Goal: Task Accomplishment & Management: Manage account settings

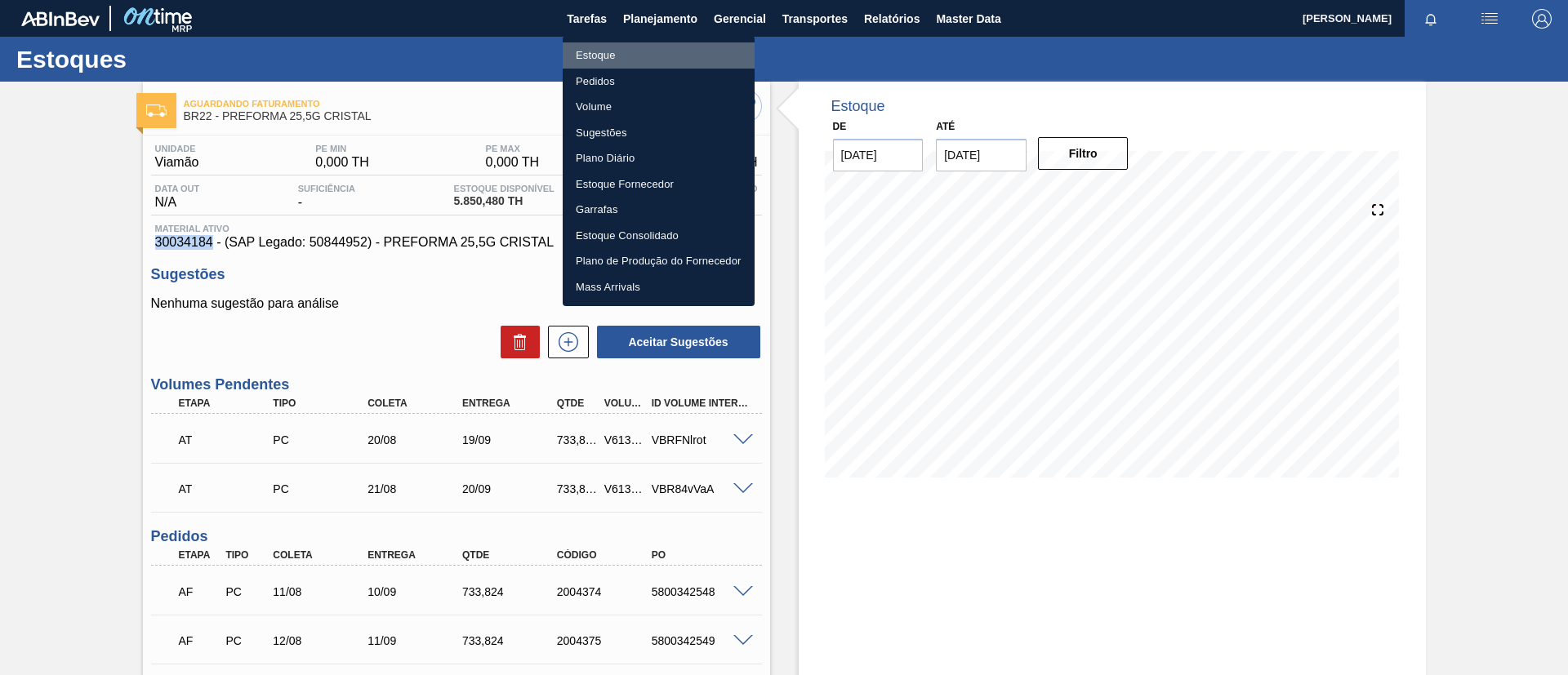
drag, startPoint x: 661, startPoint y: 57, endPoint x: 1106, endPoint y: 70, distance: 445.2
click at [661, 58] on li "Estoque" at bounding box center [658, 56] width 192 height 26
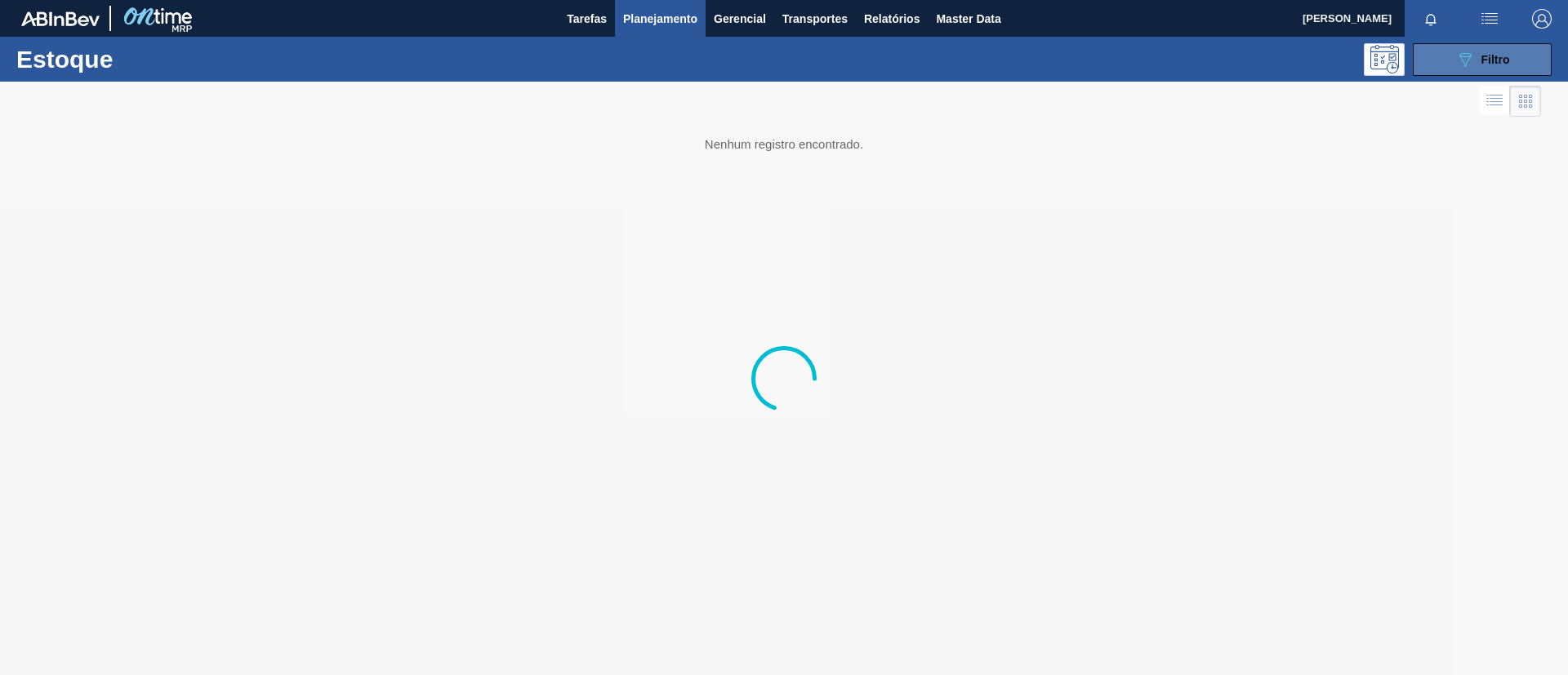
click at [1517, 66] on button "089F7B8B-B2A5-4AFE-B5C0-19BA573D28AC Filtro" at bounding box center [1482, 60] width 139 height 33
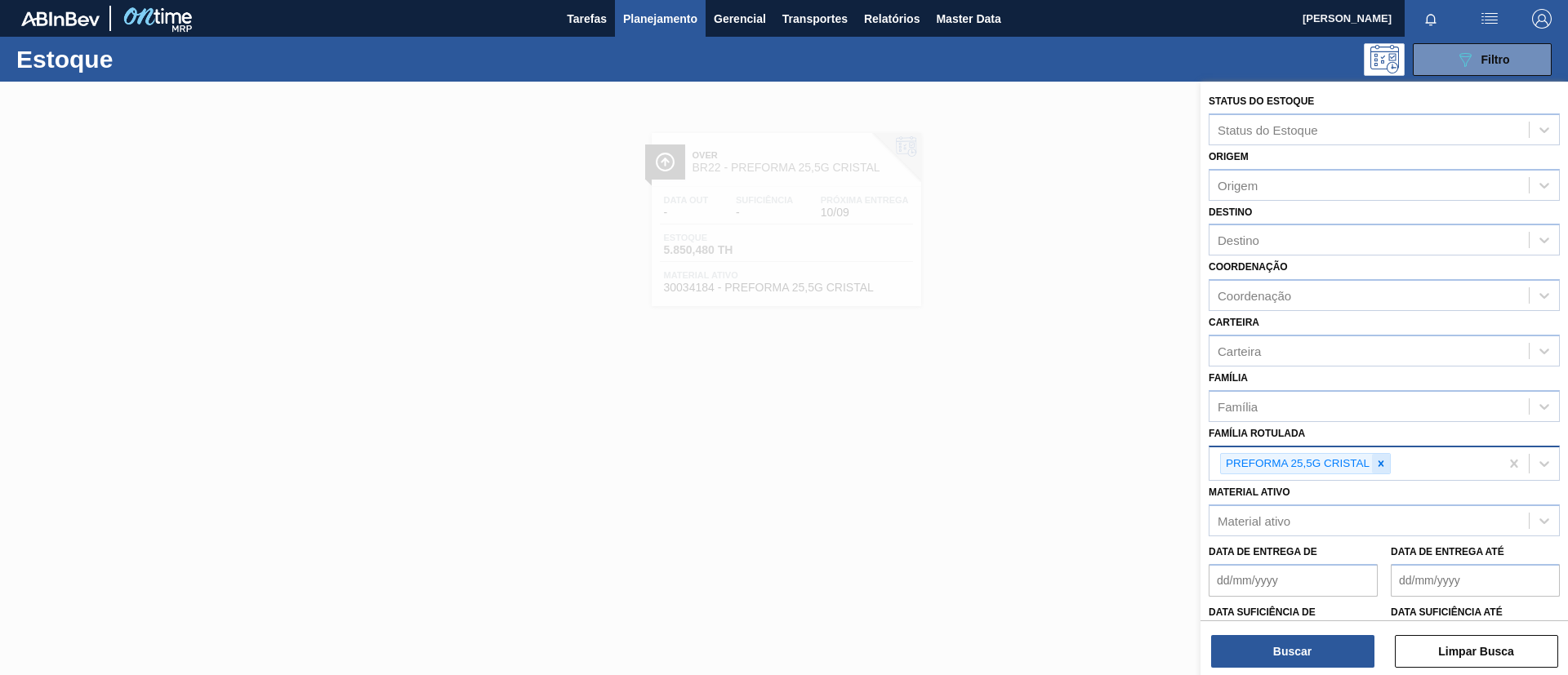
click at [1388, 465] on div at bounding box center [1381, 464] width 18 height 21
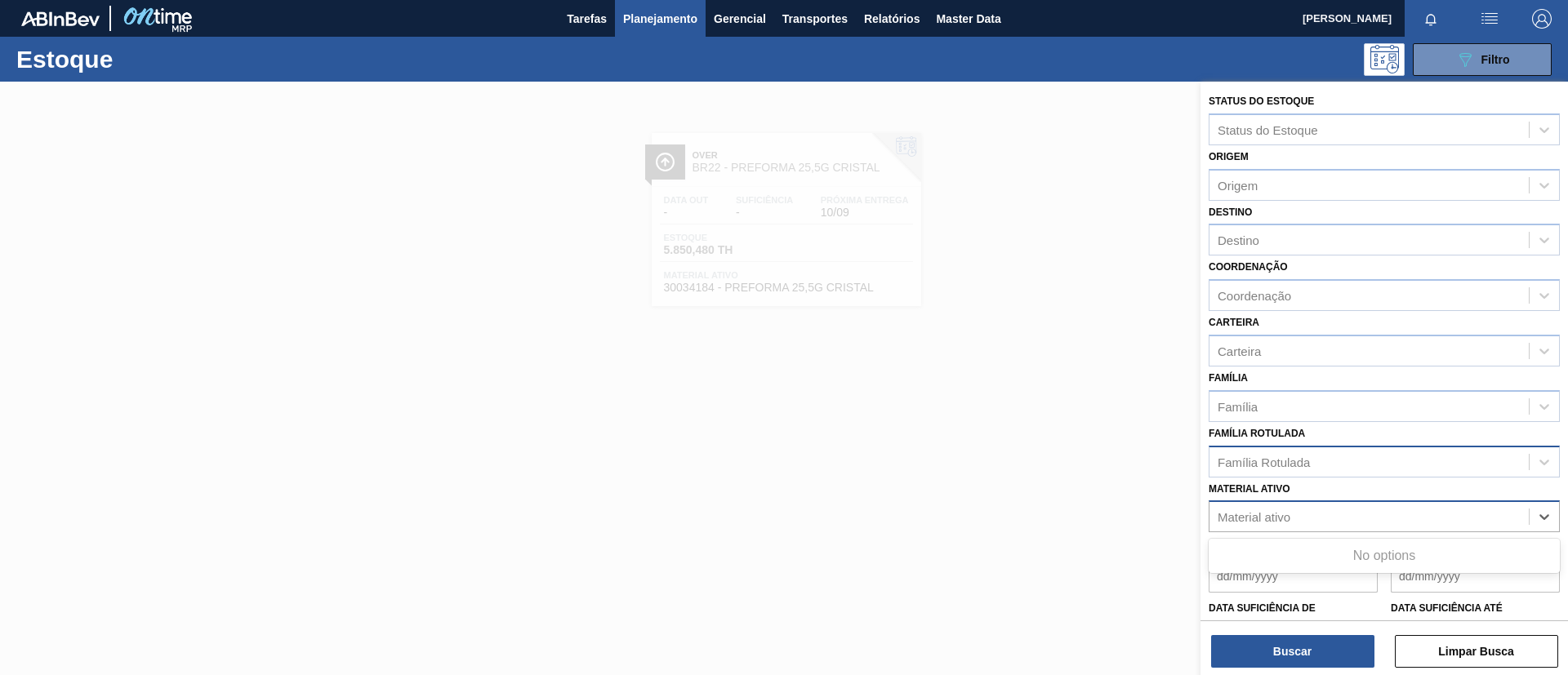
click at [1362, 521] on div "Material ativo" at bounding box center [1370, 517] width 319 height 24
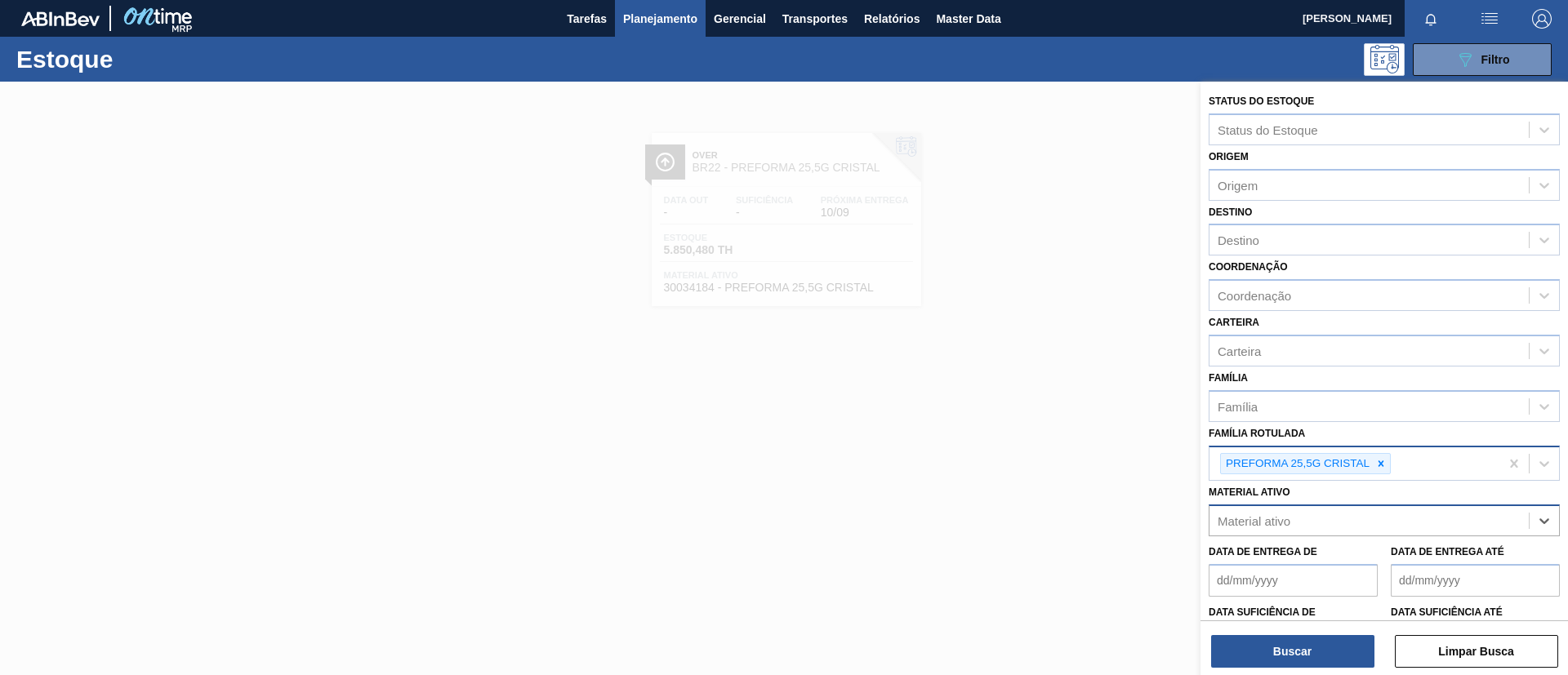
click at [1320, 530] on div "Material ativo" at bounding box center [1370, 521] width 319 height 24
paste ativo "30012600"
type ativo "30012600"
click at [1296, 530] on div "Status do Estoque Status do Estoque Origem Origem Destino Destino Coordenação C…" at bounding box center [1385, 418] width 368 height 675
click at [1294, 526] on div "Material ativo" at bounding box center [1370, 521] width 319 height 24
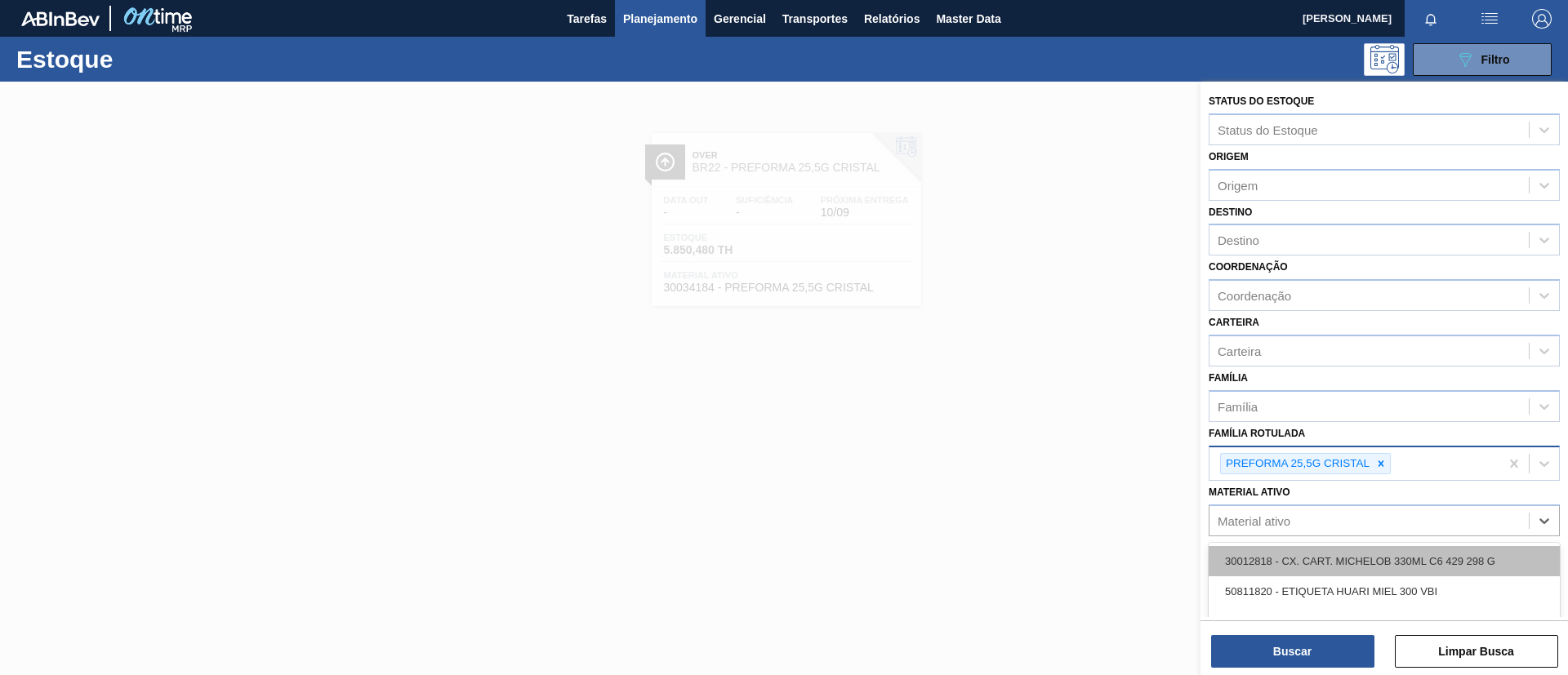
paste ativo "30012600"
type ativo "30012600"
click at [1303, 557] on div "30012600 - FILME C. 800X65 SK 269ML MP C15 429" at bounding box center [1385, 561] width 351 height 30
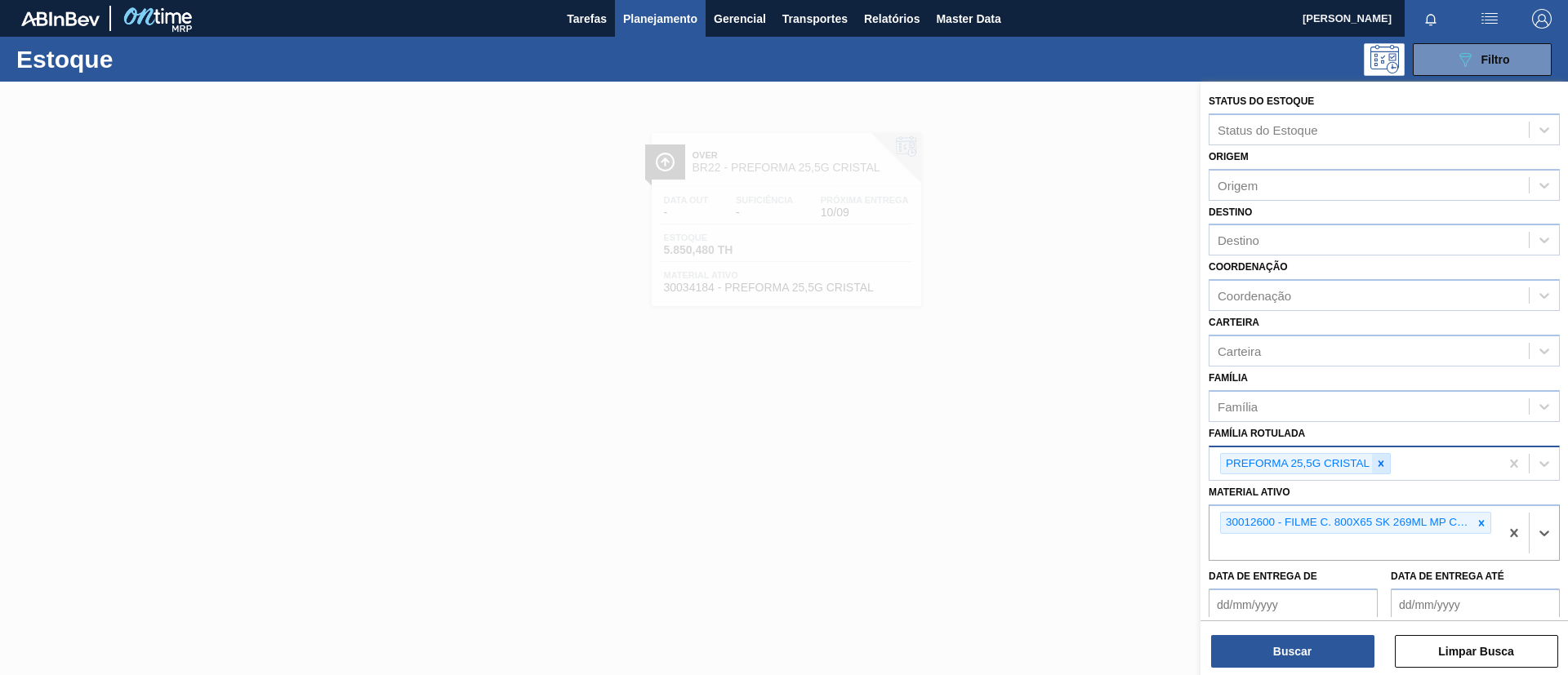
click at [1380, 462] on icon at bounding box center [1381, 463] width 6 height 6
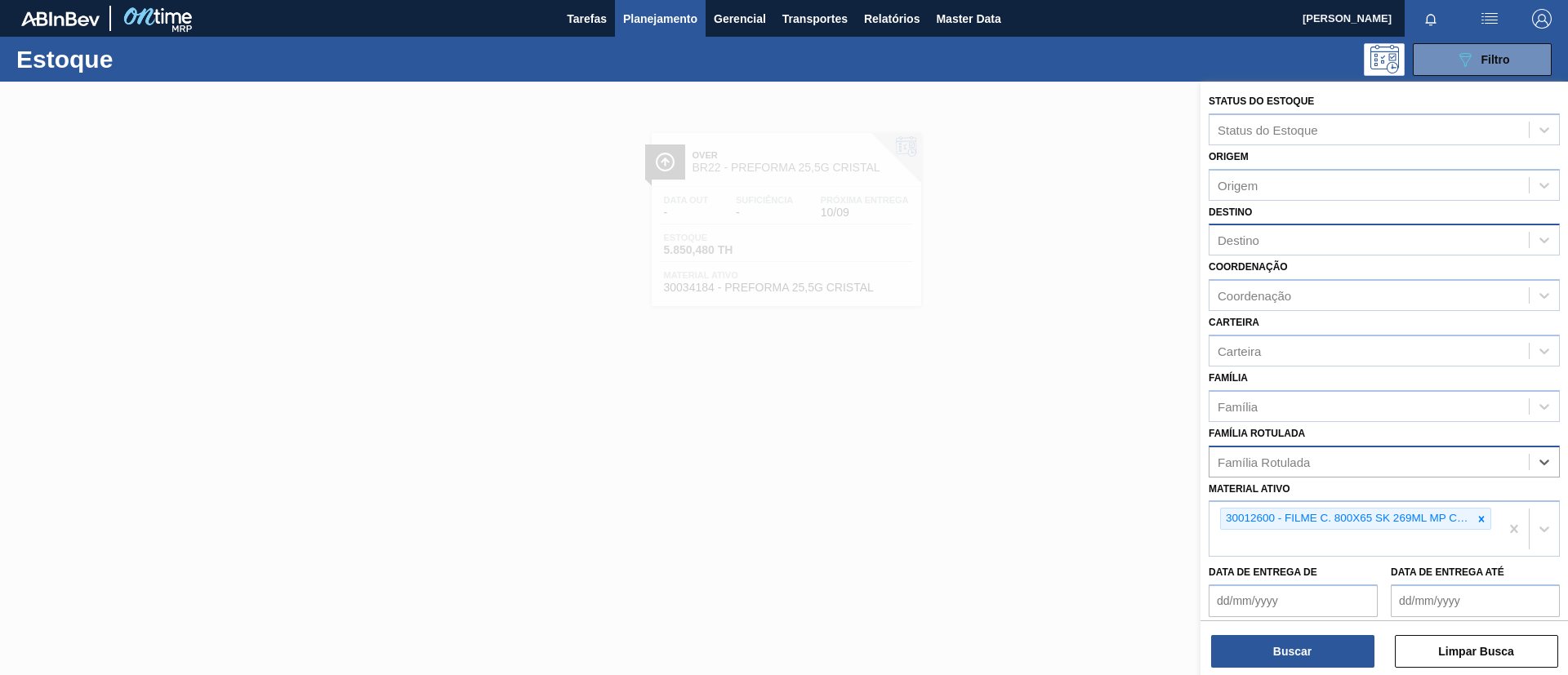
click at [1298, 247] on div "Destino" at bounding box center [1370, 240] width 319 height 24
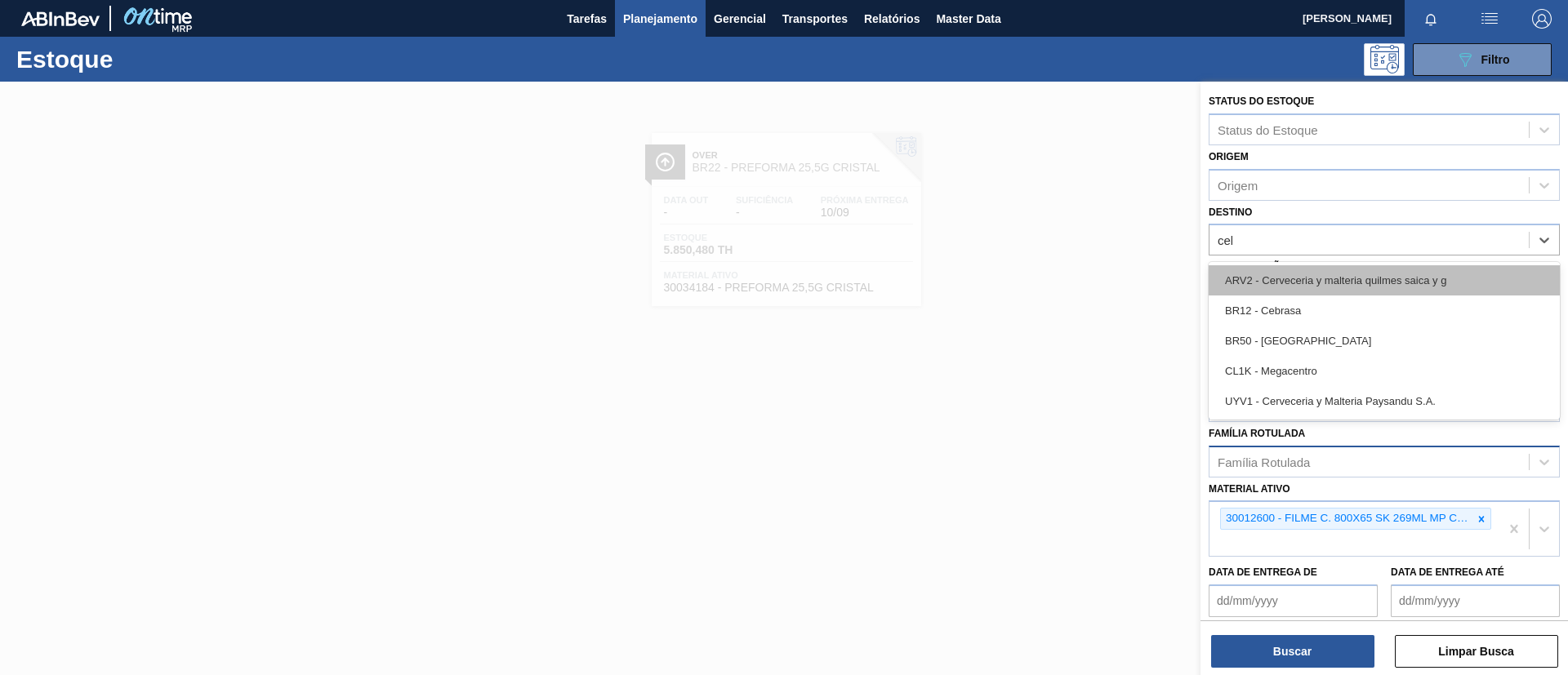
type input "cebr"
click at [1310, 288] on div "BR12 - Cebrasa" at bounding box center [1385, 280] width 351 height 30
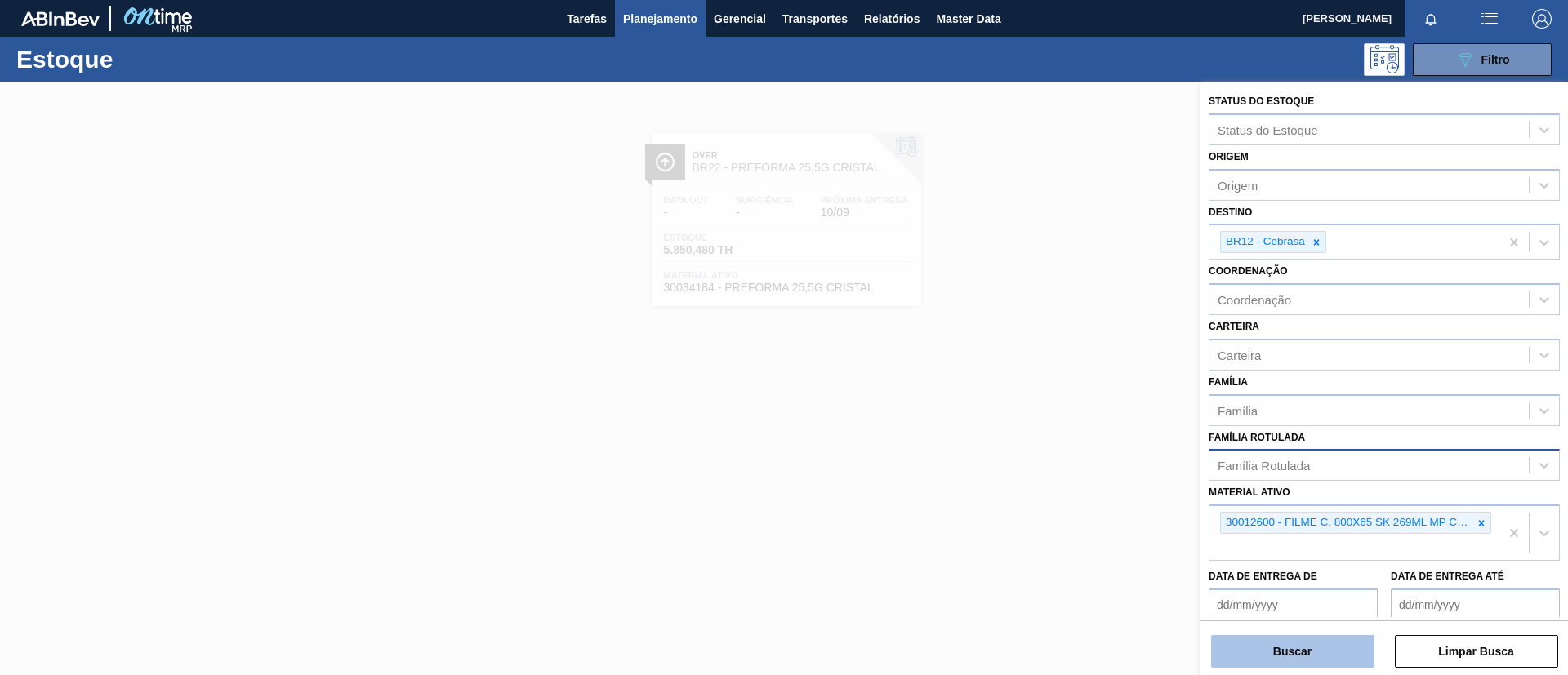
click at [1297, 645] on button "Buscar" at bounding box center [1293, 652] width 164 height 33
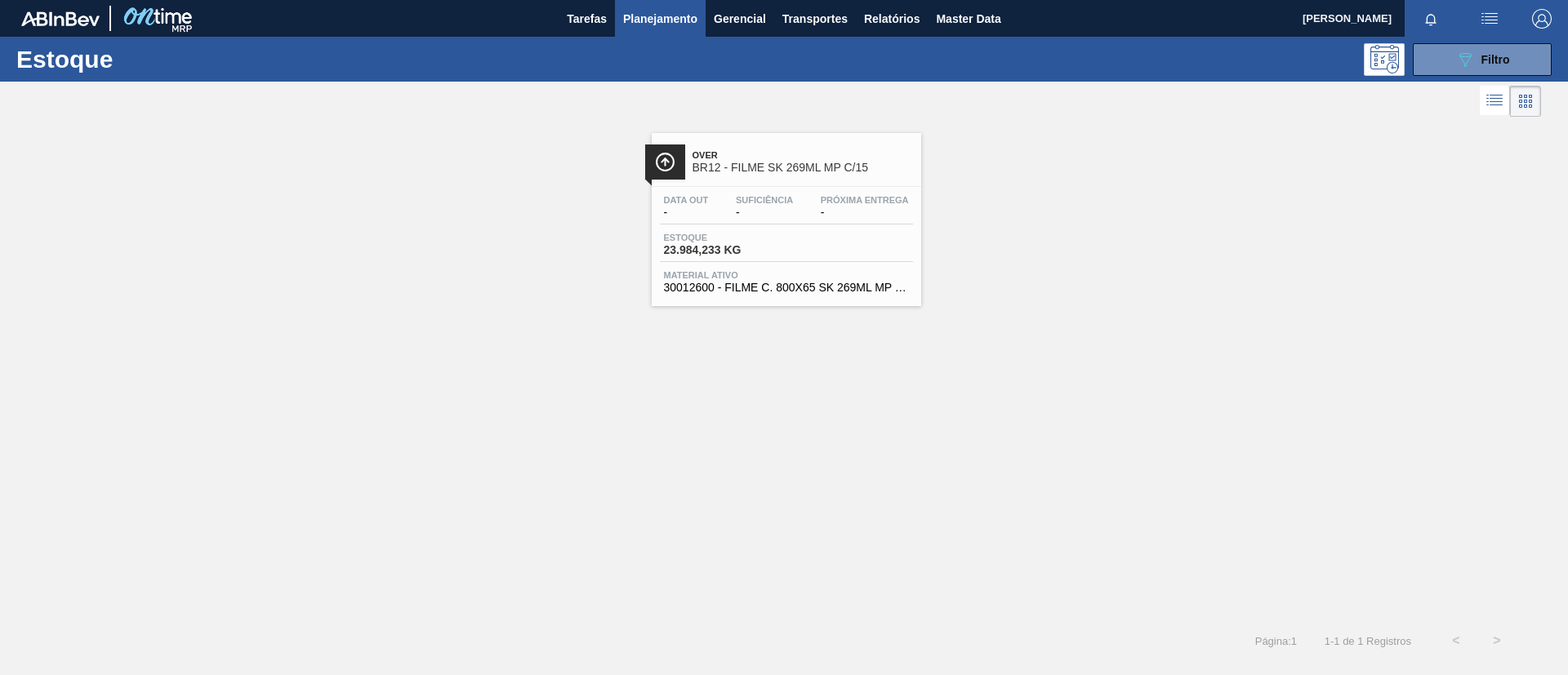
click at [805, 266] on div "Data out - Suficiência - Próxima Entrega - Estoque 23.984,233 KG Material ativo…" at bounding box center [786, 242] width 270 height 111
click at [674, 37] on div "Estoque 089F7B8B-B2A5-4AFE-B5C0-19BA573D28AC Filtro" at bounding box center [784, 59] width 1568 height 45
drag, startPoint x: 656, startPoint y: 28, endPoint x: 651, endPoint y: 58, distance: 30.4
click at [656, 29] on button "Planejamento" at bounding box center [661, 18] width 90 height 37
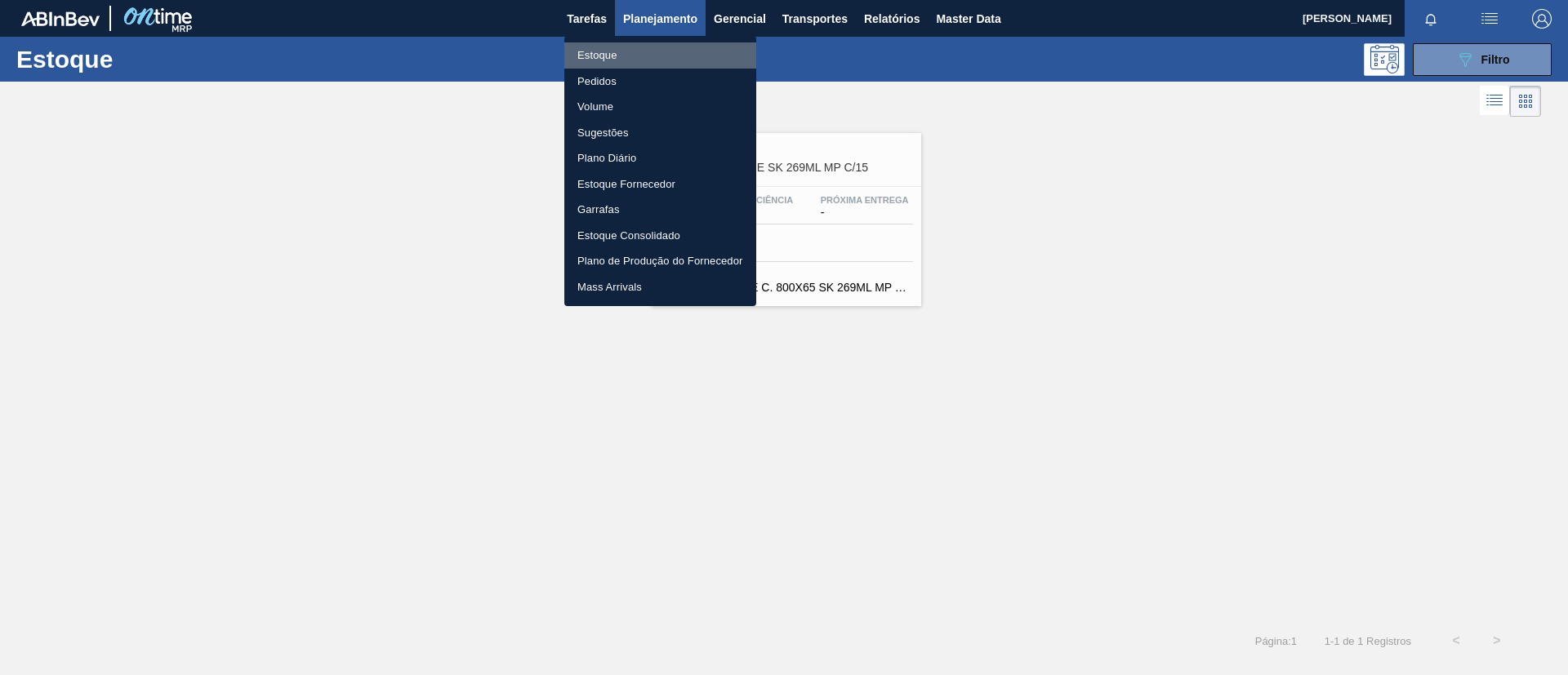
click at [651, 58] on li "Estoque" at bounding box center [660, 56] width 192 height 26
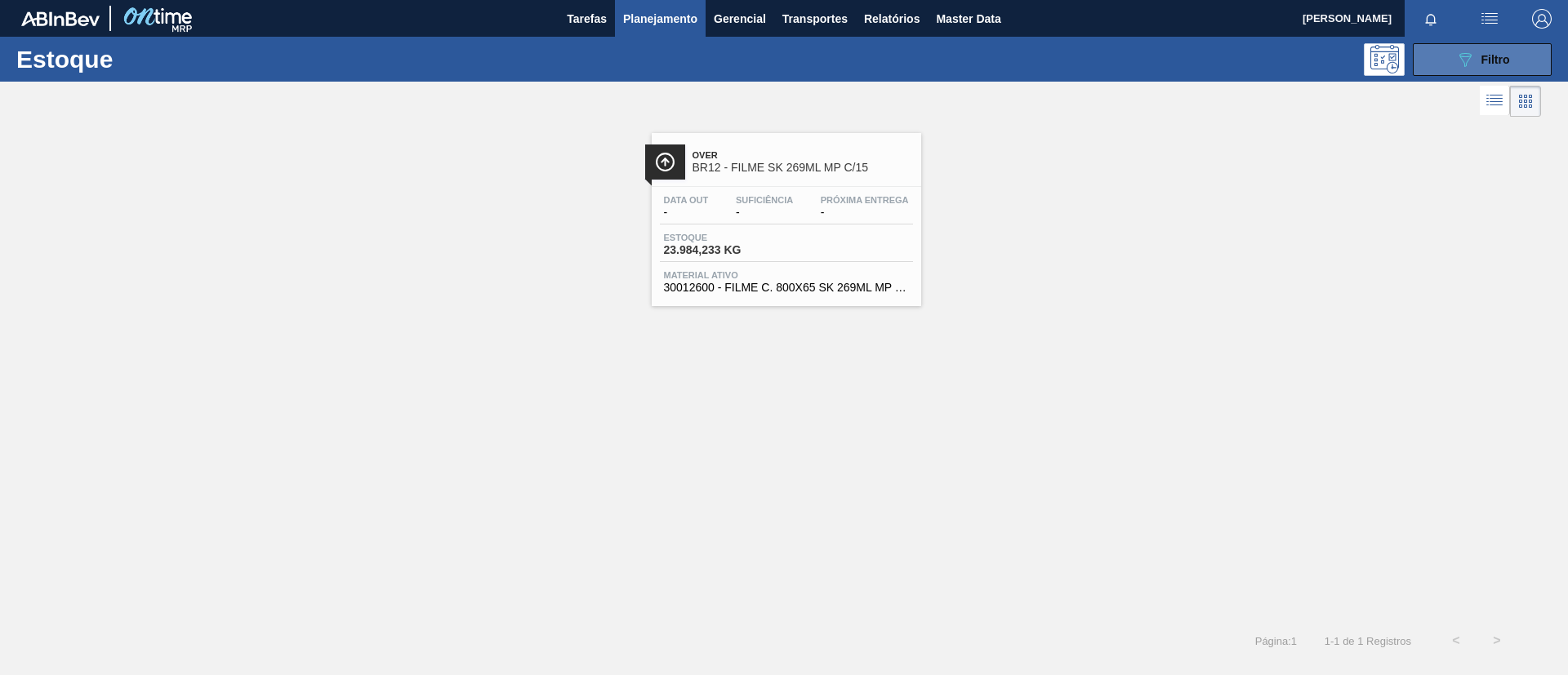
click at [1471, 55] on icon at bounding box center [1465, 60] width 12 height 14
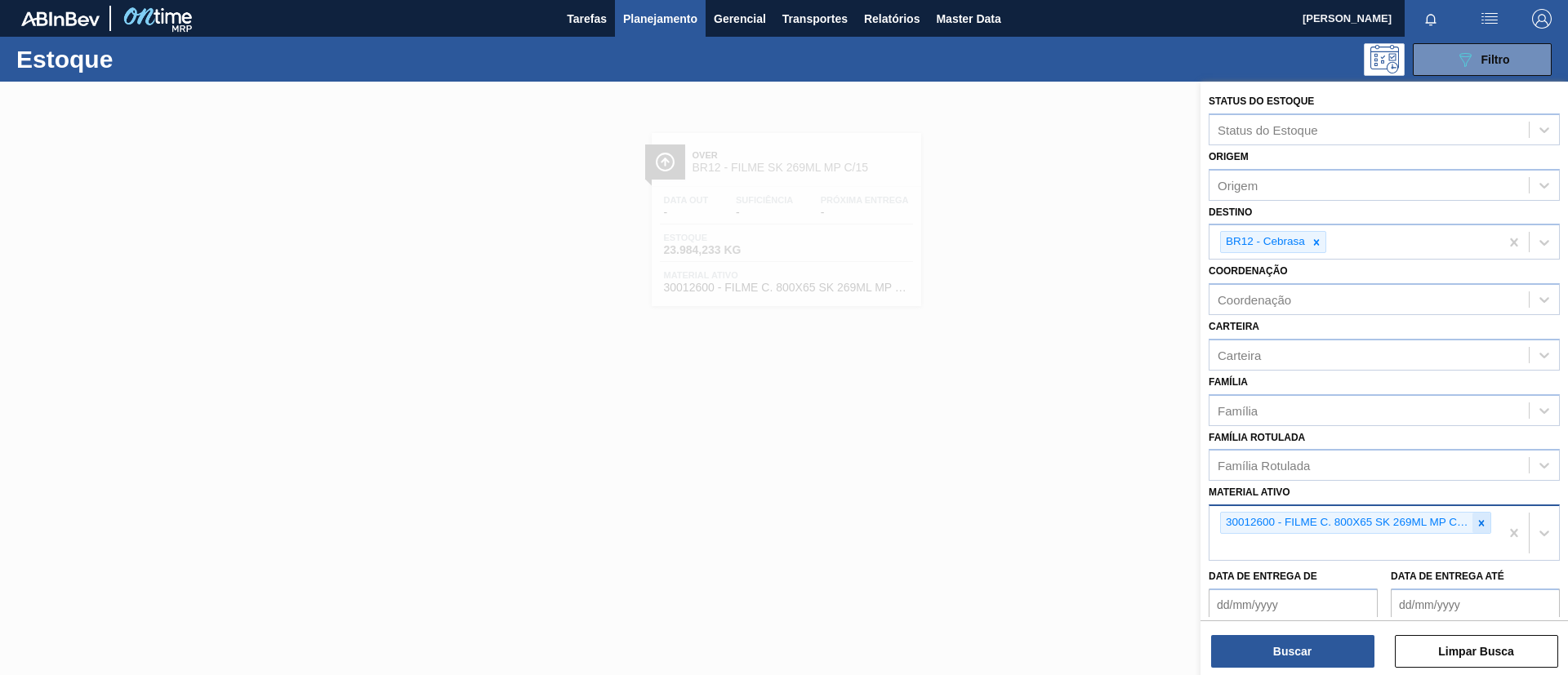
click at [1485, 520] on div at bounding box center [1482, 523] width 18 height 21
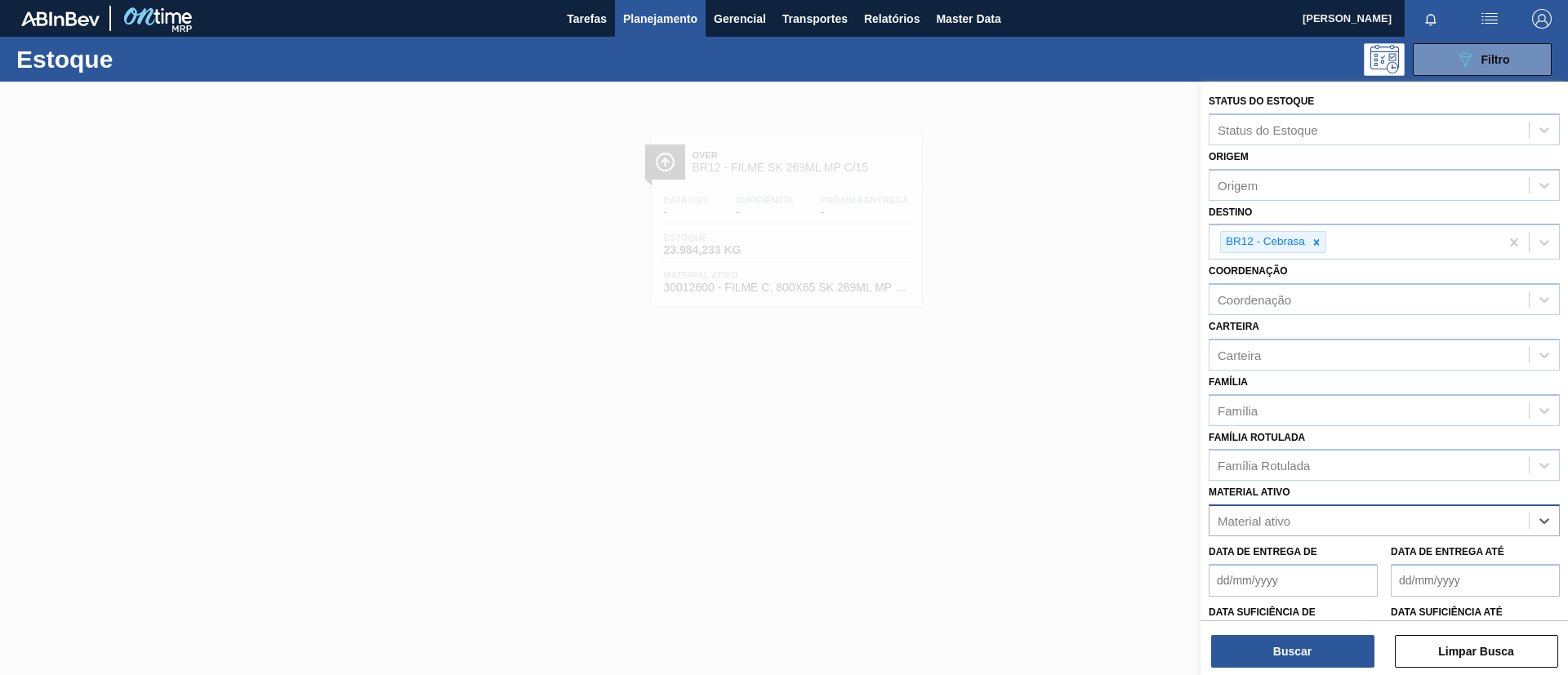
click at [1349, 444] on div "Família Rotulada Família Rotulada" at bounding box center [1385, 454] width 351 height 56
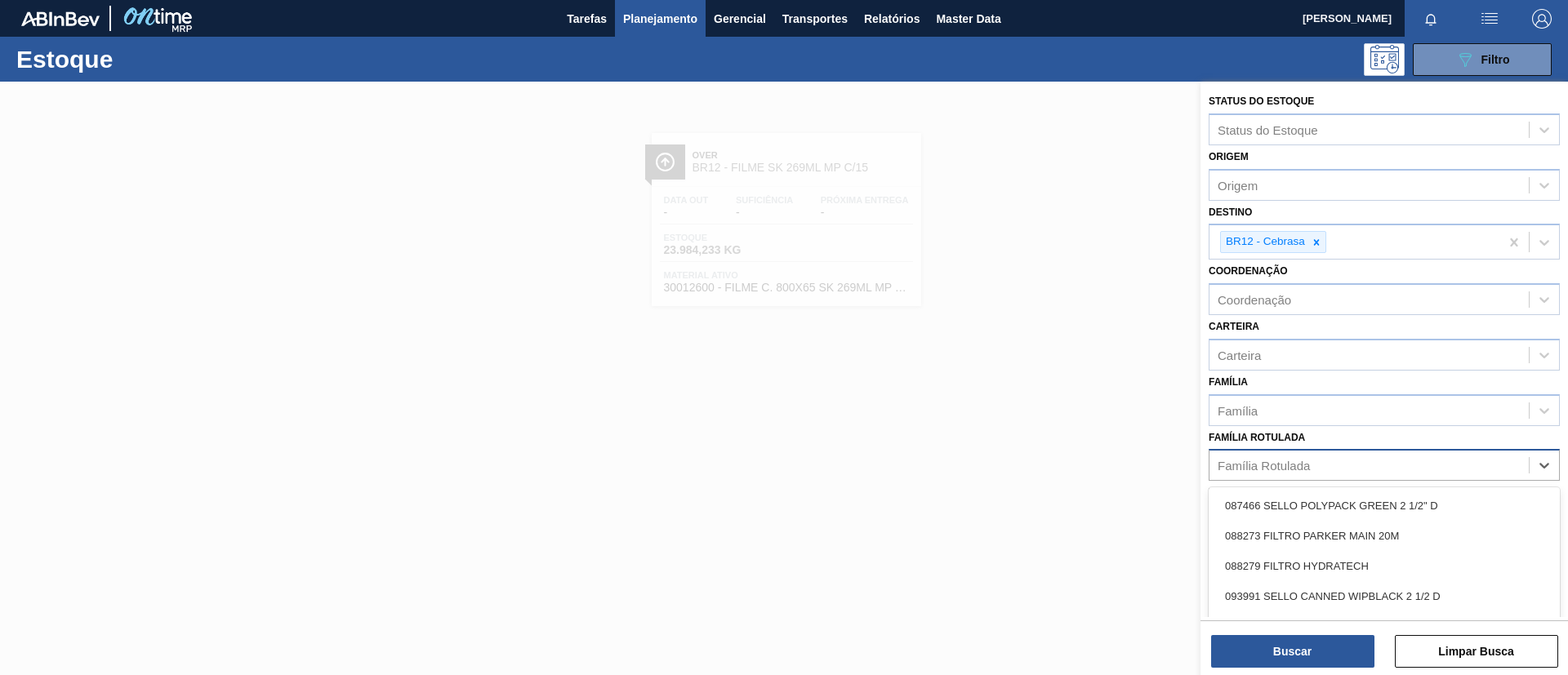
click at [1349, 457] on div "Família Rotulada" at bounding box center [1370, 465] width 319 height 24
type Rotulada "stre"
click at [1301, 405] on div "Família" at bounding box center [1370, 410] width 319 height 24
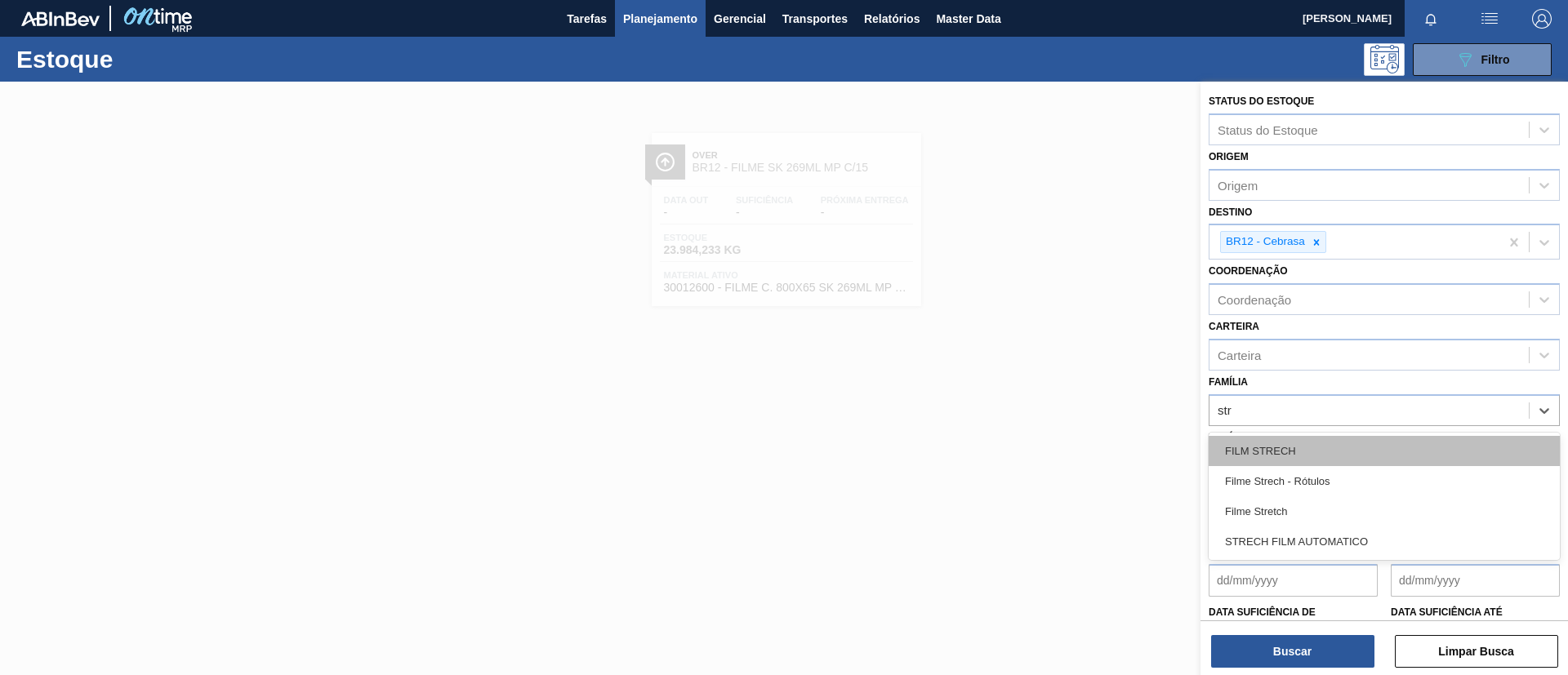
type input "stre"
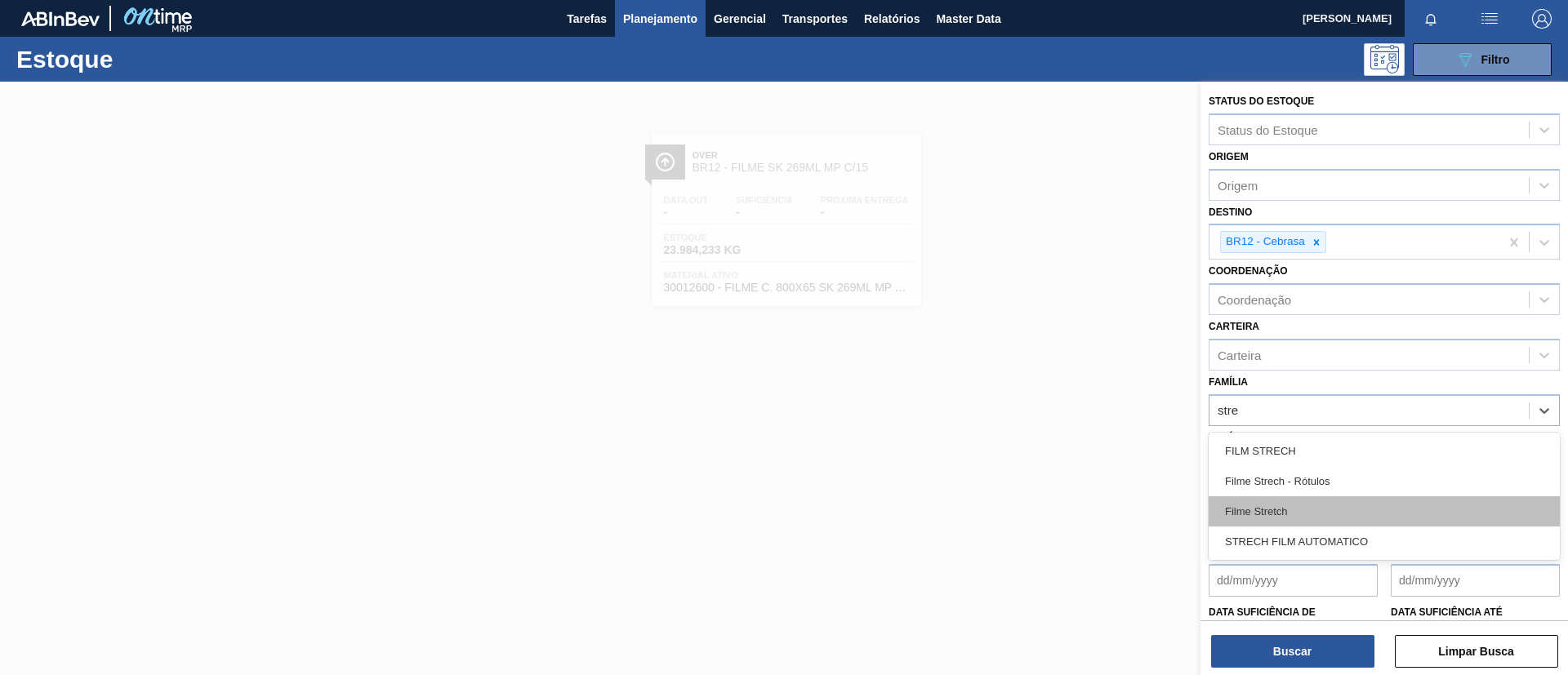
click at [1307, 501] on div "Filme Stretch" at bounding box center [1385, 511] width 351 height 30
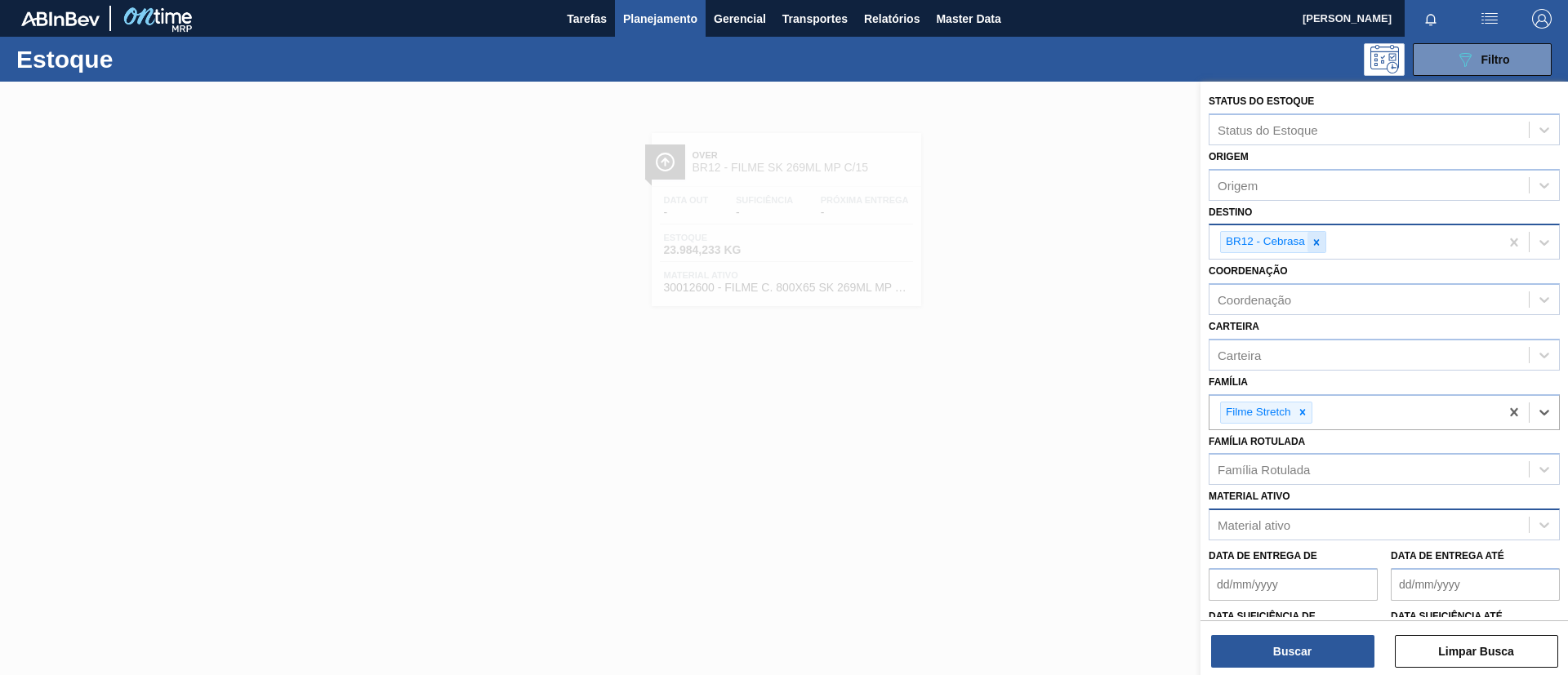
click at [1317, 247] on icon at bounding box center [1317, 243] width 12 height 12
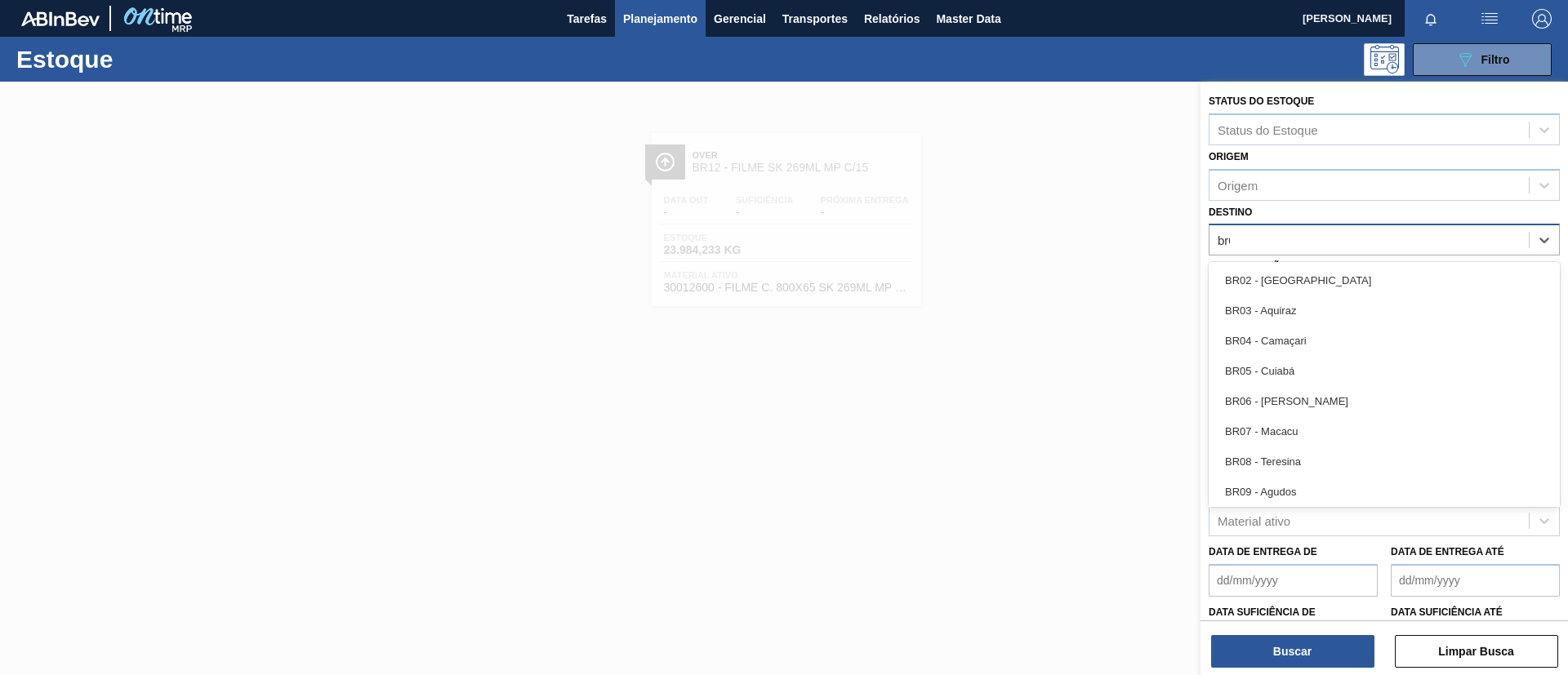
type input "br02"
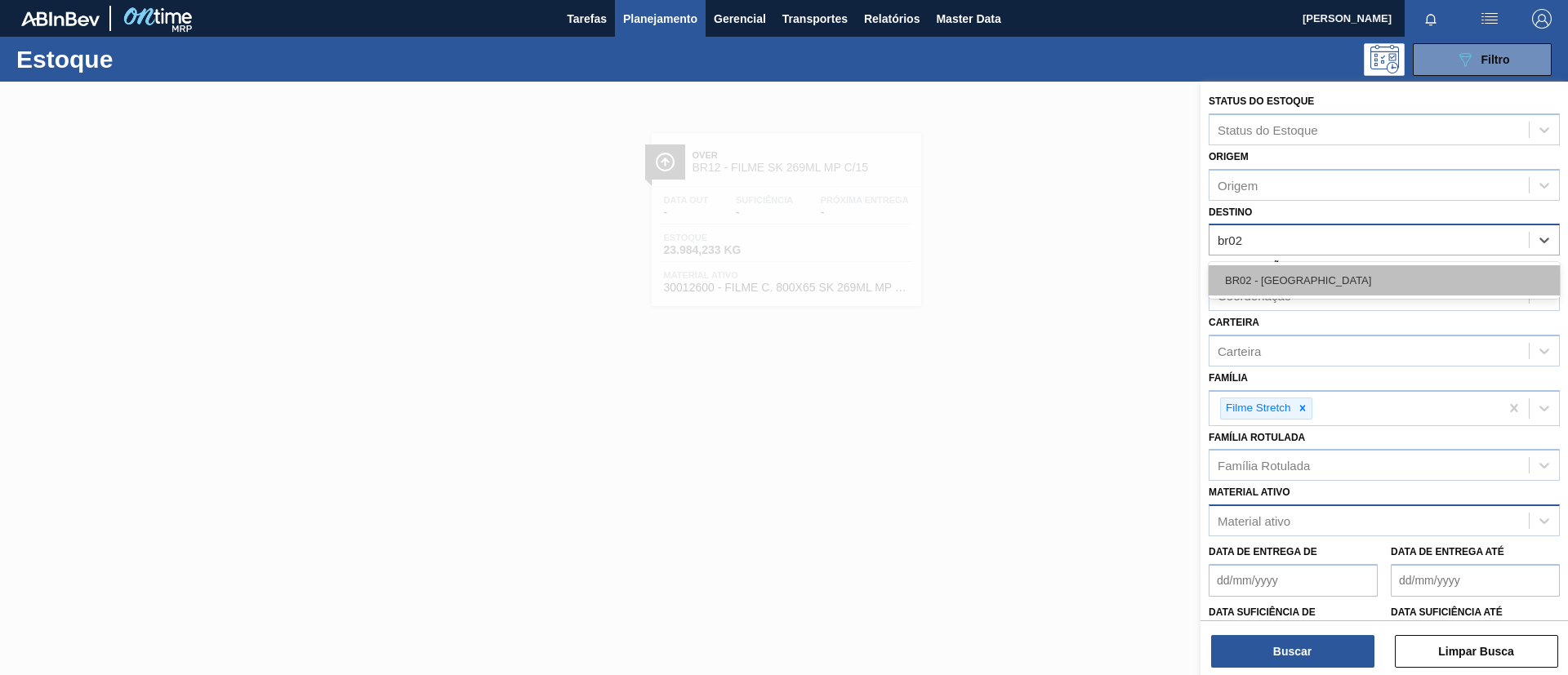
click at [1331, 272] on div "BR02 - [GEOGRAPHIC_DATA]" at bounding box center [1385, 280] width 351 height 30
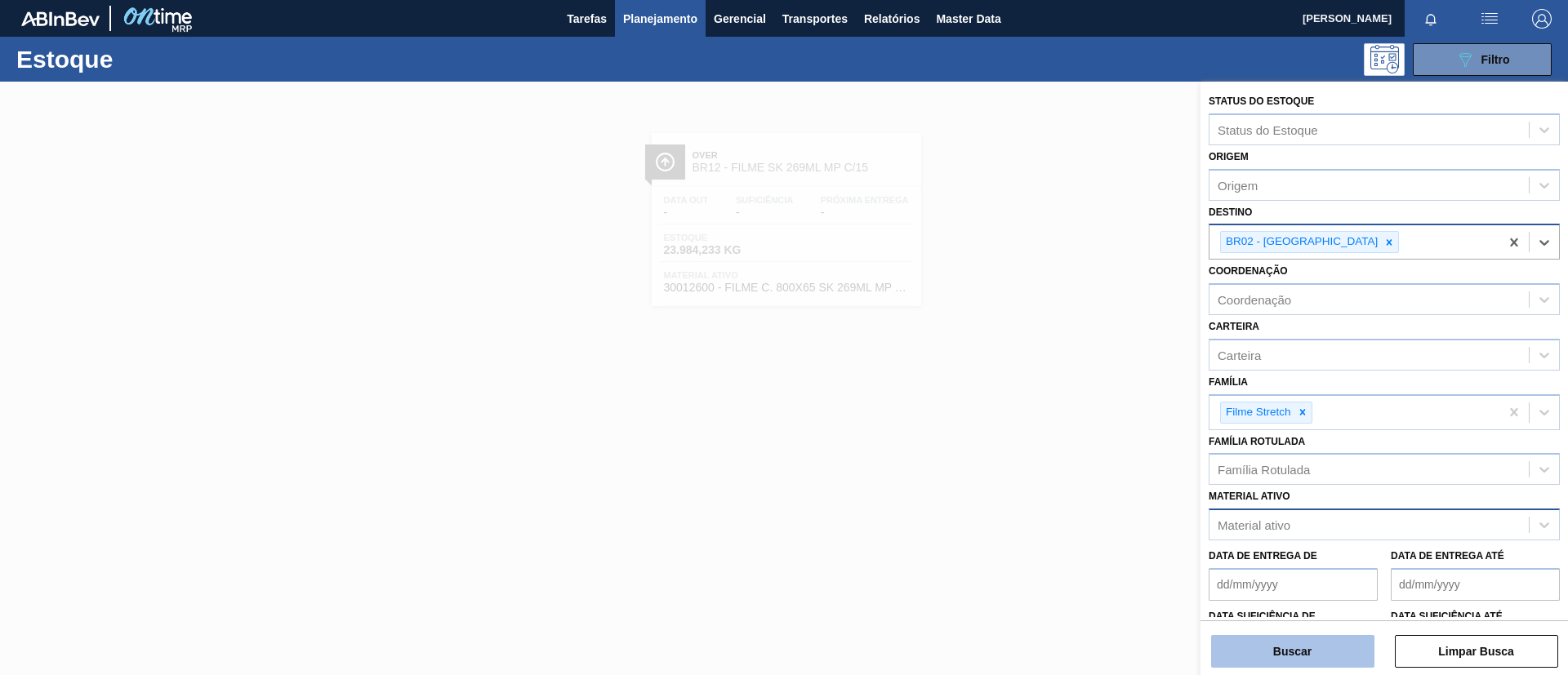
click at [1320, 655] on button "Buscar" at bounding box center [1293, 652] width 164 height 33
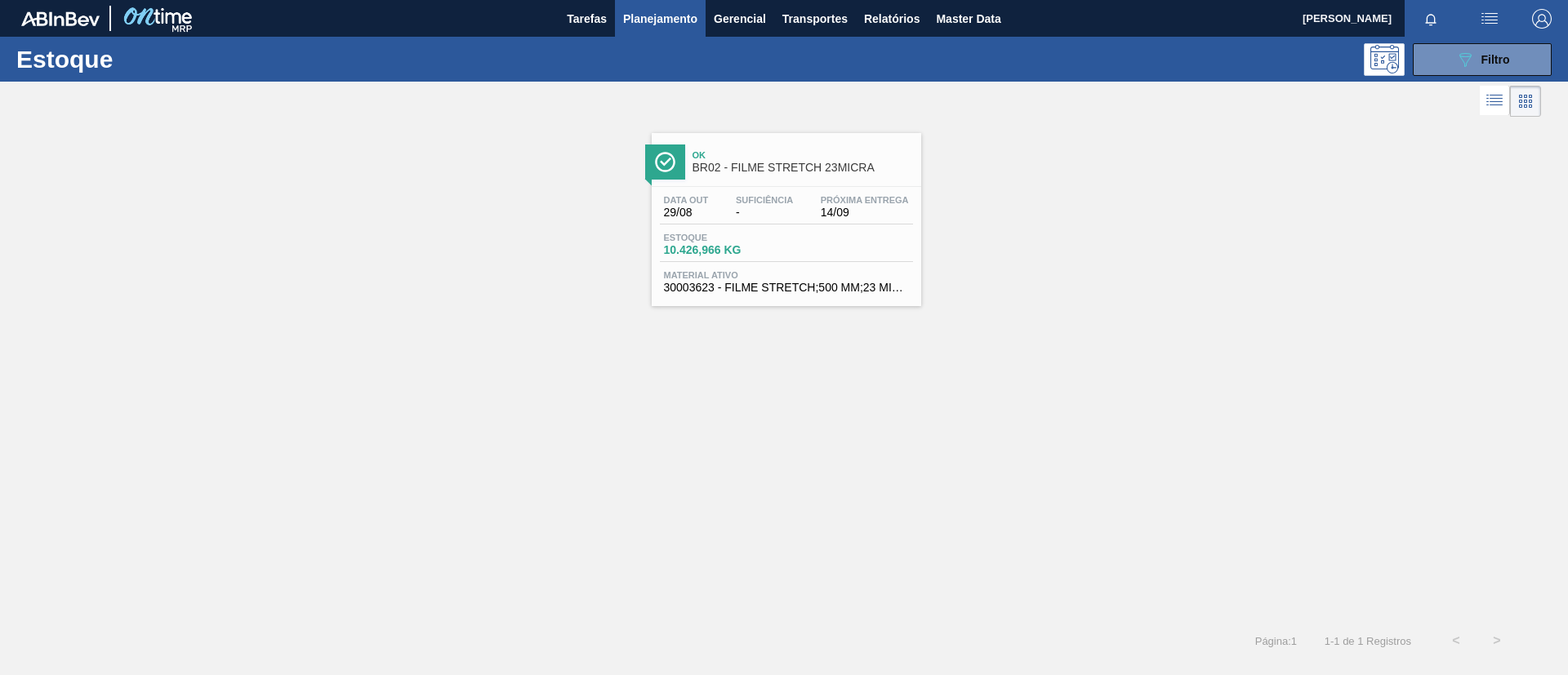
click at [833, 201] on span "Próxima Entrega" at bounding box center [865, 200] width 88 height 10
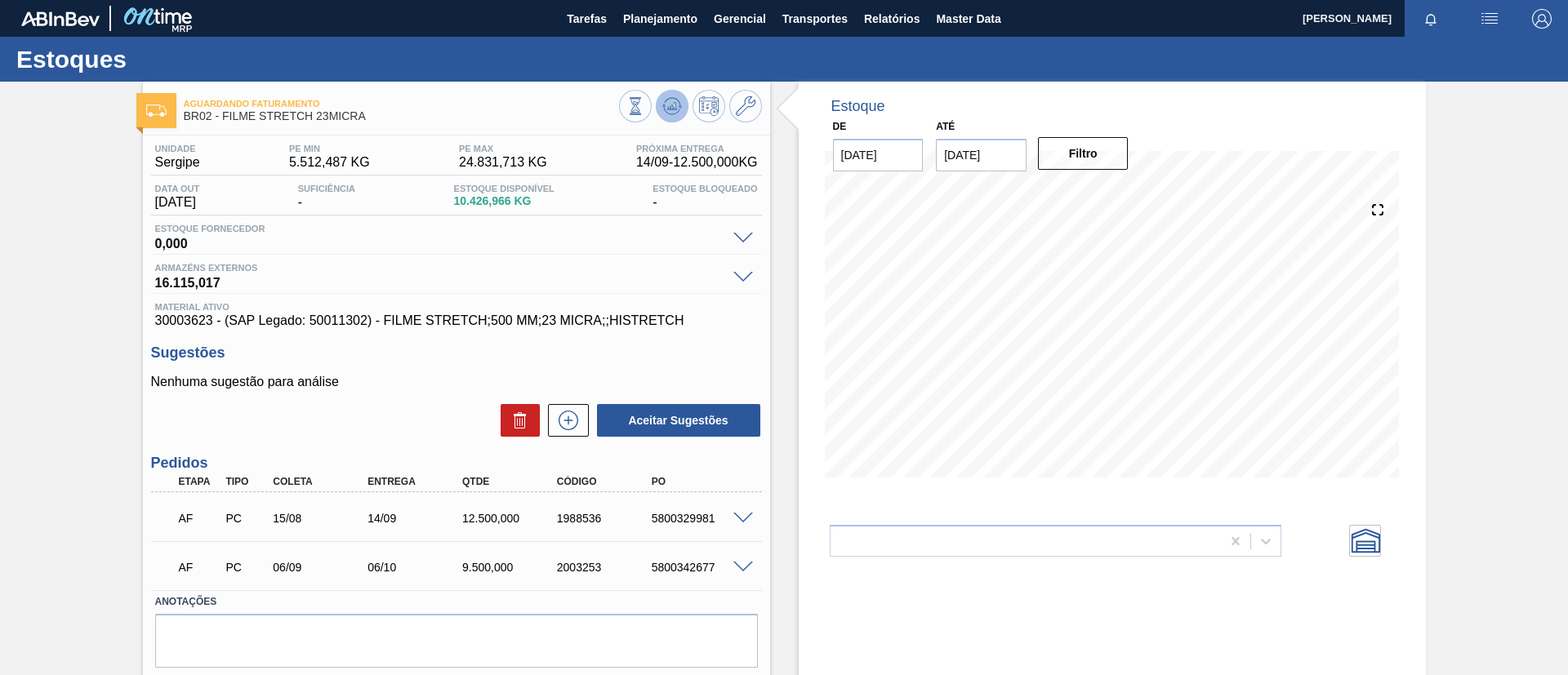
click at [644, 112] on icon at bounding box center [636, 106] width 18 height 18
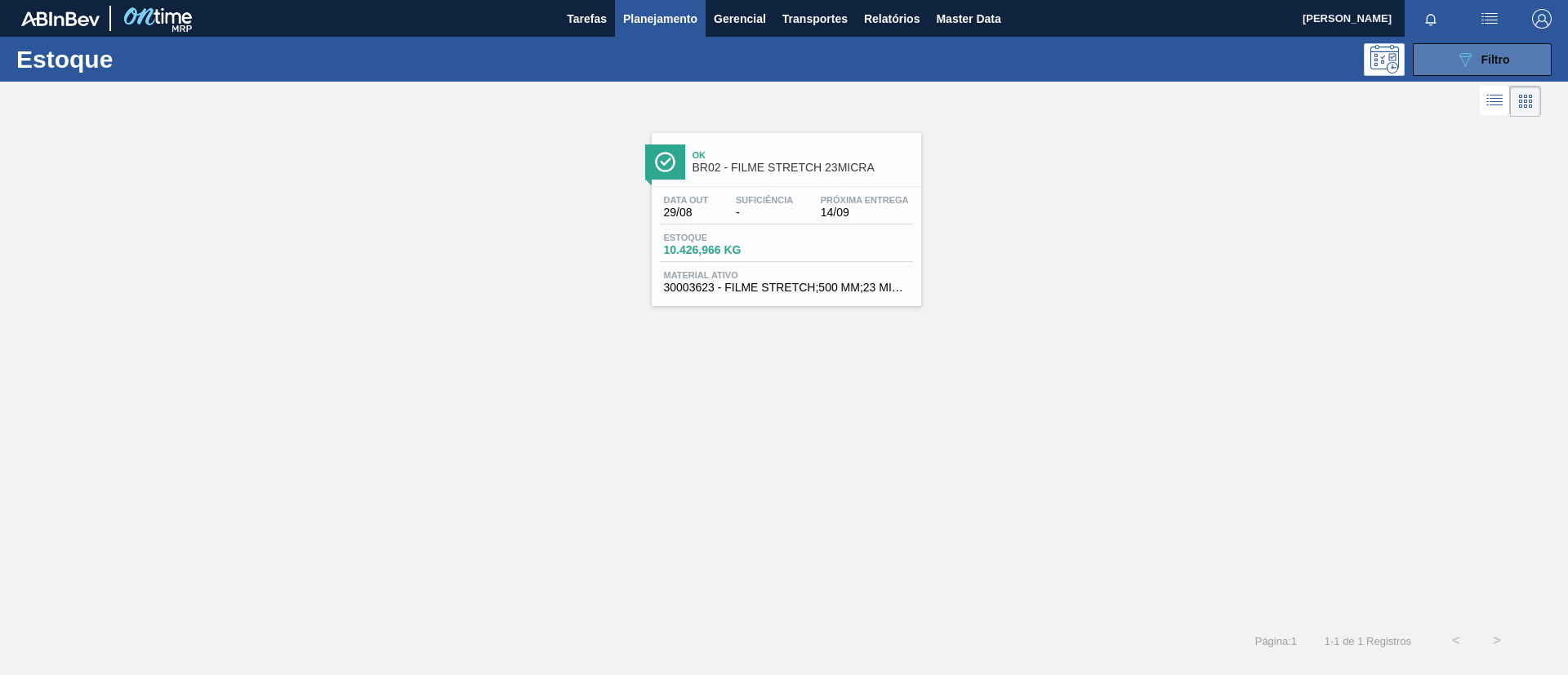
click at [1460, 68] on button "089F7B8B-B2A5-4AFE-B5C0-19BA573D28AC Filtro" at bounding box center [1482, 60] width 139 height 33
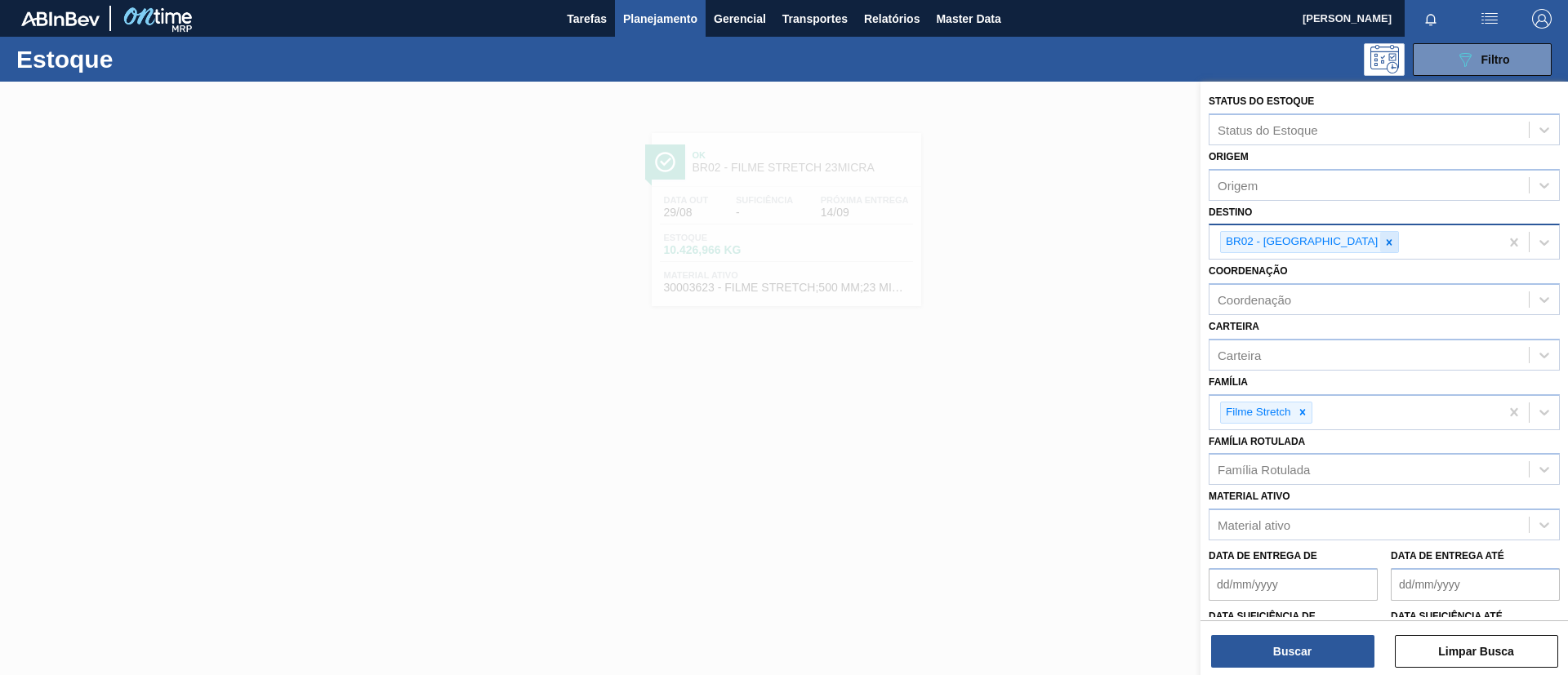
click at [1380, 251] on div at bounding box center [1389, 242] width 18 height 21
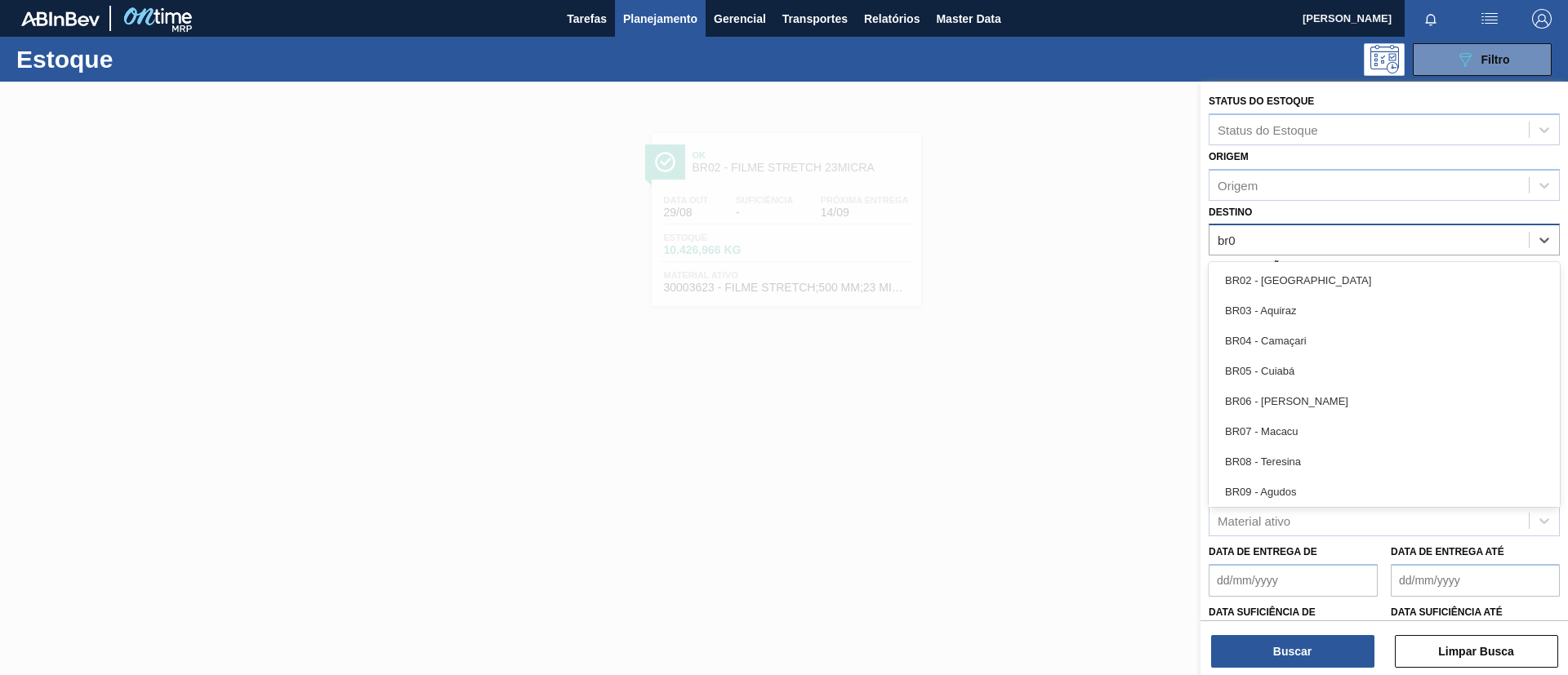
type input "br03"
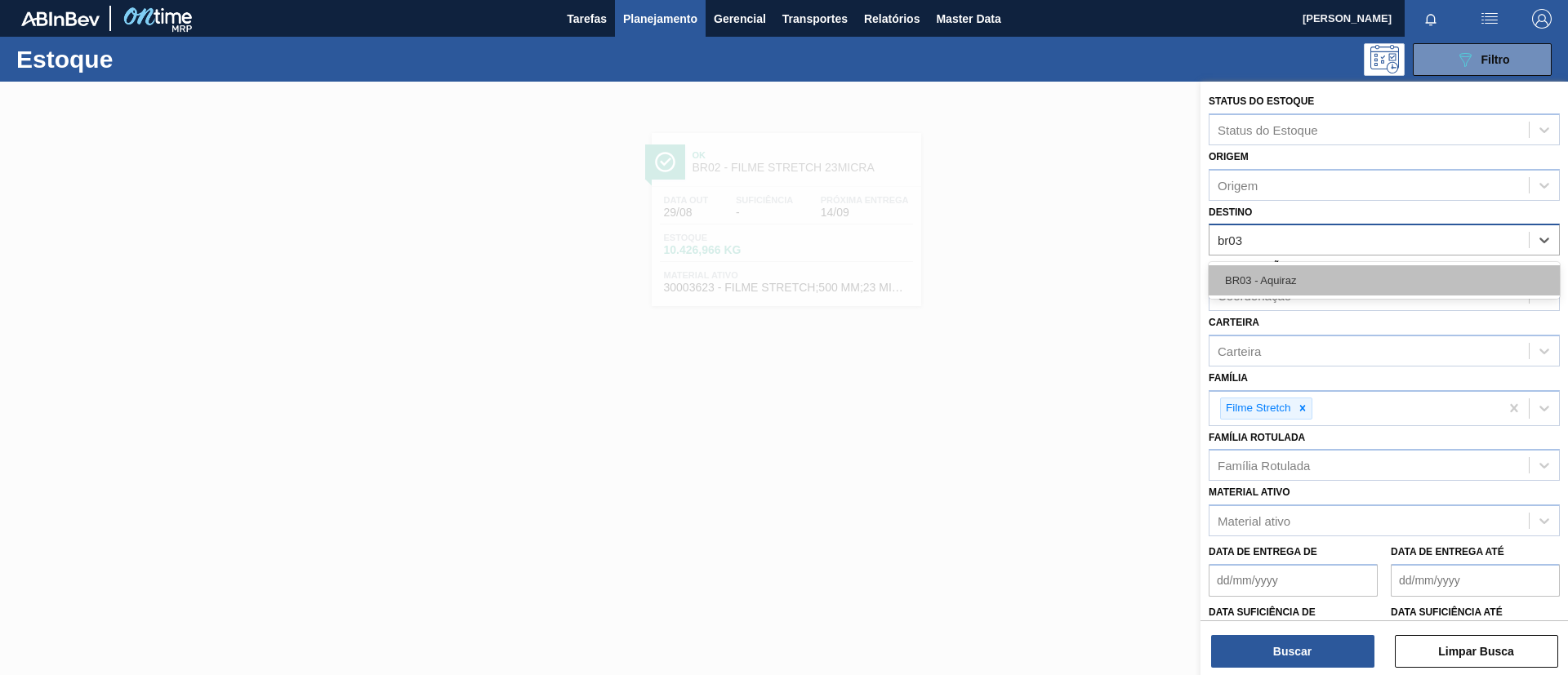
click at [1335, 269] on div "BR03 - Aquiraz" at bounding box center [1385, 280] width 351 height 30
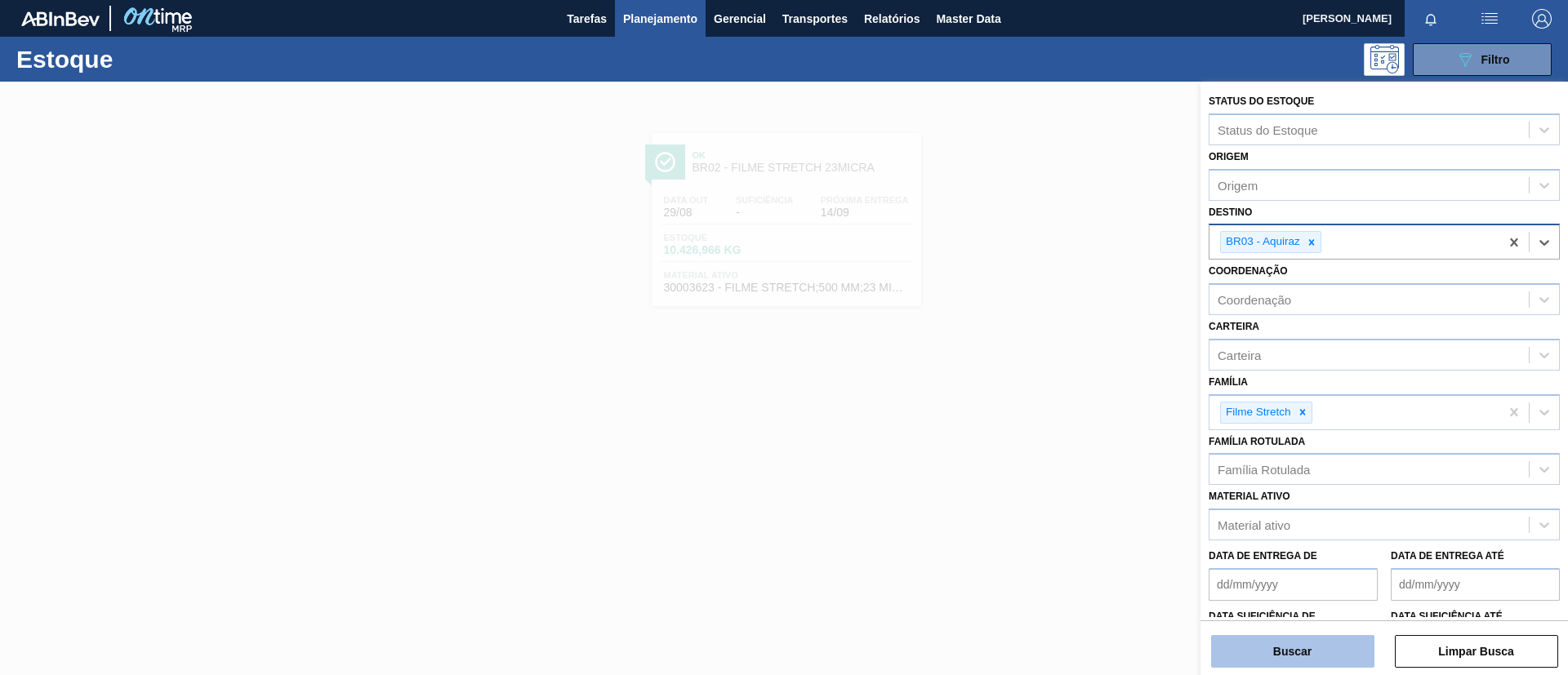
click at [1328, 632] on div "Buscar Limpar Busca" at bounding box center [1385, 644] width 368 height 46
click at [1332, 642] on button "Buscar" at bounding box center [1293, 652] width 164 height 33
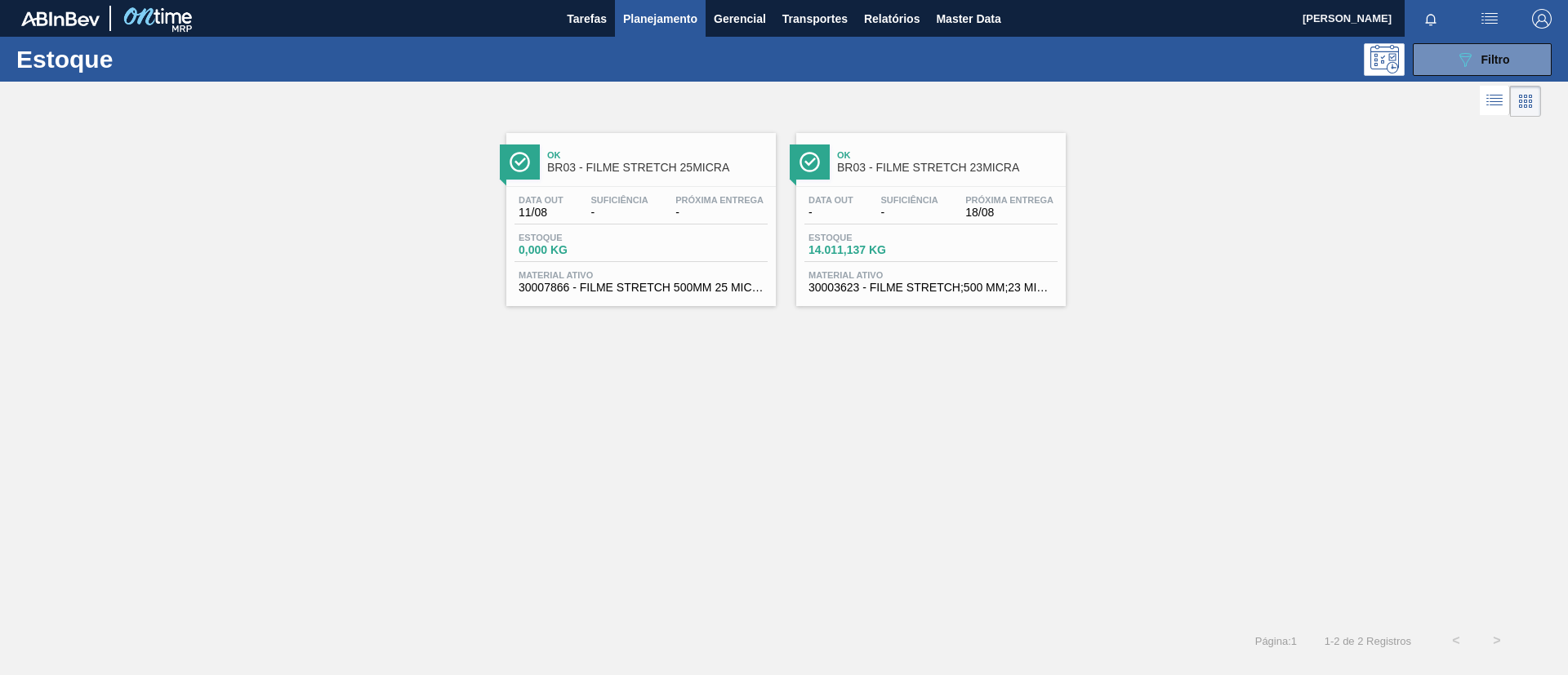
click at [946, 169] on span "BR03 - FILME STRETCH 23MICRA" at bounding box center [948, 168] width 220 height 12
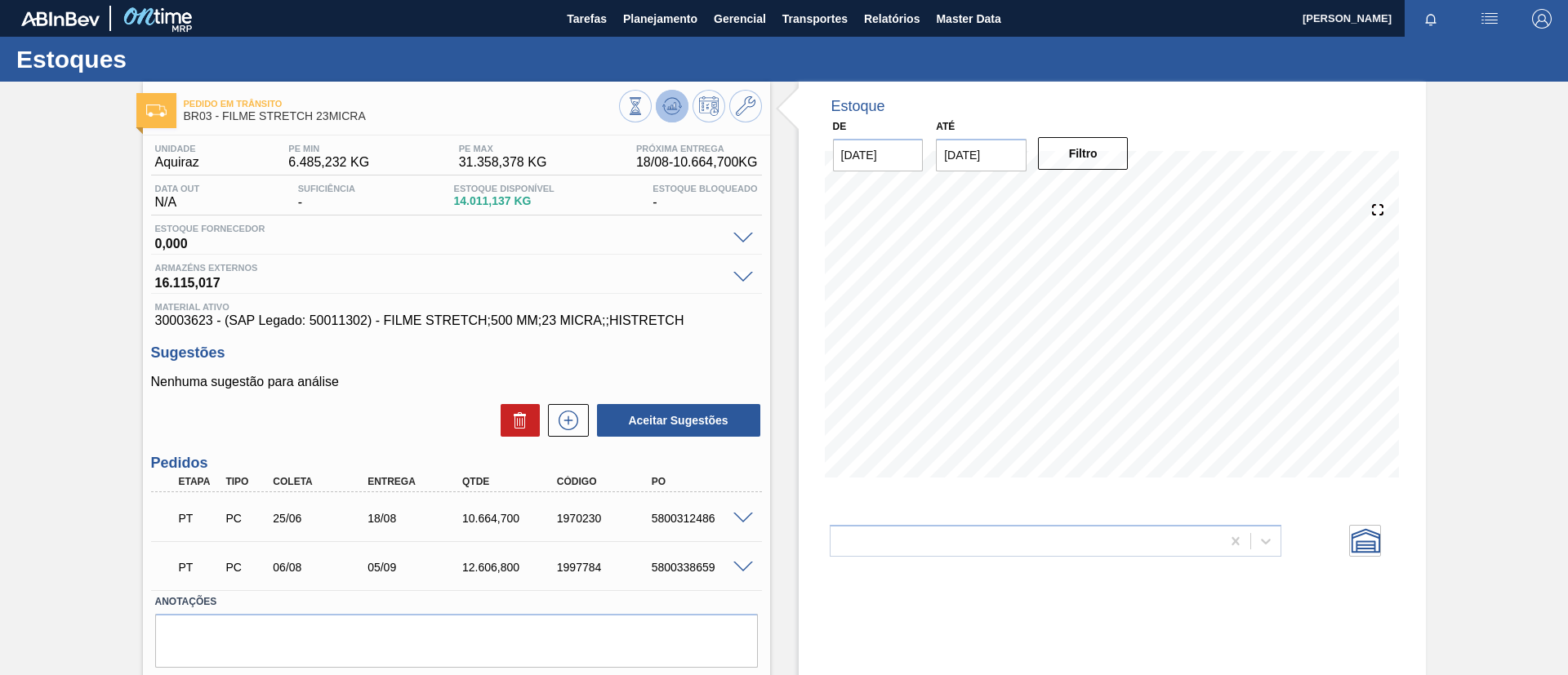
click at [644, 104] on icon at bounding box center [636, 106] width 18 height 18
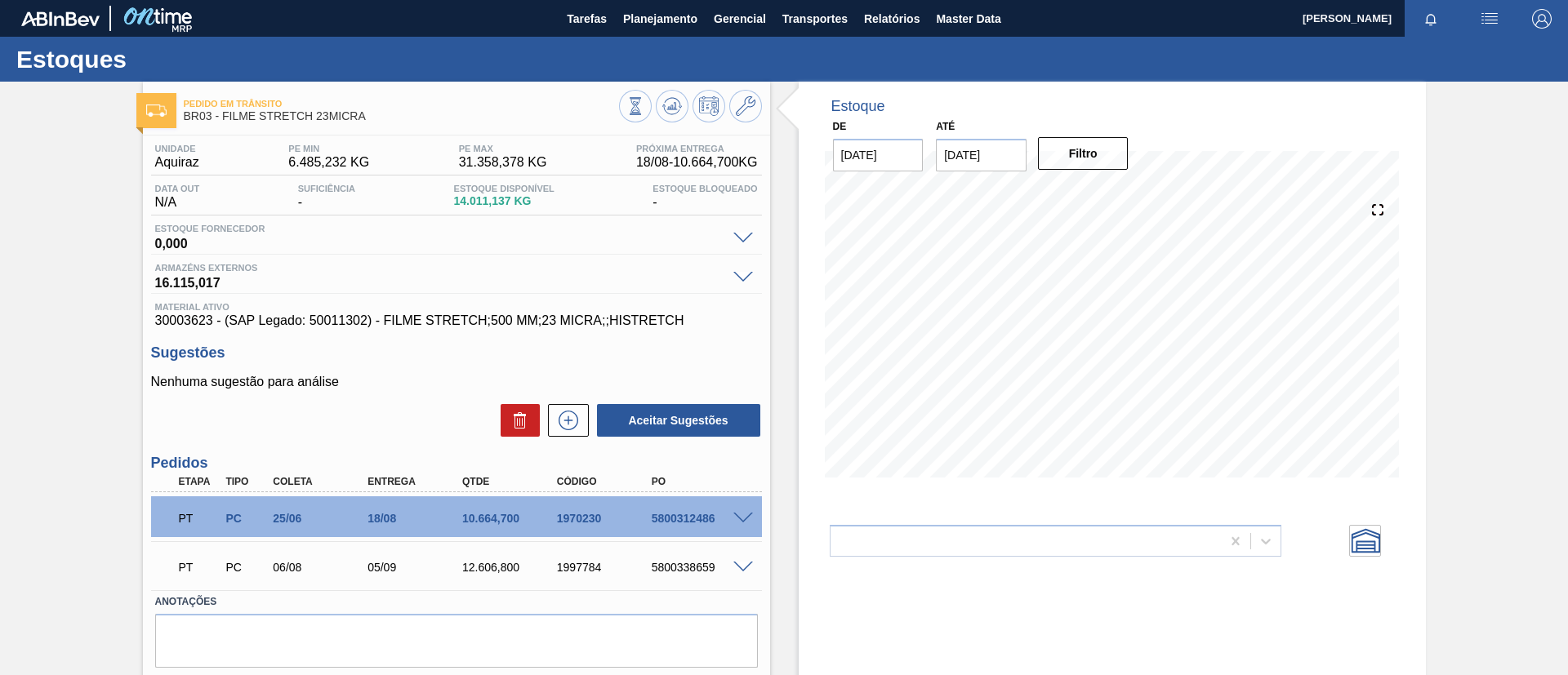
click at [738, 566] on span at bounding box center [744, 567] width 20 height 12
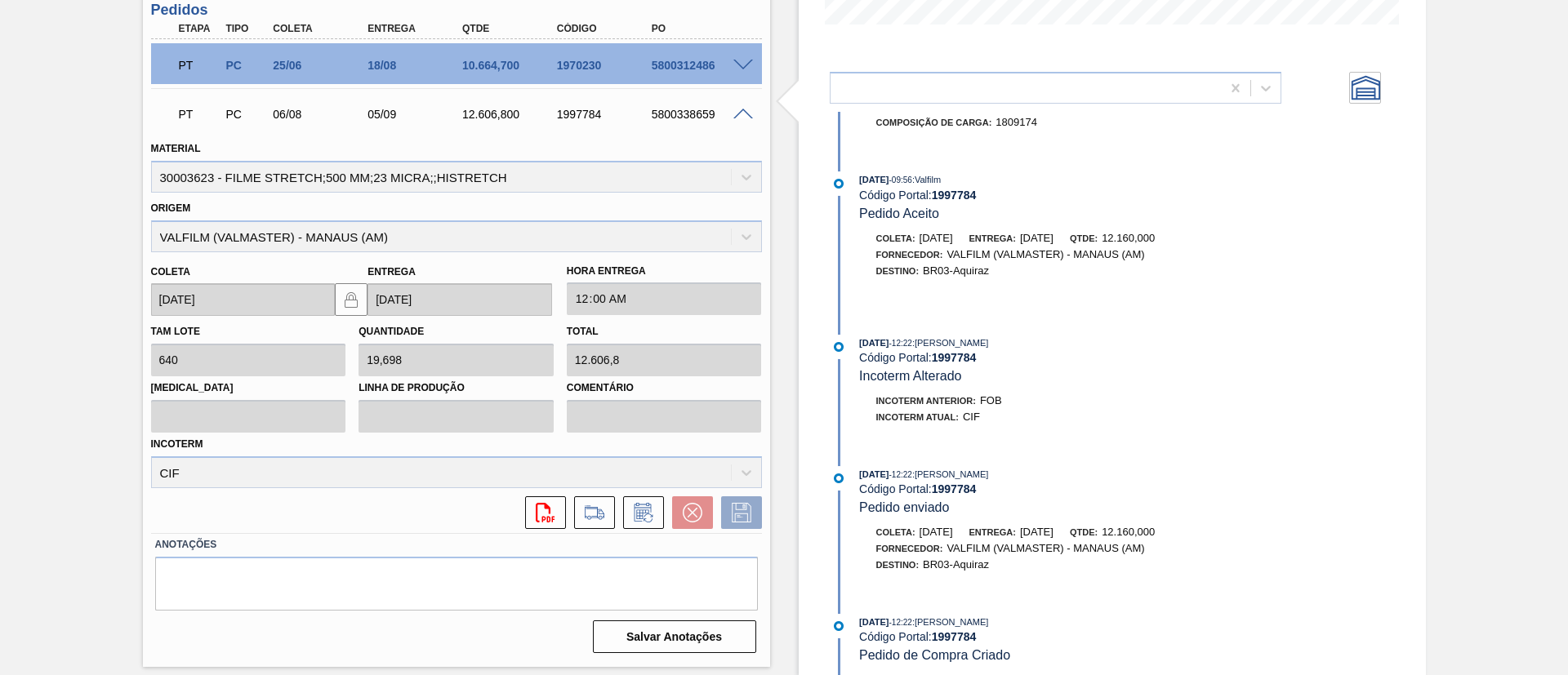
scroll to position [883, 0]
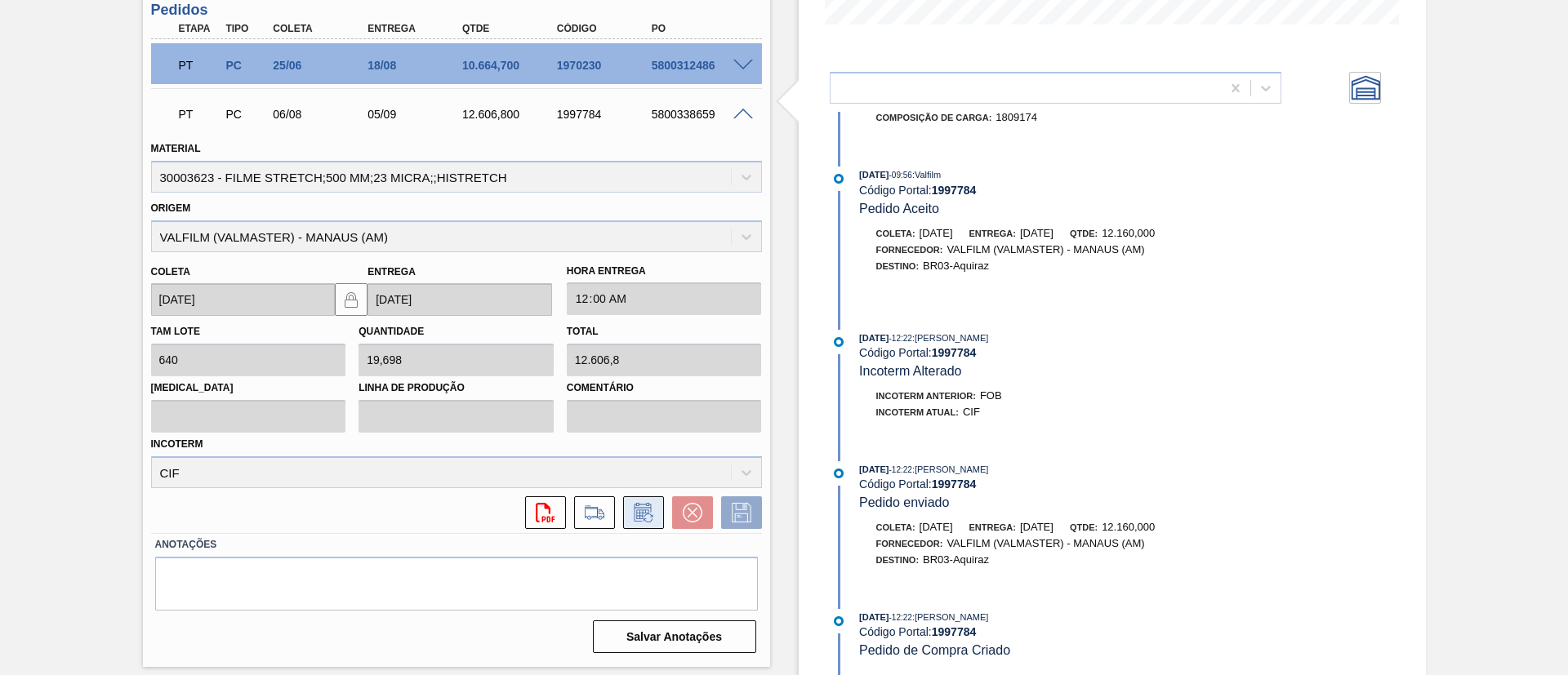
click at [648, 519] on icon at bounding box center [644, 513] width 26 height 20
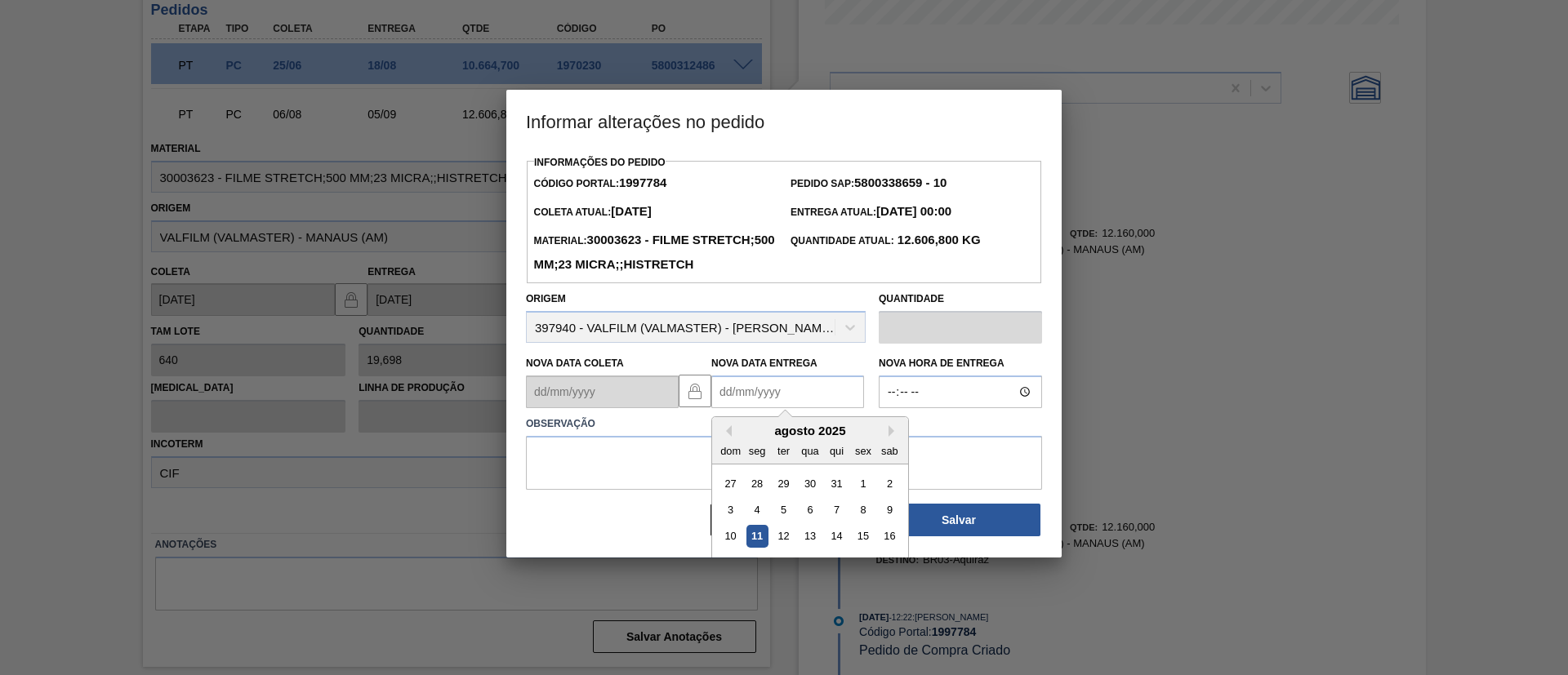
click at [796, 407] on Entrega "Nova Data Entrega" at bounding box center [788, 392] width 153 height 33
click at [888, 437] on button "Next Month" at bounding box center [894, 431] width 12 height 12
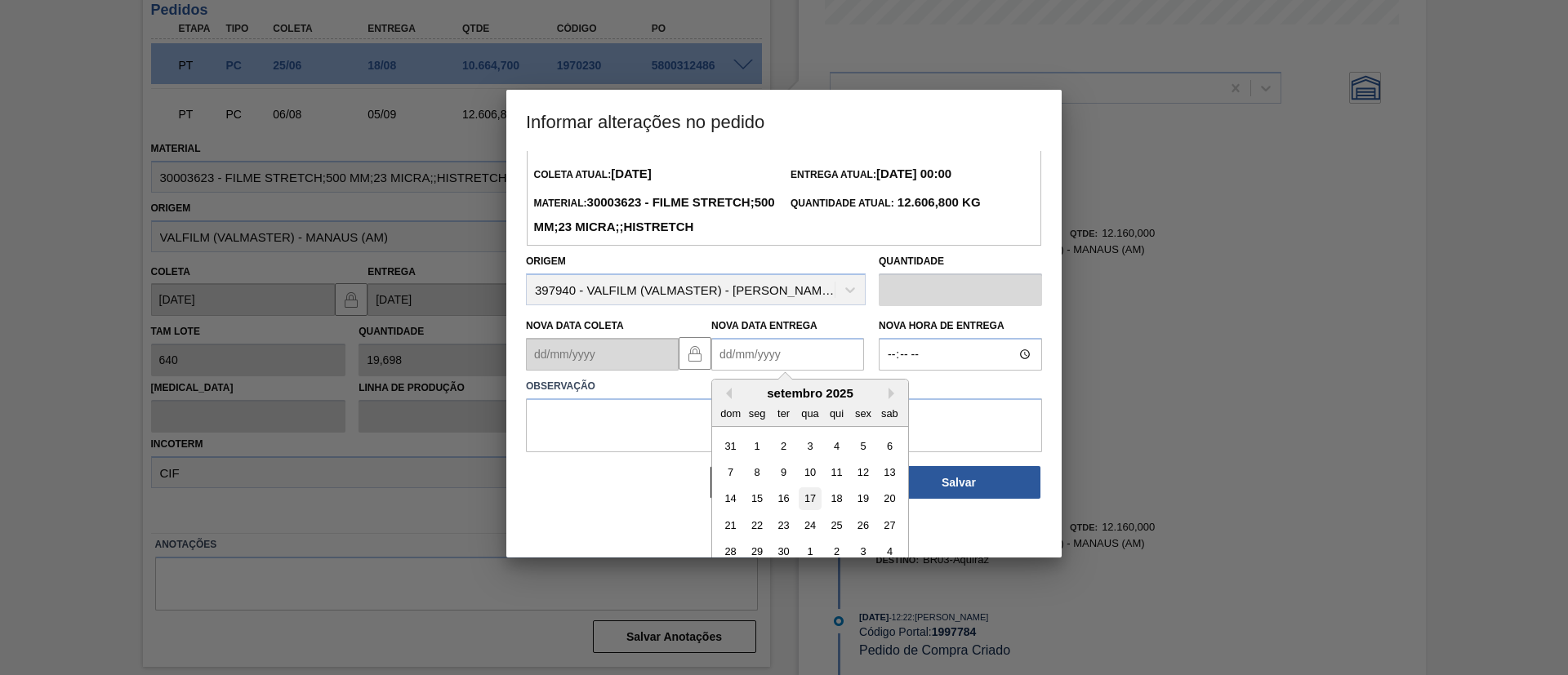
scroll to position [55, 0]
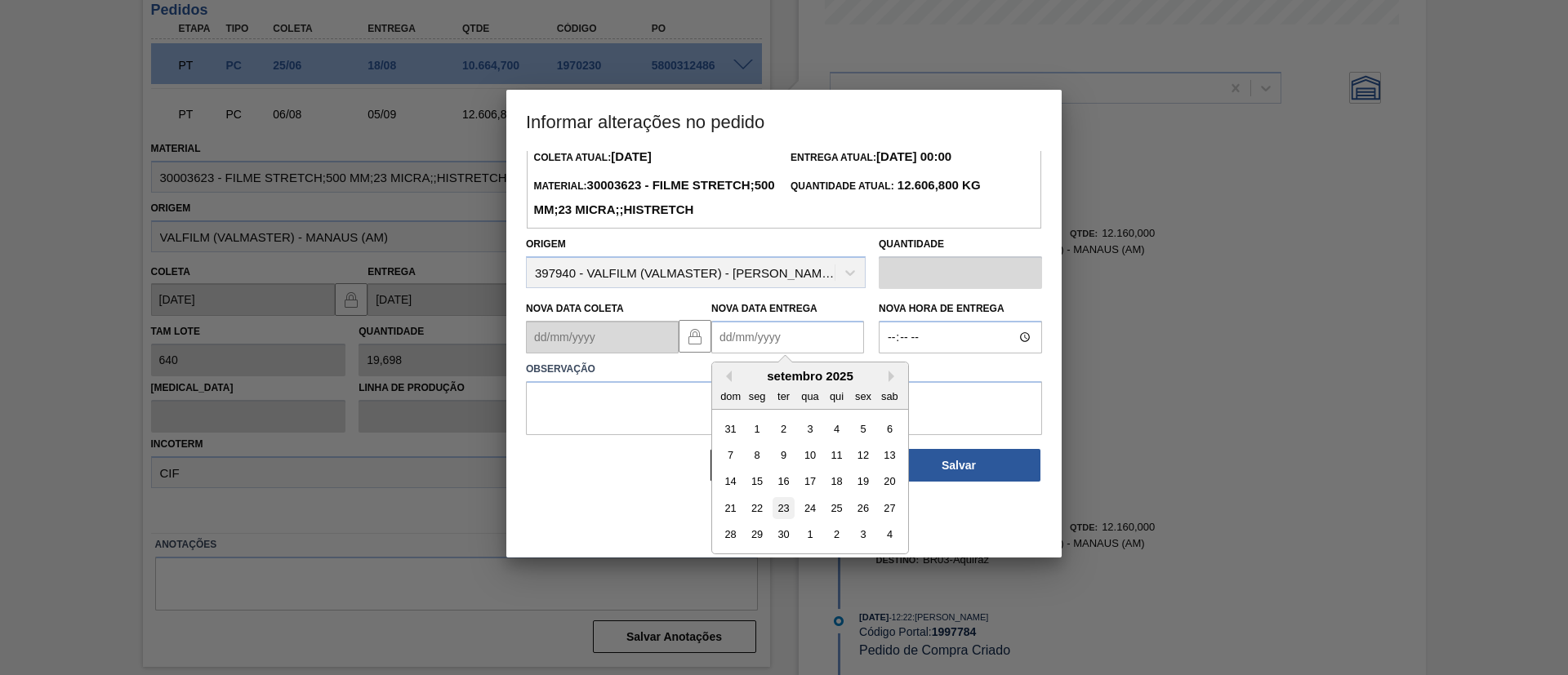
click at [782, 520] on div "23" at bounding box center [783, 508] width 22 height 22
type Entrega "[DATE]"
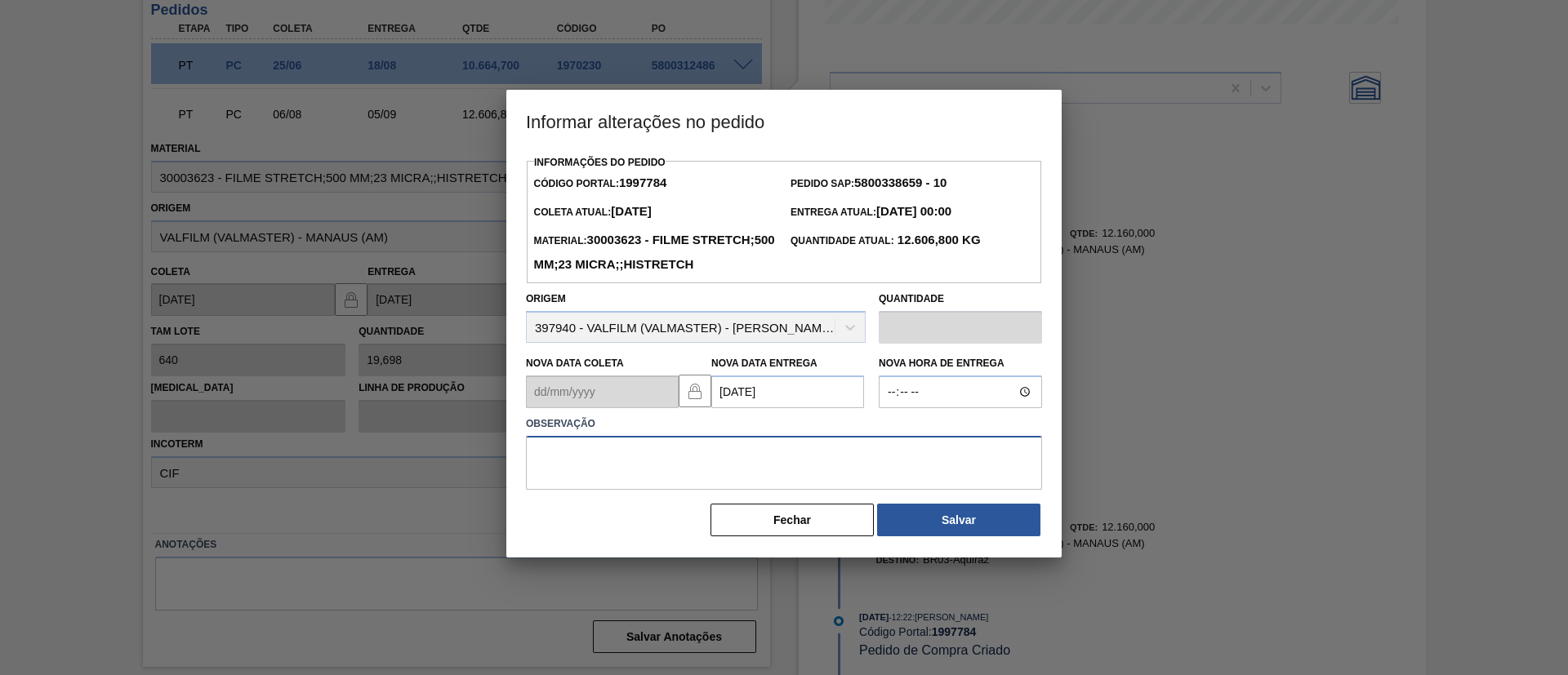
click at [755, 471] on textarea at bounding box center [784, 463] width 517 height 54
drag, startPoint x: 689, startPoint y: 479, endPoint x: 512, endPoint y: 476, distance: 177.0
click at [512, 476] on div "Informações do Pedido Código Portal: 1997784 Pedido SAP: 5800338659 - 10 [PERSO…" at bounding box center [784, 354] width 555 height 406
type textarea "Data Original"
click at [997, 557] on div "Informações do Pedido Código Portal: 1997784 Pedido SAP: 5800338659 - 10 [PERSO…" at bounding box center [784, 354] width 555 height 406
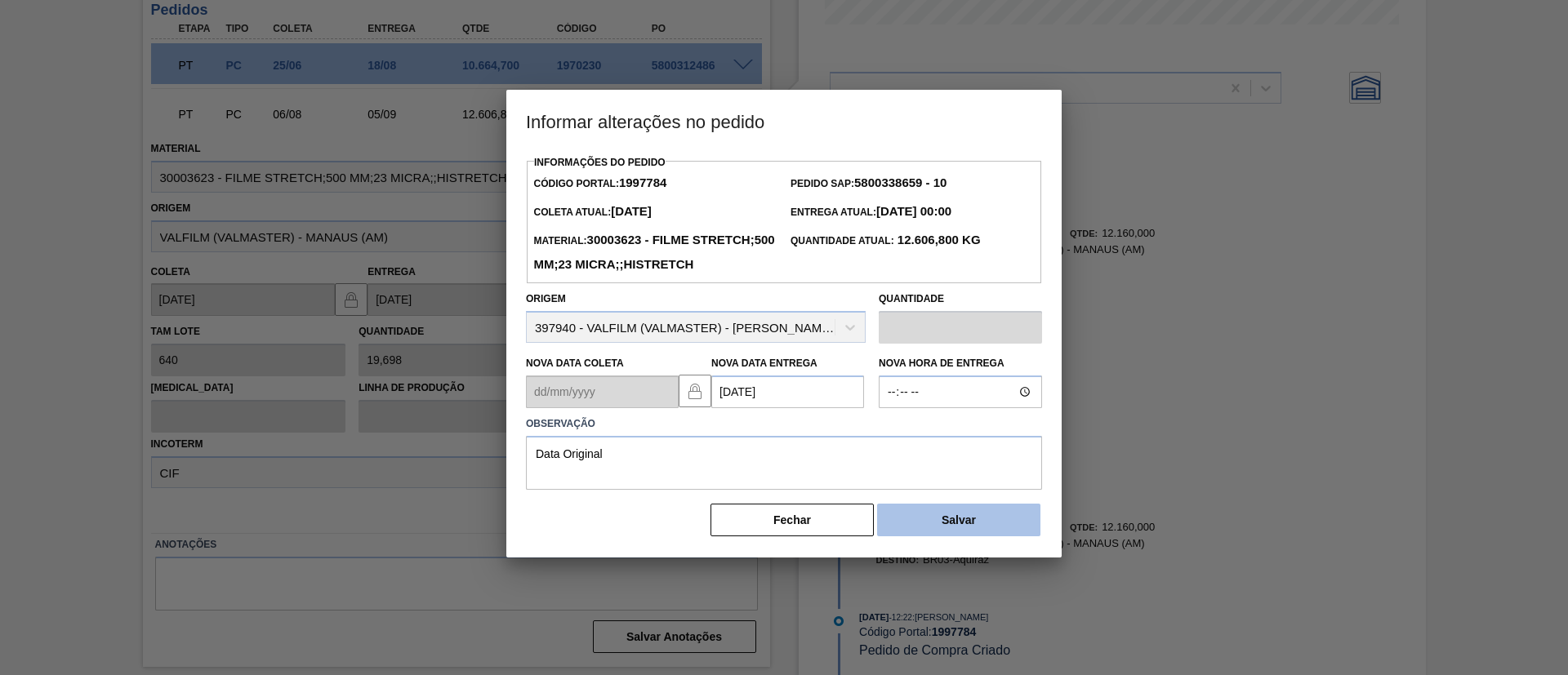
click at [994, 536] on button "Salvar" at bounding box center [958, 520] width 164 height 33
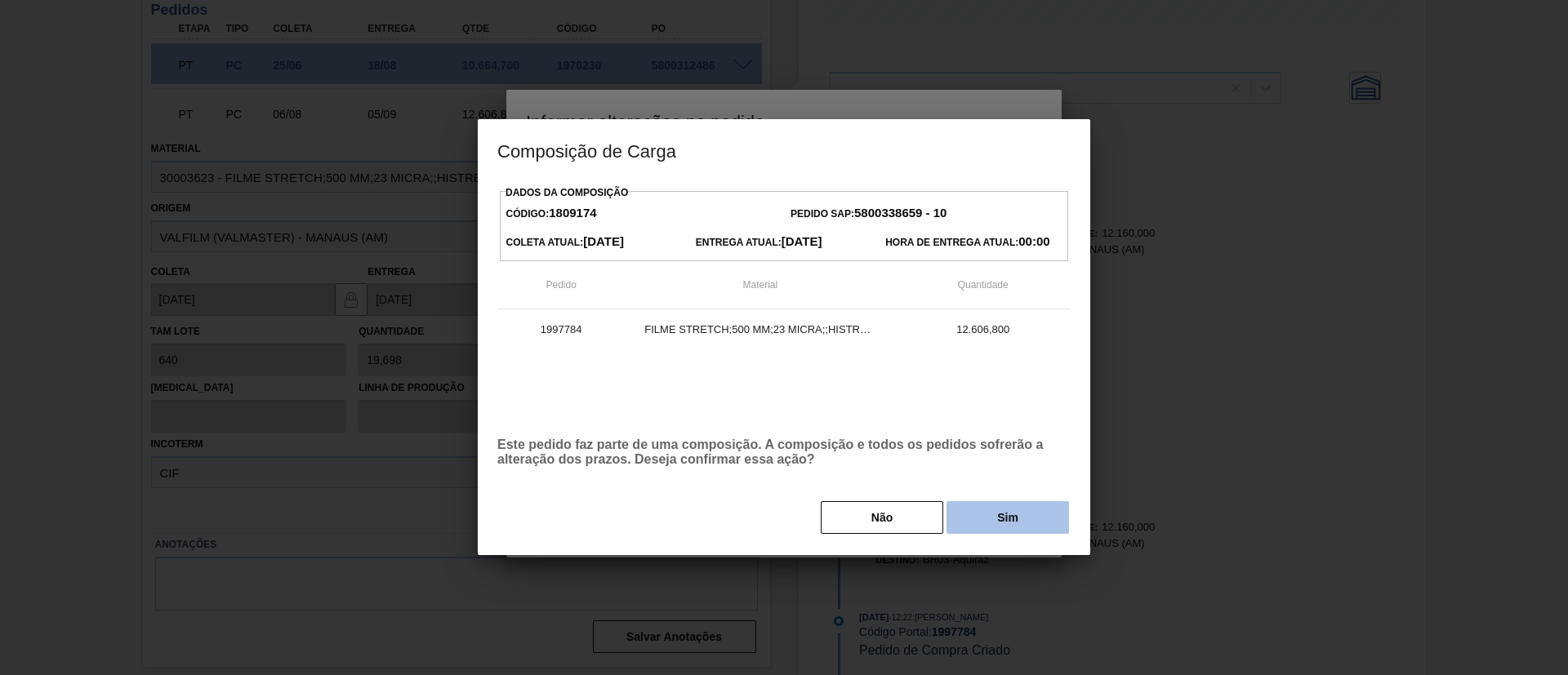
click at [986, 529] on button "Sim" at bounding box center [1008, 518] width 123 height 33
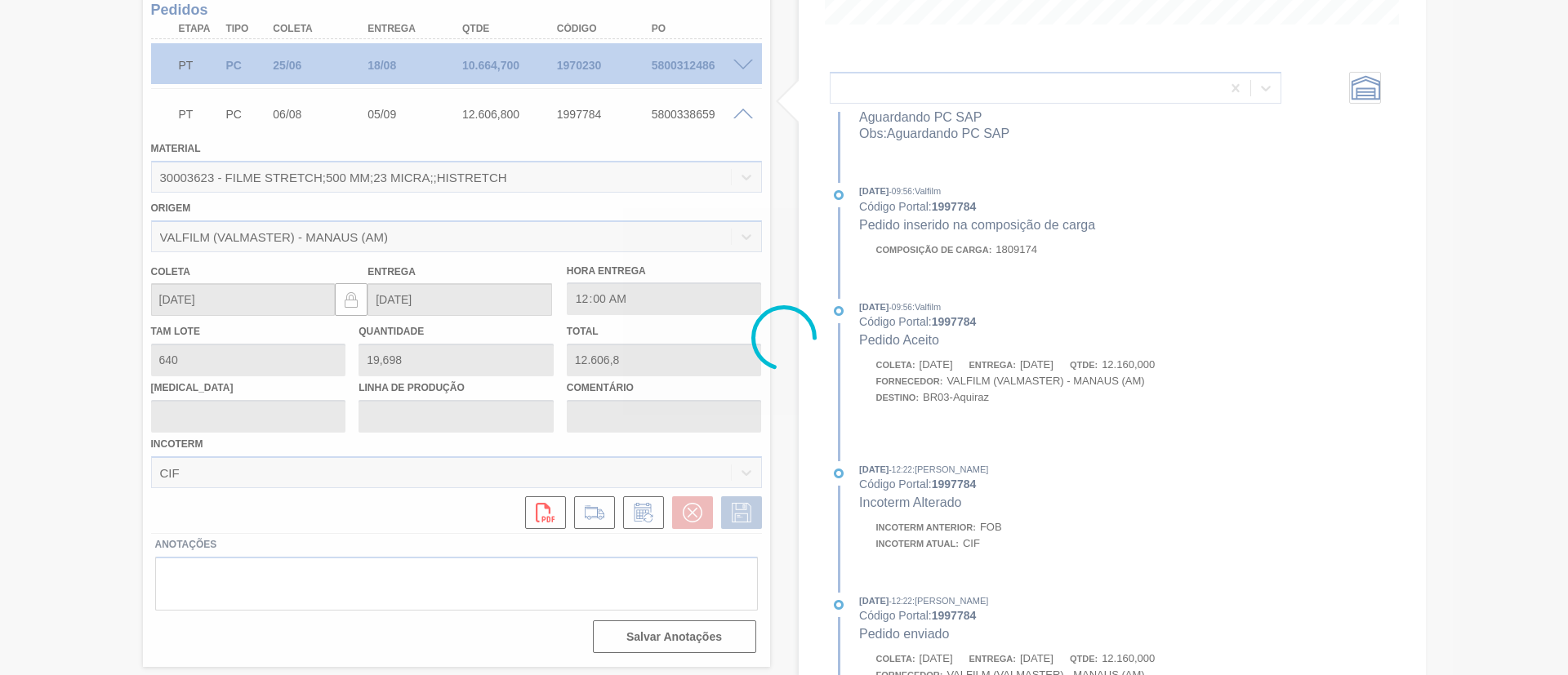
scroll to position [1015, 0]
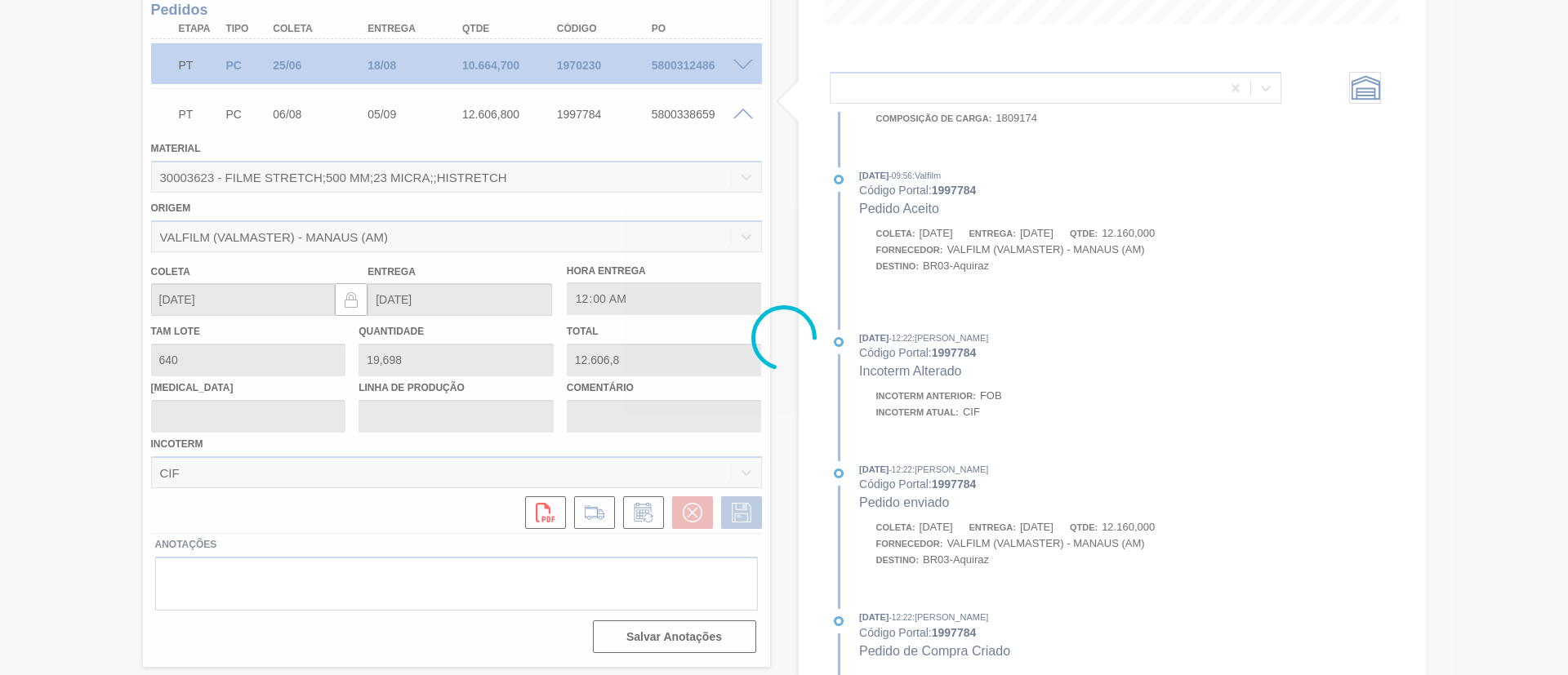
type input "Data Original"
type input "[DATE]"
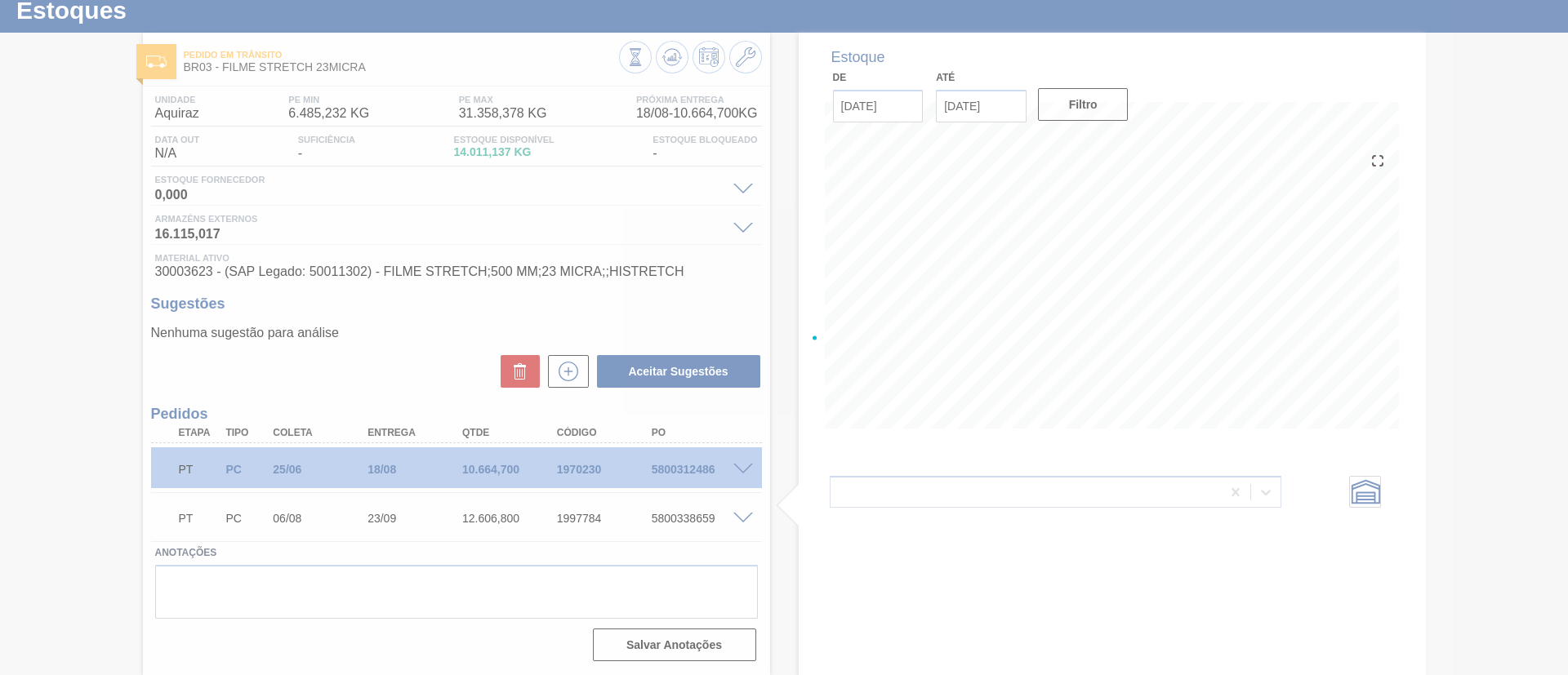
scroll to position [49, 0]
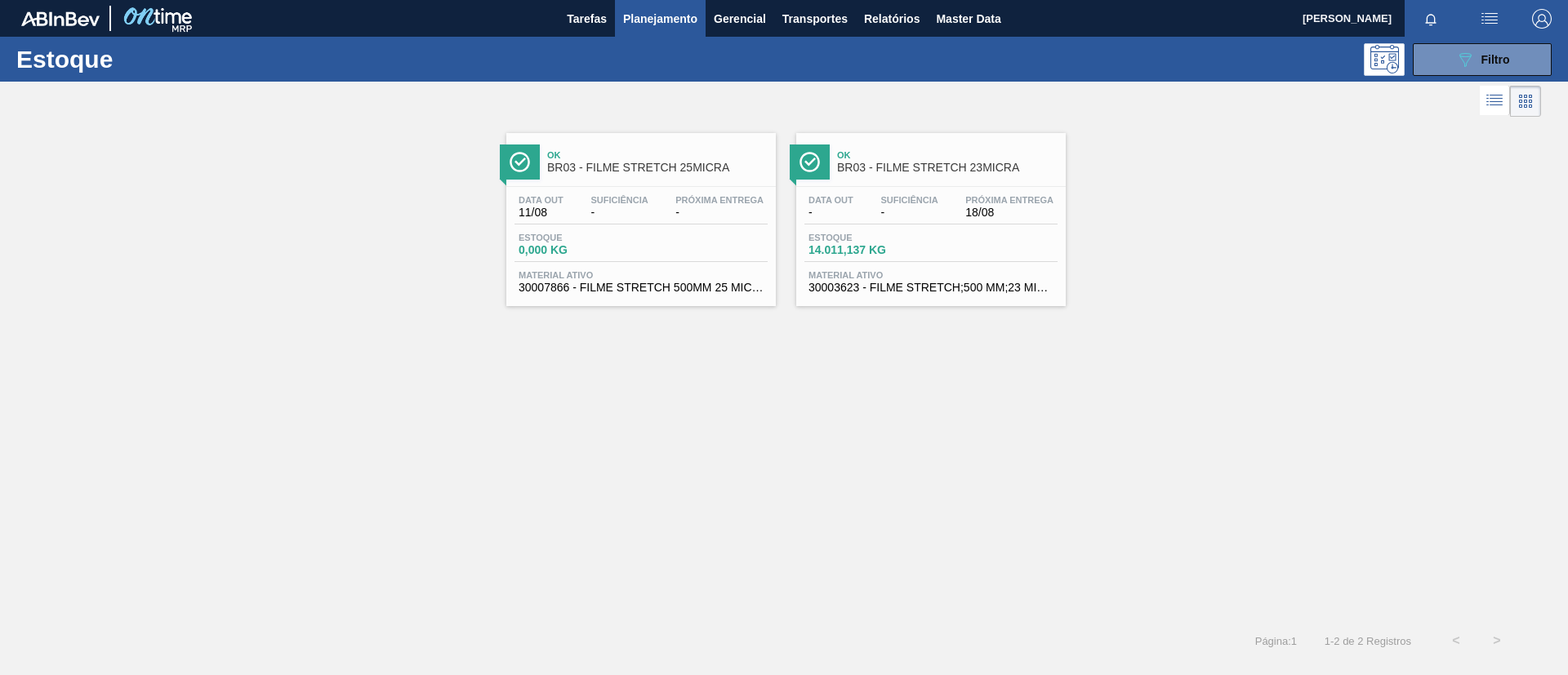
click at [643, 171] on span "BR03 - FILME STRETCH 25MICRA" at bounding box center [657, 168] width 220 height 12
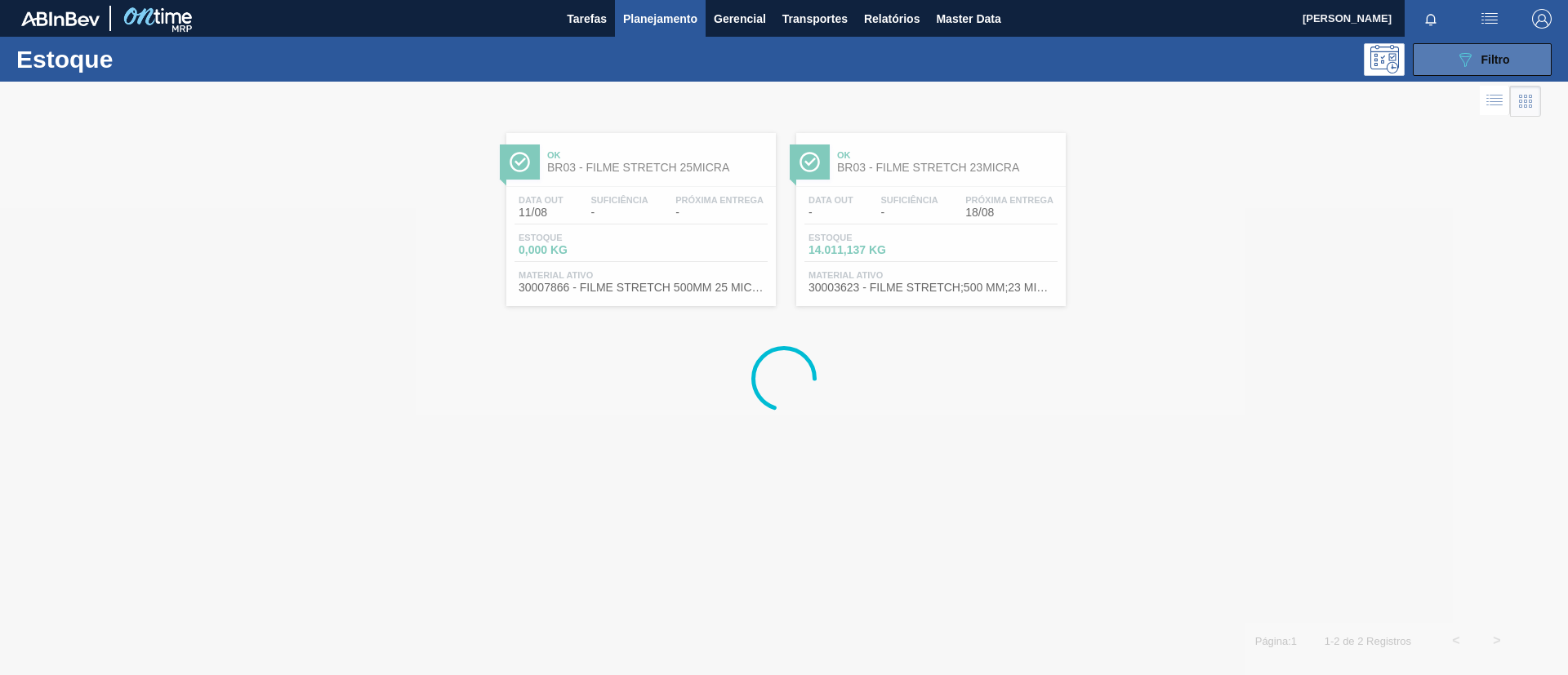
click at [1487, 53] on button "089F7B8B-B2A5-4AFE-B5C0-19BA573D28AC Filtro" at bounding box center [1482, 60] width 139 height 33
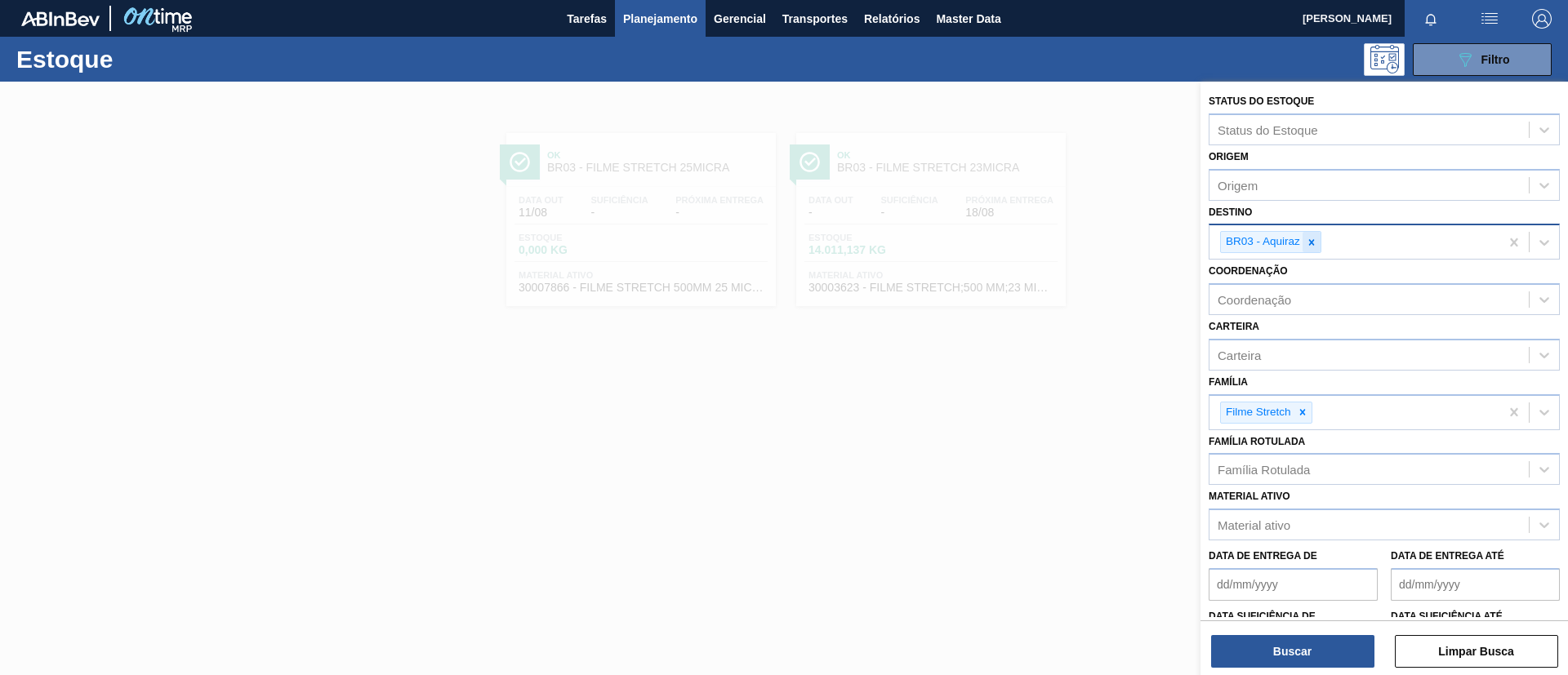
click at [1311, 243] on icon at bounding box center [1312, 242] width 6 height 6
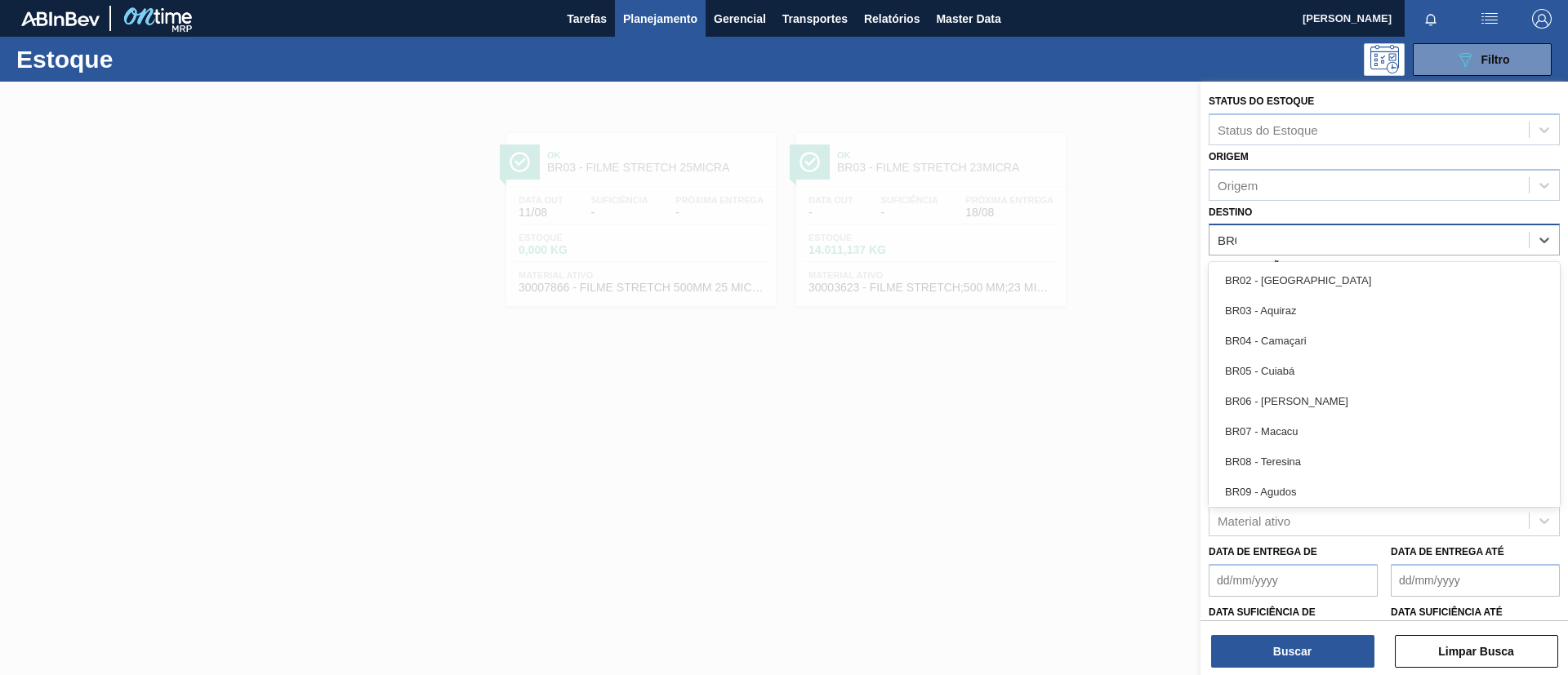
type input "BR04"
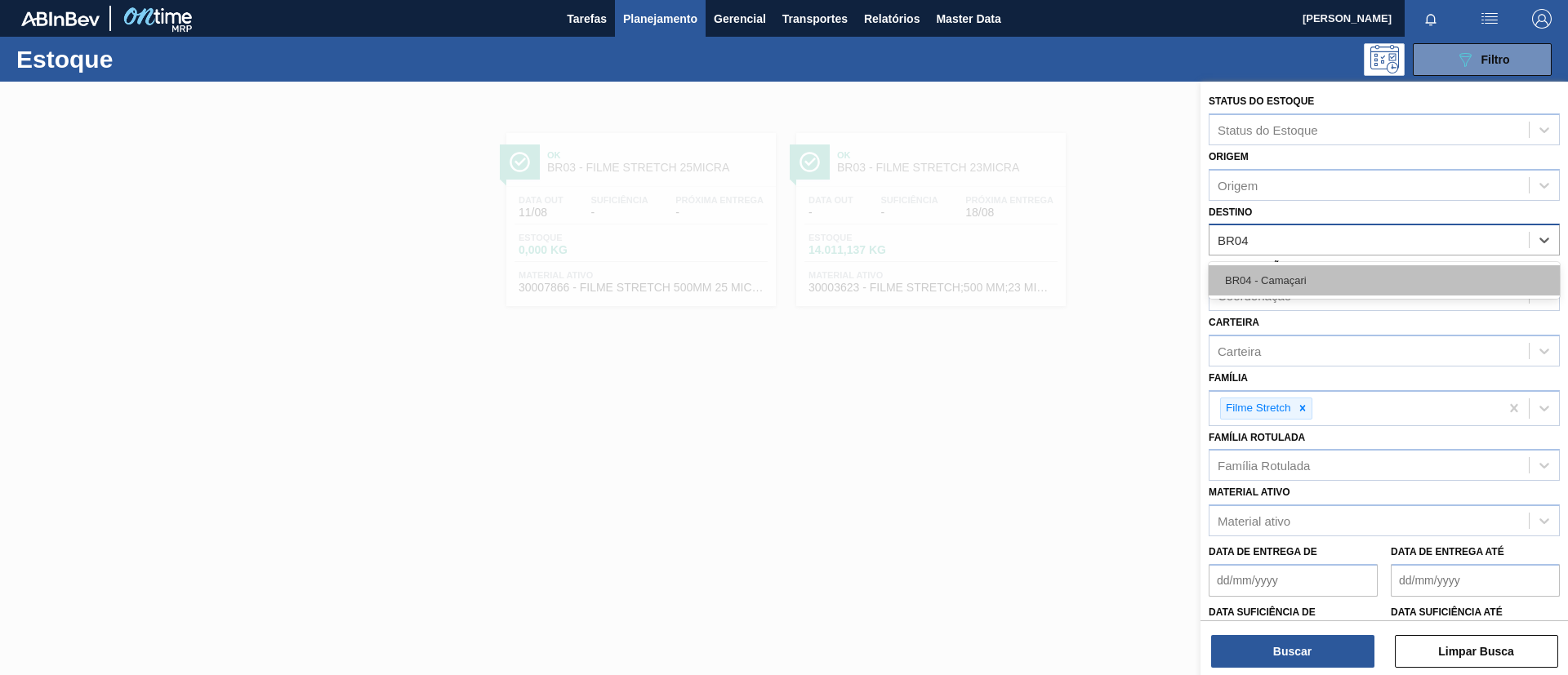
click at [1336, 276] on div "BR04 - Camaçari" at bounding box center [1385, 280] width 351 height 30
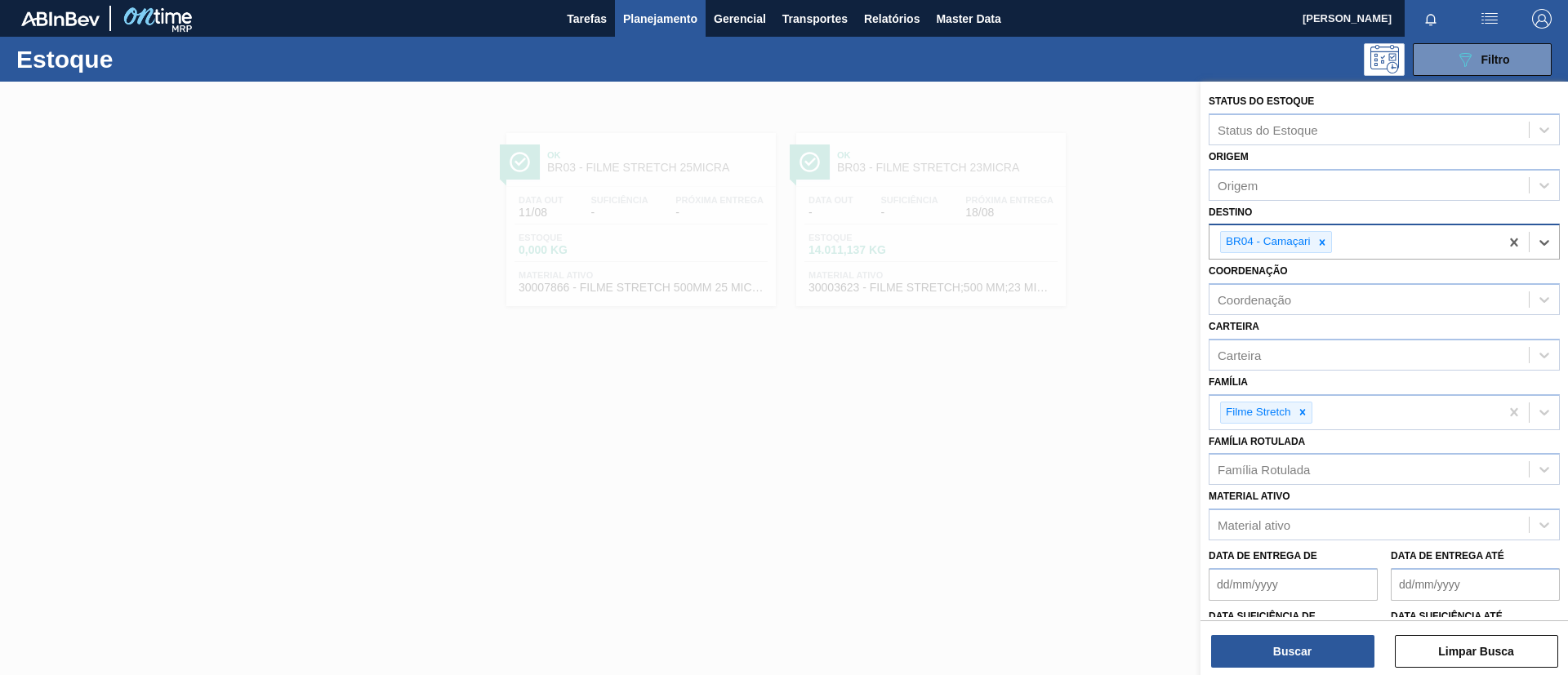
click at [1302, 632] on div "Buscar Limpar Busca" at bounding box center [1385, 644] width 368 height 46
click at [1311, 648] on button "Buscar" at bounding box center [1293, 652] width 164 height 33
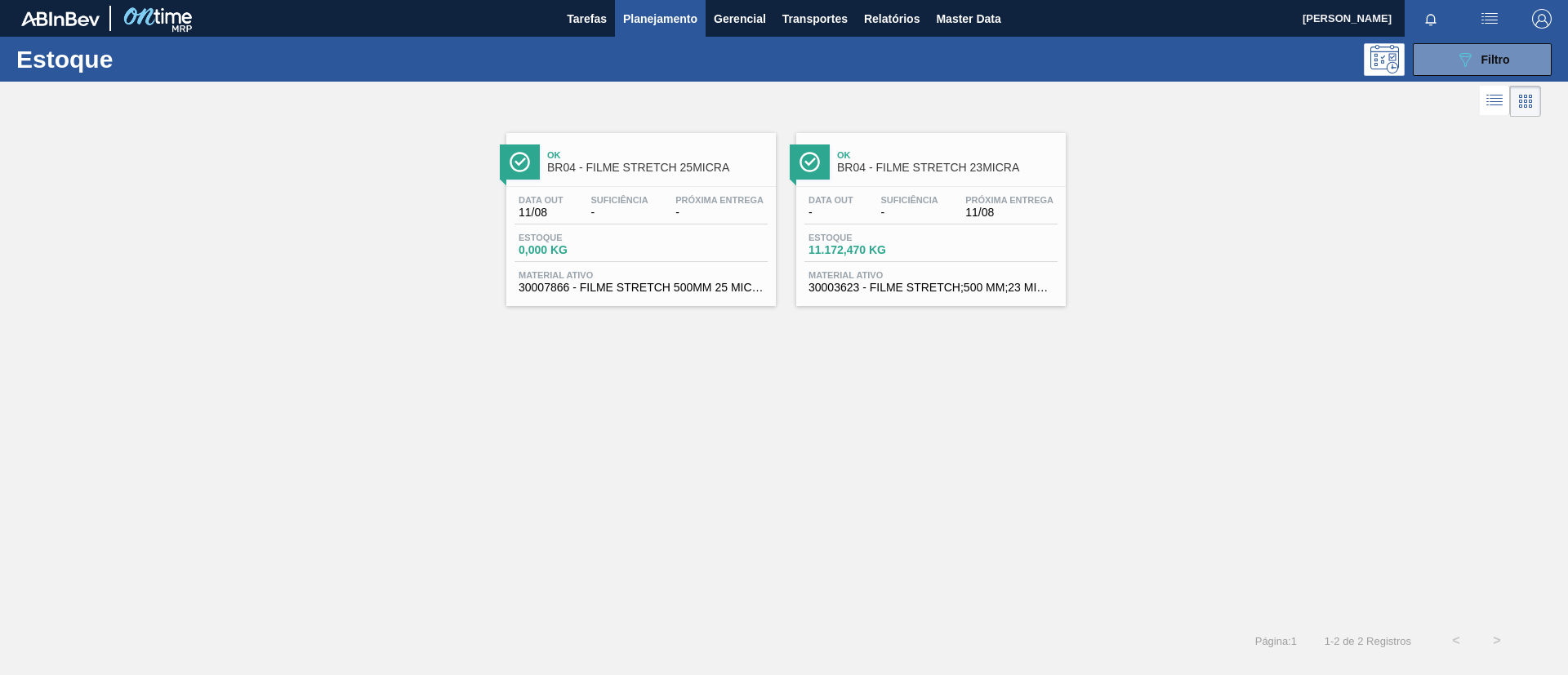
click at [908, 165] on span "BR04 - FILME STRETCH 23MICRA" at bounding box center [948, 168] width 220 height 12
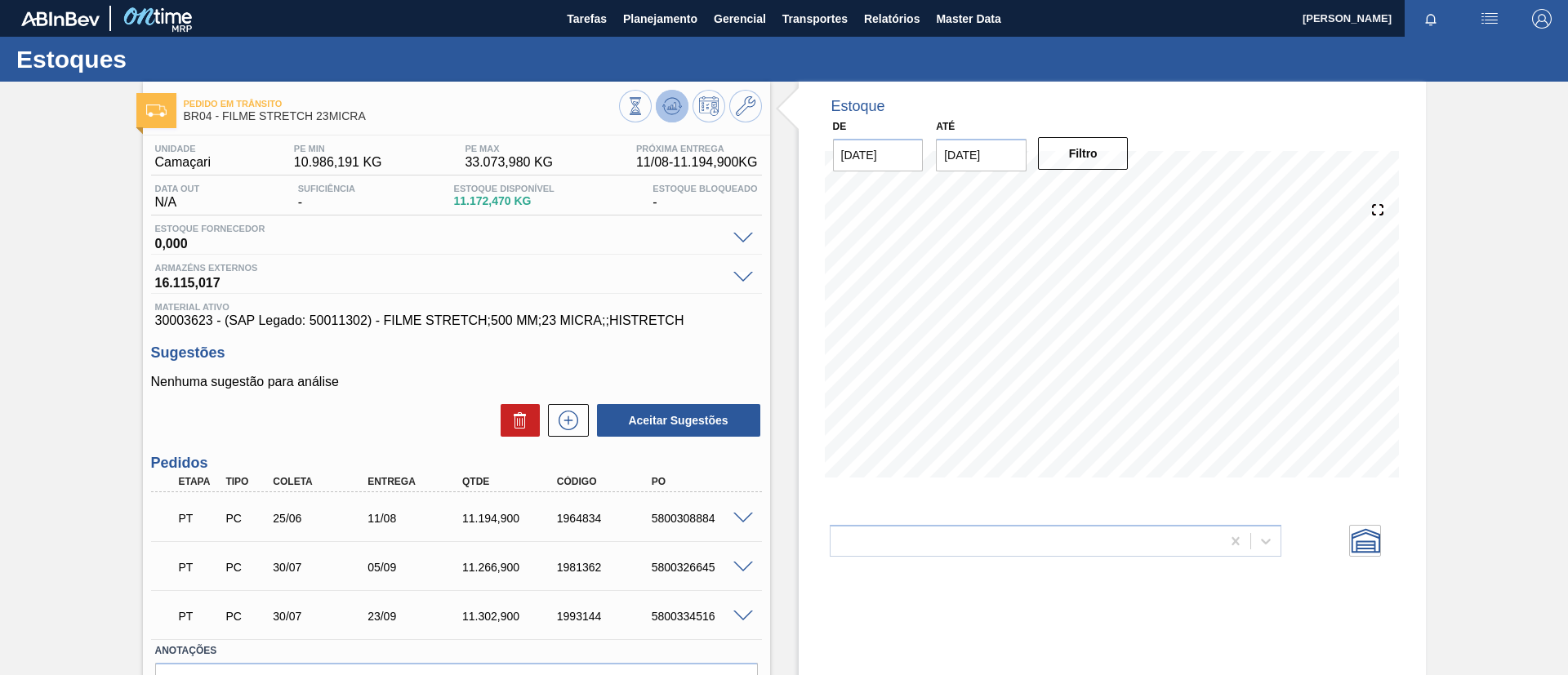
click at [644, 97] on icon at bounding box center [636, 106] width 18 height 18
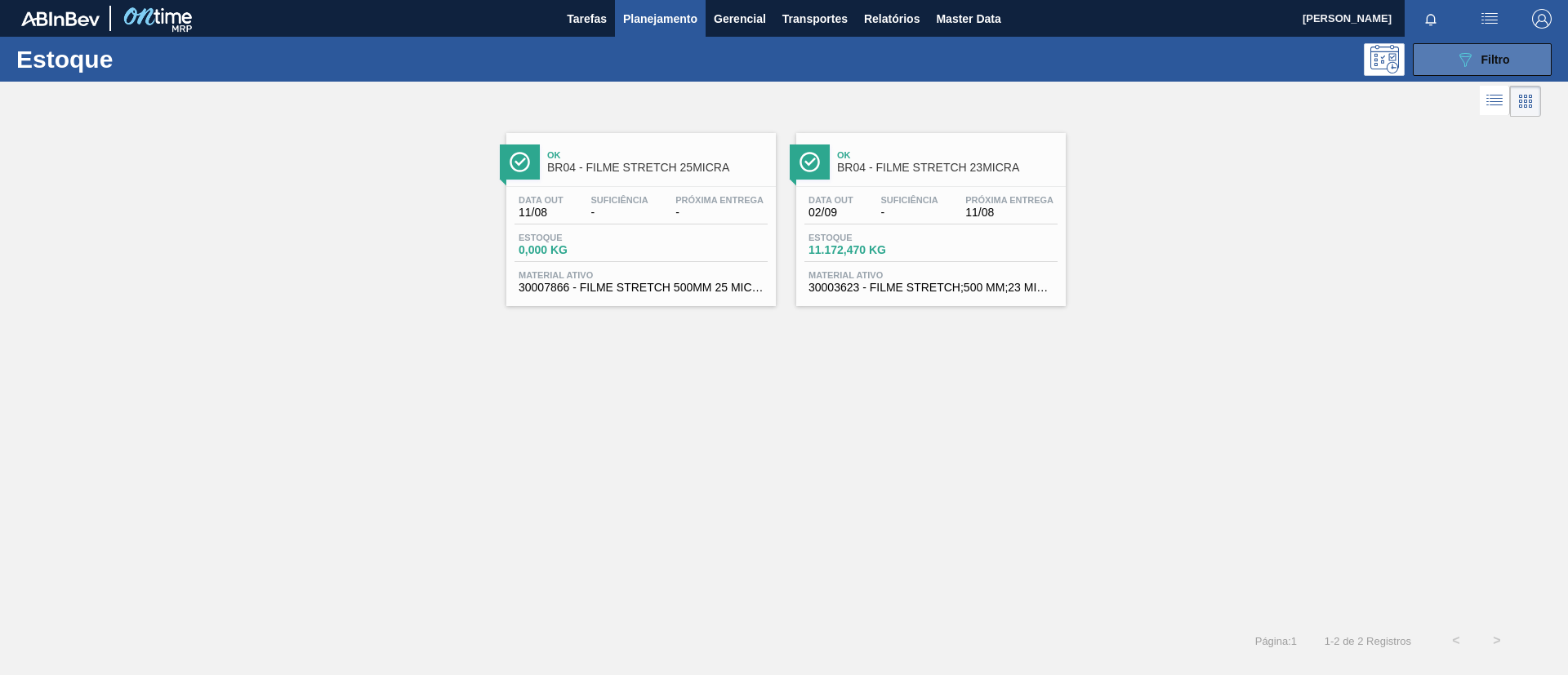
click at [1532, 62] on button "089F7B8B-B2A5-4AFE-B5C0-19BA573D28AC Filtro" at bounding box center [1482, 60] width 139 height 33
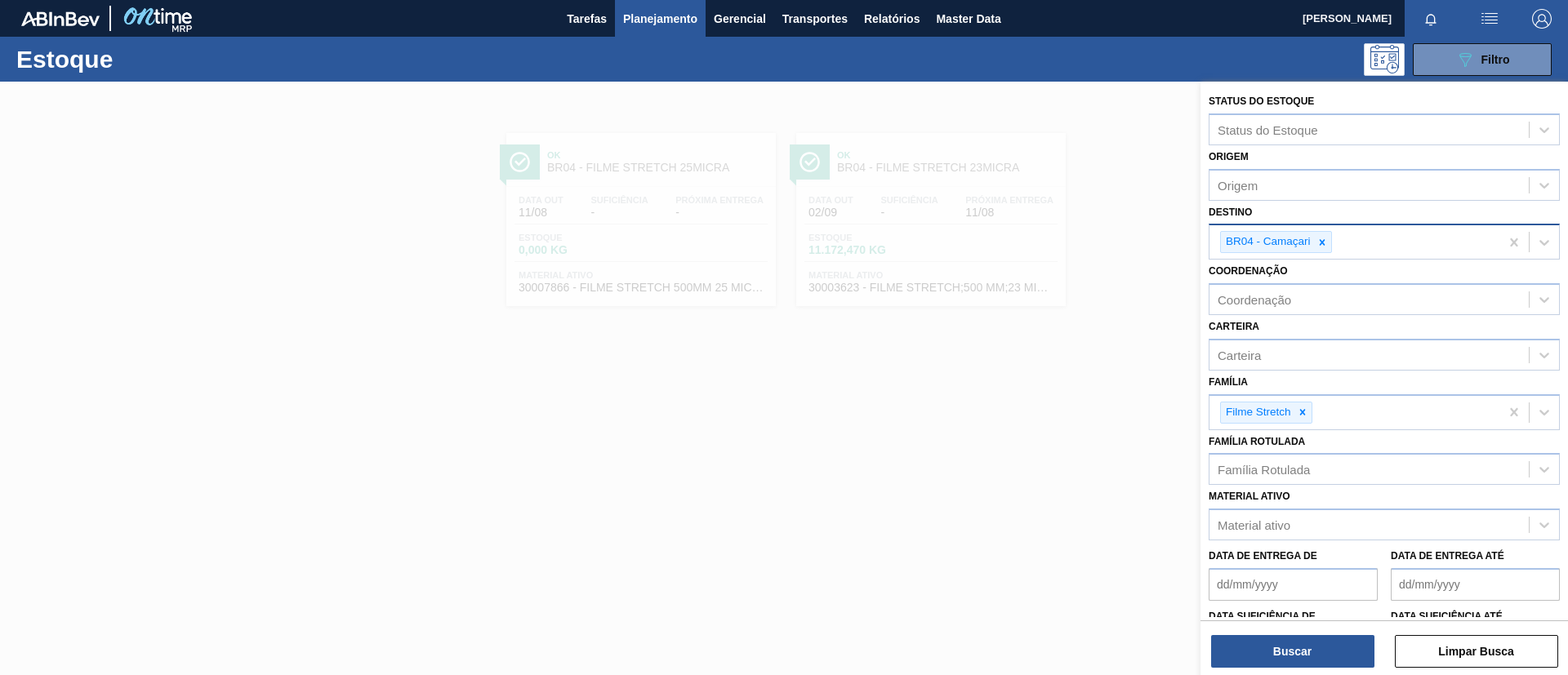
click at [1330, 246] on div at bounding box center [1323, 242] width 18 height 21
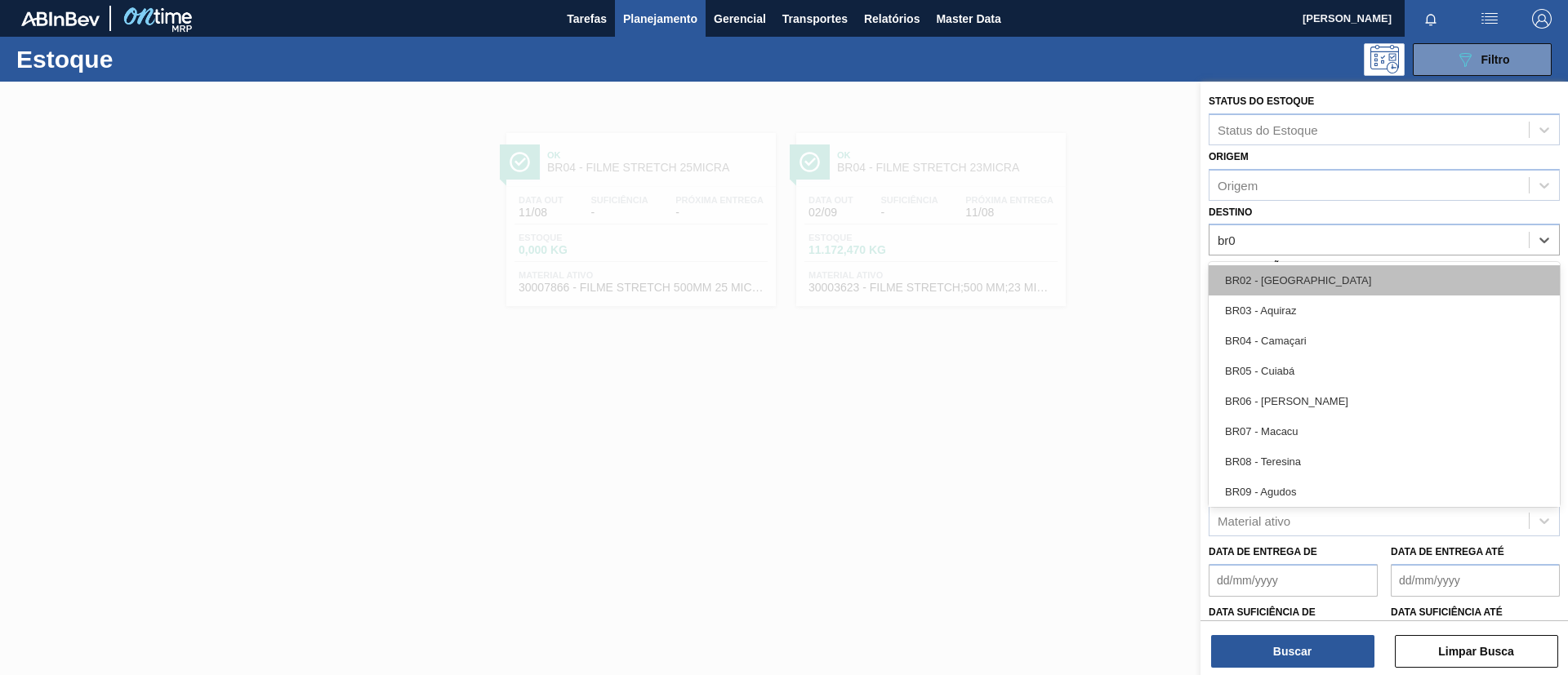
type input "br05"
click at [1354, 279] on div "BR05 - Cuiabá" at bounding box center [1385, 280] width 351 height 30
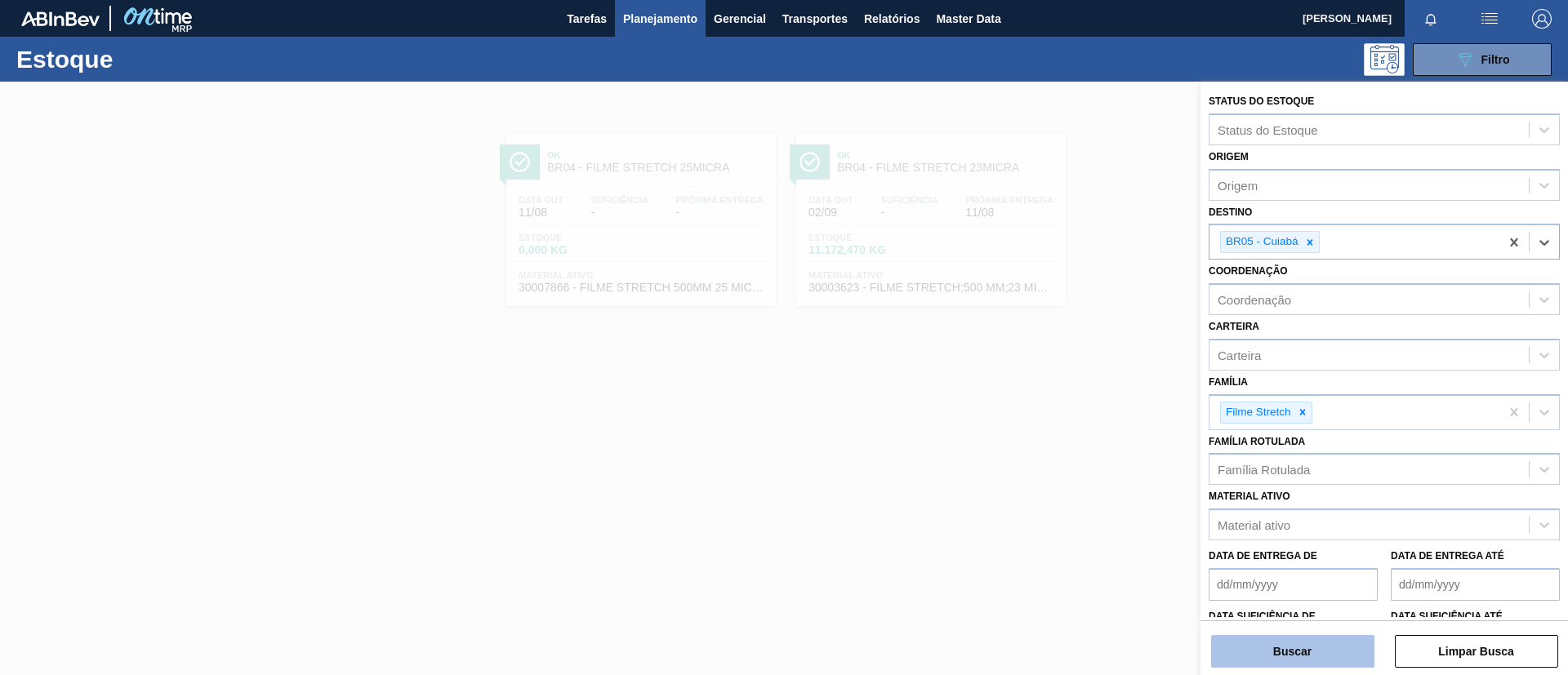
click at [1334, 650] on button "Buscar" at bounding box center [1293, 652] width 164 height 33
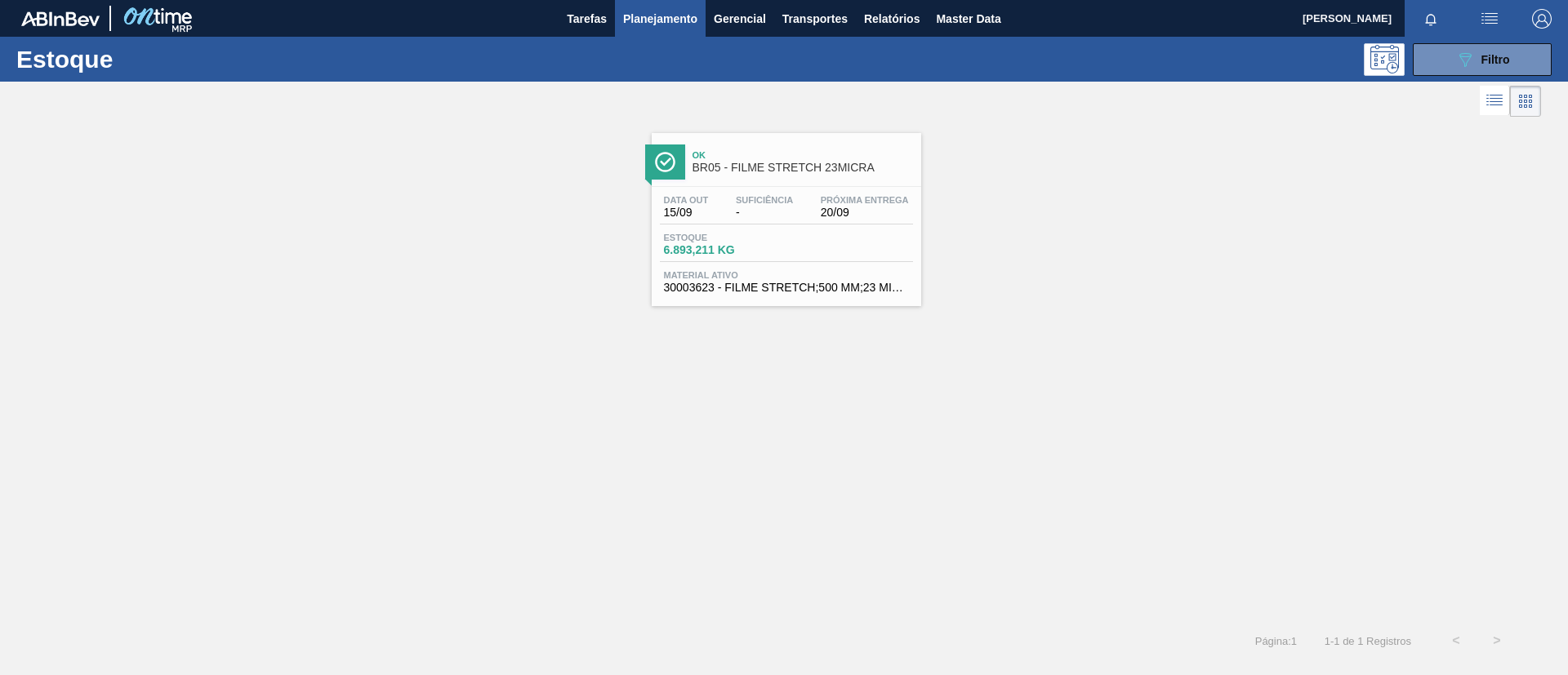
click at [845, 209] on span "20/09" at bounding box center [865, 212] width 88 height 12
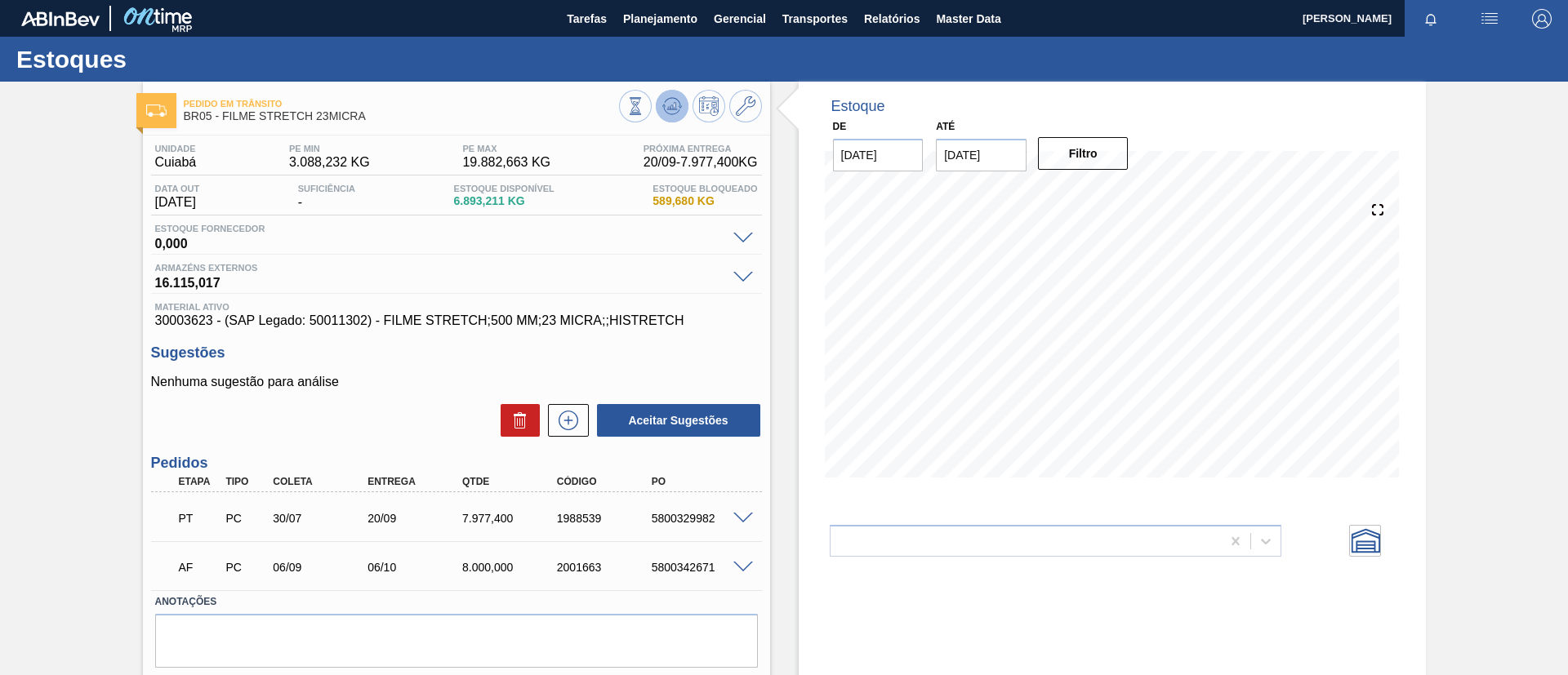
click at [660, 95] on button at bounding box center [672, 106] width 33 height 33
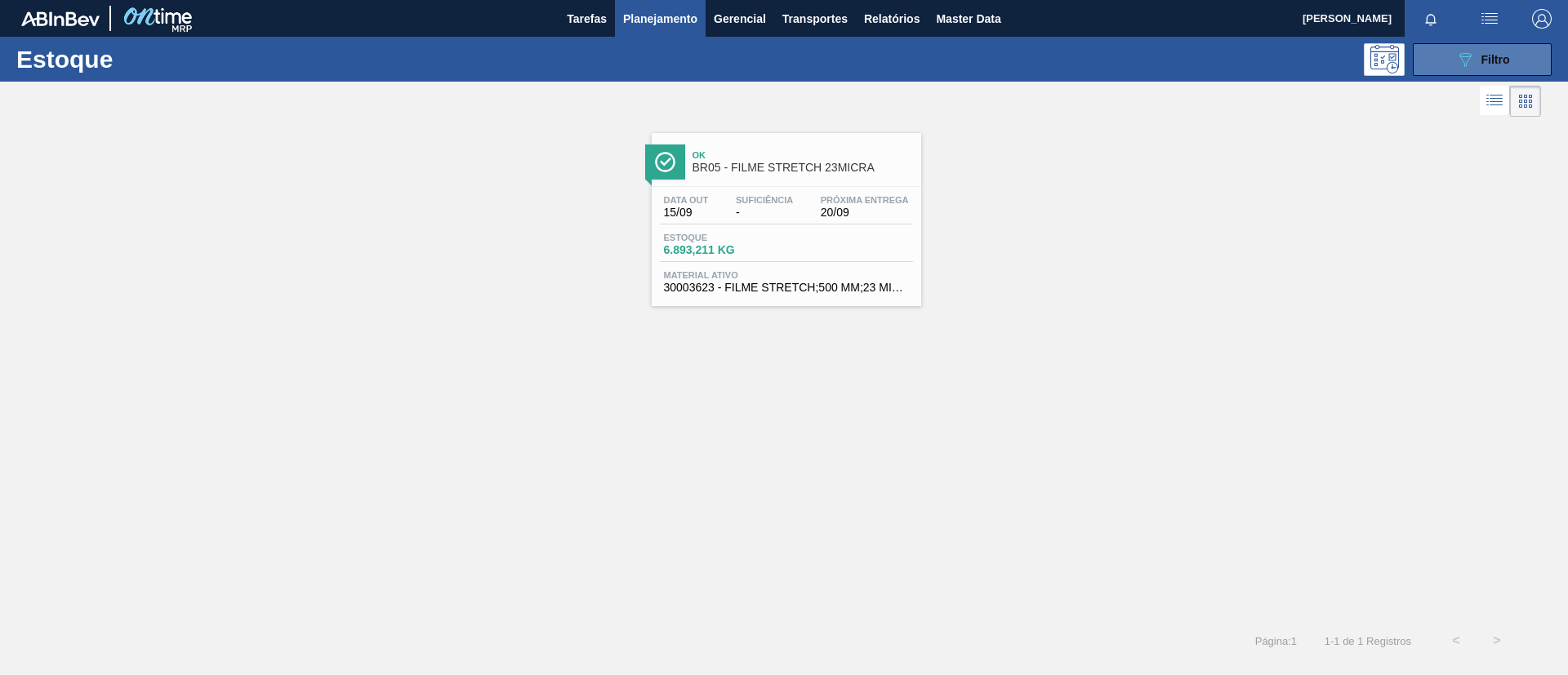
click at [1470, 61] on icon "089F7B8B-B2A5-4AFE-B5C0-19BA573D28AC" at bounding box center [1465, 60] width 20 height 20
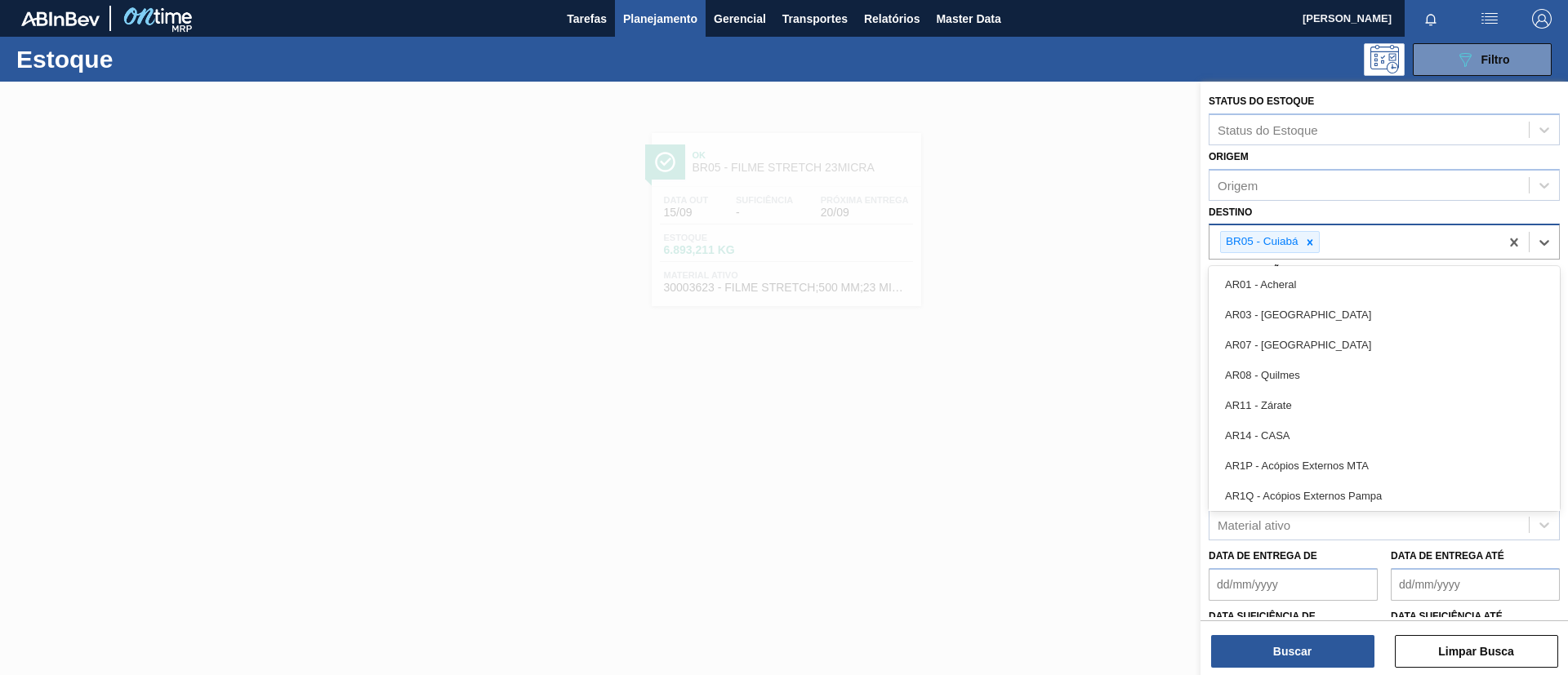
click at [1308, 252] on div "BR05 - Cuiabá" at bounding box center [1269, 242] width 100 height 22
click at [1309, 247] on icon at bounding box center [1311, 243] width 12 height 12
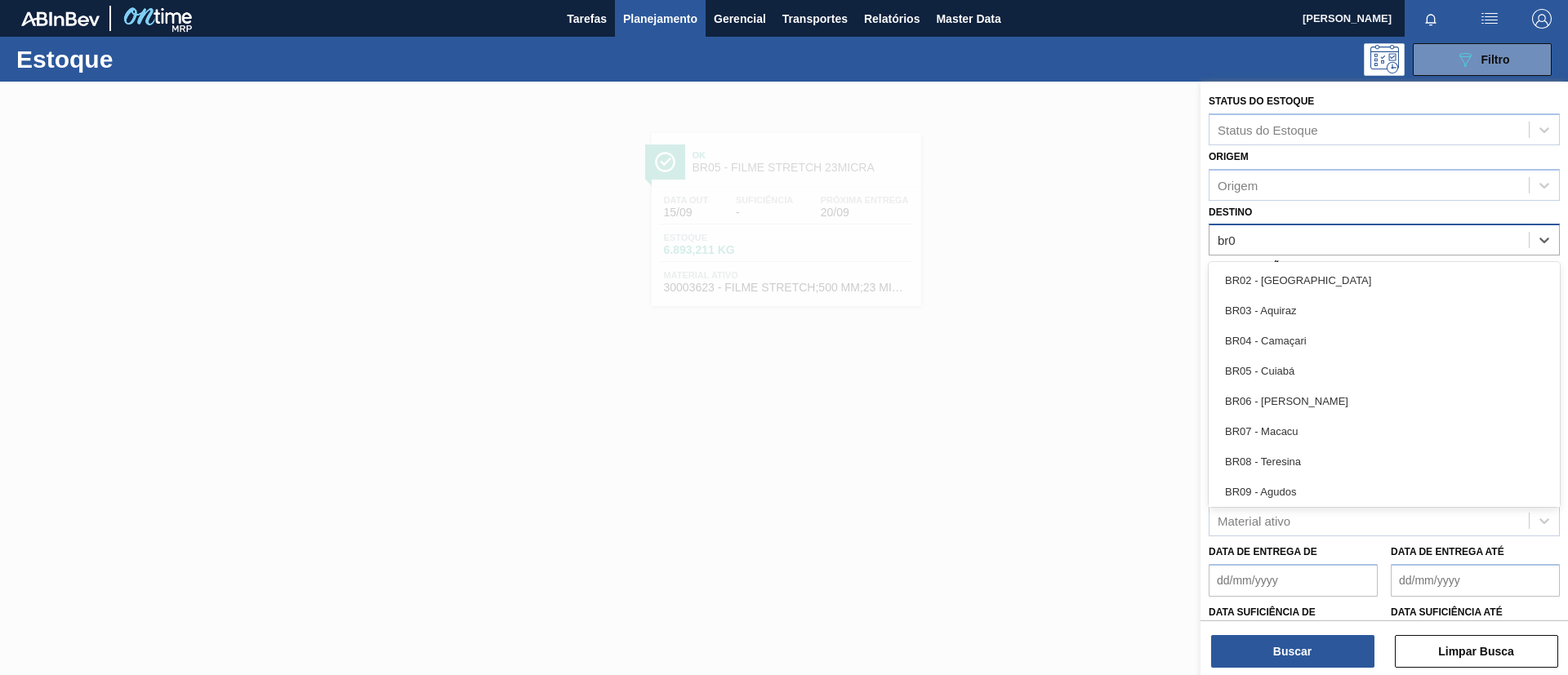
type input "br07"
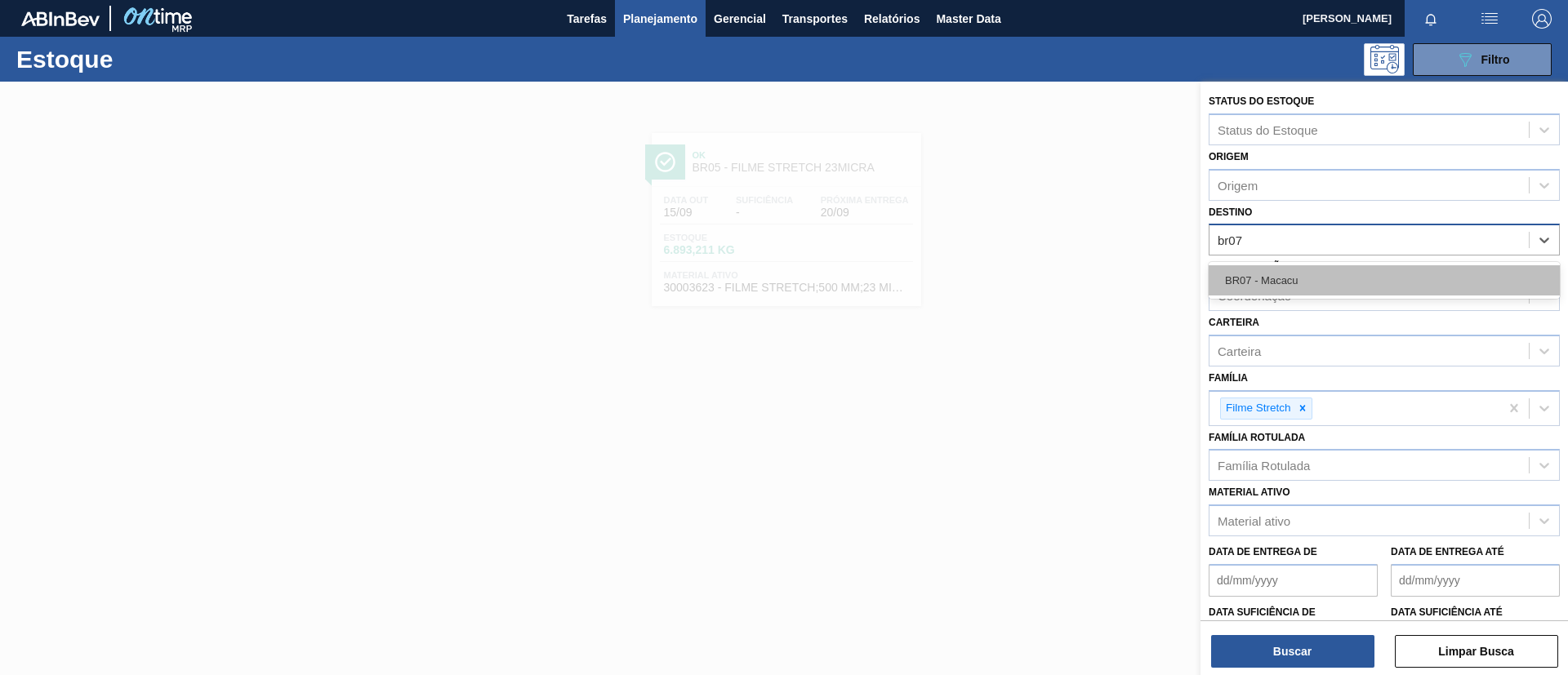
click at [1334, 272] on div "BR07 - Macacu" at bounding box center [1385, 280] width 351 height 30
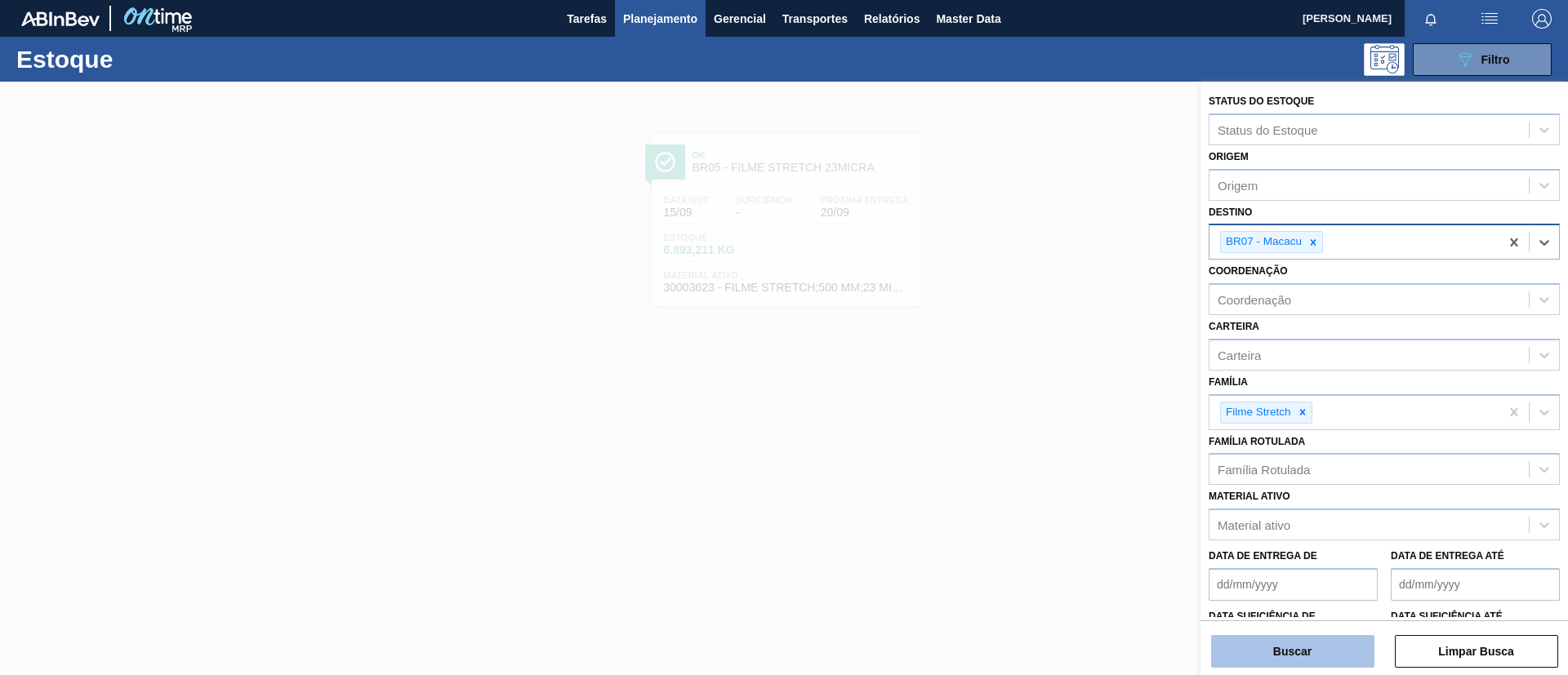
click at [1332, 655] on button "Buscar" at bounding box center [1293, 652] width 164 height 33
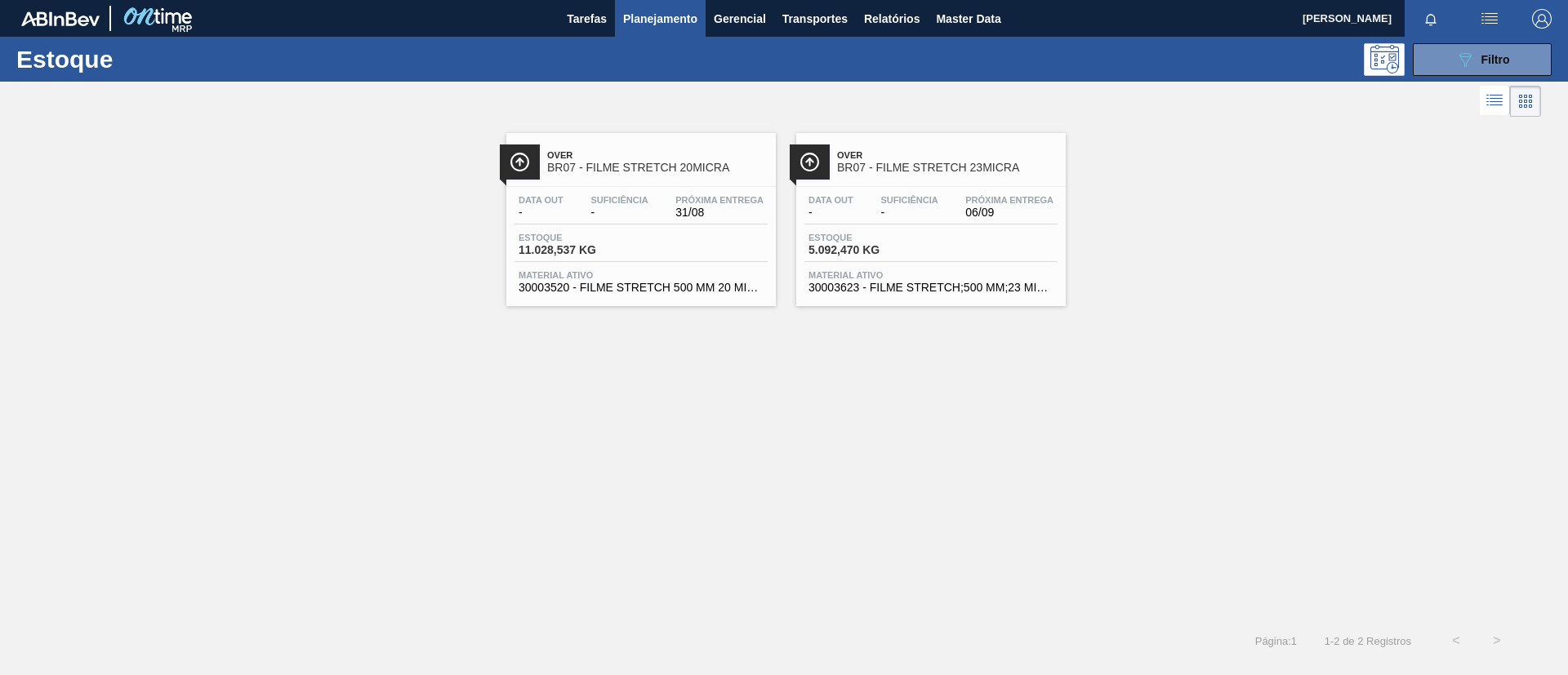
click at [570, 169] on span "BR07 - FILME STRETCH 20MICRA" at bounding box center [657, 168] width 220 height 12
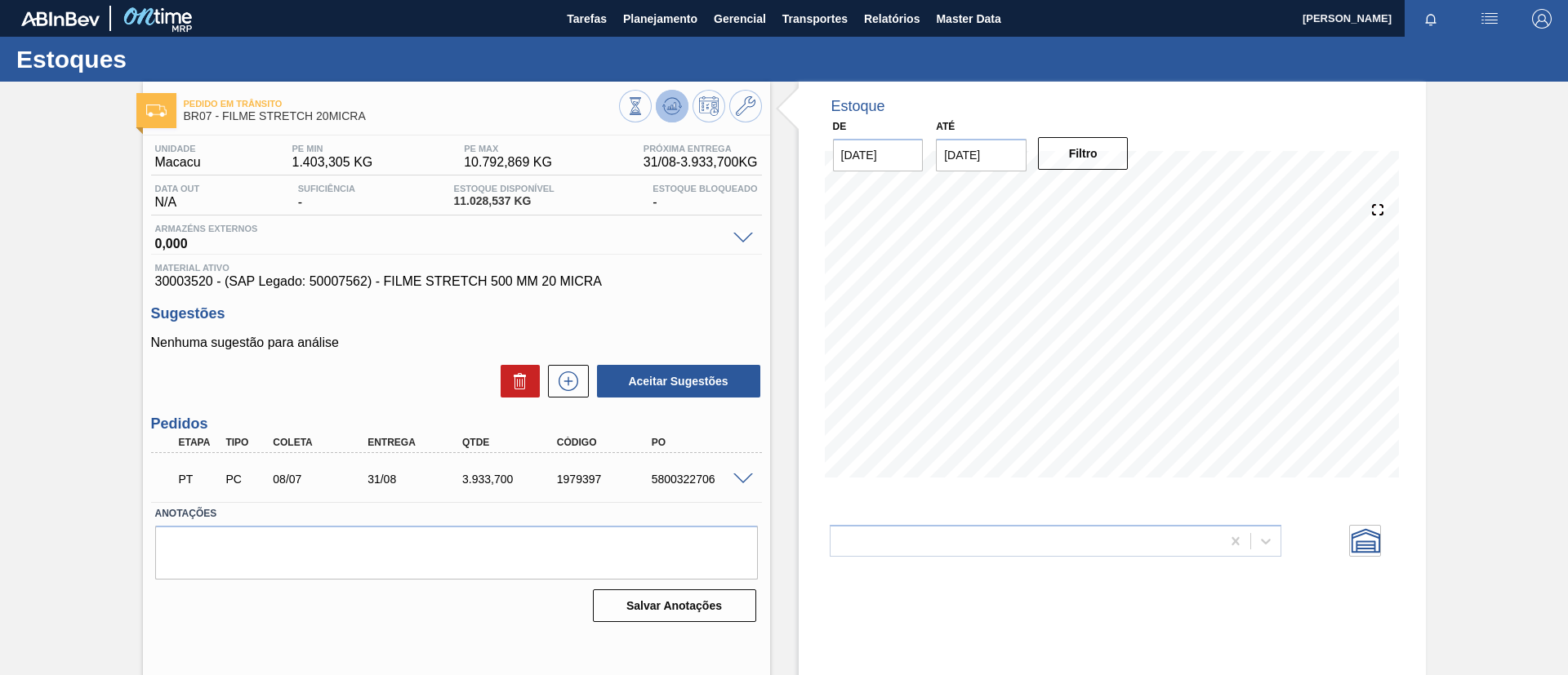
click at [644, 103] on icon at bounding box center [636, 106] width 18 height 18
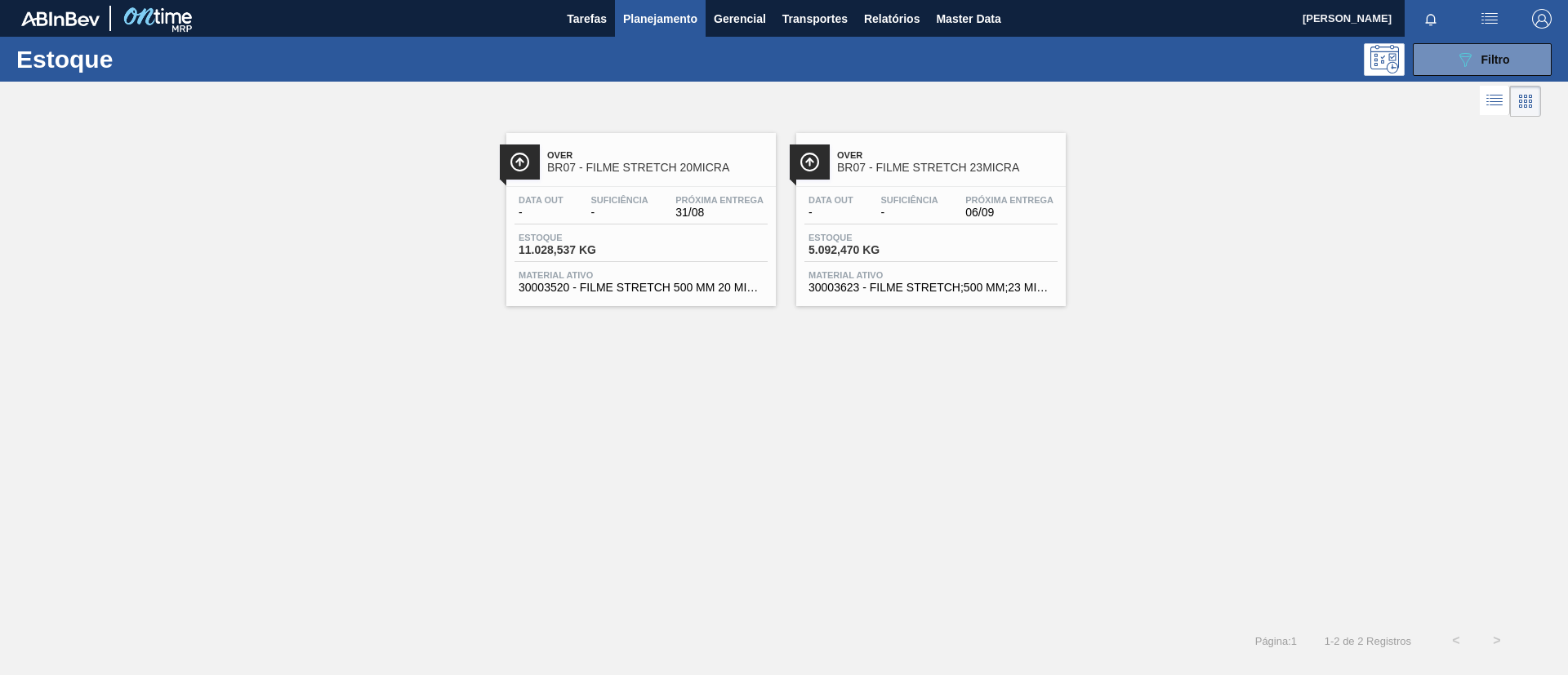
click at [918, 164] on span "BR07 - FILME STRETCH 23MICRA" at bounding box center [948, 168] width 220 height 12
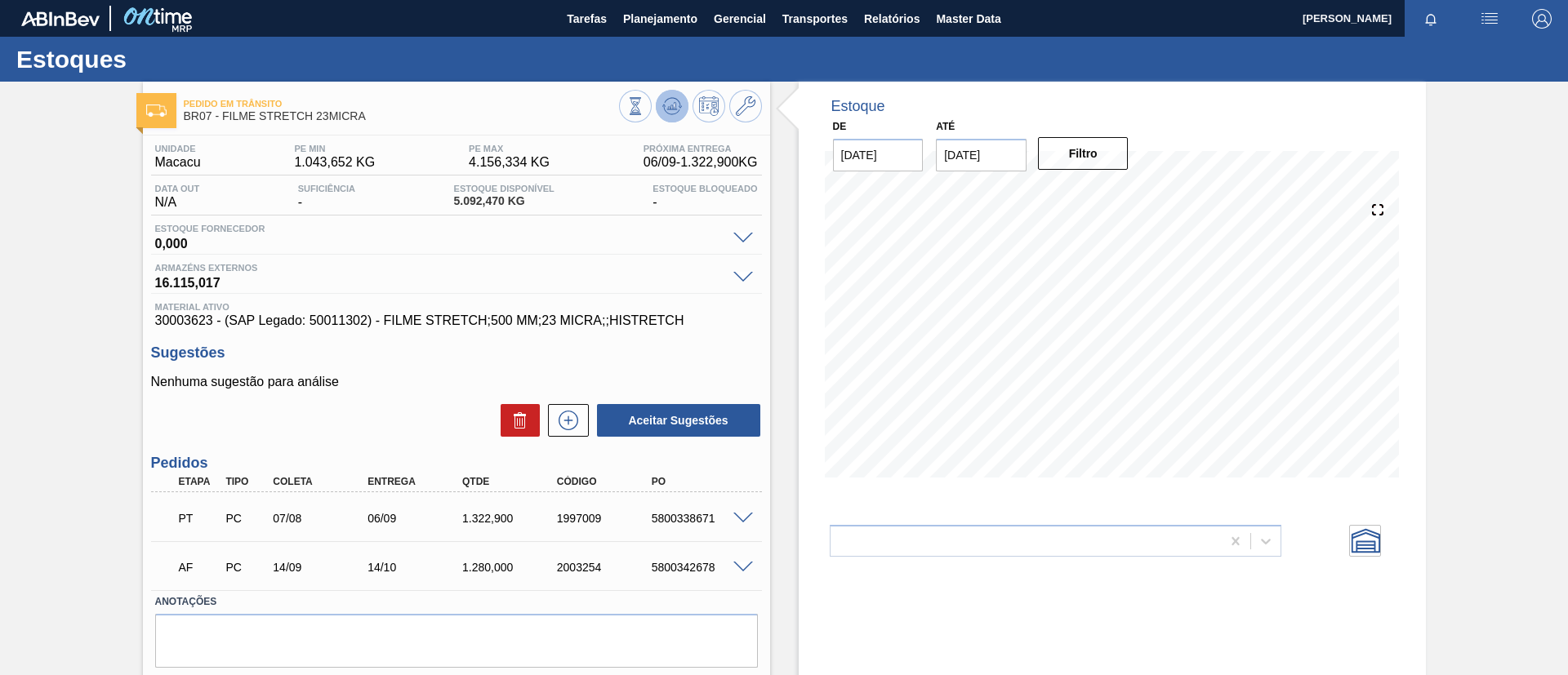
click at [656, 109] on button at bounding box center [672, 106] width 33 height 33
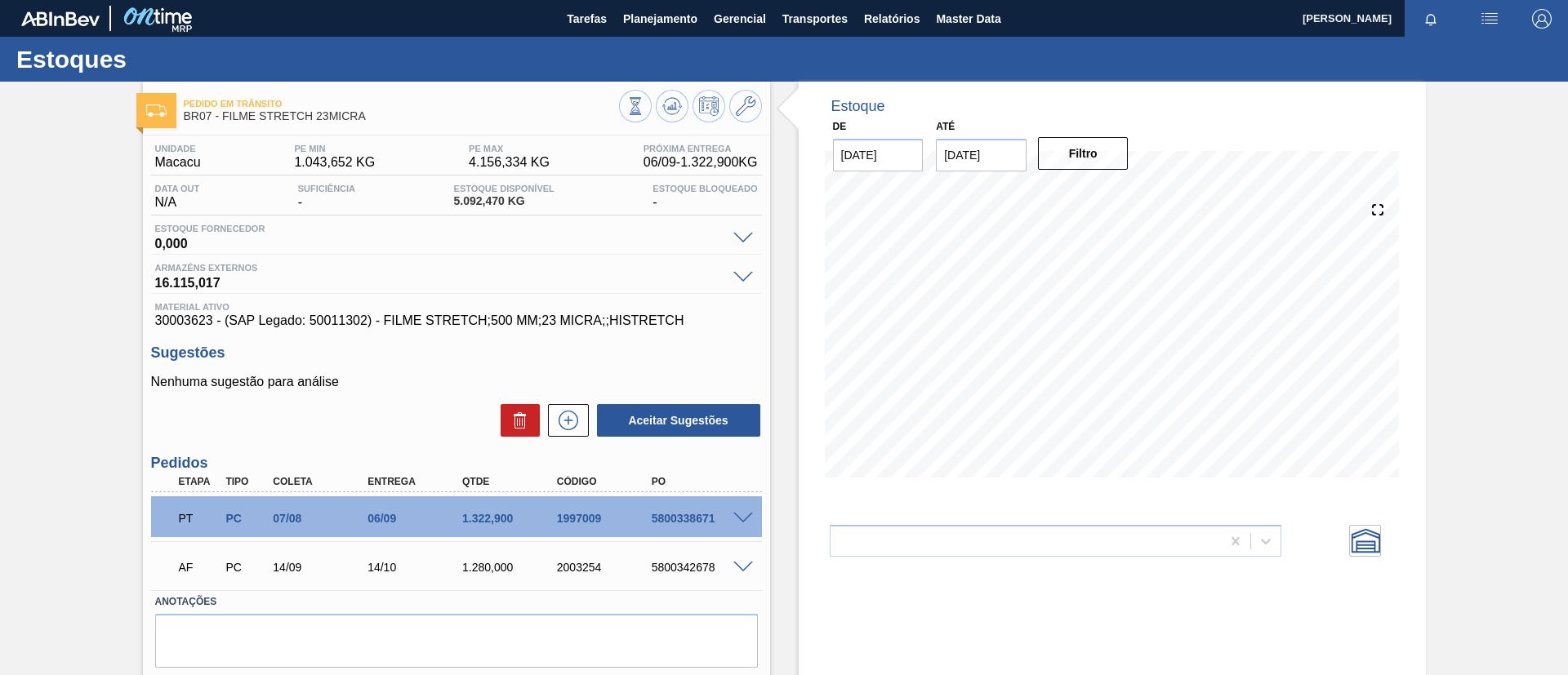
click at [745, 511] on div at bounding box center [746, 517] width 33 height 12
click at [749, 518] on span at bounding box center [744, 519] width 20 height 12
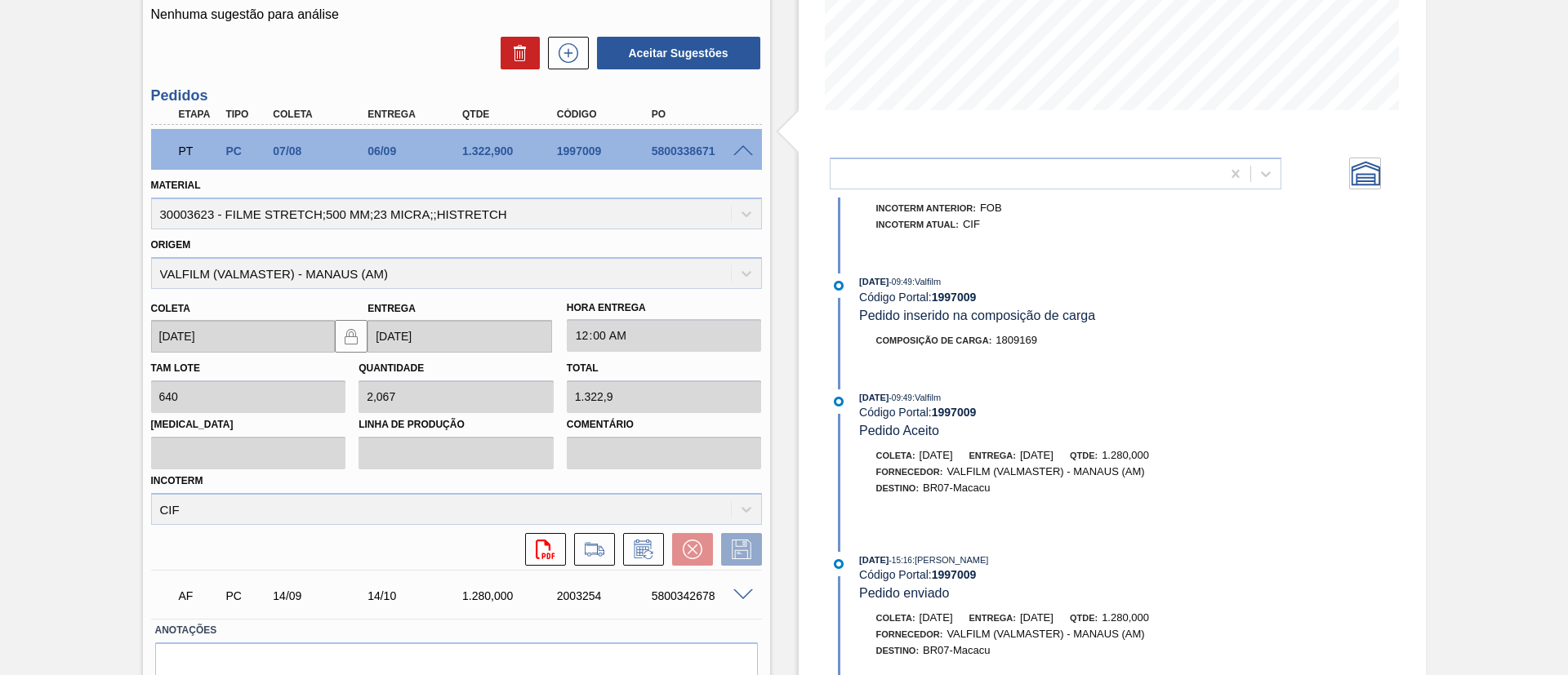
scroll to position [883, 0]
click at [646, 550] on icon at bounding box center [647, 554] width 9 height 9
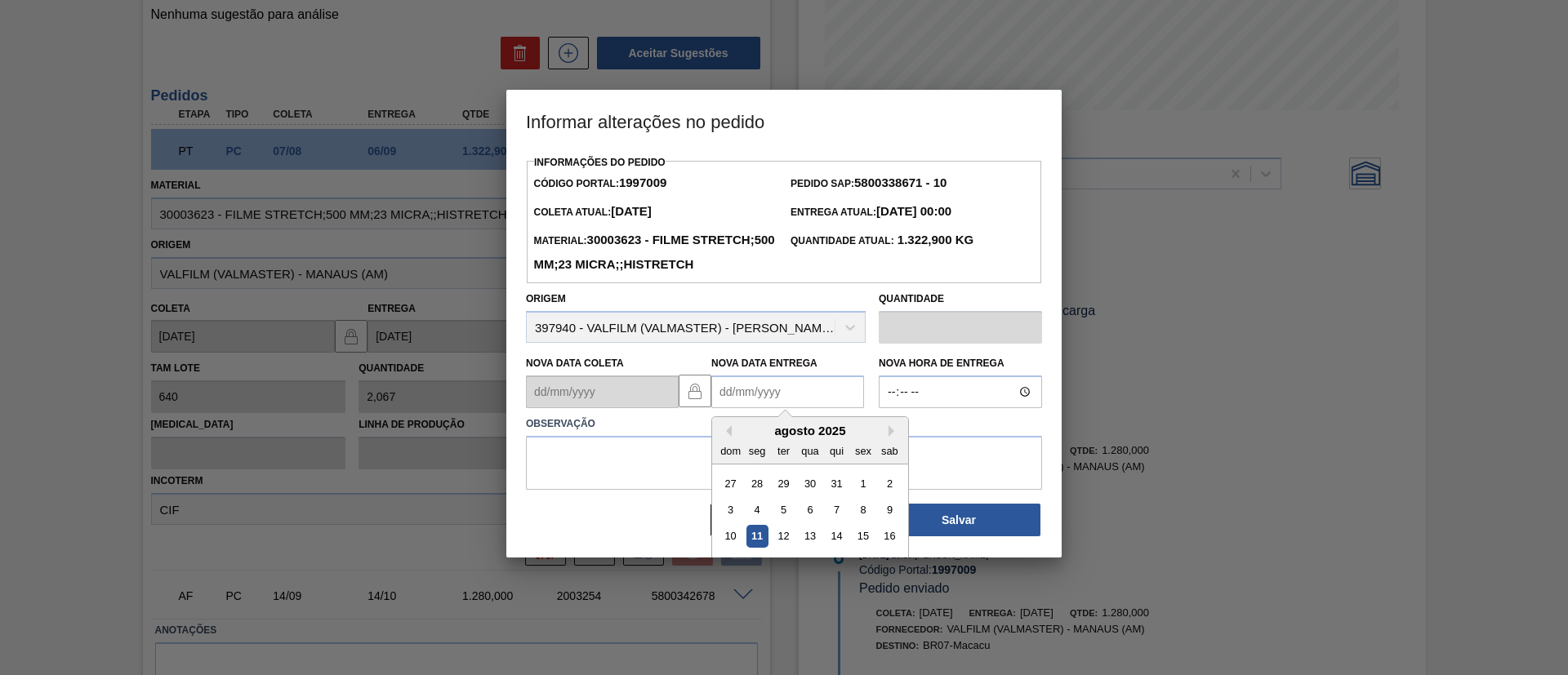
drag, startPoint x: 805, startPoint y: 427, endPoint x: 822, endPoint y: 427, distance: 17.0
click at [804, 408] on Entrega "Nova Data Entrega" at bounding box center [788, 392] width 153 height 33
click at [893, 437] on button "Next Month" at bounding box center [894, 431] width 12 height 12
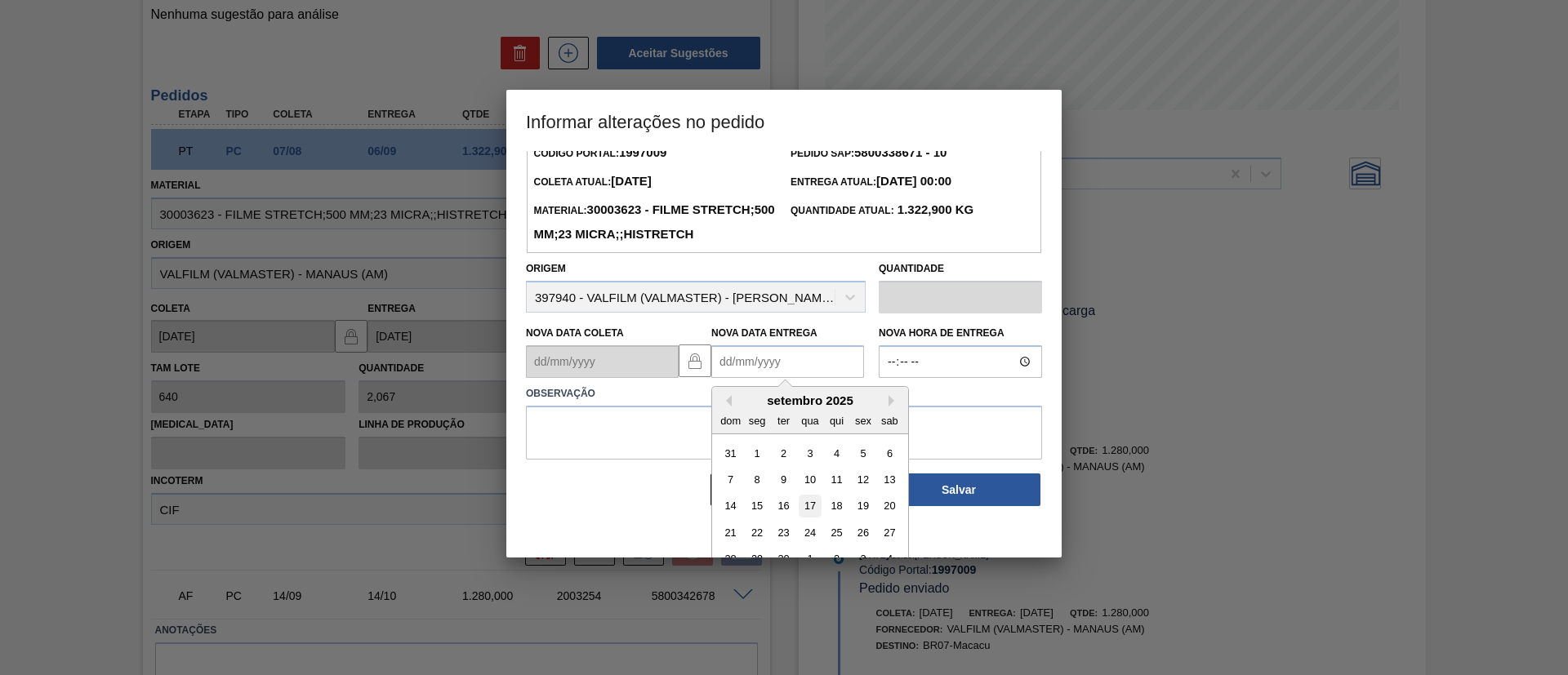
scroll to position [55, 0]
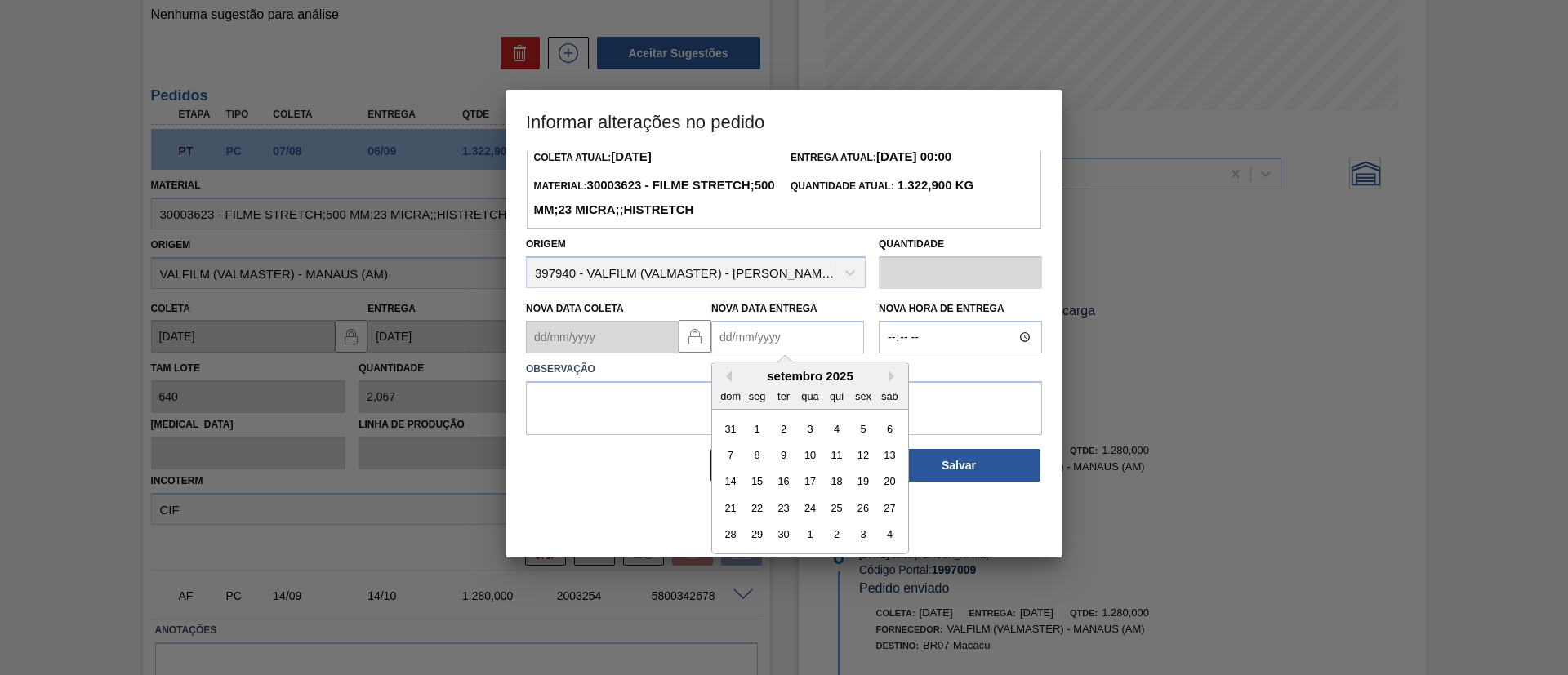
drag, startPoint x: 759, startPoint y: 561, endPoint x: 746, endPoint y: 520, distance: 43.0
click at [759, 546] on div "29" at bounding box center [758, 534] width 22 height 22
type Entrega "[DATE]"
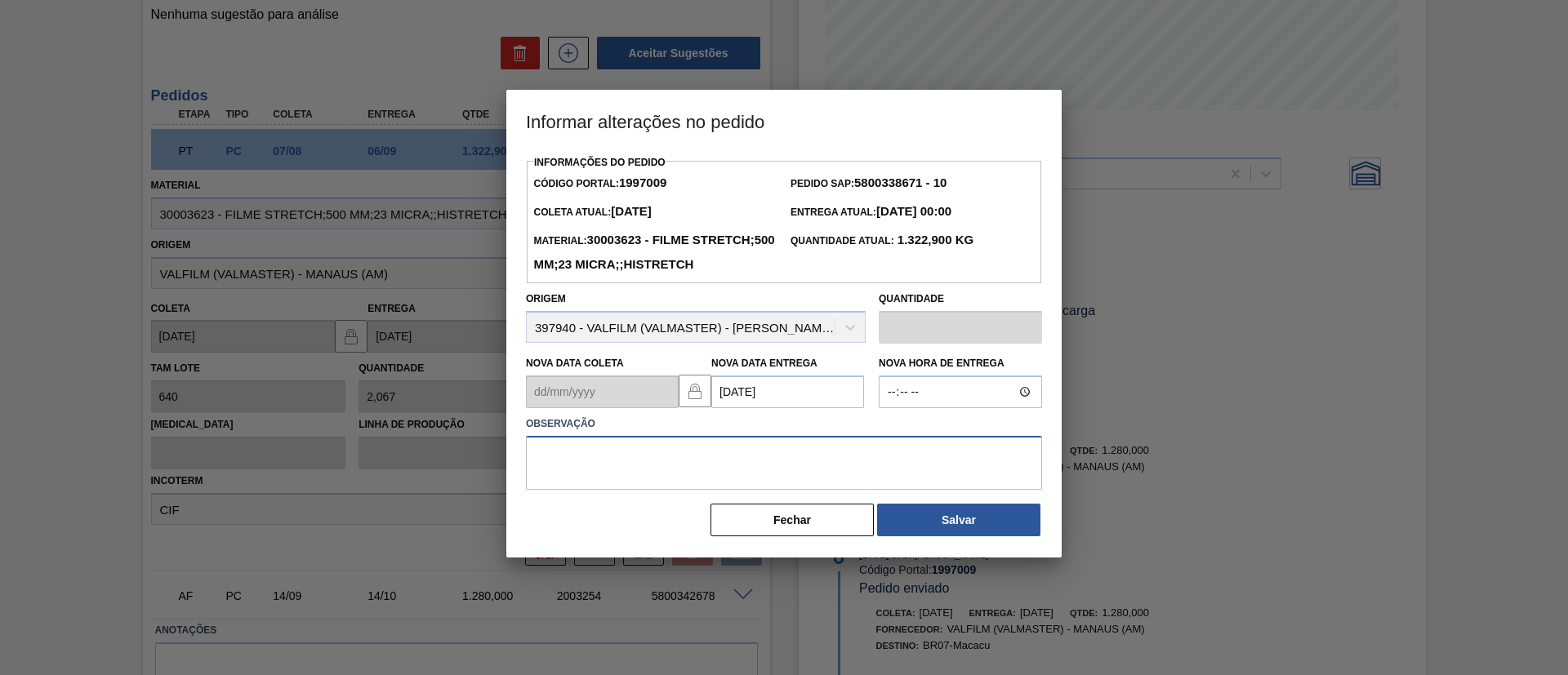
click at [740, 490] on textarea at bounding box center [784, 463] width 517 height 54
paste textarea "D"
drag, startPoint x: 805, startPoint y: 506, endPoint x: 515, endPoint y: 497, distance: 290.1
click at [515, 497] on div "Informações do Pedido Código Portal: 1997009 Pedido SAP: 5800338671 - 10 [PERSO…" at bounding box center [784, 354] width 555 height 406
type textarea "Data Original"
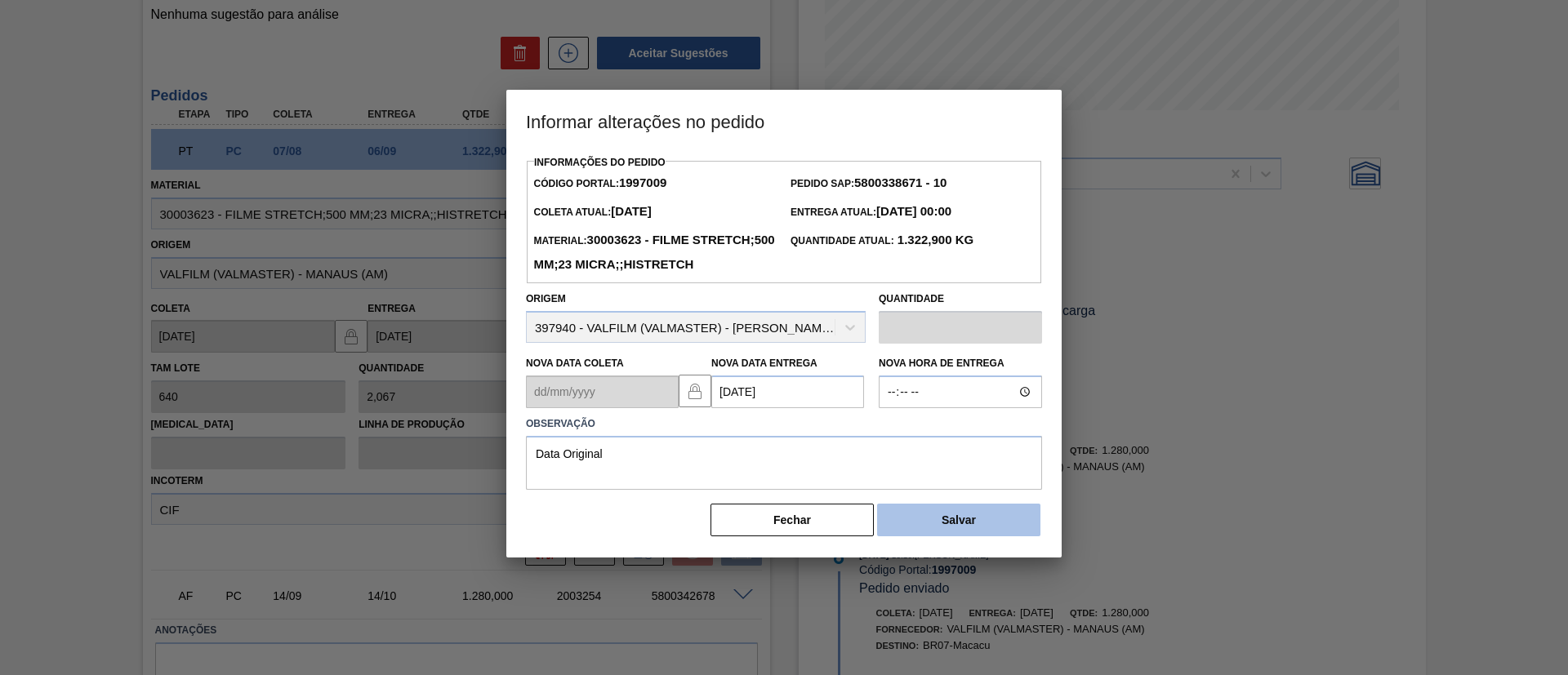
click at [919, 536] on button "Salvar" at bounding box center [958, 520] width 164 height 33
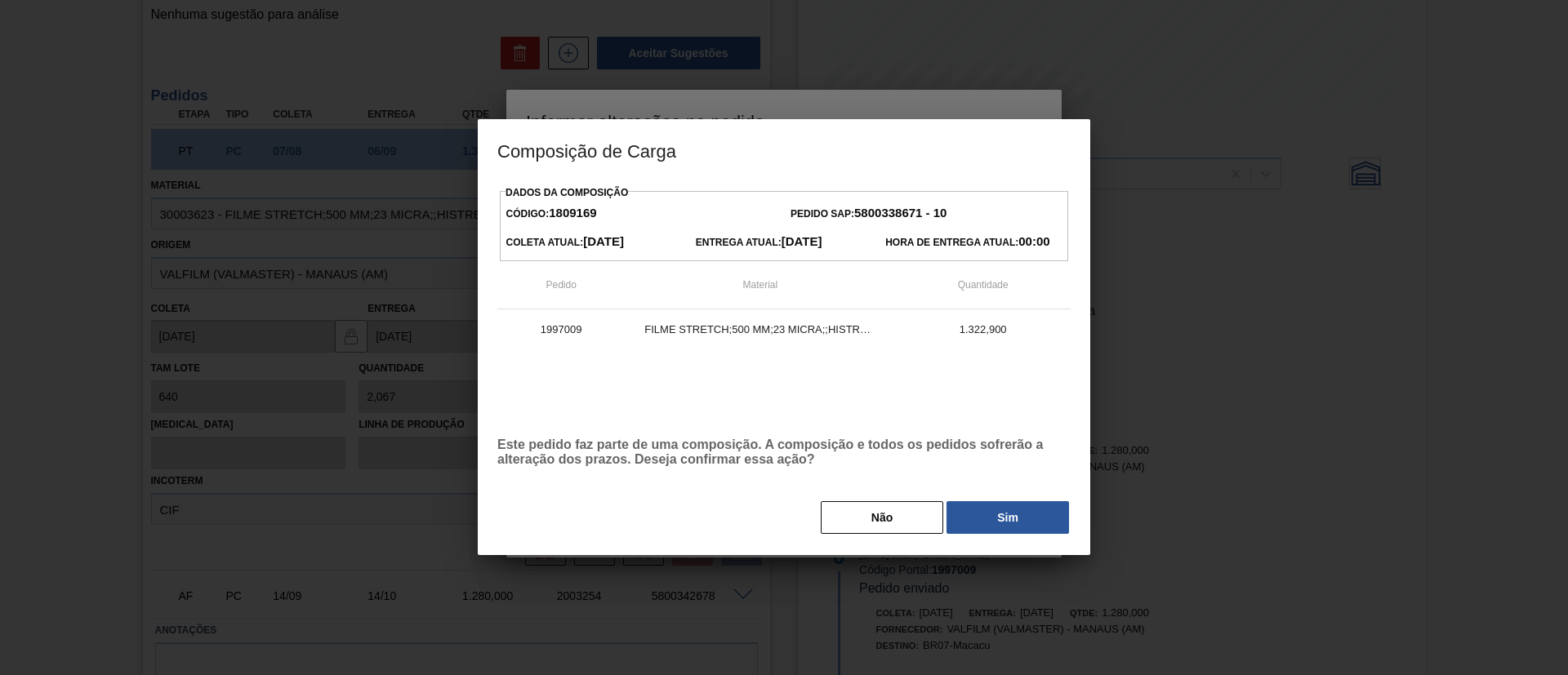
click at [990, 523] on button "Sim" at bounding box center [1008, 518] width 123 height 33
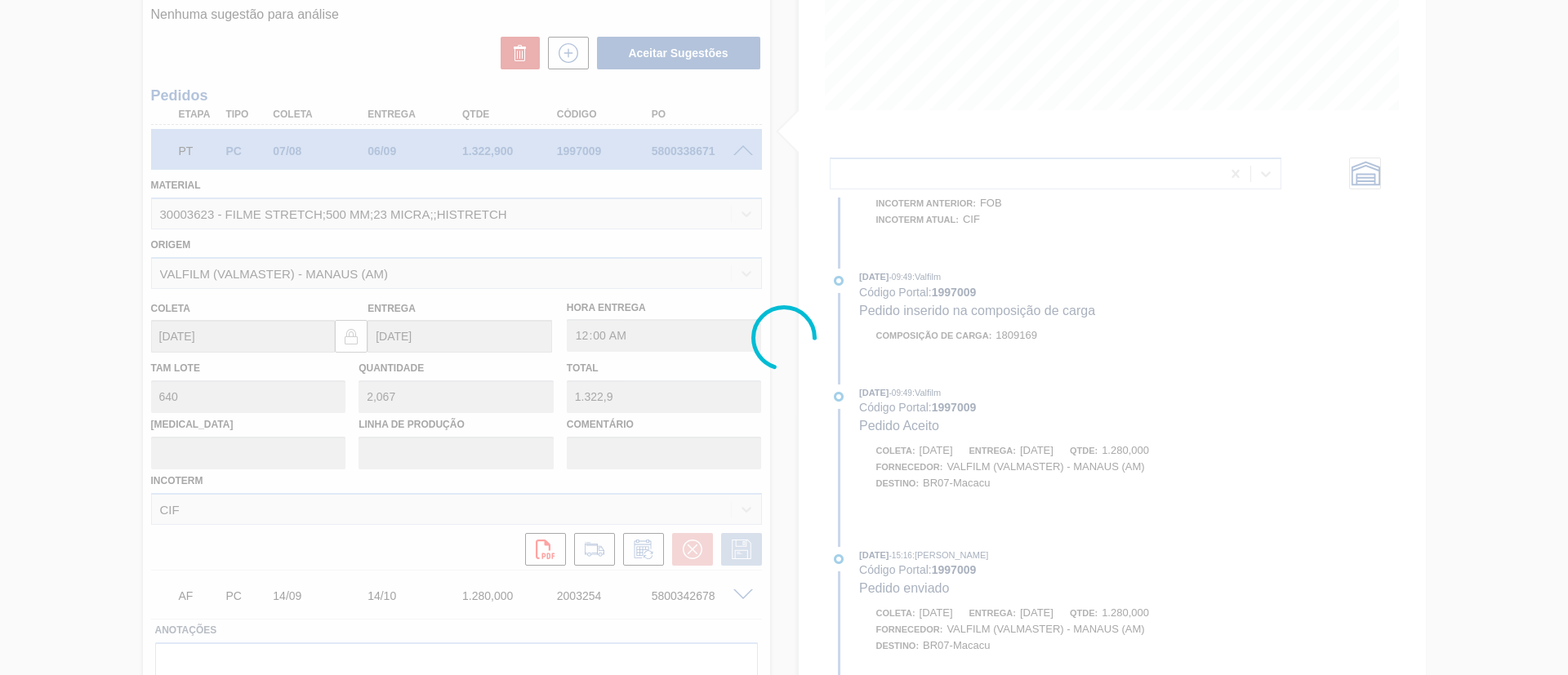
scroll to position [1015, 0]
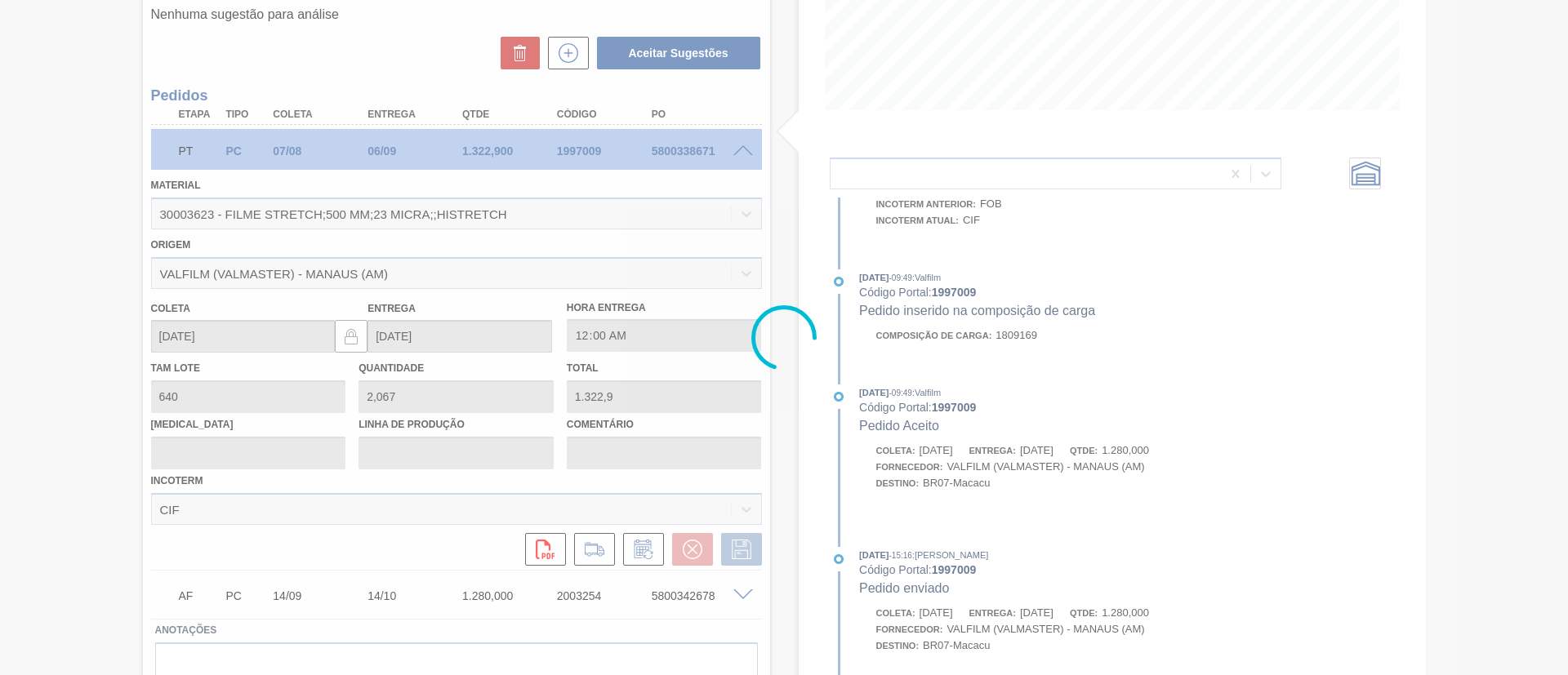
type input "Data Original"
type input "[DATE]"
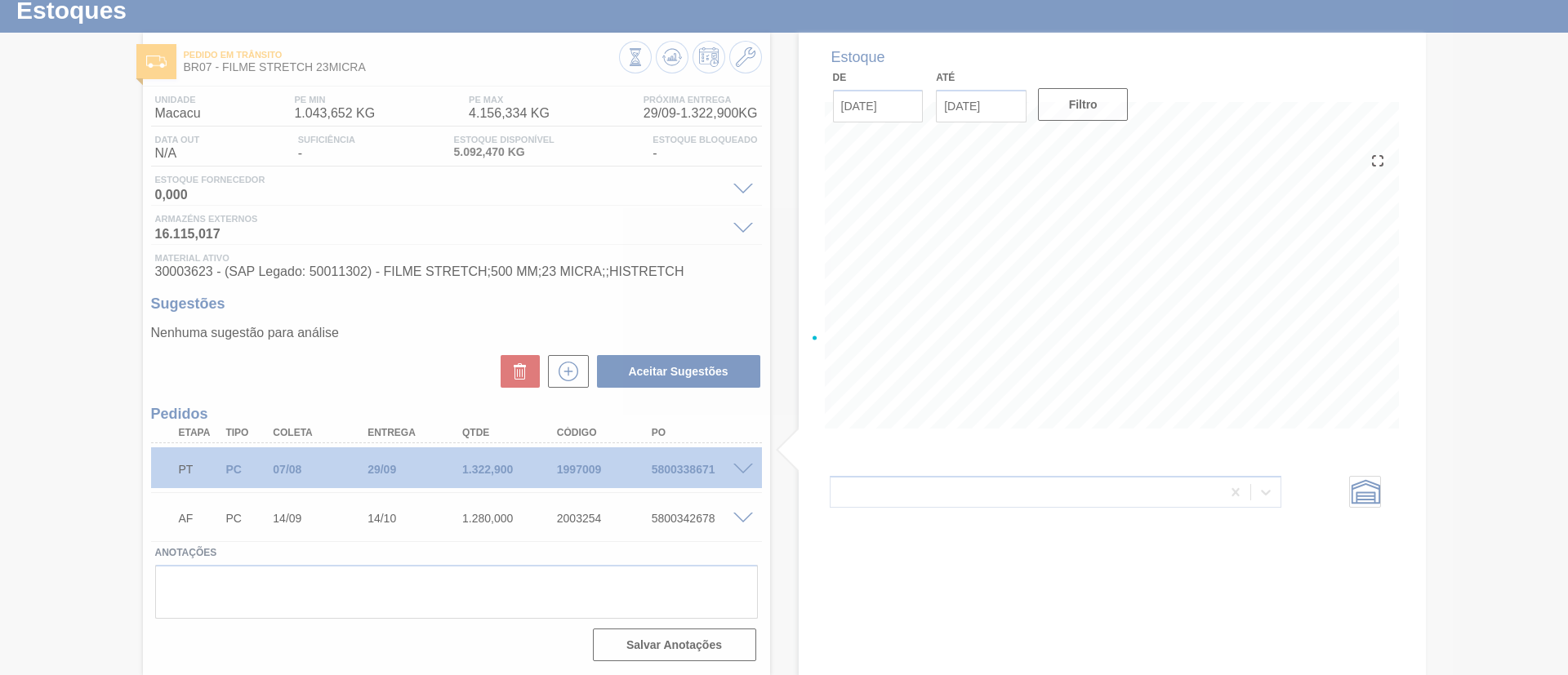
scroll to position [49, 0]
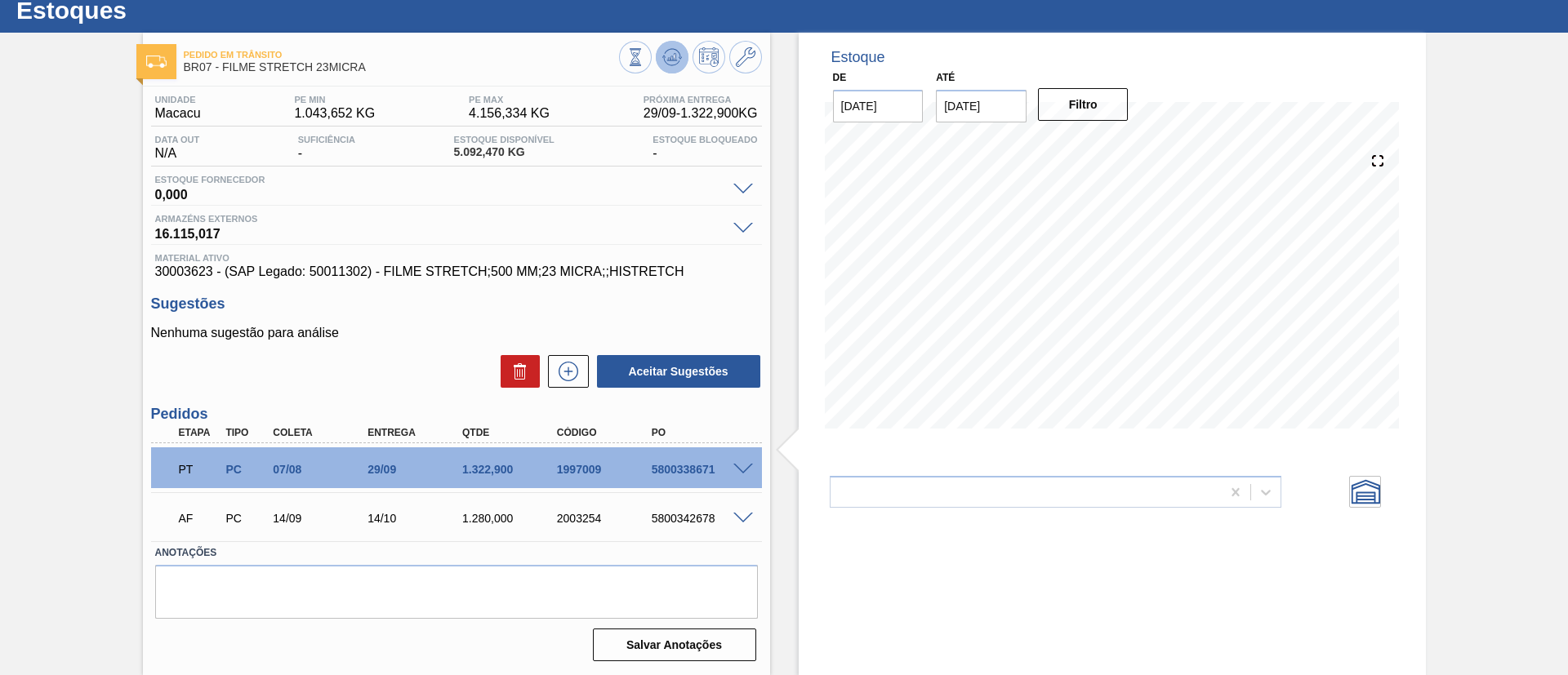
click at [675, 69] on button at bounding box center [672, 58] width 33 height 33
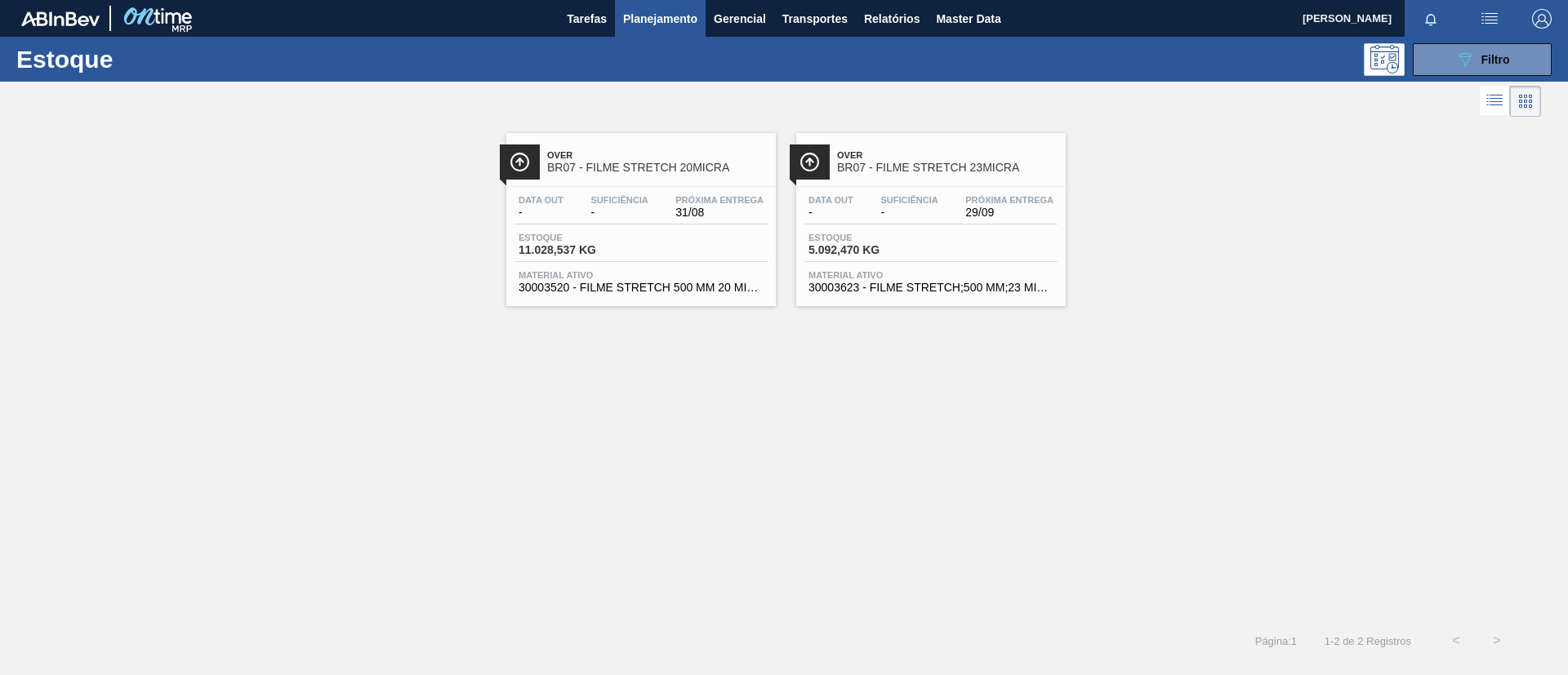
click at [729, 163] on span "BR07 - FILME STRETCH 20MICRA" at bounding box center [657, 168] width 220 height 12
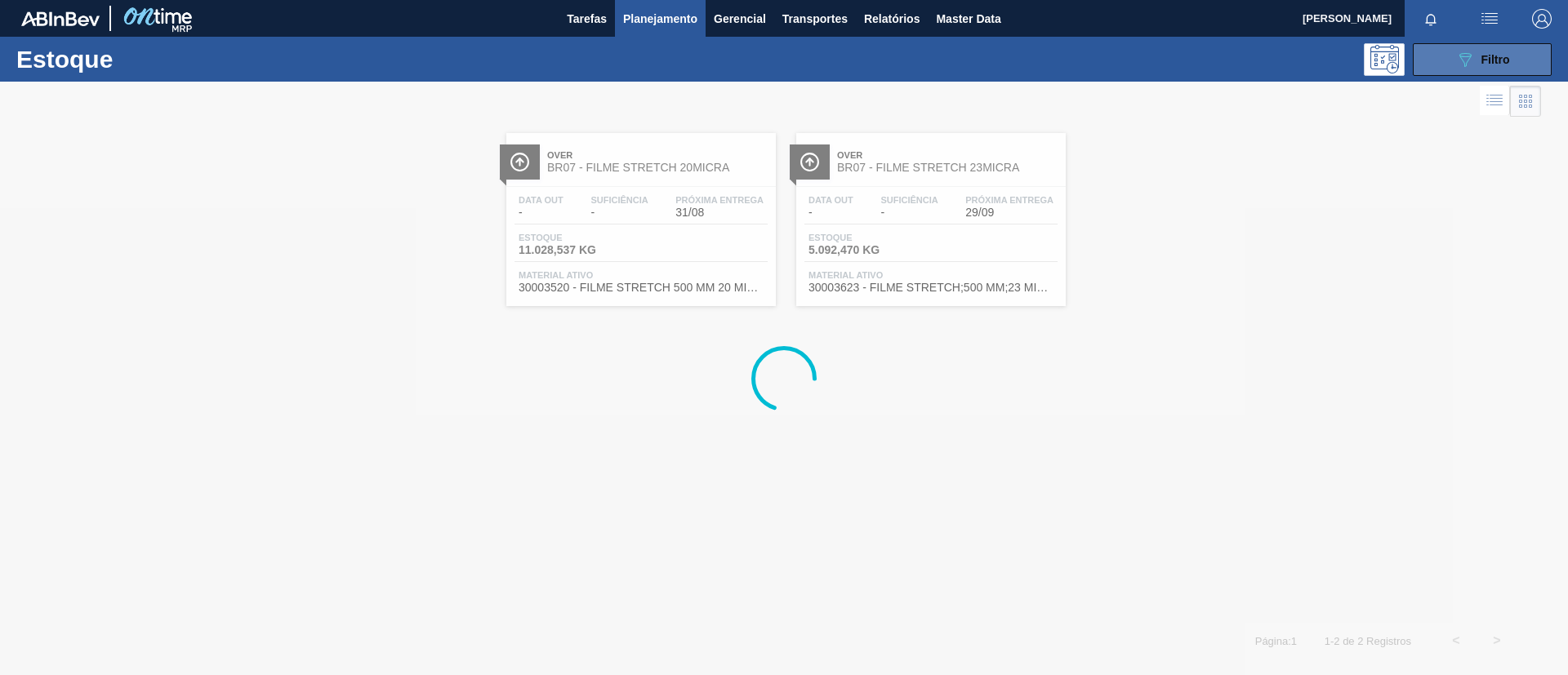
click at [1477, 66] on div "089F7B8B-B2A5-4AFE-B5C0-19BA573D28AC Filtro" at bounding box center [1482, 60] width 55 height 20
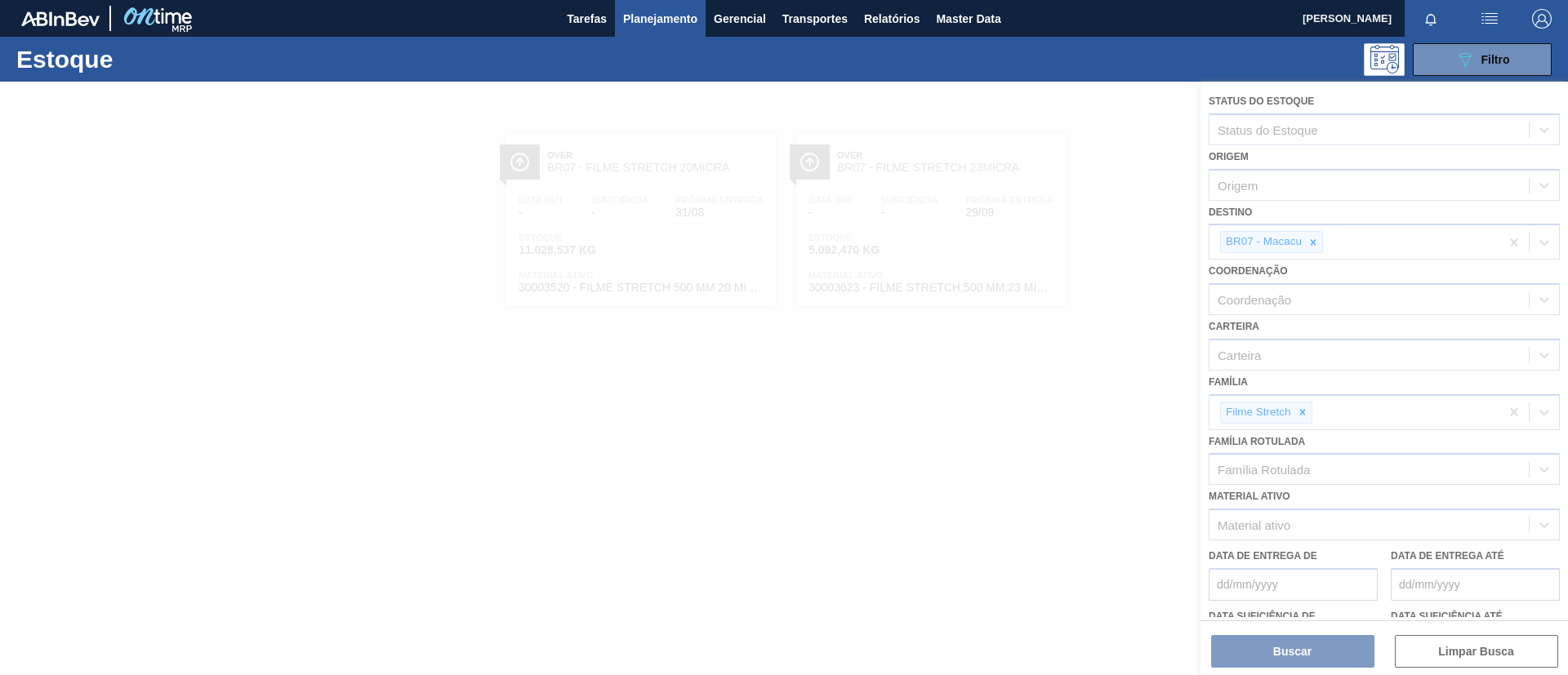
click at [1320, 237] on div at bounding box center [784, 378] width 1568 height 594
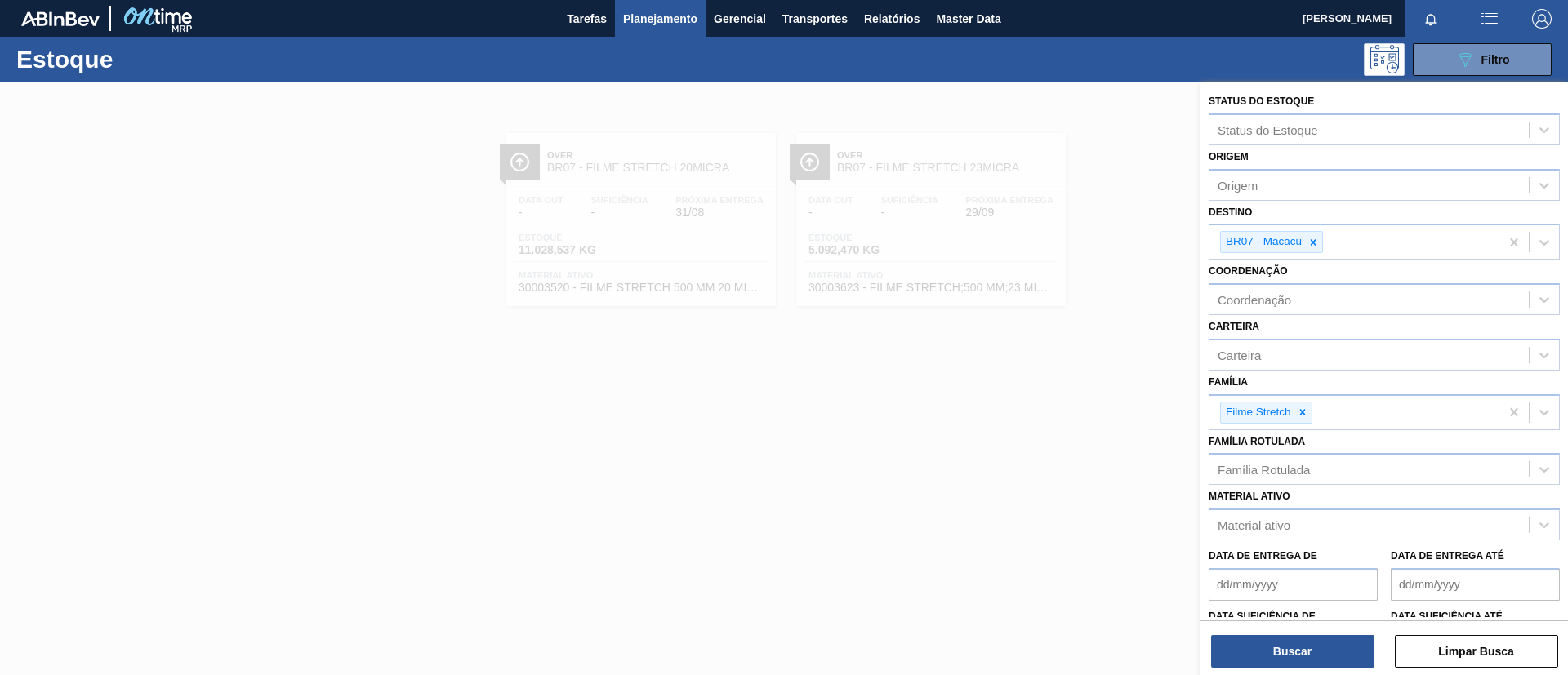
click at [1320, 237] on icon at bounding box center [1314, 243] width 12 height 12
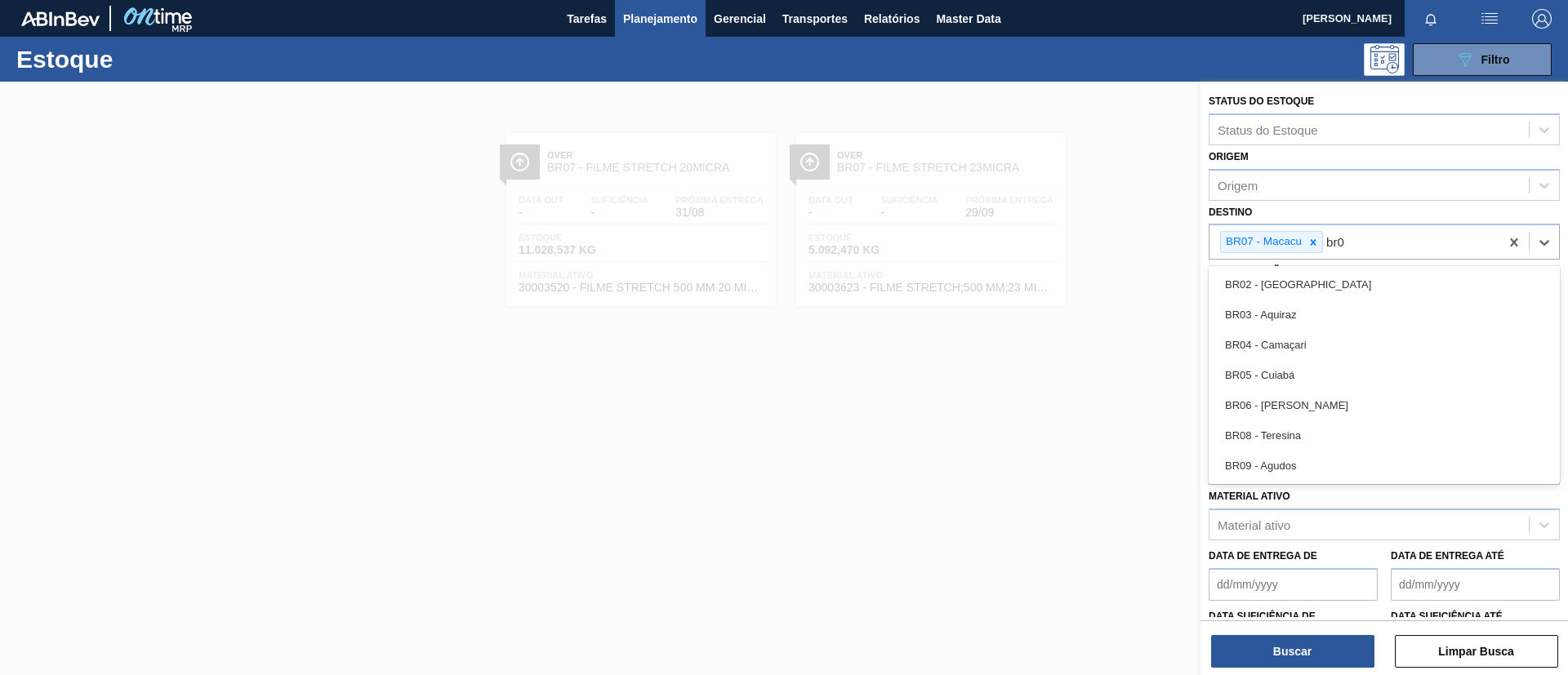
type input "br08"
click at [1344, 275] on div "BR08 - Teresina" at bounding box center [1385, 284] width 351 height 30
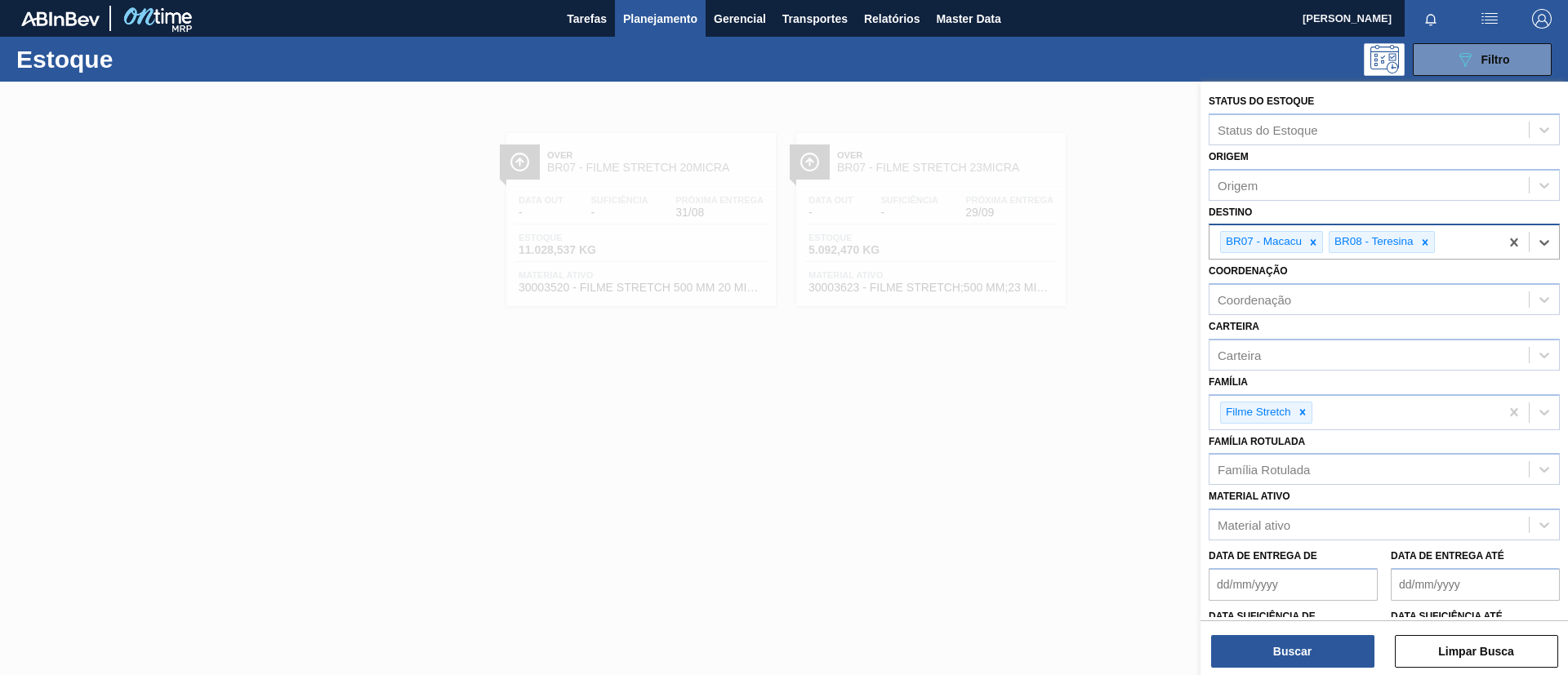
drag, startPoint x: 1307, startPoint y: 244, endPoint x: 1312, endPoint y: 257, distance: 13.9
click at [1307, 243] on div at bounding box center [1314, 242] width 18 height 21
click at [1318, 672] on div "Status do Estoque Status do Estoque Origem Origem Destino BR08 - Teresina Coord…" at bounding box center [1385, 380] width 368 height 597
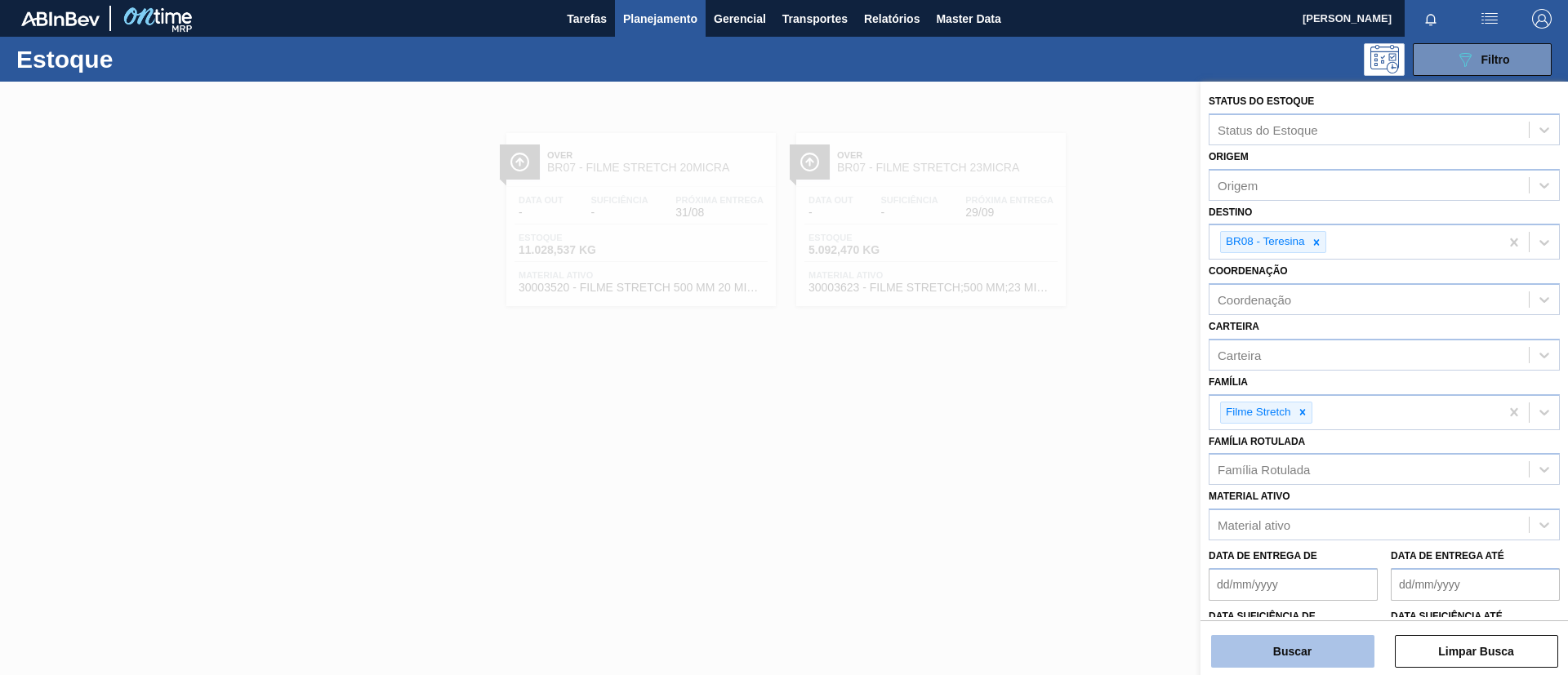
click at [1314, 649] on button "Buscar" at bounding box center [1293, 652] width 164 height 33
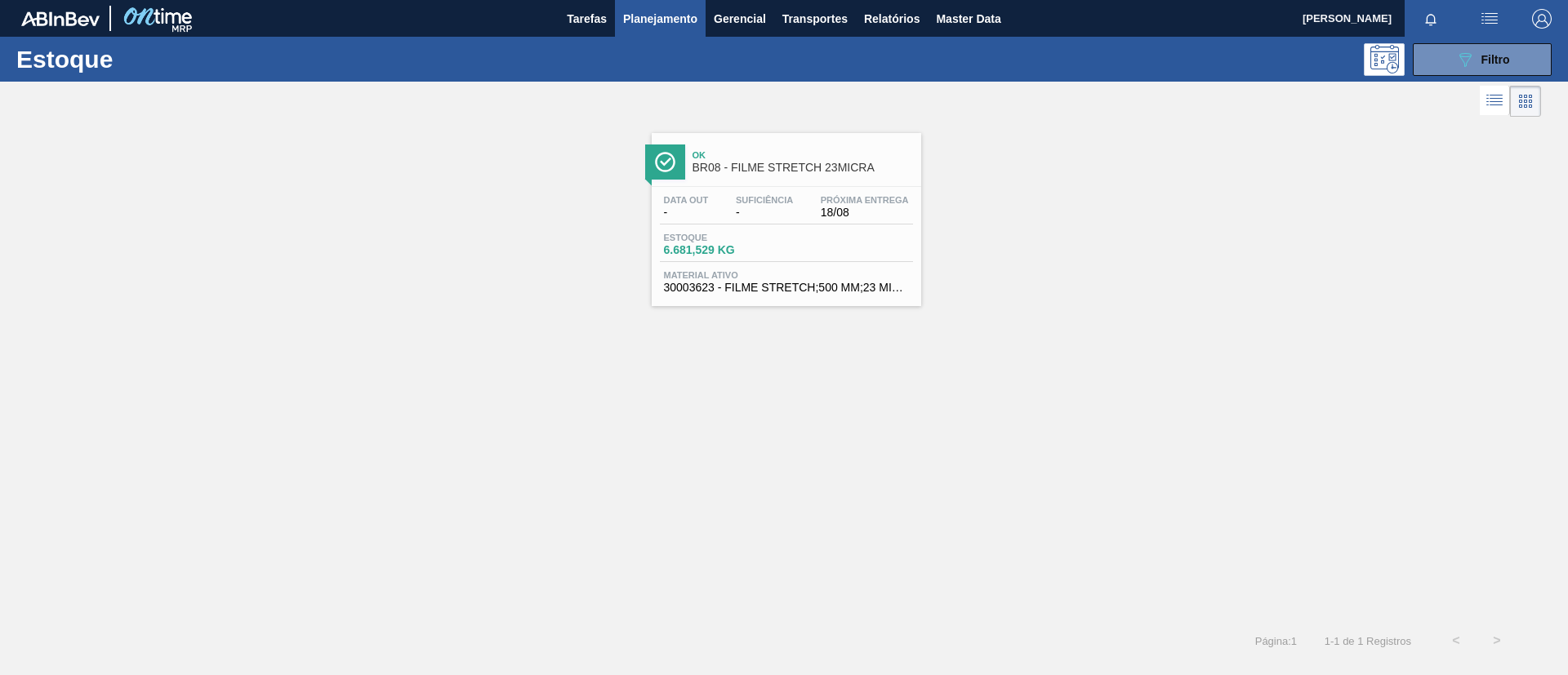
click at [728, 178] on div "Ok BR08 - FILME STRETCH 23MICRA" at bounding box center [803, 162] width 220 height 37
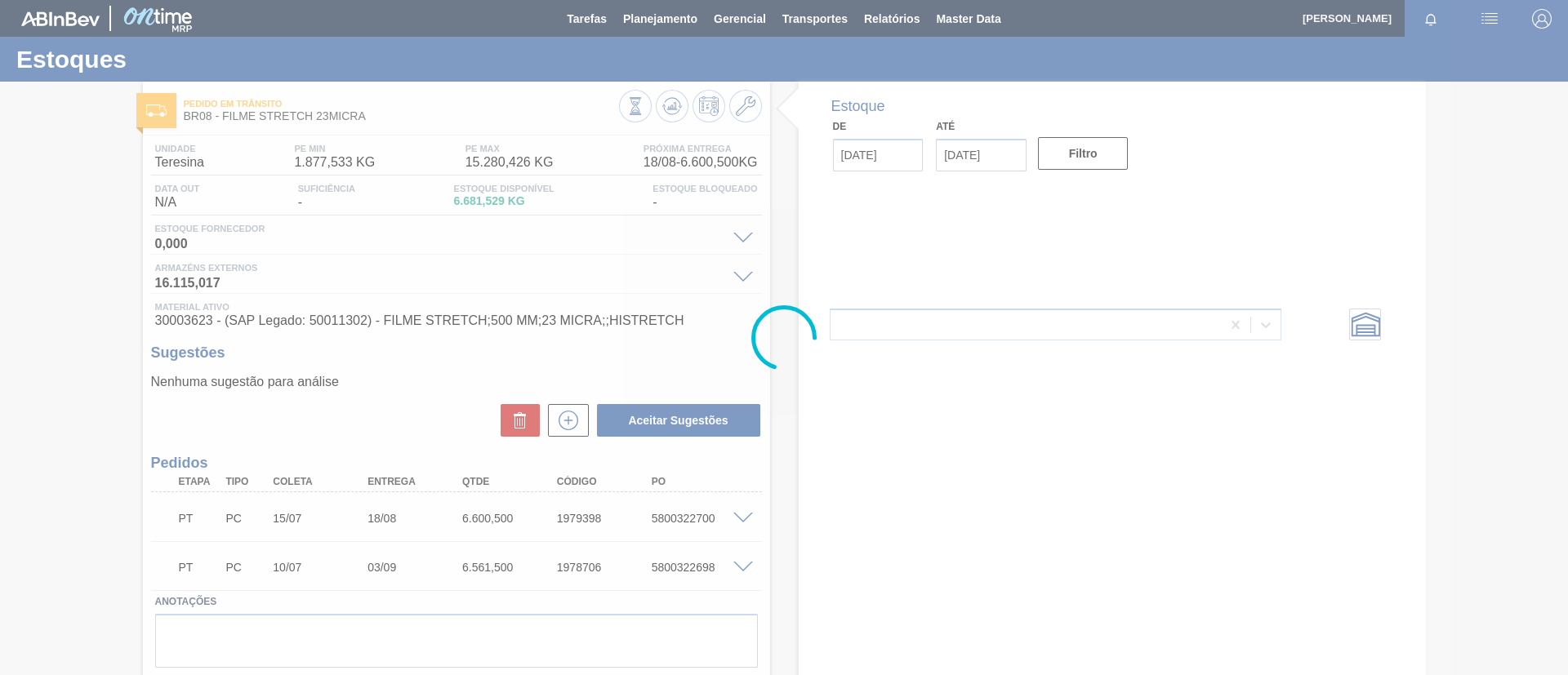
click at [644, 97] on icon at bounding box center [636, 106] width 18 height 18
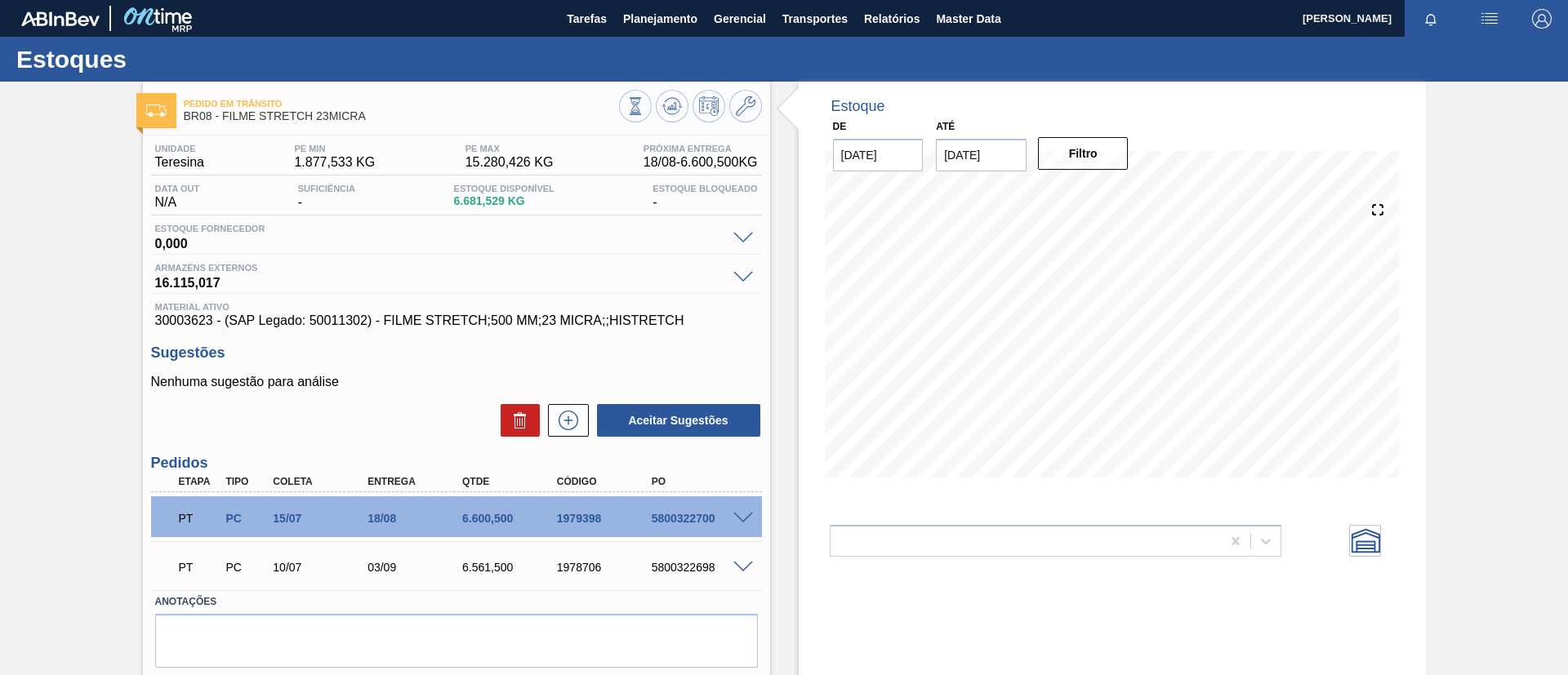
click at [737, 572] on div "5800322698" at bounding box center [700, 567] width 106 height 13
click at [737, 566] on span at bounding box center [744, 567] width 20 height 12
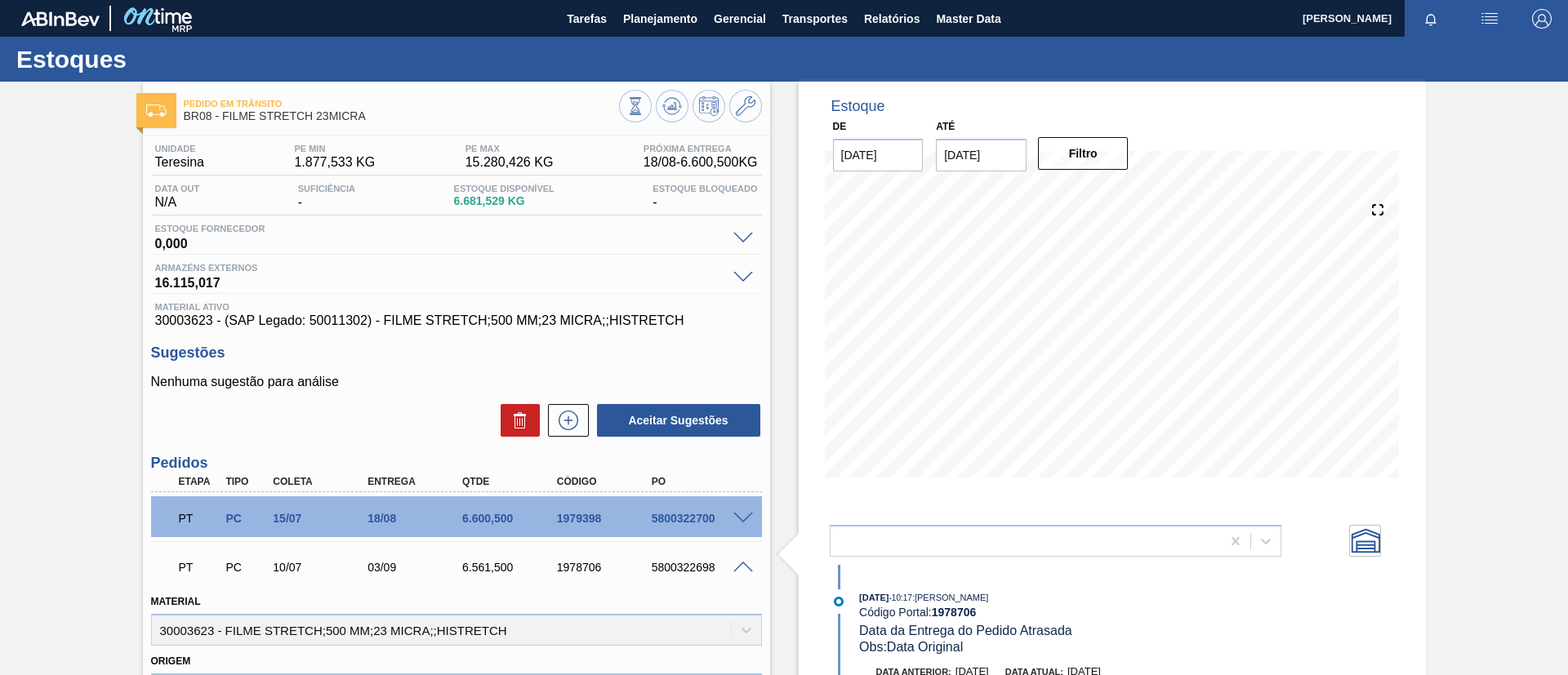
scroll to position [123, 0]
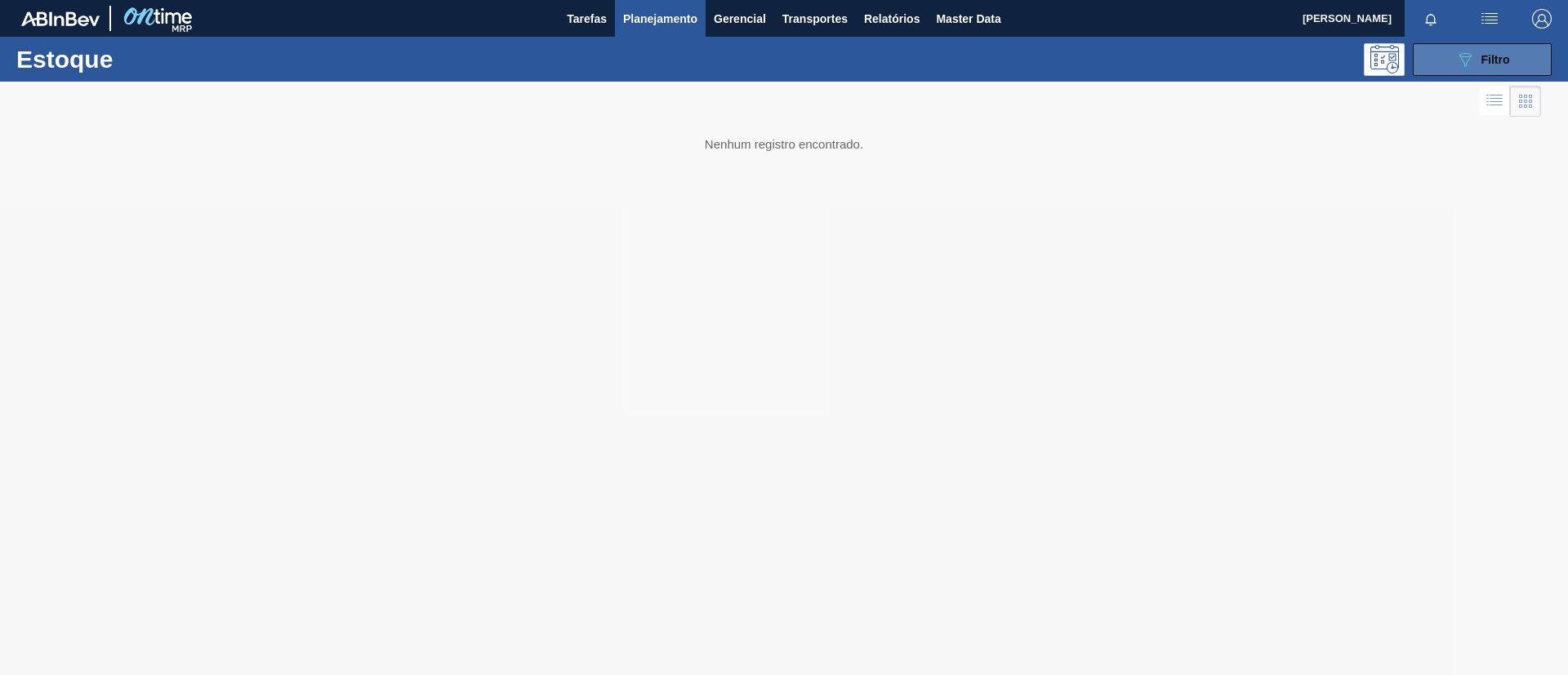
click at [1446, 57] on button "089F7B8B-B2A5-4AFE-B5C0-19BA573D28AC Filtro" at bounding box center [1482, 60] width 139 height 33
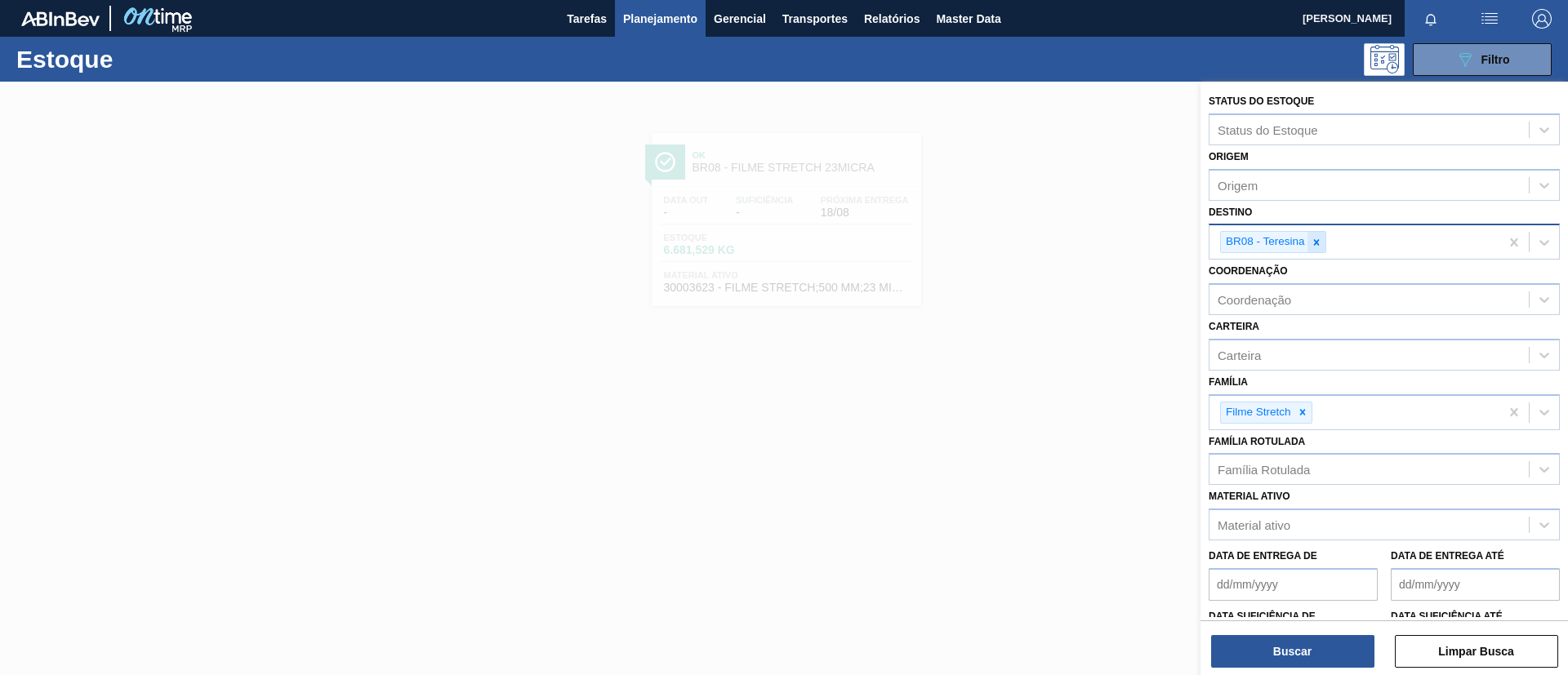
click at [1319, 246] on icon at bounding box center [1317, 243] width 12 height 12
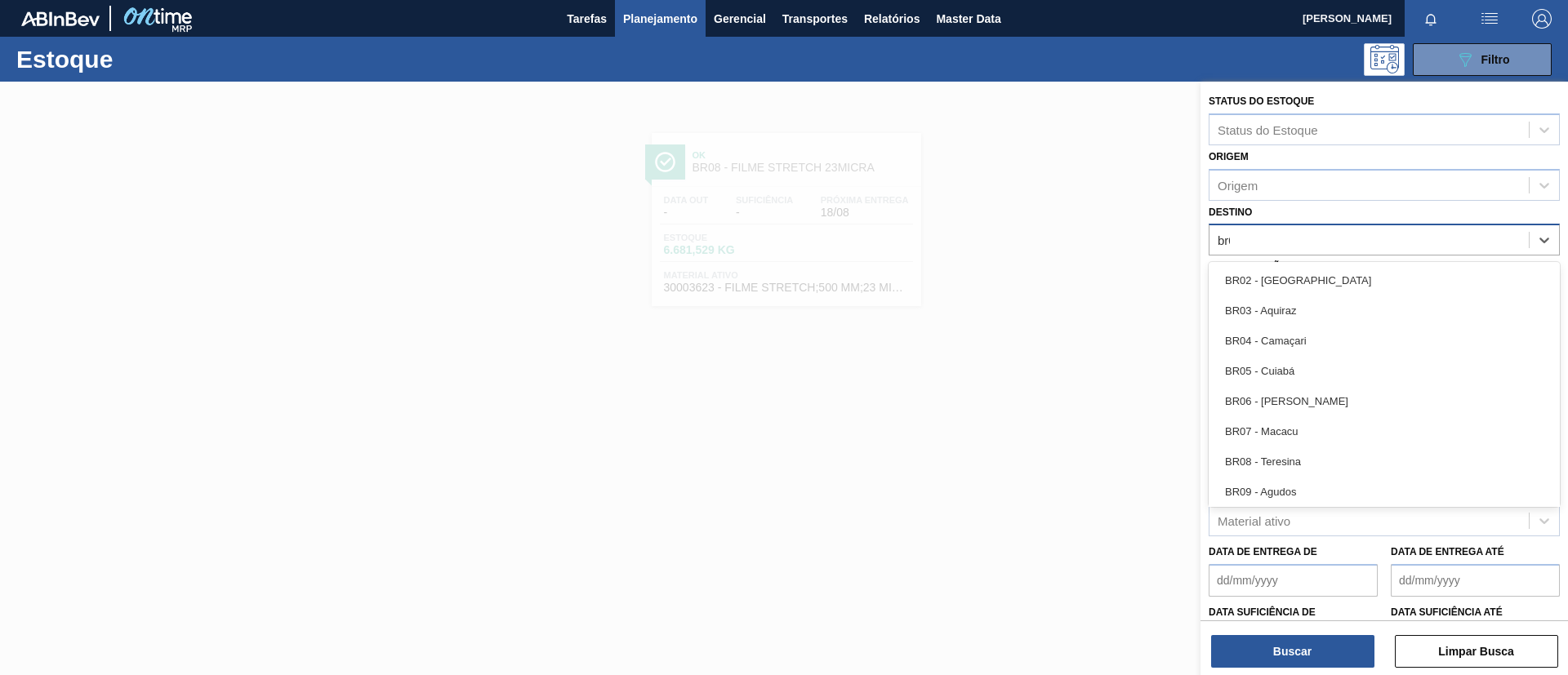
type input "br09"
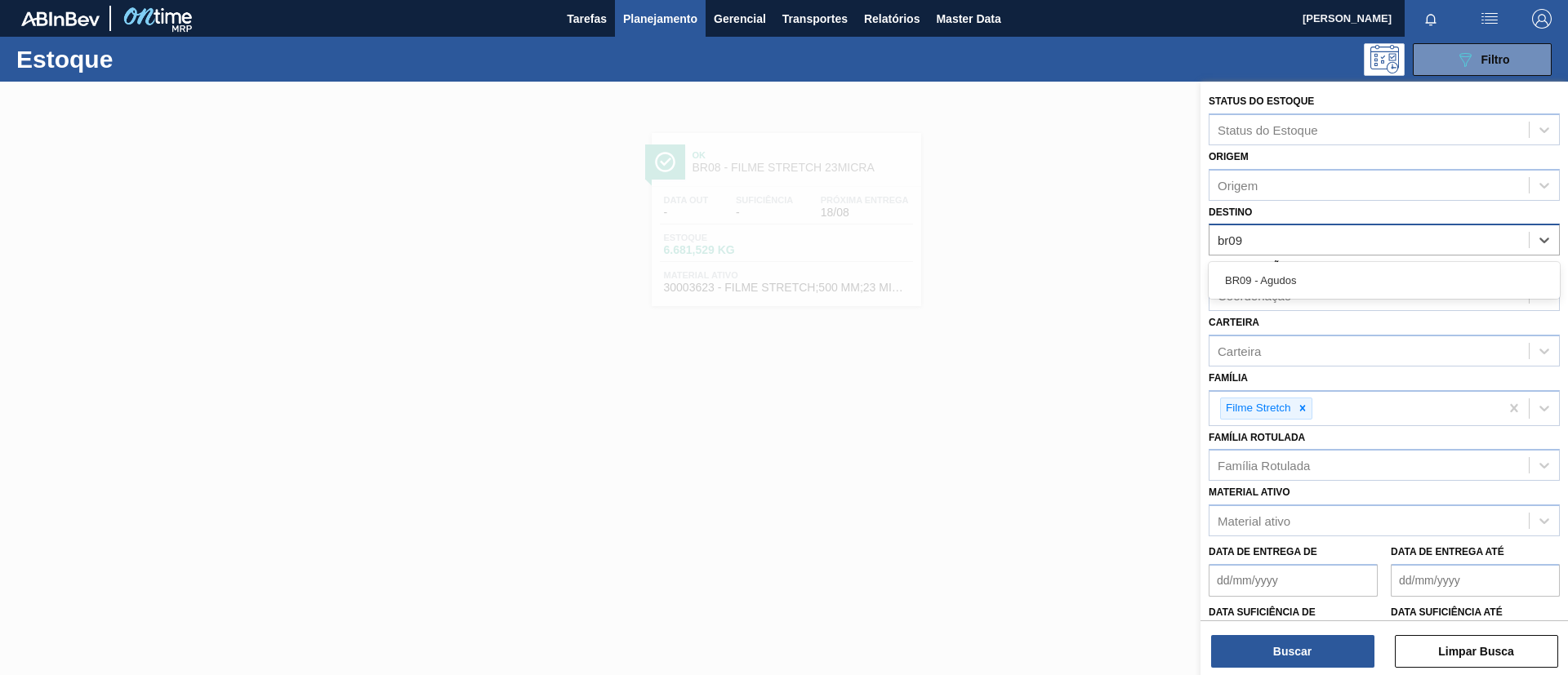
click at [1324, 263] on div "BR09 - Agudos" at bounding box center [1385, 280] width 351 height 37
click at [1326, 270] on div "BR09 - Agudos" at bounding box center [1385, 280] width 351 height 30
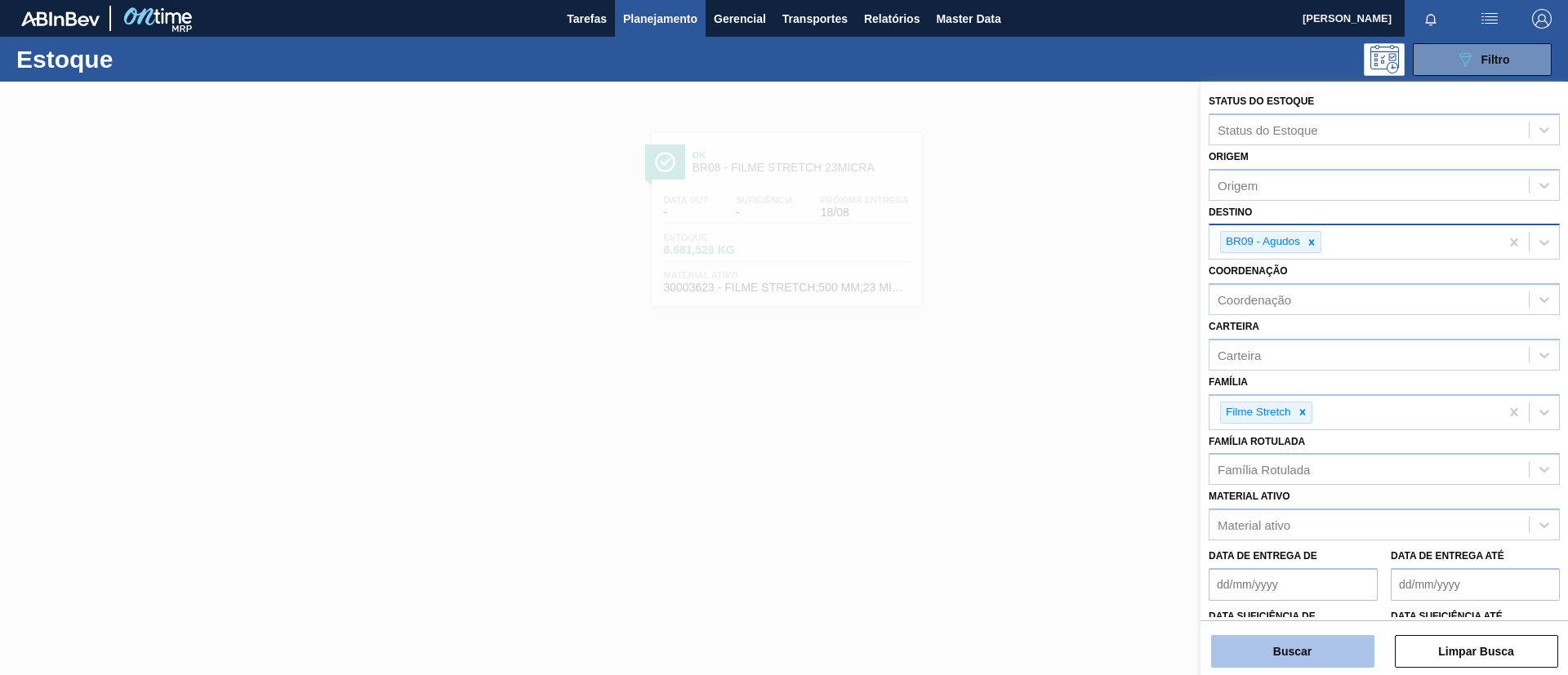
click at [1345, 656] on button "Buscar" at bounding box center [1293, 652] width 164 height 33
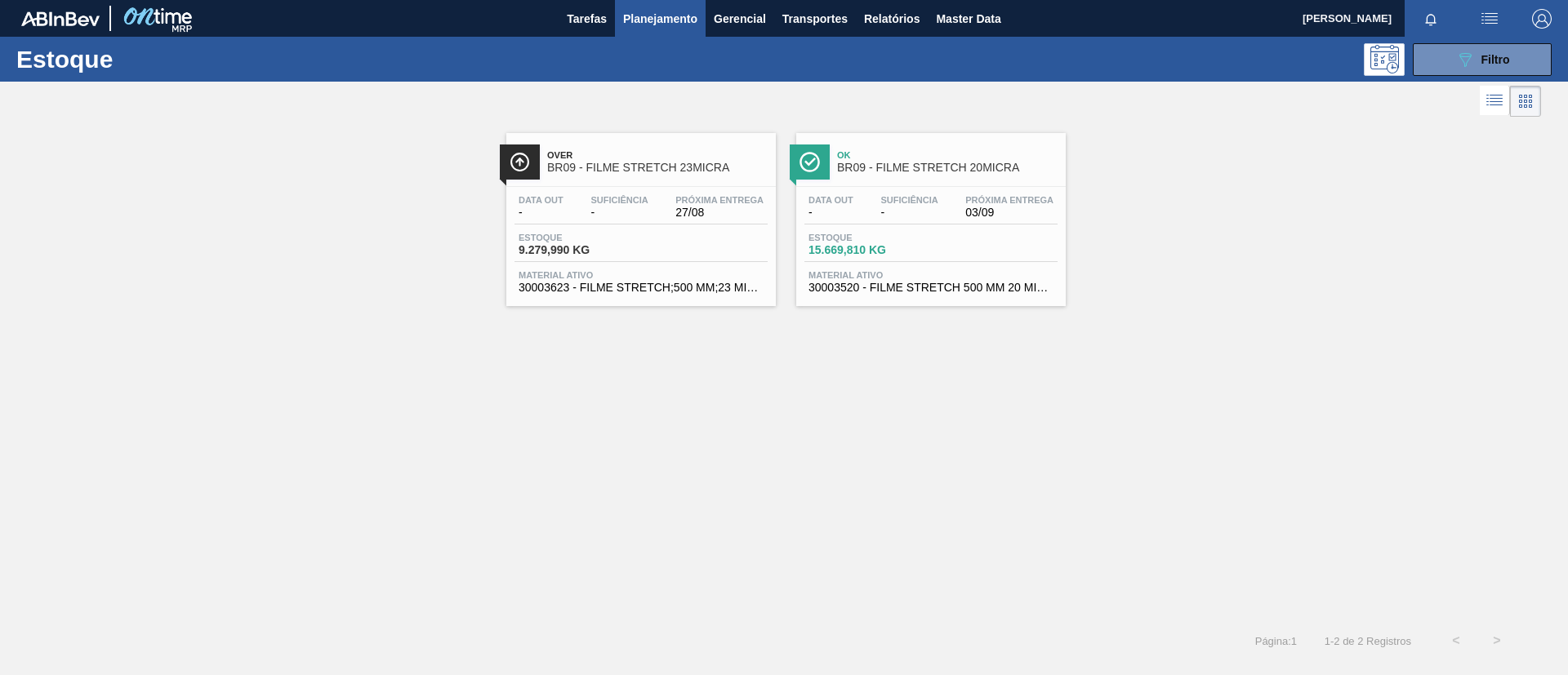
click at [652, 168] on span "BR09 - FILME STRETCH 23MICRA" at bounding box center [657, 168] width 220 height 12
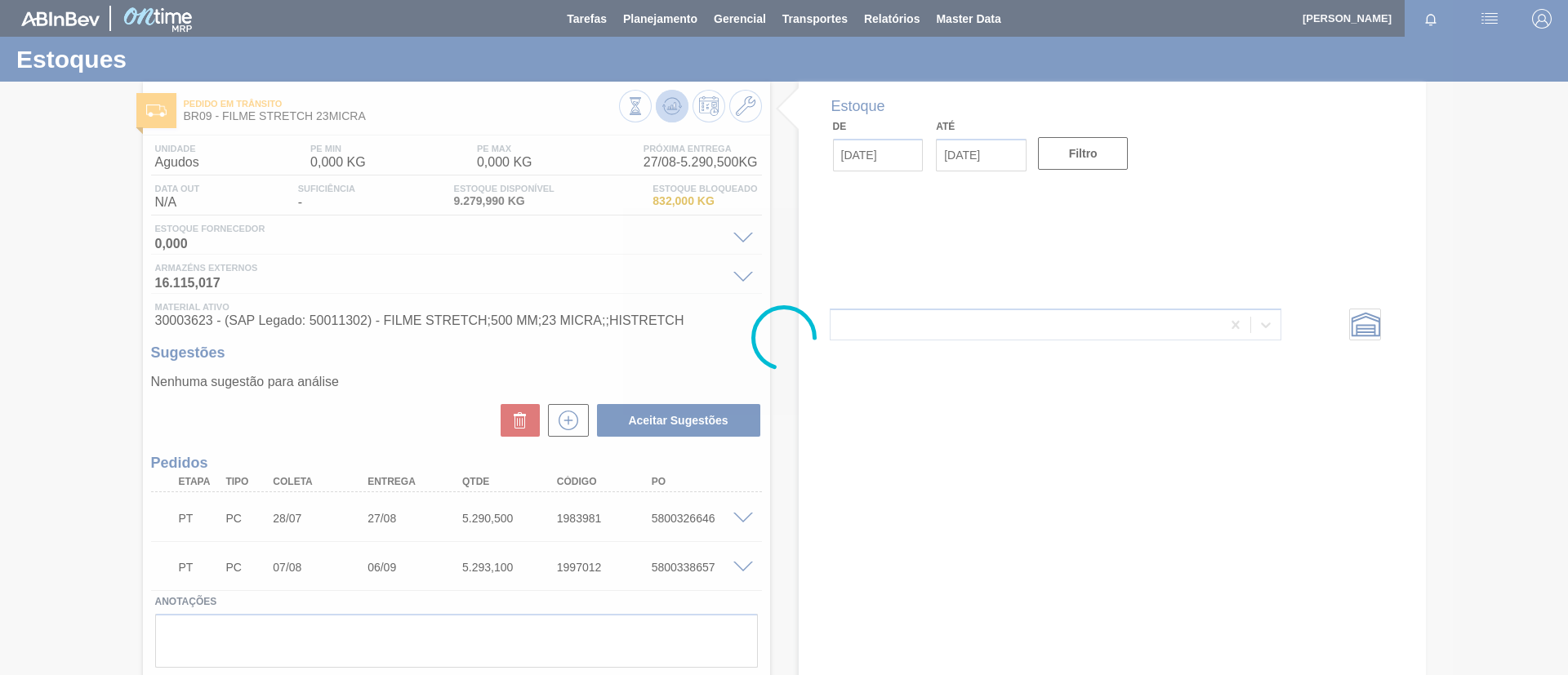
click at [644, 102] on icon at bounding box center [636, 106] width 18 height 18
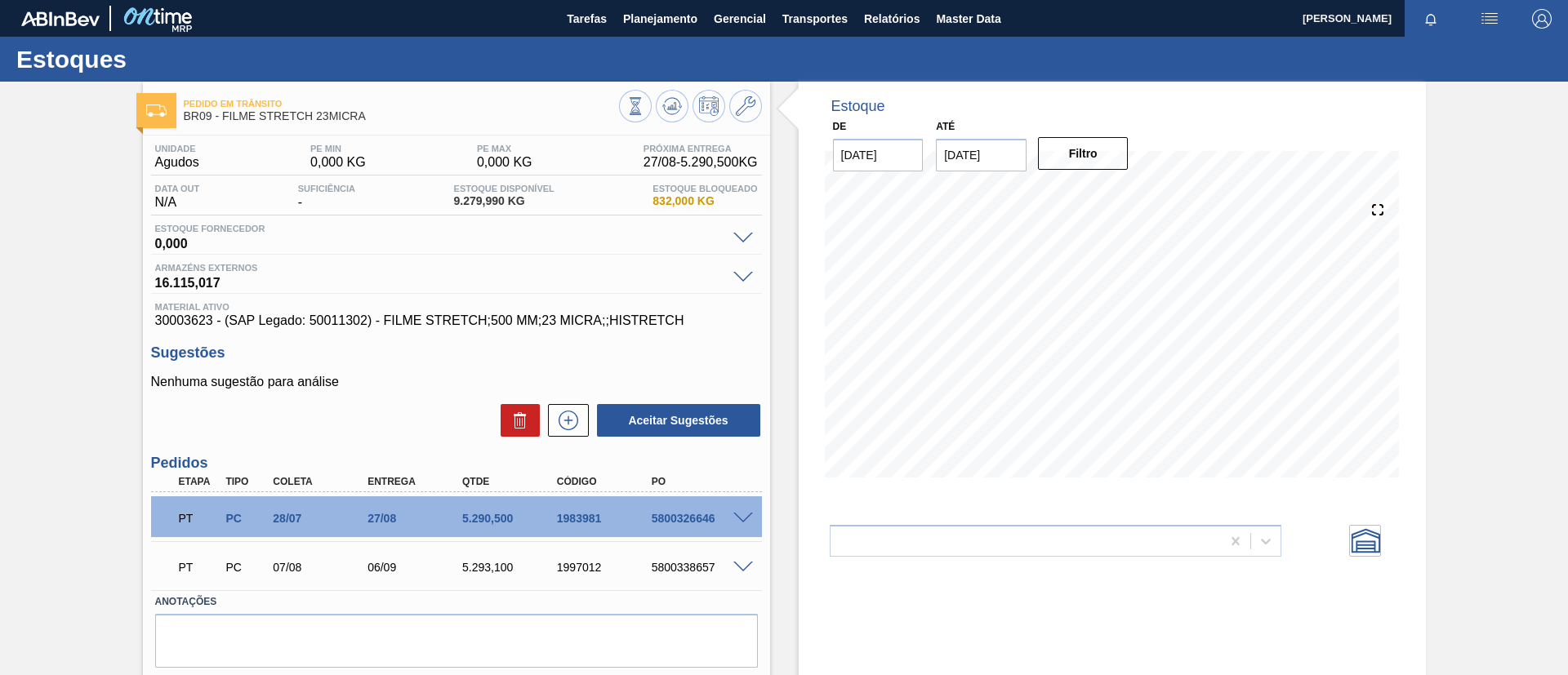
click at [223, 284] on span "16.115,017" at bounding box center [440, 281] width 570 height 16
click at [69, 190] on div "Pedido [PERSON_NAME] BR09 - FILME STRETCH 23MICRA Unidade Agudos PE MIN 0,000 K…" at bounding box center [784, 402] width 1568 height 642
click at [56, 186] on div "Pedido [PERSON_NAME] BR09 - FILME STRETCH 23MICRA Unidade Agudos PE MIN 0,000 K…" at bounding box center [784, 402] width 1568 height 642
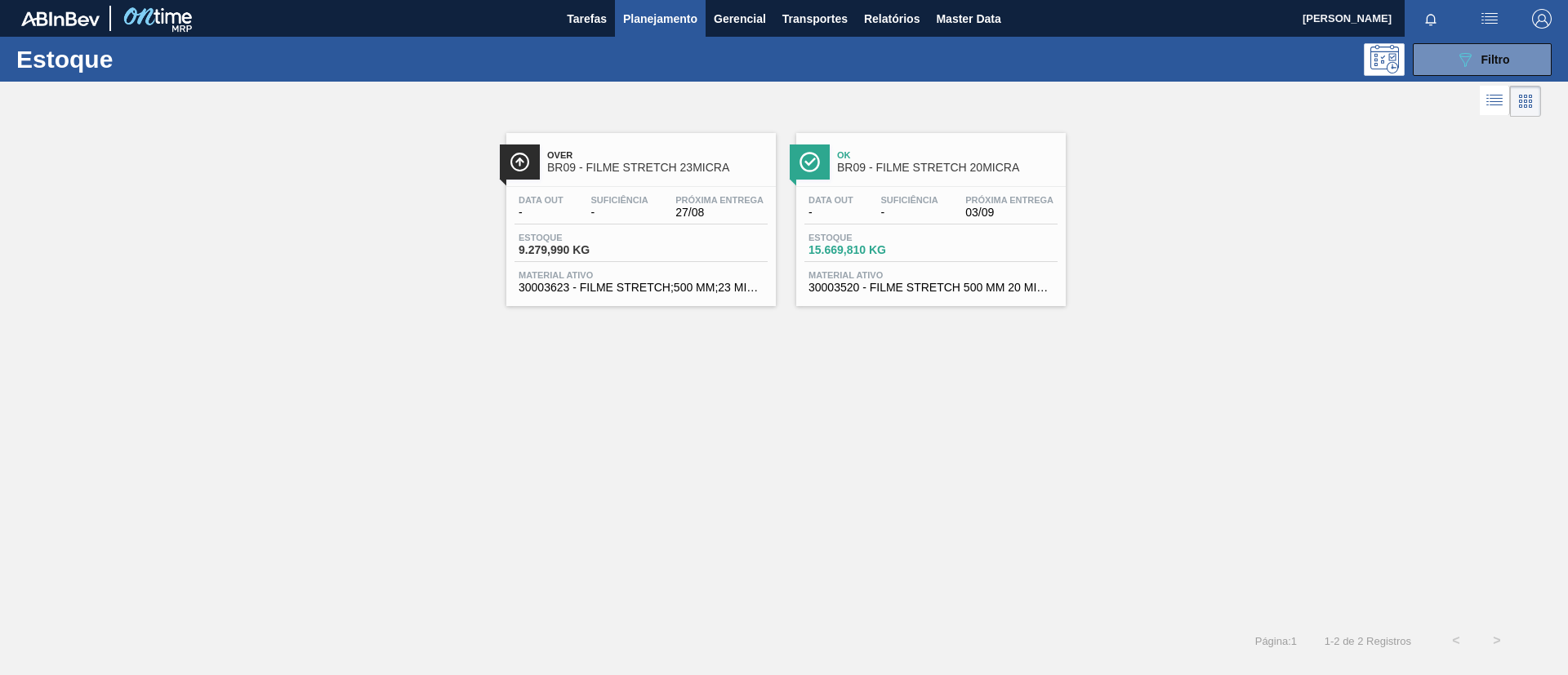
click at [1004, 187] on div "Data out - Suficiência - Próxima Entrega 03/09 Estoque 15.669,810 KG Material a…" at bounding box center [931, 242] width 270 height 111
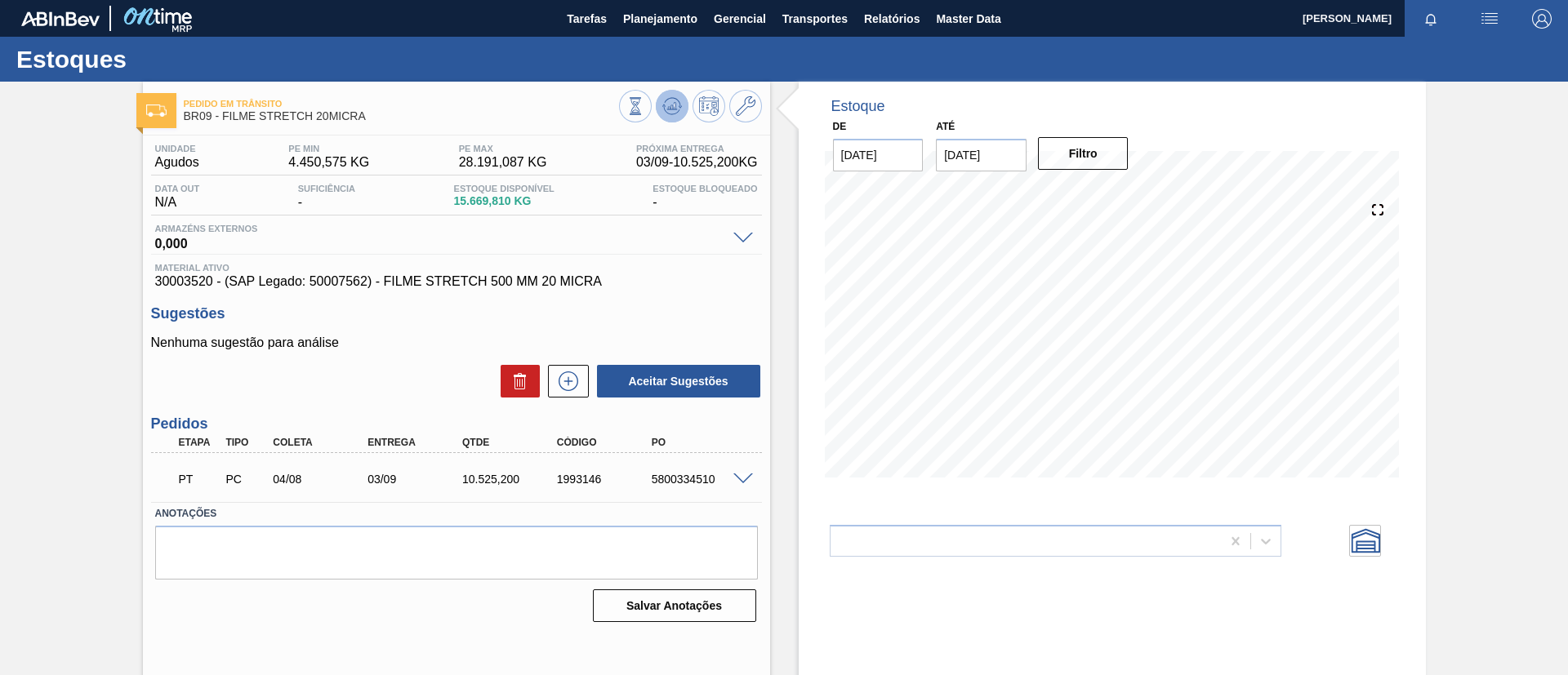
click at [644, 99] on icon at bounding box center [636, 106] width 18 height 18
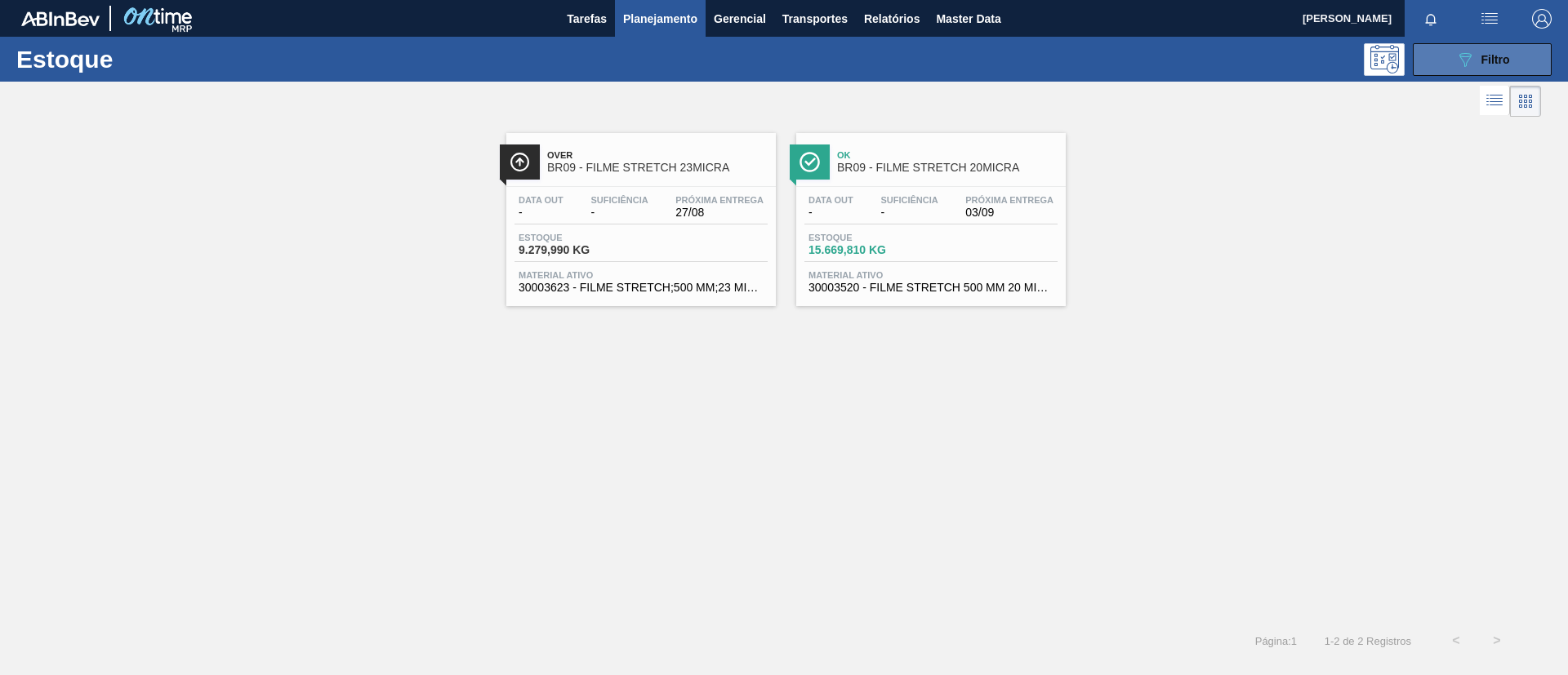
click at [1459, 58] on icon "089F7B8B-B2A5-4AFE-B5C0-19BA573D28AC" at bounding box center [1465, 60] width 20 height 20
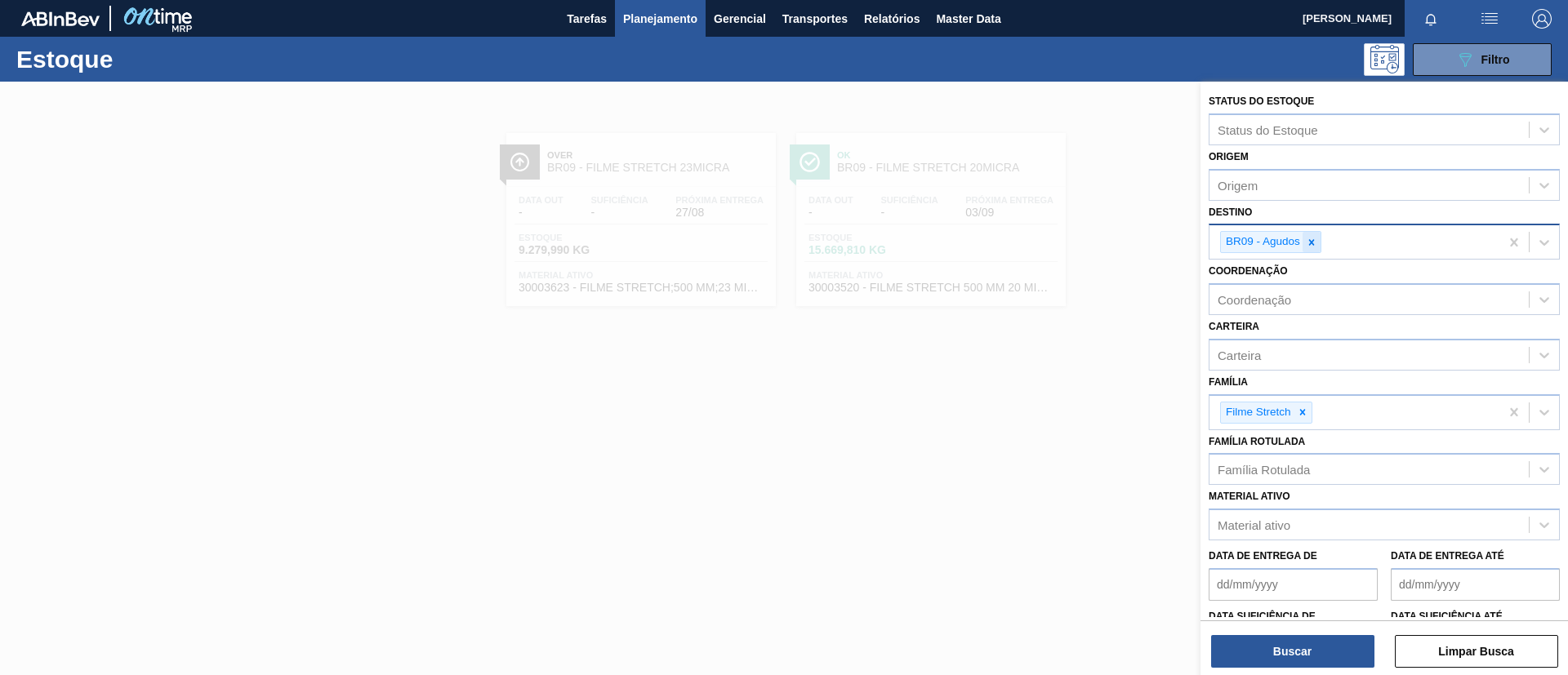
click at [1316, 235] on div at bounding box center [1312, 242] width 18 height 21
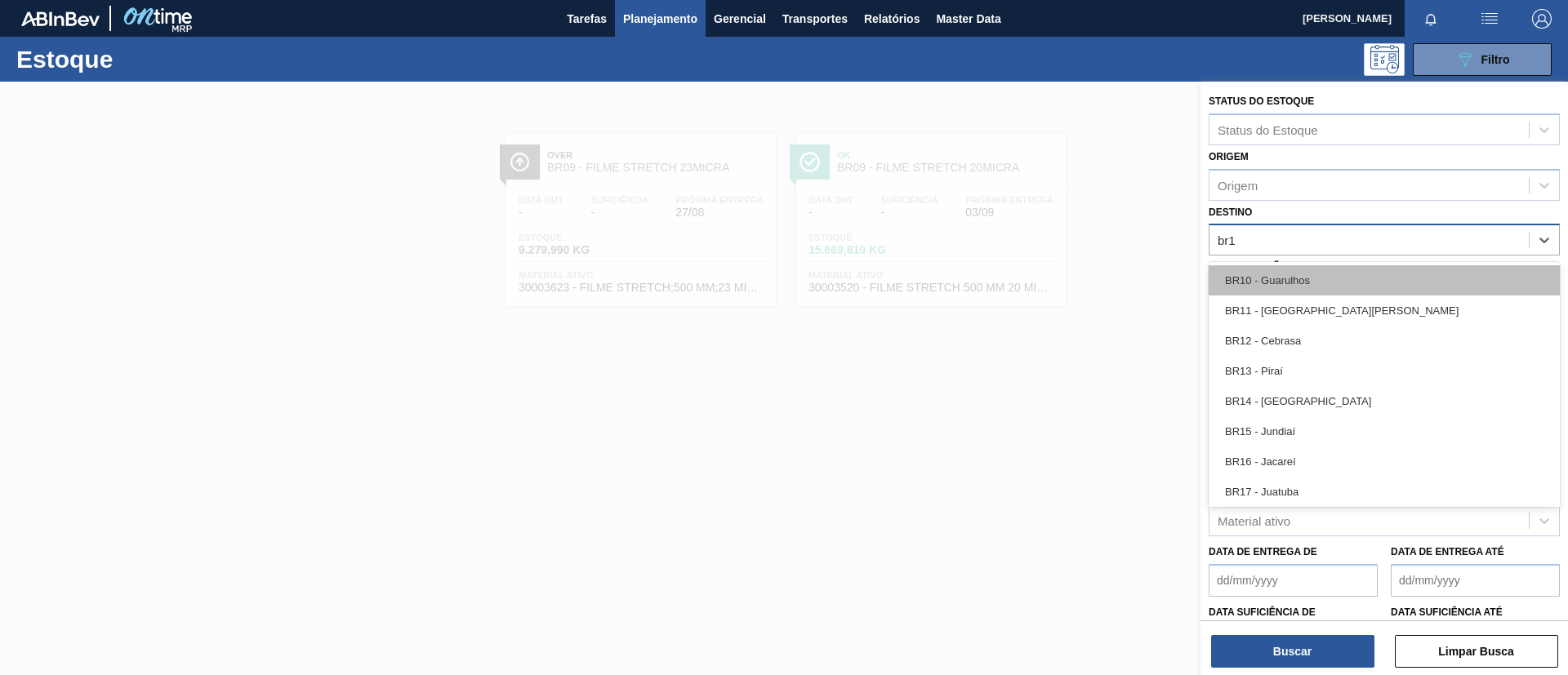
type input "br10"
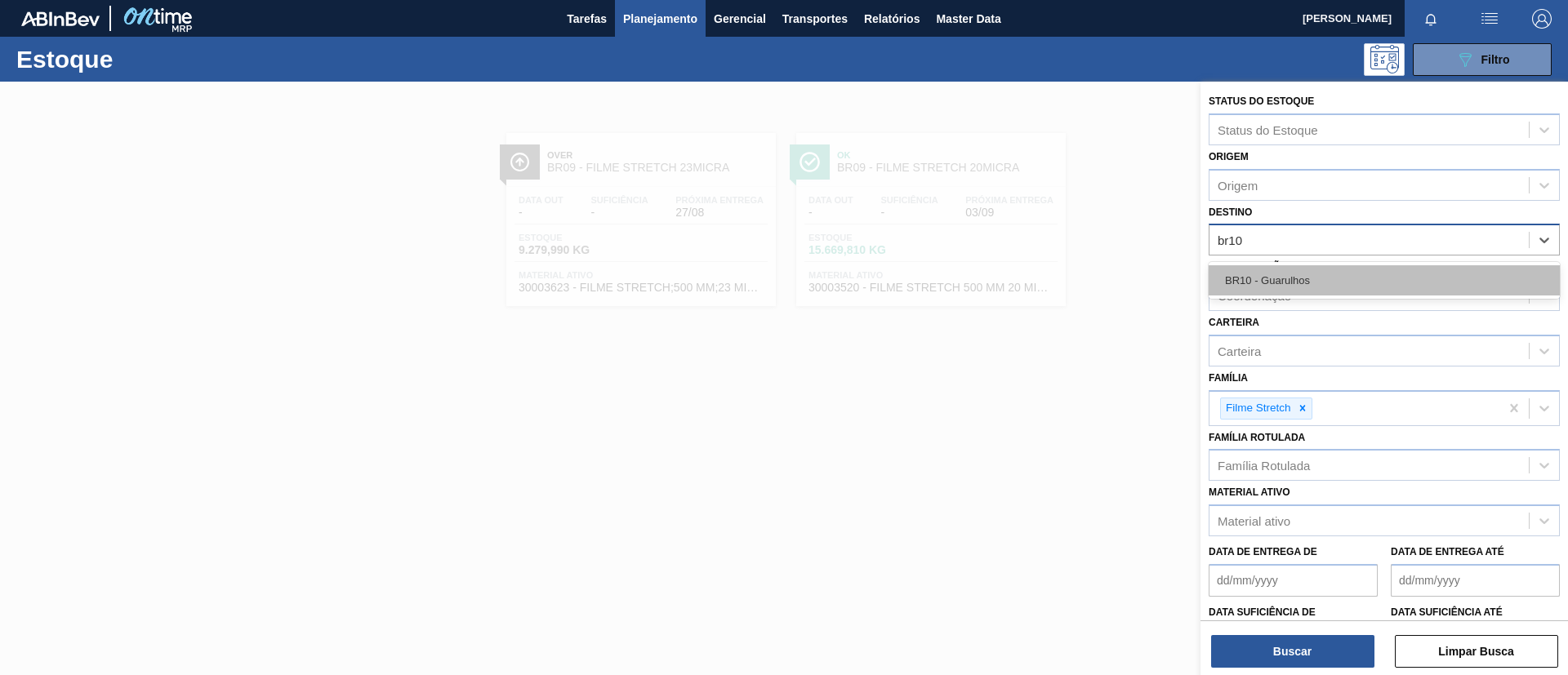
click at [1309, 293] on div "BR10 - Guarulhos" at bounding box center [1385, 280] width 351 height 30
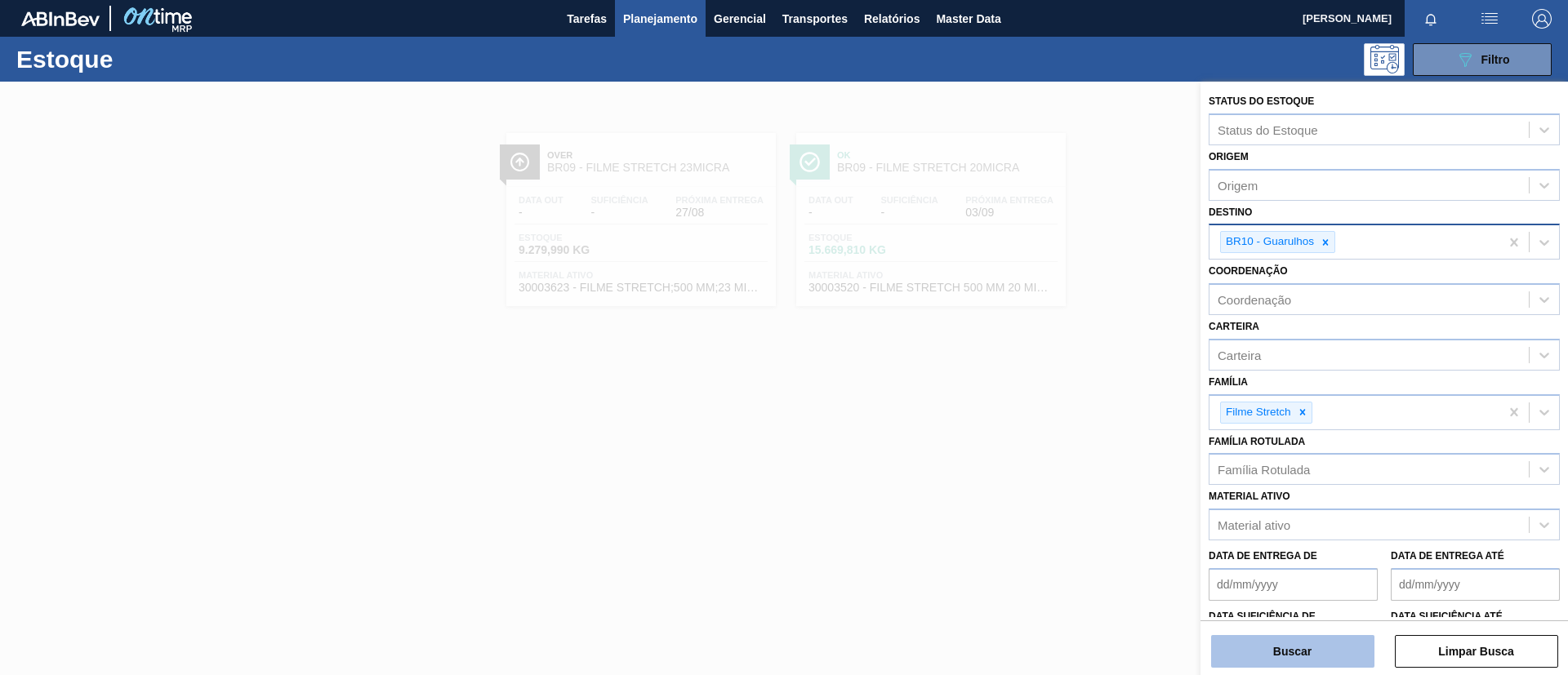
click at [1315, 644] on button "Buscar" at bounding box center [1293, 652] width 164 height 33
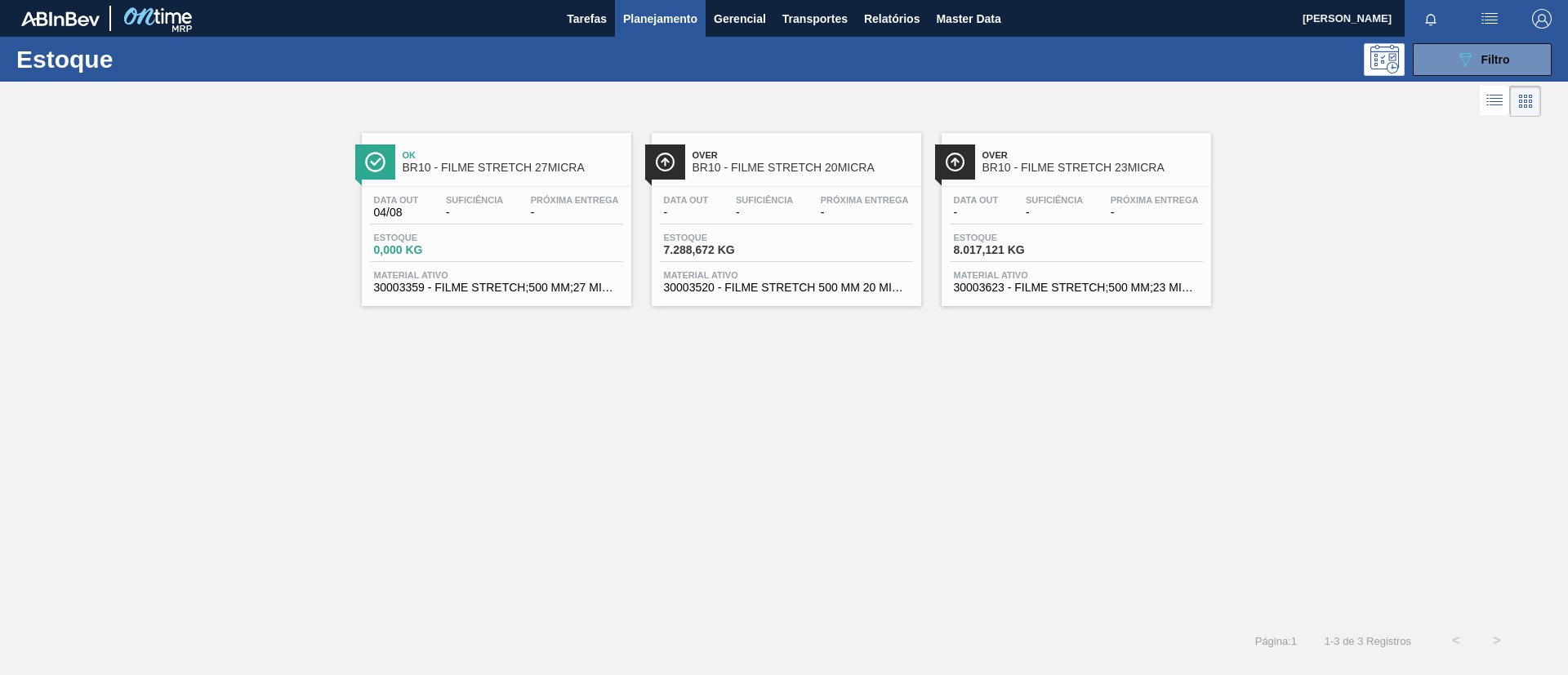
click at [587, 173] on span "BR10 - FILME STRETCH 27MICRA" at bounding box center [513, 168] width 220 height 12
click at [819, 158] on span "Over" at bounding box center [803, 155] width 220 height 10
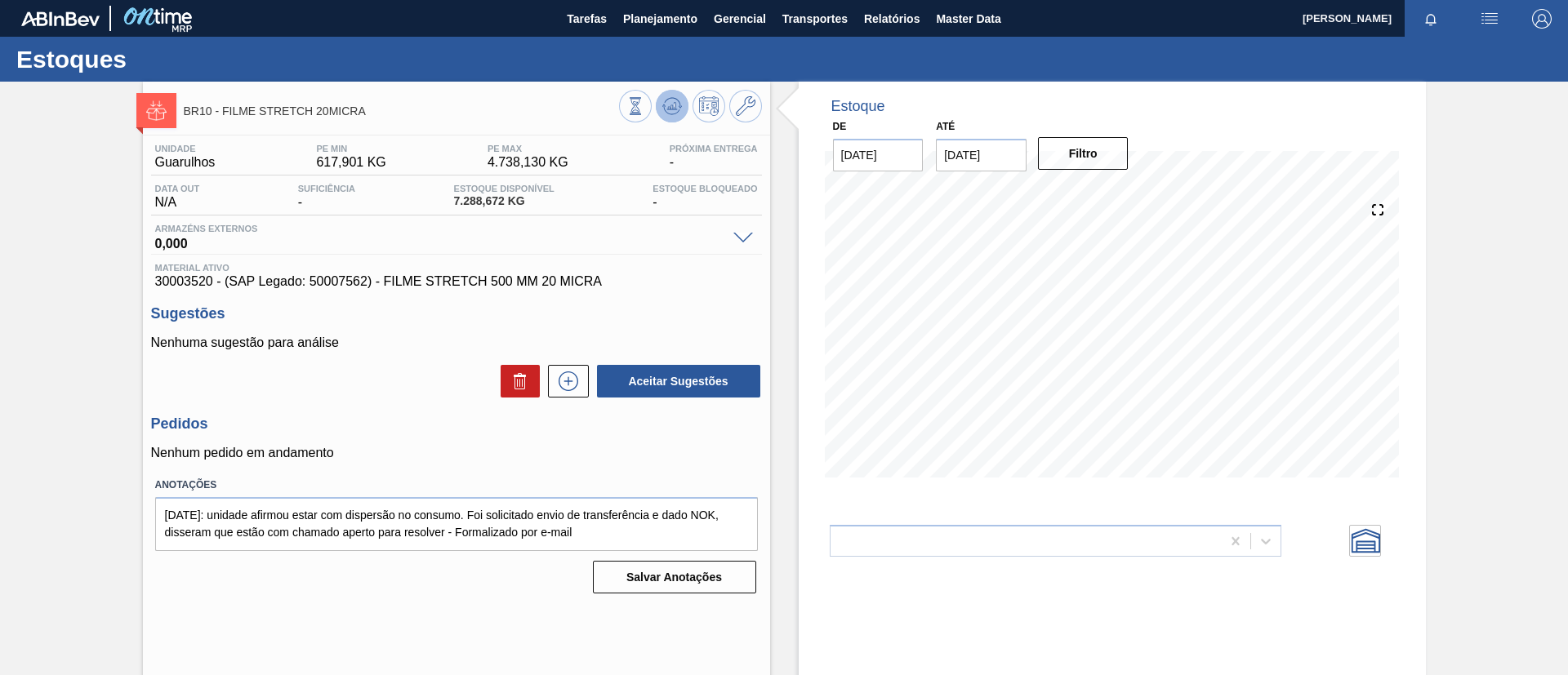
click at [644, 97] on icon at bounding box center [636, 106] width 18 height 18
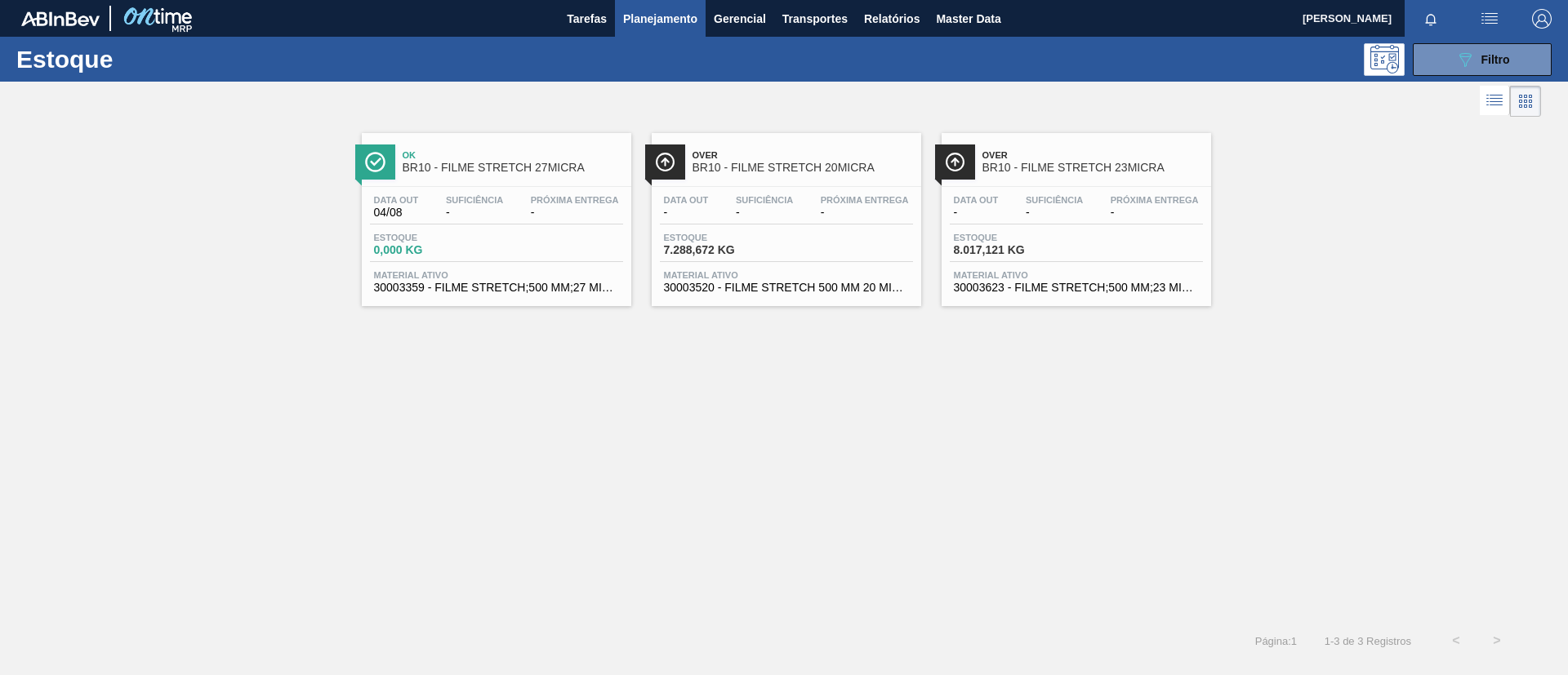
click at [1155, 160] on div "Over BR10 - FILME STRETCH 23MICRA" at bounding box center [1093, 162] width 220 height 37
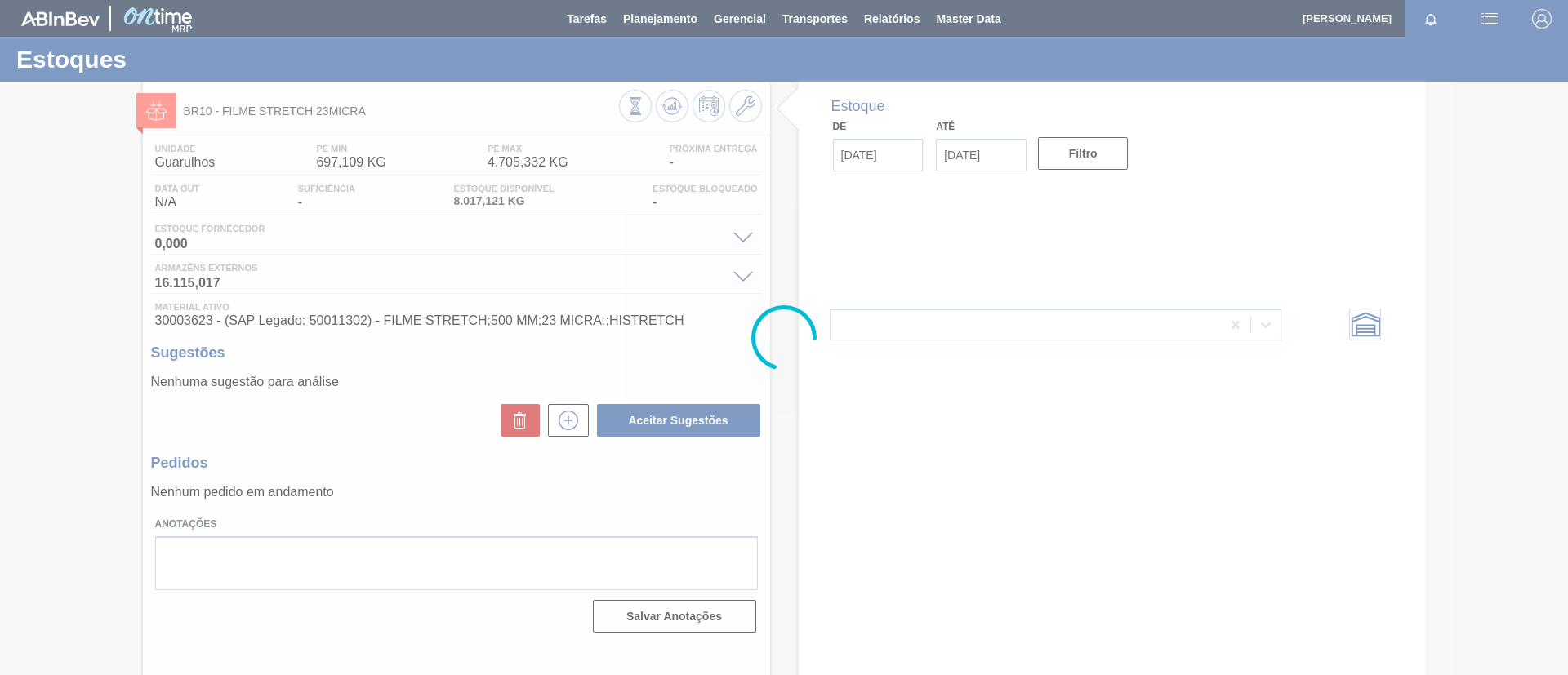
click at [675, 113] on div at bounding box center [784, 337] width 1568 height 675
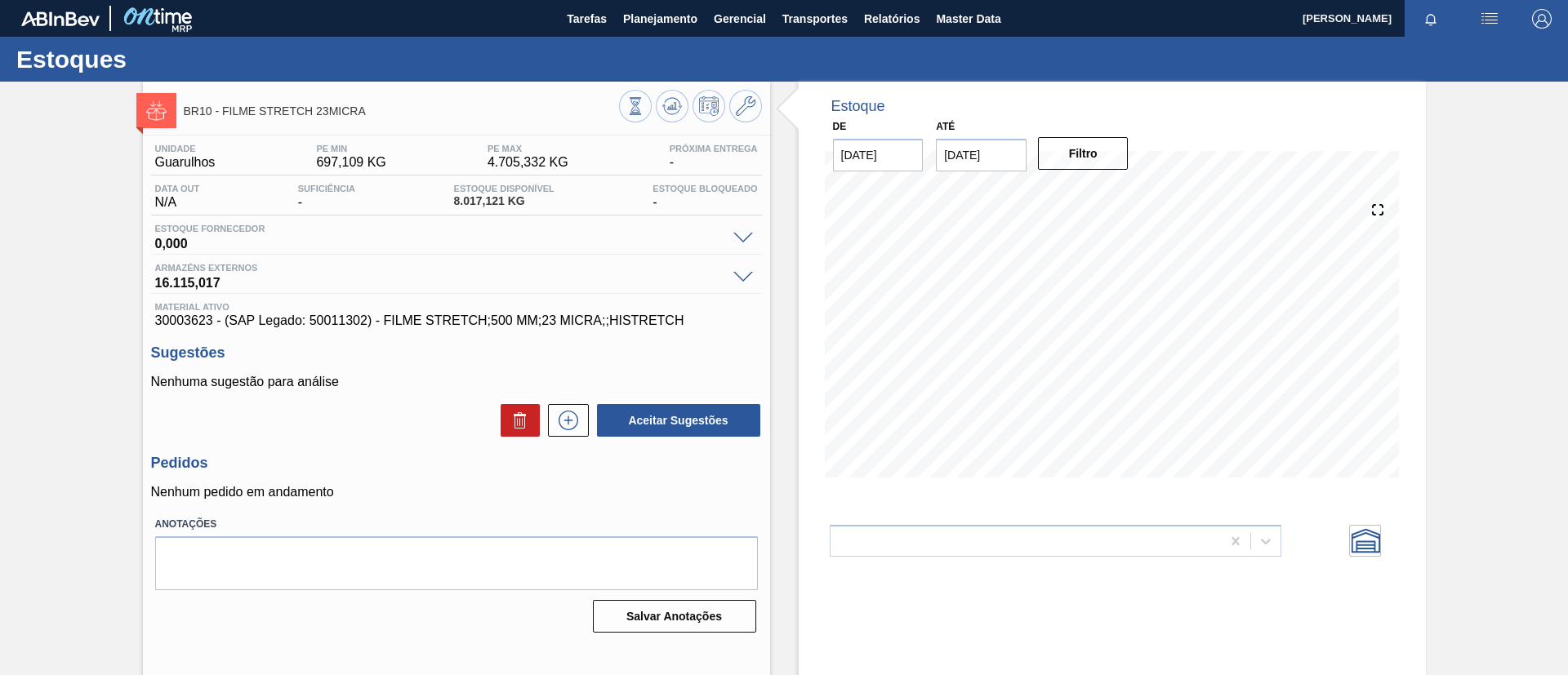
click at [644, 113] on icon at bounding box center [636, 106] width 18 height 18
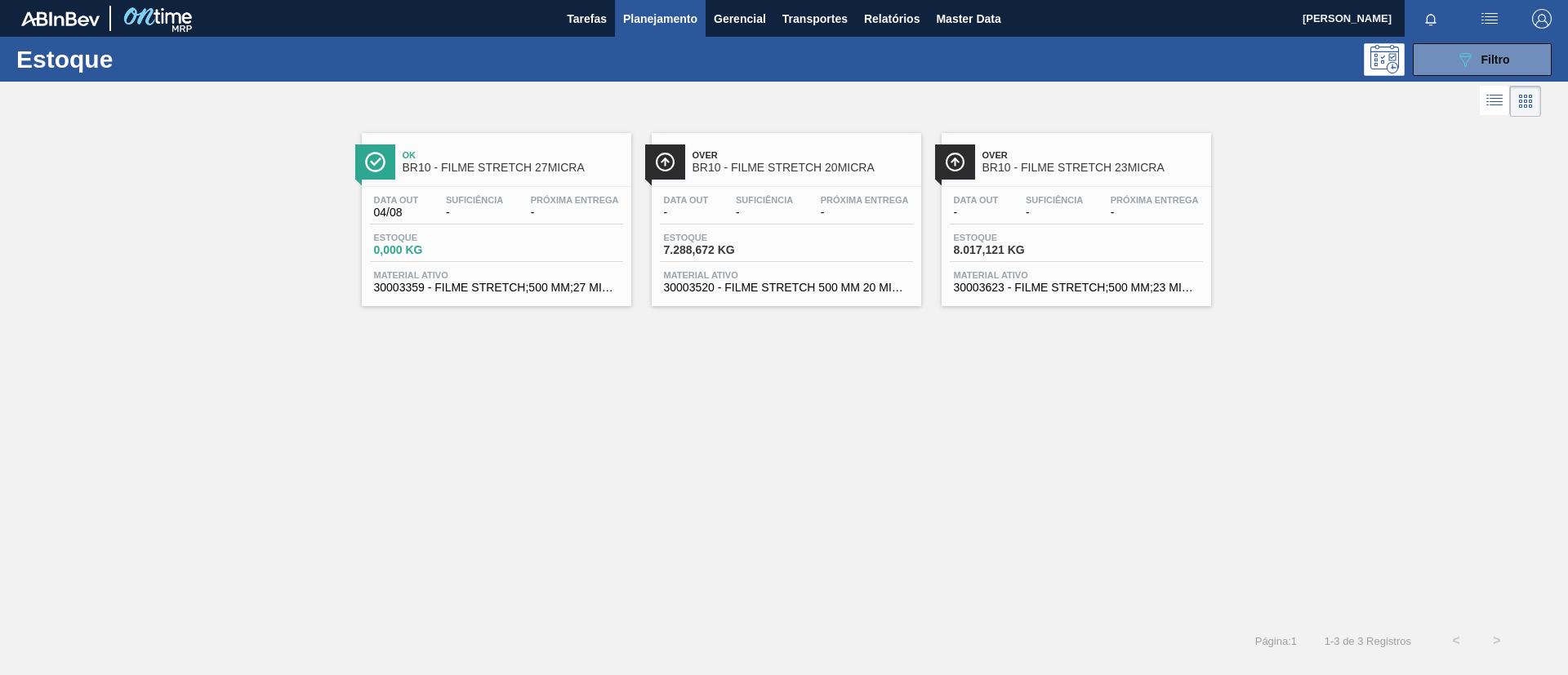
drag, startPoint x: 1530, startPoint y: 59, endPoint x: 1497, endPoint y: 113, distance: 63.3
click at [1528, 59] on button "089F7B8B-B2A5-4AFE-B5C0-19BA573D28AC Filtro" at bounding box center [1482, 60] width 139 height 33
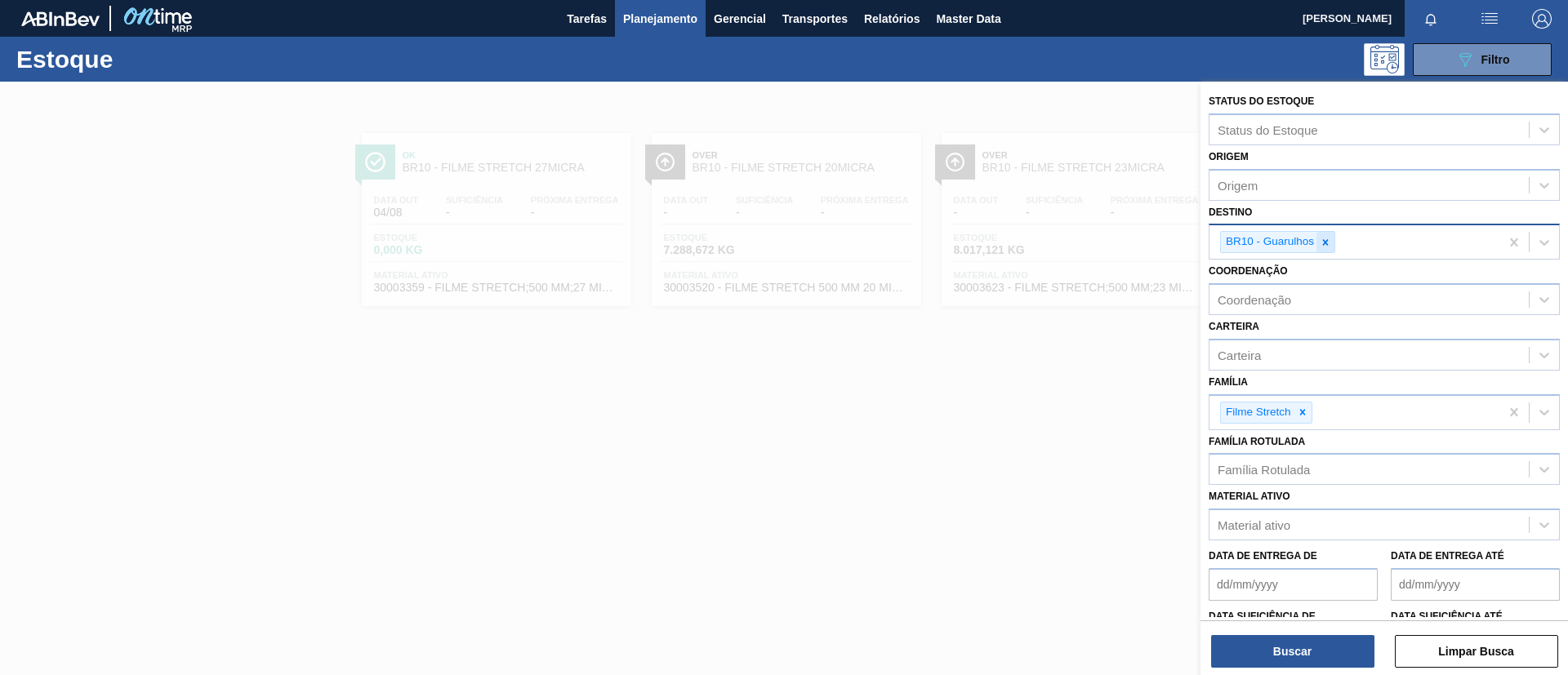
click at [1332, 245] on icon at bounding box center [1326, 243] width 12 height 12
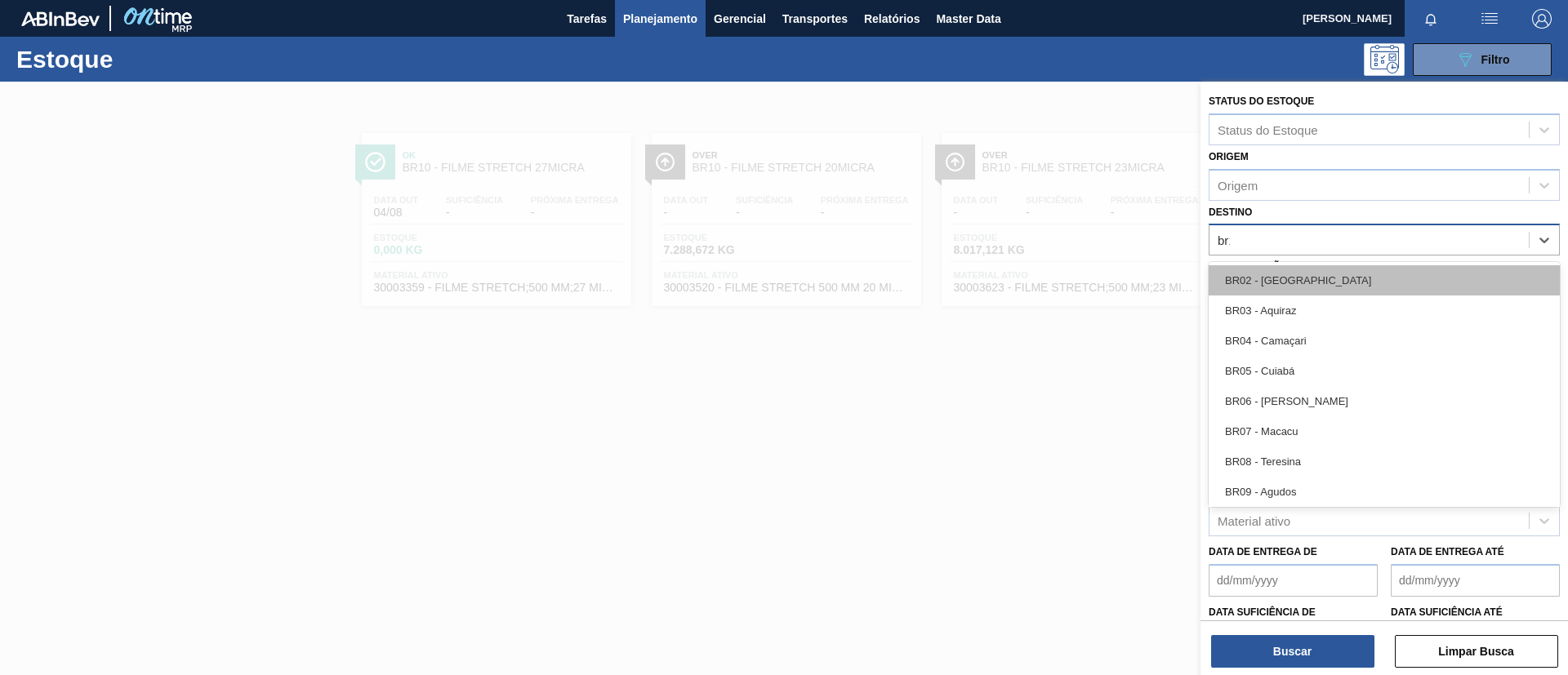
type input "br11"
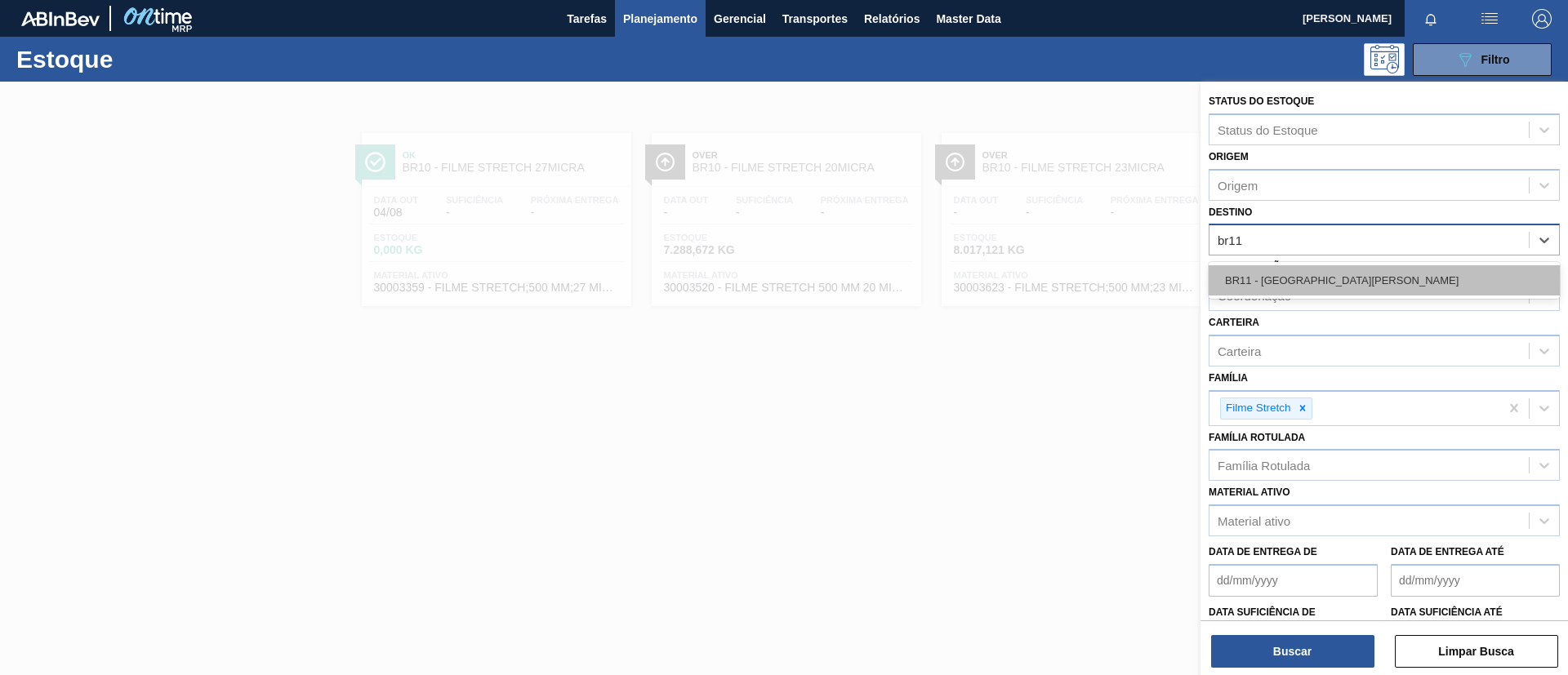
click at [1348, 276] on div "BR11 - [GEOGRAPHIC_DATA][PERSON_NAME]" at bounding box center [1385, 280] width 351 height 30
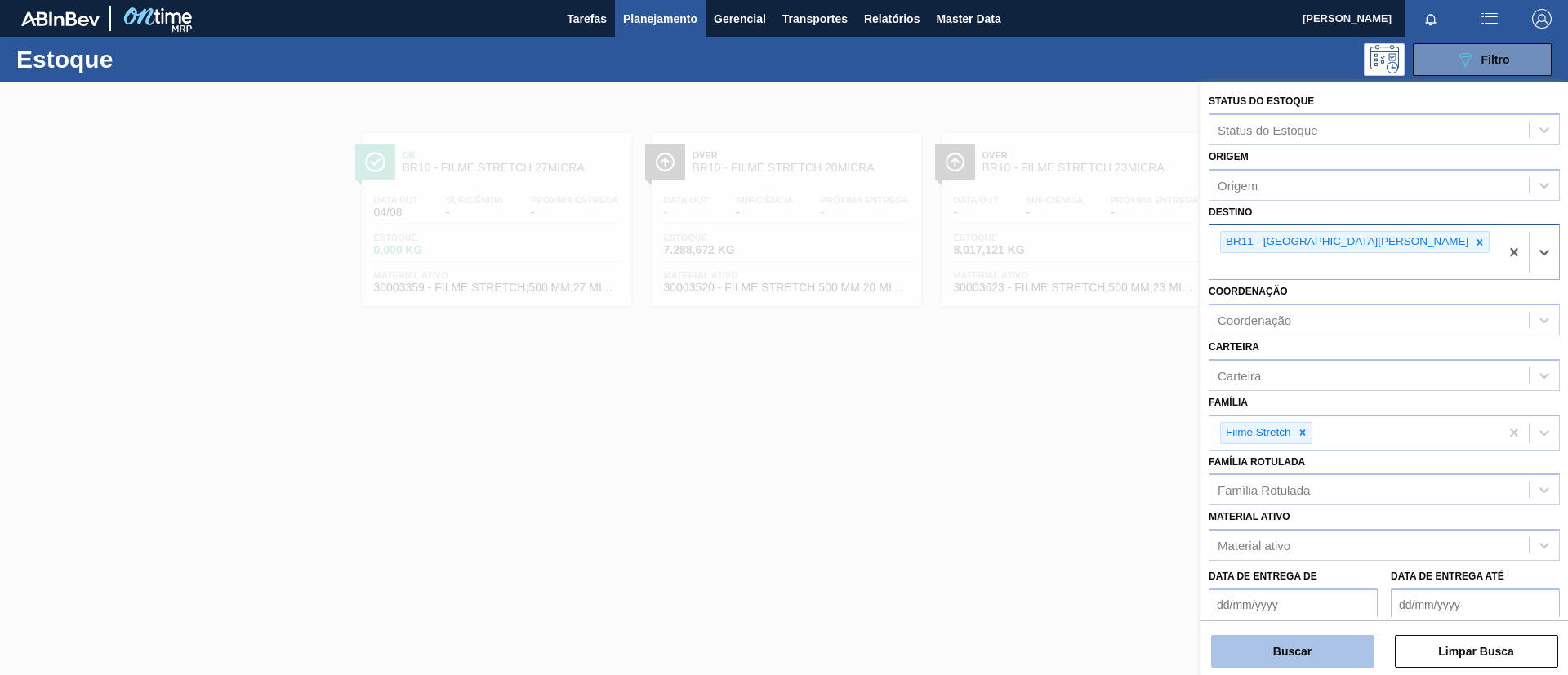
click at [1315, 663] on button "Buscar" at bounding box center [1293, 652] width 164 height 33
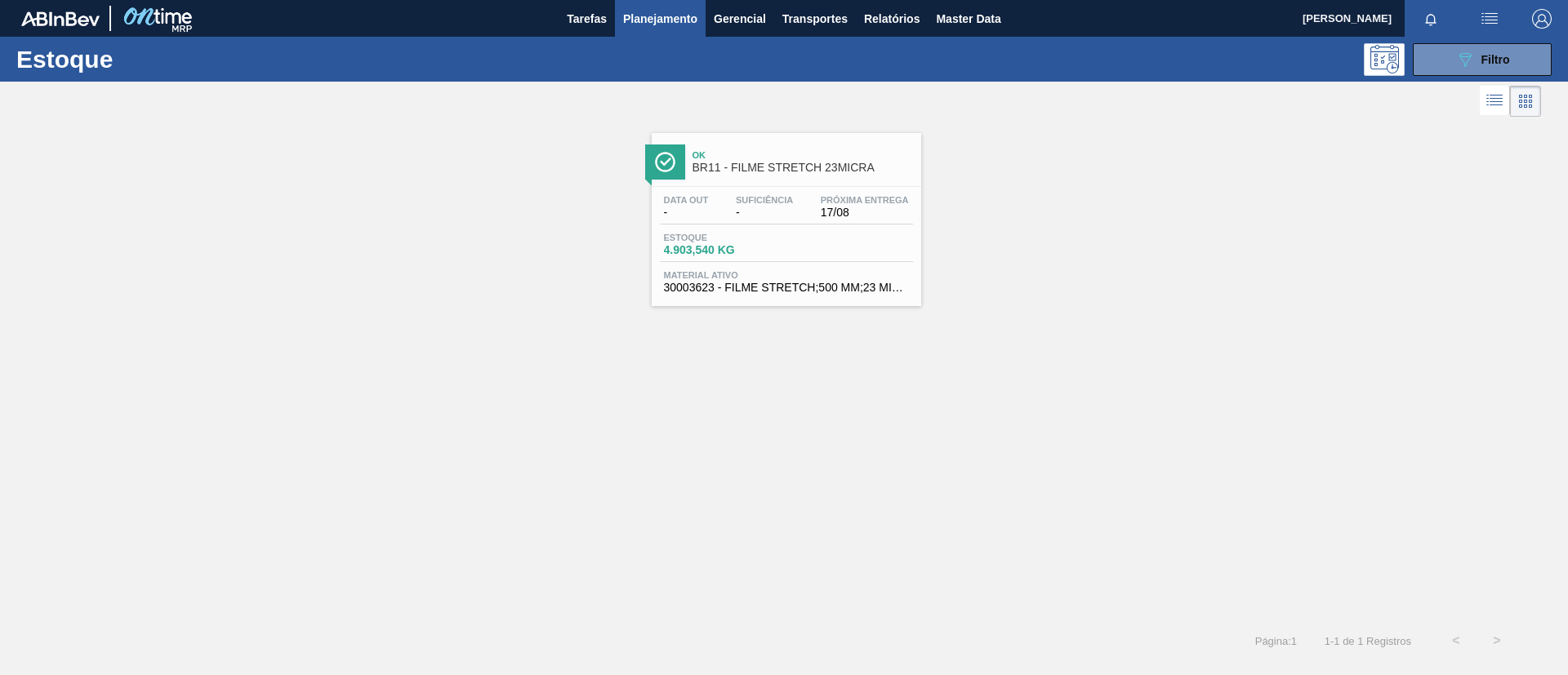
click at [842, 198] on span "Próxima Entrega" at bounding box center [865, 200] width 88 height 10
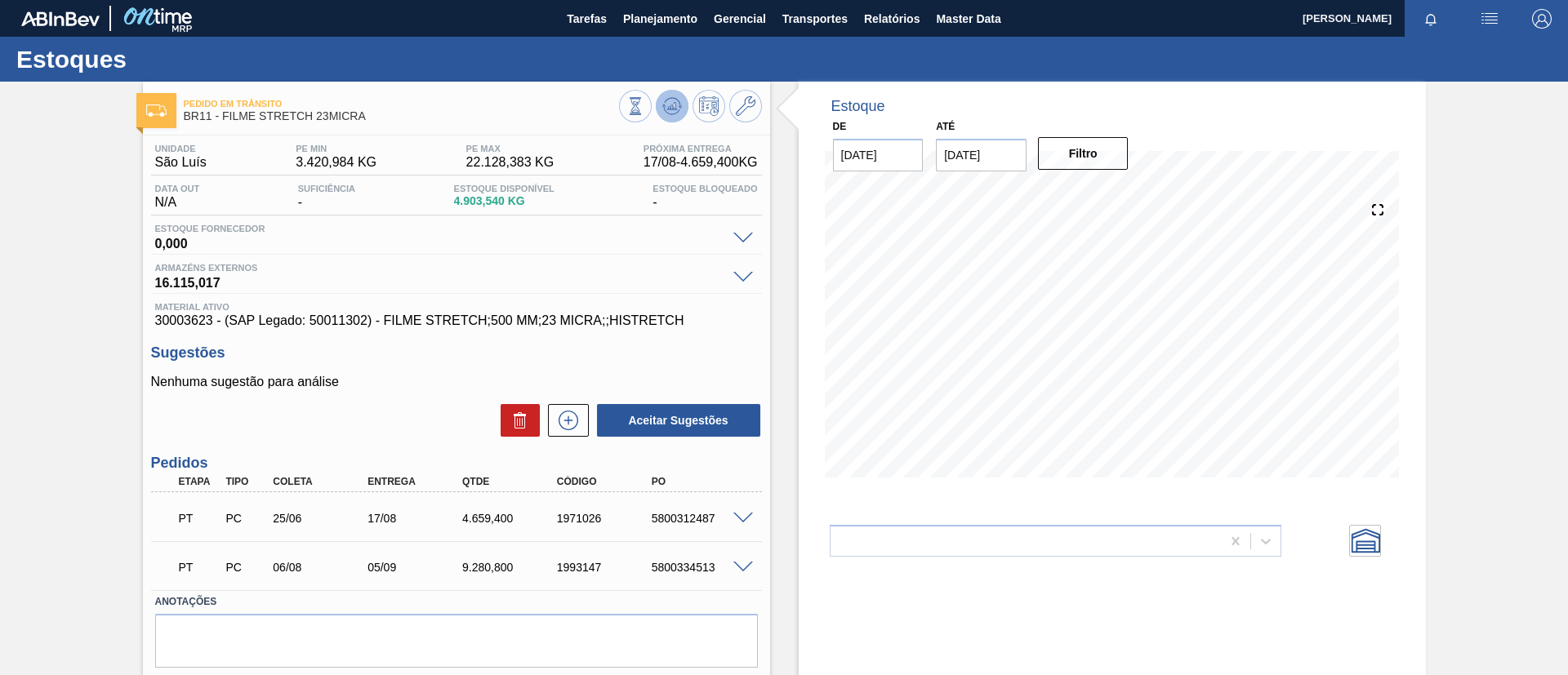
click at [644, 97] on icon at bounding box center [636, 106] width 18 height 18
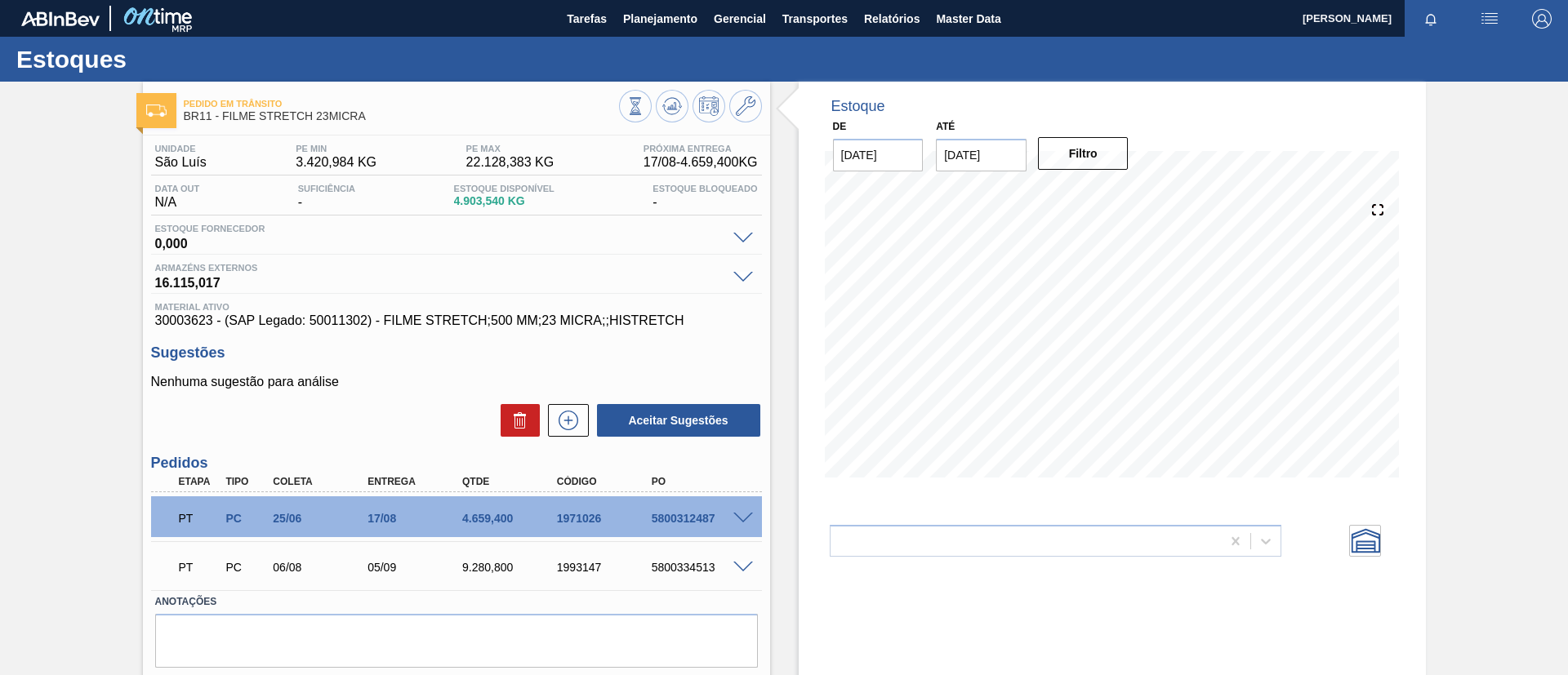
click at [743, 565] on span at bounding box center [744, 567] width 20 height 12
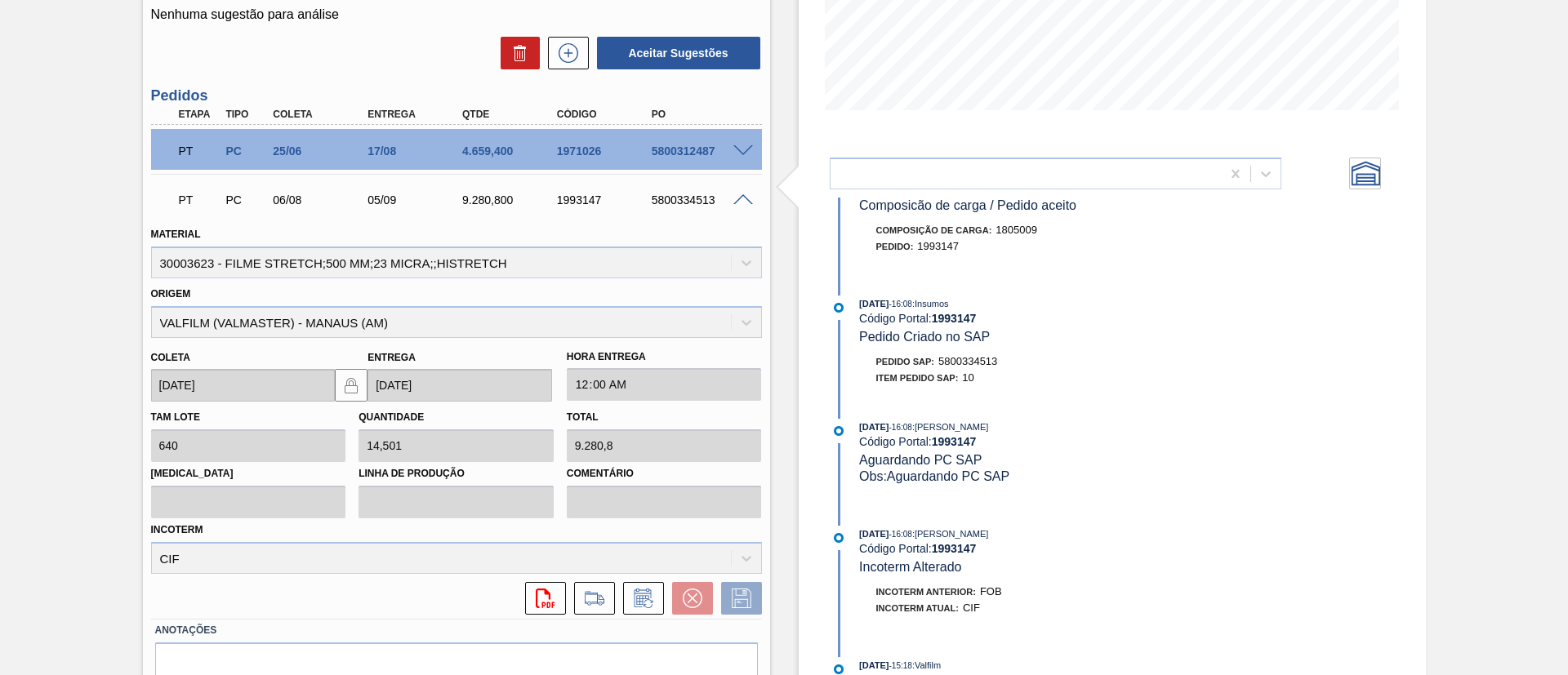
scroll to position [883, 0]
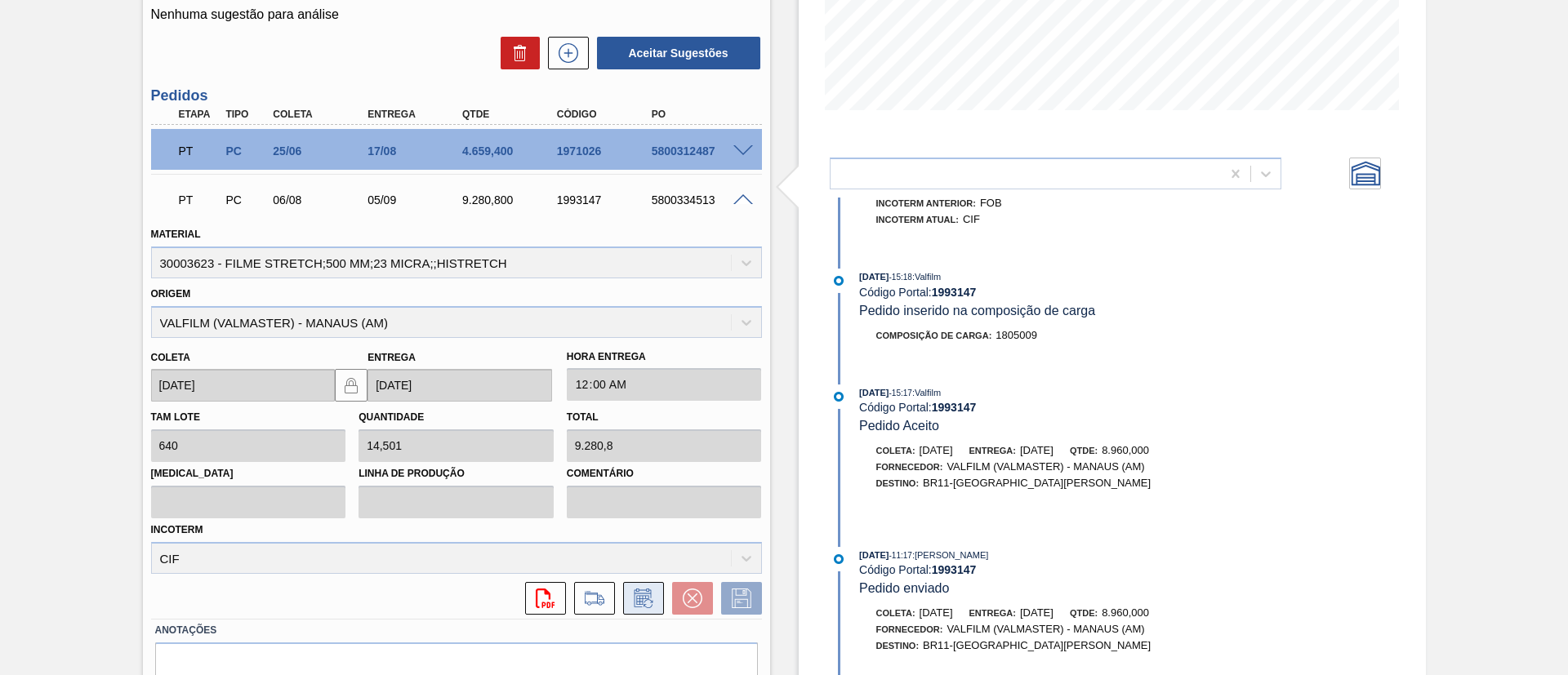
click at [635, 595] on icon at bounding box center [644, 599] width 26 height 20
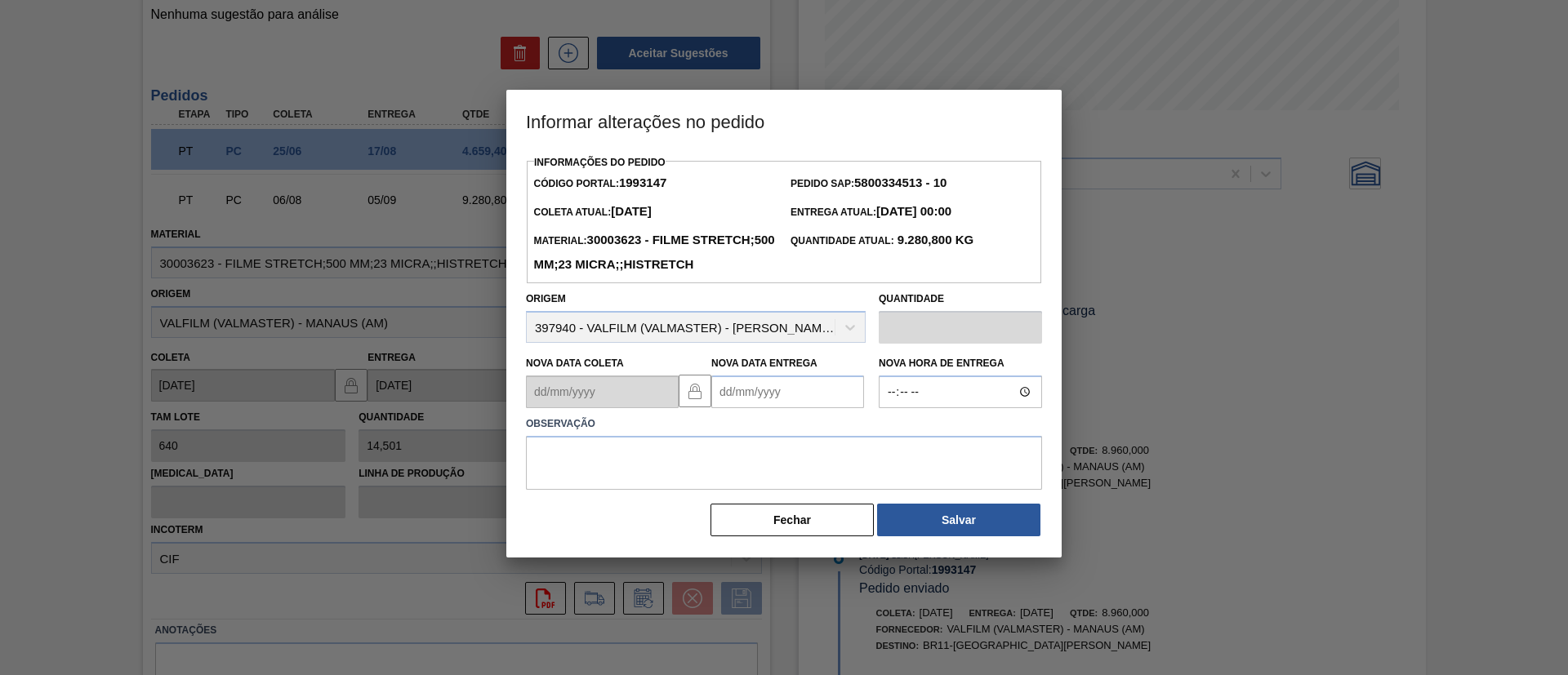
click at [824, 395] on div "Nova Data Entrega" at bounding box center [788, 380] width 153 height 57
click at [823, 408] on Entrega "Nova Data Entrega" at bounding box center [788, 392] width 153 height 33
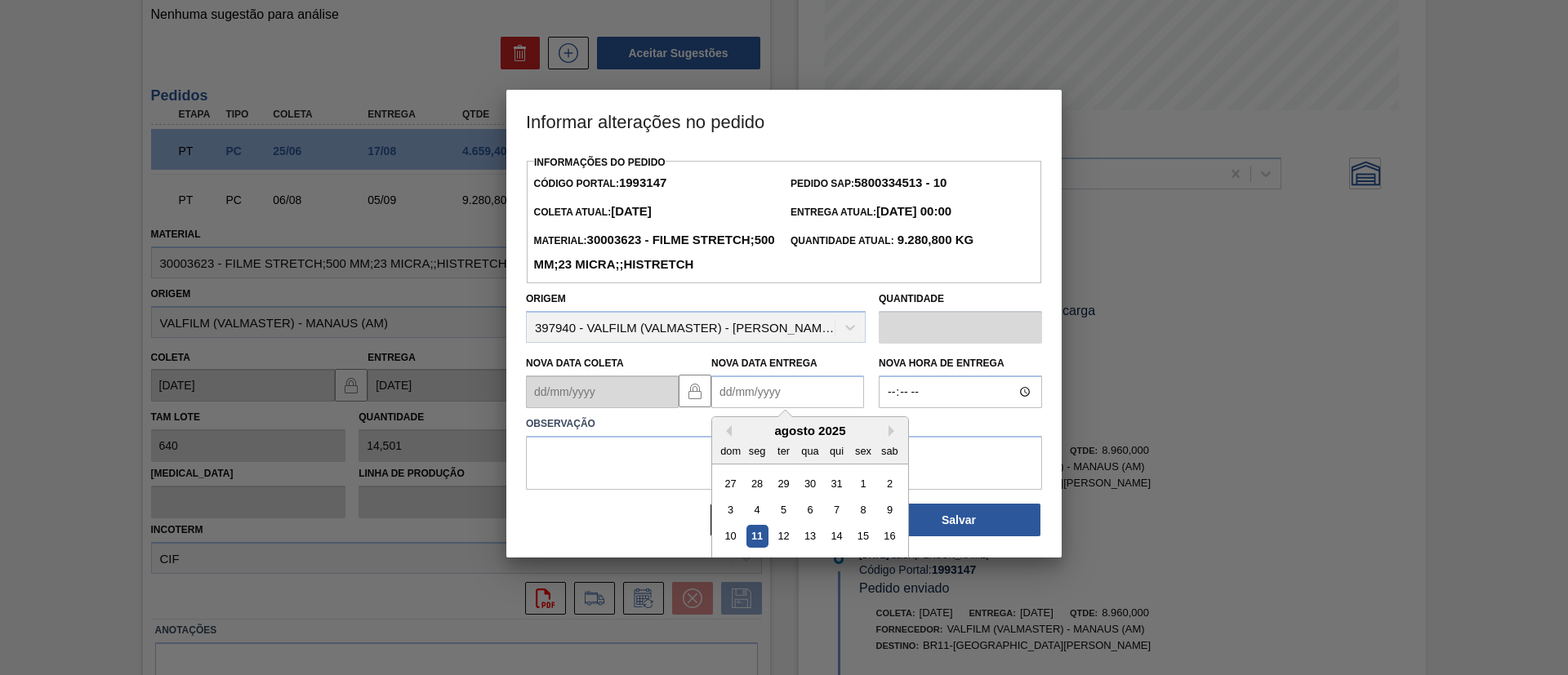
click at [888, 450] on div "agosto 2025 dom seg ter qua qui sex sab" at bounding box center [810, 441] width 196 height 48
click at [890, 437] on button "Next Month" at bounding box center [894, 431] width 12 height 12
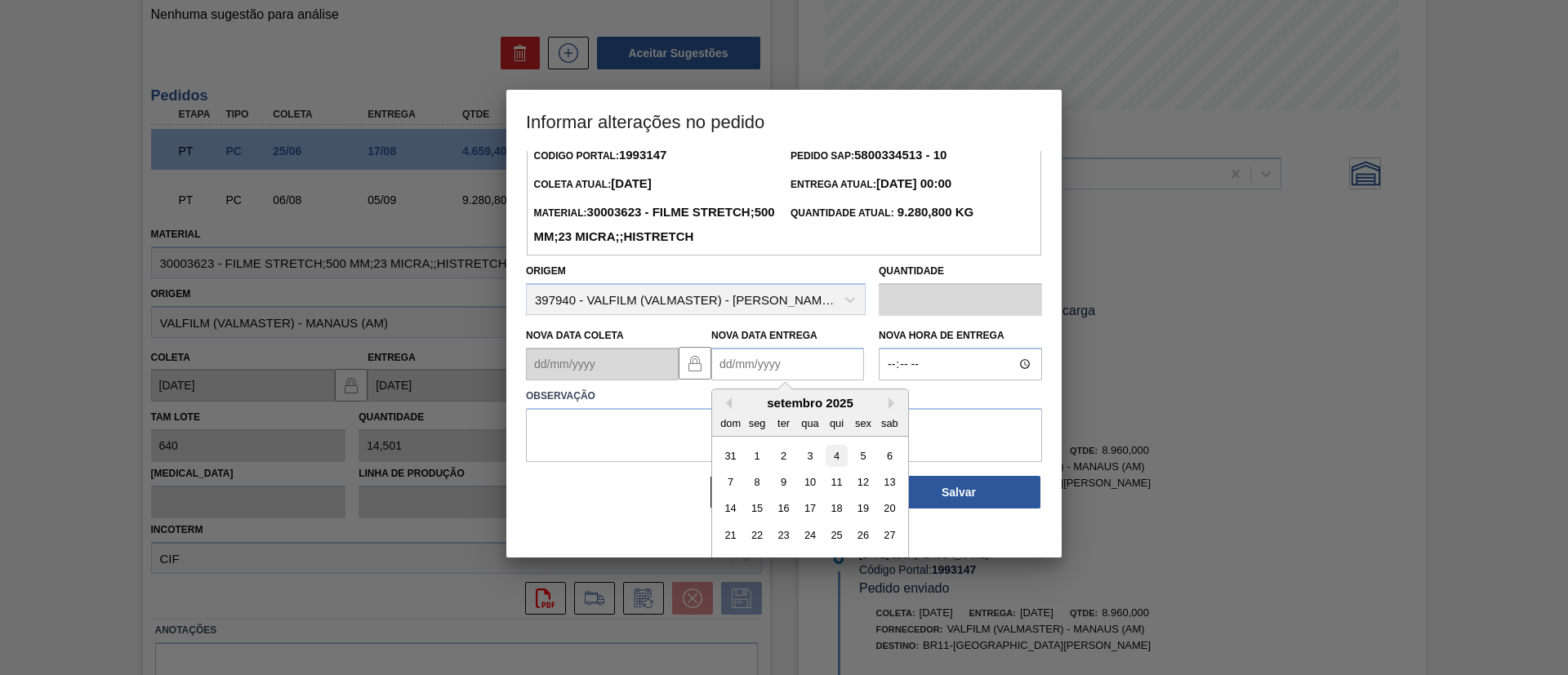
scroll to position [55, 0]
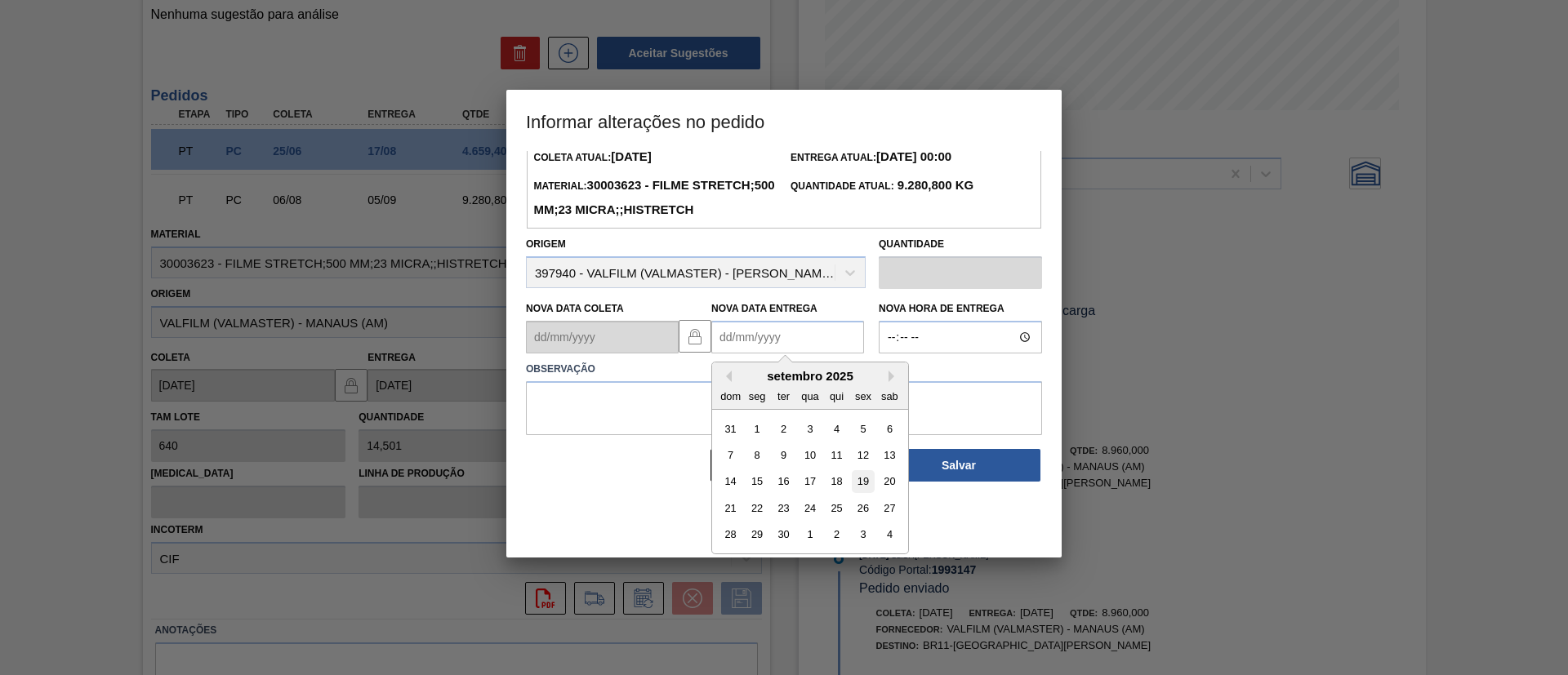
click at [866, 493] on div "19" at bounding box center [863, 482] width 22 height 22
type Entrega "[DATE]"
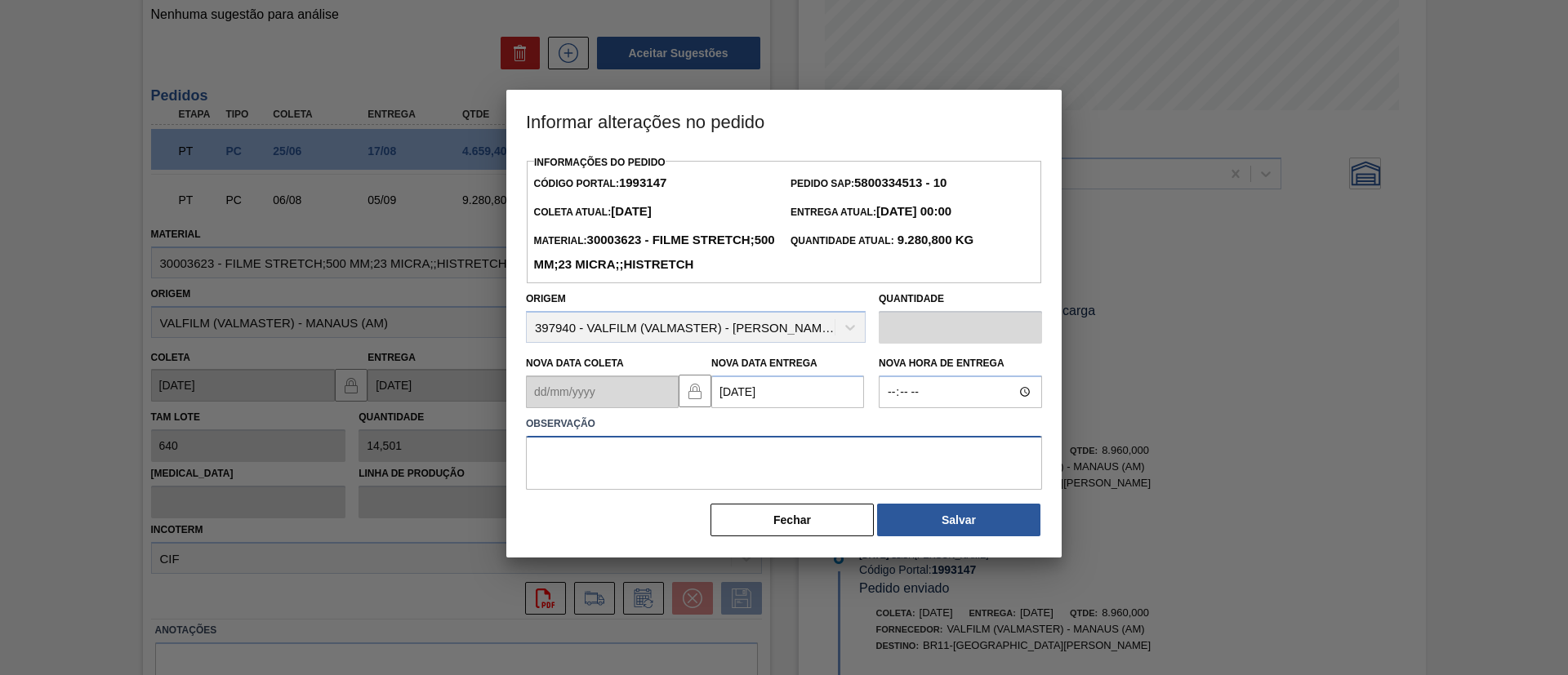
click at [844, 465] on textarea at bounding box center [784, 463] width 517 height 54
type textarea "Data Original"
drag, startPoint x: 805, startPoint y: 459, endPoint x: 443, endPoint y: 460, distance: 362.0
click at [430, 465] on div "Informar alterações no pedido Informações do Pedido Código Portal: 1993147 Pedi…" at bounding box center [784, 337] width 1568 height 675
click at [888, 481] on textarea "Data Original" at bounding box center [784, 463] width 517 height 54
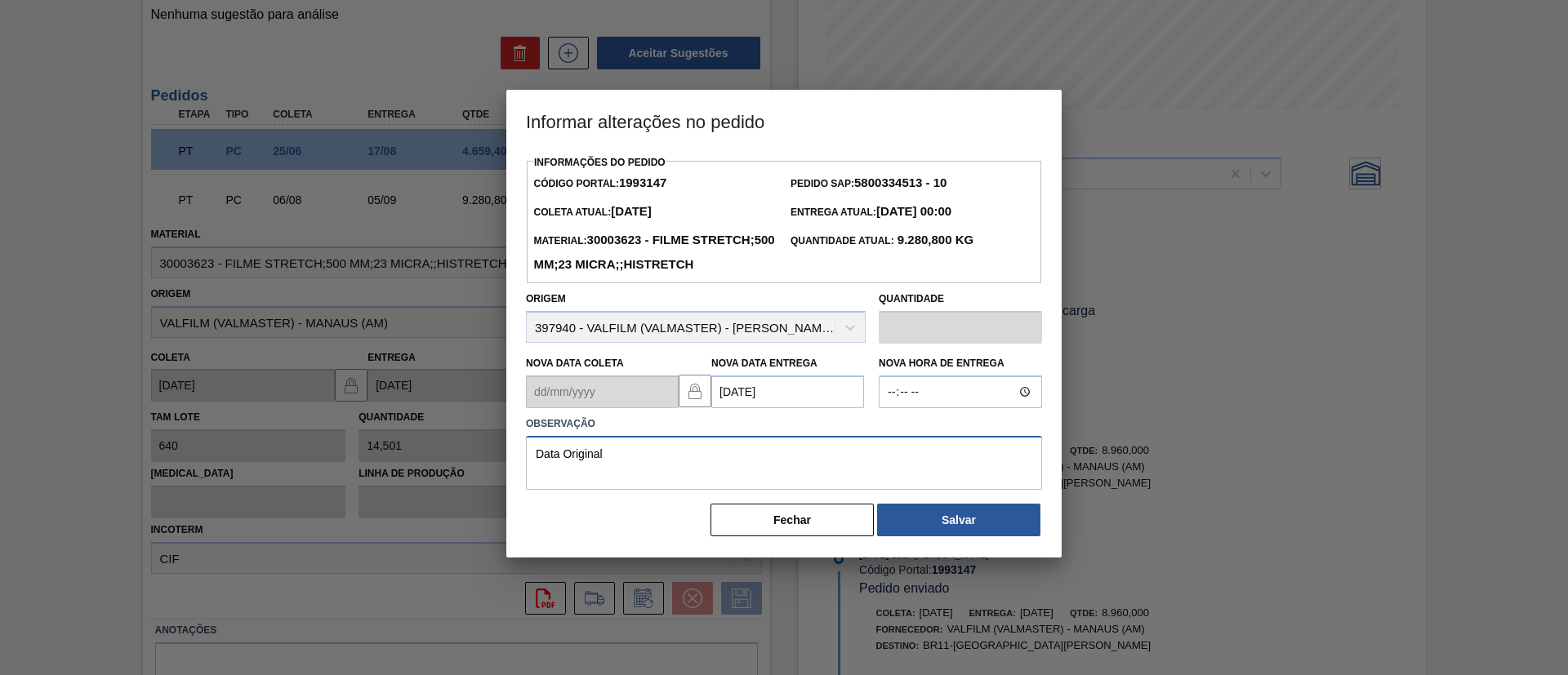
drag, startPoint x: 763, startPoint y: 488, endPoint x: 422, endPoint y: 483, distance: 341.0
click at [422, 483] on div "Informar alterações no pedido Informações do Pedido Código Portal: 1993147 Pedi…" at bounding box center [784, 337] width 1568 height 675
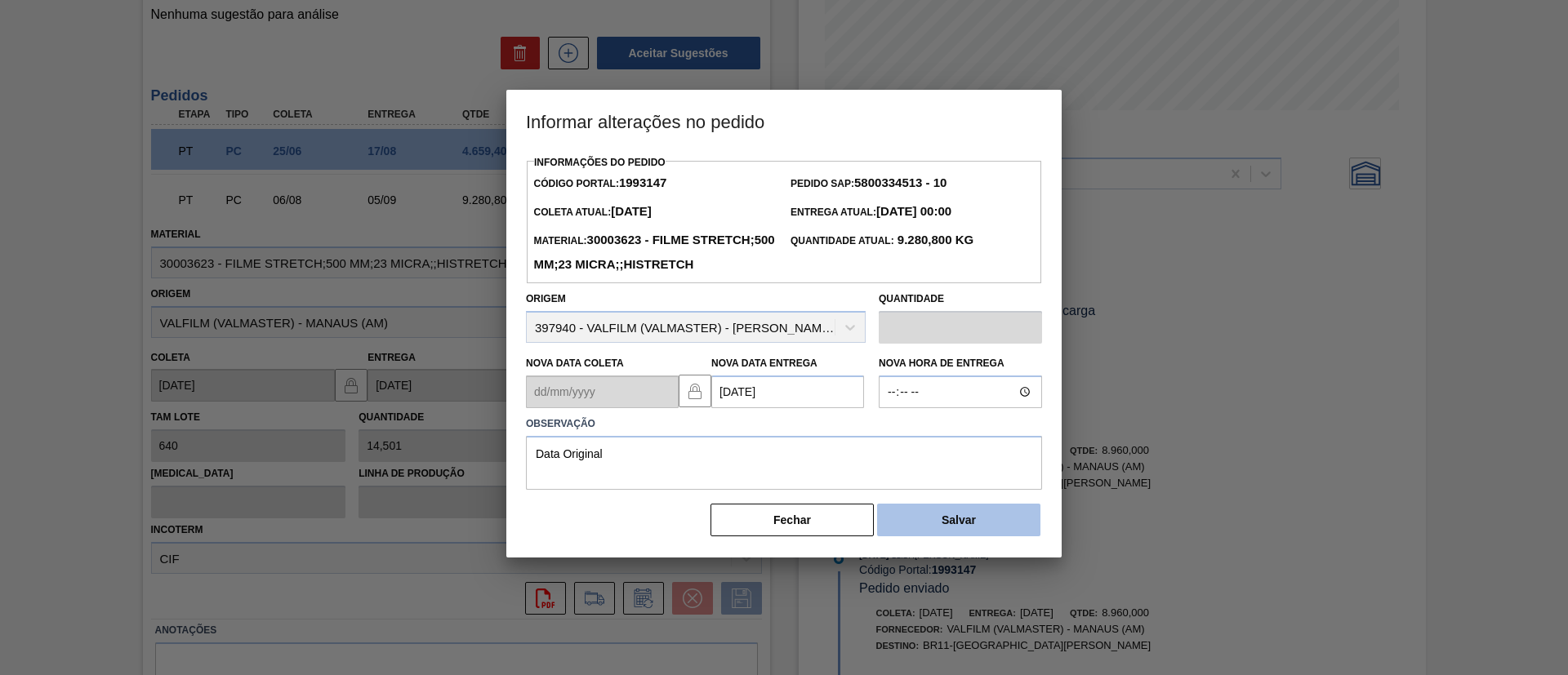
click at [935, 536] on button "Salvar" at bounding box center [958, 520] width 164 height 33
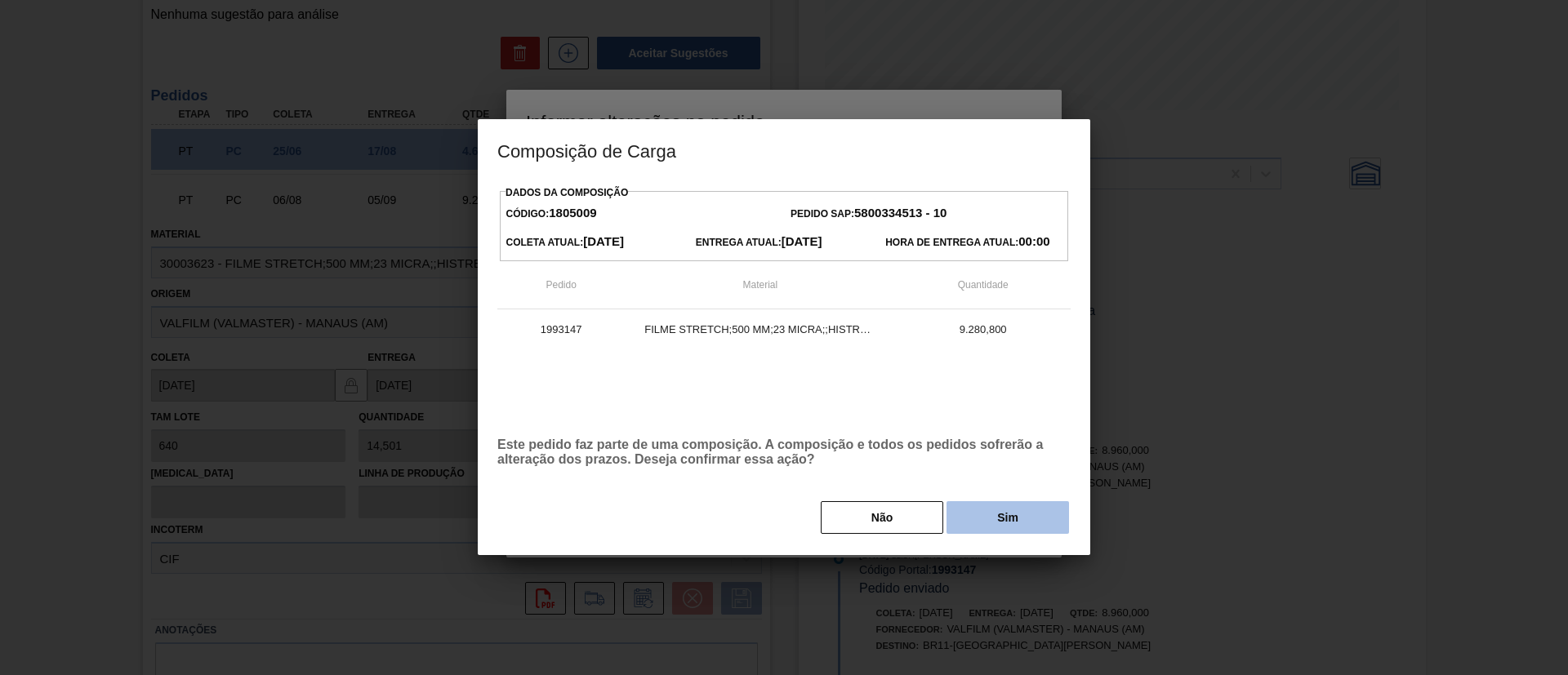
click at [986, 516] on button "Sim" at bounding box center [1008, 518] width 123 height 33
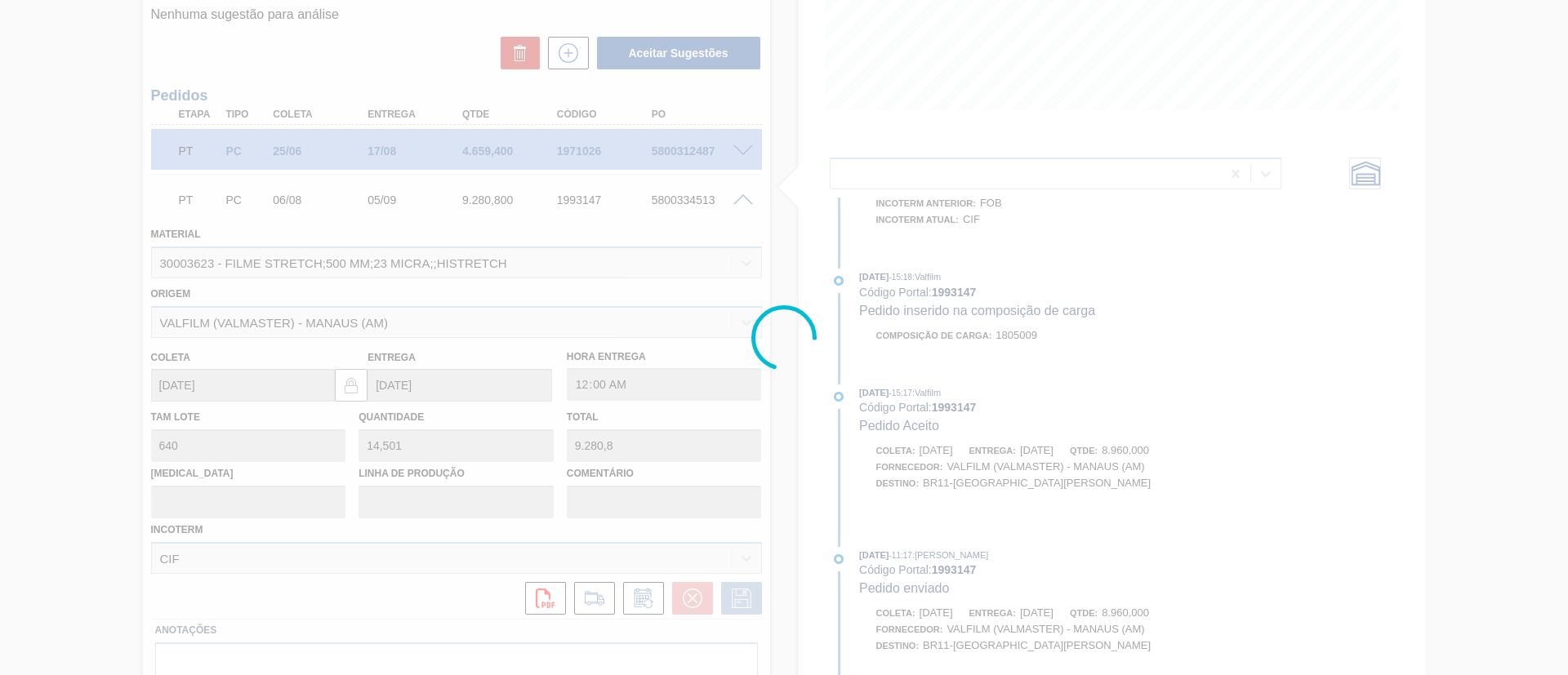
scroll to position [1015, 0]
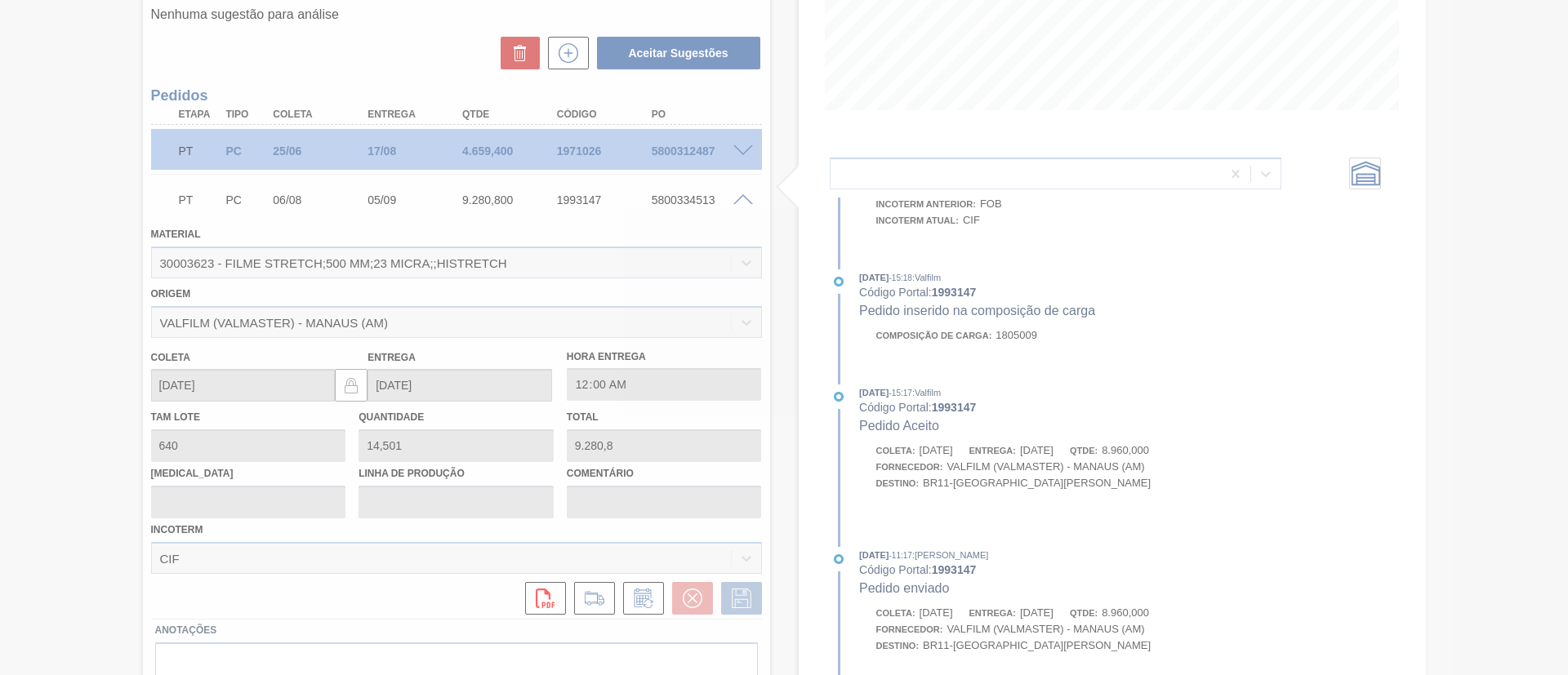
type input "Data Original"
type input "[DATE]"
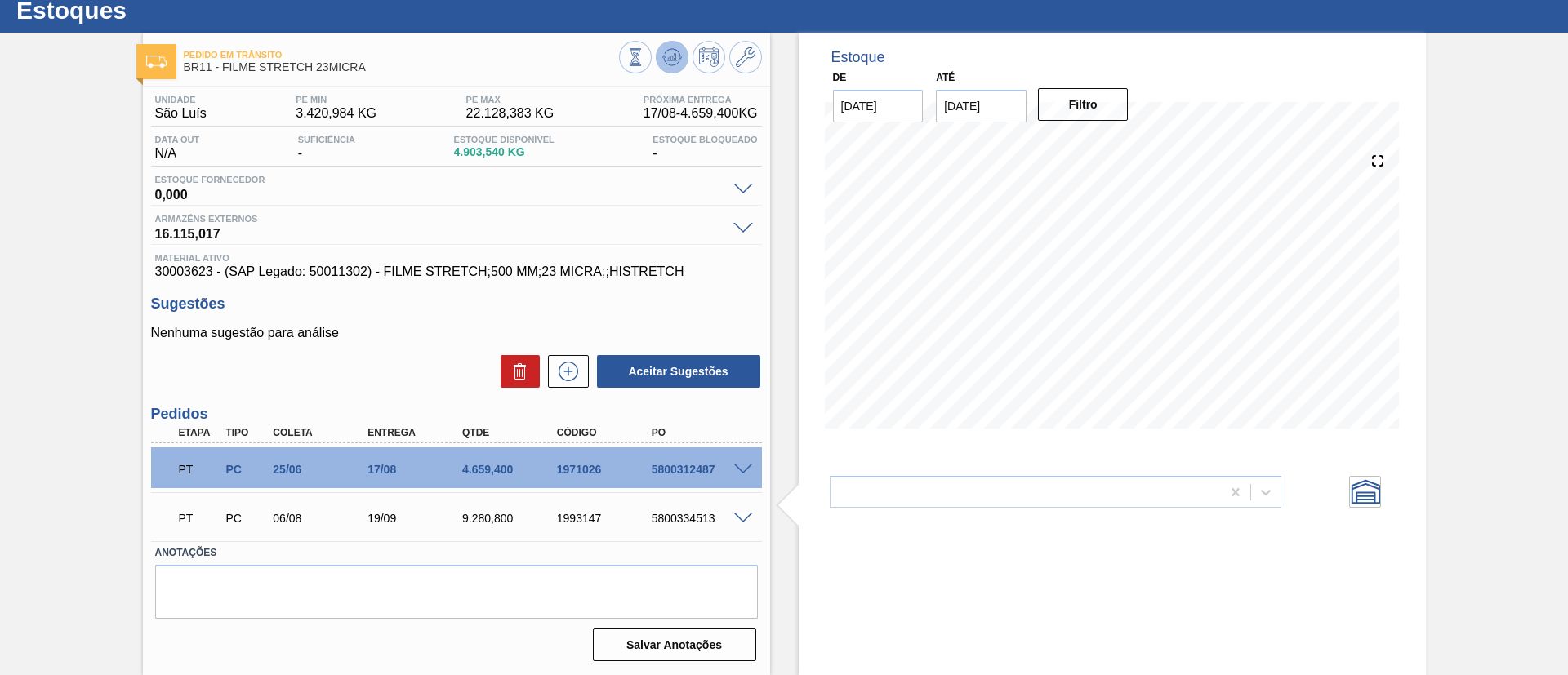
click at [644, 65] on icon at bounding box center [636, 58] width 18 height 18
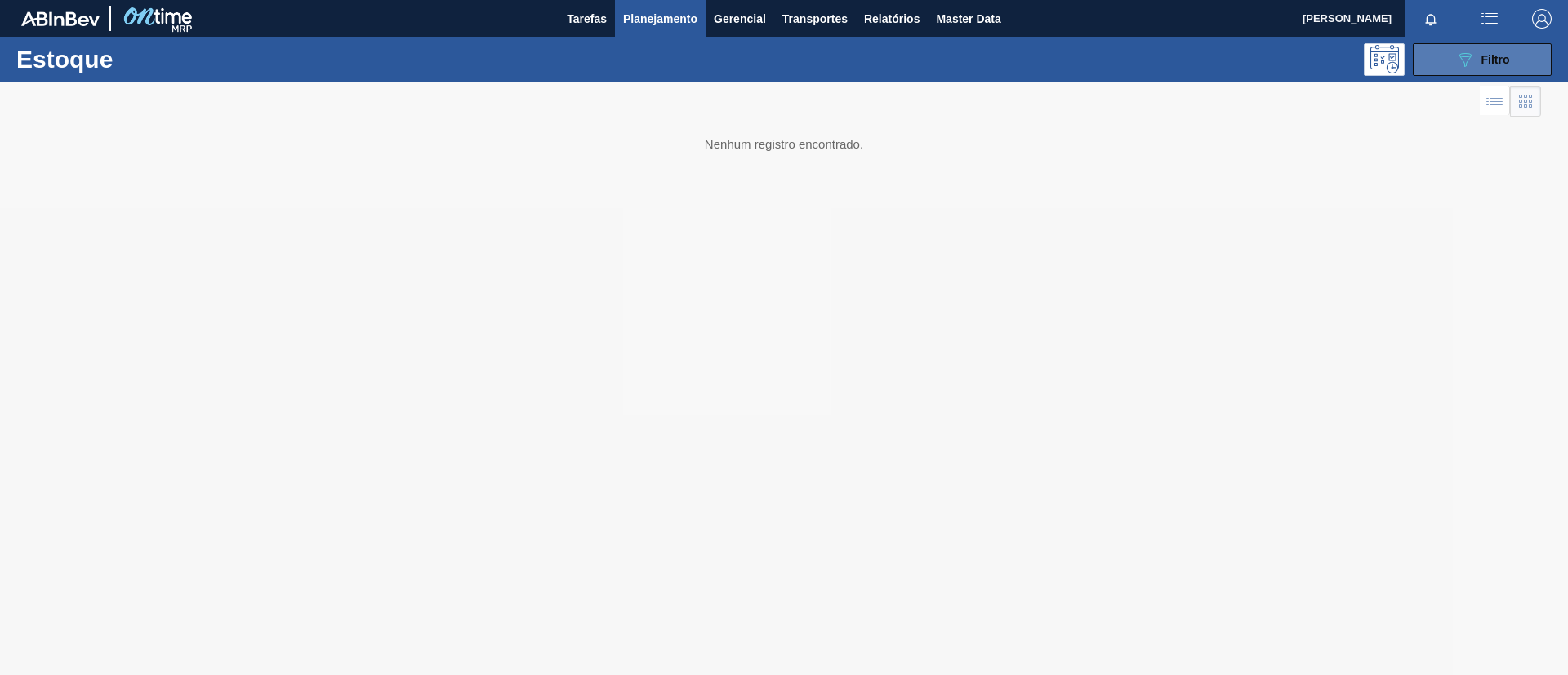
click at [1448, 71] on button "089F7B8B-B2A5-4AFE-B5C0-19BA573D28AC Filtro" at bounding box center [1482, 60] width 139 height 33
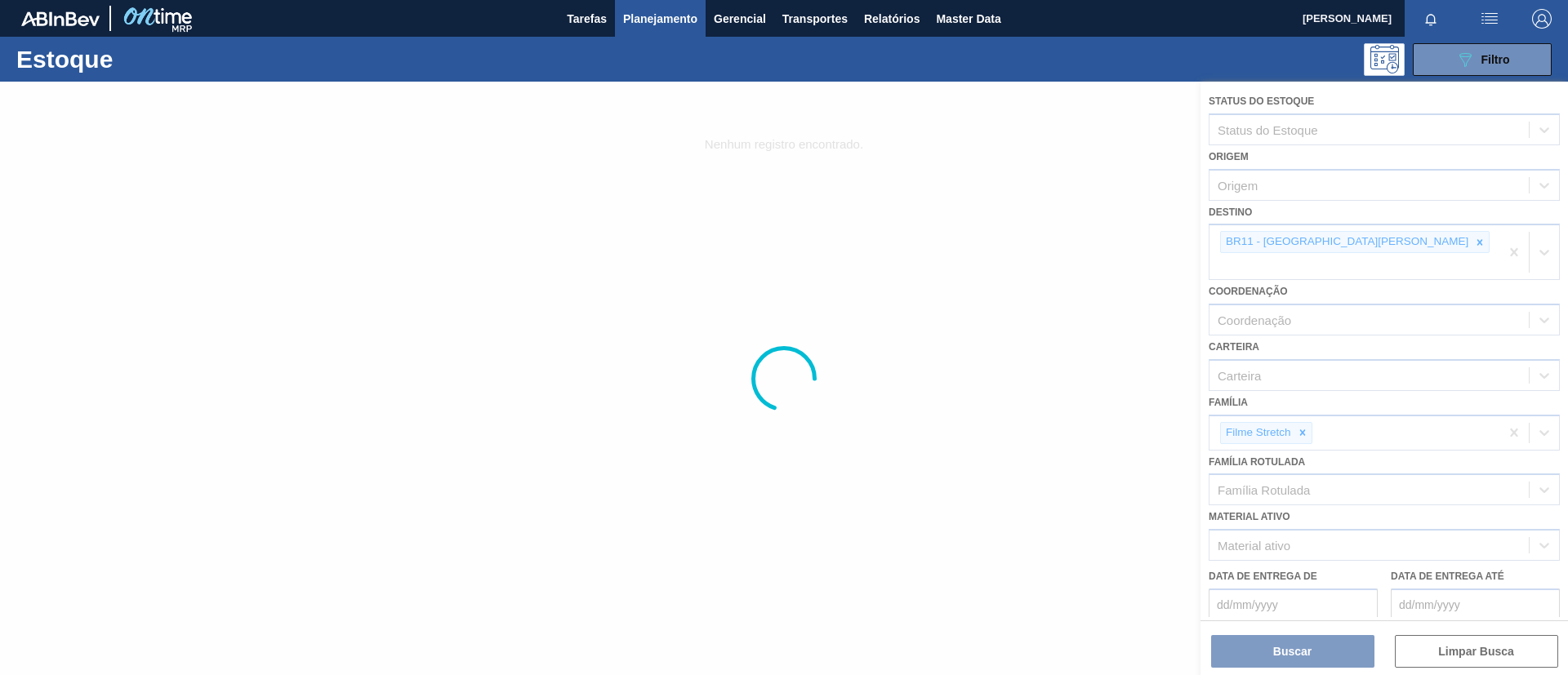
click at [1314, 247] on div at bounding box center [784, 378] width 1568 height 594
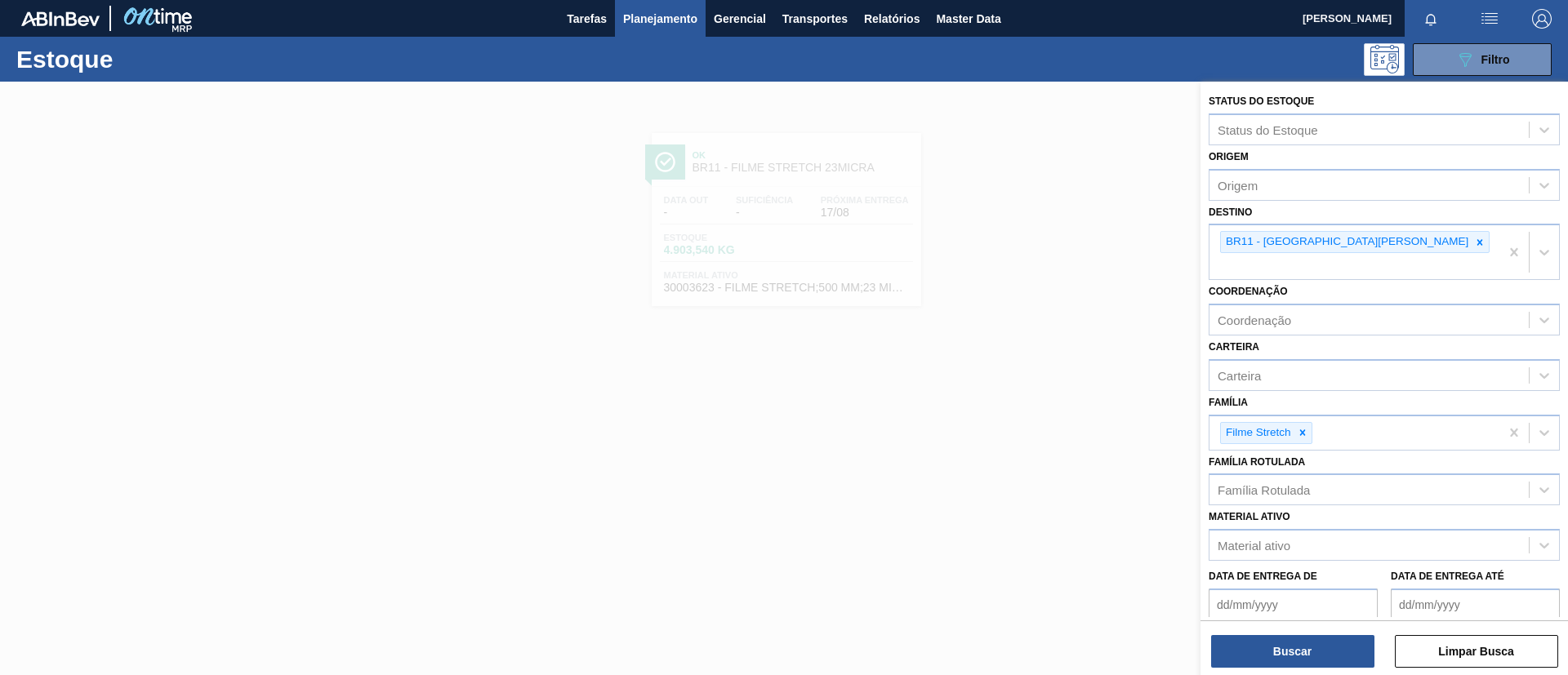
click at [1474, 247] on icon at bounding box center [1480, 243] width 12 height 12
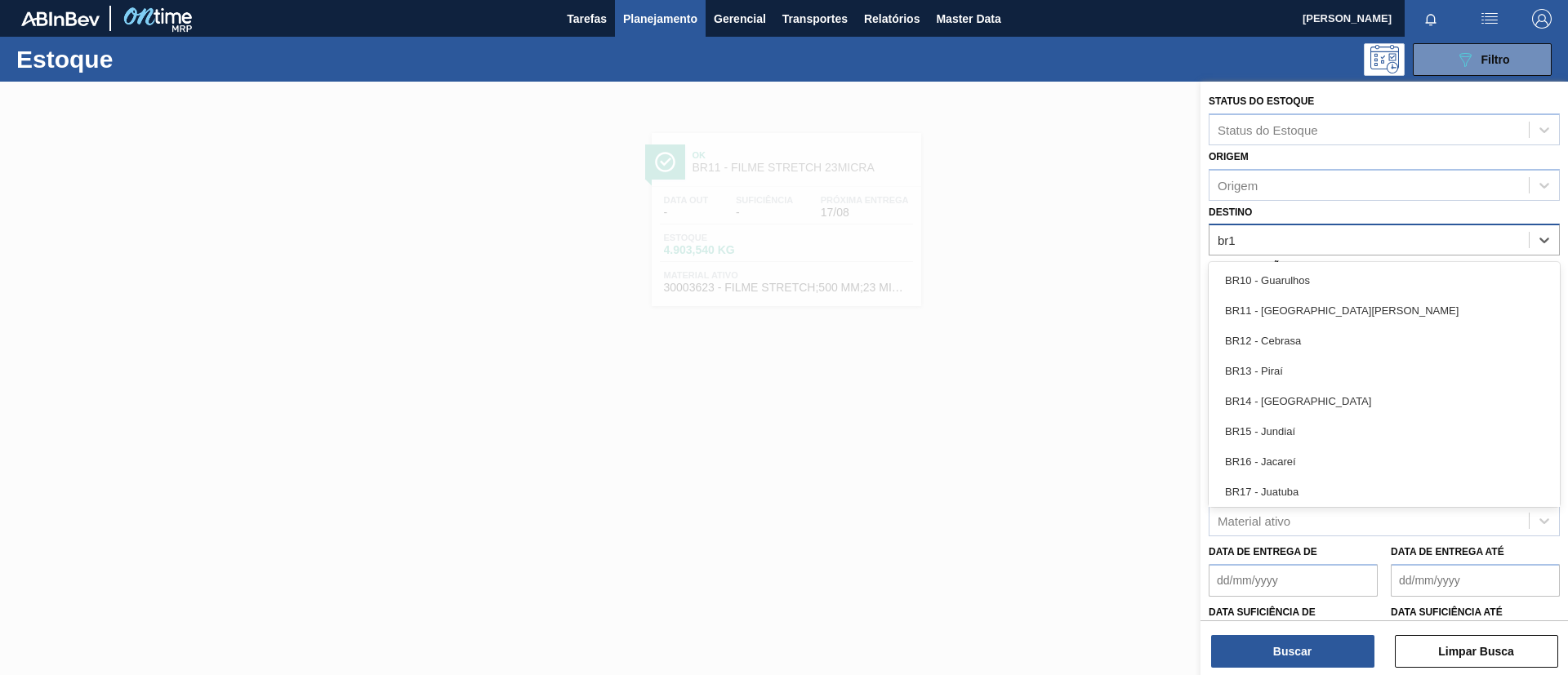
type input "br12"
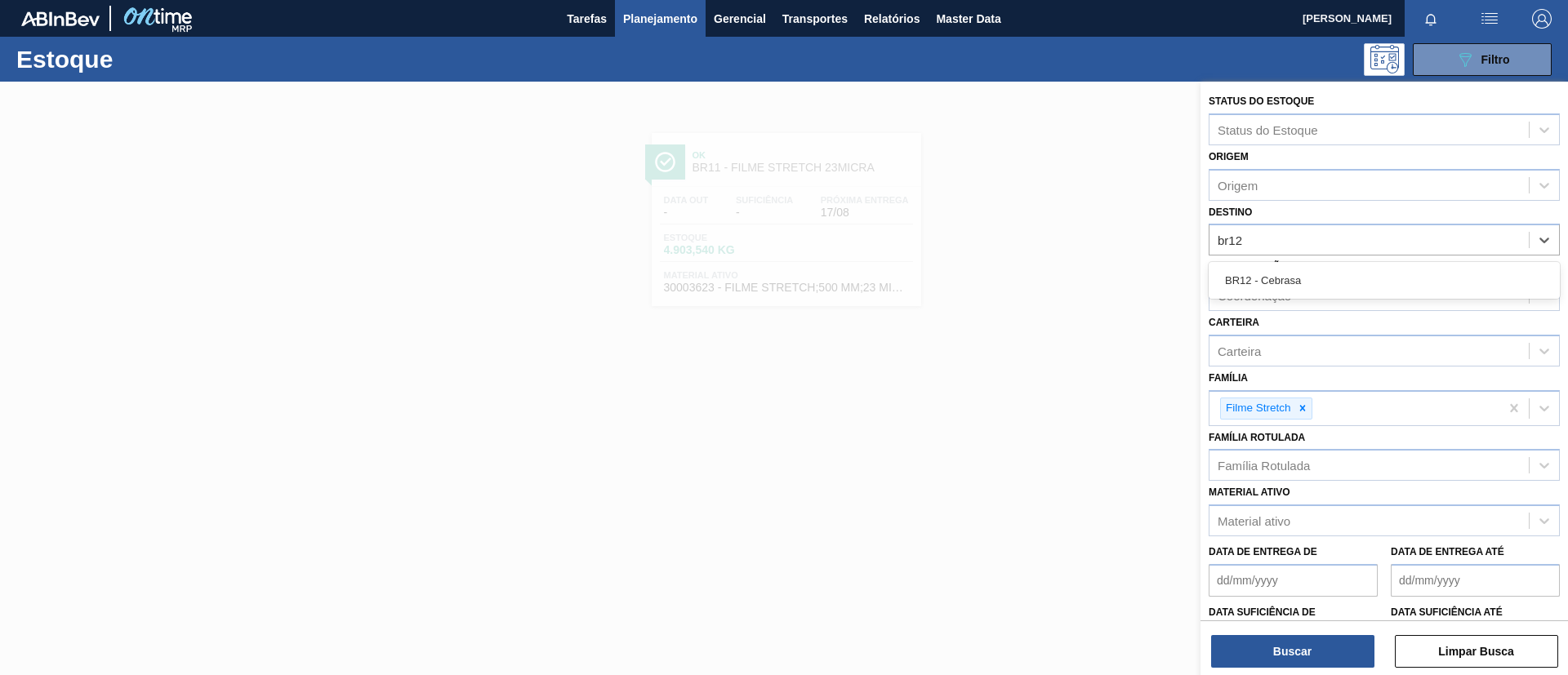
click at [1325, 268] on div "BR12 - Cebrasa" at bounding box center [1385, 280] width 351 height 30
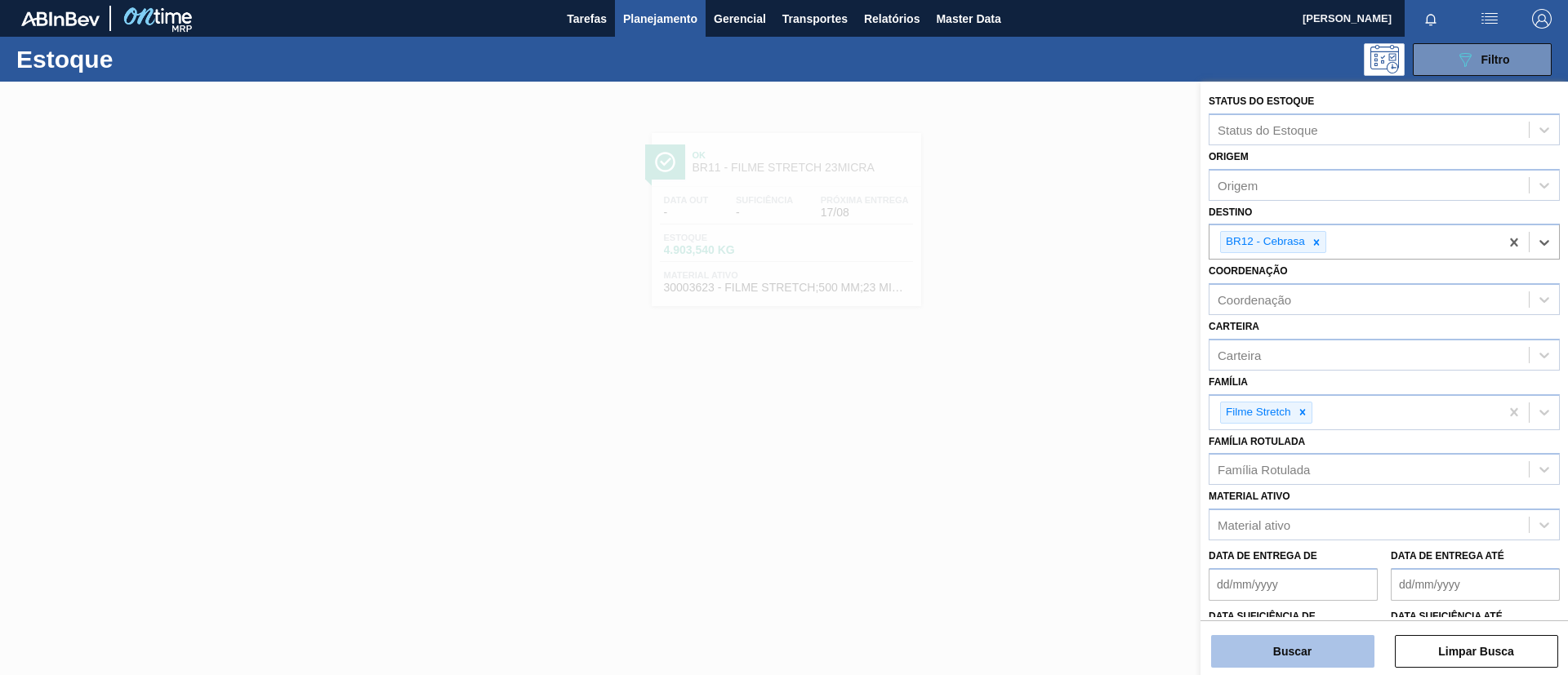
click at [1311, 645] on button "Buscar" at bounding box center [1293, 652] width 164 height 33
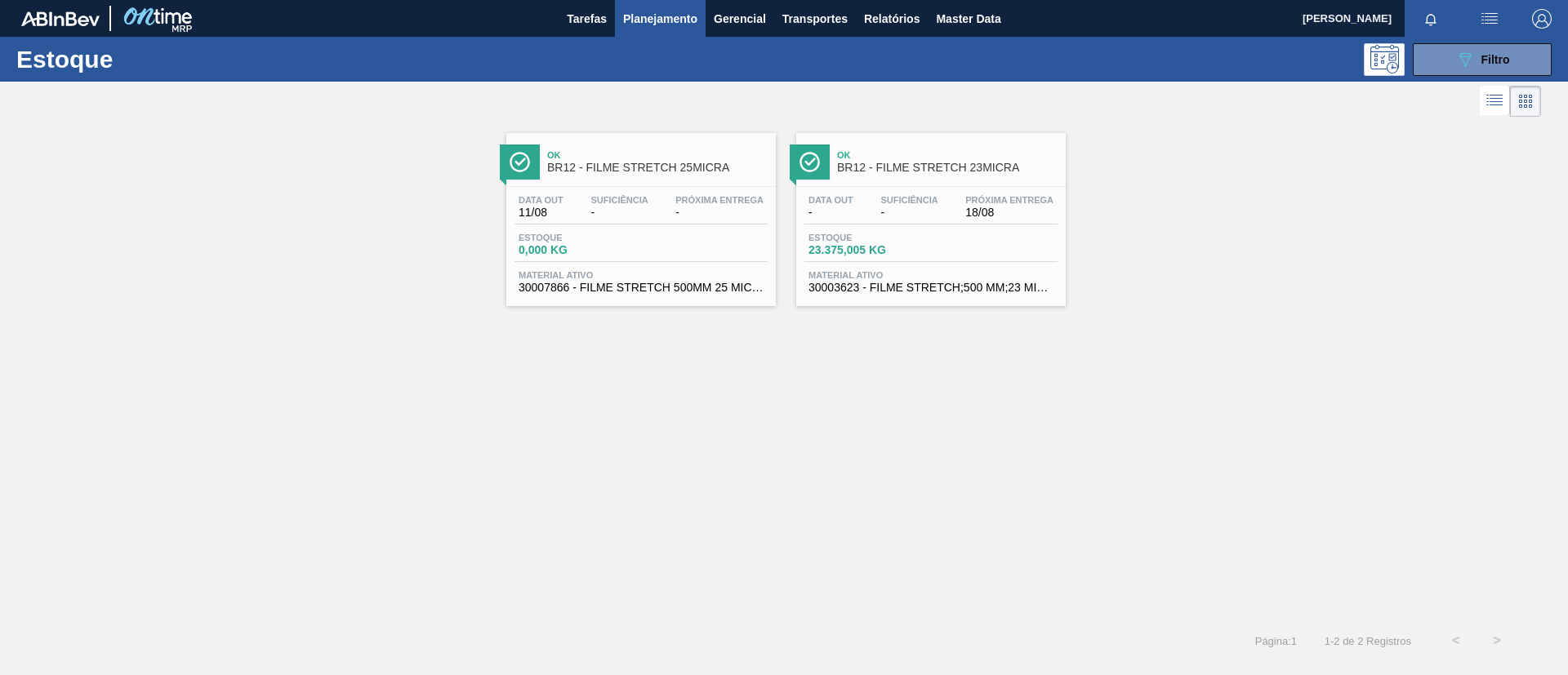
click at [719, 155] on span "Ok" at bounding box center [657, 155] width 220 height 10
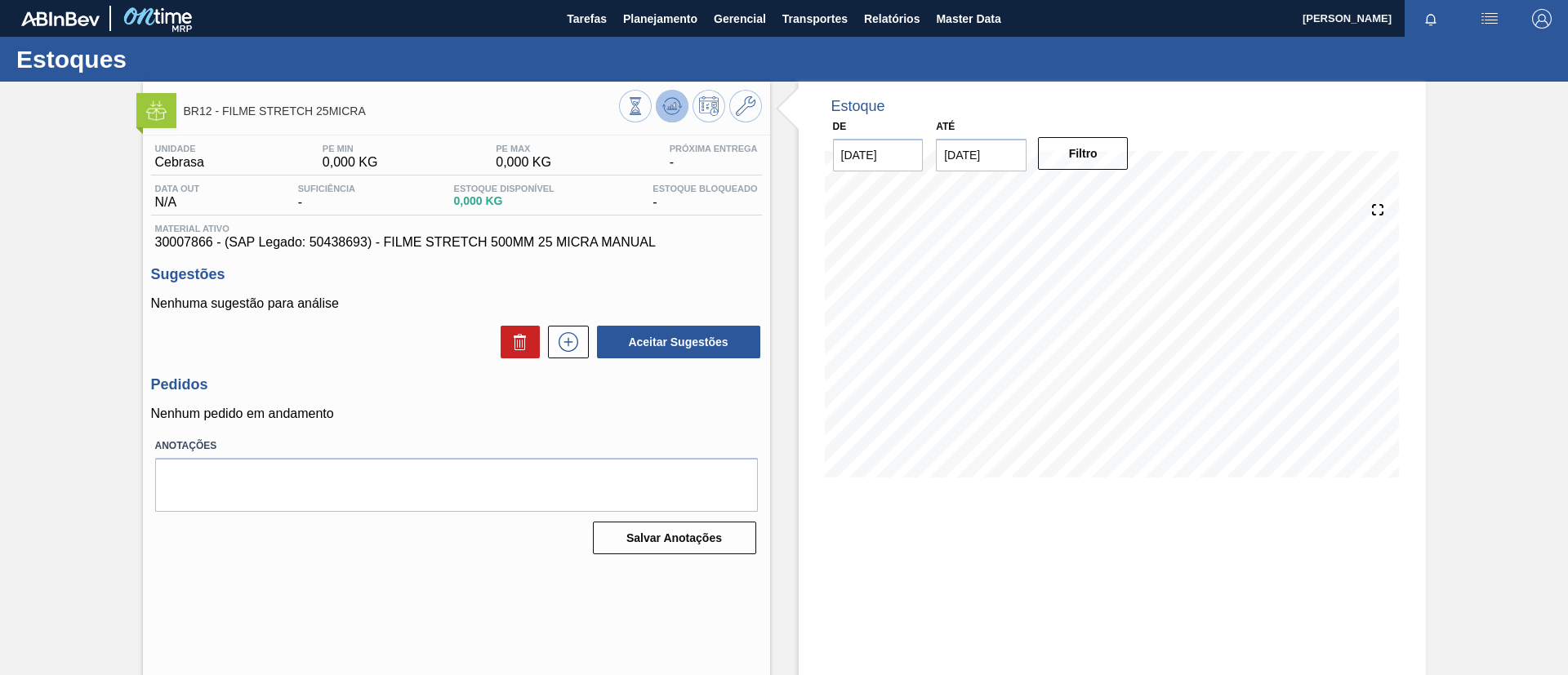
click at [677, 119] on button at bounding box center [672, 106] width 33 height 33
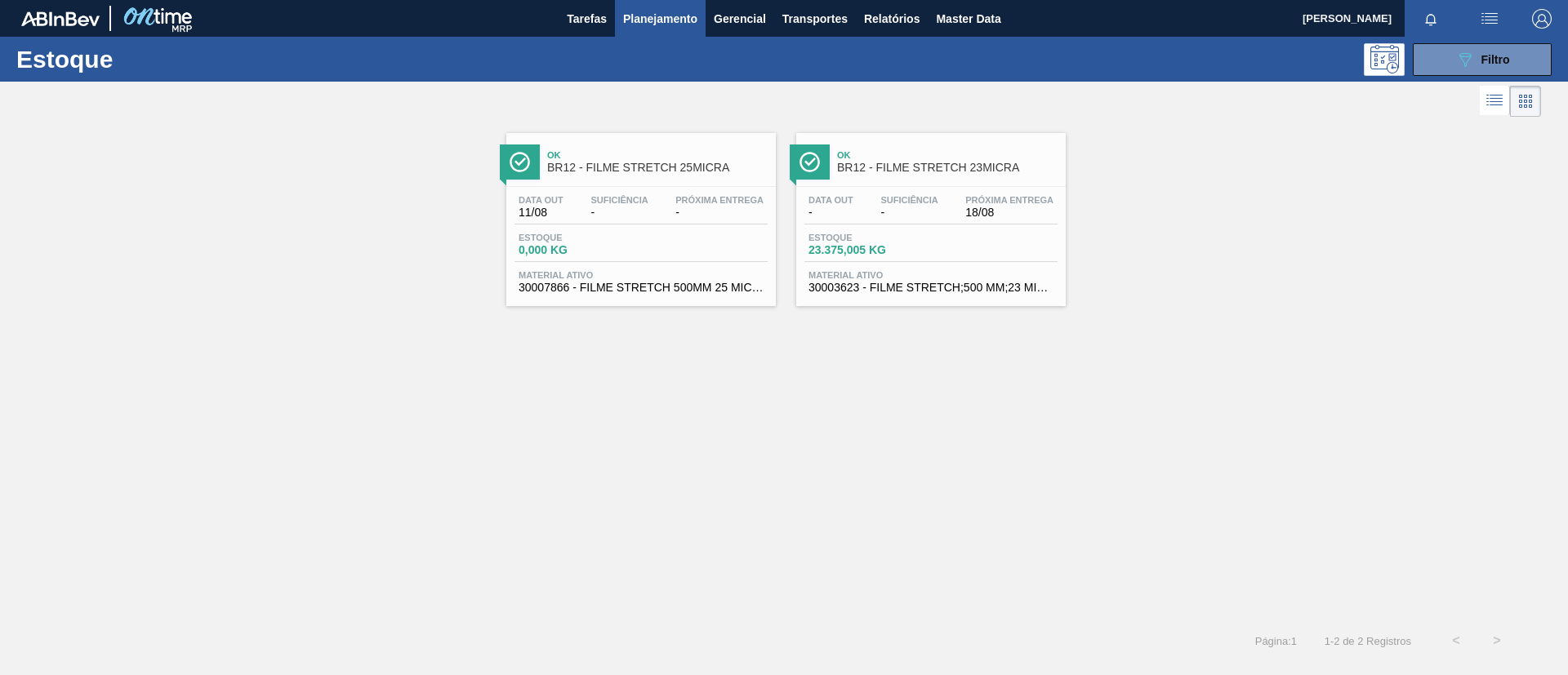
click at [962, 147] on div "Ok BR12 - FILME STRETCH 23MICRA" at bounding box center [948, 162] width 220 height 37
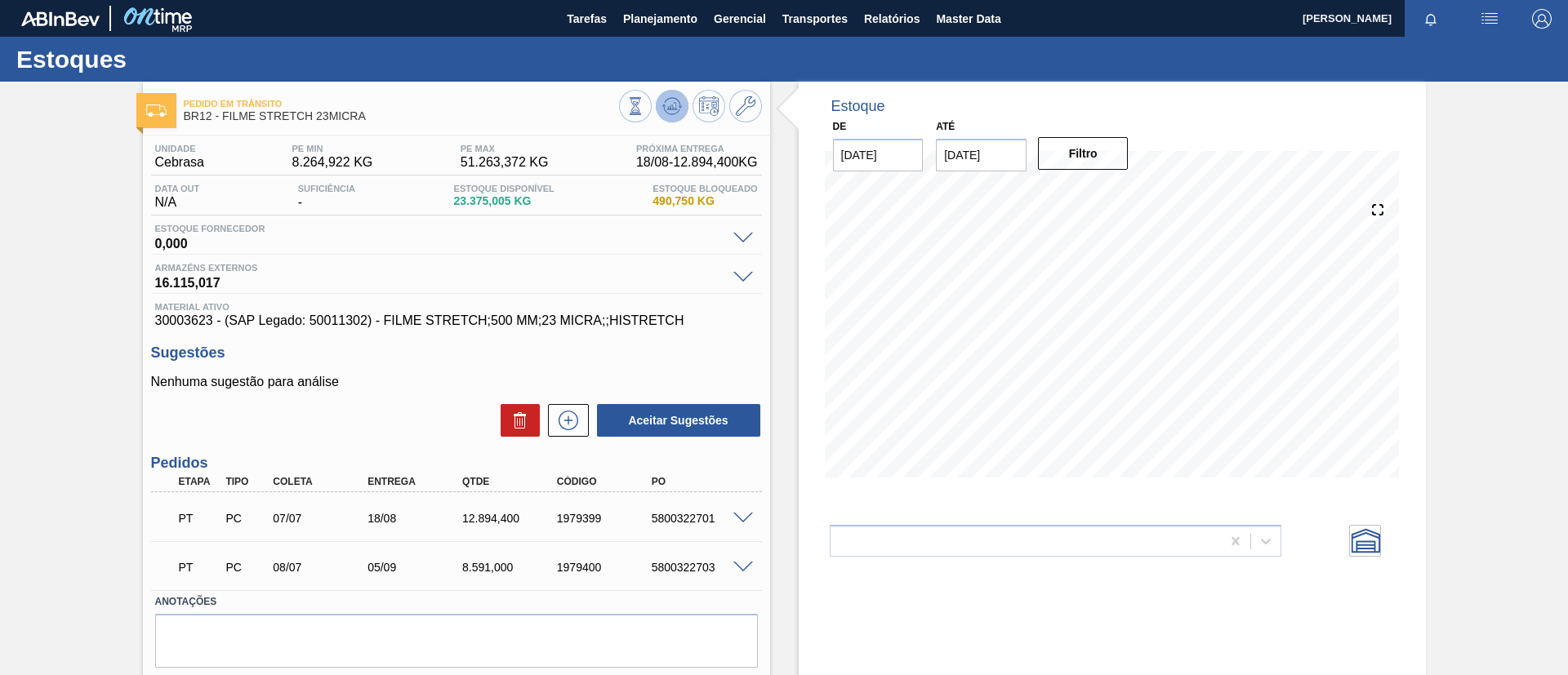
click at [644, 101] on icon at bounding box center [636, 106] width 18 height 18
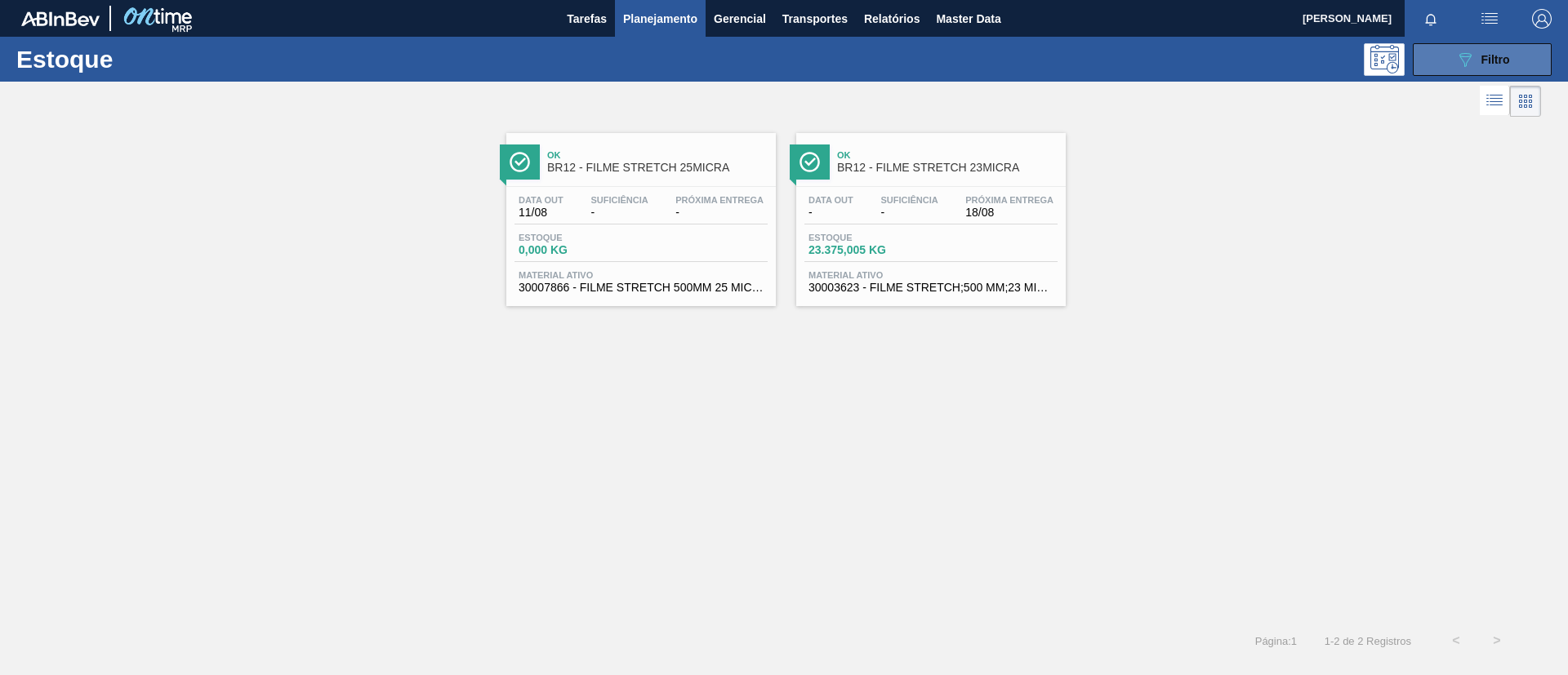
click at [1473, 58] on icon "089F7B8B-B2A5-4AFE-B5C0-19BA573D28AC" at bounding box center [1465, 60] width 20 height 20
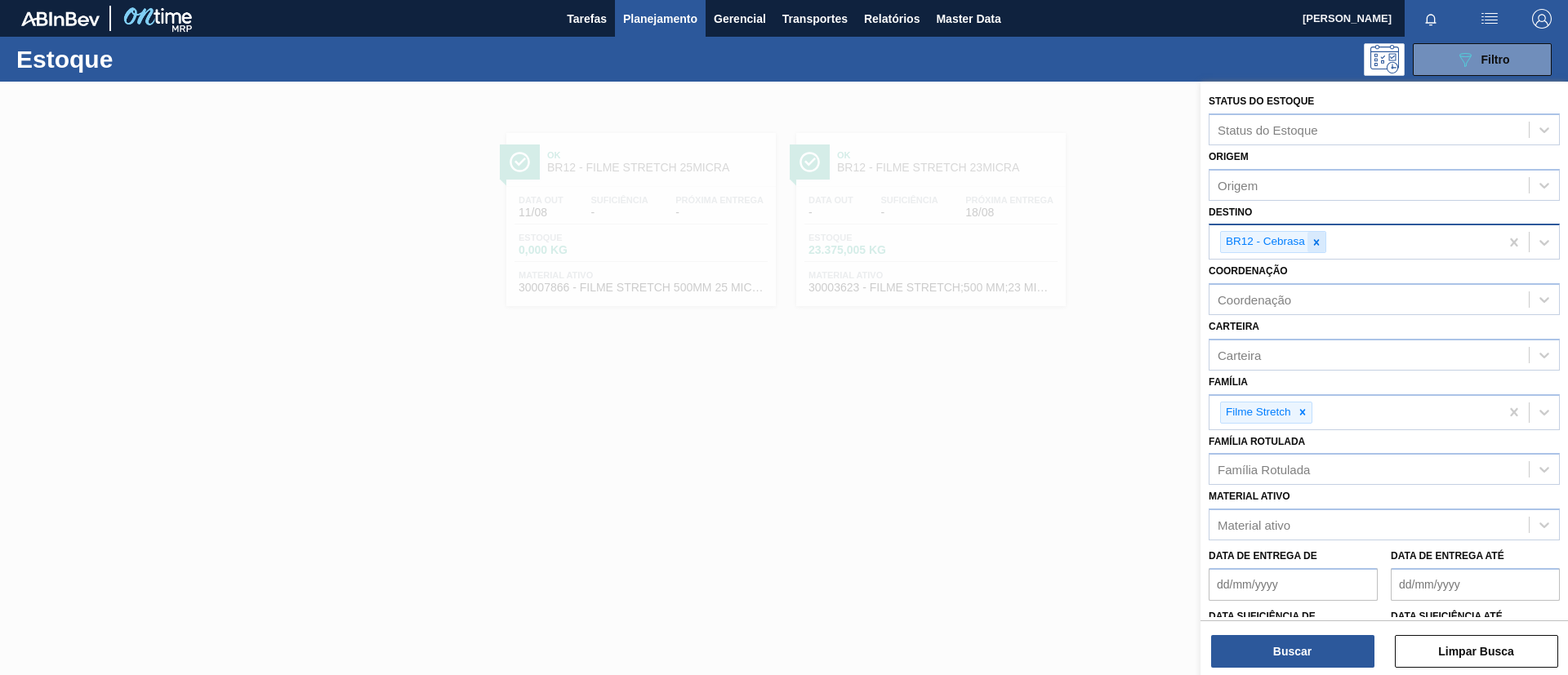
click at [1319, 233] on div at bounding box center [1317, 242] width 18 height 21
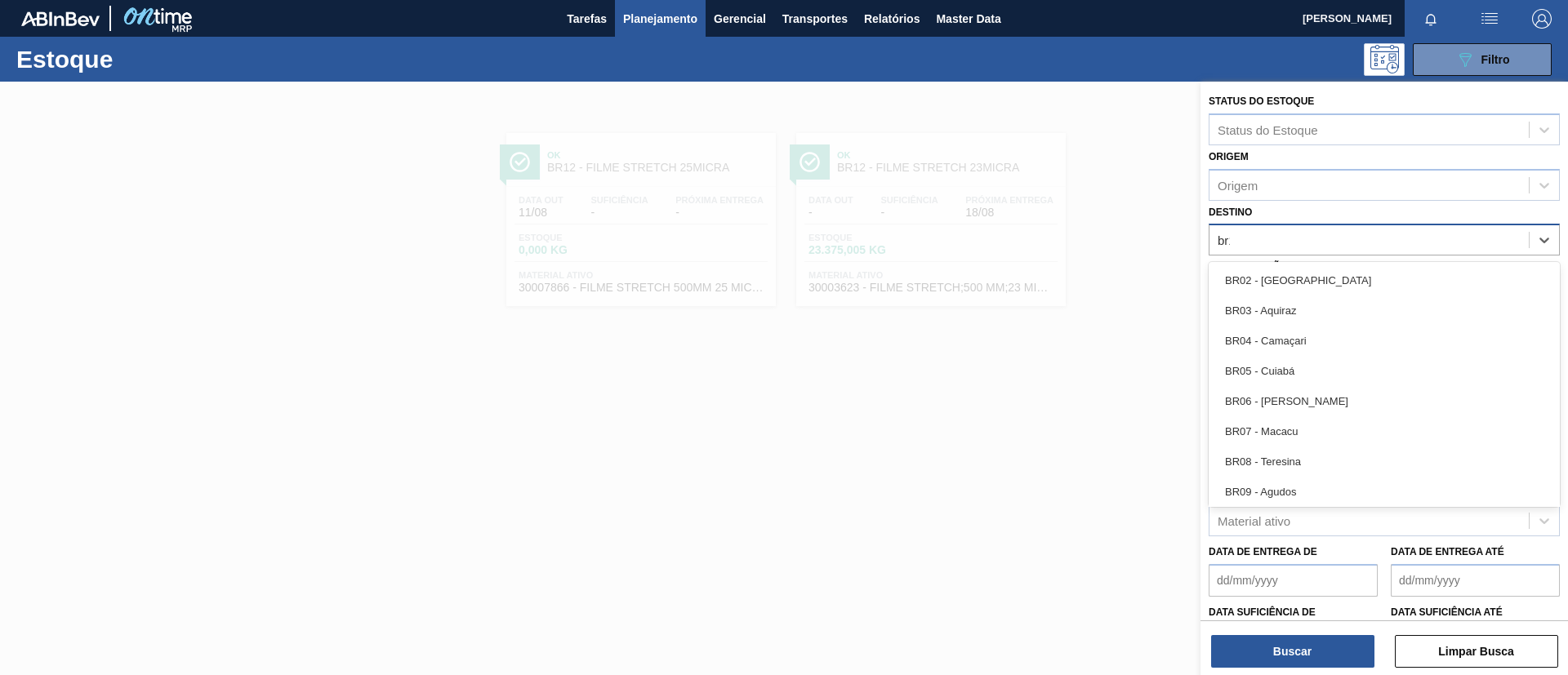
type input "br13"
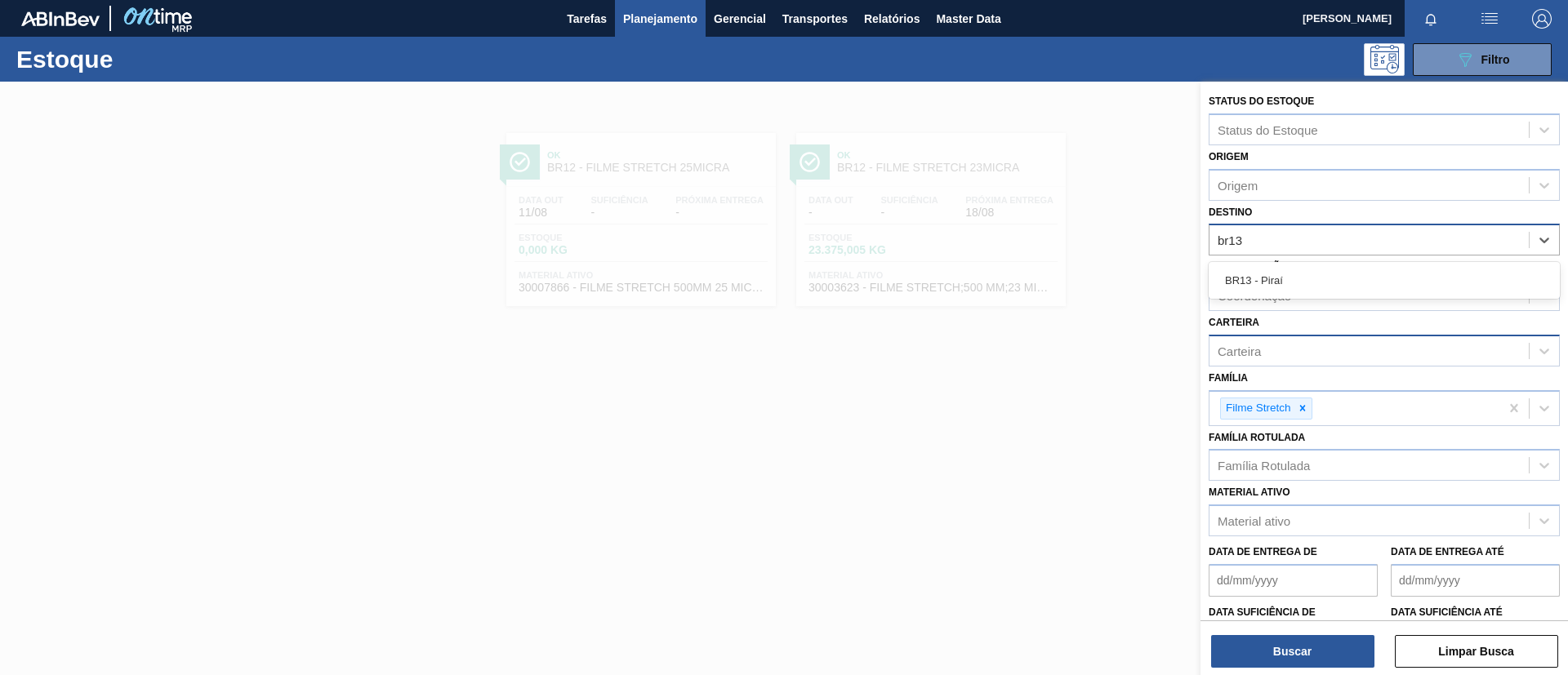
drag, startPoint x: 1331, startPoint y: 277, endPoint x: 1323, endPoint y: 354, distance: 77.4
click at [1331, 277] on div "BR13 - Piraí" at bounding box center [1385, 280] width 351 height 30
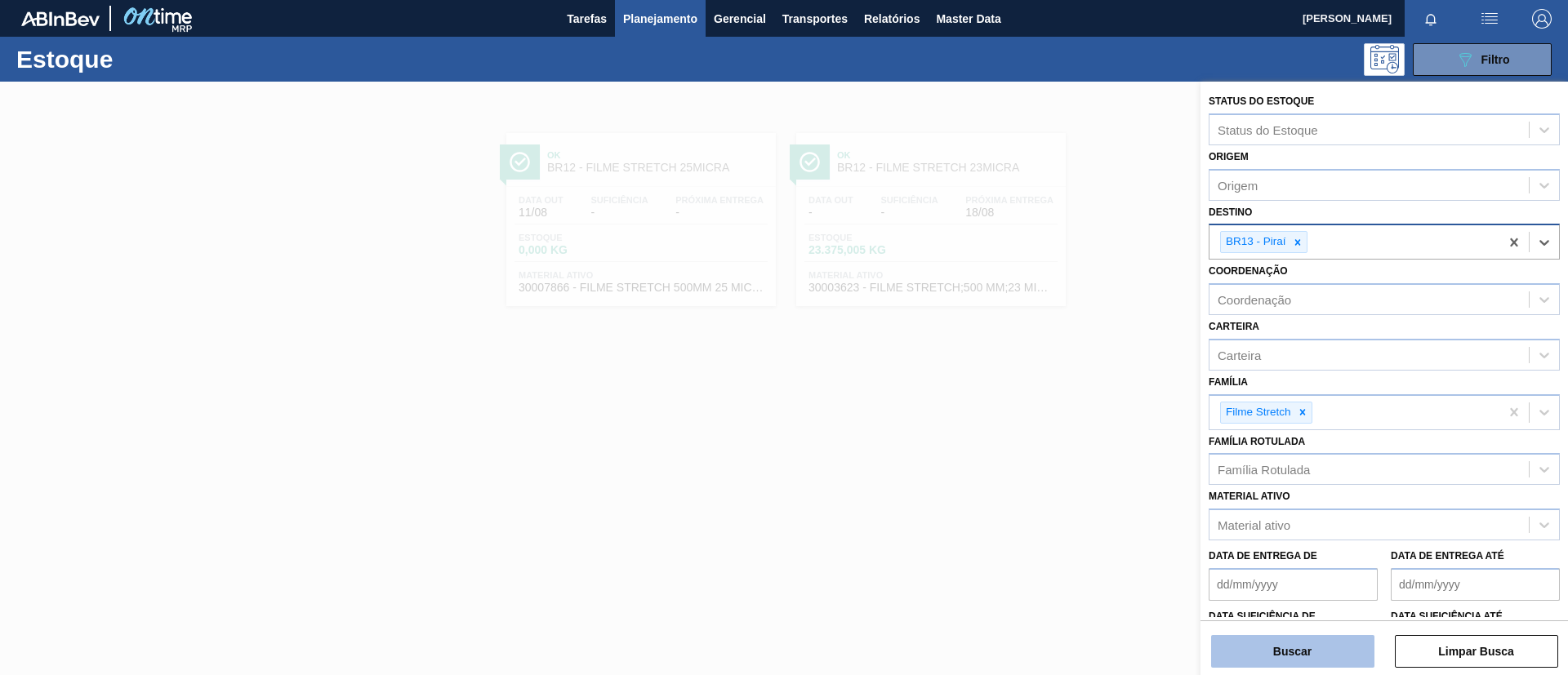
click at [1310, 640] on button "Buscar" at bounding box center [1293, 652] width 164 height 33
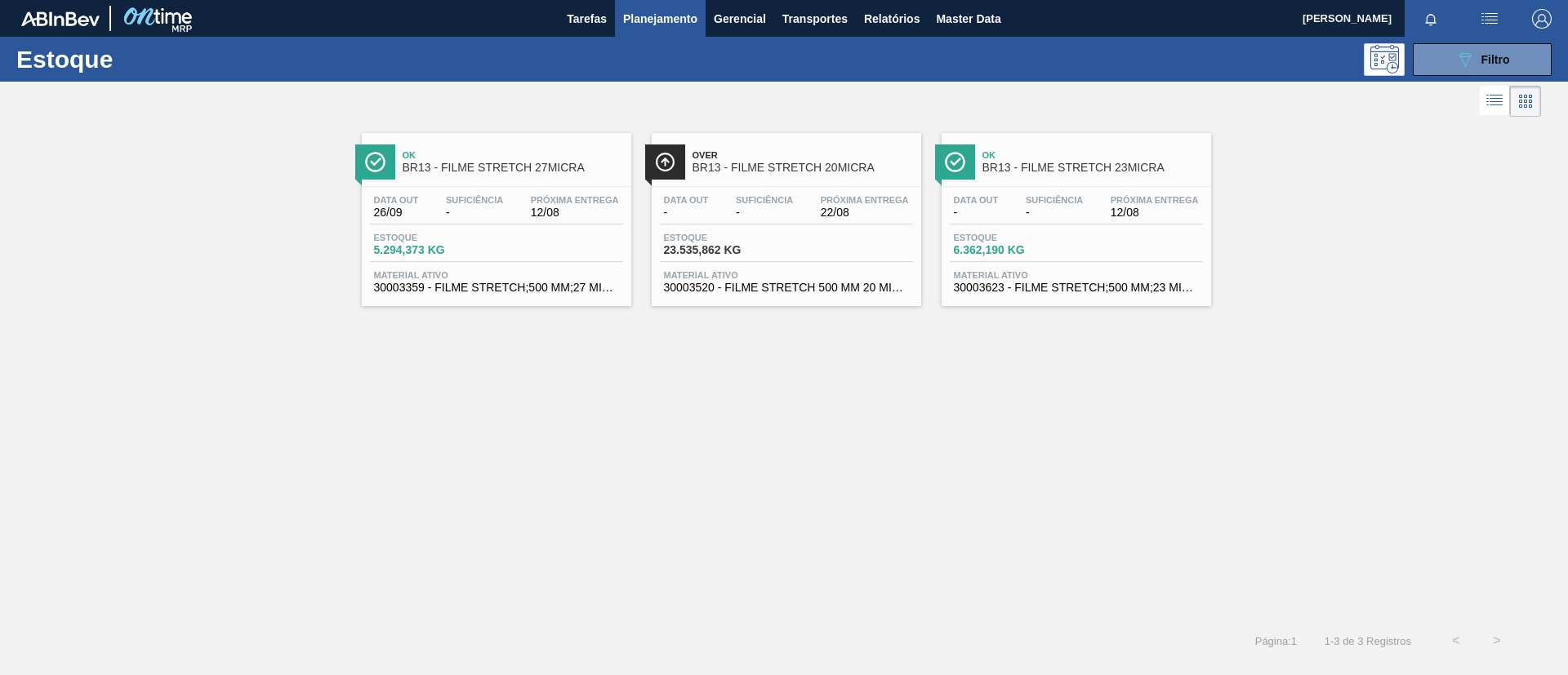
click at [457, 137] on div "Ok BR13 - FILME STRETCH 27MICRA" at bounding box center [497, 155] width 270 height 45
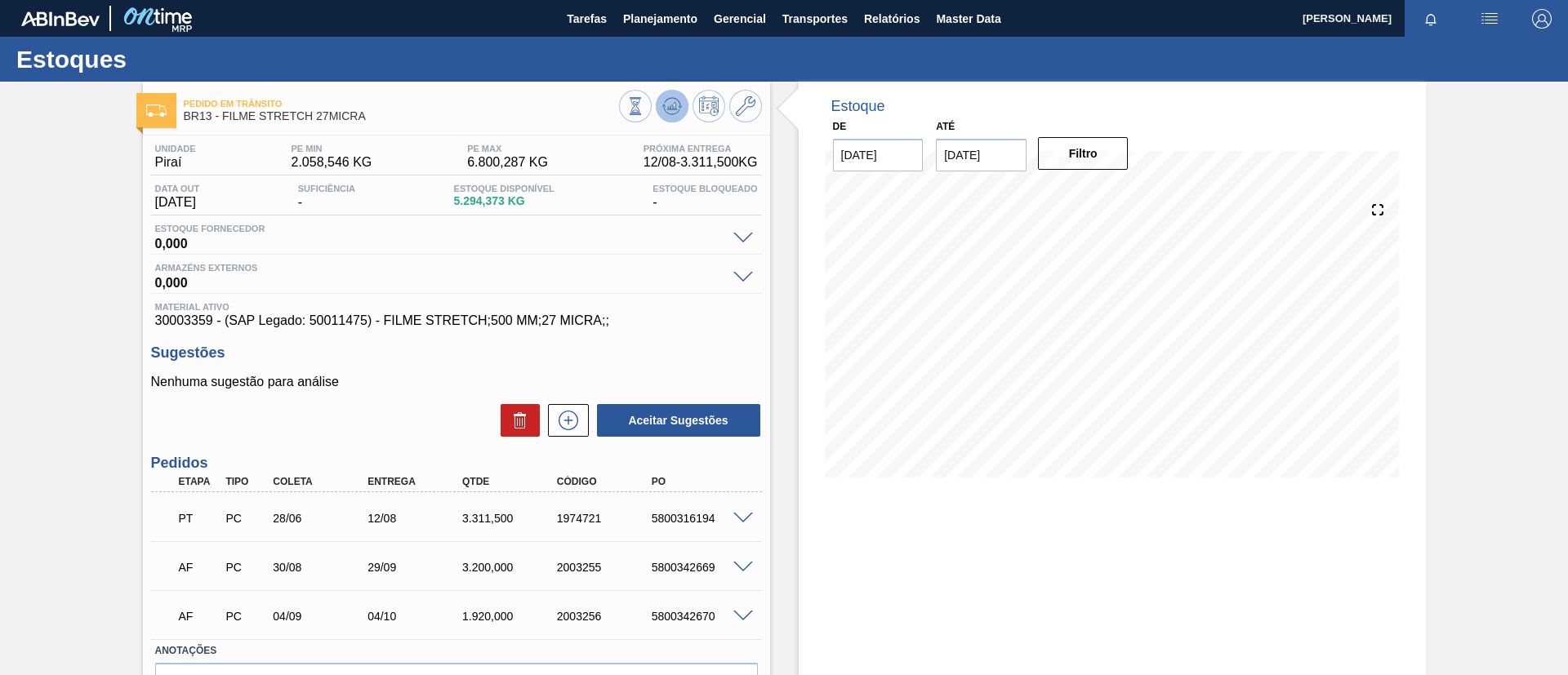
click at [644, 97] on icon at bounding box center [636, 106] width 18 height 18
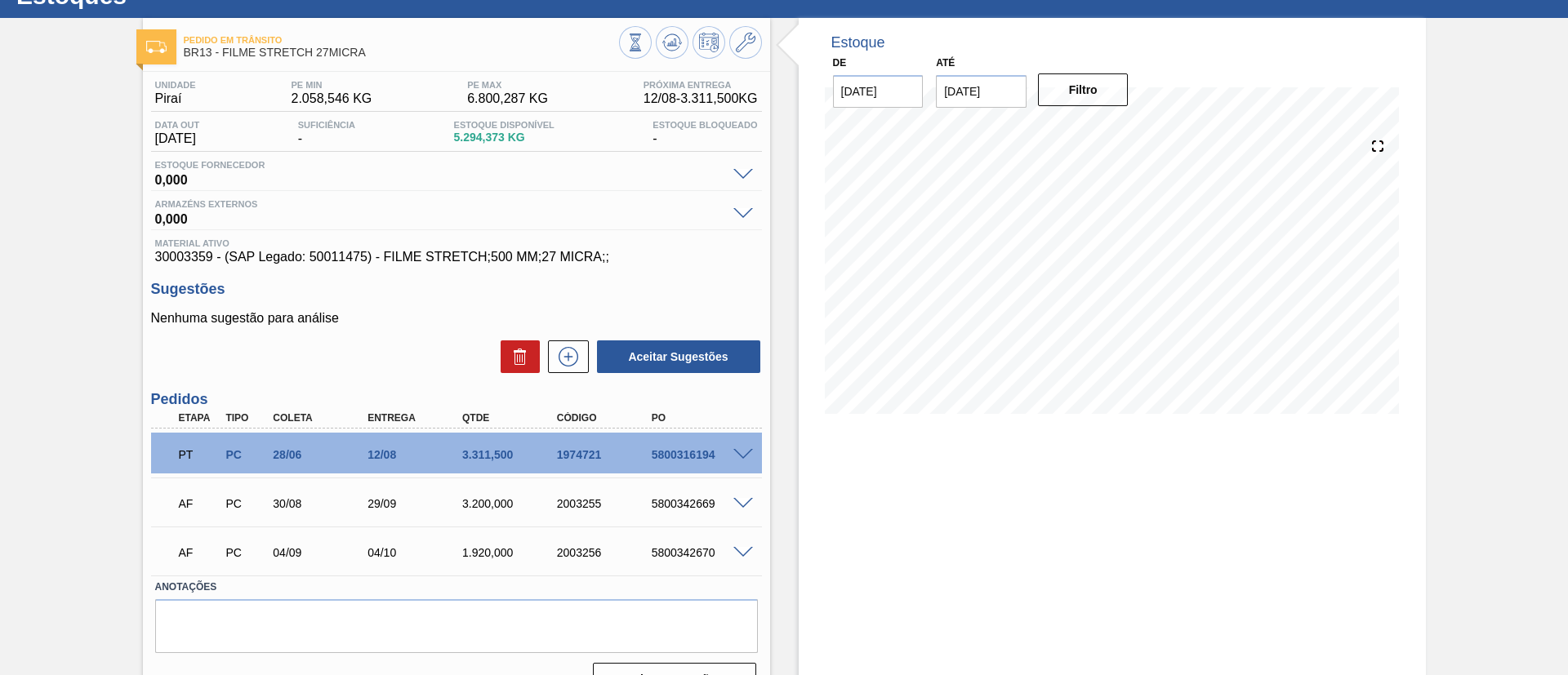
scroll to position [98, 0]
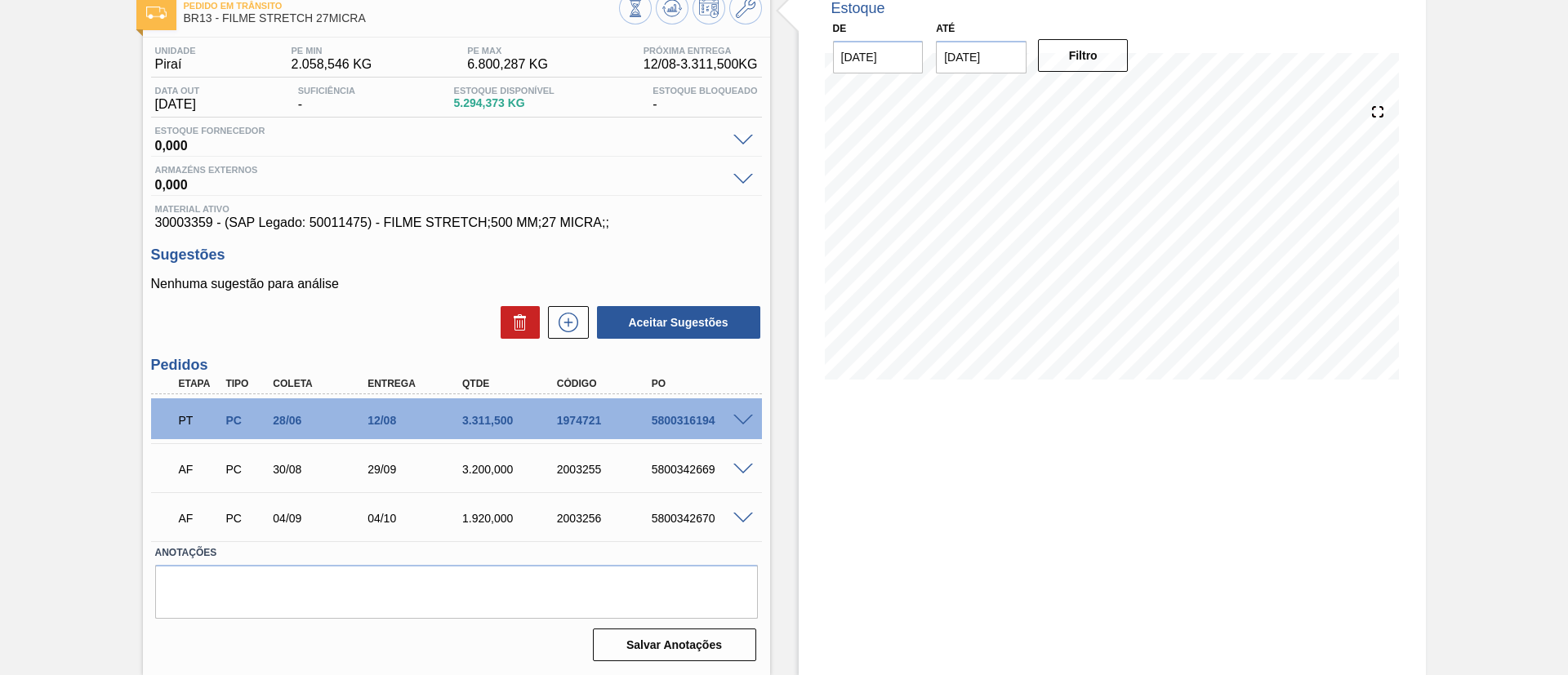
click at [748, 424] on div "5800316194" at bounding box center [700, 420] width 106 height 13
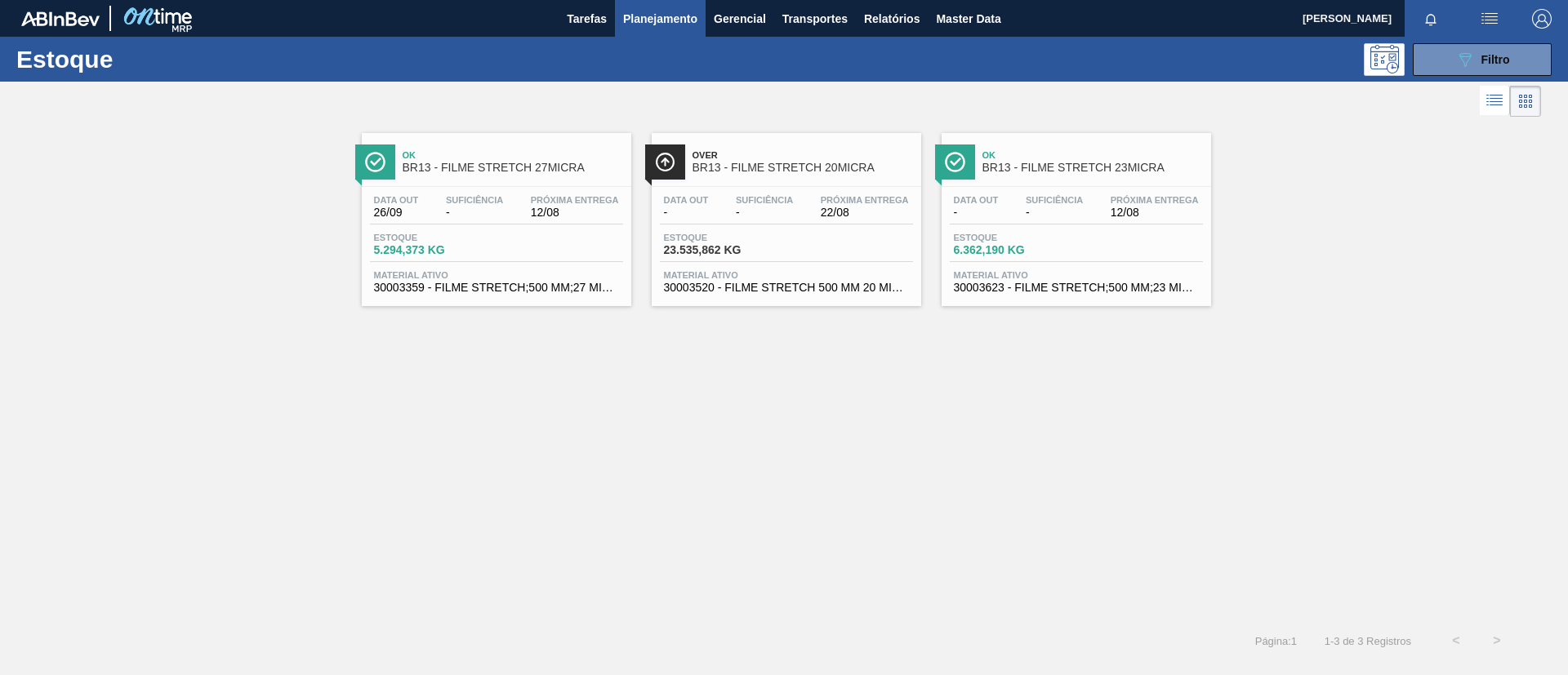
click at [819, 173] on div "Over BR13 - FILME STRETCH 20MICRA" at bounding box center [803, 162] width 220 height 37
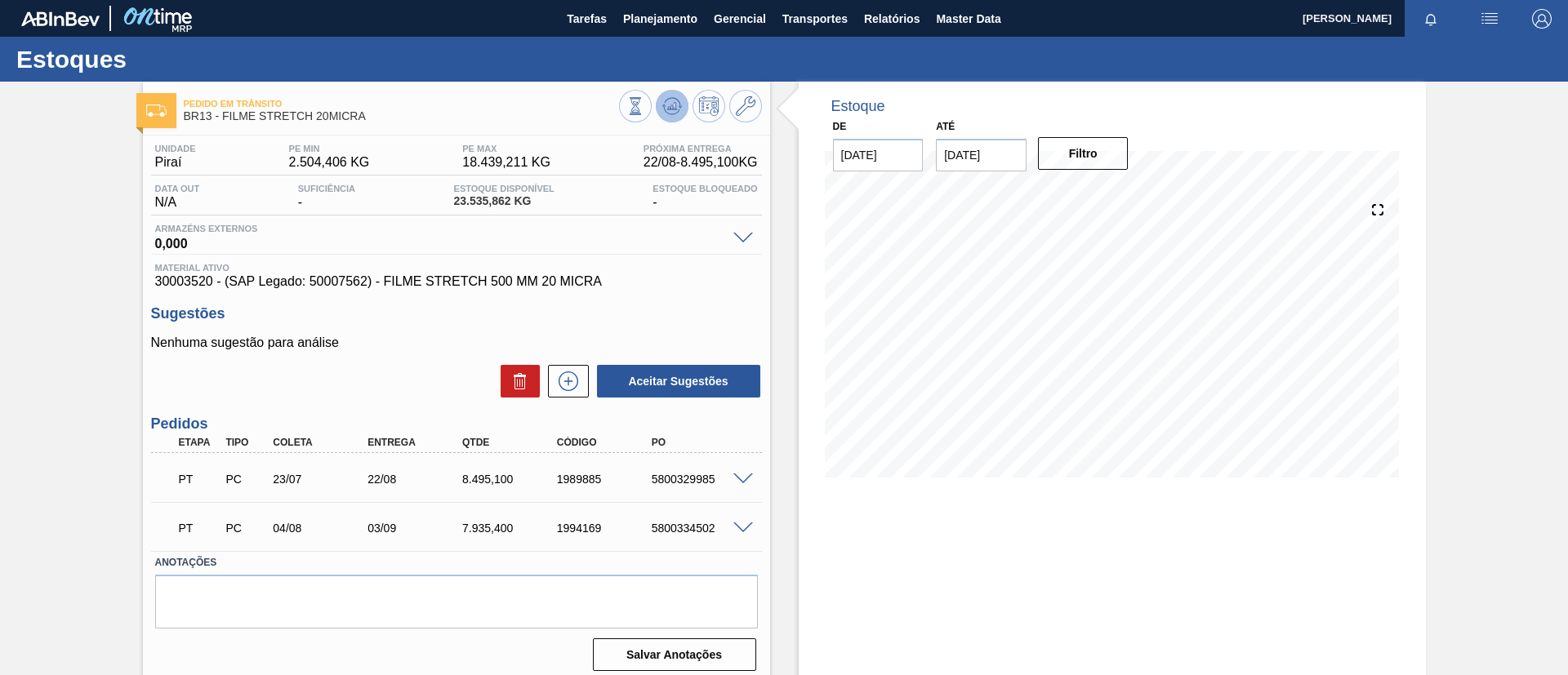
click at [666, 108] on icon at bounding box center [671, 105] width 11 height 7
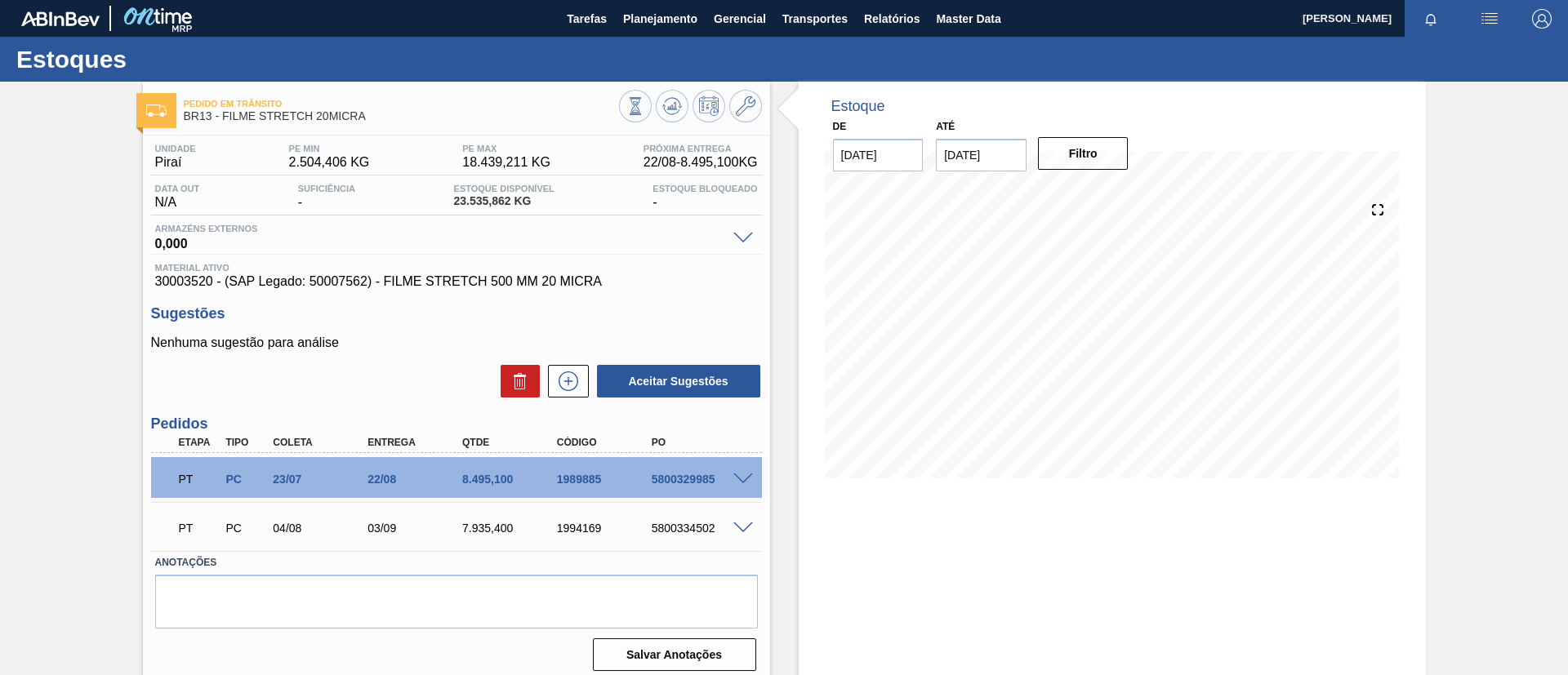
click at [737, 477] on span at bounding box center [744, 479] width 20 height 12
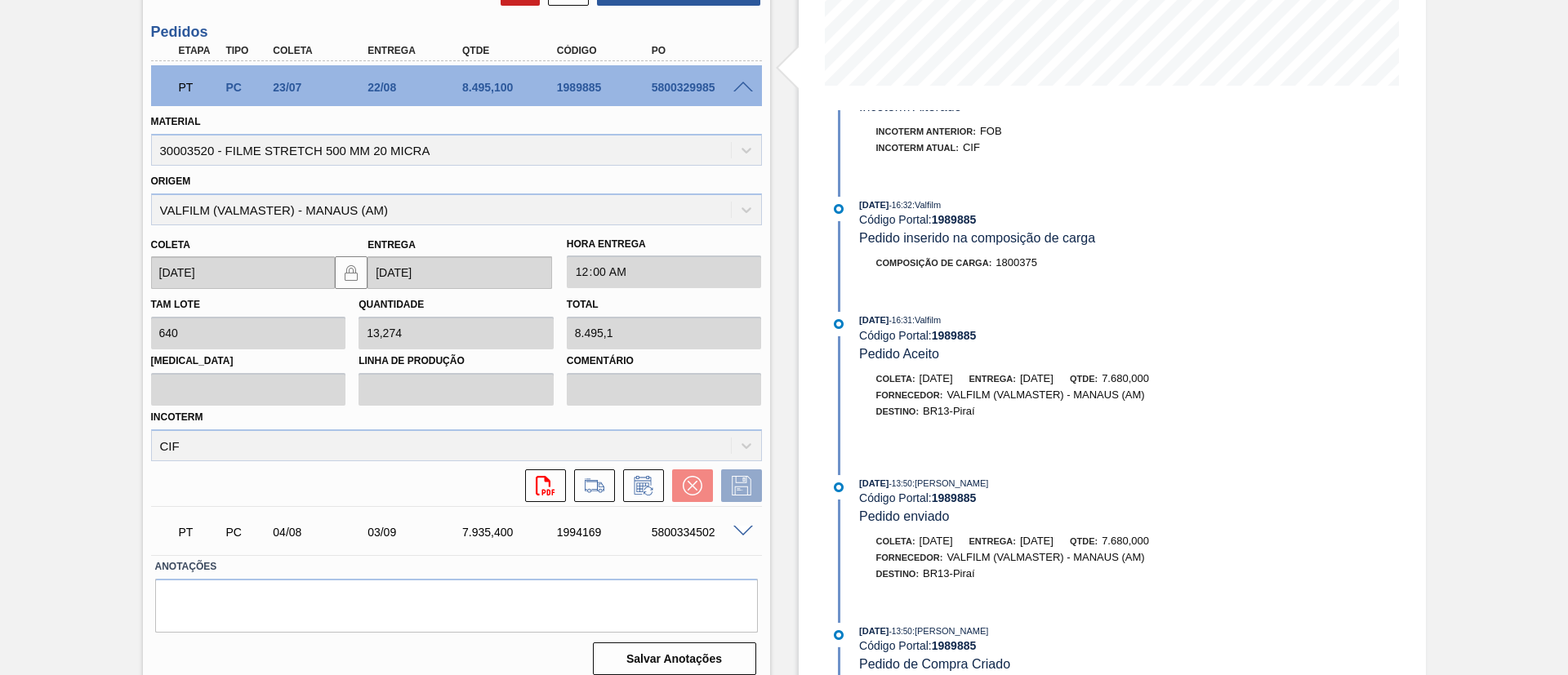
scroll to position [405, 0]
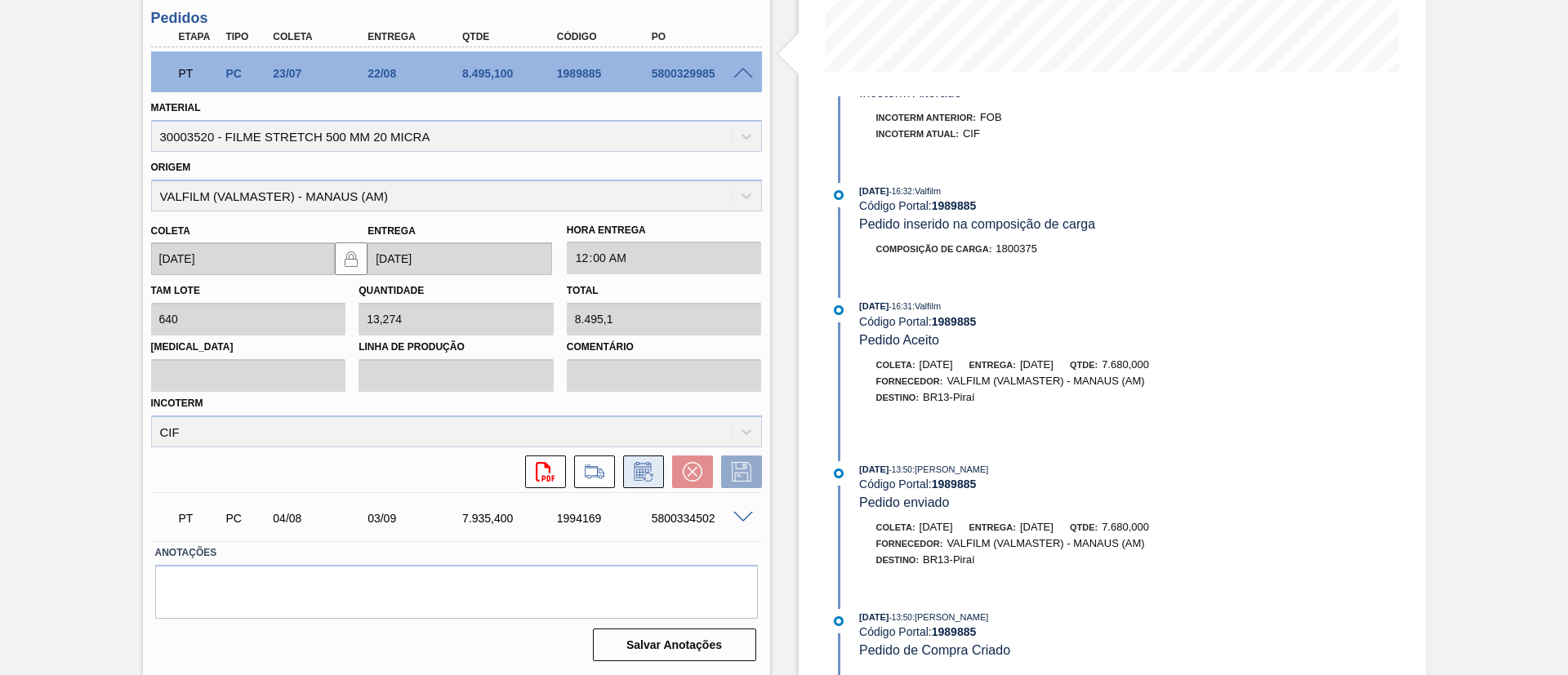
click at [652, 467] on icon at bounding box center [644, 472] width 26 height 20
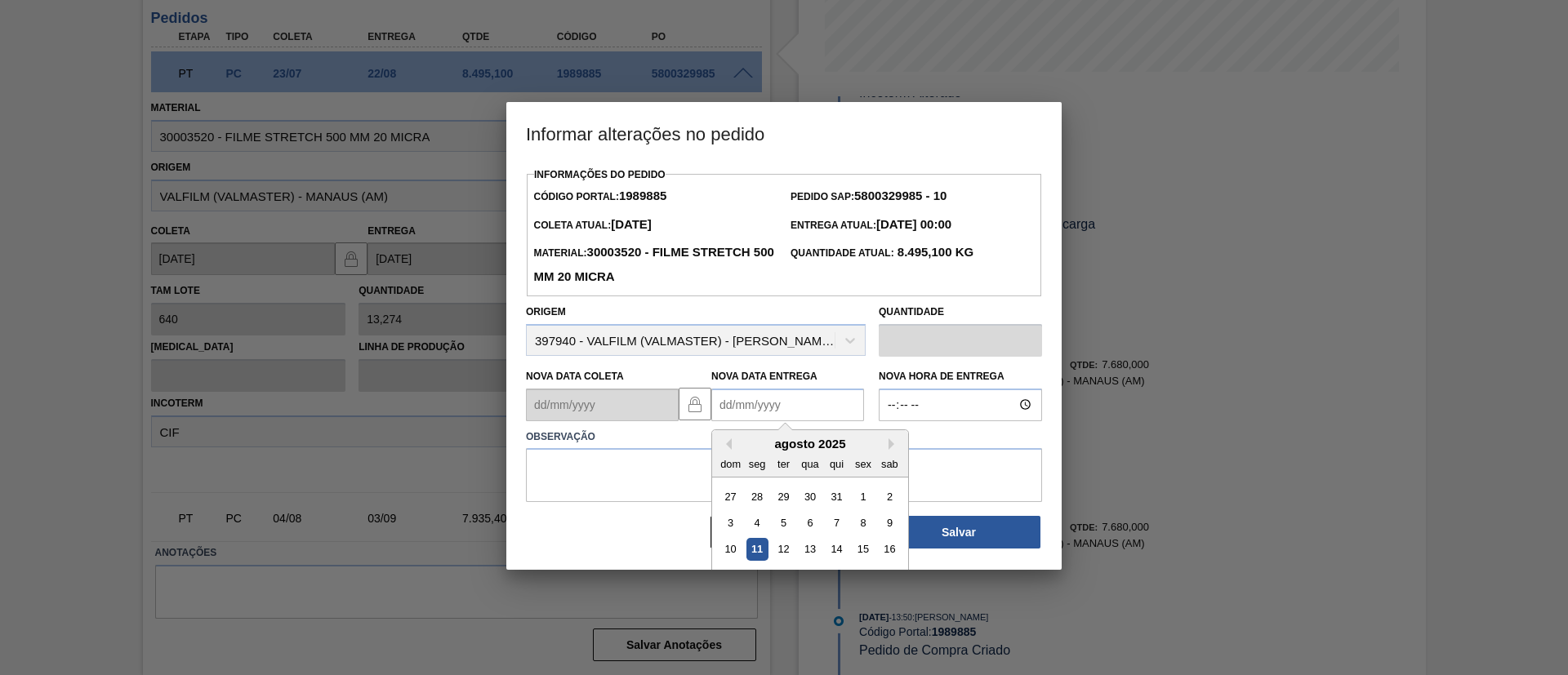
click at [781, 405] on Entrega "Nova Data Entrega" at bounding box center [788, 405] width 153 height 33
click at [888, 449] on button "Next Month" at bounding box center [894, 444] width 12 height 12
click at [840, 518] on div "11" at bounding box center [837, 523] width 22 height 22
type Entrega "[DATE]"
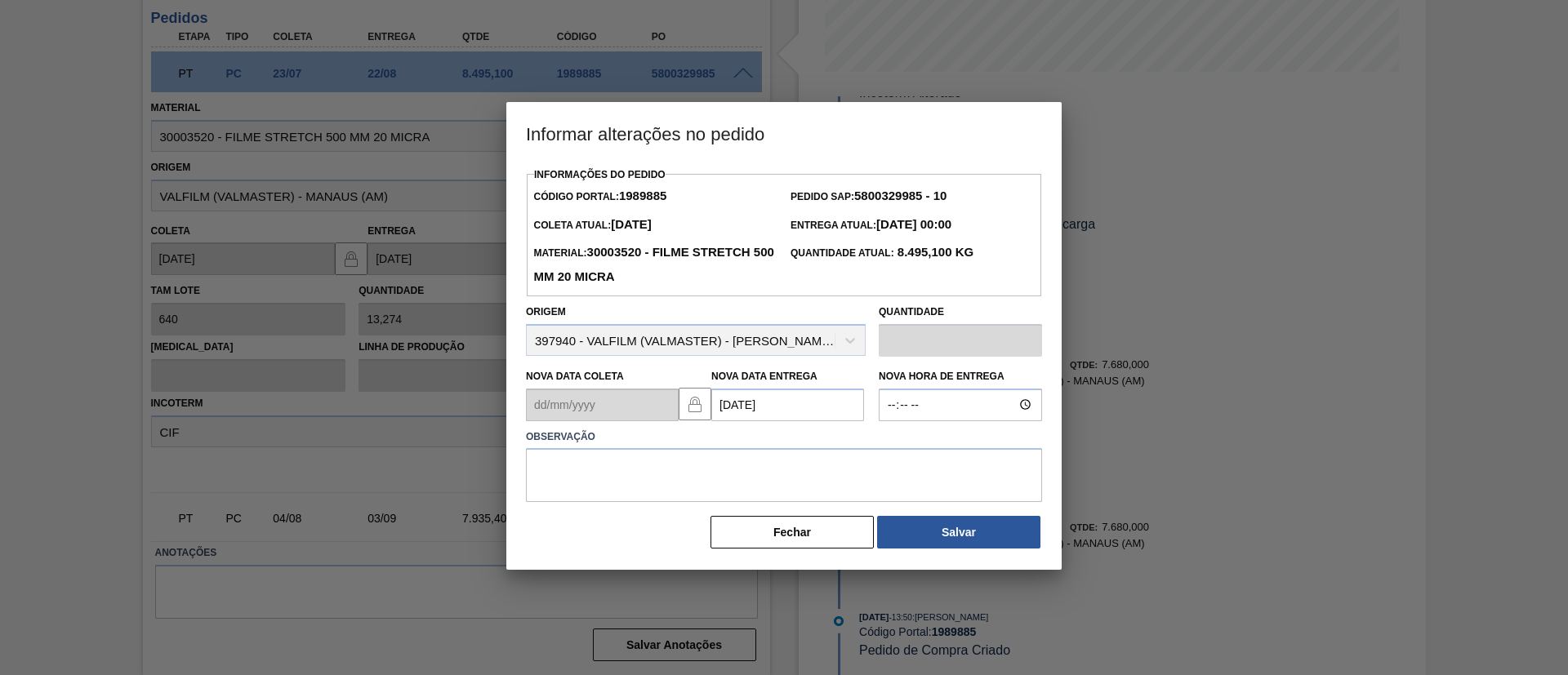
click at [830, 508] on div "Informações do Pedido Código Portal: 1989885 Pedido SAP: 5800329985 - 10 [PERSO…" at bounding box center [784, 357] width 517 height 387
click at [814, 488] on textarea at bounding box center [784, 475] width 517 height 54
paste textarea "D"
drag, startPoint x: 757, startPoint y: 490, endPoint x: 713, endPoint y: 492, distance: 44.0
click at [481, 468] on div "Informar alterações no pedido Informações do Pedido Código Portal: 1989885 Pedi…" at bounding box center [784, 337] width 1568 height 675
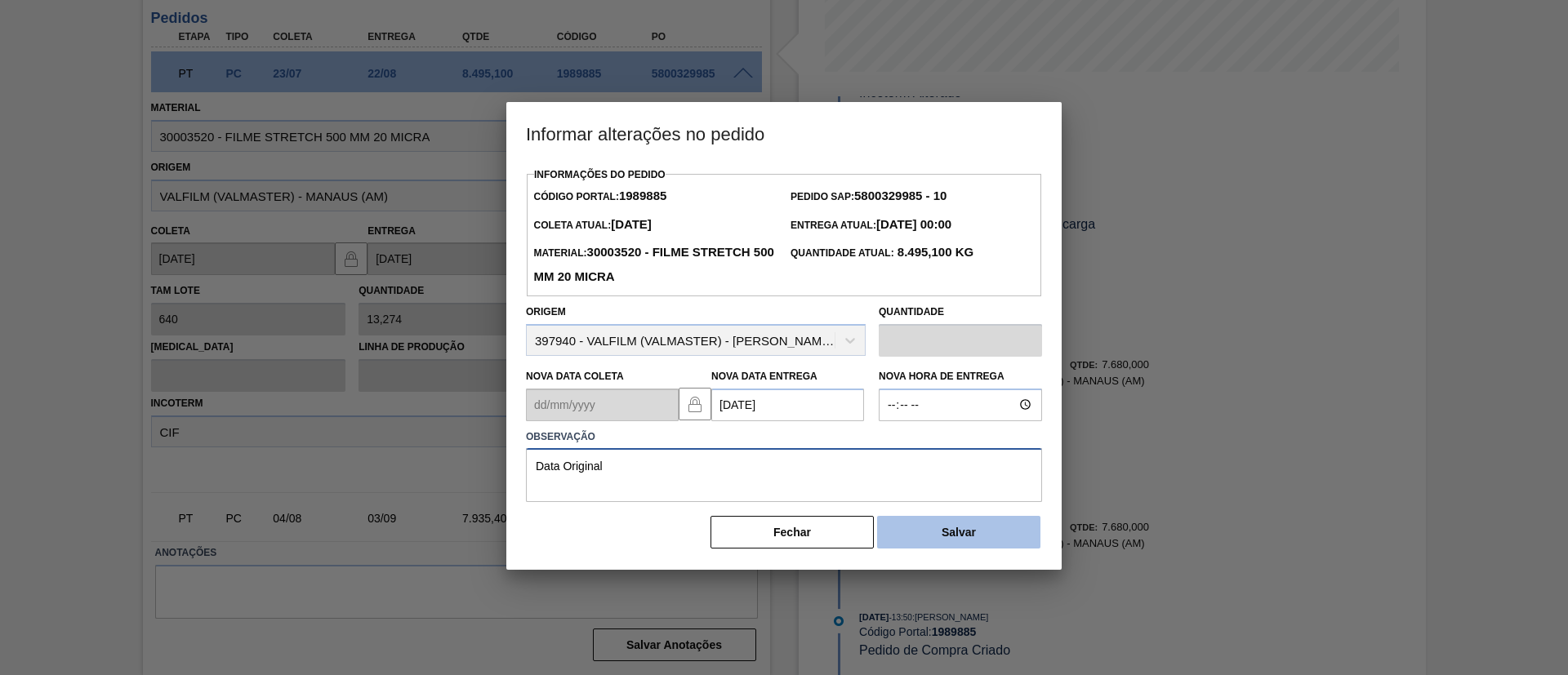
type textarea "Data Original"
click at [909, 528] on button "Salvar" at bounding box center [958, 533] width 164 height 33
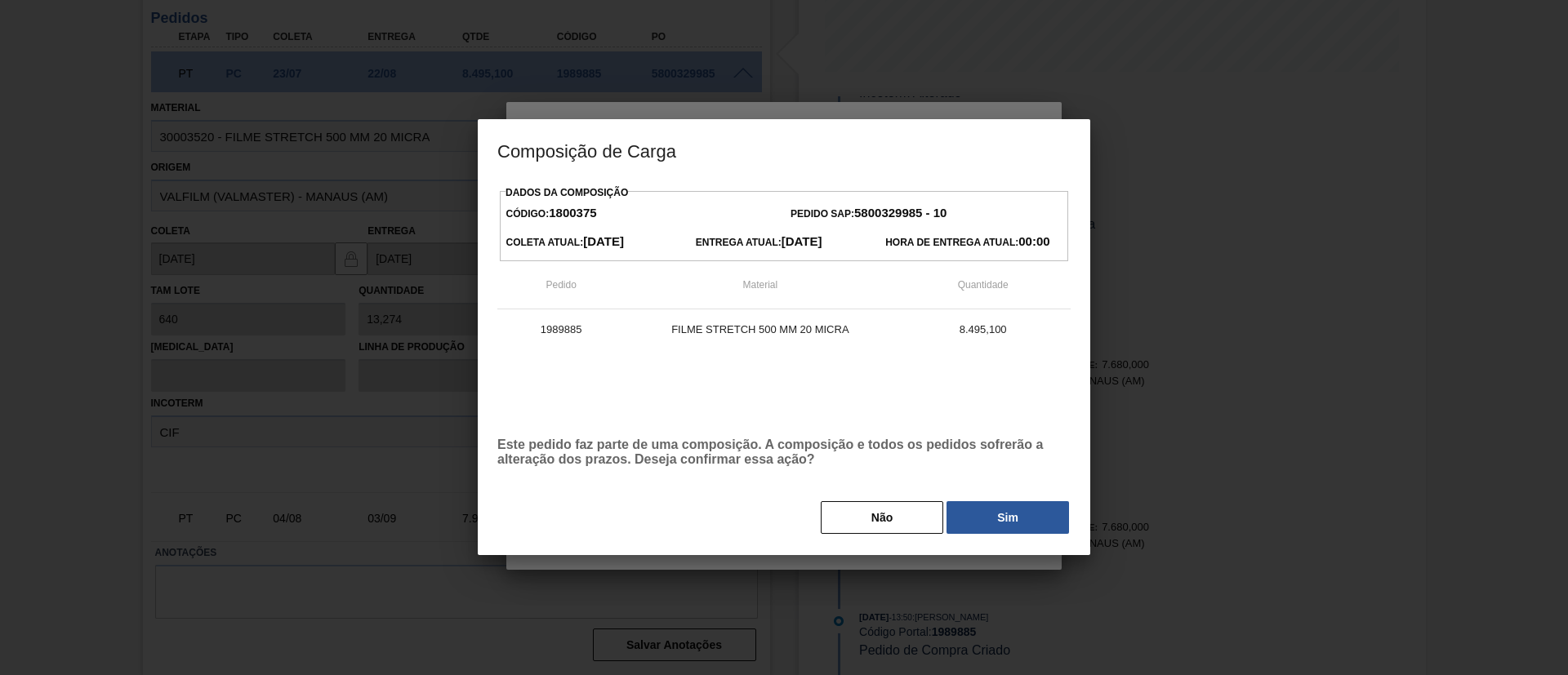
click at [978, 510] on button "Sim" at bounding box center [1008, 518] width 123 height 33
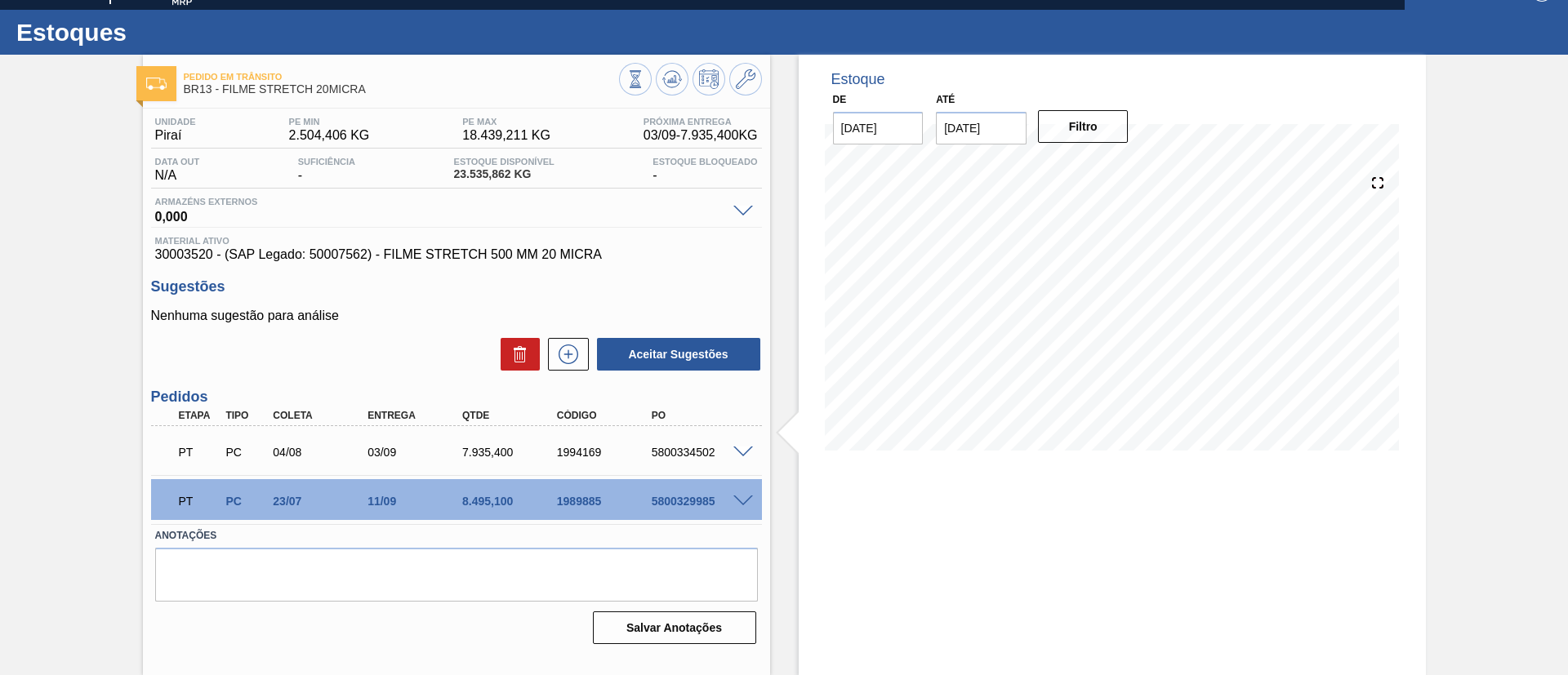
scroll to position [27, 0]
click at [749, 496] on span at bounding box center [744, 502] width 20 height 12
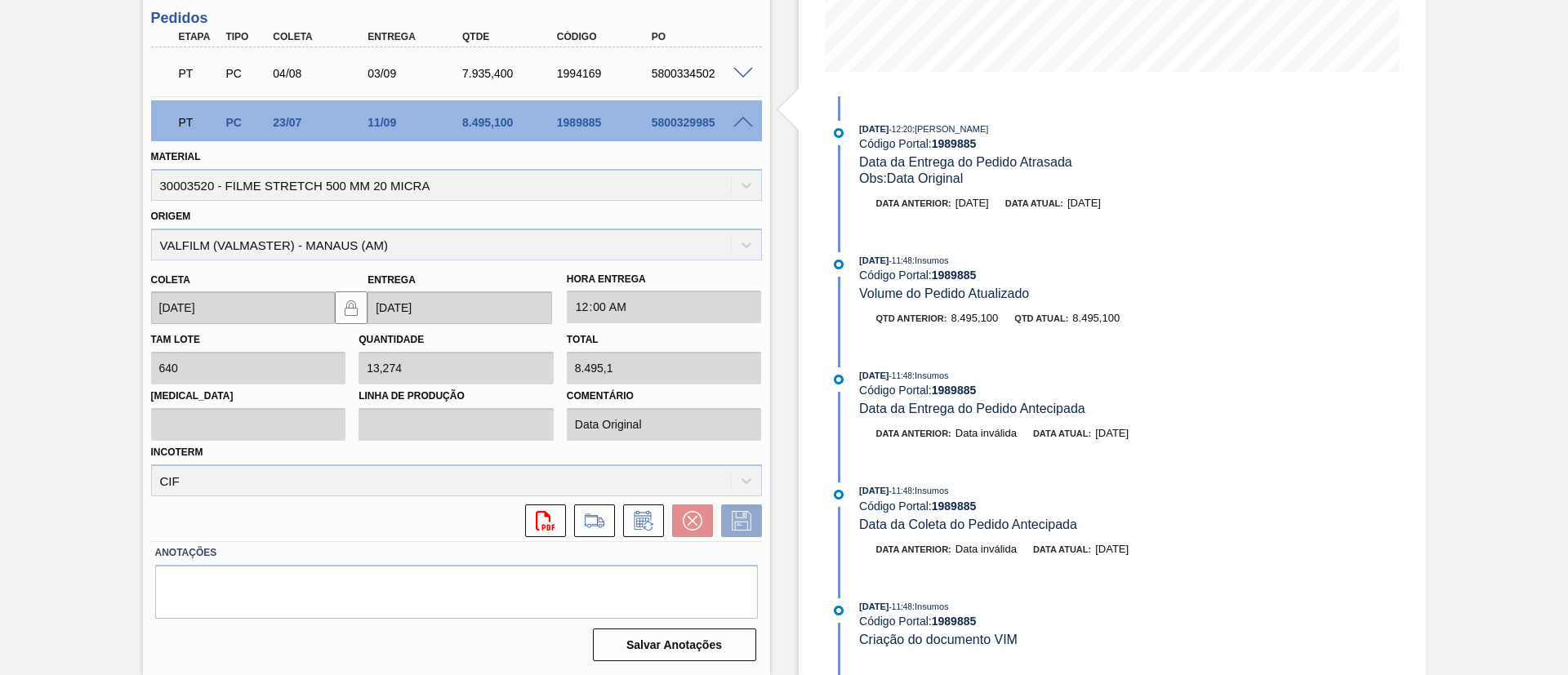
click at [735, 120] on span at bounding box center [744, 123] width 20 height 12
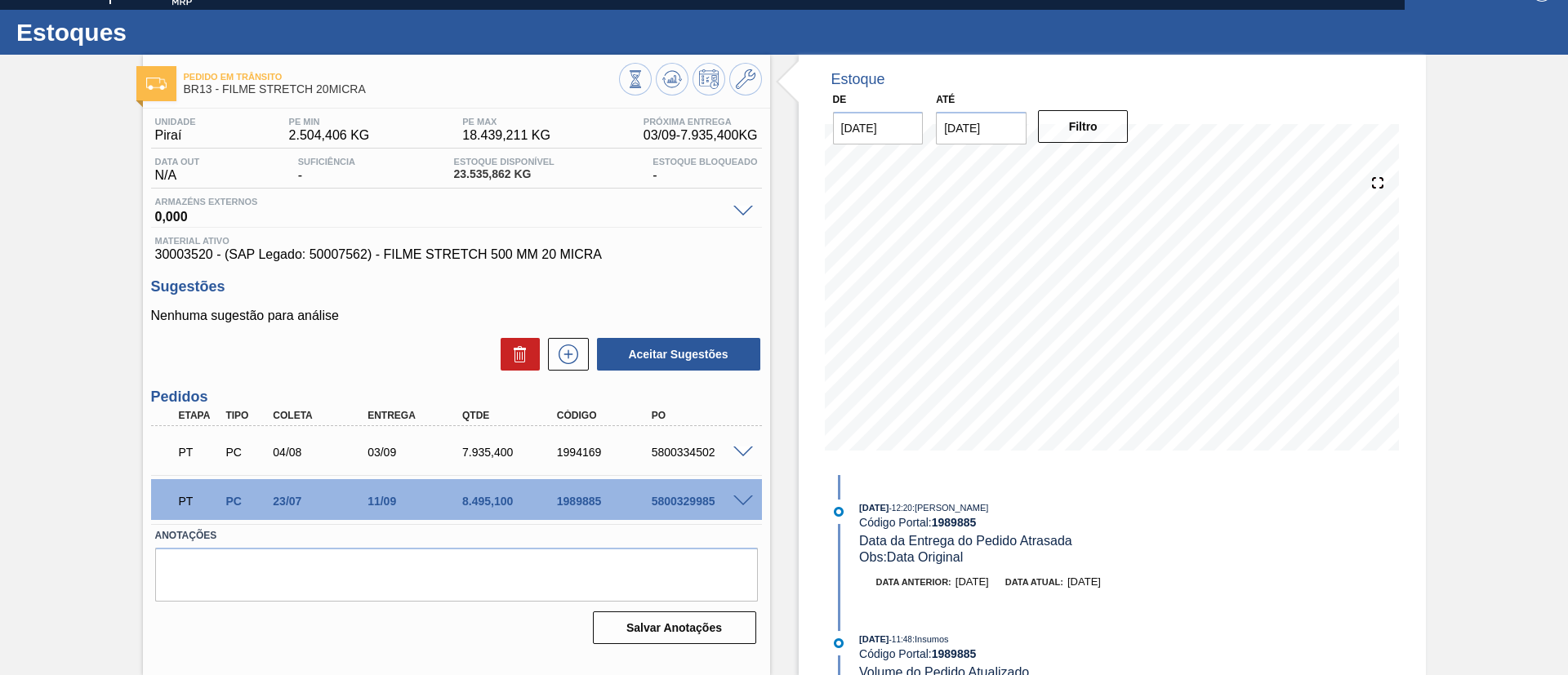
click at [738, 447] on span at bounding box center [744, 452] width 20 height 12
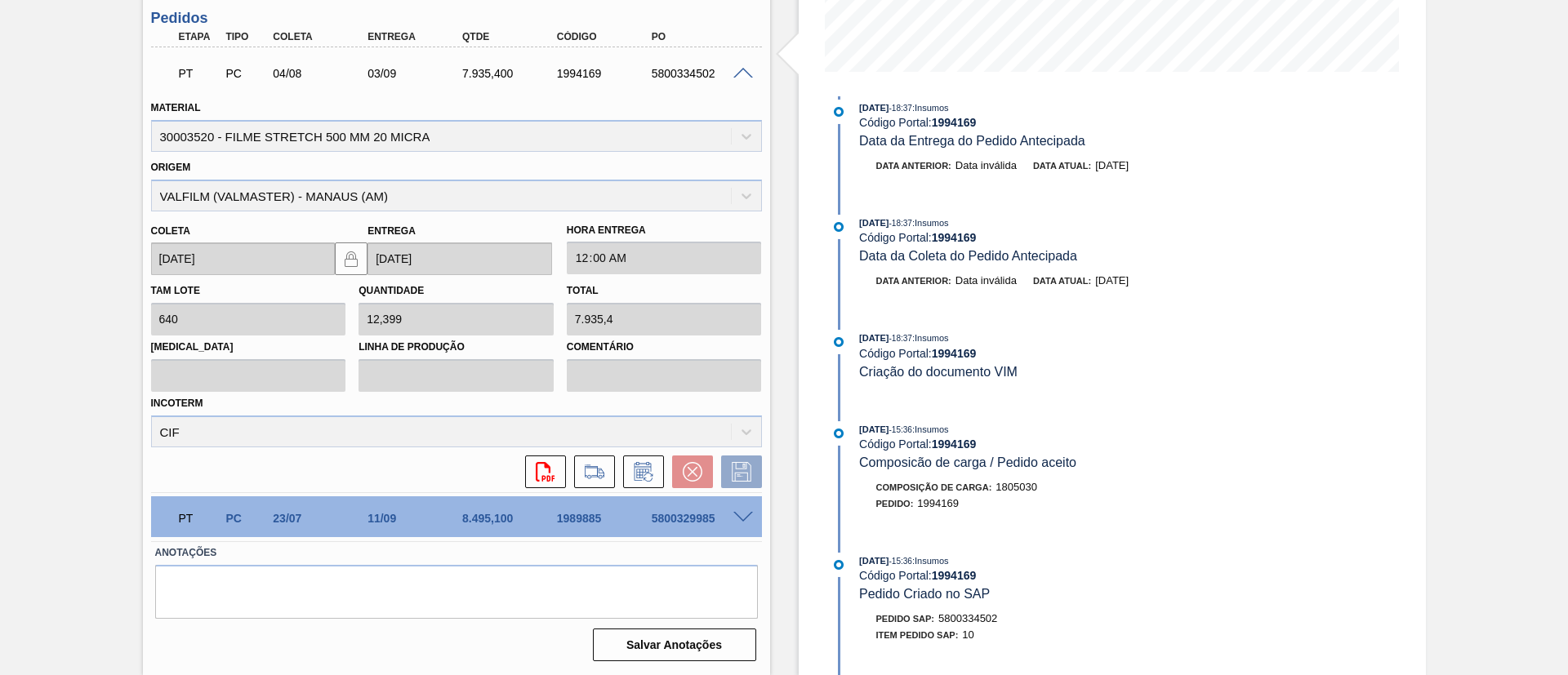
scroll to position [737, 0]
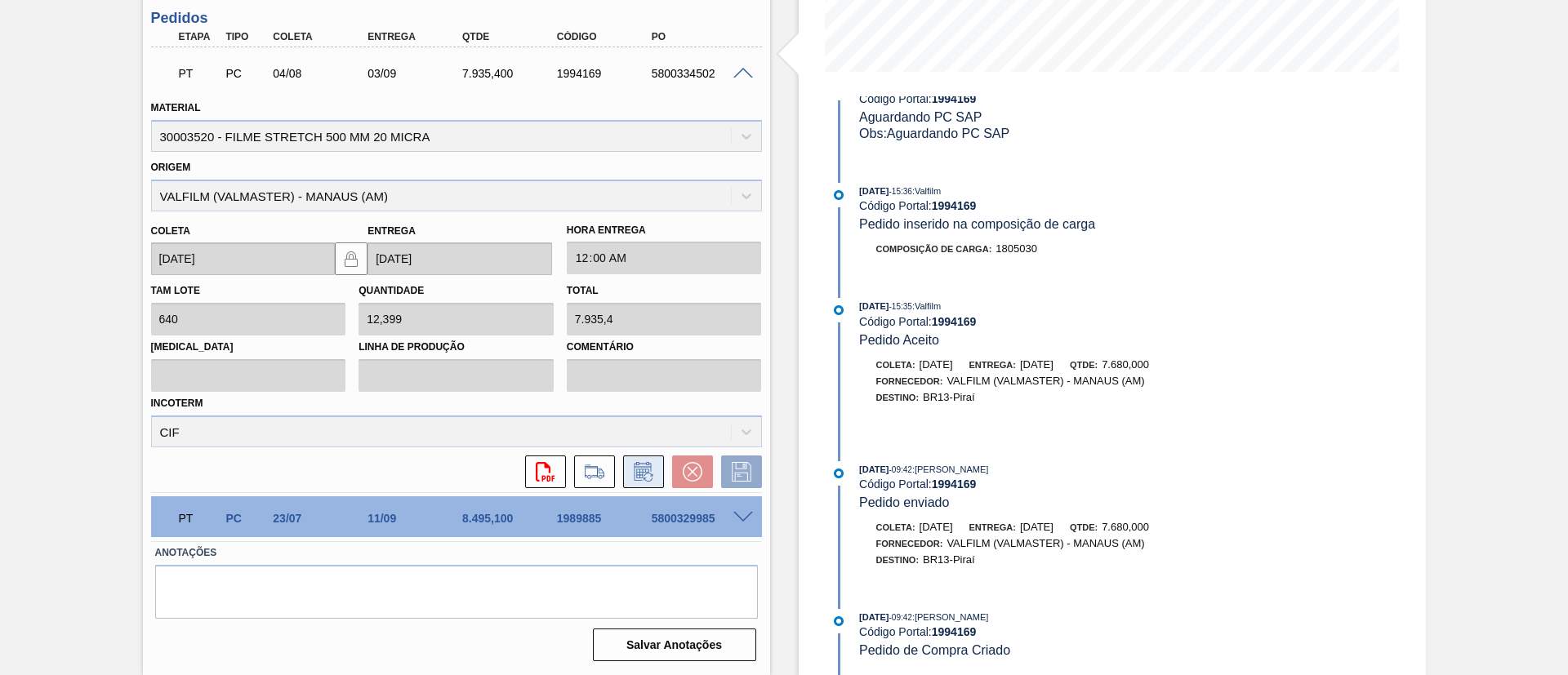
click at [643, 479] on icon at bounding box center [647, 477] width 9 height 9
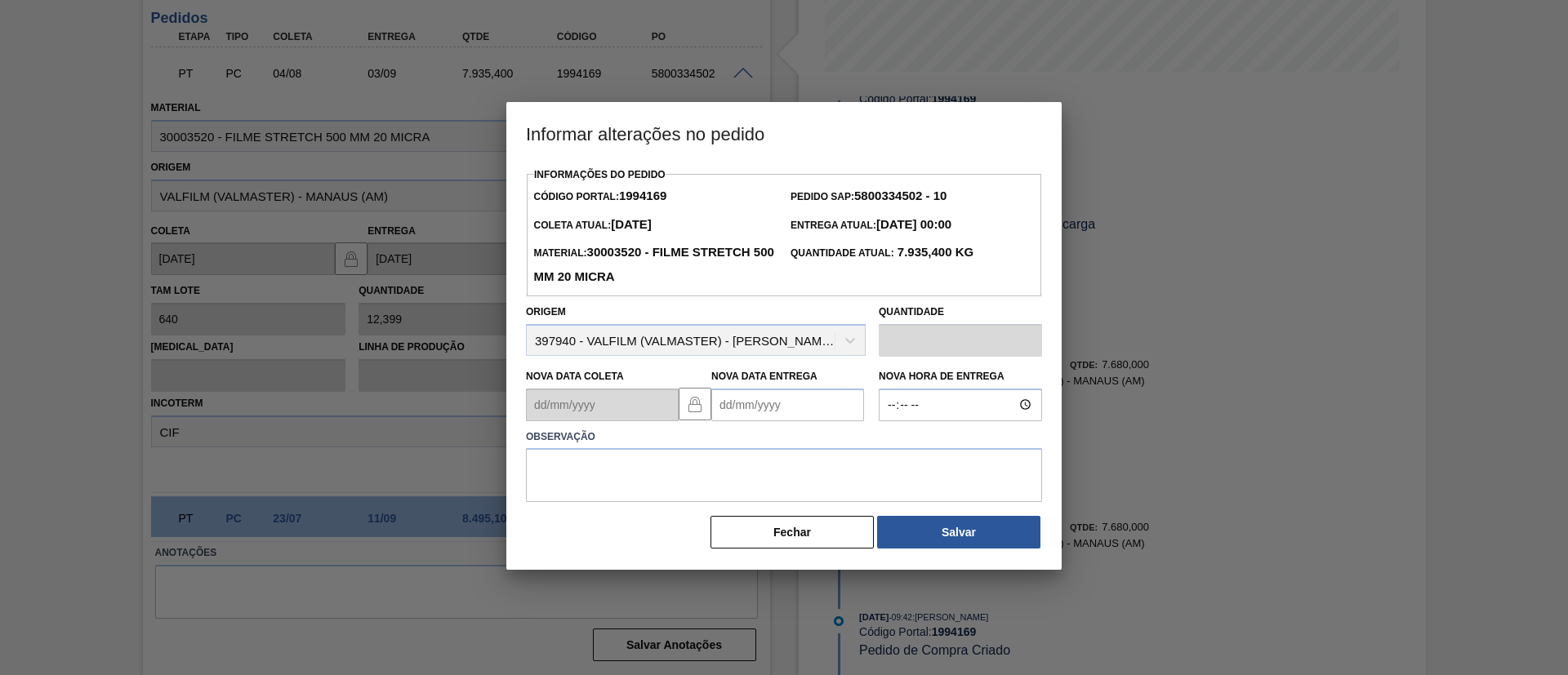
click at [812, 411] on Entrega "Nova Data Entrega" at bounding box center [788, 405] width 153 height 33
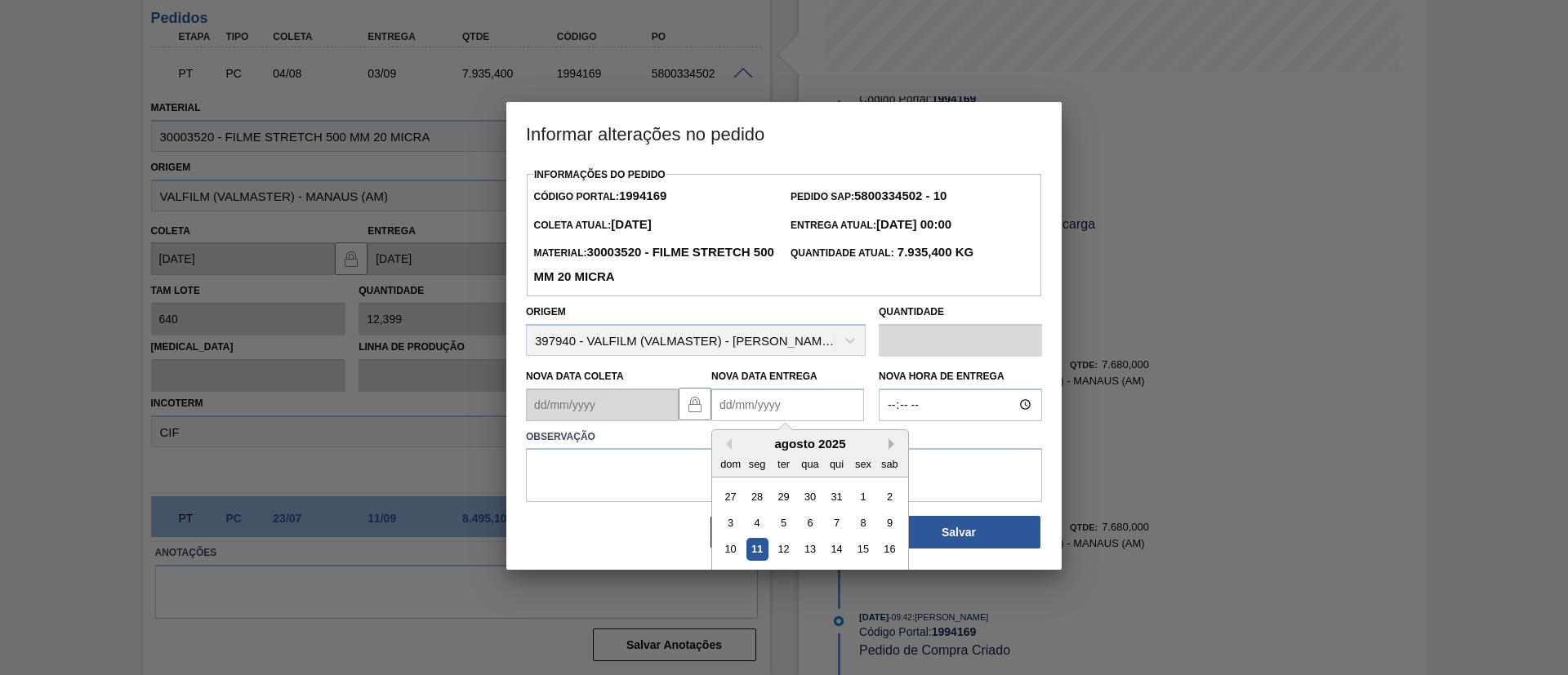
click at [889, 450] on button "Next Month" at bounding box center [894, 444] width 12 height 12
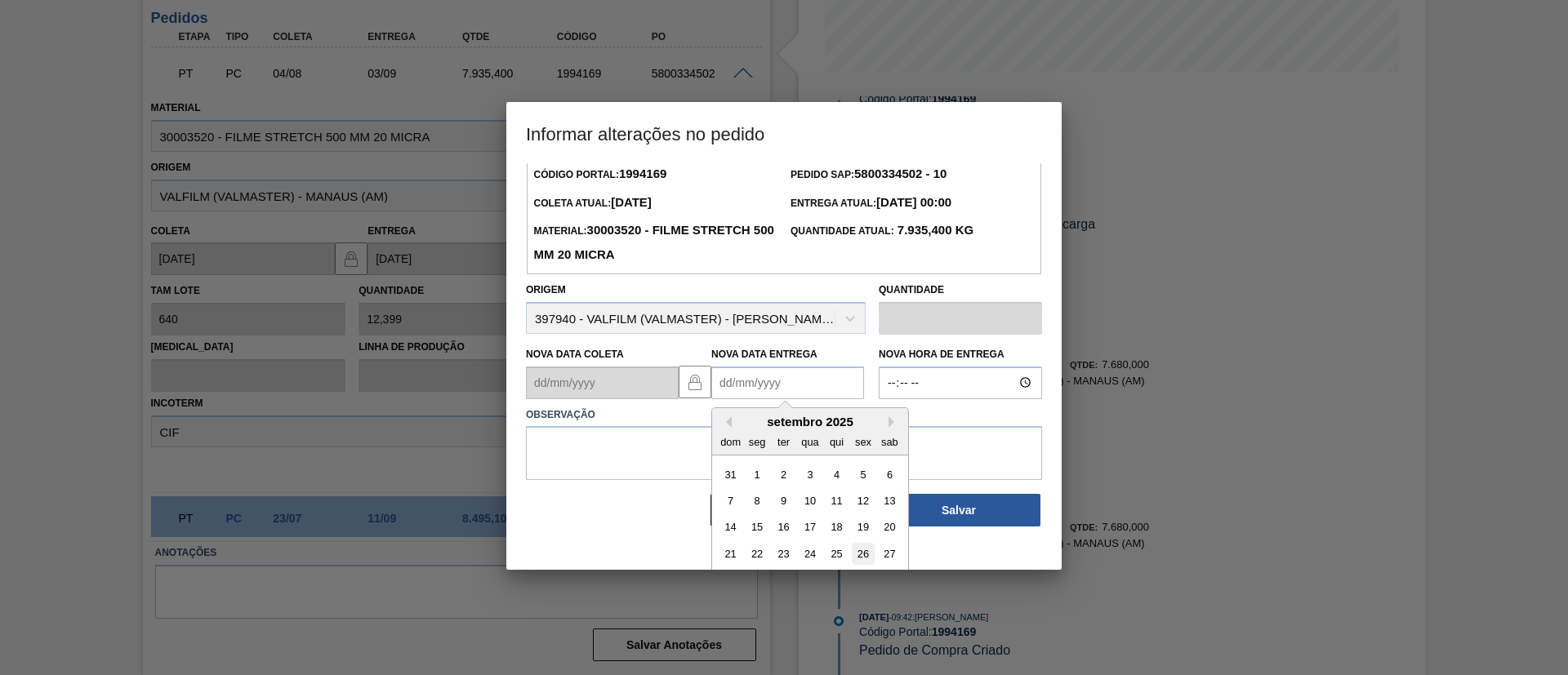
scroll to position [55, 0]
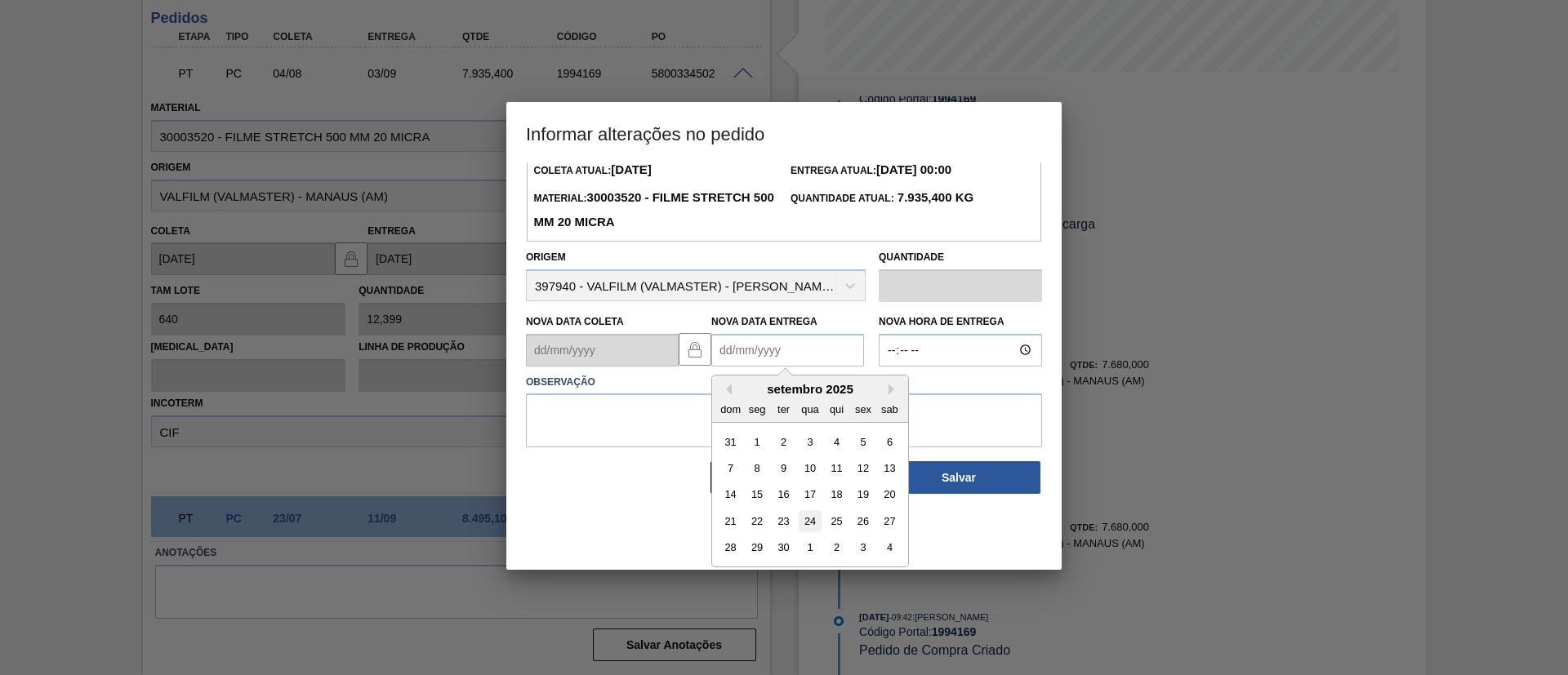
click at [815, 522] on div "24" at bounding box center [810, 521] width 22 height 22
type Entrega "[DATE]"
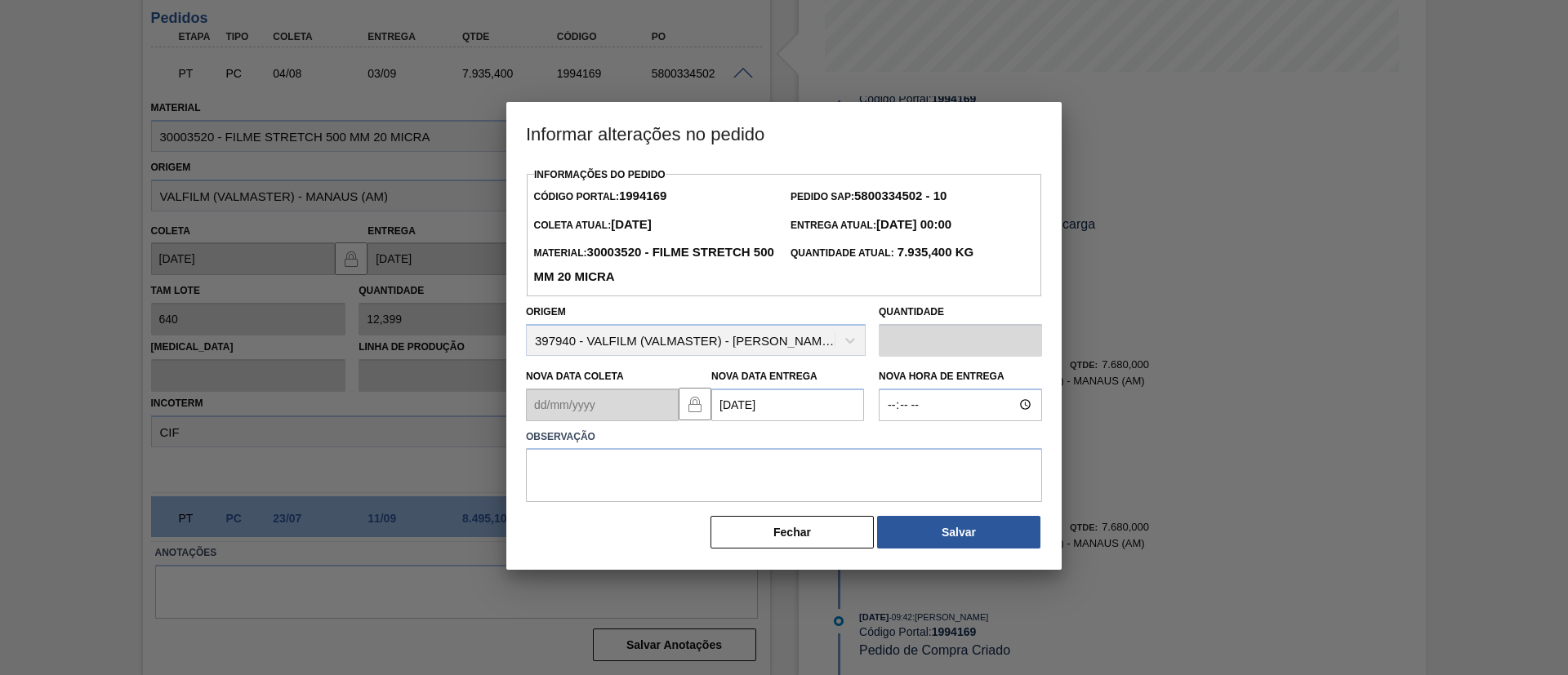
scroll to position [0, 0]
click at [827, 479] on textarea at bounding box center [784, 475] width 517 height 54
paste textarea "D"
drag, startPoint x: 844, startPoint y: 496, endPoint x: 268, endPoint y: 483, distance: 576.1
click at [236, 484] on div "Informar alterações no pedido Informações do Pedido Código Portal: 1994169 Pedi…" at bounding box center [784, 337] width 1568 height 675
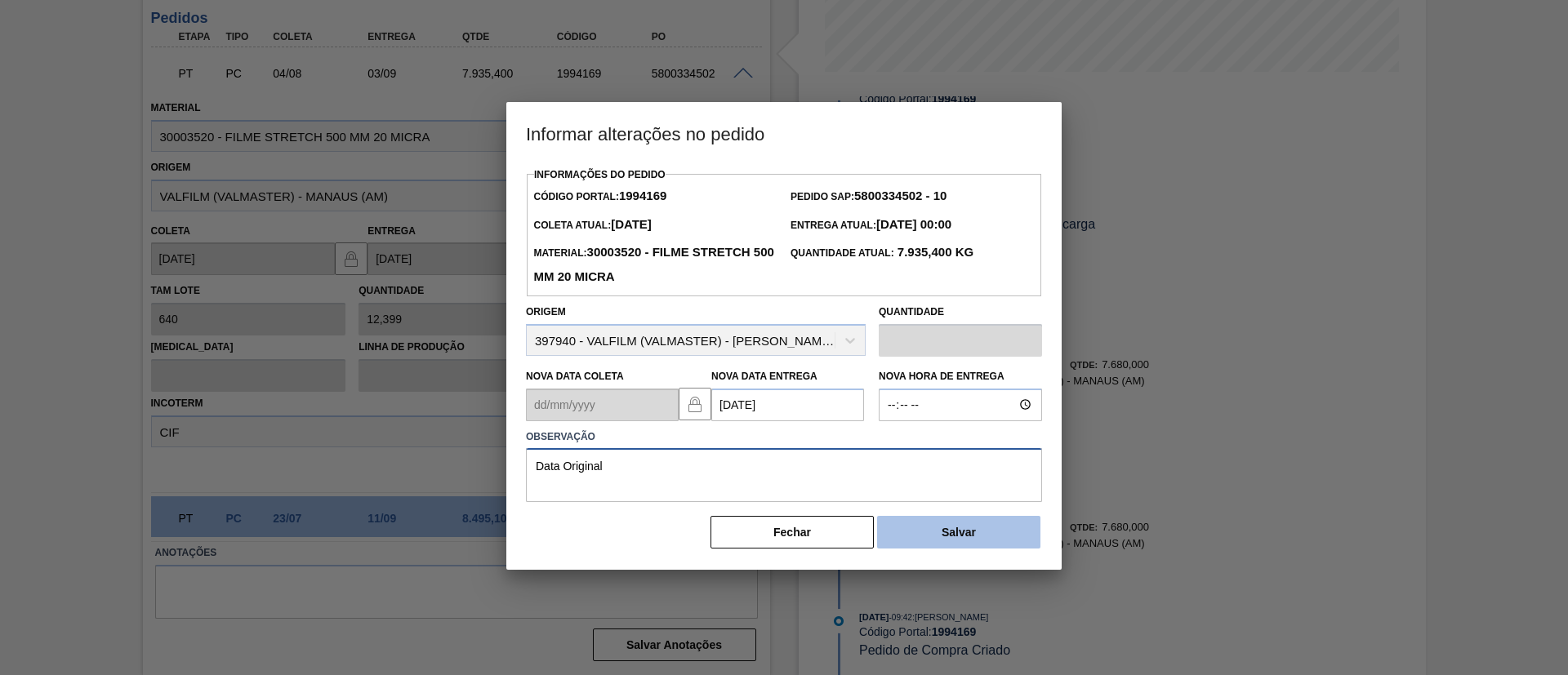
type textarea "Data Original"
click at [932, 530] on button "Salvar" at bounding box center [958, 533] width 164 height 33
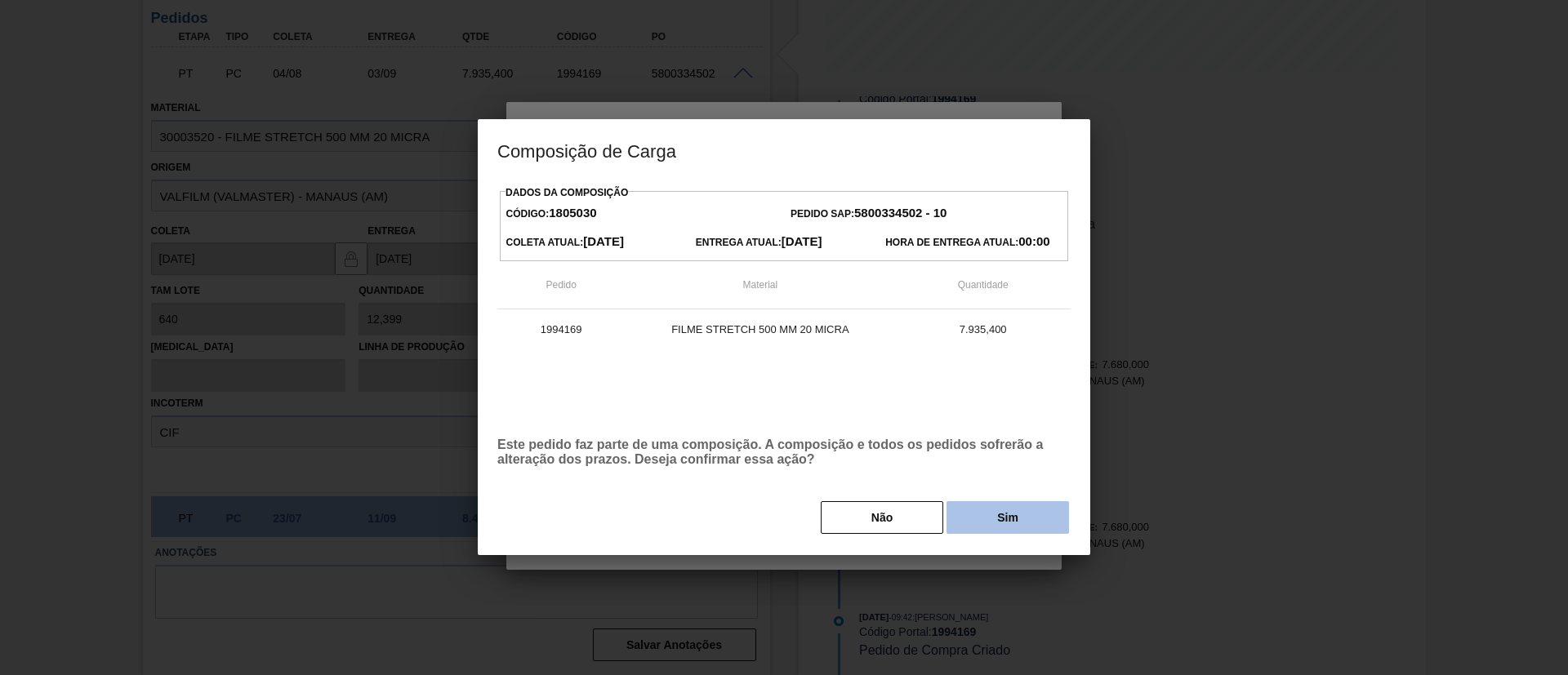
click at [976, 509] on button "Sim" at bounding box center [1008, 518] width 123 height 33
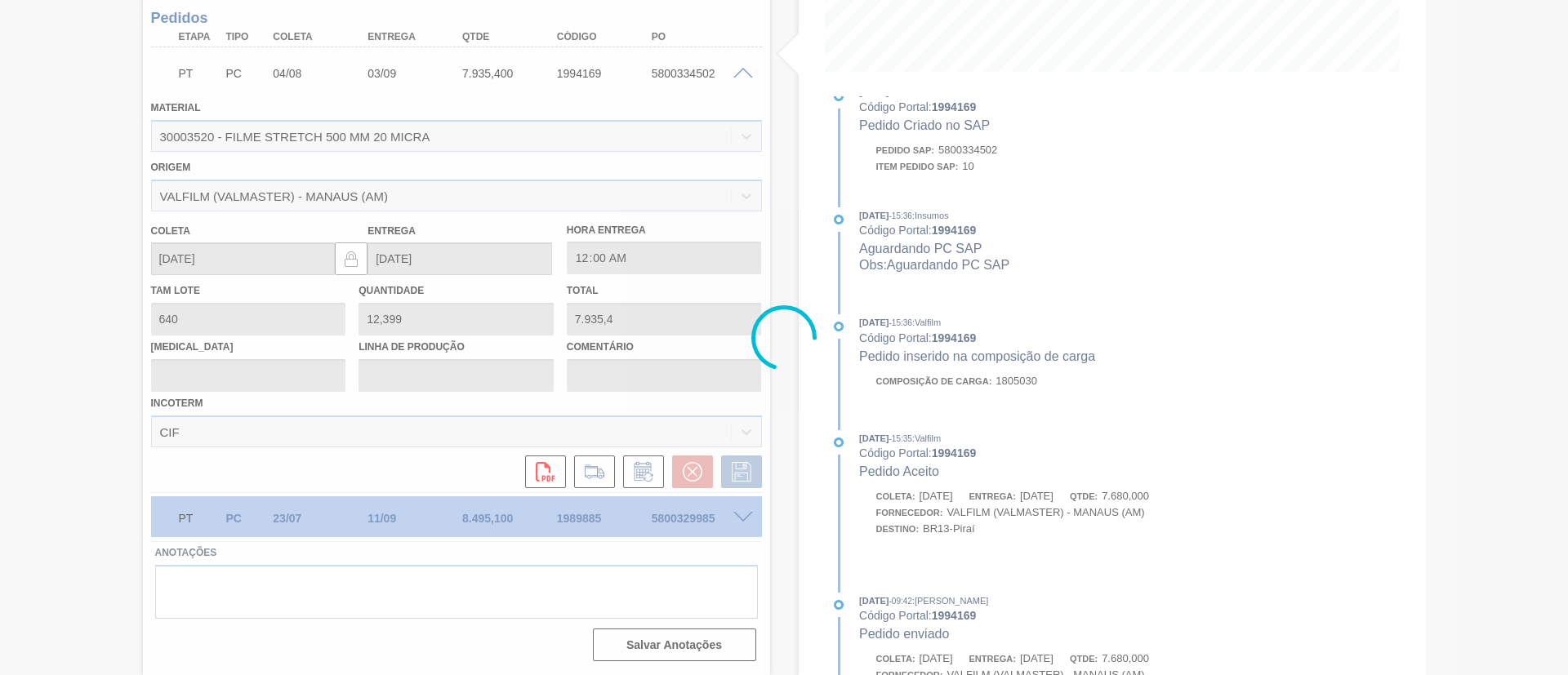
scroll to position [868, 0]
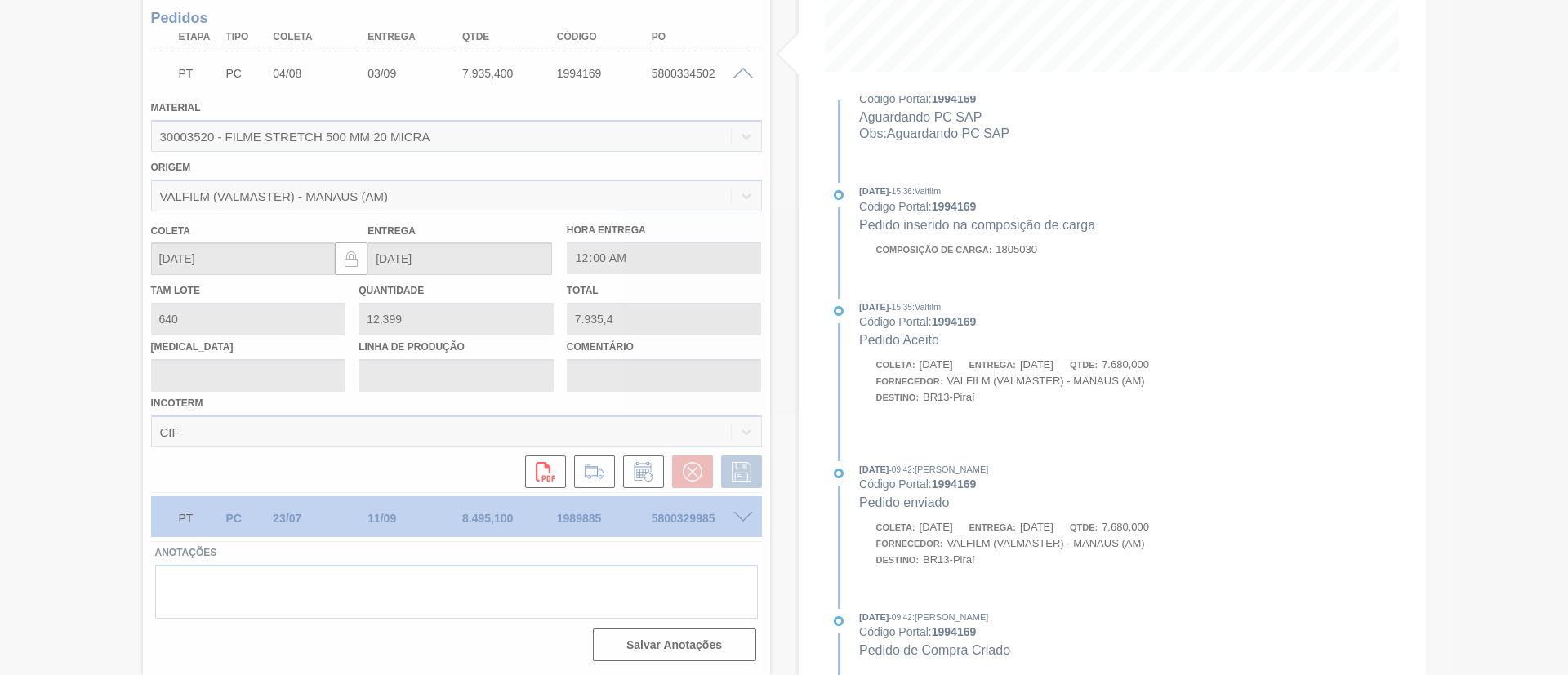
type input "Data Original"
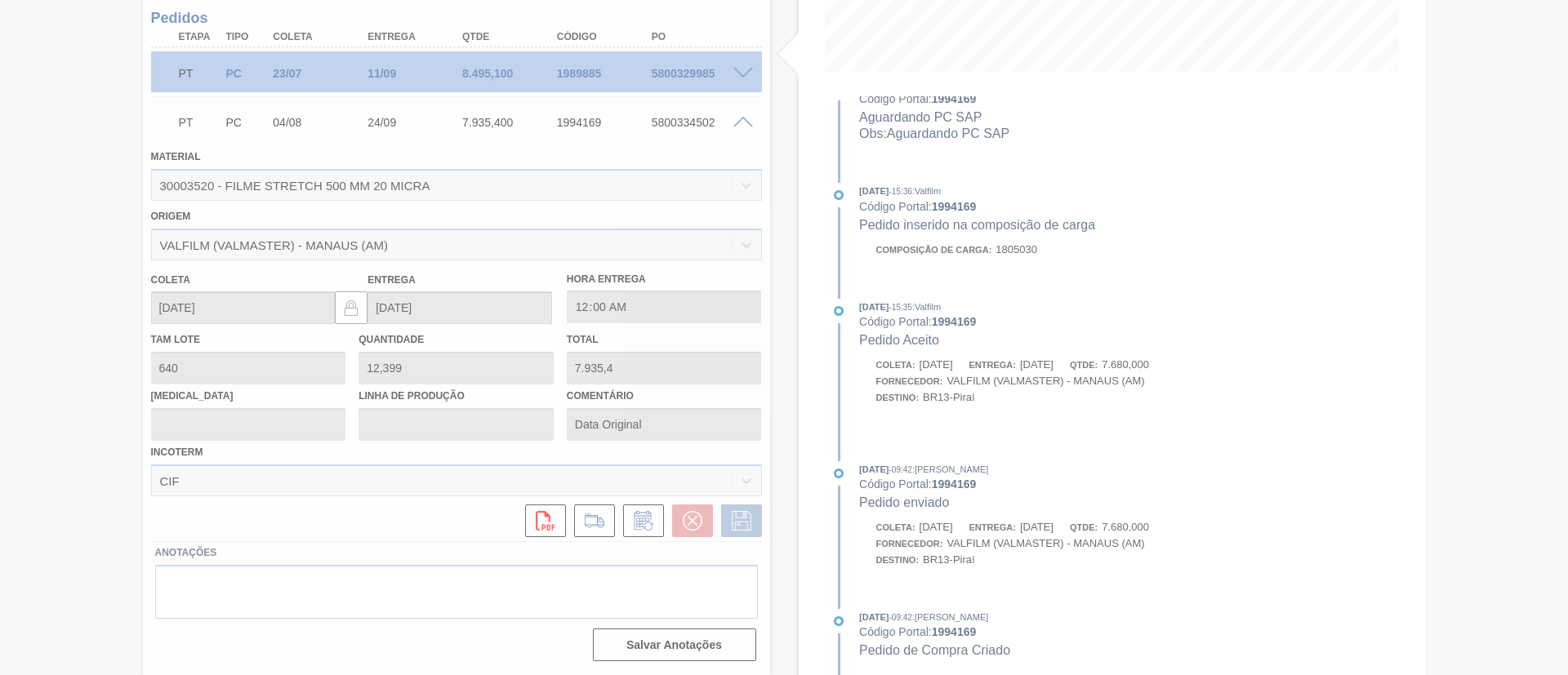
scroll to position [27, 0]
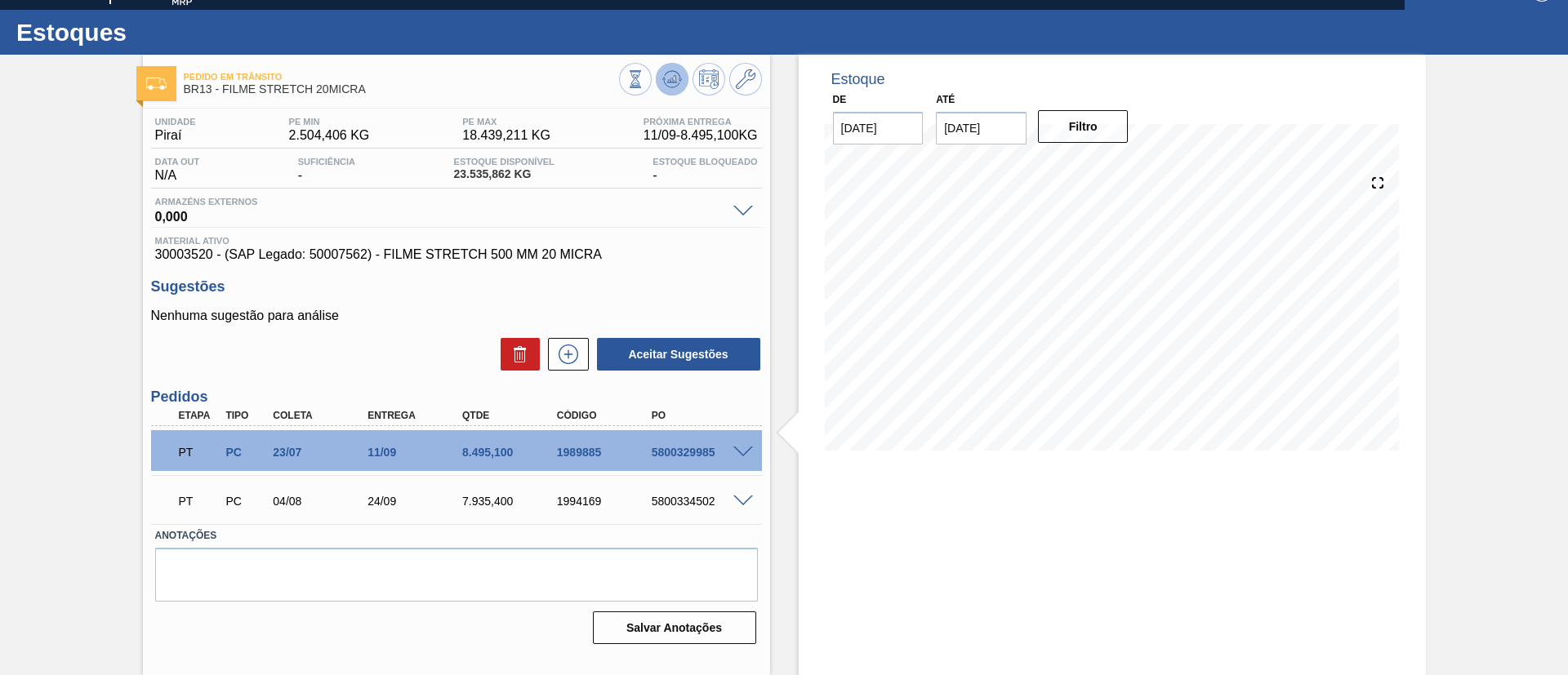
click at [674, 79] on icon at bounding box center [671, 78] width 11 height 7
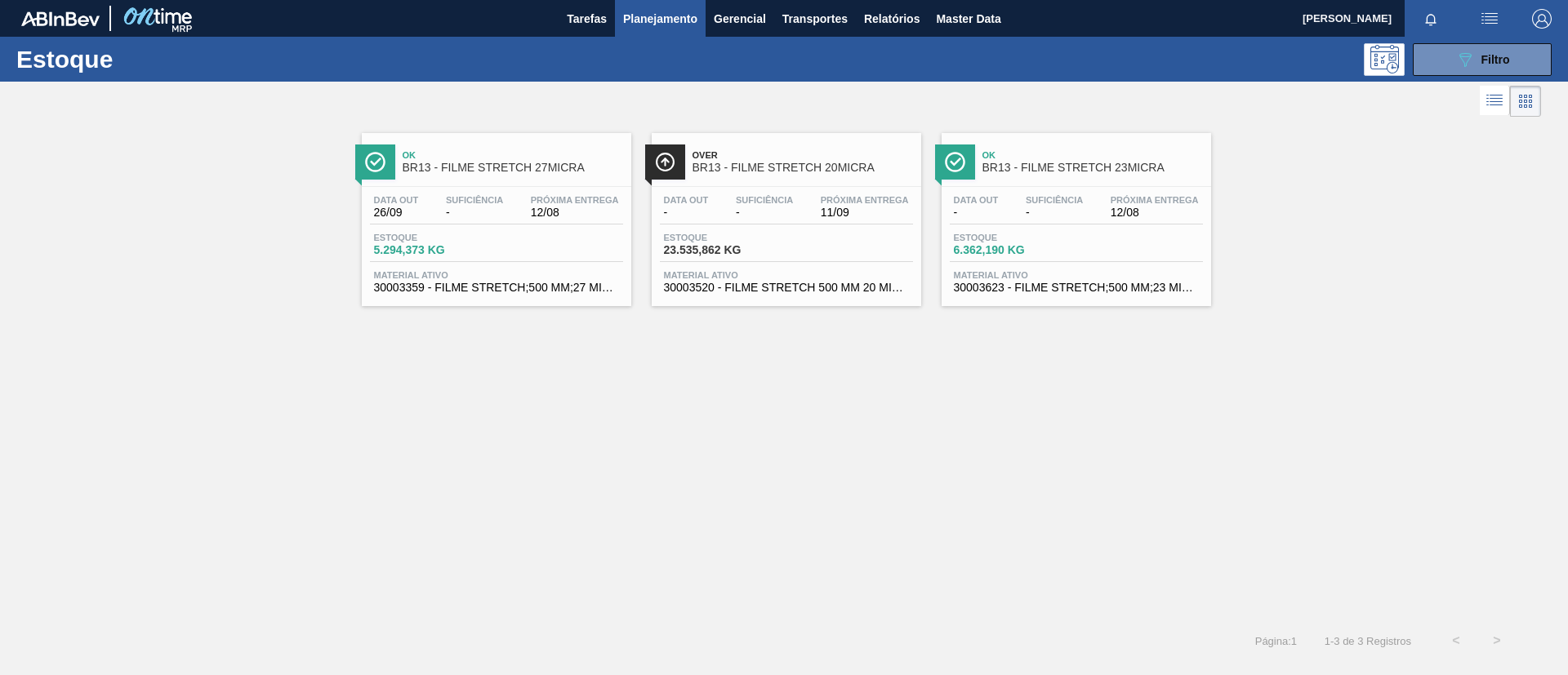
click at [1063, 154] on span "Ok" at bounding box center [1093, 155] width 220 height 10
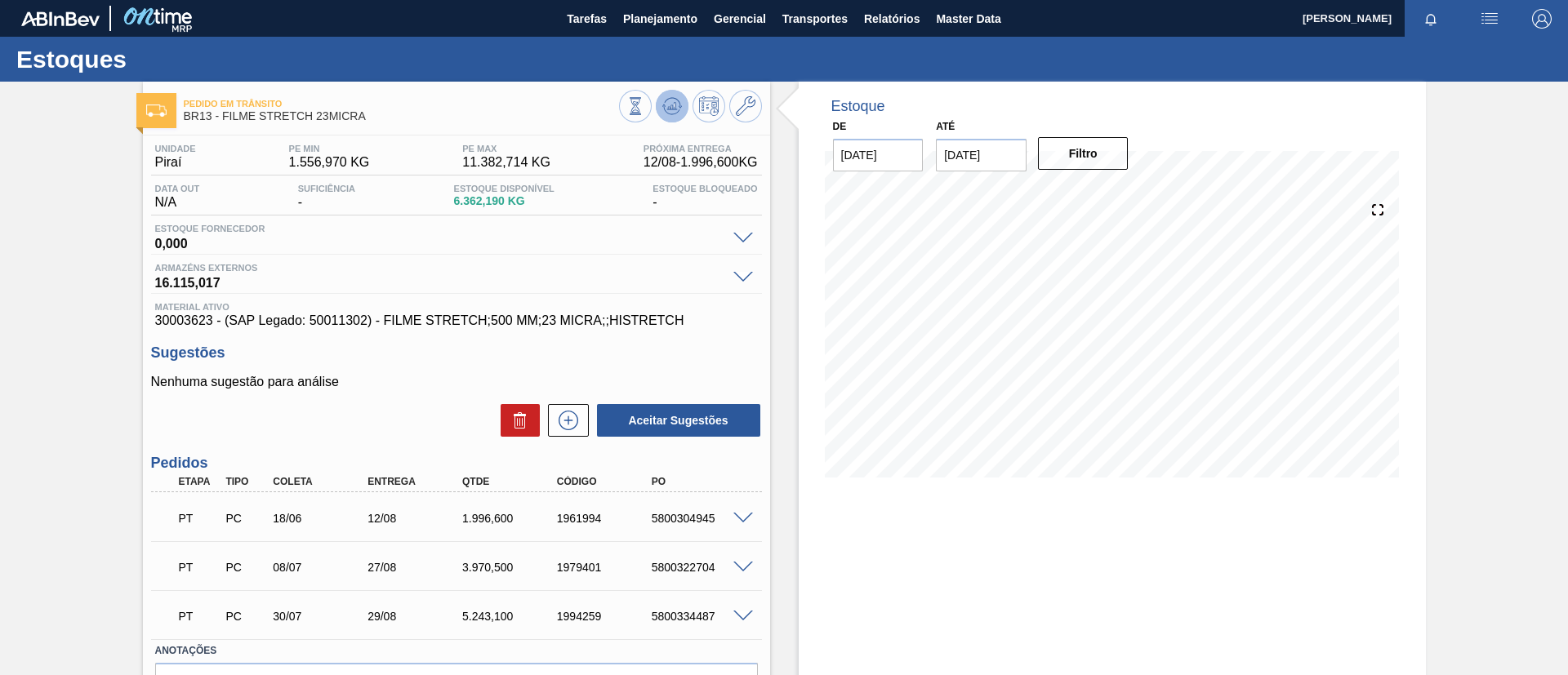
click at [663, 106] on icon at bounding box center [671, 110] width 16 height 8
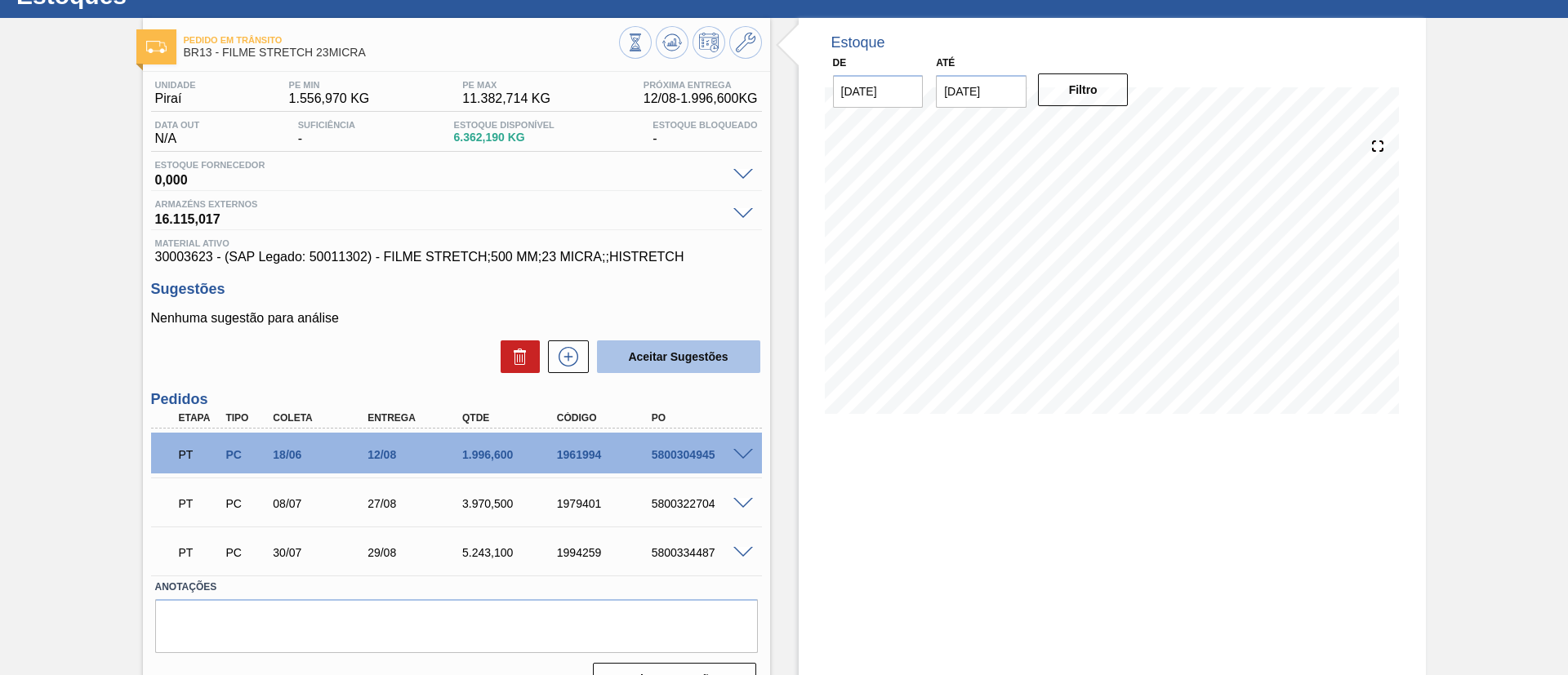
scroll to position [98, 0]
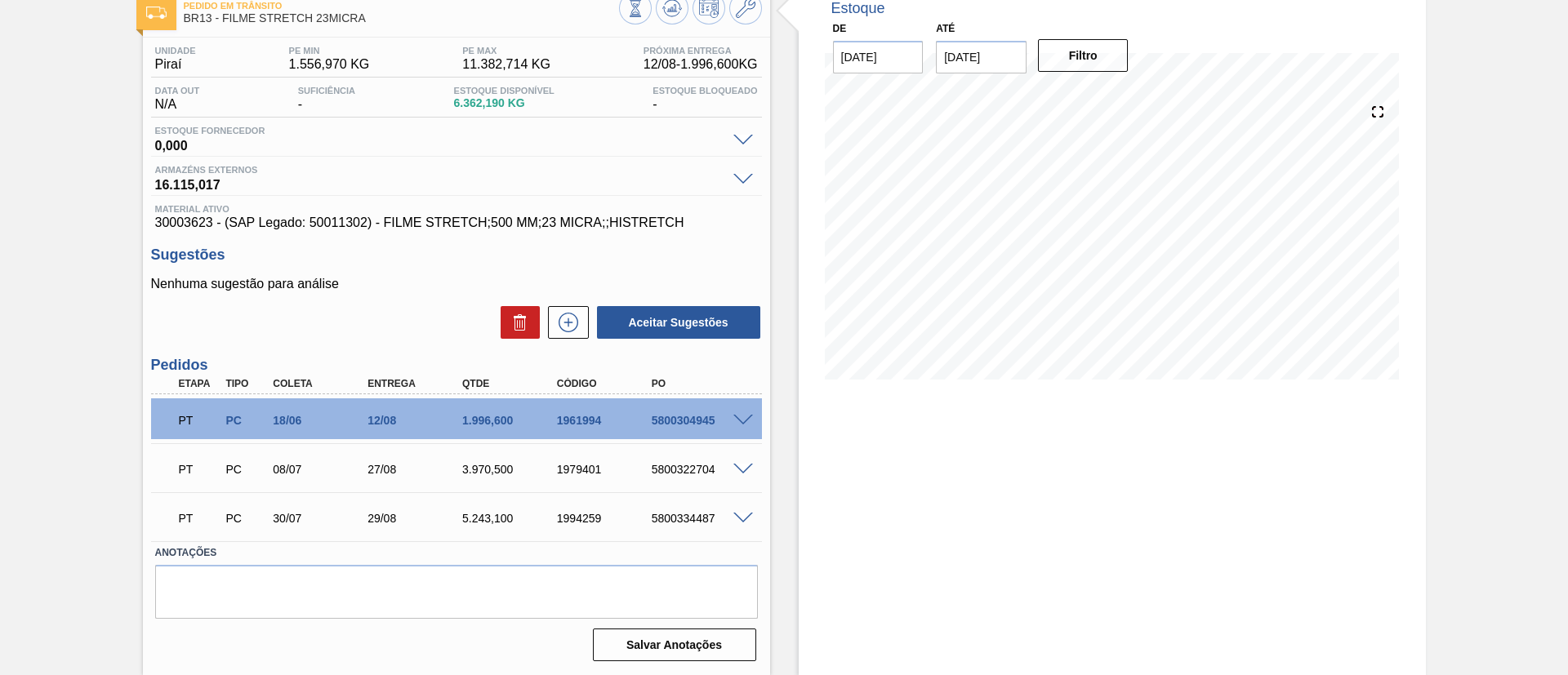
click at [745, 417] on span at bounding box center [744, 420] width 20 height 12
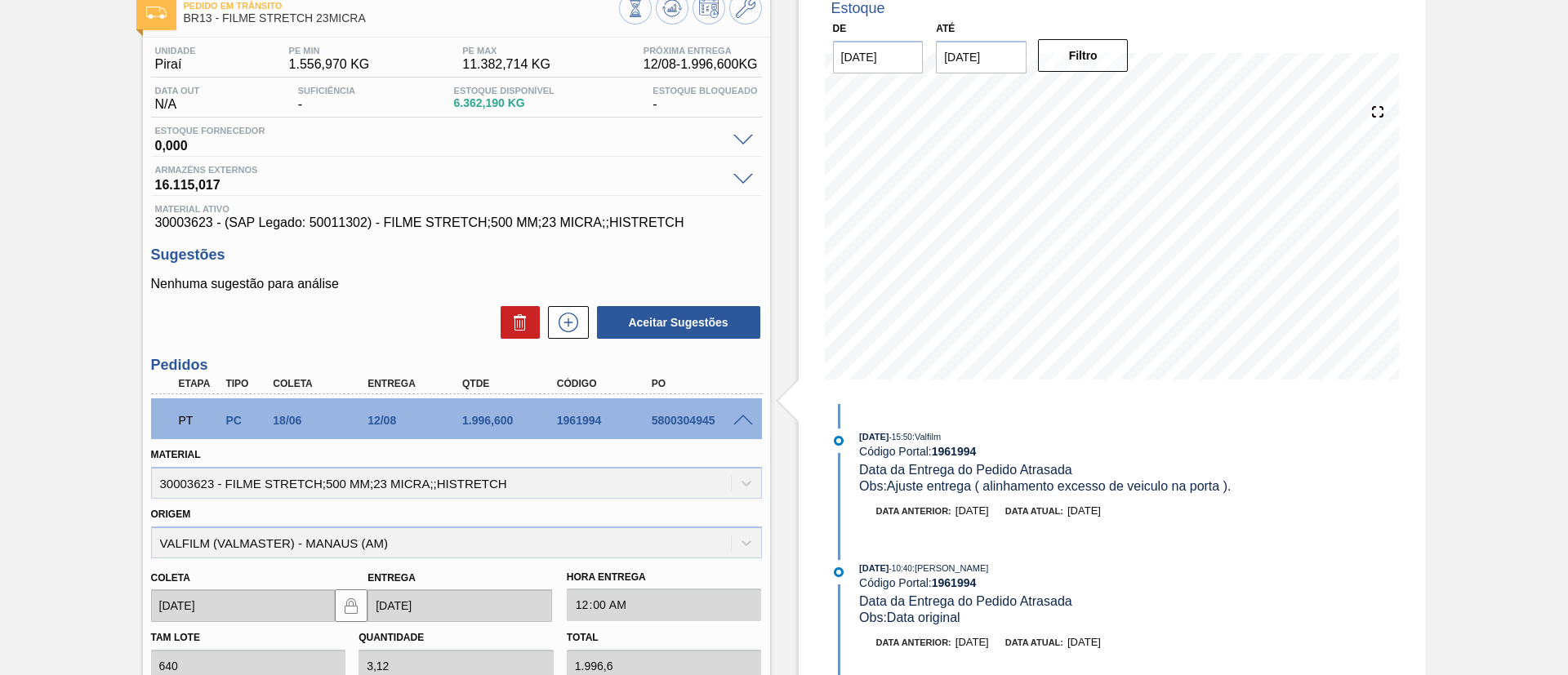
click at [750, 416] on span at bounding box center [744, 420] width 20 height 12
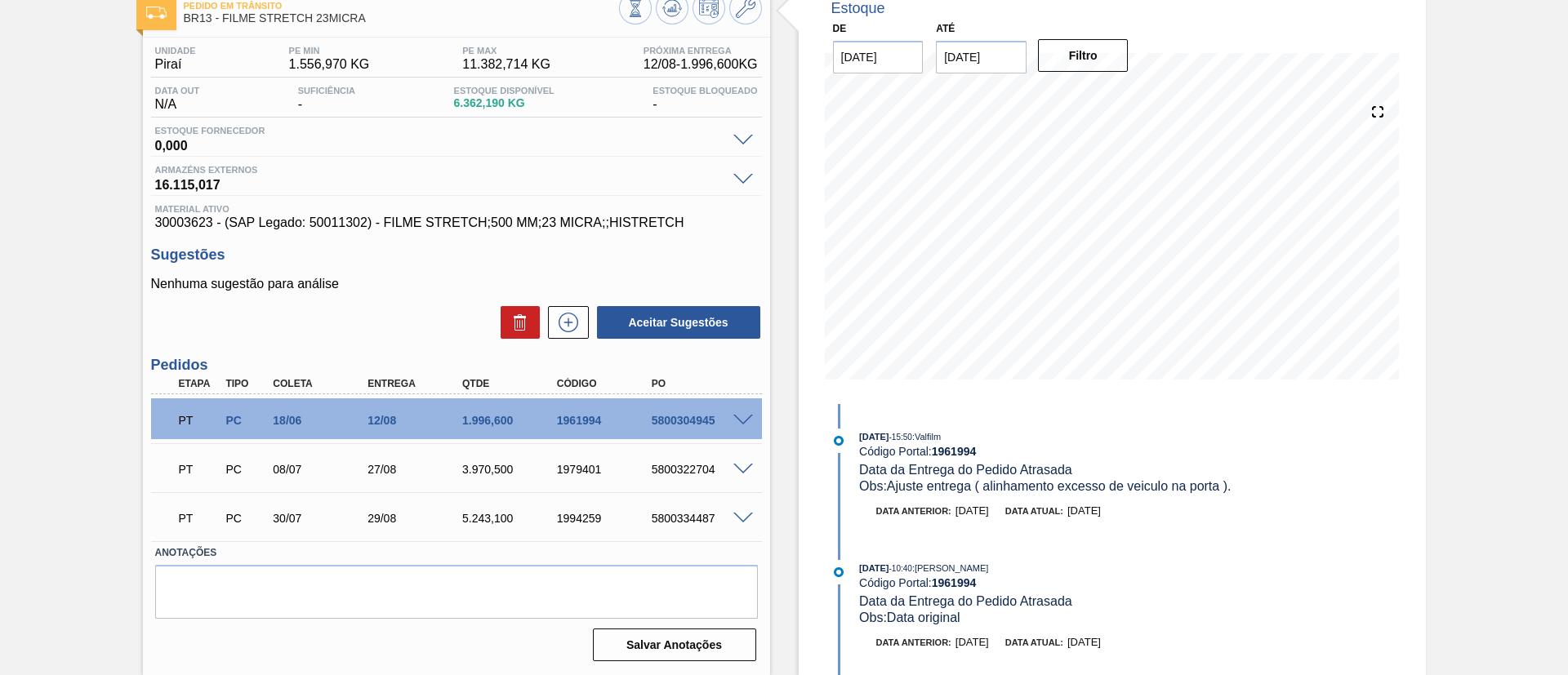
click at [746, 466] on span at bounding box center [744, 469] width 20 height 12
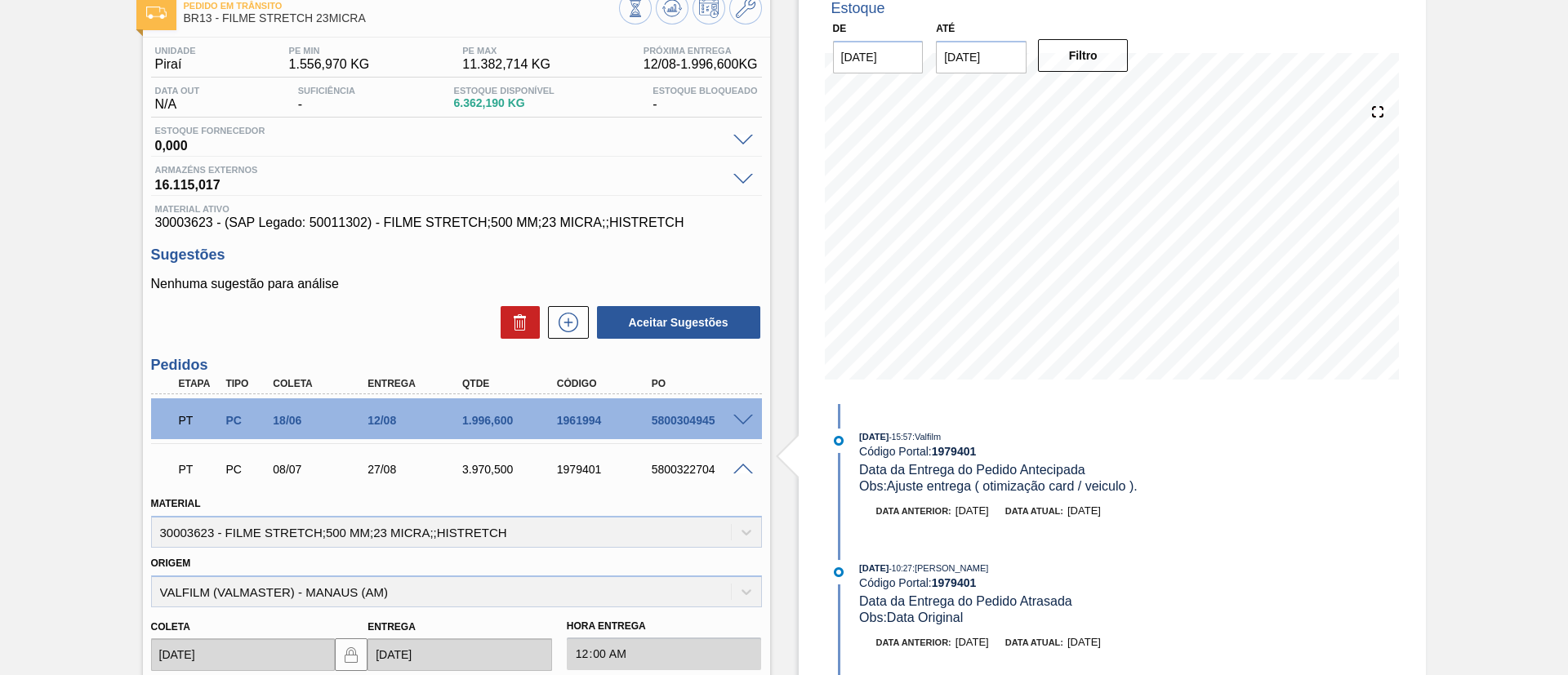
click at [748, 465] on span at bounding box center [744, 469] width 20 height 12
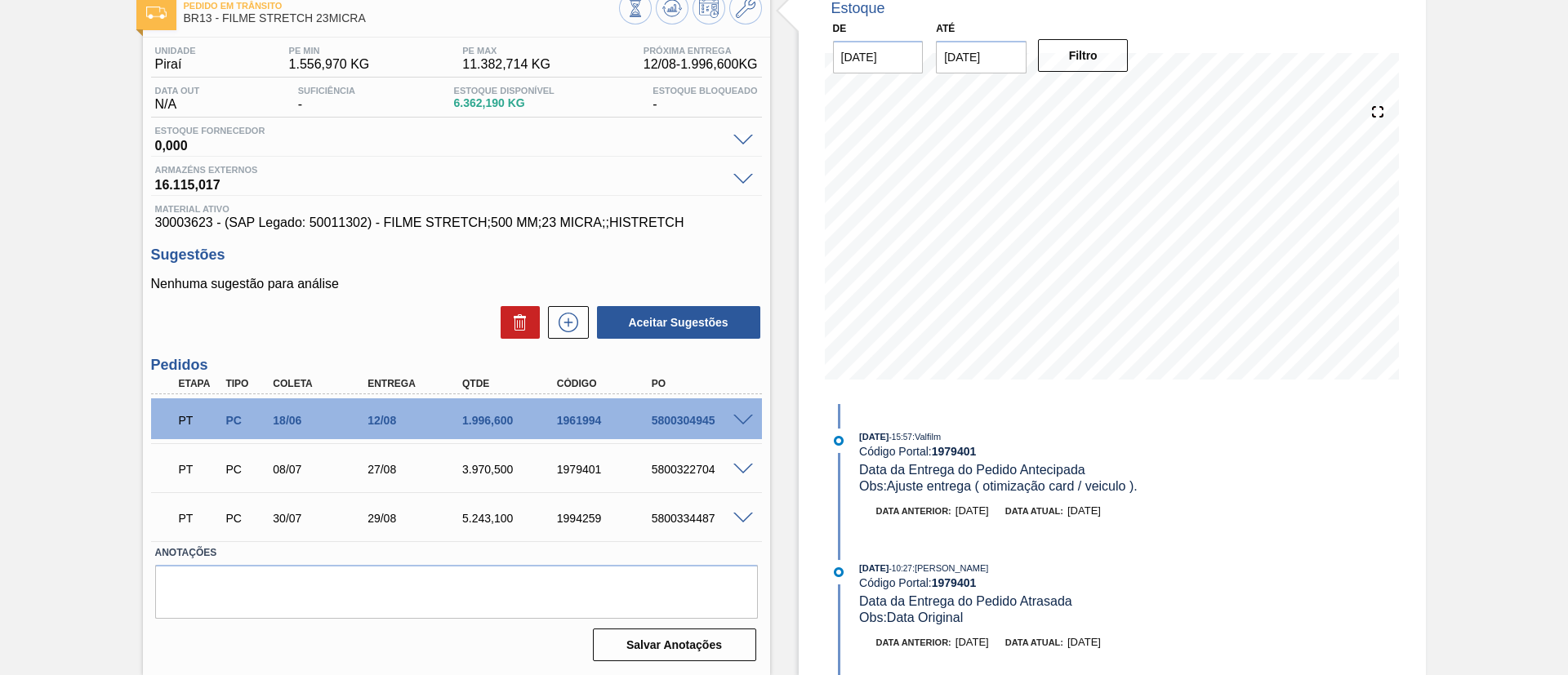
click at [753, 519] on div at bounding box center [746, 517] width 33 height 12
click at [746, 516] on span at bounding box center [744, 519] width 20 height 12
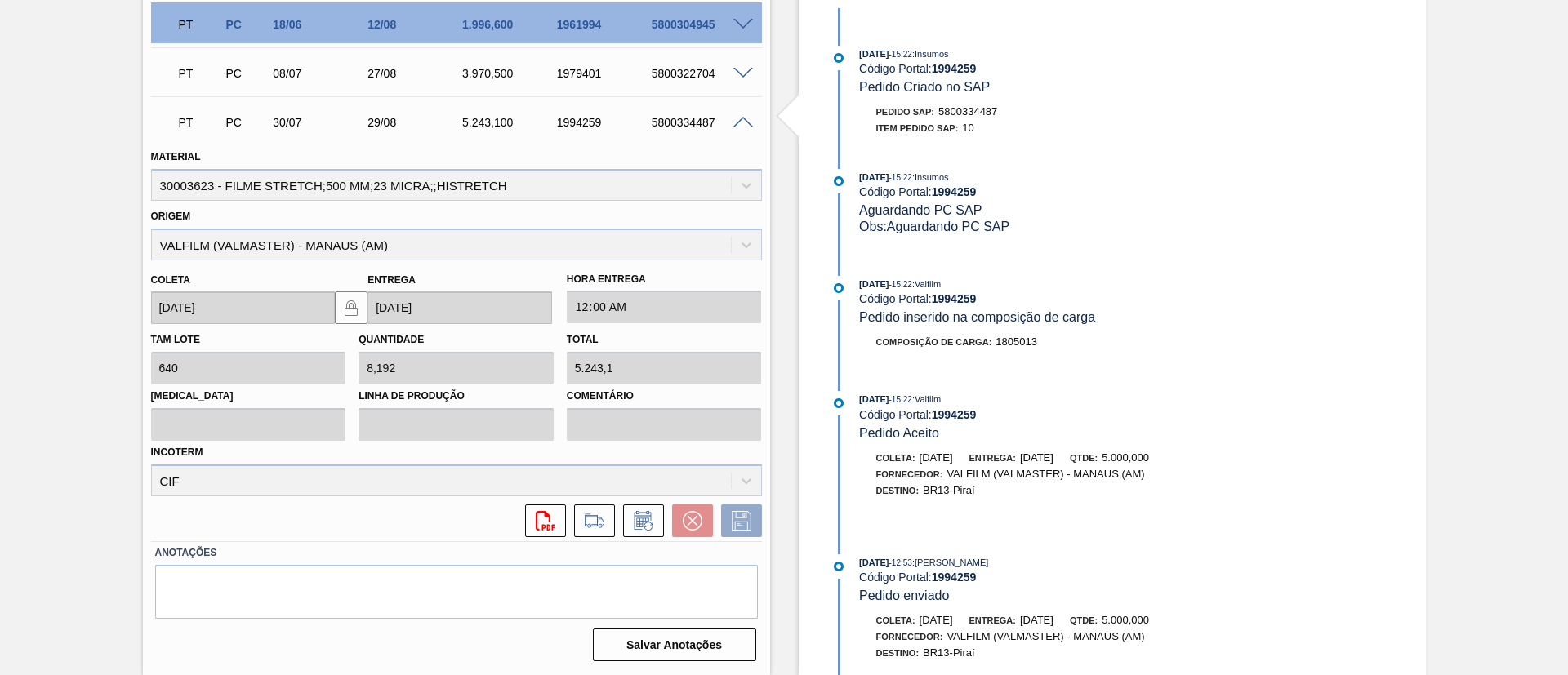
scroll to position [719, 0]
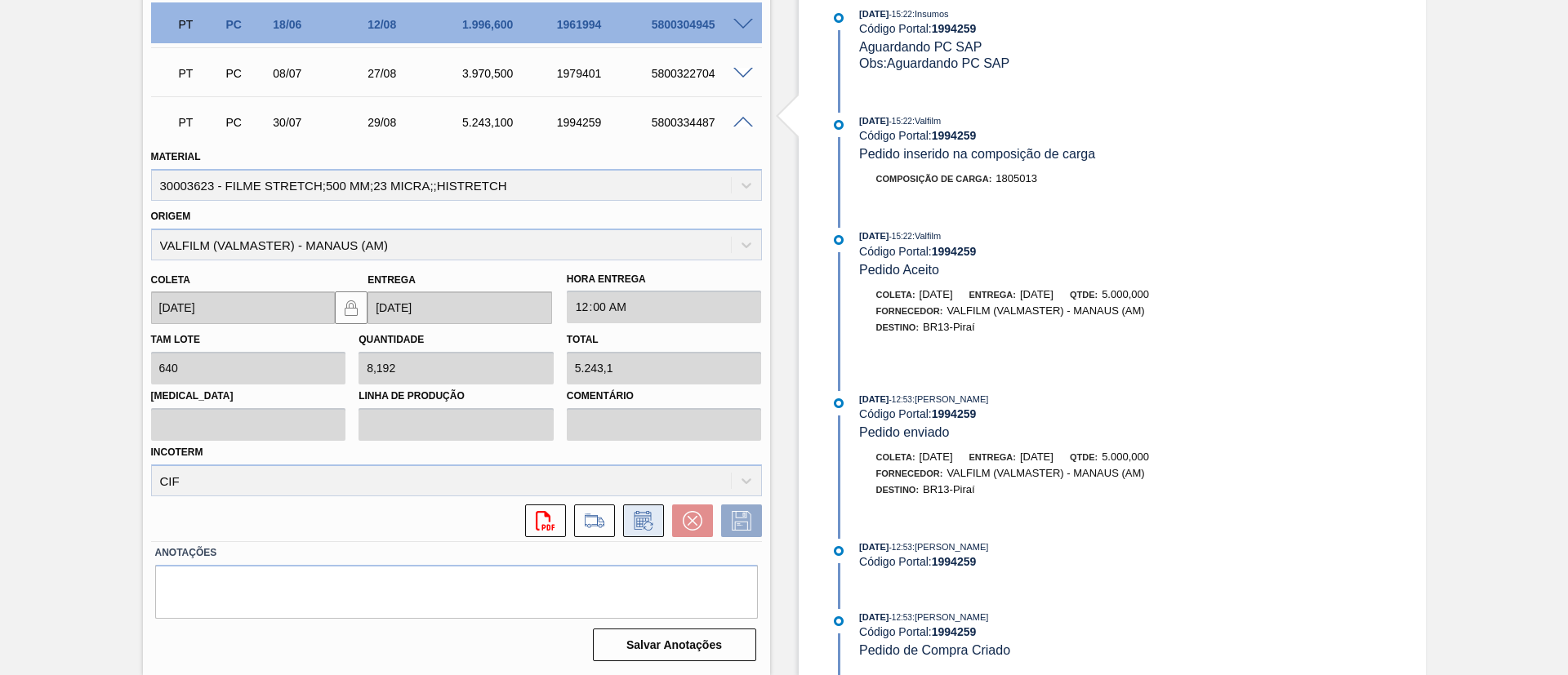
click at [653, 515] on icon at bounding box center [644, 521] width 26 height 20
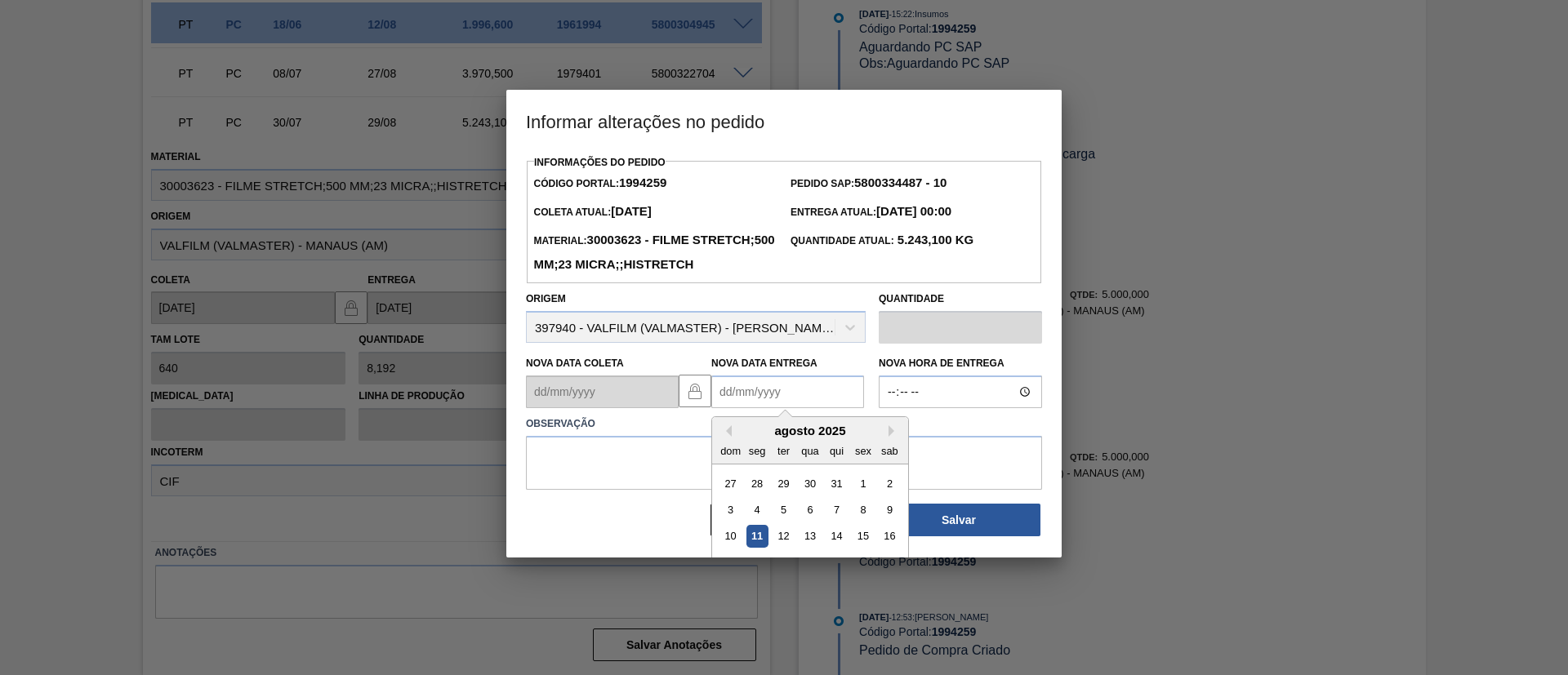
click at [792, 408] on Entrega "Nova Data Entrega" at bounding box center [788, 392] width 153 height 33
click at [887, 437] on div "agosto 2025" at bounding box center [810, 430] width 196 height 14
click at [891, 437] on button "Next Month" at bounding box center [894, 431] width 12 height 12
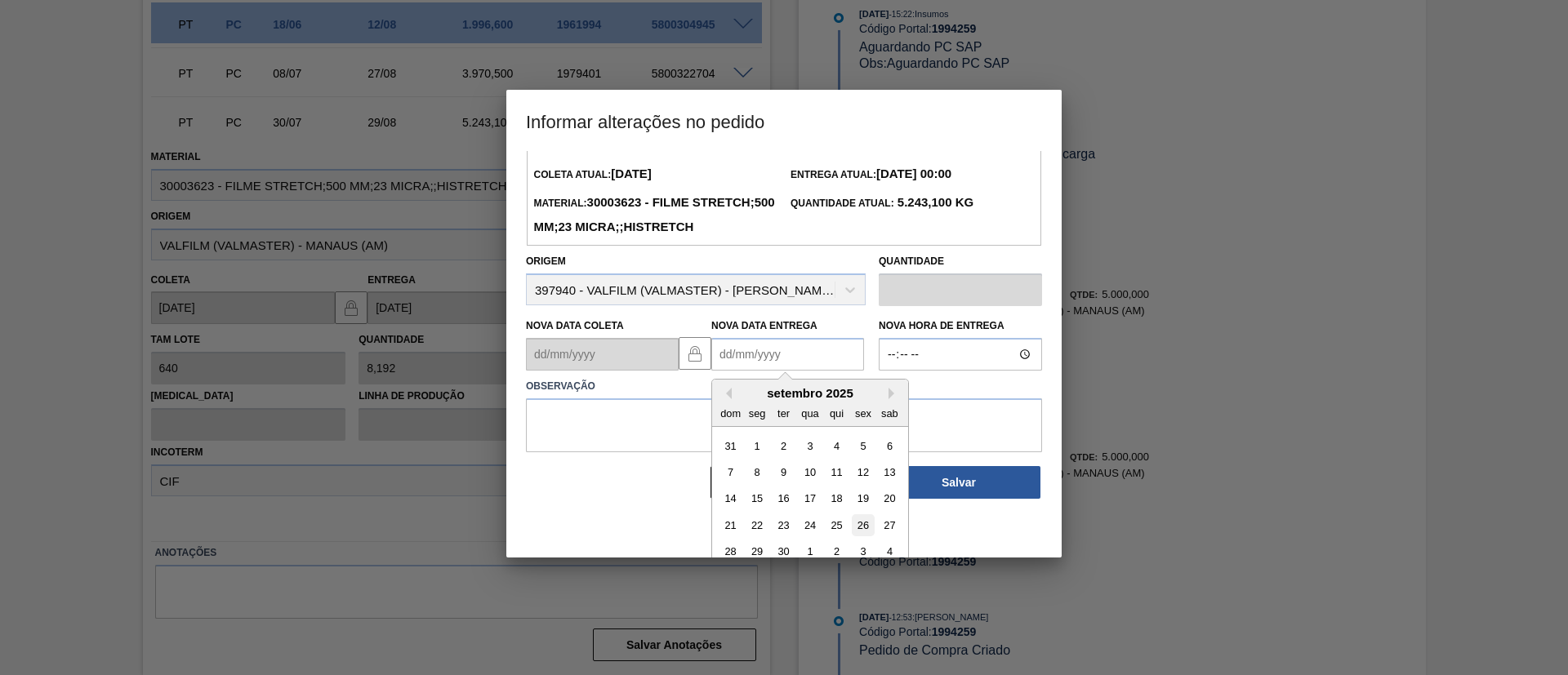
scroll to position [55, 0]
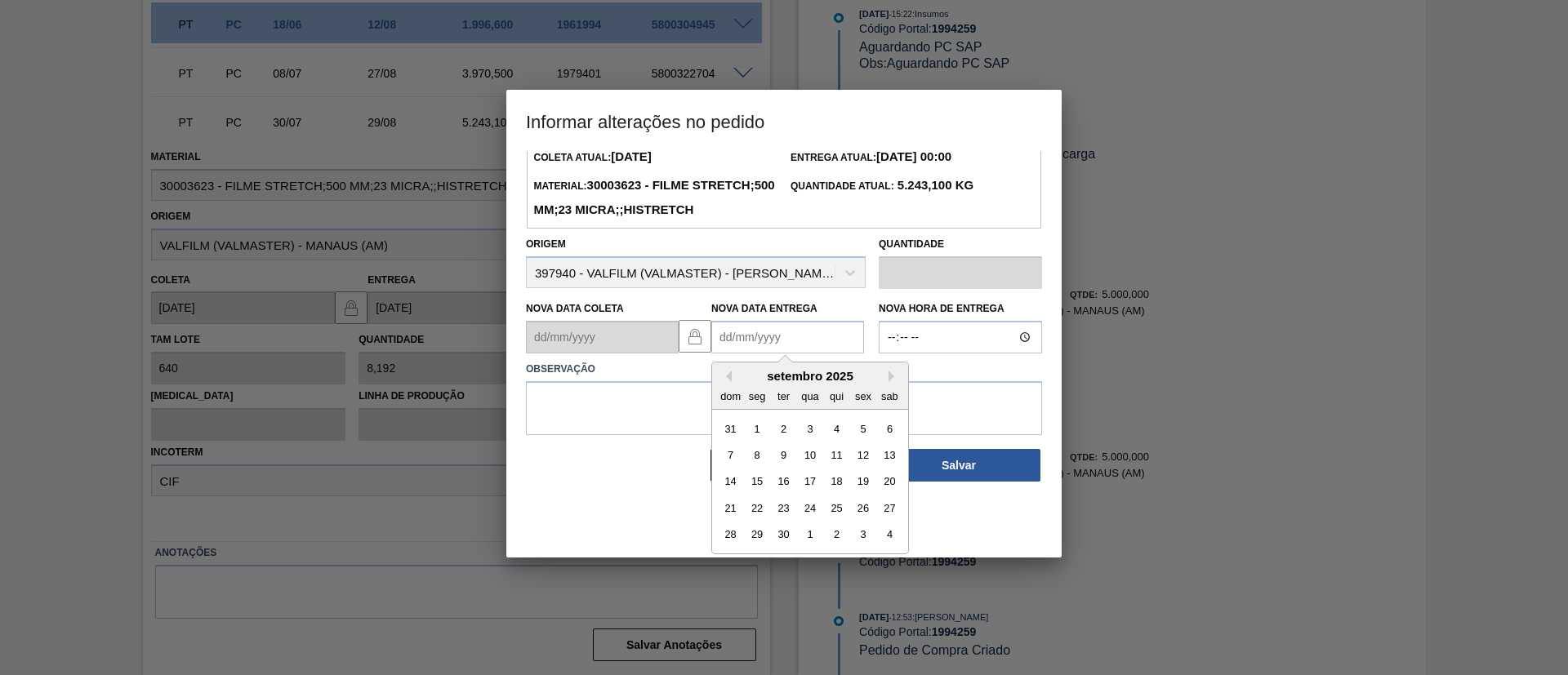
drag, startPoint x: 810, startPoint y: 535, endPoint x: 806, endPoint y: 513, distance: 22.4
click at [810, 520] on div "24" at bounding box center [810, 508] width 22 height 22
type Entrega "[DATE]"
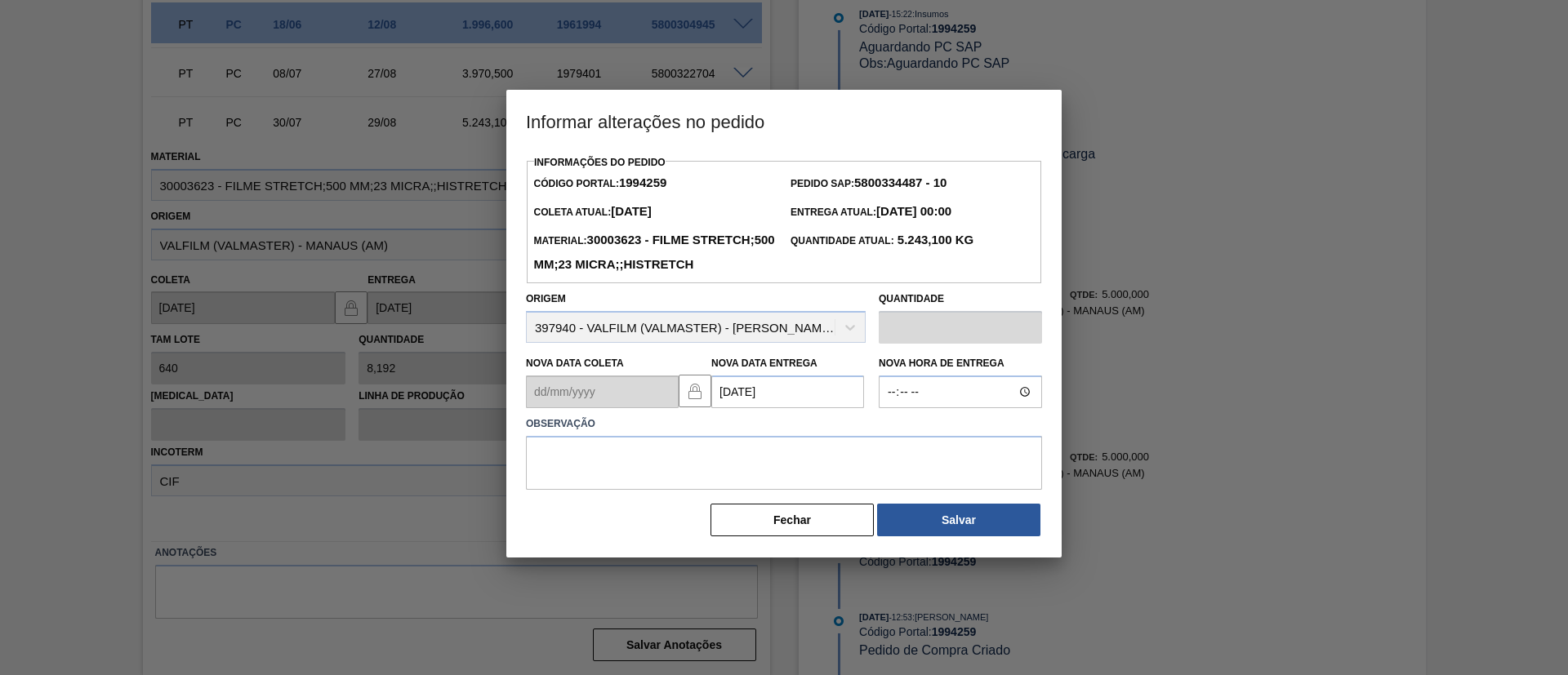
scroll to position [0, 0]
click at [800, 490] on textarea at bounding box center [784, 463] width 517 height 54
paste textarea "D"
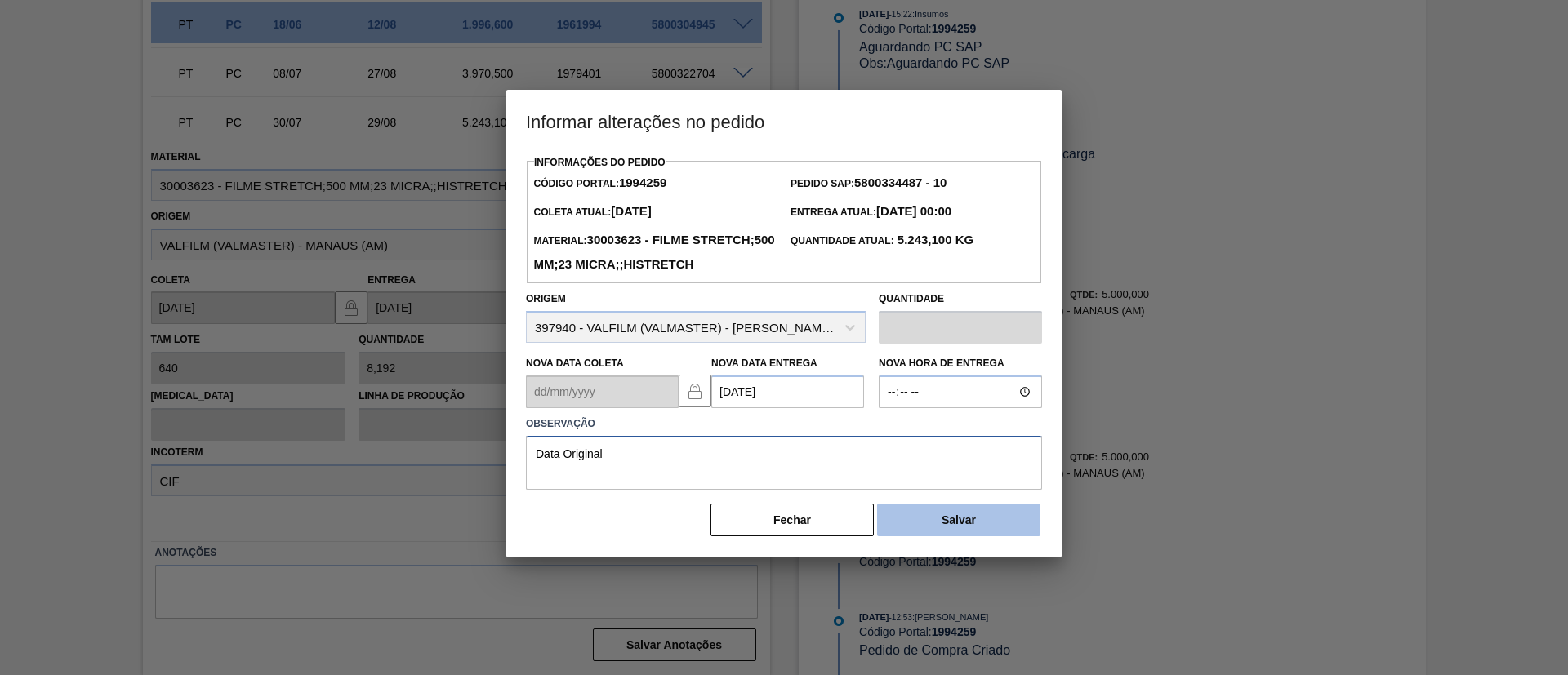
type textarea "Data Original"
click at [921, 532] on button "Salvar" at bounding box center [958, 520] width 164 height 33
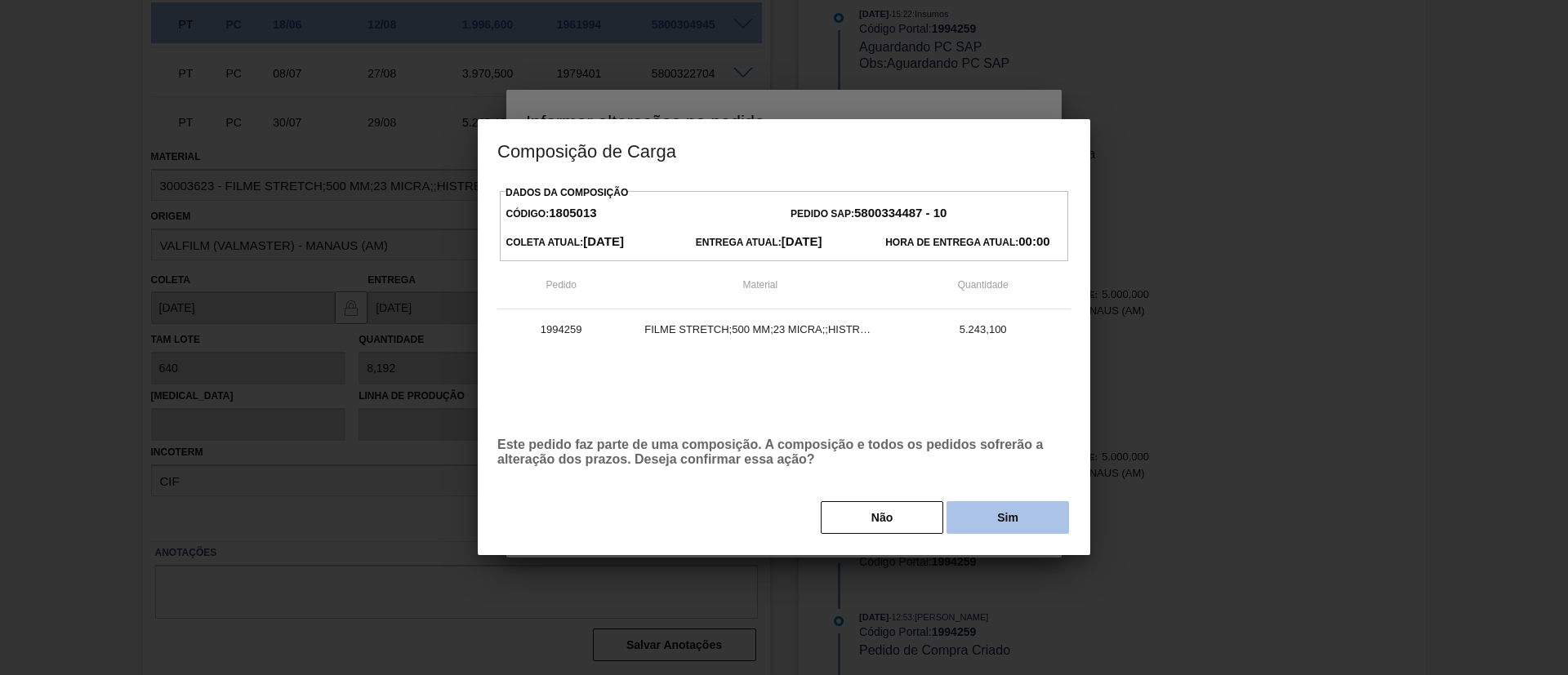
click at [991, 514] on button "Sim" at bounding box center [1008, 518] width 123 height 33
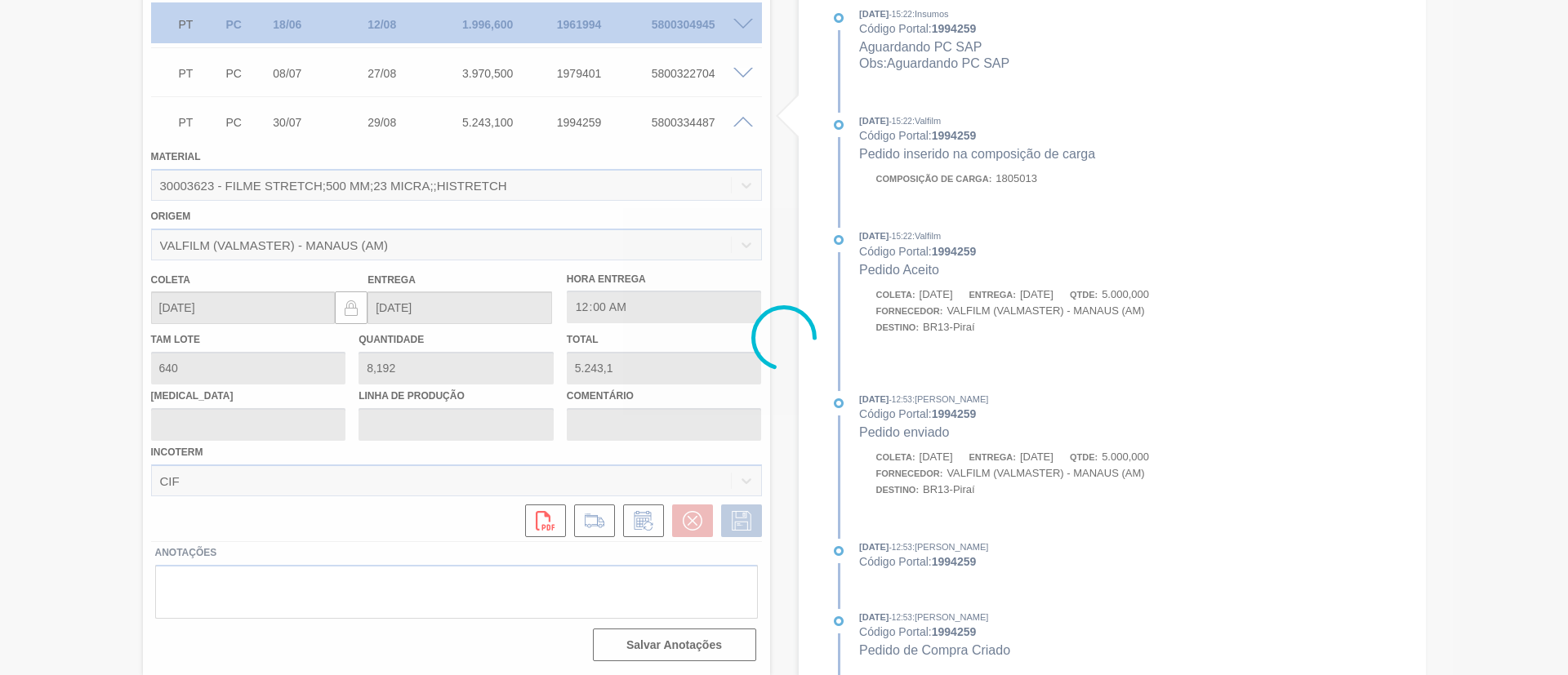
scroll to position [850, 0]
type input "Data Original"
type input "[DATE]"
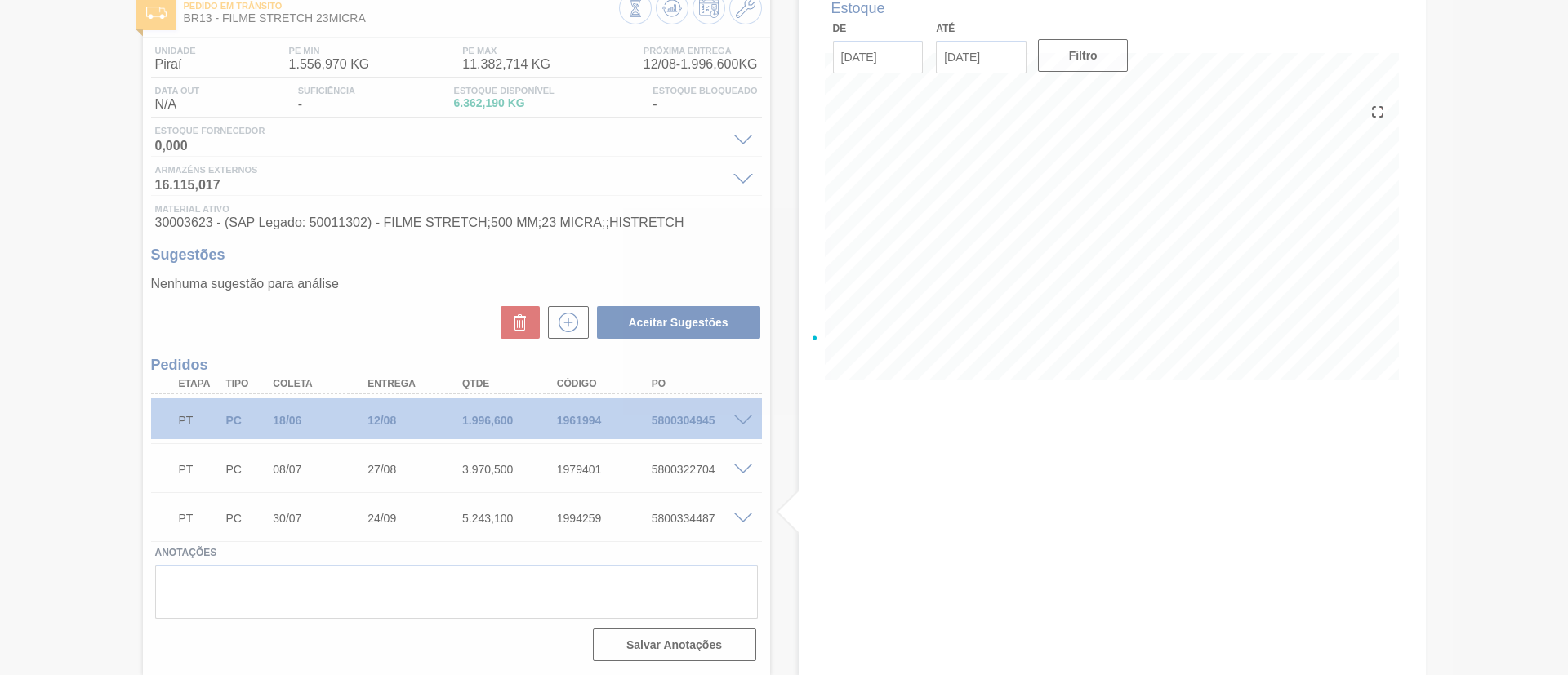
scroll to position [98, 0]
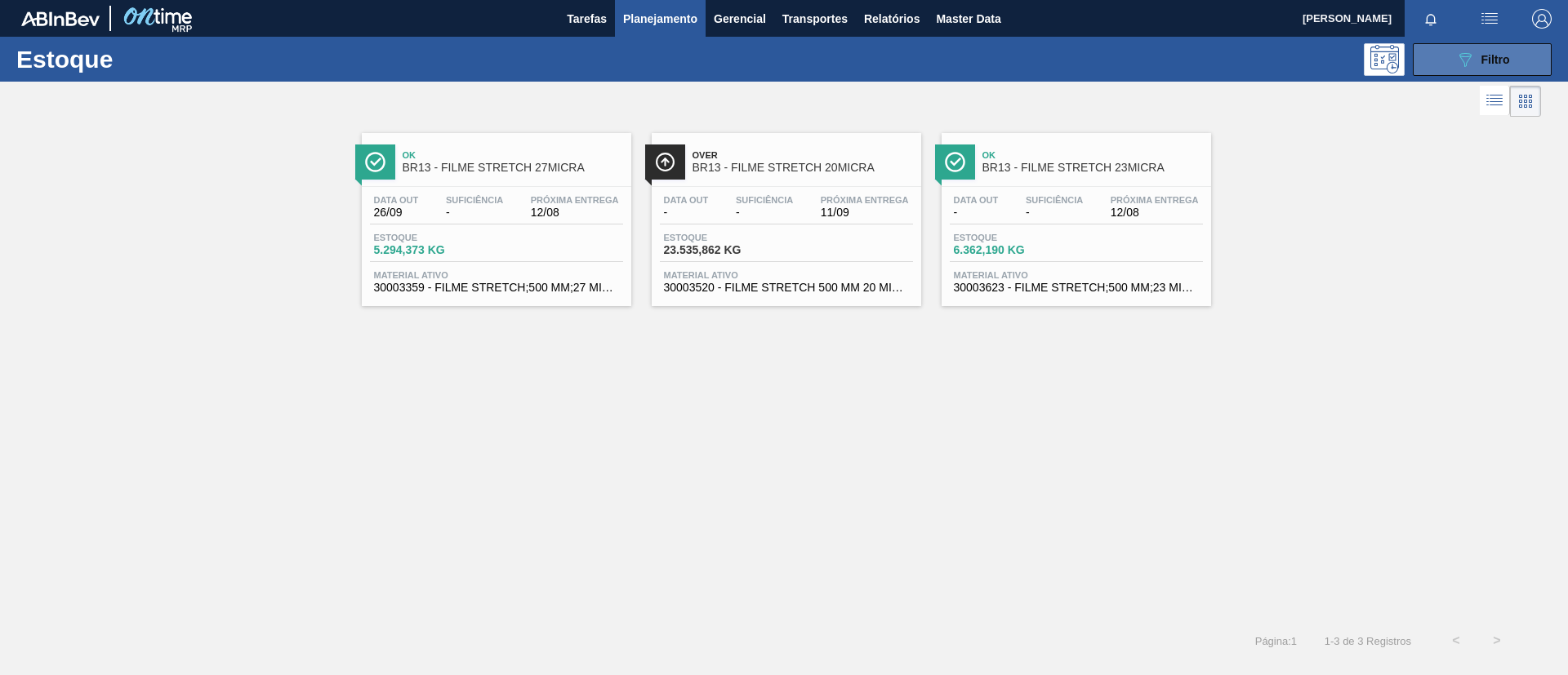
click at [1469, 58] on icon "089F7B8B-B2A5-4AFE-B5C0-19BA573D28AC" at bounding box center [1465, 60] width 20 height 20
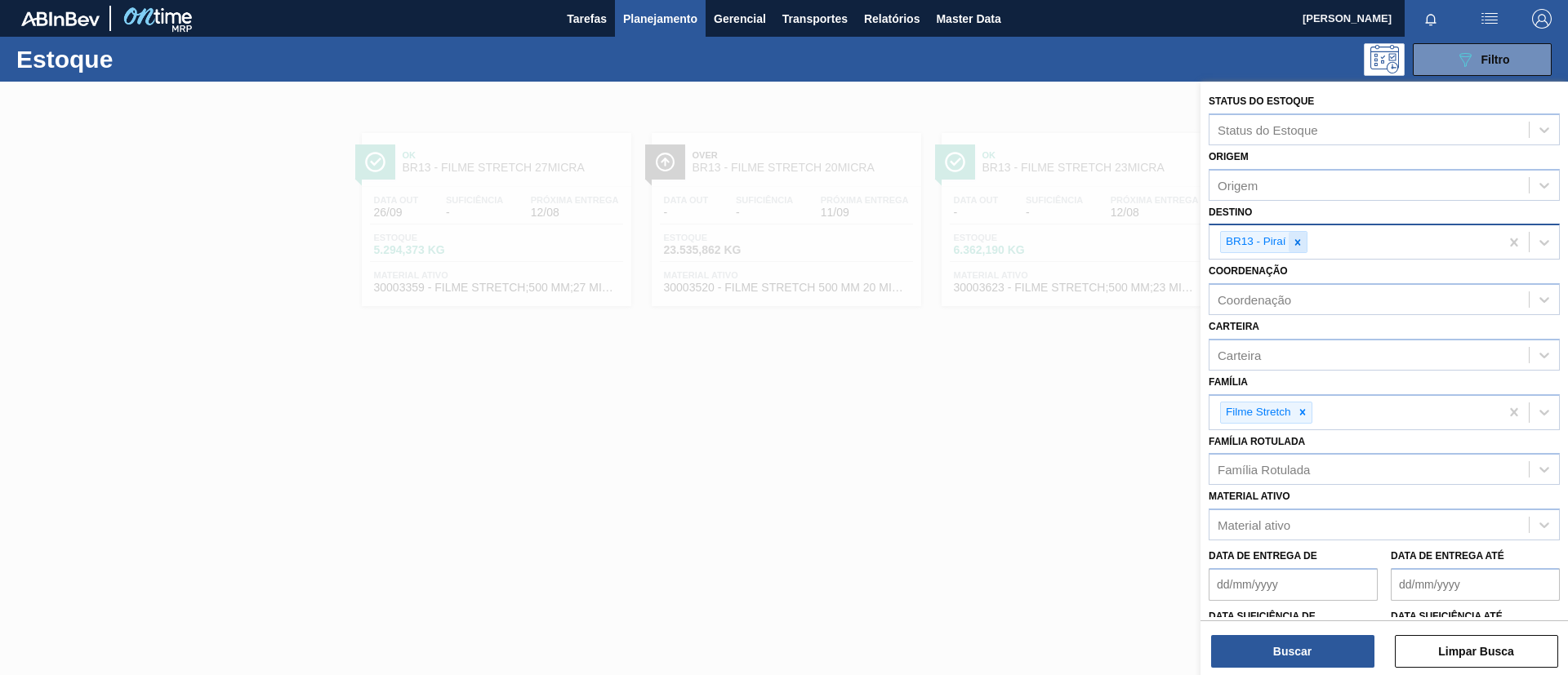
click at [1298, 248] on div at bounding box center [1298, 242] width 18 height 21
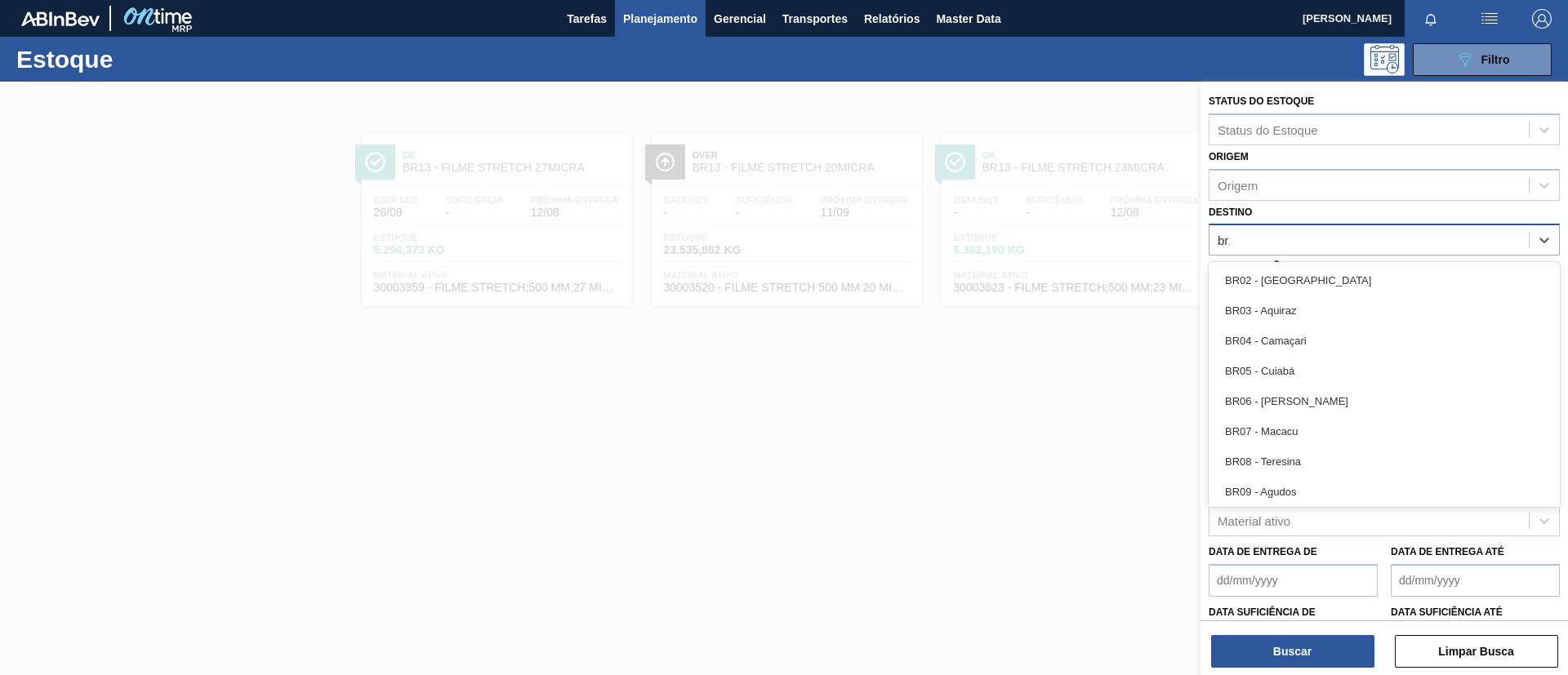
type input "br14"
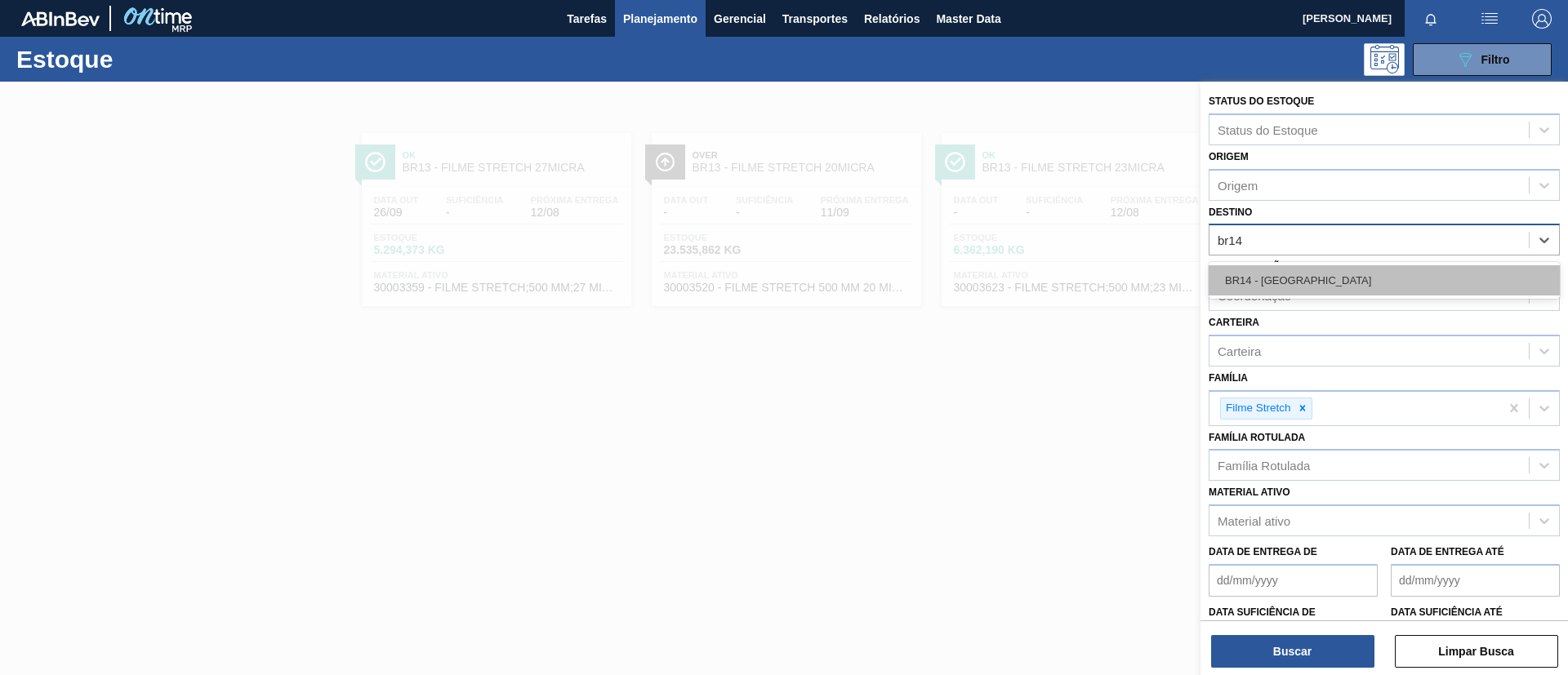
click at [1312, 267] on div "BR14 - [GEOGRAPHIC_DATA]" at bounding box center [1385, 280] width 351 height 30
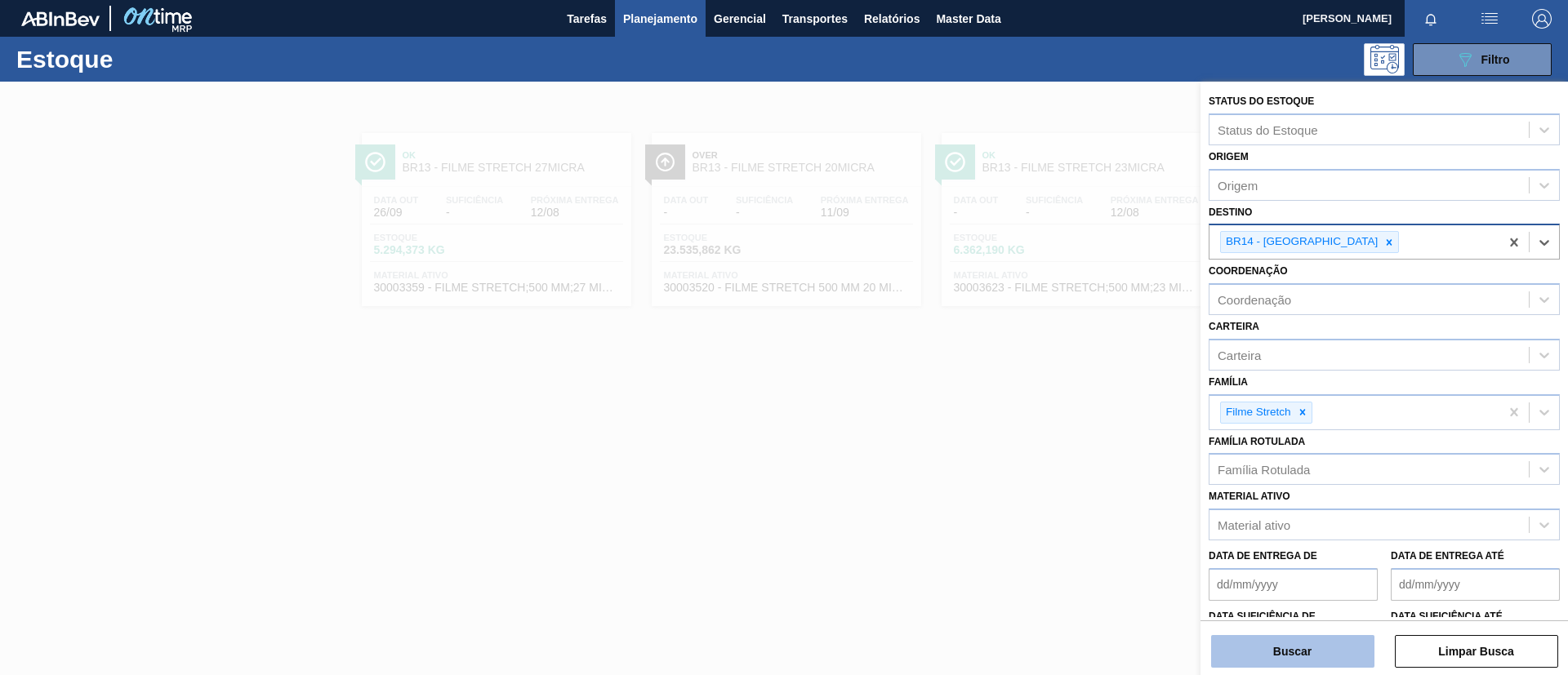
click at [1313, 637] on button "Buscar" at bounding box center [1293, 652] width 164 height 33
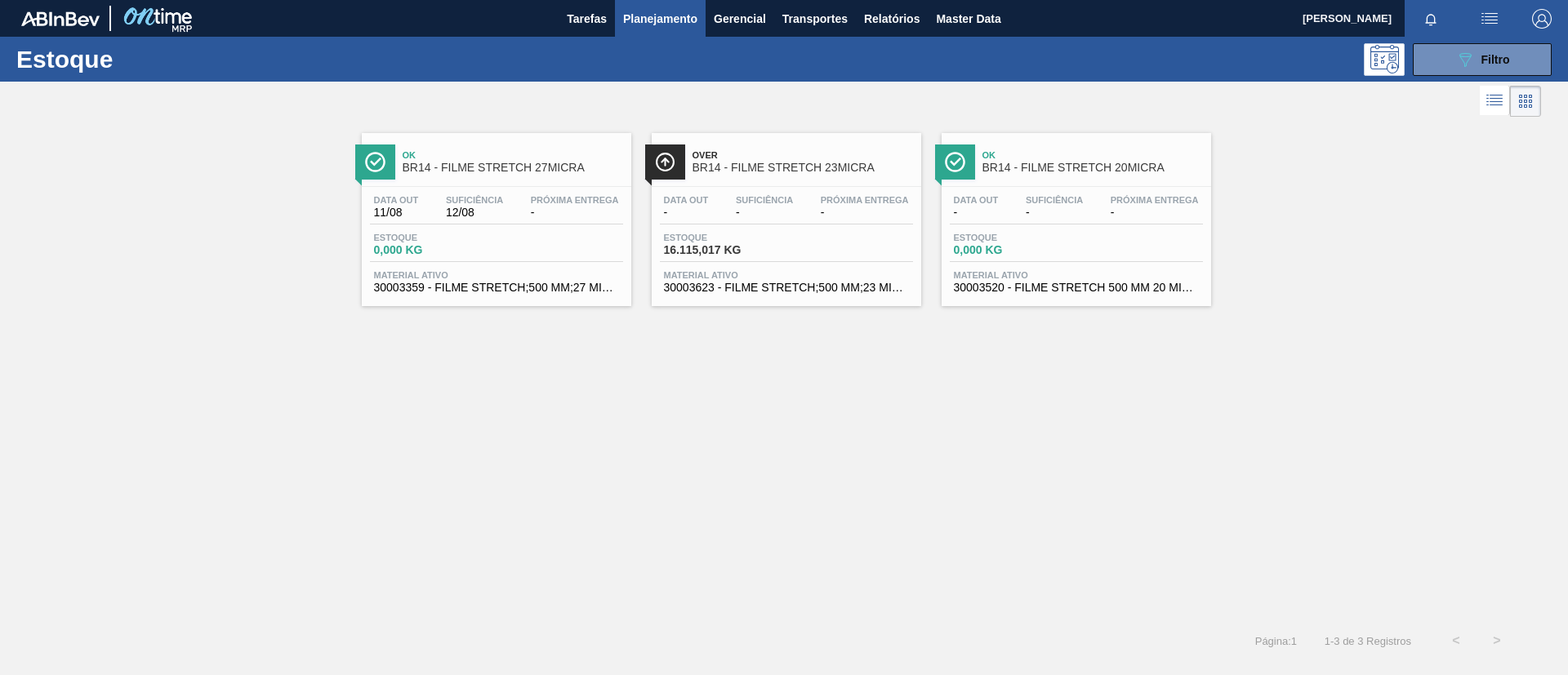
click at [578, 178] on div "Ok BR14 - FILME STRETCH 27MICRA" at bounding box center [513, 162] width 220 height 37
click at [768, 174] on div "Over BR14 - FILME STRETCH 23MICRA" at bounding box center [803, 162] width 220 height 37
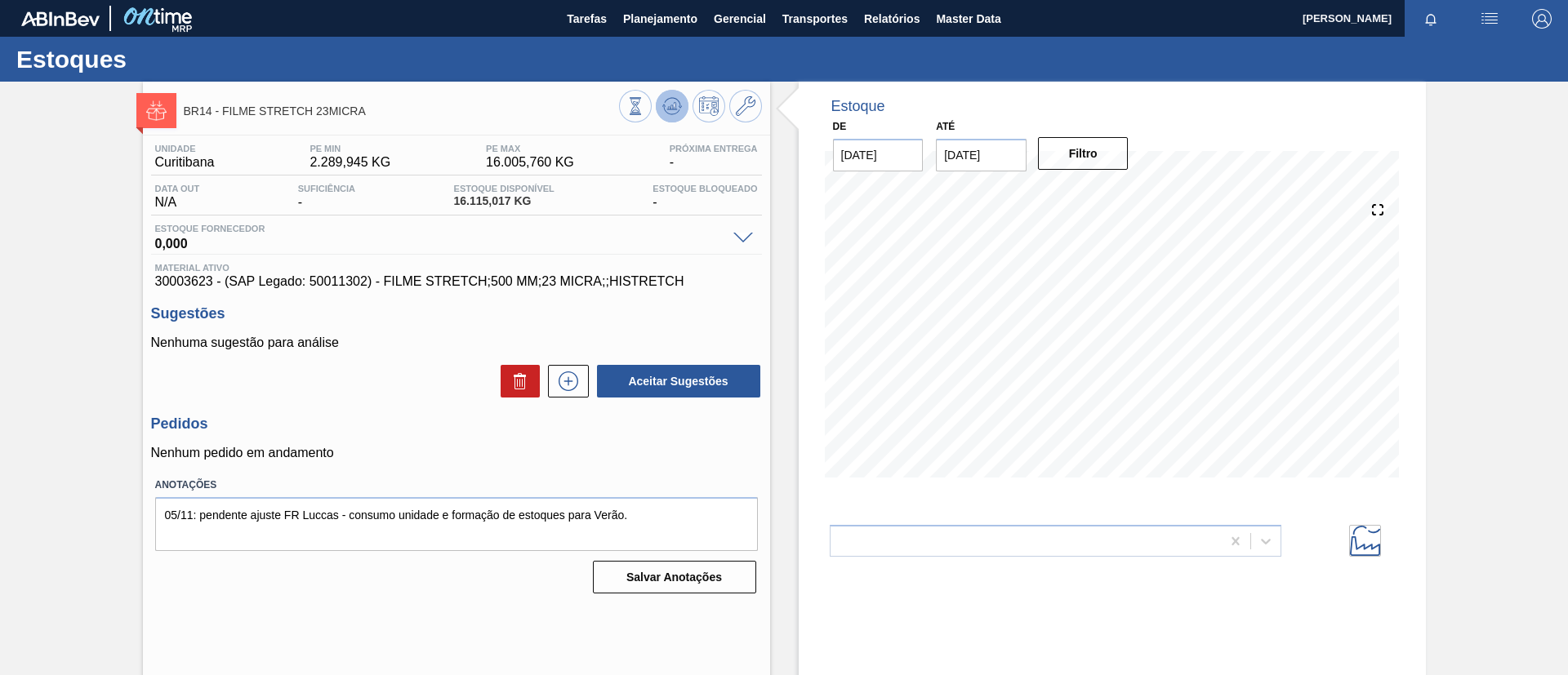
click at [644, 105] on icon at bounding box center [636, 106] width 18 height 18
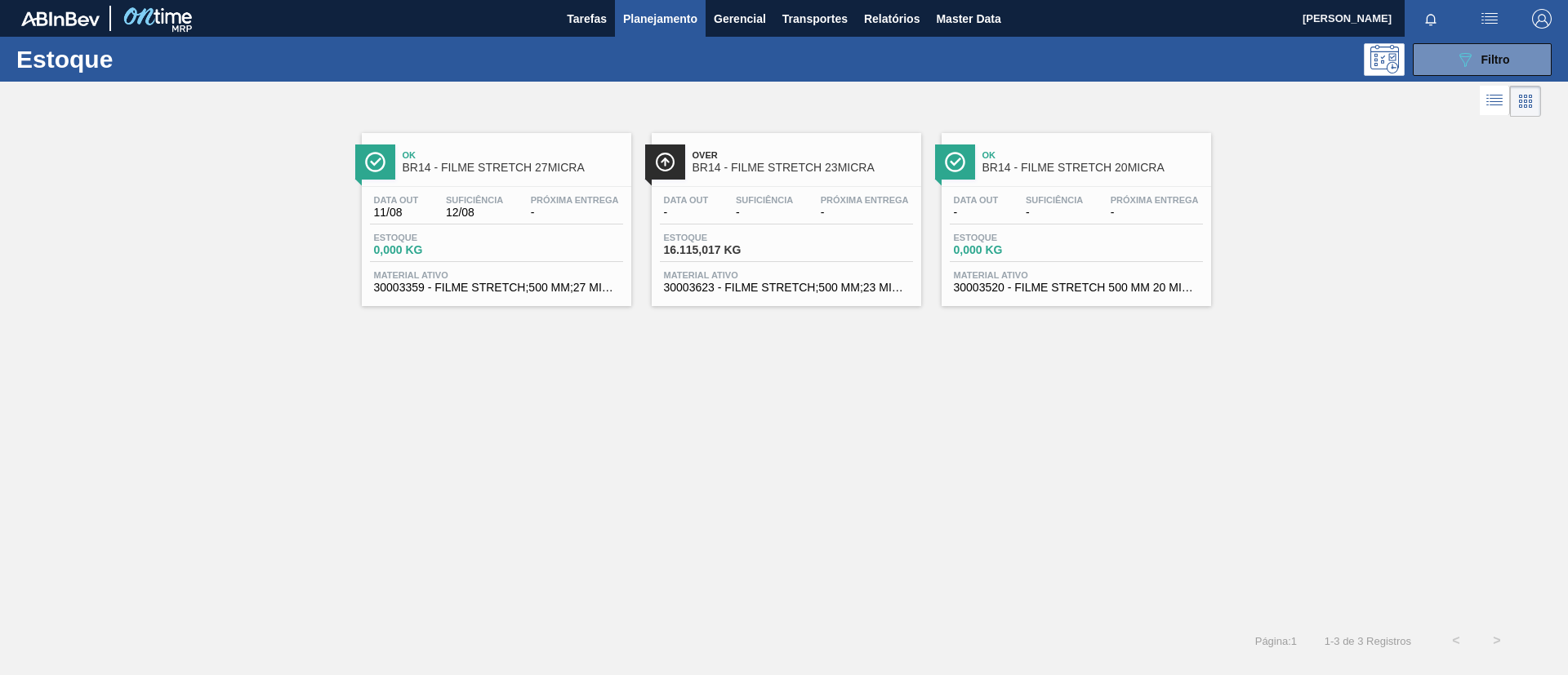
click at [1093, 173] on span "BR14 - FILME STRETCH 20MICRA" at bounding box center [1093, 168] width 220 height 12
click at [1488, 54] on span "Filtro" at bounding box center [1496, 60] width 29 height 13
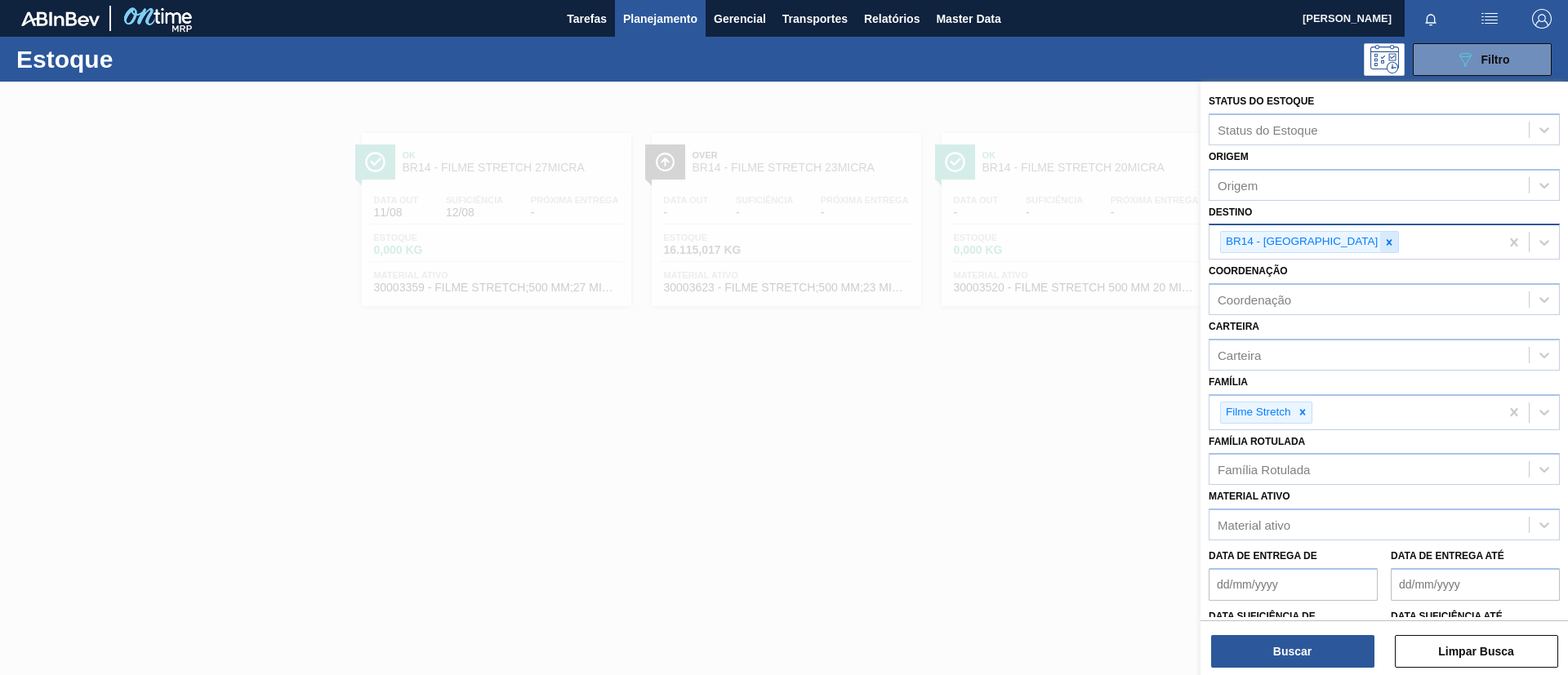
click at [1380, 243] on div at bounding box center [1389, 242] width 18 height 21
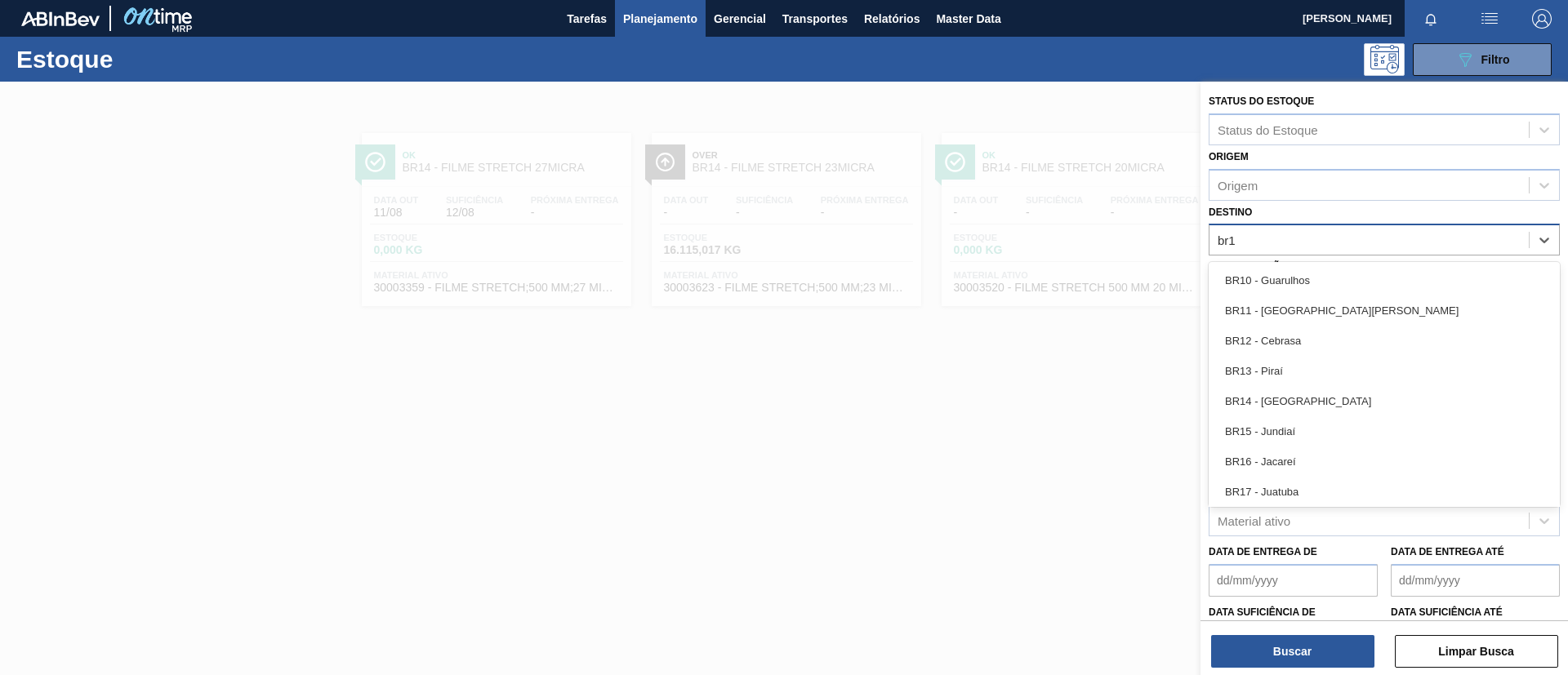
type input "br15"
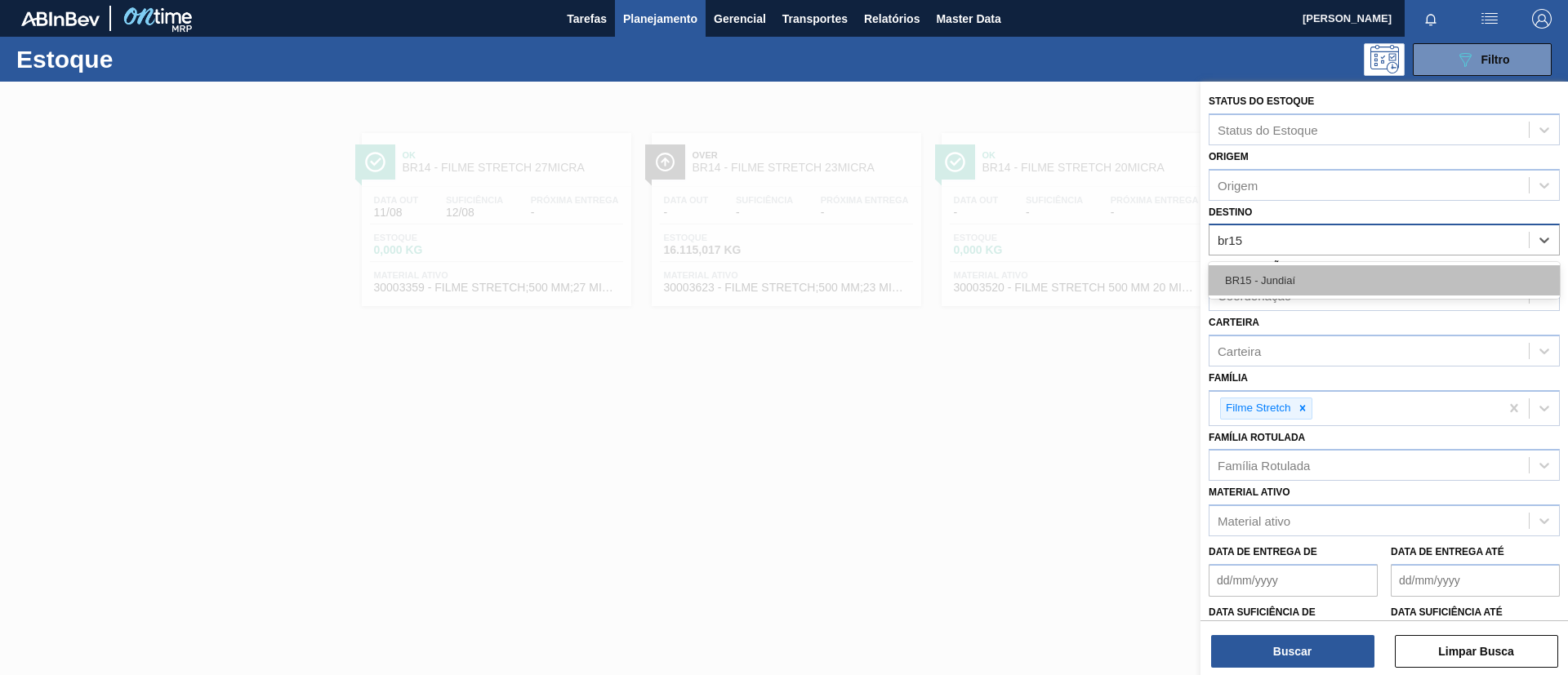
click at [1320, 266] on div "BR15 - Jundiaí" at bounding box center [1385, 280] width 351 height 30
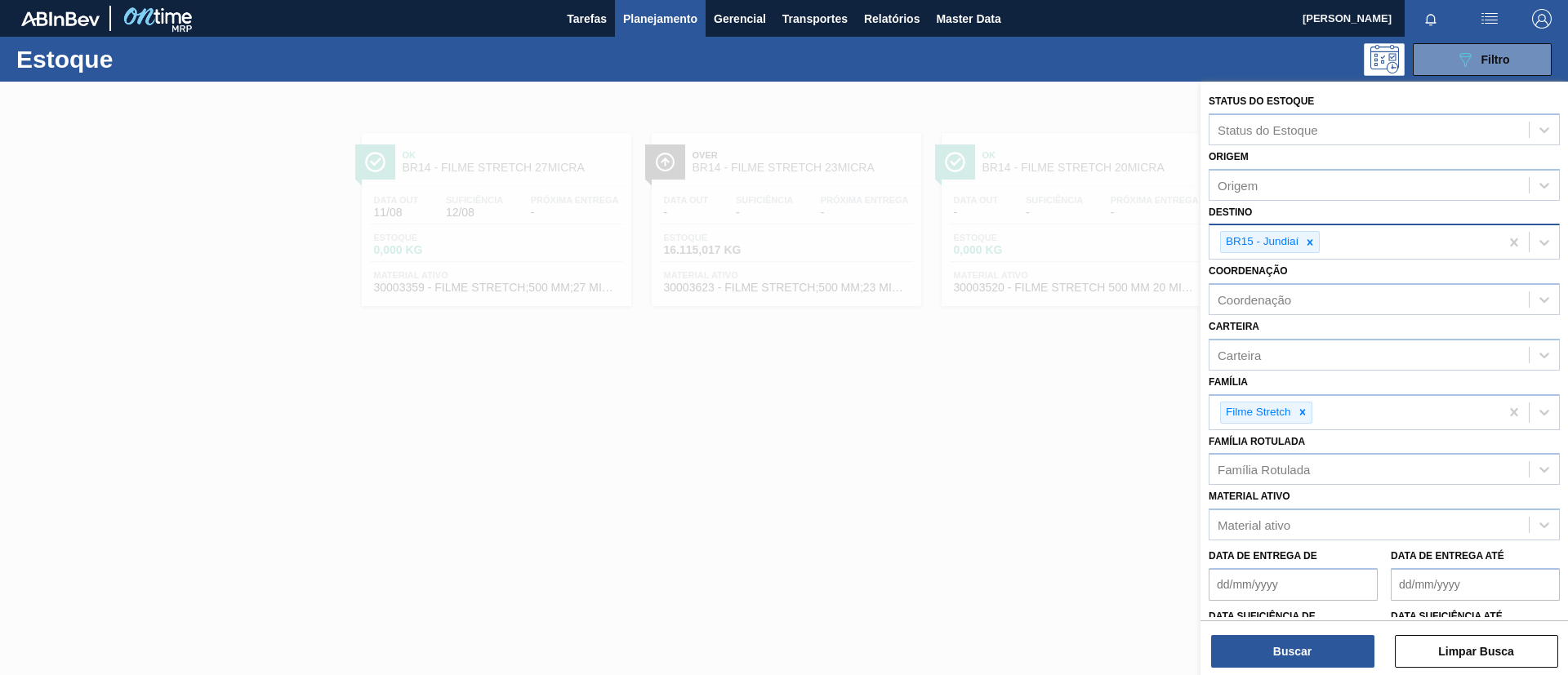
click at [1338, 633] on div "Buscar Limpar Busca" at bounding box center [1385, 644] width 368 height 46
click at [1334, 644] on button "Buscar" at bounding box center [1293, 652] width 164 height 33
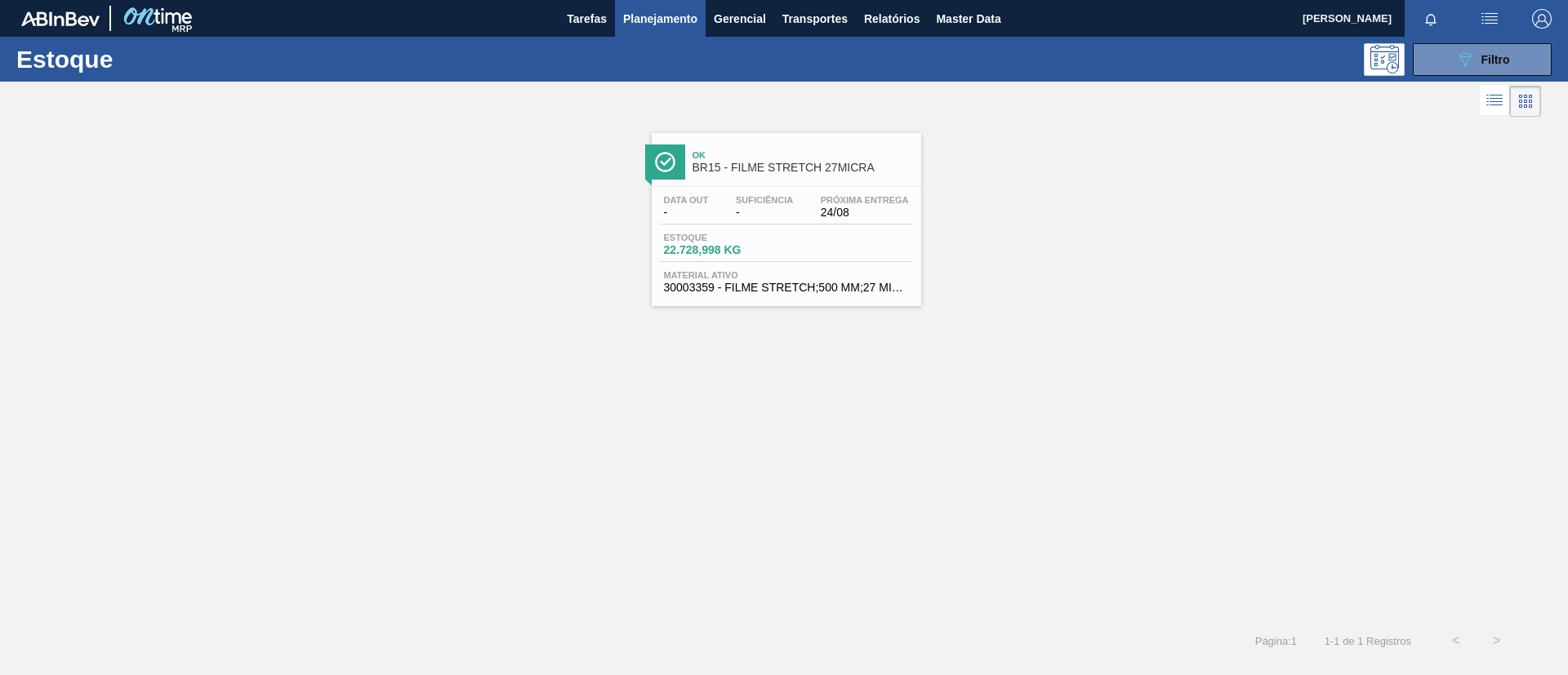
click at [731, 159] on span "Ok" at bounding box center [803, 155] width 220 height 10
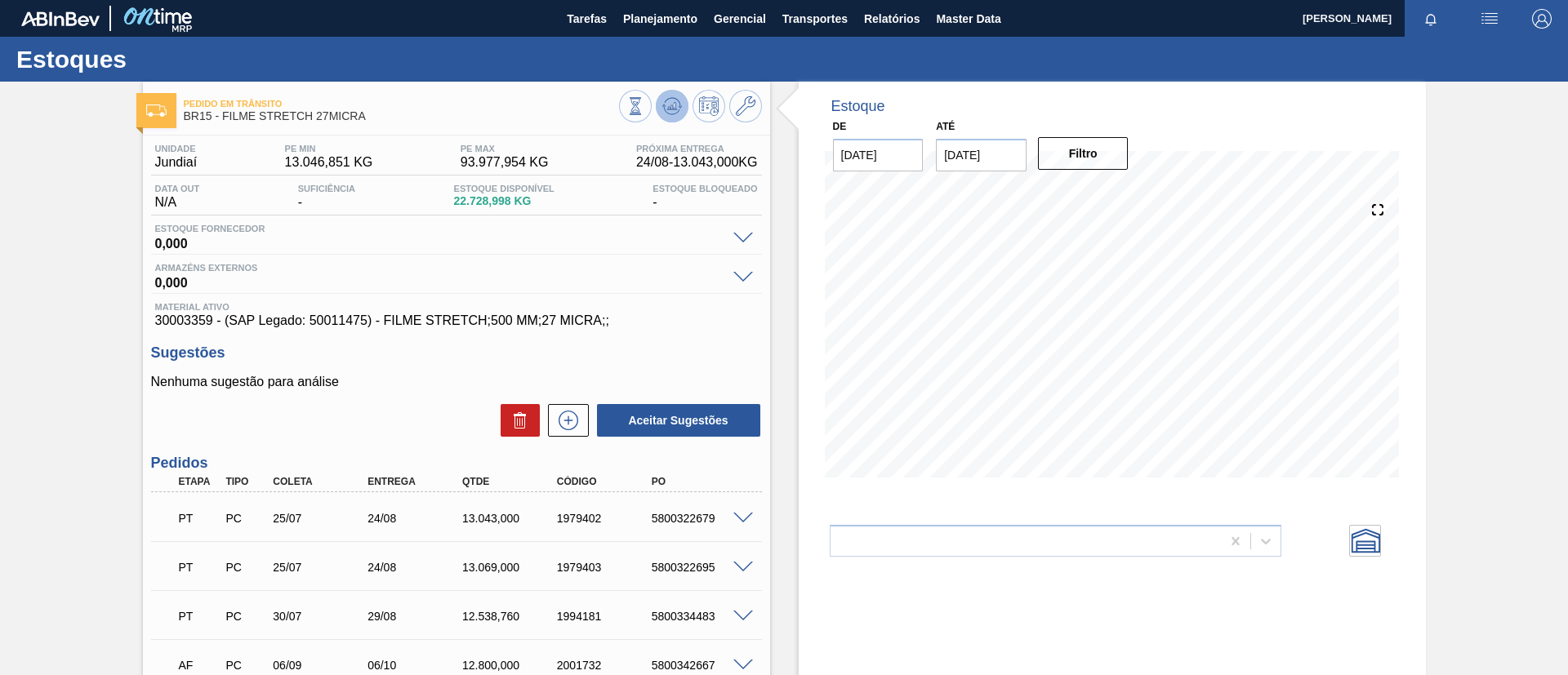
click at [670, 119] on button at bounding box center [672, 106] width 33 height 33
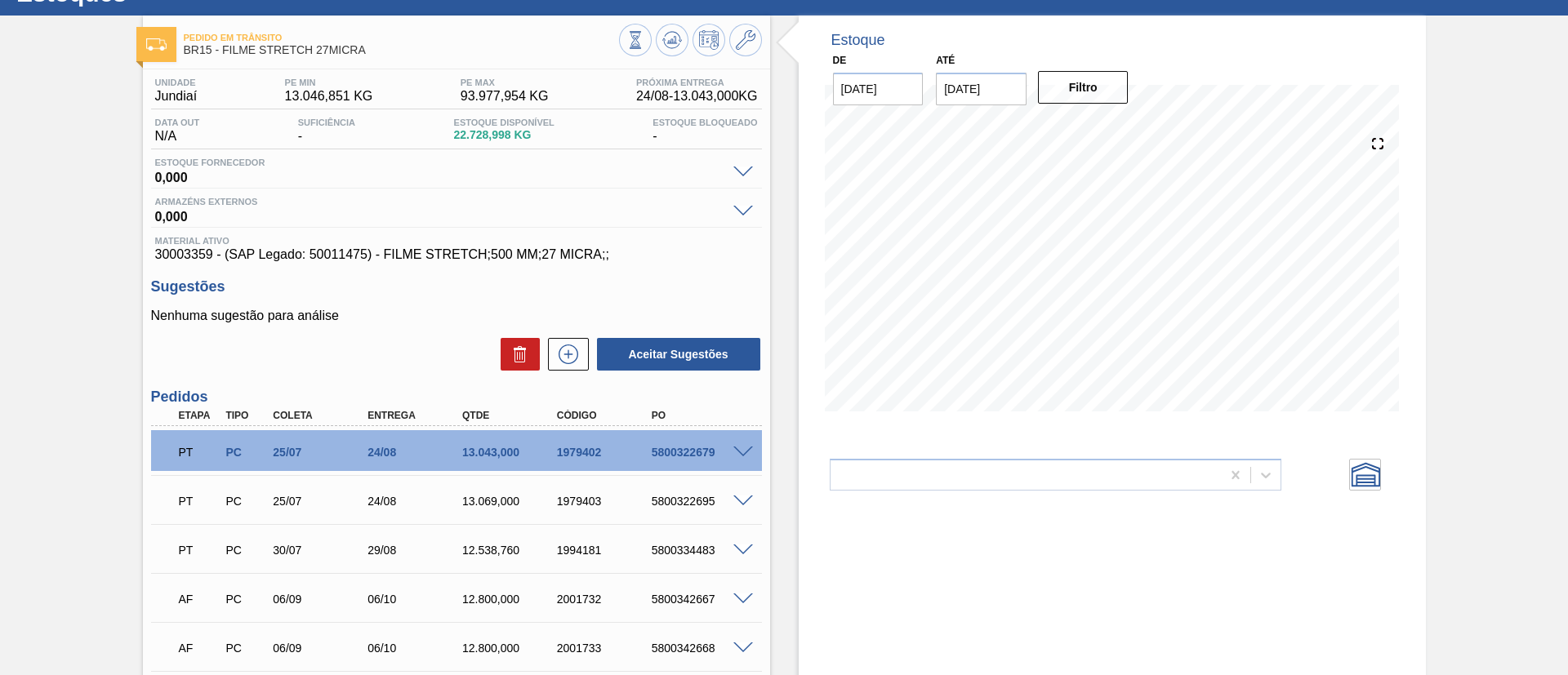
scroll to position [123, 0]
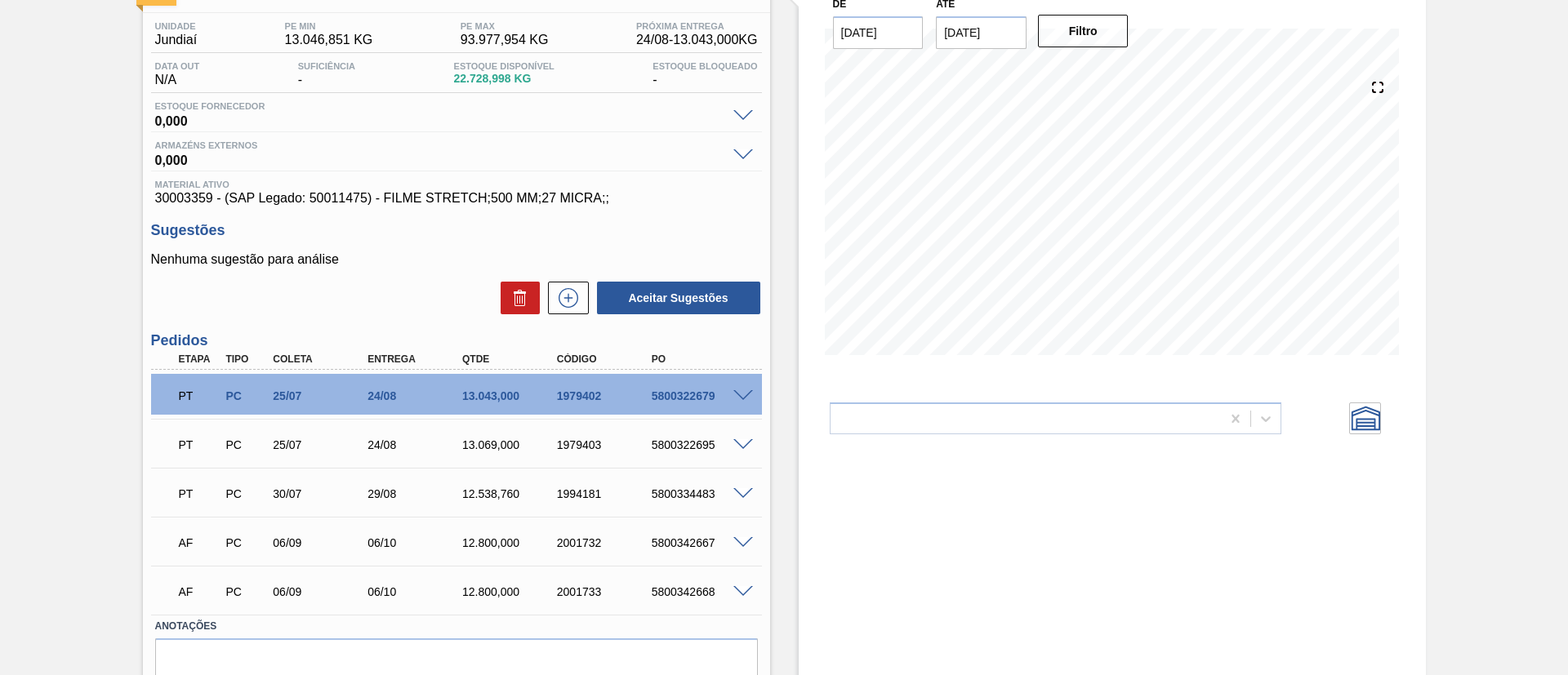
click at [746, 393] on div at bounding box center [746, 395] width 33 height 12
click at [746, 393] on span at bounding box center [744, 396] width 20 height 12
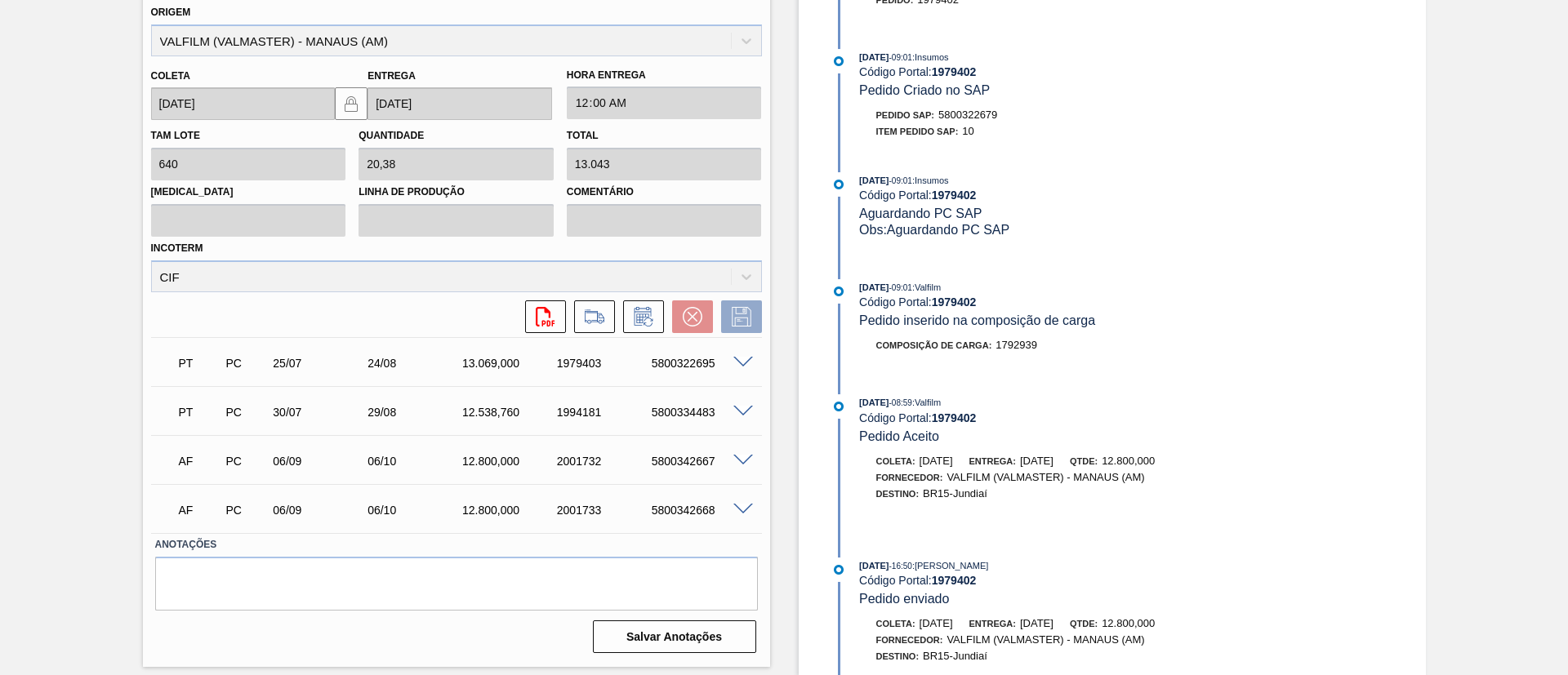
scroll to position [605, 0]
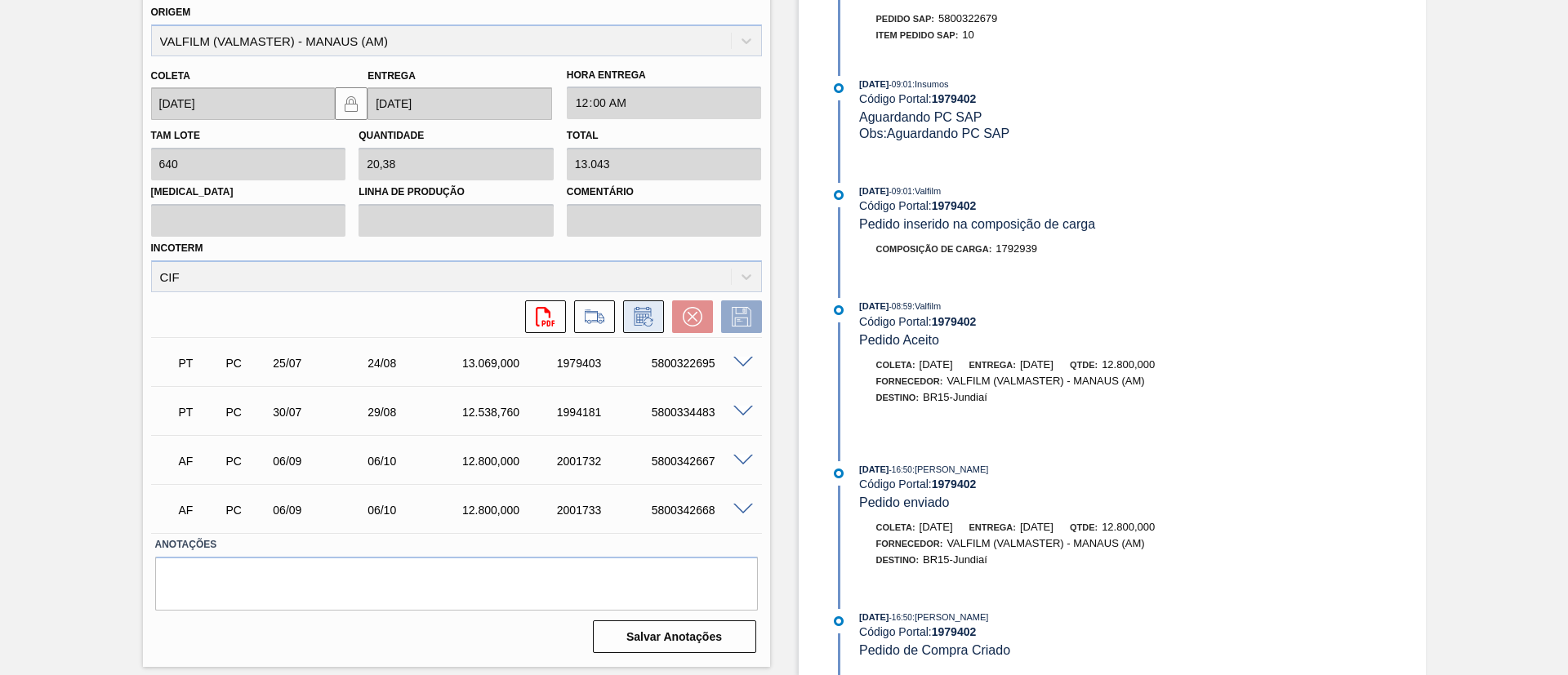
click at [638, 330] on button at bounding box center [644, 317] width 41 height 33
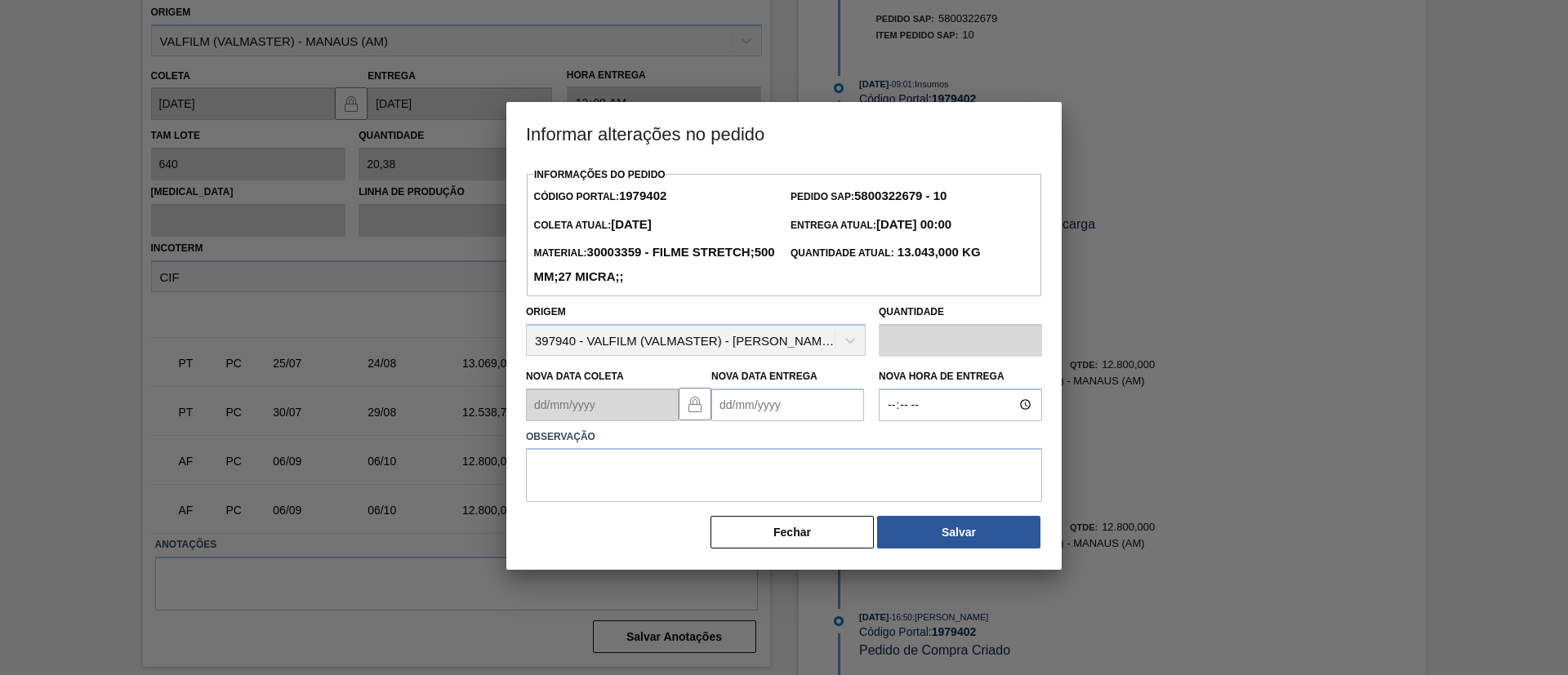
drag, startPoint x: 752, startPoint y: 391, endPoint x: 761, endPoint y: 405, distance: 16.6
click at [752, 391] on Entrega "Nova Data Entrega" at bounding box center [788, 405] width 153 height 33
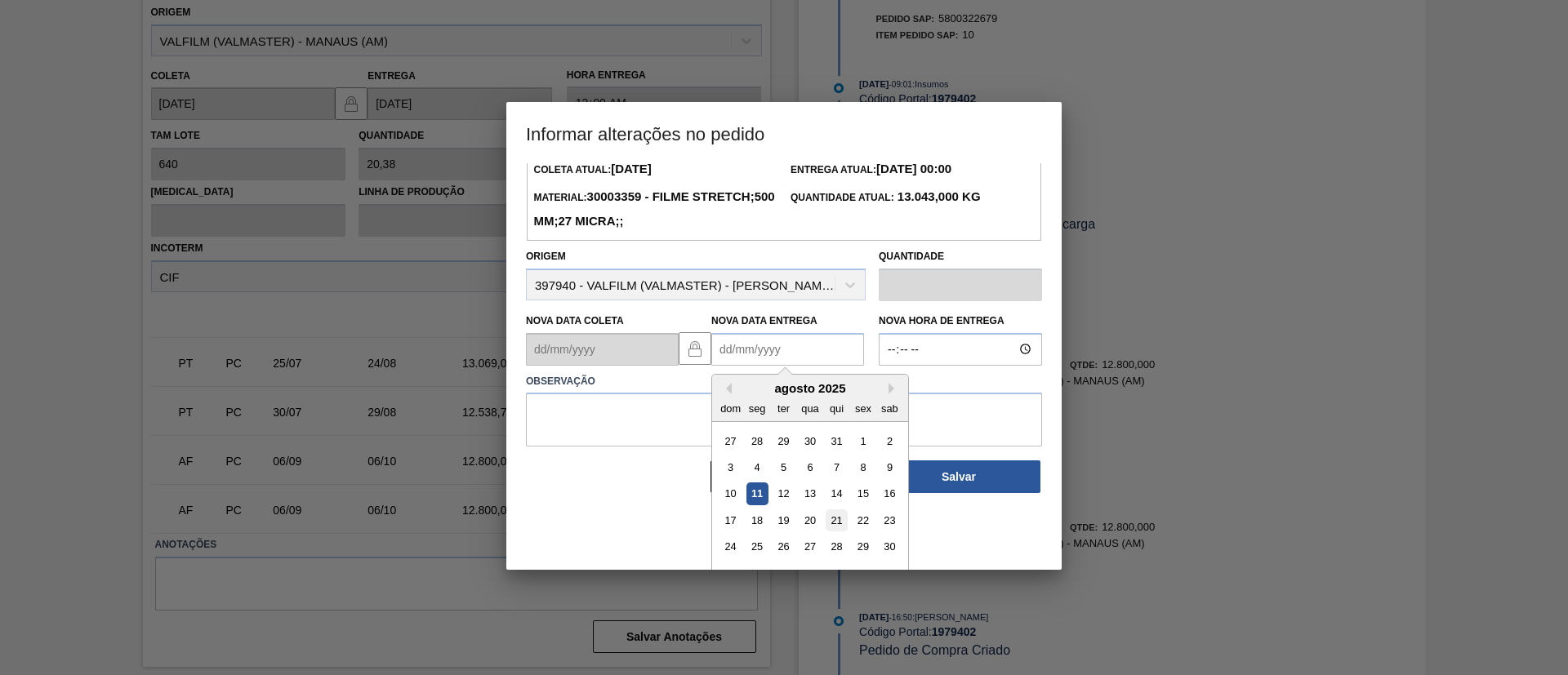
scroll to position [81, 0]
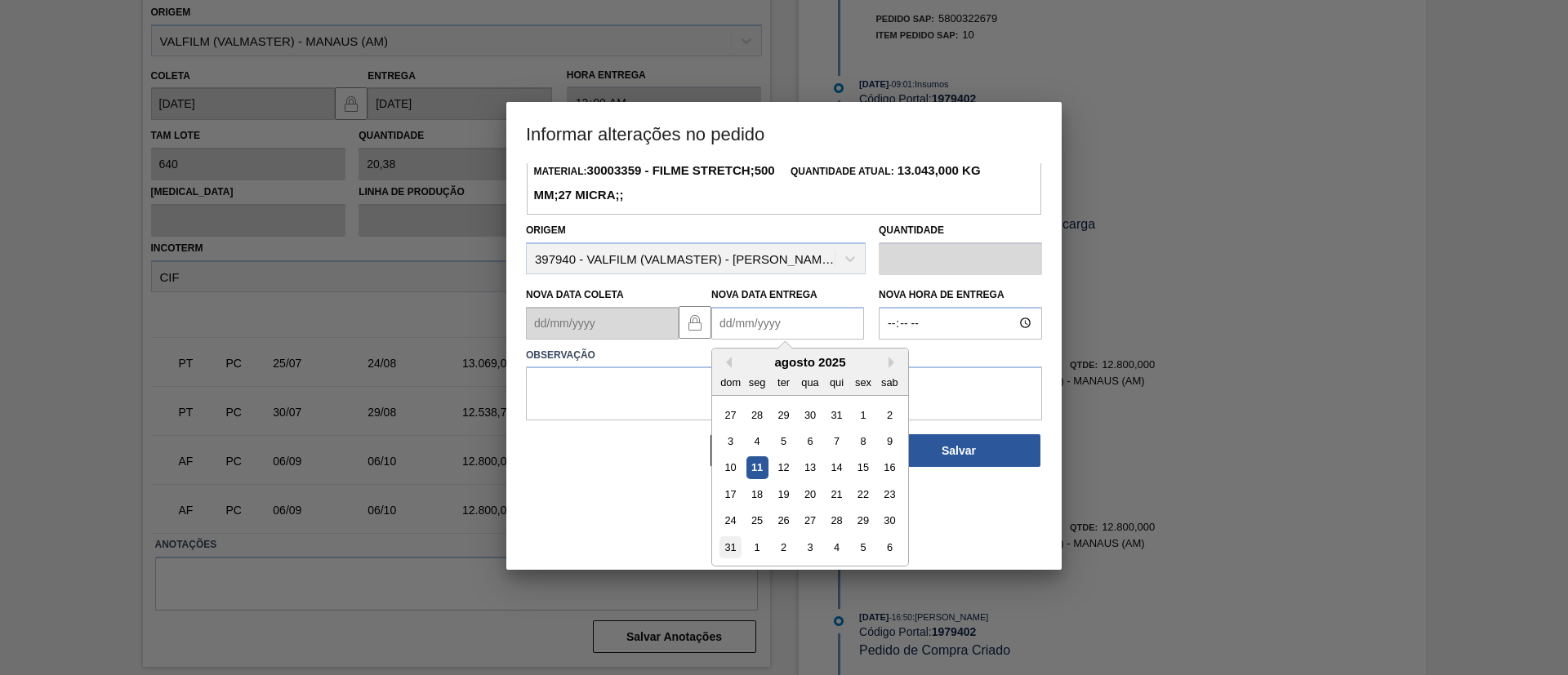
click at [736, 547] on div "31" at bounding box center [731, 547] width 22 height 22
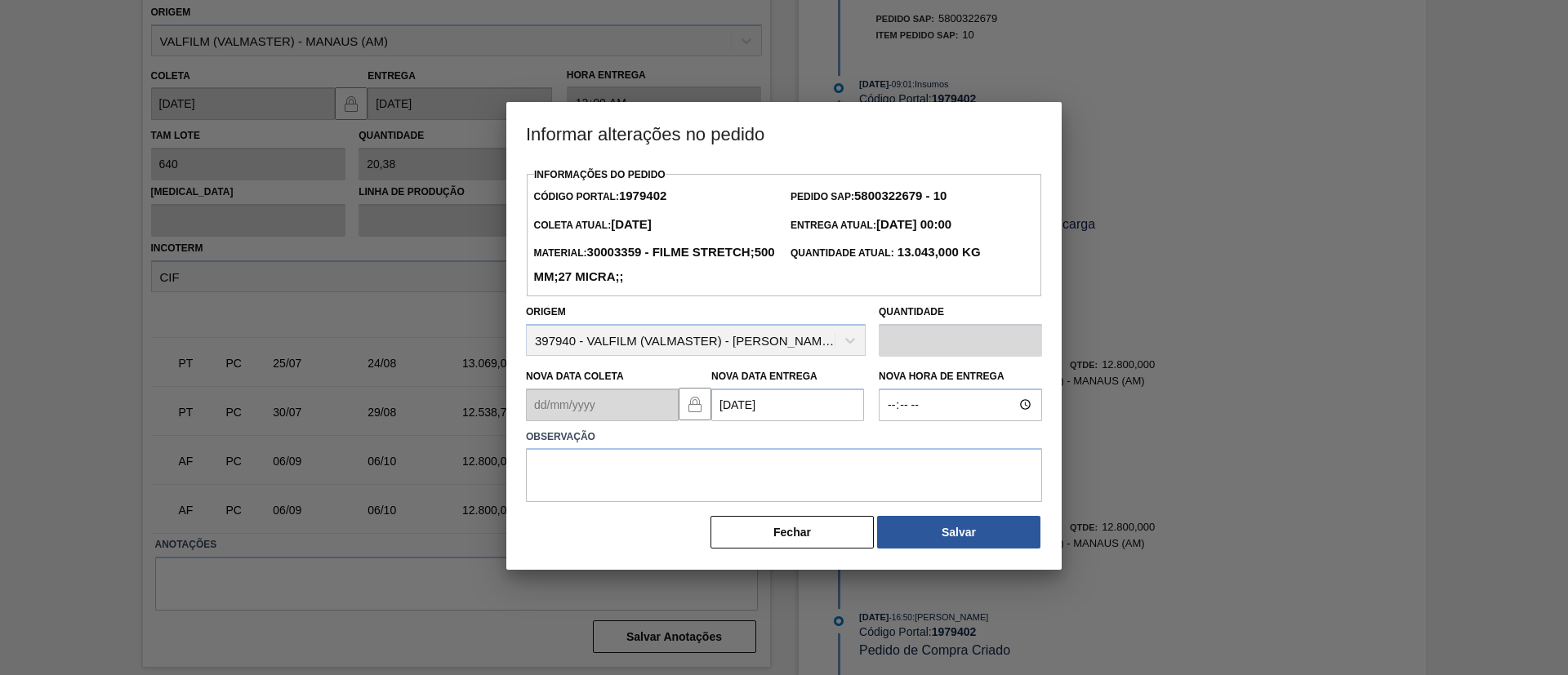
type Entrega "[DATE]"
click at [720, 482] on textarea at bounding box center [784, 475] width 517 height 54
type textarea "Data Original"
click at [768, 395] on Entrega "[DATE]" at bounding box center [788, 405] width 153 height 33
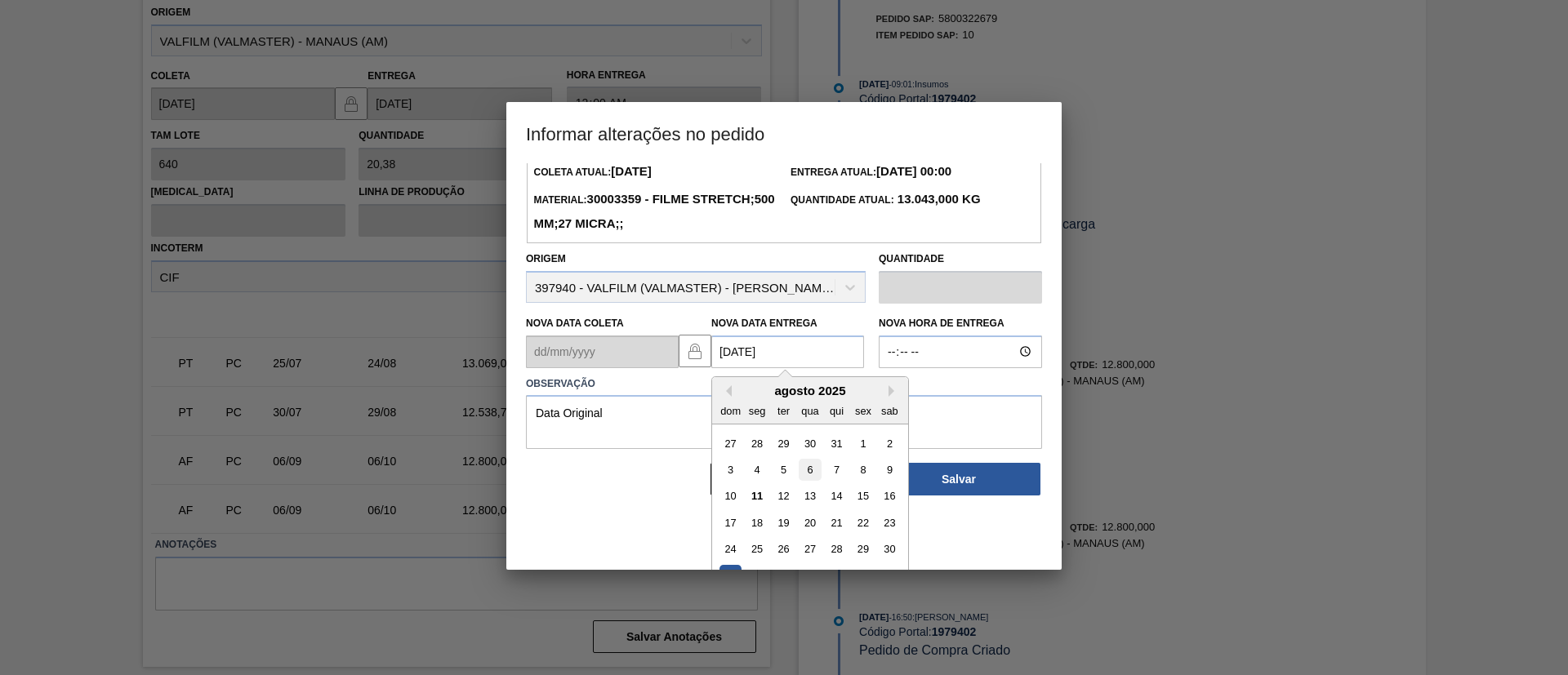
scroll to position [81, 0]
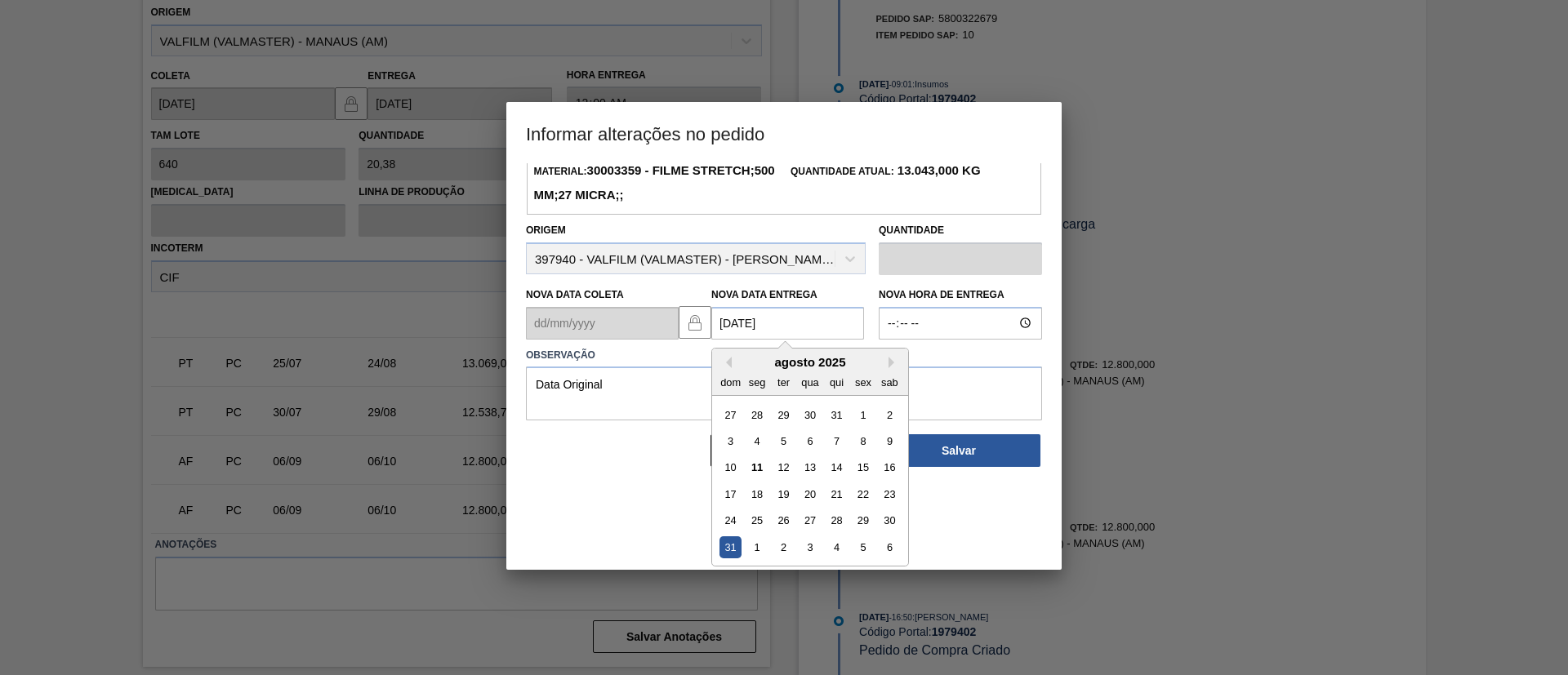
drag, startPoint x: 765, startPoint y: 554, endPoint x: 784, endPoint y: 549, distance: 19.6
click at [765, 554] on div "1" at bounding box center [758, 547] width 22 height 22
type Entrega "[DATE]"
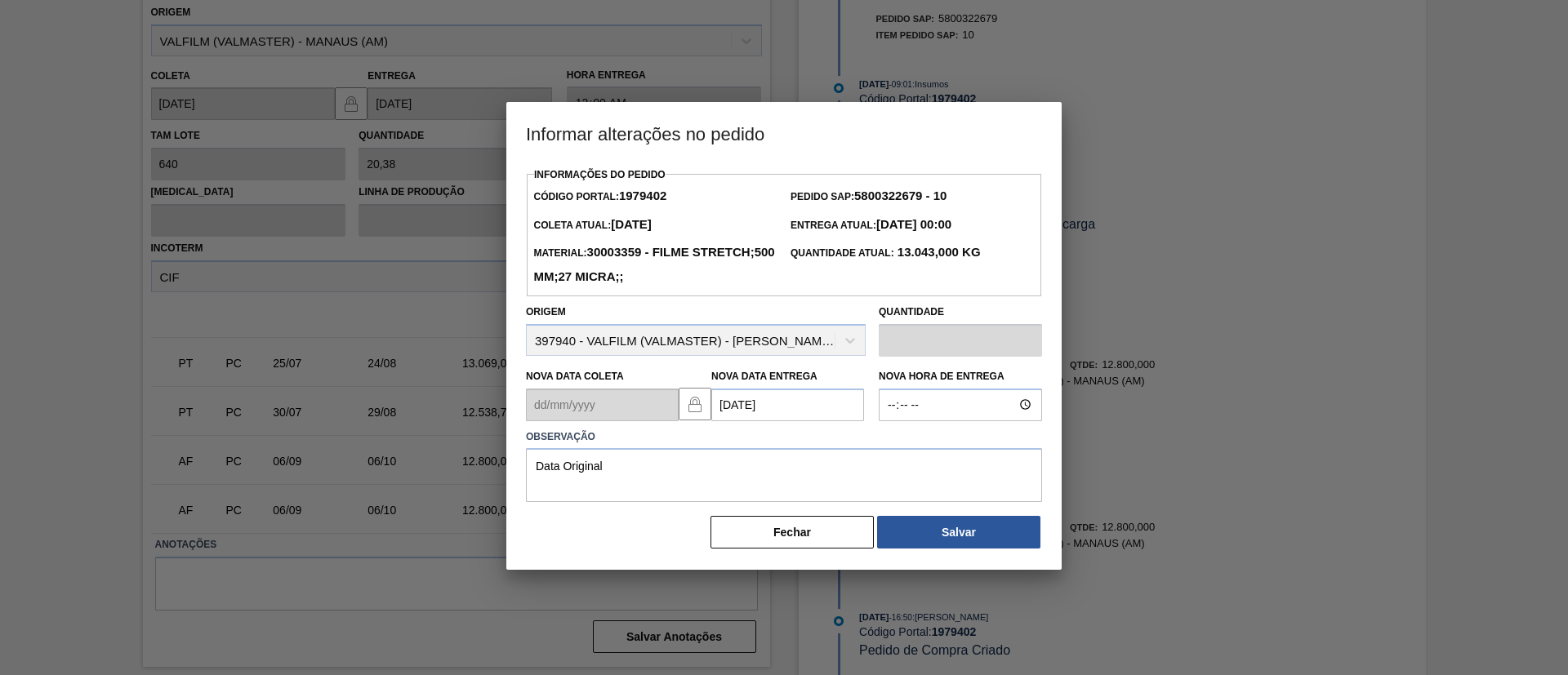
click at [782, 419] on Entrega "[DATE]" at bounding box center [788, 405] width 153 height 33
click at [967, 504] on div "Informações do Pedido Código Portal: 1979402 Pedido SAP: 5800322679 - 10 [PERSO…" at bounding box center [784, 367] width 555 height 406
click at [971, 513] on div "Informações do Pedido Código Portal: 1979402 Pedido SAP: 5800322679 - 10 [PERSO…" at bounding box center [784, 357] width 517 height 387
click at [972, 523] on button "Salvar" at bounding box center [958, 533] width 164 height 33
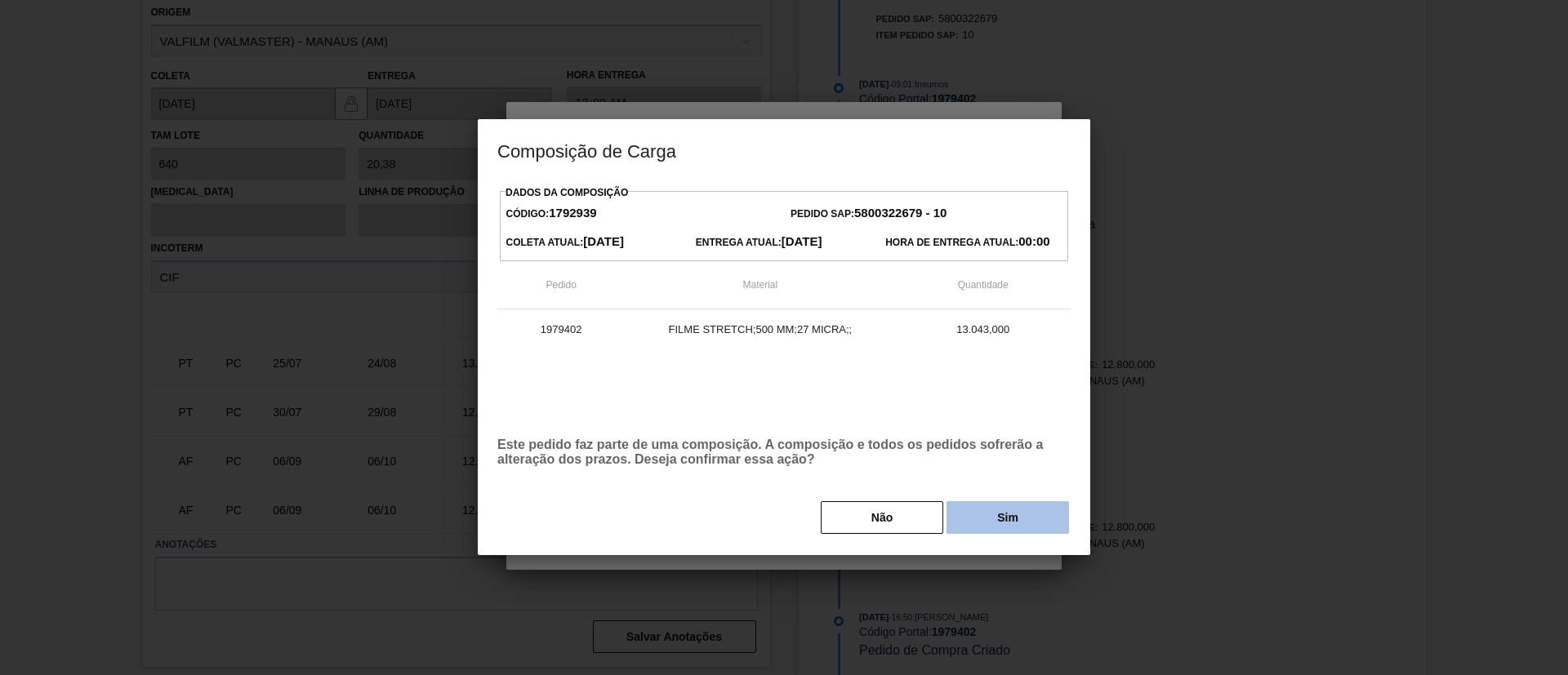
click at [993, 526] on button "Sim" at bounding box center [1008, 518] width 123 height 33
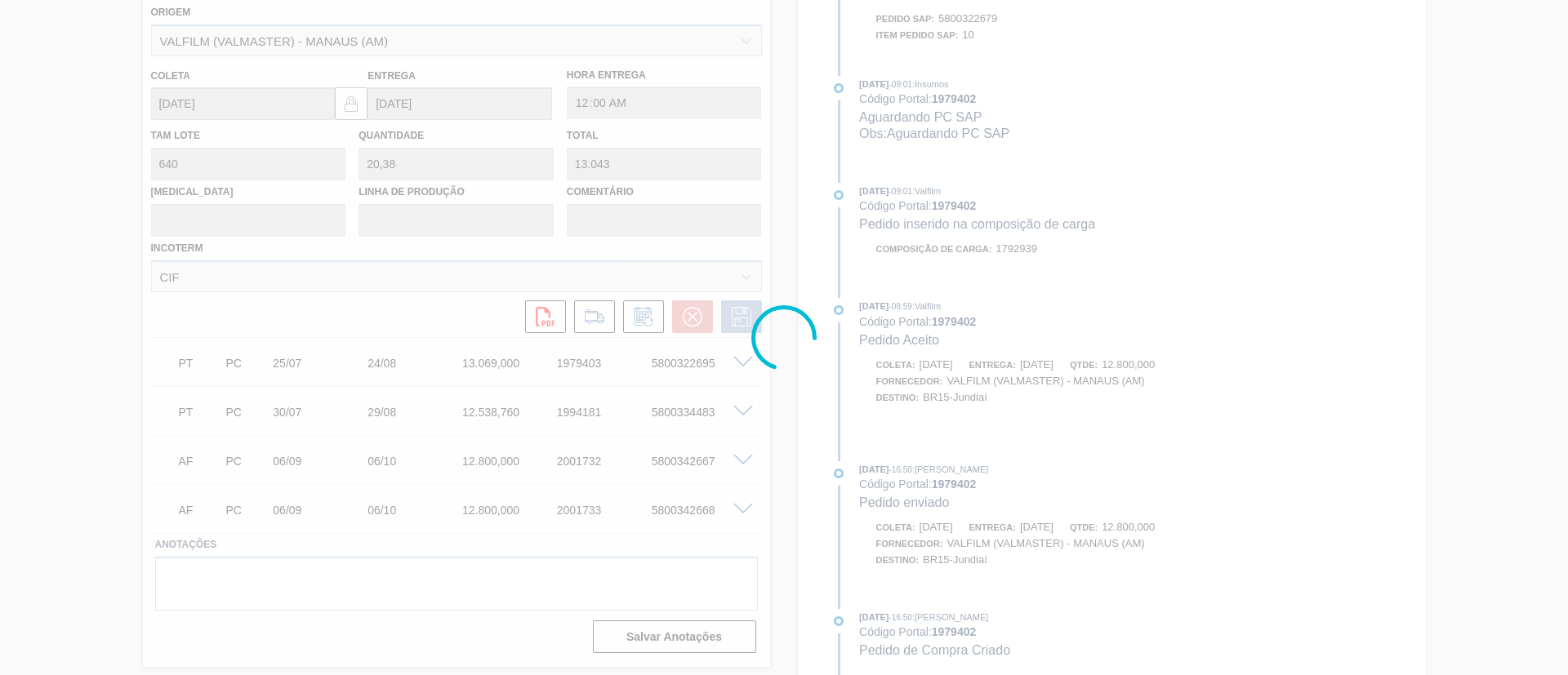
scroll to position [737, 0]
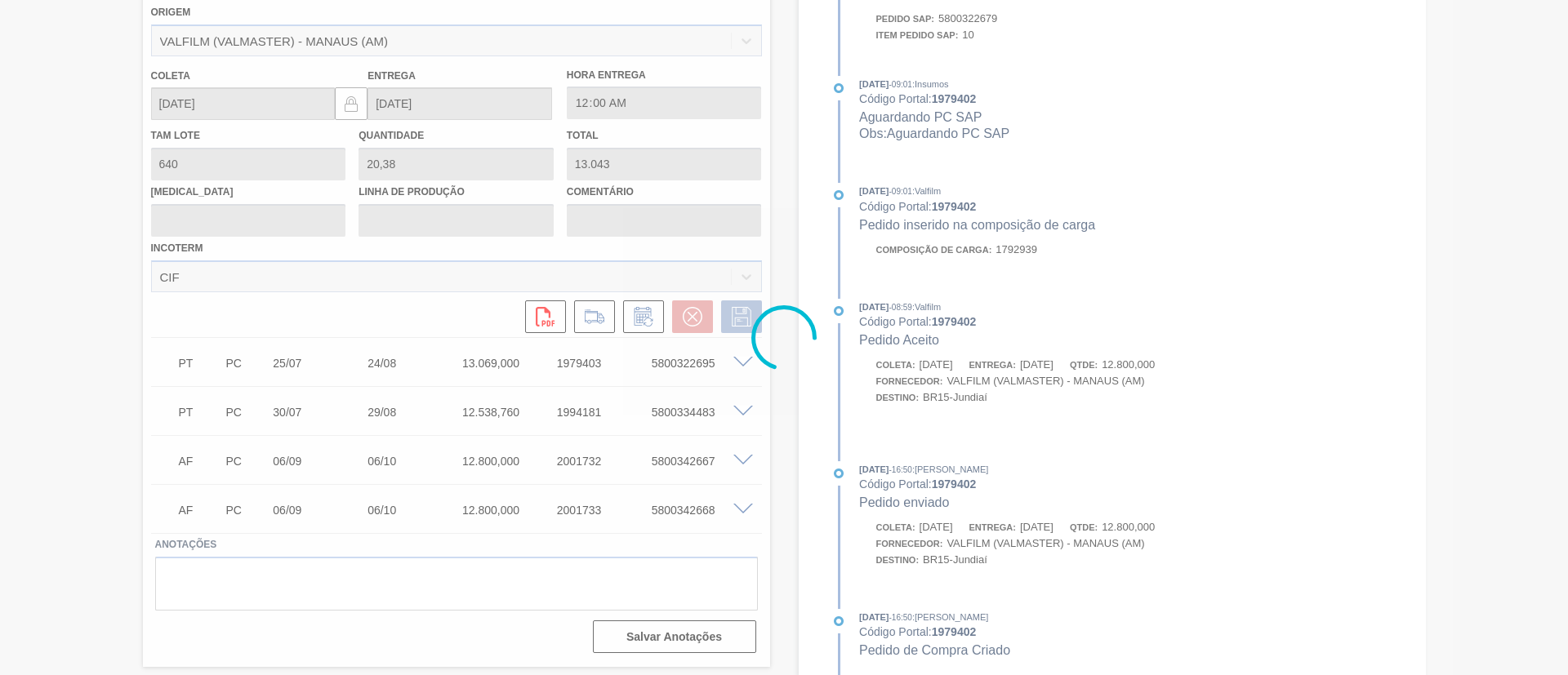
type input "Data Original"
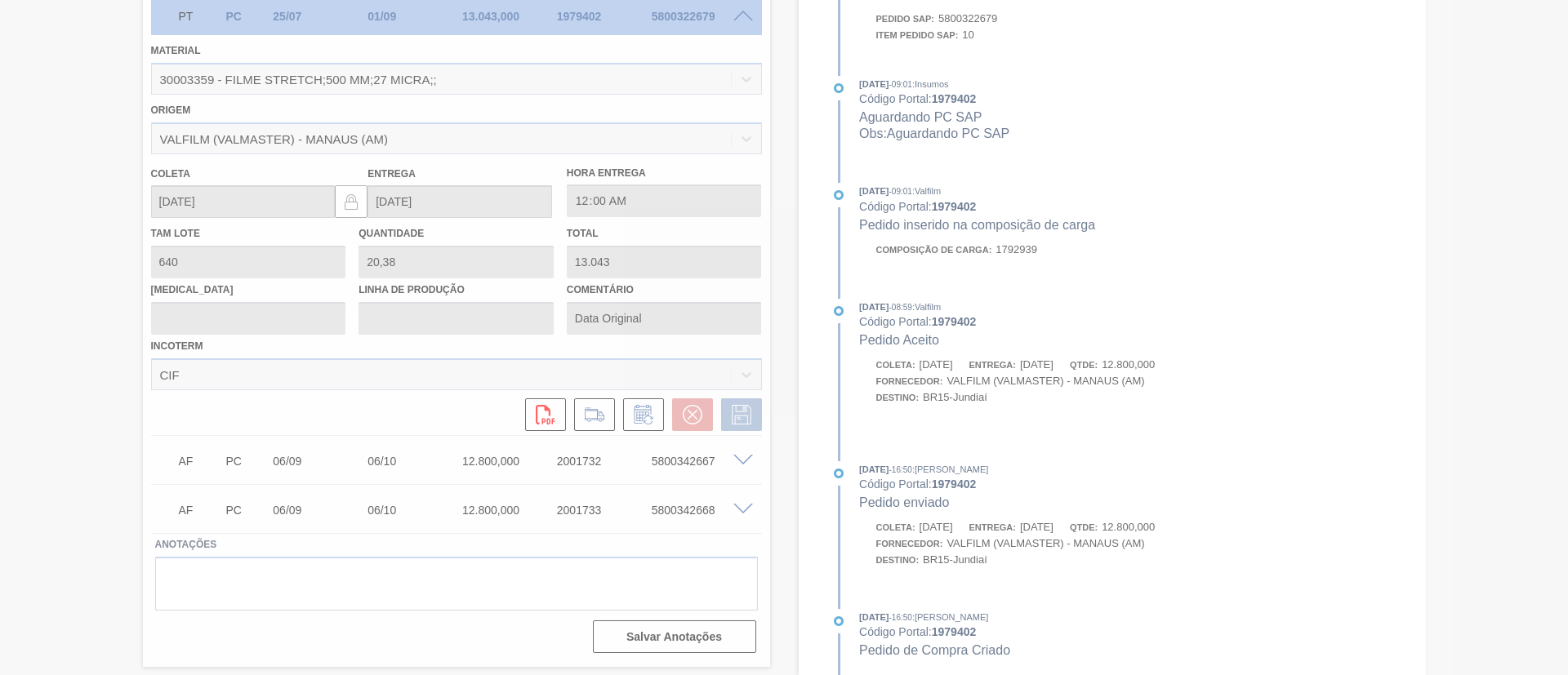
scroll to position [155, 0]
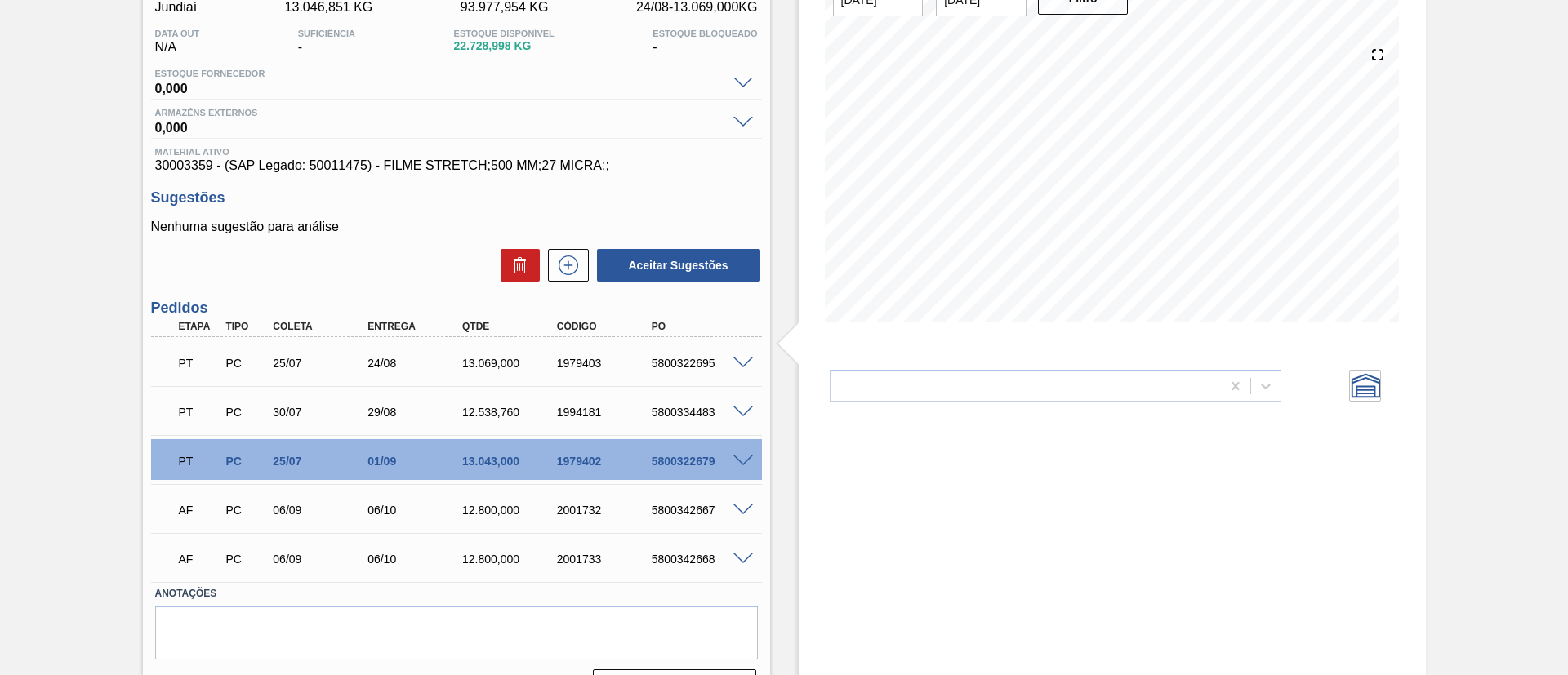
click at [731, 361] on div at bounding box center [746, 362] width 33 height 12
click at [744, 362] on span at bounding box center [744, 363] width 20 height 12
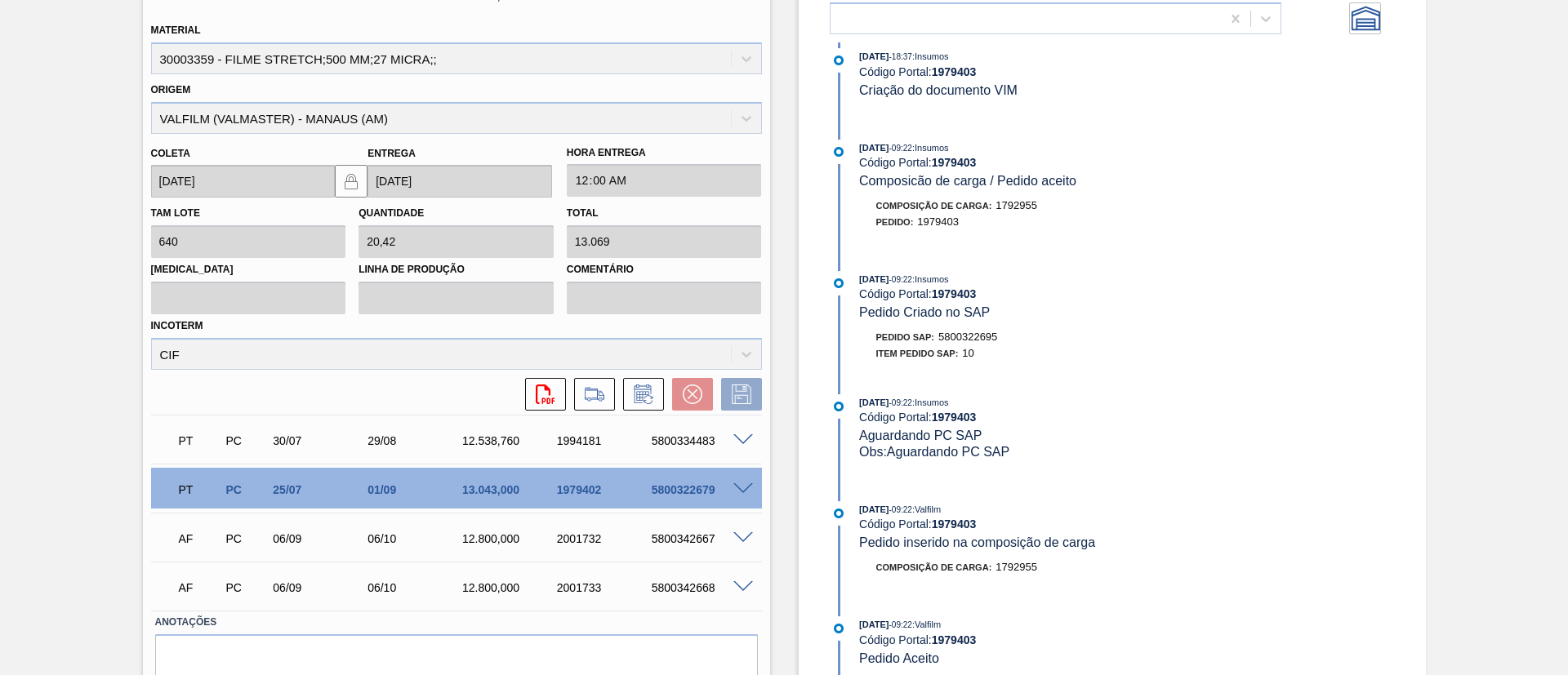
scroll to position [605, 0]
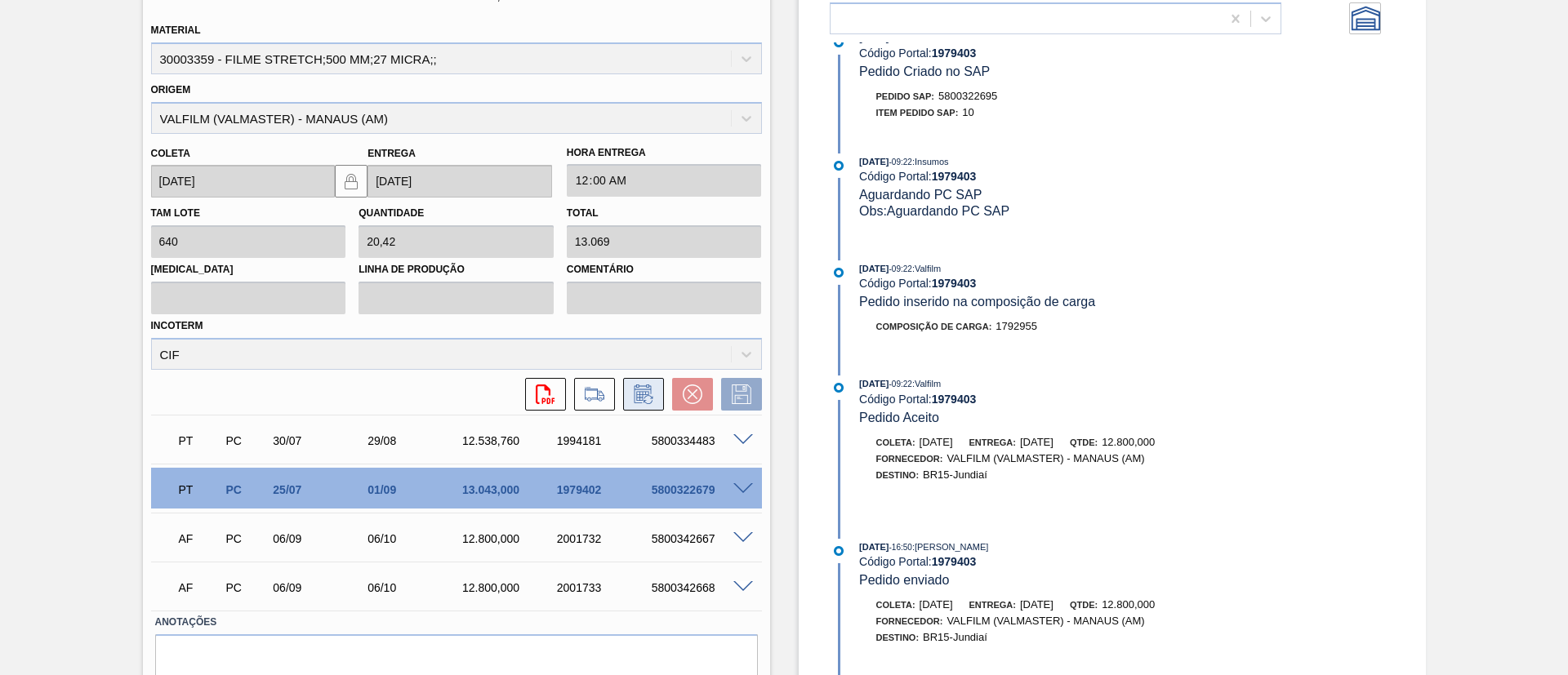
click at [641, 400] on icon at bounding box center [643, 396] width 12 height 10
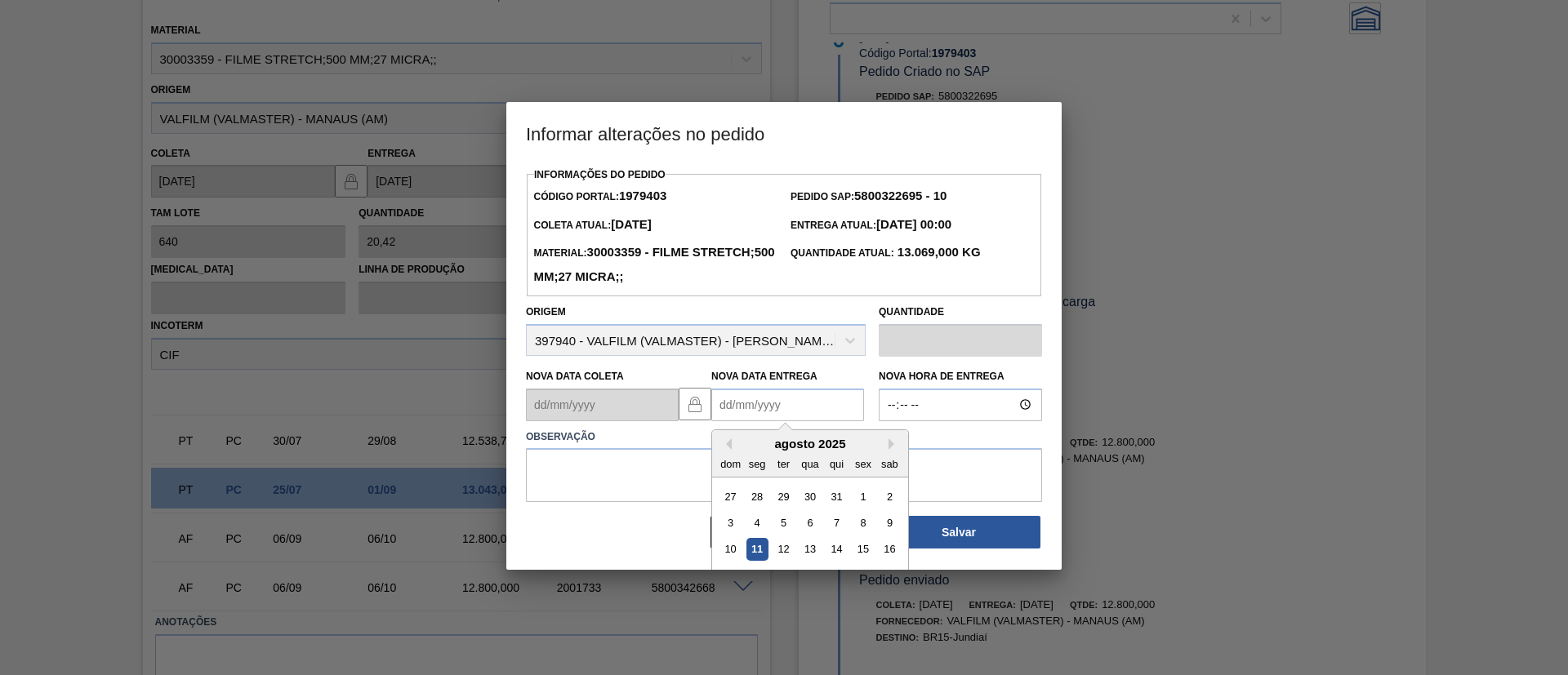
click at [799, 409] on Entrega "Nova Data Entrega" at bounding box center [788, 405] width 153 height 33
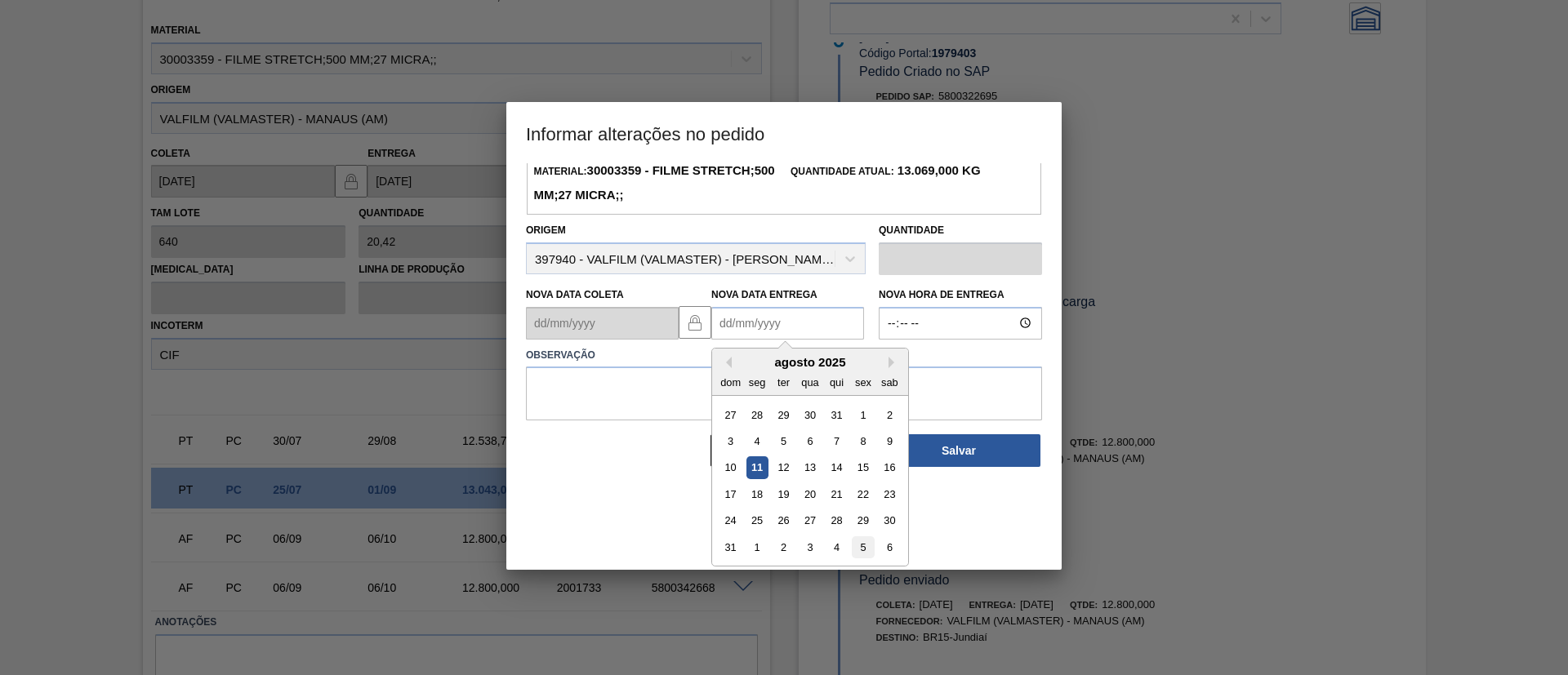
click at [866, 550] on div "5" at bounding box center [863, 547] width 22 height 22
type Entrega "[DATE]"
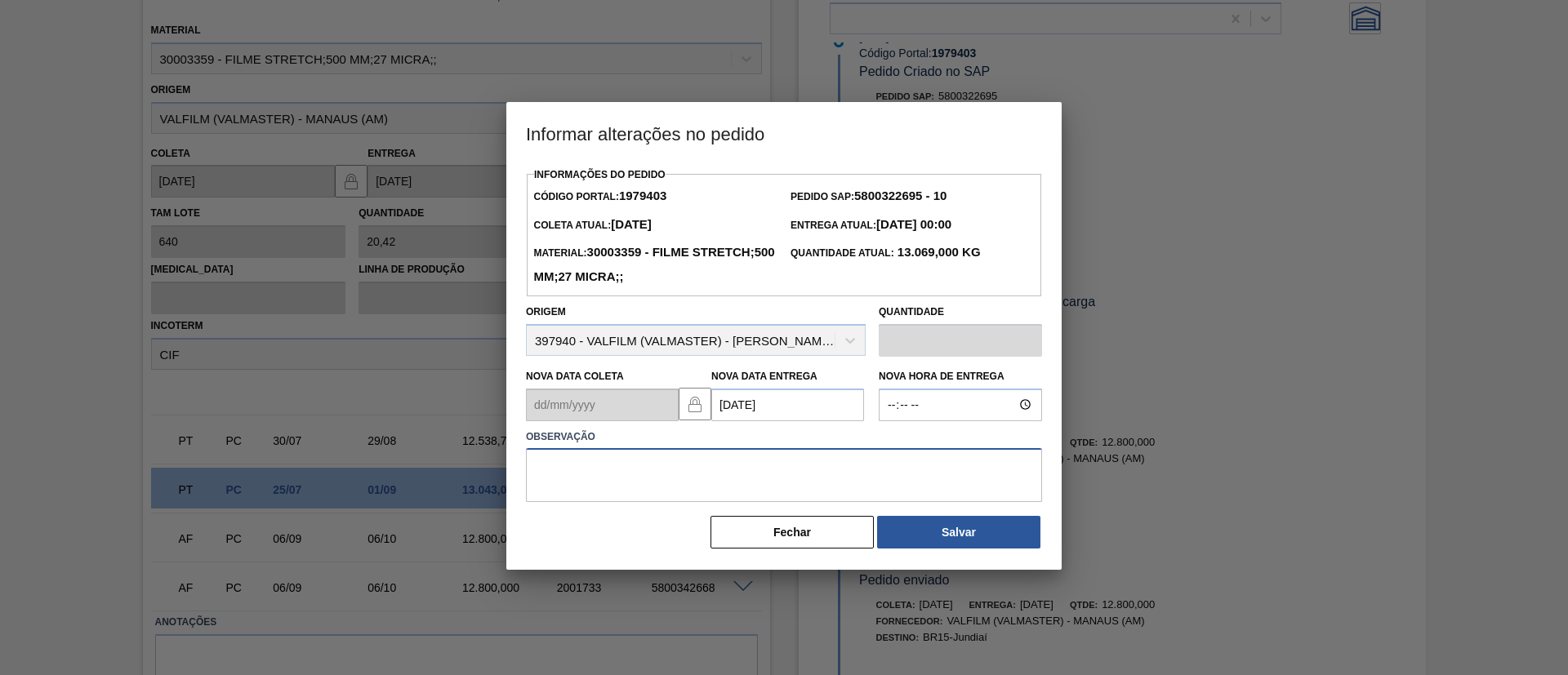
click at [768, 455] on textarea at bounding box center [784, 475] width 517 height 54
type textarea "Data Original"
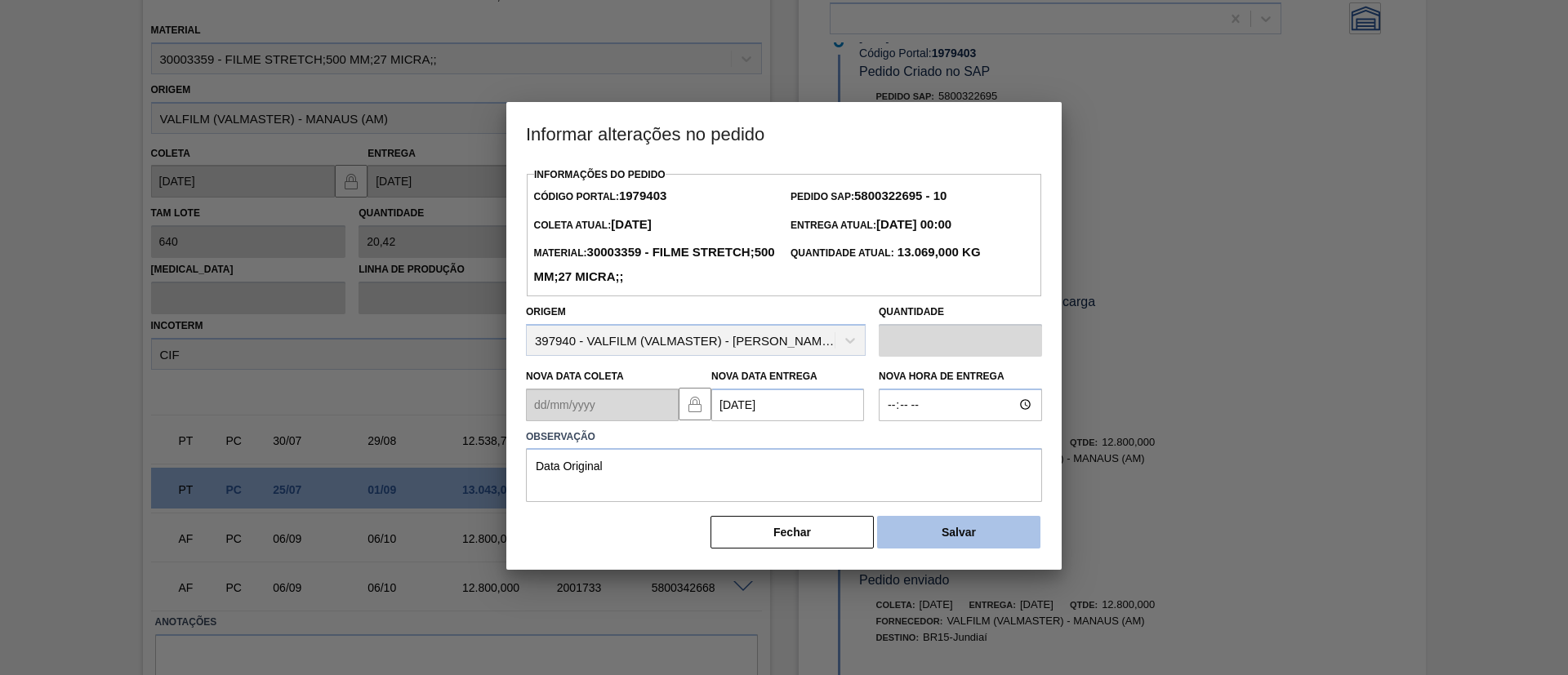
click at [933, 547] on button "Salvar" at bounding box center [958, 533] width 164 height 33
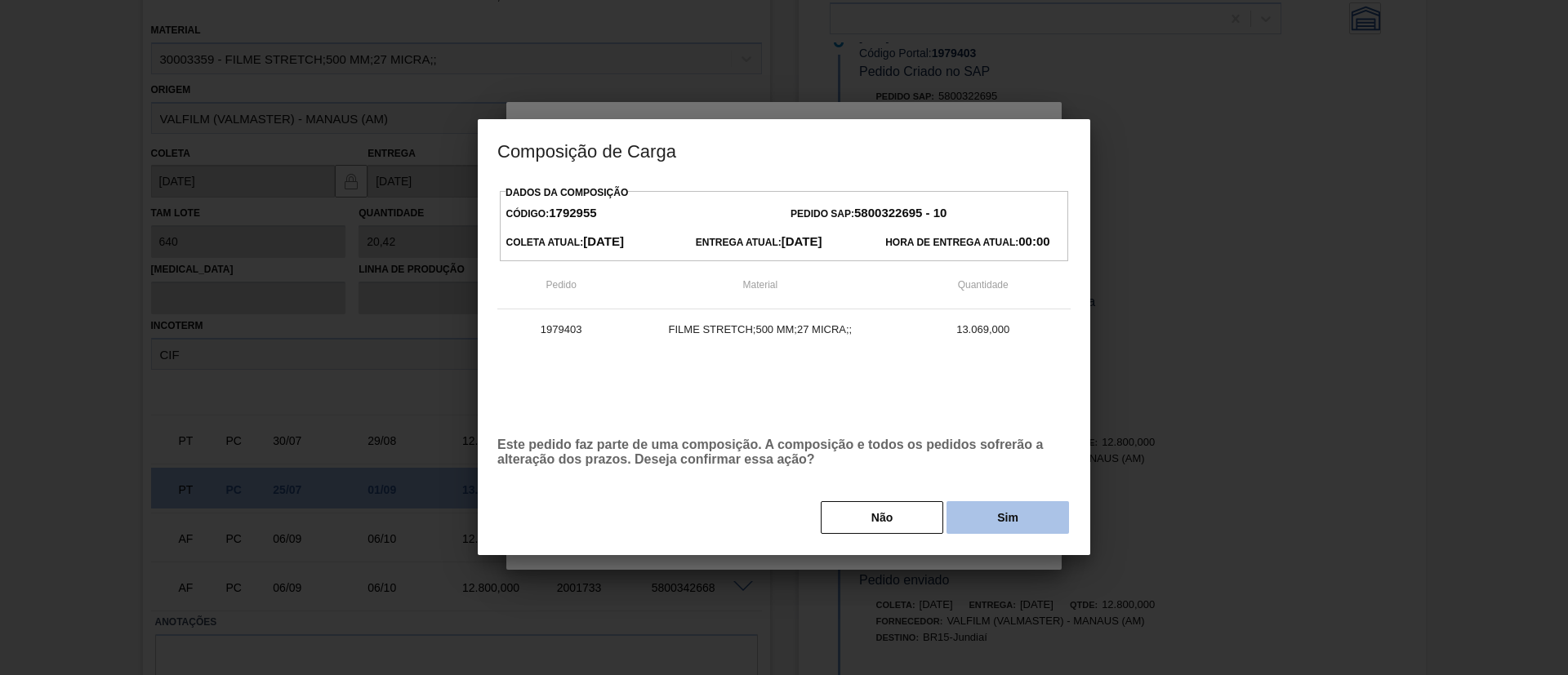
click at [986, 529] on button "Sim" at bounding box center [1008, 518] width 123 height 33
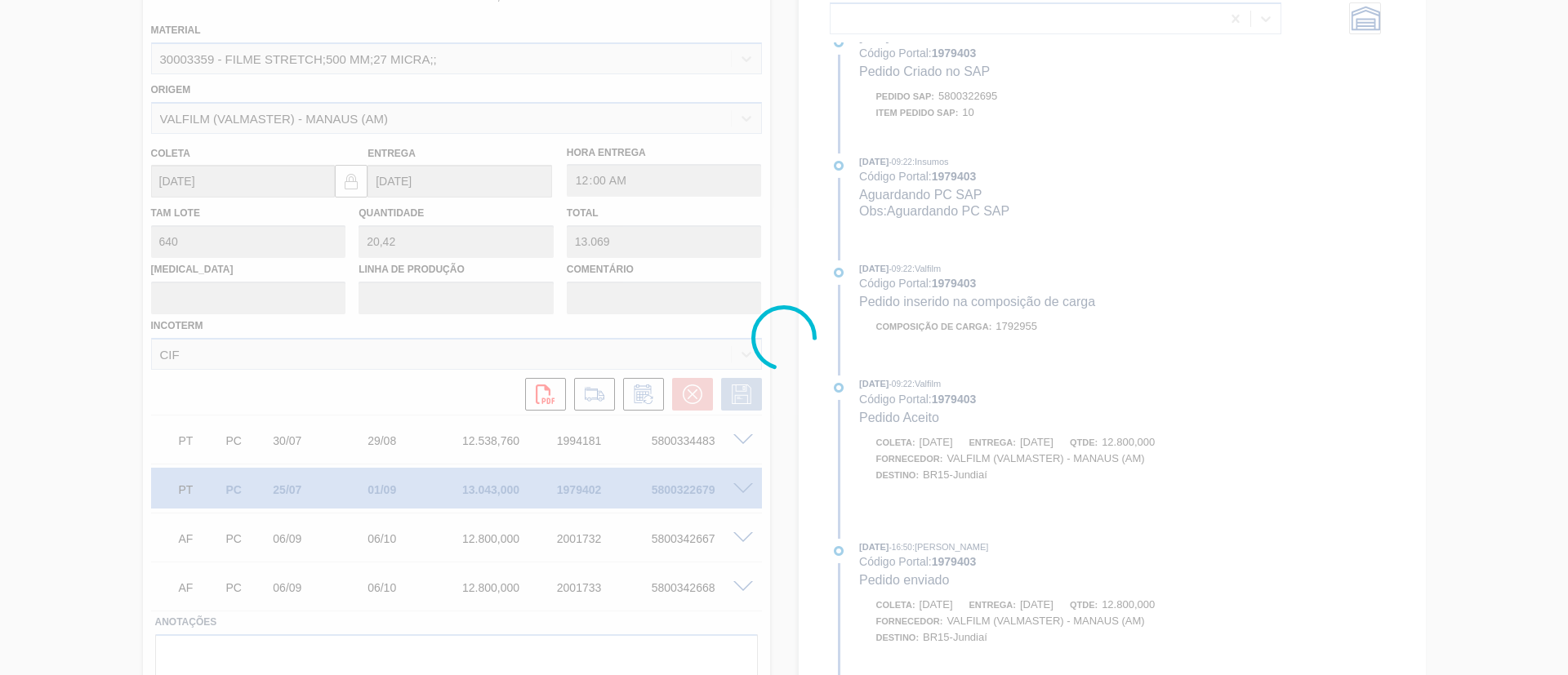
scroll to position [737, 0]
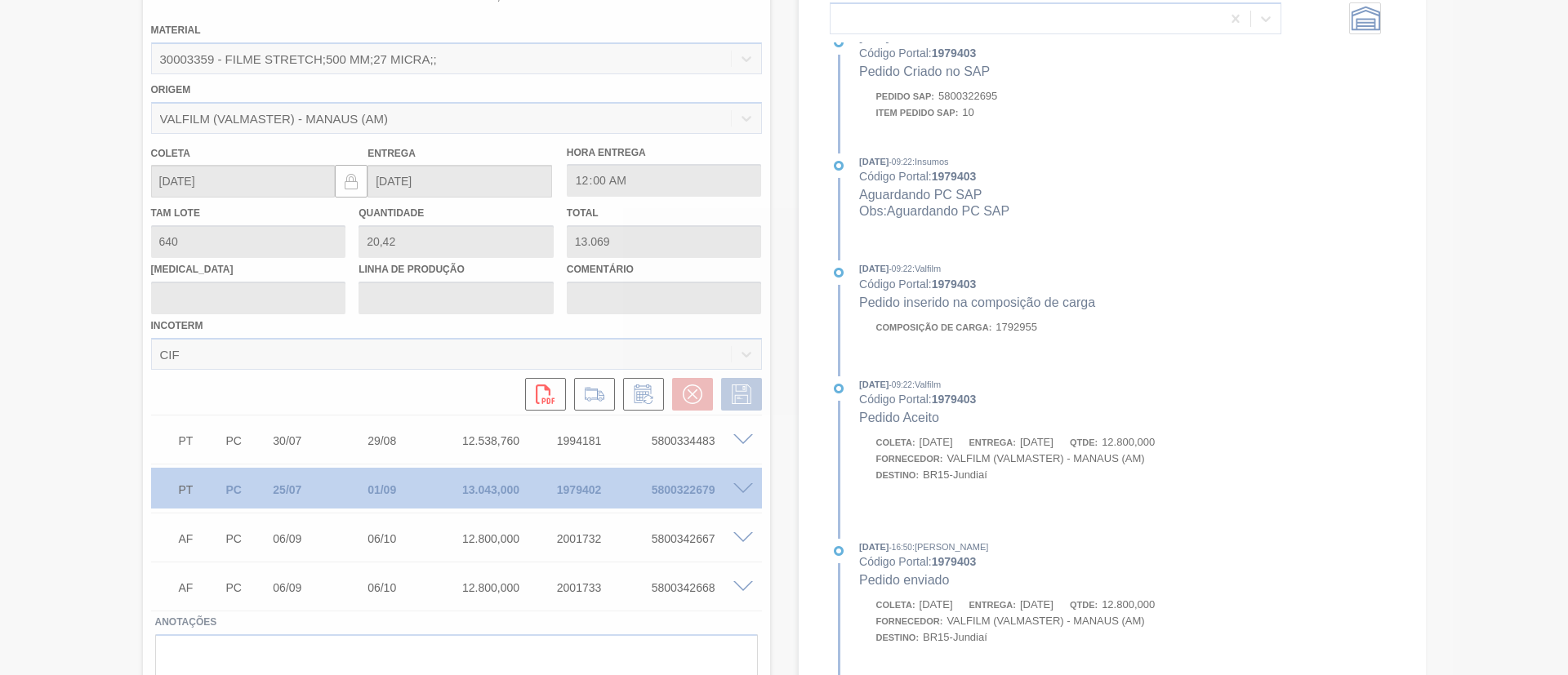
type input "Data Original"
type input "[DATE]"
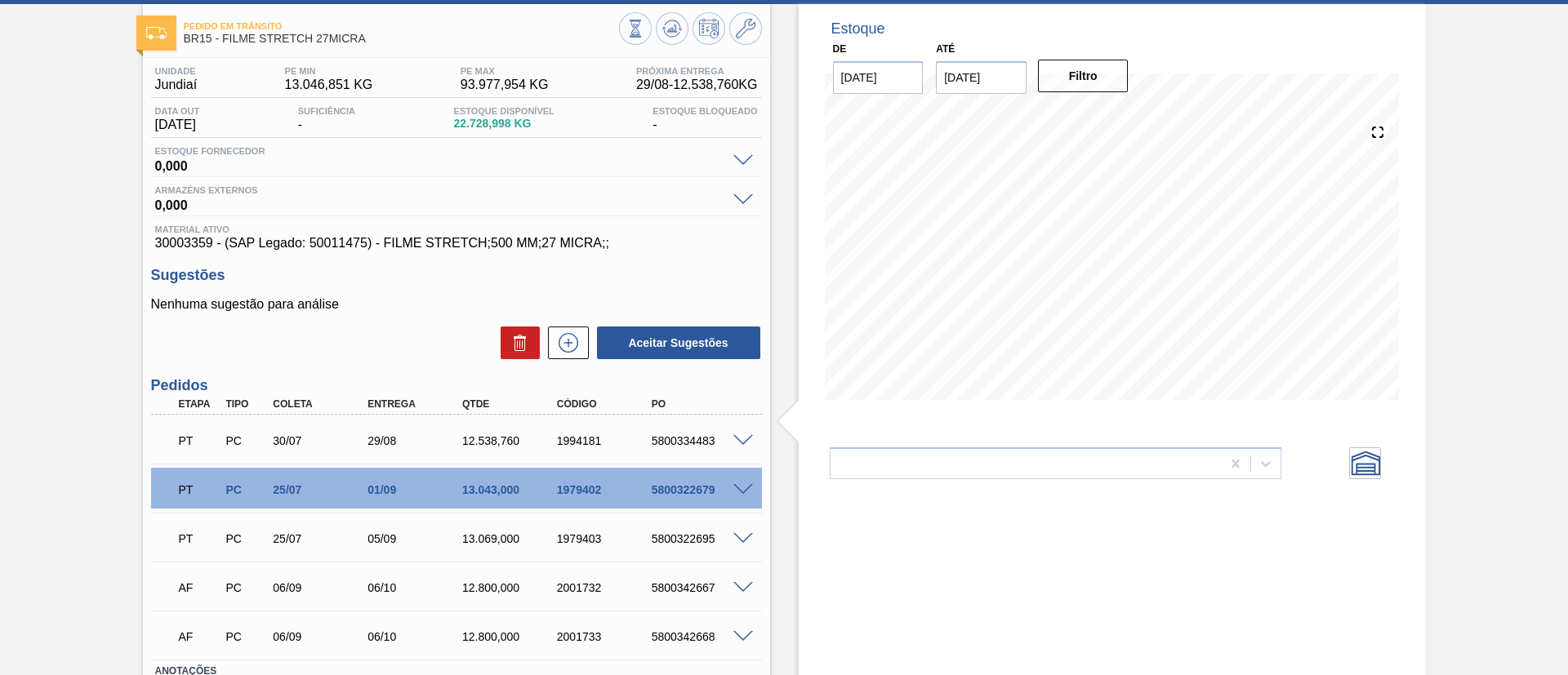
click at [746, 441] on span at bounding box center [744, 441] width 20 height 12
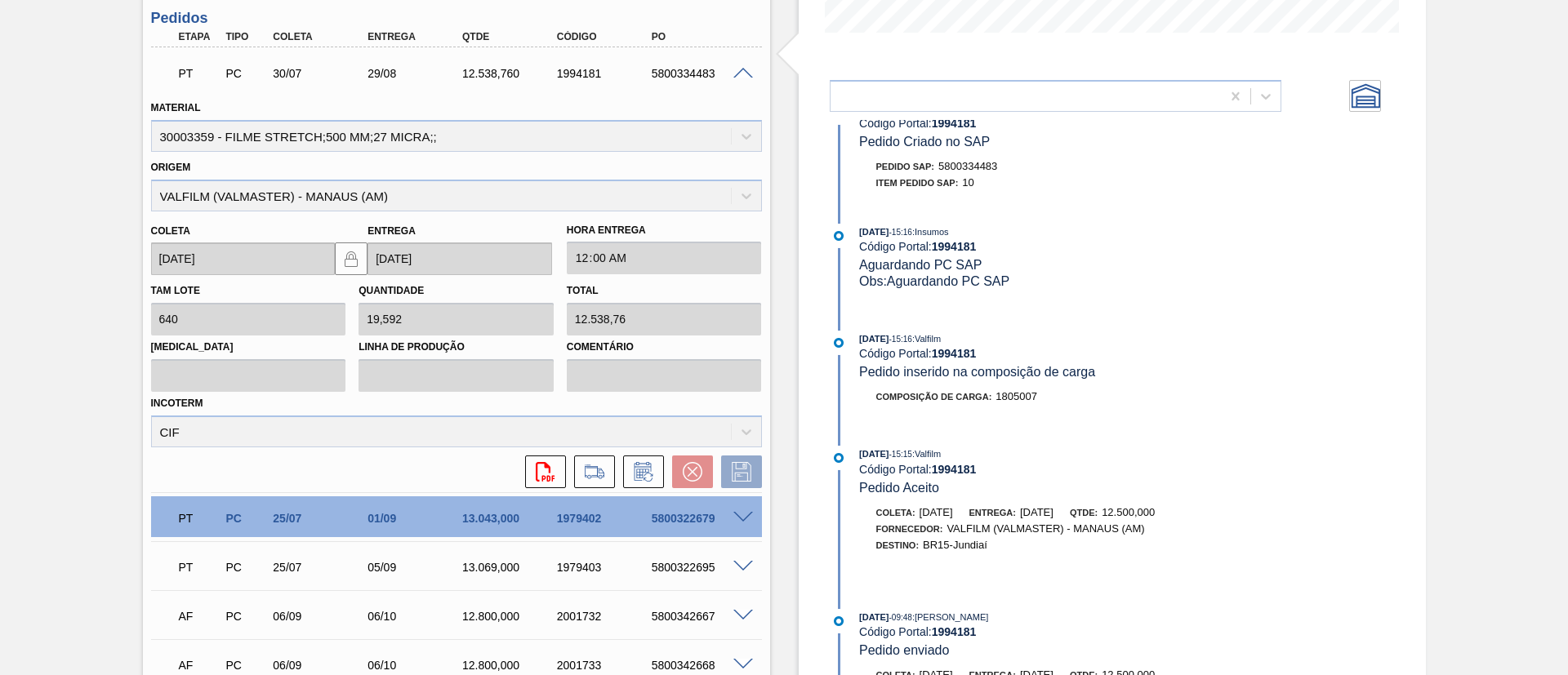
scroll to position [675, 0]
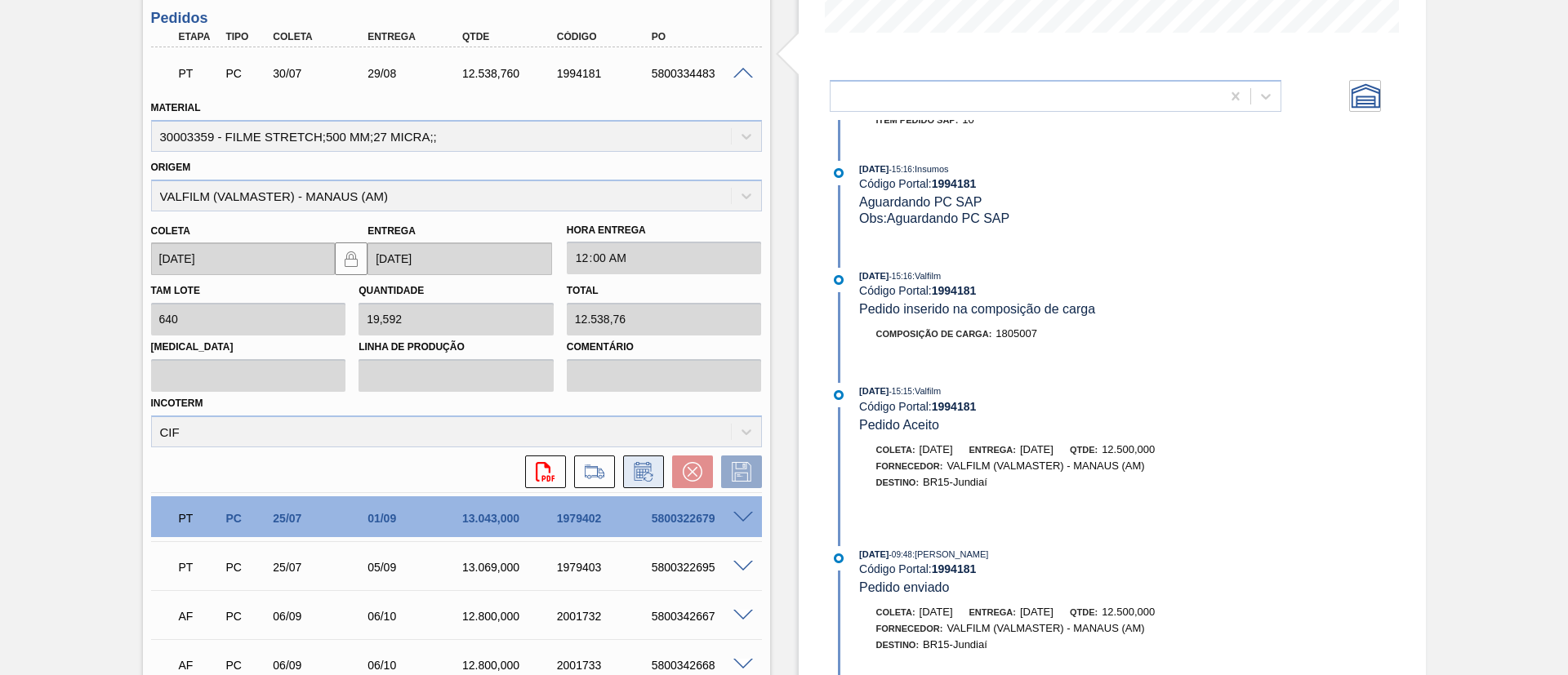
click at [644, 470] on icon at bounding box center [643, 474] width 12 height 10
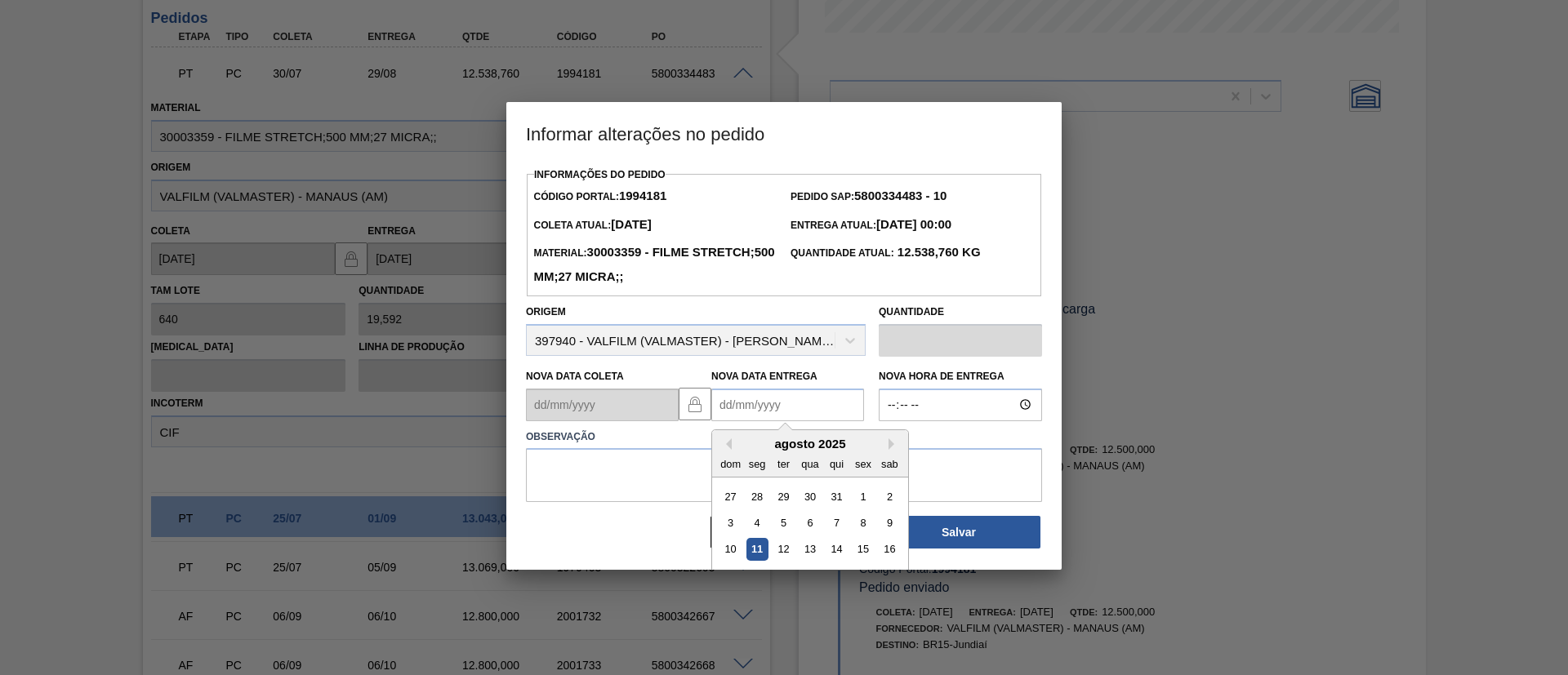
click at [799, 418] on Entrega "Nova Data Entrega" at bounding box center [788, 405] width 153 height 33
click at [888, 448] on button "Next Month" at bounding box center [894, 444] width 12 height 12
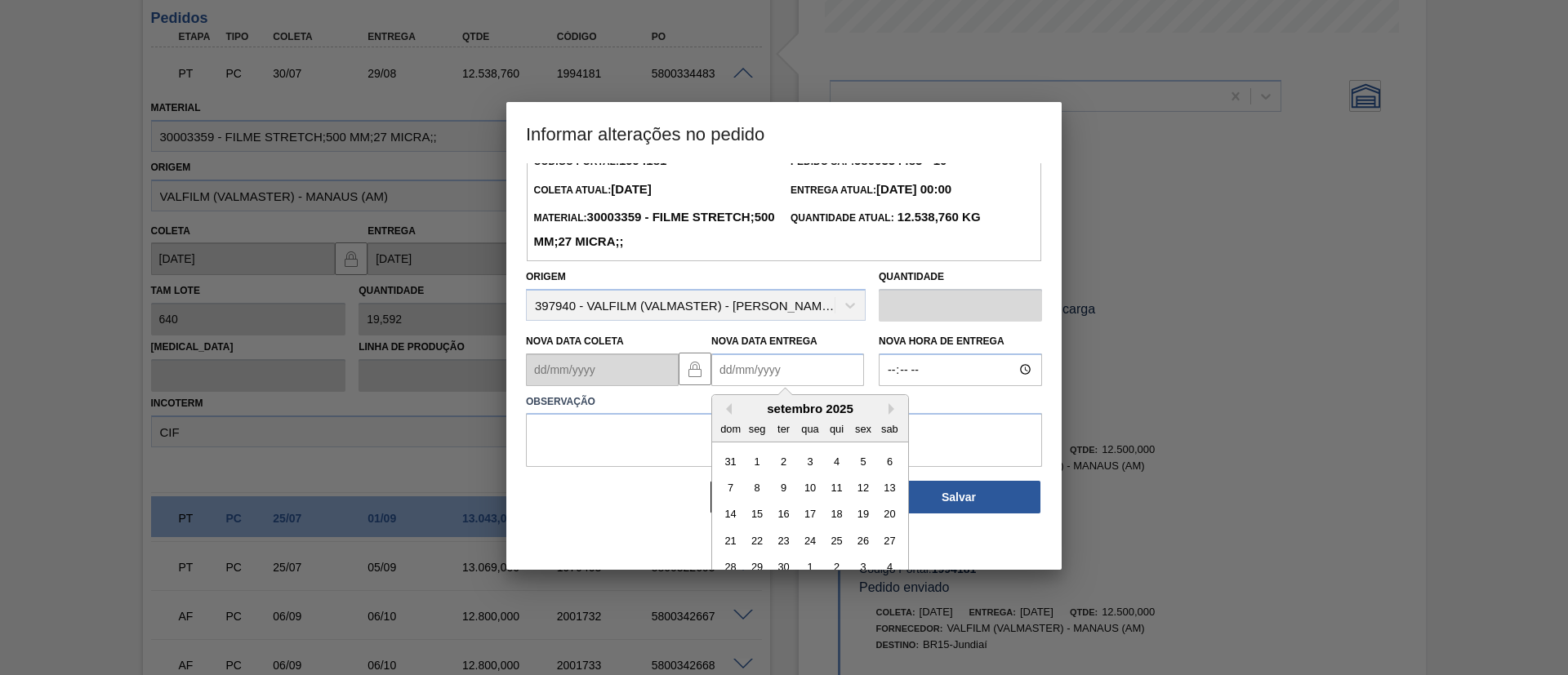
scroll to position [55, 0]
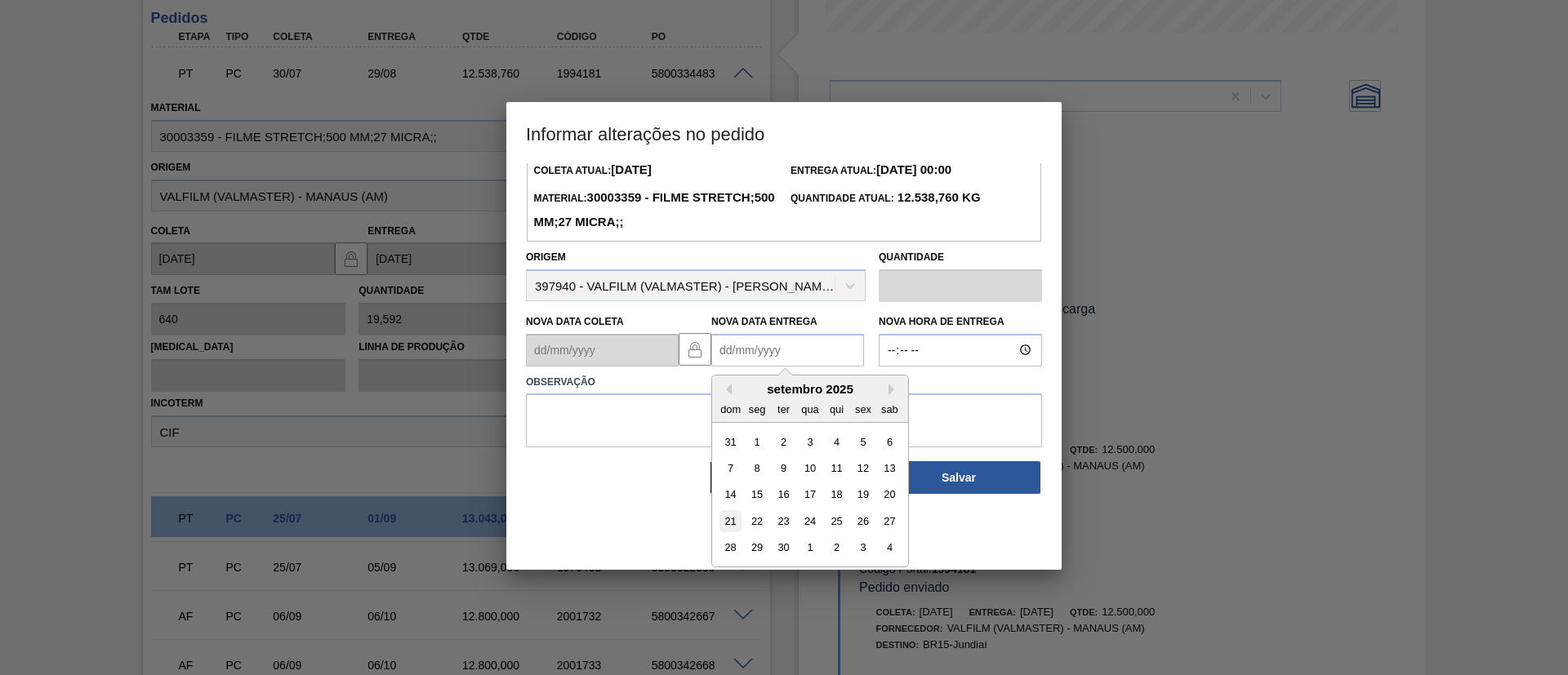
click at [725, 525] on div "21" at bounding box center [731, 521] width 22 height 22
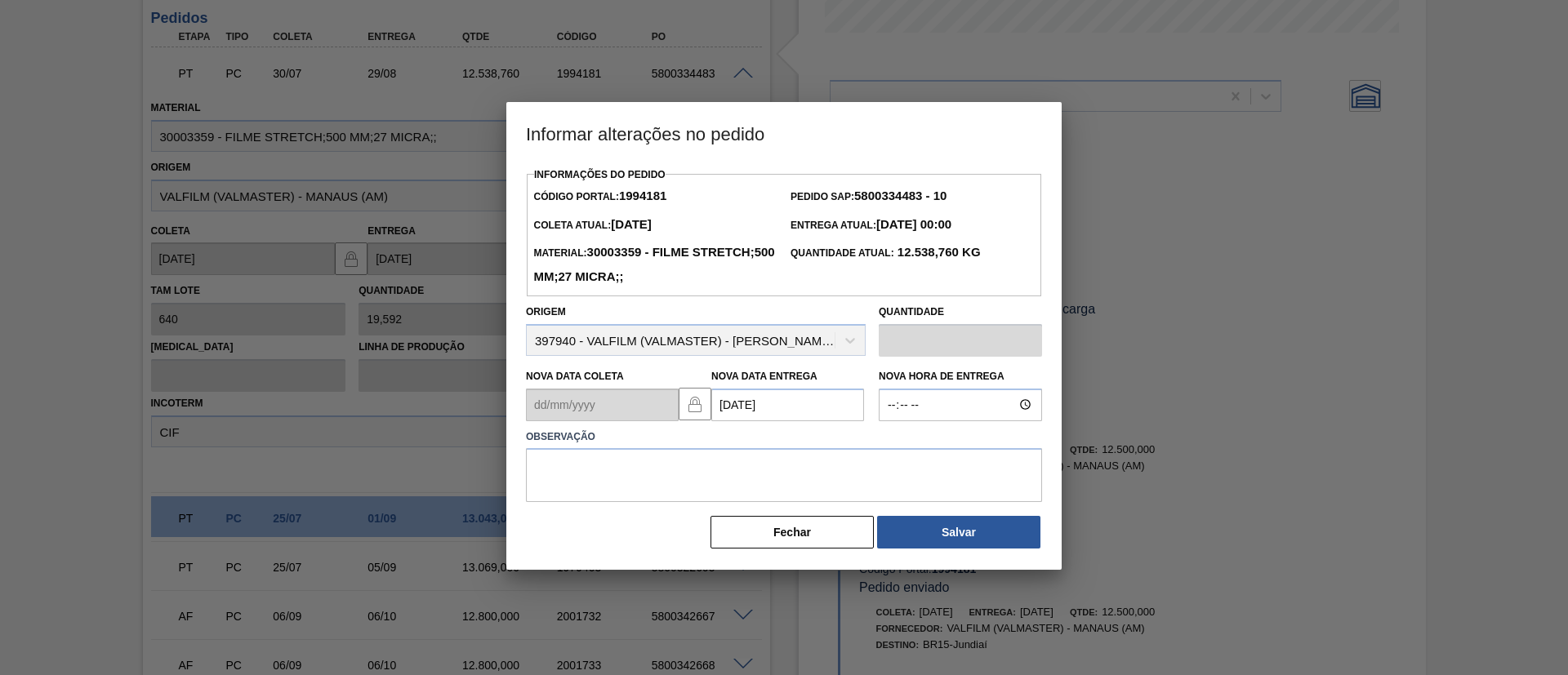
click at [767, 421] on Entrega "[DATE]" at bounding box center [788, 405] width 153 height 33
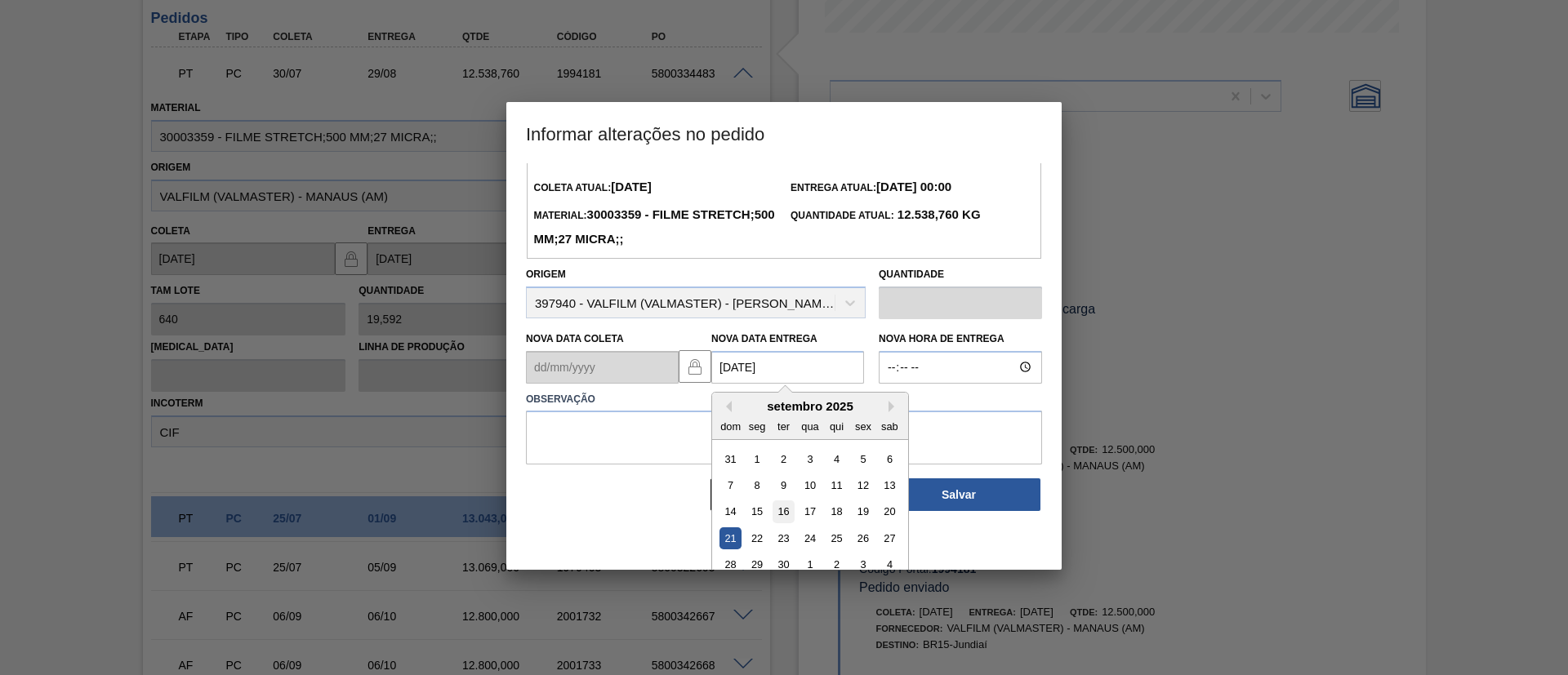
scroll to position [55, 0]
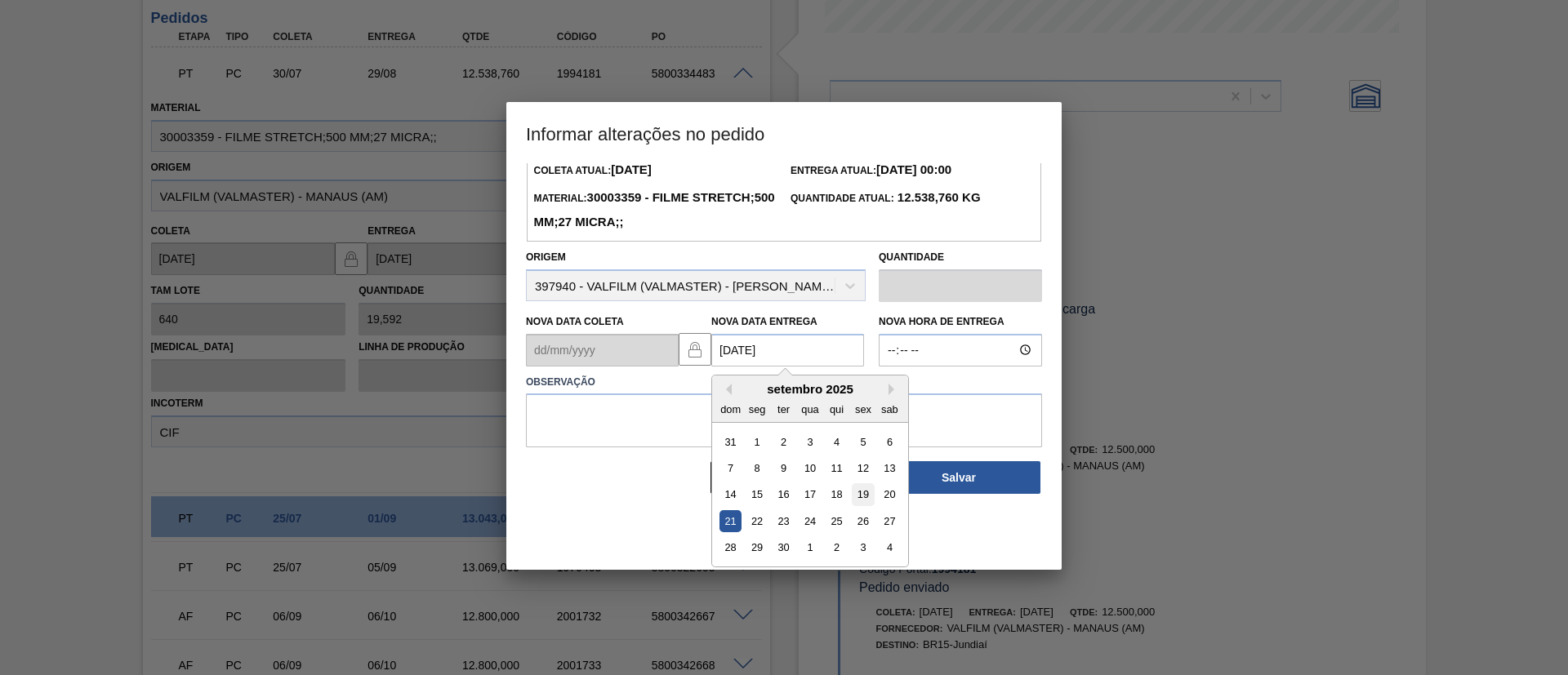
click at [856, 501] on div "19" at bounding box center [863, 494] width 22 height 22
type Entrega "[DATE]"
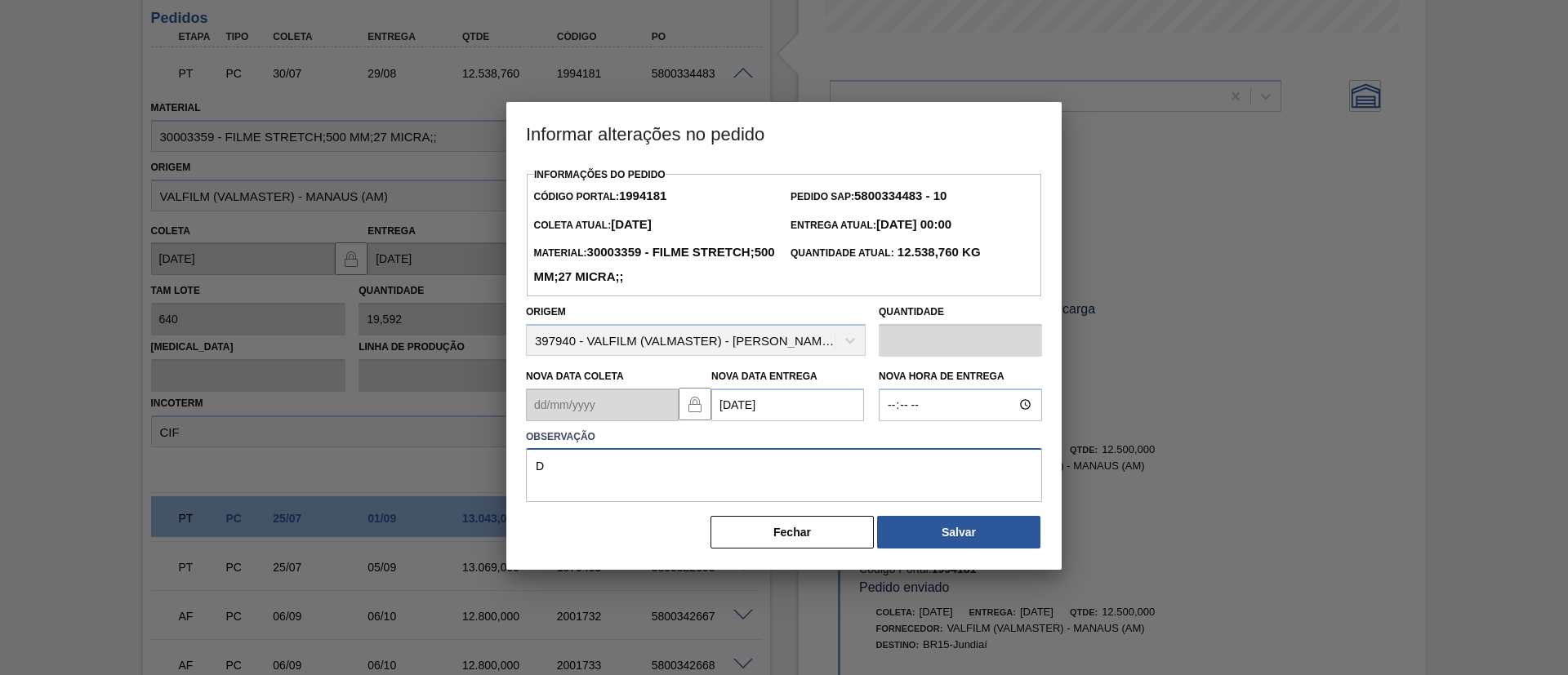
click at [763, 487] on textarea "D" at bounding box center [784, 475] width 517 height 54
type textarea "Data Original - Semana"
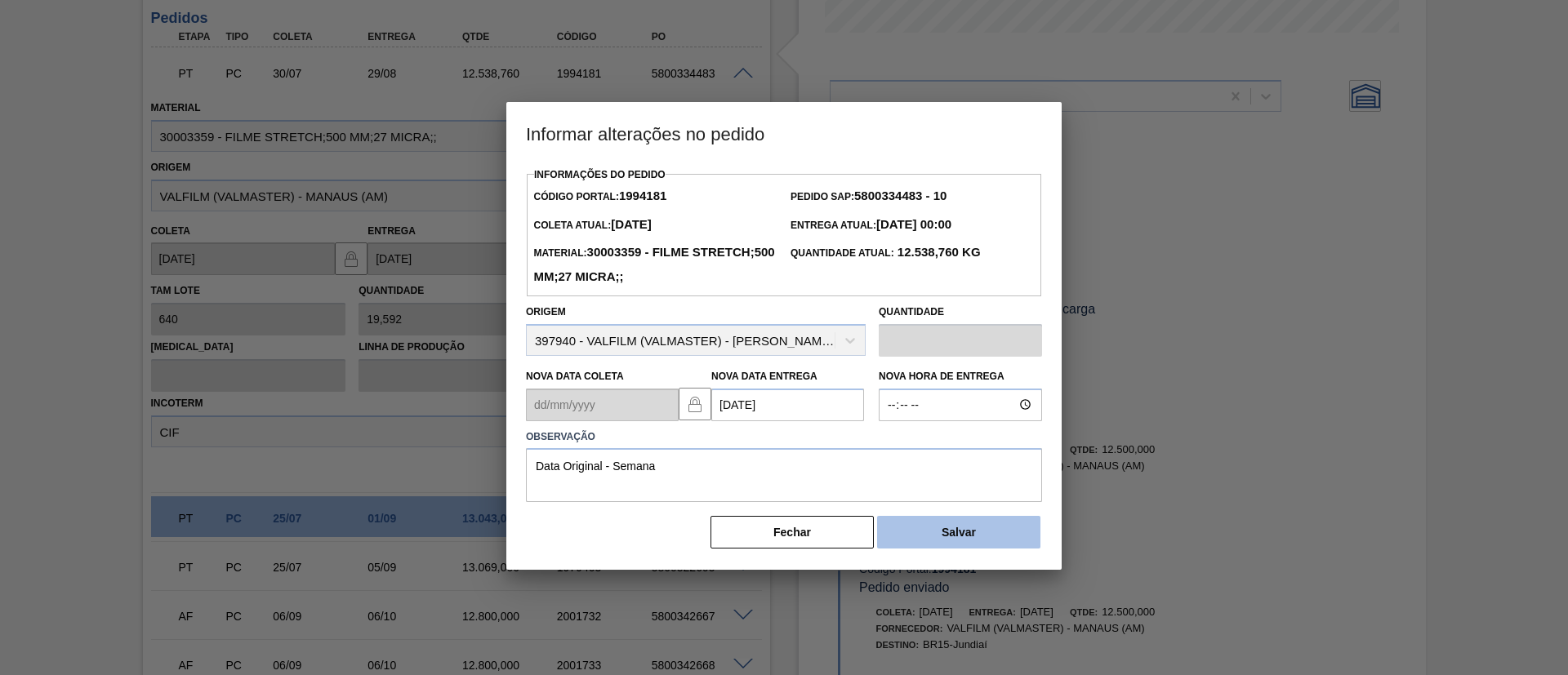
click at [911, 528] on button "Salvar" at bounding box center [958, 533] width 164 height 33
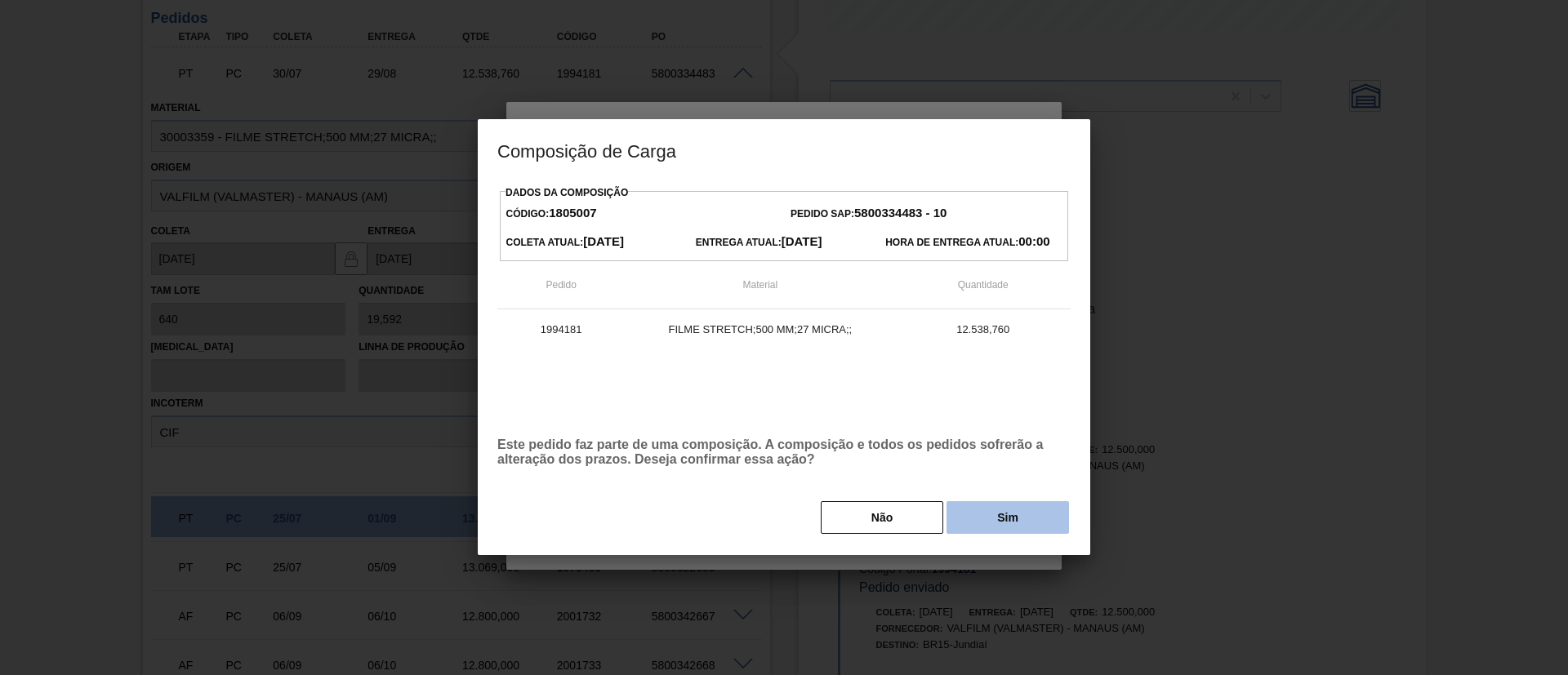
click at [991, 520] on button "Sim" at bounding box center [1008, 518] width 123 height 33
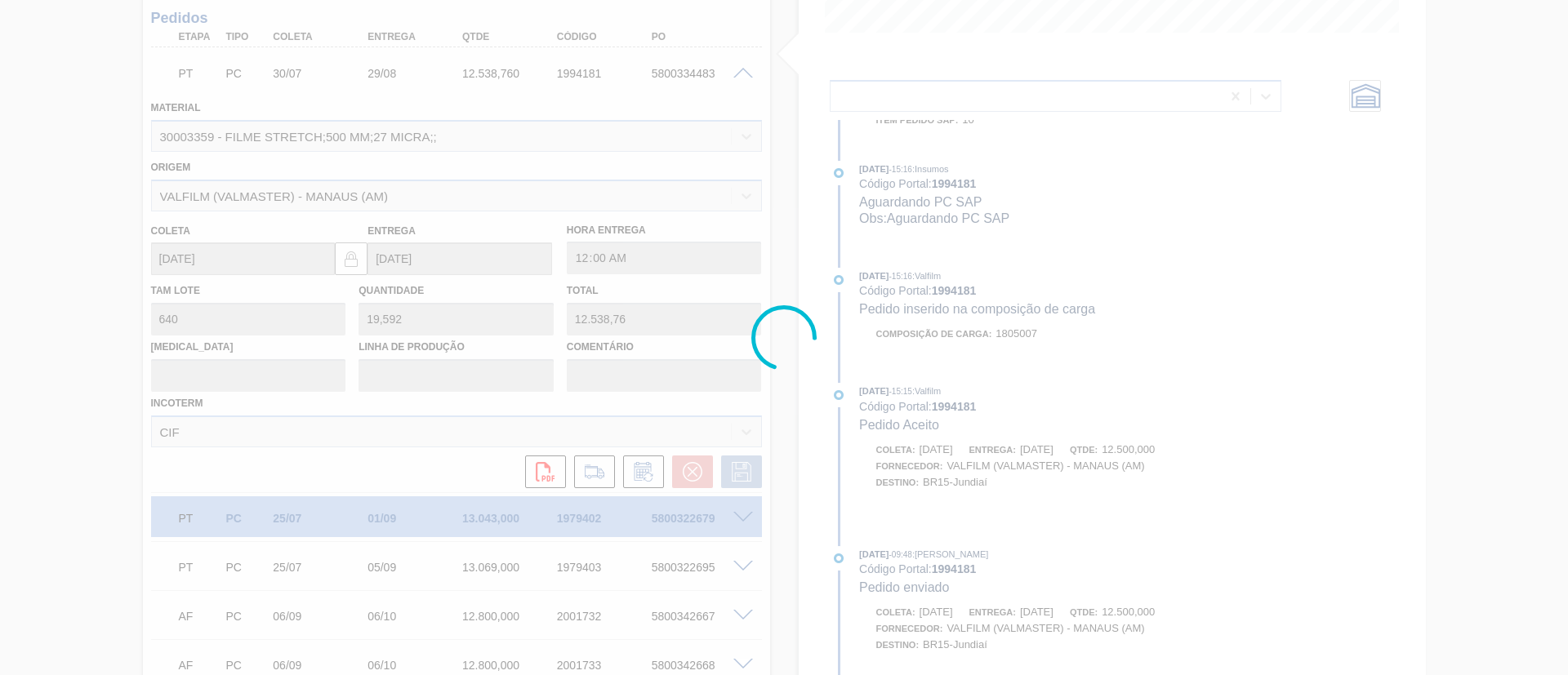
scroll to position [807, 0]
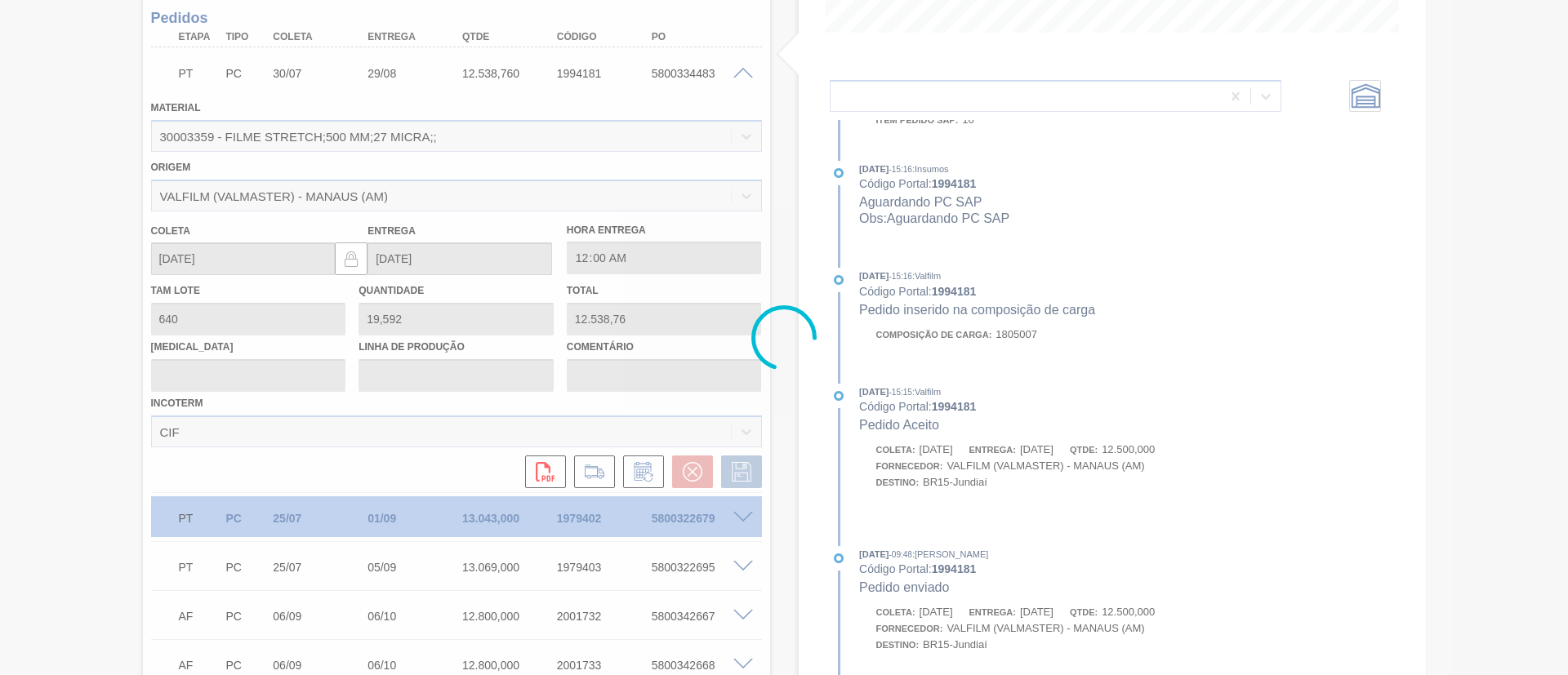
type input "Data Original - Semana"
type input "[DATE]"
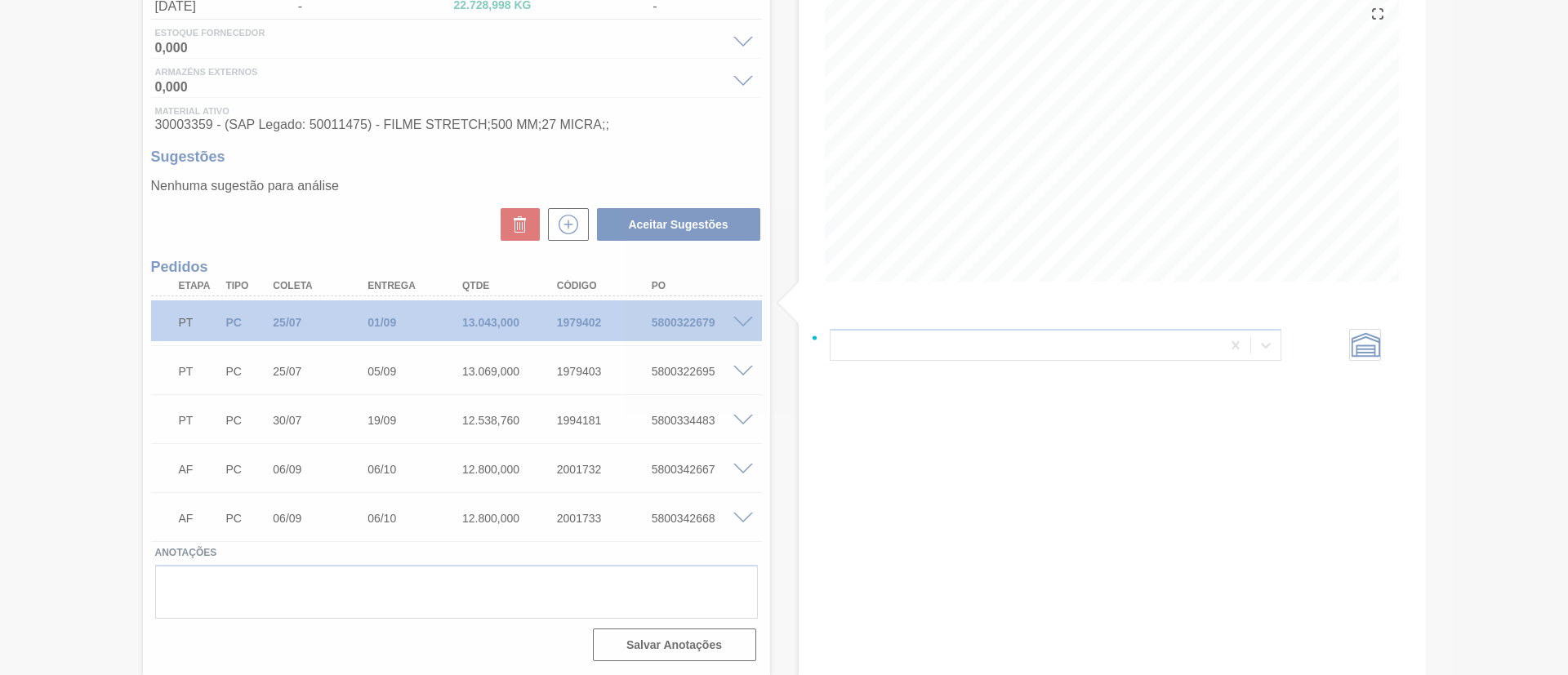
scroll to position [196, 0]
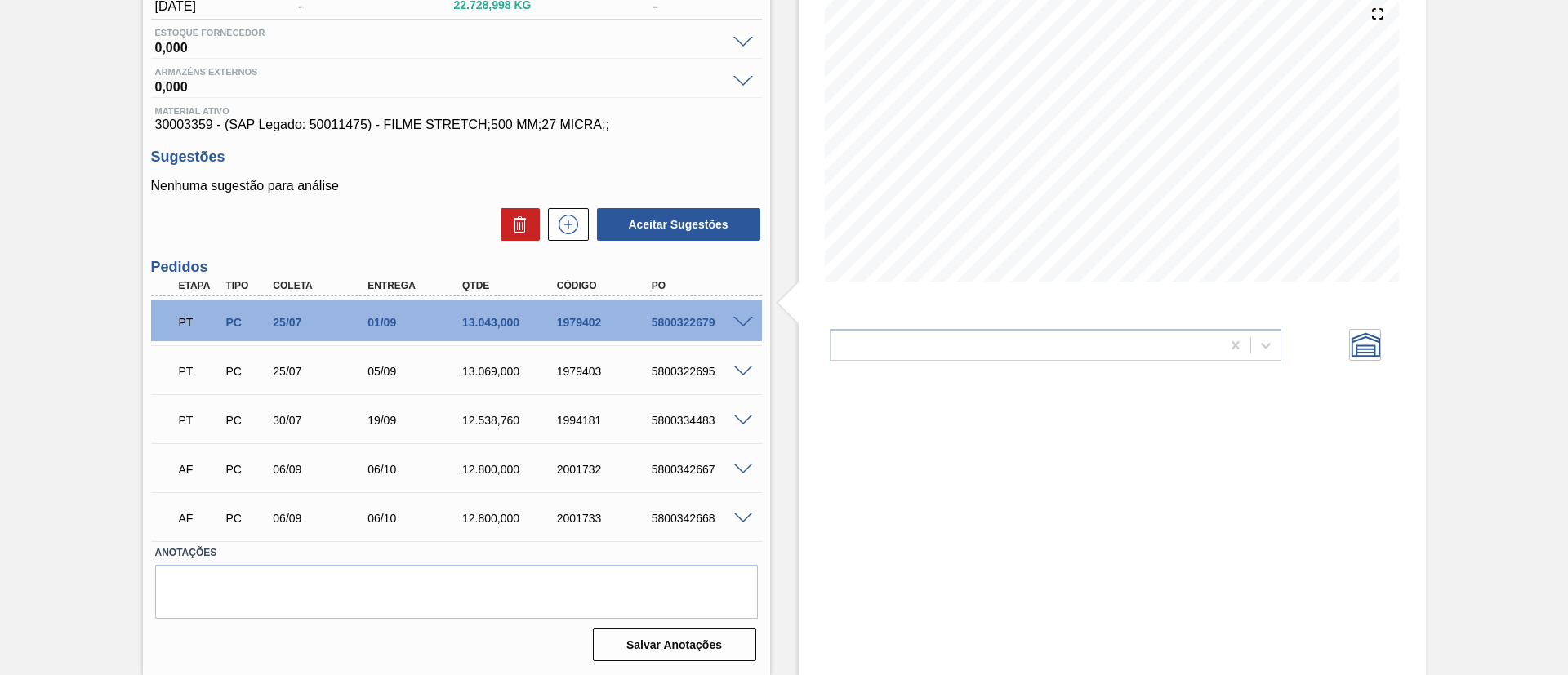
click at [740, 322] on span at bounding box center [744, 322] width 20 height 12
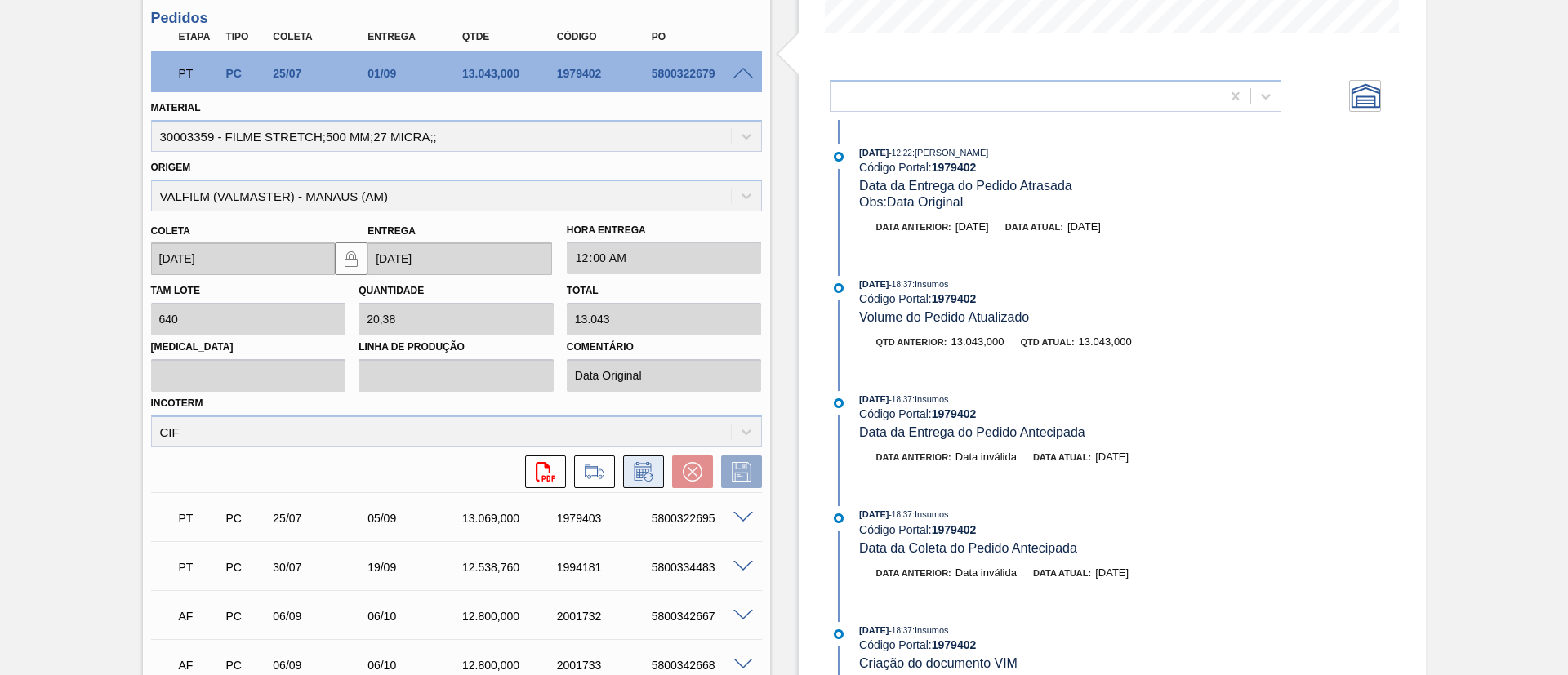
click at [647, 479] on icon at bounding box center [644, 472] width 26 height 20
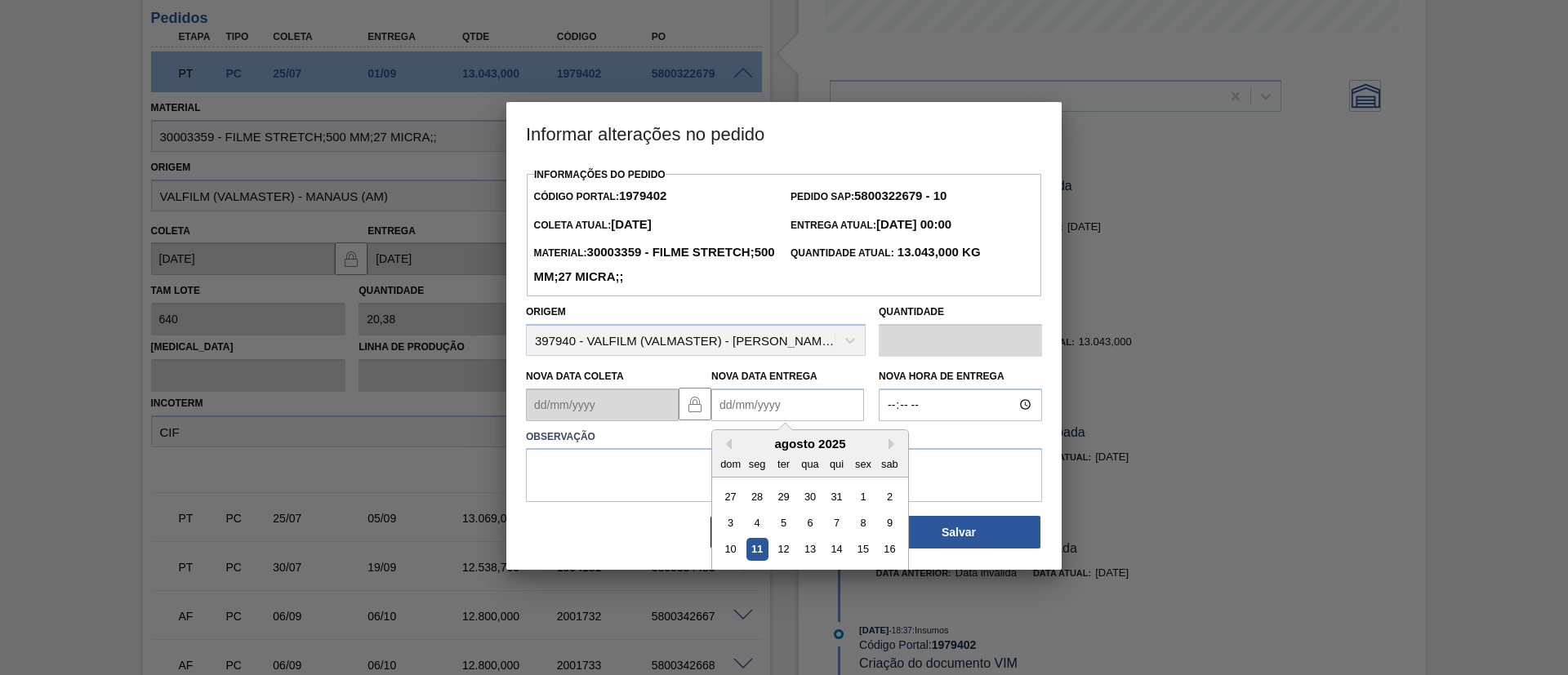
click at [756, 396] on Entrega "Nova Data Entrega" at bounding box center [788, 405] width 153 height 33
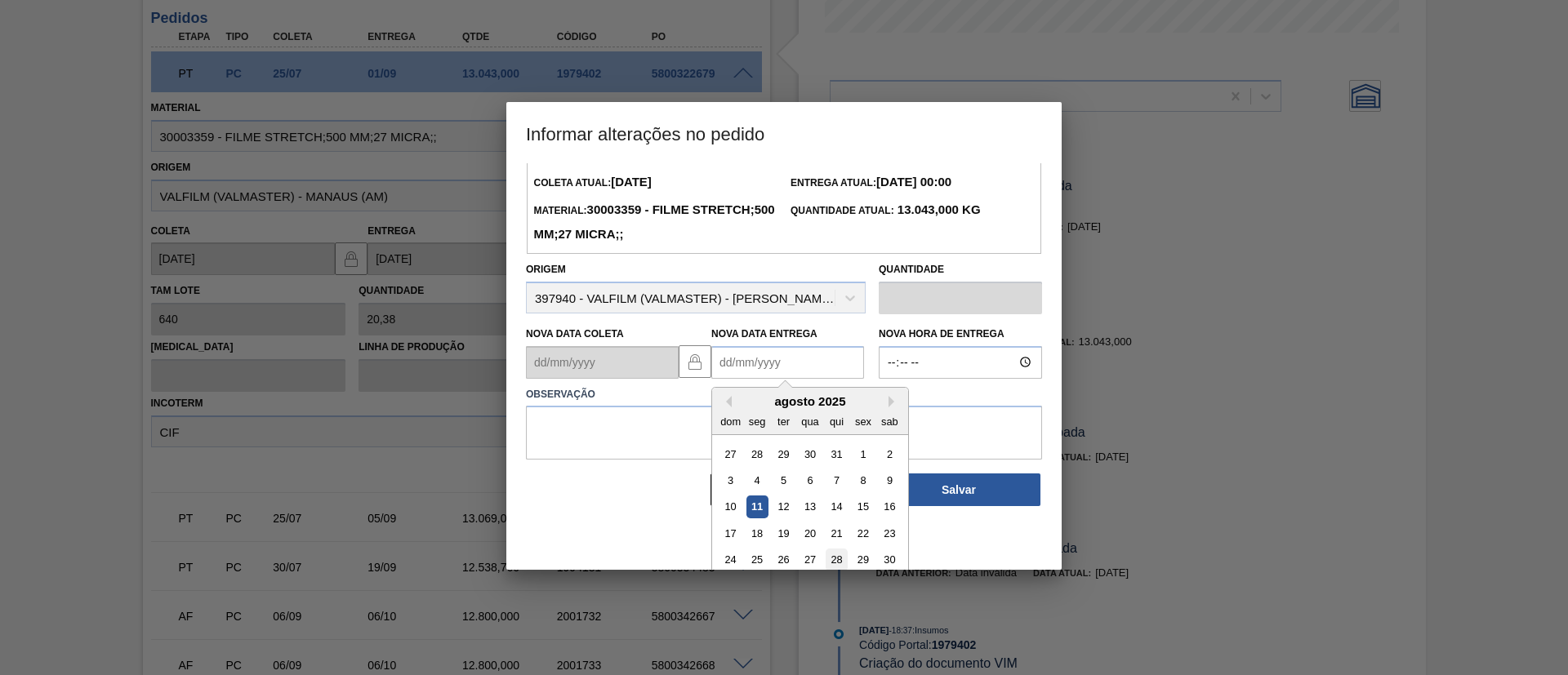
scroll to position [81, 0]
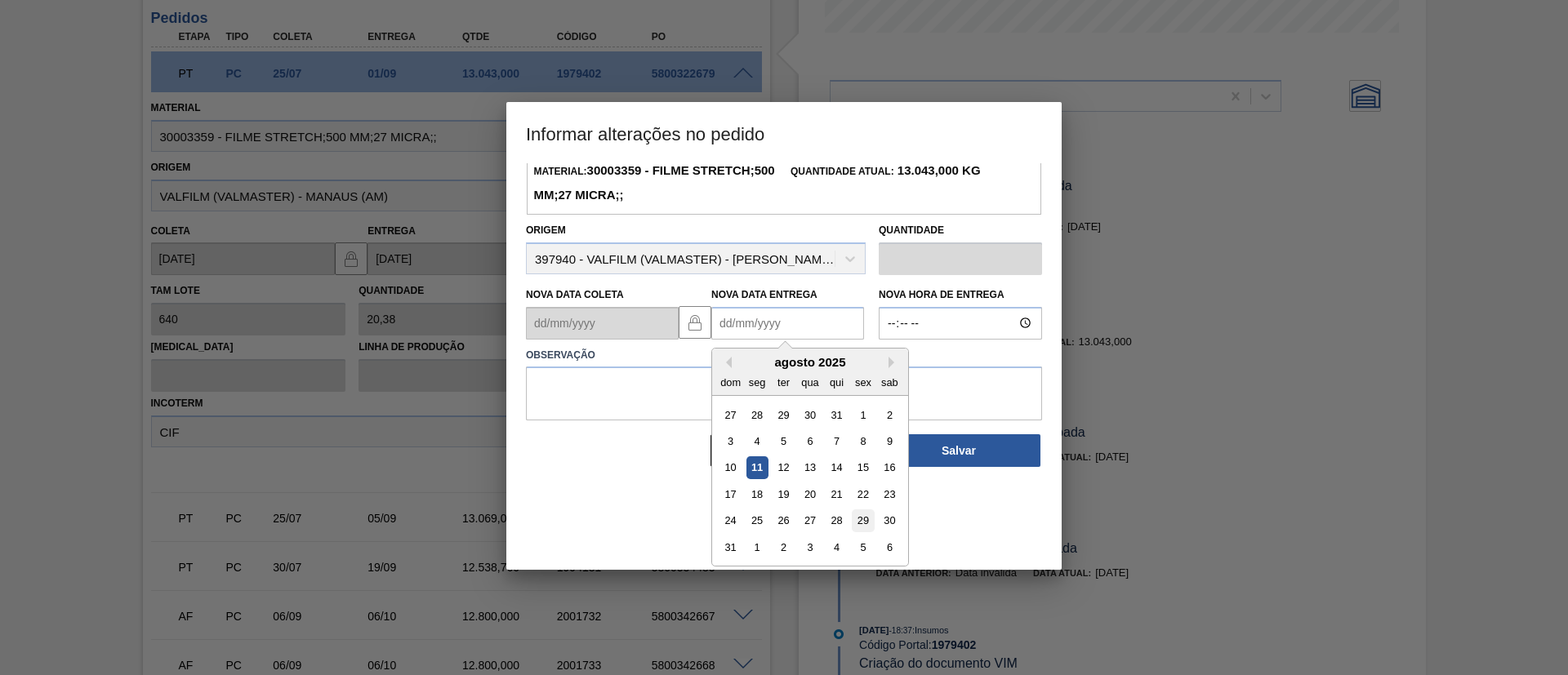
click at [856, 523] on div "29" at bounding box center [863, 520] width 22 height 22
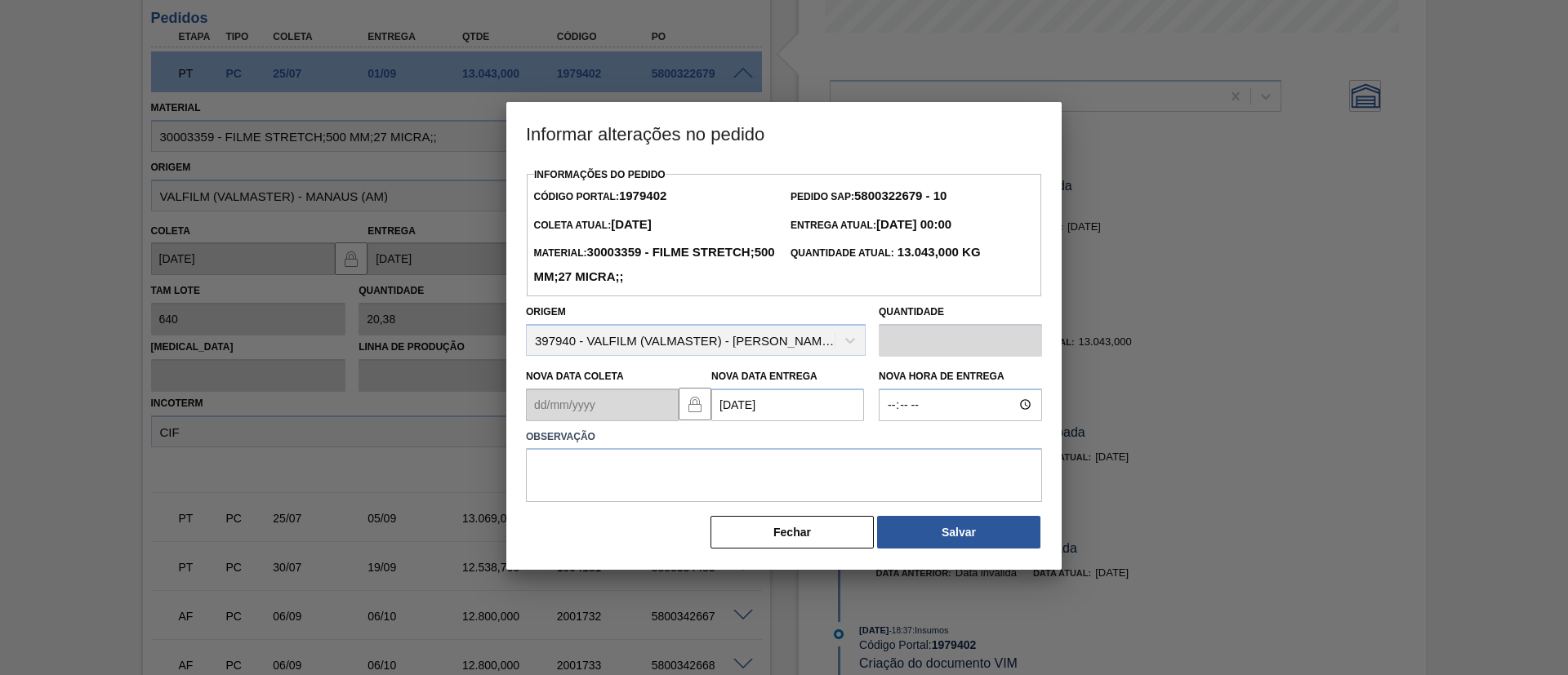
type Entrega "[DATE]"
click at [778, 448] on label "Observação" at bounding box center [784, 437] width 517 height 24
click at [787, 465] on textarea at bounding box center [784, 475] width 517 height 54
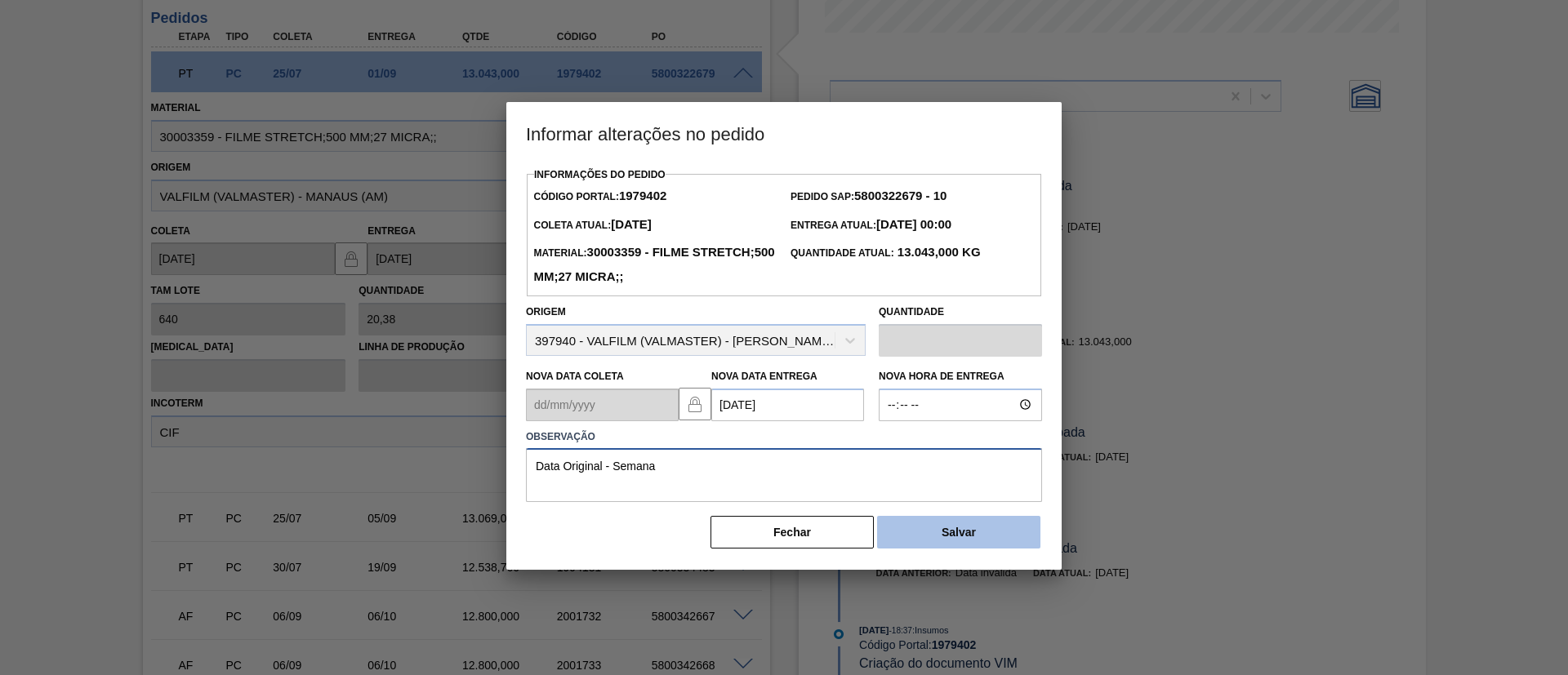
type textarea "Data Original - Semana"
click at [937, 523] on button "Salvar" at bounding box center [958, 533] width 164 height 33
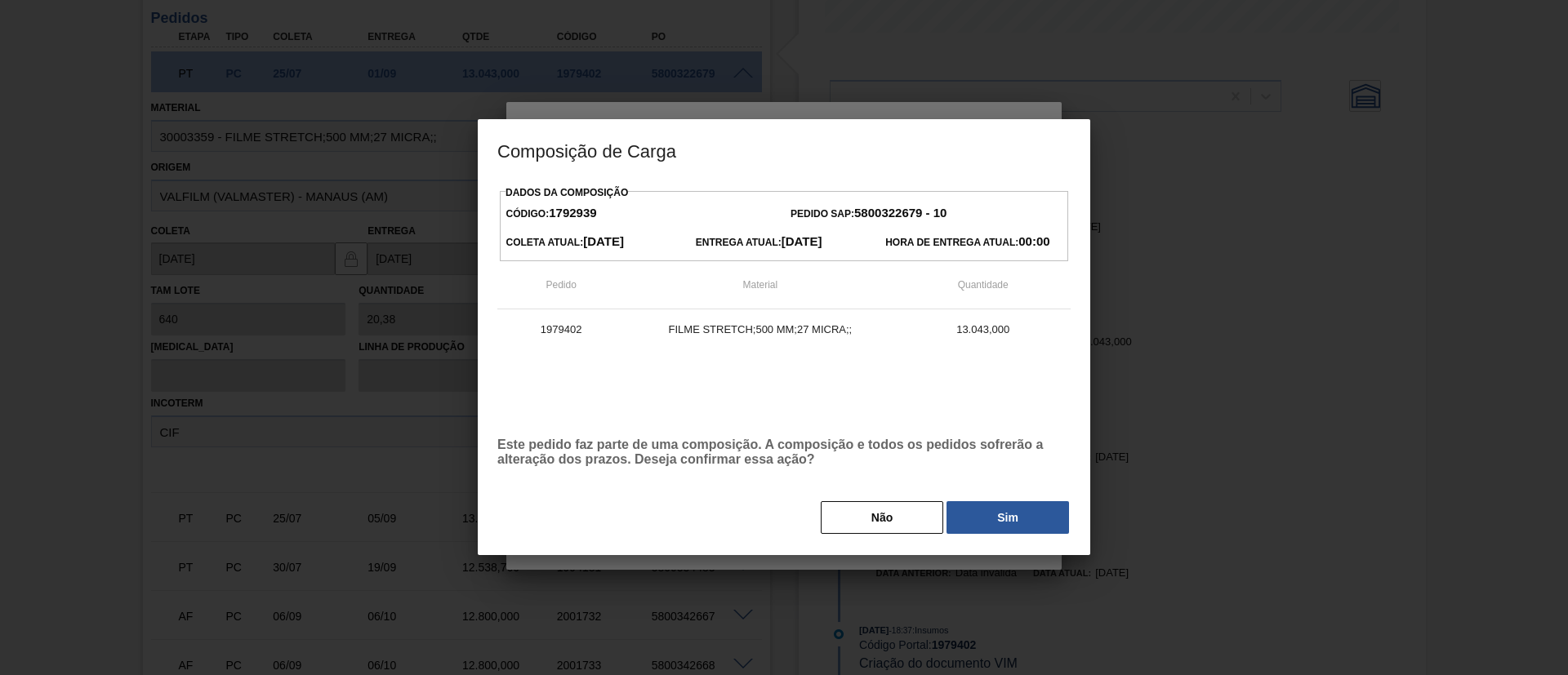
click at [997, 495] on div "Dados da Composição Código: 1792939 Pedido SAP: 5800322679 - 10 [PERSON_NAME] A…" at bounding box center [784, 358] width 573 height 354
click at [1007, 502] on div "Não Sim" at bounding box center [784, 518] width 573 height 36
click at [1009, 505] on button "Sim" at bounding box center [1008, 518] width 123 height 33
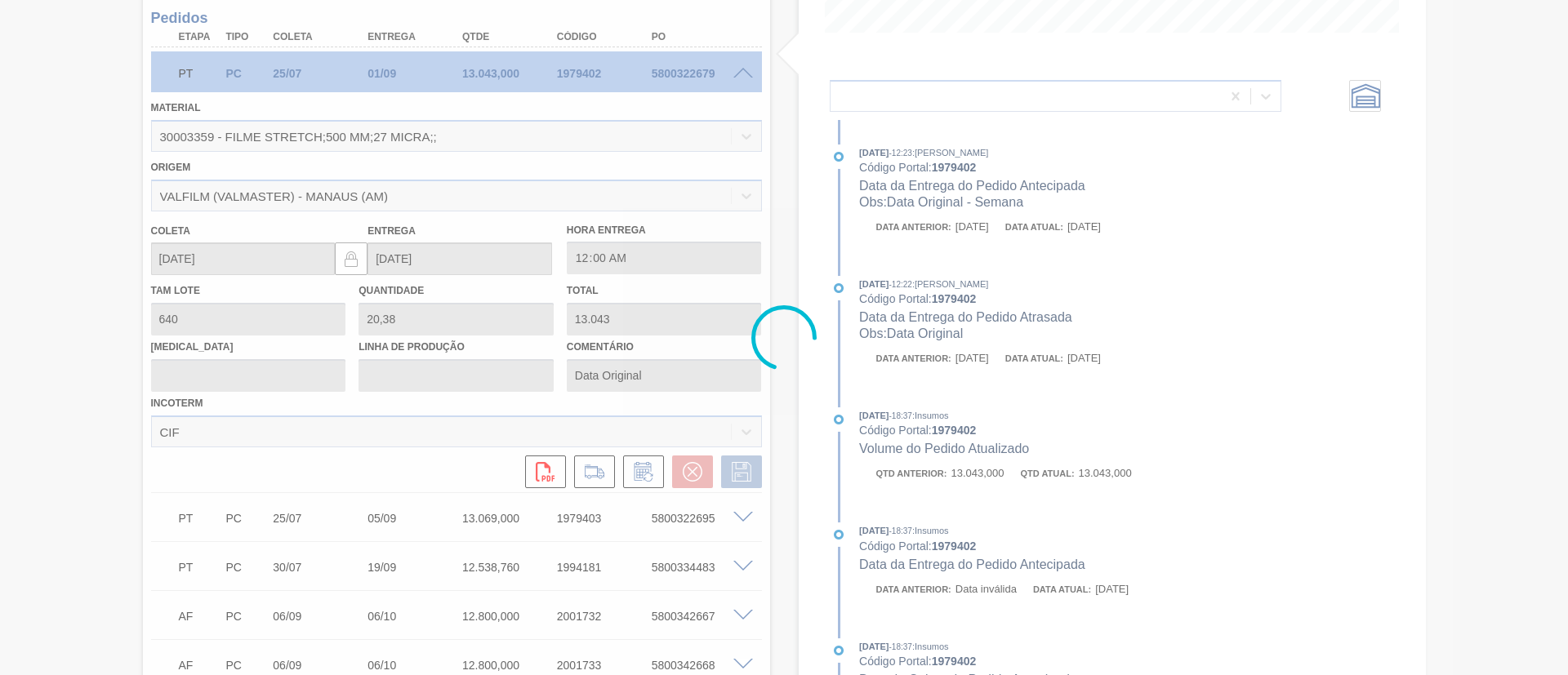
type input "Data Original - Semana"
type input "[DATE]"
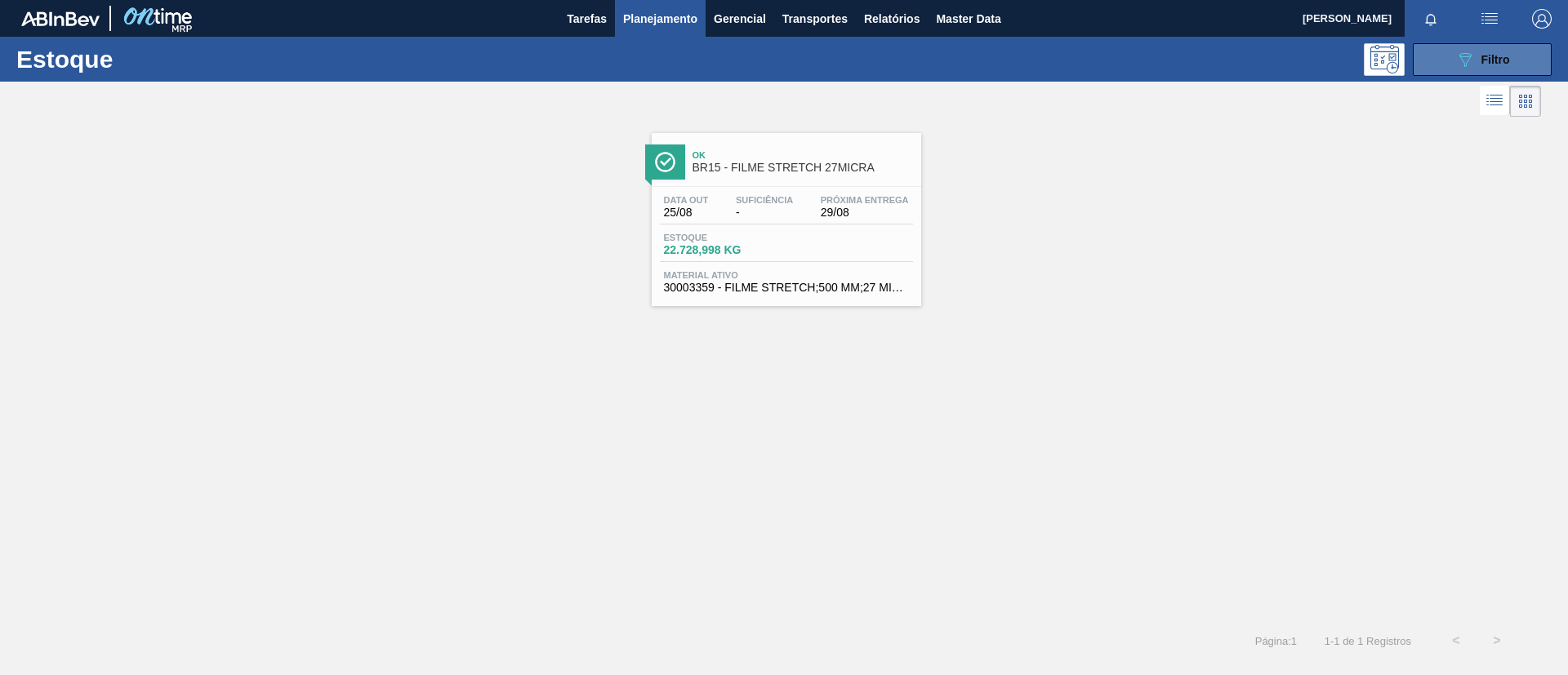
click at [1476, 52] on div "089F7B8B-B2A5-4AFE-B5C0-19BA573D28AC Filtro" at bounding box center [1482, 60] width 55 height 20
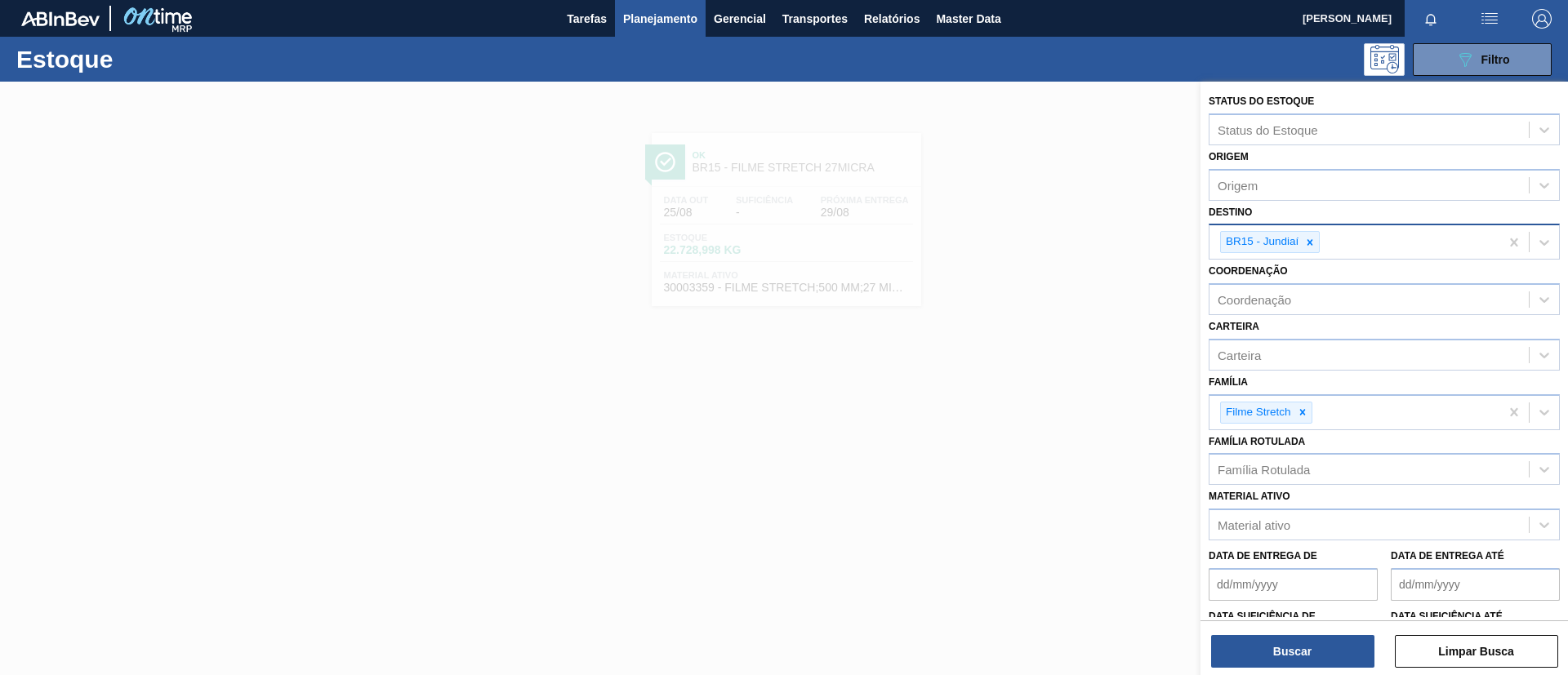
click at [1317, 236] on div at bounding box center [1311, 242] width 18 height 21
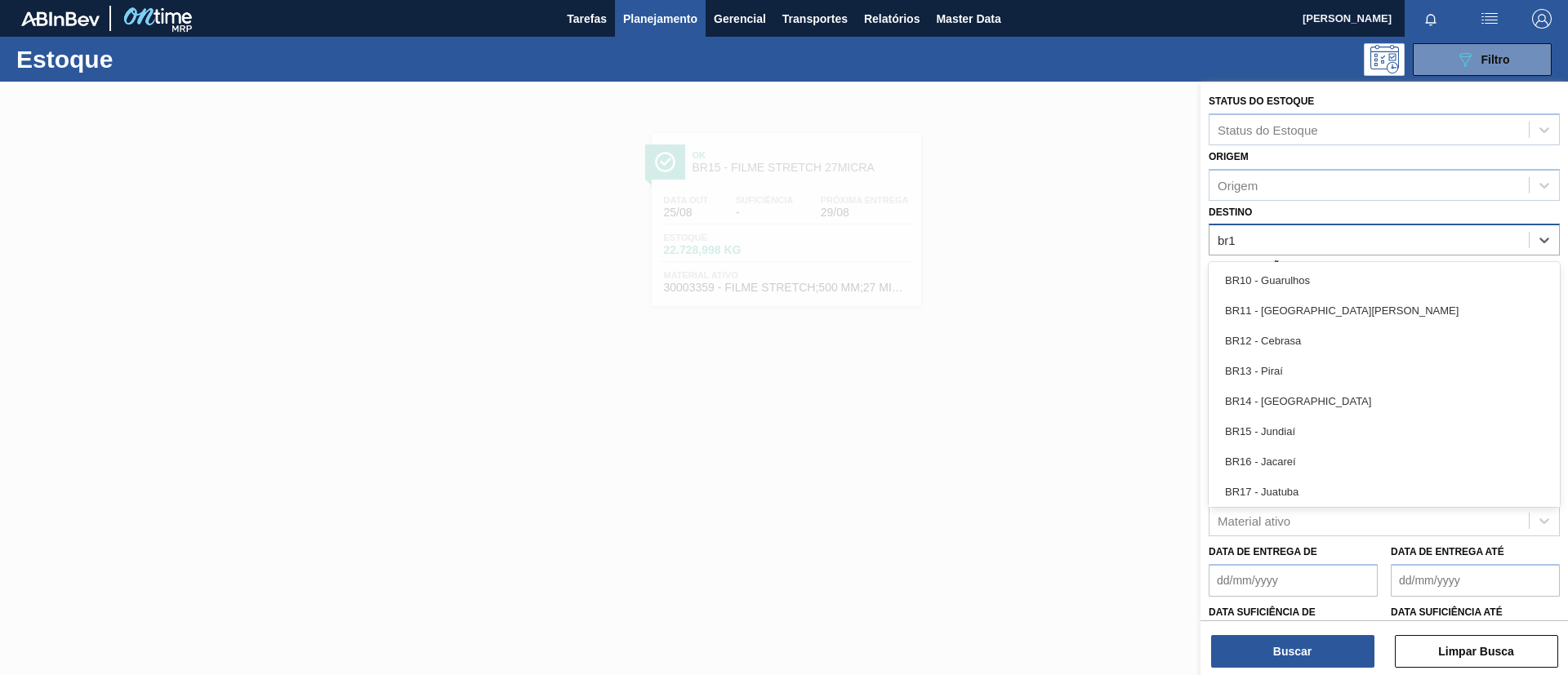
type input "br16"
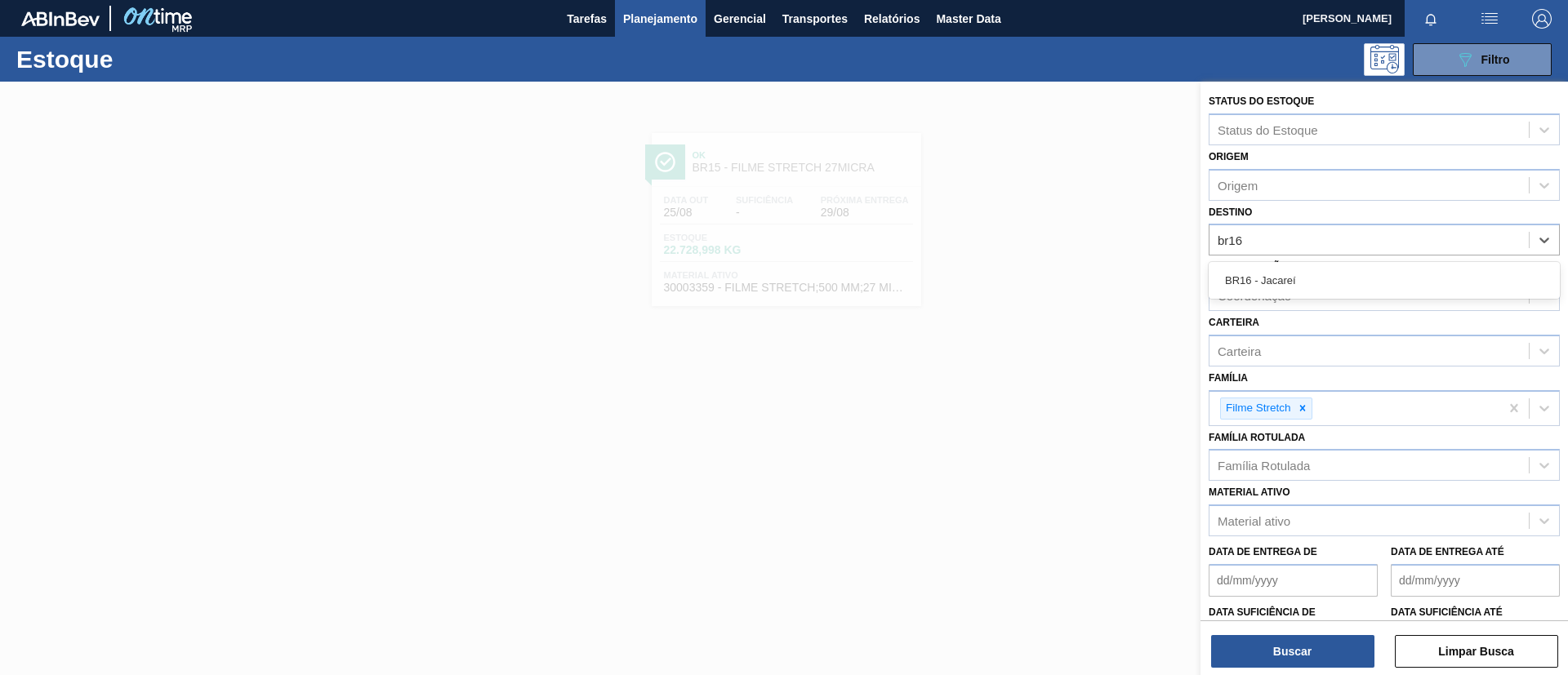
click at [1358, 278] on div "BR16 - Jacareí" at bounding box center [1385, 280] width 351 height 30
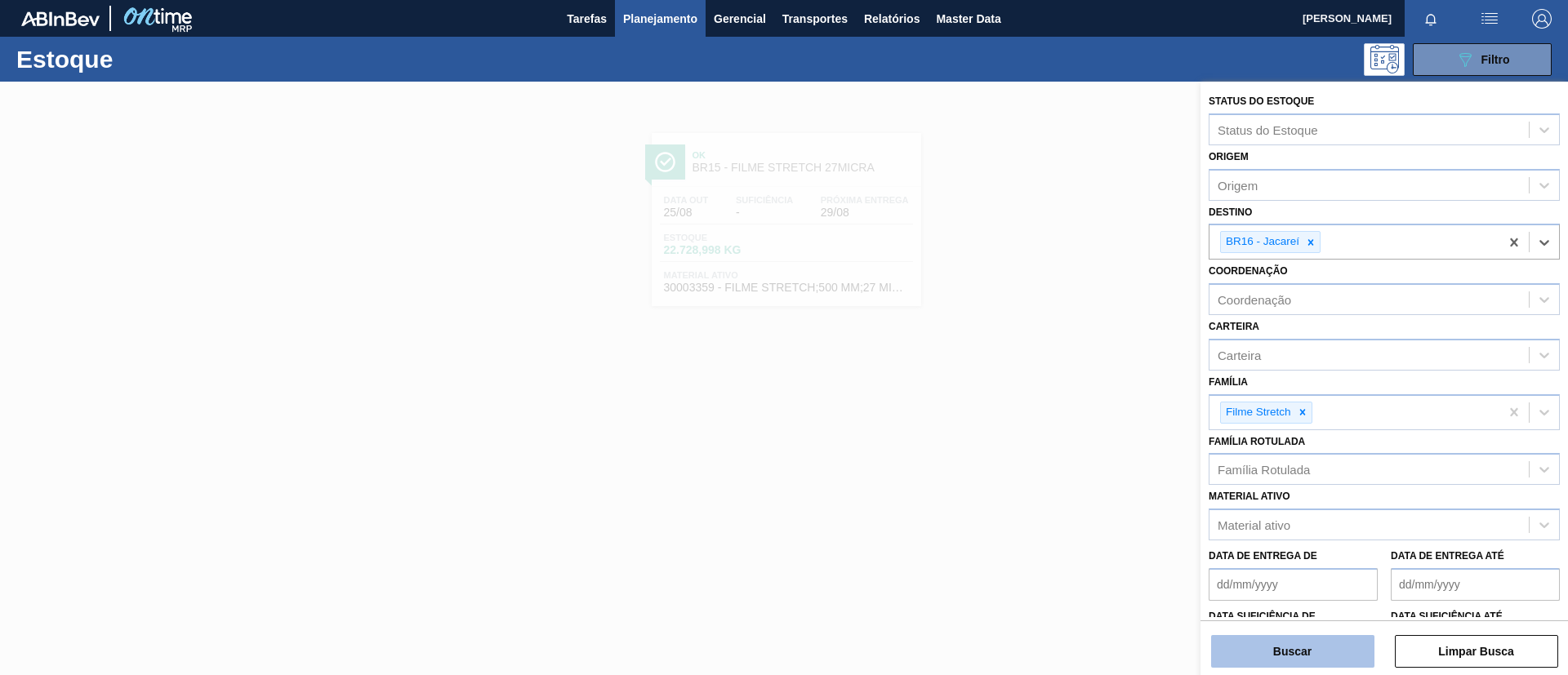
click at [1346, 647] on button "Buscar" at bounding box center [1293, 652] width 164 height 33
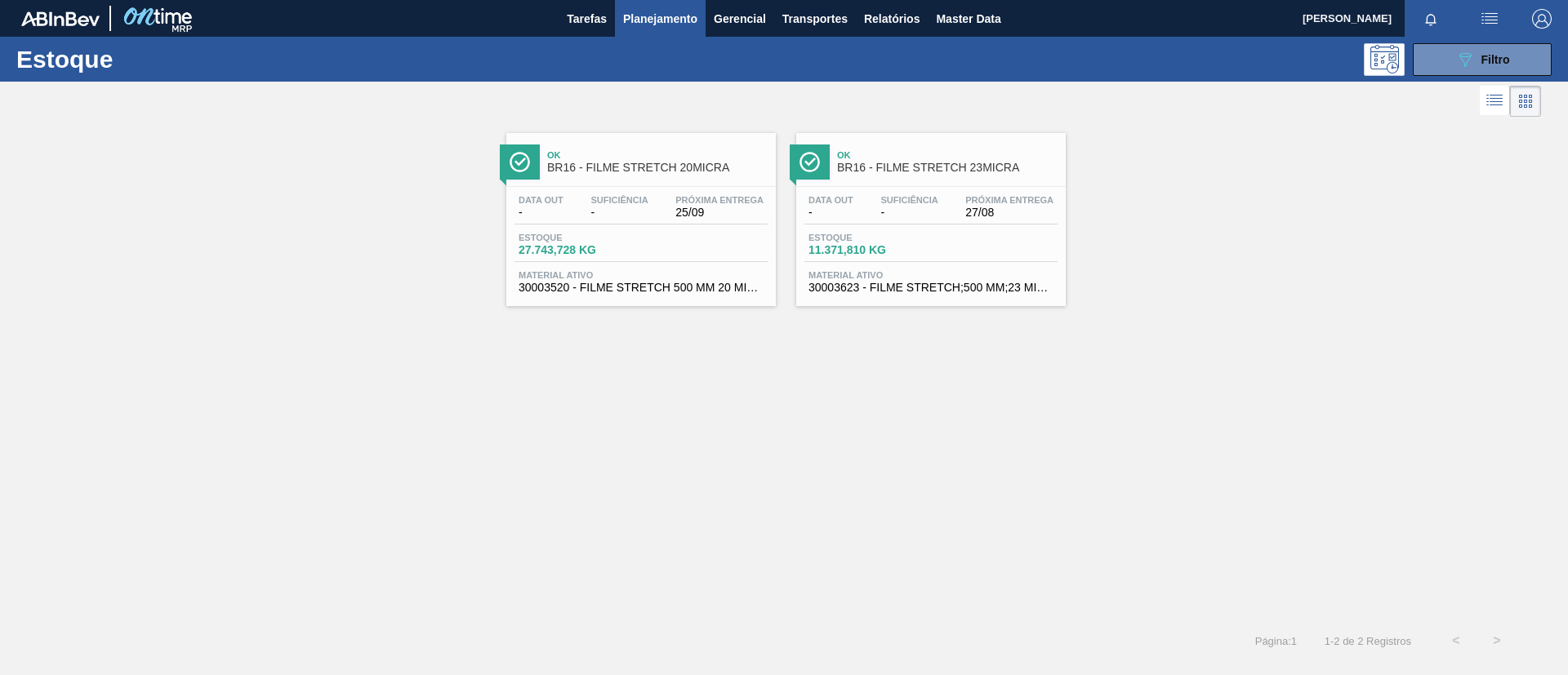
click at [661, 172] on span "BR16 - FILME STRETCH 20MICRA" at bounding box center [657, 168] width 220 height 12
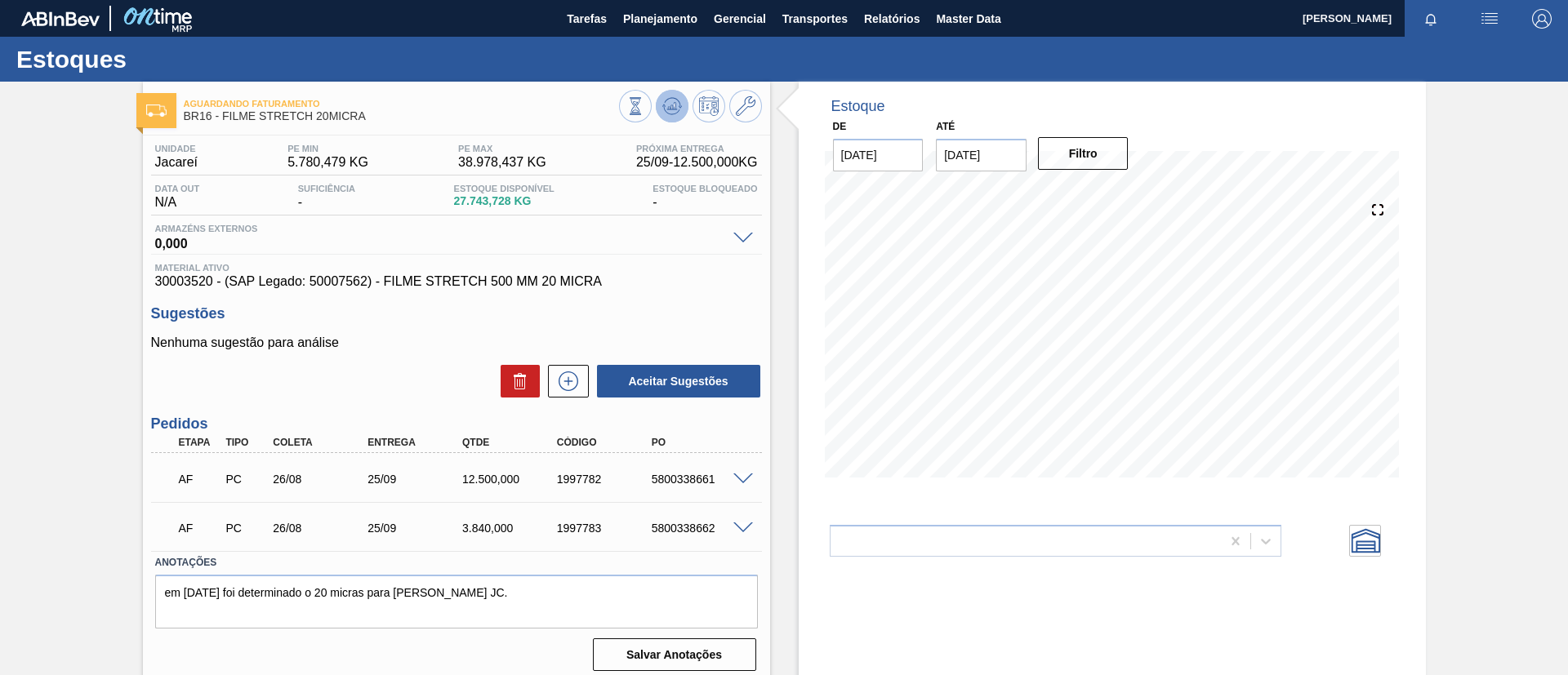
click at [674, 103] on icon at bounding box center [671, 105] width 11 height 7
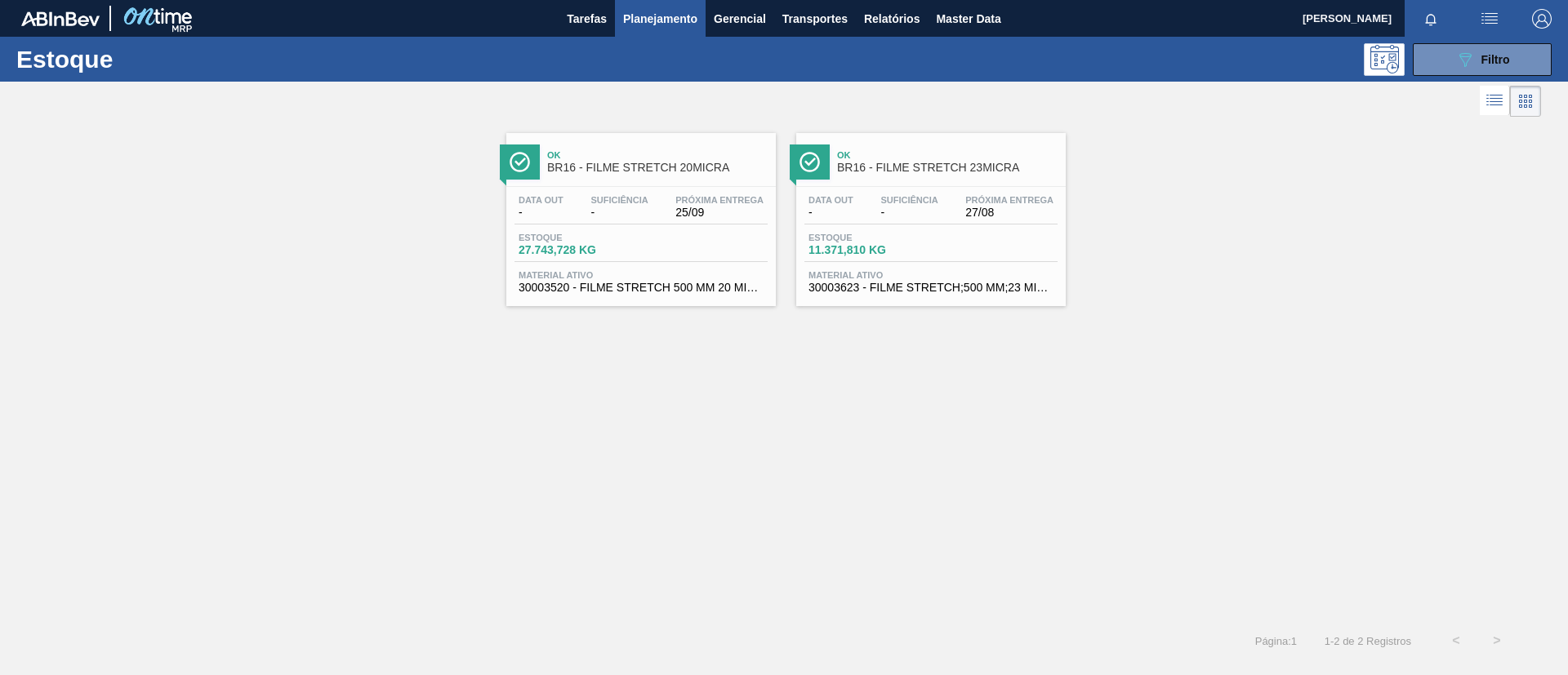
click at [977, 206] on span "27/08" at bounding box center [1009, 212] width 88 height 12
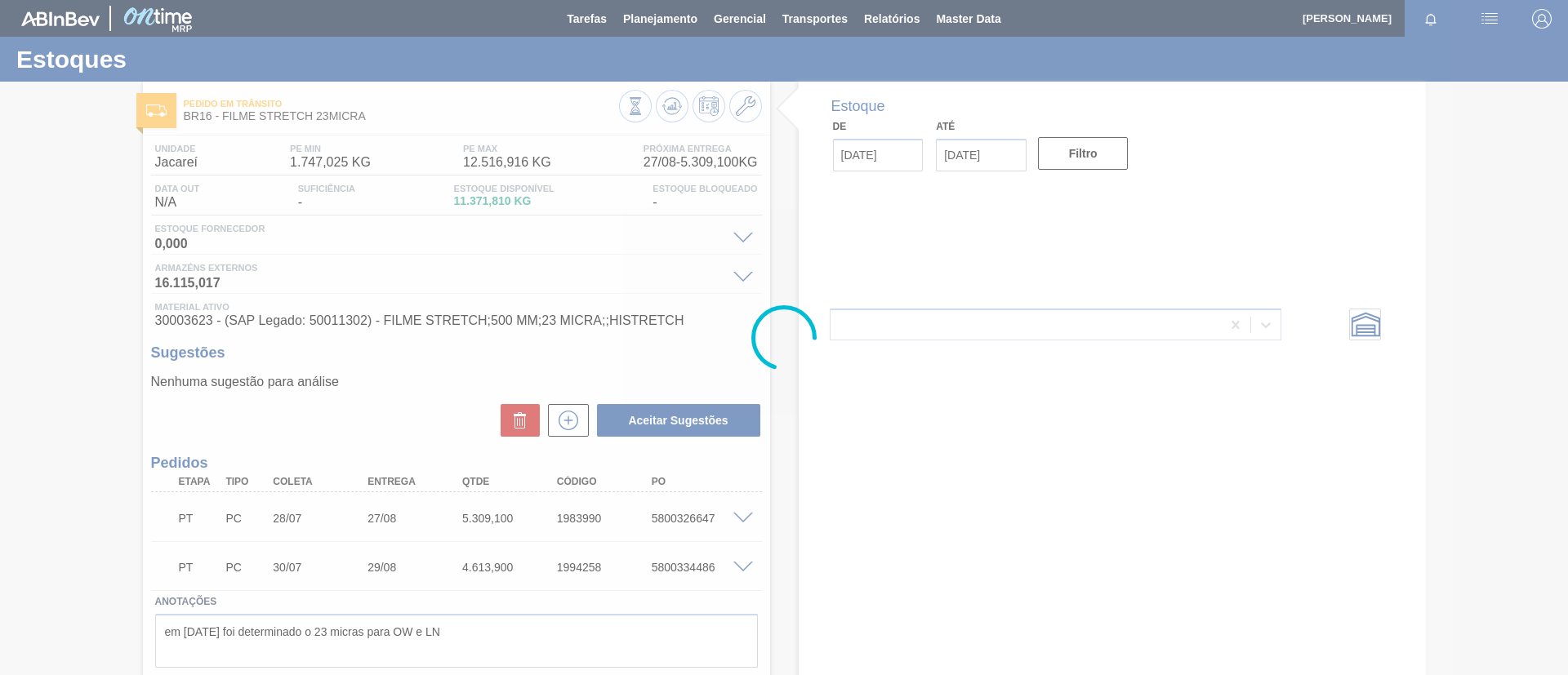
click at [661, 101] on div at bounding box center [784, 337] width 1568 height 675
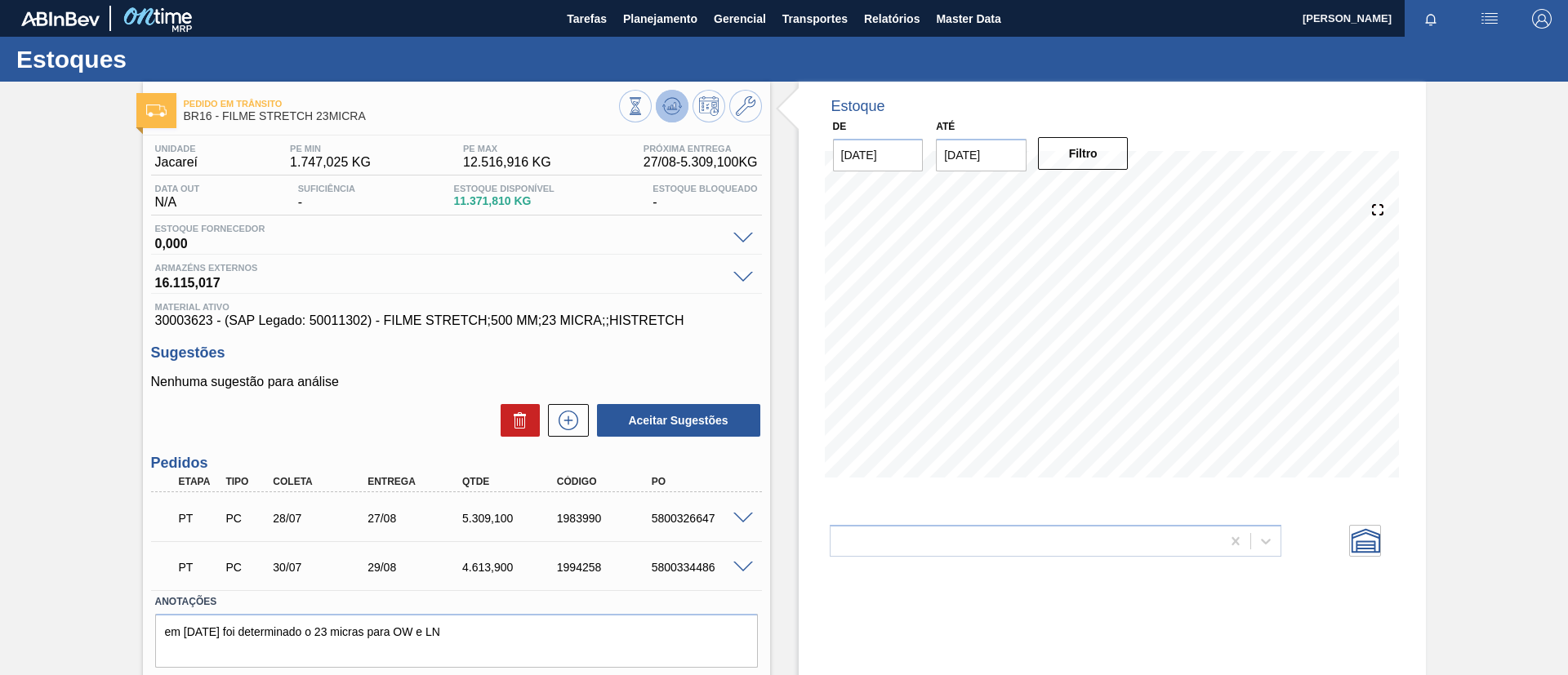
click at [670, 106] on icon at bounding box center [671, 105] width 11 height 7
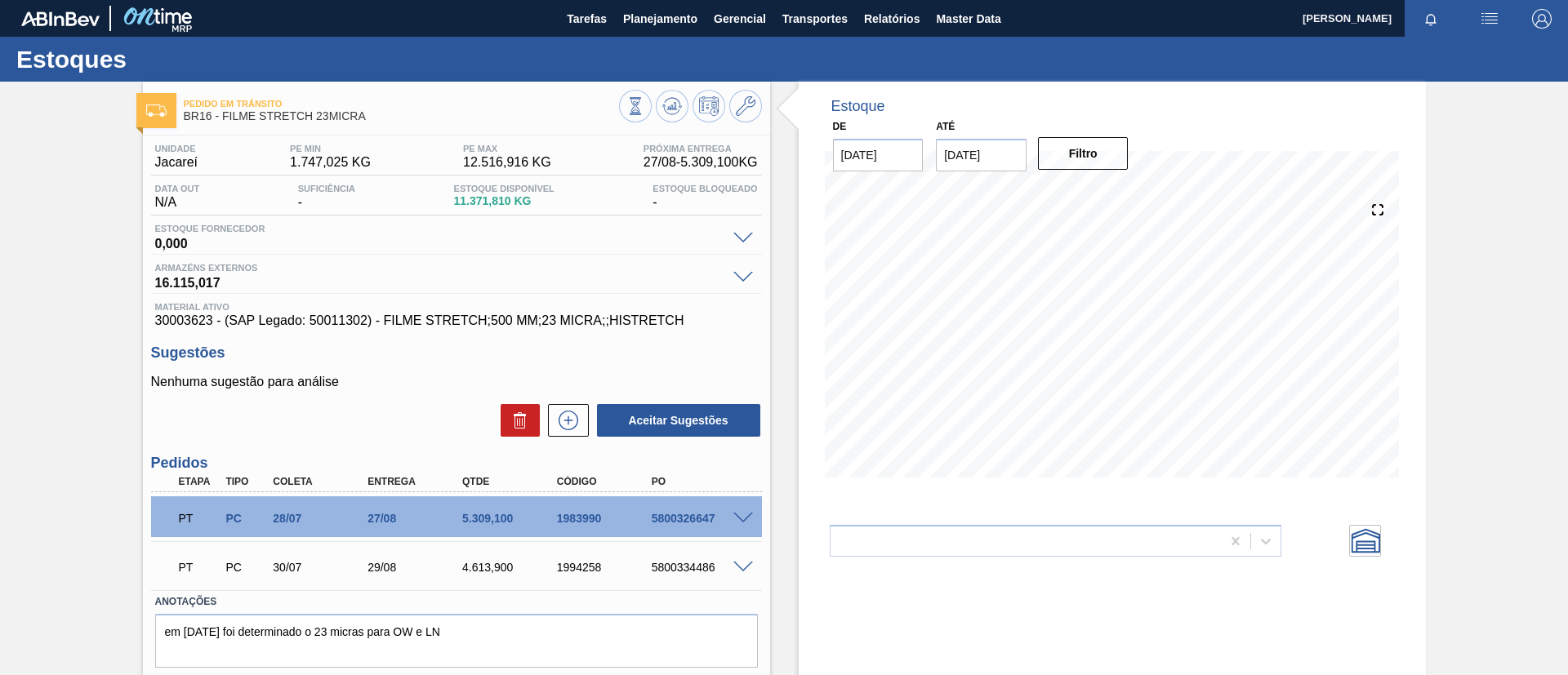
click at [741, 520] on span at bounding box center [744, 519] width 20 height 12
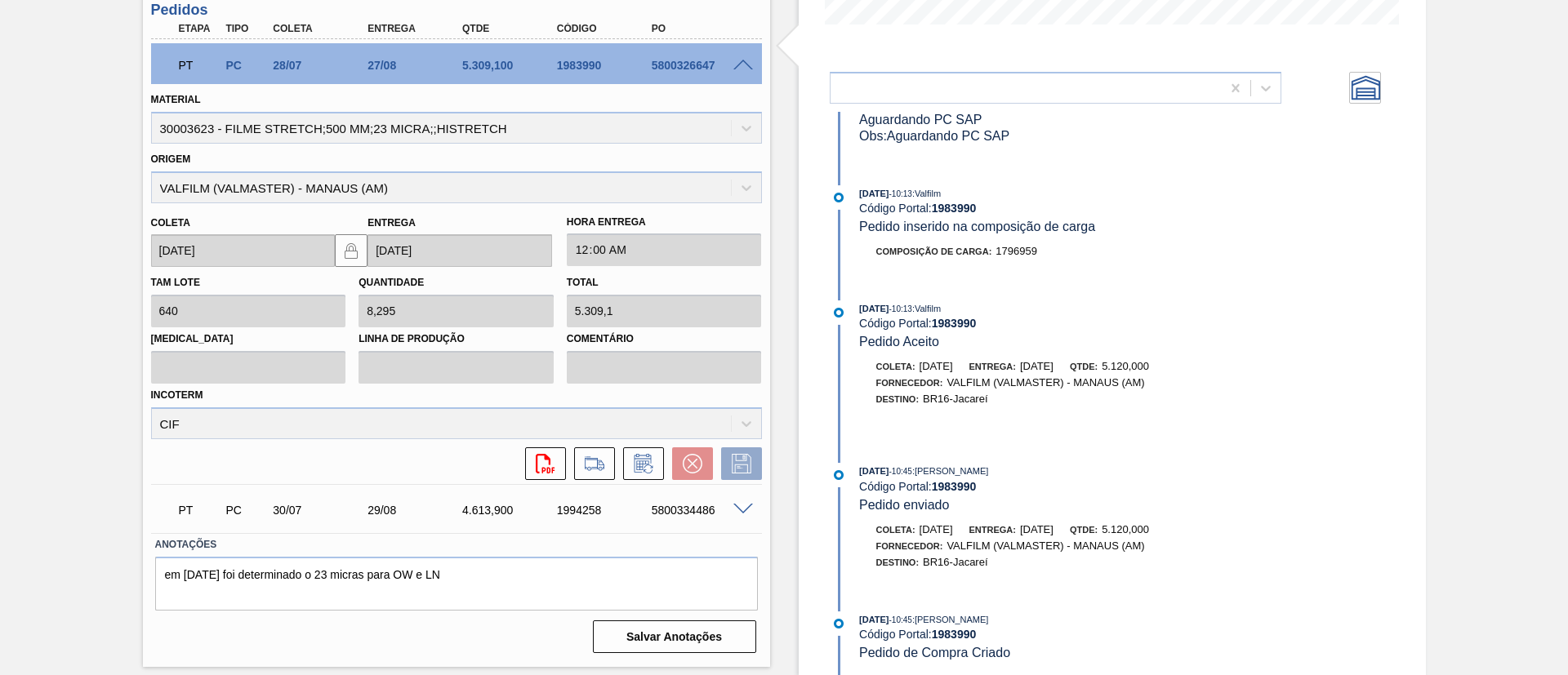
scroll to position [1189, 0]
click at [656, 458] on button at bounding box center [644, 464] width 41 height 33
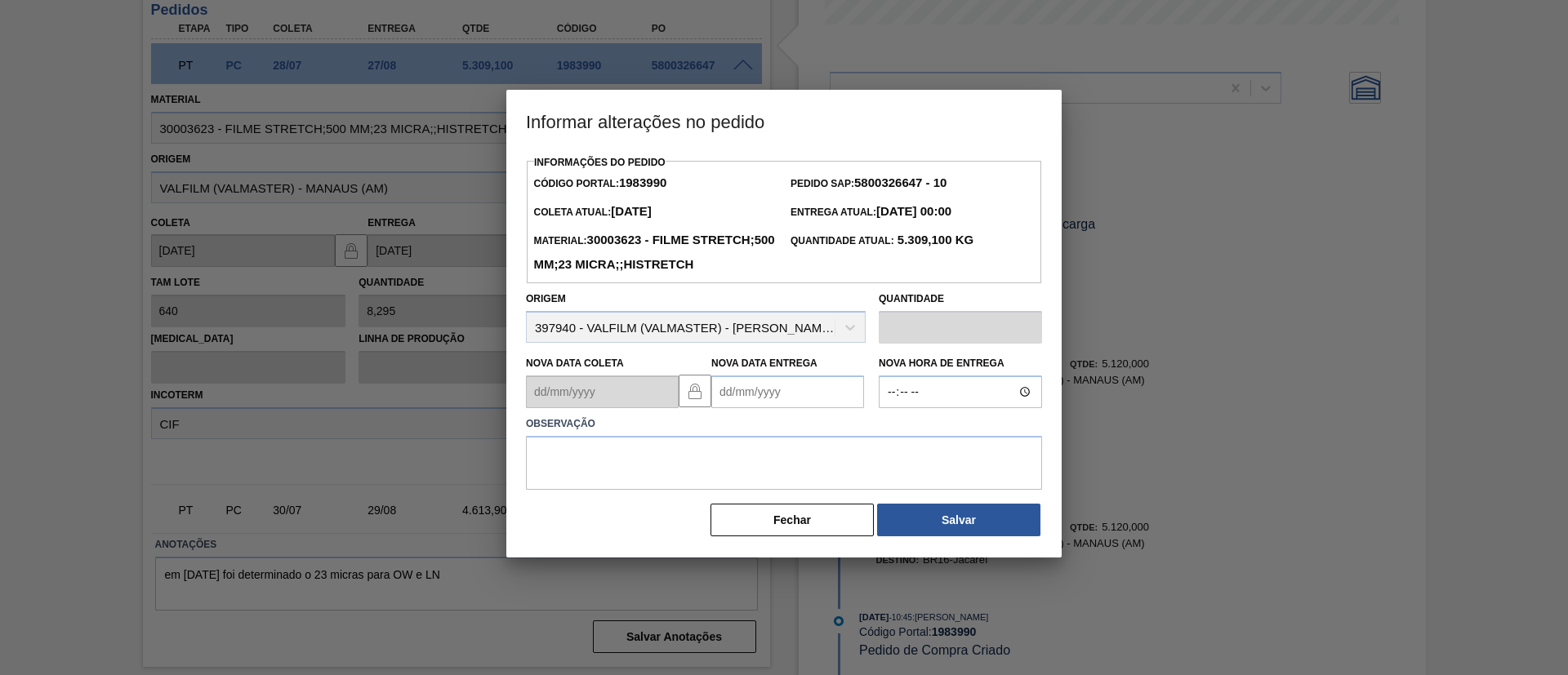
click at [771, 404] on Entrega "Nova Data Entrega" at bounding box center [788, 392] width 153 height 33
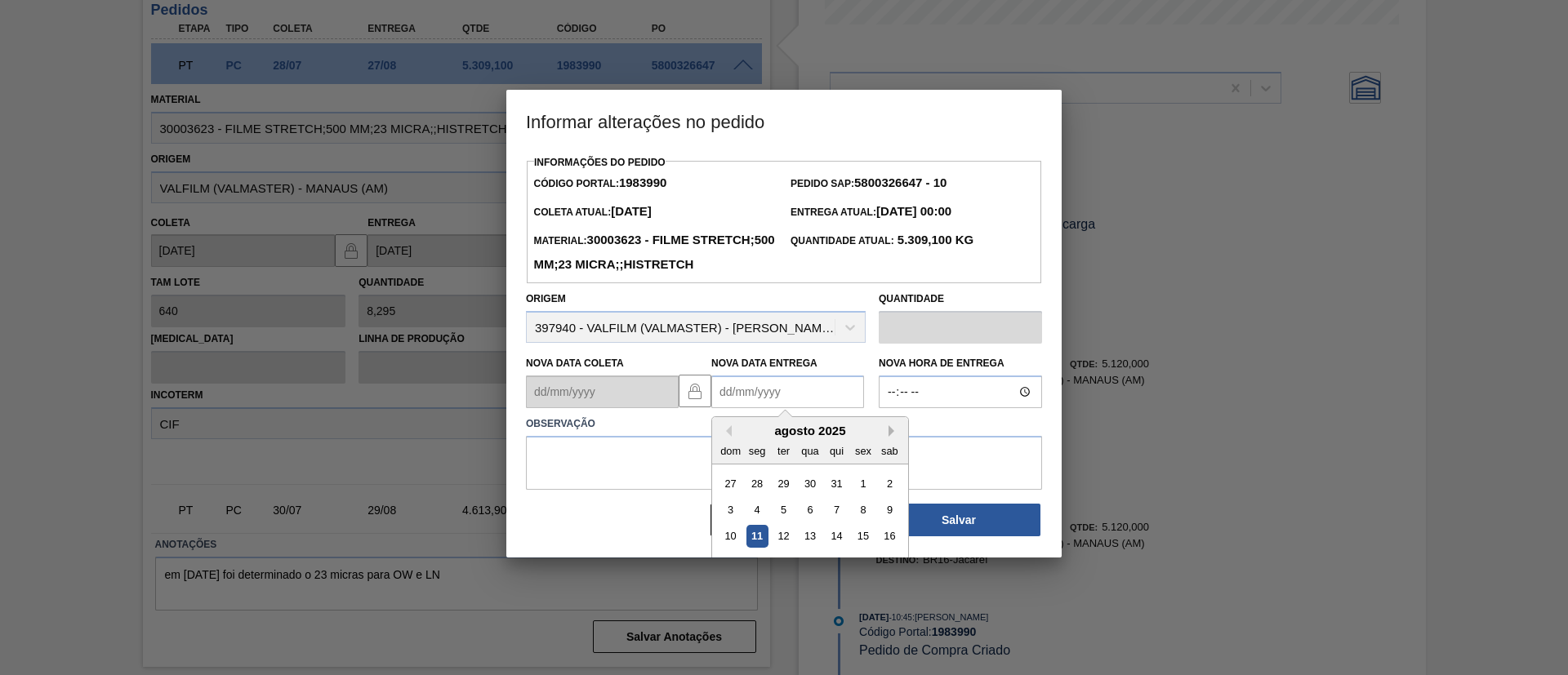
click at [891, 437] on button "Next Month" at bounding box center [894, 431] width 12 height 12
click at [862, 495] on div "5" at bounding box center [863, 483] width 22 height 22
type Entrega "[DATE]"
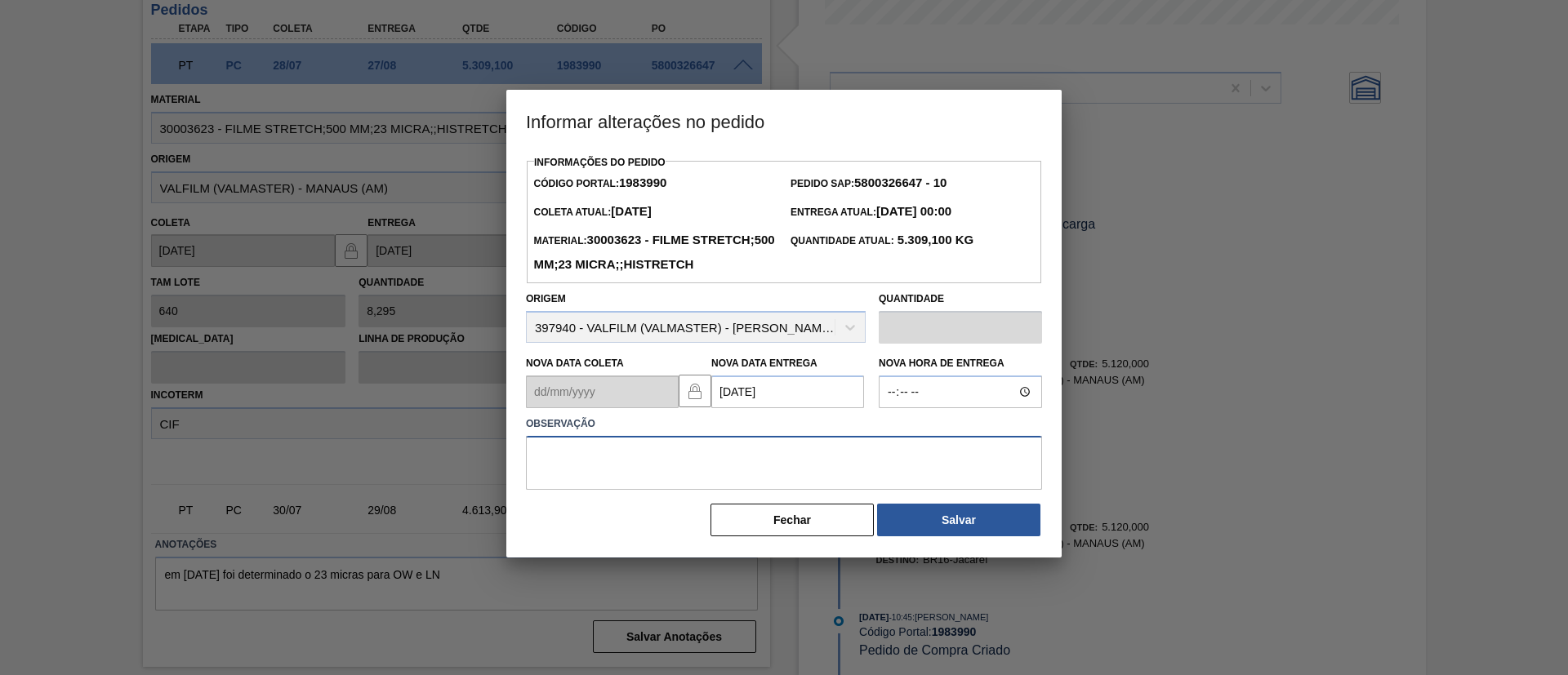
click at [794, 490] on textarea at bounding box center [784, 463] width 517 height 54
type textarea "Data Original"
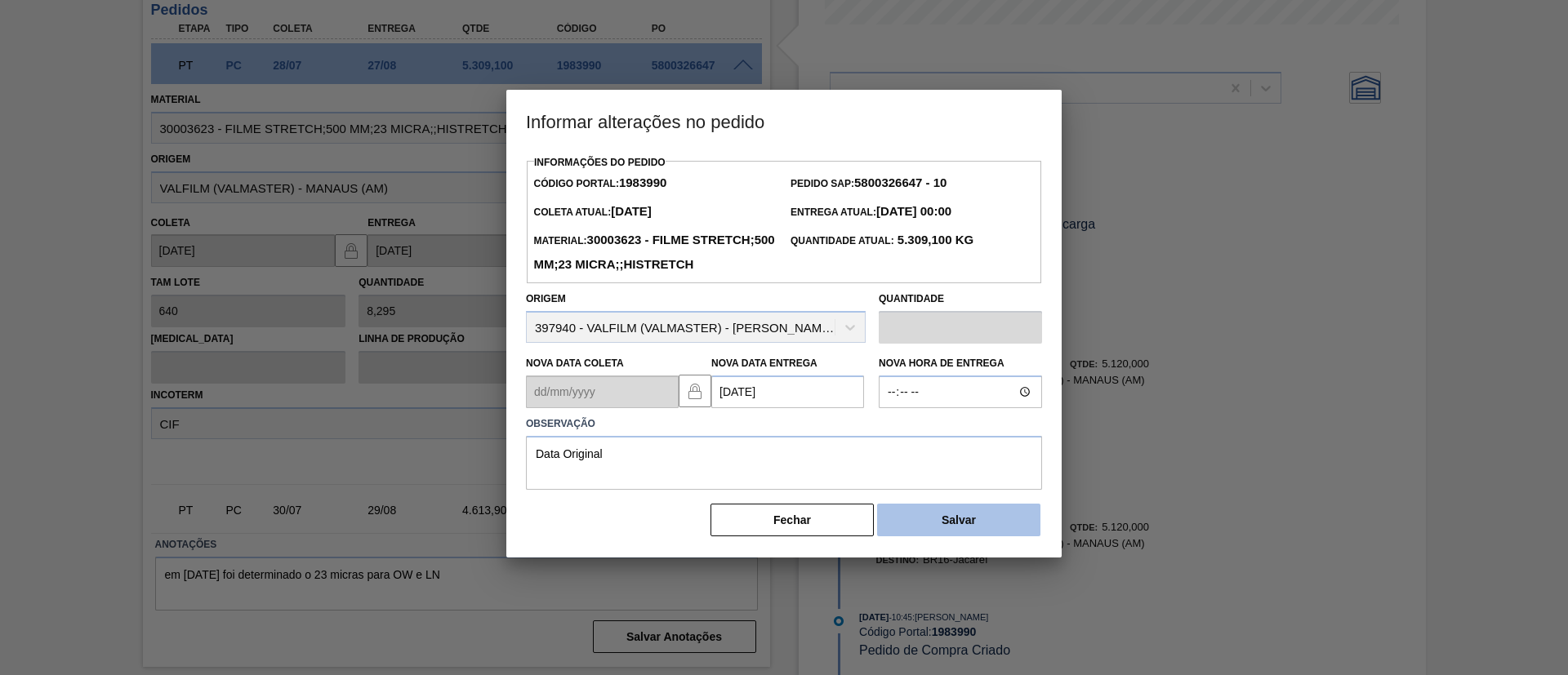
click at [932, 536] on button "Salvar" at bounding box center [958, 520] width 164 height 33
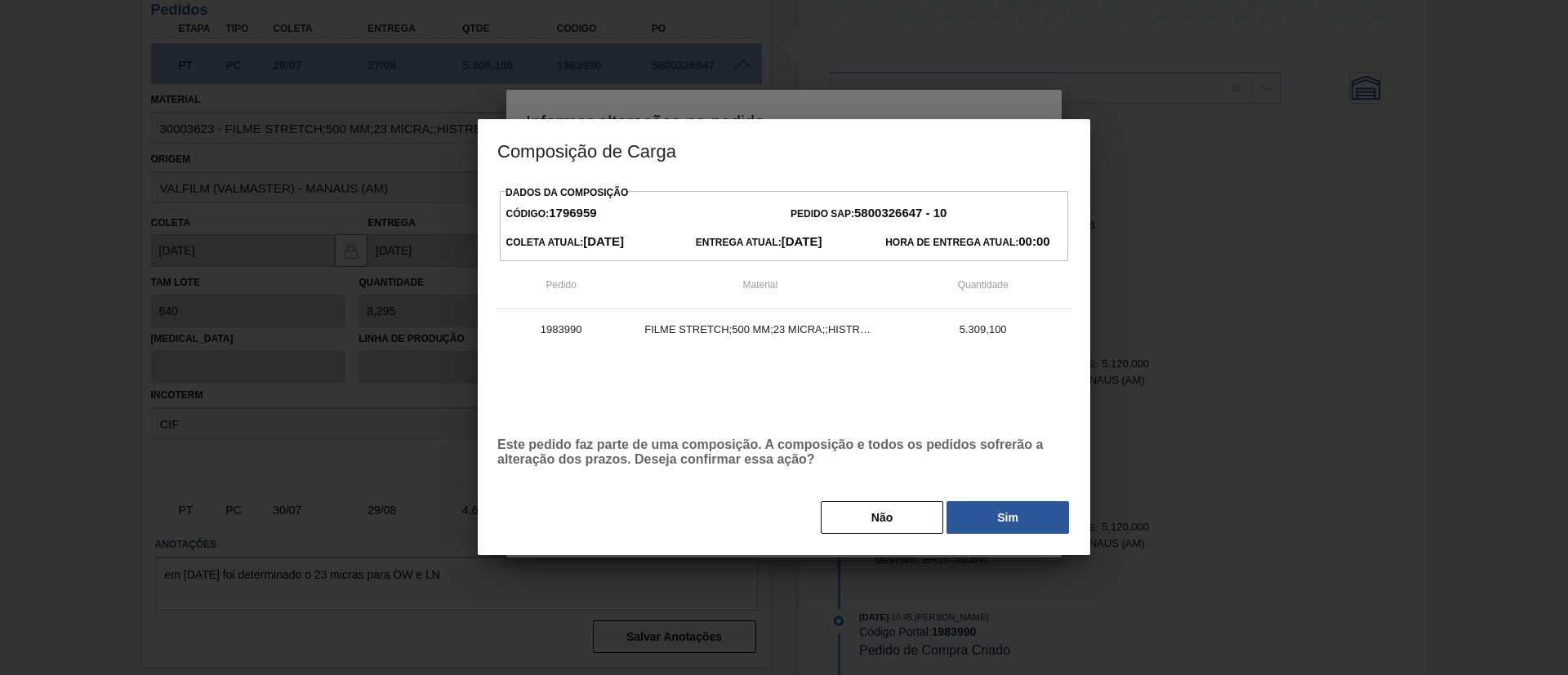
click at [977, 501] on div "Não Sim" at bounding box center [784, 518] width 573 height 36
click at [959, 505] on button "Sim" at bounding box center [1008, 518] width 123 height 33
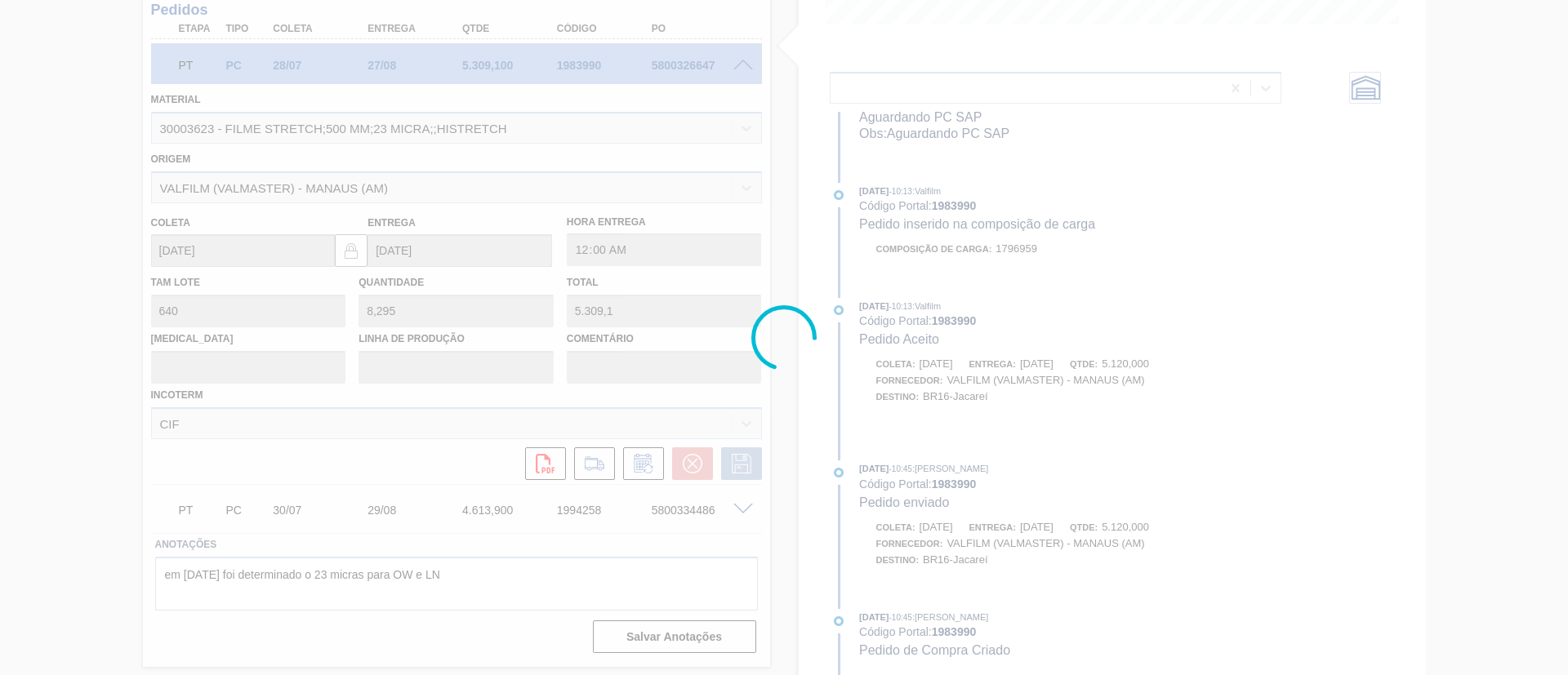
scroll to position [1320, 0]
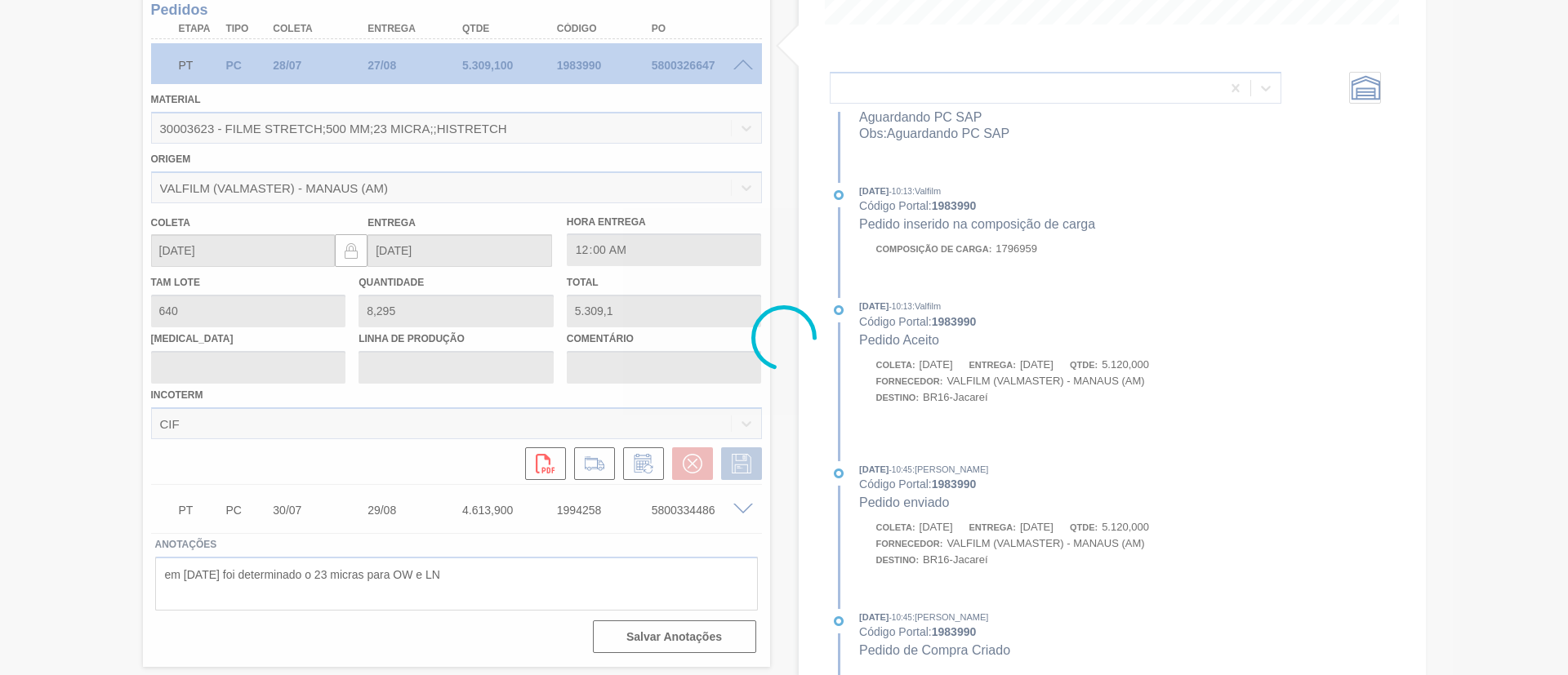
type input "Data Original"
type input "[DATE]"
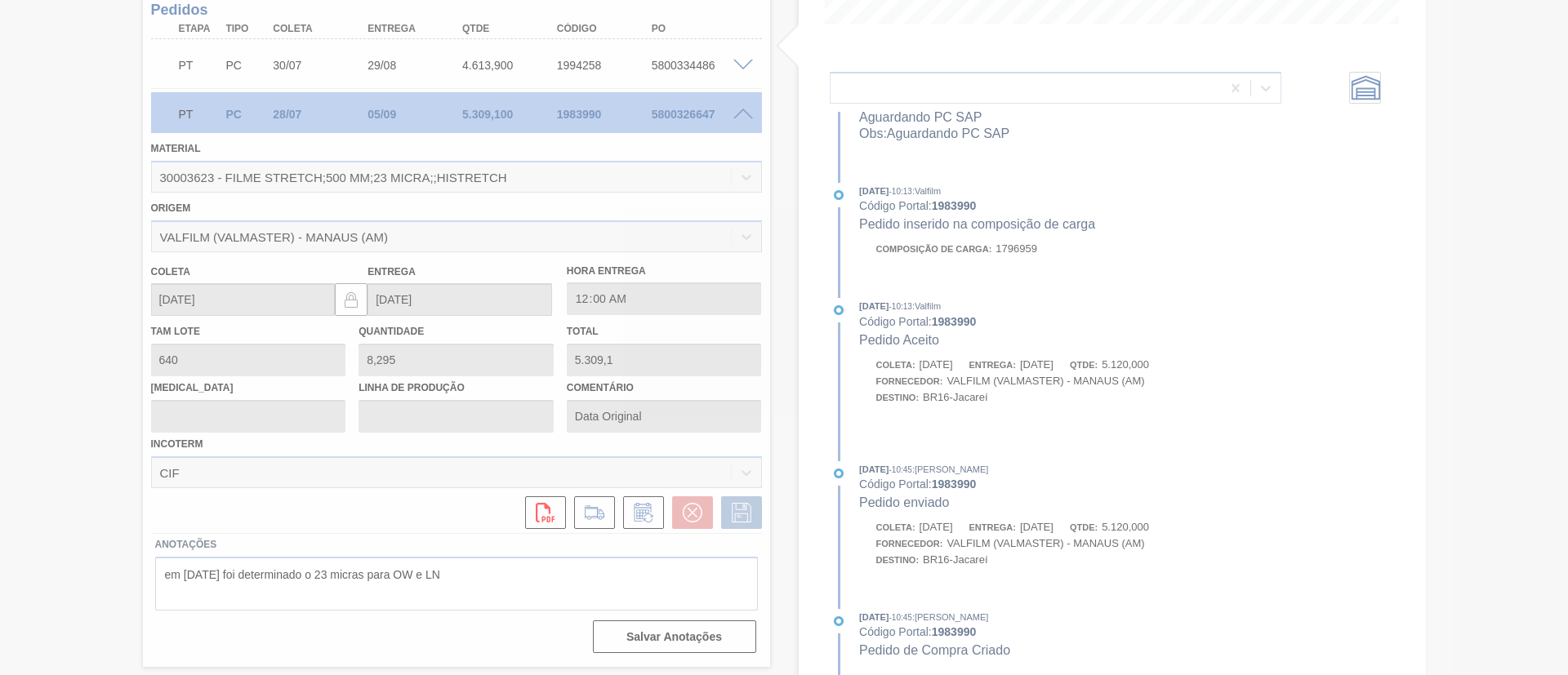
scroll to position [49, 0]
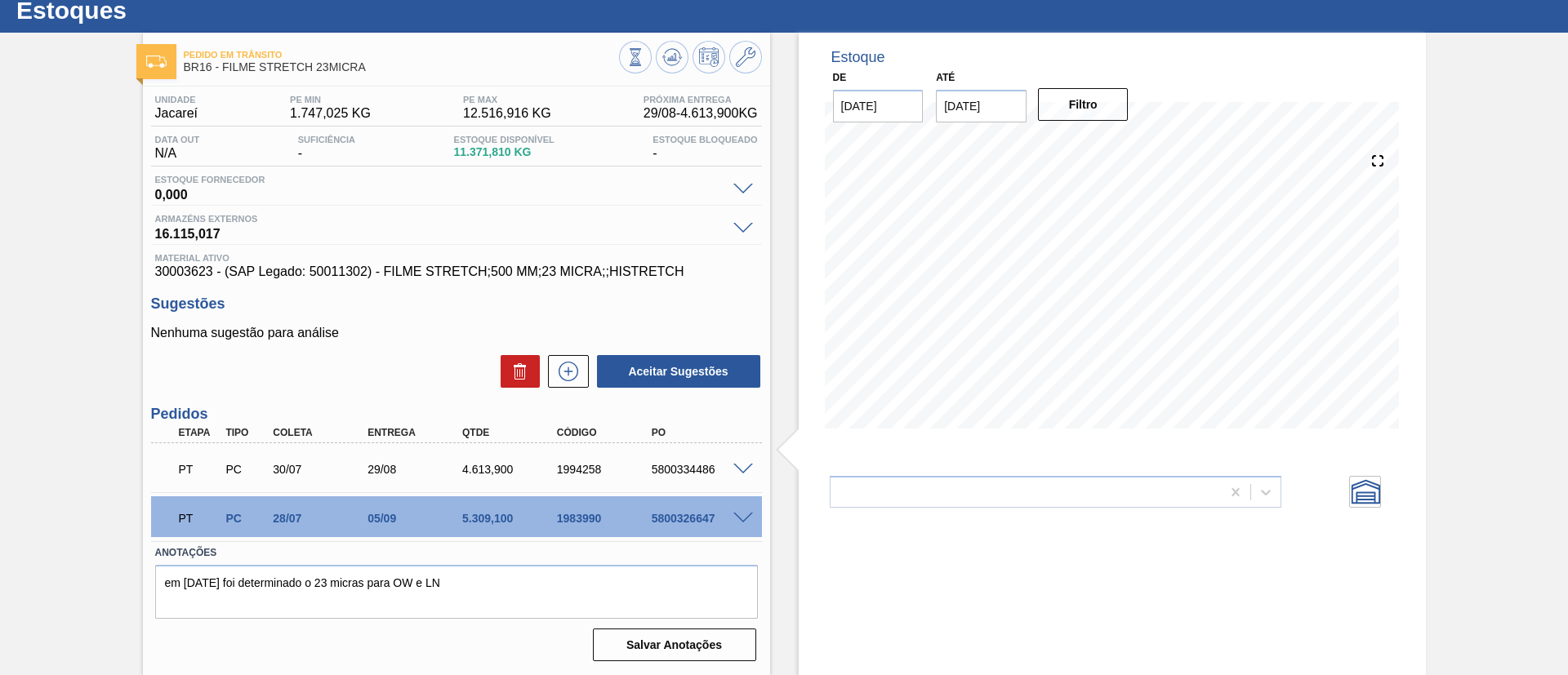
click at [737, 473] on div "PT PC 30/07 29/08 4.613,900 1994258 5800334486" at bounding box center [457, 468] width 611 height 41
click at [736, 469] on span at bounding box center [744, 469] width 20 height 12
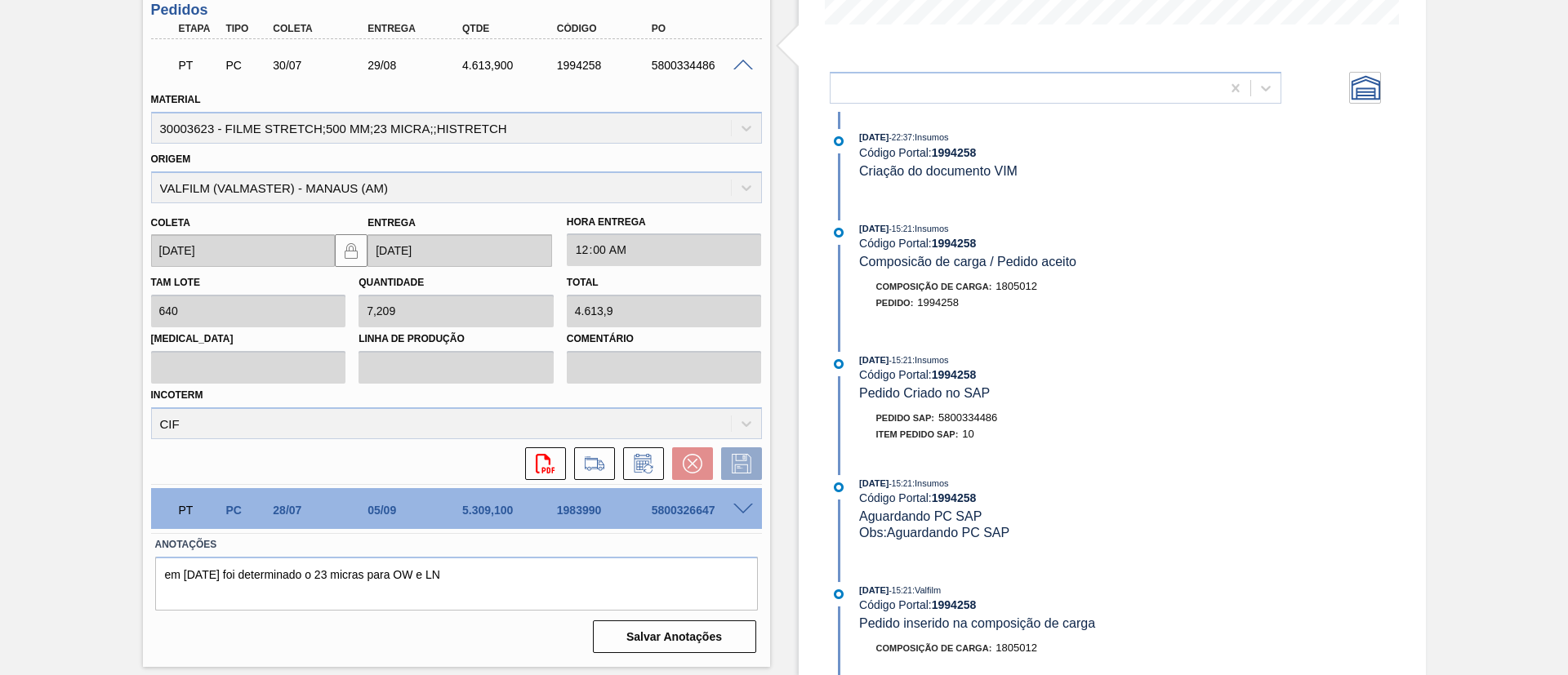
scroll to position [822, 0]
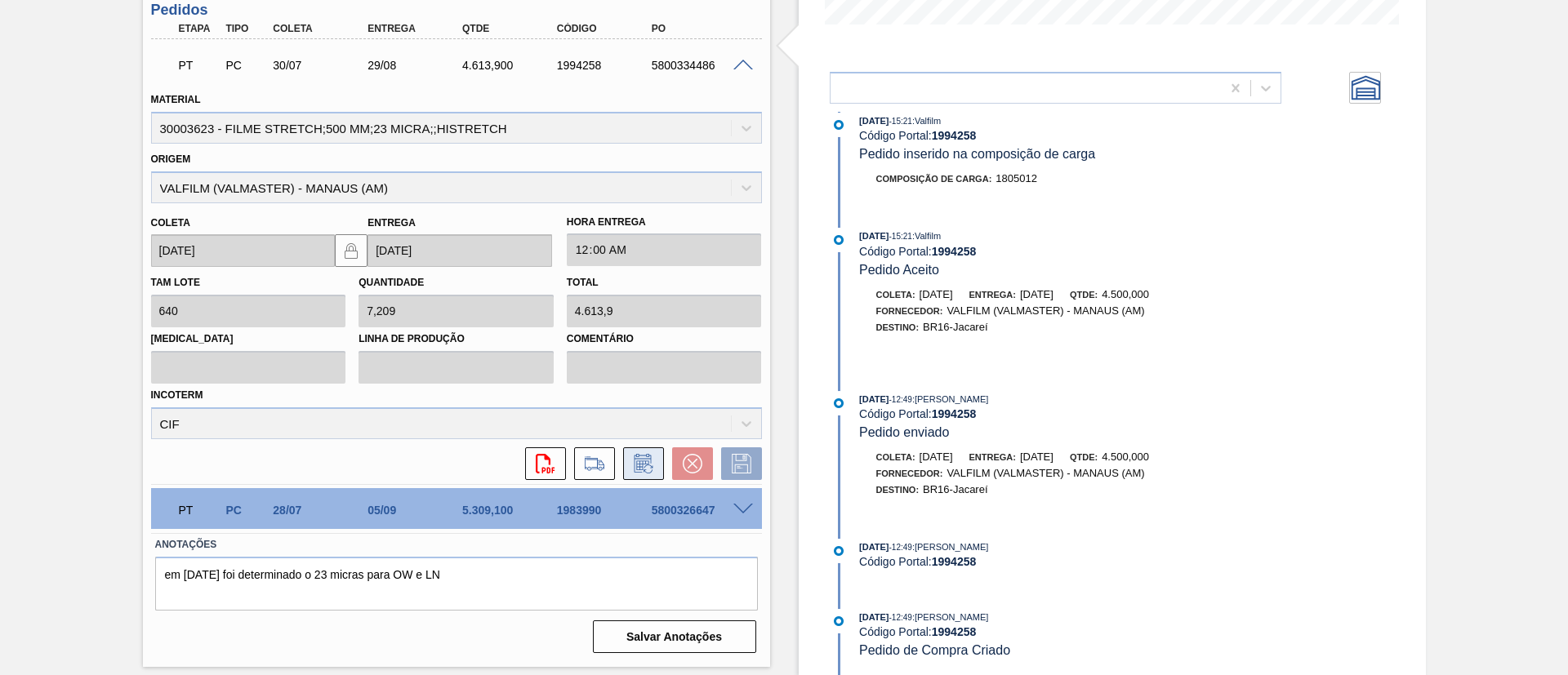
click at [650, 468] on icon at bounding box center [644, 464] width 26 height 20
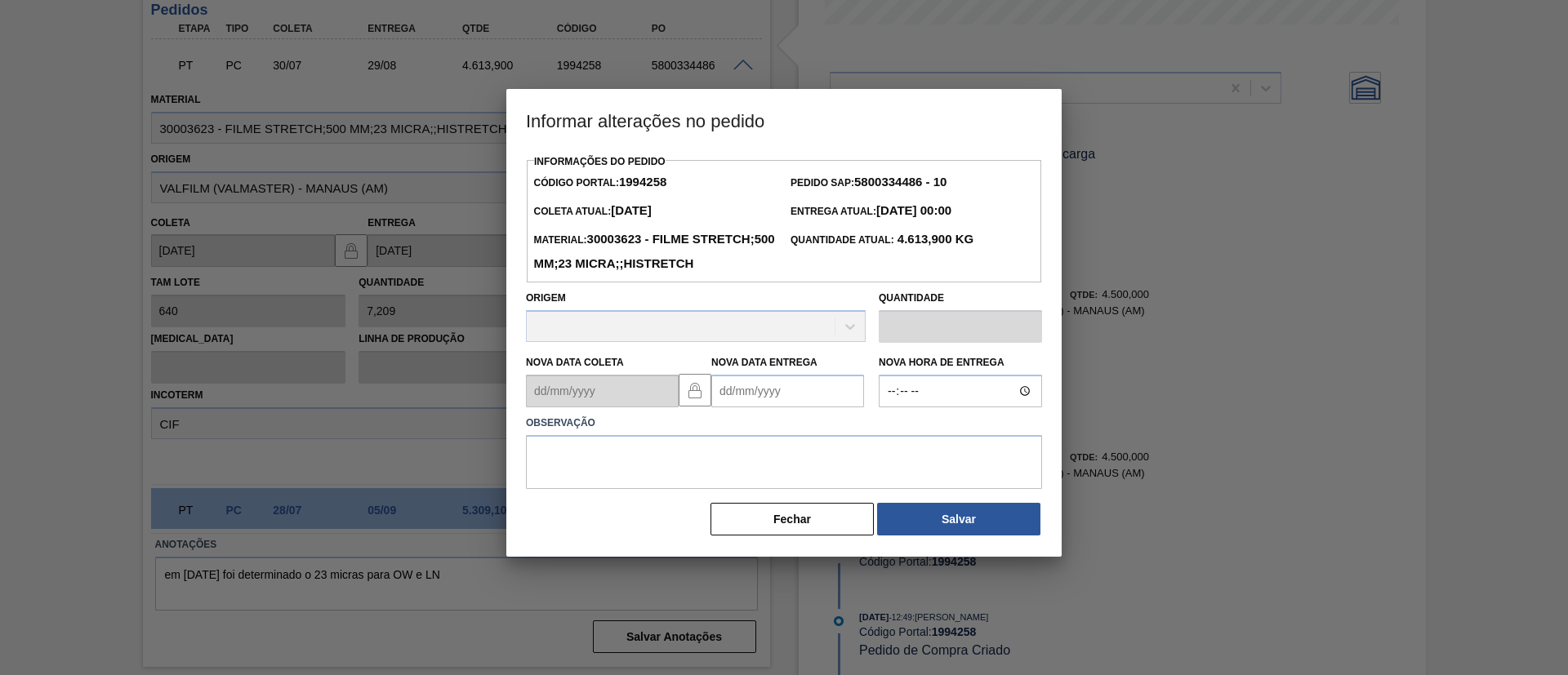
click at [850, 407] on Entrega "Nova Data Entrega" at bounding box center [788, 391] width 153 height 33
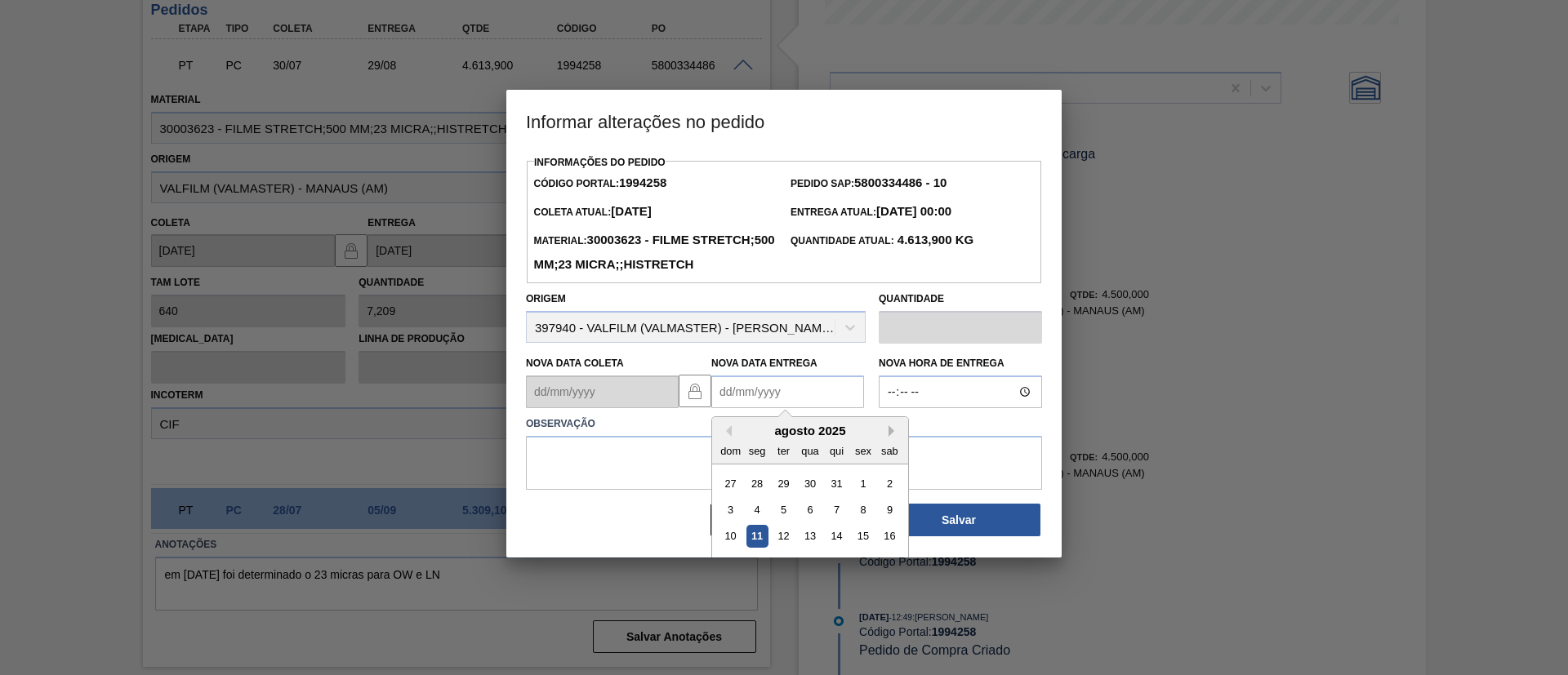
click at [889, 437] on button "Next Month" at bounding box center [894, 431] width 12 height 12
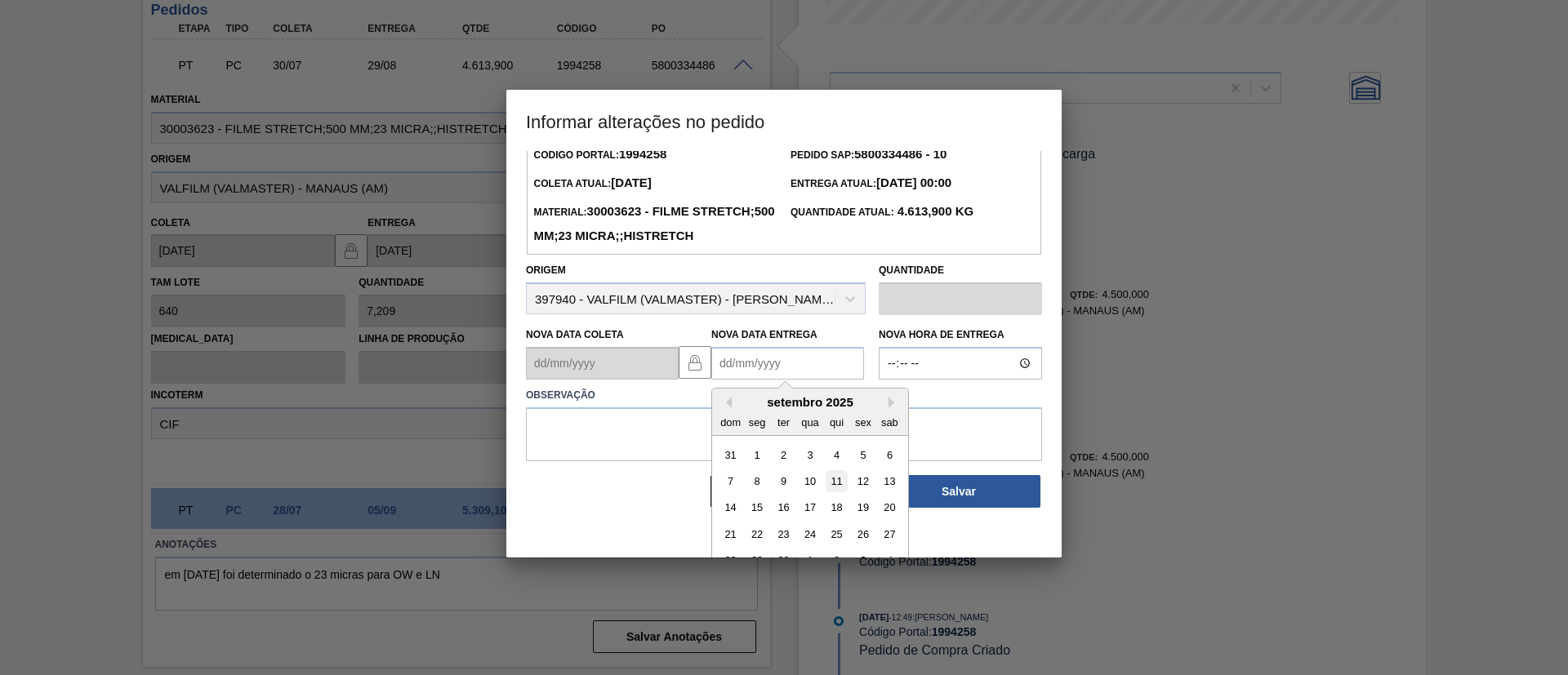
scroll to position [55, 0]
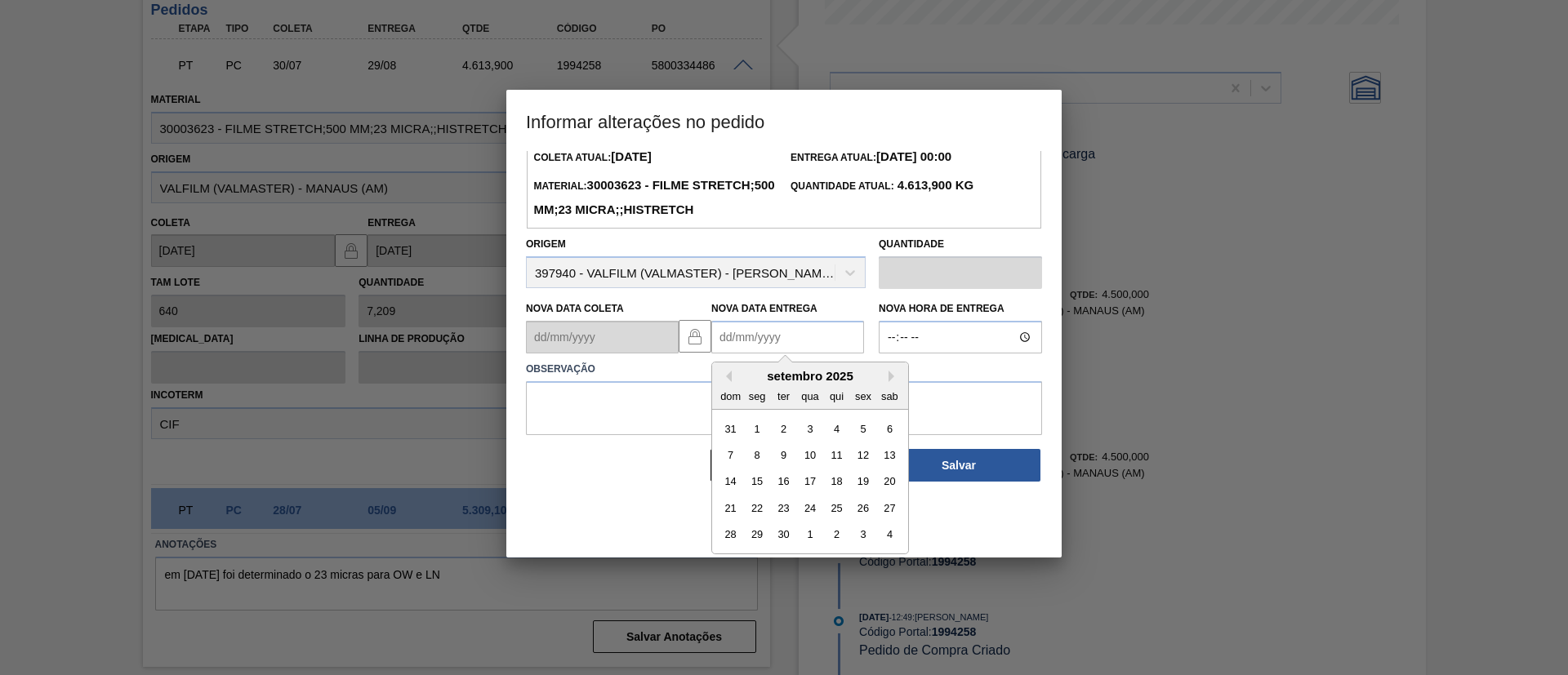
drag, startPoint x: 754, startPoint y: 538, endPoint x: 714, endPoint y: 453, distance: 93.9
click at [754, 520] on div "22" at bounding box center [758, 508] width 22 height 22
type Entrega "[DATE]"
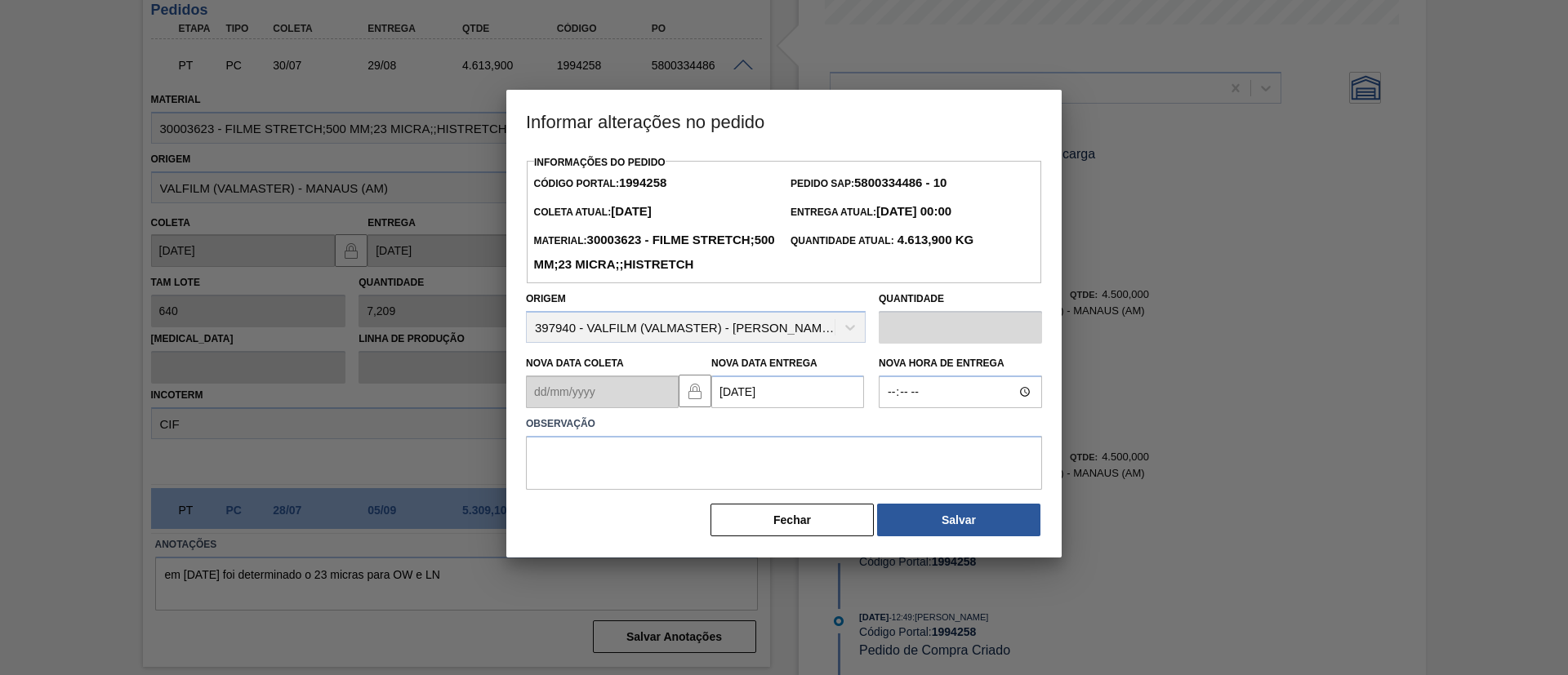
click at [713, 436] on label "Observação" at bounding box center [784, 423] width 517 height 24
click at [731, 487] on textarea at bounding box center [784, 463] width 517 height 54
type textarea "Data Original"
click at [912, 527] on div "Informações do Pedido Código Portal: 1994258 Pedido SAP: 5800334486 - 10 [PERSO…" at bounding box center [784, 344] width 517 height 387
click at [924, 536] on button "Salvar" at bounding box center [958, 520] width 164 height 33
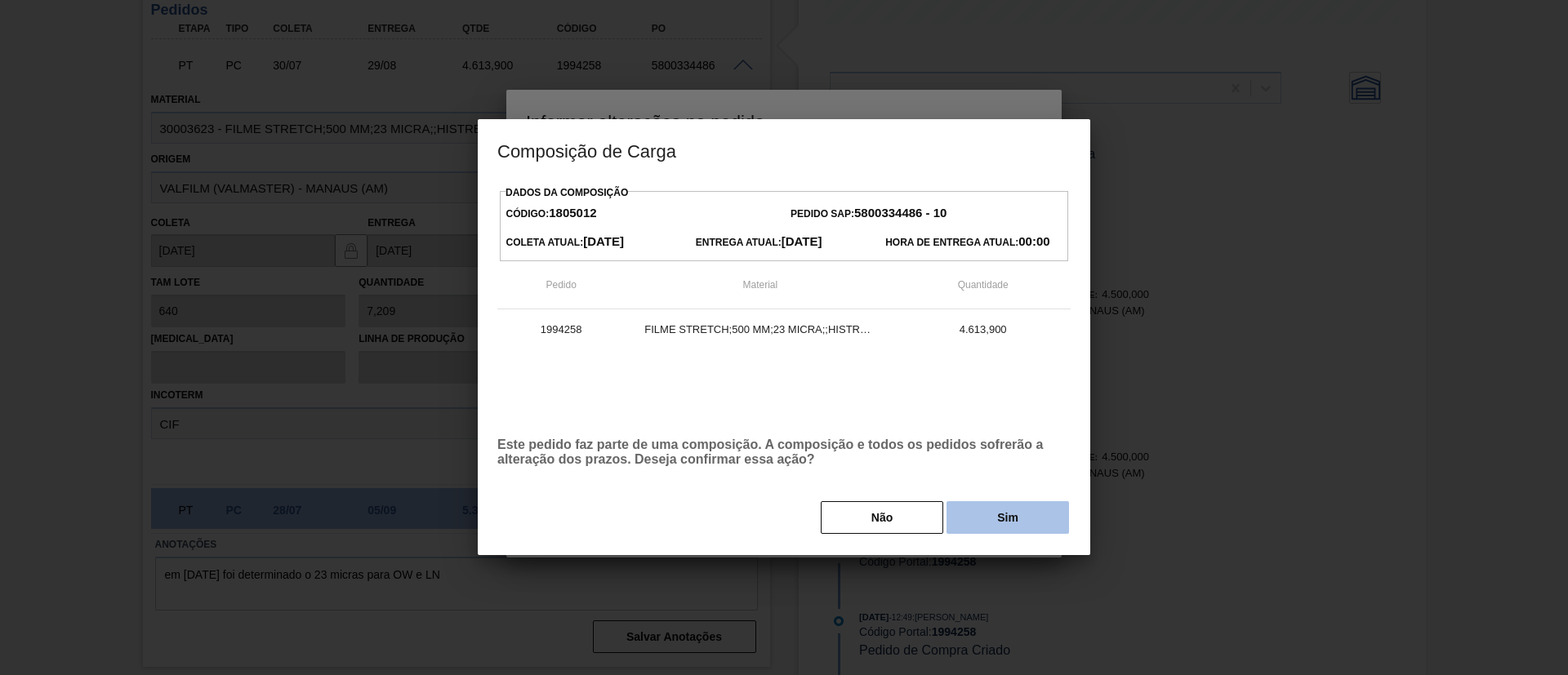
click at [990, 525] on button "Sim" at bounding box center [1008, 518] width 123 height 33
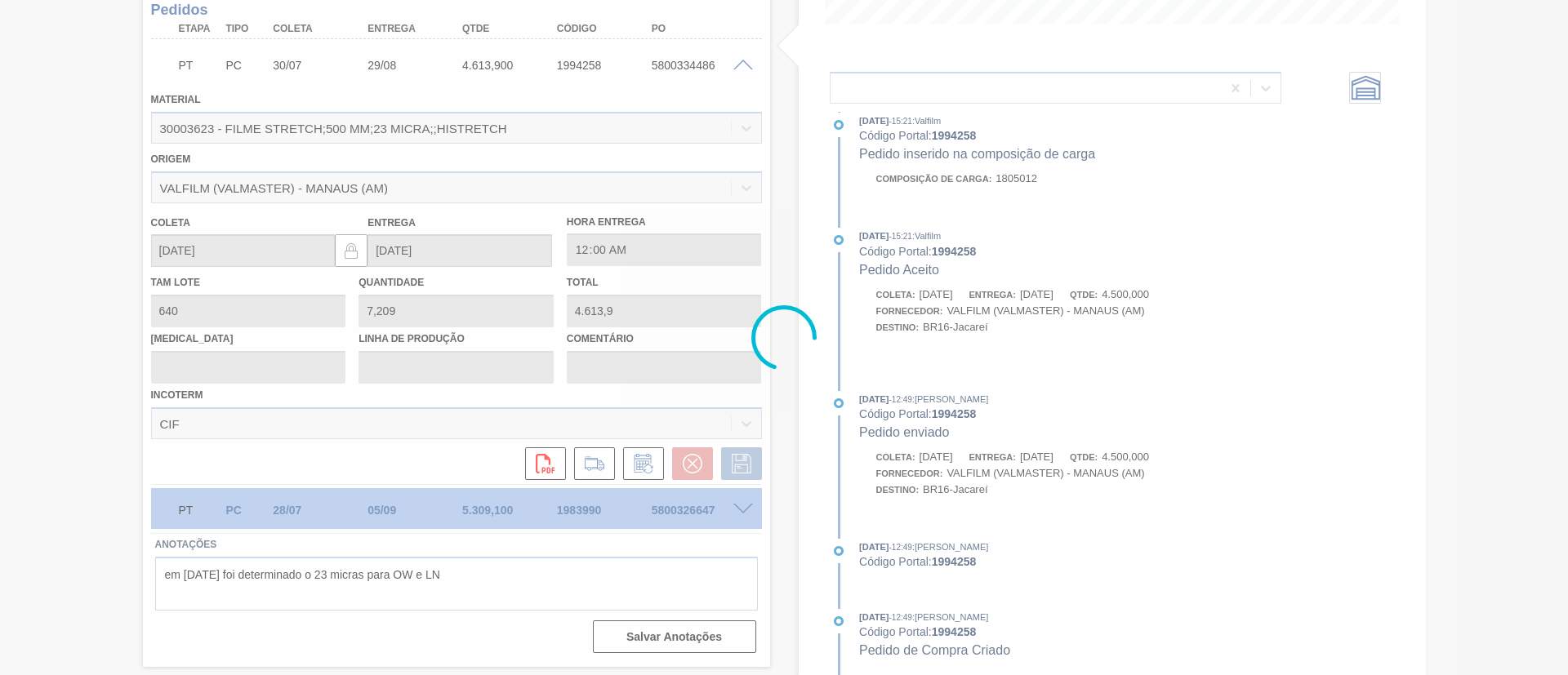
scroll to position [955, 0]
type input "Data Original"
type input "[DATE]"
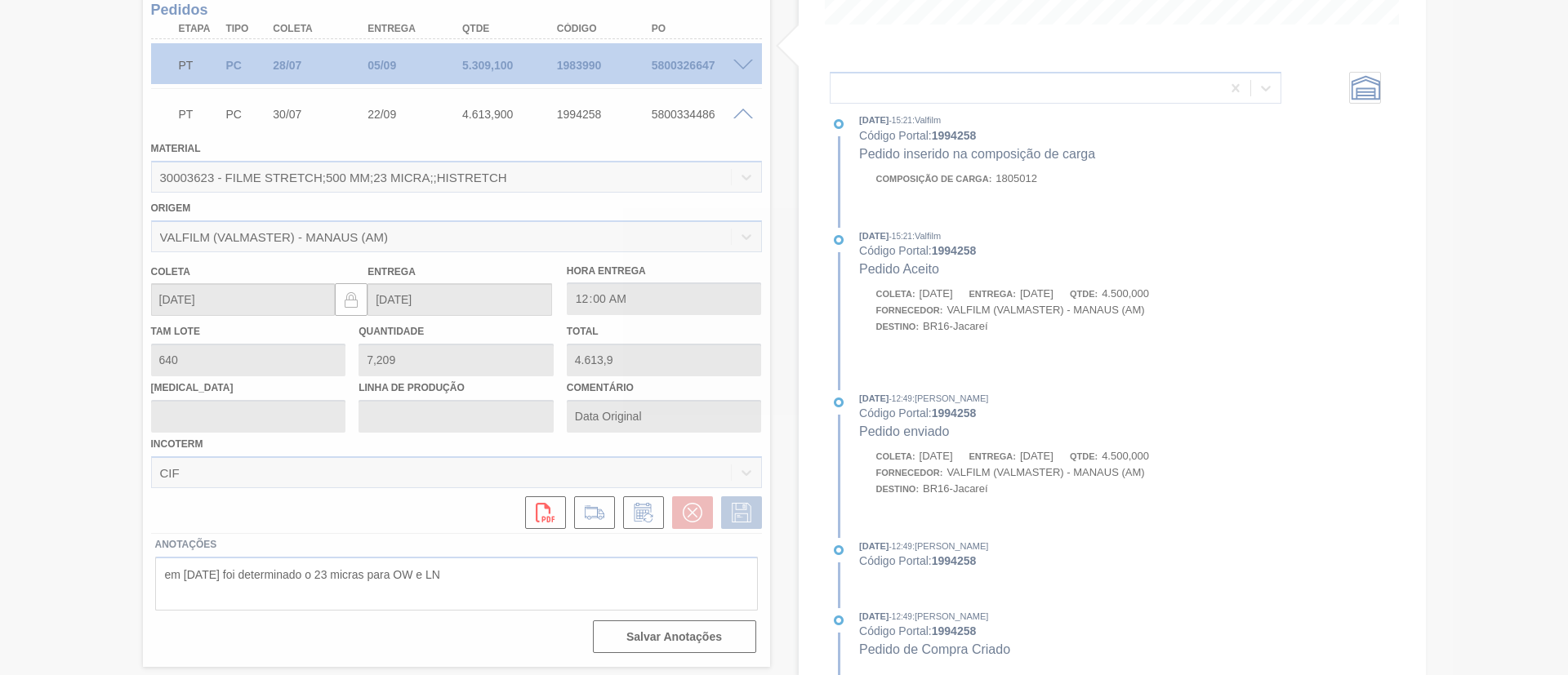
scroll to position [49, 0]
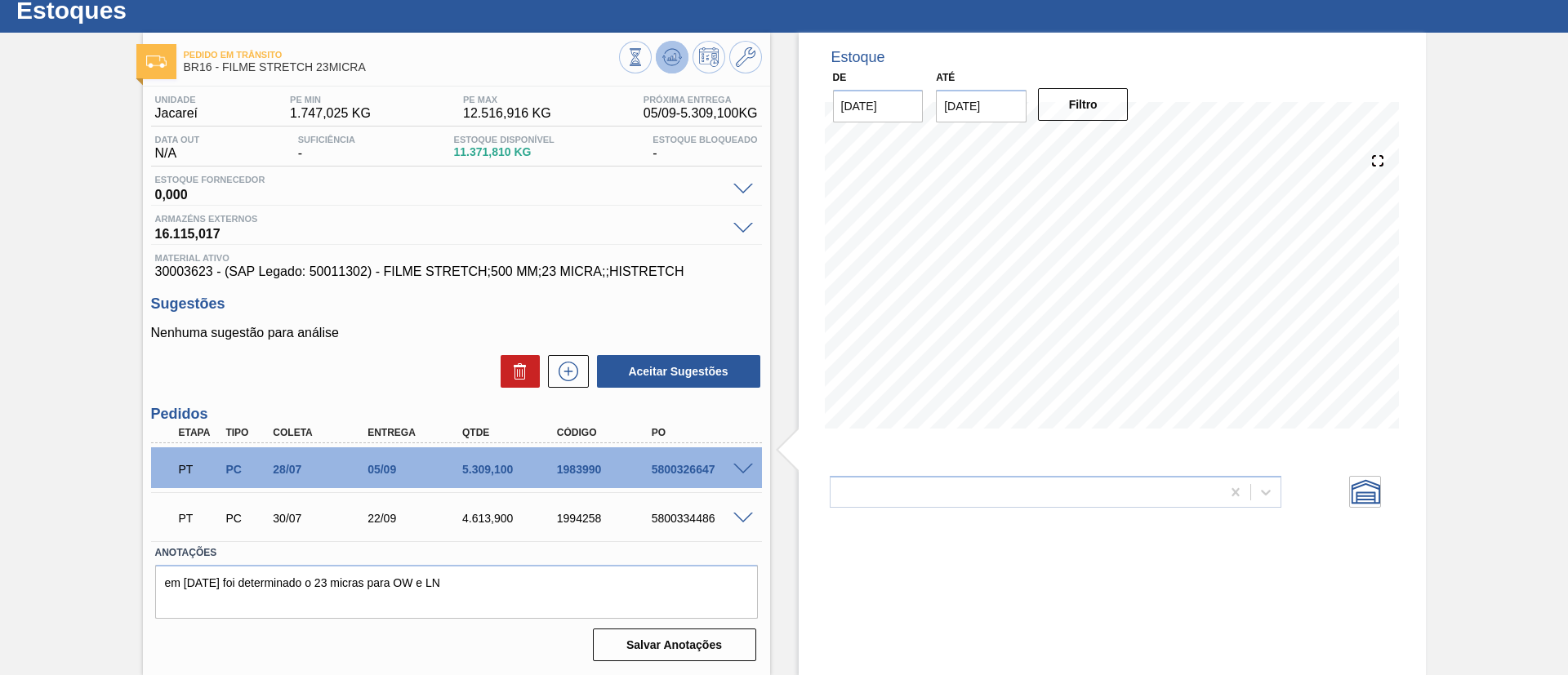
click at [644, 56] on icon at bounding box center [636, 58] width 18 height 18
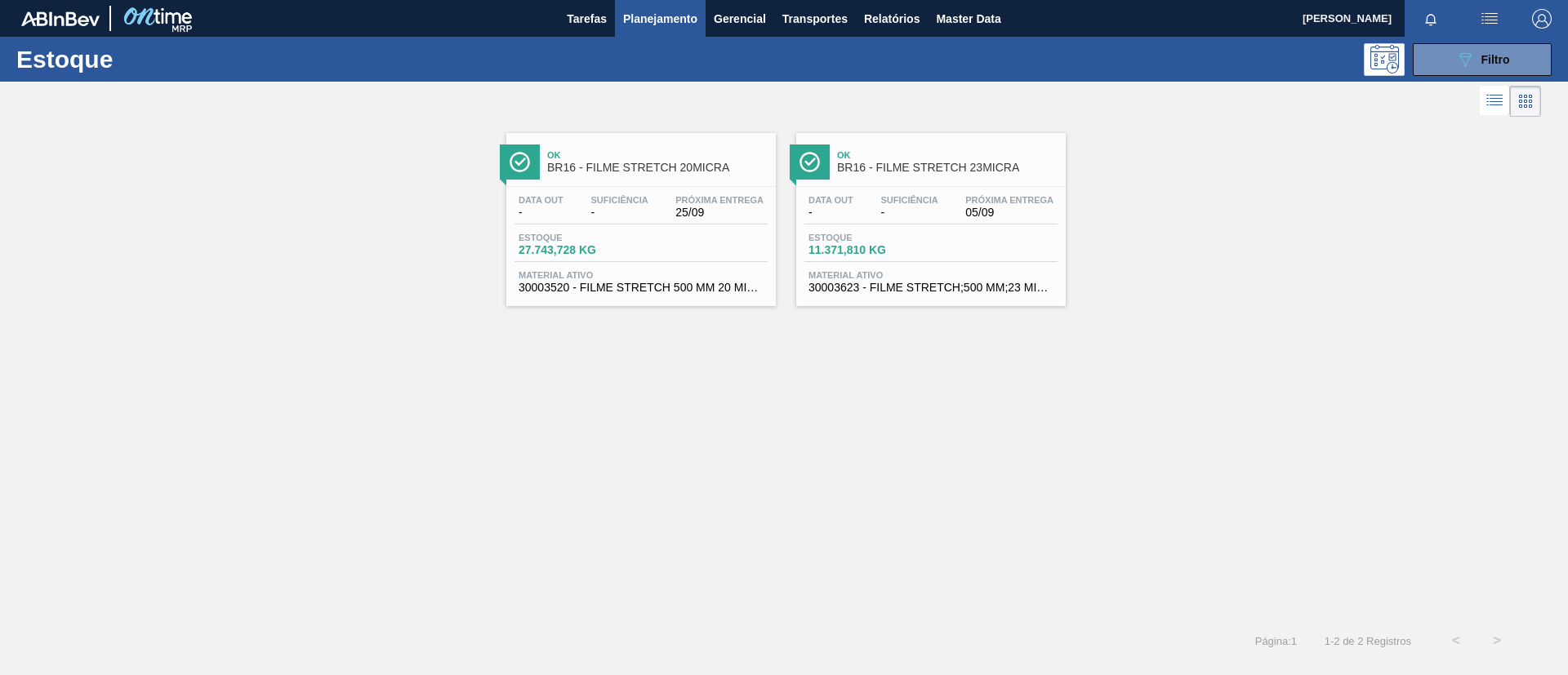
click at [653, 155] on span "Ok" at bounding box center [657, 155] width 220 height 10
click at [1479, 69] on button "089F7B8B-B2A5-4AFE-B5C0-19BA573D28AC Filtro" at bounding box center [1482, 60] width 139 height 33
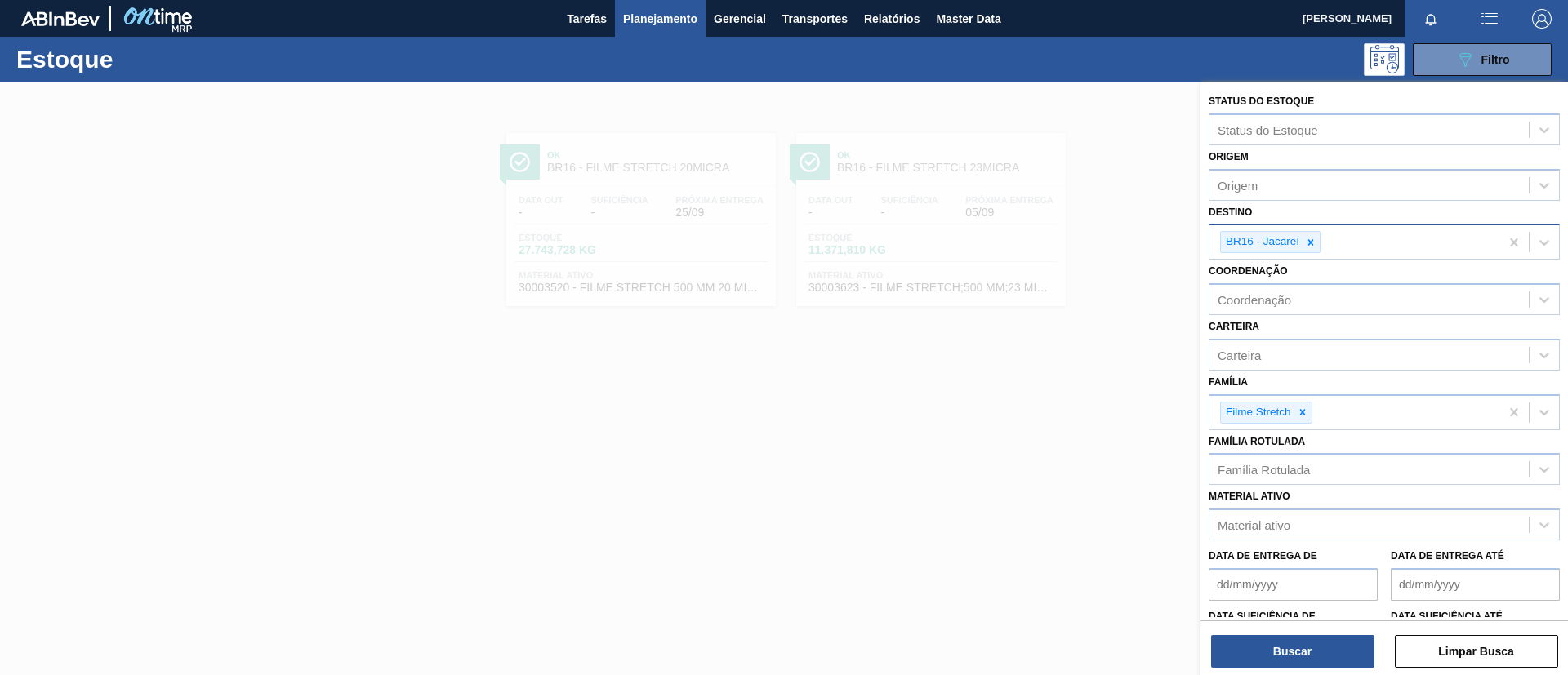
click at [1311, 241] on icon at bounding box center [1311, 242] width 6 height 6
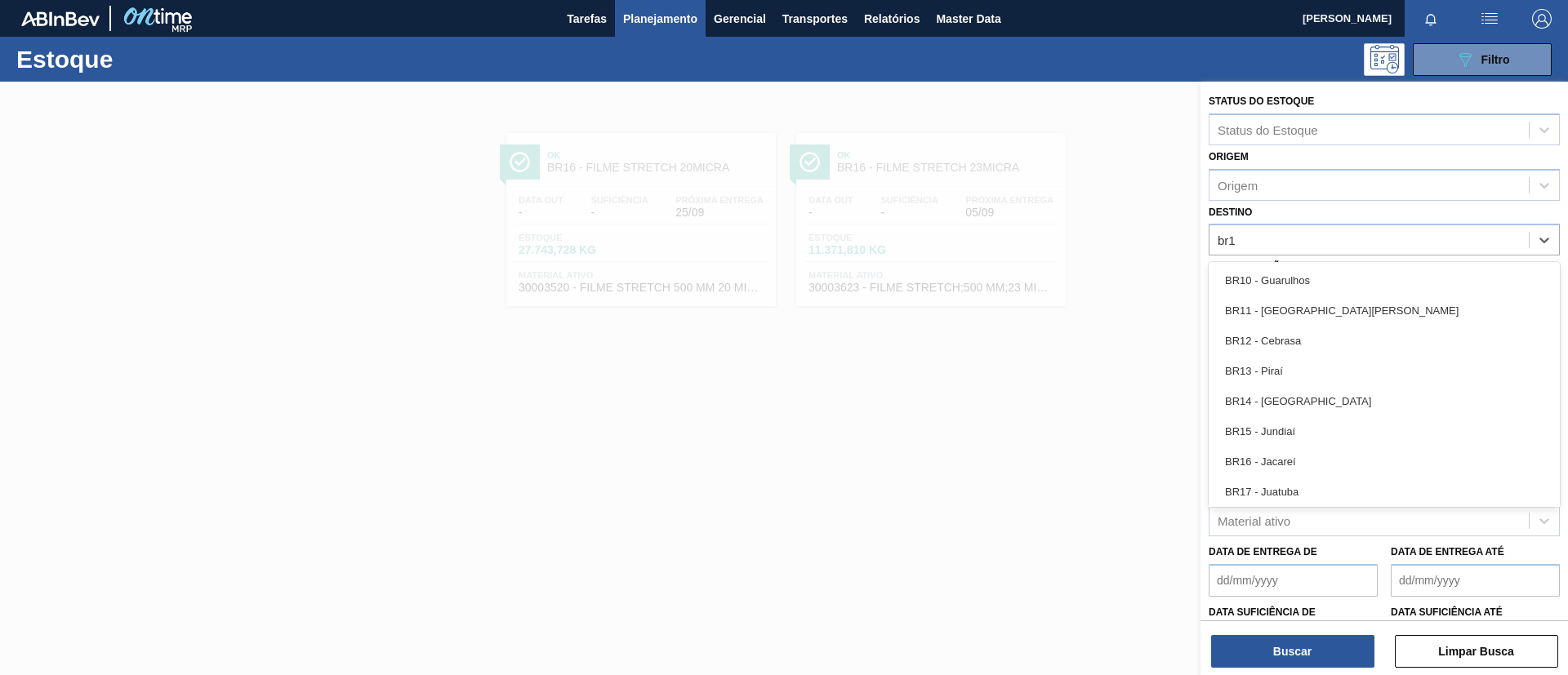
type input "br17"
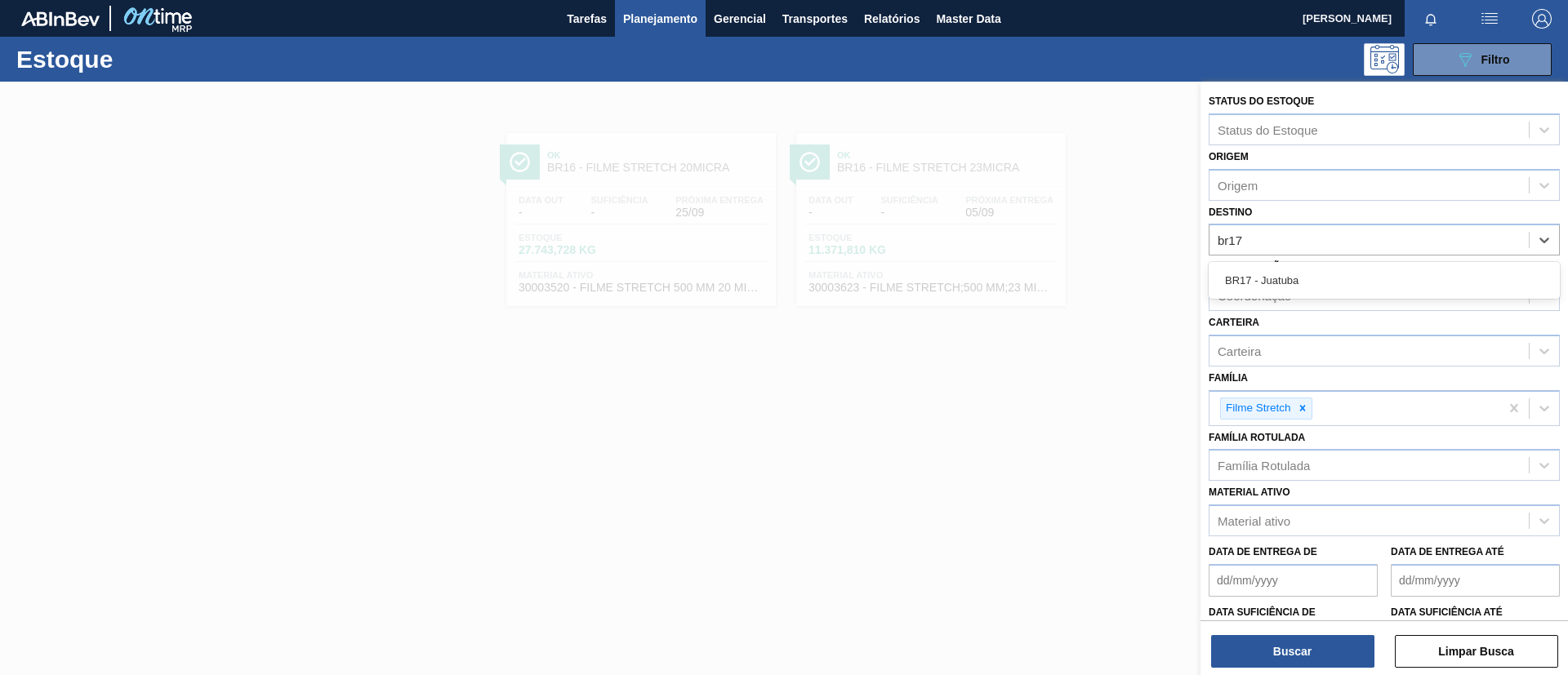
click at [1321, 275] on div "BR17 - Juatuba" at bounding box center [1385, 280] width 351 height 30
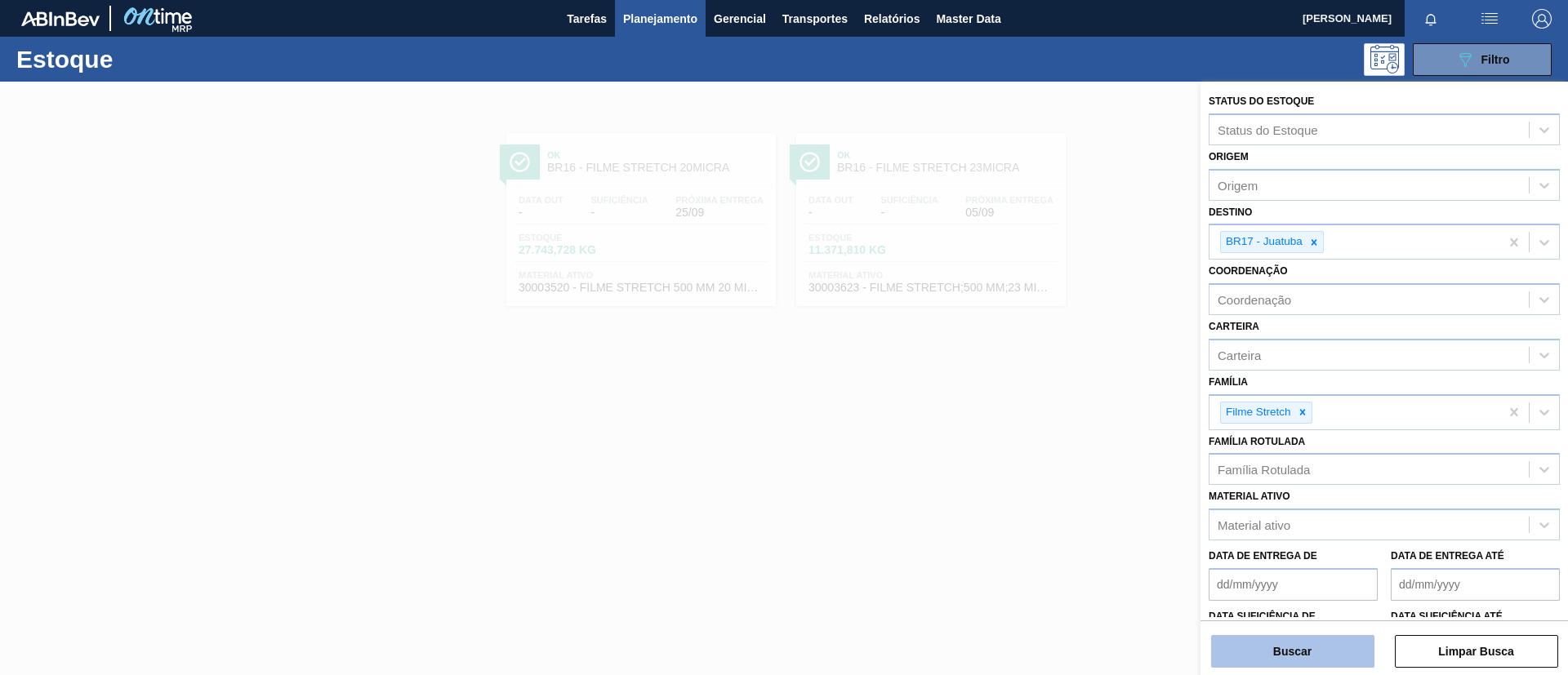
click at [1317, 650] on button "Buscar" at bounding box center [1293, 652] width 164 height 33
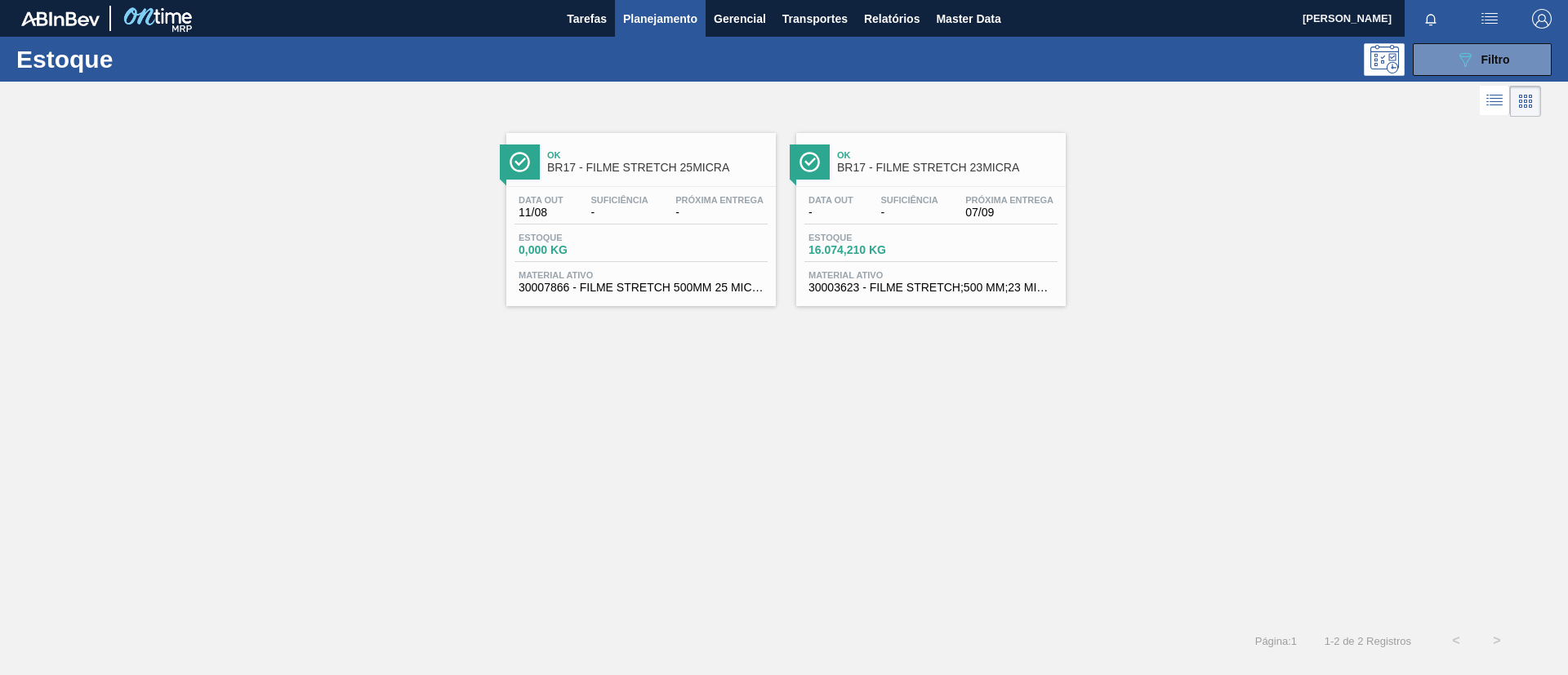
click at [934, 173] on span "BR17 - FILME STRETCH 23MICRA" at bounding box center [948, 168] width 220 height 12
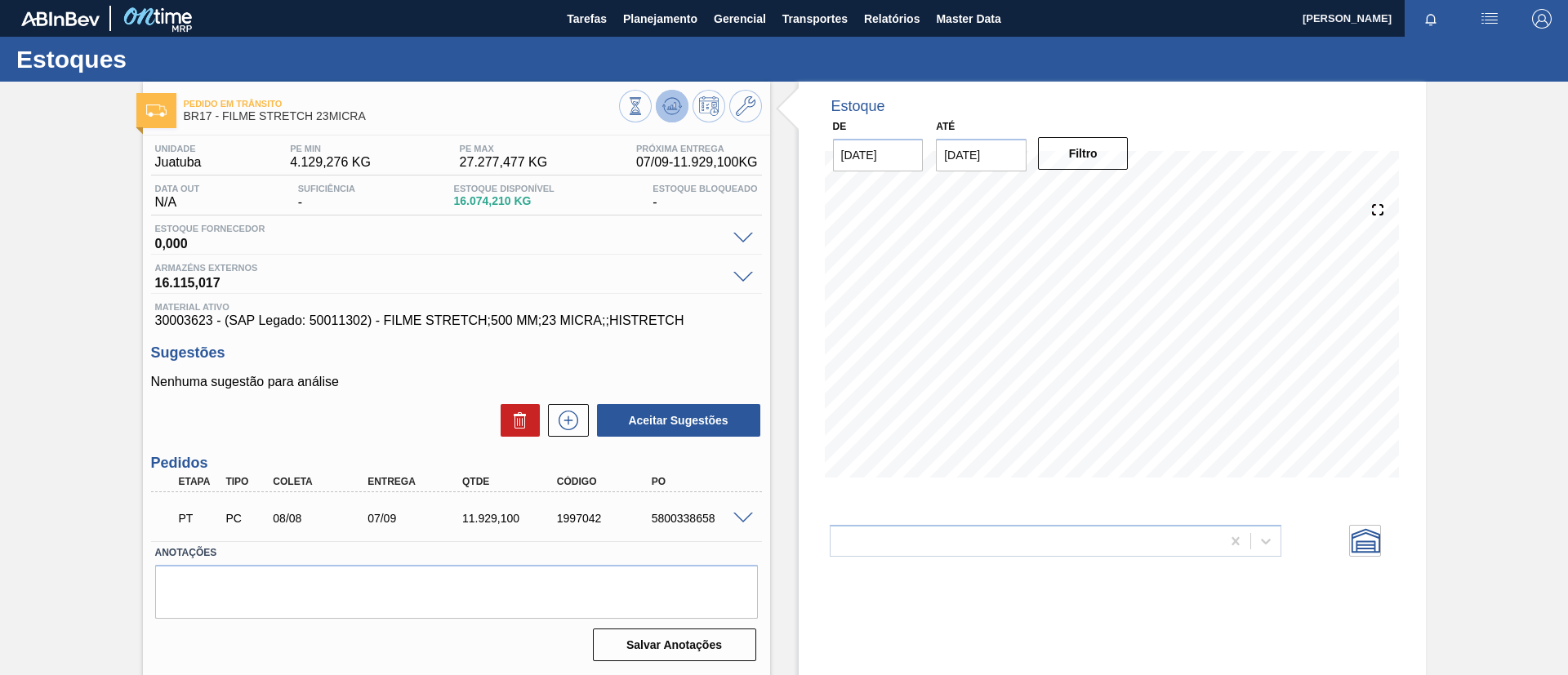
click at [673, 104] on polygon at bounding box center [673, 106] width 1 height 7
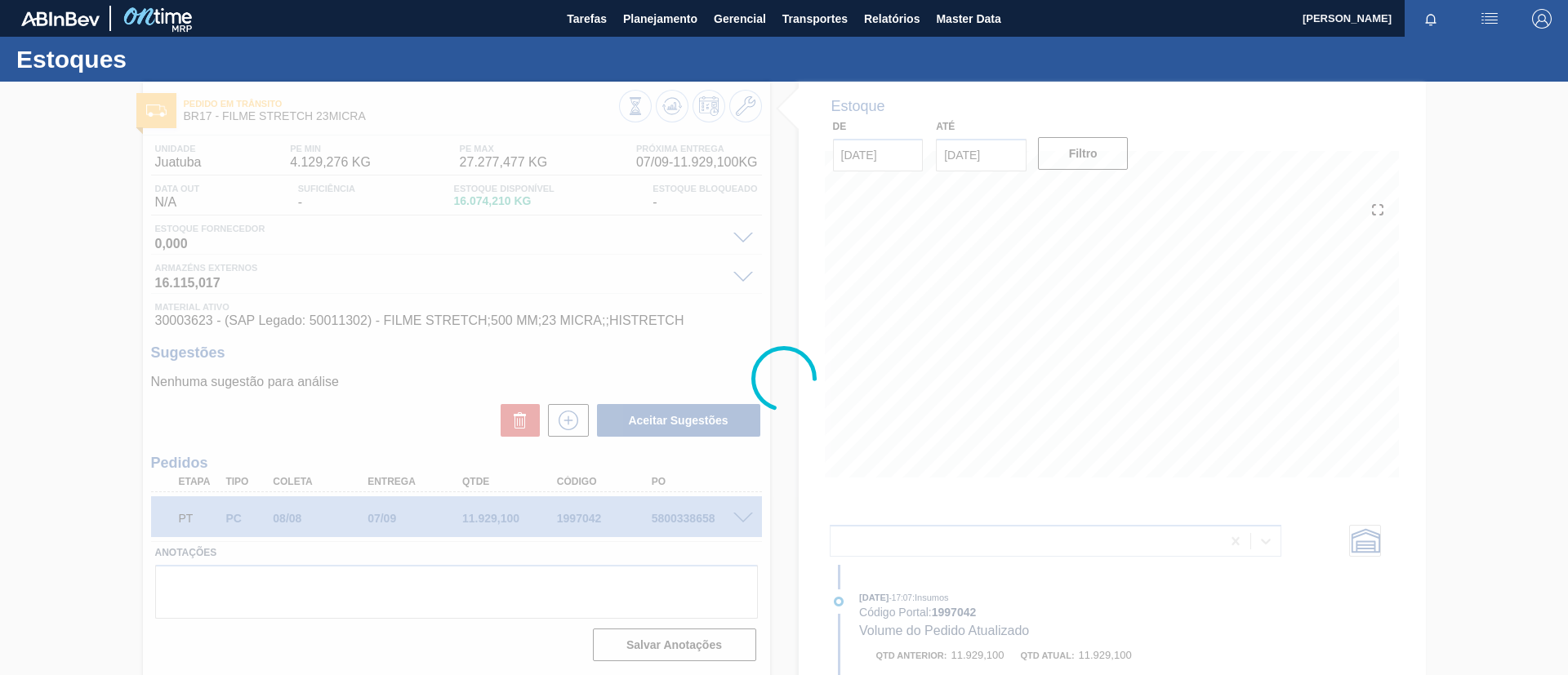
click at [742, 517] on div at bounding box center [784, 378] width 1568 height 594
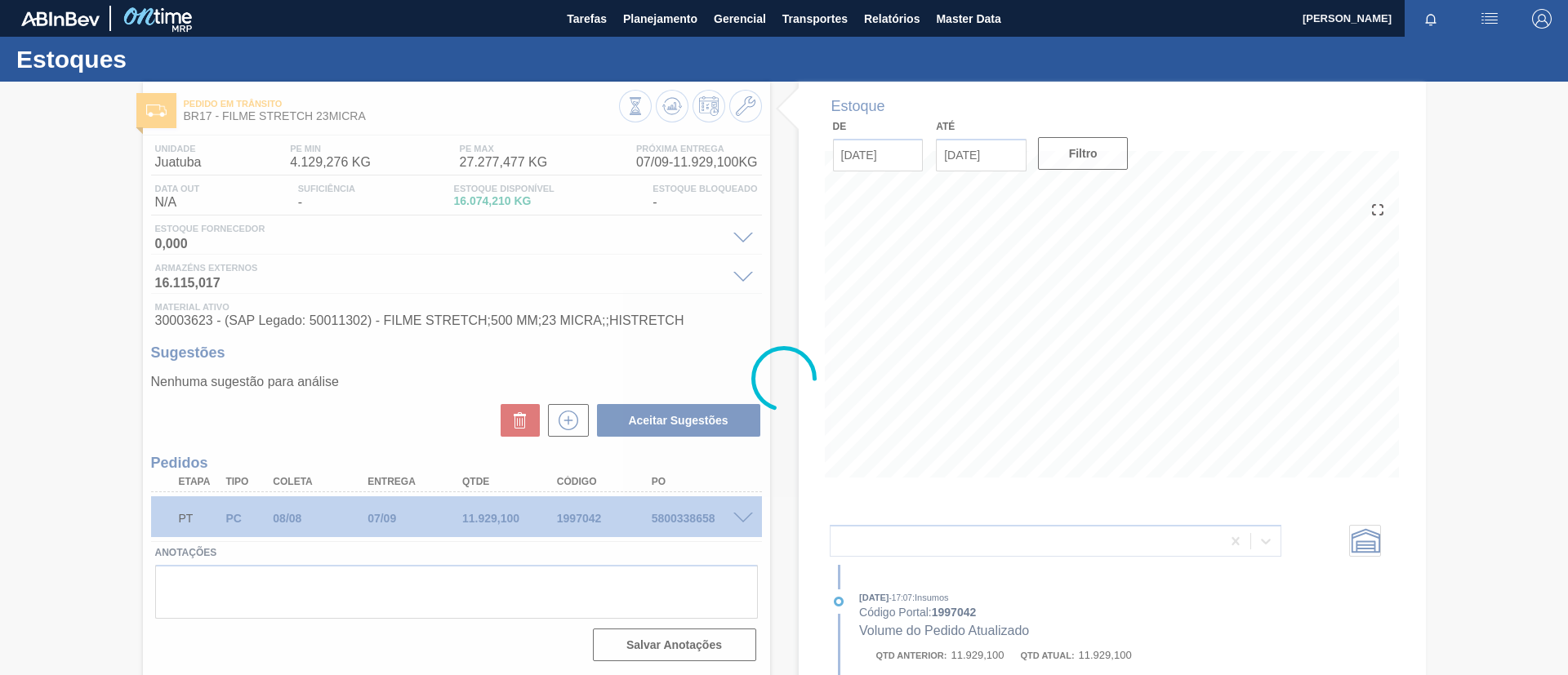
click at [742, 517] on div at bounding box center [784, 378] width 1568 height 594
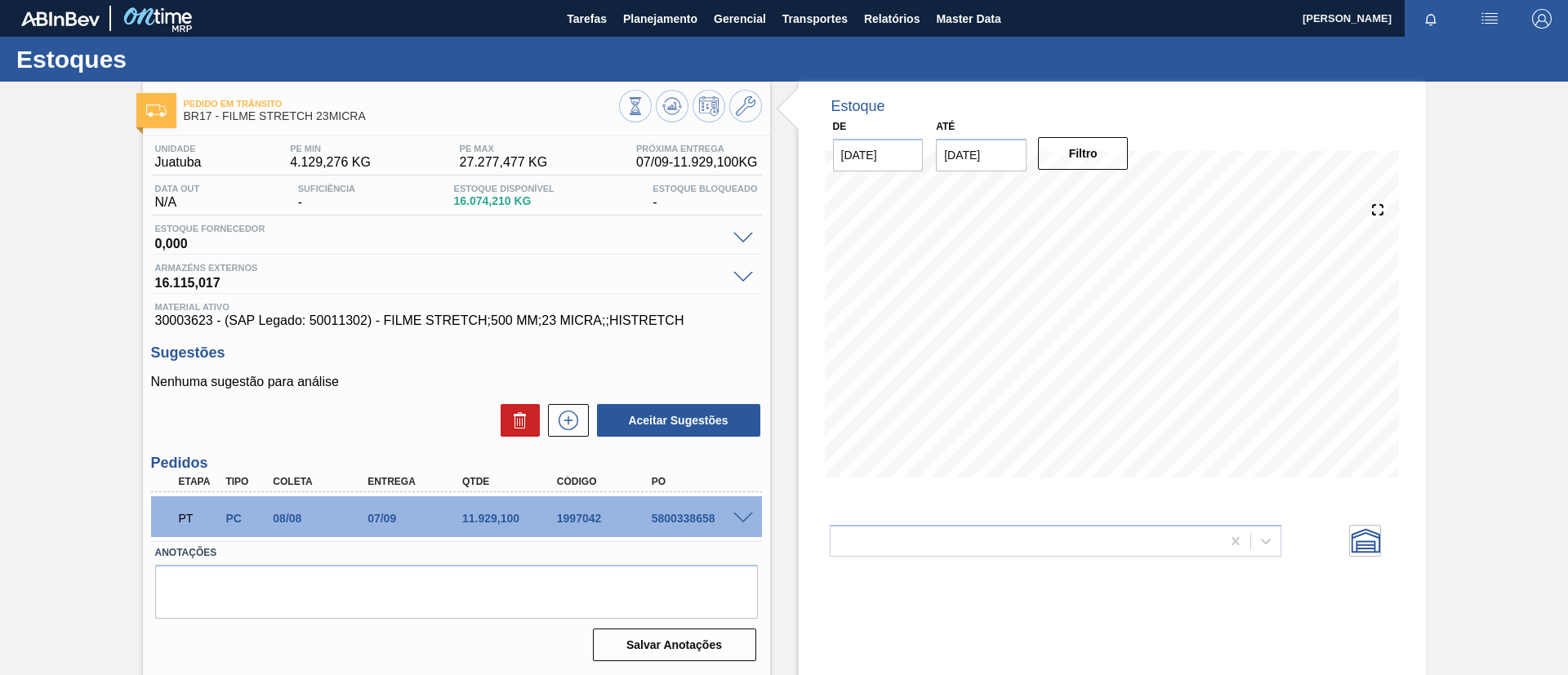
click at [742, 517] on span at bounding box center [744, 519] width 20 height 12
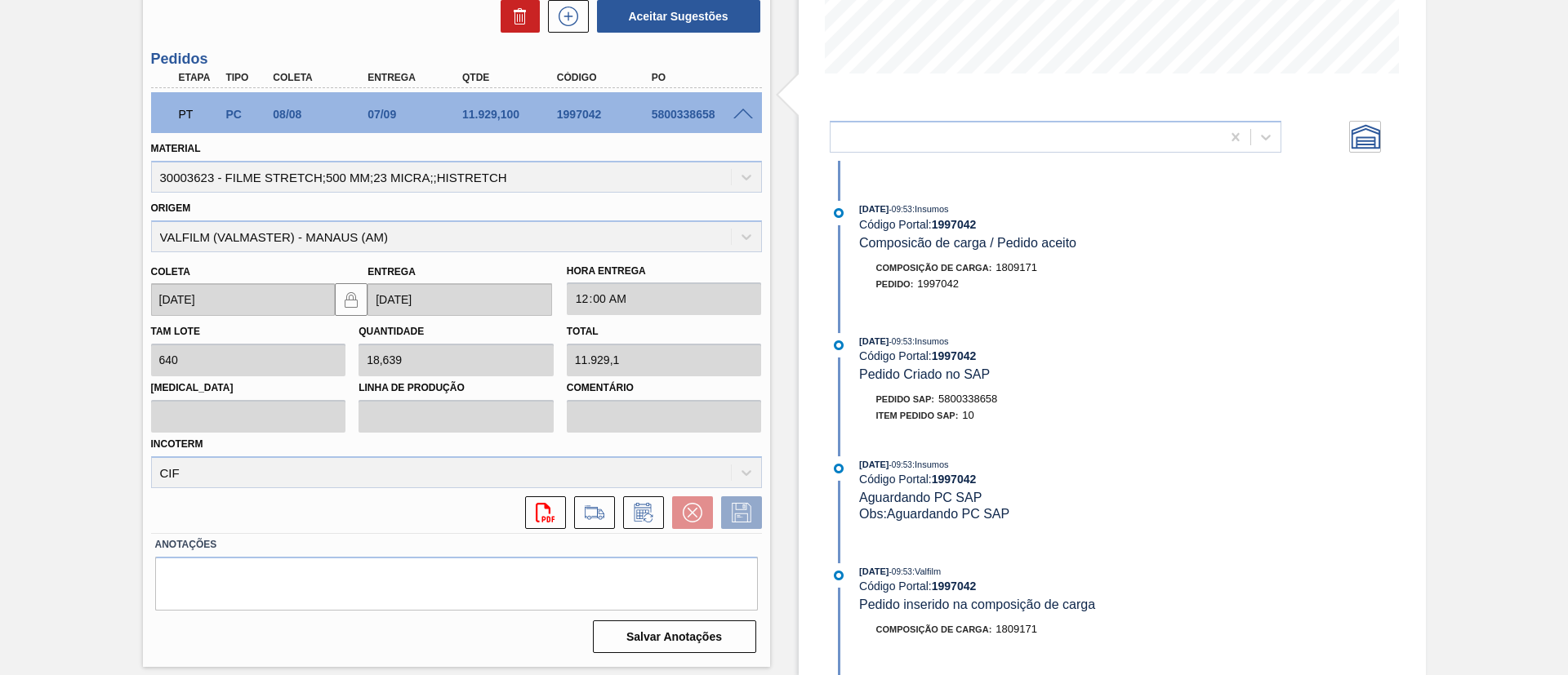
scroll to position [1369, 0]
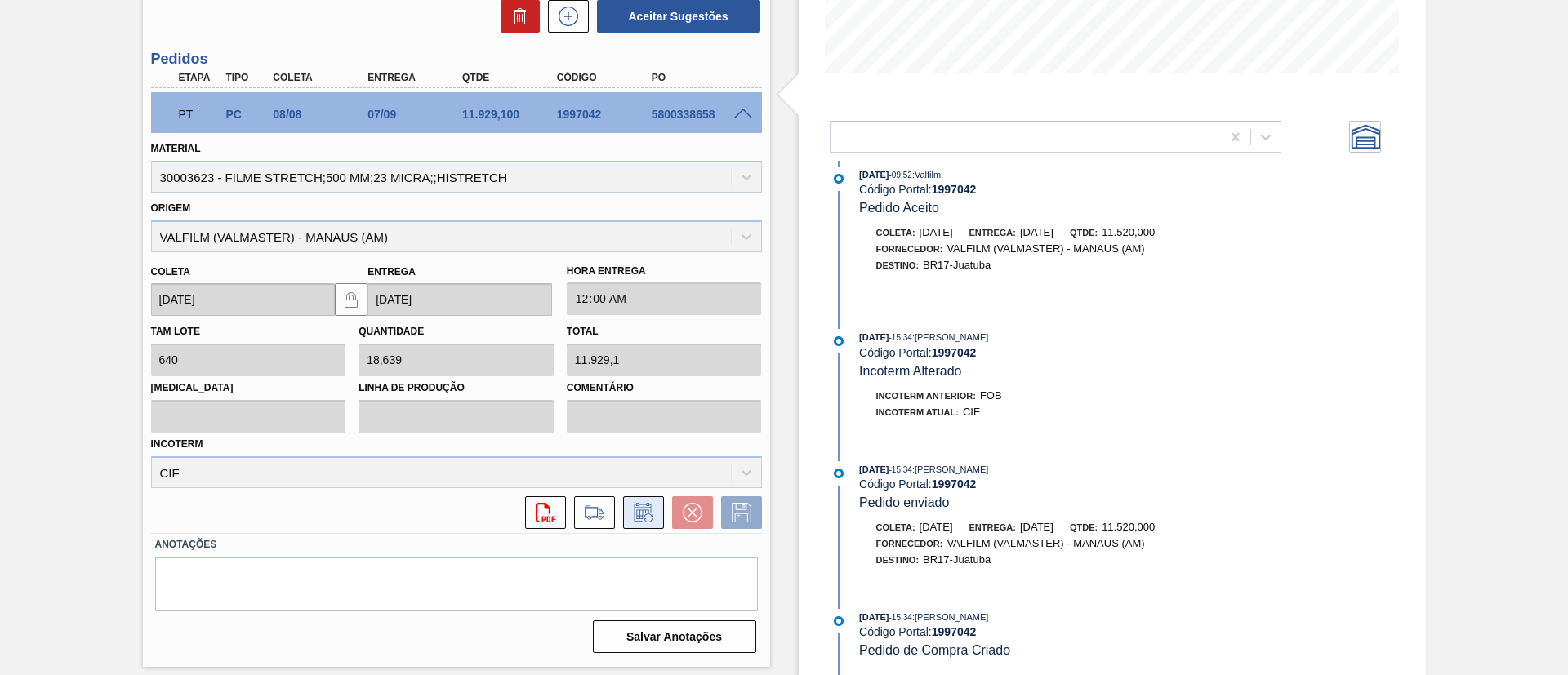
click at [639, 520] on icon at bounding box center [644, 513] width 26 height 20
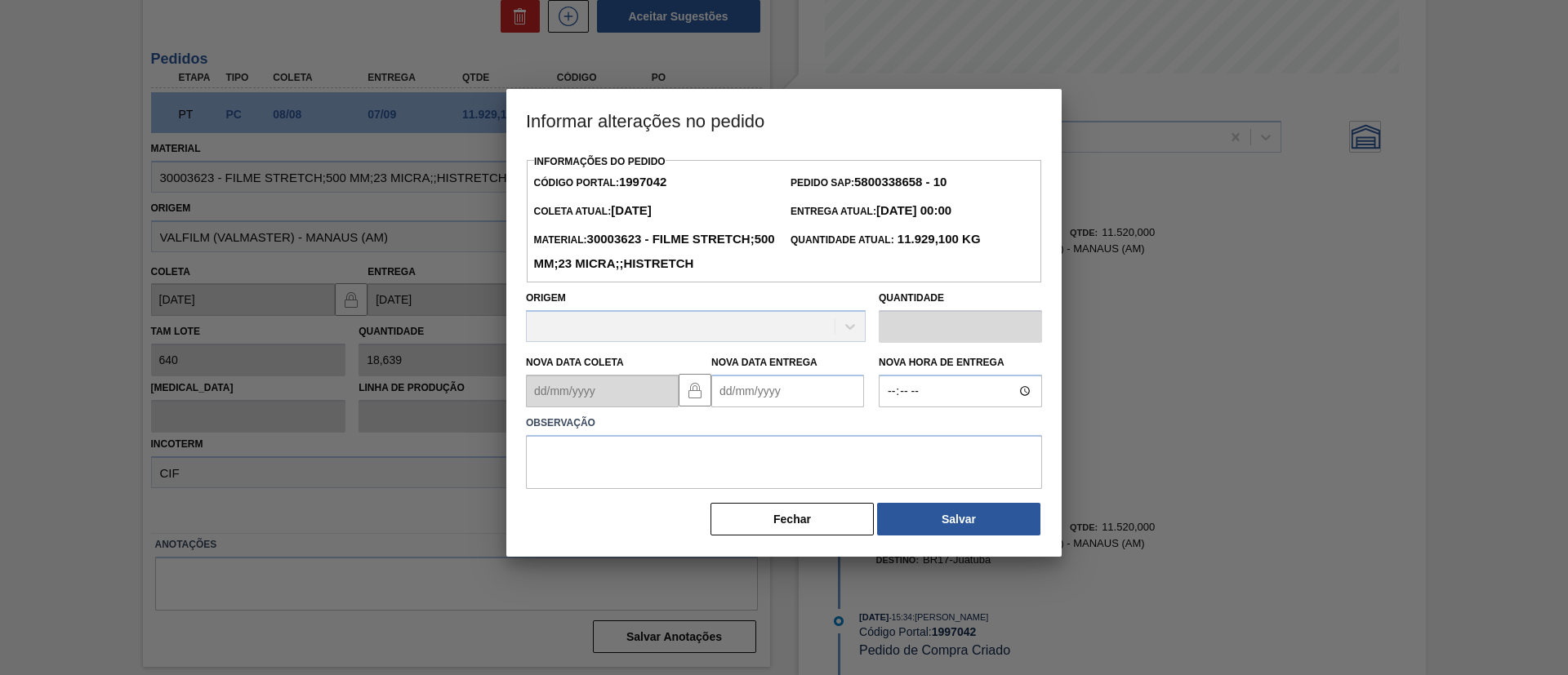
click at [804, 407] on Entrega "Nova Data Entrega" at bounding box center [788, 391] width 153 height 33
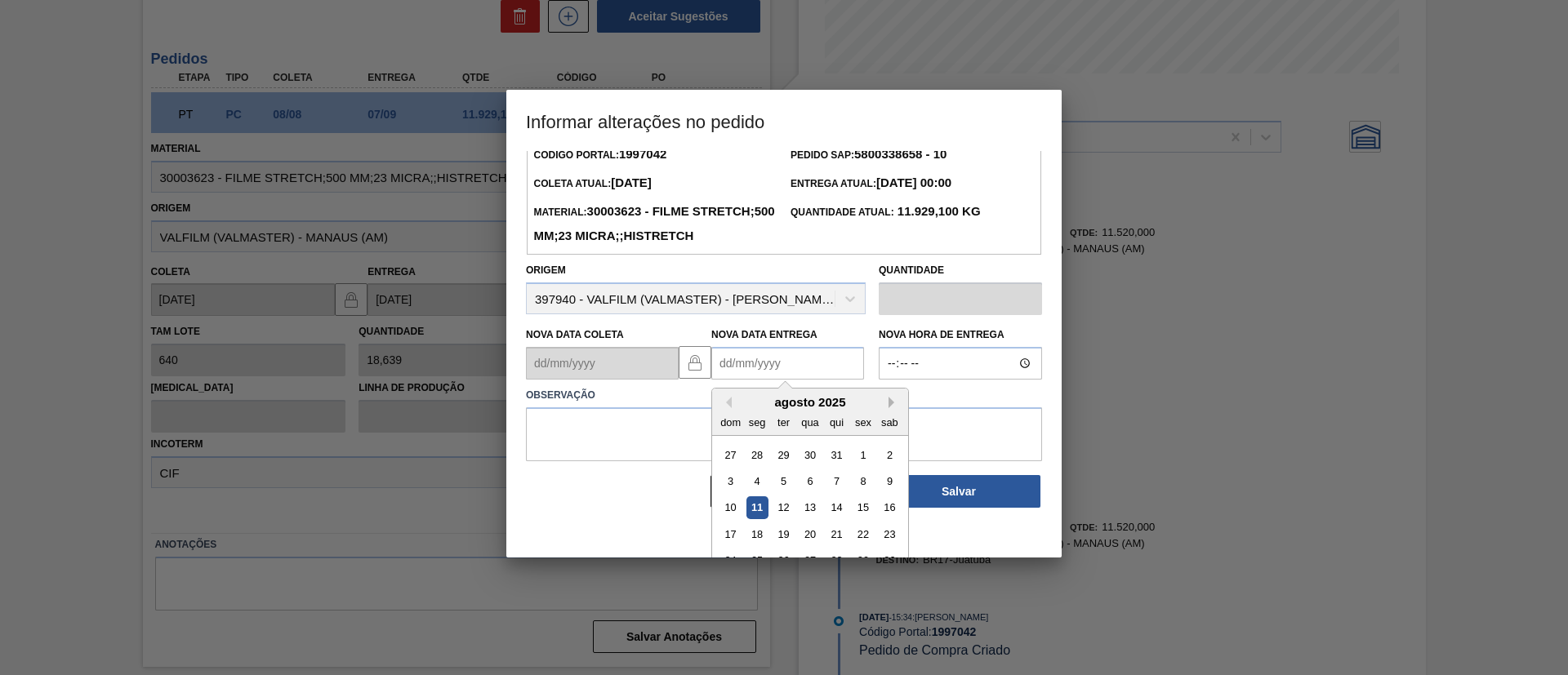
scroll to position [0, 0]
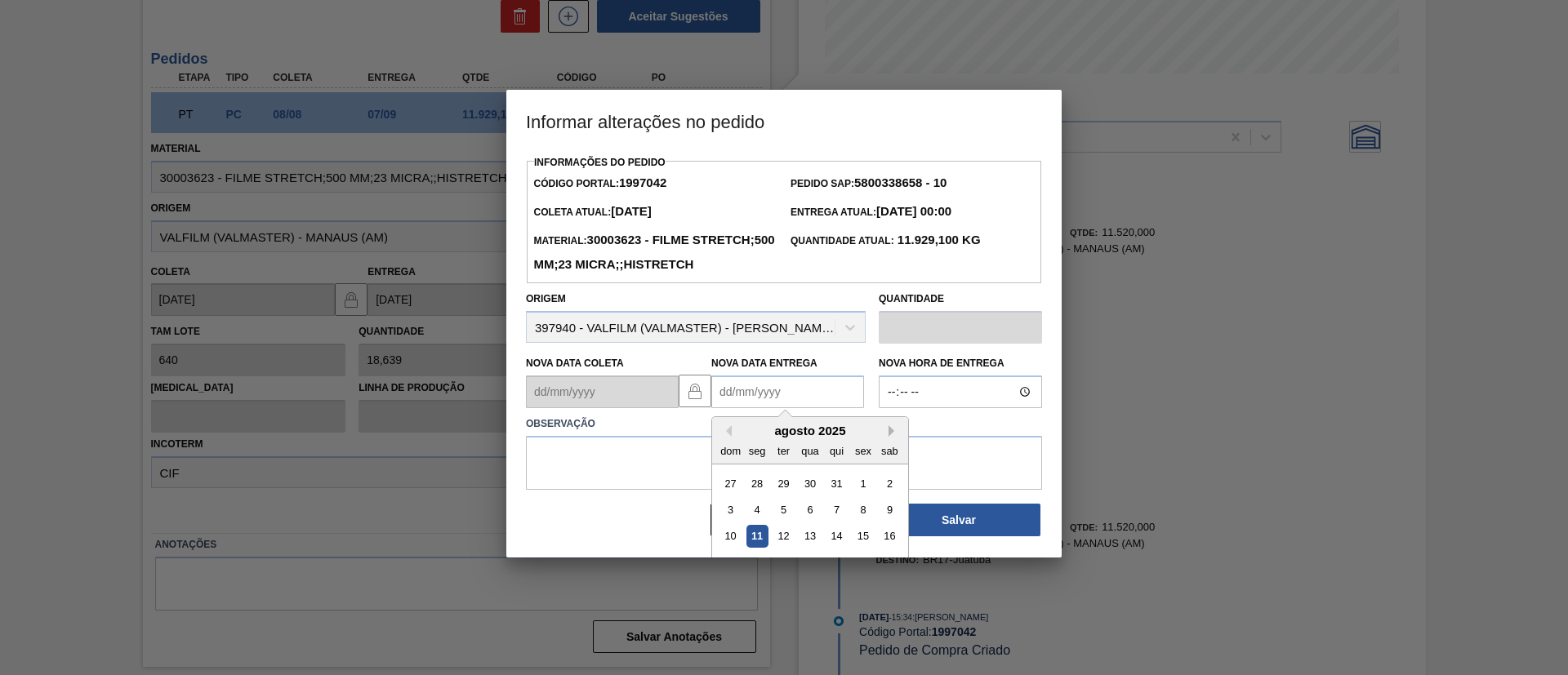
click at [898, 437] on button "Next Month" at bounding box center [894, 431] width 12 height 12
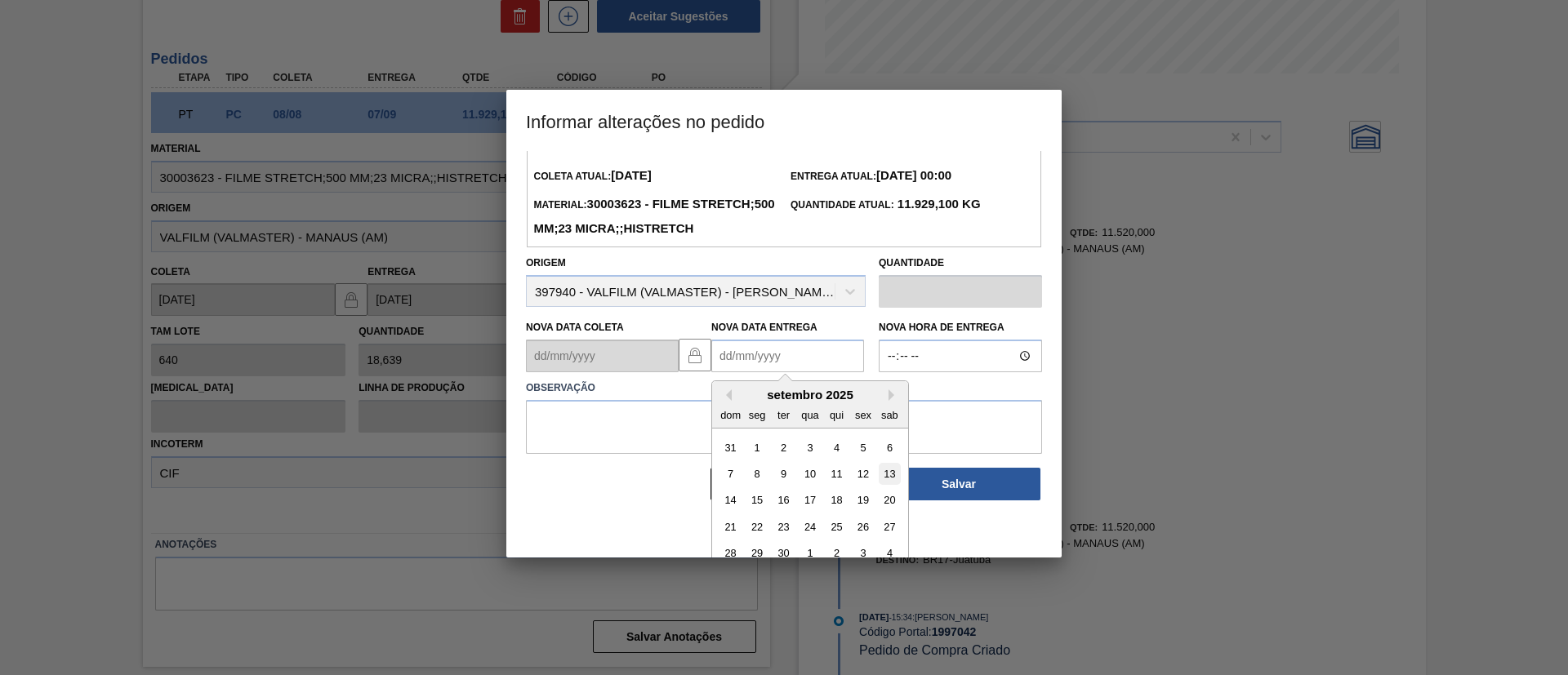
scroll to position [55, 0]
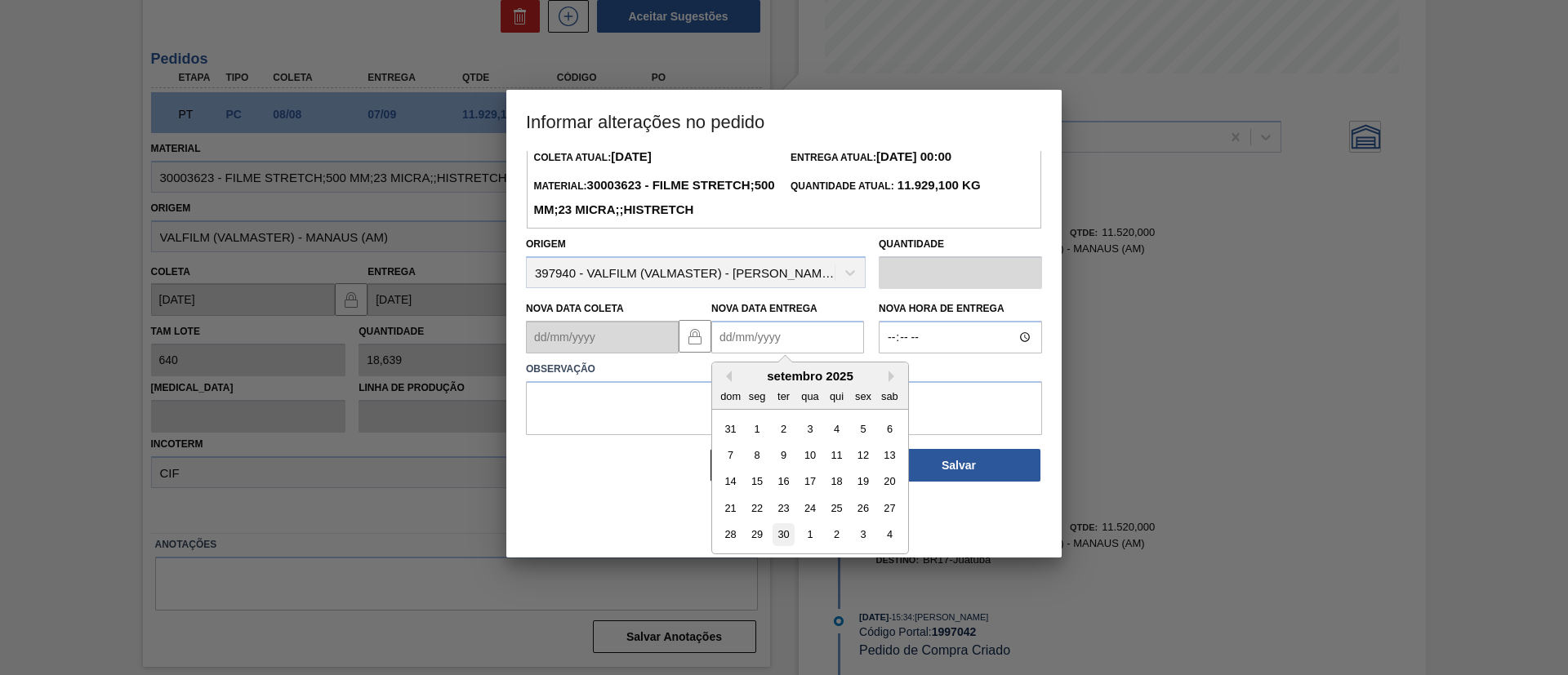
click at [793, 546] on div "30" at bounding box center [783, 534] width 22 height 22
type Entrega "[DATE]"
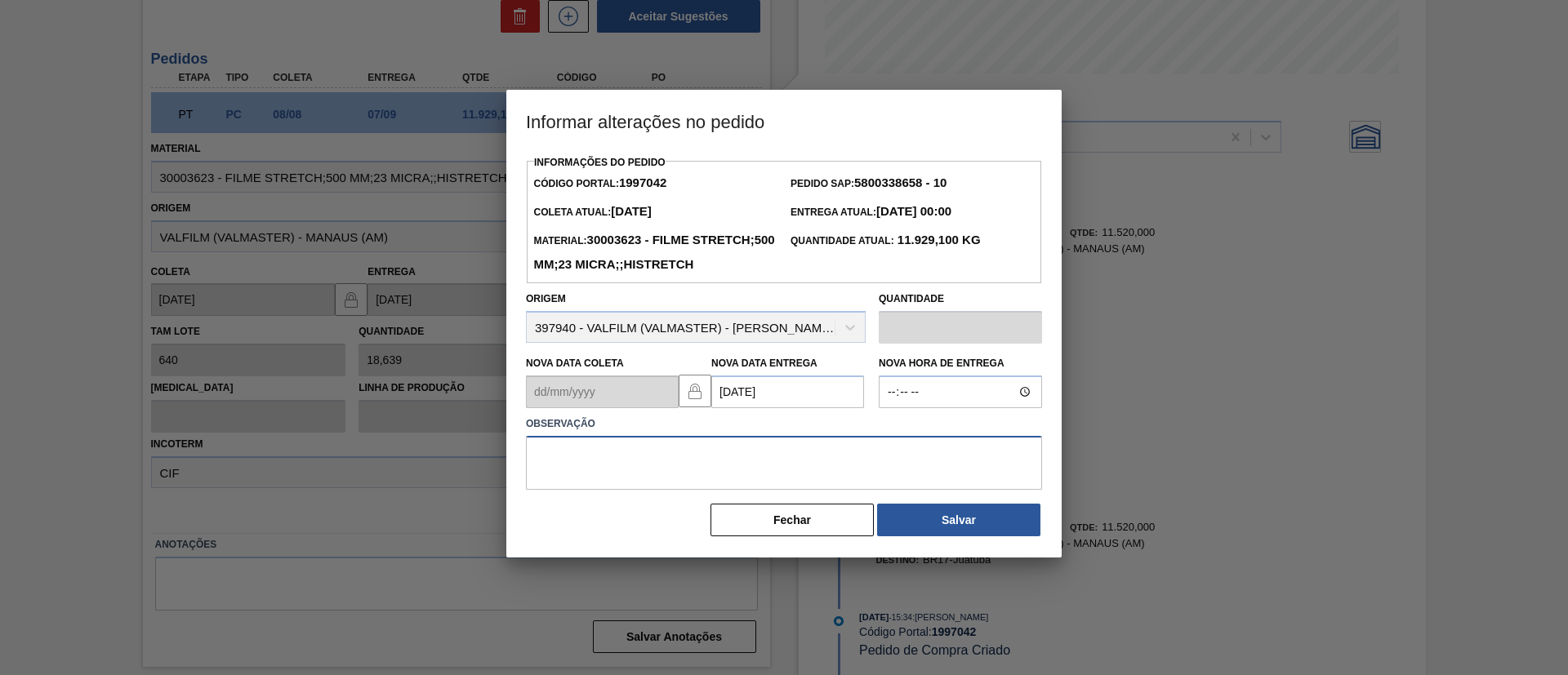
click at [777, 490] on textarea at bounding box center [784, 463] width 517 height 54
type textarea "Data Original"
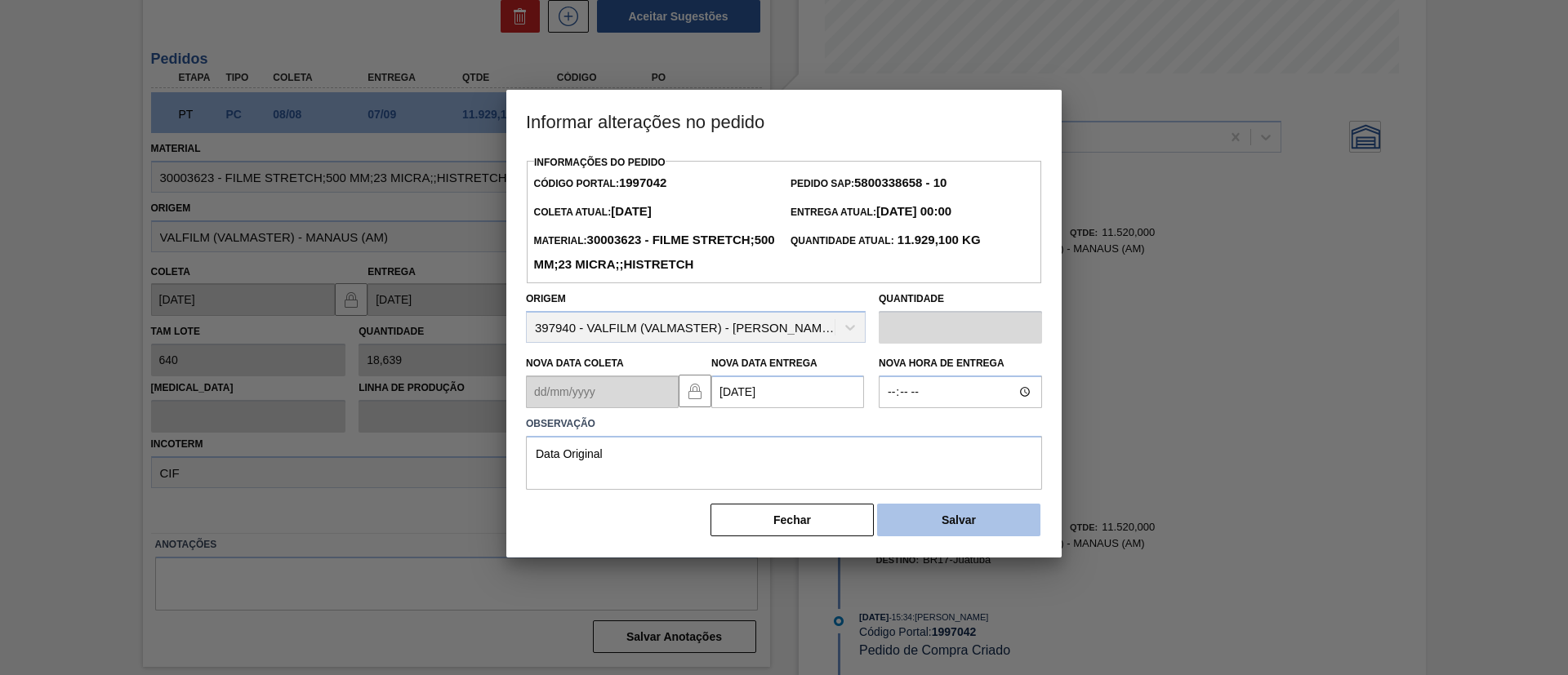
click at [974, 536] on button "Salvar" at bounding box center [958, 520] width 164 height 33
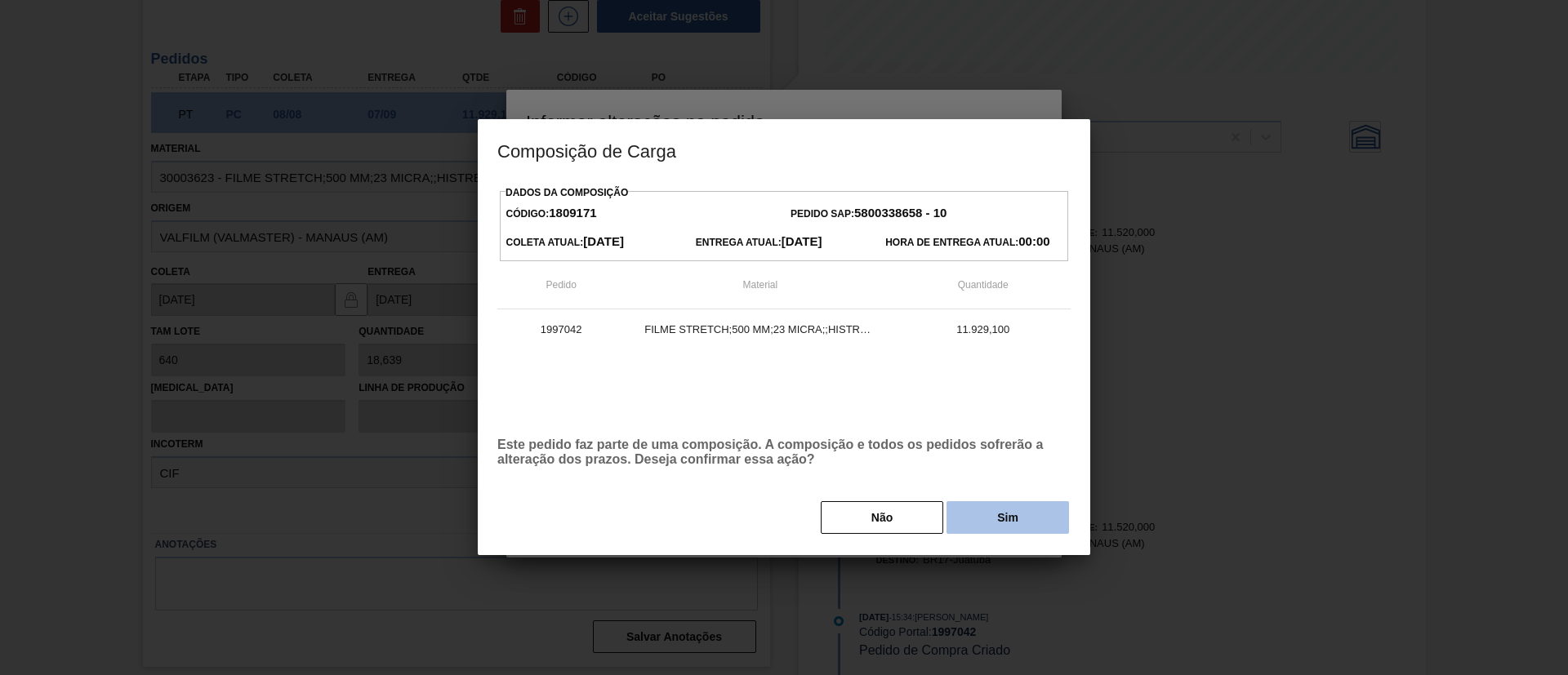
click at [1032, 519] on button "Sim" at bounding box center [1008, 518] width 123 height 33
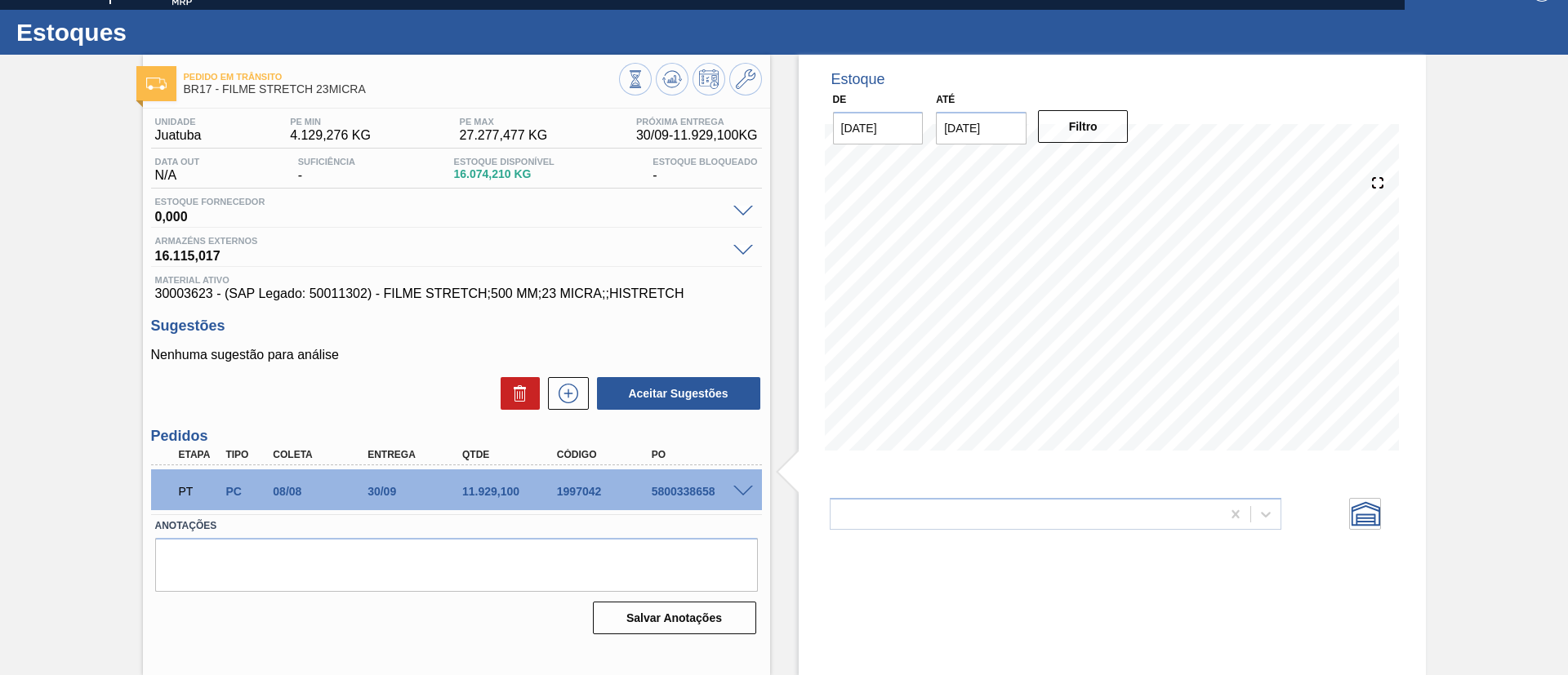
scroll to position [27, 0]
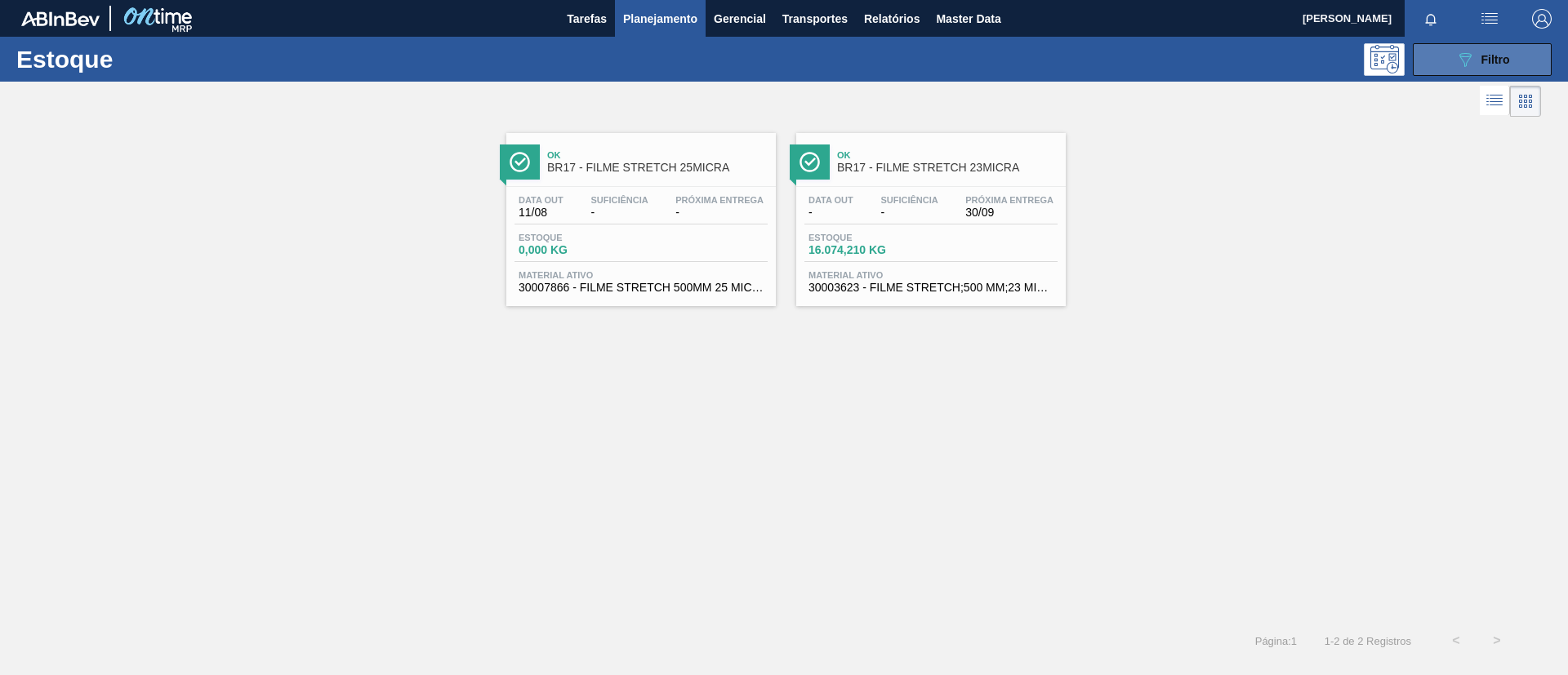
click at [1474, 44] on button "089F7B8B-B2A5-4AFE-B5C0-19BA573D28AC Filtro" at bounding box center [1482, 60] width 139 height 33
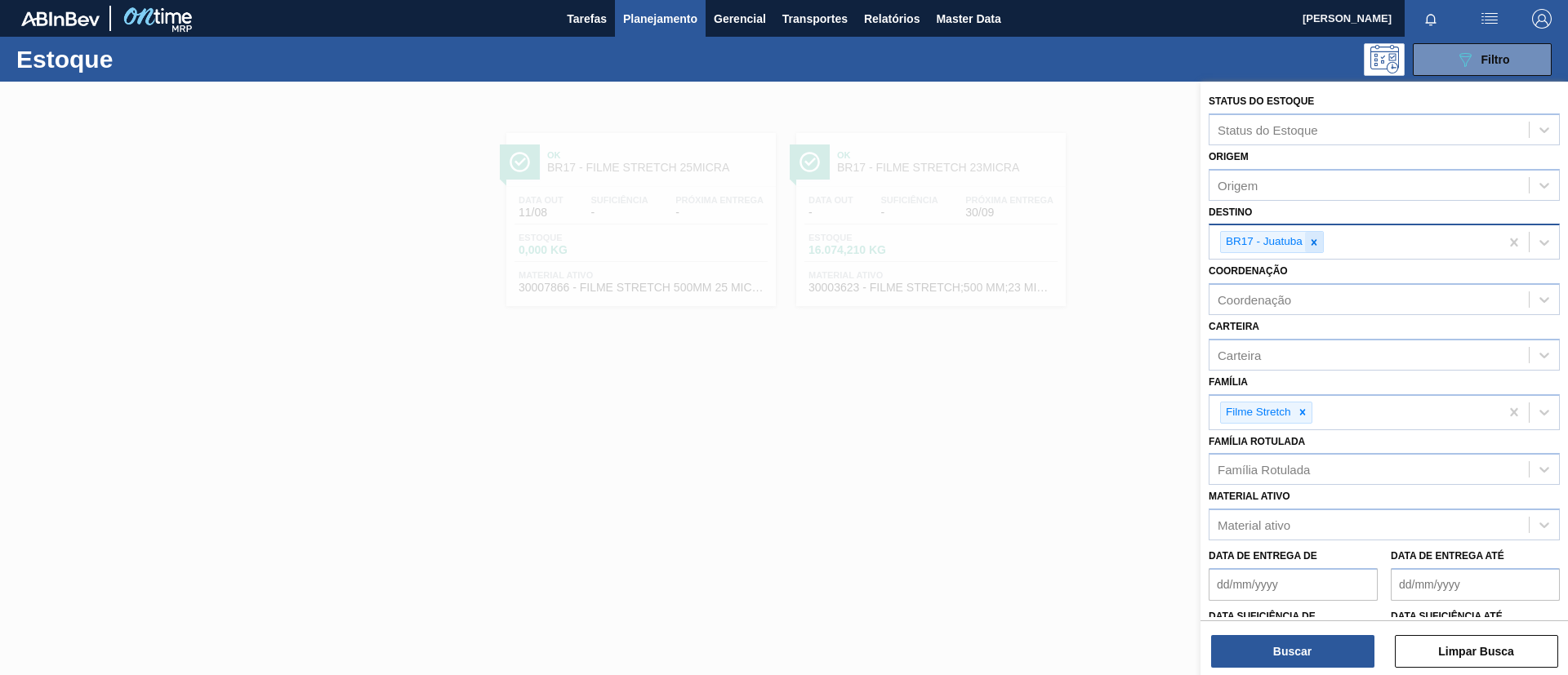
click at [1320, 234] on div at bounding box center [1315, 242] width 18 height 21
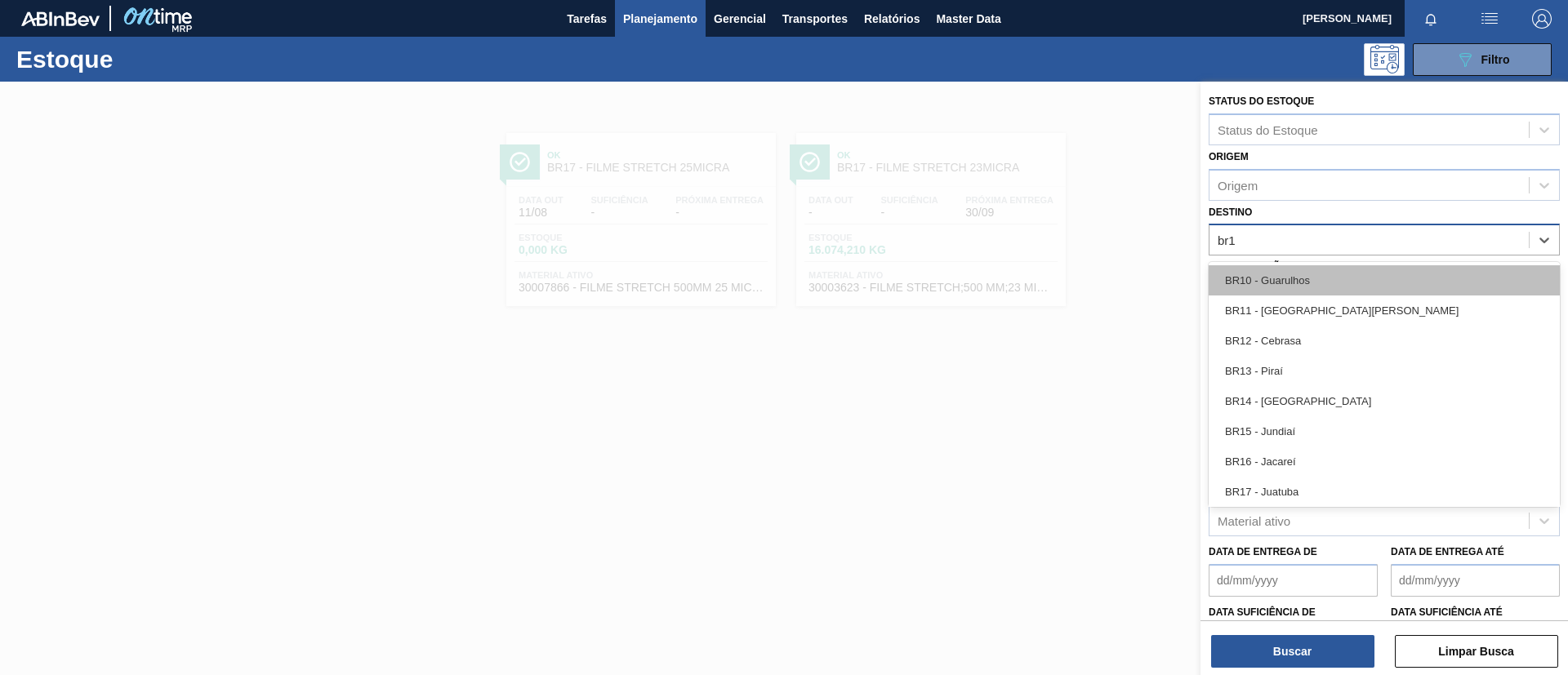
type input "br18"
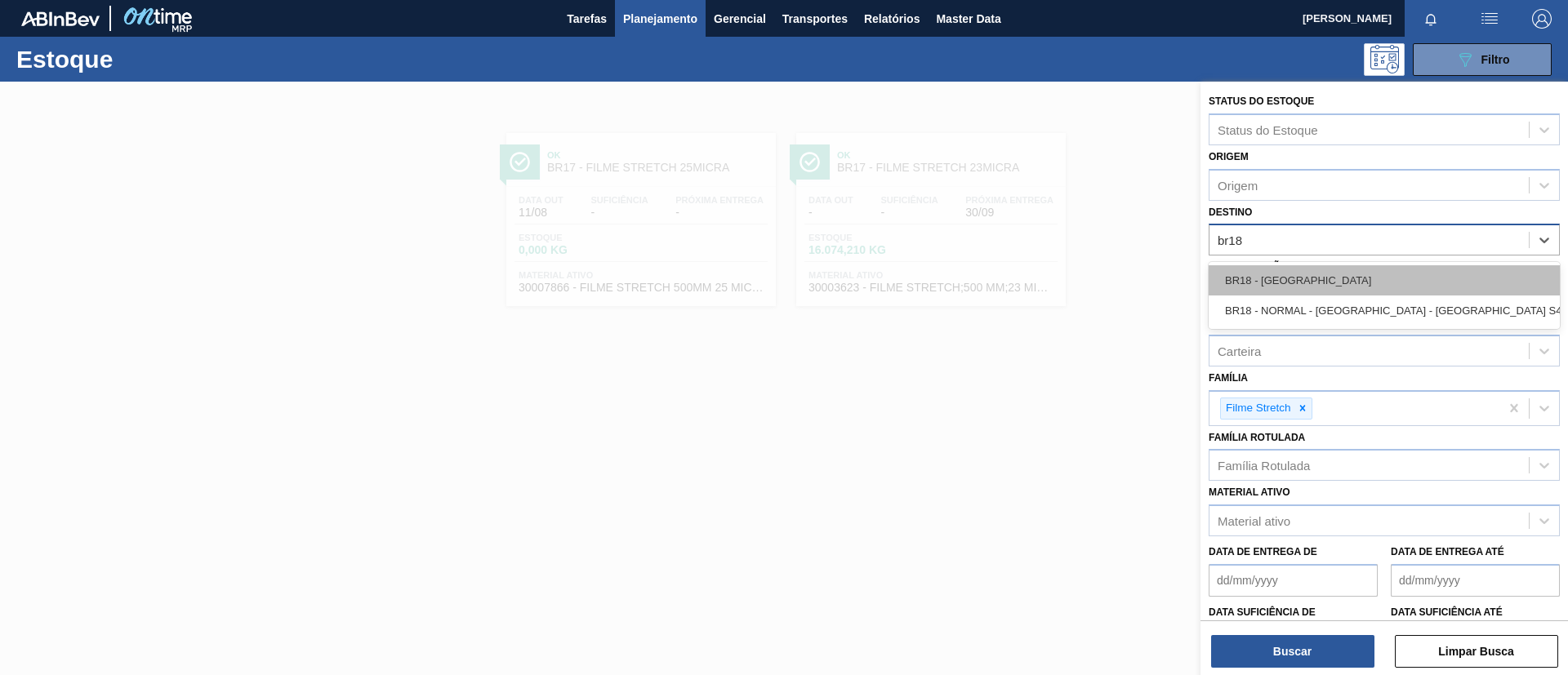
click at [1334, 277] on div "BR18 - [GEOGRAPHIC_DATA]" at bounding box center [1385, 280] width 351 height 30
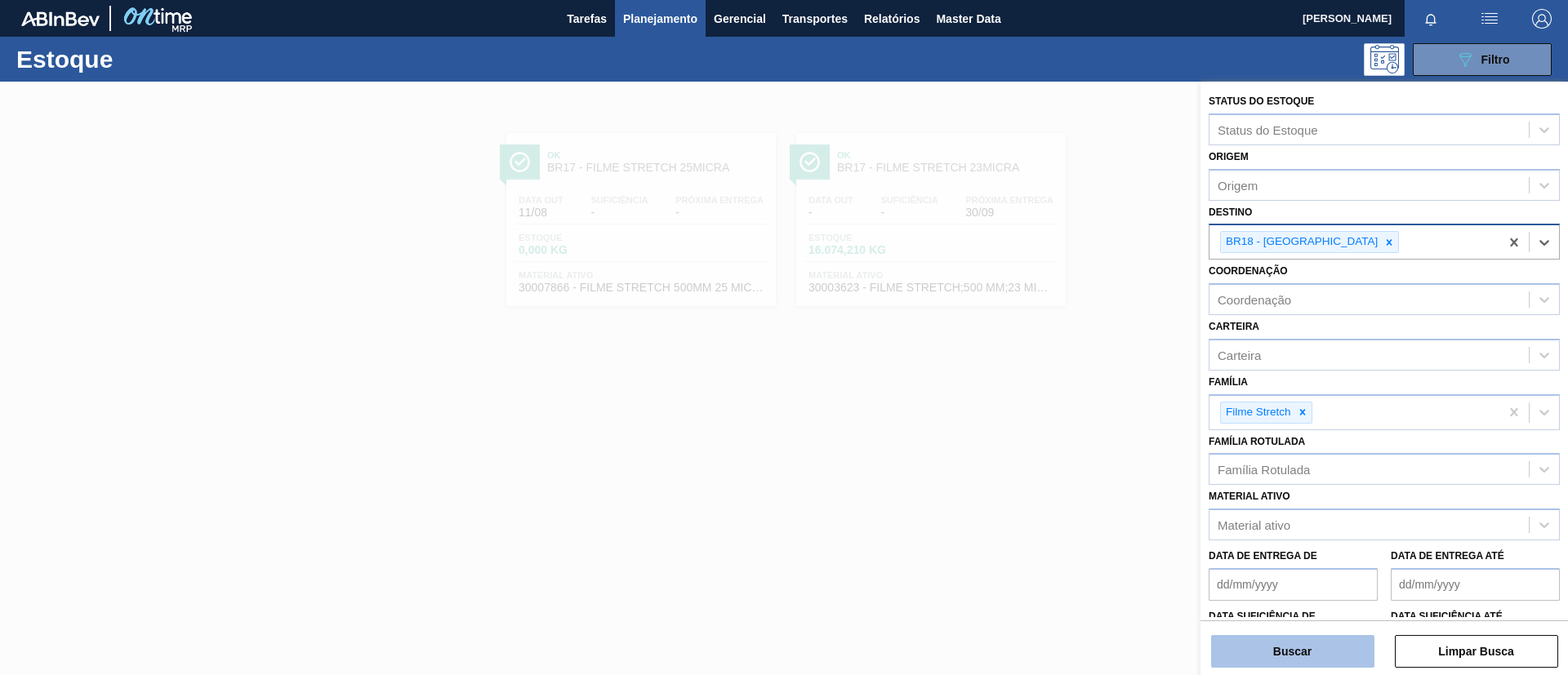
click at [1308, 648] on button "Buscar" at bounding box center [1293, 652] width 164 height 33
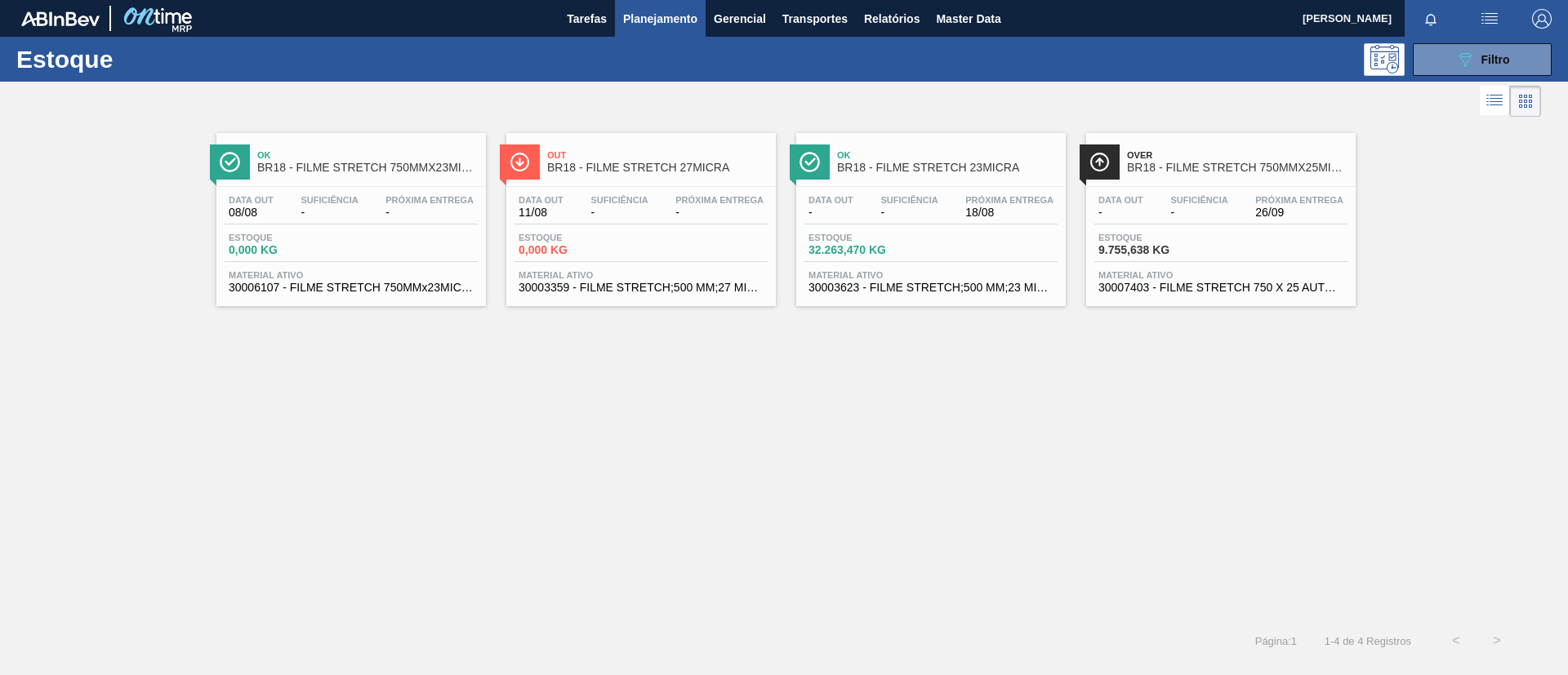
drag, startPoint x: 674, startPoint y: 173, endPoint x: 675, endPoint y: 193, distance: 20.0
click at [675, 173] on span "BR18 - FILME STRETCH 27MICRA" at bounding box center [657, 168] width 220 height 12
click at [943, 169] on span "BR18 - FILME STRETCH 23MICRA" at bounding box center [948, 168] width 220 height 12
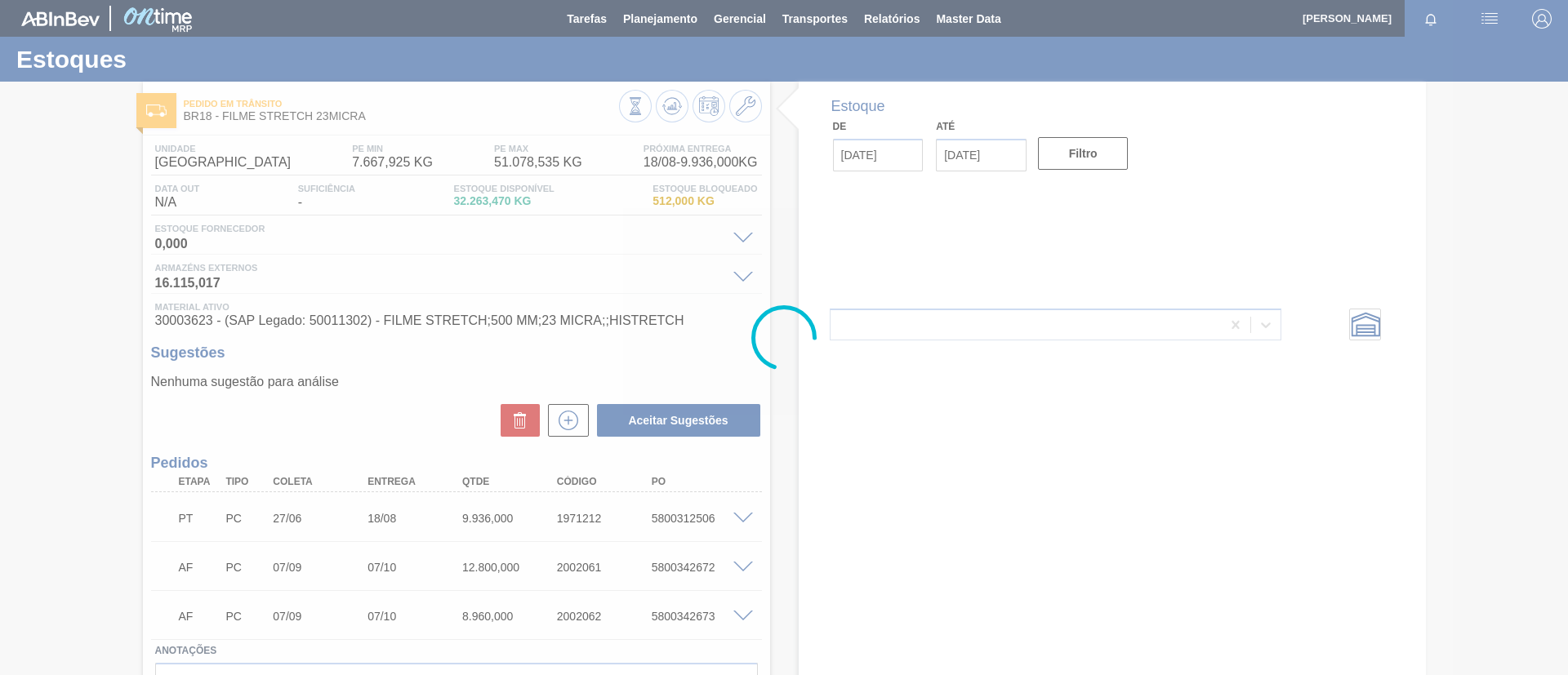
click at [672, 109] on div at bounding box center [784, 337] width 1568 height 675
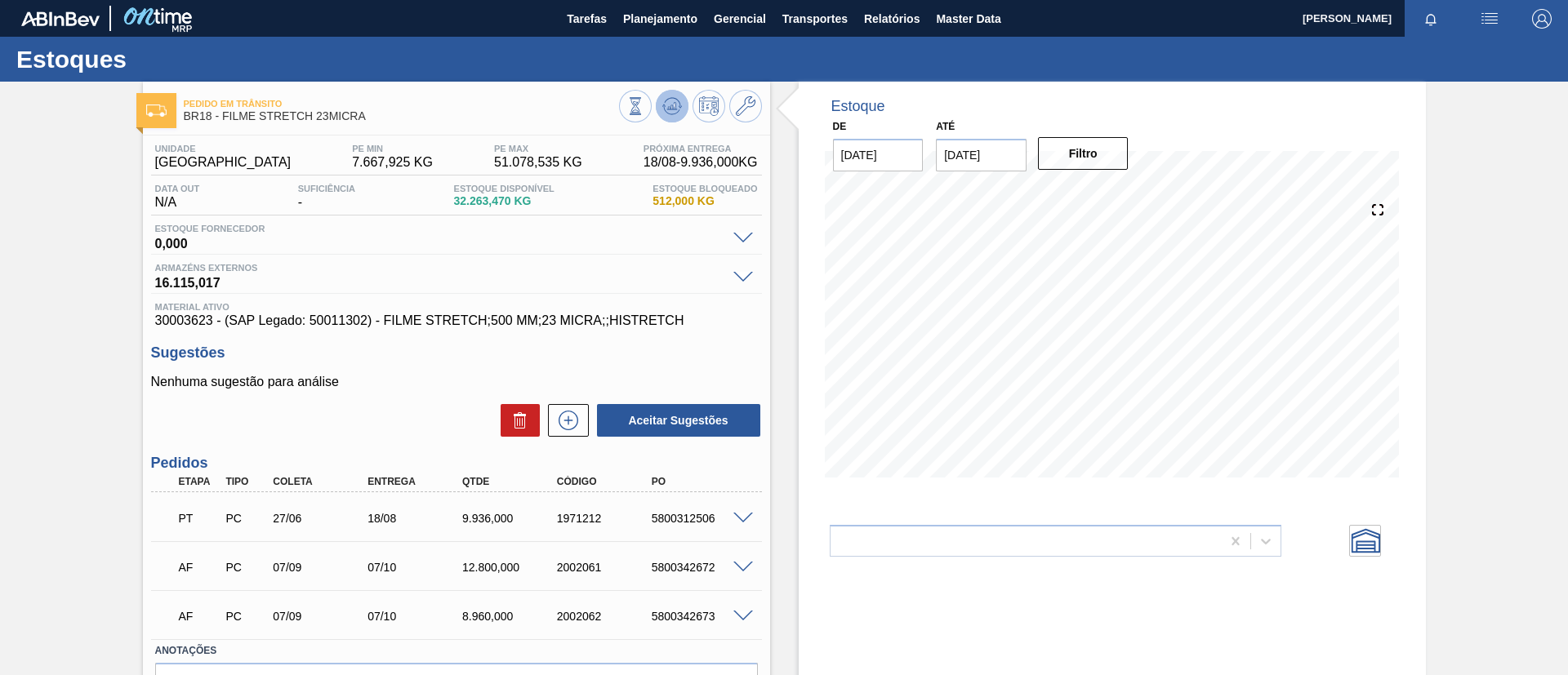
click at [672, 109] on icon at bounding box center [671, 105] width 11 height 7
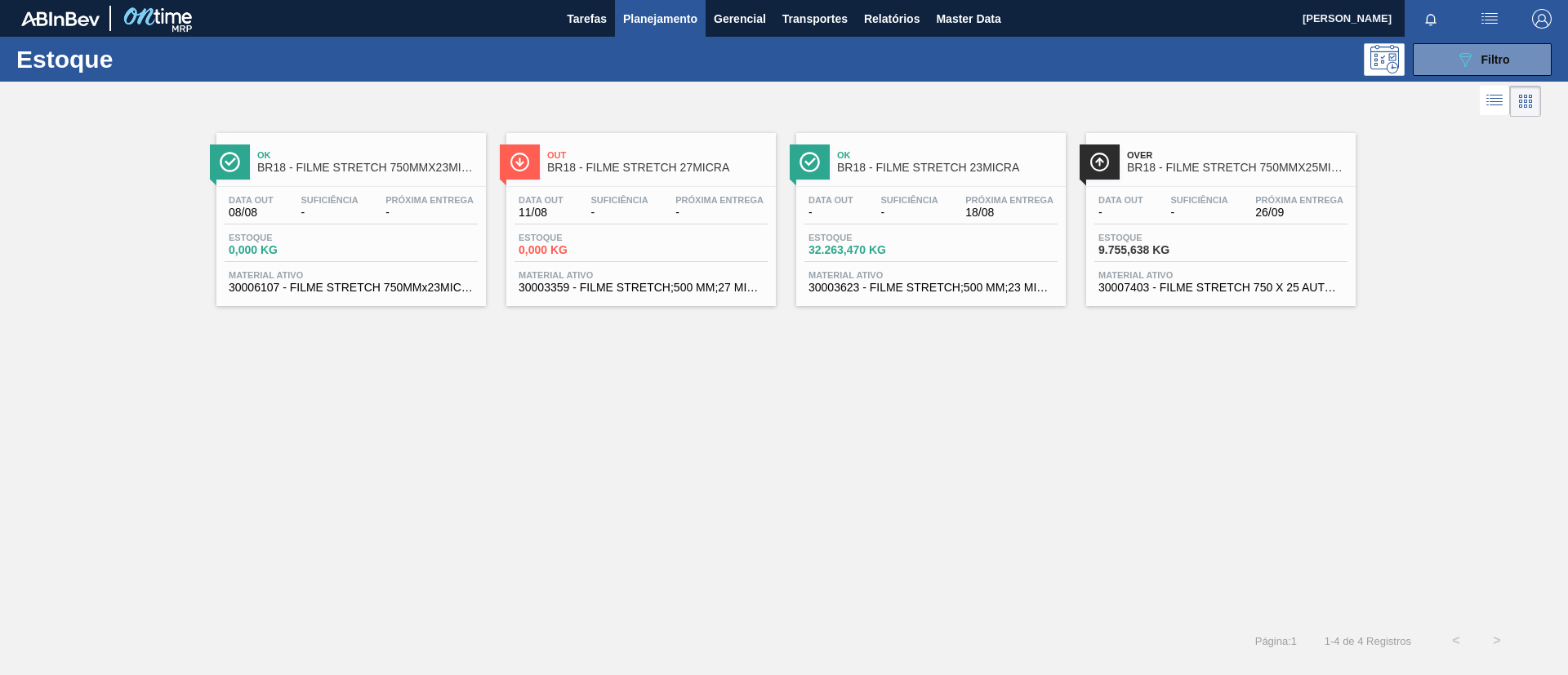
click at [1264, 173] on span "BR18 - FILME STRETCH 750MMX25MICRA" at bounding box center [1237, 168] width 220 height 12
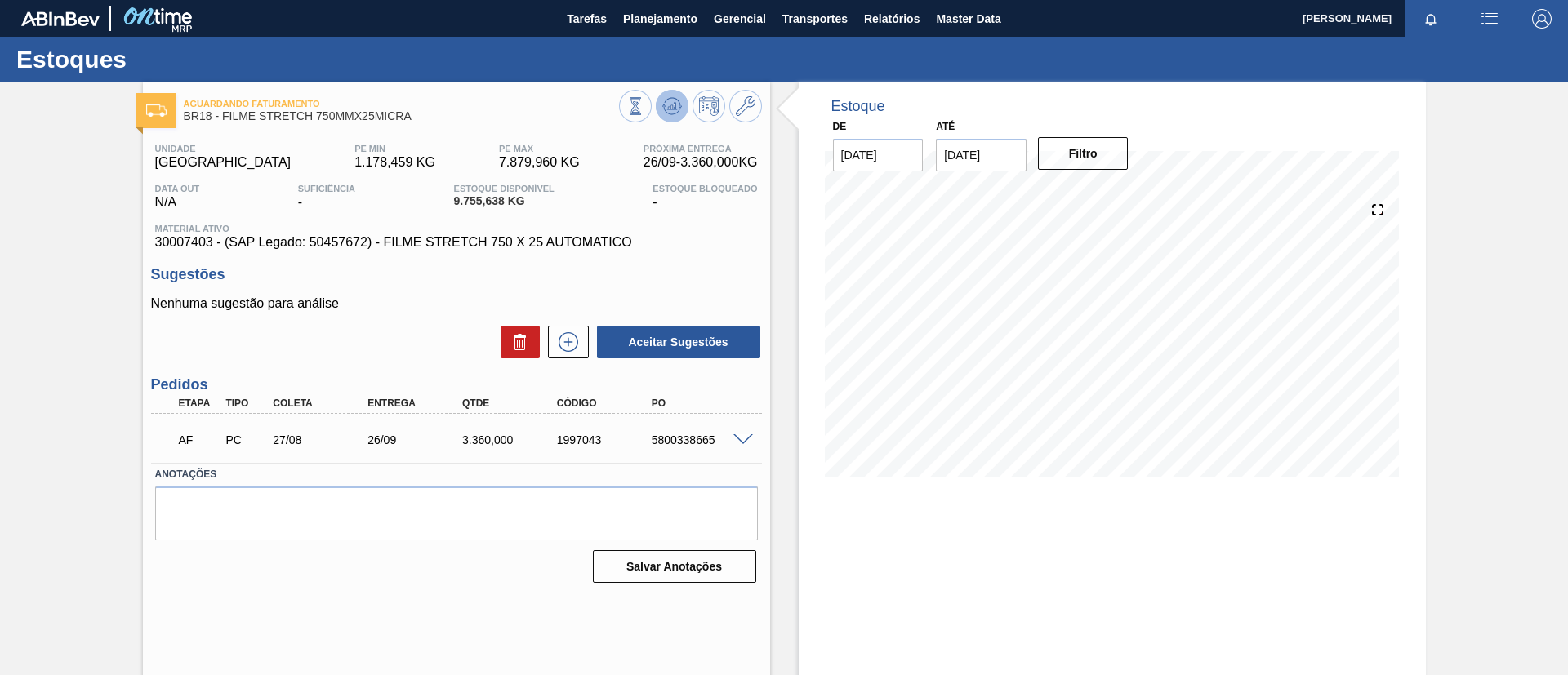
click at [644, 102] on icon at bounding box center [636, 106] width 18 height 18
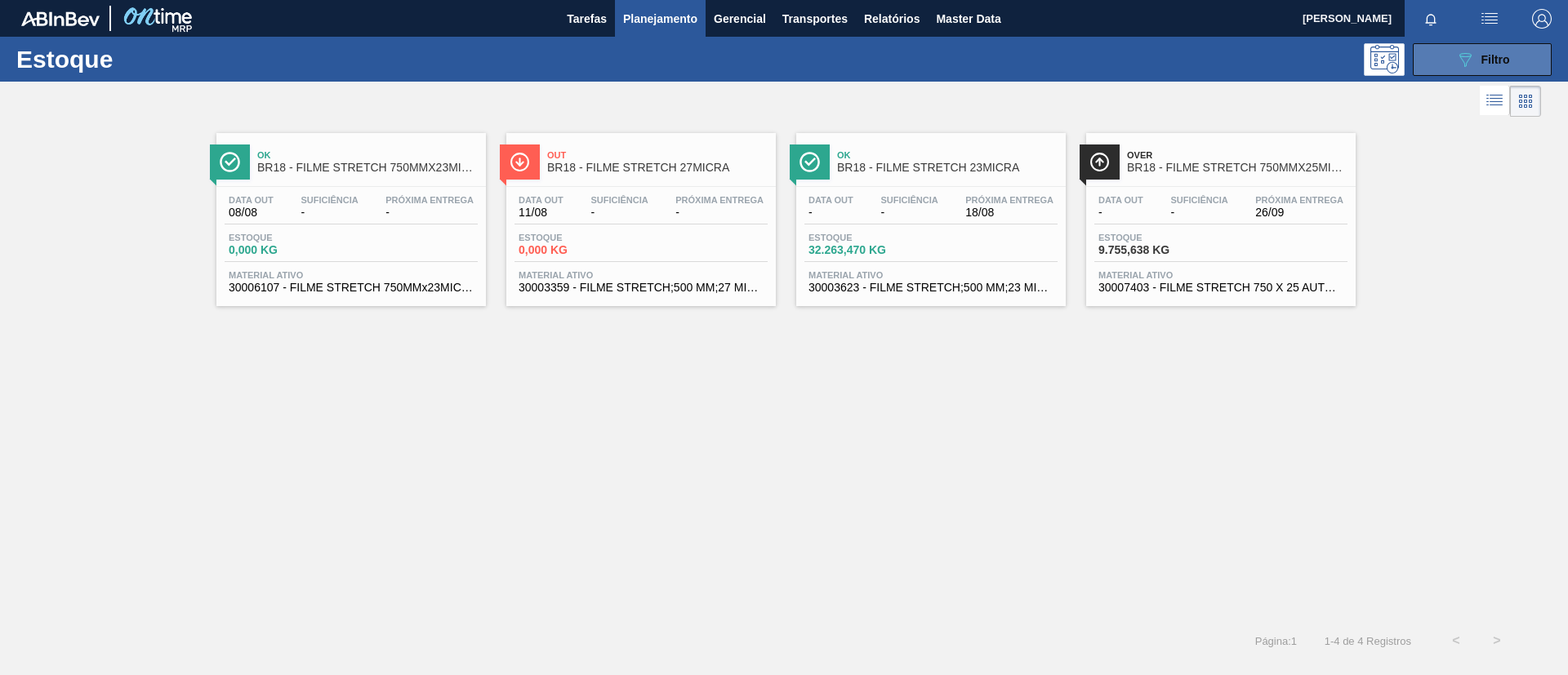
click at [1470, 53] on icon "089F7B8B-B2A5-4AFE-B5C0-19BA573D28AC" at bounding box center [1465, 60] width 20 height 20
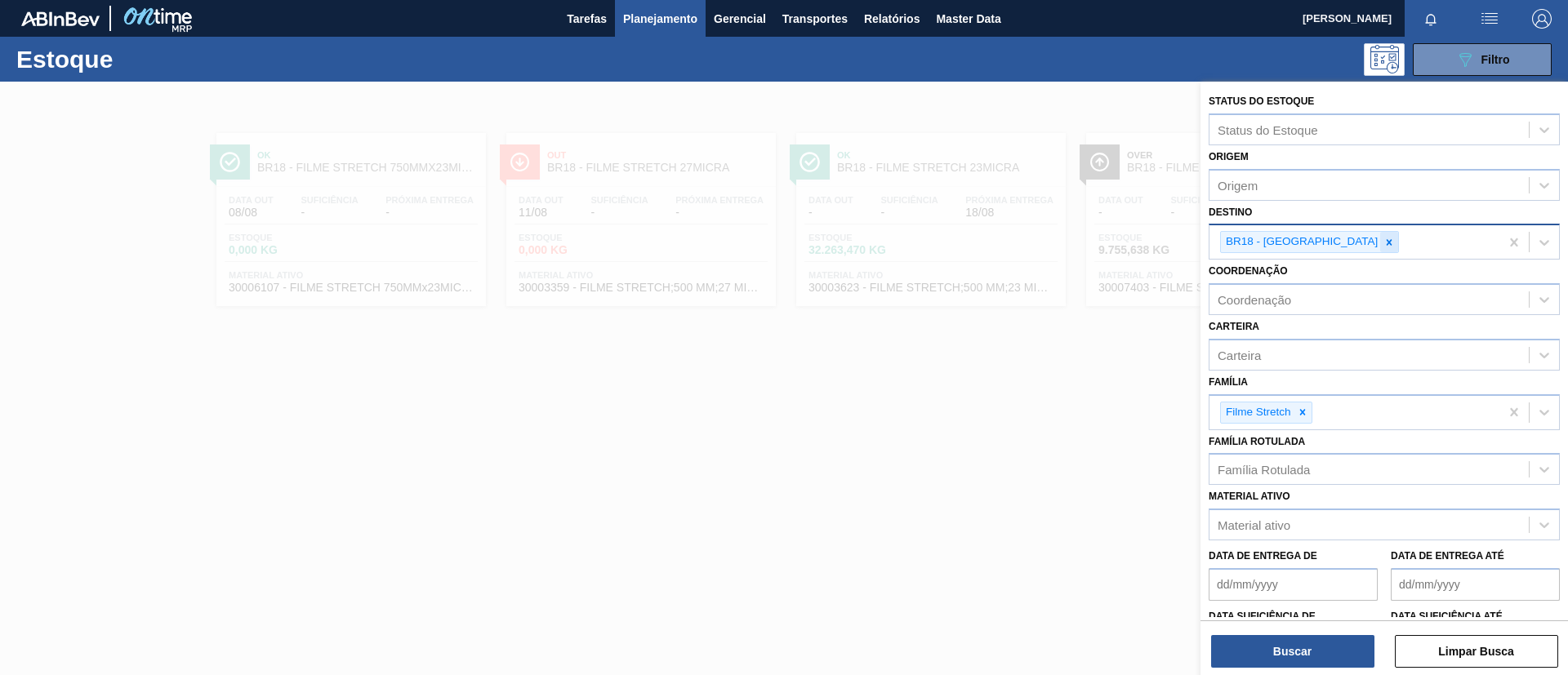
click at [1384, 245] on icon at bounding box center [1389, 243] width 12 height 12
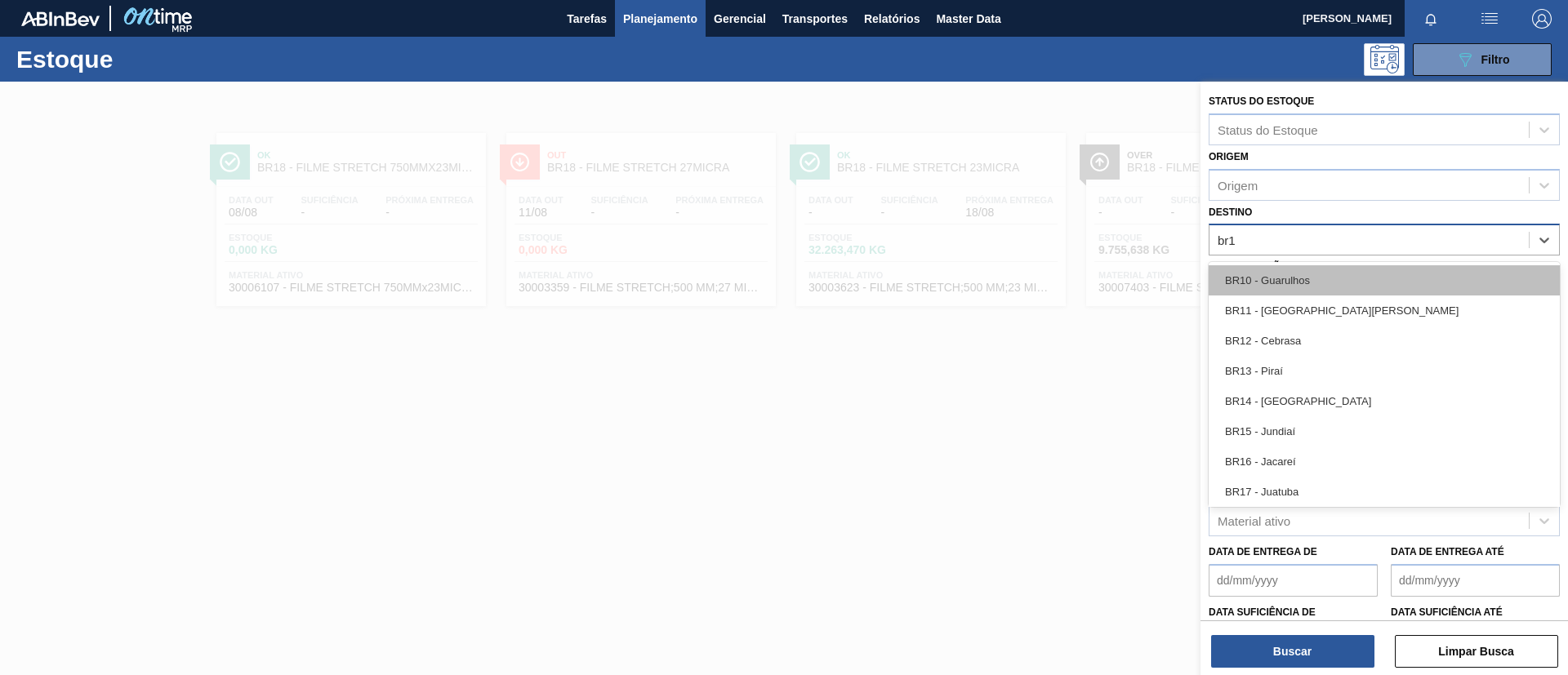
type input "br19"
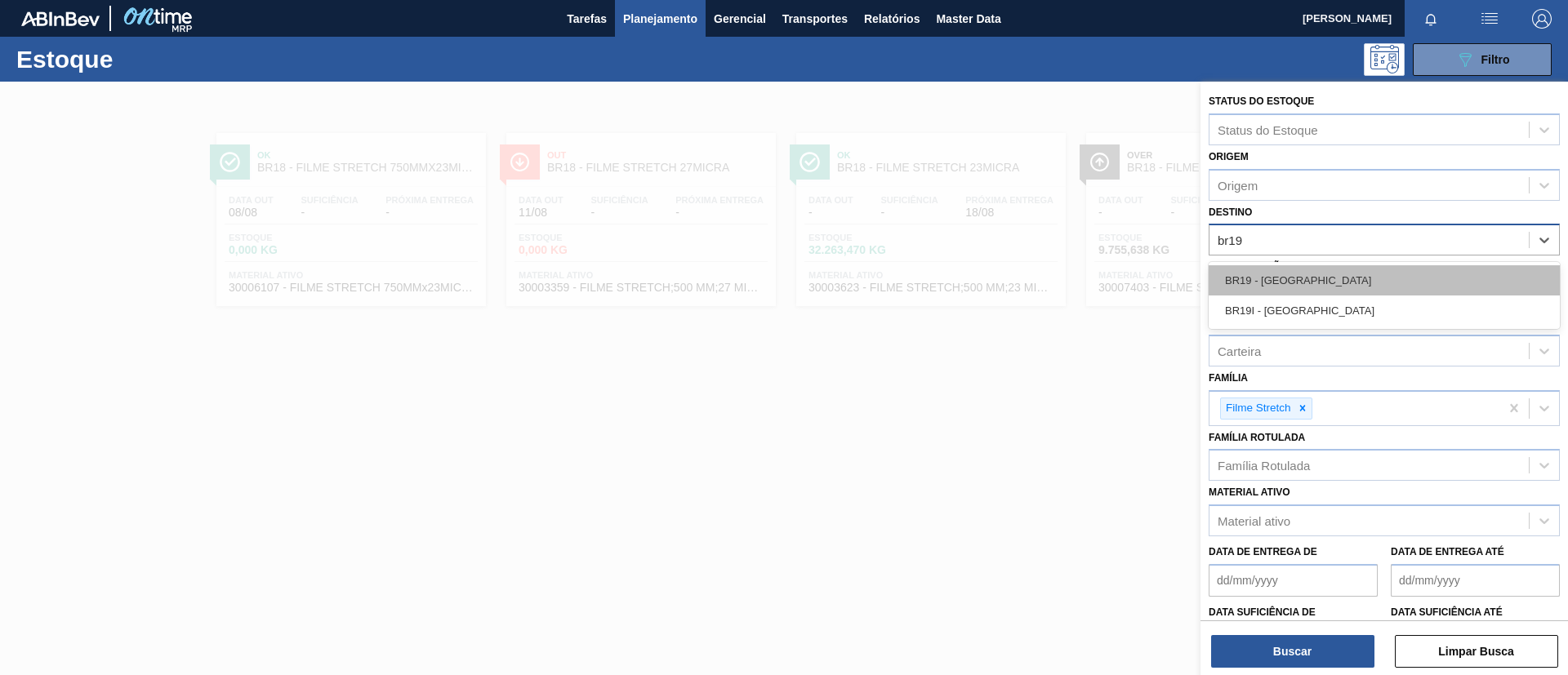
click at [1336, 272] on div "BR19 - [GEOGRAPHIC_DATA]" at bounding box center [1385, 280] width 351 height 30
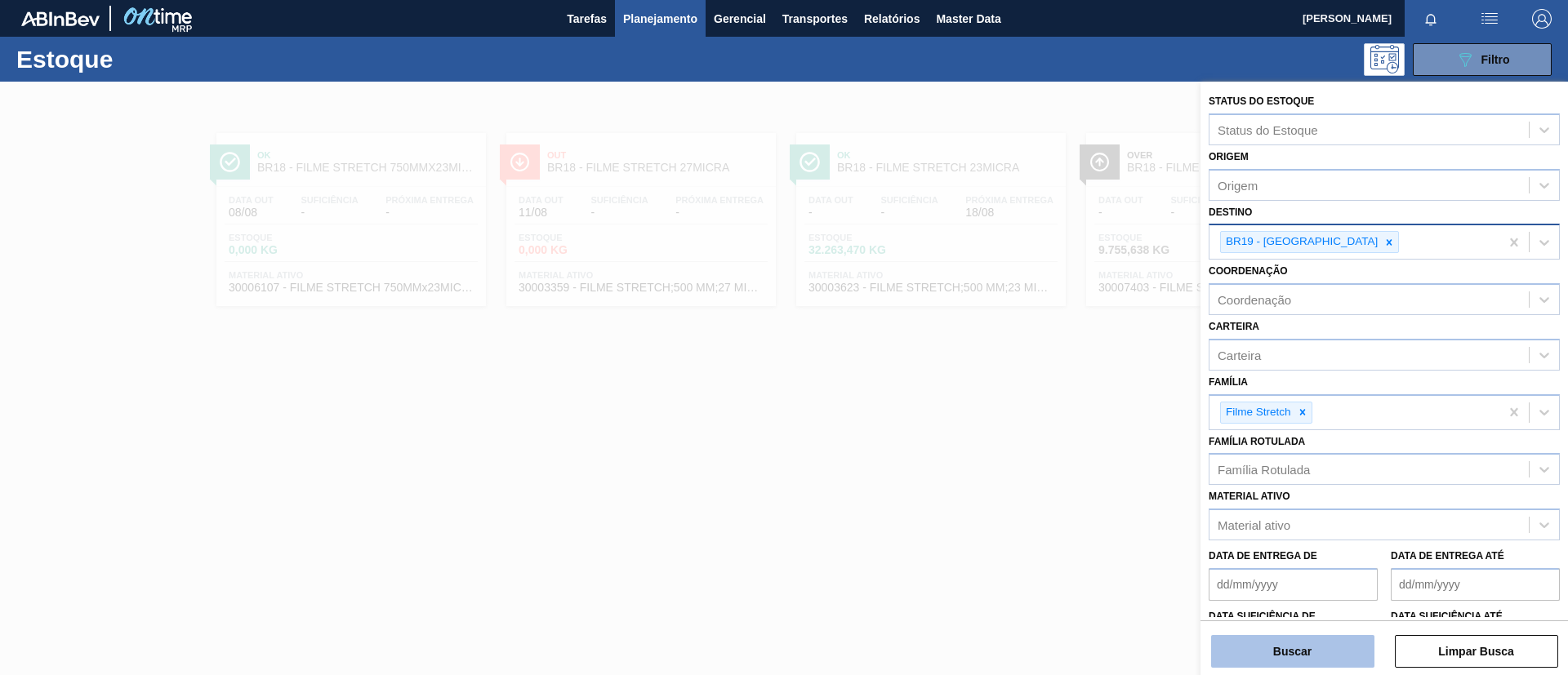
click at [1301, 643] on button "Buscar" at bounding box center [1293, 652] width 164 height 33
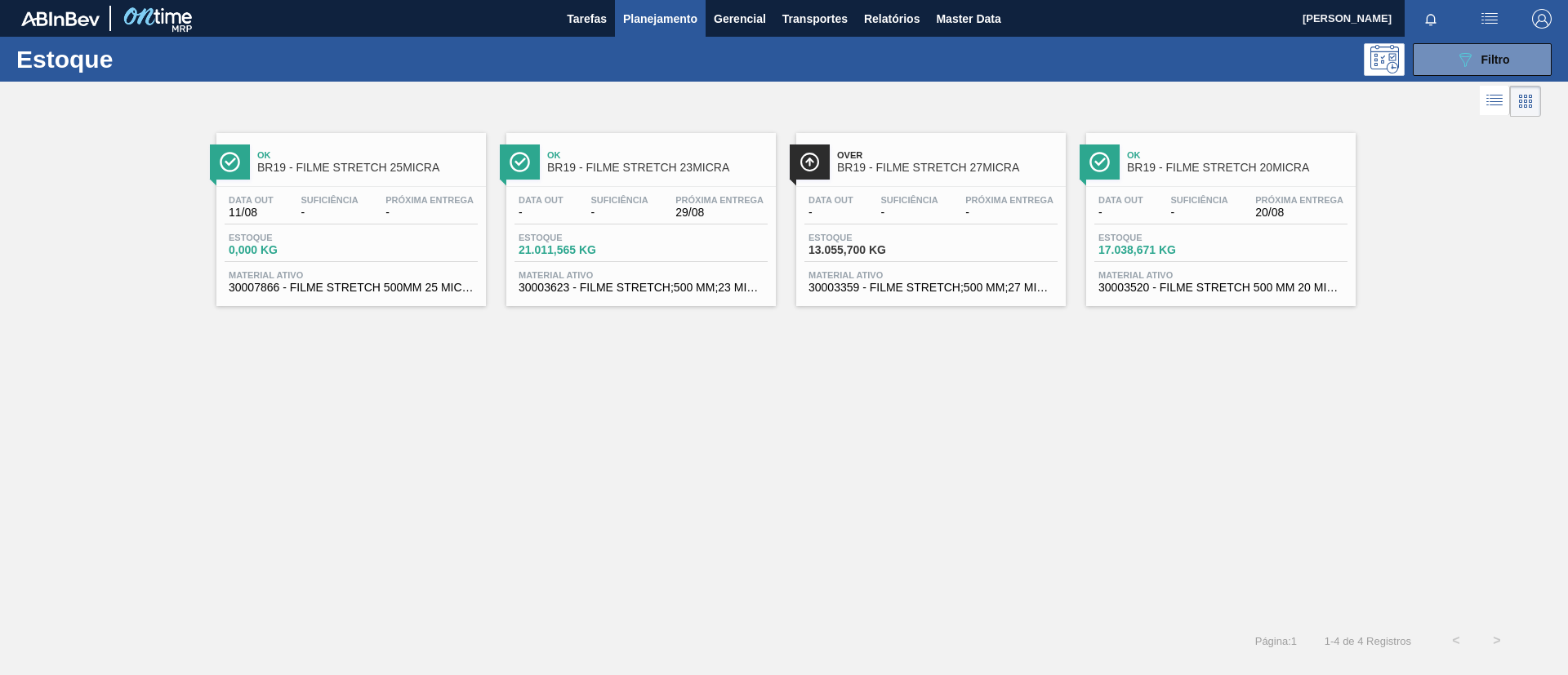
click at [718, 170] on span "BR19 - FILME STRETCH 23MICRA" at bounding box center [657, 168] width 220 height 12
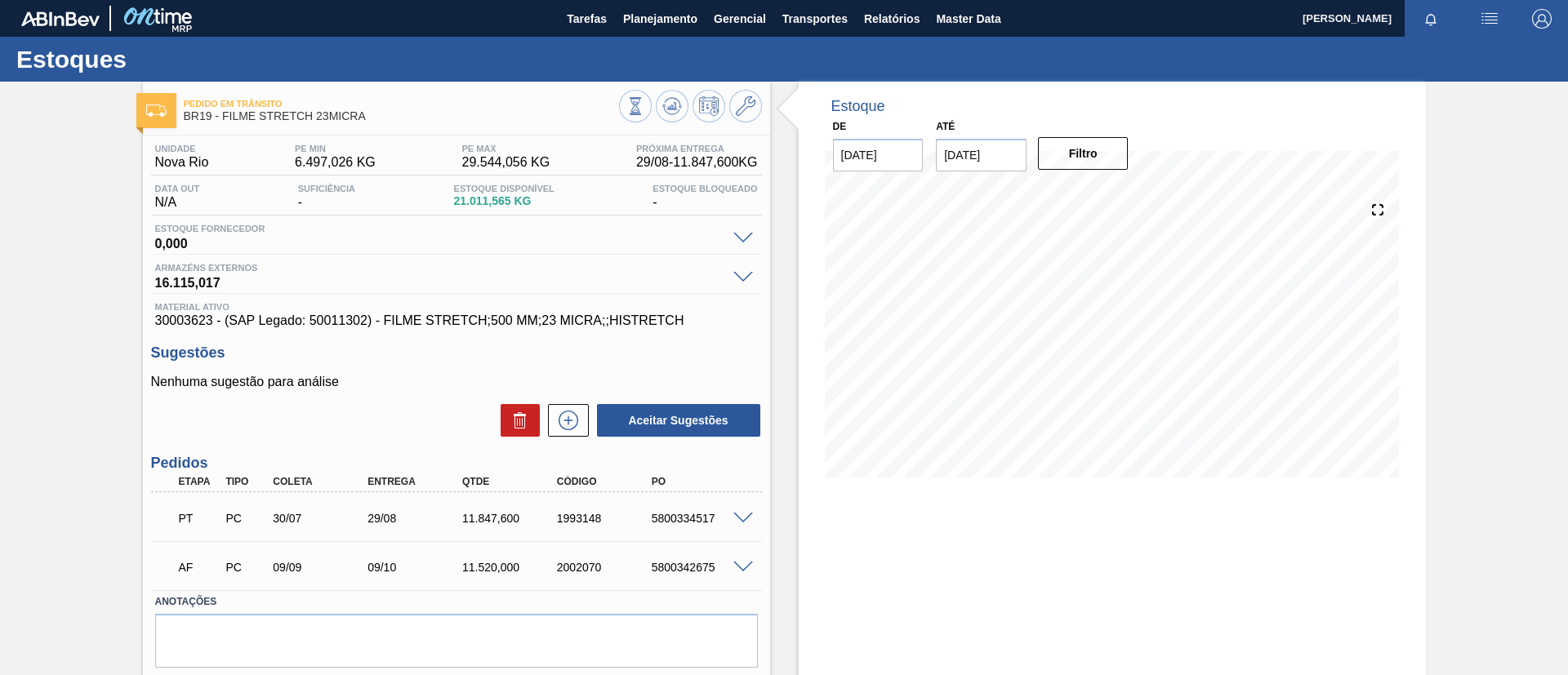
click at [644, 104] on icon at bounding box center [636, 106] width 18 height 18
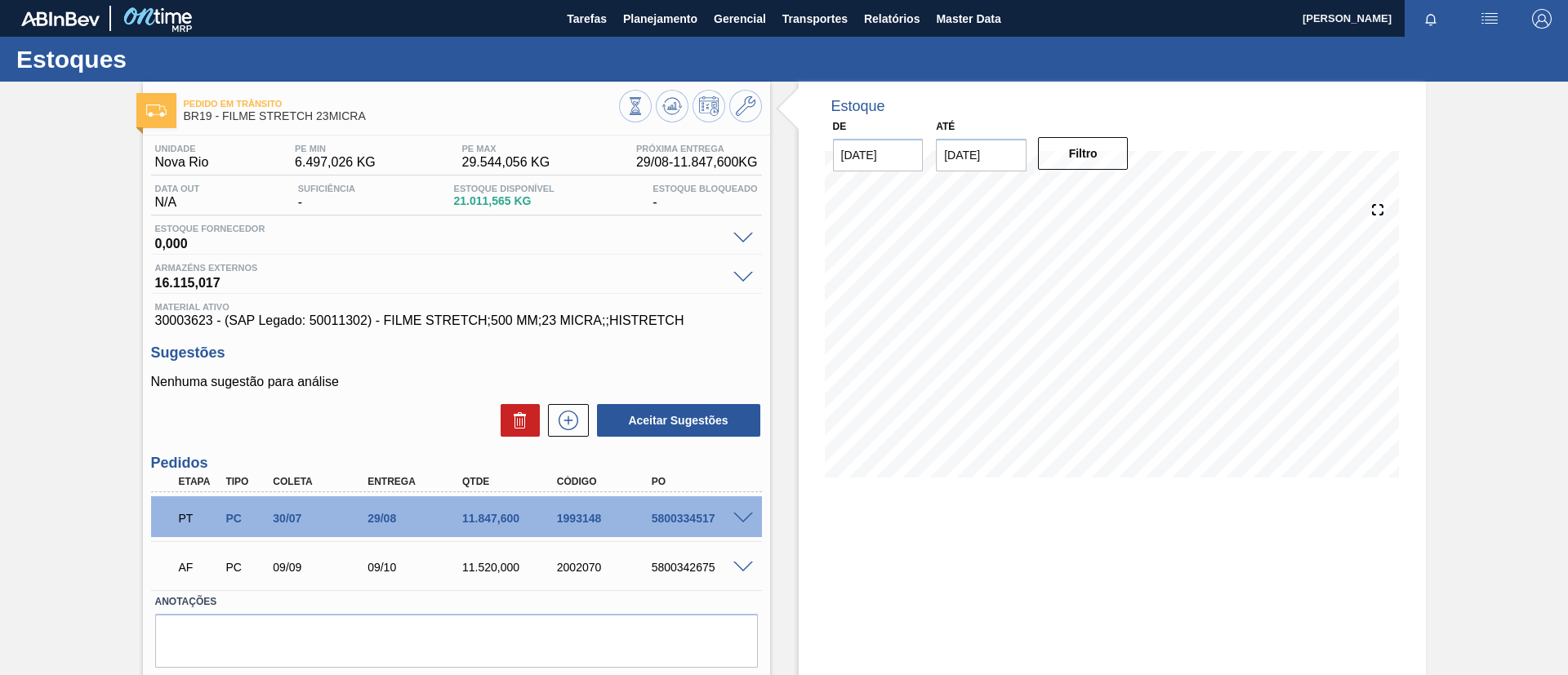
click at [743, 520] on span at bounding box center [744, 519] width 20 height 12
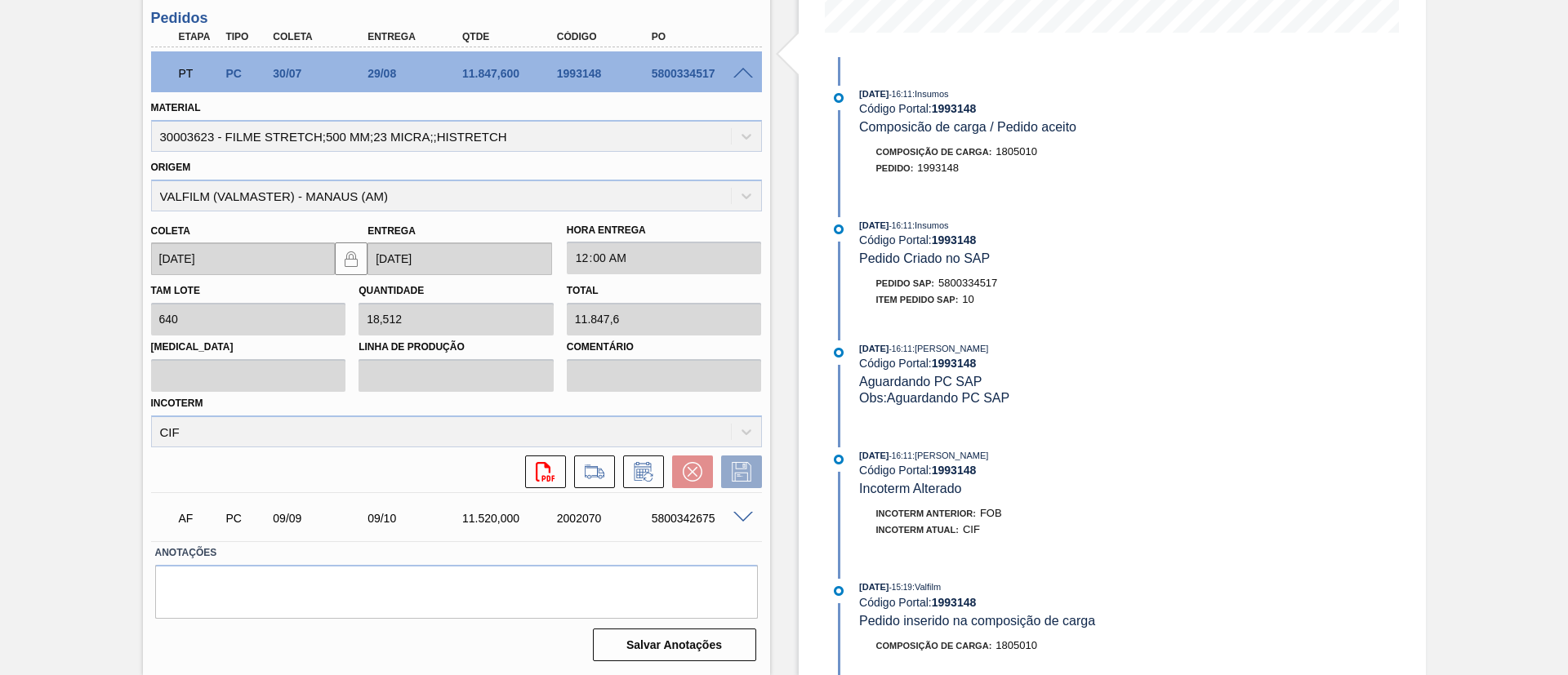
scroll to position [829, 0]
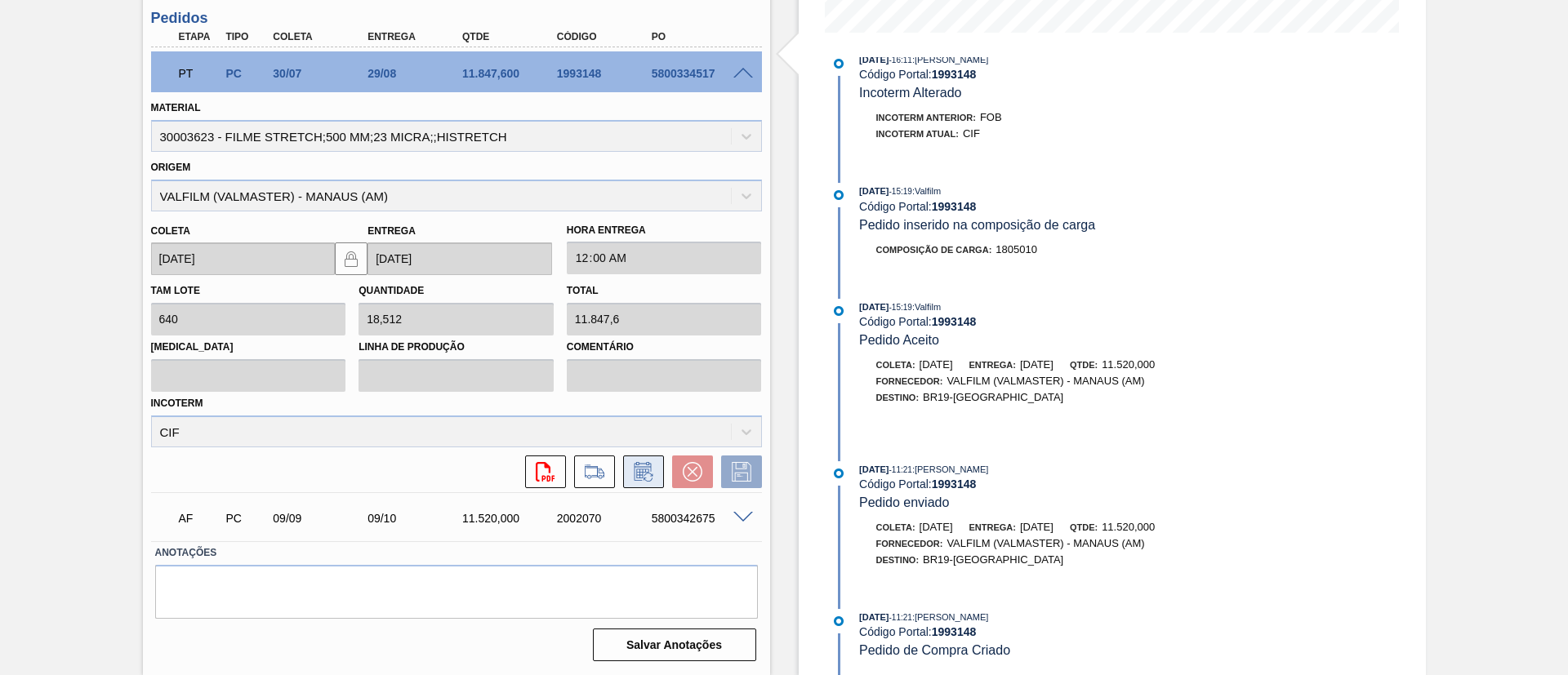
click at [640, 469] on icon at bounding box center [644, 472] width 26 height 20
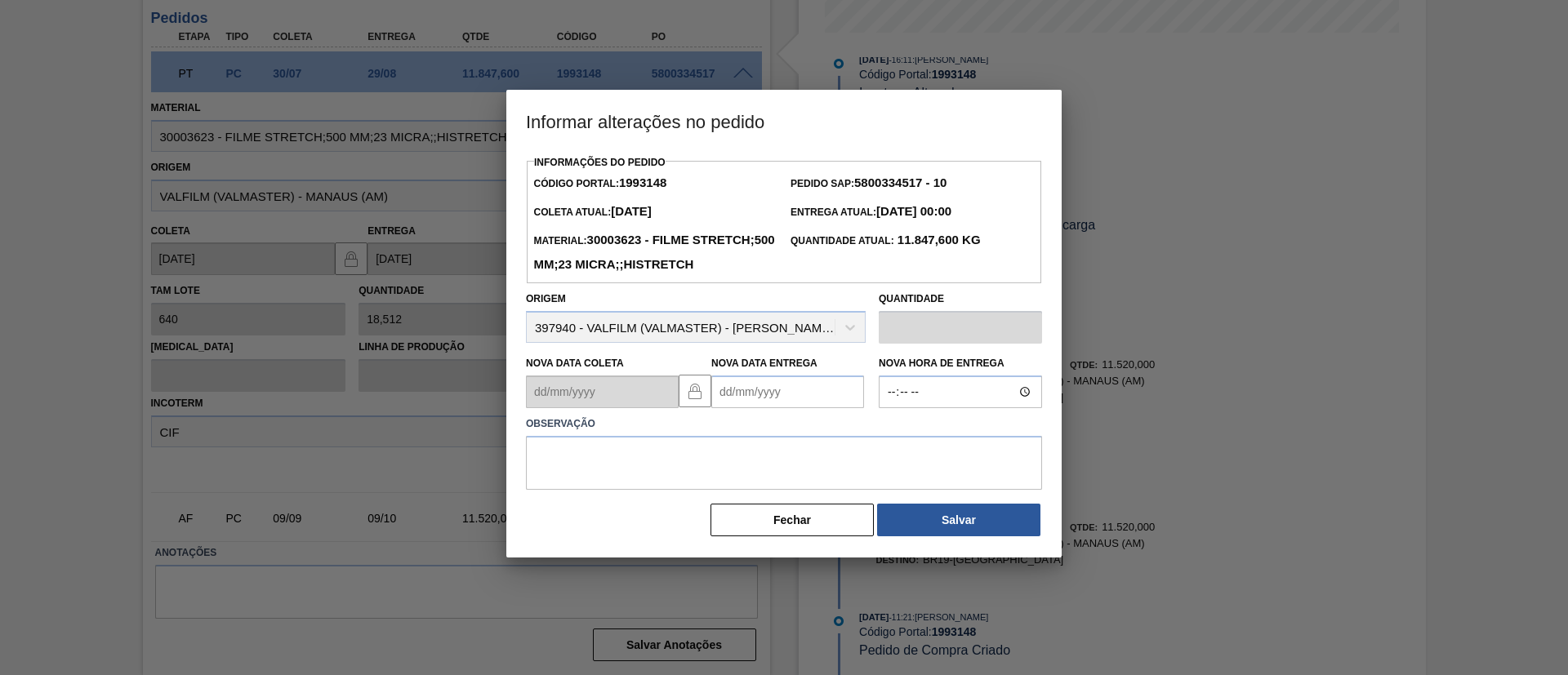
drag, startPoint x: 791, startPoint y: 424, endPoint x: 789, endPoint y: 415, distance: 9.2
click at [791, 408] on Entrega "Nova Data Entrega" at bounding box center [788, 392] width 153 height 33
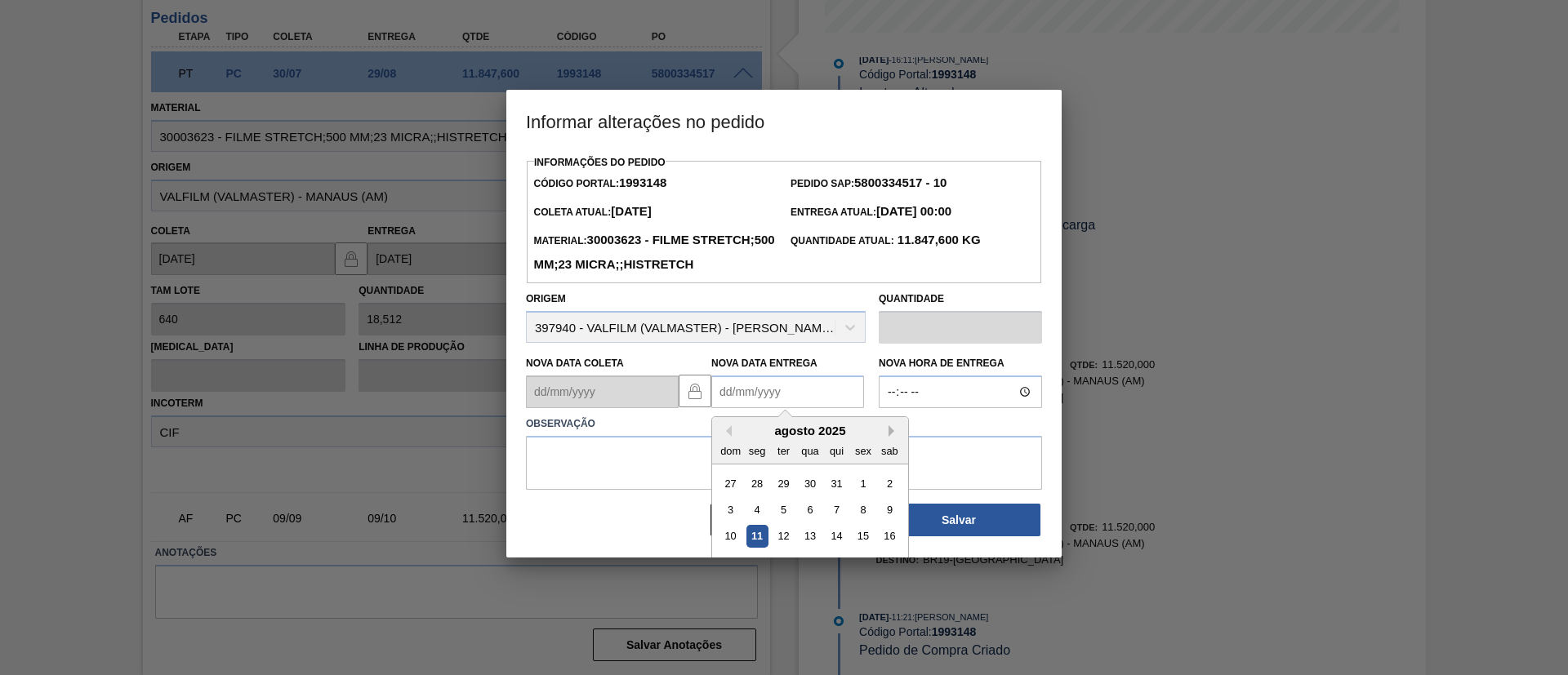
click at [889, 437] on button "Next Month" at bounding box center [894, 431] width 12 height 12
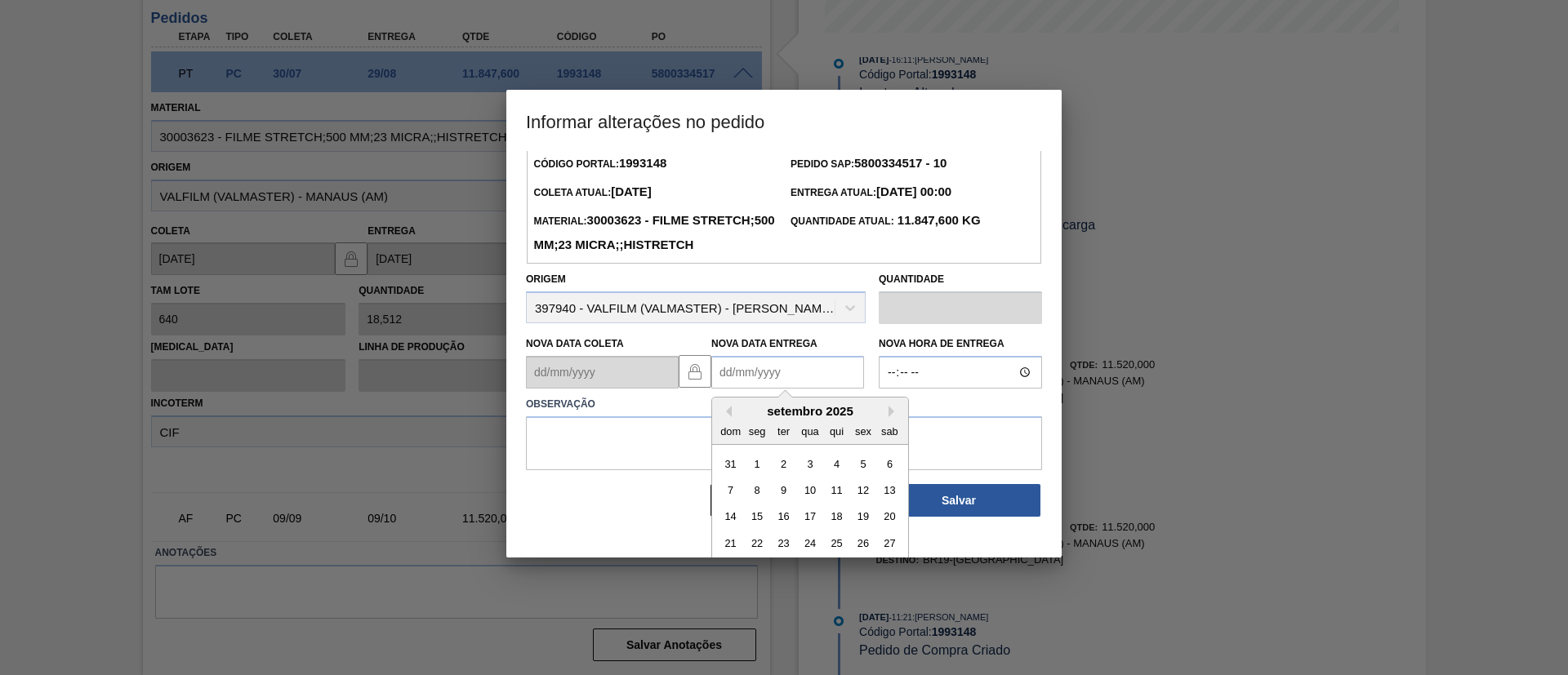
scroll to position [55, 0]
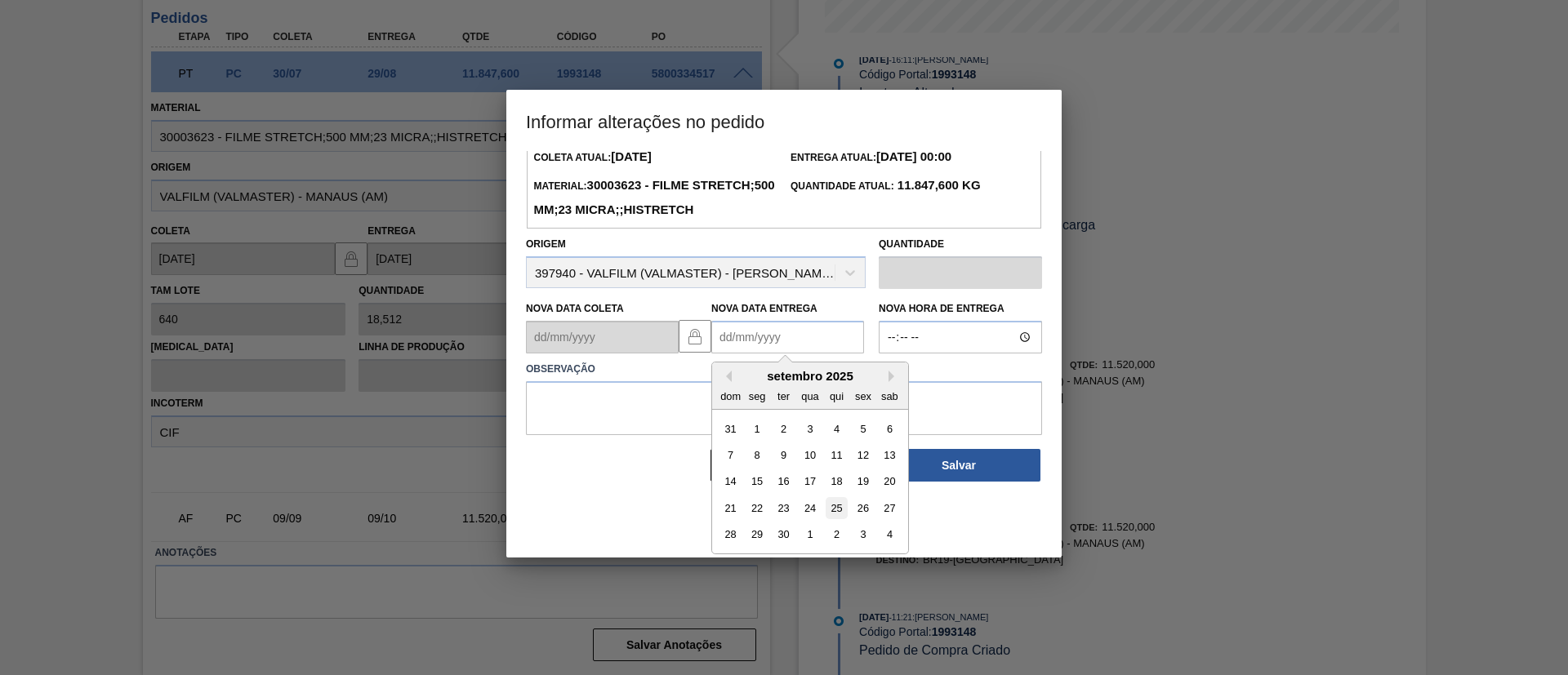
click at [831, 520] on div "25" at bounding box center [837, 508] width 22 height 22
type Entrega "[DATE]"
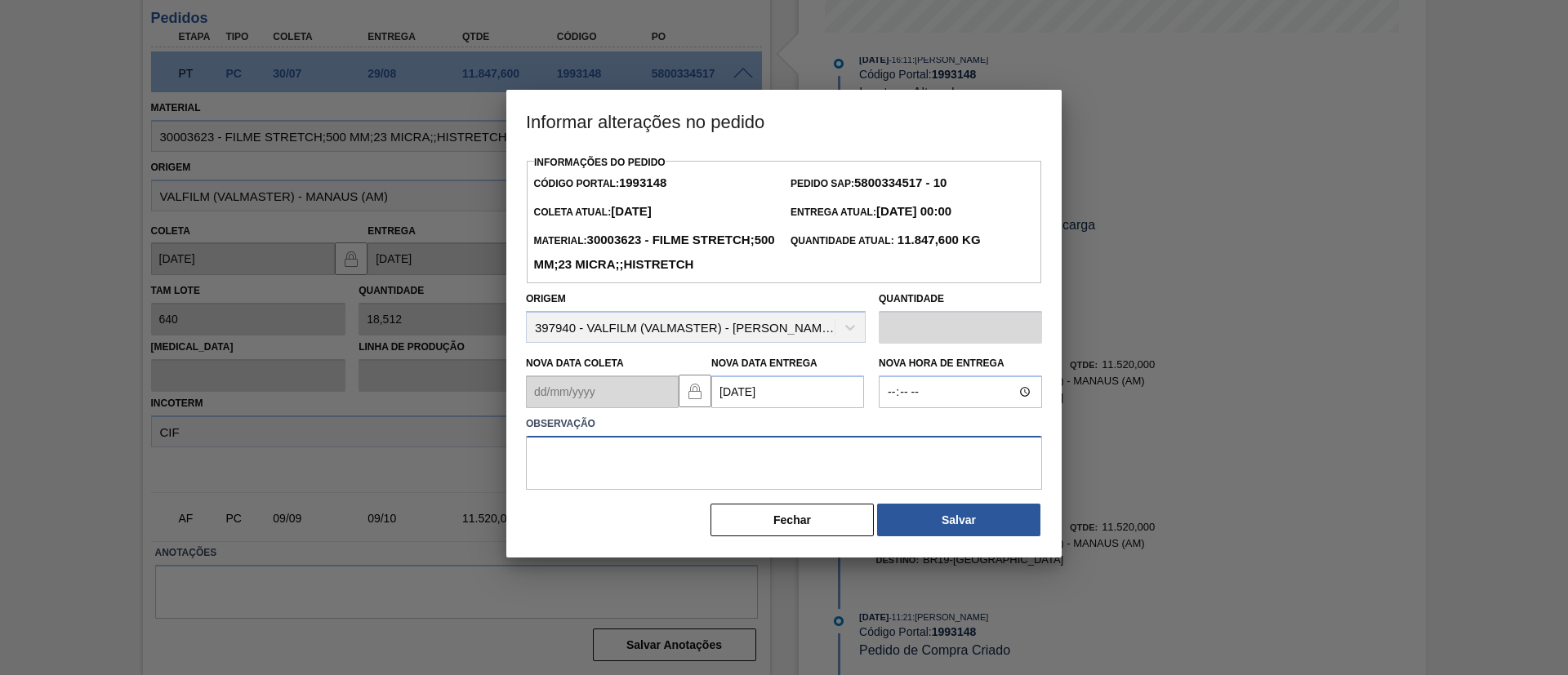
click at [798, 483] on textarea at bounding box center [784, 463] width 517 height 54
type textarea "Data Original"
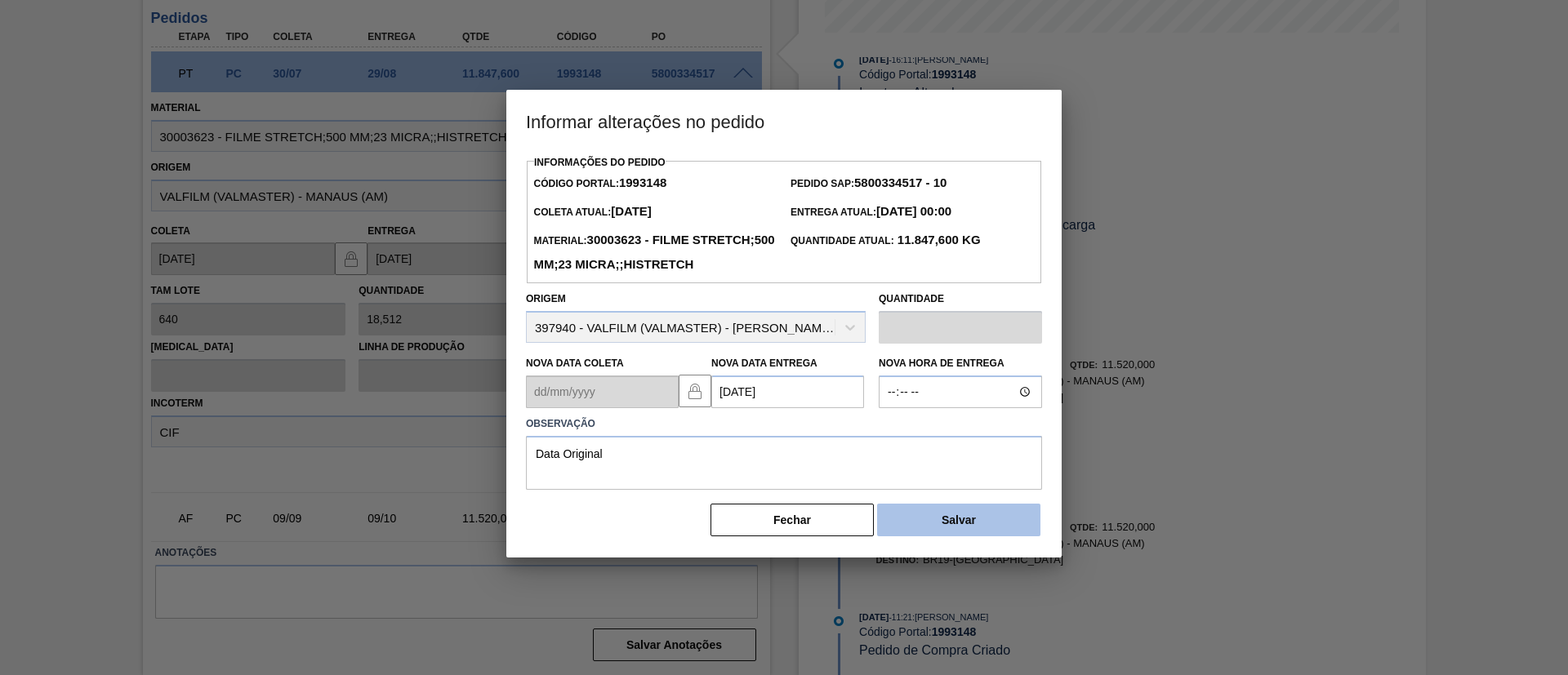
click at [907, 536] on button "Salvar" at bounding box center [958, 520] width 164 height 33
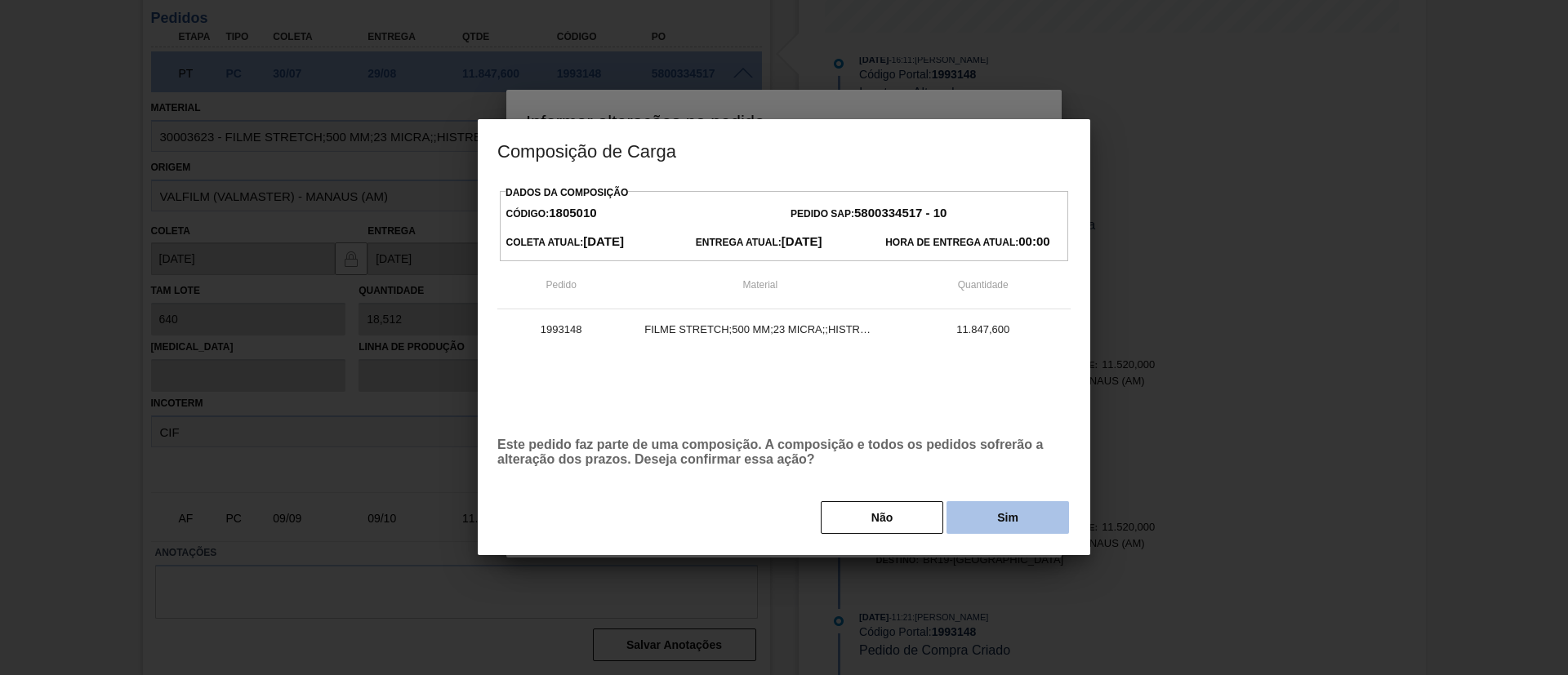
click at [972, 529] on button "Sim" at bounding box center [1008, 518] width 123 height 33
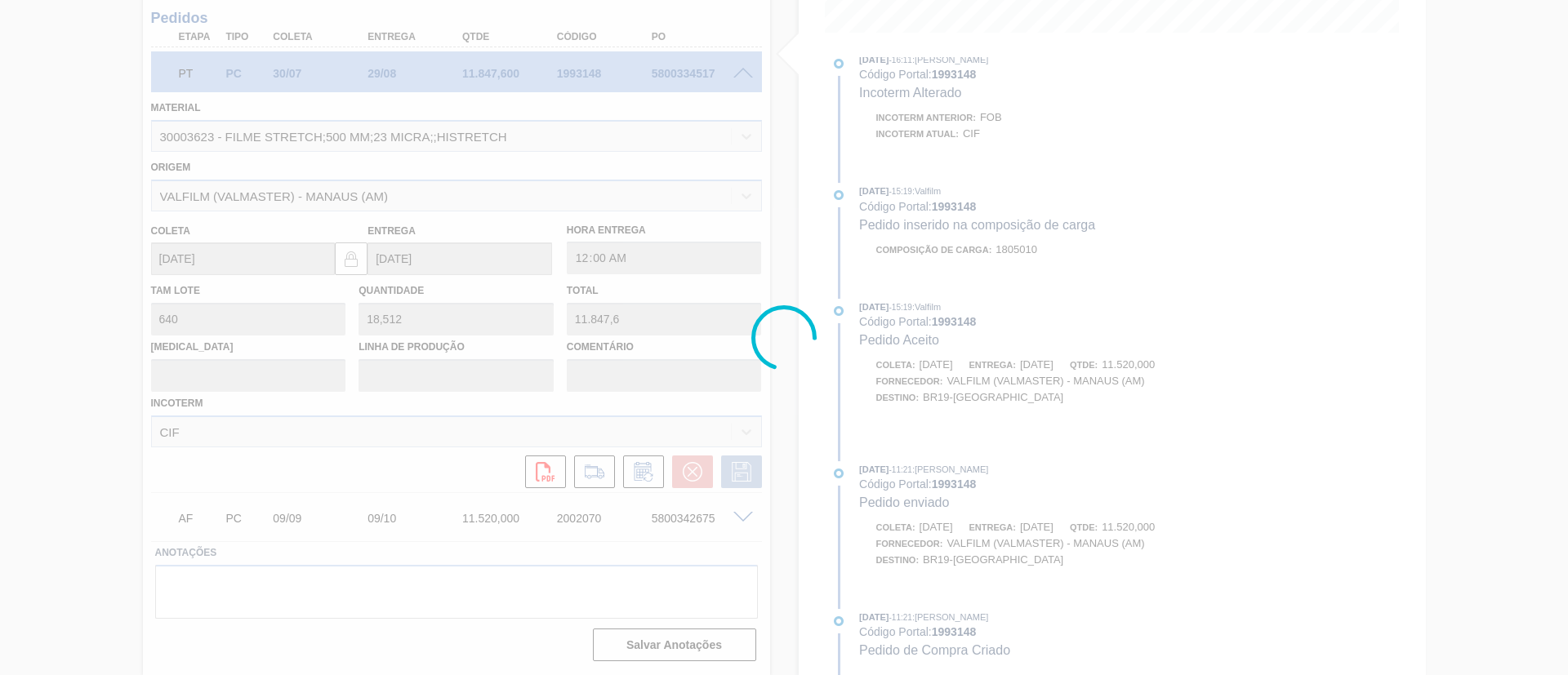
scroll to position [961, 0]
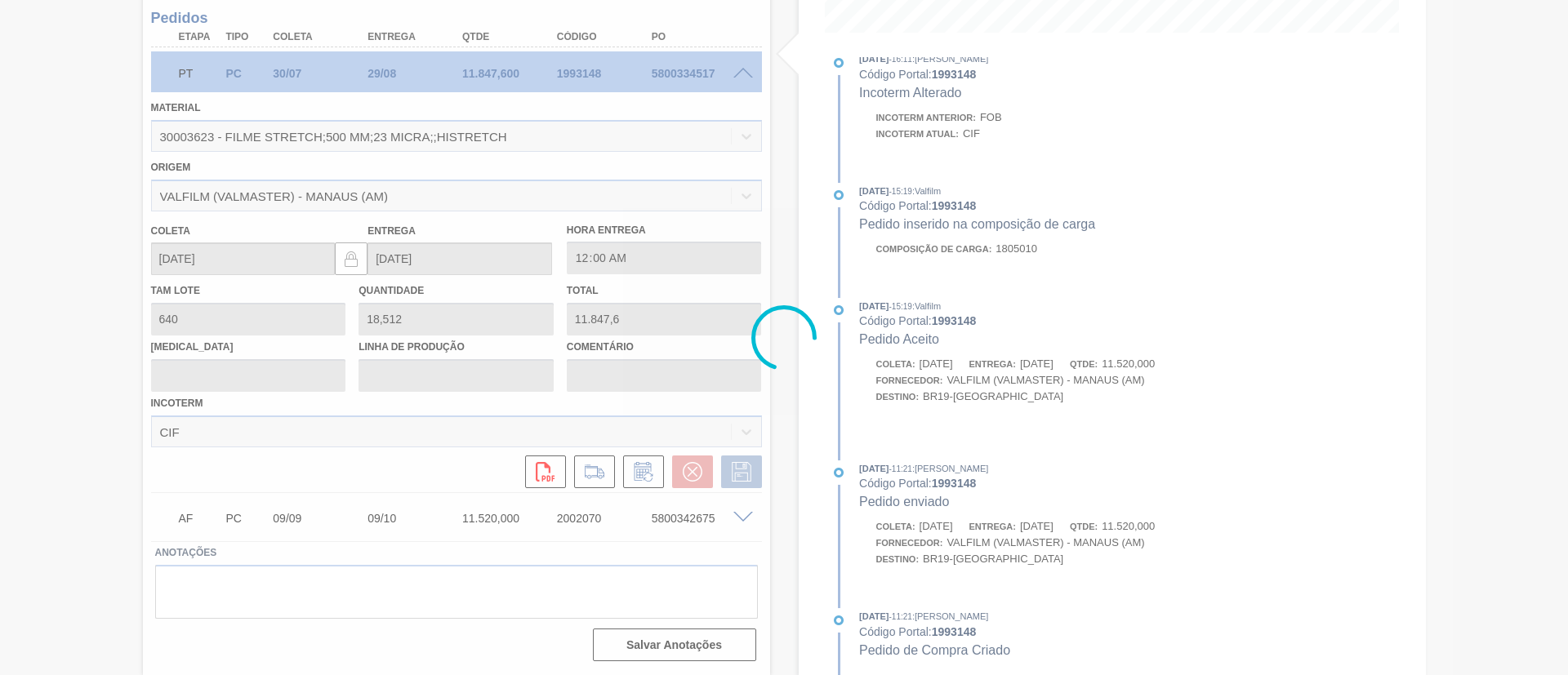
type input "Data Original"
type input "[DATE]"
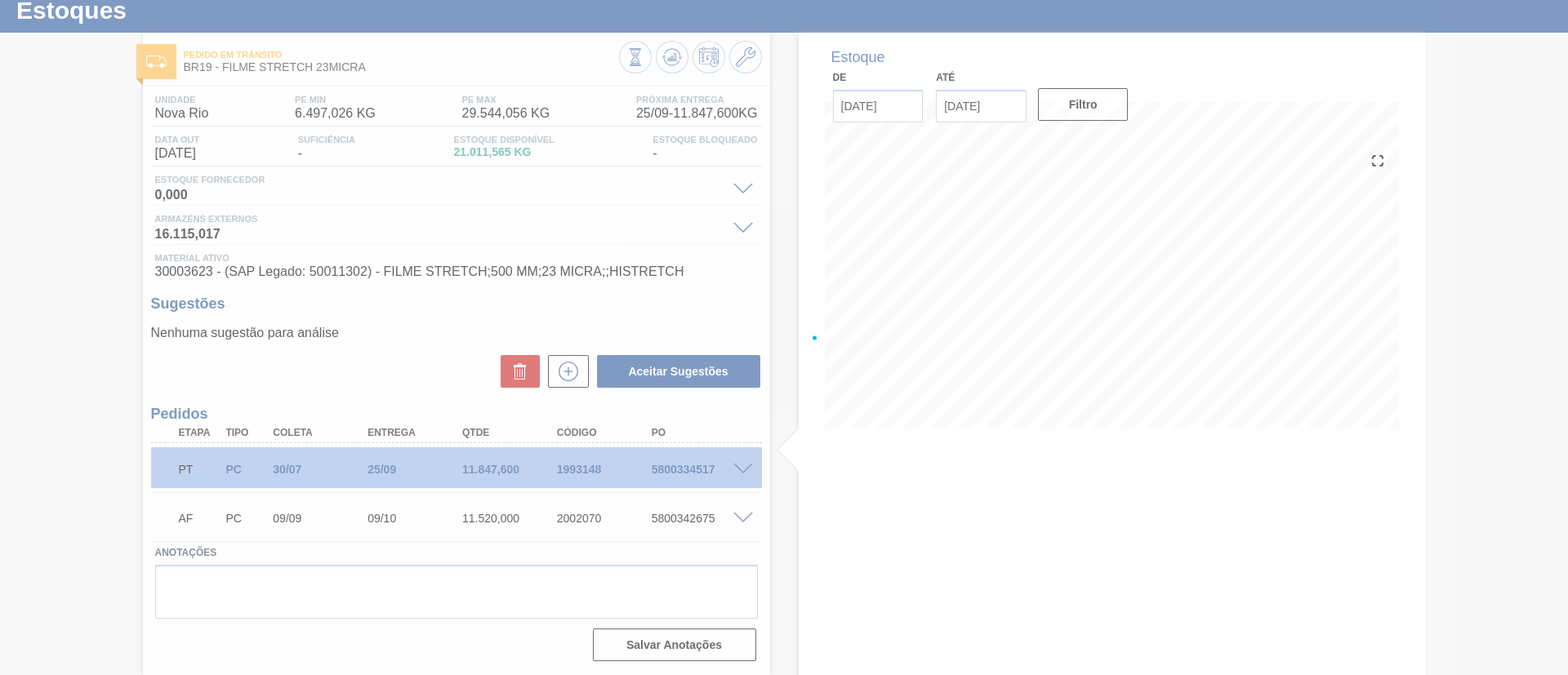
scroll to position [49, 0]
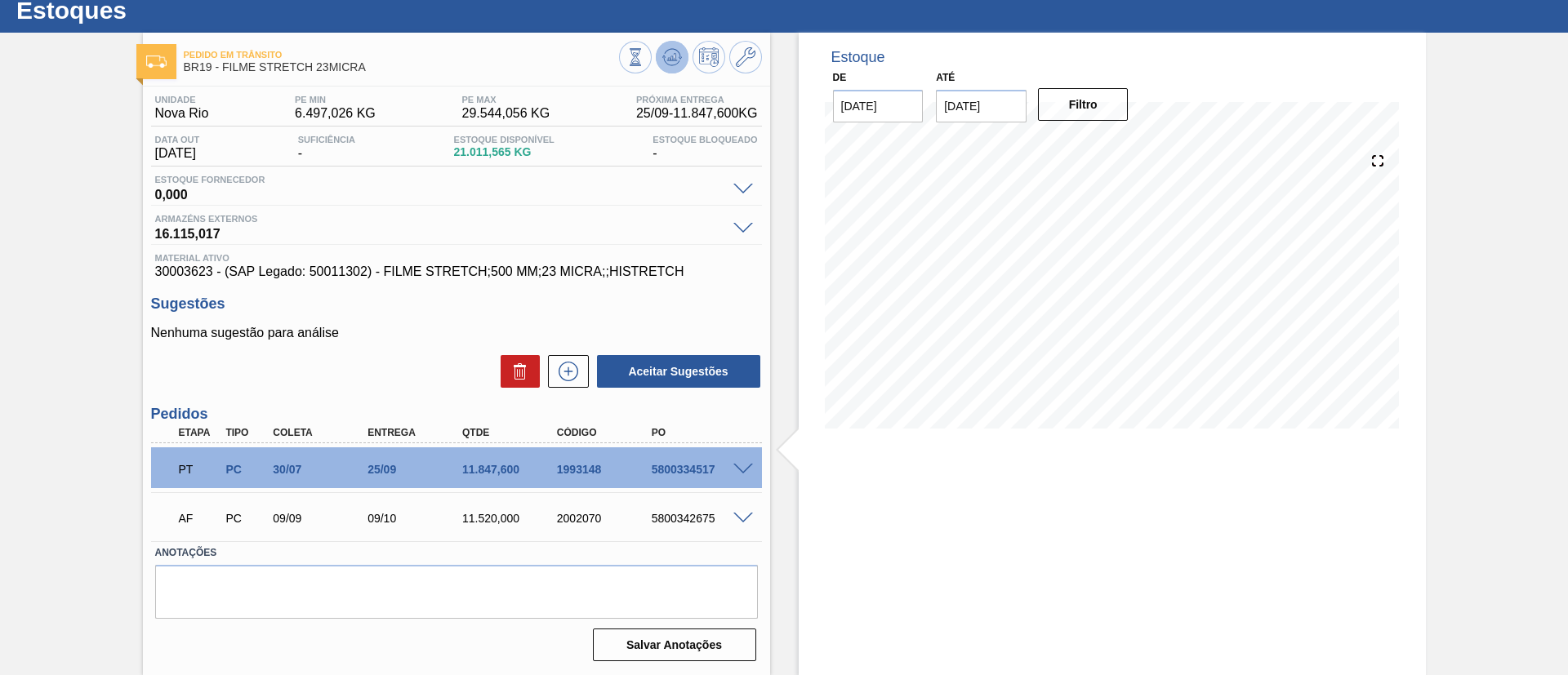
click at [680, 62] on button at bounding box center [672, 58] width 33 height 33
click at [738, 460] on div "PT PC 30/07 25/09 11.847,600 1993148 5800334517" at bounding box center [457, 468] width 611 height 41
click at [740, 462] on div at bounding box center [746, 468] width 33 height 12
click at [742, 465] on span at bounding box center [744, 469] width 20 height 12
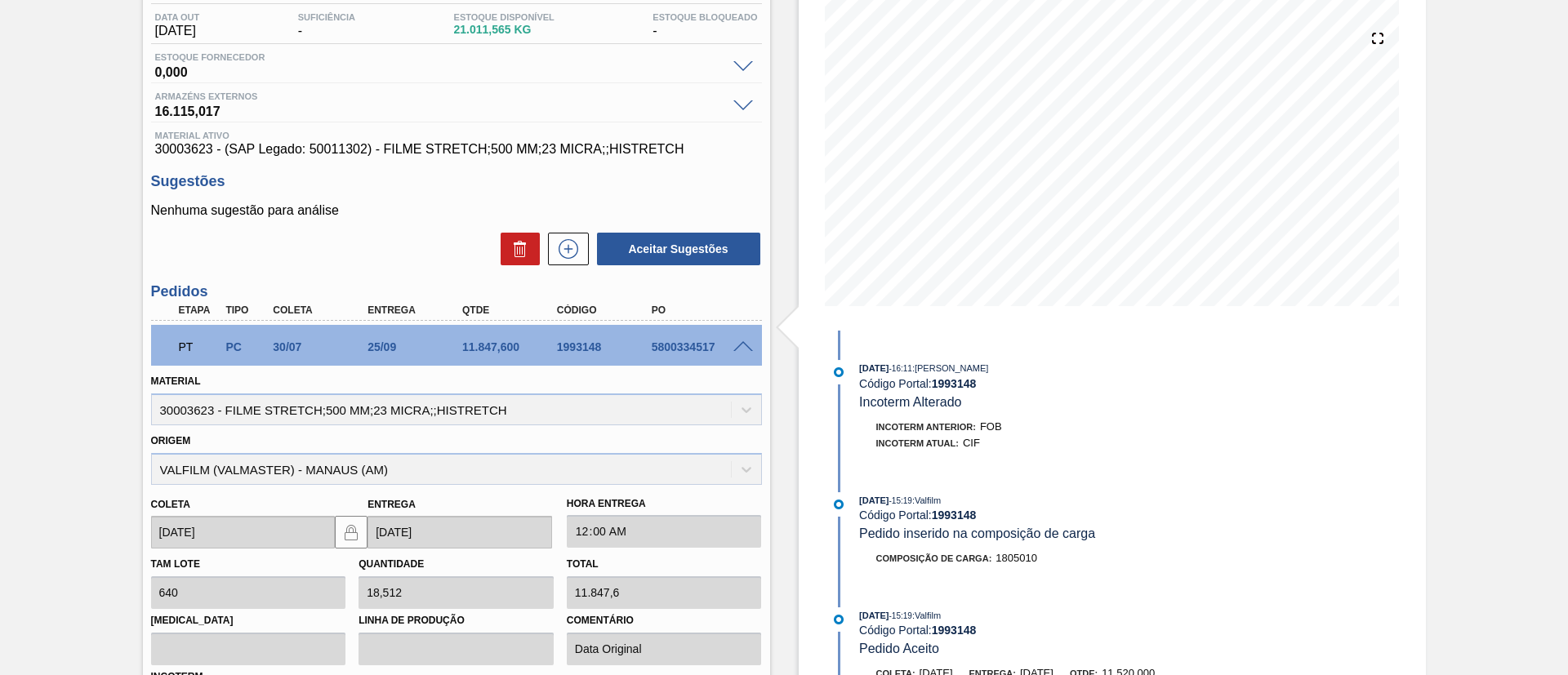
scroll to position [961, 0]
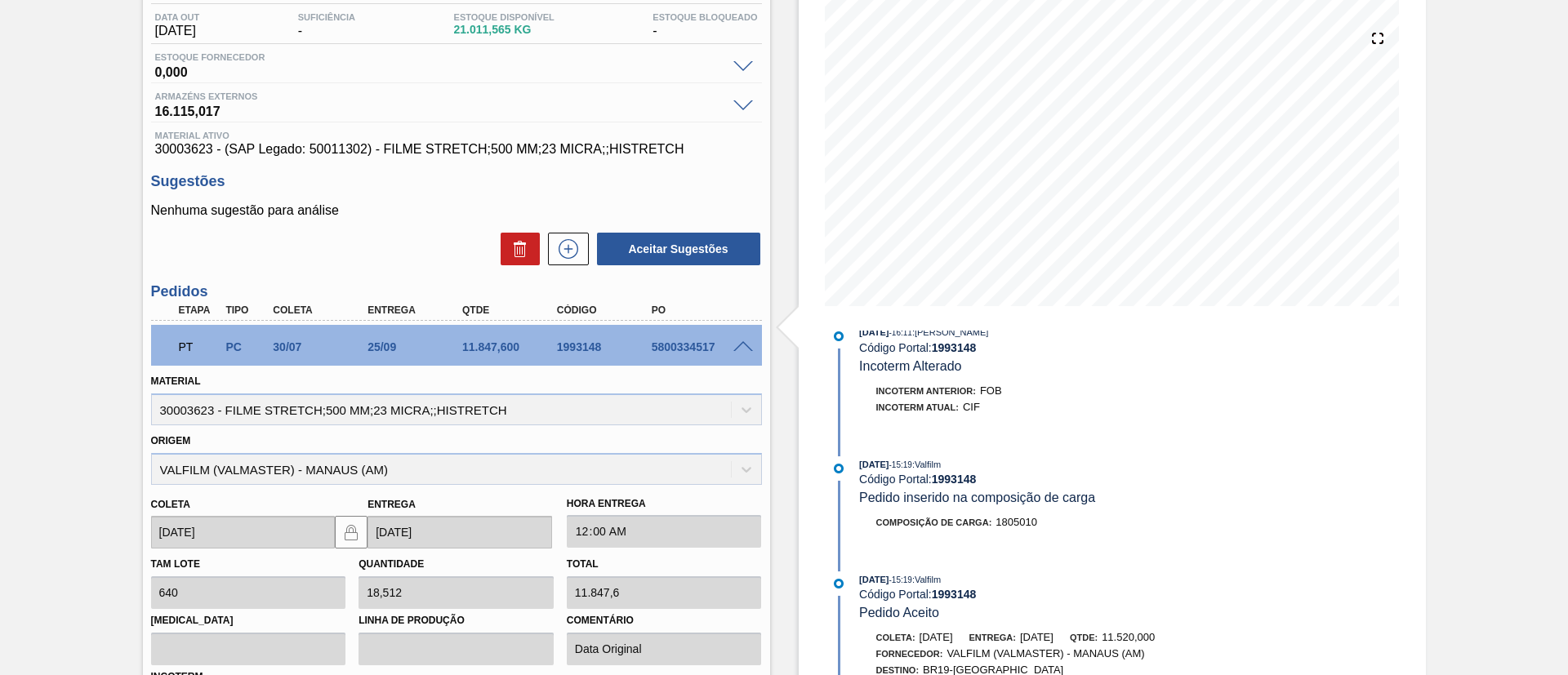
click at [738, 355] on div "PT PC 30/07 25/09 11.847,600 1993148 5800334517" at bounding box center [457, 345] width 611 height 41
click at [738, 353] on div "5800334517" at bounding box center [700, 347] width 106 height 13
click at [740, 346] on span at bounding box center [744, 347] width 20 height 12
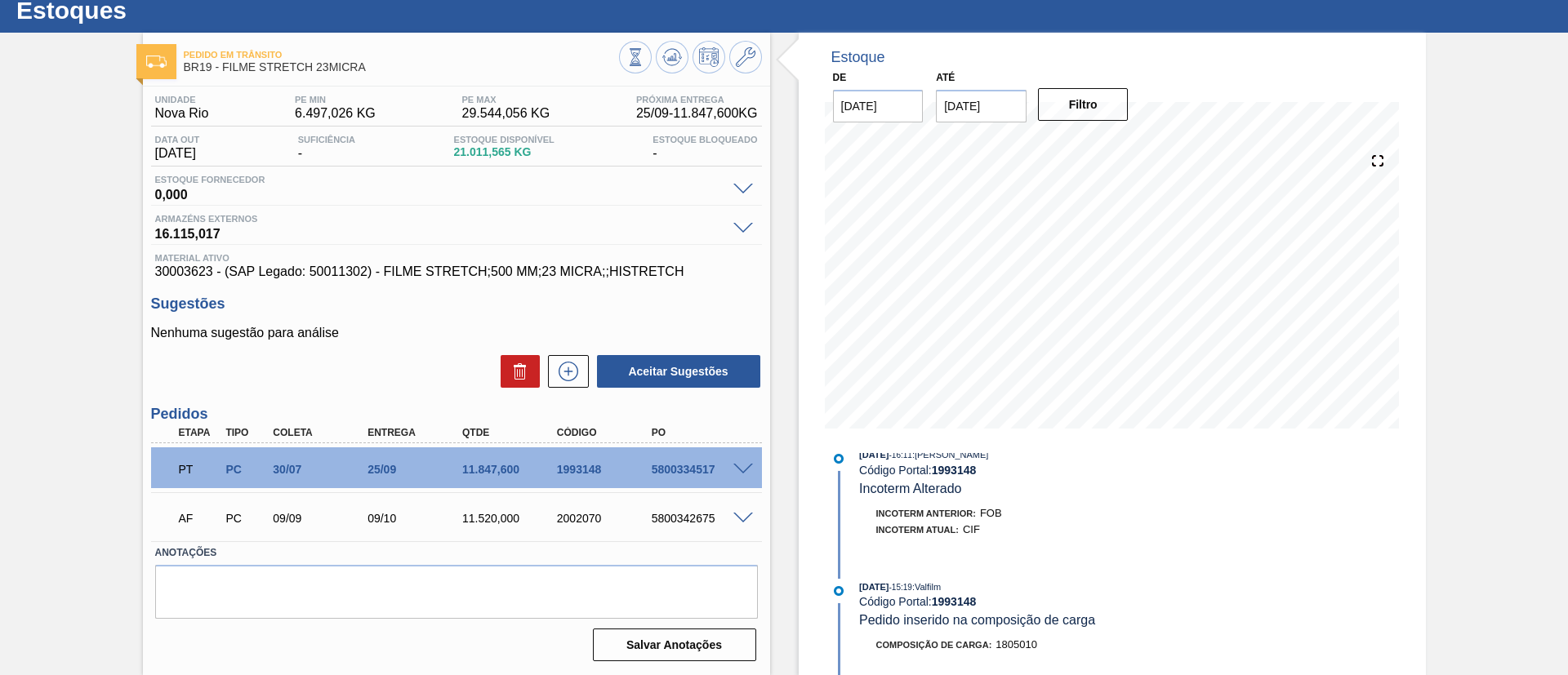
scroll to position [49, 0]
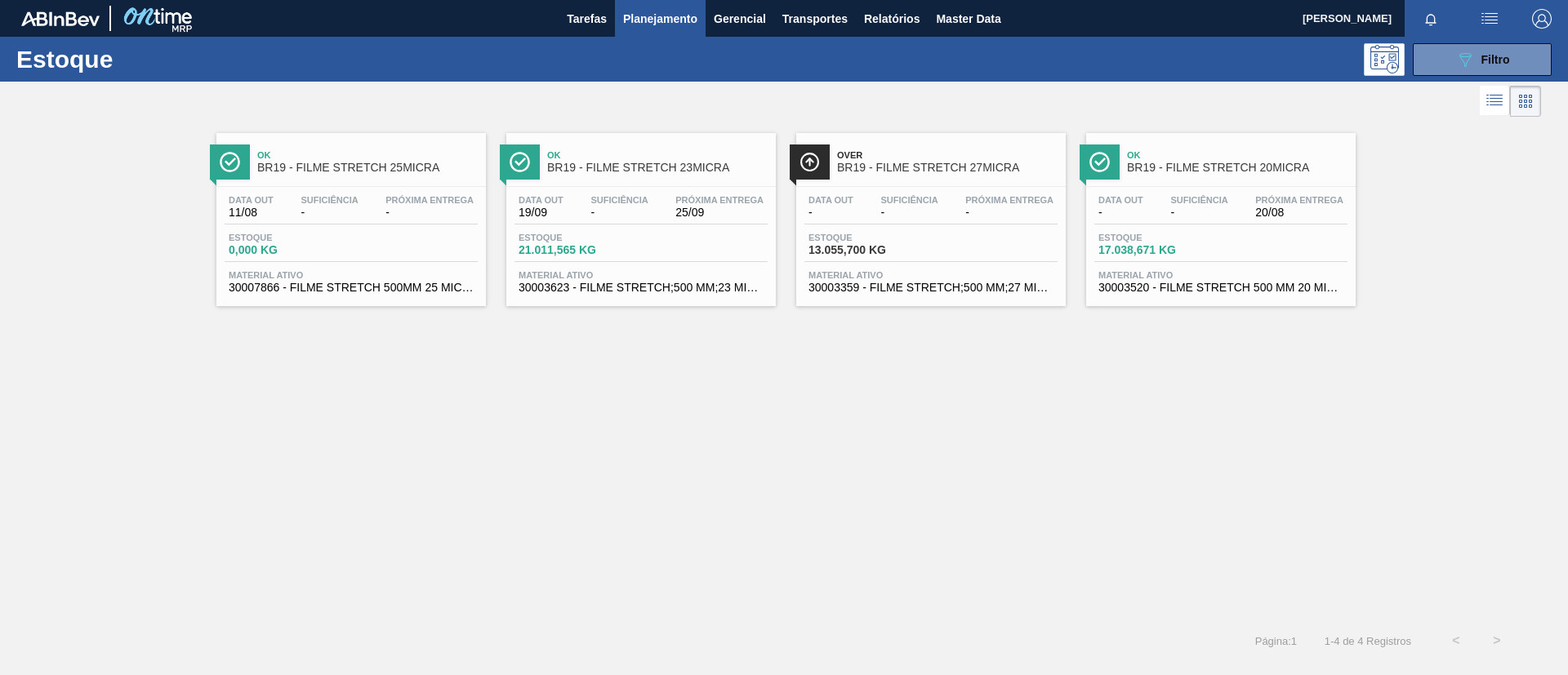
click at [1009, 170] on span "BR19 - FILME STRETCH 27MICRA" at bounding box center [948, 168] width 220 height 12
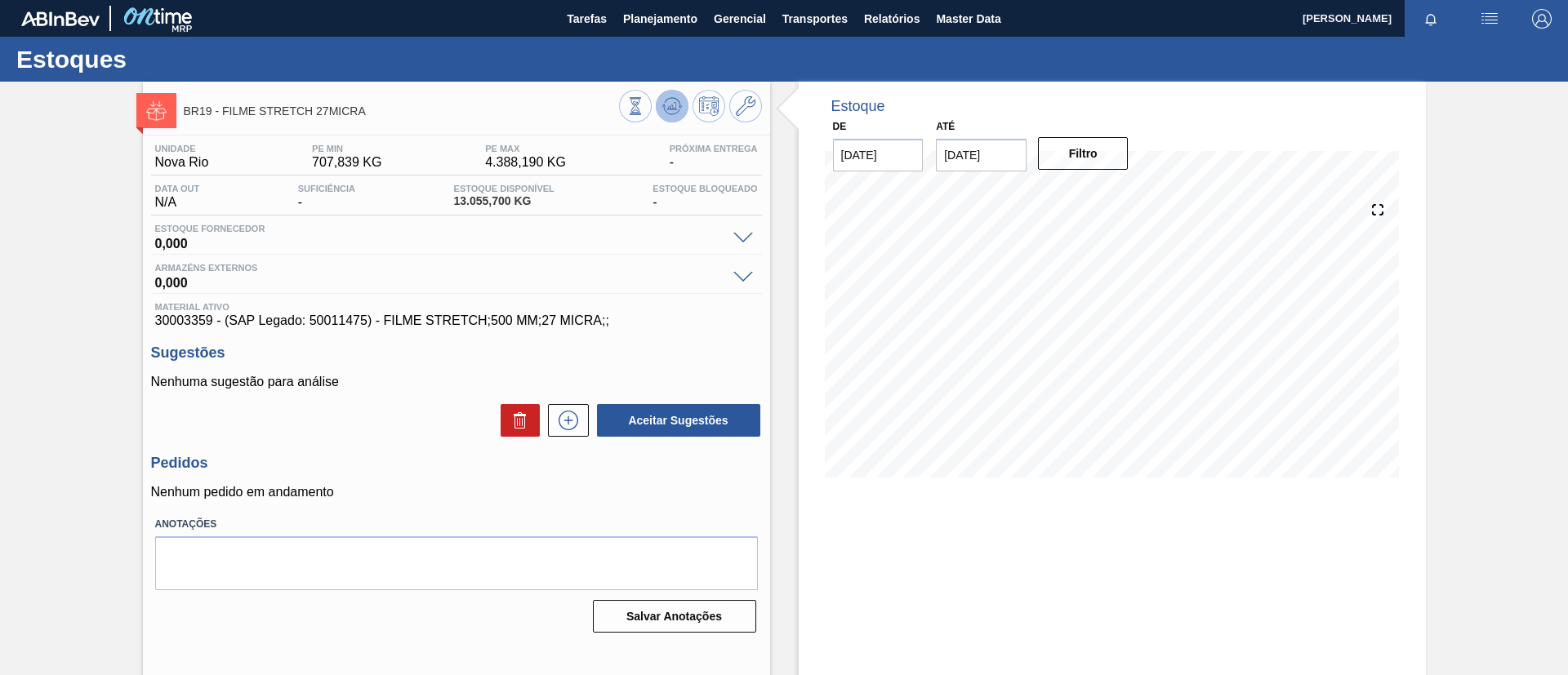
click at [644, 102] on icon at bounding box center [636, 106] width 18 height 18
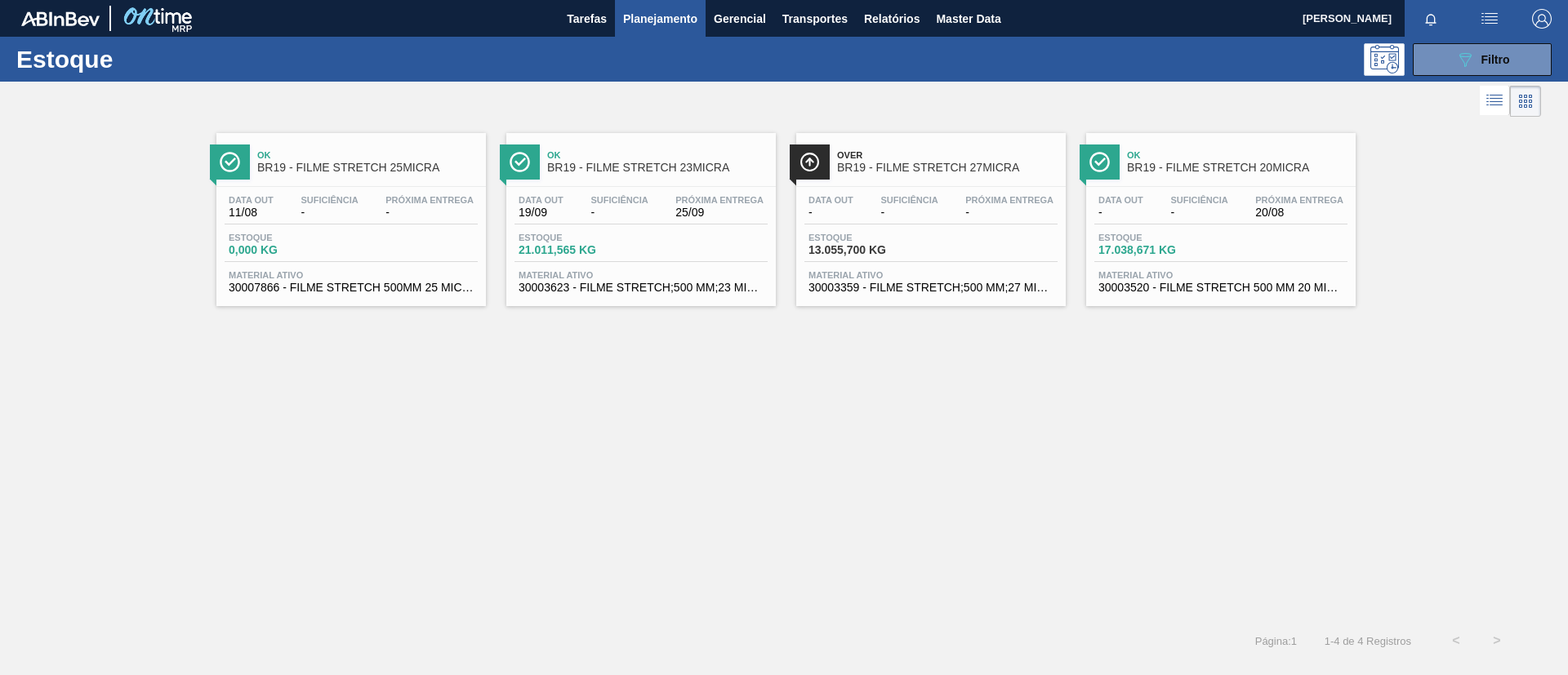
click at [1201, 162] on span "BR19 - FILME STRETCH 20MICRA" at bounding box center [1237, 168] width 220 height 12
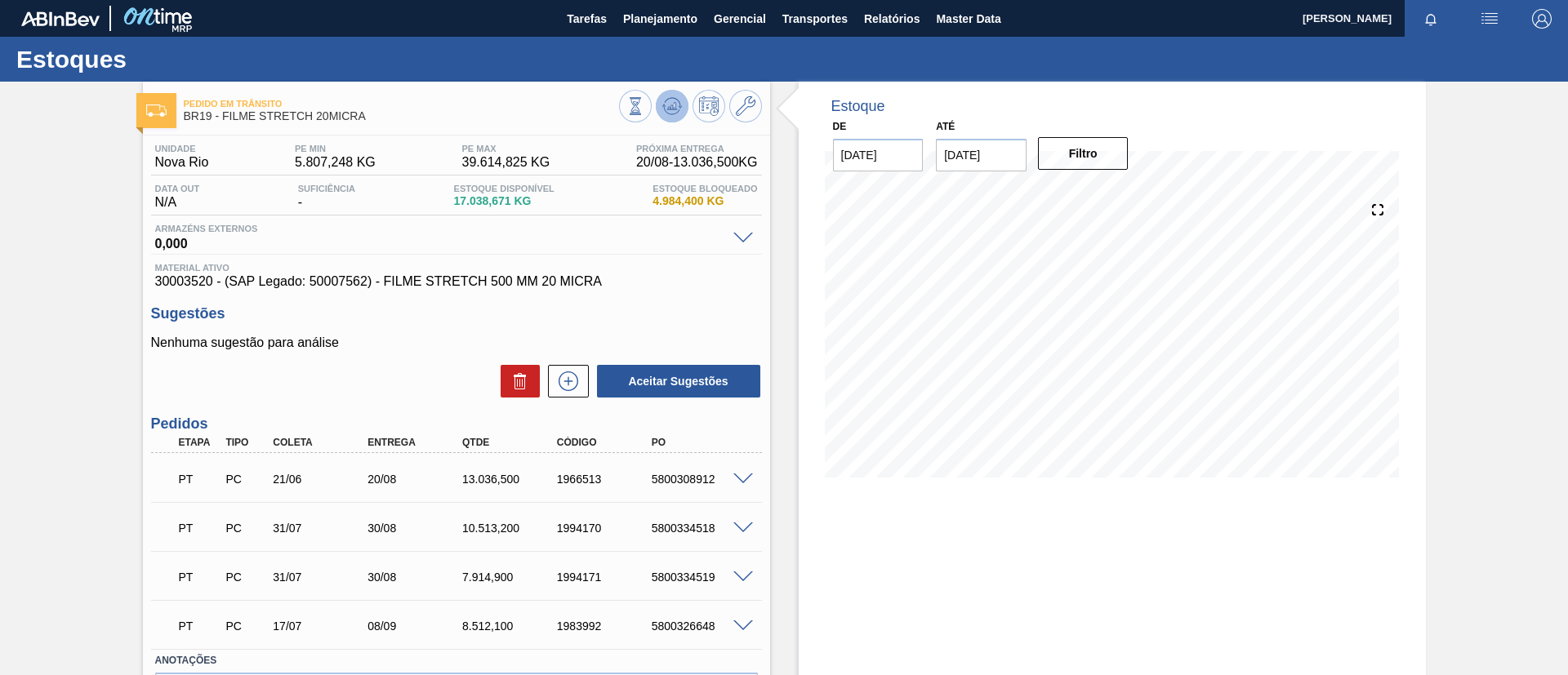
click at [644, 111] on icon at bounding box center [636, 106] width 18 height 18
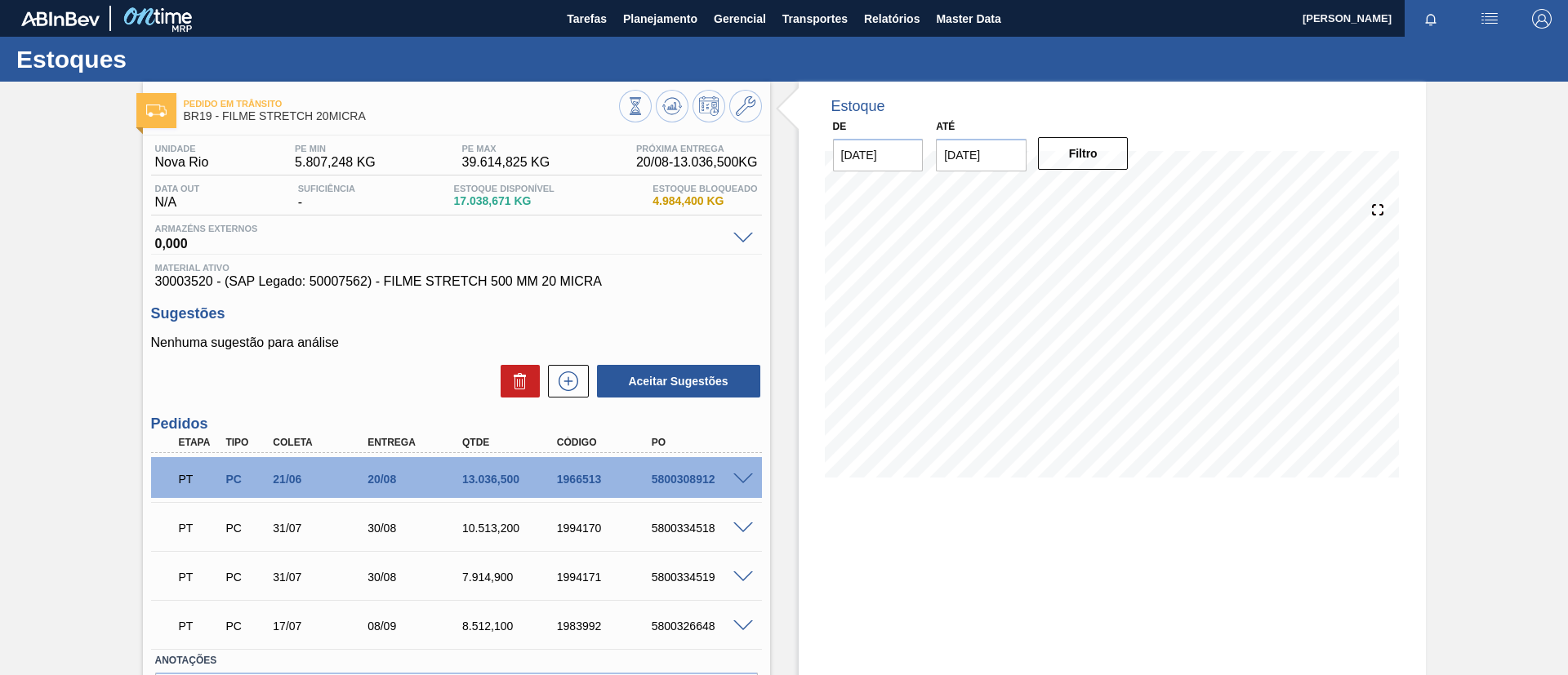
click at [739, 474] on span at bounding box center [744, 479] width 20 height 12
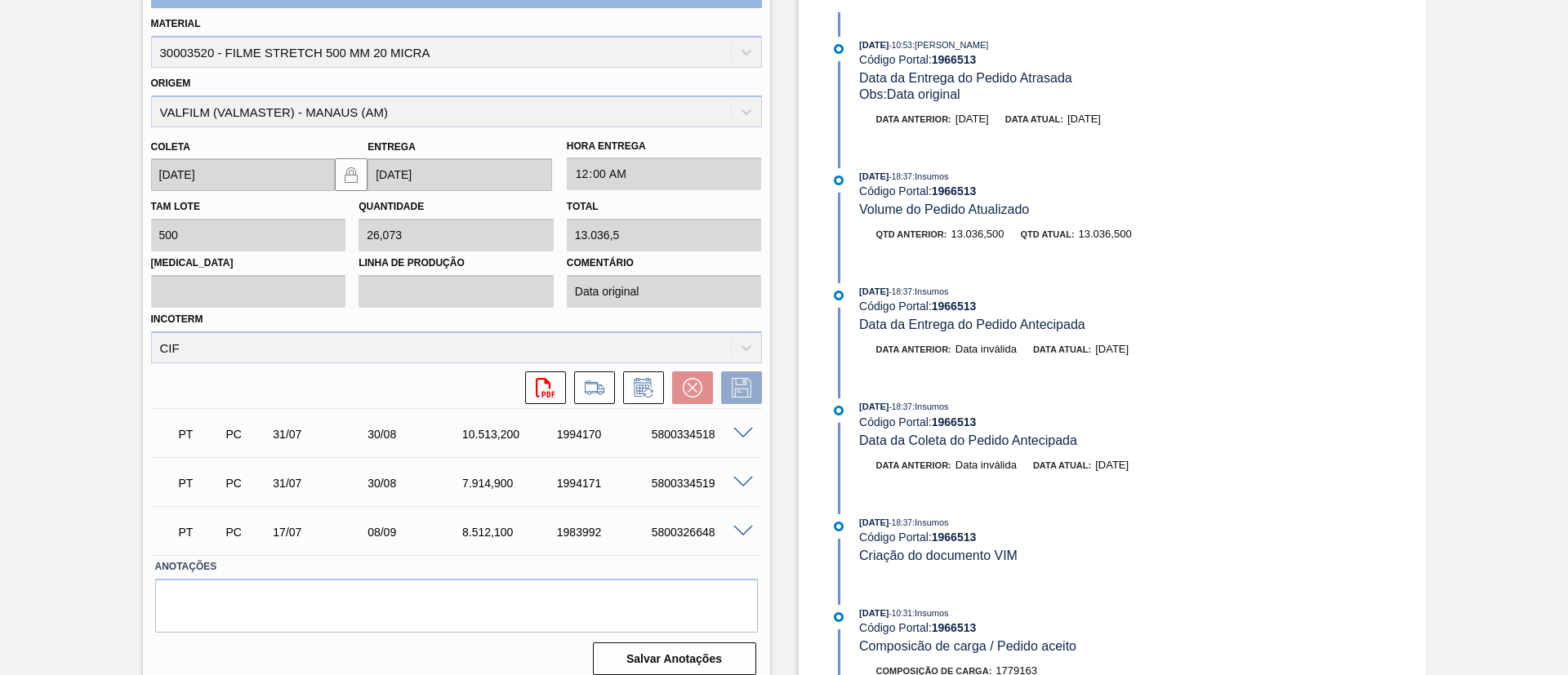
scroll to position [368, 0]
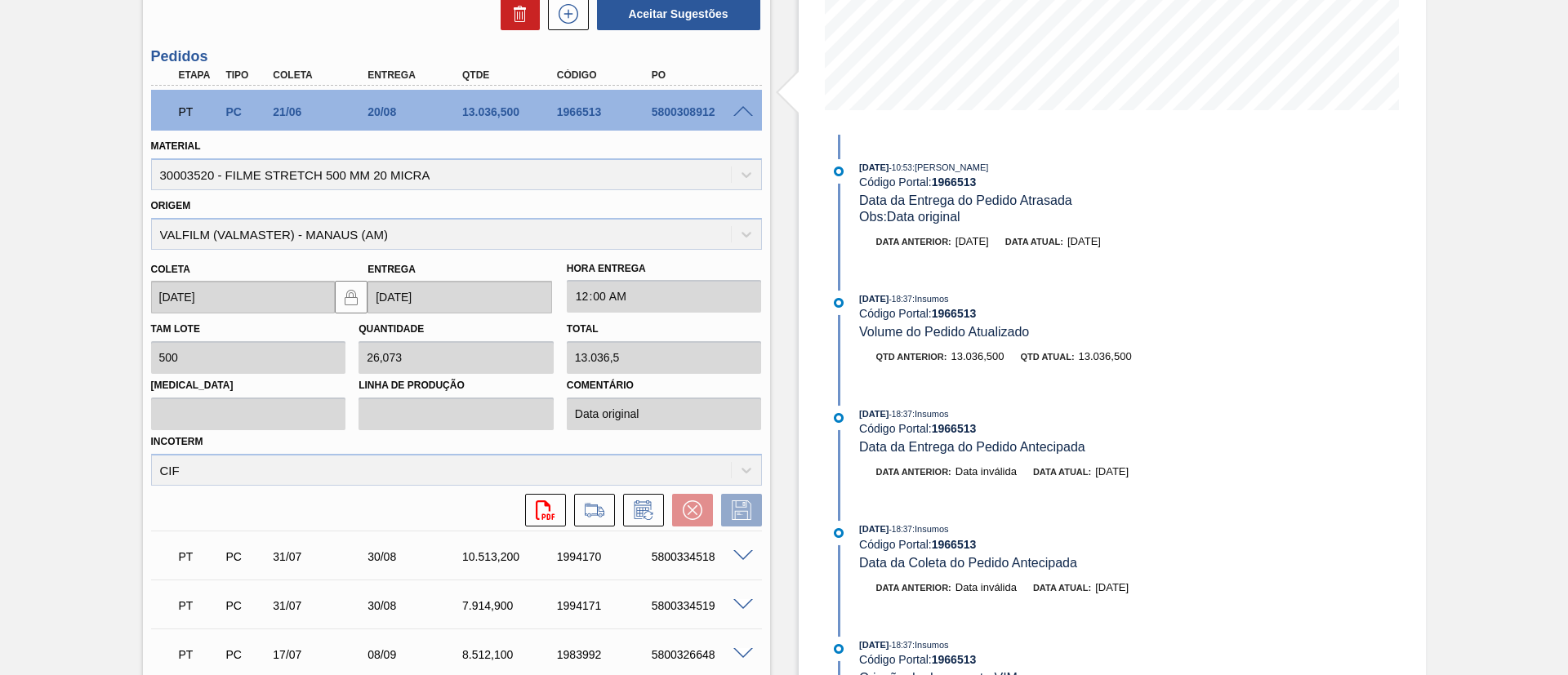
click at [748, 115] on div "PT PC 21/06 20/08 13.036,500 1966513 5800308912" at bounding box center [457, 110] width 611 height 41
click at [748, 115] on span at bounding box center [744, 112] width 20 height 12
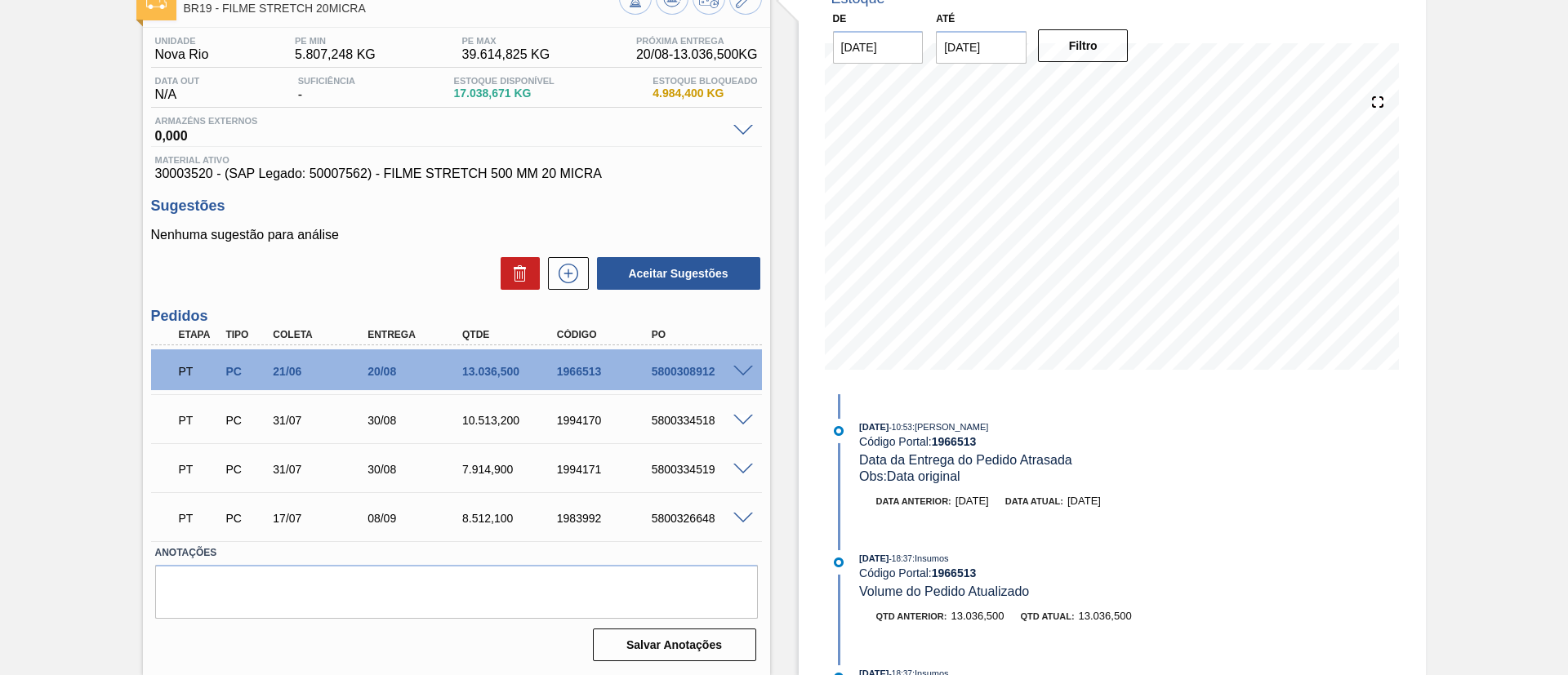
click at [743, 414] on div at bounding box center [746, 418] width 33 height 12
click at [743, 418] on span at bounding box center [744, 420] width 20 height 12
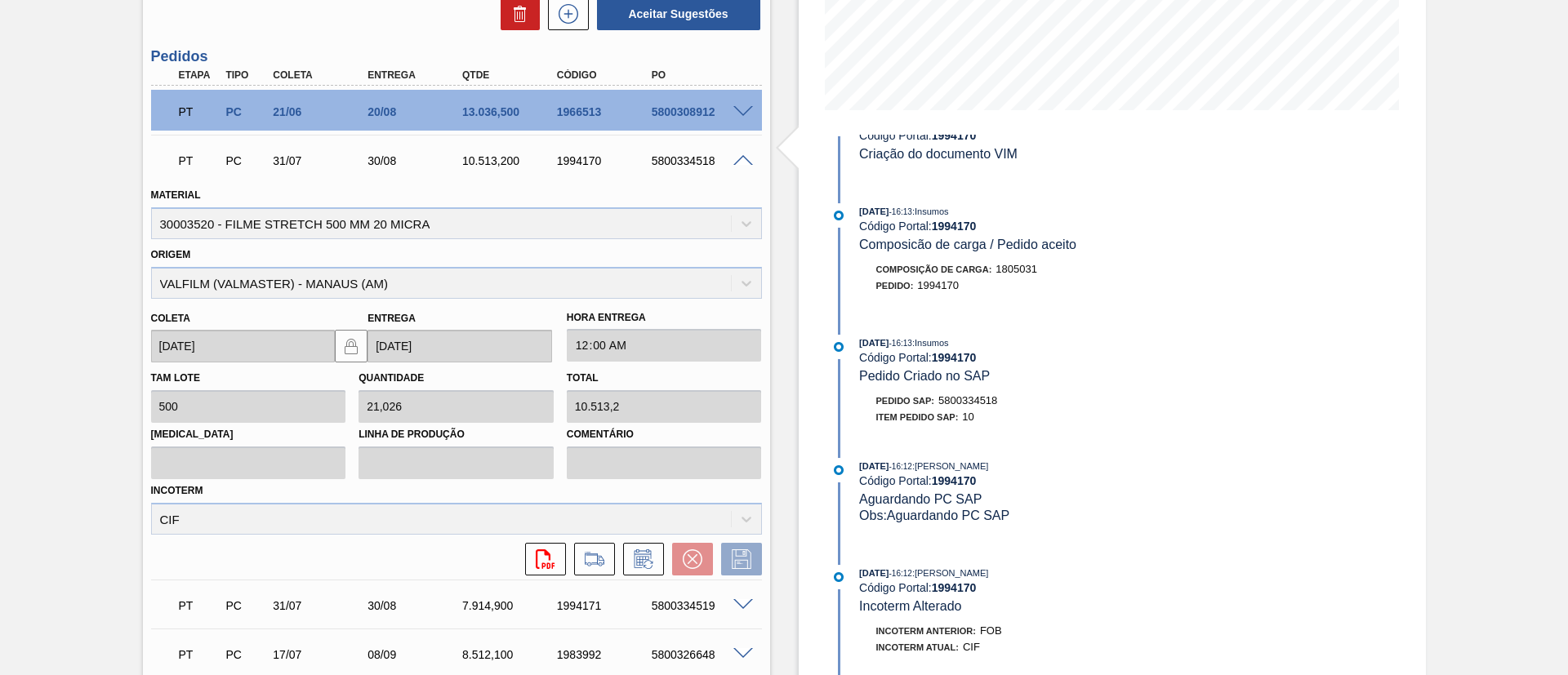
scroll to position [770, 0]
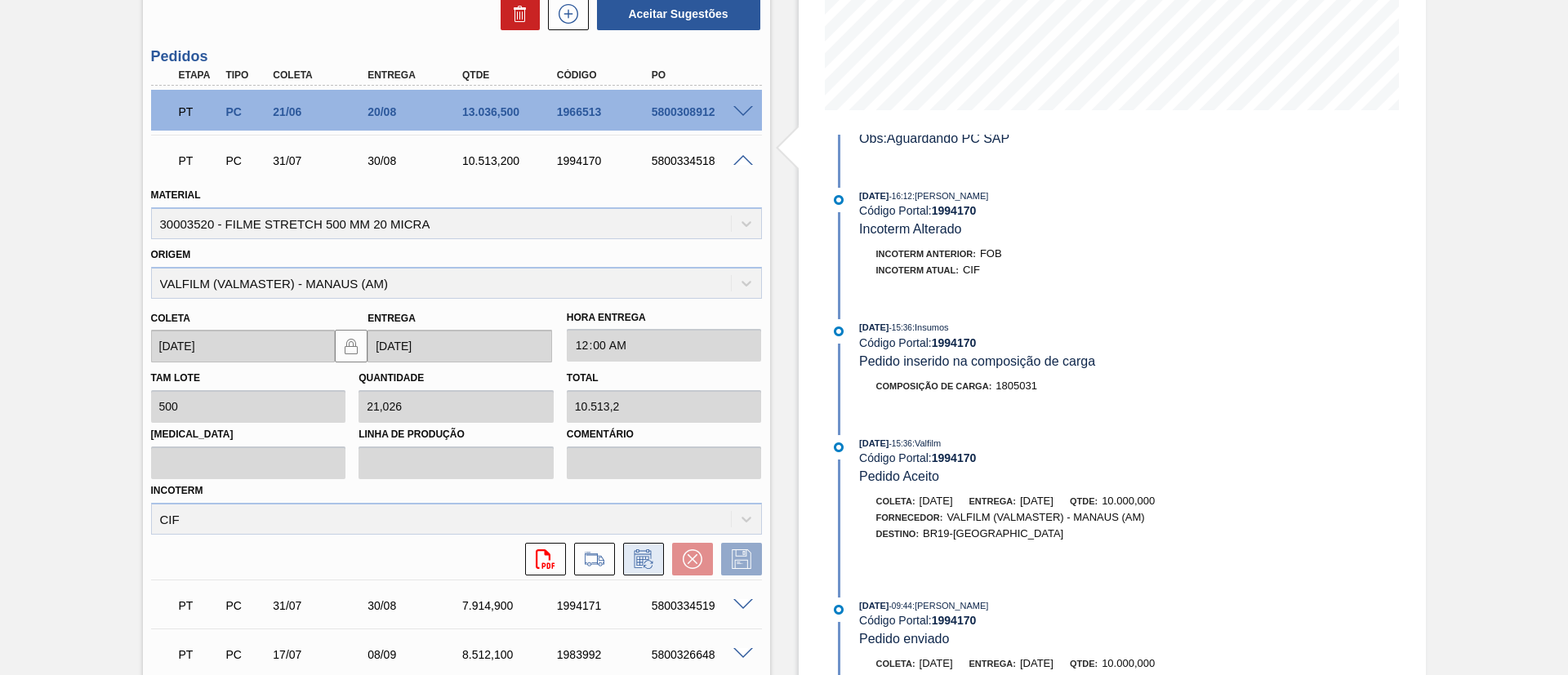
click at [645, 556] on icon at bounding box center [643, 561] width 12 height 10
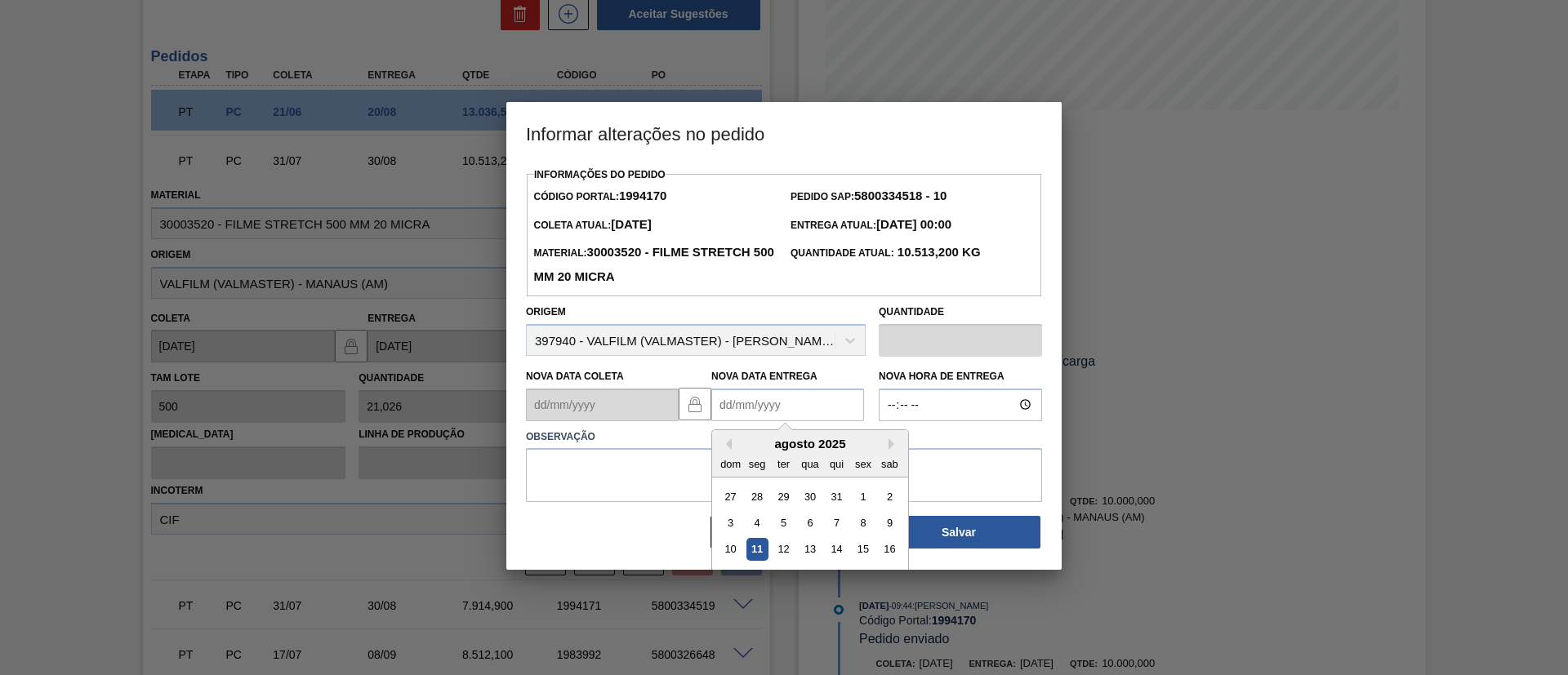
click at [791, 414] on Entrega "Nova Data Entrega" at bounding box center [788, 405] width 153 height 33
click at [882, 451] on div "agosto 2025" at bounding box center [810, 443] width 196 height 14
click at [890, 450] on button "Next Month" at bounding box center [894, 444] width 12 height 12
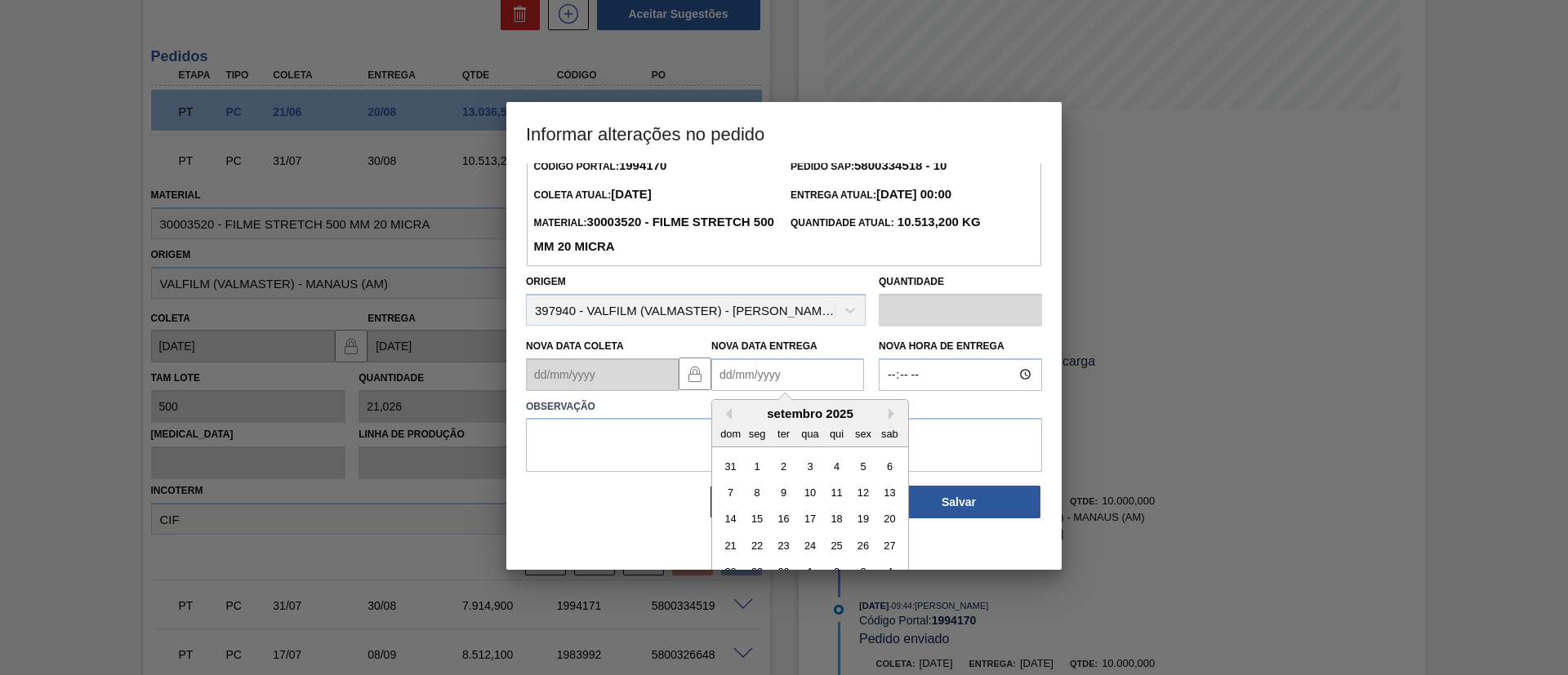
scroll to position [55, 0]
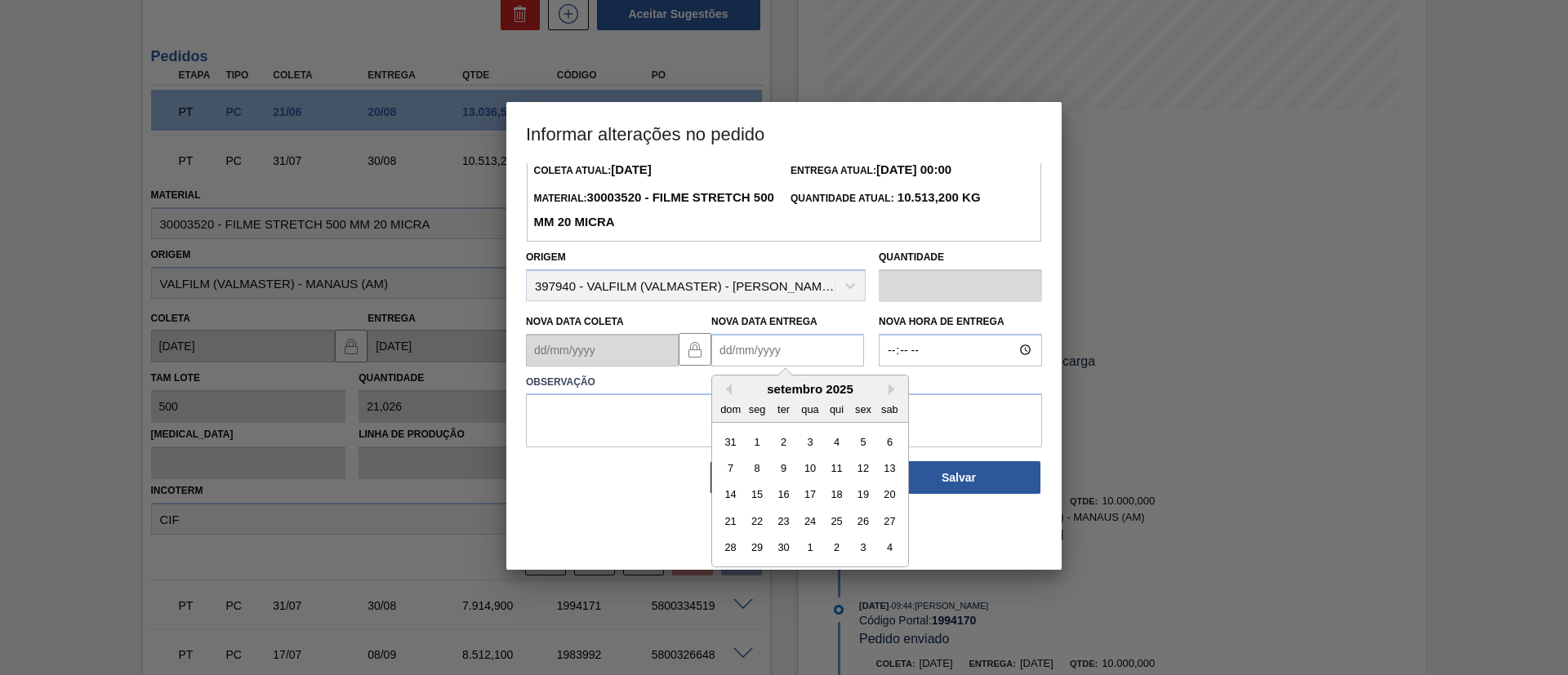
click at [856, 527] on div "26" at bounding box center [863, 521] width 22 height 22
type Entrega "[DATE]"
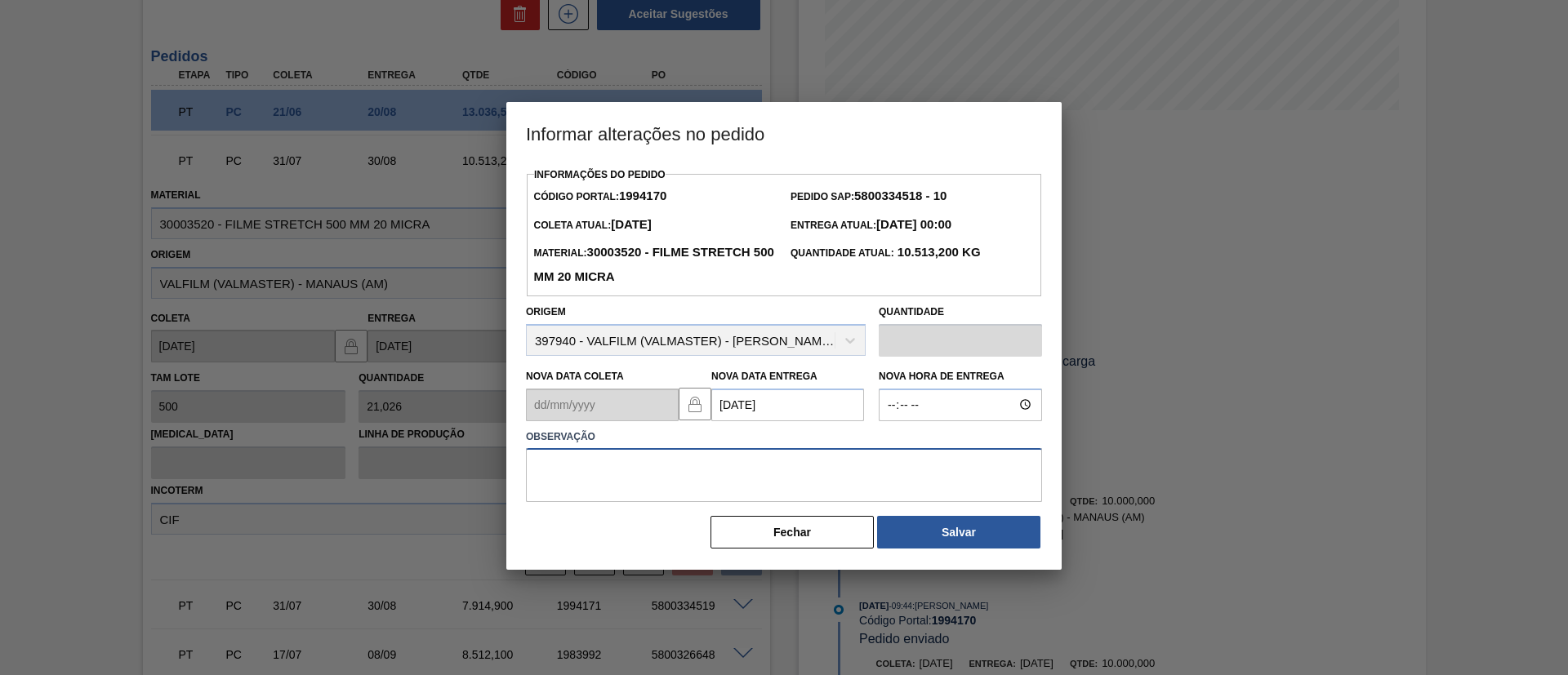
click at [830, 494] on textarea at bounding box center [784, 475] width 517 height 54
type textarea "Data Original"
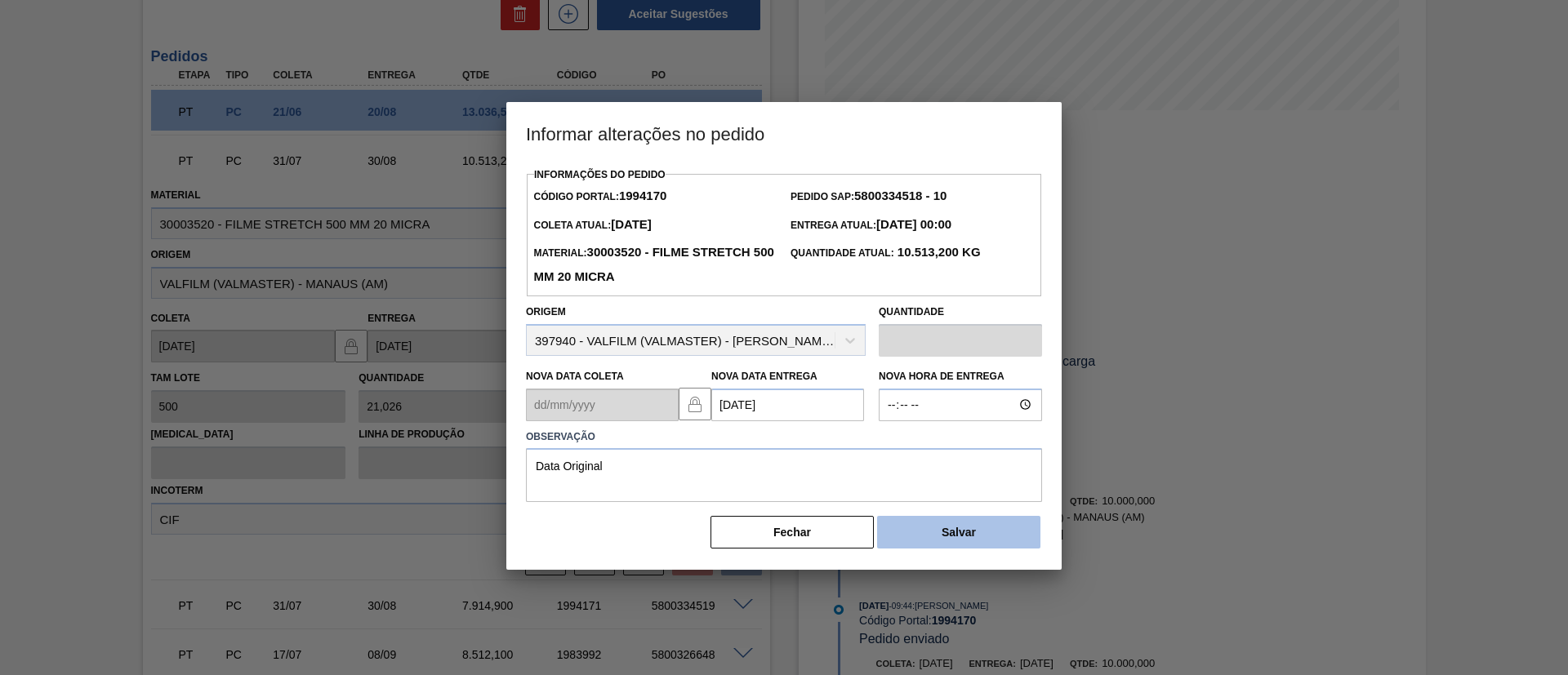
click at [942, 530] on button "Salvar" at bounding box center [958, 533] width 164 height 33
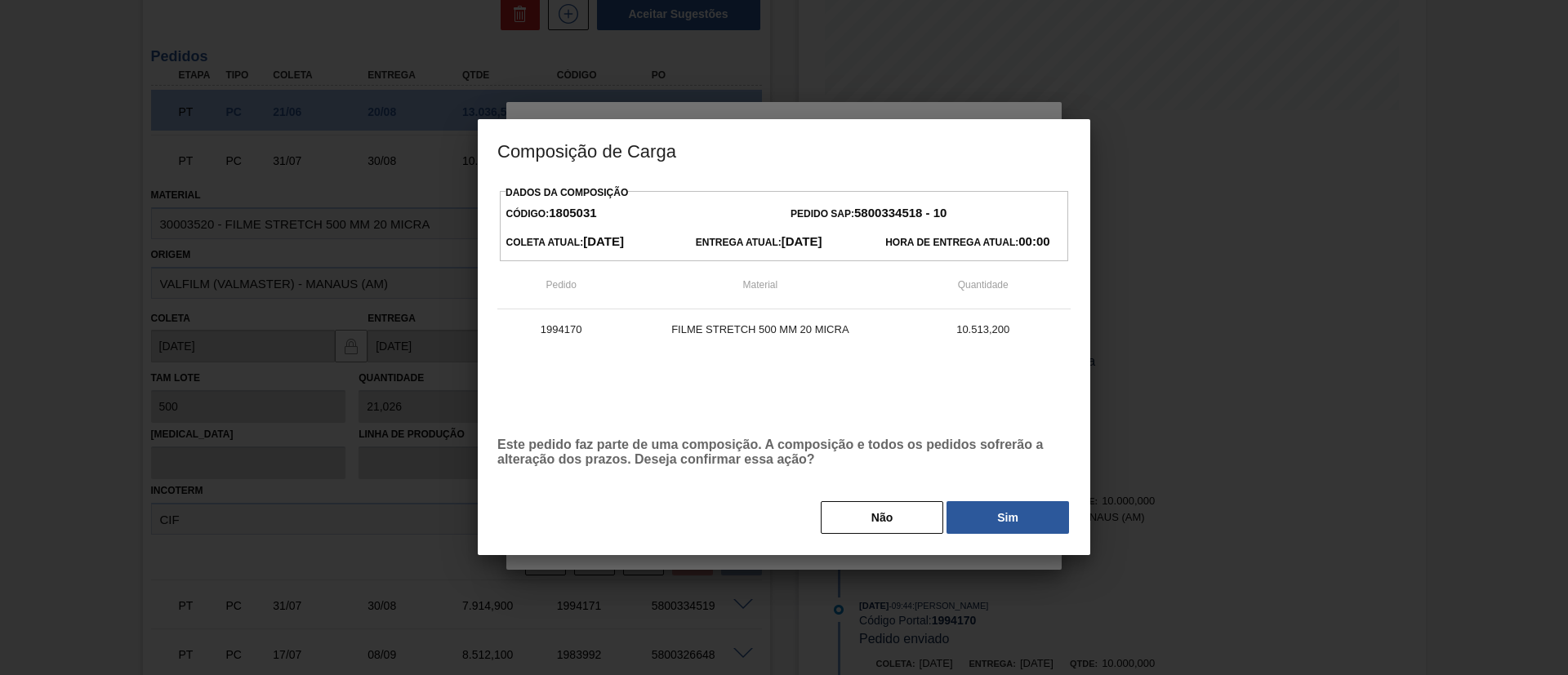
click at [985, 529] on button "Sim" at bounding box center [1008, 518] width 123 height 33
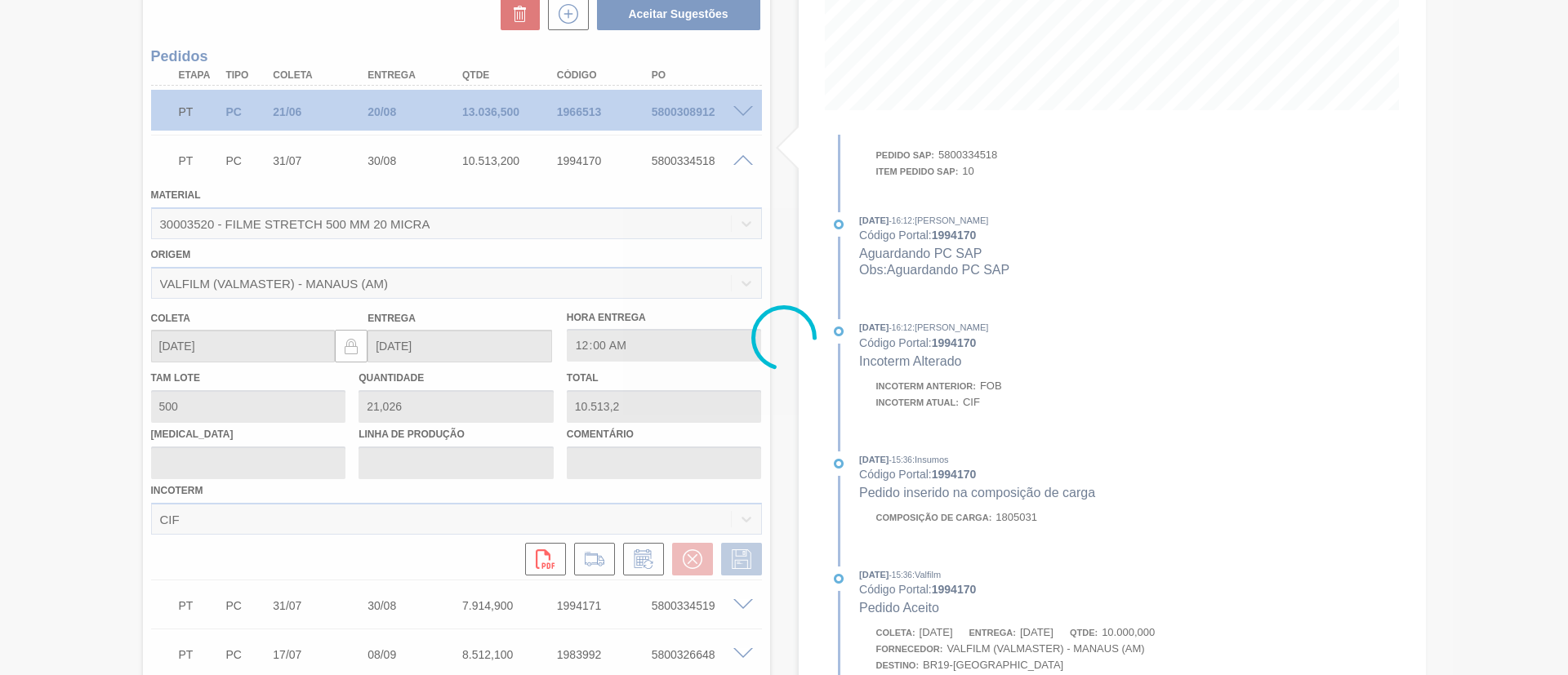
scroll to position [902, 0]
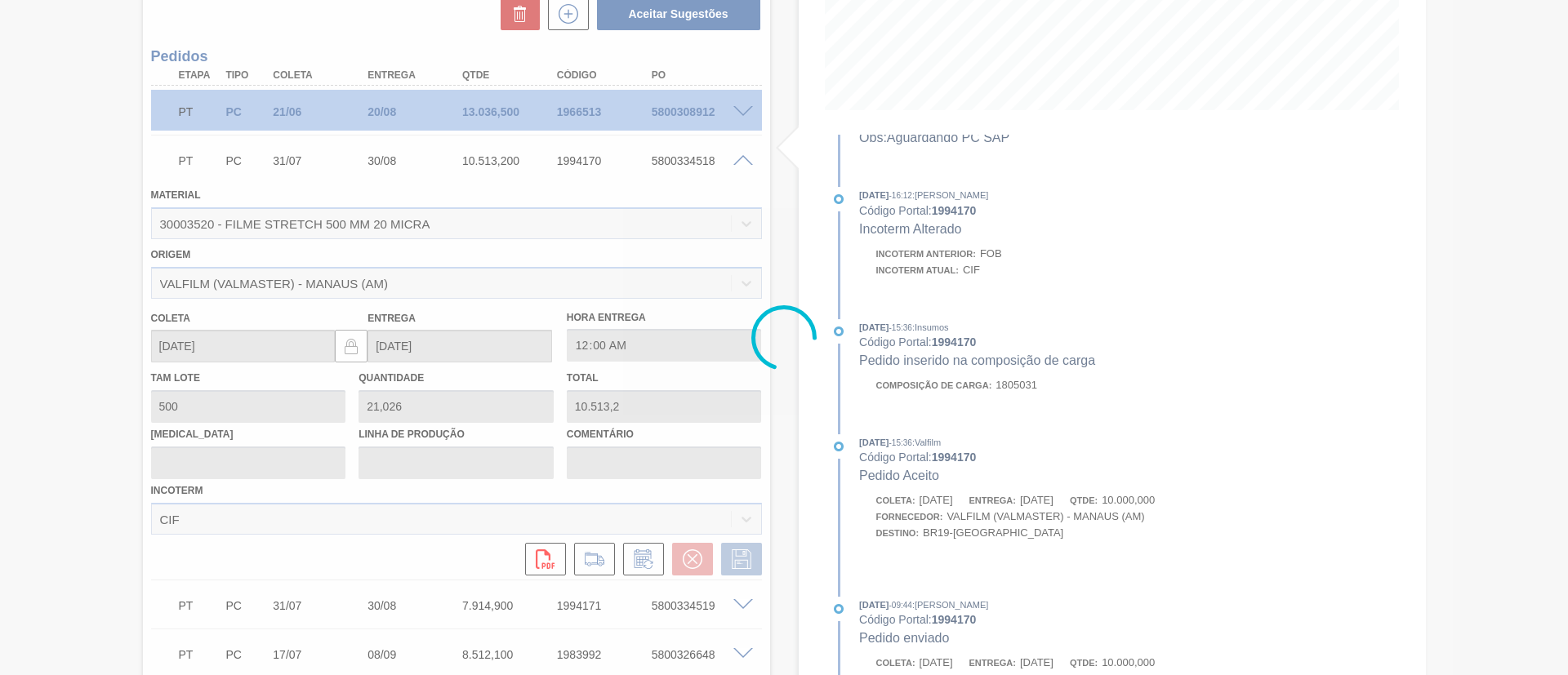
type input "Data Original"
type input "[DATE]"
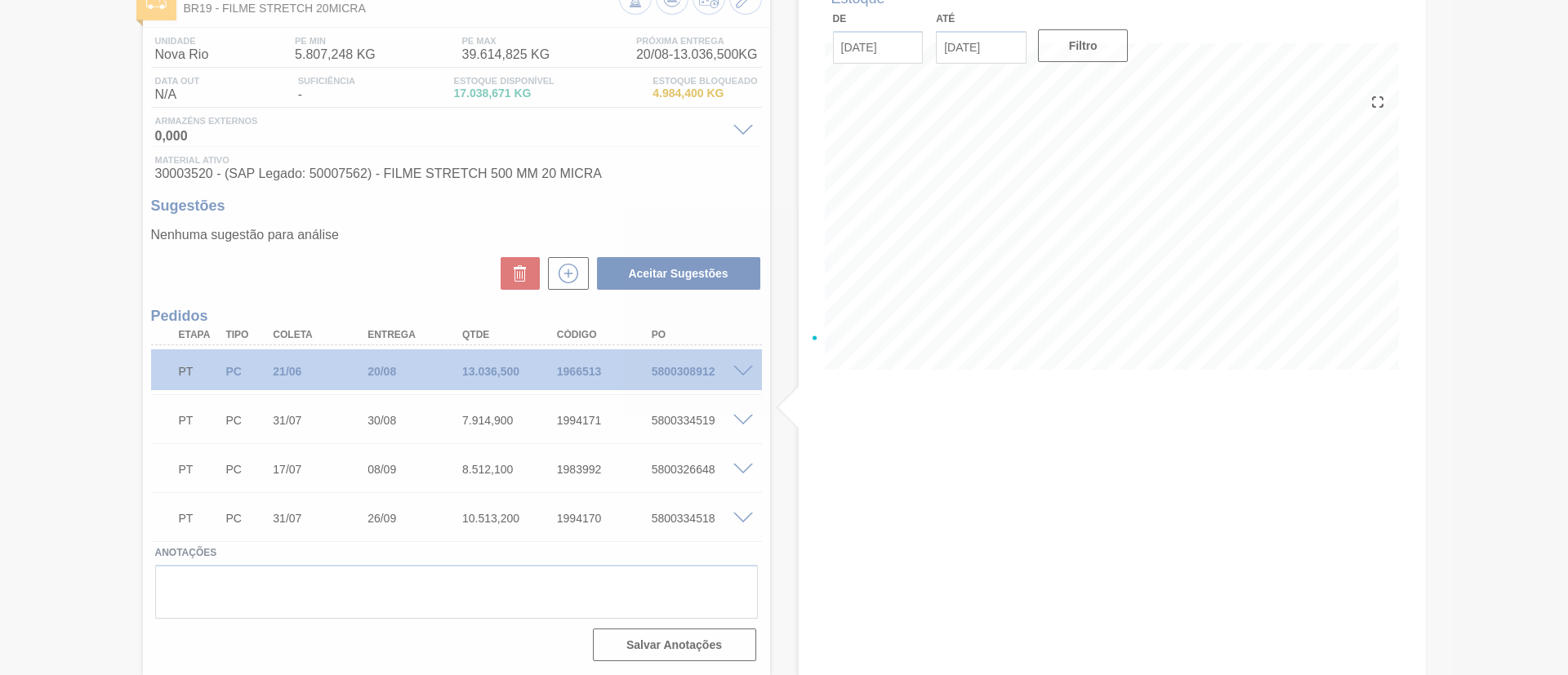
scroll to position [108, 0]
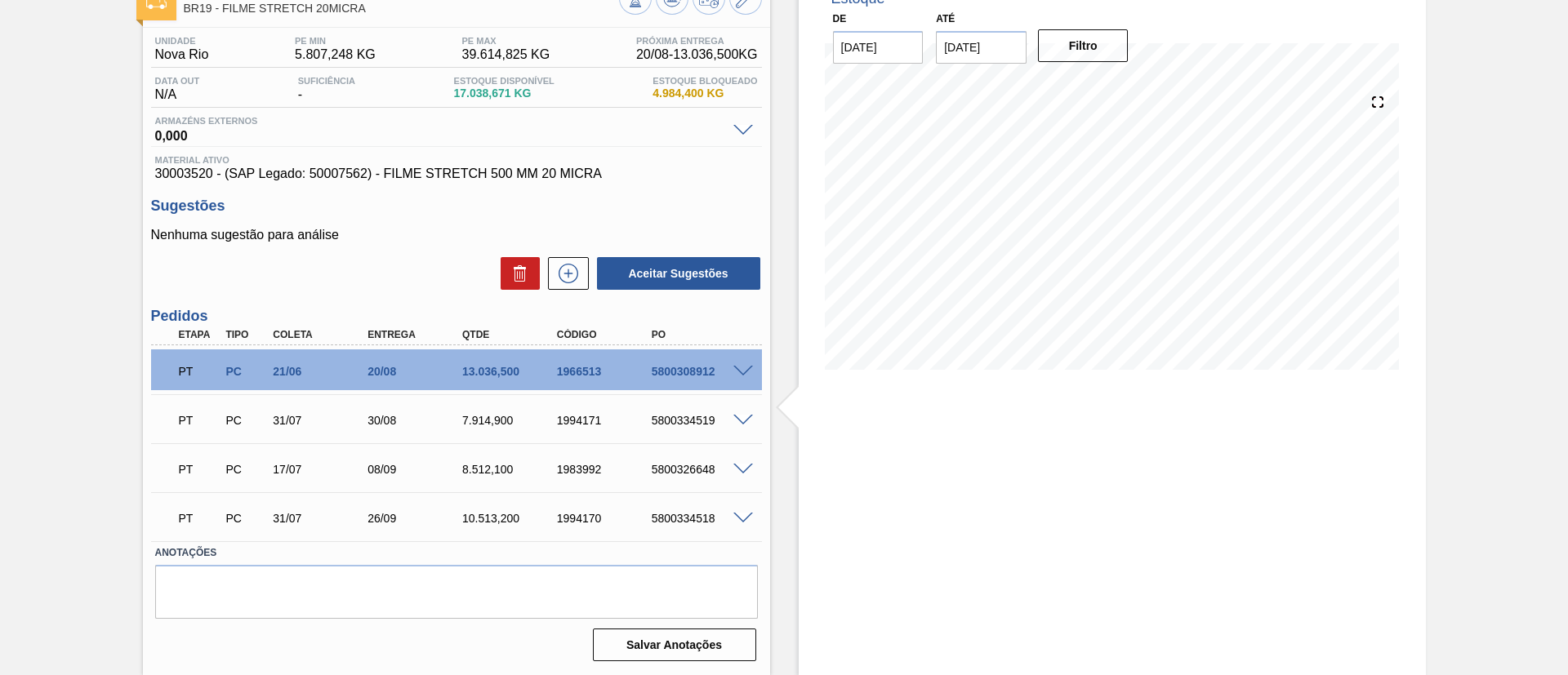
click at [741, 413] on div at bounding box center [746, 418] width 33 height 12
click at [745, 420] on span at bounding box center [744, 420] width 20 height 12
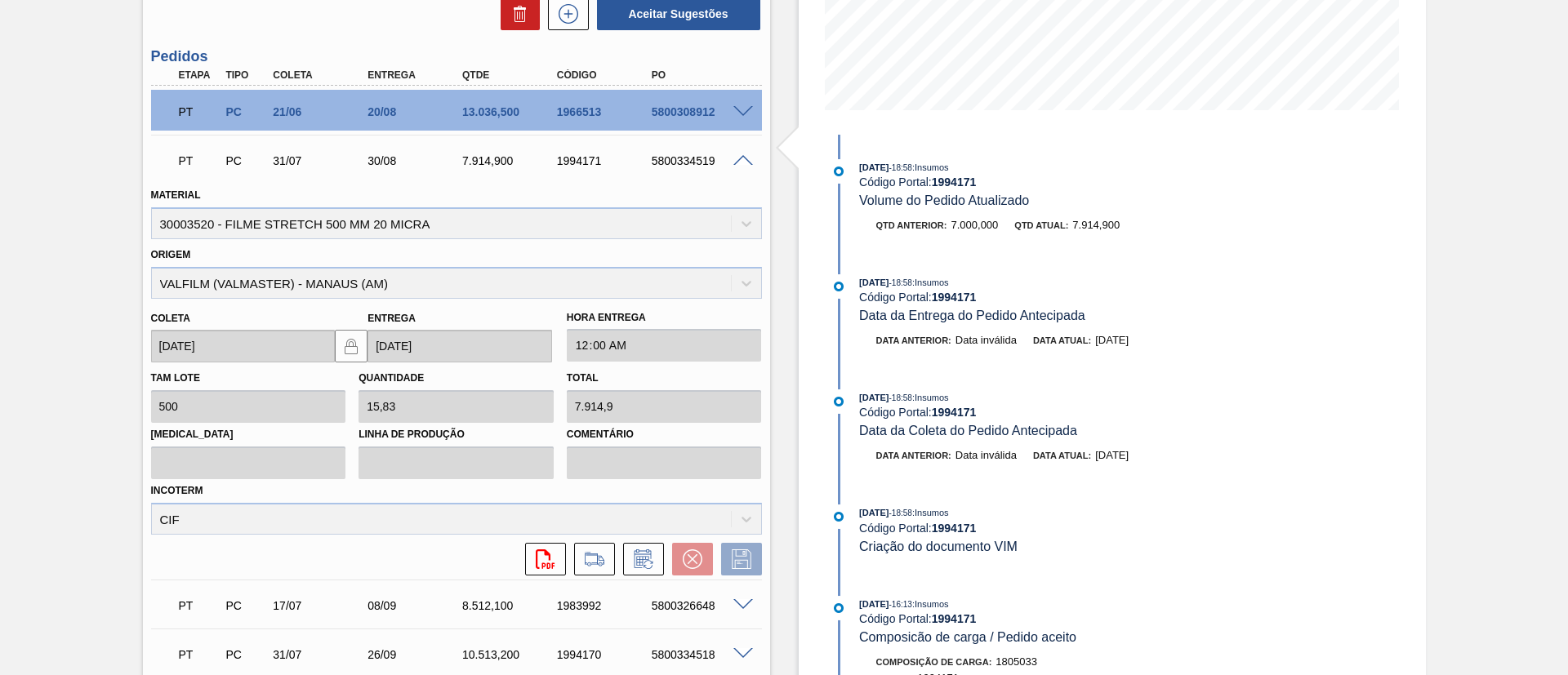
scroll to position [770, 0]
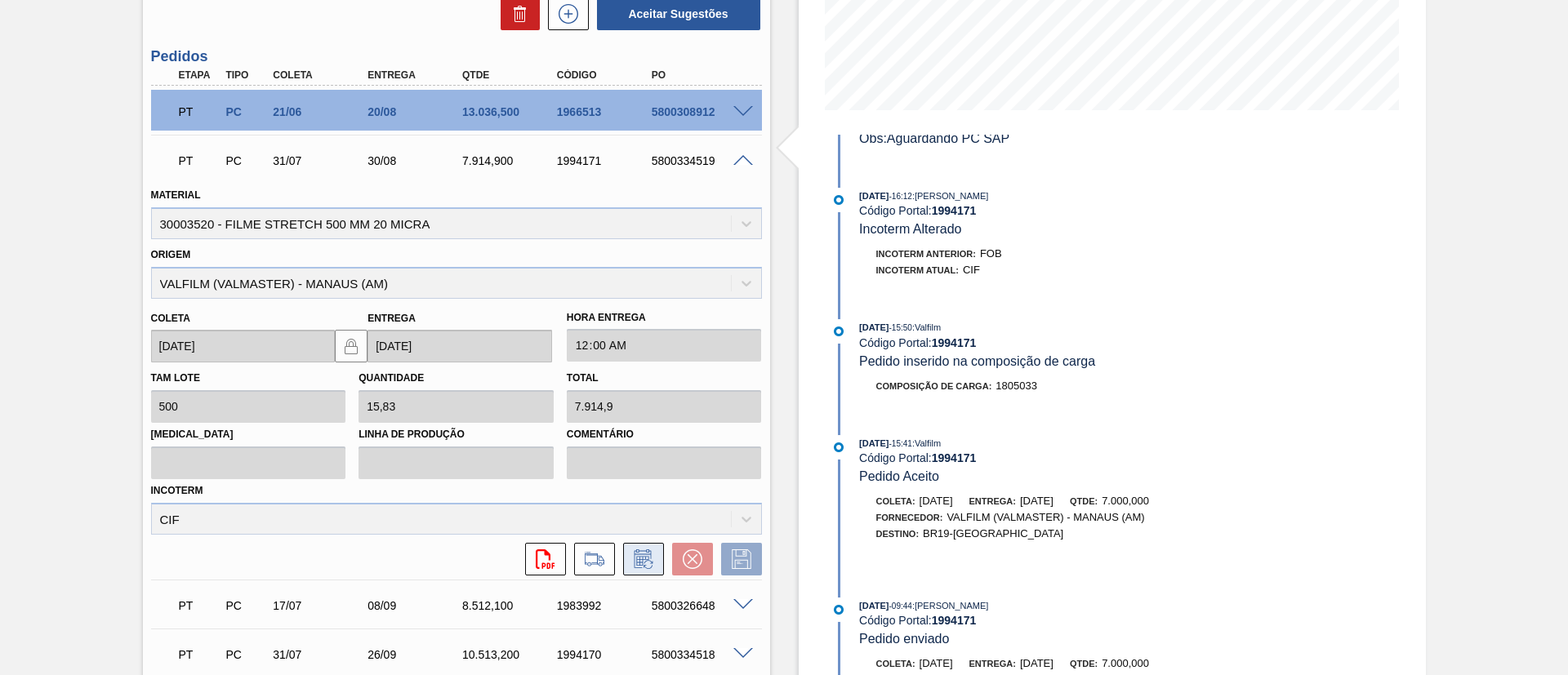
click at [641, 558] on icon at bounding box center [643, 561] width 12 height 10
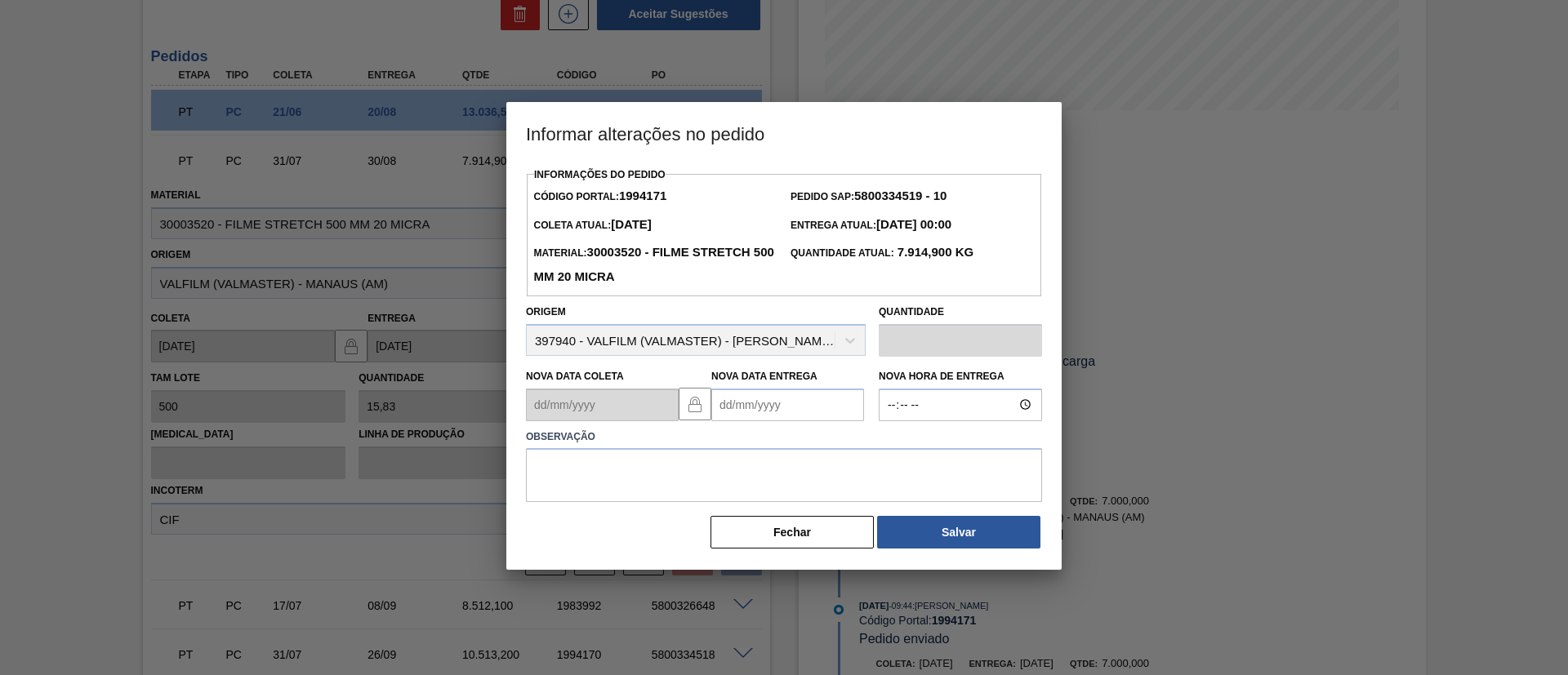
click at [777, 404] on Entrega "Nova Data Entrega" at bounding box center [788, 405] width 153 height 33
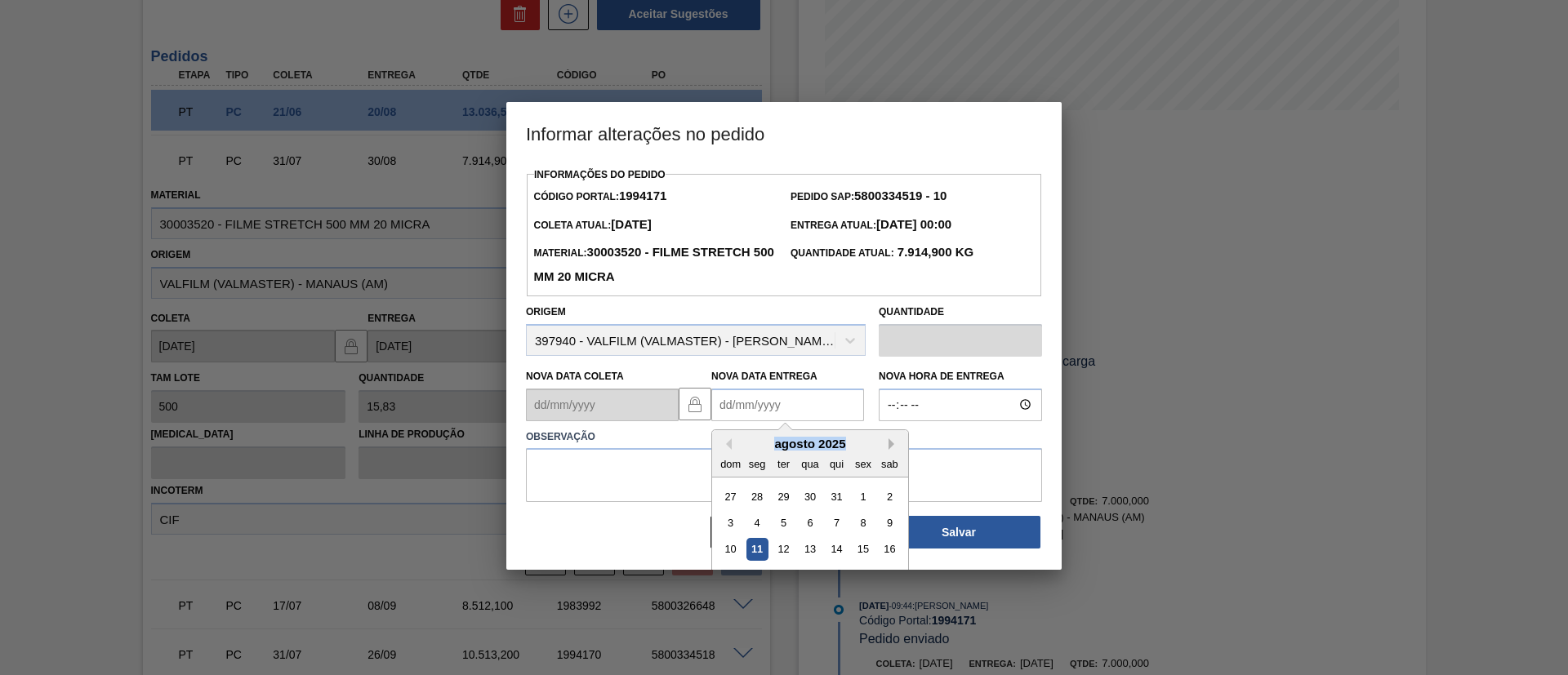
click at [888, 446] on div "Previous Month Next Month agosto 2025 dom seg ter qua qui sex sab 27 28 29 30 3…" at bounding box center [810, 539] width 197 height 219
click at [896, 444] on button "Next Month" at bounding box center [894, 444] width 12 height 12
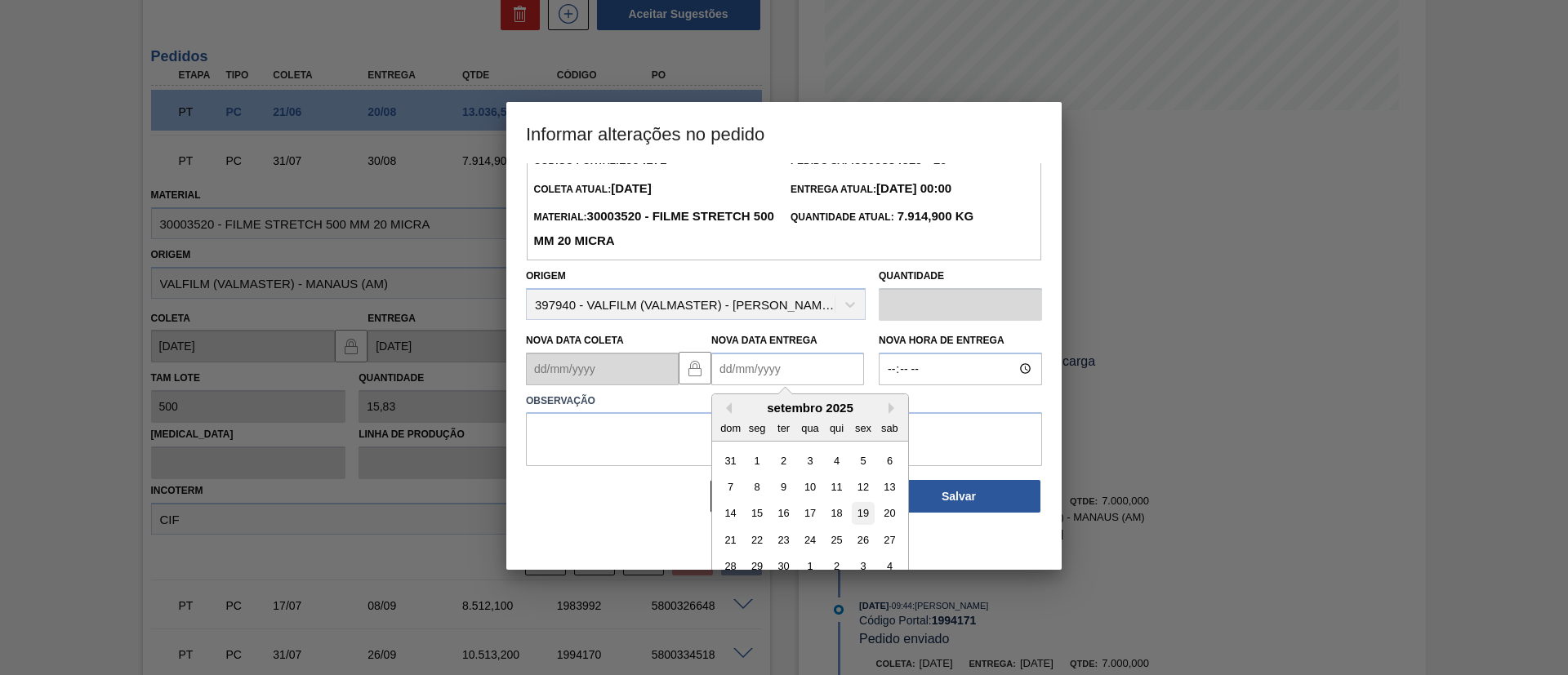
scroll to position [55, 0]
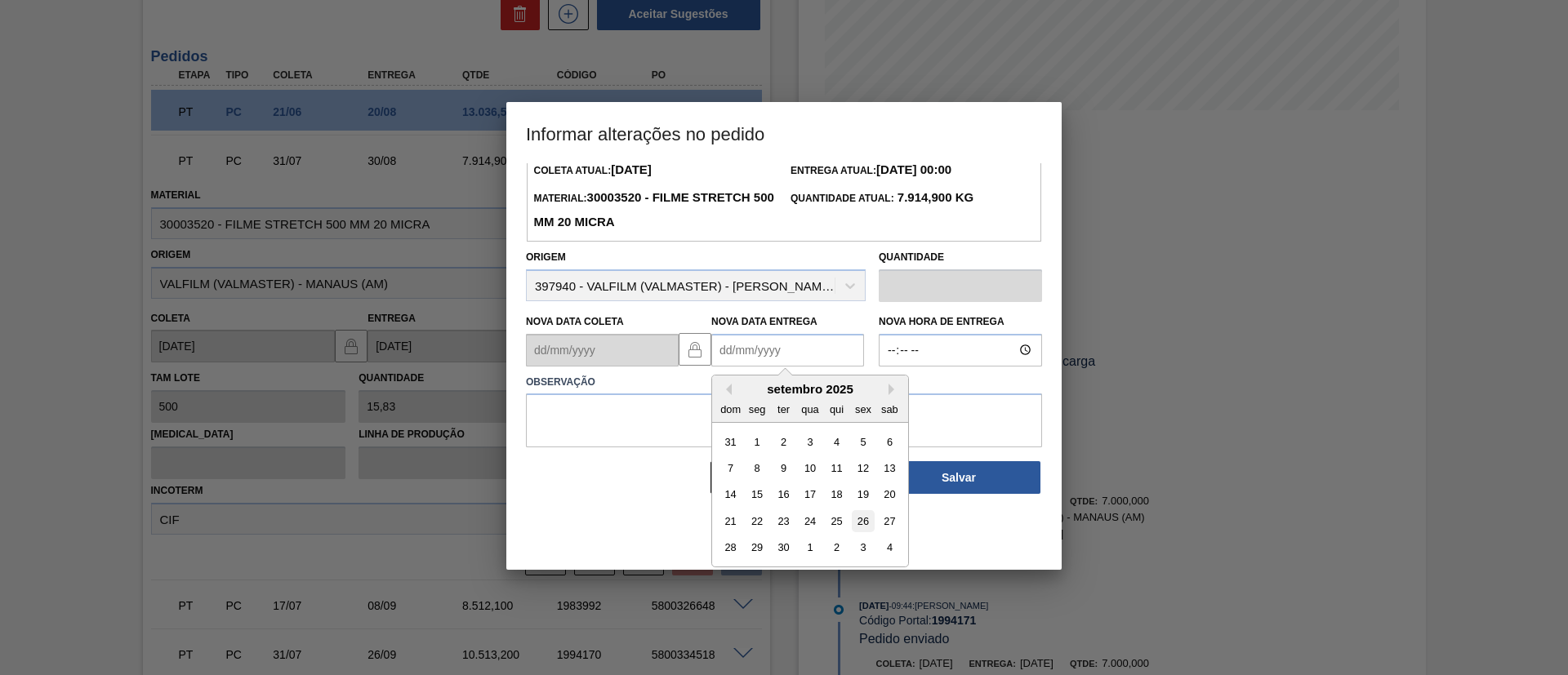
click at [856, 521] on div "26" at bounding box center [863, 521] width 22 height 22
type Entrega "[DATE]"
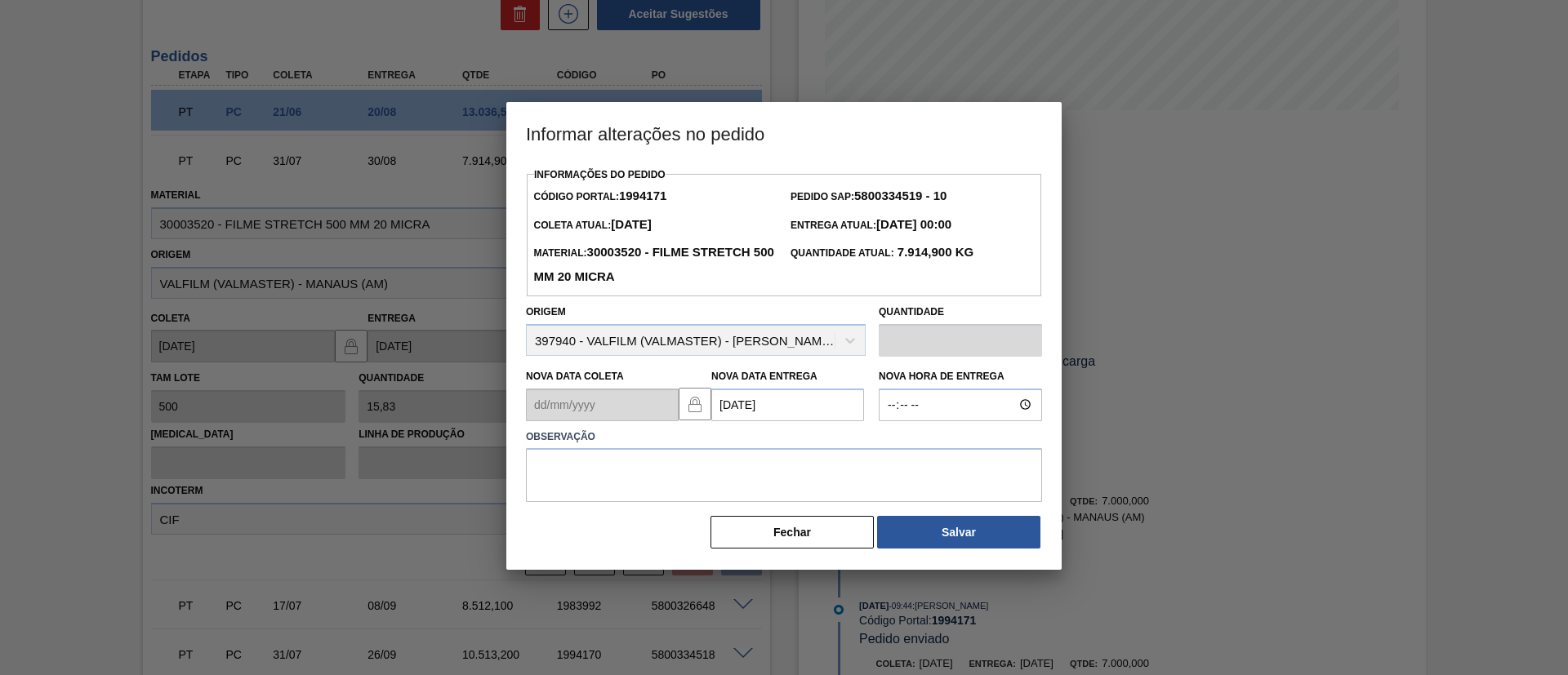
scroll to position [0, 0]
click at [829, 491] on textarea at bounding box center [784, 475] width 517 height 54
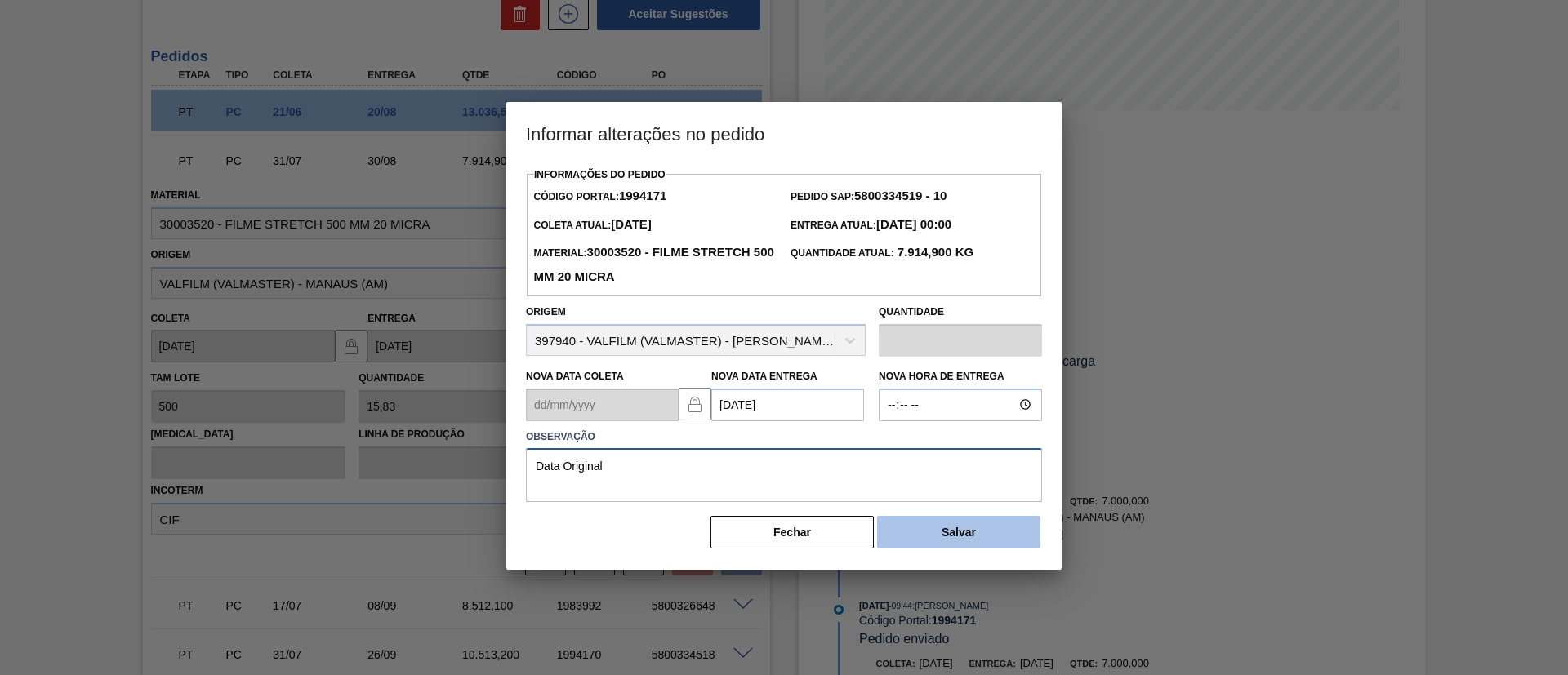
type textarea "Data Original"
click at [907, 536] on button "Salvar" at bounding box center [958, 533] width 164 height 33
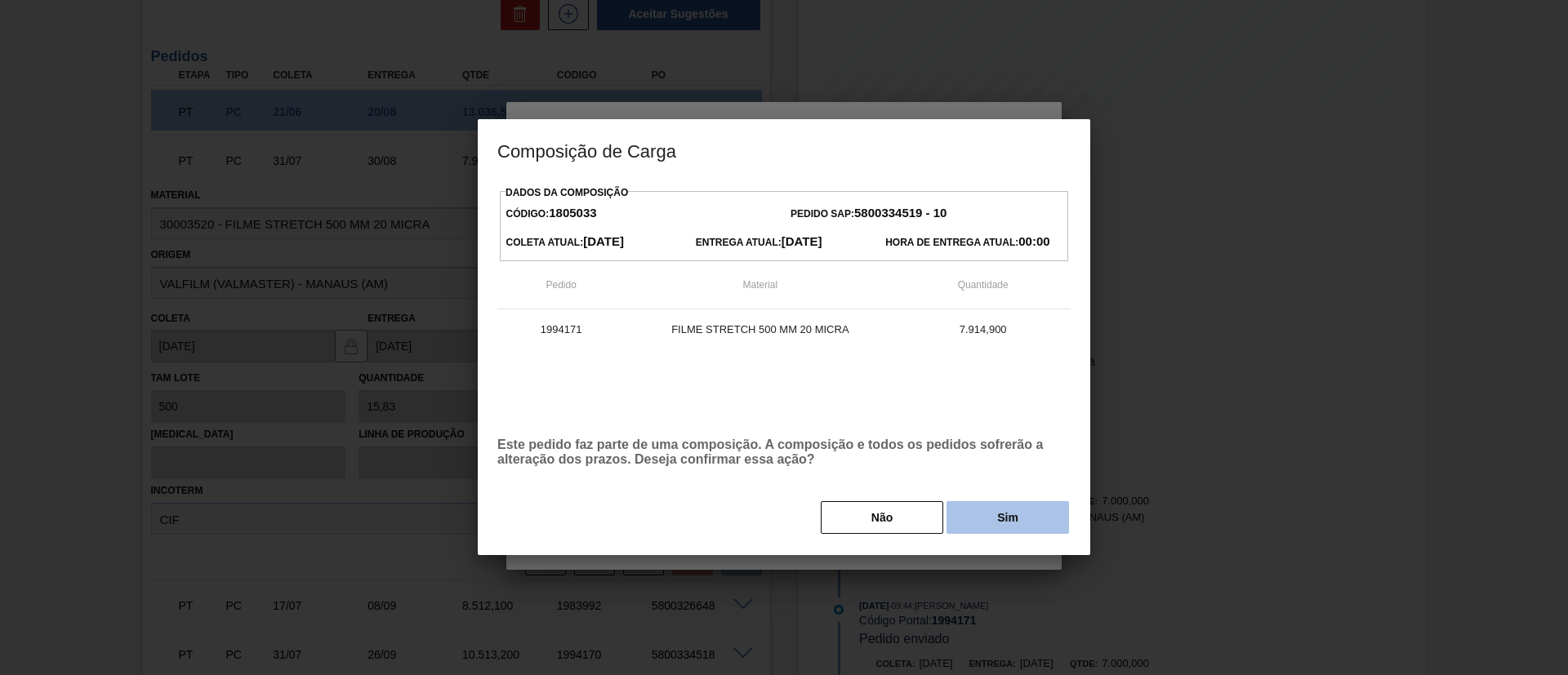
click at [996, 515] on button "Sim" at bounding box center [1008, 518] width 123 height 33
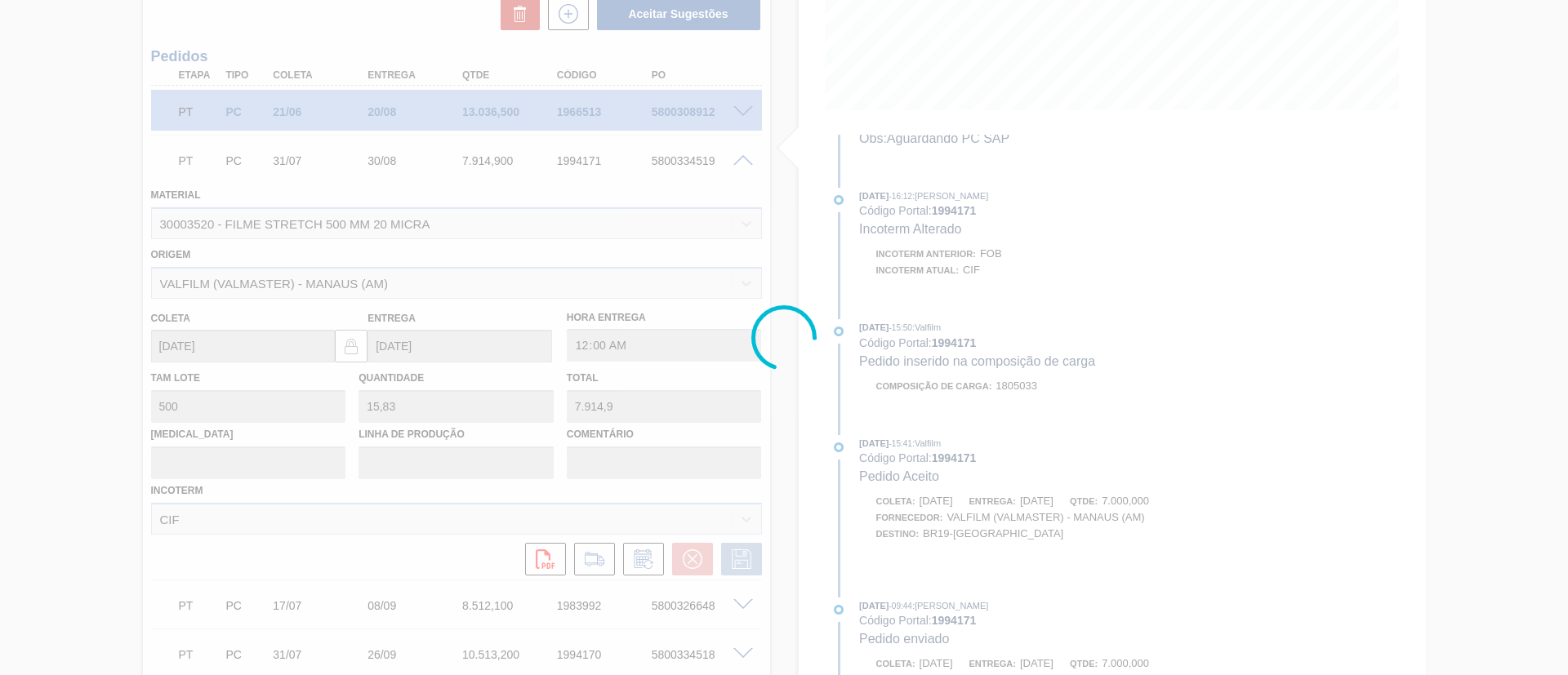
scroll to position [902, 0]
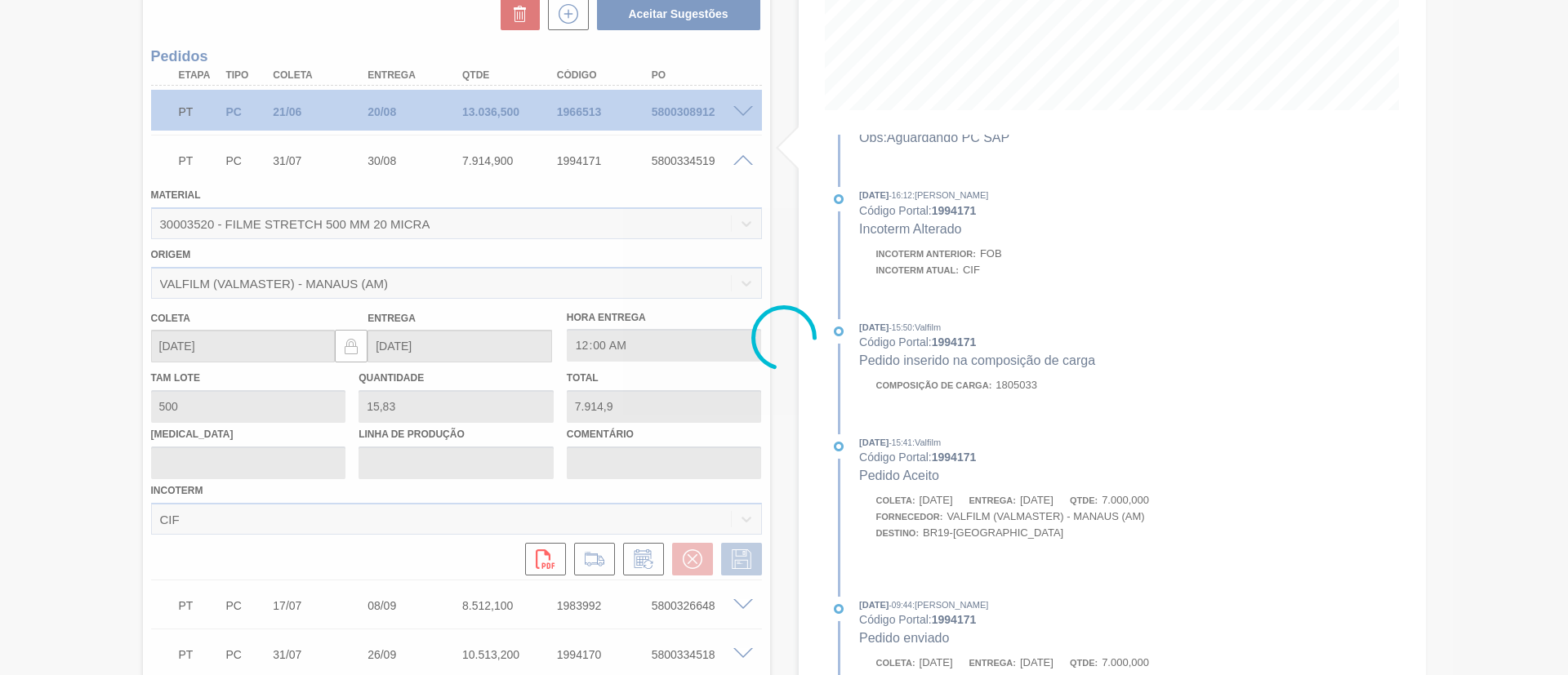
type input "Data Original"
type input "[DATE]"
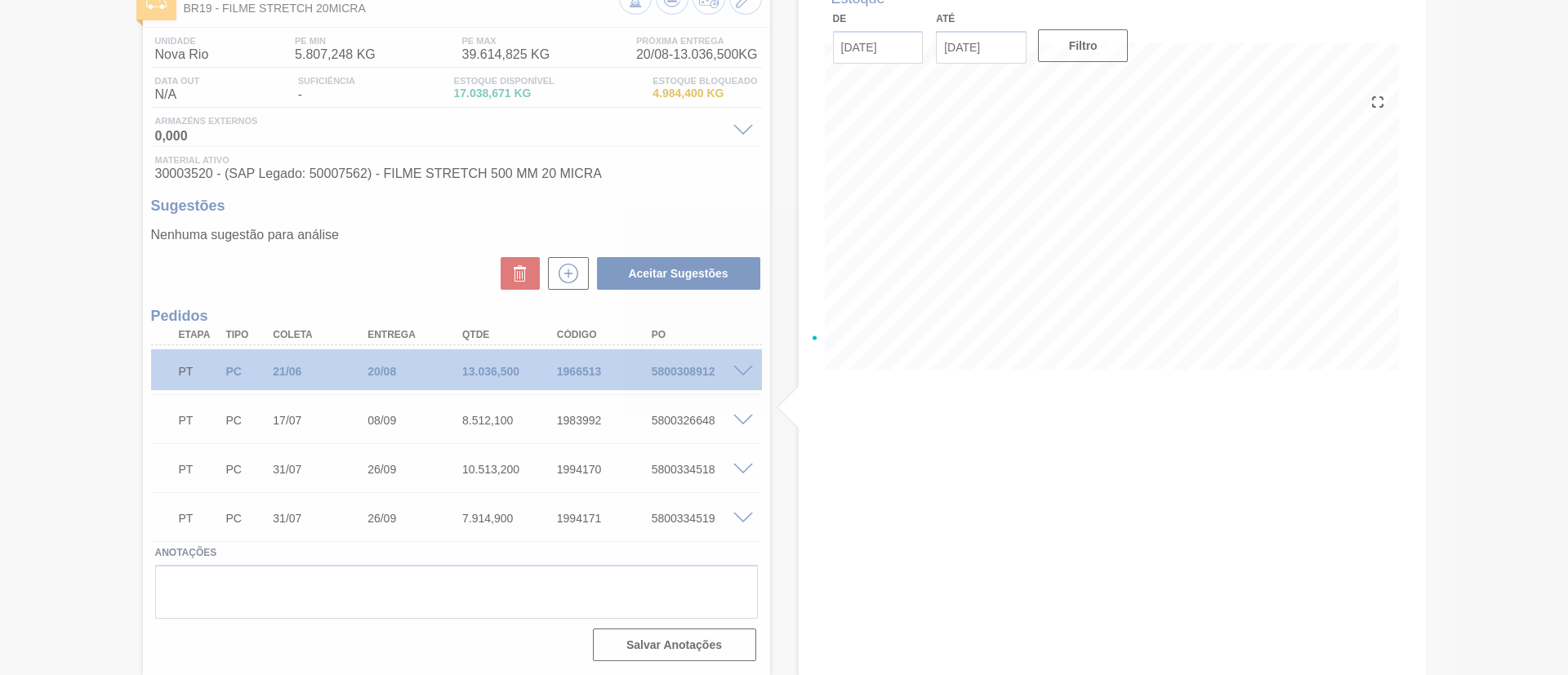
scroll to position [108, 0]
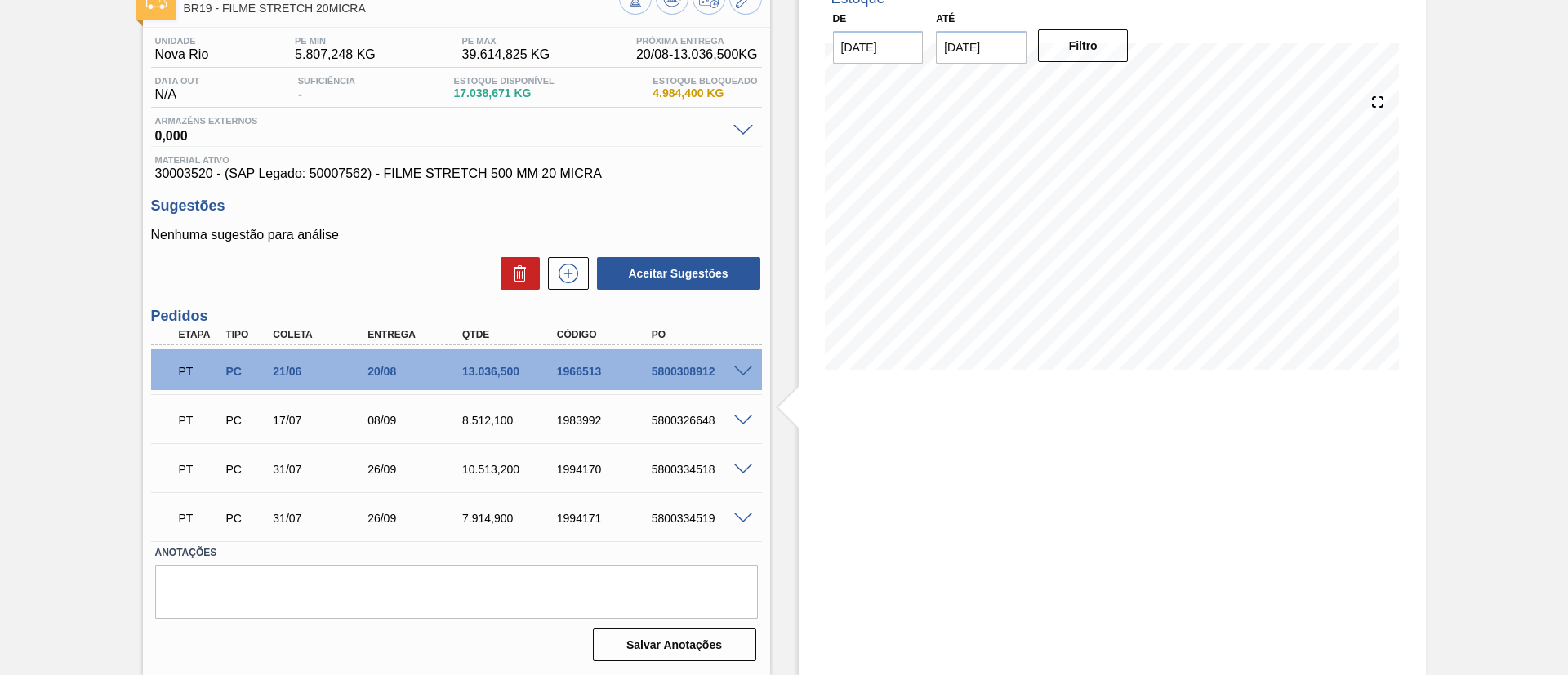
click at [738, 414] on span at bounding box center [744, 420] width 20 height 12
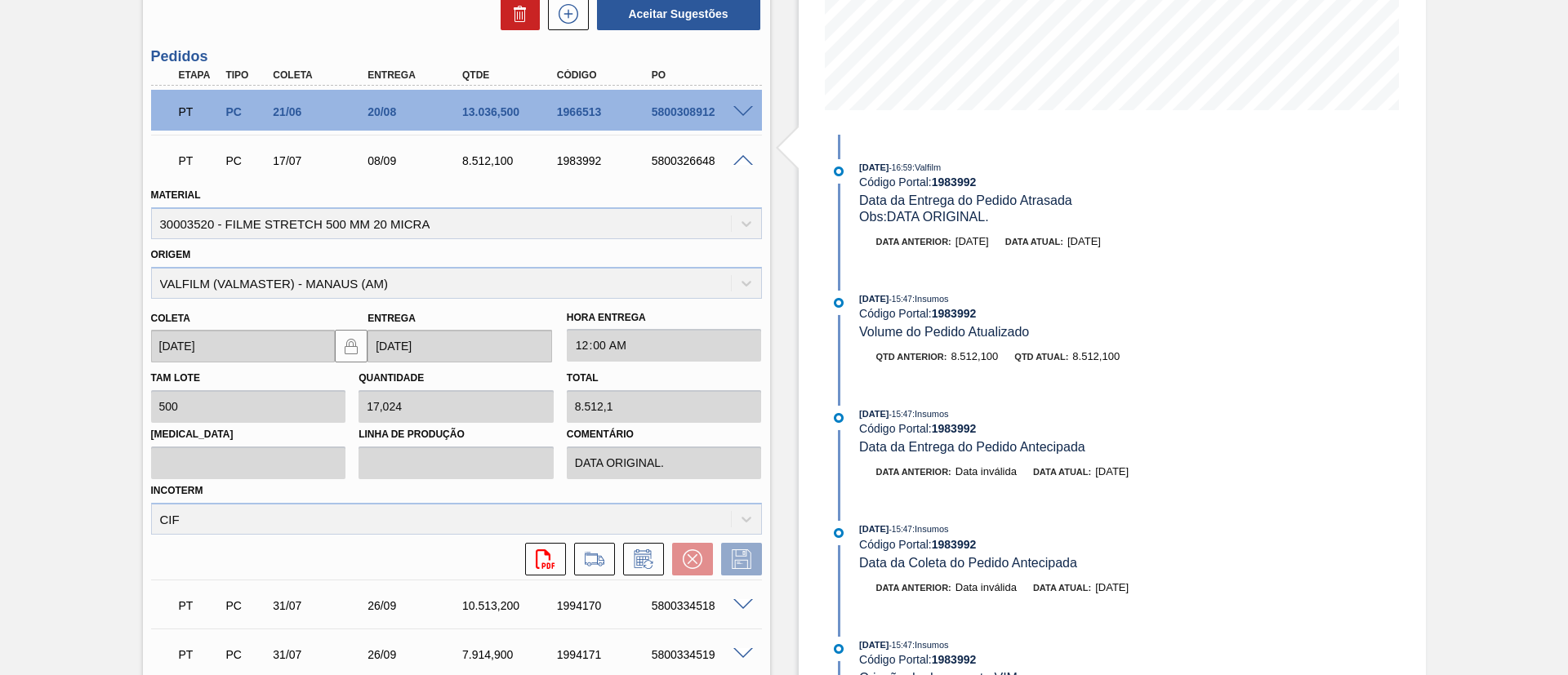
click at [745, 161] on span at bounding box center [744, 161] width 20 height 12
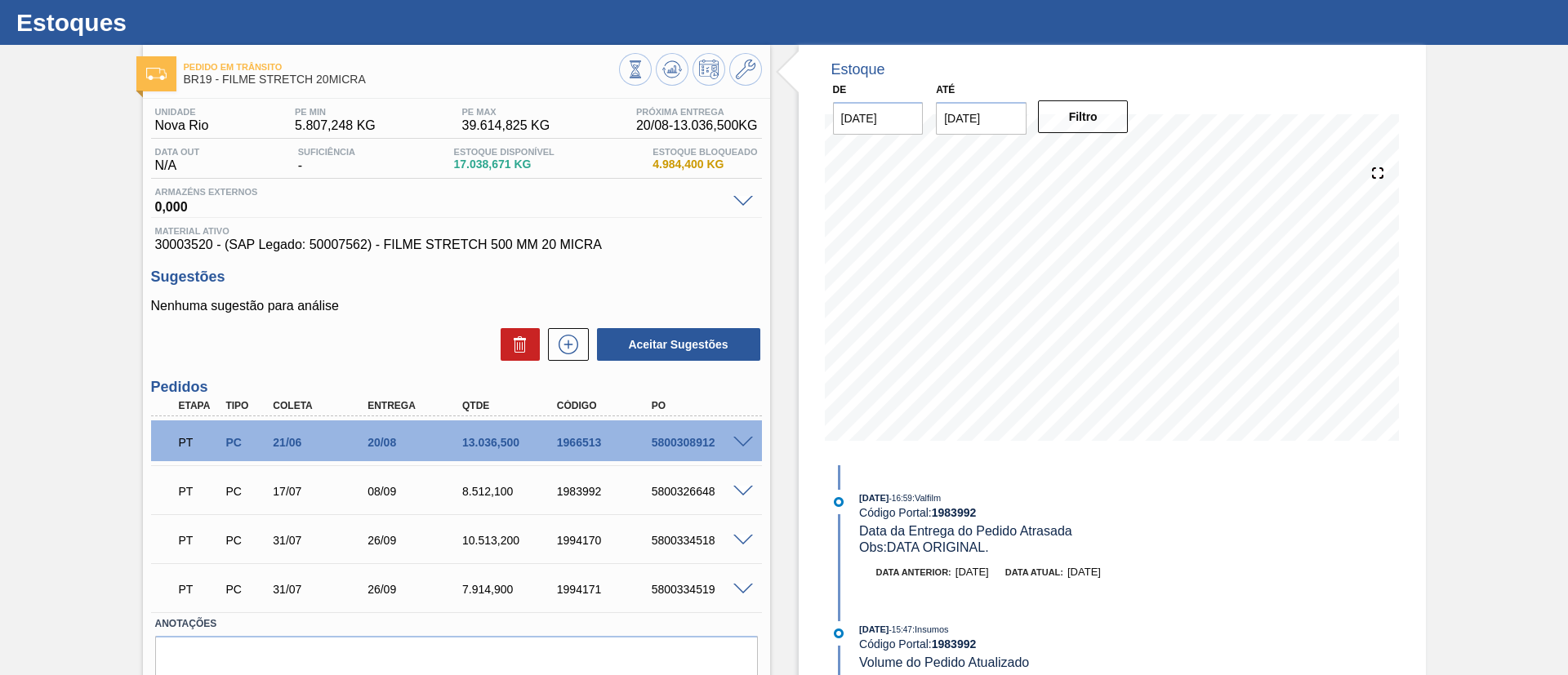
scroll to position [0, 0]
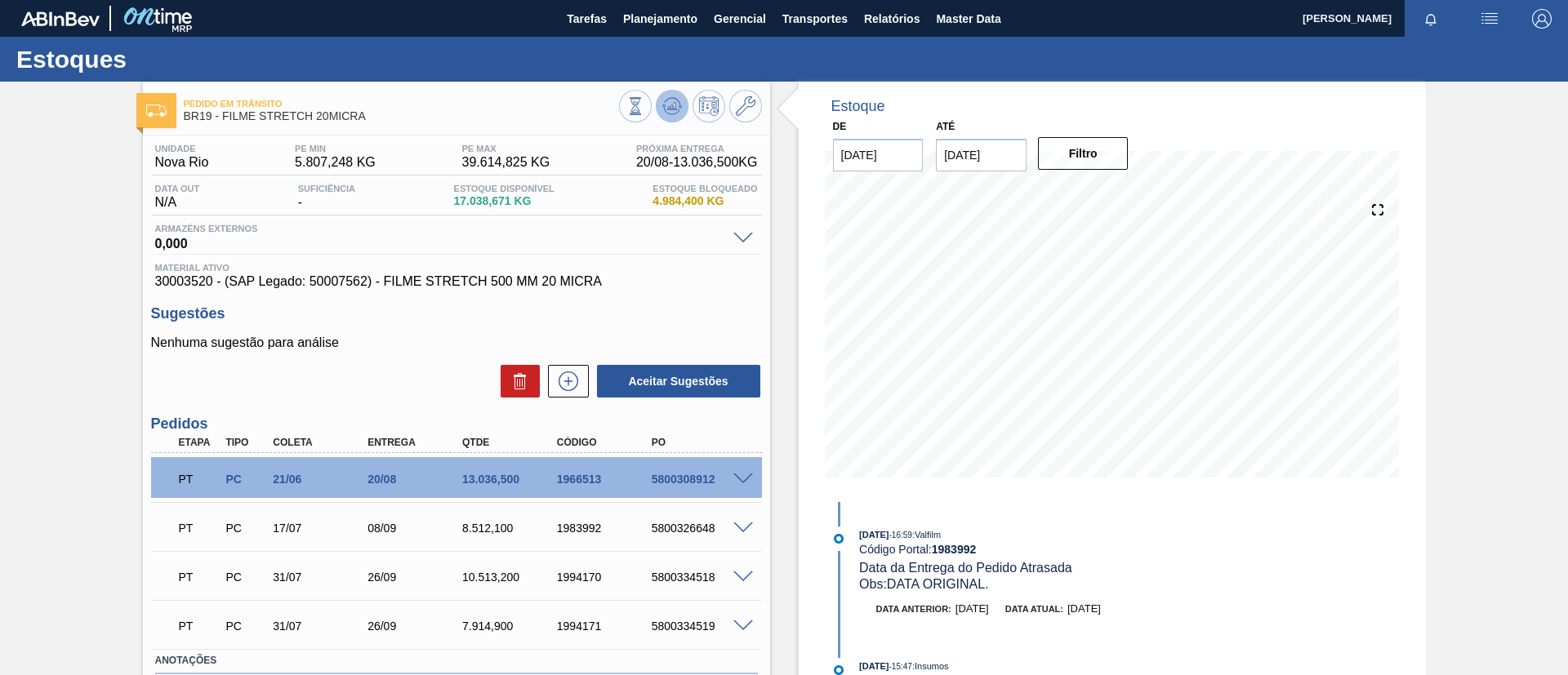
click at [644, 115] on icon at bounding box center [636, 106] width 18 height 18
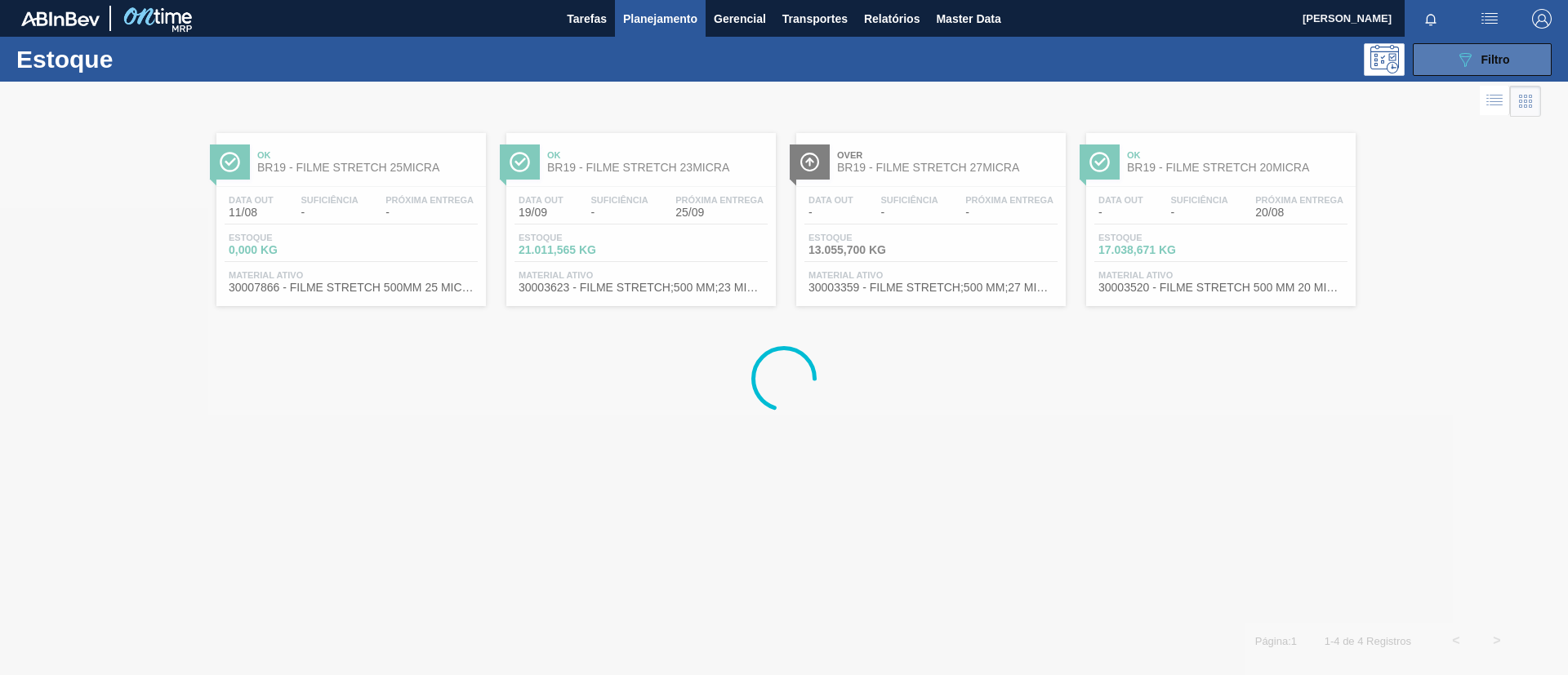
click at [1439, 62] on button "089F7B8B-B2A5-4AFE-B5C0-19BA573D28AC Filtro" at bounding box center [1482, 60] width 139 height 33
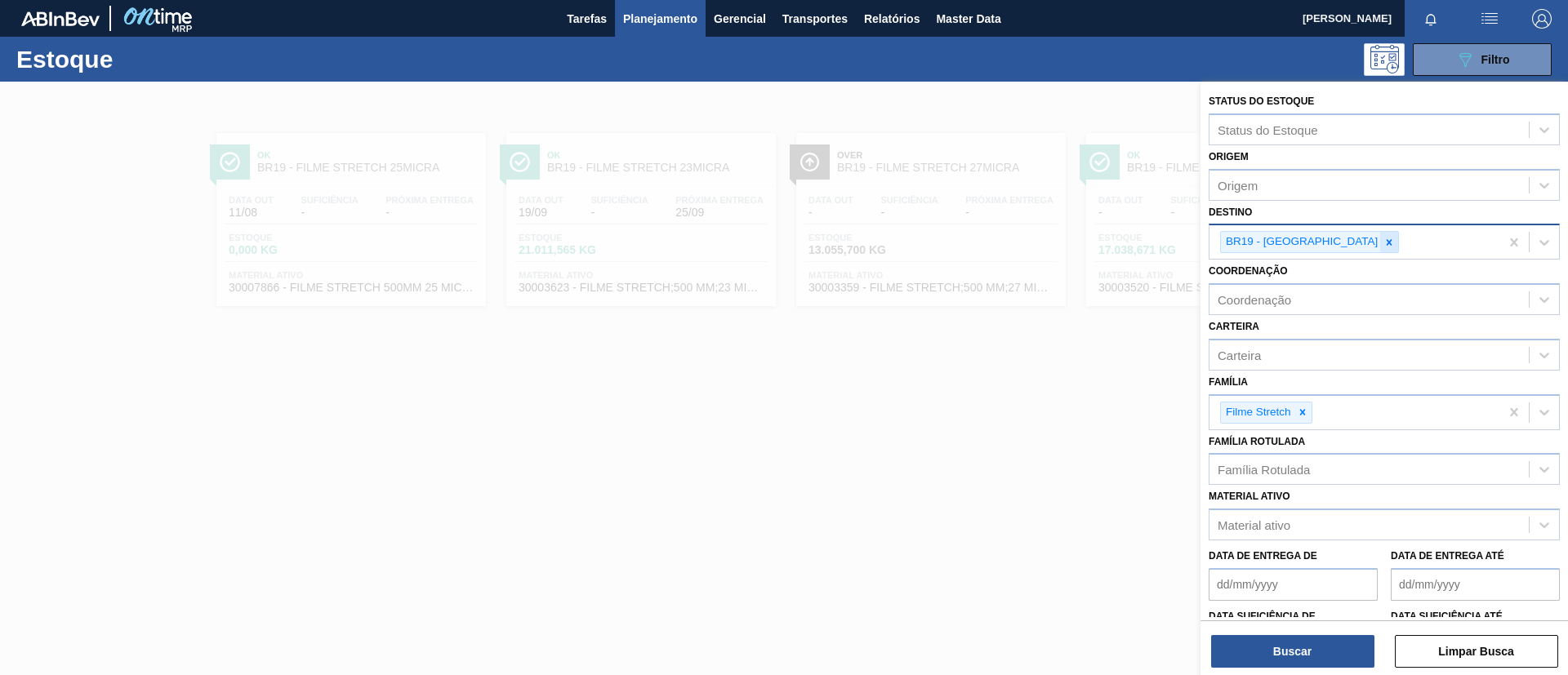
click at [1387, 242] on icon at bounding box center [1389, 242] width 6 height 6
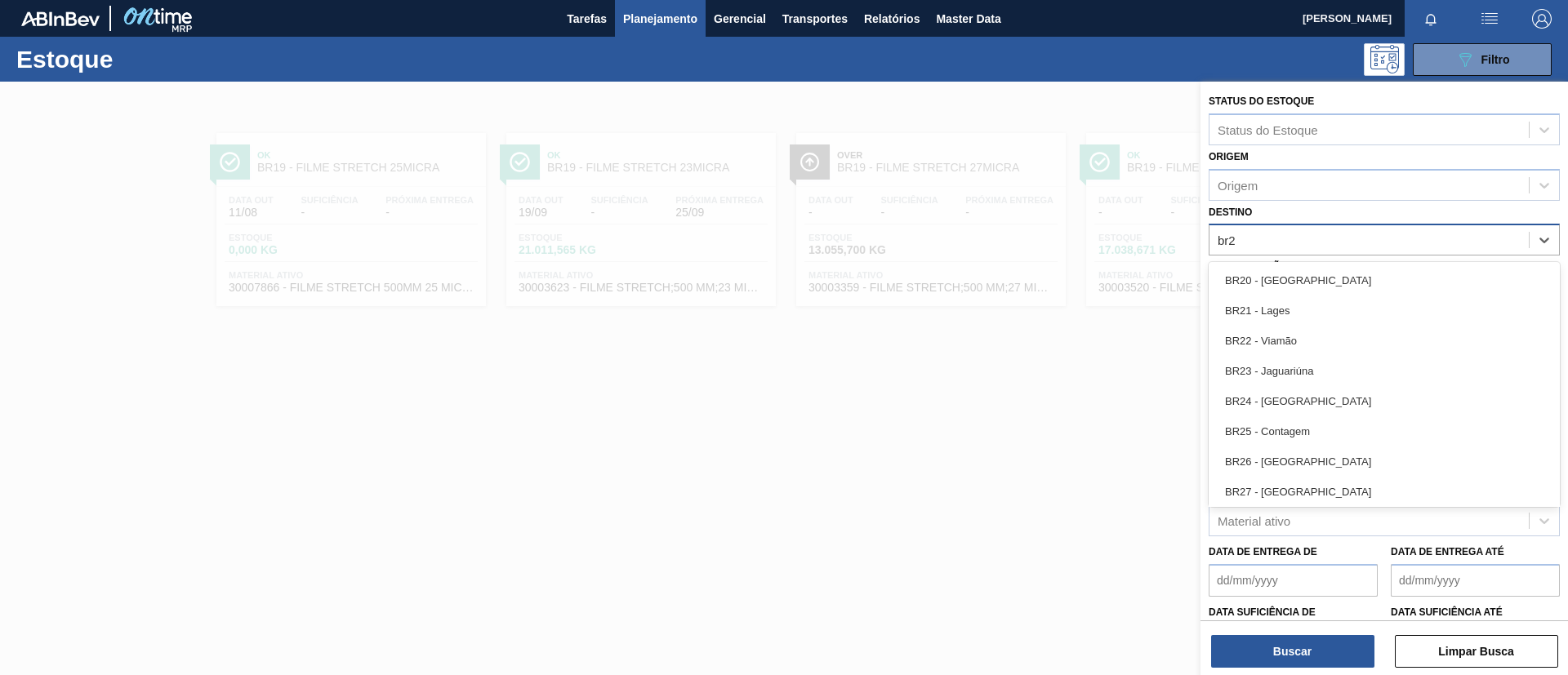
type input "br20"
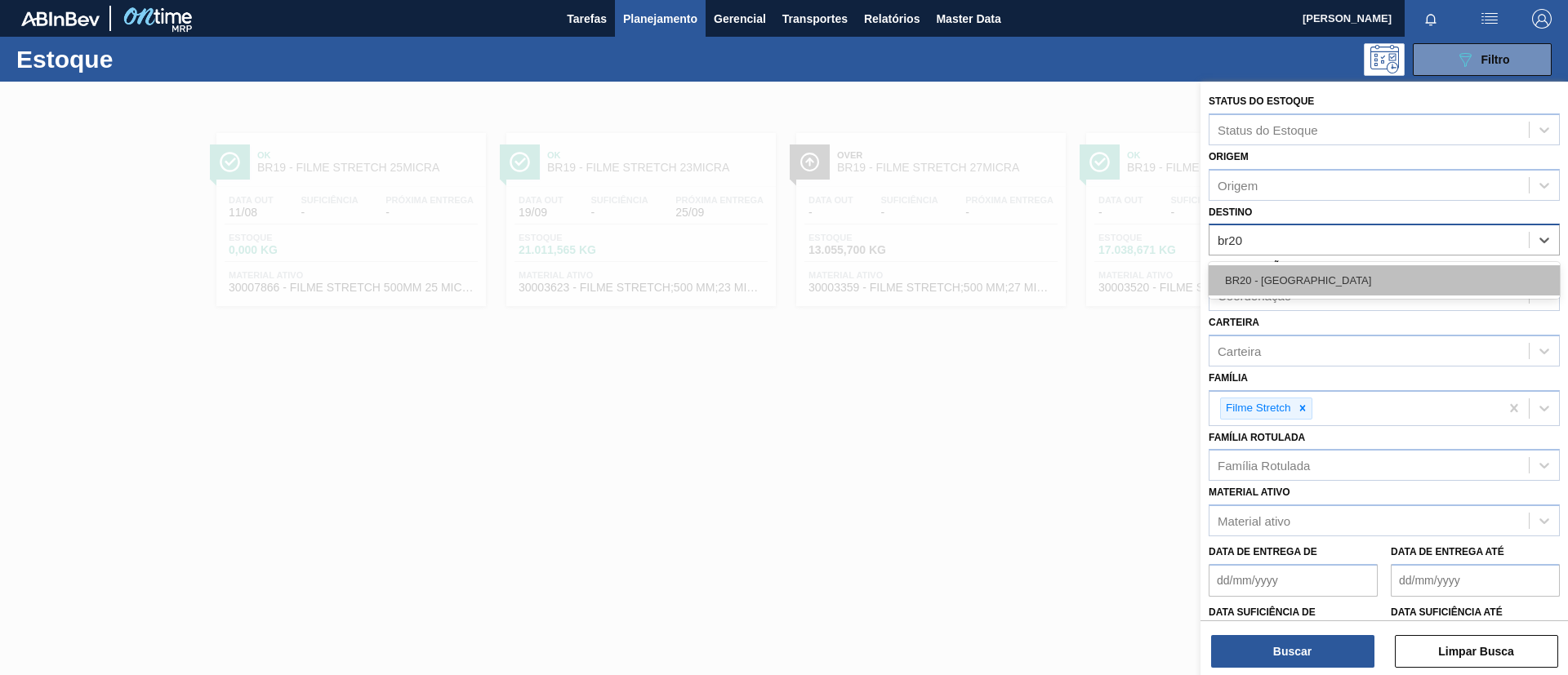
click at [1339, 268] on div "BR20 - [GEOGRAPHIC_DATA]" at bounding box center [1385, 280] width 351 height 30
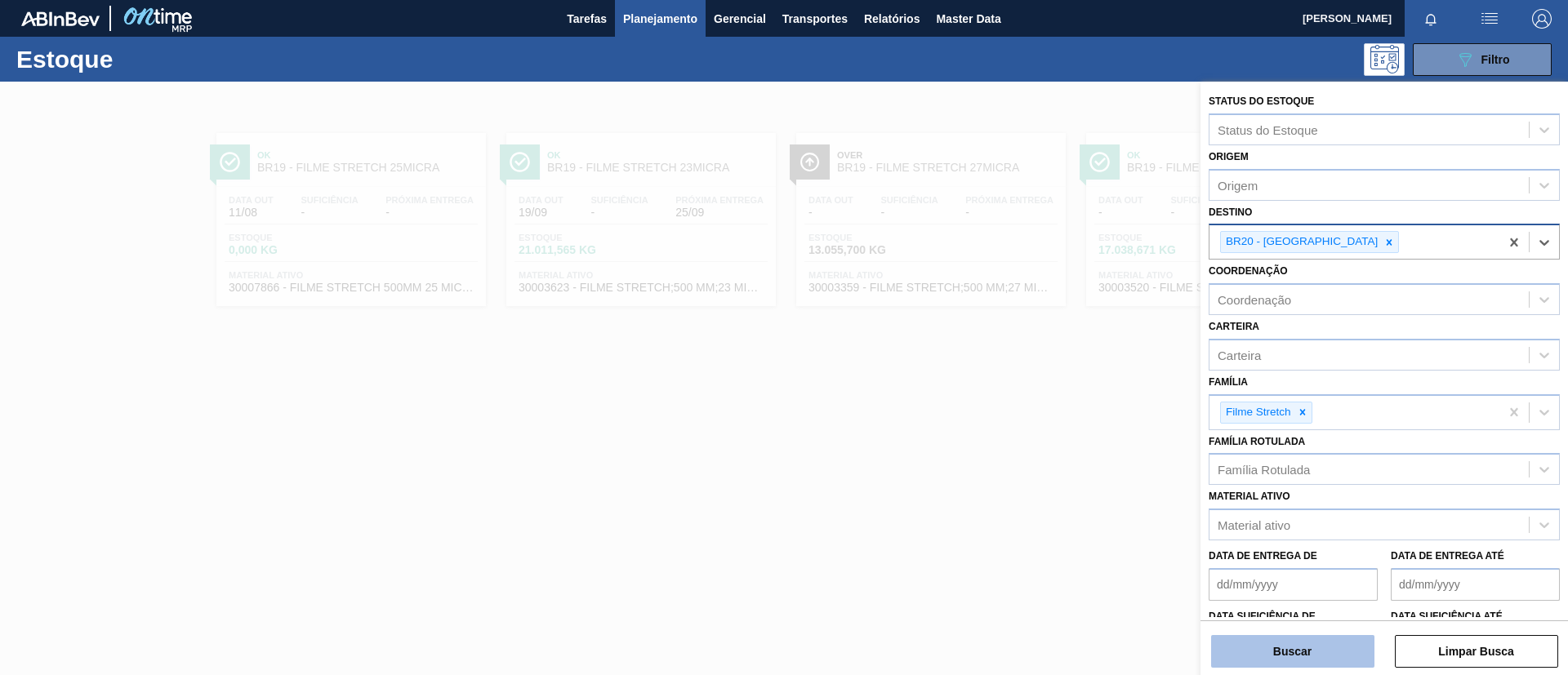
click at [1324, 650] on button "Buscar" at bounding box center [1293, 652] width 164 height 33
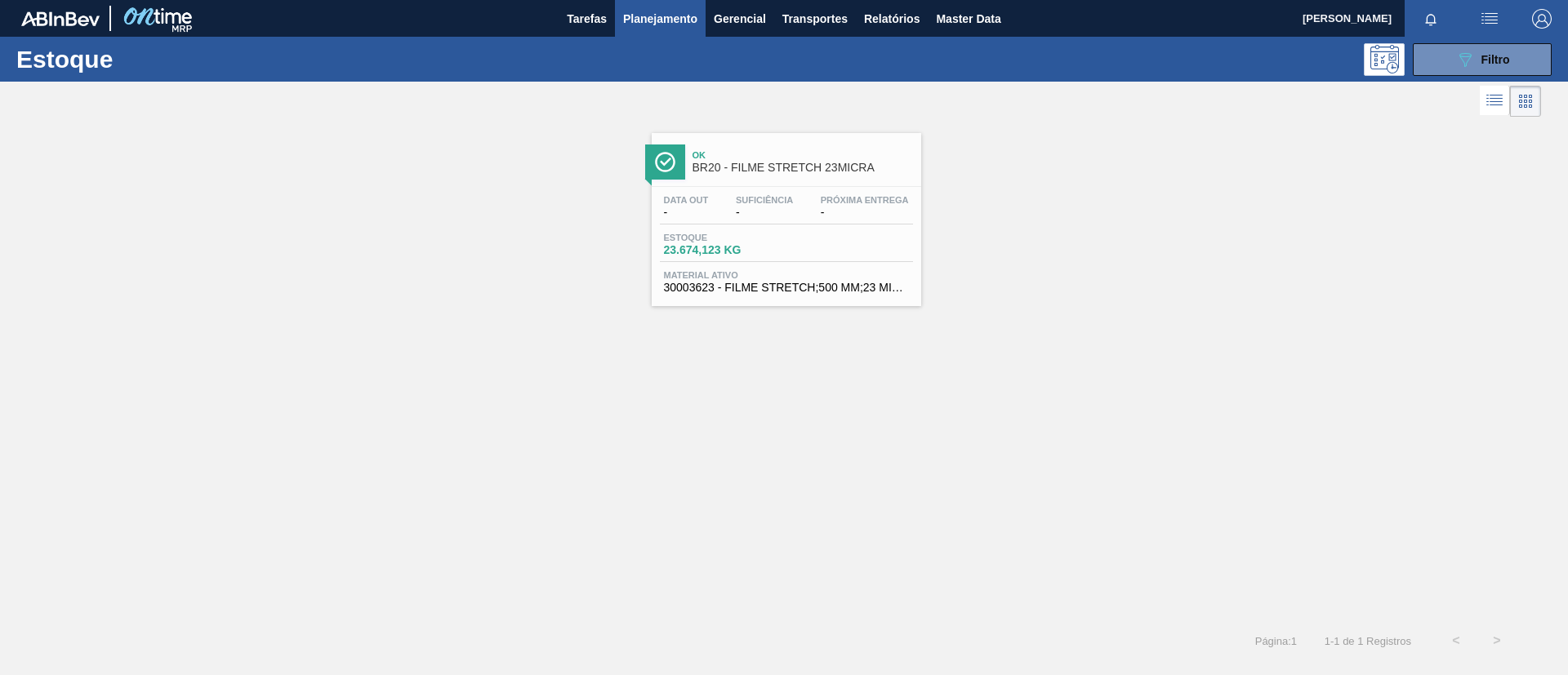
click at [776, 150] on span "Ok" at bounding box center [803, 155] width 220 height 10
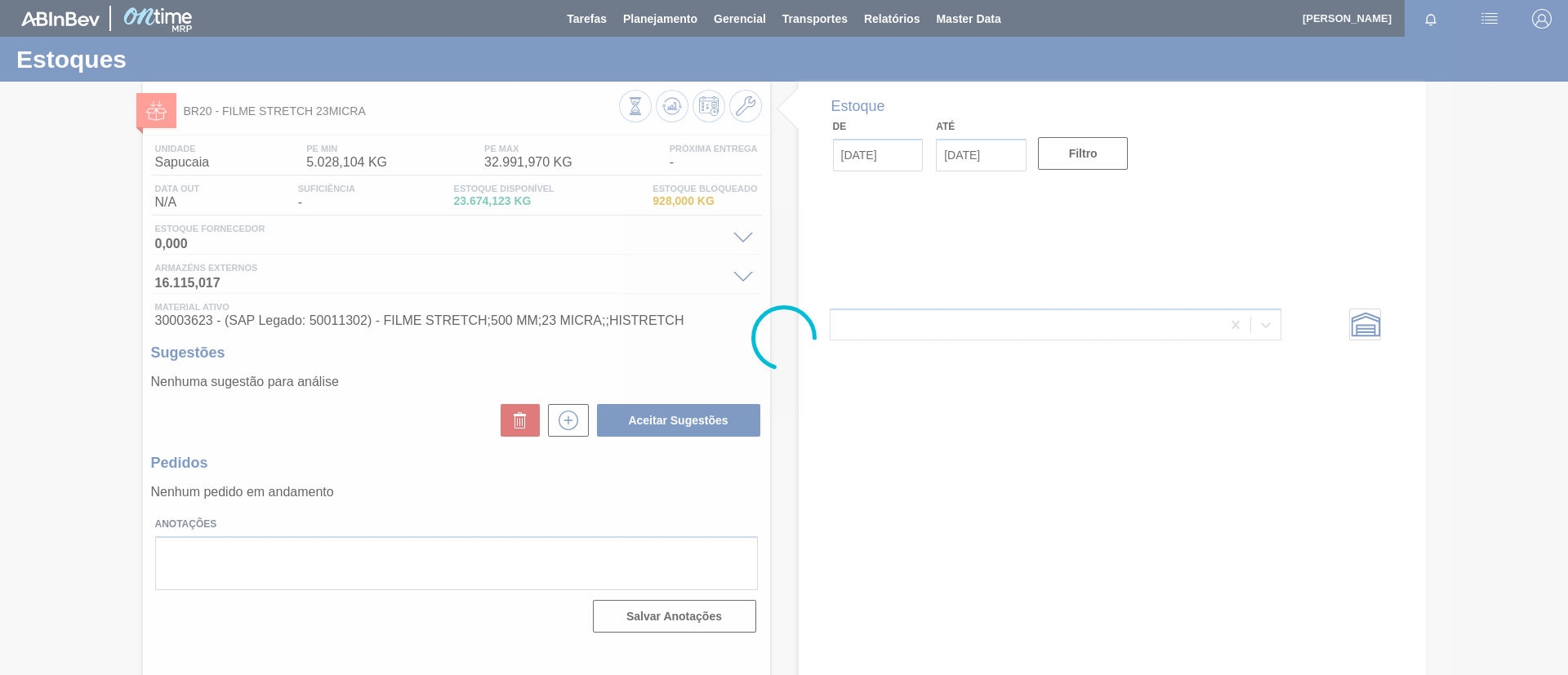
click at [664, 95] on div at bounding box center [784, 337] width 1568 height 675
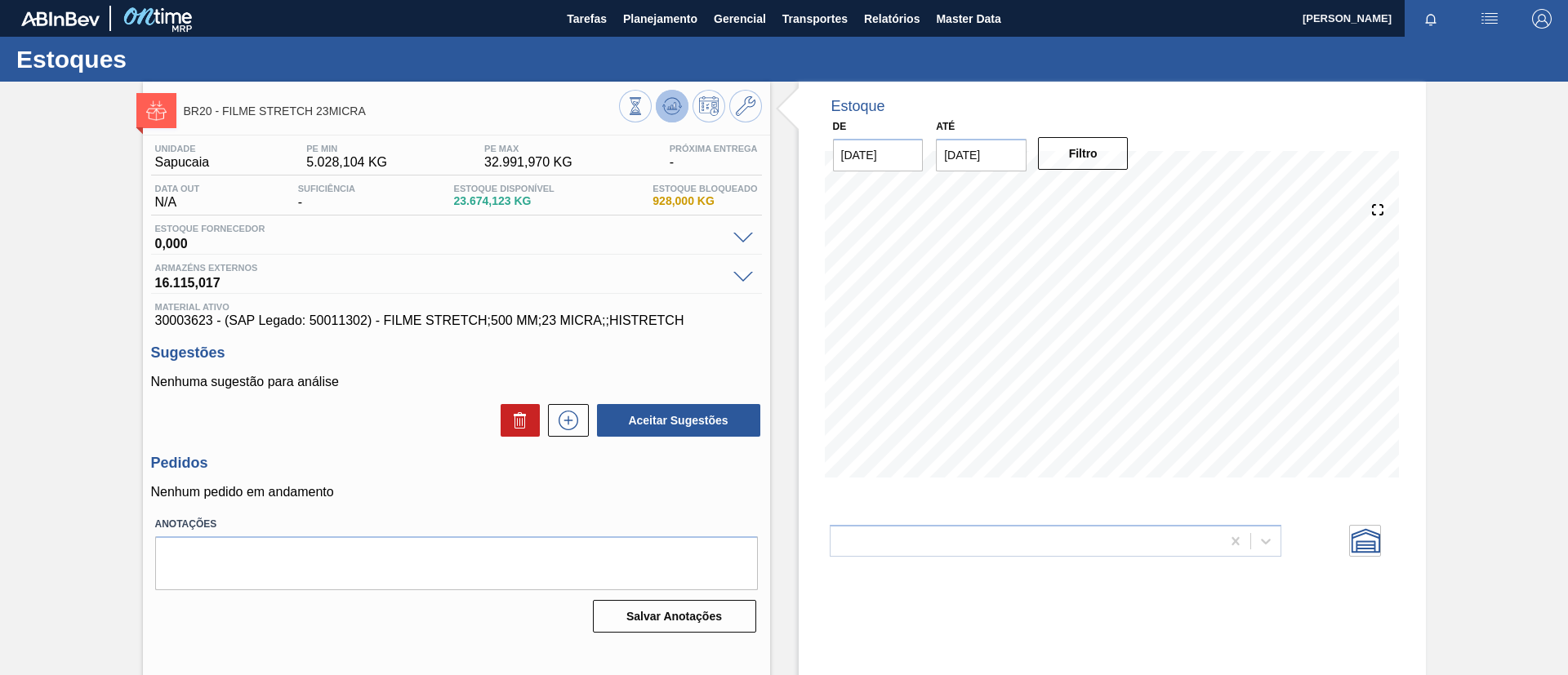
click at [670, 105] on icon at bounding box center [671, 107] width 2 height 4
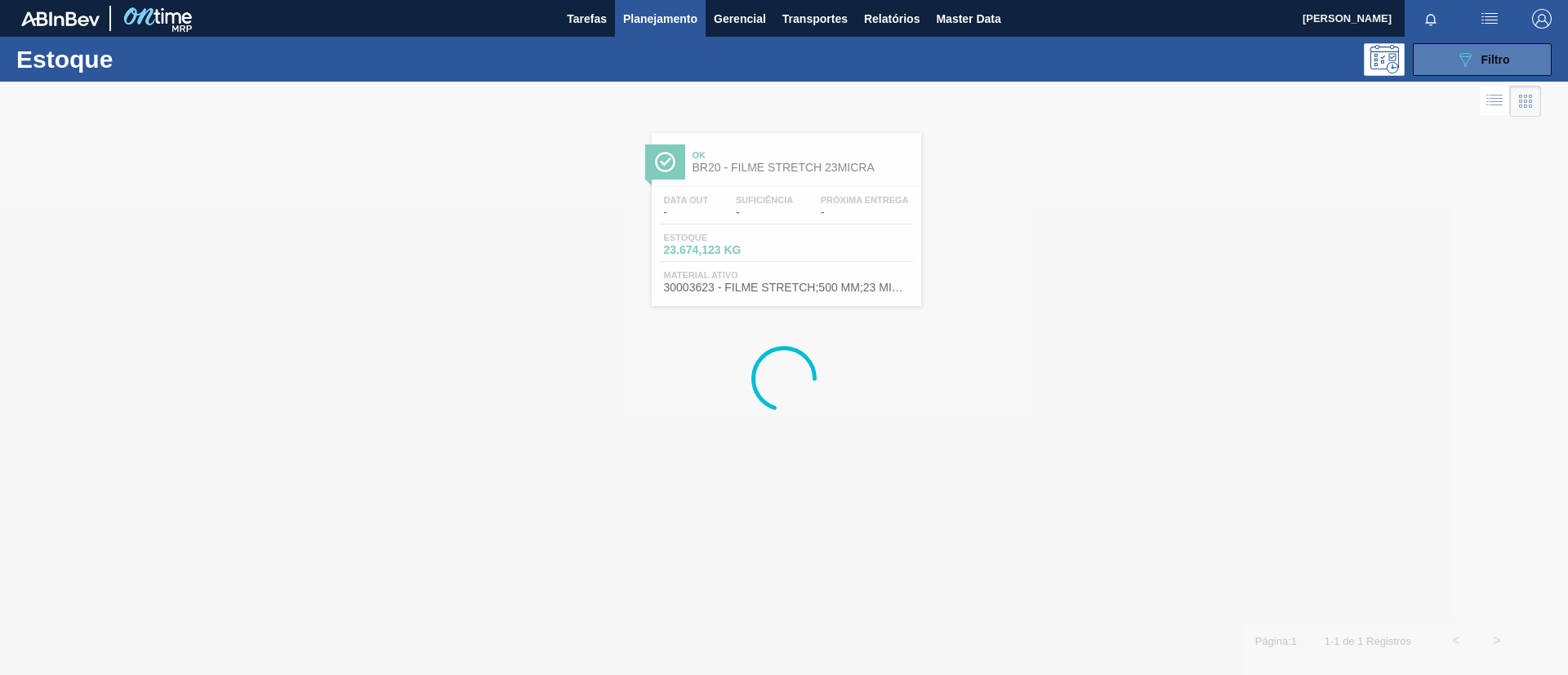
click at [1482, 60] on span "Filtro" at bounding box center [1496, 60] width 29 height 13
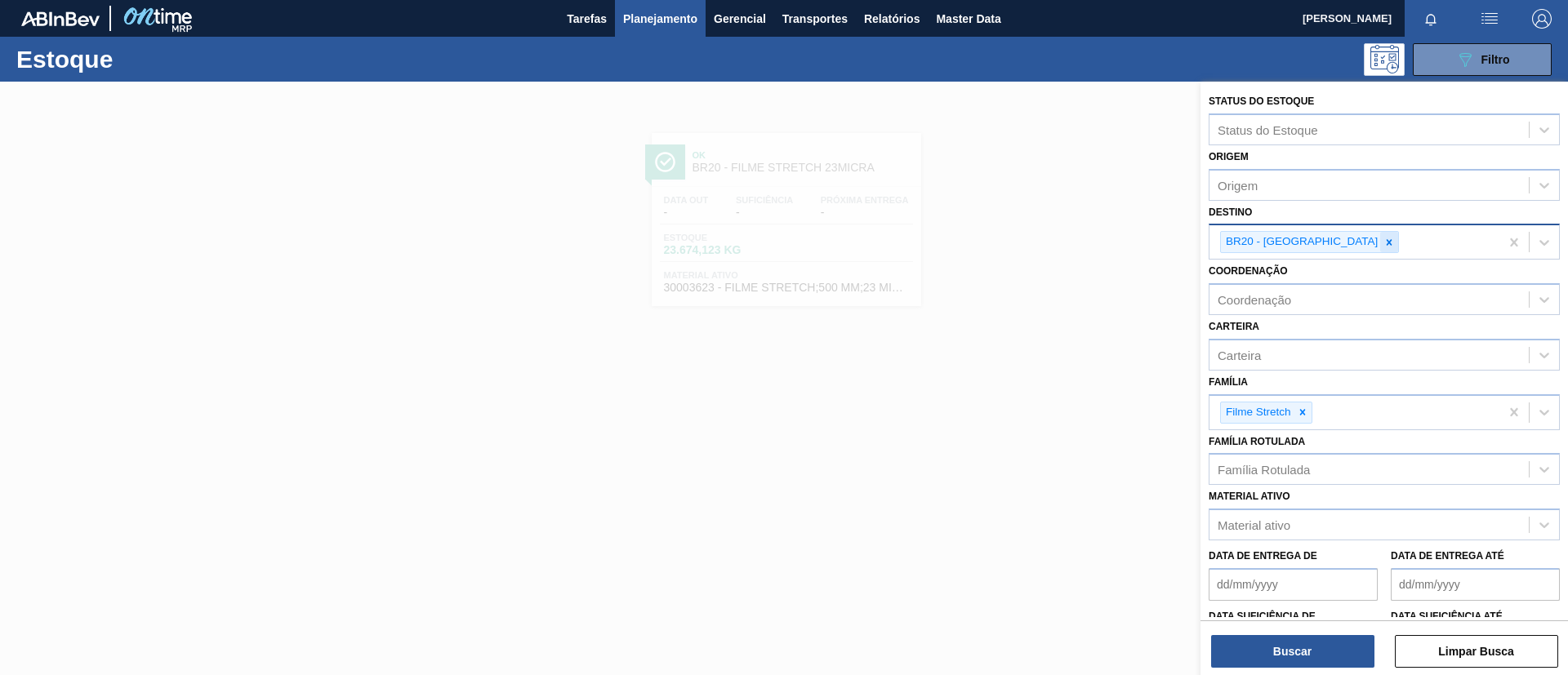
click at [1387, 243] on icon at bounding box center [1389, 242] width 6 height 6
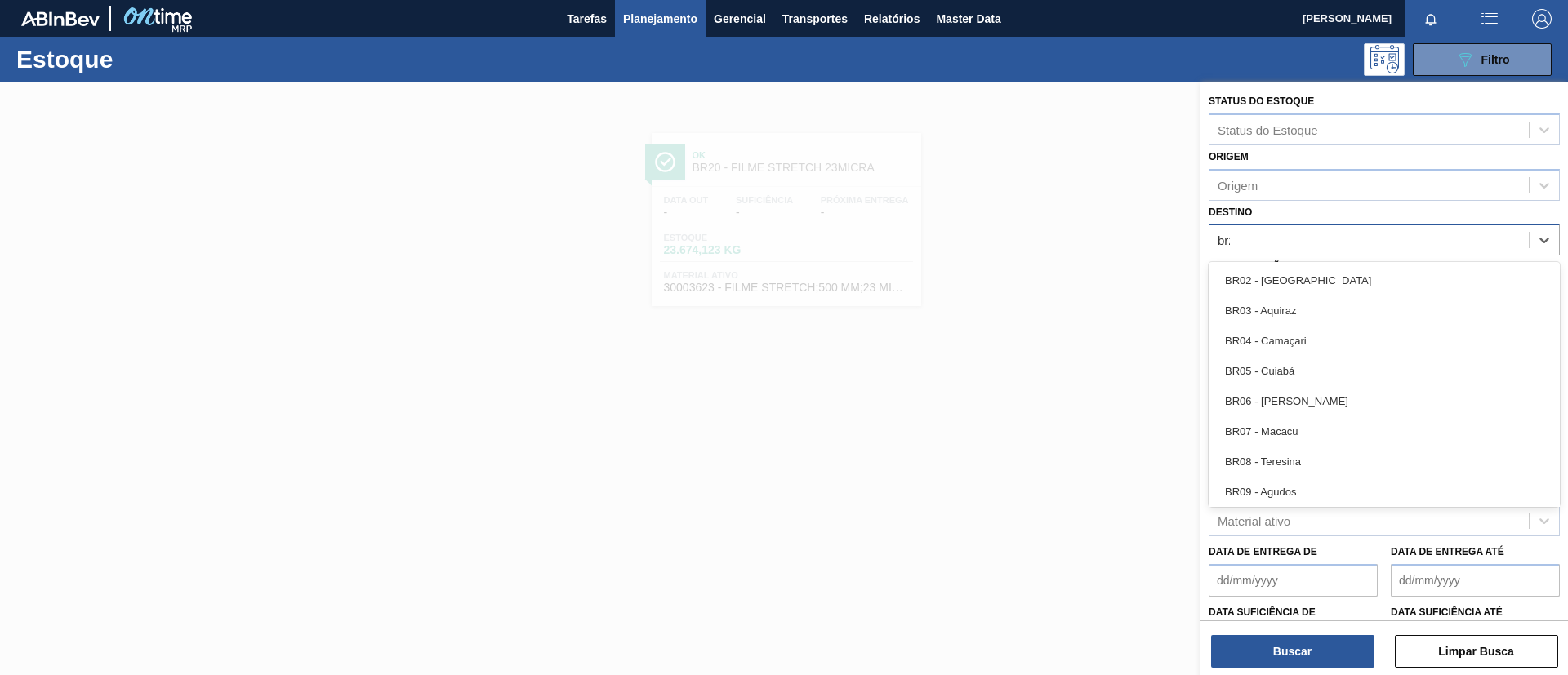
type input "br21"
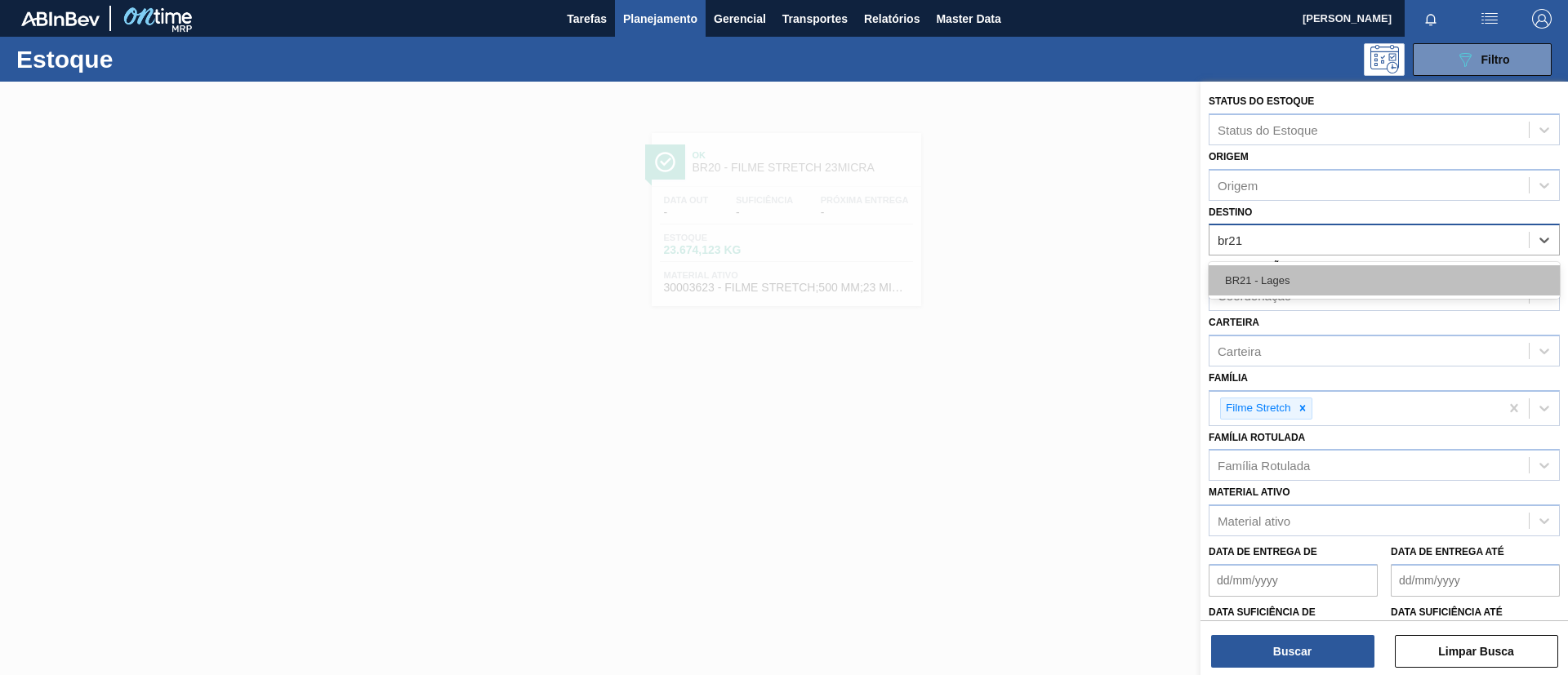
click at [1330, 271] on div "BR21 - Lages" at bounding box center [1385, 280] width 351 height 30
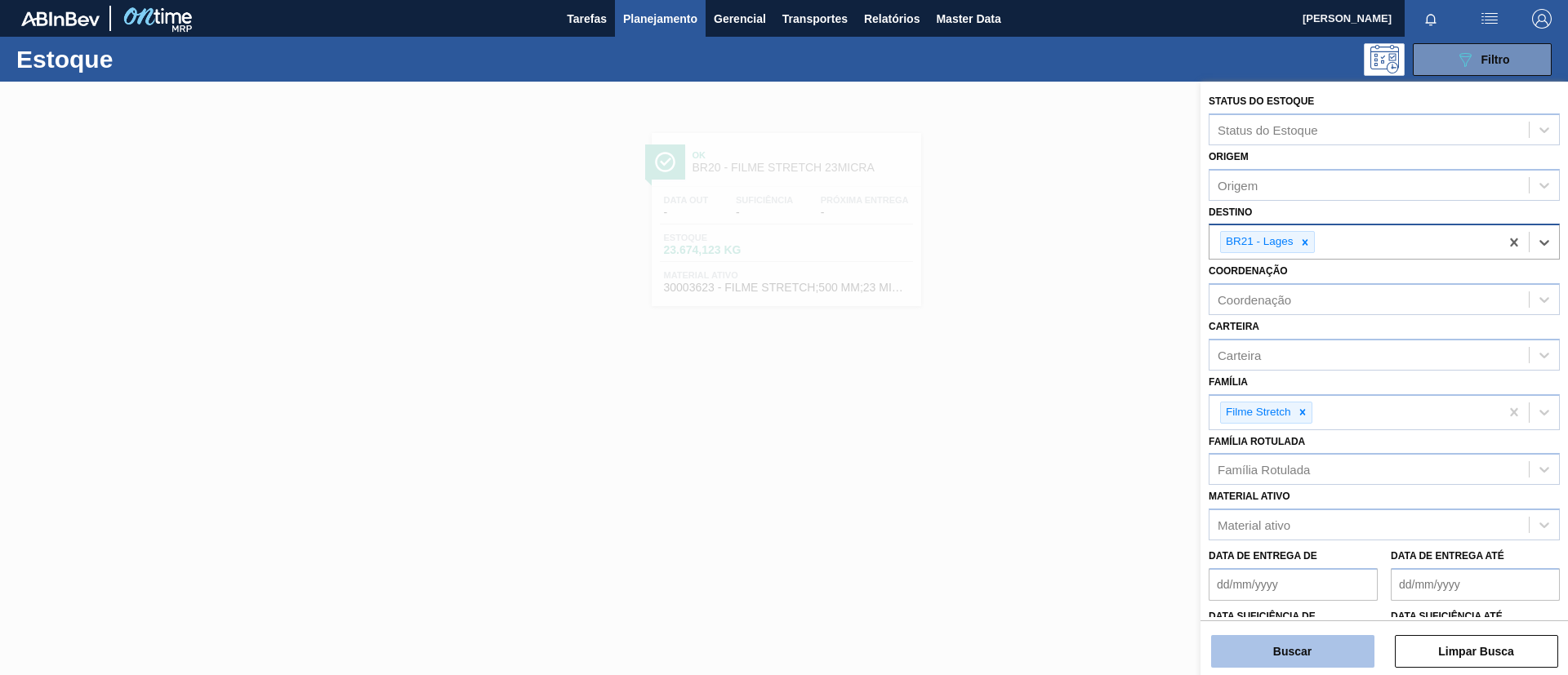
click at [1315, 643] on button "Buscar" at bounding box center [1293, 652] width 164 height 33
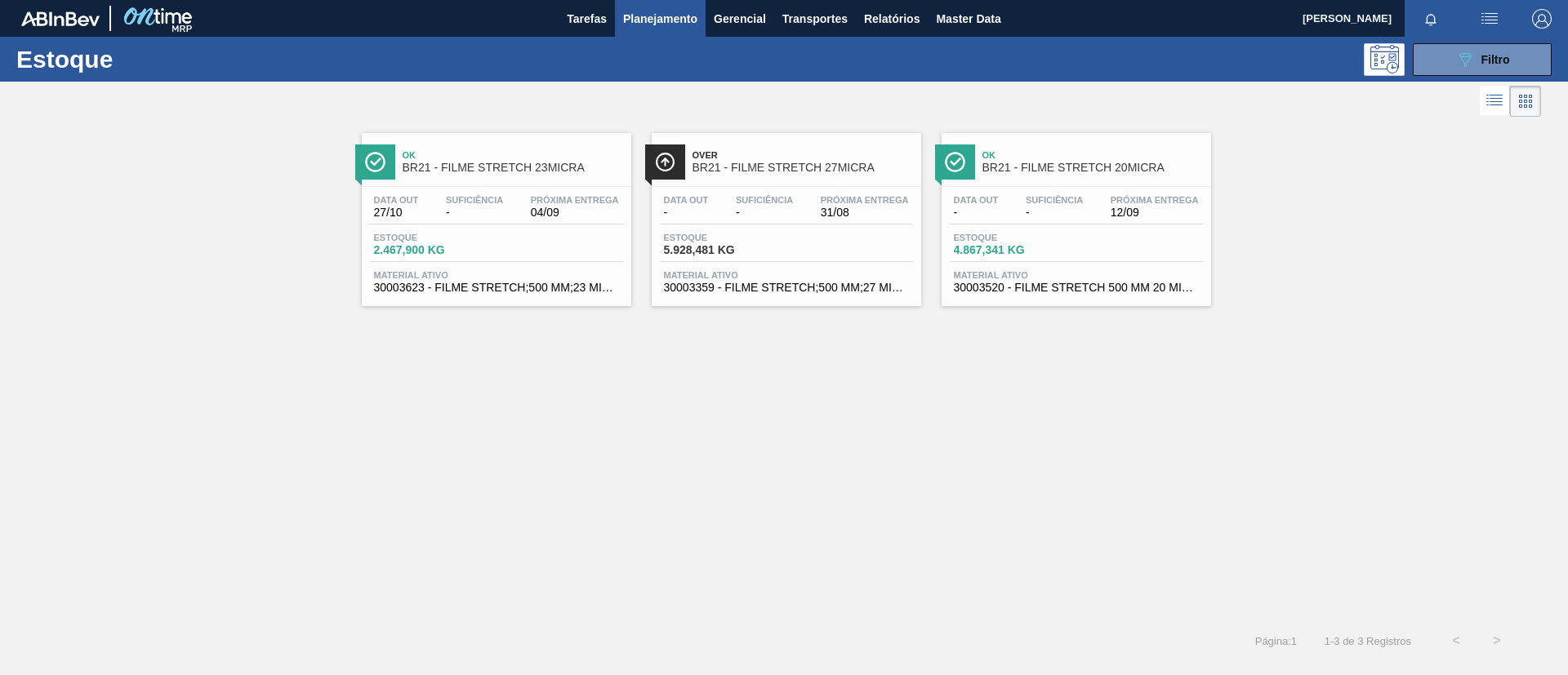
click at [460, 150] on span "Ok" at bounding box center [513, 155] width 220 height 10
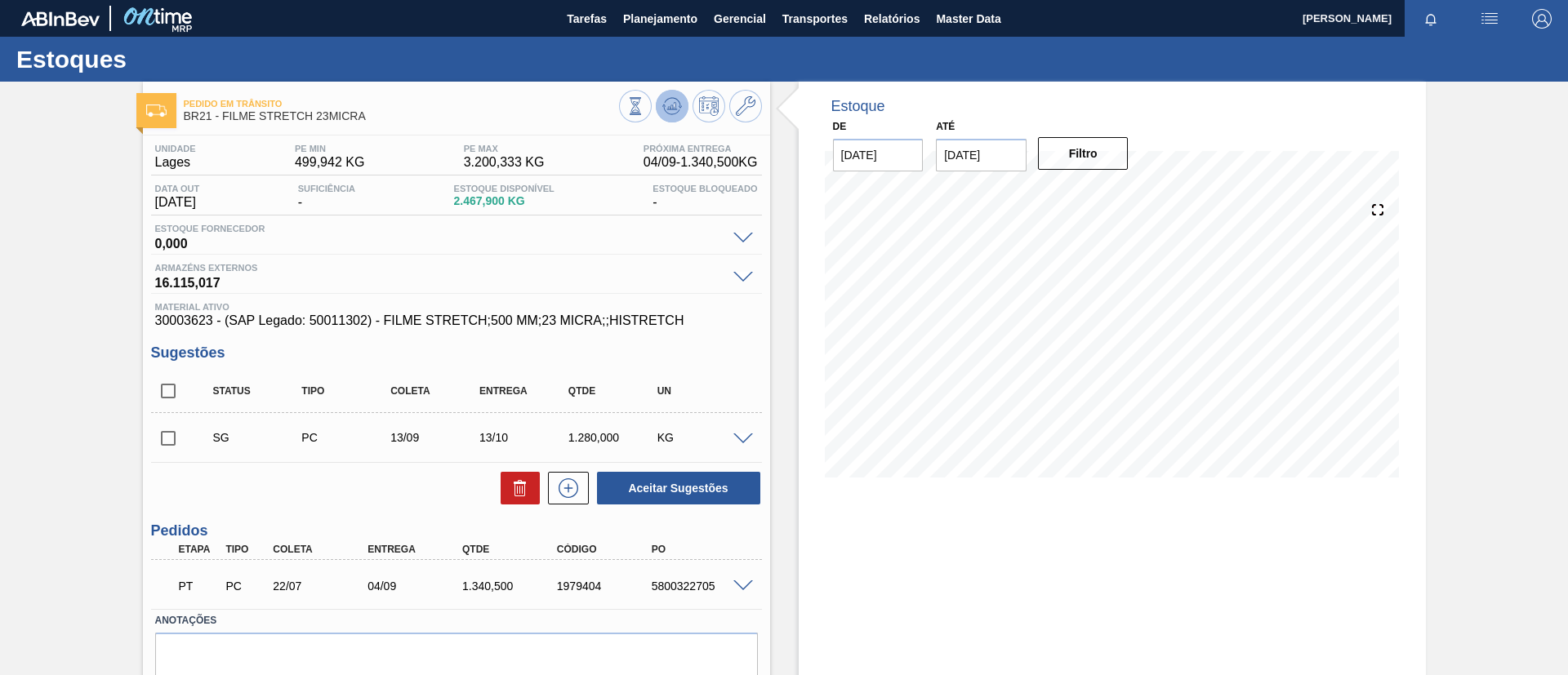
click at [670, 105] on icon at bounding box center [671, 105] width 11 height 7
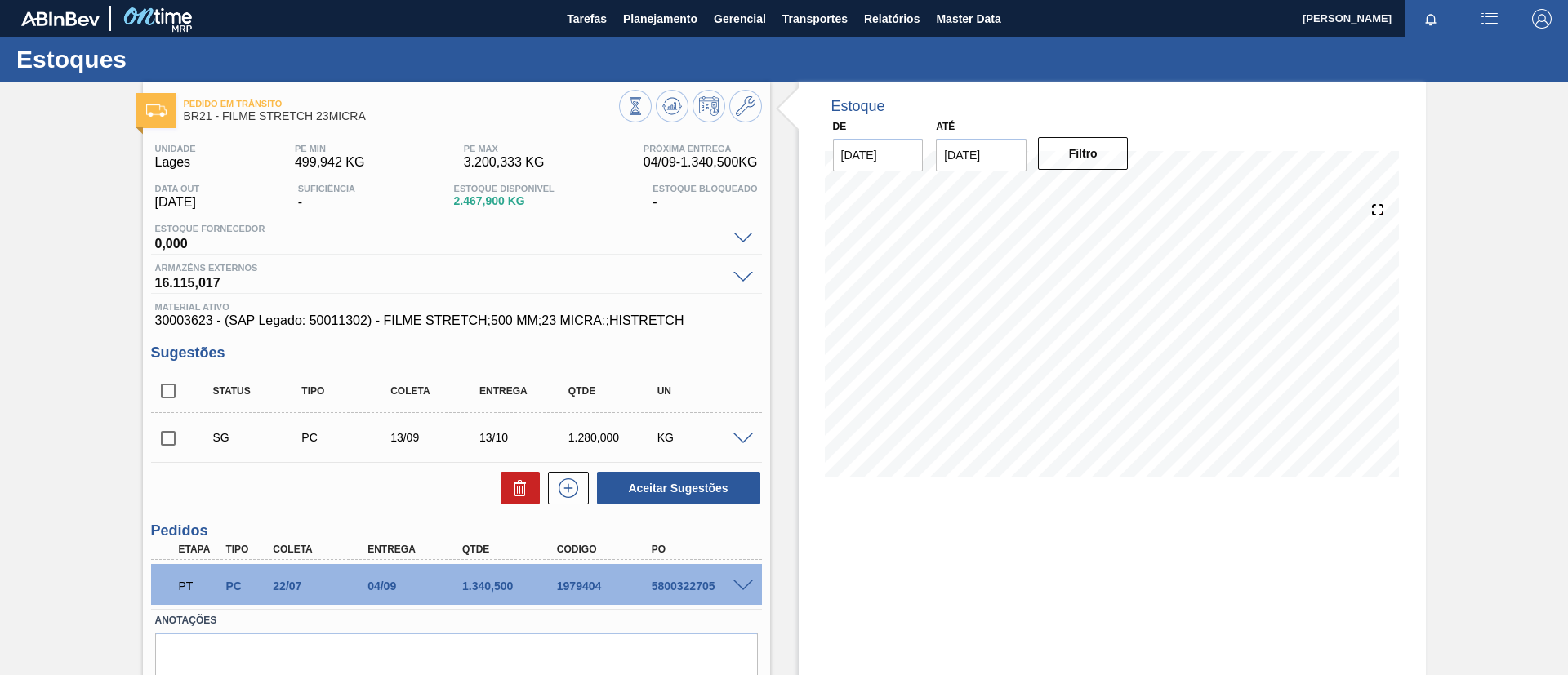
click at [155, 439] on input "checkbox" at bounding box center [169, 438] width 35 height 35
click at [738, 438] on span at bounding box center [744, 439] width 20 height 12
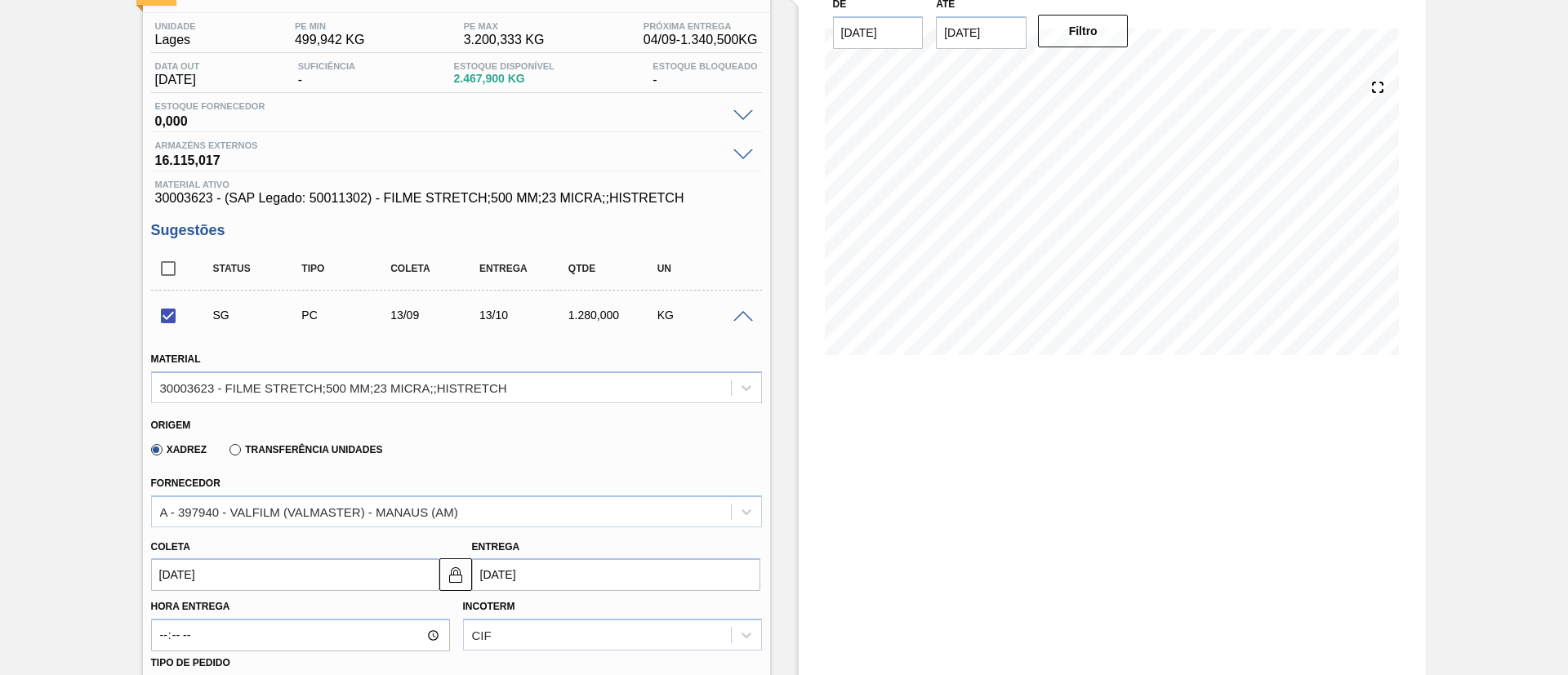
click at [738, 318] on span at bounding box center [744, 317] width 20 height 12
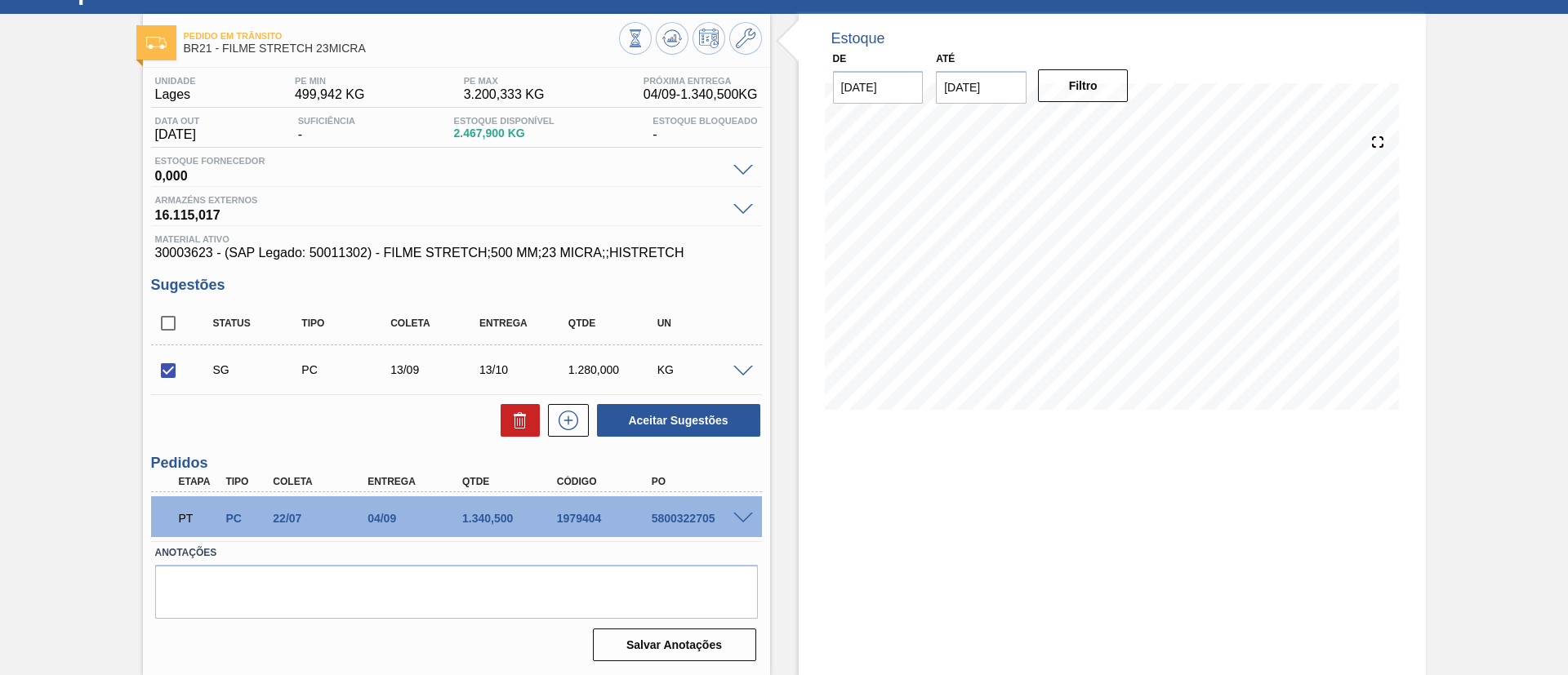
scroll to position [67, 0]
click at [717, 418] on button "Aceitar Sugestões" at bounding box center [679, 421] width 164 height 33
checkbox input "false"
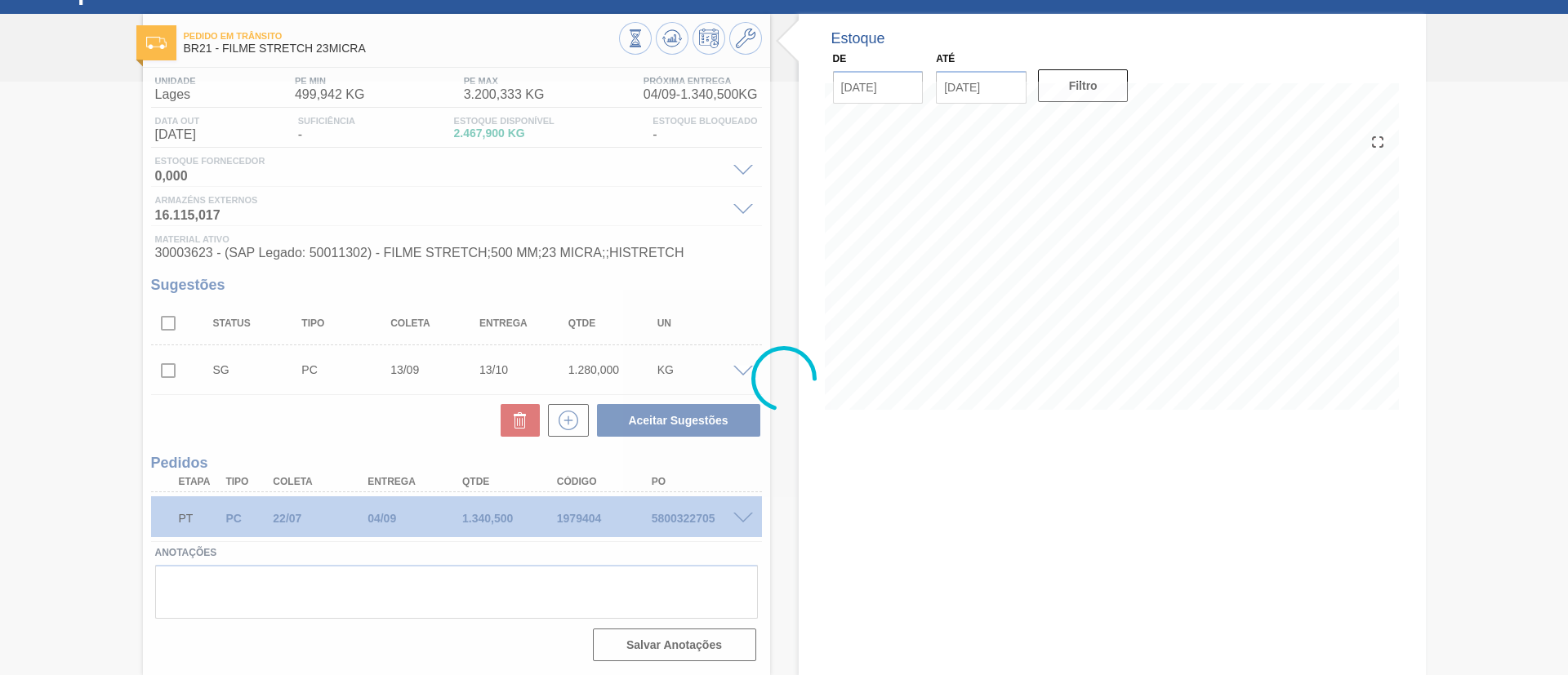
scroll to position [49, 0]
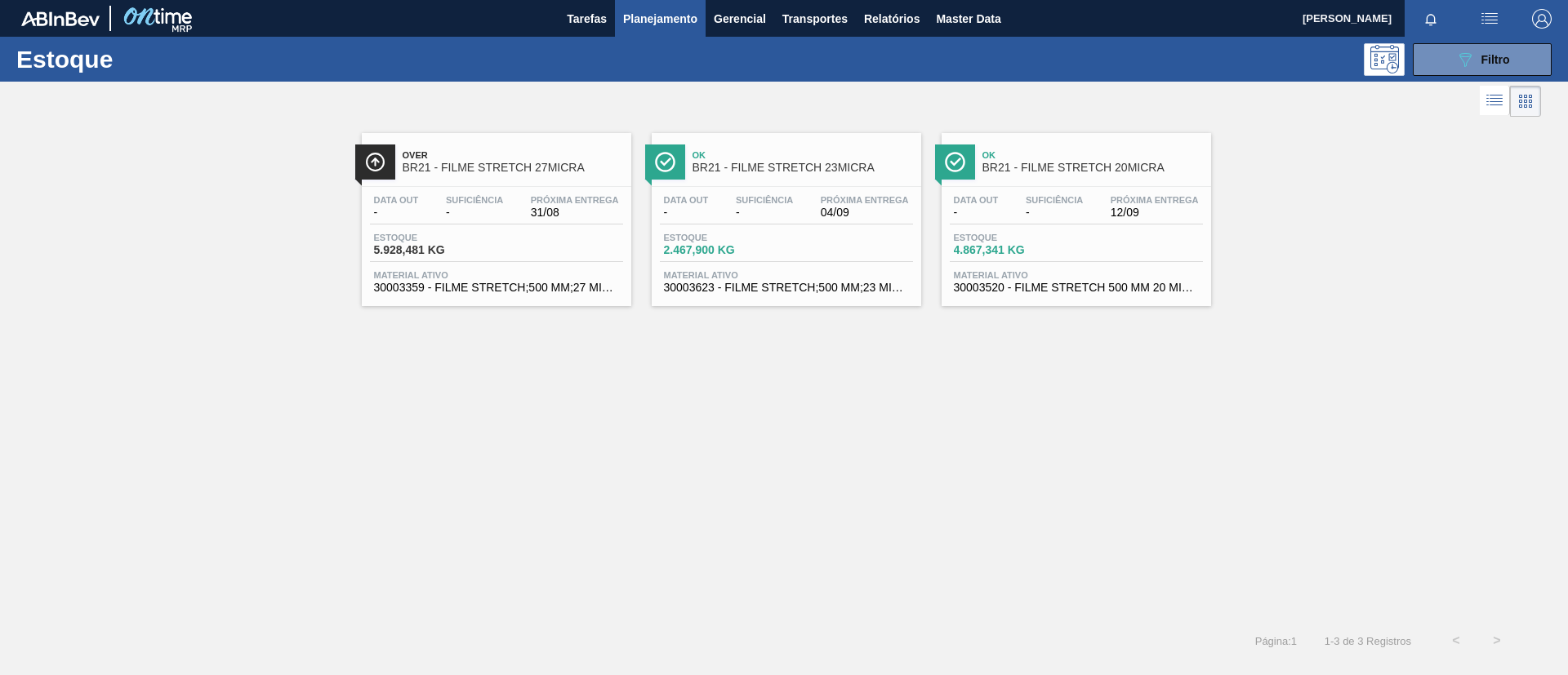
click at [468, 164] on span "BR21 - FILME STRETCH 27MICRA" at bounding box center [513, 168] width 220 height 12
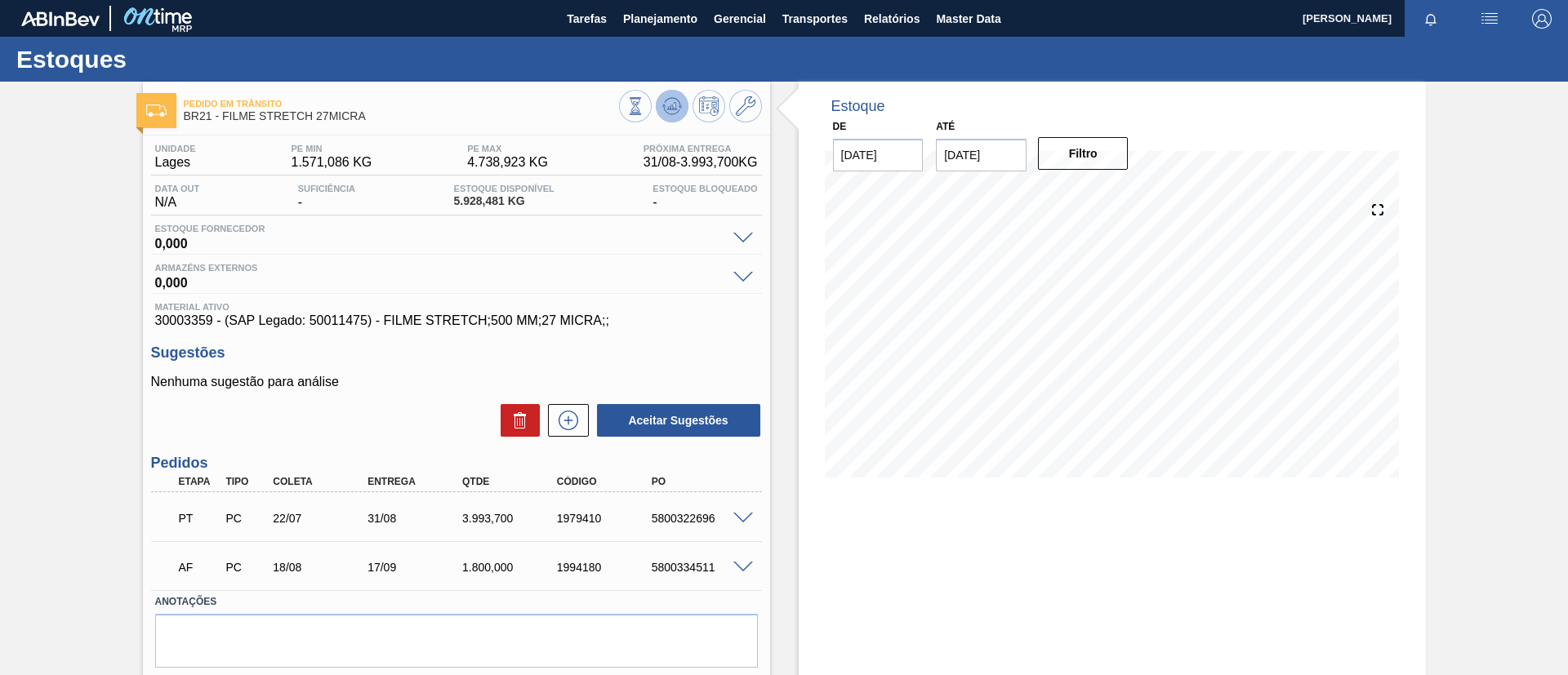
click at [658, 107] on button at bounding box center [672, 106] width 33 height 33
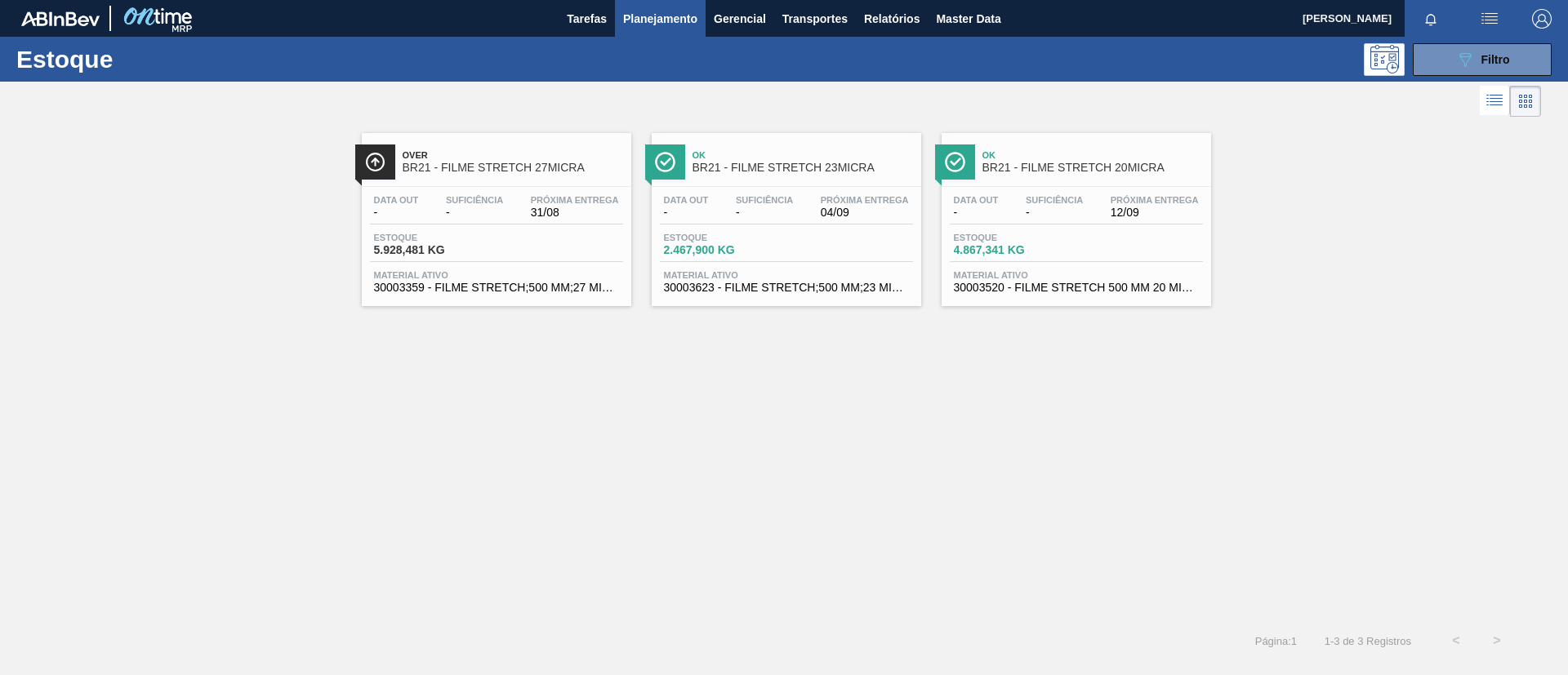
click at [1056, 162] on span "BR21 - FILME STRETCH 20MICRA" at bounding box center [1093, 168] width 220 height 12
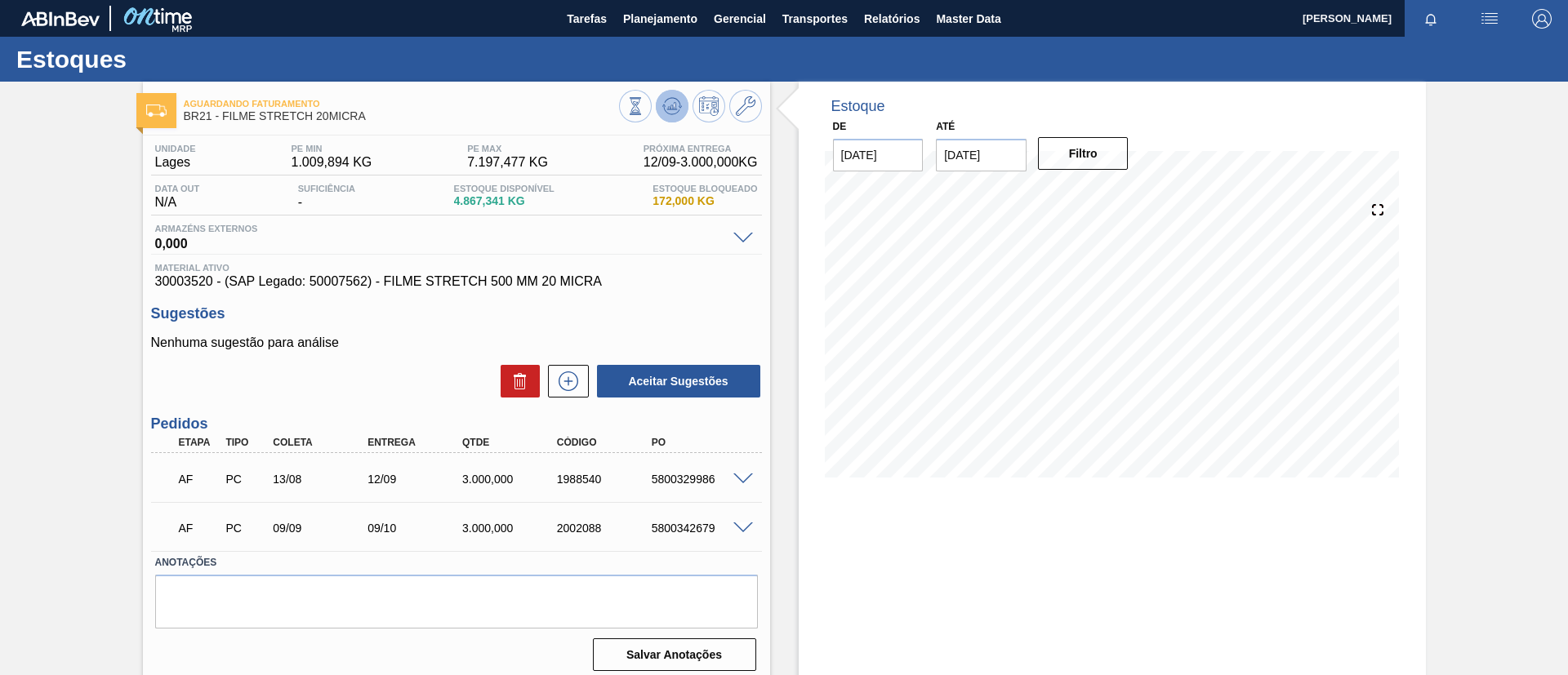
click at [644, 106] on icon at bounding box center [636, 106] width 18 height 18
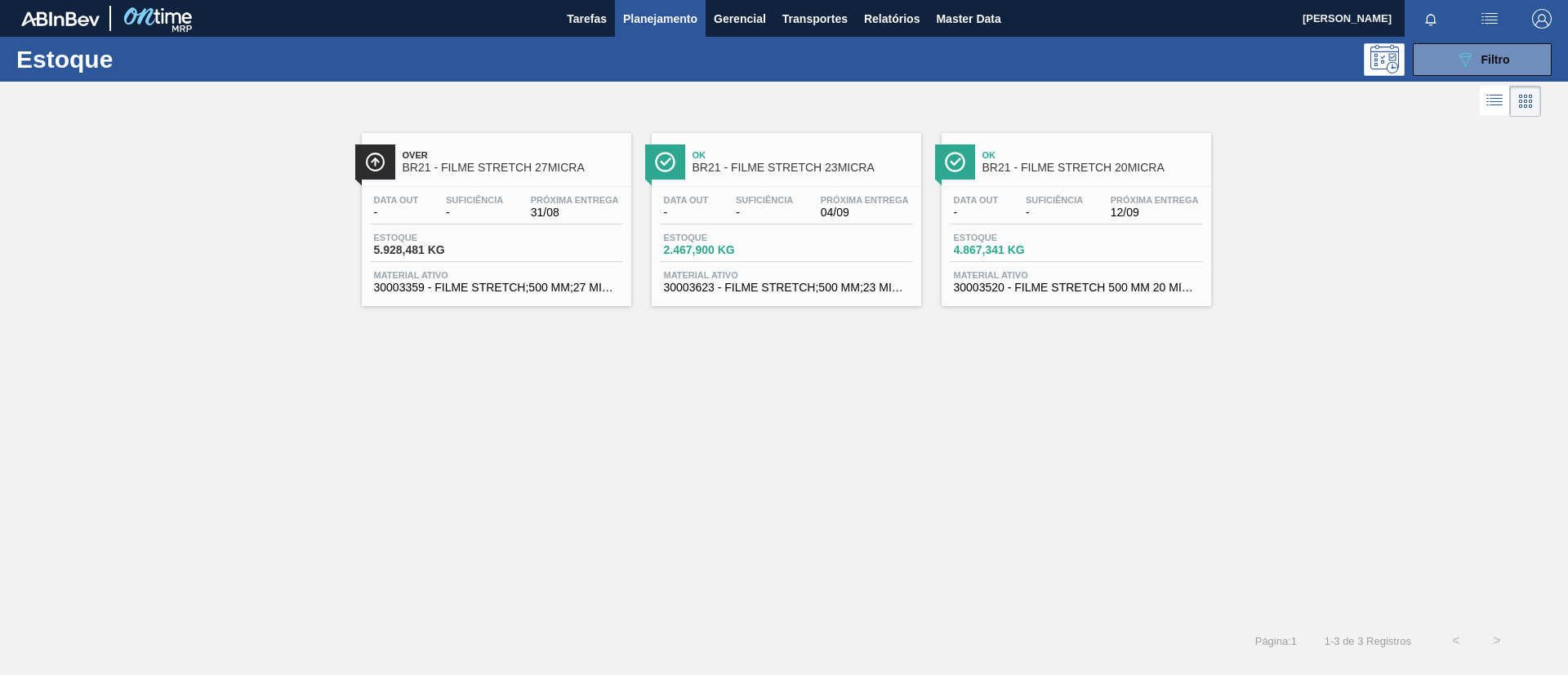
click at [1032, 162] on span "BR21 - FILME STRETCH 20MICRA" at bounding box center [1093, 168] width 220 height 12
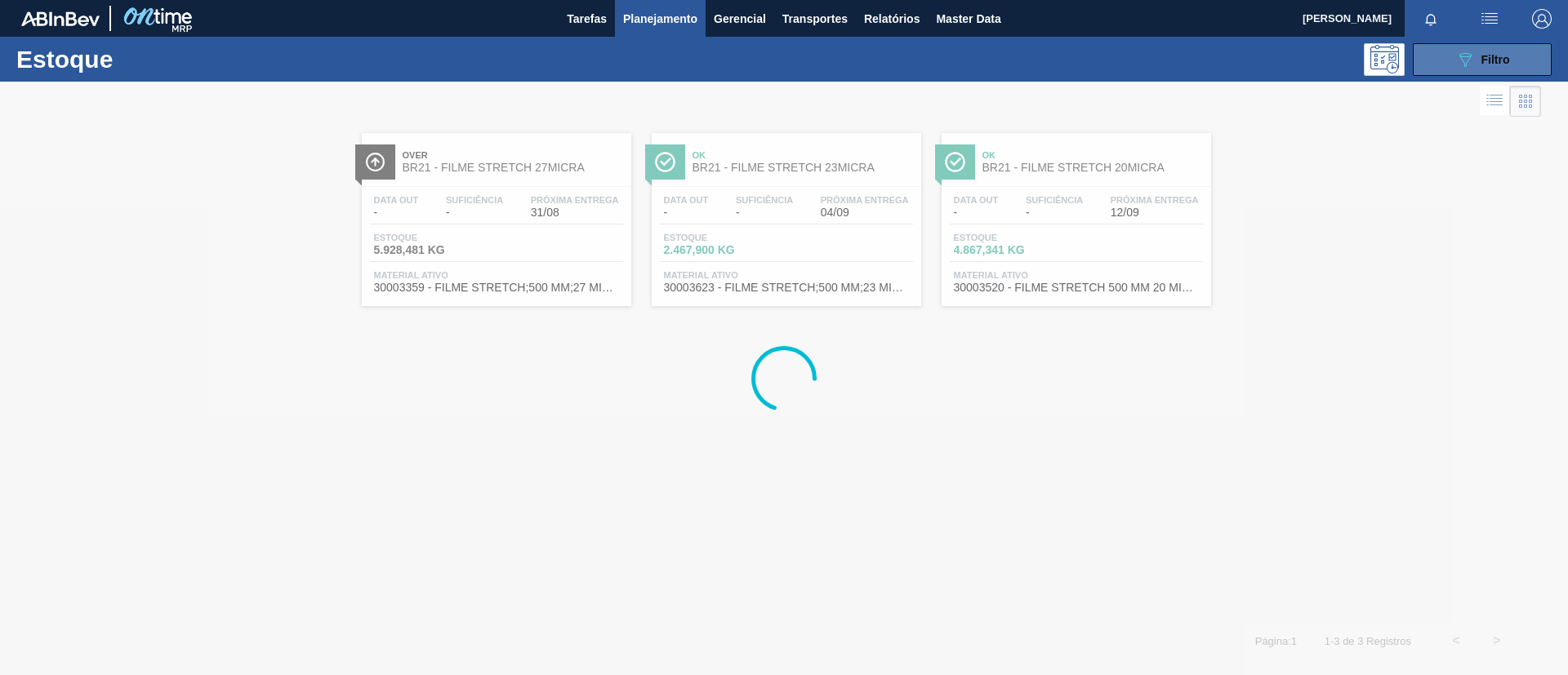
click at [1486, 65] on div "089F7B8B-B2A5-4AFE-B5C0-19BA573D28AC Filtro" at bounding box center [1482, 60] width 55 height 20
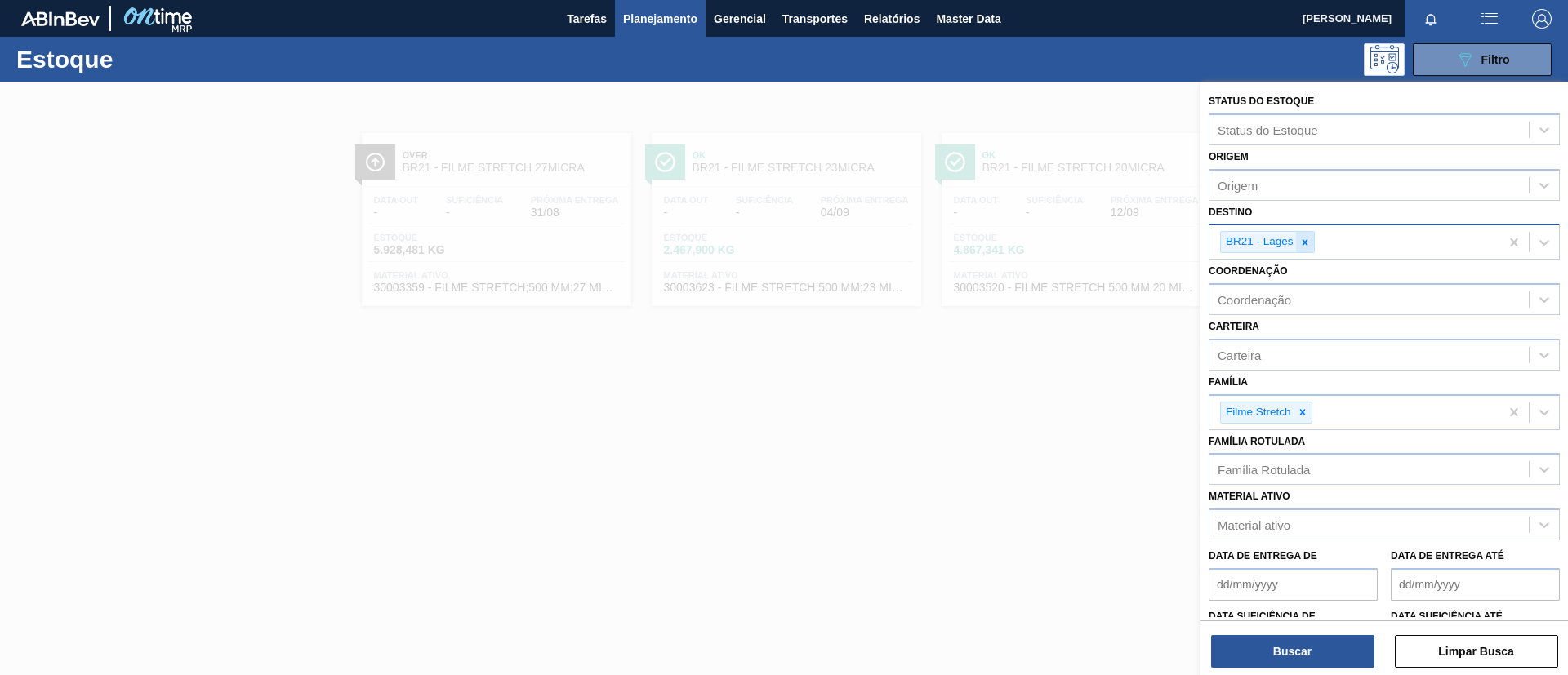
click at [1310, 243] on icon at bounding box center [1306, 243] width 12 height 12
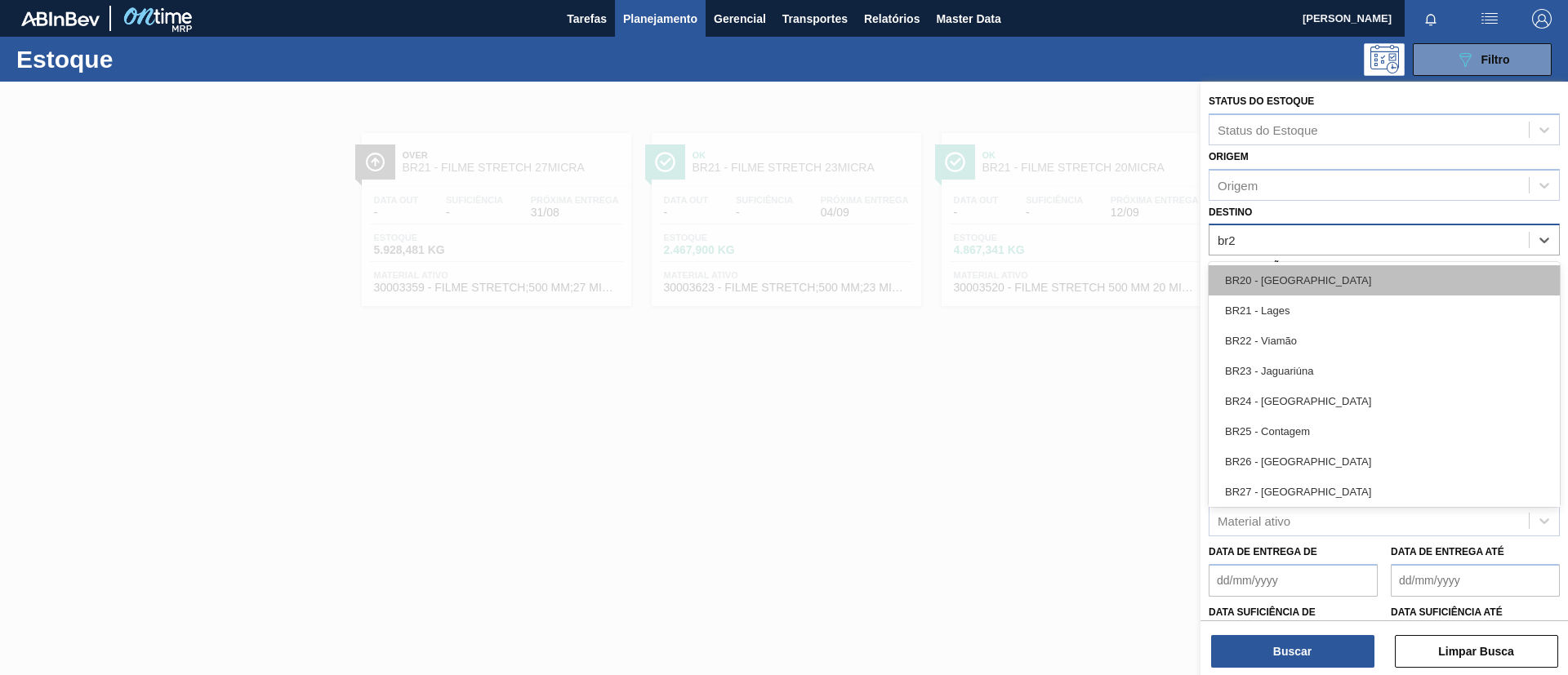
type input "br22"
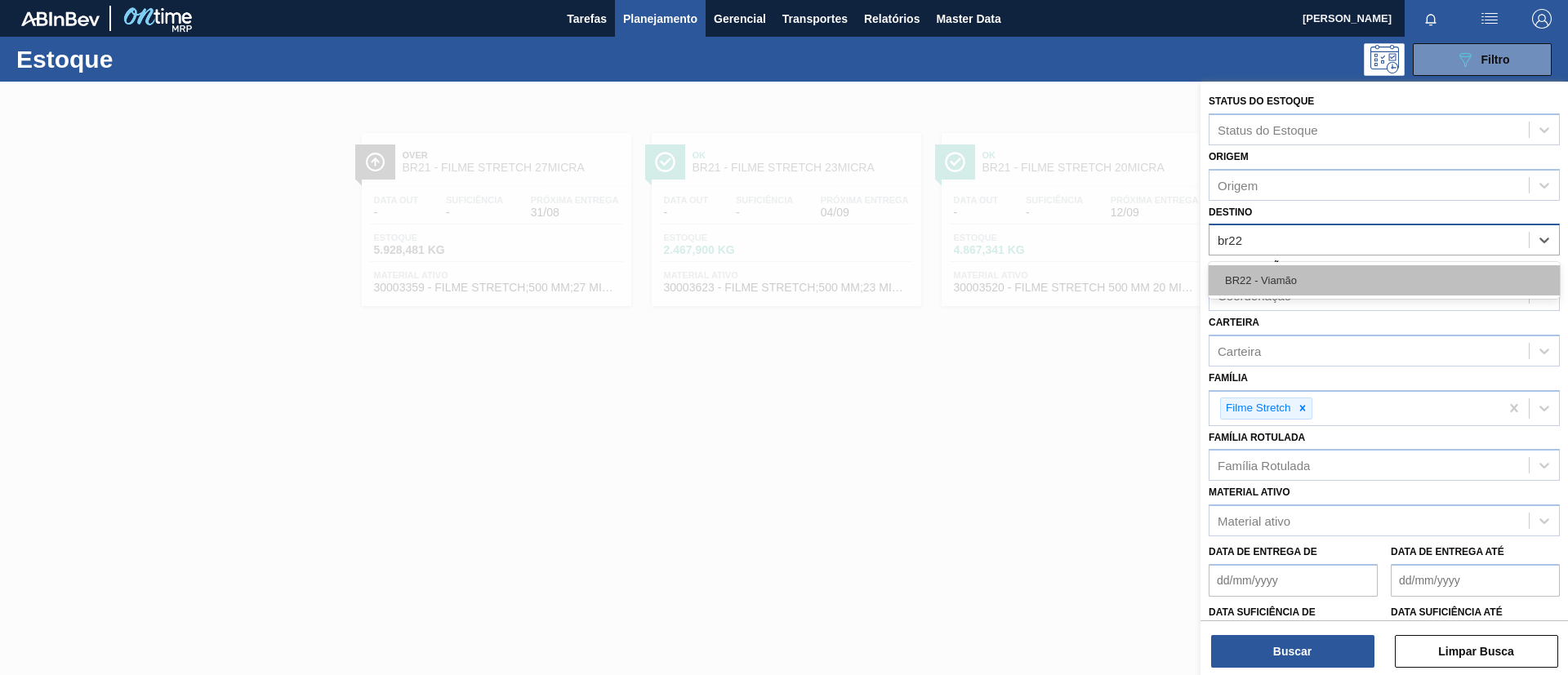
click at [1324, 278] on div "BR22 - Viamão" at bounding box center [1385, 280] width 351 height 30
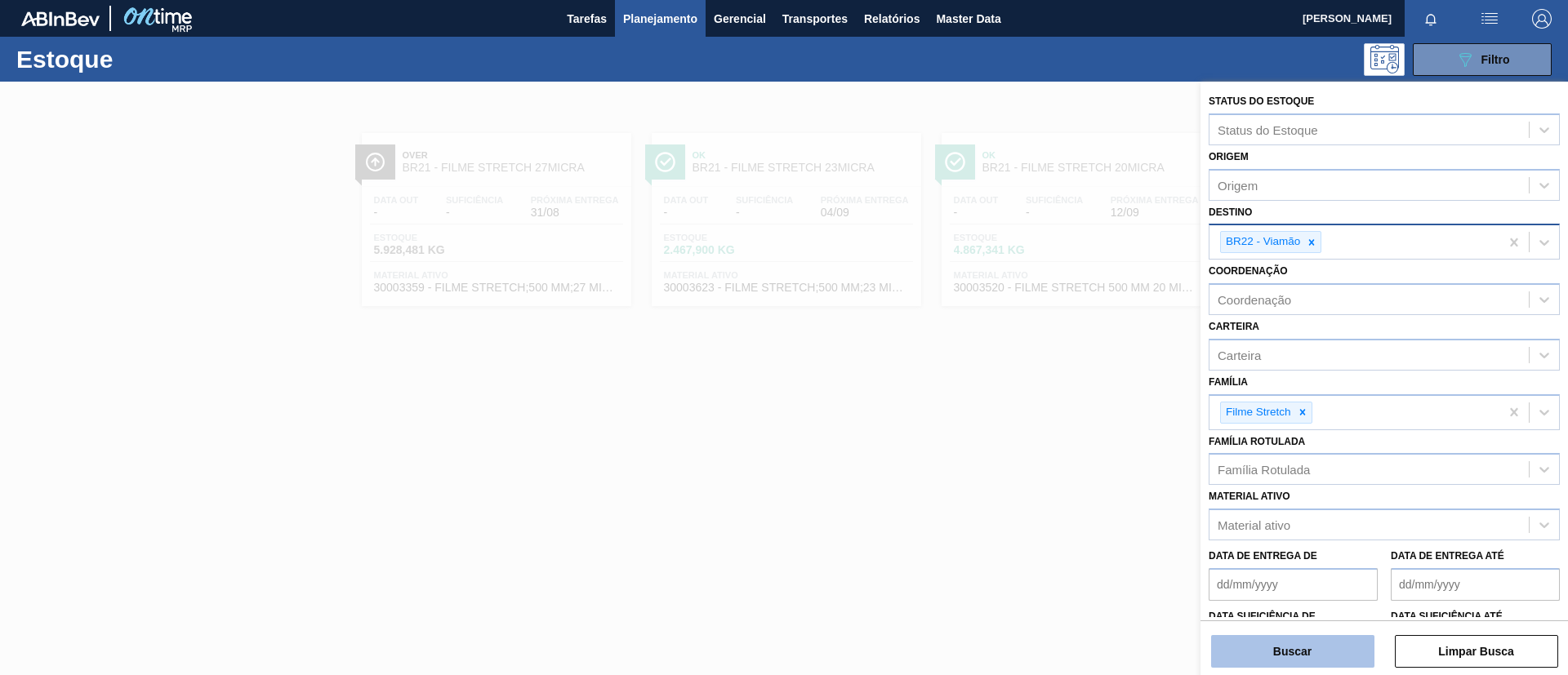
click at [1334, 657] on button "Buscar" at bounding box center [1293, 652] width 164 height 33
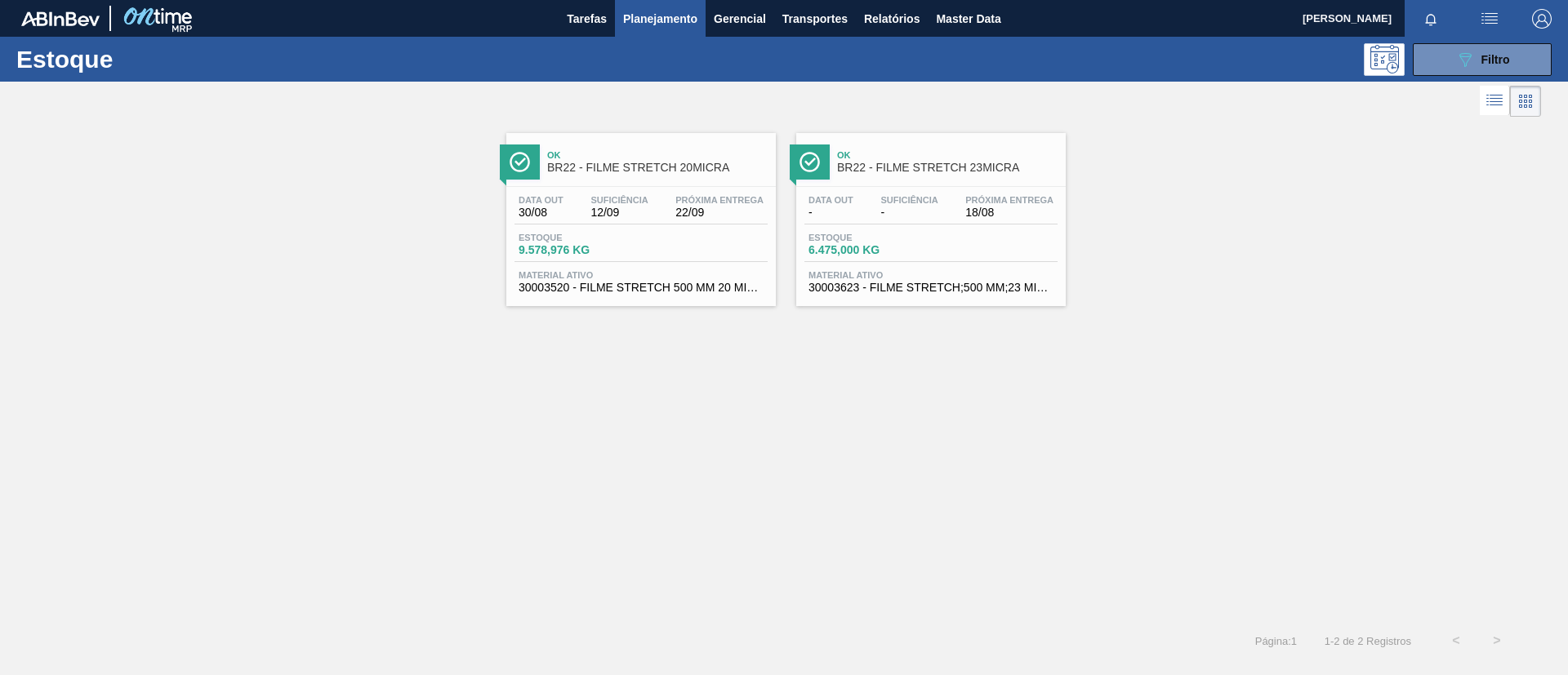
click at [658, 165] on span "BR22 - FILME STRETCH 20MICRA" at bounding box center [657, 168] width 220 height 12
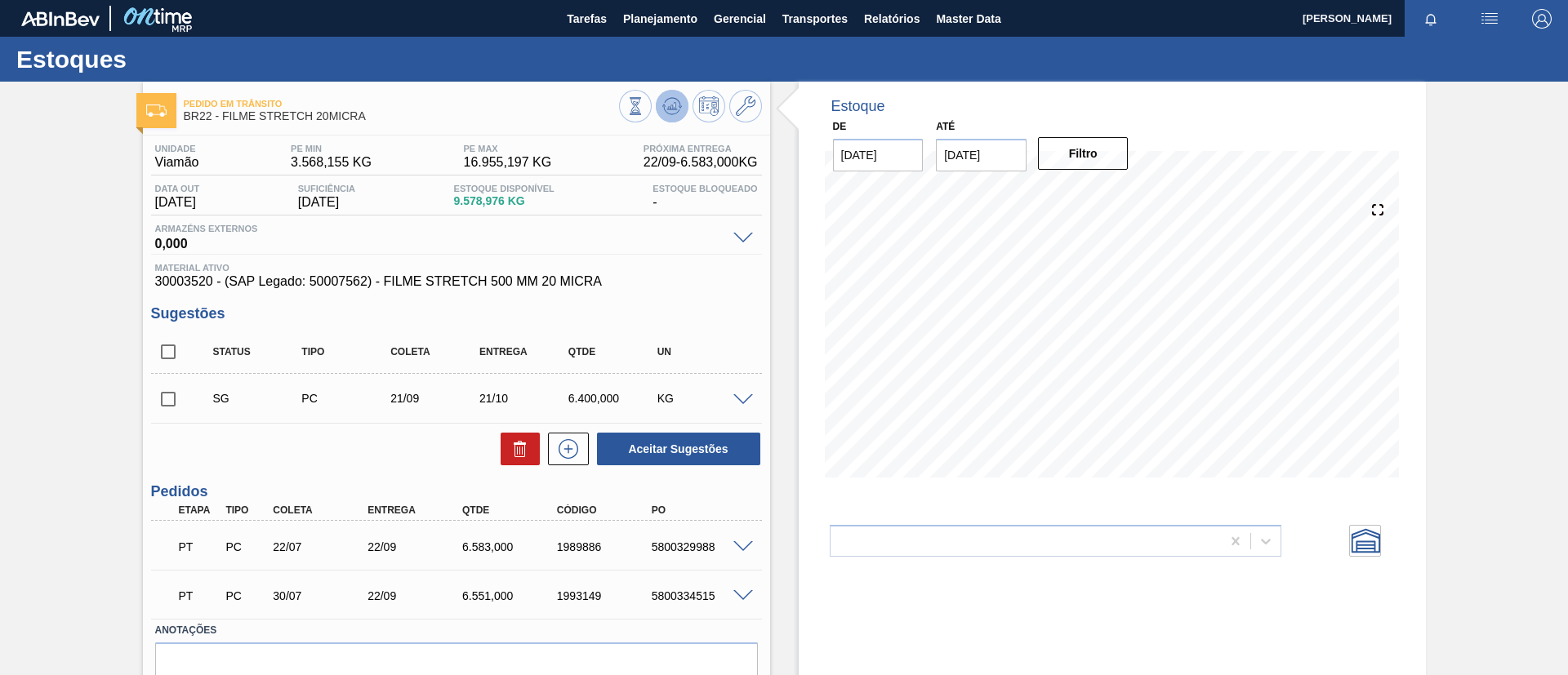
click at [644, 106] on icon at bounding box center [636, 106] width 18 height 18
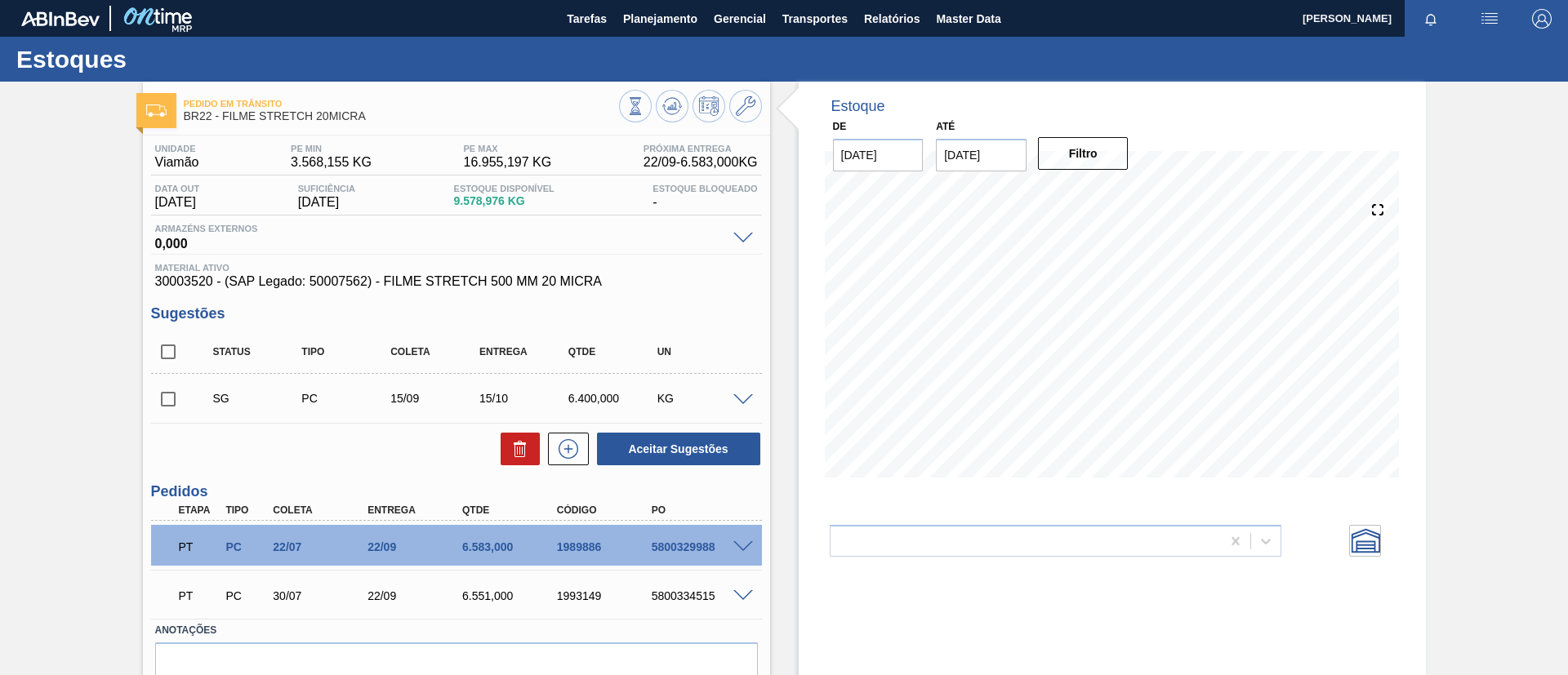
click at [745, 397] on span at bounding box center [744, 400] width 20 height 12
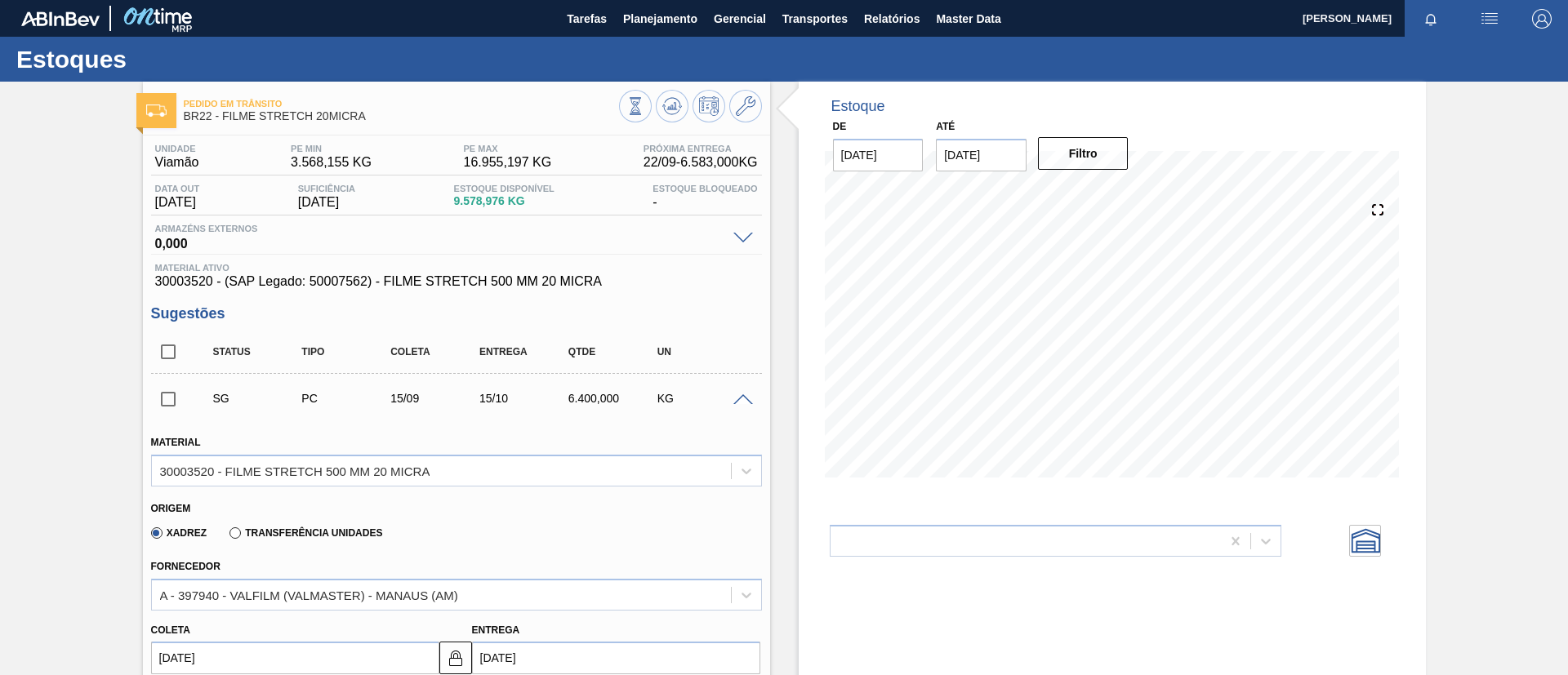
click at [746, 398] on span at bounding box center [744, 400] width 20 height 12
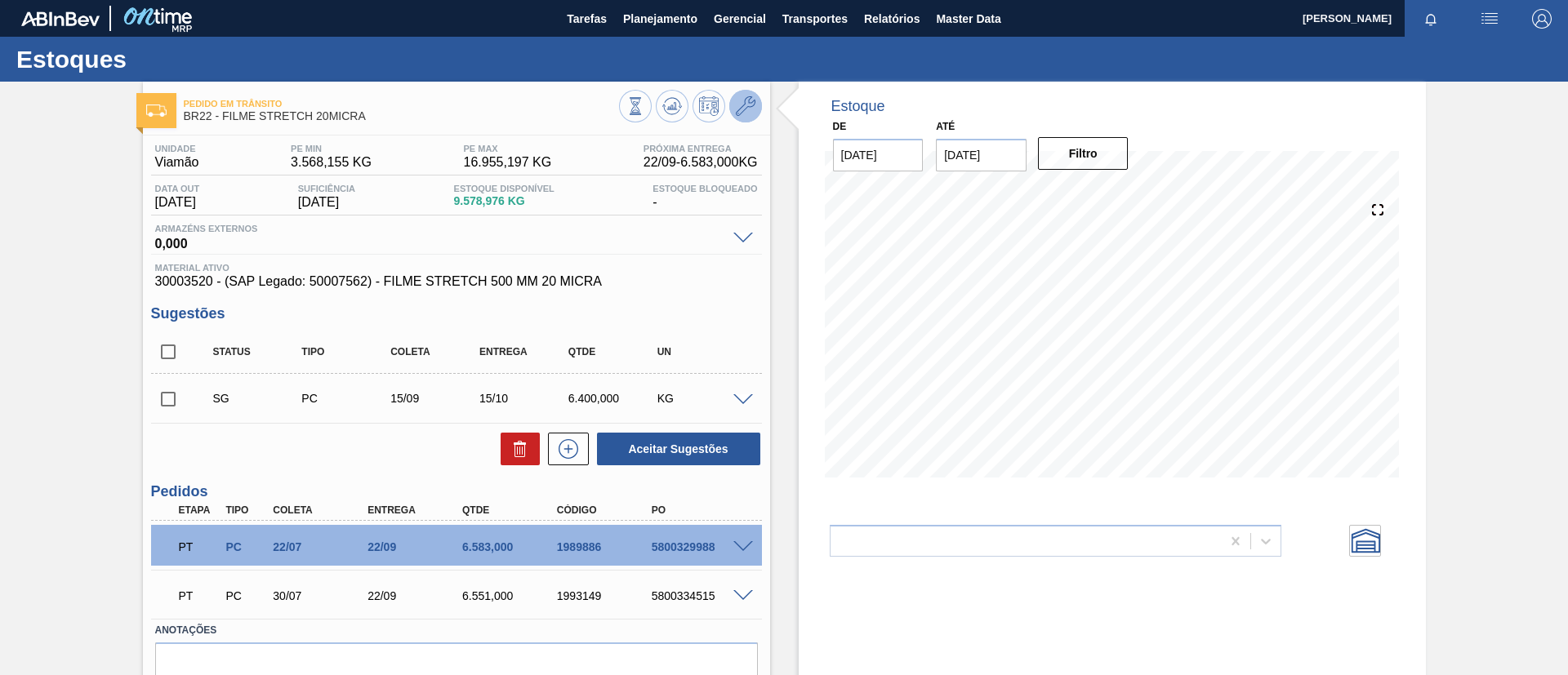
click at [748, 110] on icon at bounding box center [746, 106] width 20 height 20
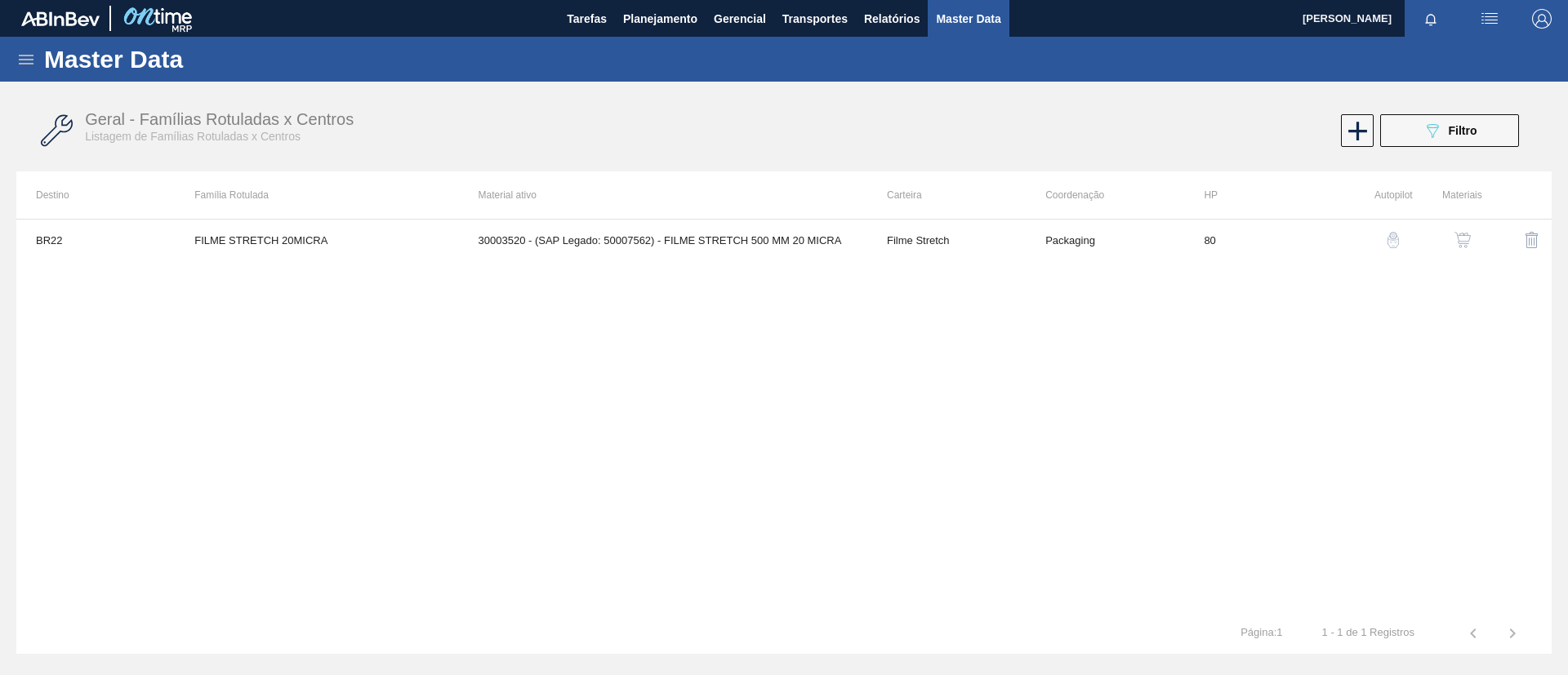
click at [1465, 243] on img "button" at bounding box center [1463, 240] width 16 height 16
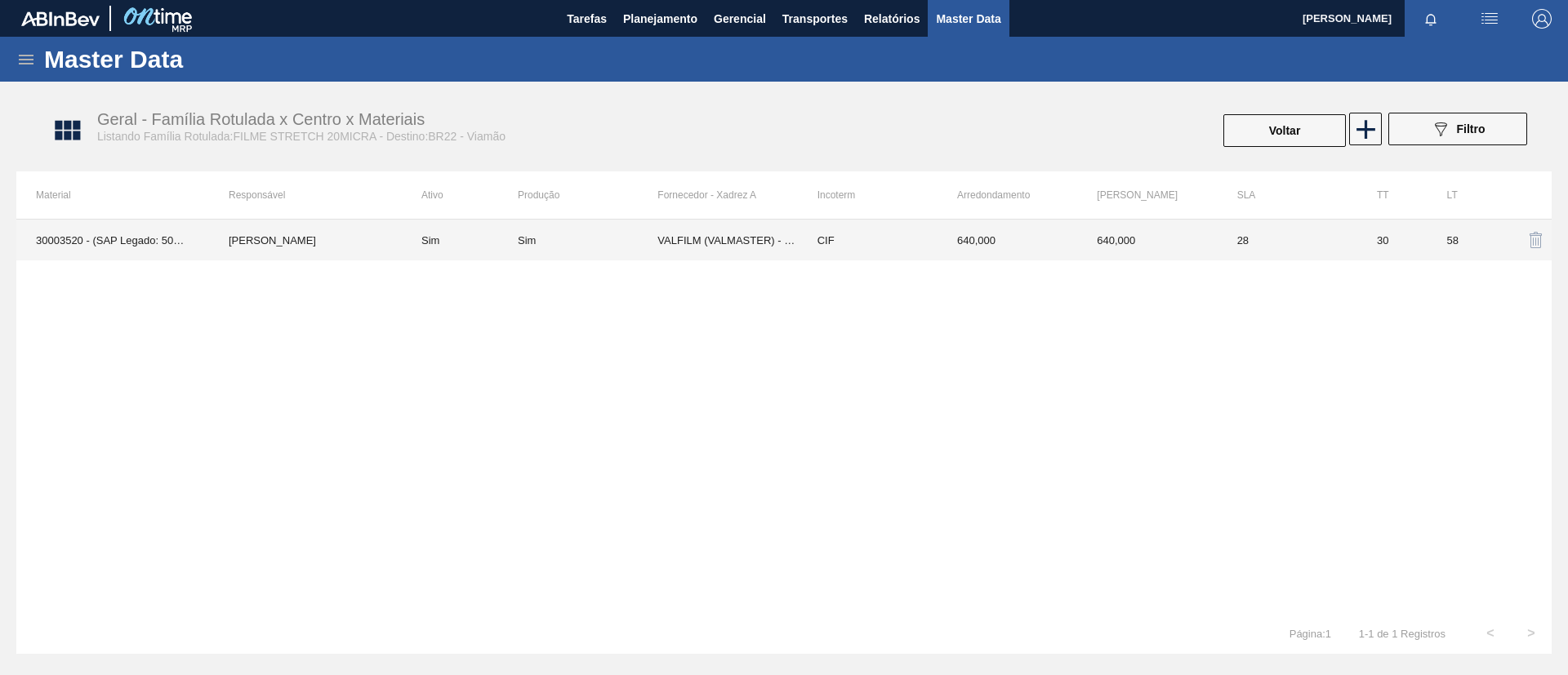
click at [400, 258] on td "[PERSON_NAME]" at bounding box center [305, 240] width 193 height 41
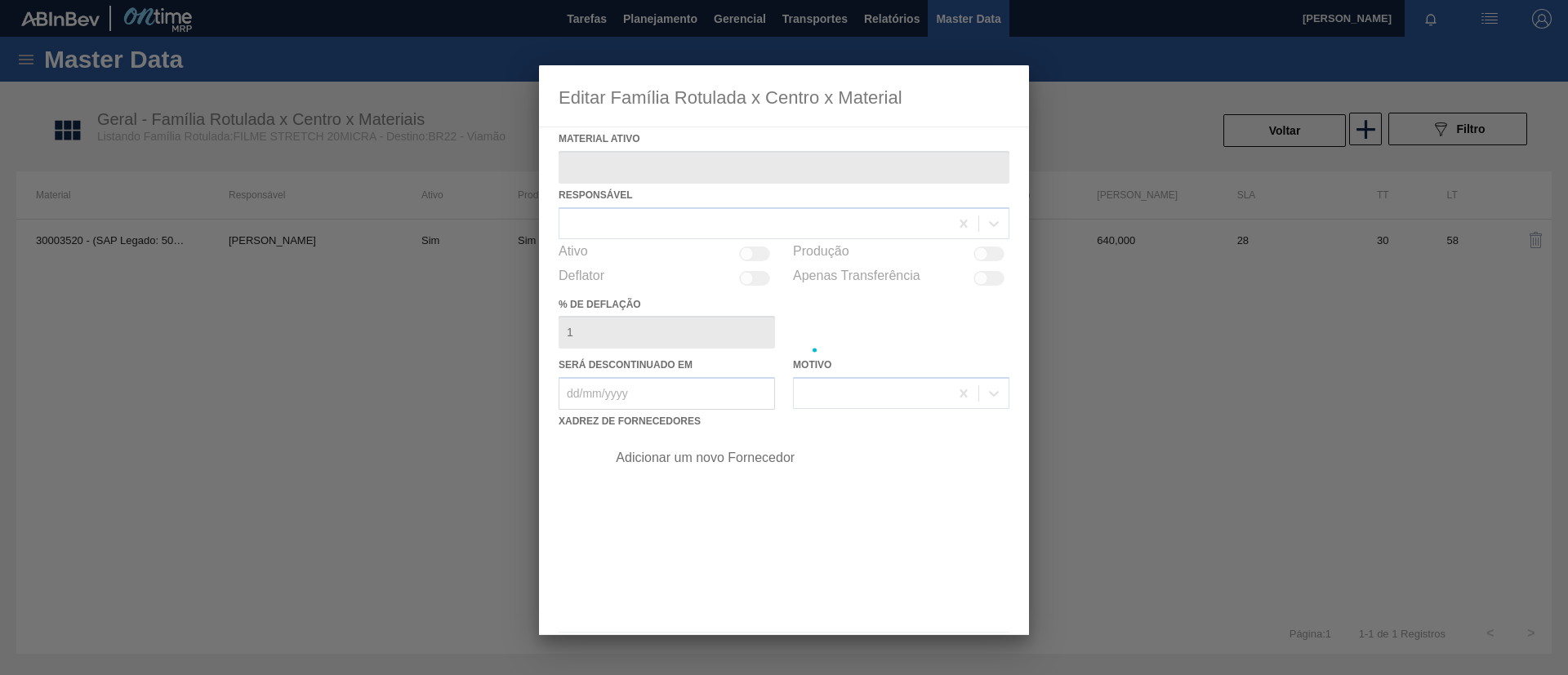
type ativo "30003520 - (SAP Legado: 50007562) - FILME STRETCH 500 MM 20 MICRA"
checkbox input "true"
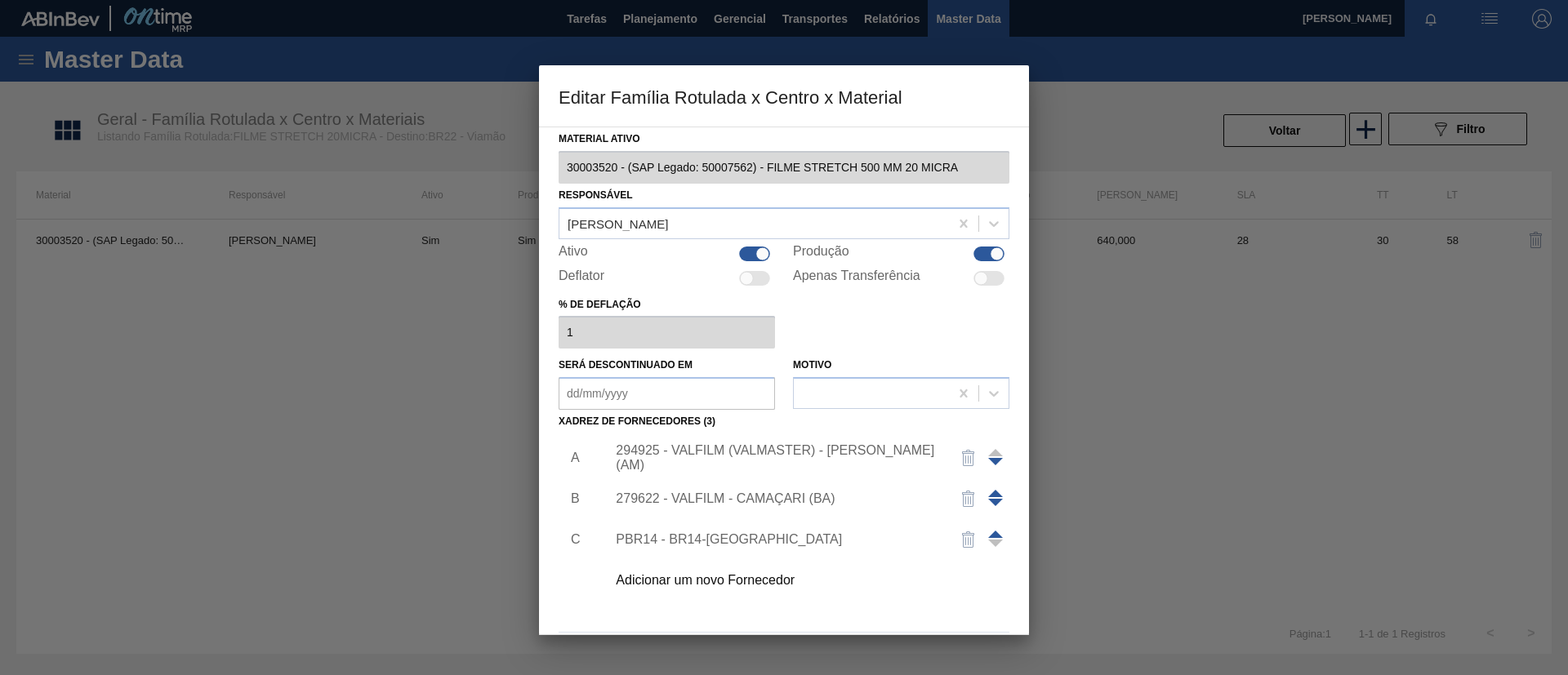
click at [804, 460] on div "294925 - VALFILM (VALMASTER) - [PERSON_NAME] (AM)" at bounding box center [776, 458] width 320 height 30
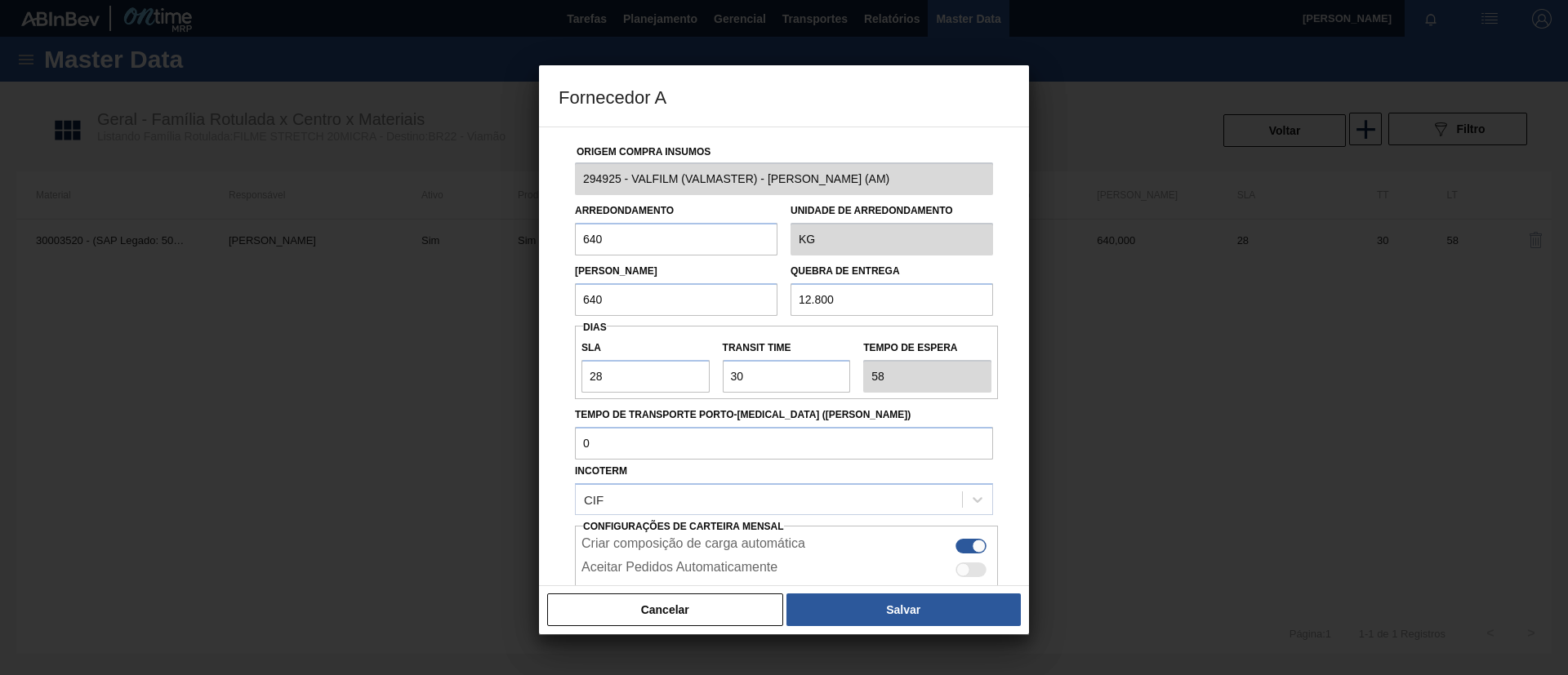
drag, startPoint x: 852, startPoint y: 294, endPoint x: 724, endPoint y: 298, distance: 128.1
click at [724, 298] on div "Lote Mínimo 640 Quebra de entrega 12.800" at bounding box center [784, 285] width 431 height 60
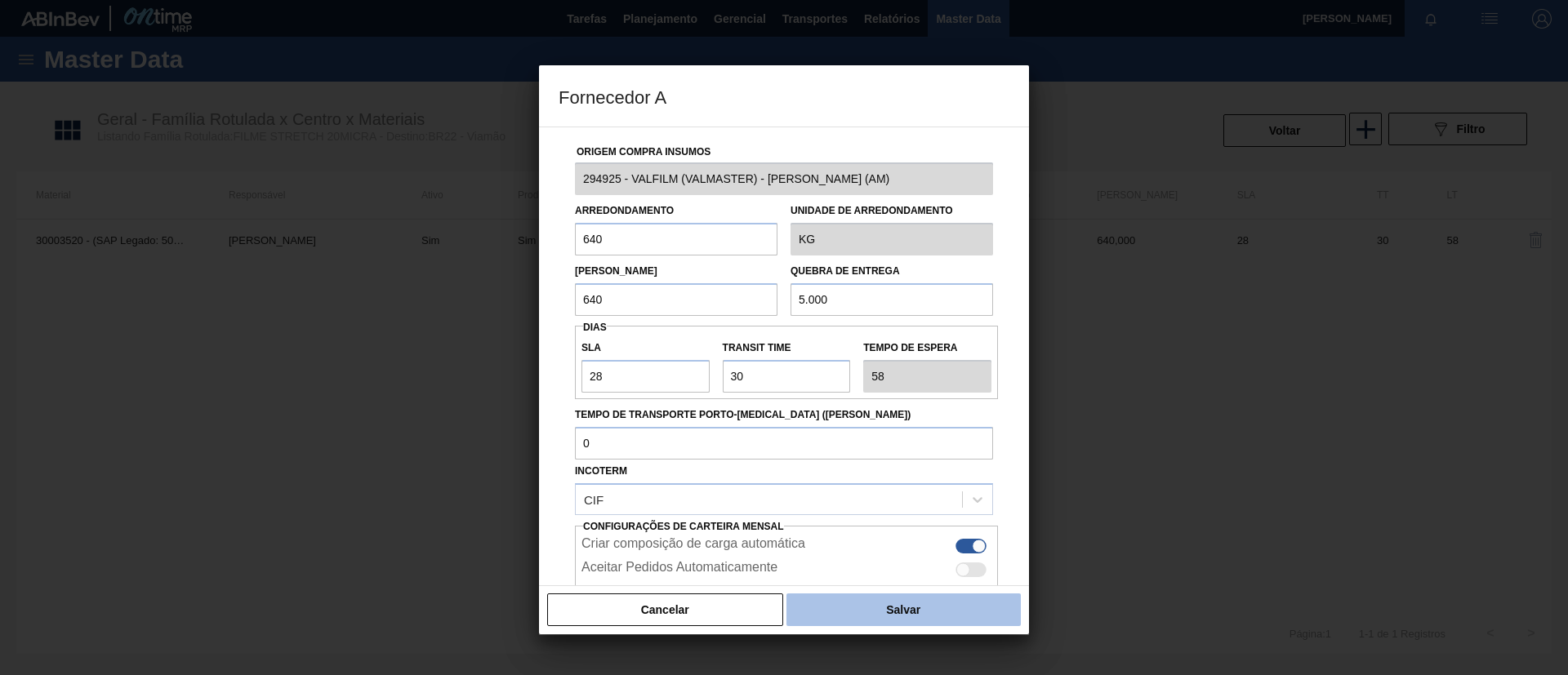
type input "5.000"
click at [902, 607] on button "Salvar" at bounding box center [903, 610] width 234 height 33
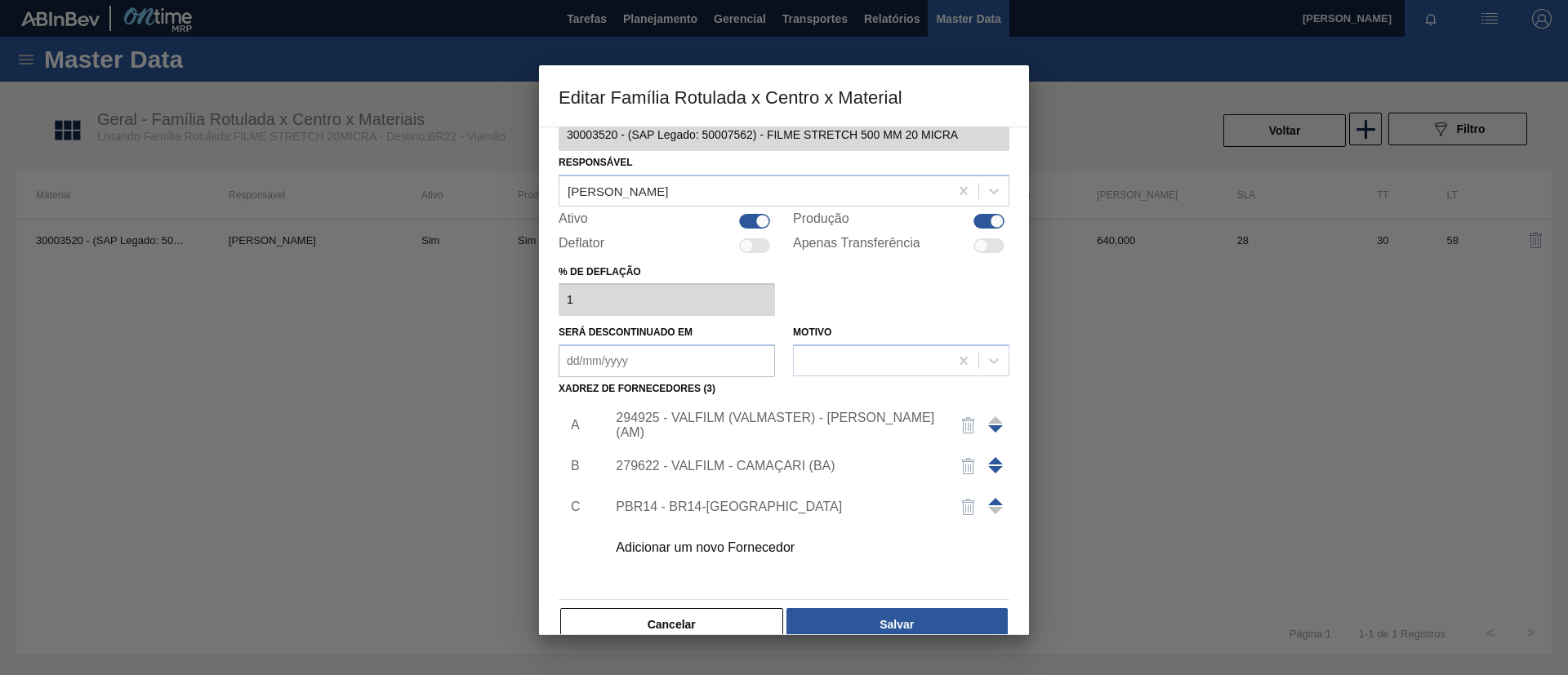
scroll to position [60, 0]
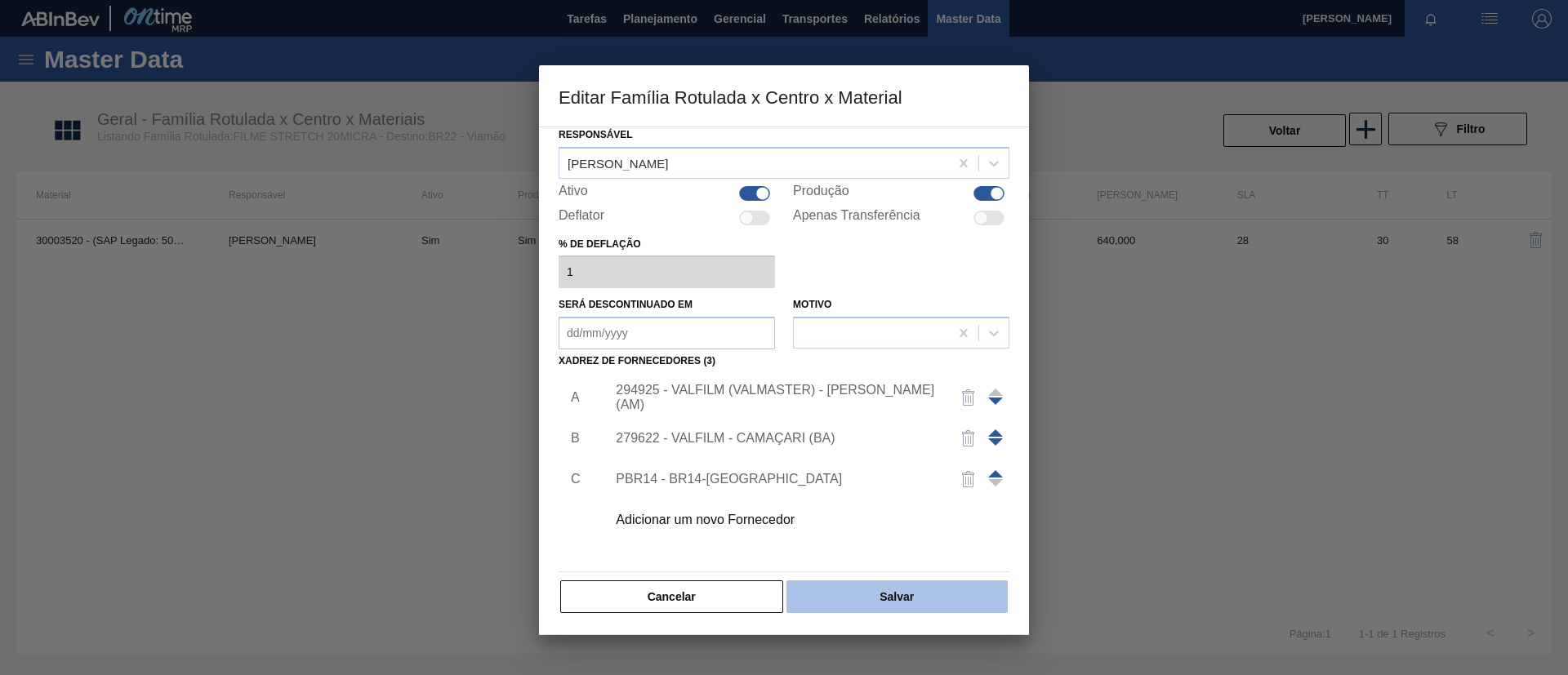
click at [920, 582] on button "Salvar" at bounding box center [897, 597] width 221 height 33
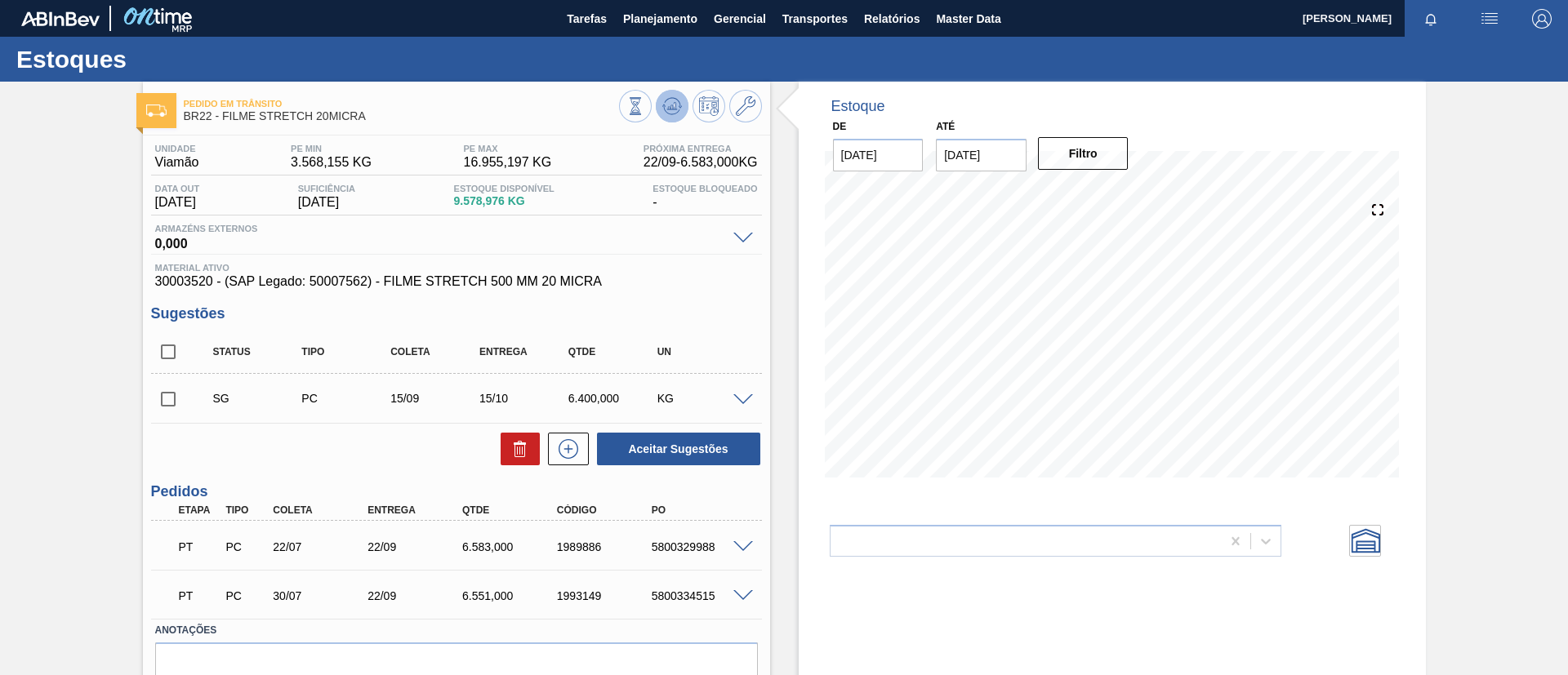
click at [644, 106] on icon at bounding box center [636, 106] width 18 height 18
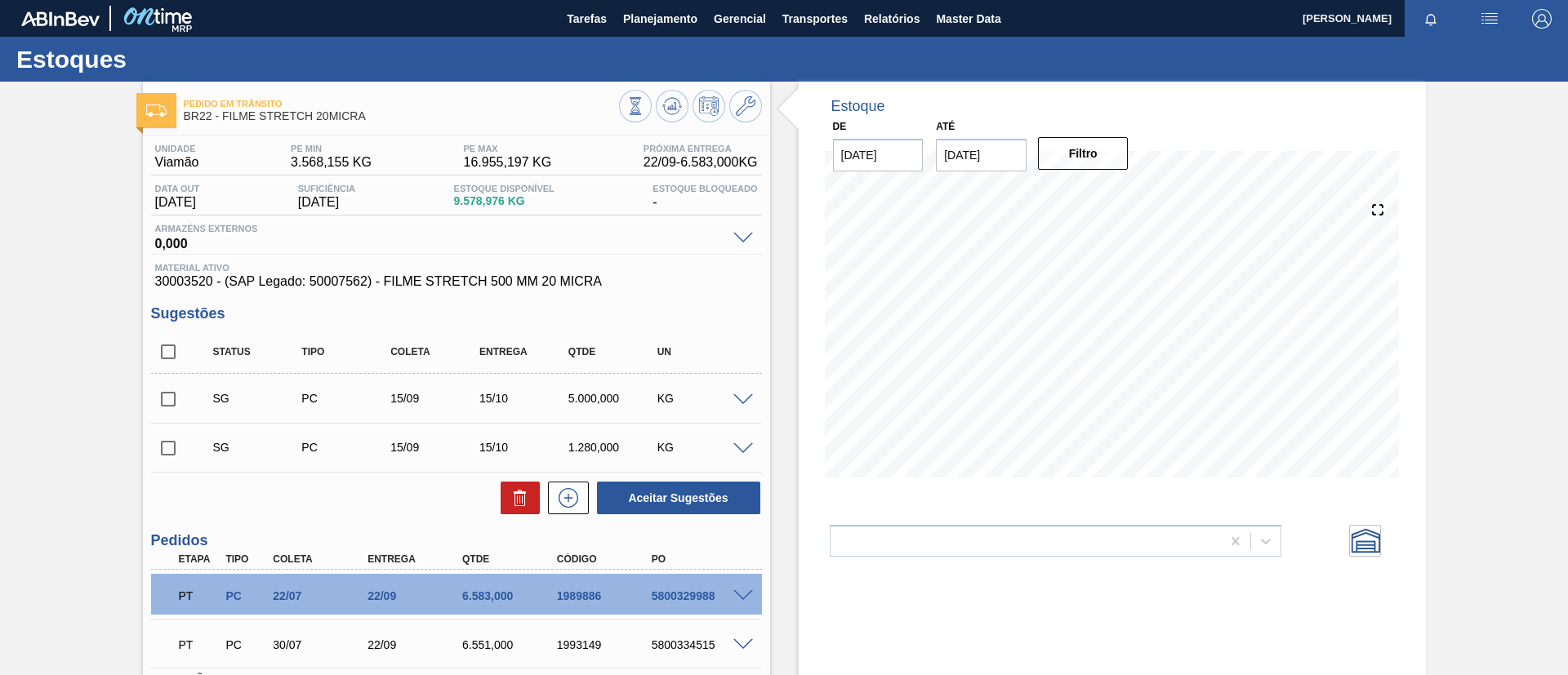
click at [161, 395] on input "checkbox" at bounding box center [169, 400] width 35 height 35
click at [672, 494] on button "Aceitar Sugestões" at bounding box center [679, 498] width 164 height 33
checkbox input "false"
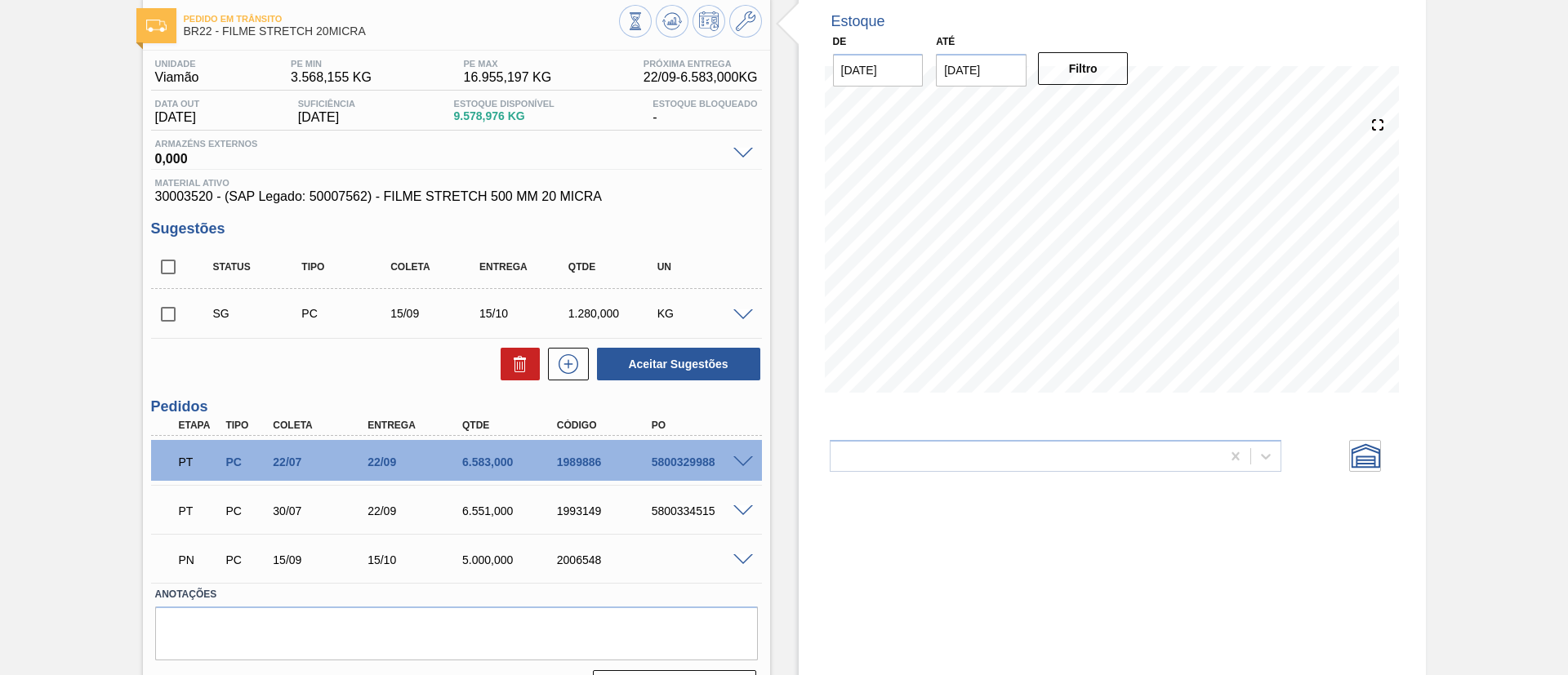
scroll to position [127, 0]
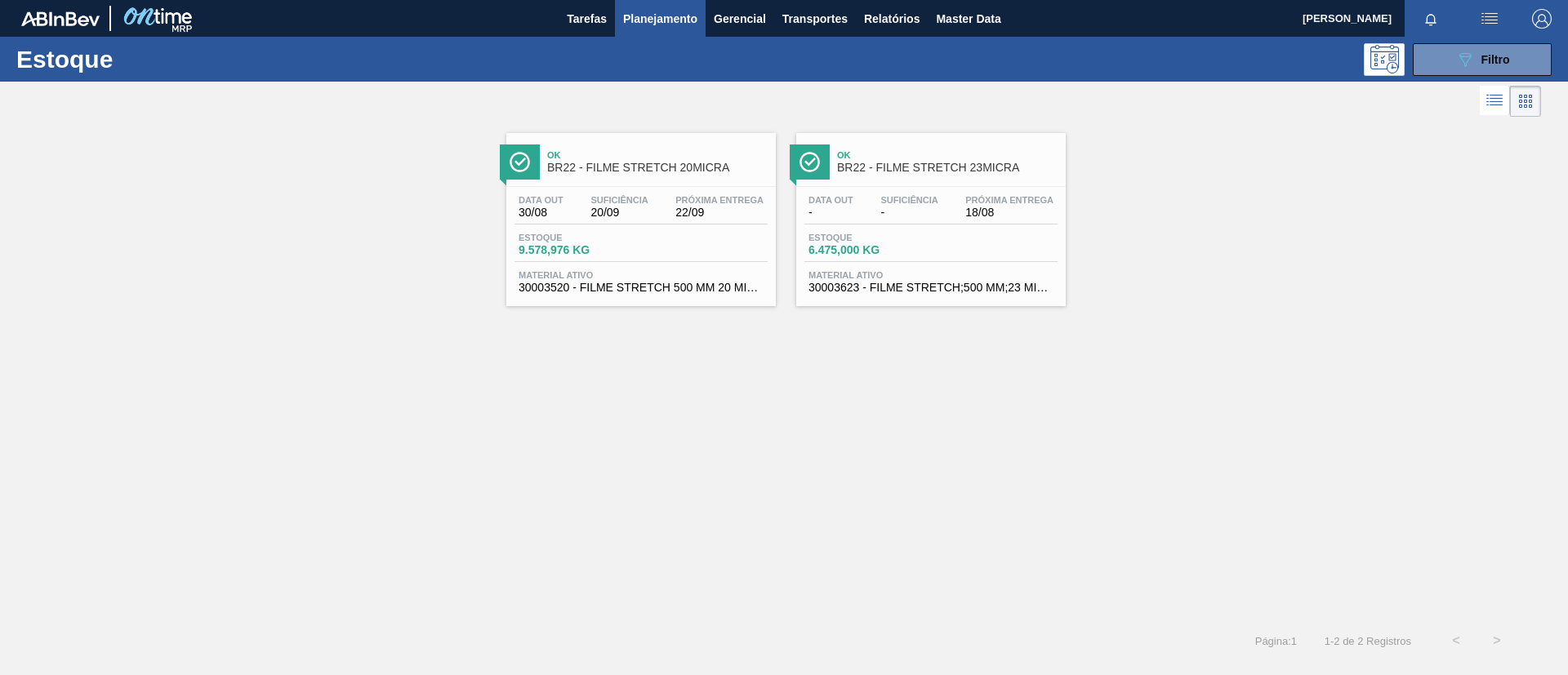
click at [721, 140] on div "Ok BR22 - FILME STRETCH 20MICRA" at bounding box center [642, 155] width 270 height 45
click at [990, 180] on div "Ok BR22 - FILME STRETCH 23MICRA Data out - Suficiência - Próxima Entrega 18/08 …" at bounding box center [931, 220] width 270 height 173
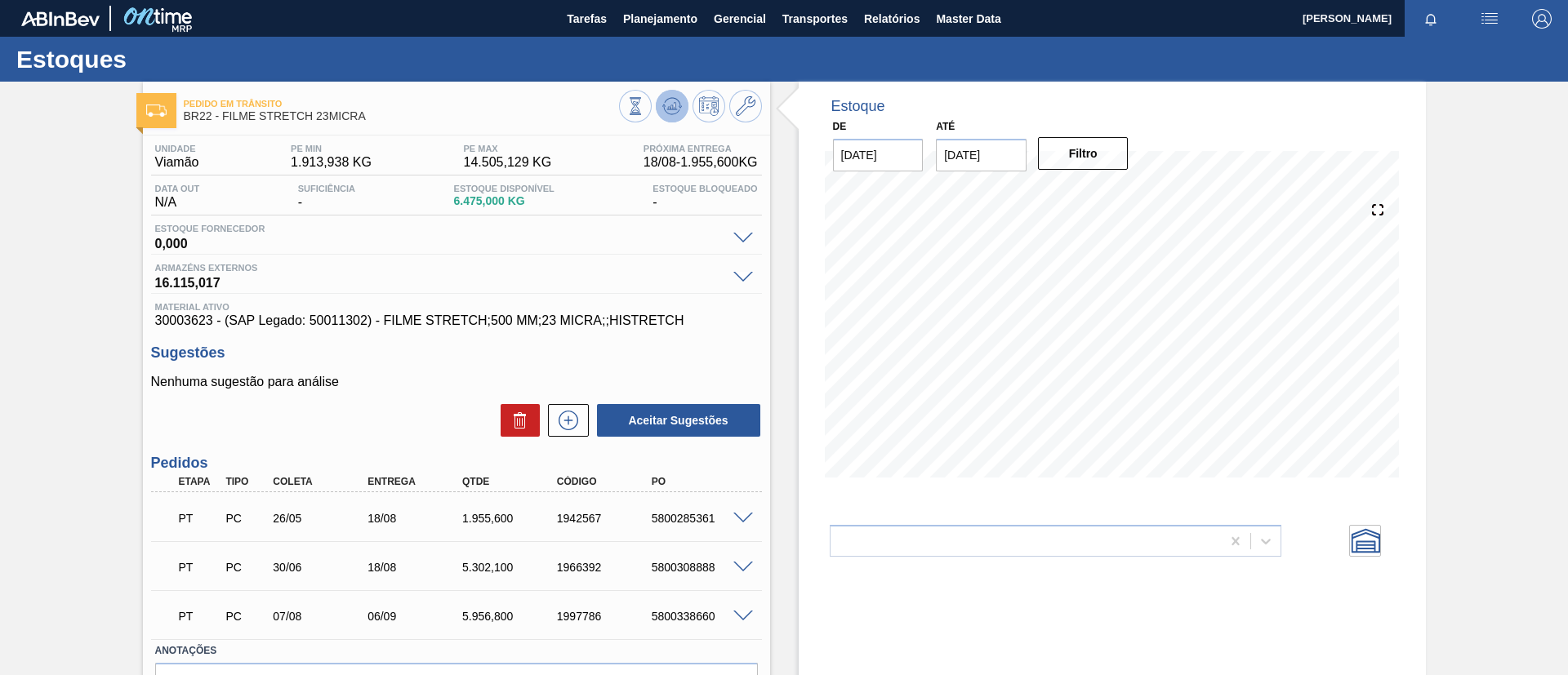
click at [644, 111] on icon at bounding box center [636, 106] width 18 height 18
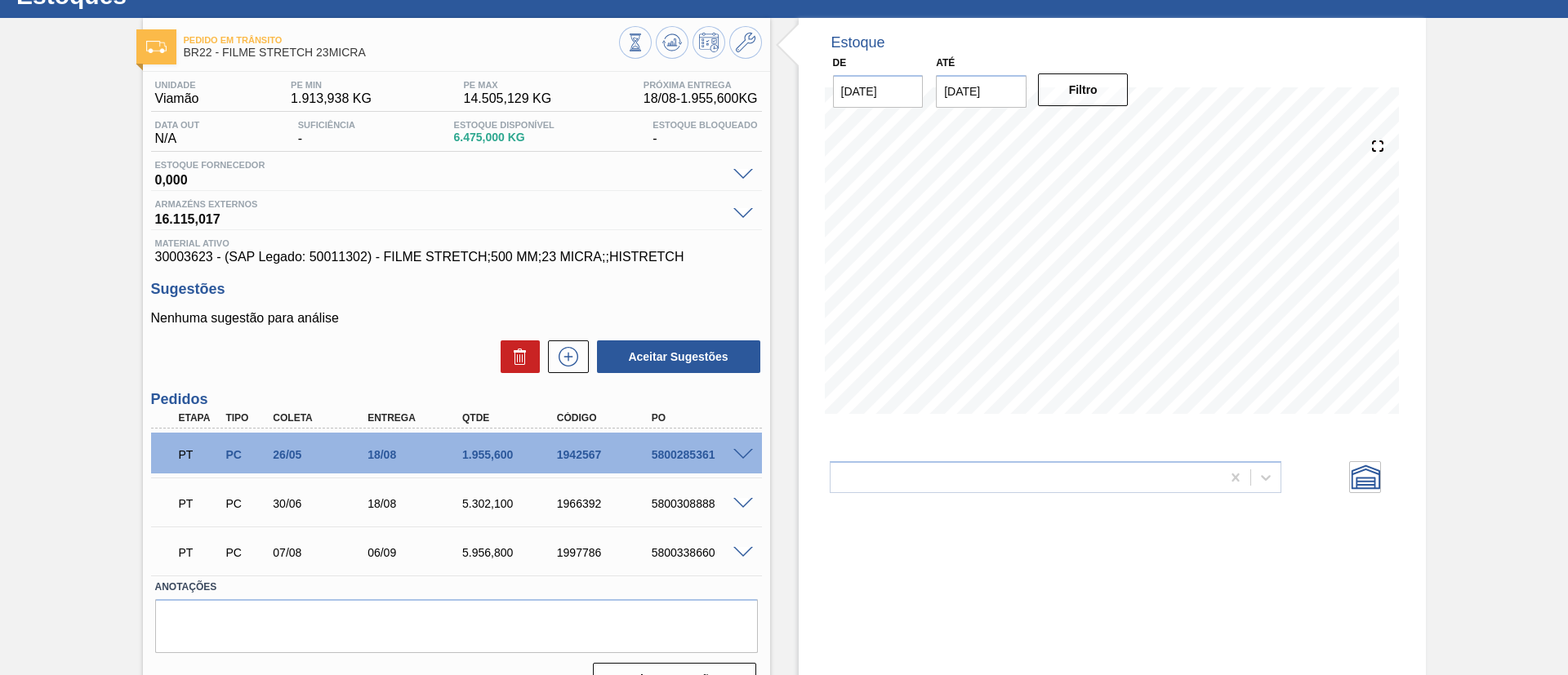
scroll to position [98, 0]
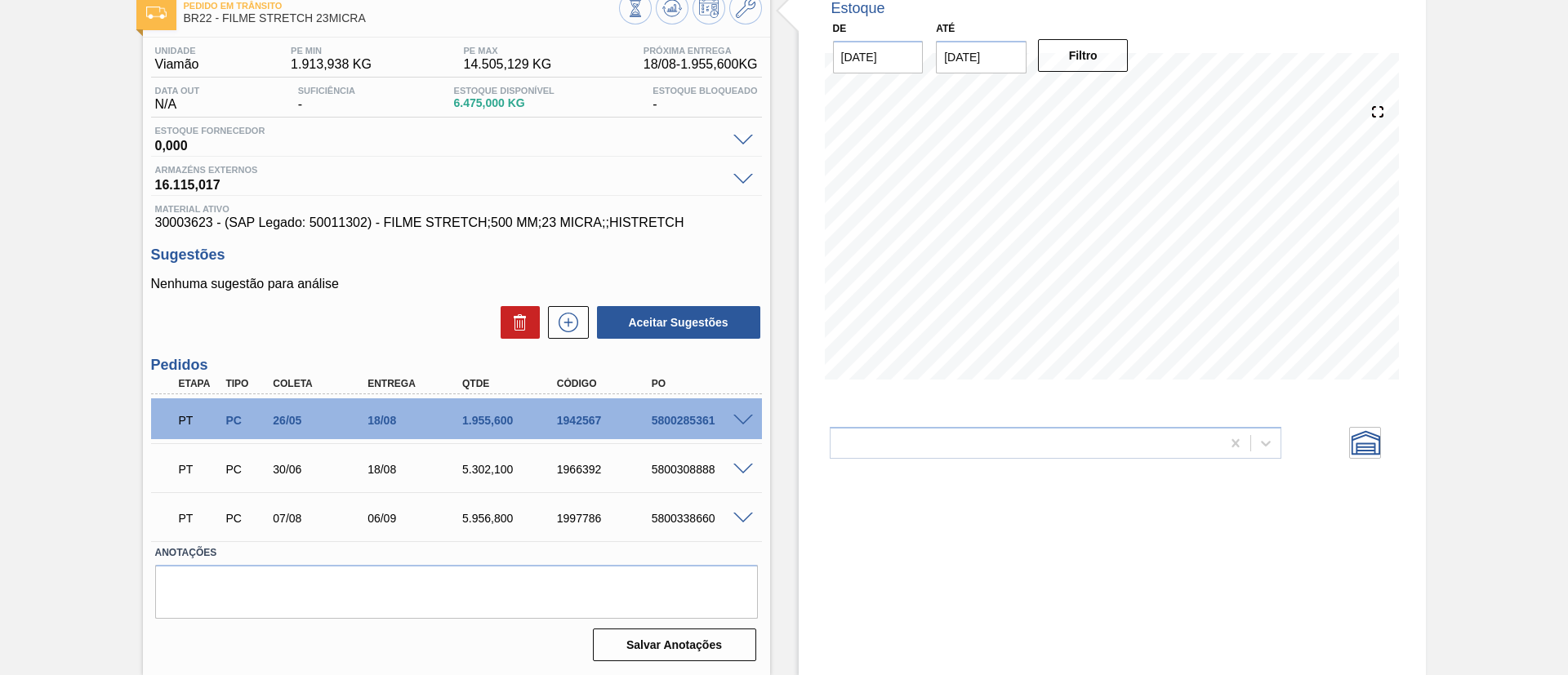
click at [734, 518] on span at bounding box center [744, 519] width 20 height 12
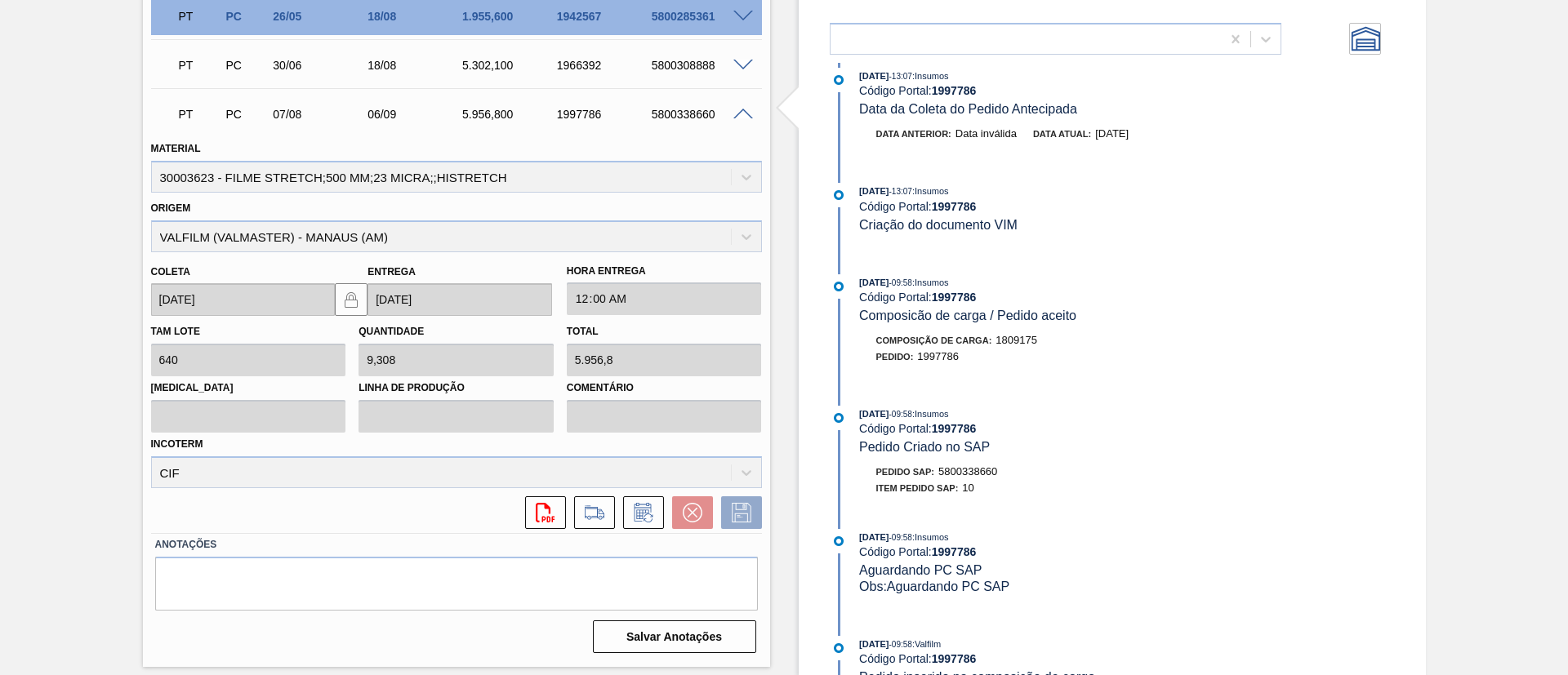
scroll to position [835, 0]
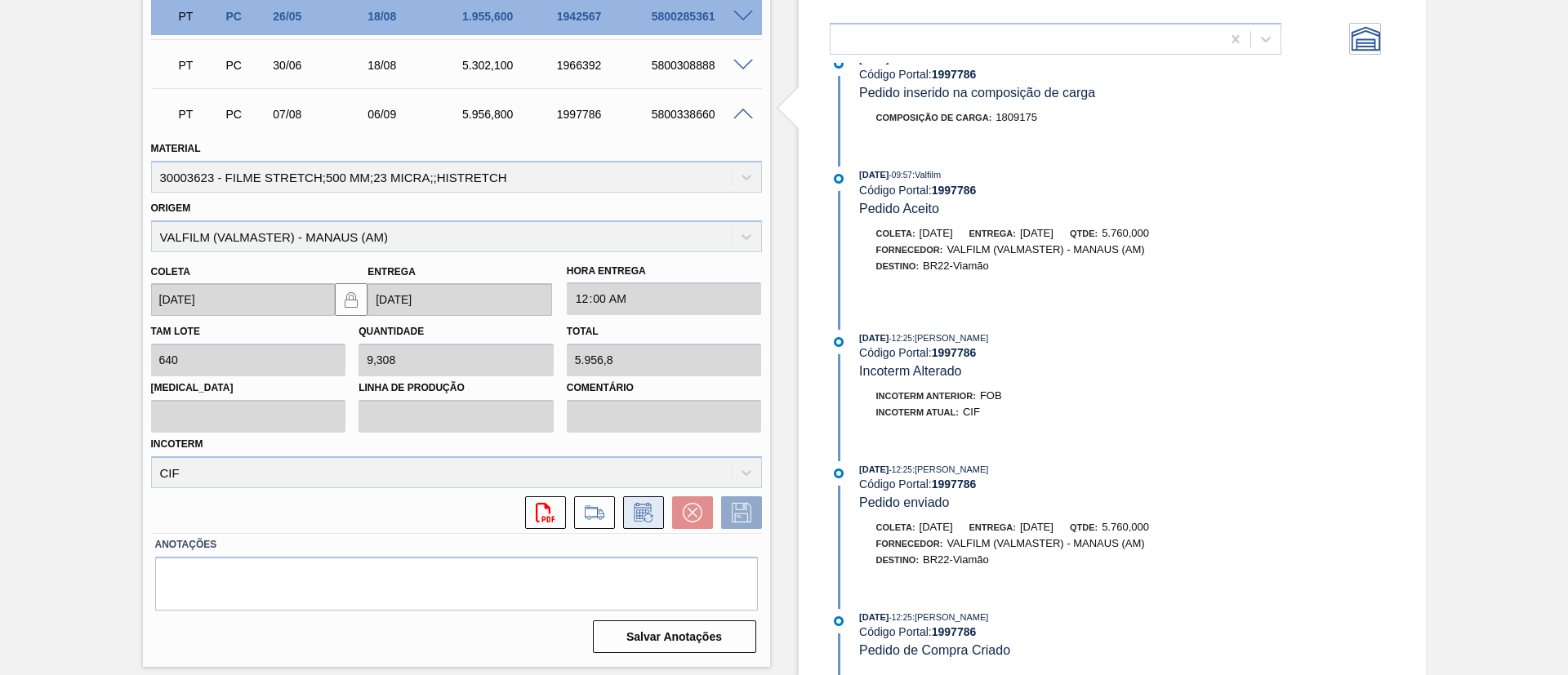
click at [646, 509] on icon at bounding box center [644, 513] width 26 height 20
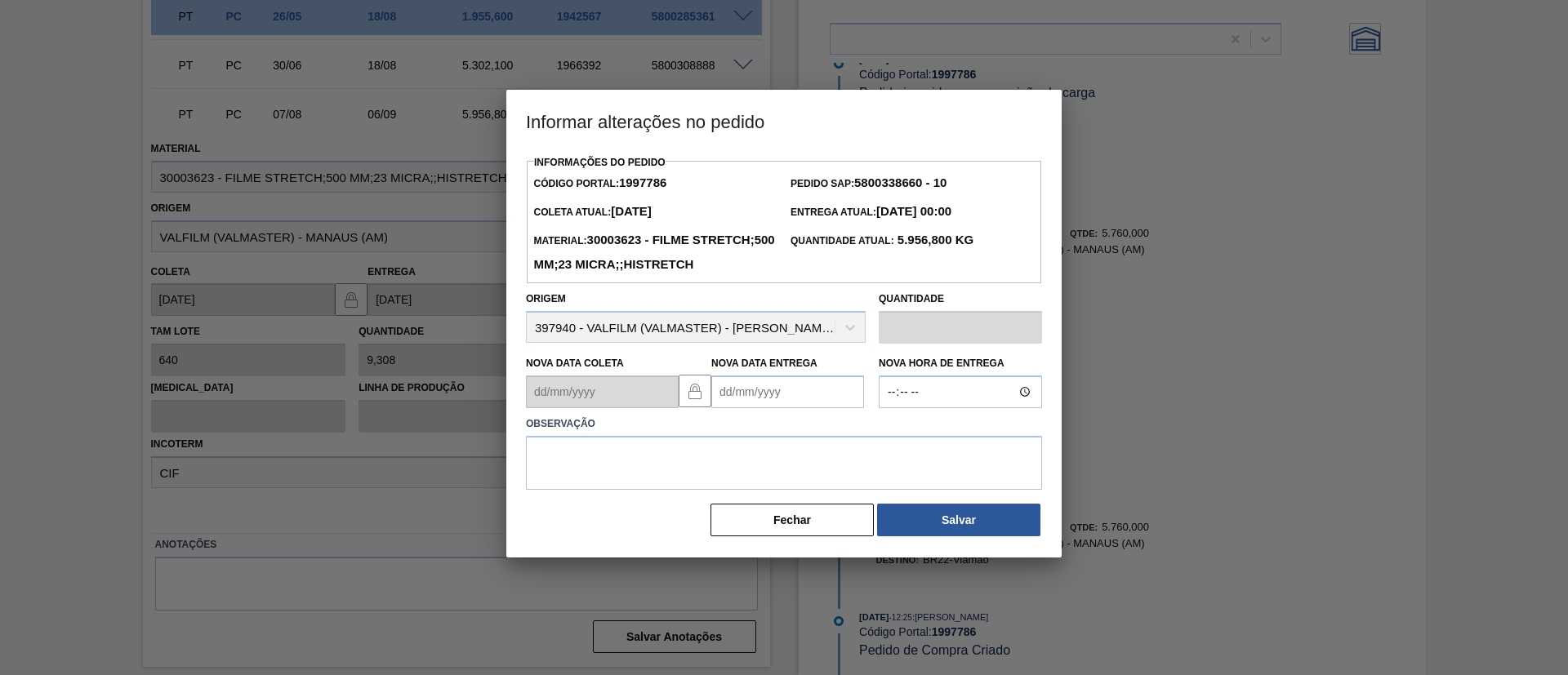
click at [752, 436] on label "Observação" at bounding box center [784, 423] width 517 height 24
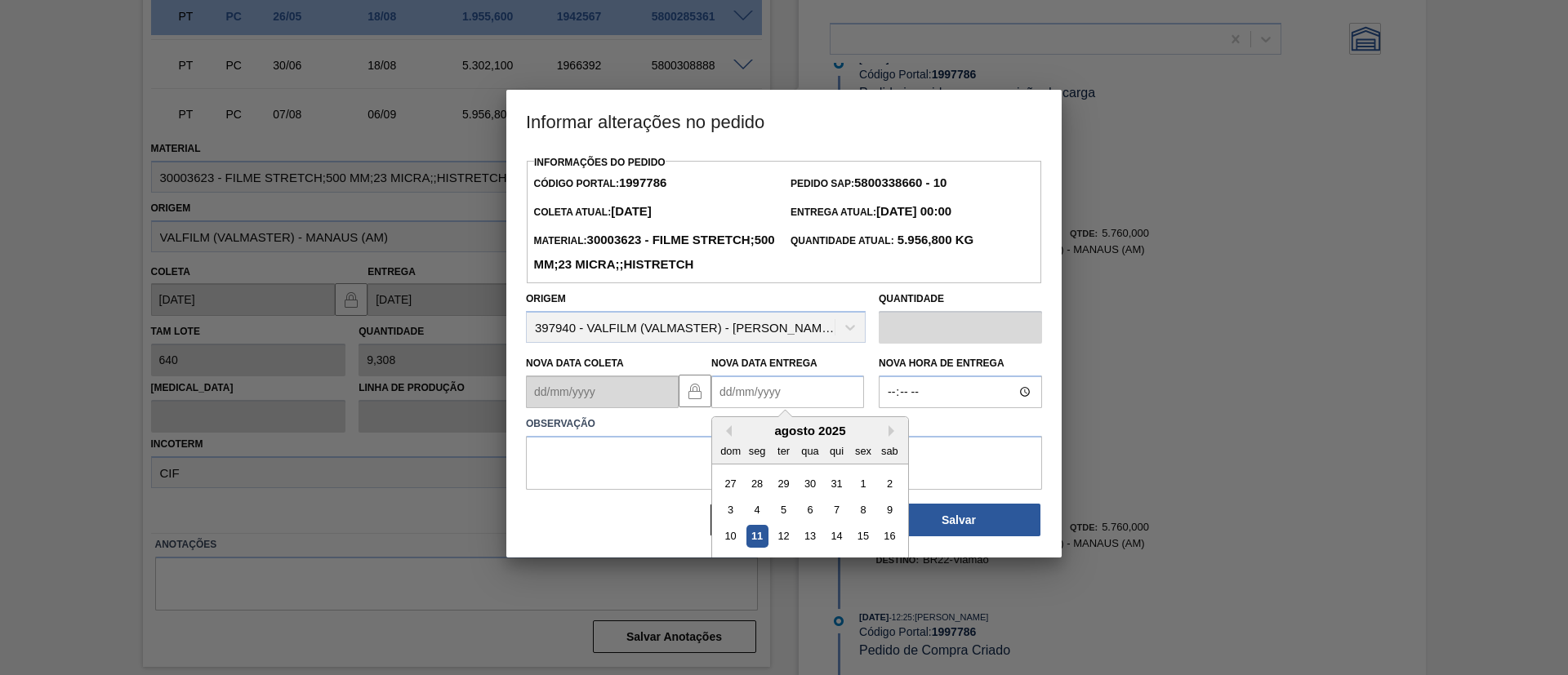
click at [765, 408] on Entrega "Nova Data Entrega" at bounding box center [788, 392] width 153 height 33
click at [892, 437] on button "Next Month" at bounding box center [894, 431] width 12 height 12
click at [894, 437] on button "Next Month" at bounding box center [894, 431] width 12 height 12
drag, startPoint x: 861, startPoint y: 512, endPoint x: 843, endPoint y: 506, distance: 19.0
click at [861, 495] on div "3" at bounding box center [863, 483] width 22 height 22
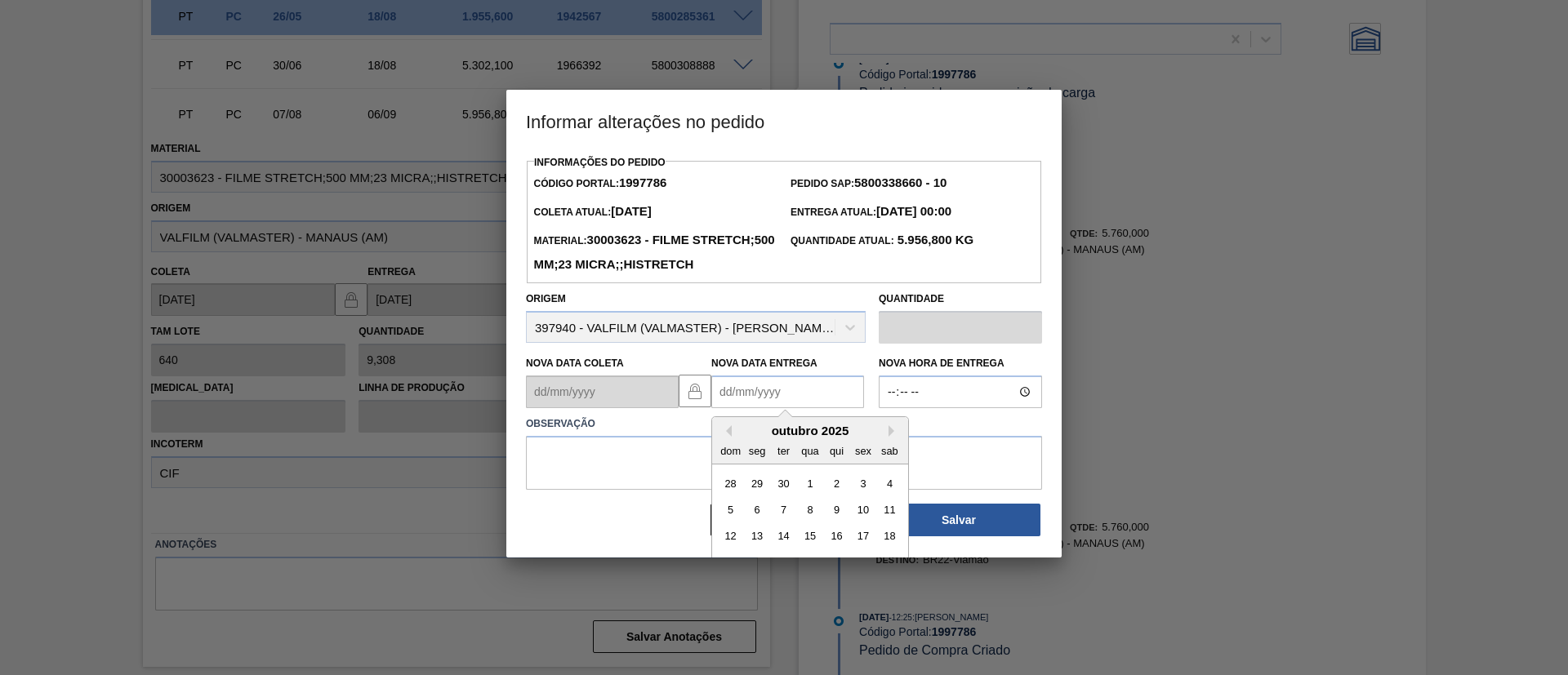
type Entrega "[DATE]"
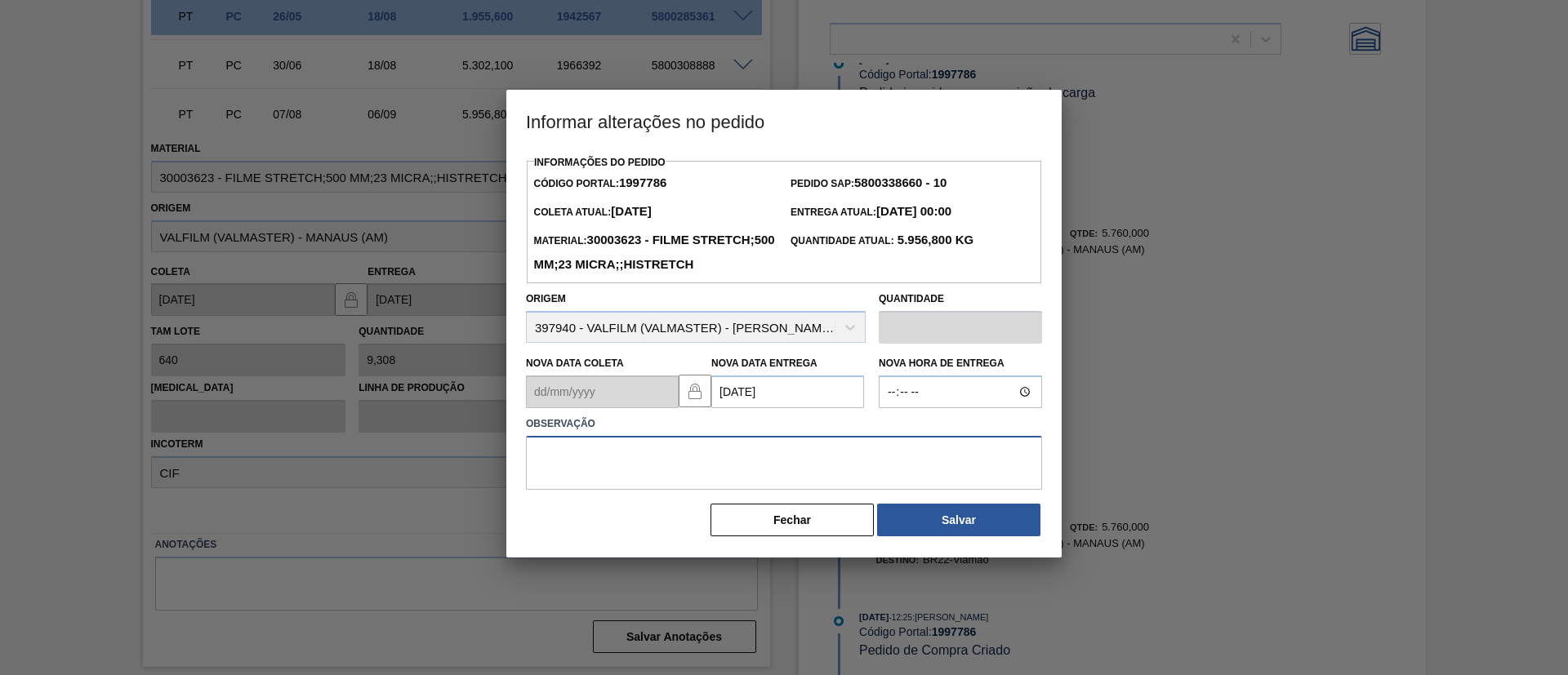
click at [842, 490] on textarea at bounding box center [784, 463] width 517 height 54
type textarea "Data Original"
click at [969, 538] on div "[PERSON_NAME]" at bounding box center [784, 520] width 517 height 36
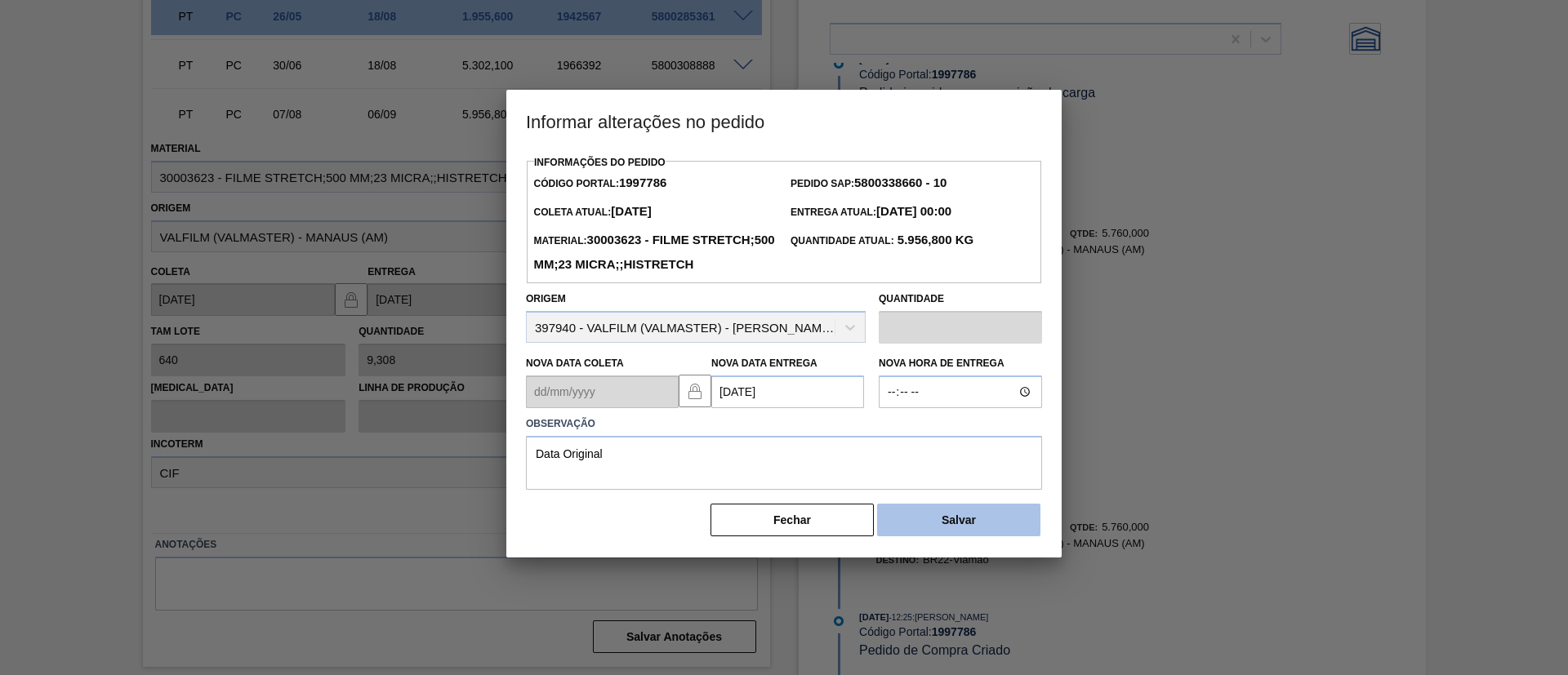
click at [970, 536] on button "Salvar" at bounding box center [958, 520] width 164 height 33
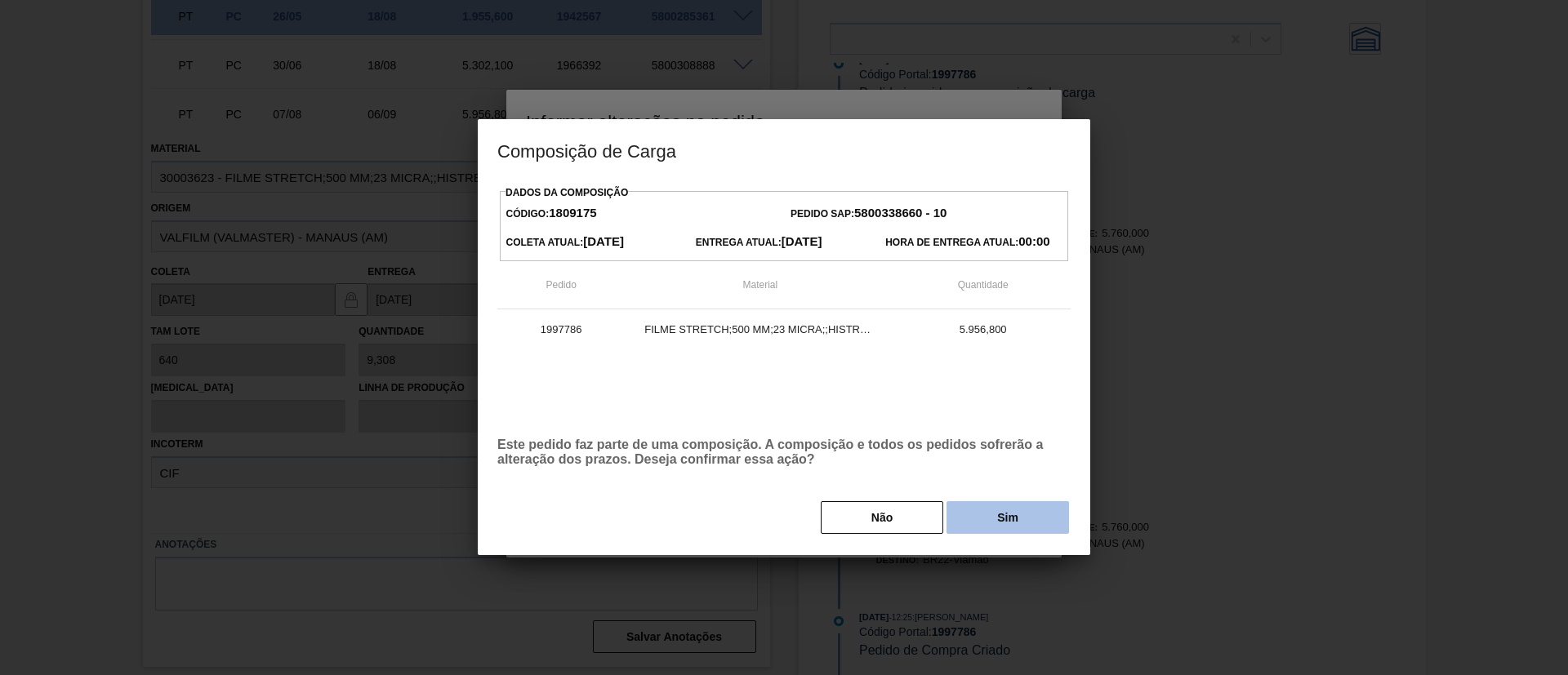
click at [978, 508] on button "Sim" at bounding box center [1008, 518] width 123 height 33
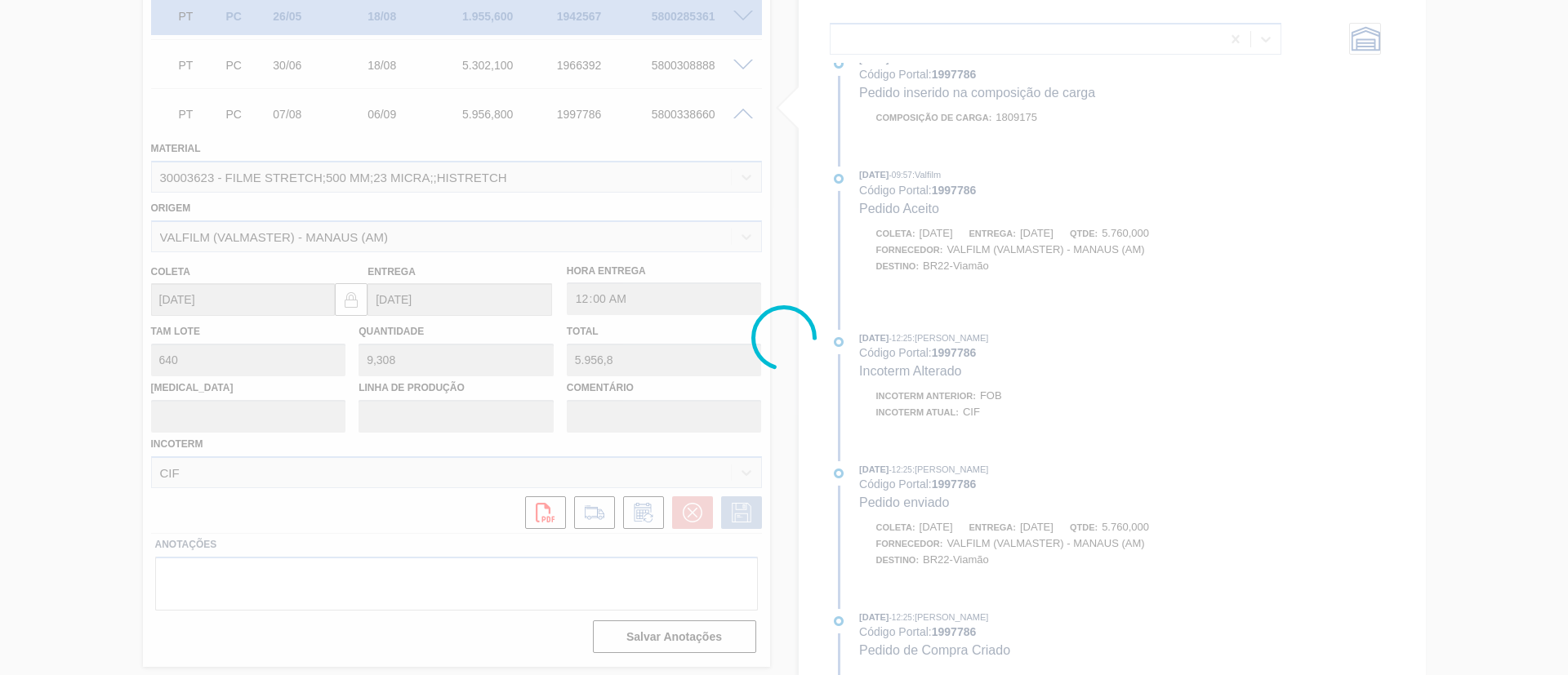
scroll to position [967, 0]
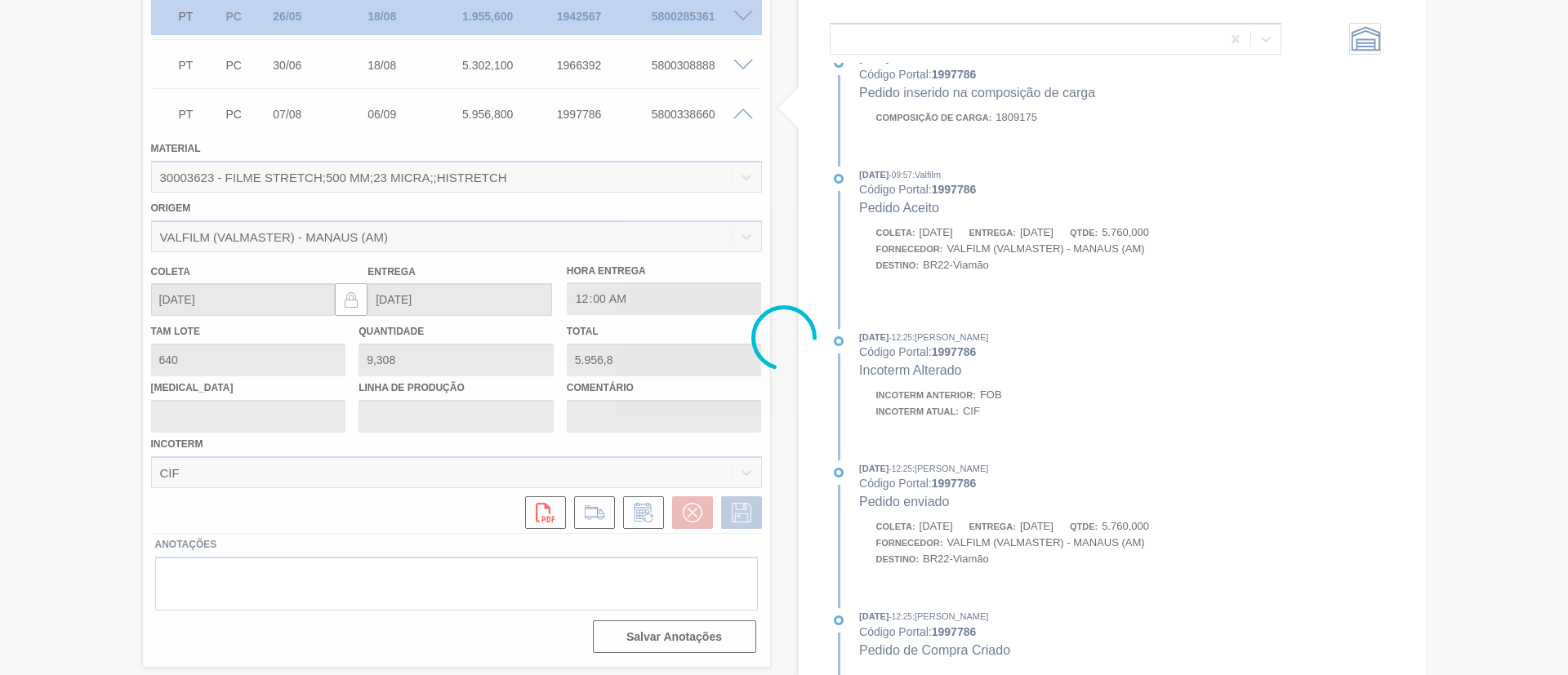
type input "Data Original"
type input "[DATE]"
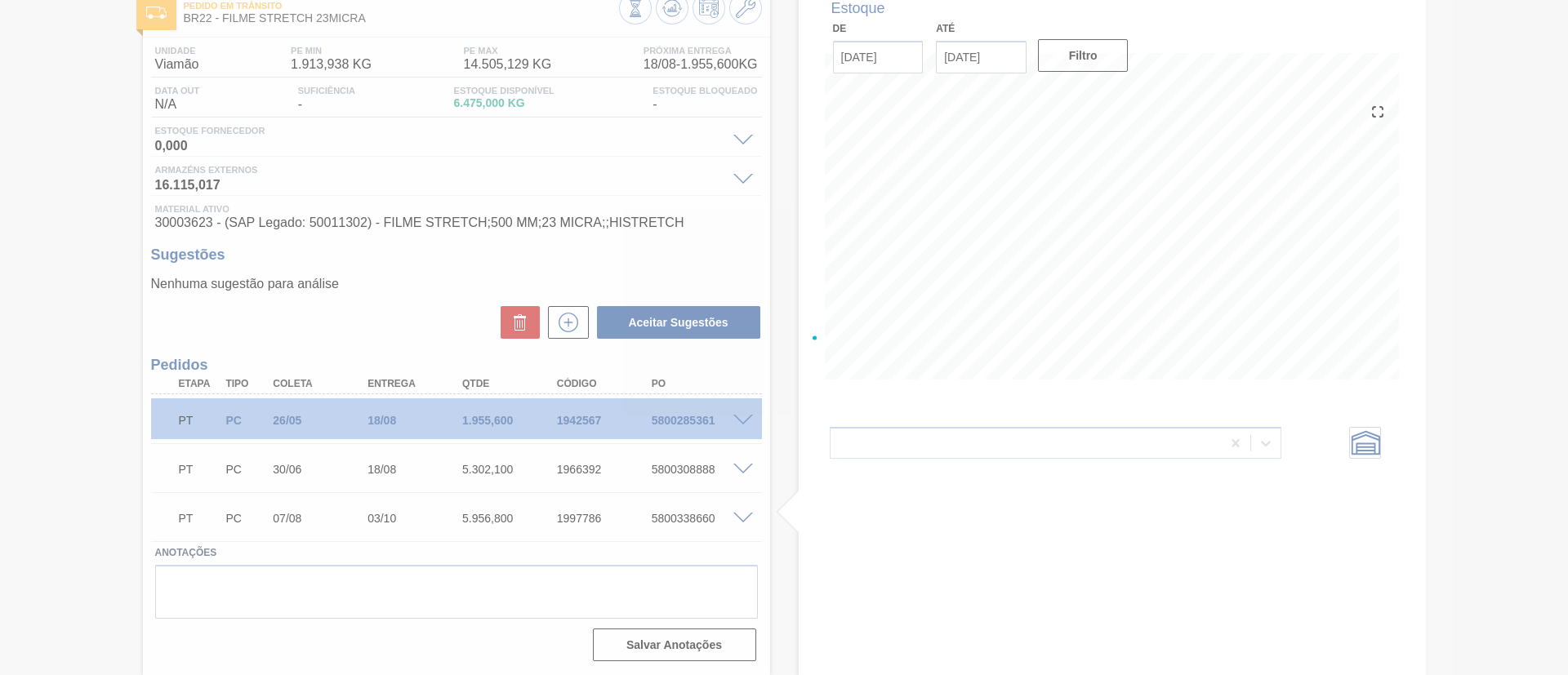
scroll to position [98, 0]
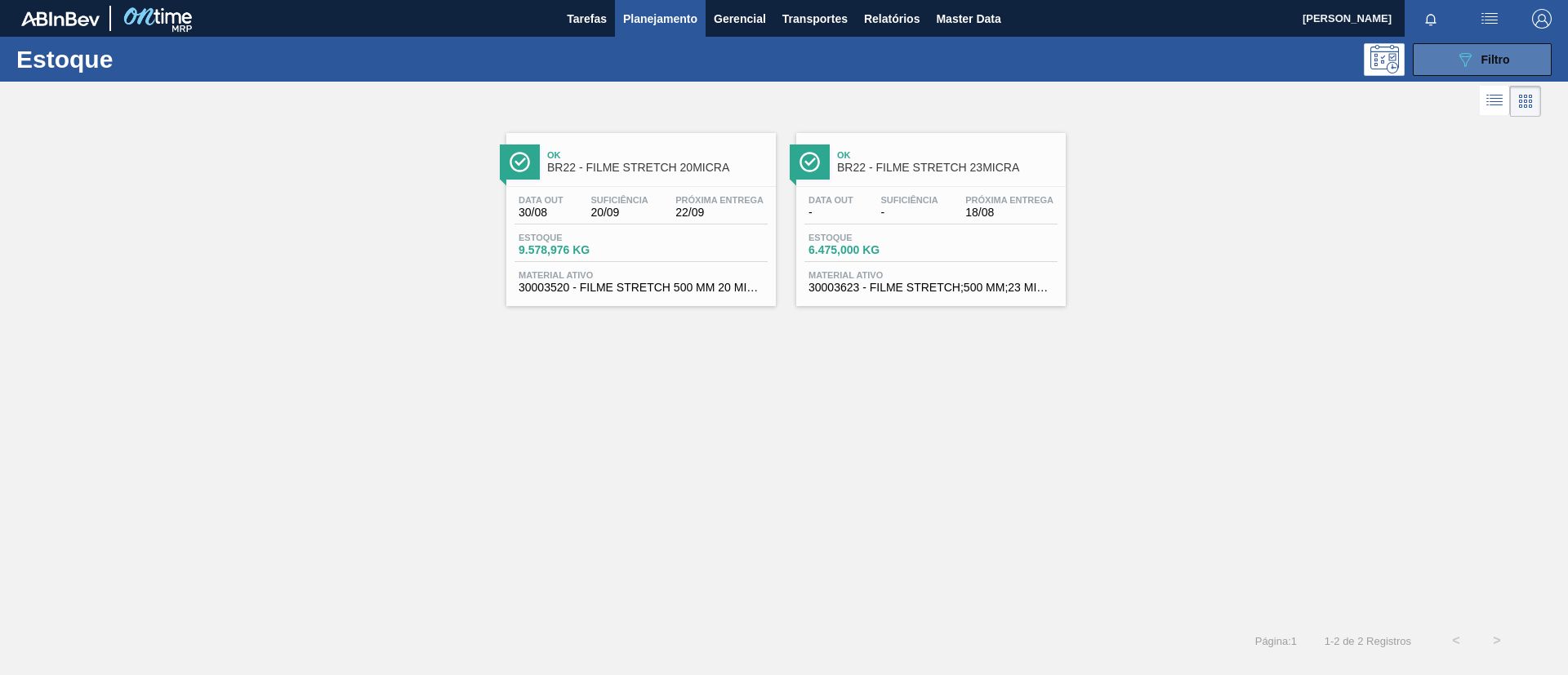
click at [1440, 64] on button "089F7B8B-B2A5-4AFE-B5C0-19BA573D28AC Filtro" at bounding box center [1482, 60] width 139 height 33
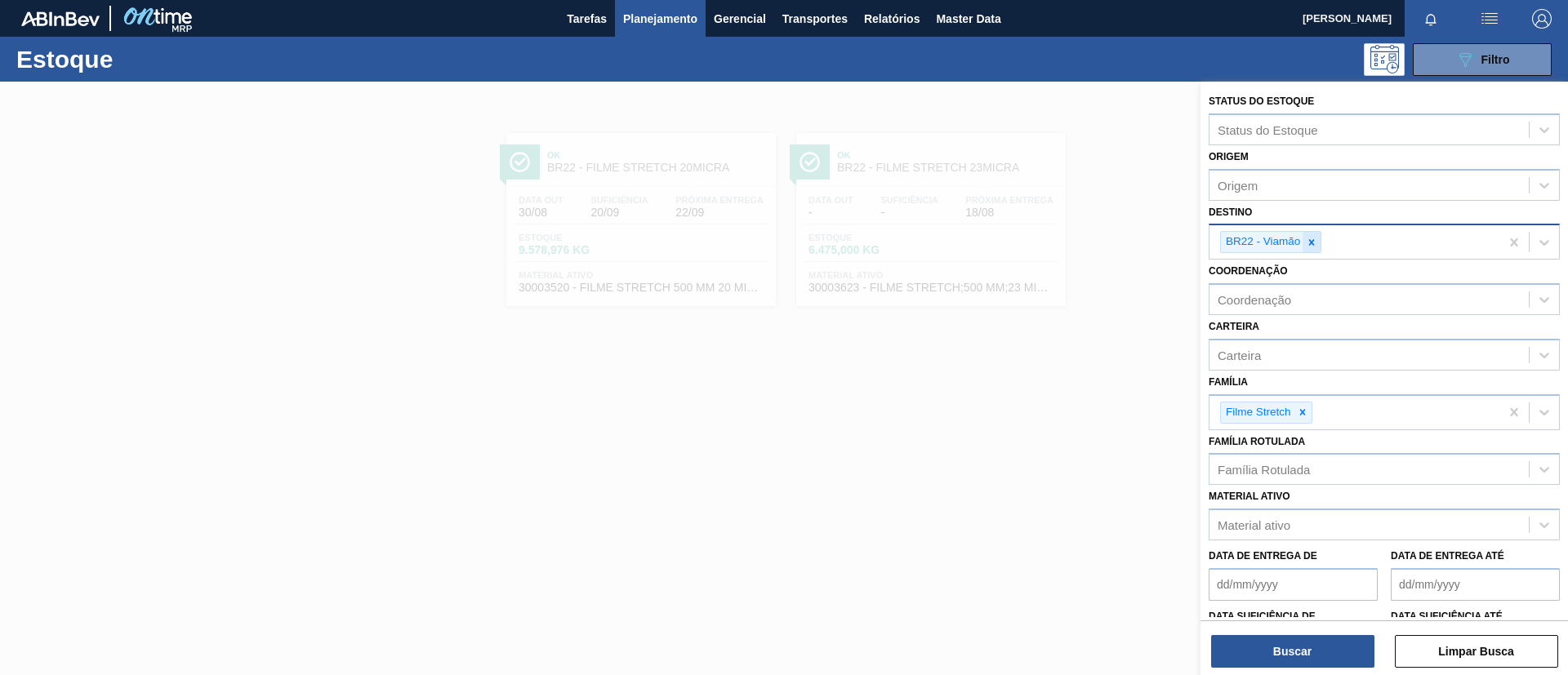
click at [1314, 242] on icon at bounding box center [1312, 243] width 12 height 12
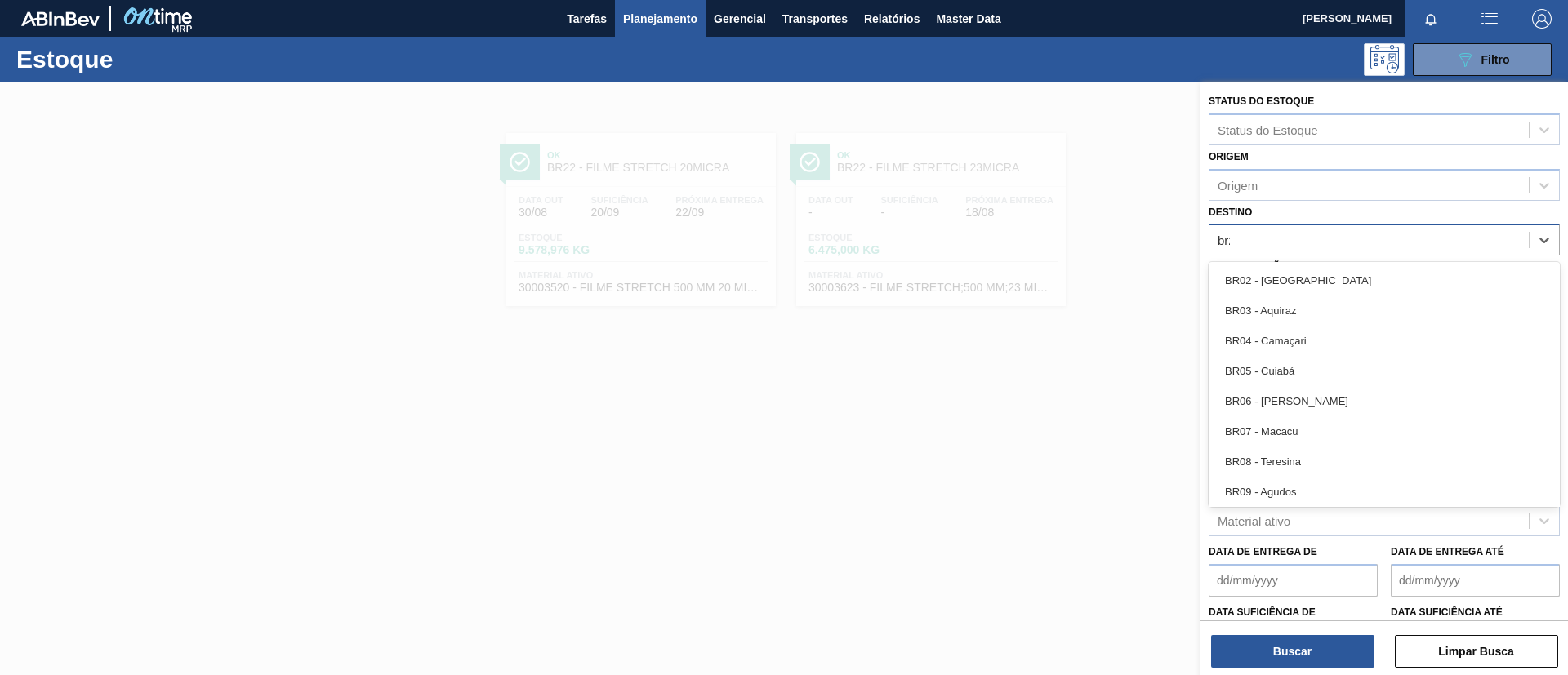
type input "br23"
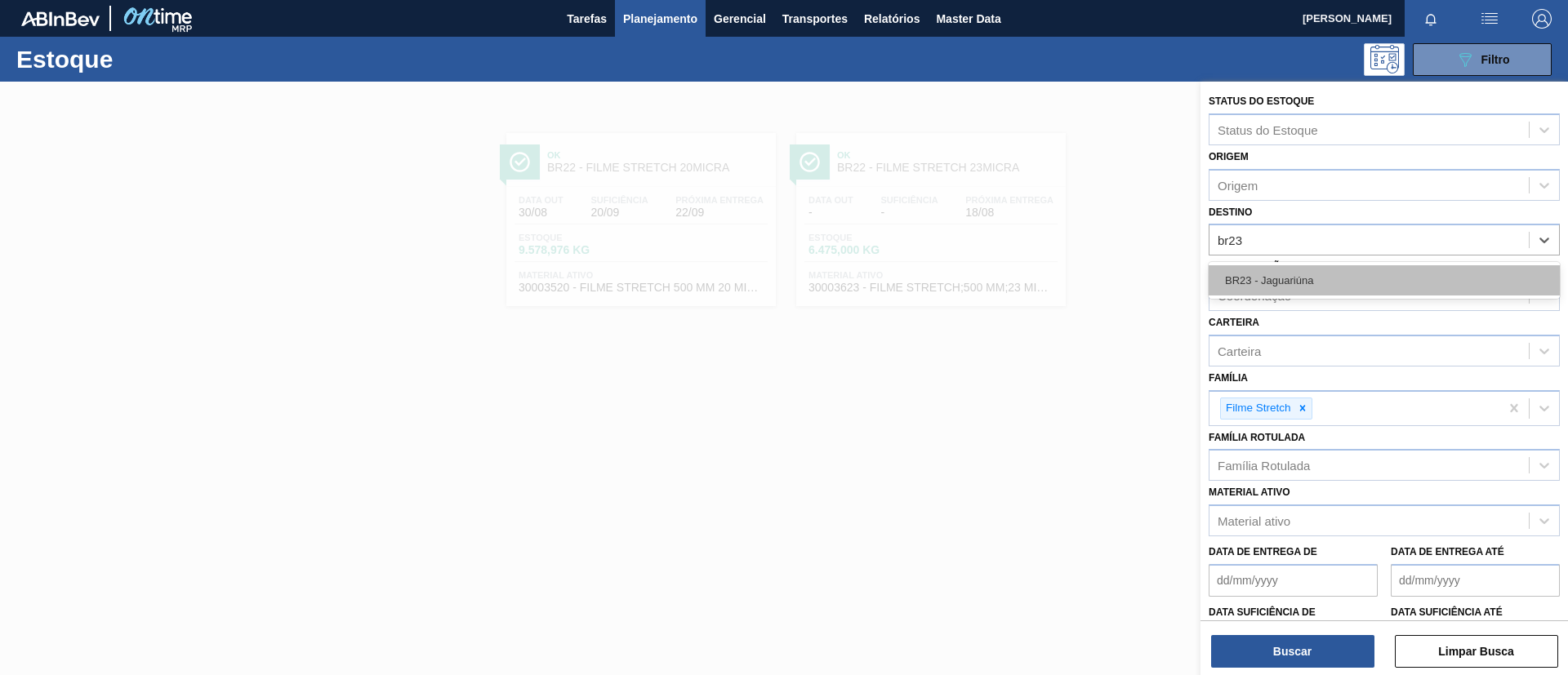
click at [1330, 272] on div "BR23 - Jaguariúna" at bounding box center [1385, 280] width 351 height 30
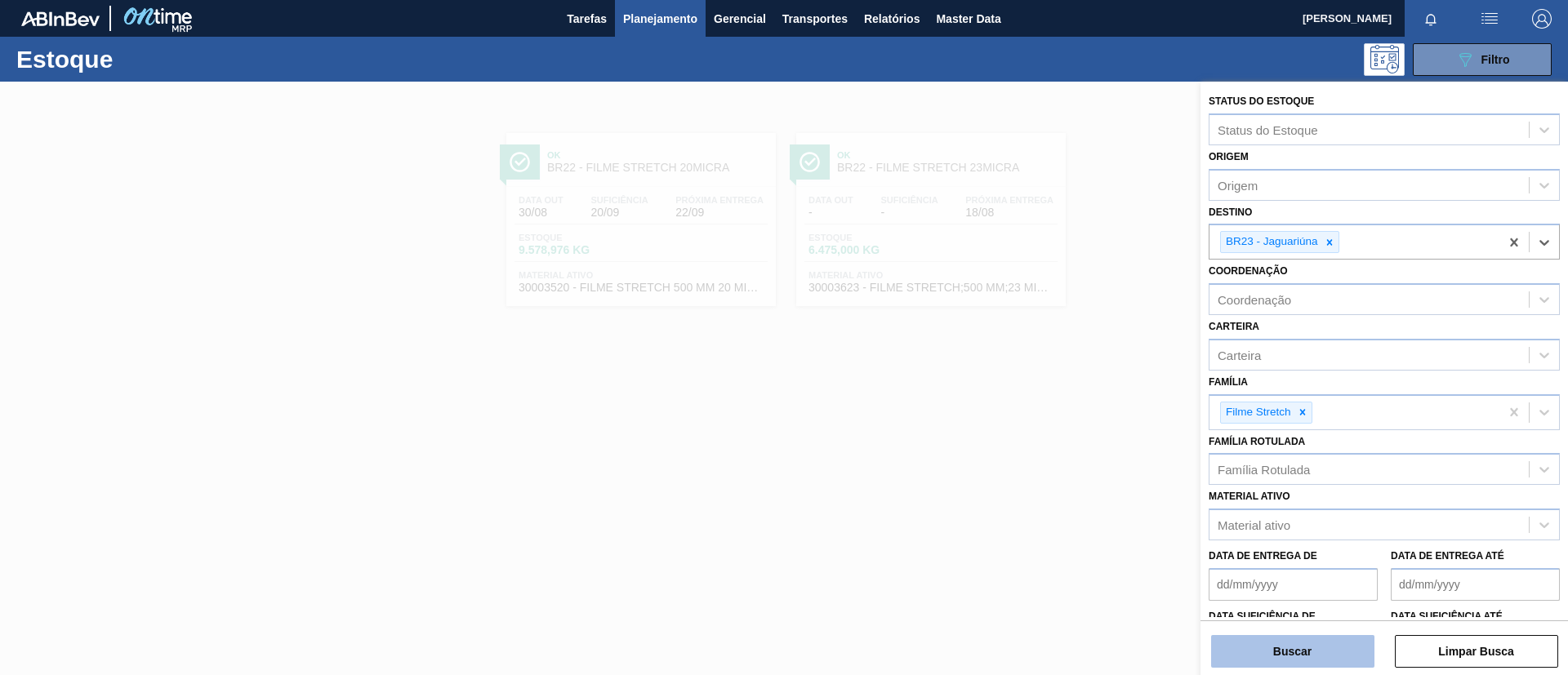
click at [1306, 654] on button "Buscar" at bounding box center [1293, 652] width 164 height 33
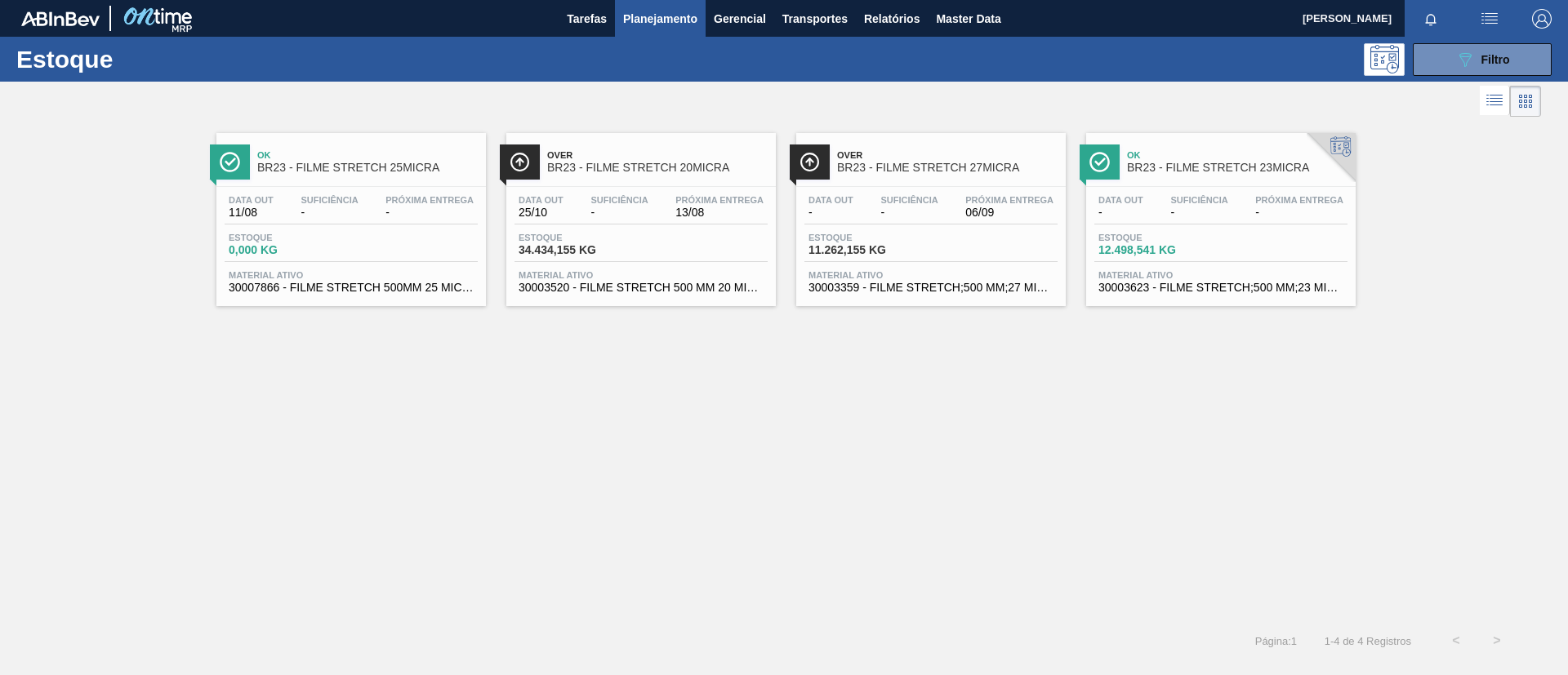
click at [666, 190] on div "Data out 25/10 Suficiência - Próxima Entrega 13/08 Estoque 34.434,155 KG Materi…" at bounding box center [642, 242] width 270 height 111
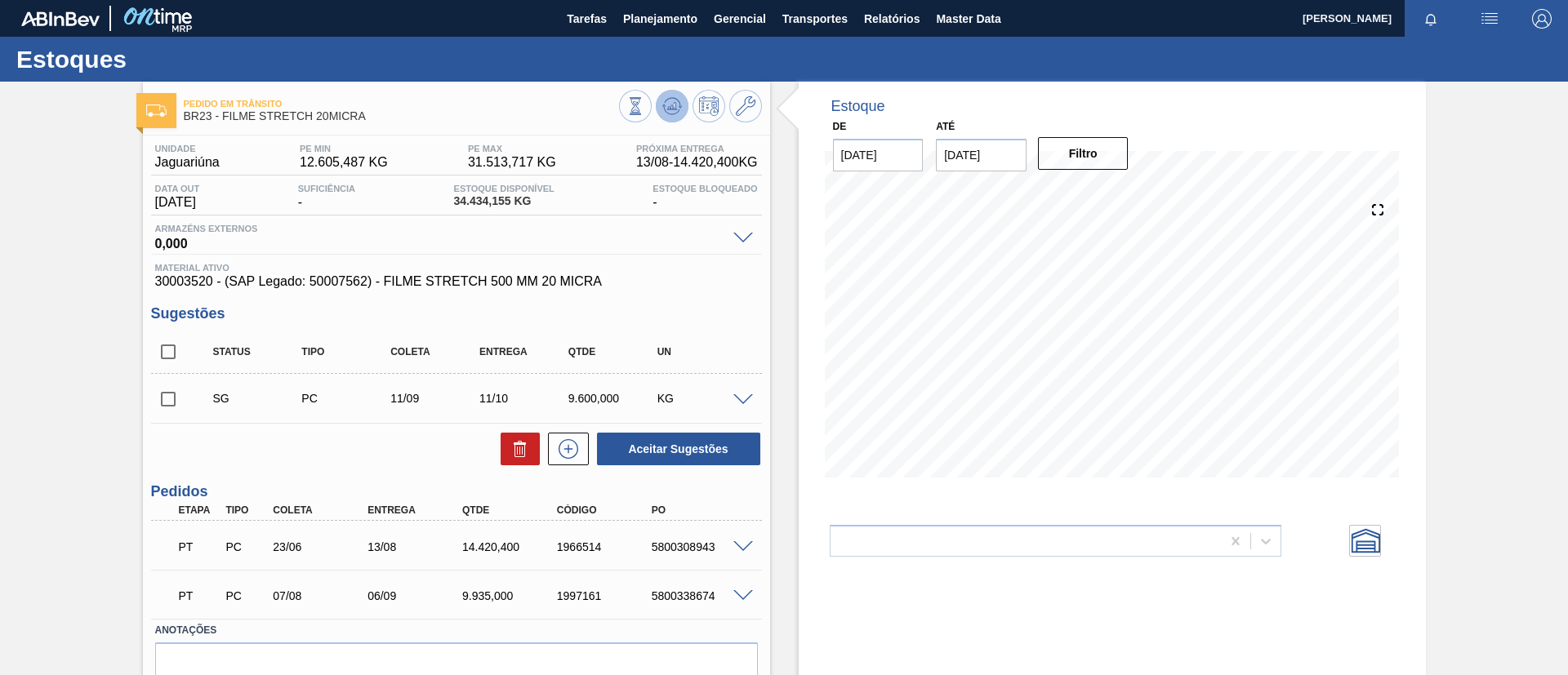
click at [674, 109] on icon at bounding box center [671, 105] width 11 height 7
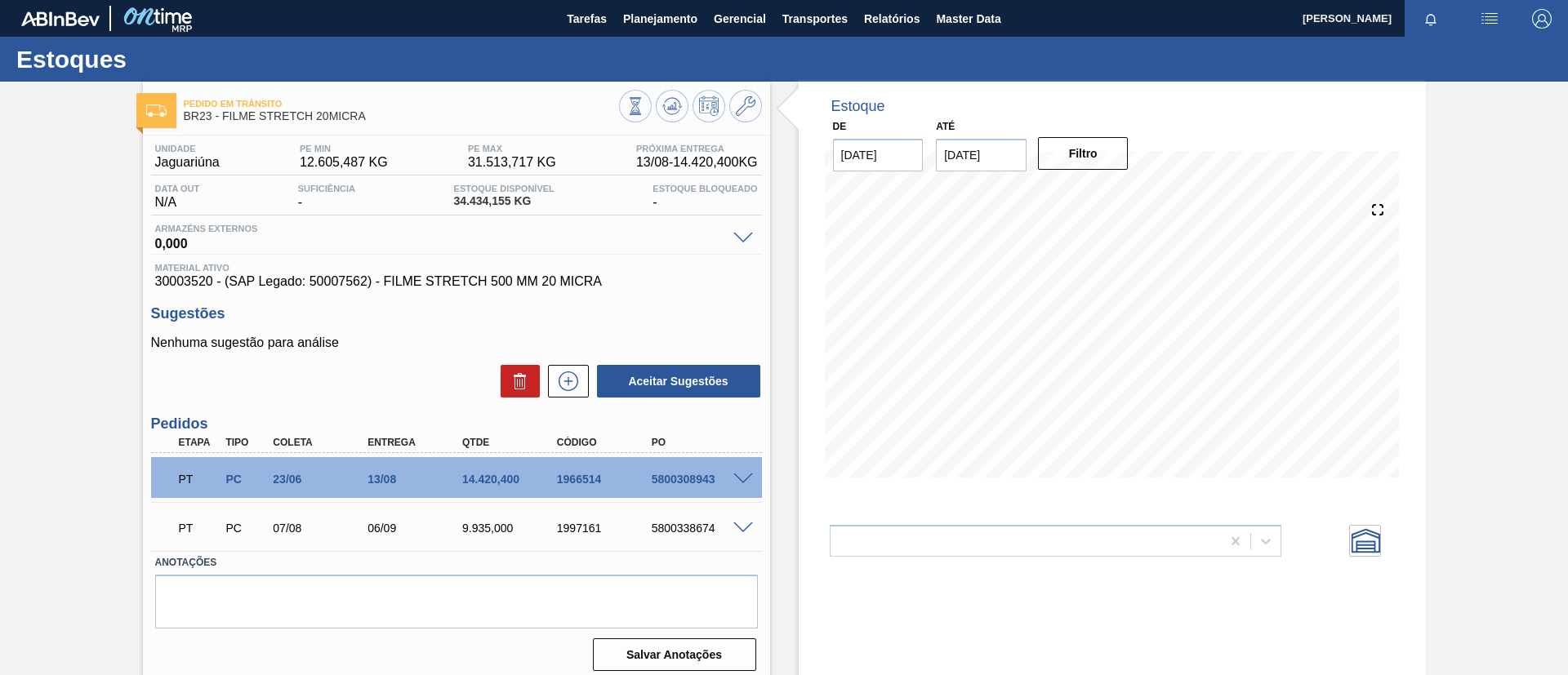
click at [745, 529] on span at bounding box center [744, 528] width 20 height 12
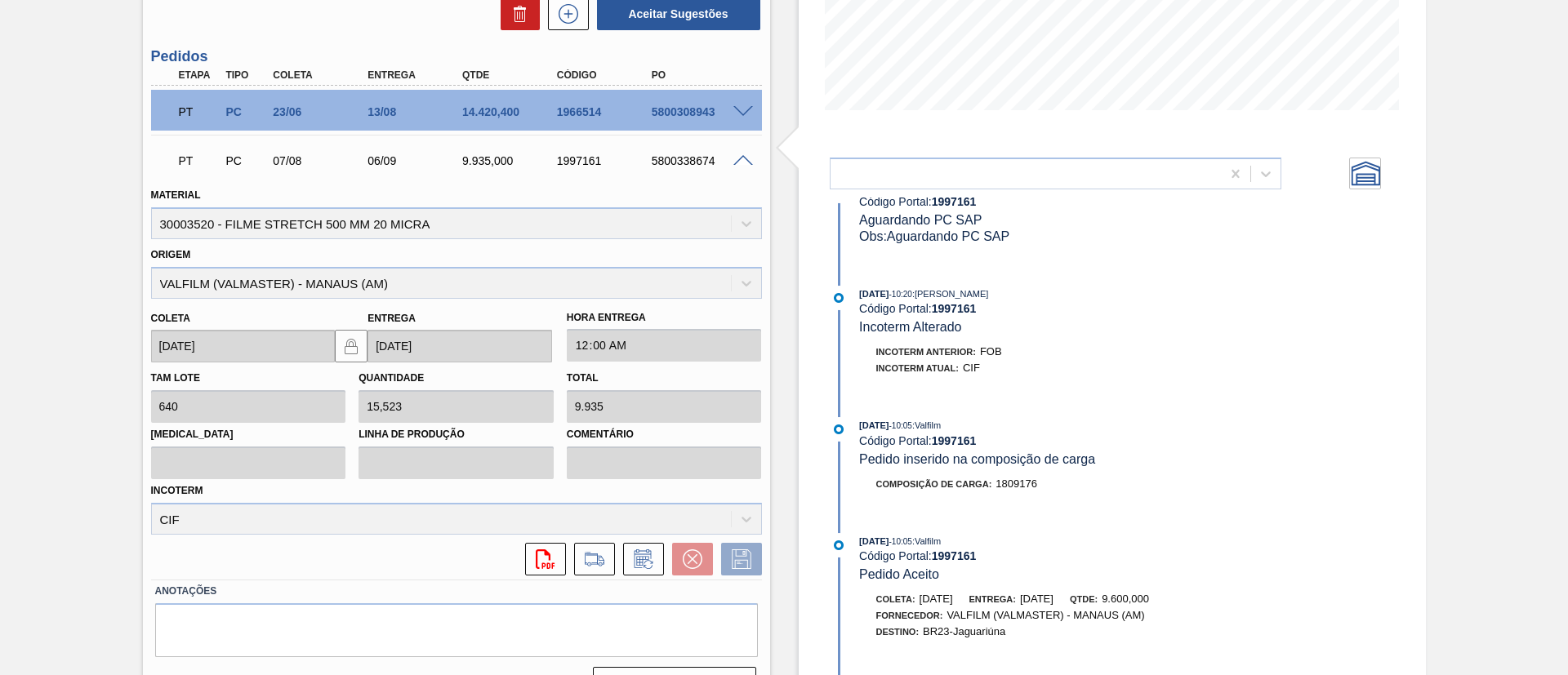
scroll to position [922, 0]
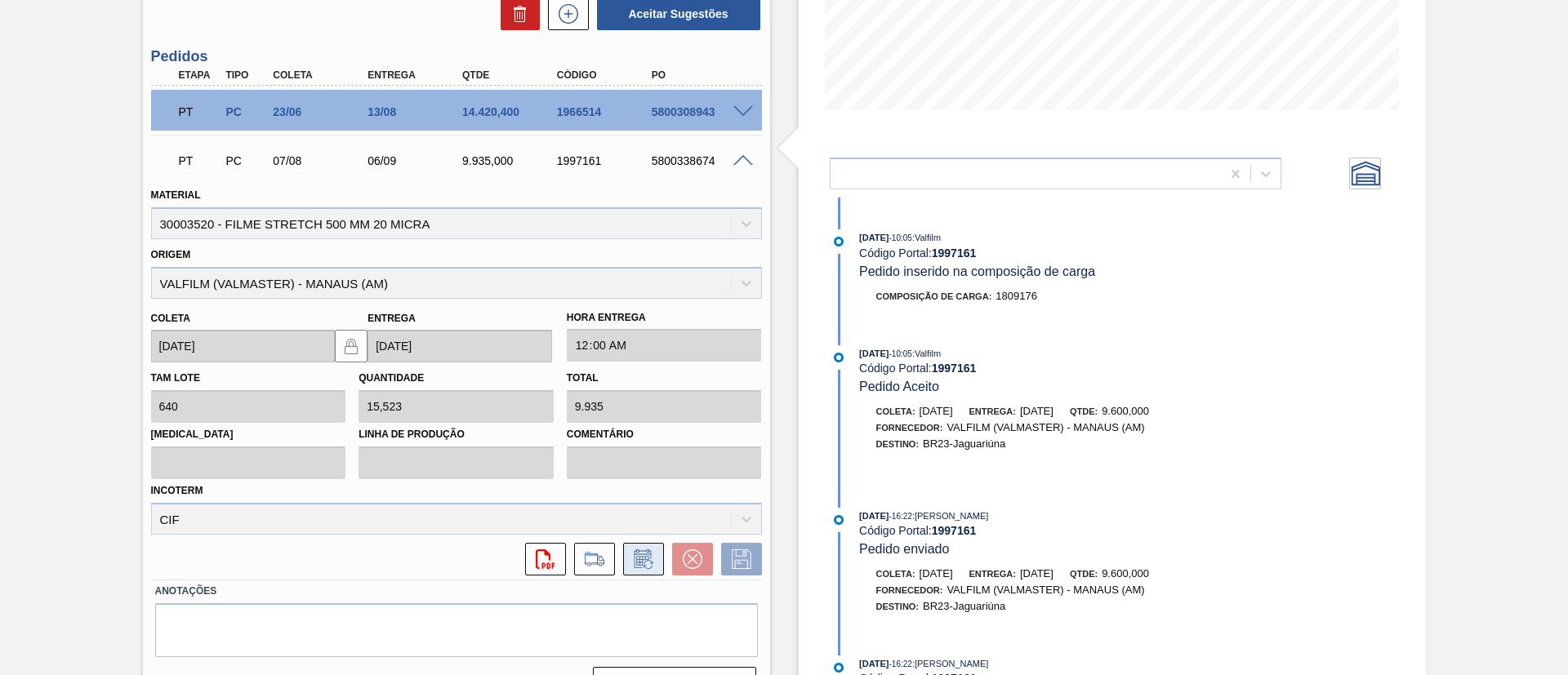
click at [643, 560] on icon at bounding box center [644, 559] width 26 height 20
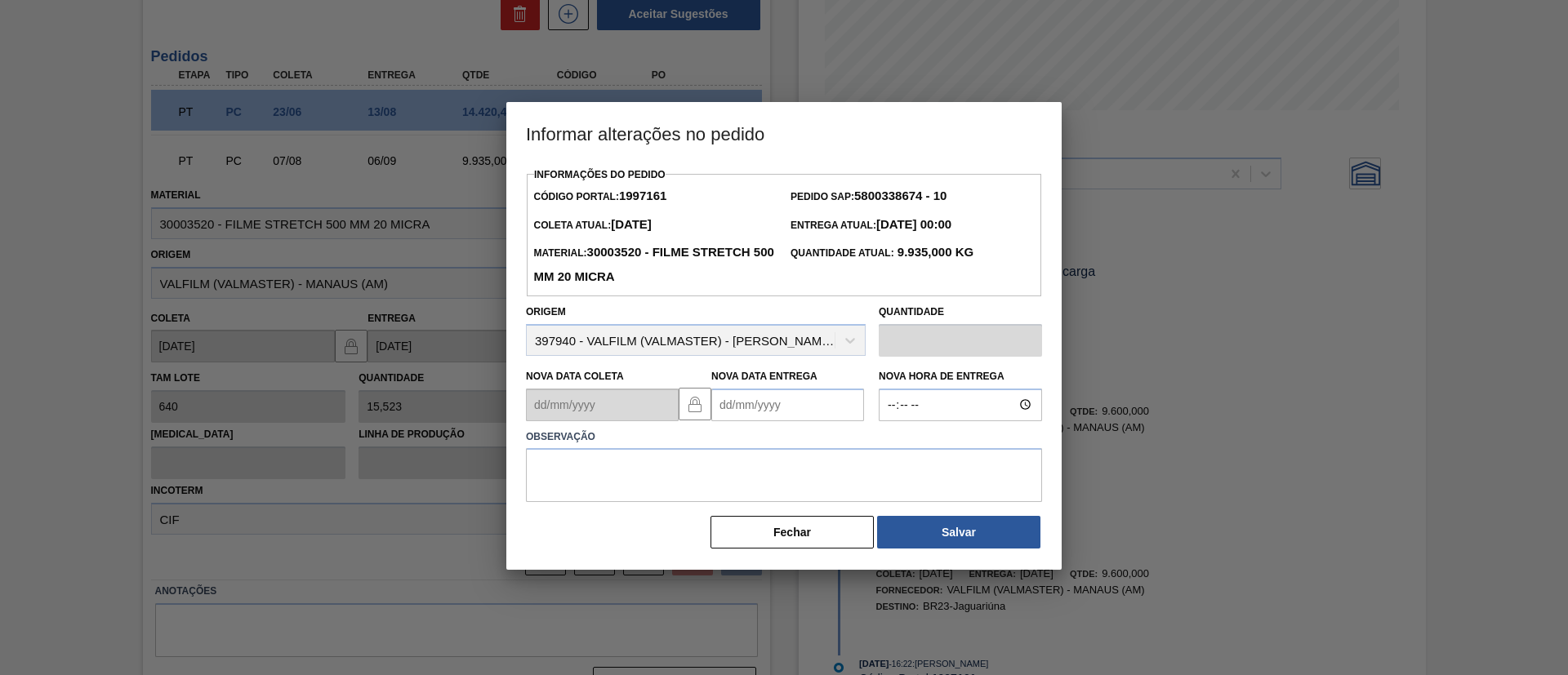
click at [790, 405] on Entrega "Nova Data Entrega" at bounding box center [788, 405] width 153 height 33
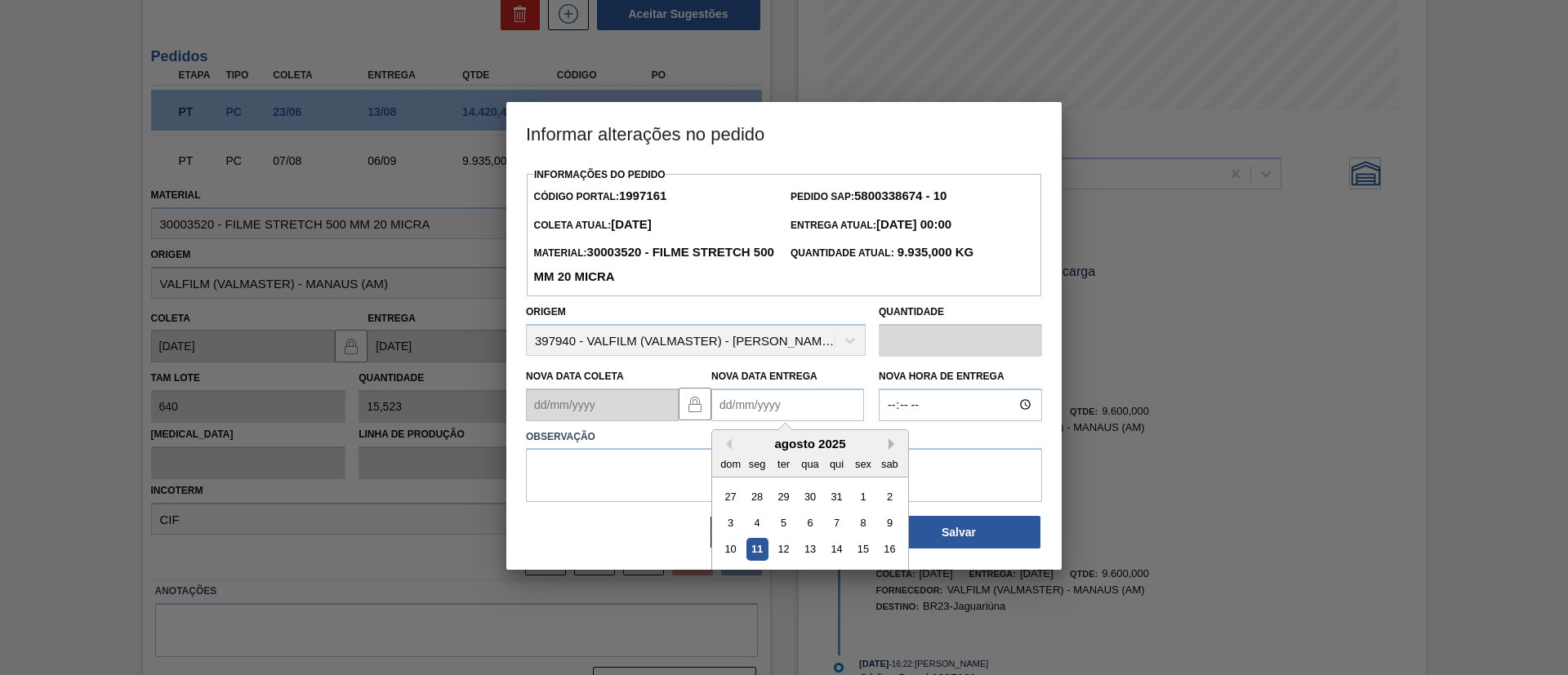
click at [888, 443] on button "Next Month" at bounding box center [894, 444] width 12 height 12
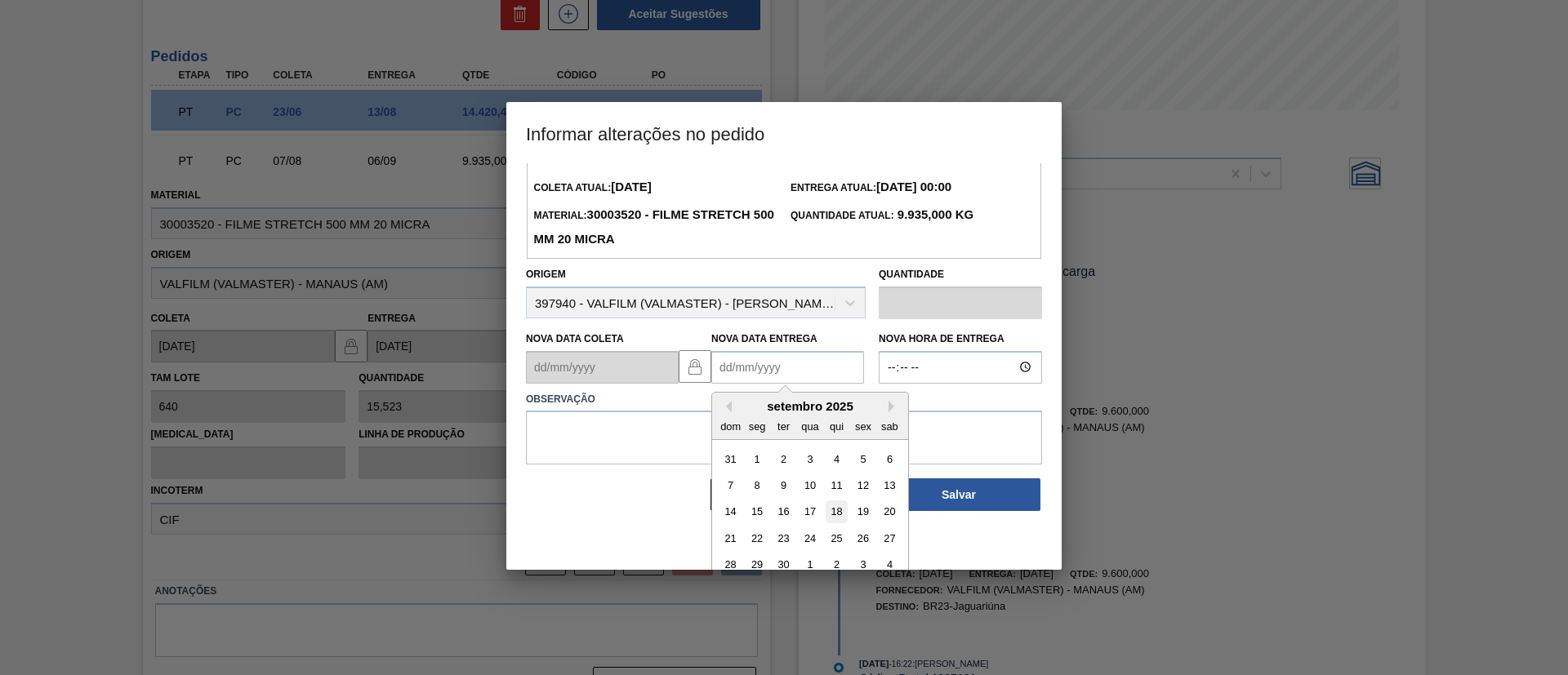
scroll to position [55, 0]
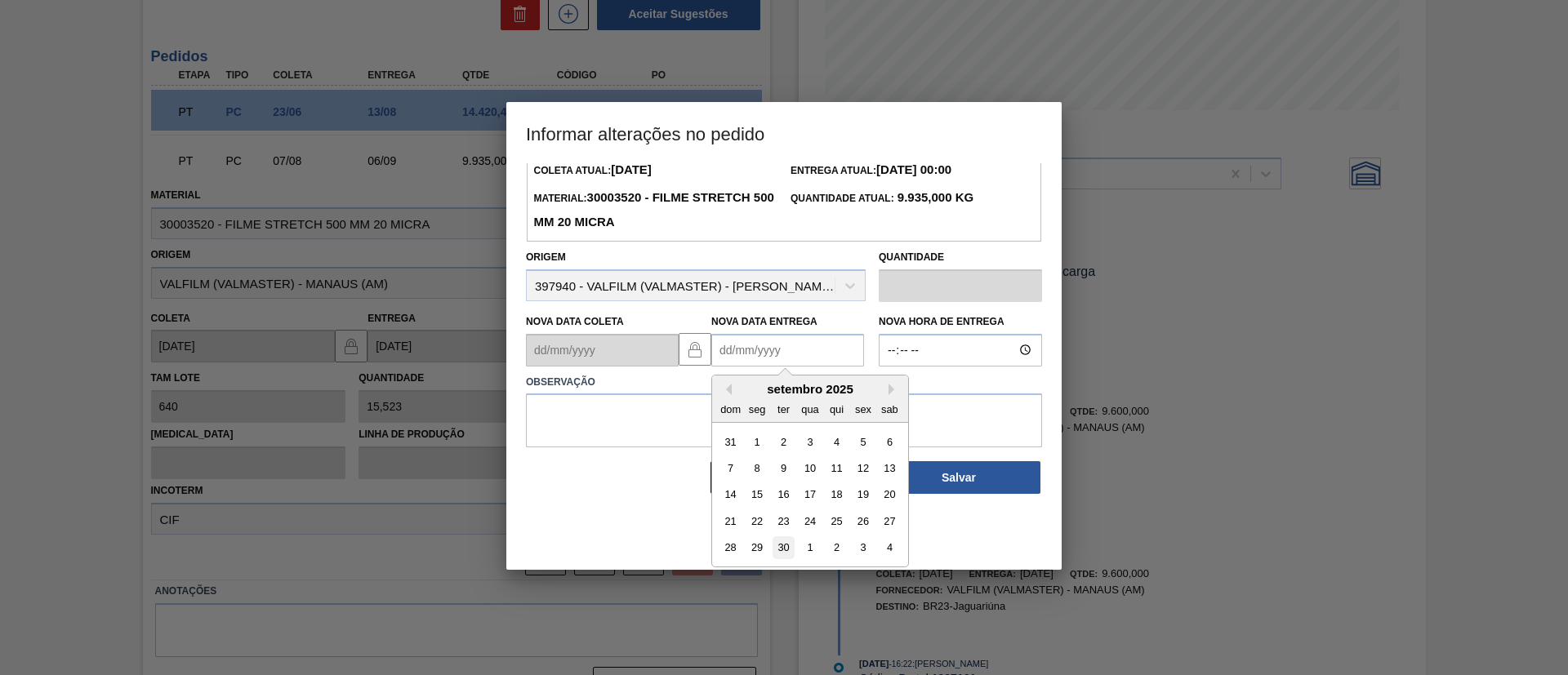
click at [783, 546] on div "30" at bounding box center [783, 547] width 22 height 22
type Entrega "[DATE]"
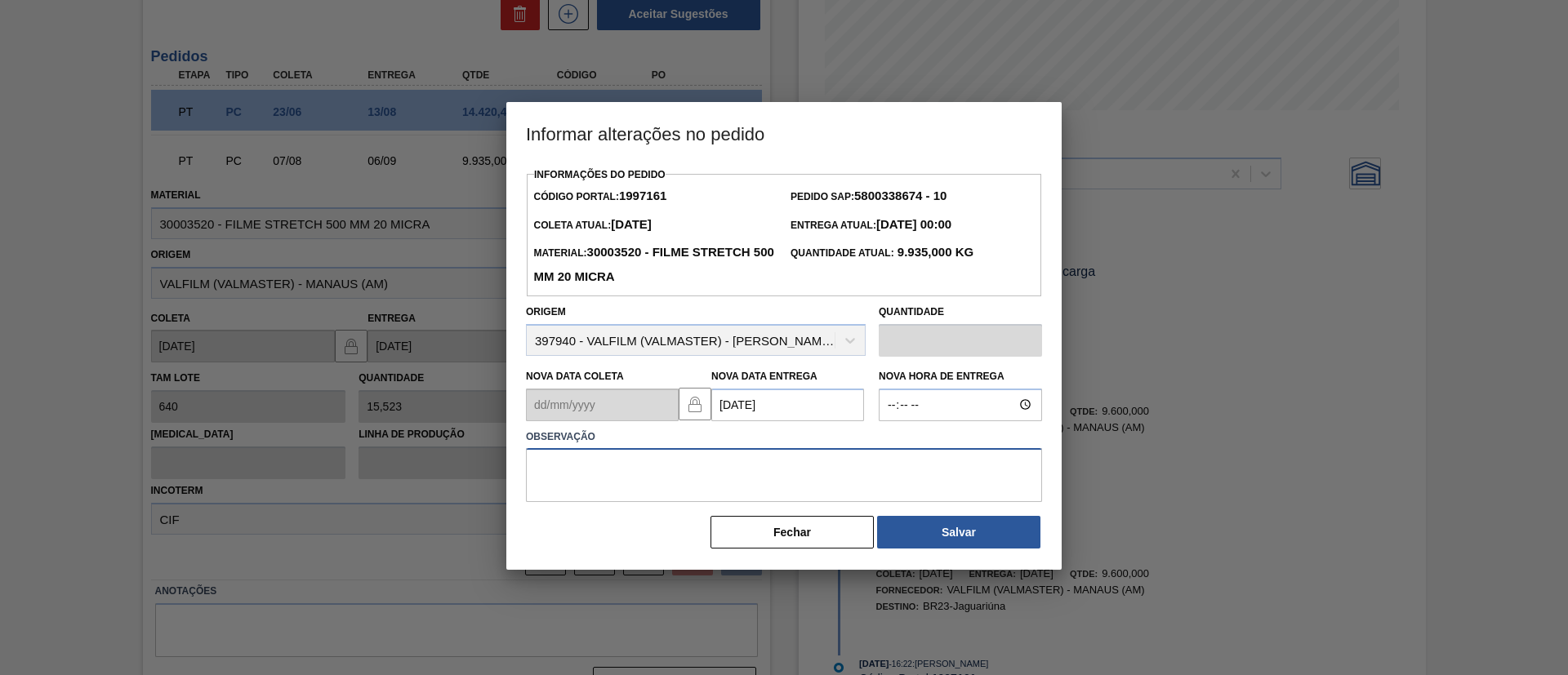
click at [773, 481] on textarea at bounding box center [784, 475] width 517 height 54
type textarea "Data Original"
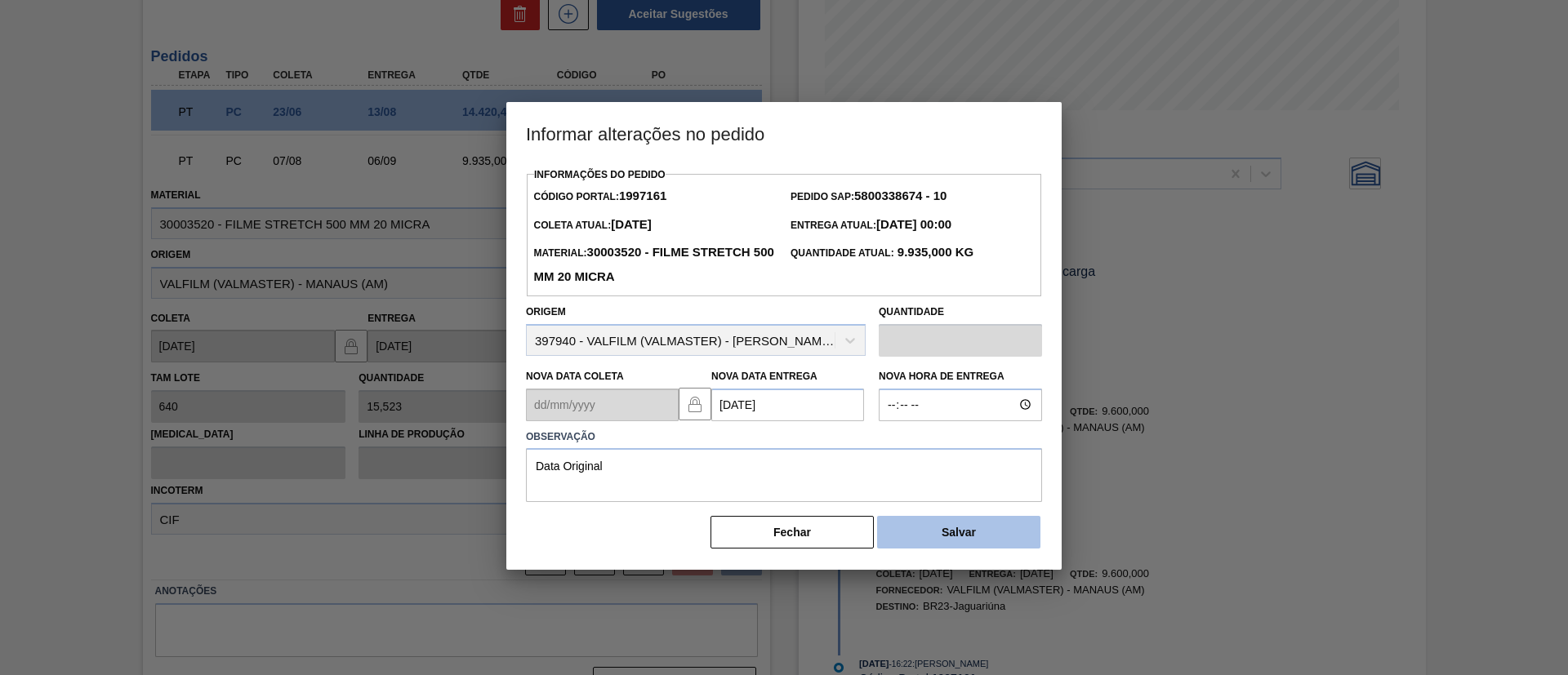
click at [907, 539] on button "Salvar" at bounding box center [958, 533] width 164 height 33
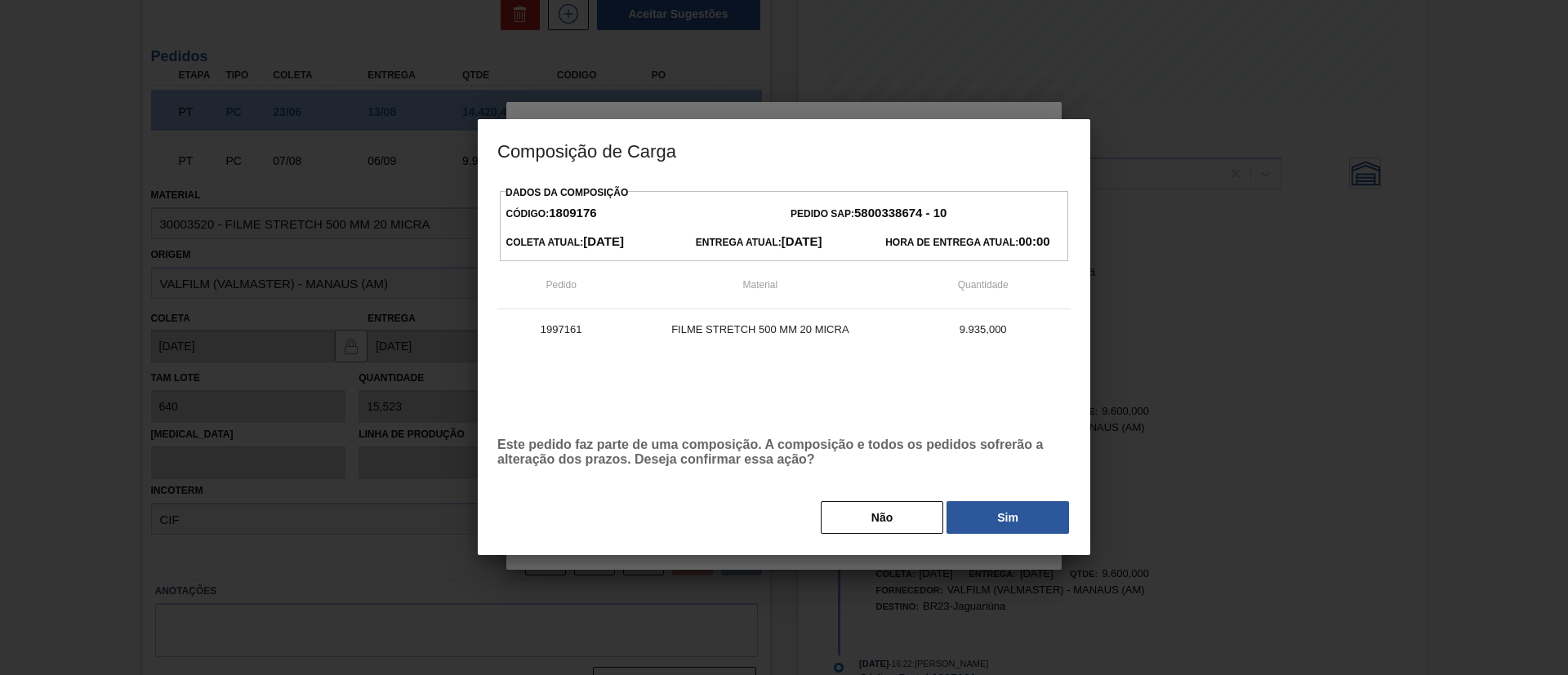
click at [986, 499] on div "Dados da Composição Código: 1809176 Pedido SAP: 5800338674 - 10 [PERSON_NAME] A…" at bounding box center [784, 358] width 573 height 354
click at [991, 505] on button "Sim" at bounding box center [1008, 518] width 123 height 33
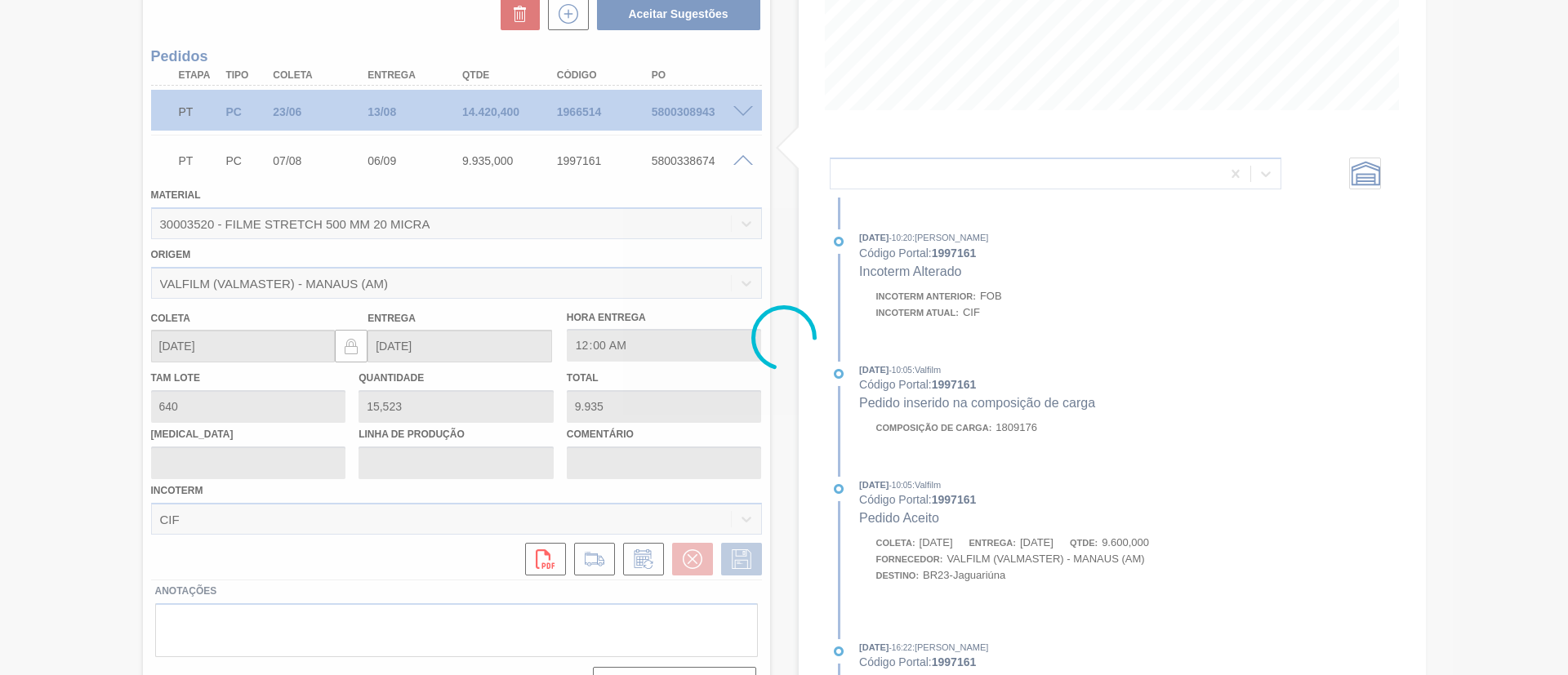
scroll to position [1055, 0]
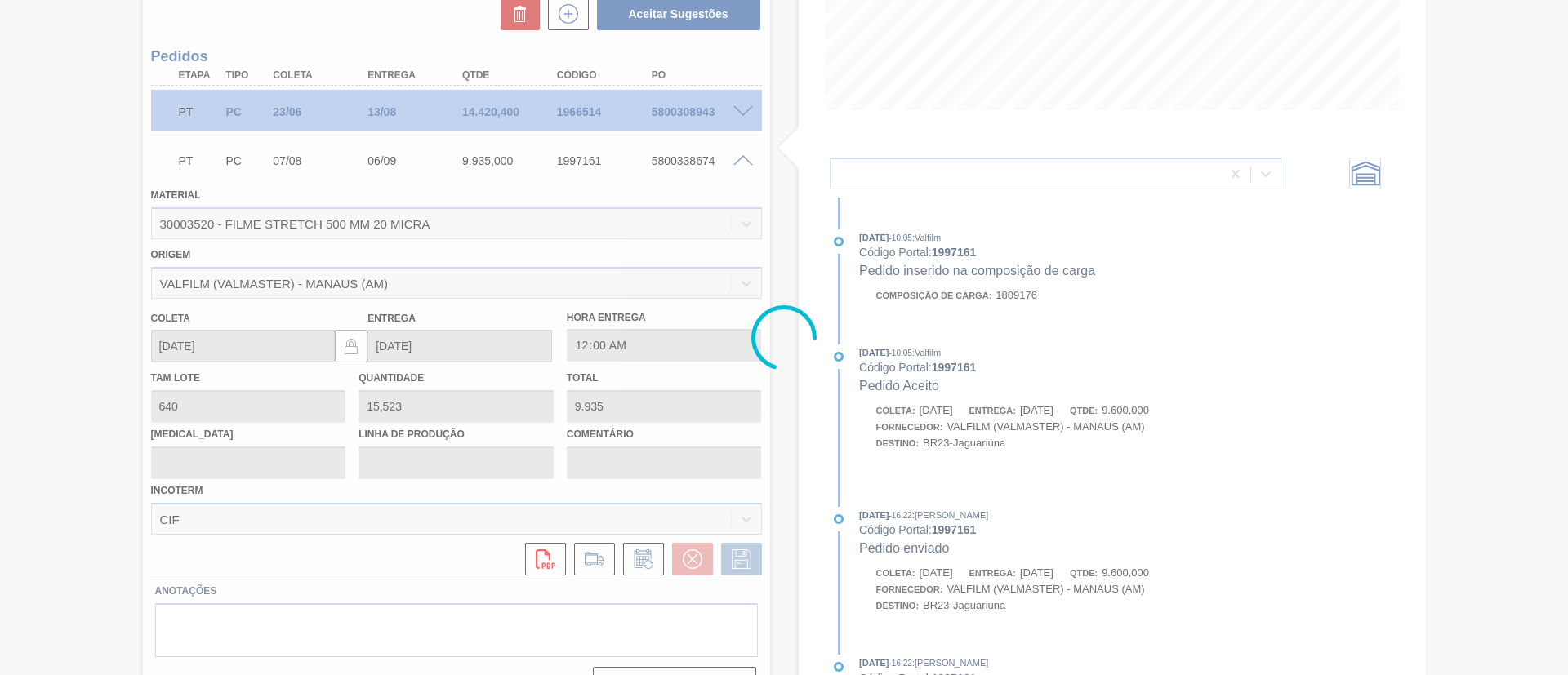
type input "Data Original"
type input "[DATE]"
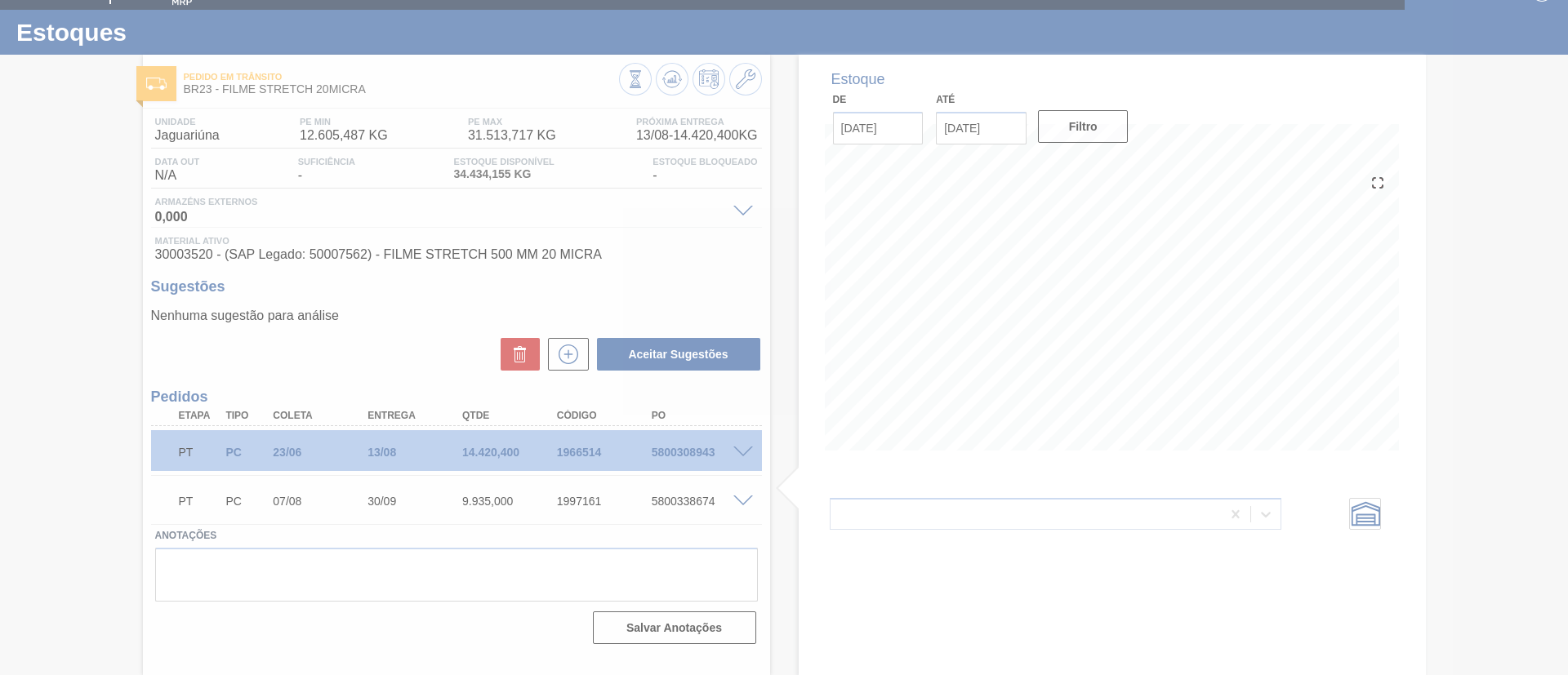
scroll to position [27, 0]
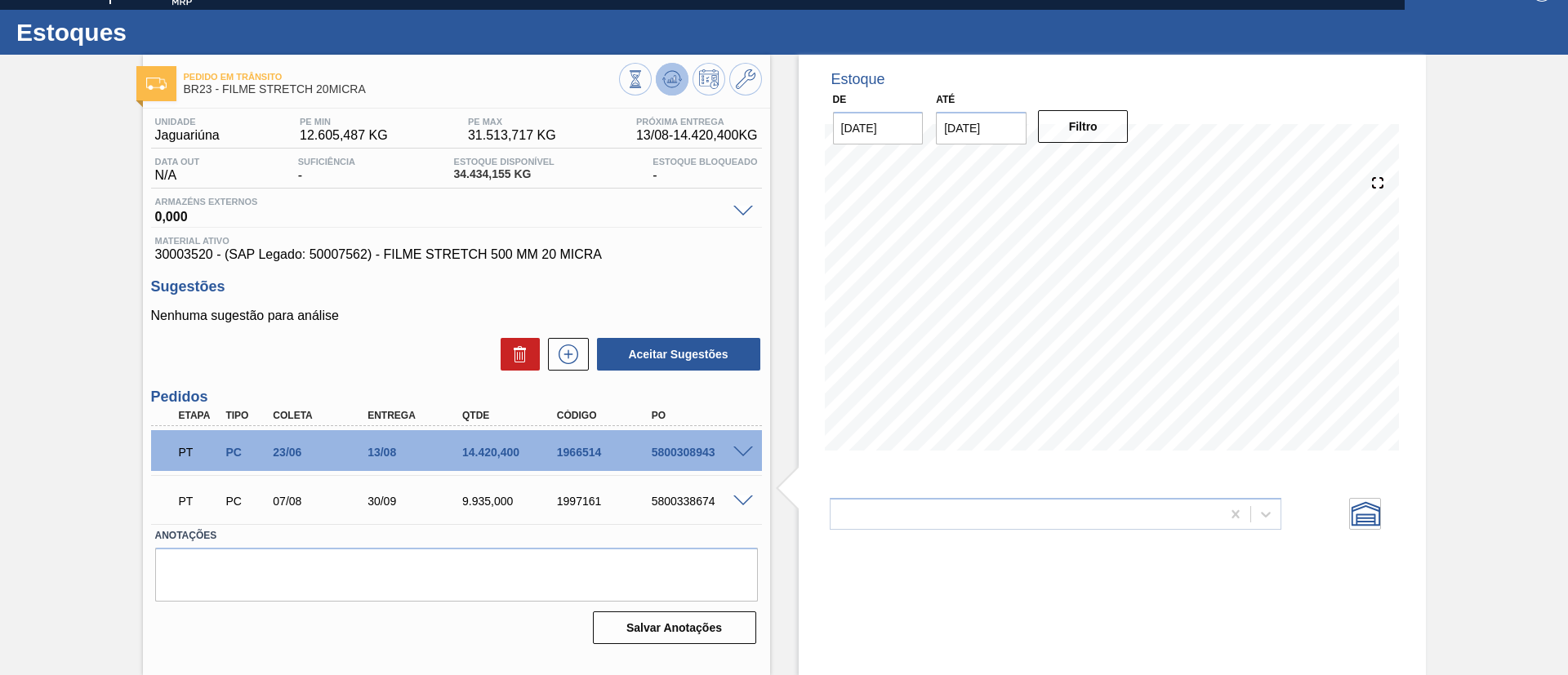
click at [644, 73] on icon at bounding box center [636, 79] width 18 height 18
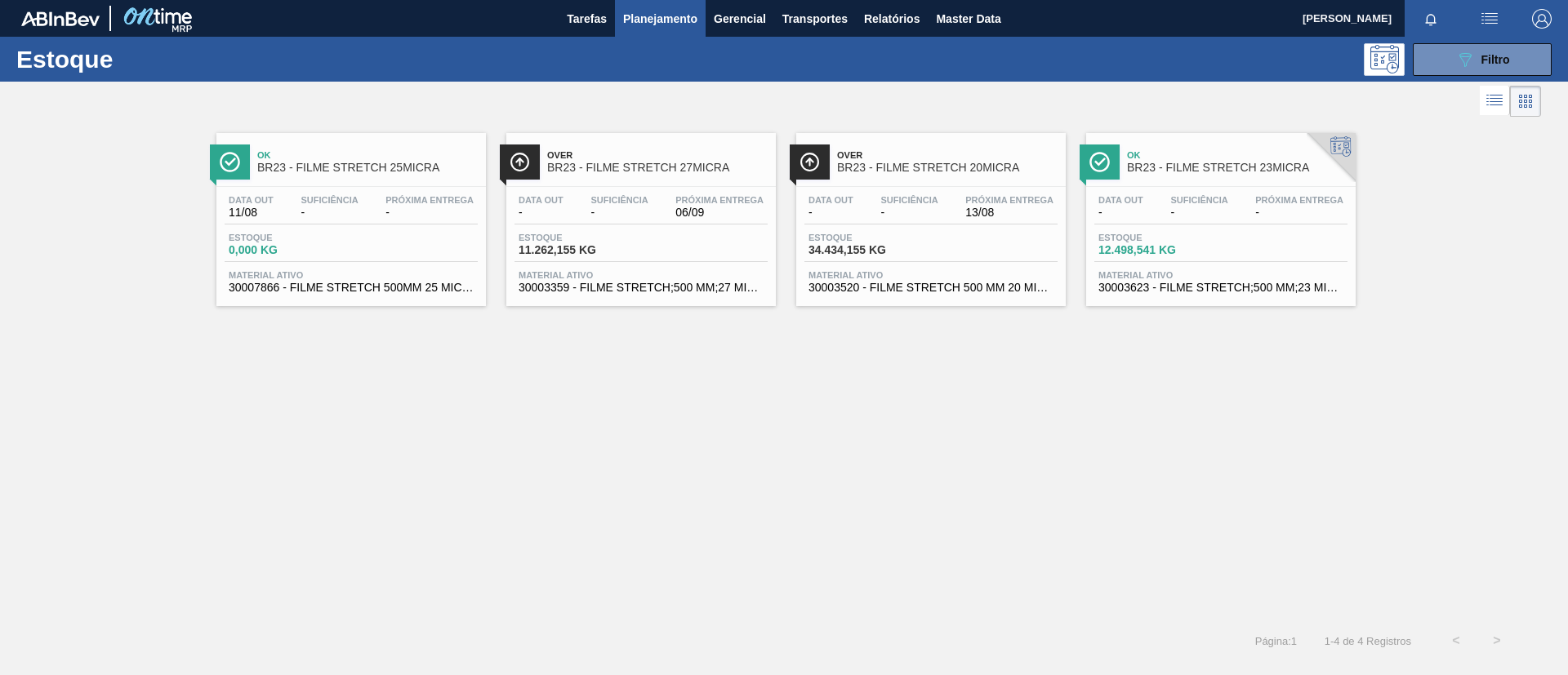
click at [986, 178] on div "Over BR23 - FILME STRETCH 20MICRA" at bounding box center [948, 162] width 220 height 37
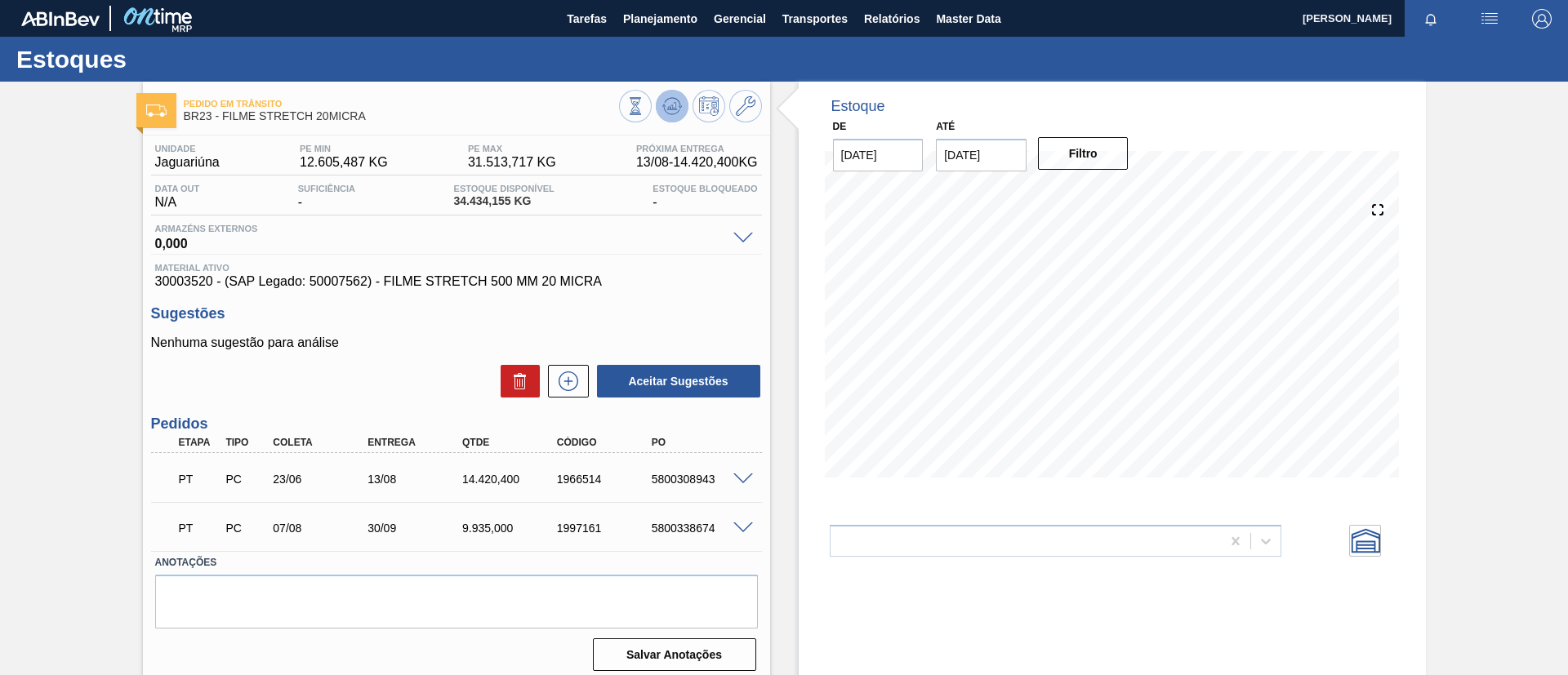
click at [644, 97] on icon at bounding box center [636, 106] width 18 height 18
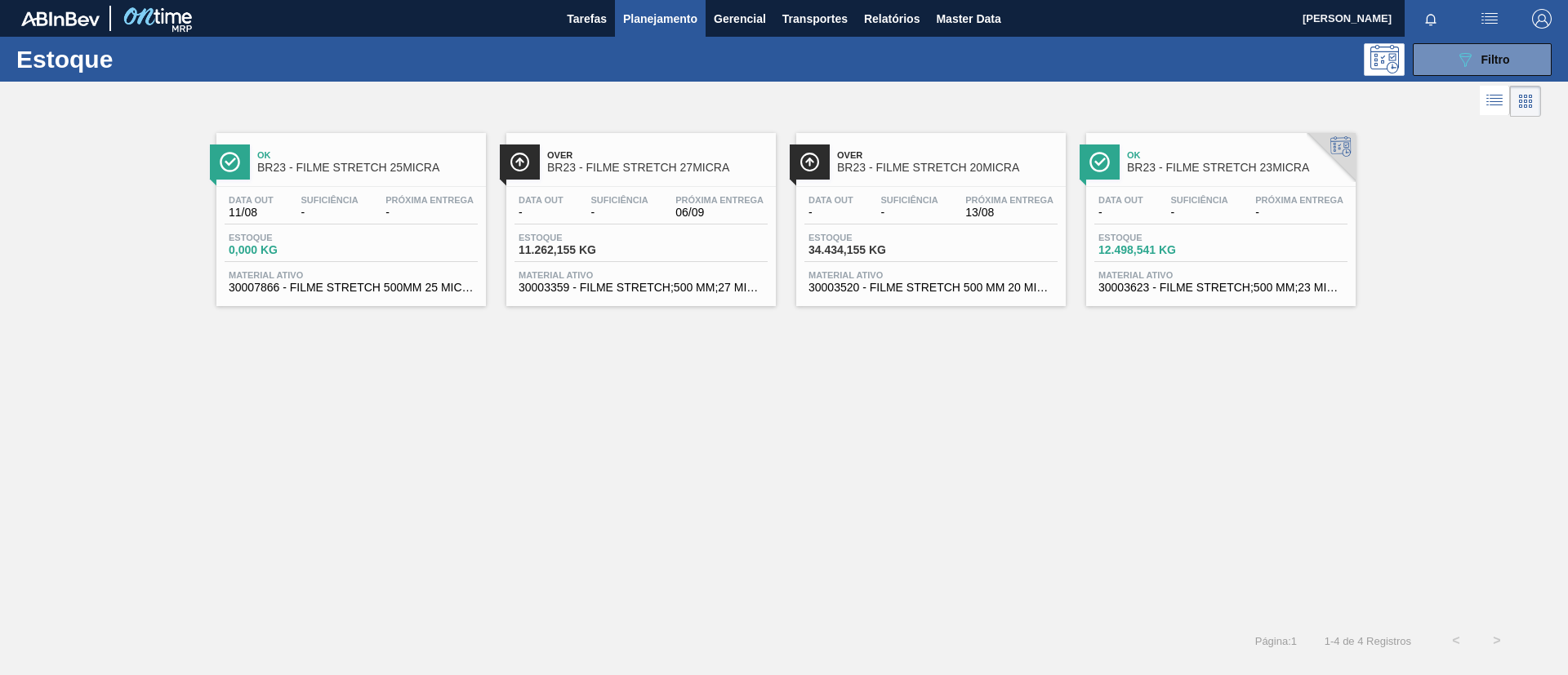
click at [1264, 206] on span "-" at bounding box center [1299, 212] width 88 height 12
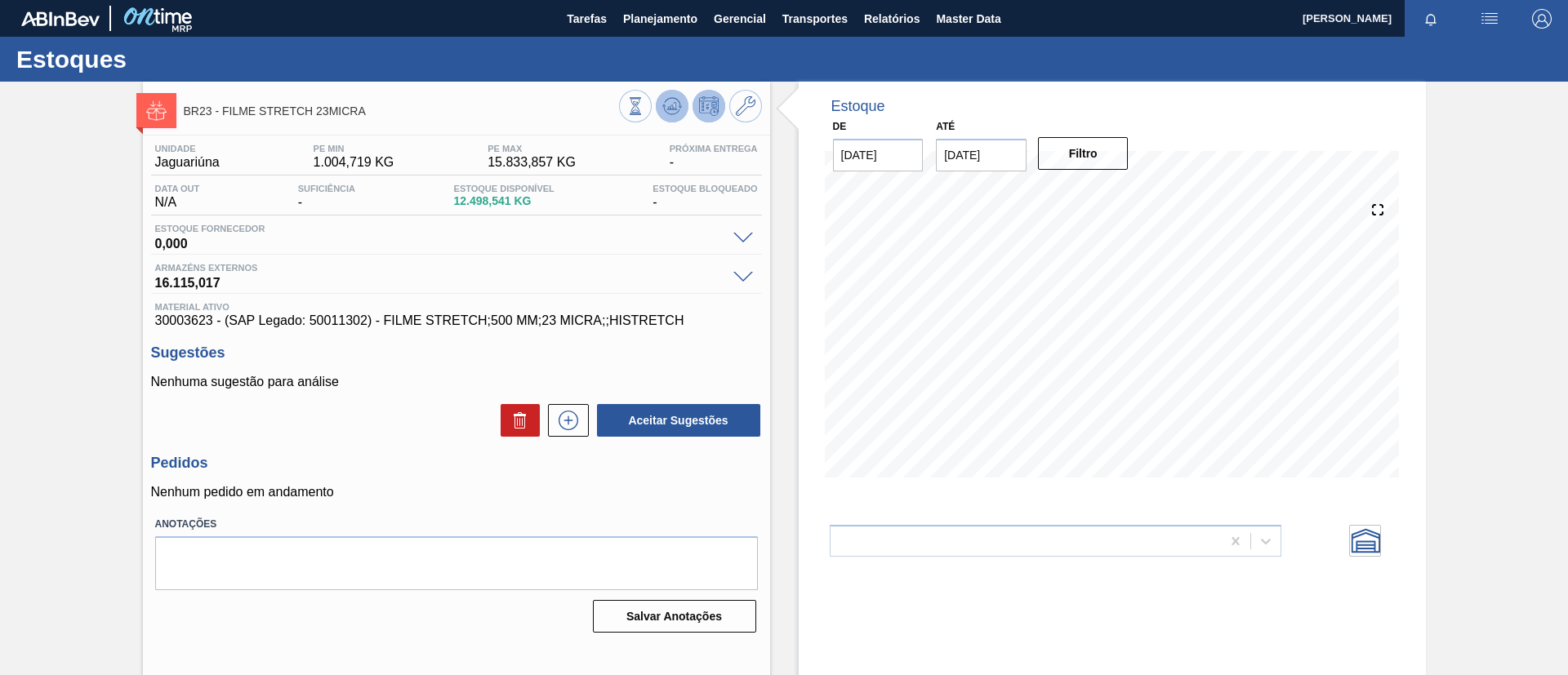
click at [680, 109] on button at bounding box center [672, 106] width 33 height 33
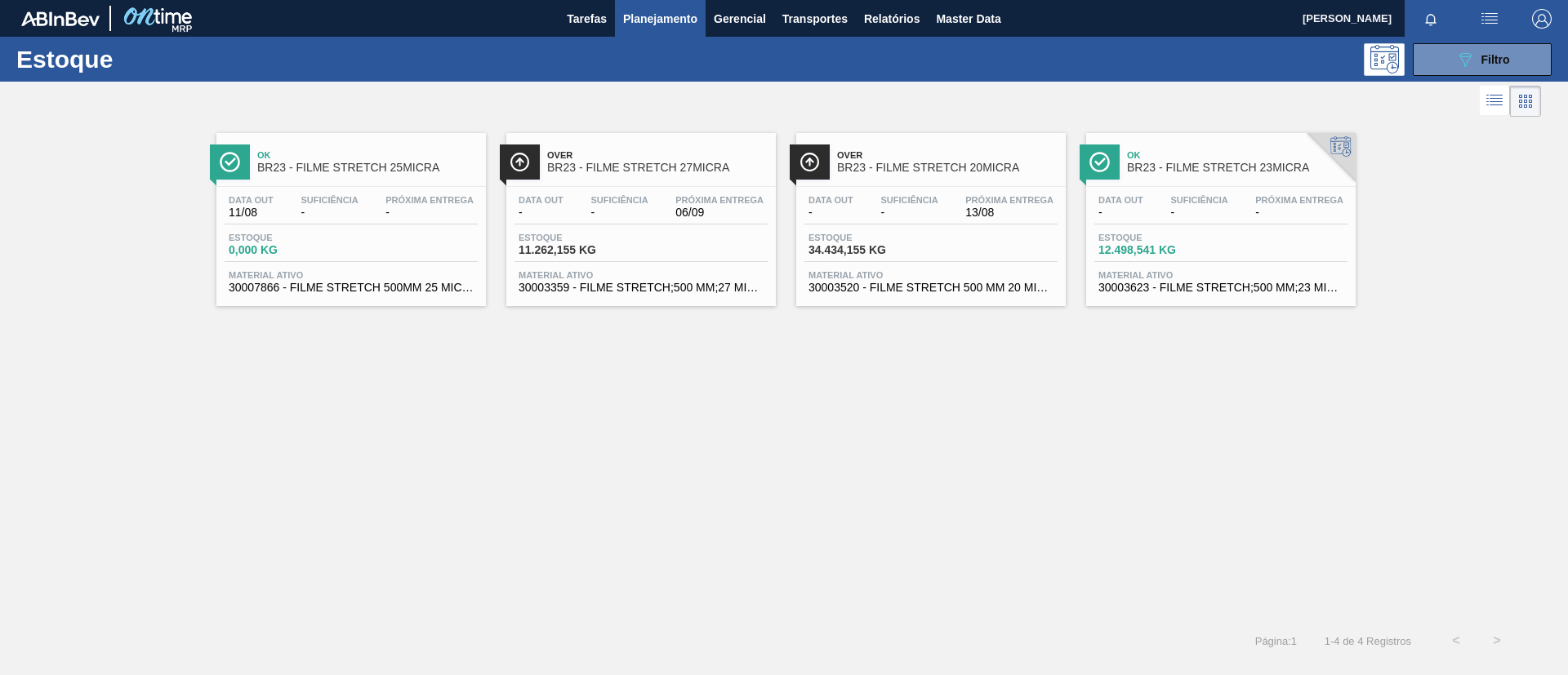
click at [967, 141] on div "Over BR23 - FILME STRETCH 20MICRA" at bounding box center [931, 160] width 270 height 37
click at [680, 160] on span "Over" at bounding box center [657, 155] width 220 height 10
click at [1531, 72] on button "089F7B8B-B2A5-4AFE-B5C0-19BA573D28AC Filtro" at bounding box center [1482, 60] width 139 height 33
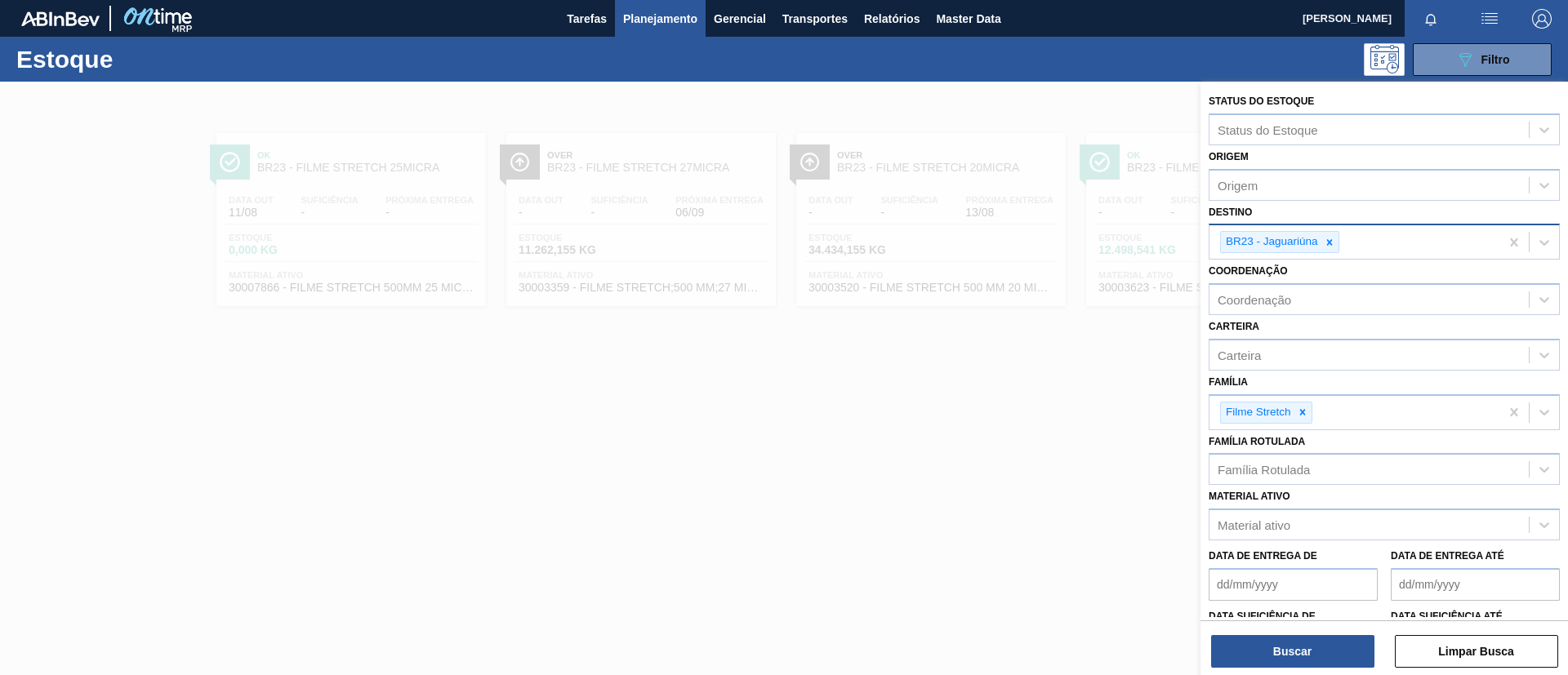
click at [1340, 242] on div "BR23 - Jaguariúna" at bounding box center [1355, 242] width 290 height 34
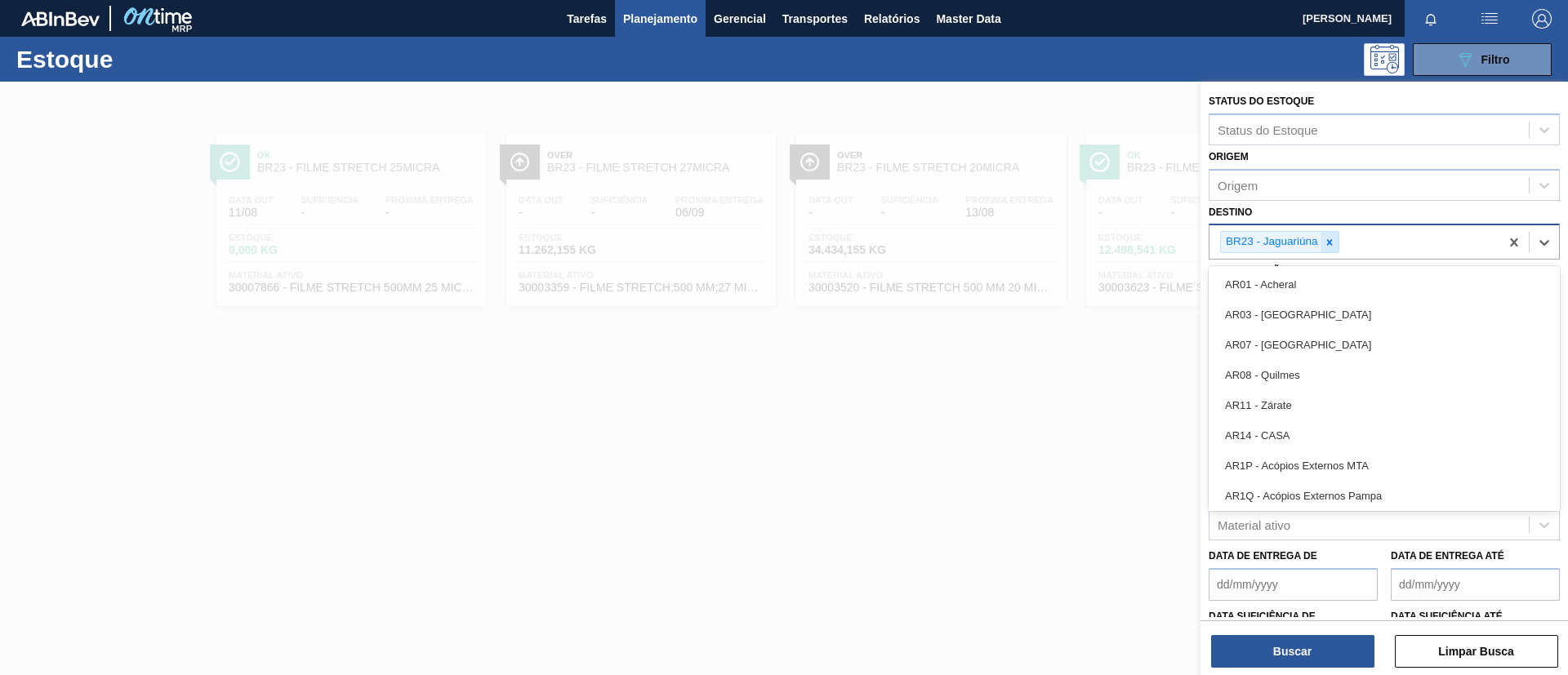
click at [1334, 243] on icon at bounding box center [1330, 243] width 12 height 12
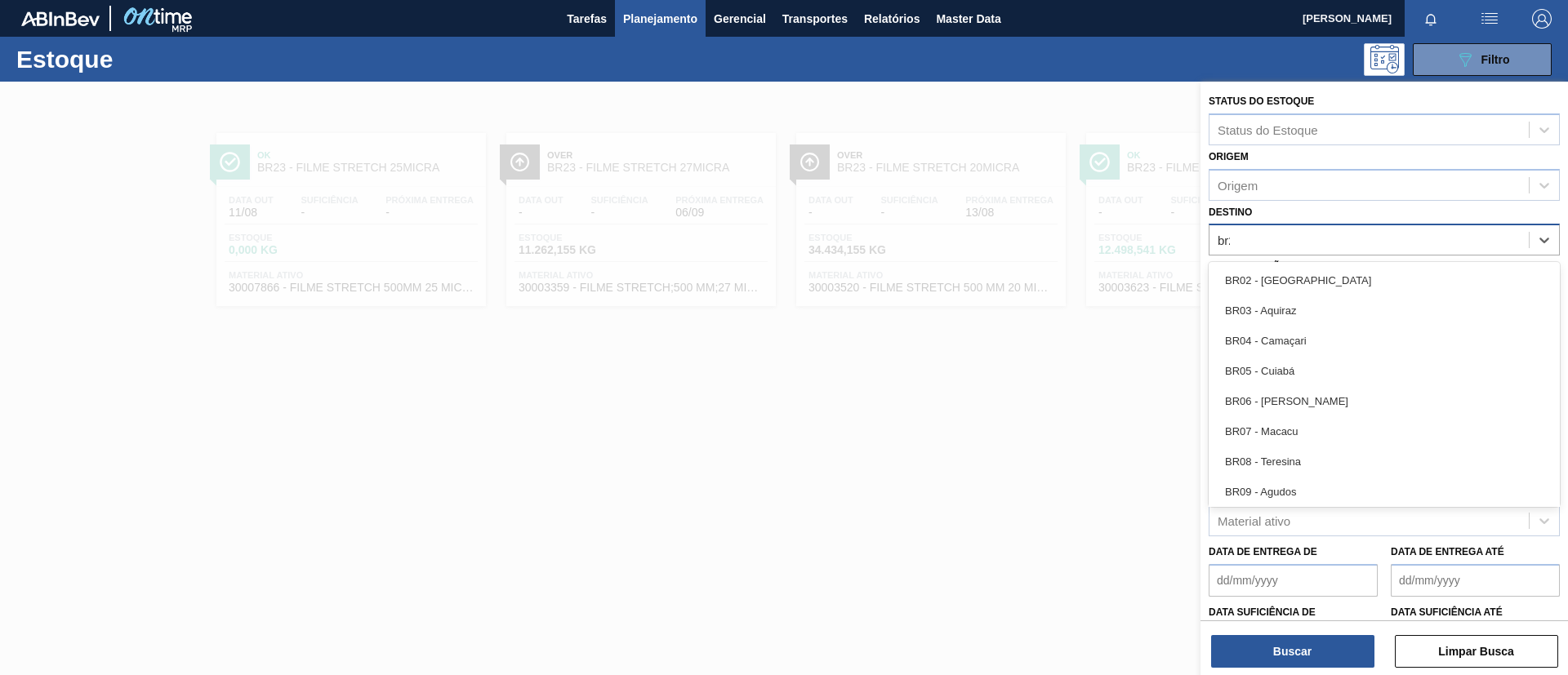
type input "br24"
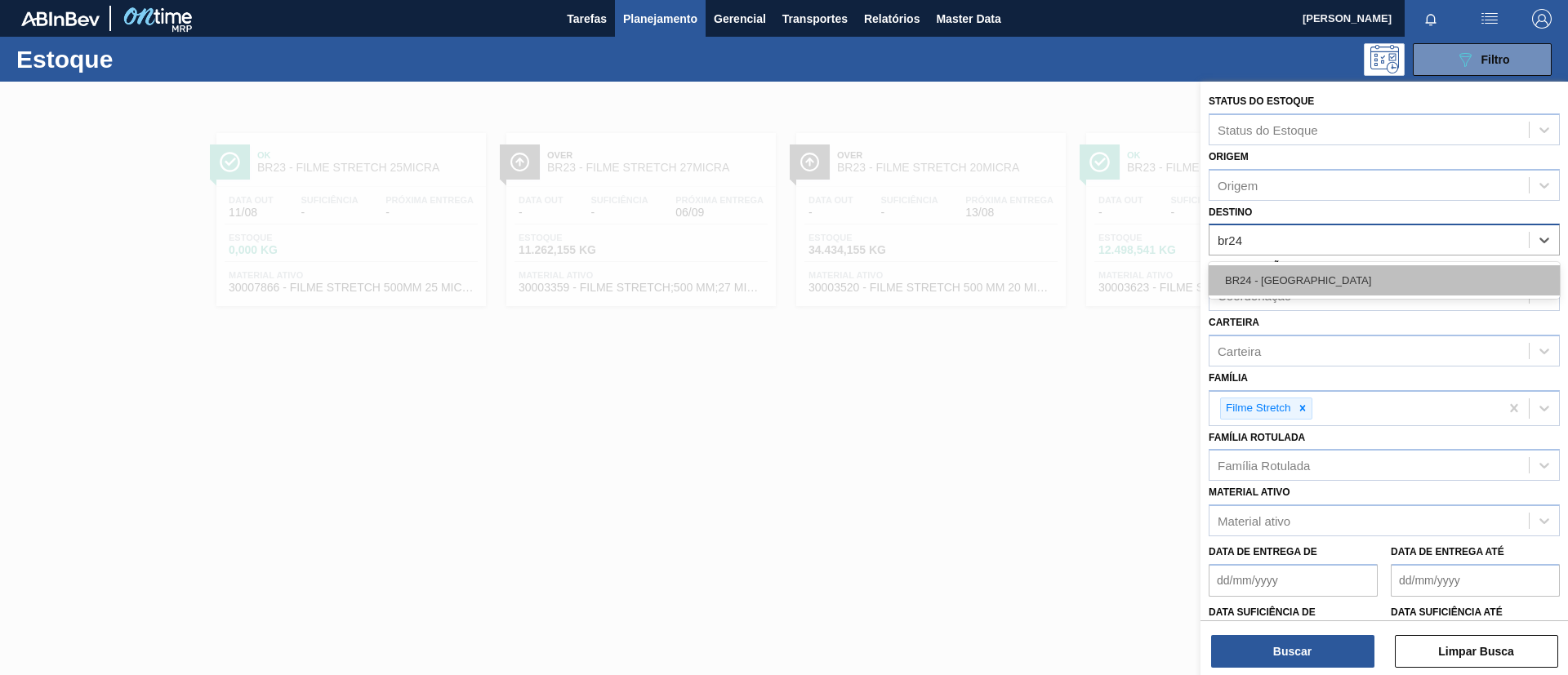
click at [1328, 270] on div "BR24 - [GEOGRAPHIC_DATA]" at bounding box center [1385, 280] width 351 height 30
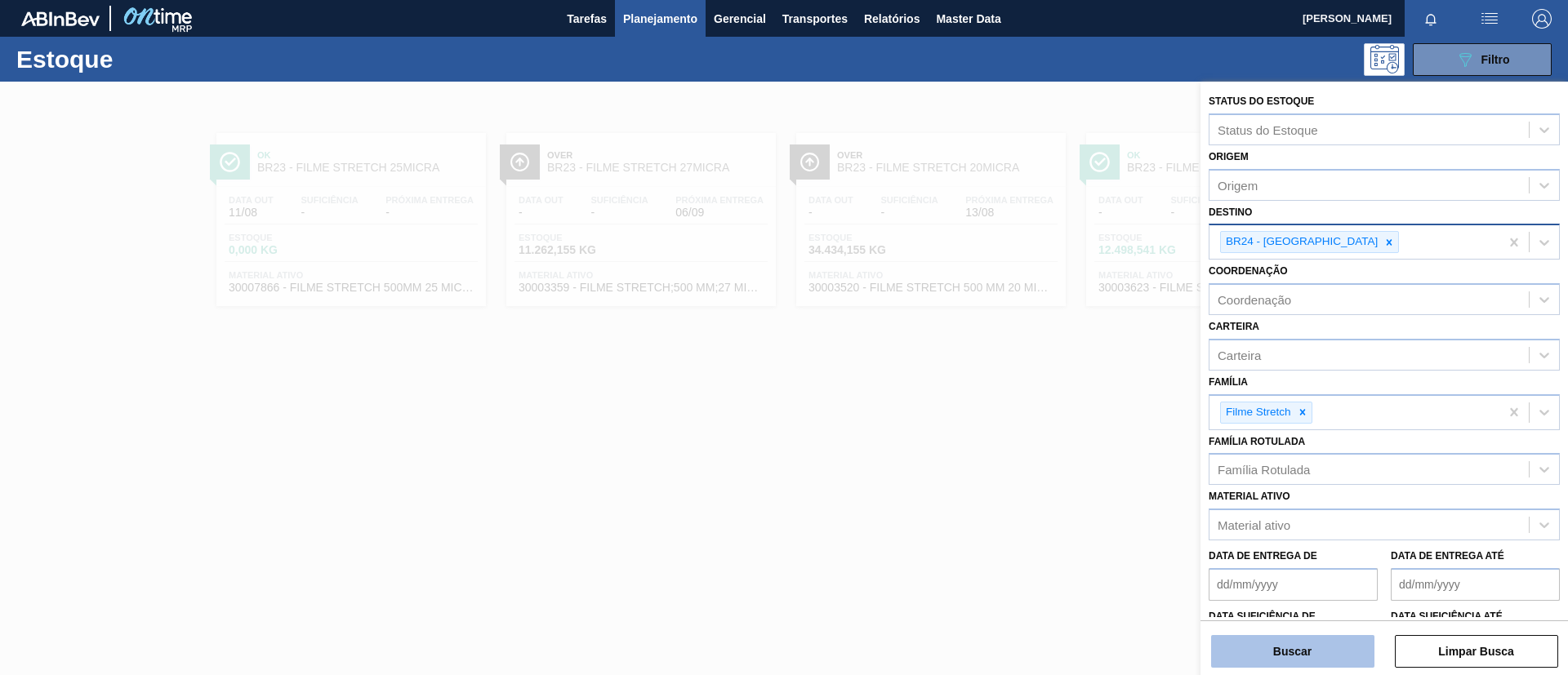
click at [1310, 649] on button "Buscar" at bounding box center [1293, 652] width 164 height 33
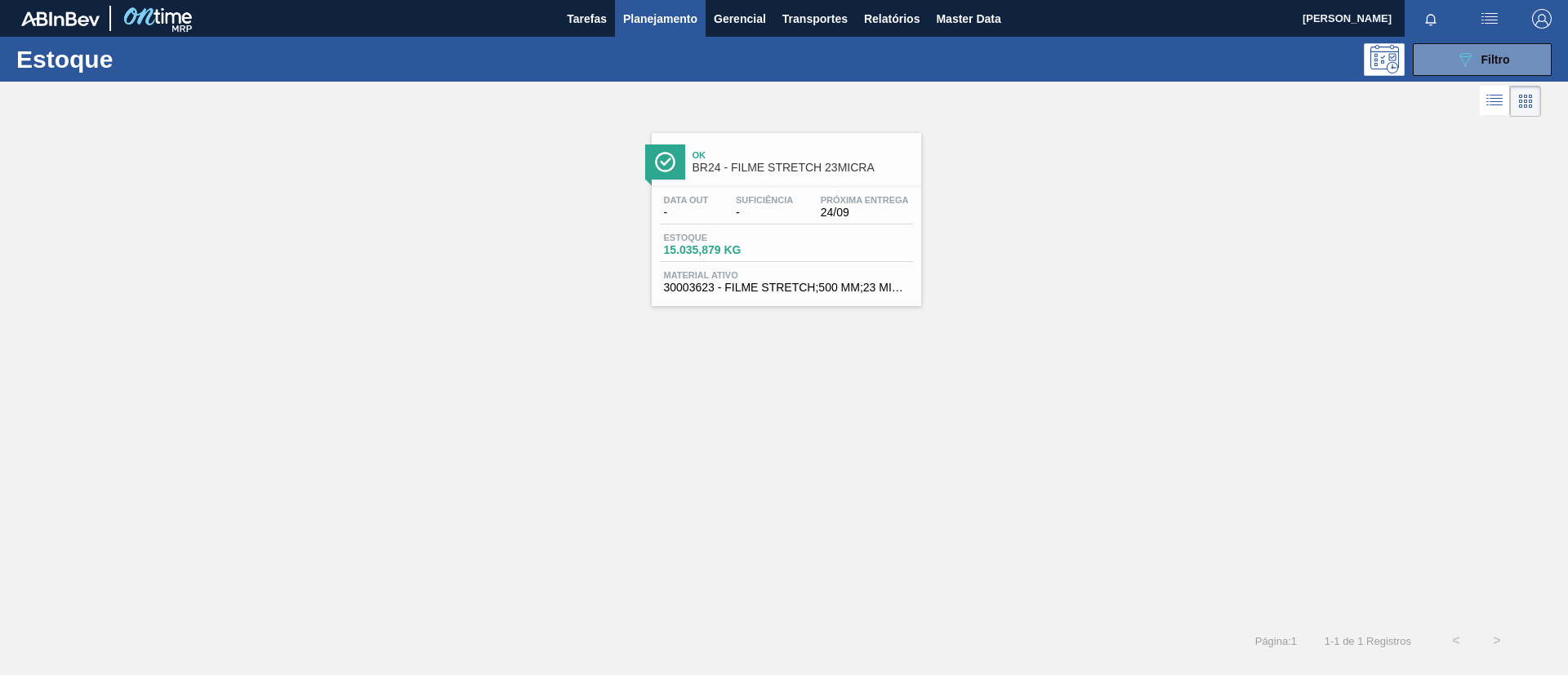
click at [746, 189] on div "Data out - Suficiência - Próxima Entrega 24/09 Estoque 15.035,879 KG Material a…" at bounding box center [786, 242] width 270 height 111
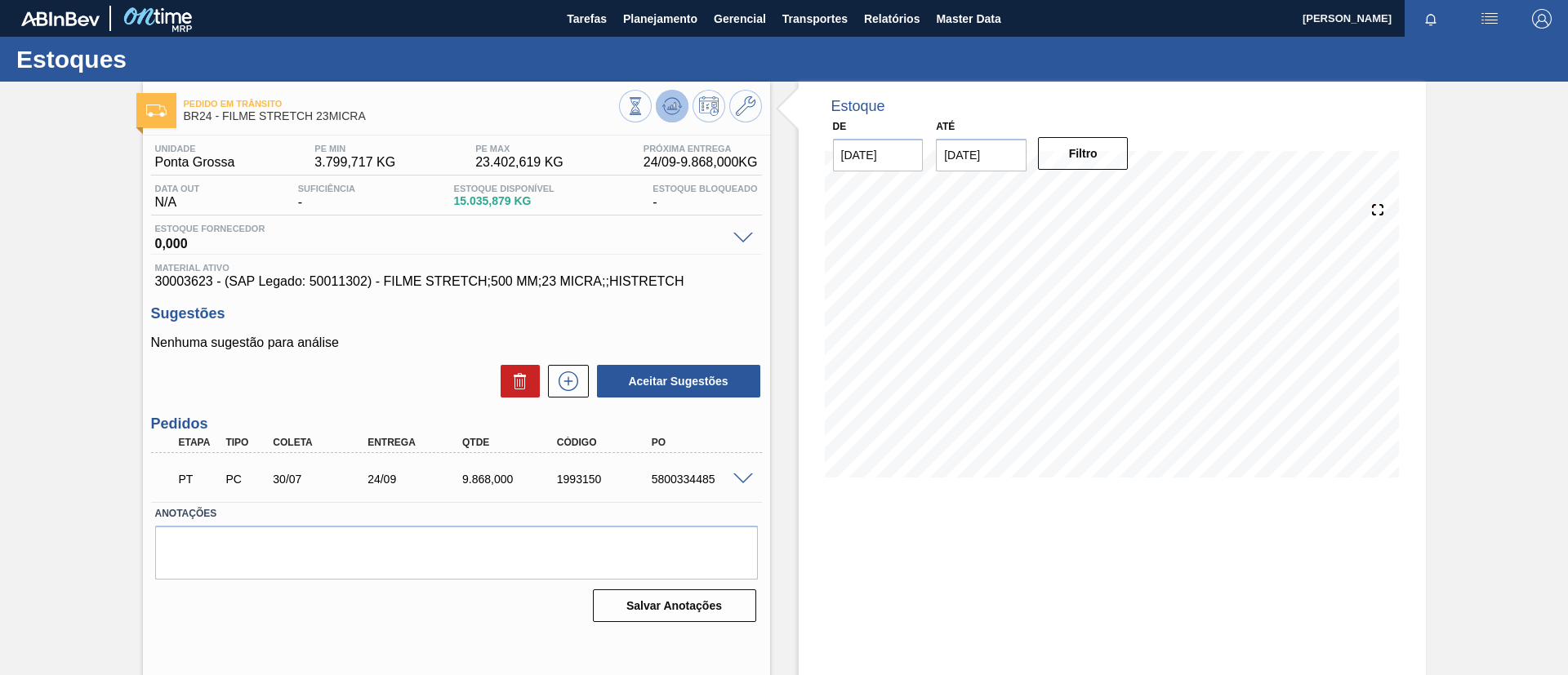
click at [644, 111] on icon at bounding box center [636, 106] width 18 height 18
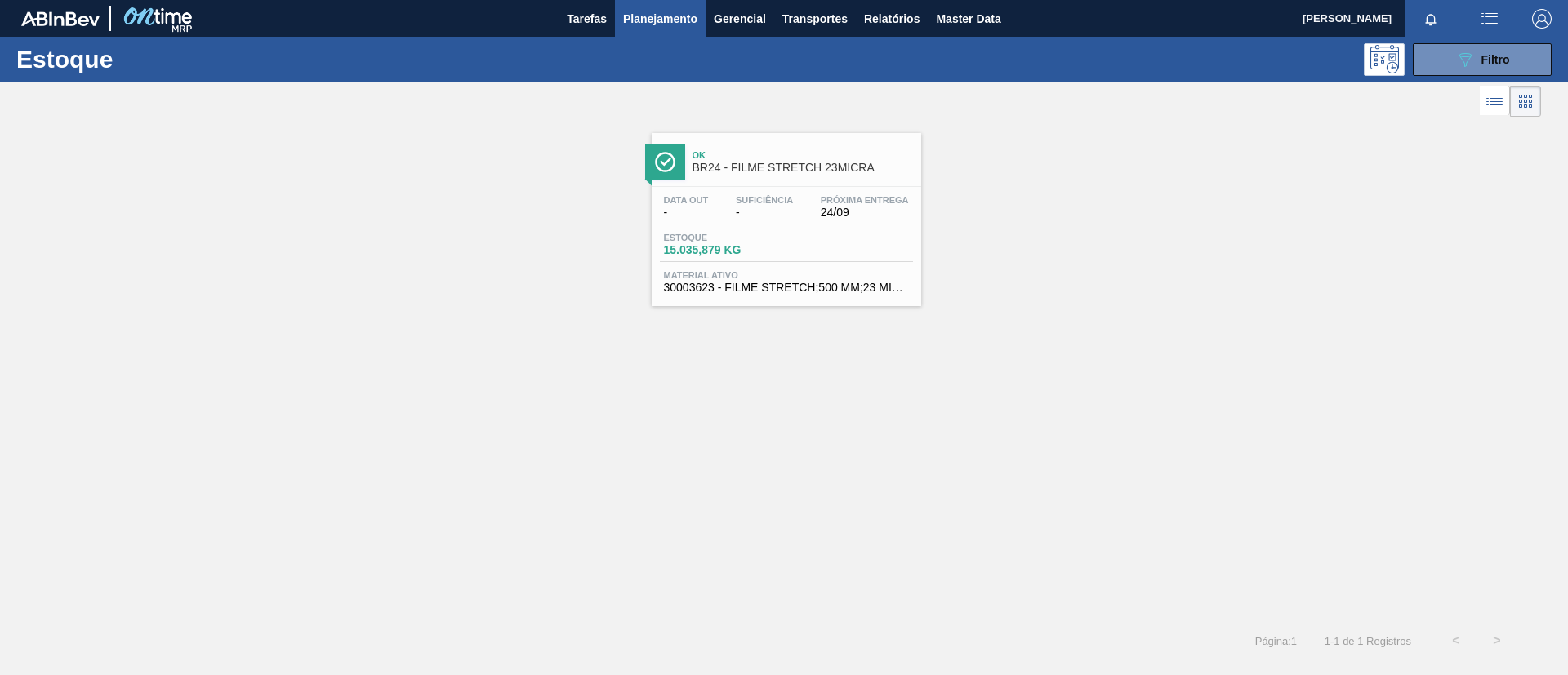
click at [1466, 79] on div "Estoque 089F7B8B-B2A5-4AFE-B5C0-19BA573D28AC Filtro" at bounding box center [784, 59] width 1568 height 45
click at [1466, 68] on button "089F7B8B-B2A5-4AFE-B5C0-19BA573D28AC Filtro" at bounding box center [1482, 60] width 139 height 33
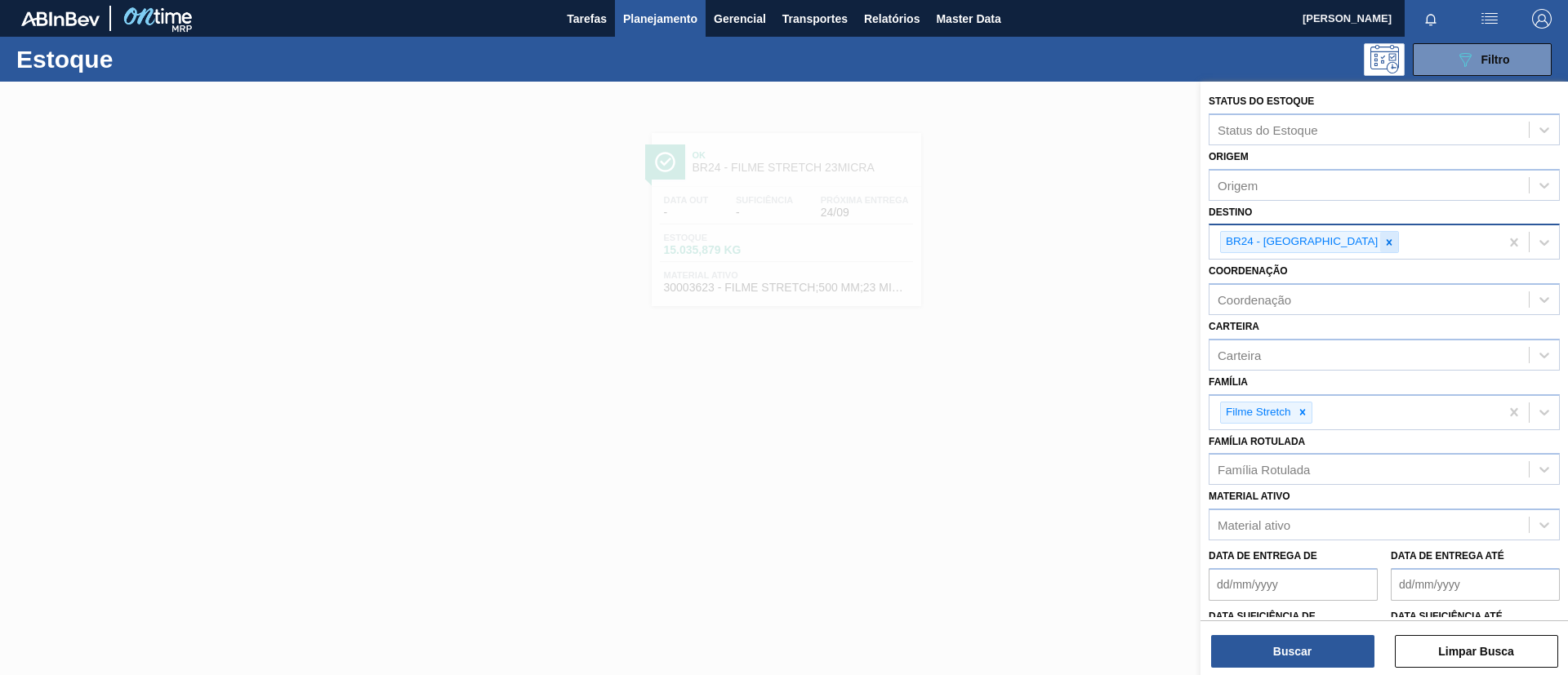
click at [1384, 247] on icon at bounding box center [1389, 243] width 12 height 12
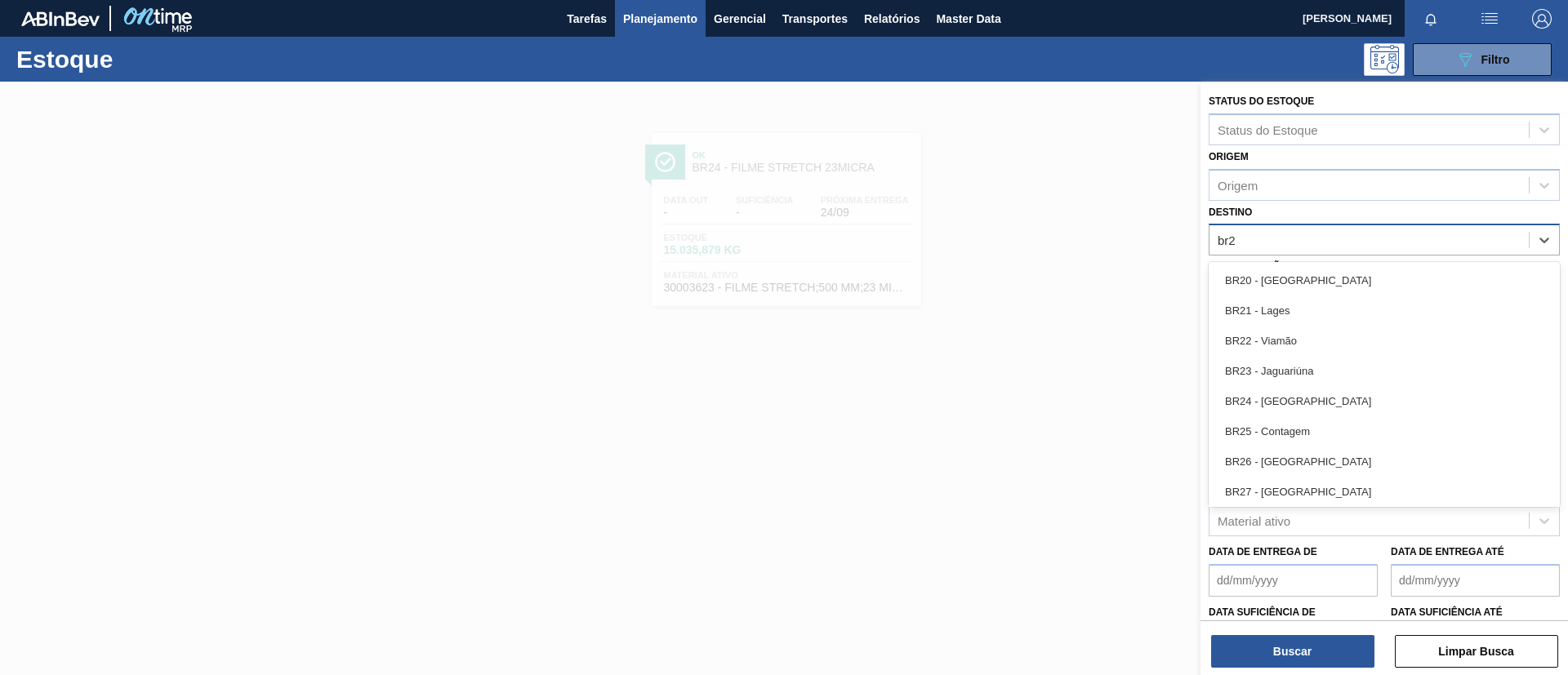
type input "br25"
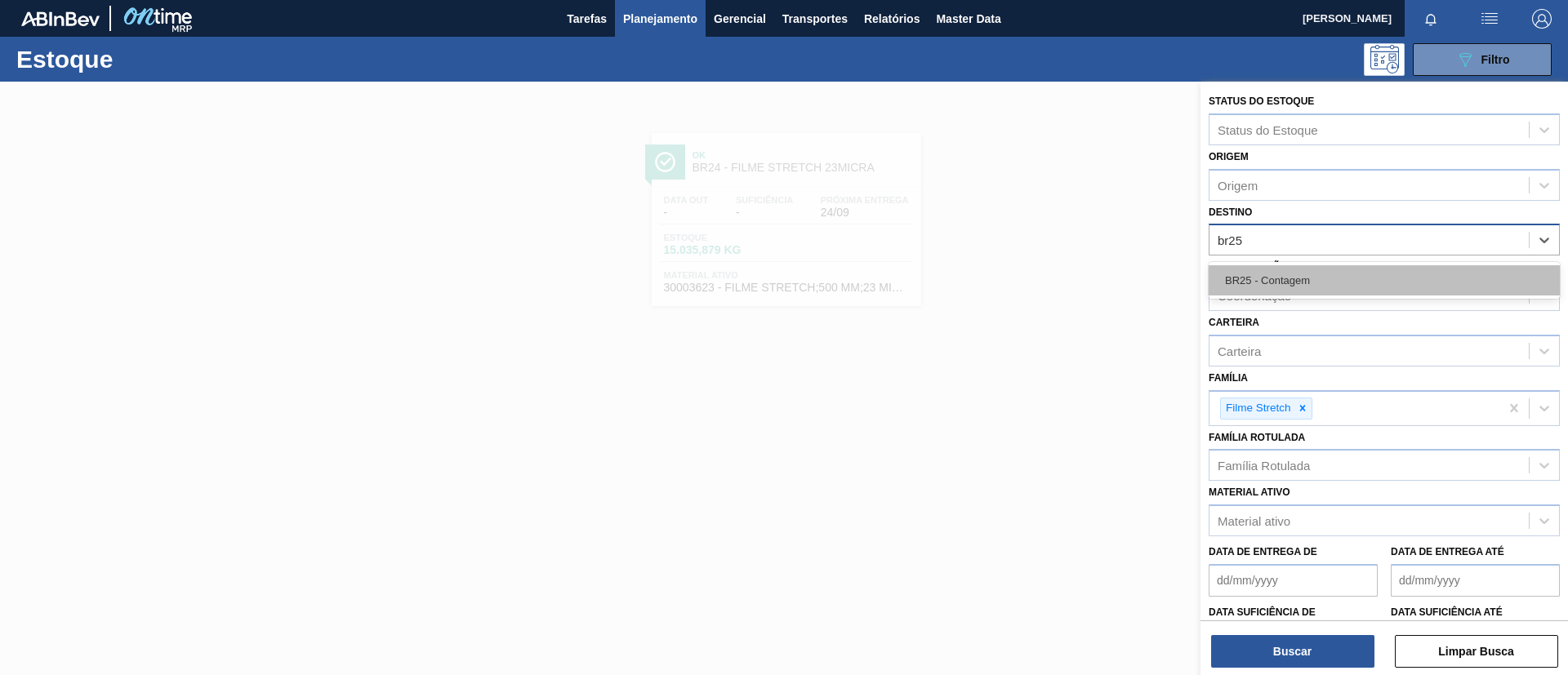
click at [1327, 273] on div "BR25 - Contagem" at bounding box center [1385, 280] width 351 height 30
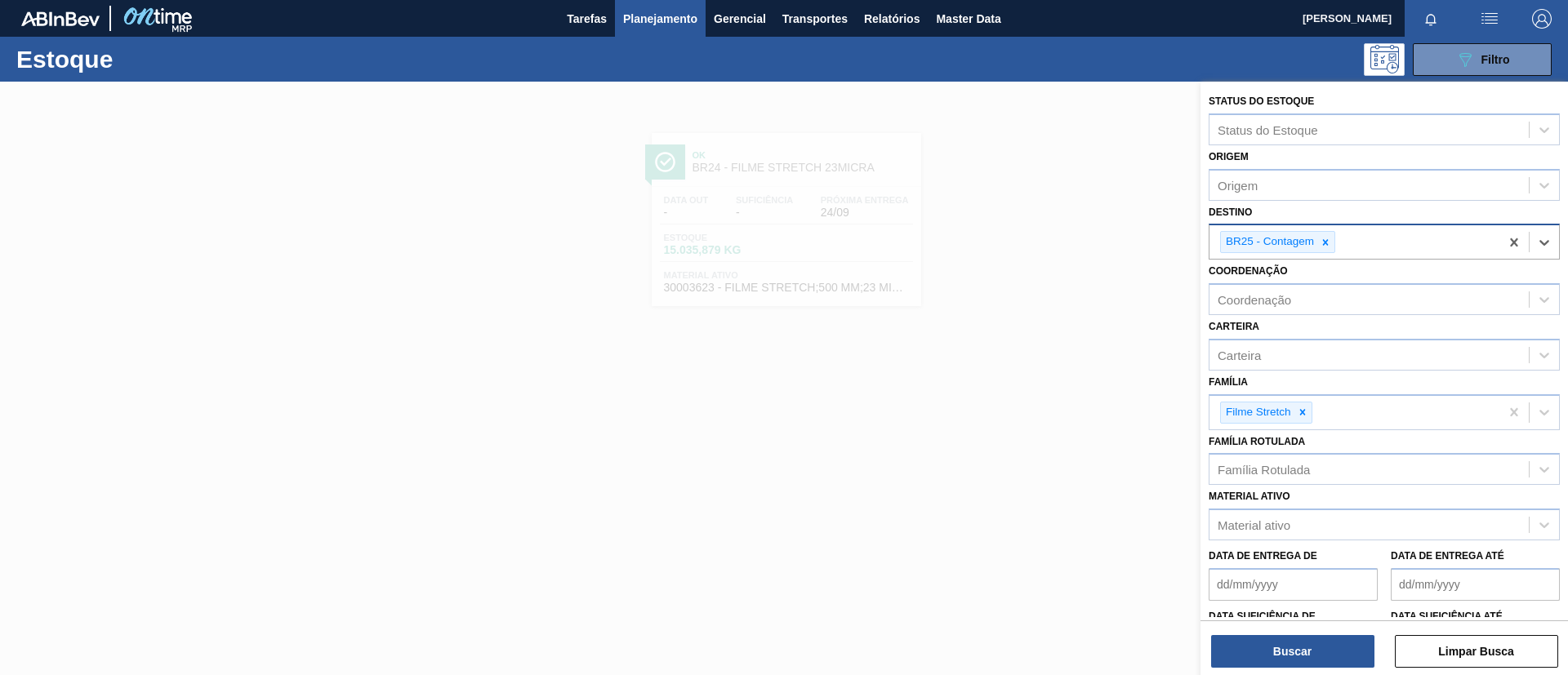
click at [1334, 247] on div at bounding box center [1326, 242] width 18 height 21
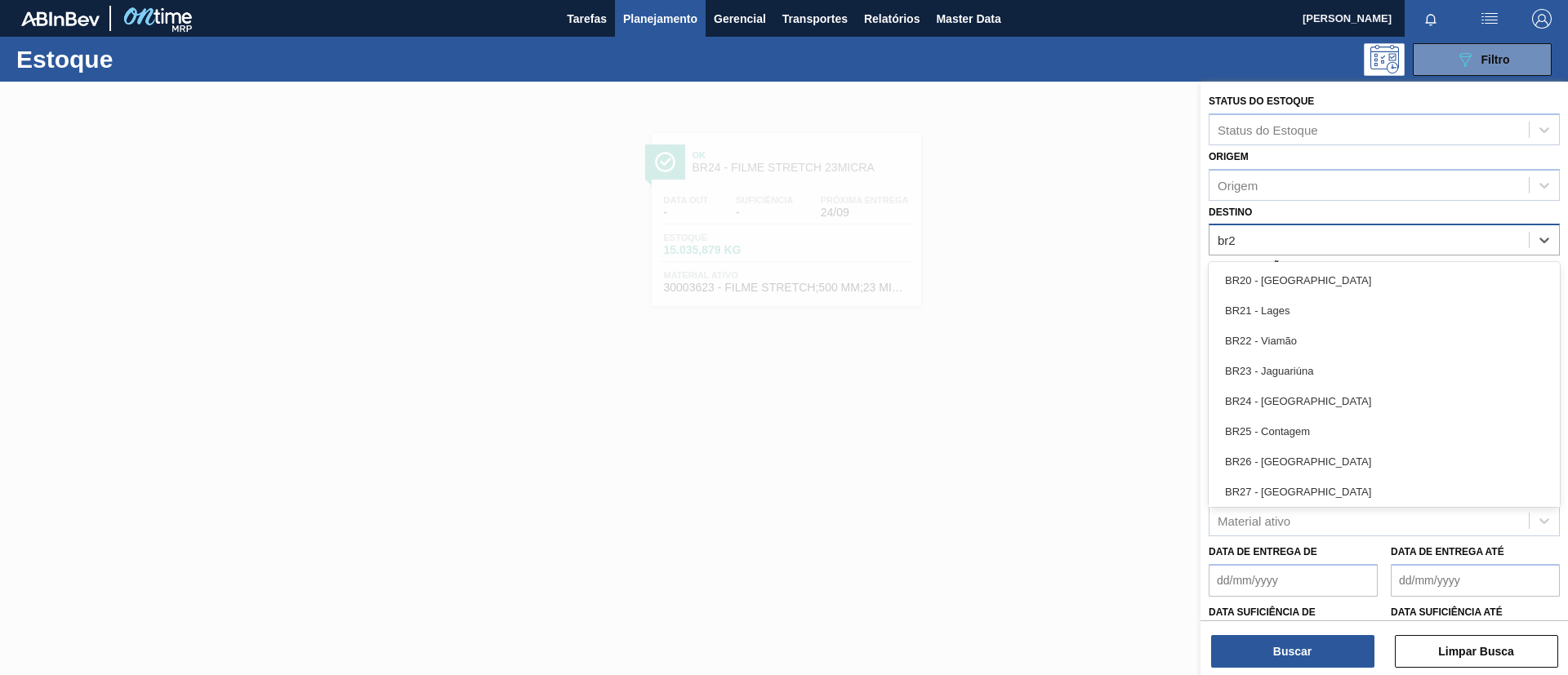
type input "br26"
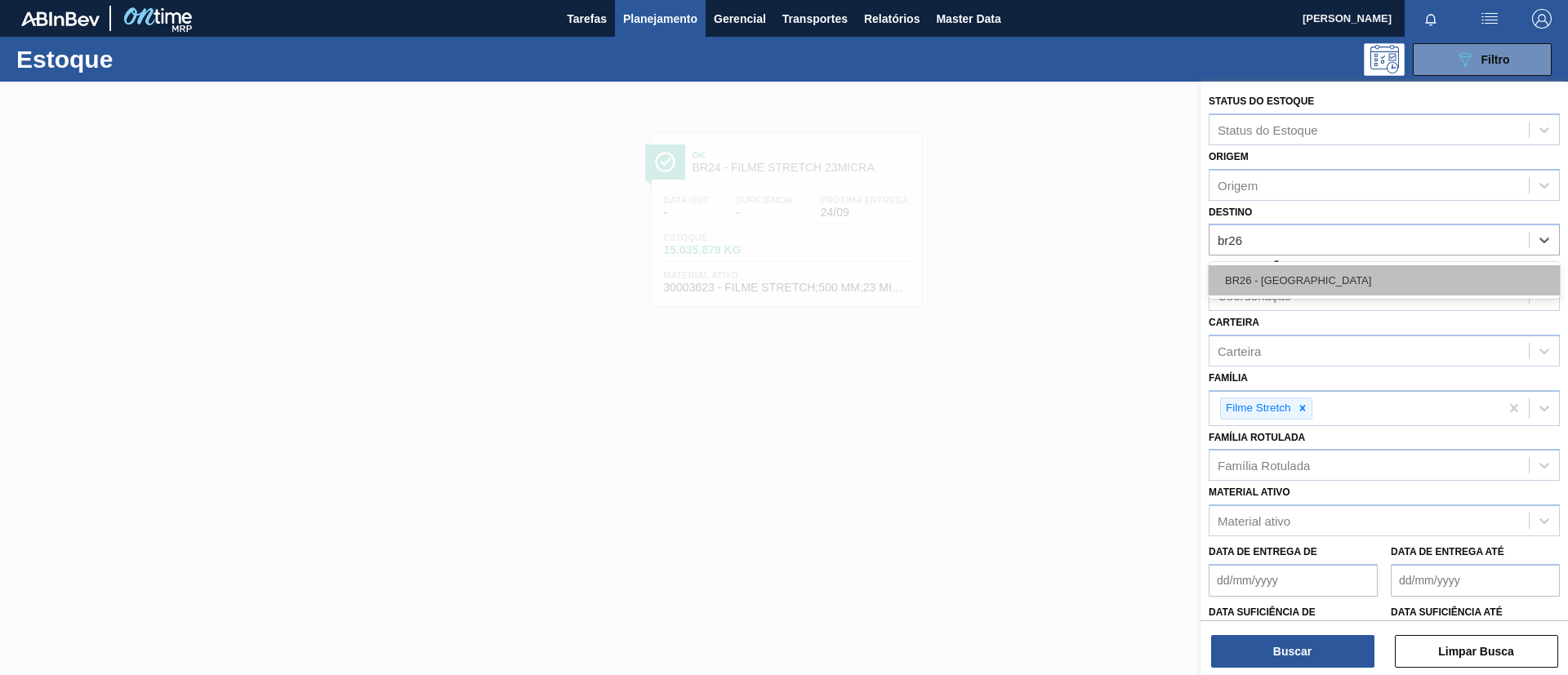
click at [1341, 279] on div "BR26 - [GEOGRAPHIC_DATA]" at bounding box center [1385, 280] width 351 height 30
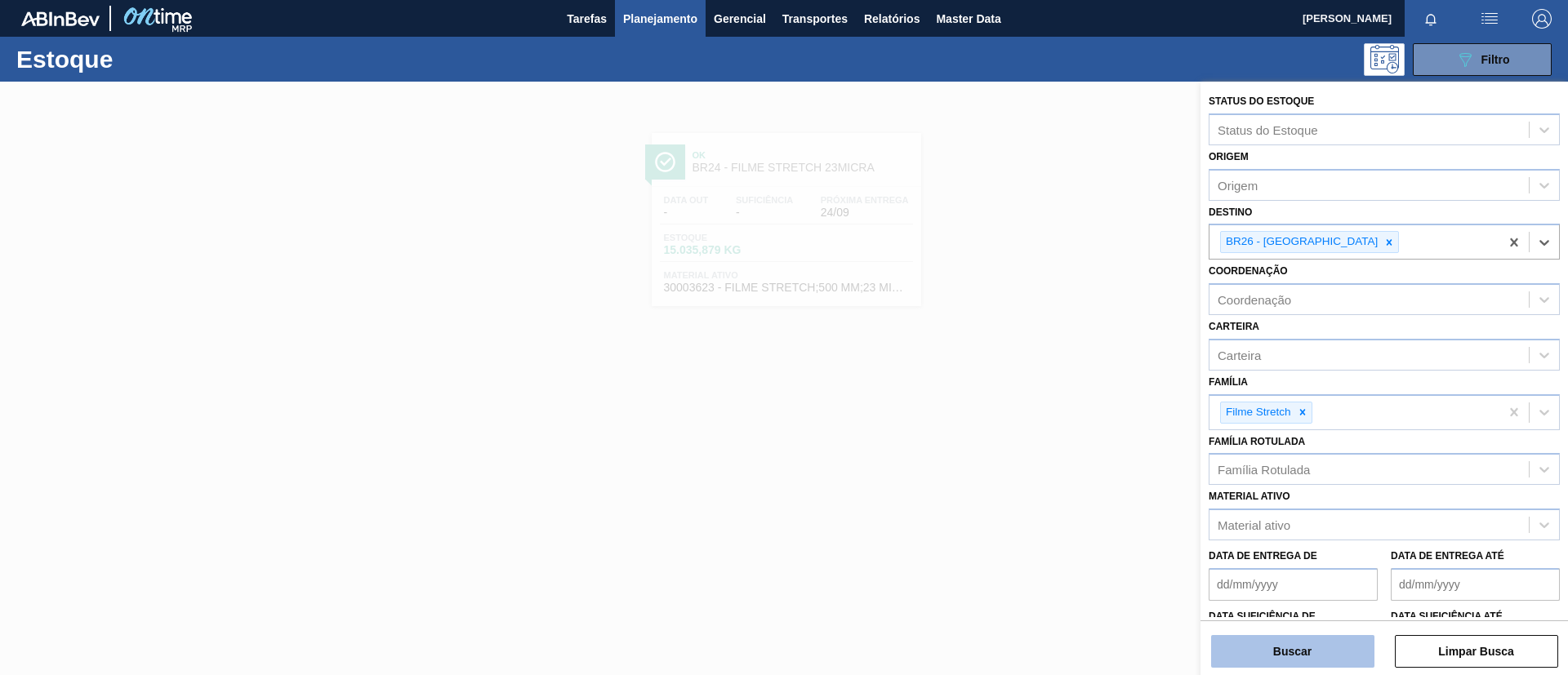
click at [1301, 643] on button "Buscar" at bounding box center [1293, 652] width 164 height 33
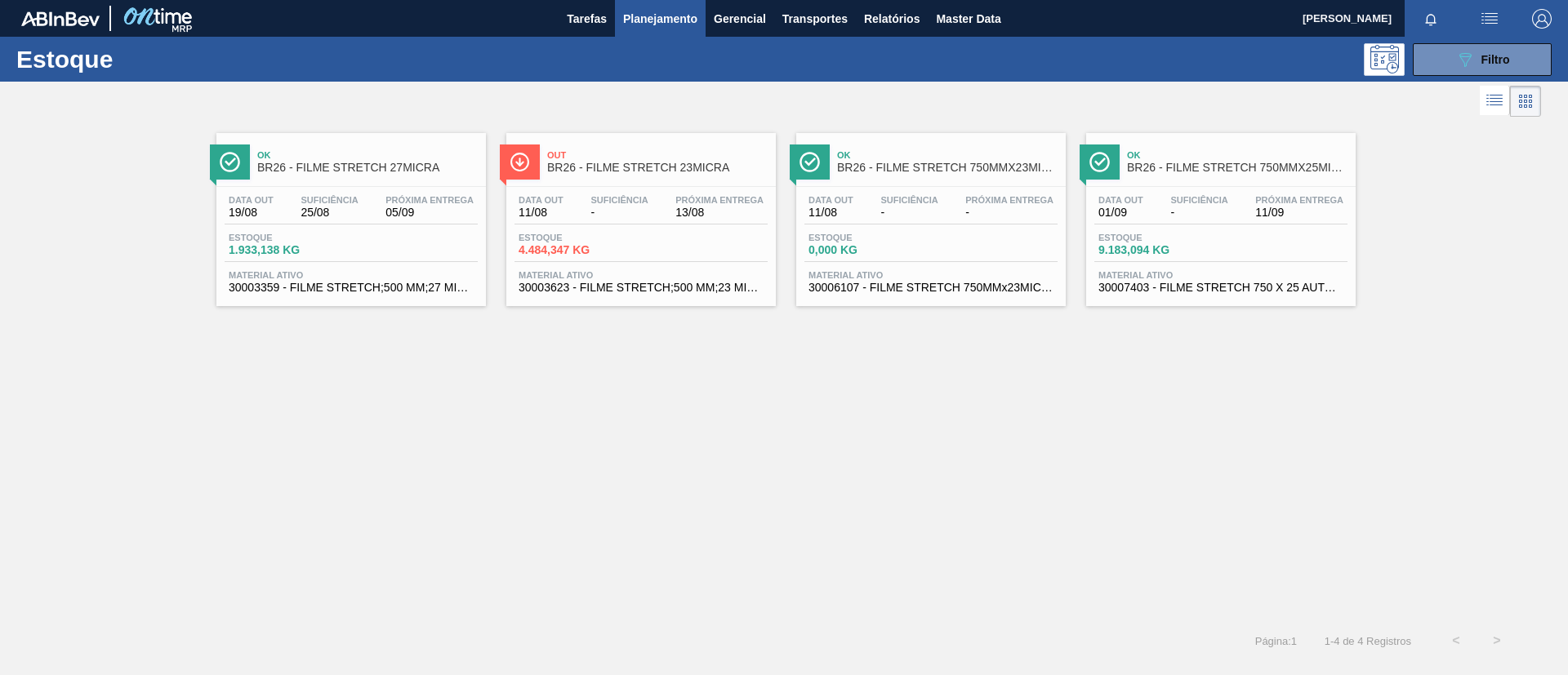
click at [404, 150] on span "Ok" at bounding box center [368, 155] width 220 height 10
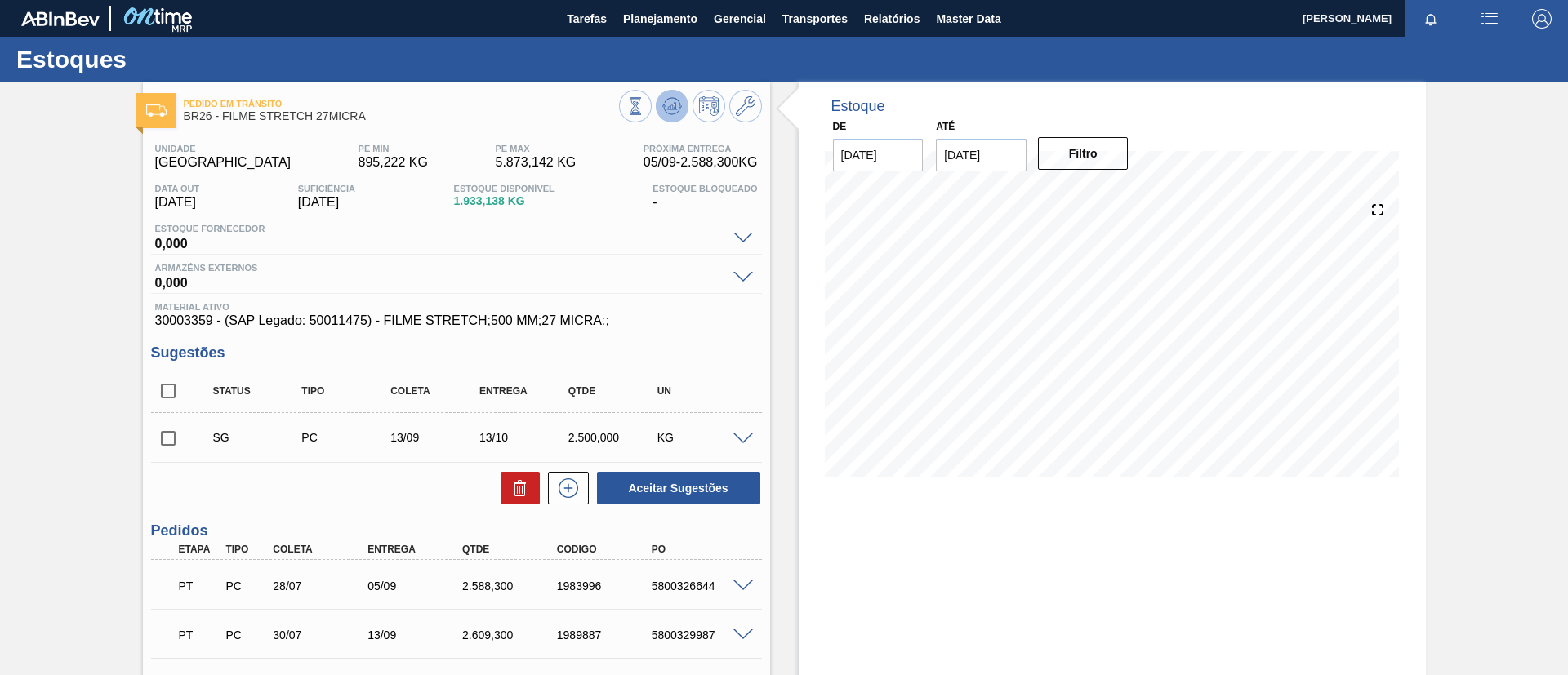
click at [670, 117] on button at bounding box center [672, 106] width 33 height 33
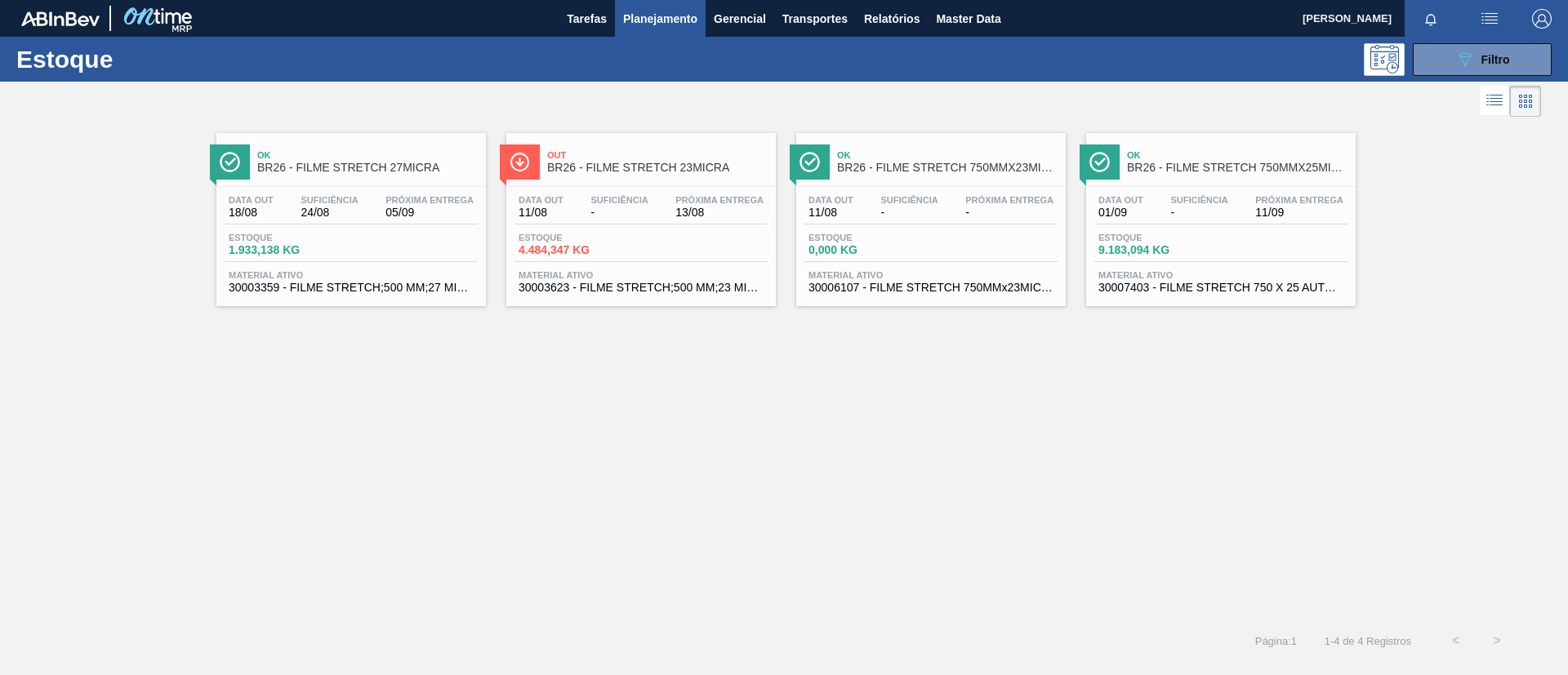
click at [720, 166] on span "BR26 - FILME STRETCH 23MICRA" at bounding box center [657, 168] width 220 height 12
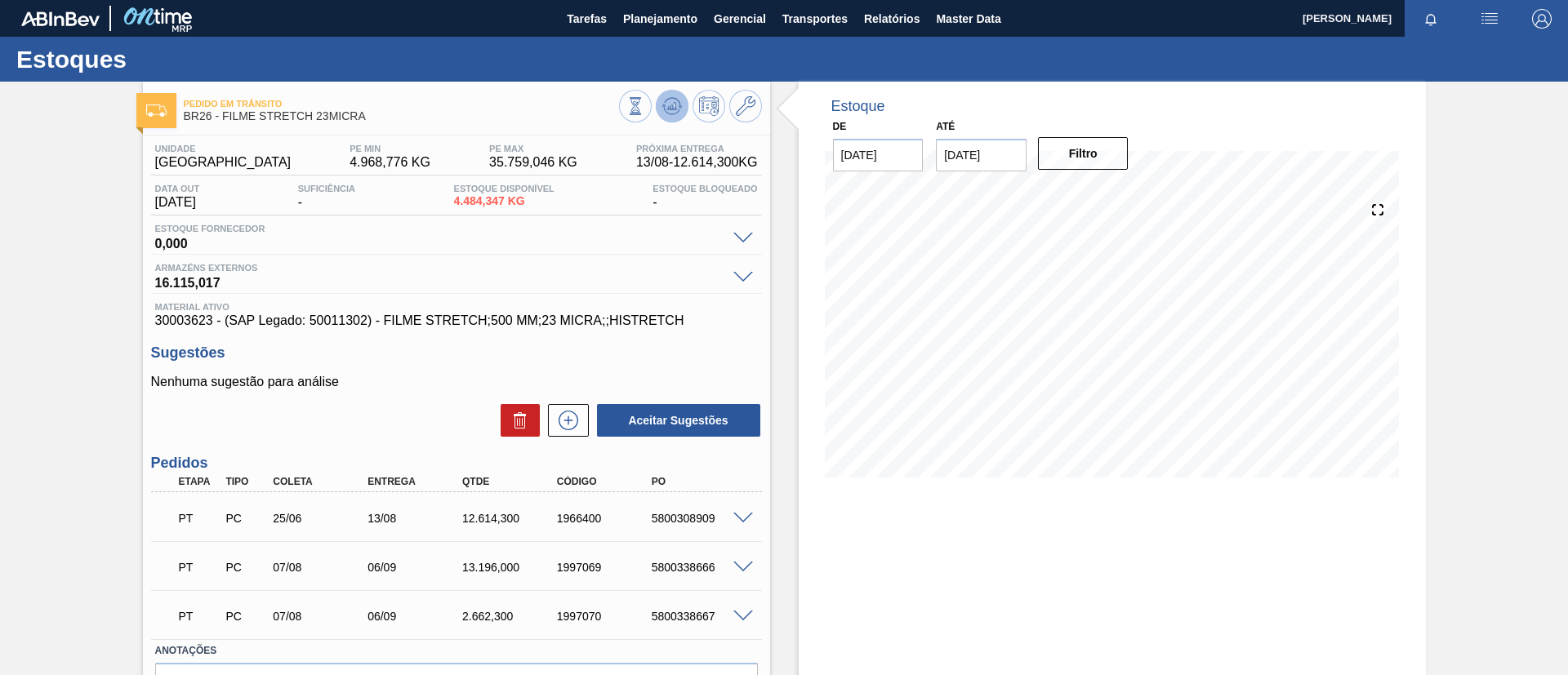
click at [644, 99] on icon at bounding box center [636, 106] width 18 height 18
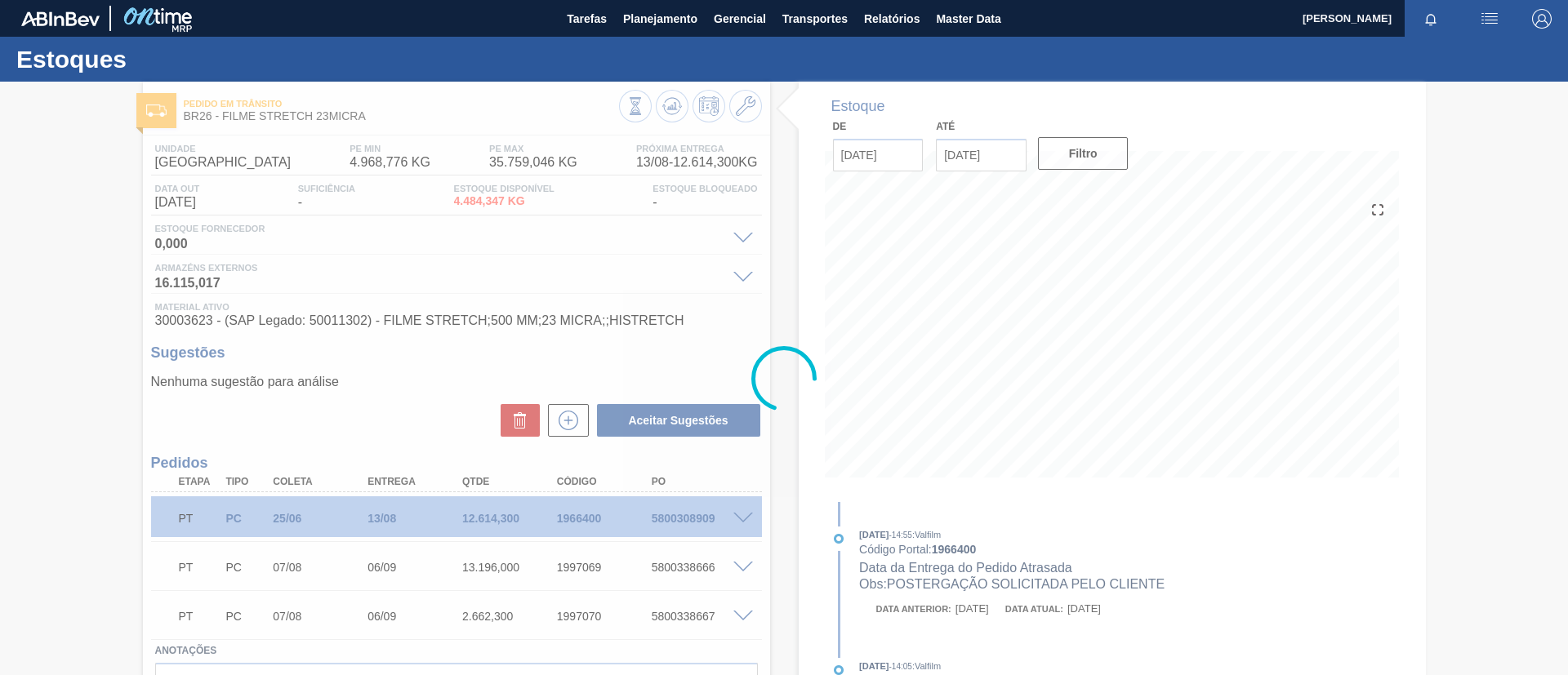
click at [745, 567] on div at bounding box center [784, 378] width 1568 height 594
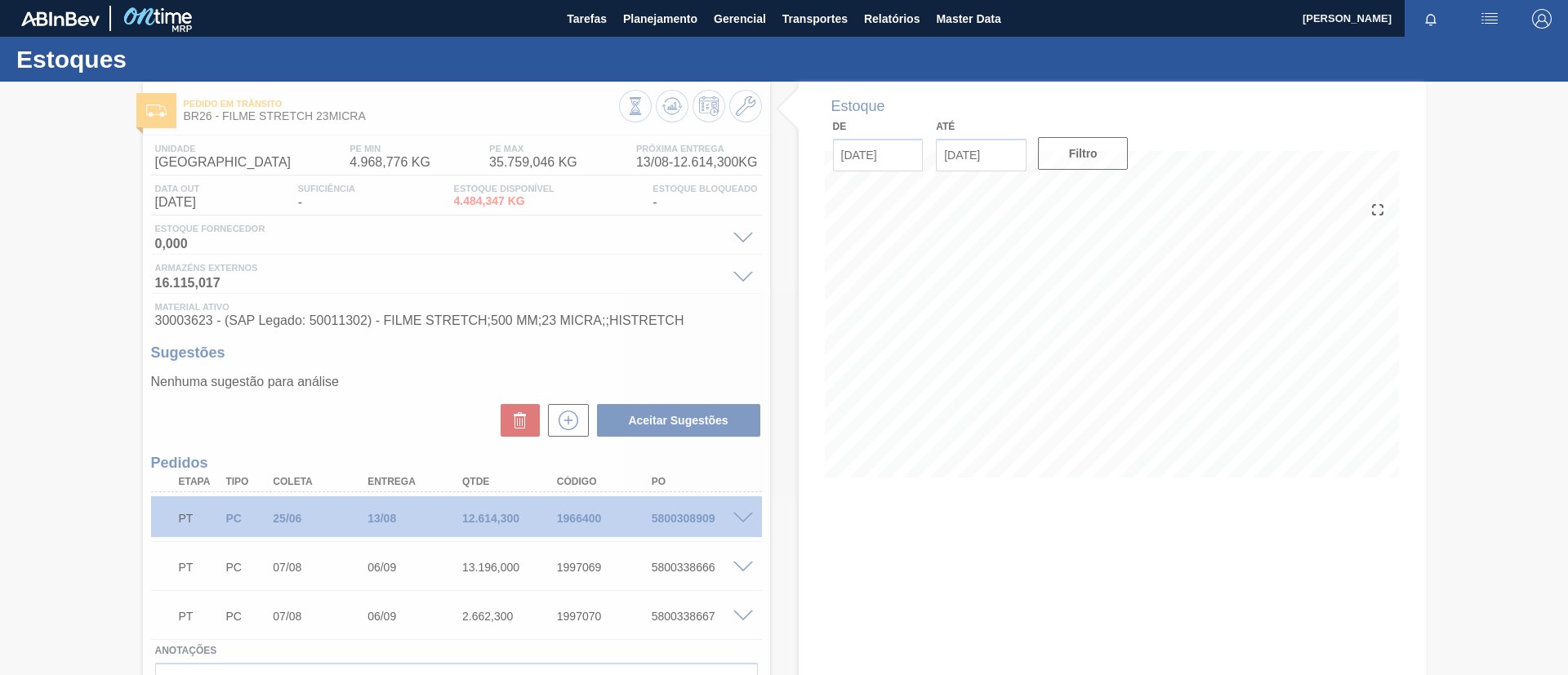
click at [743, 567] on div at bounding box center [784, 378] width 1568 height 594
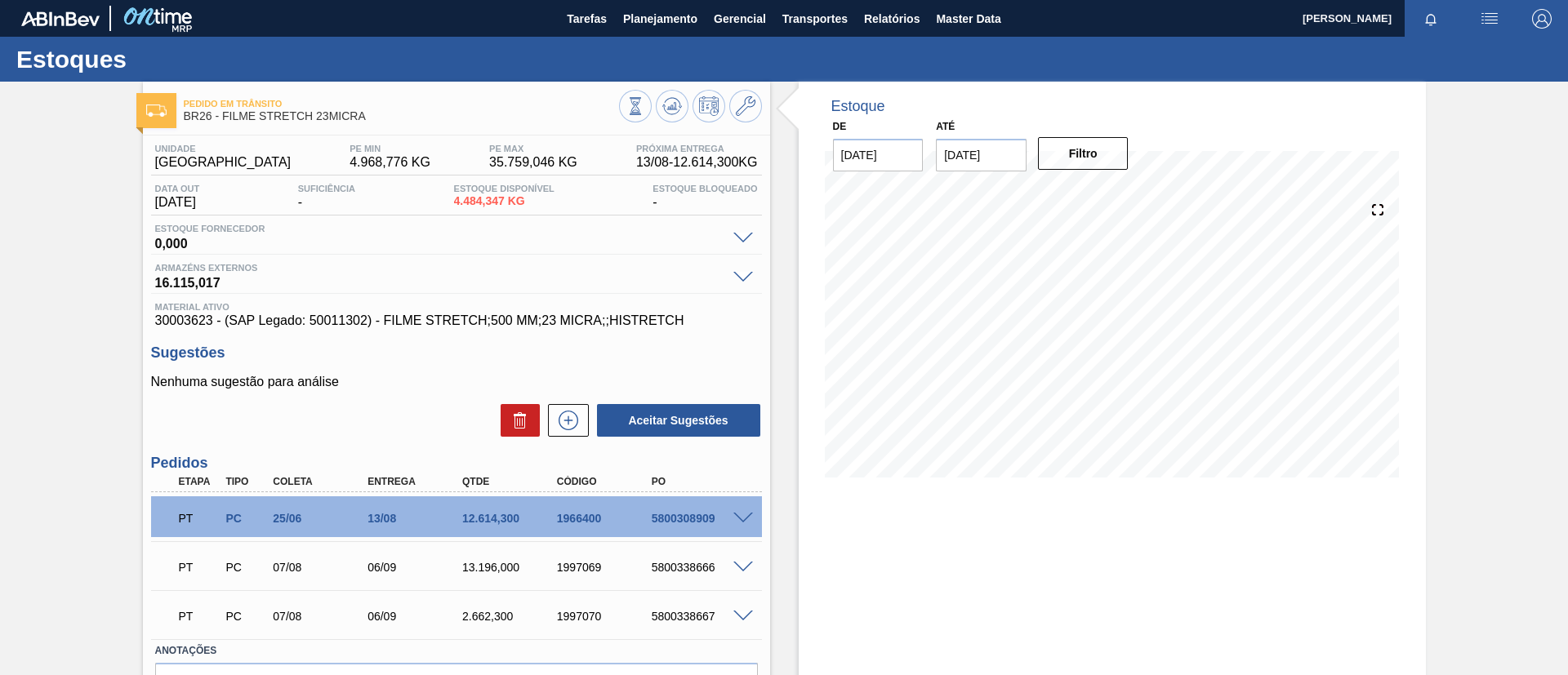
click at [742, 566] on span at bounding box center [744, 567] width 20 height 12
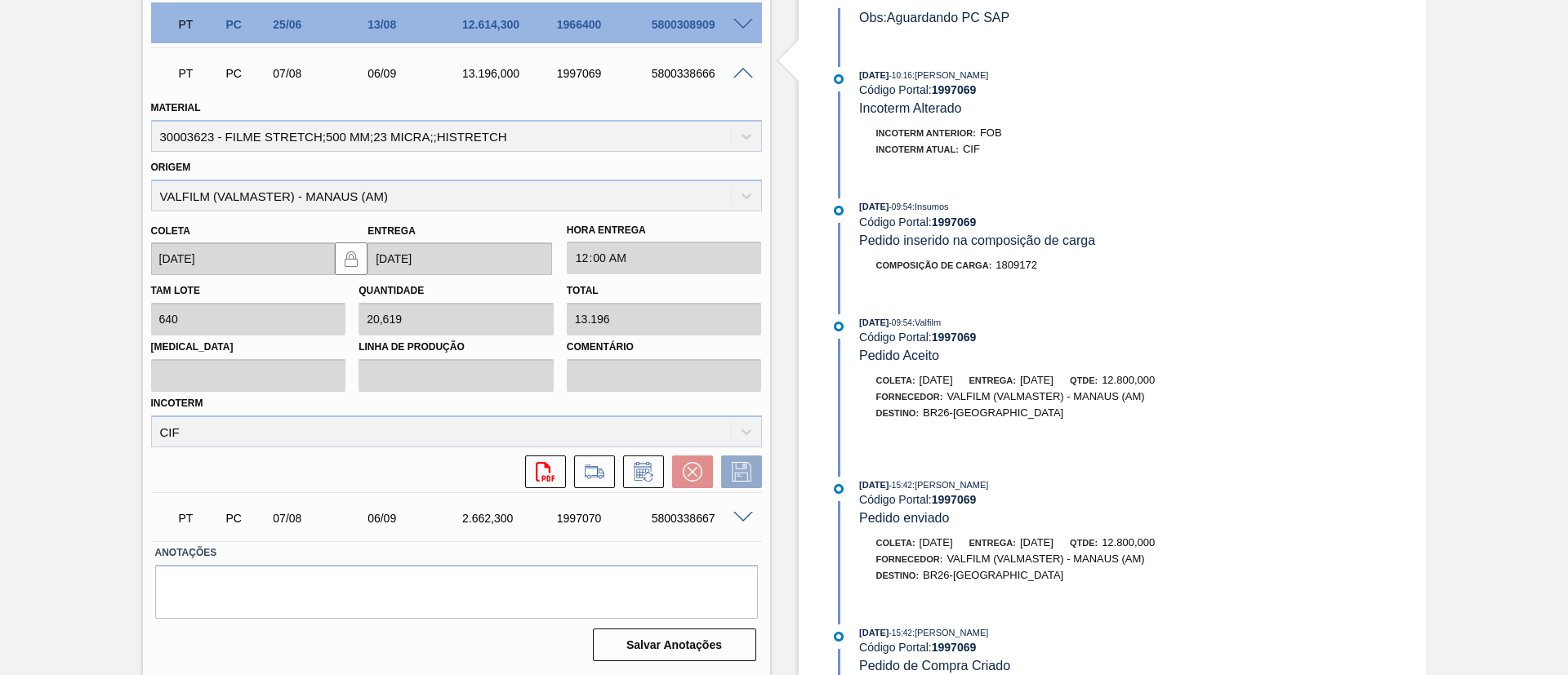
scroll to position [779, 0]
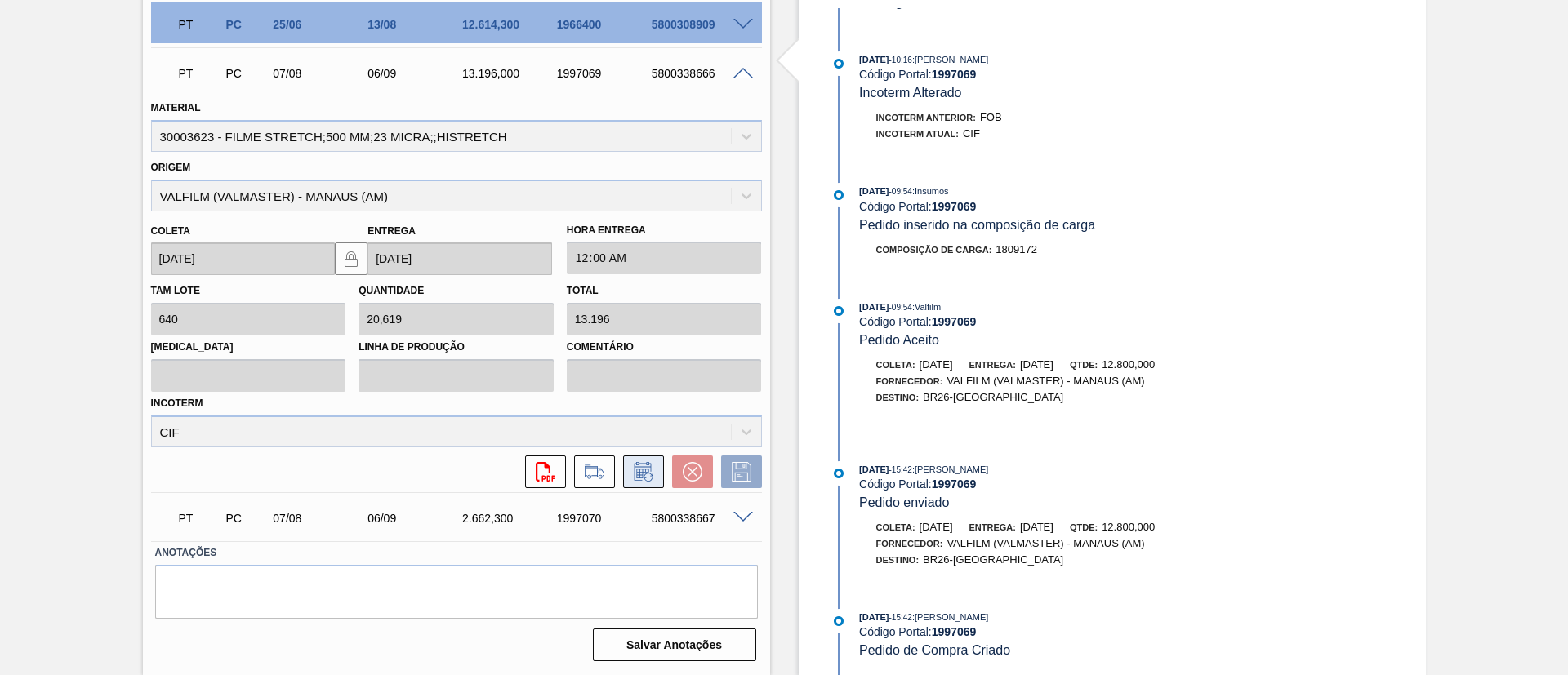
click at [651, 470] on icon at bounding box center [644, 472] width 26 height 20
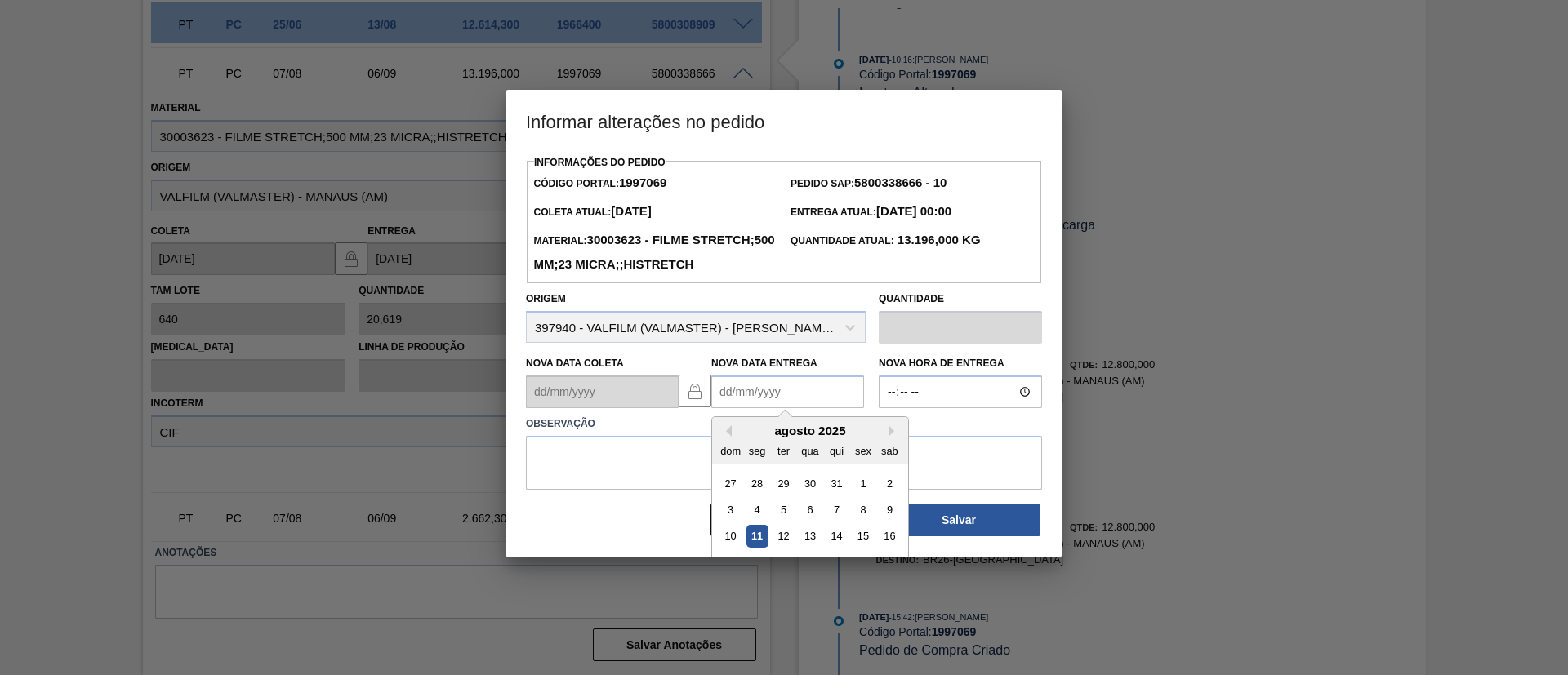
click at [783, 408] on Entrega "Nova Data Entrega" at bounding box center [788, 392] width 153 height 33
click at [887, 437] on div "agosto 2025" at bounding box center [810, 430] width 196 height 14
click at [892, 437] on button "Next Month" at bounding box center [894, 431] width 12 height 12
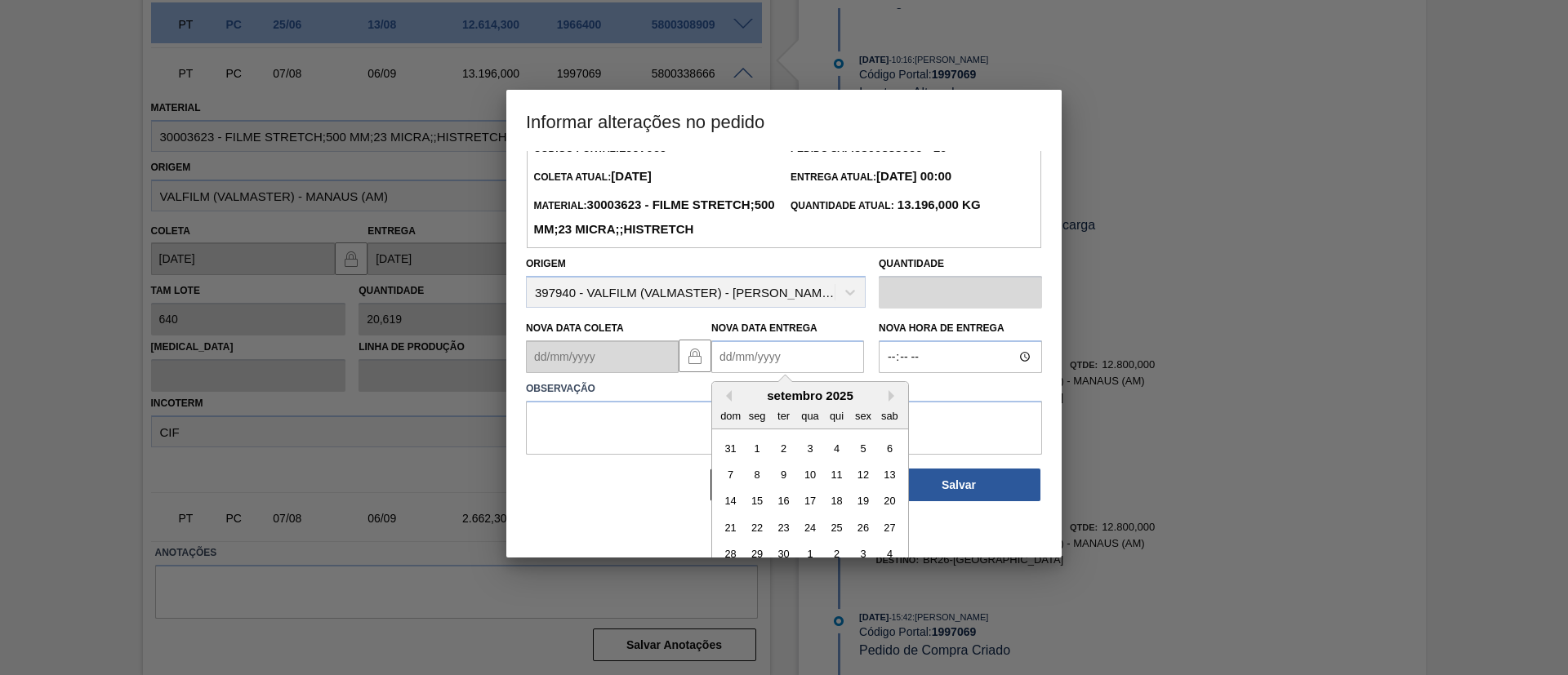
scroll to position [55, 0]
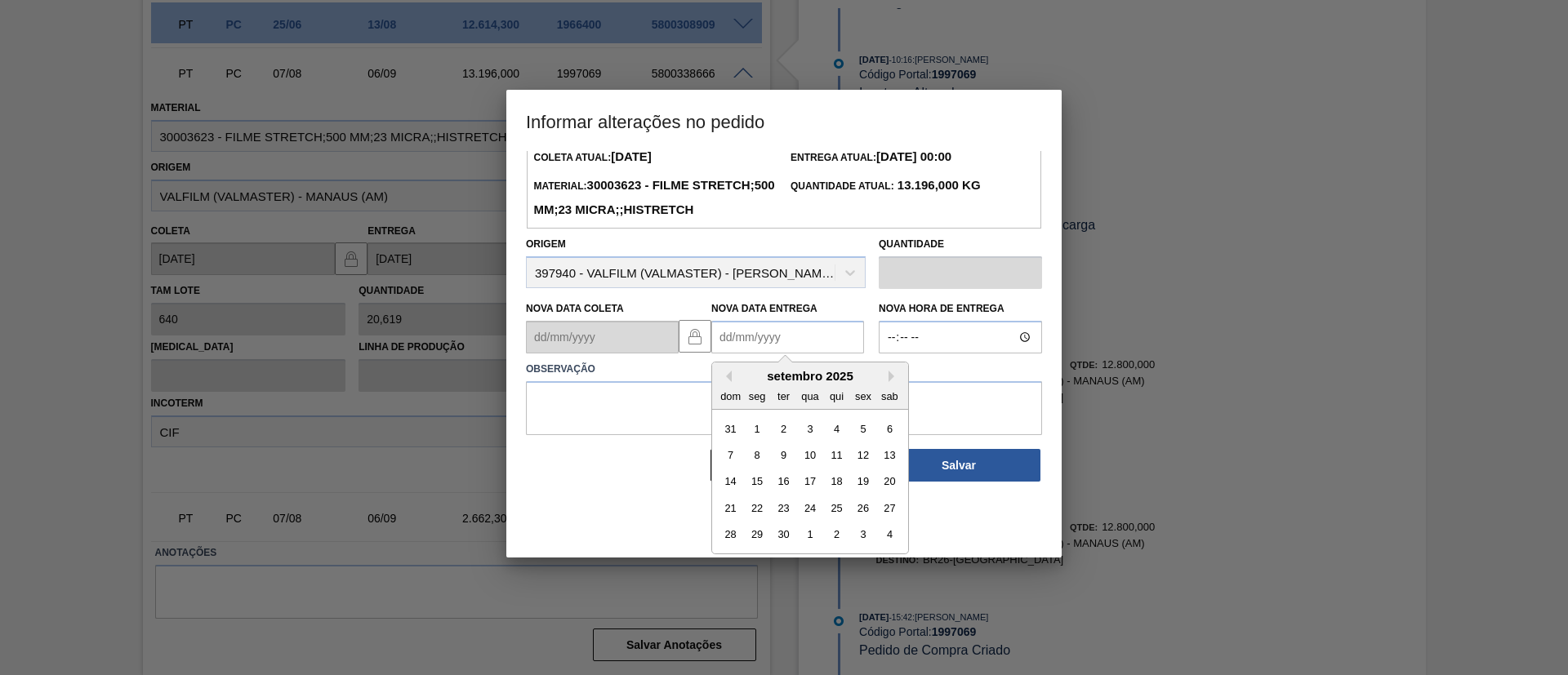
drag, startPoint x: 870, startPoint y: 535, endPoint x: 850, endPoint y: 511, distance: 31.2
click at [868, 520] on div "26" at bounding box center [863, 508] width 22 height 22
type Entrega "[DATE]"
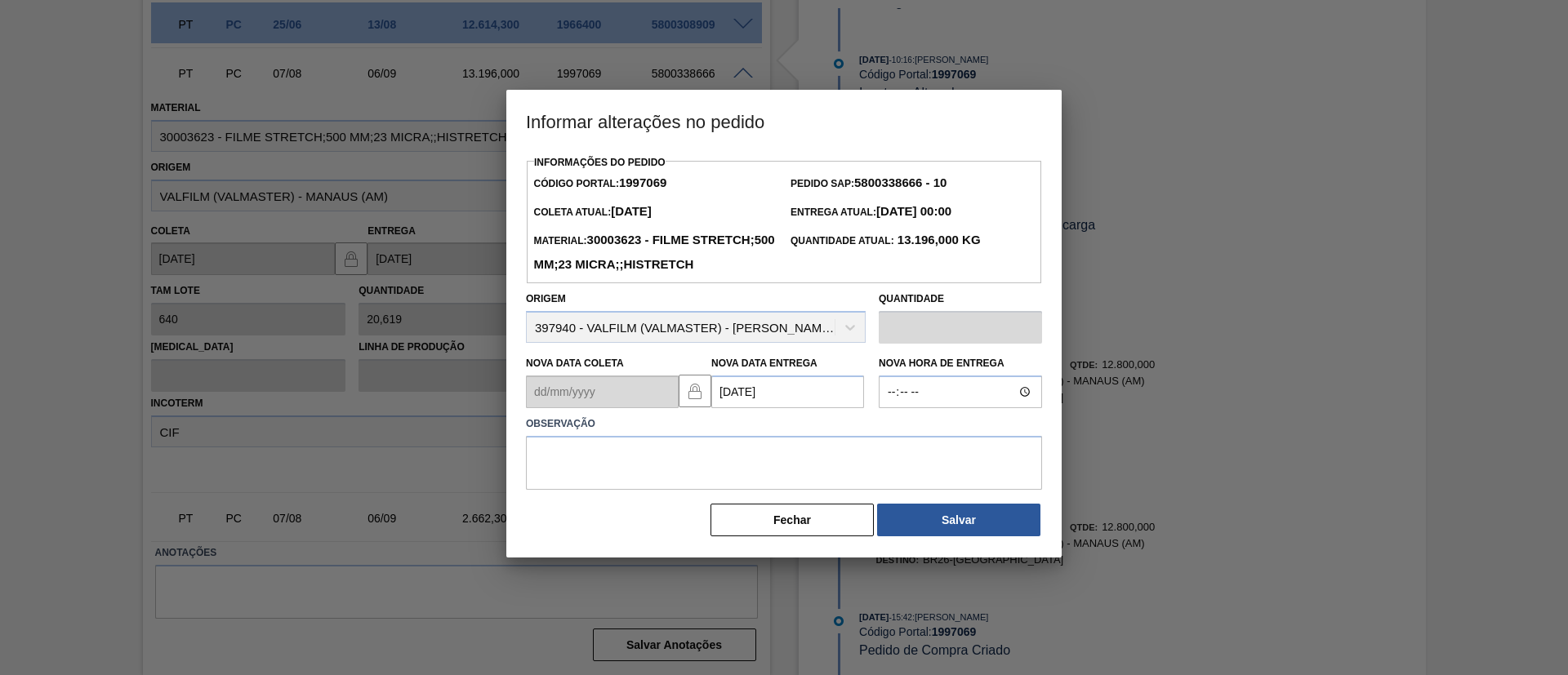
scroll to position [0, 0]
click at [832, 490] on textarea at bounding box center [784, 463] width 517 height 54
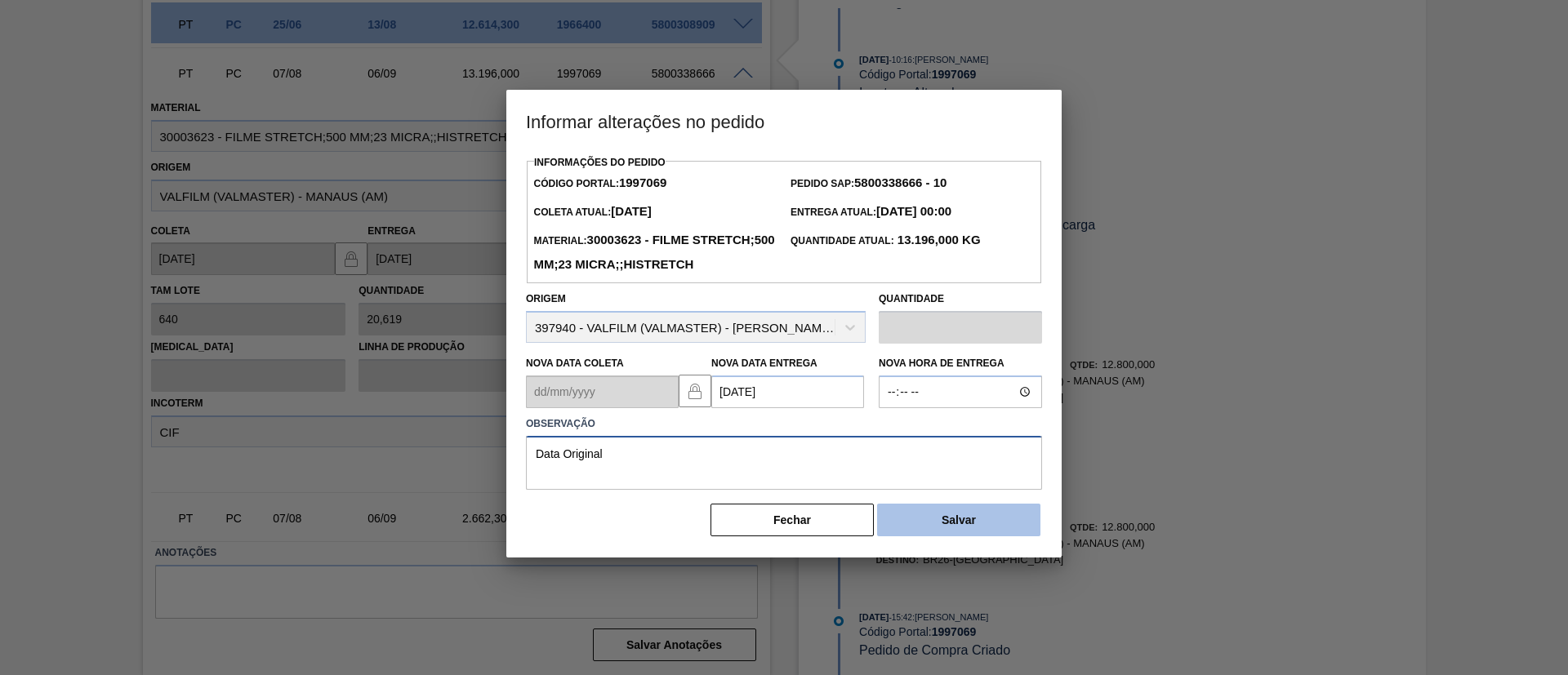
type textarea "Data Original"
click at [933, 531] on button "Salvar" at bounding box center [958, 520] width 164 height 33
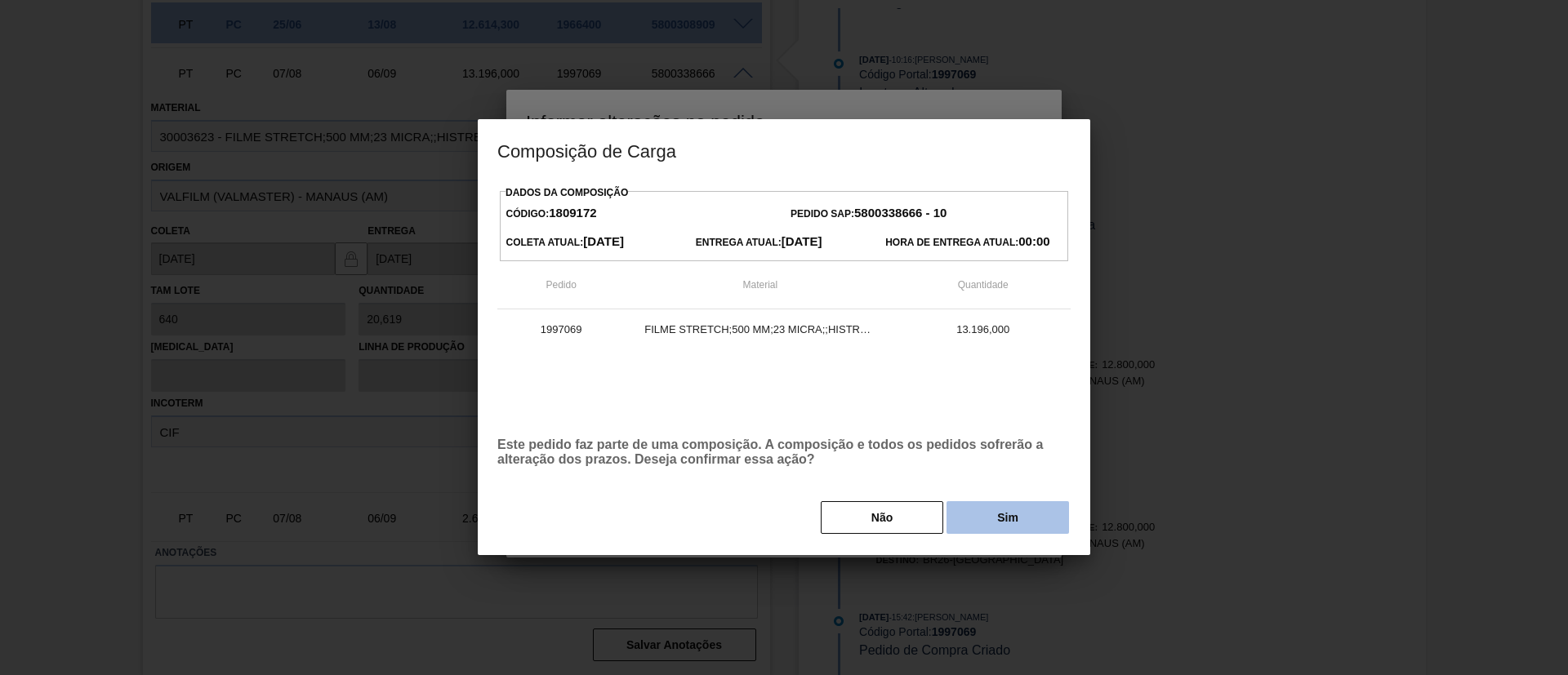
click at [987, 522] on button "Sim" at bounding box center [1008, 518] width 123 height 33
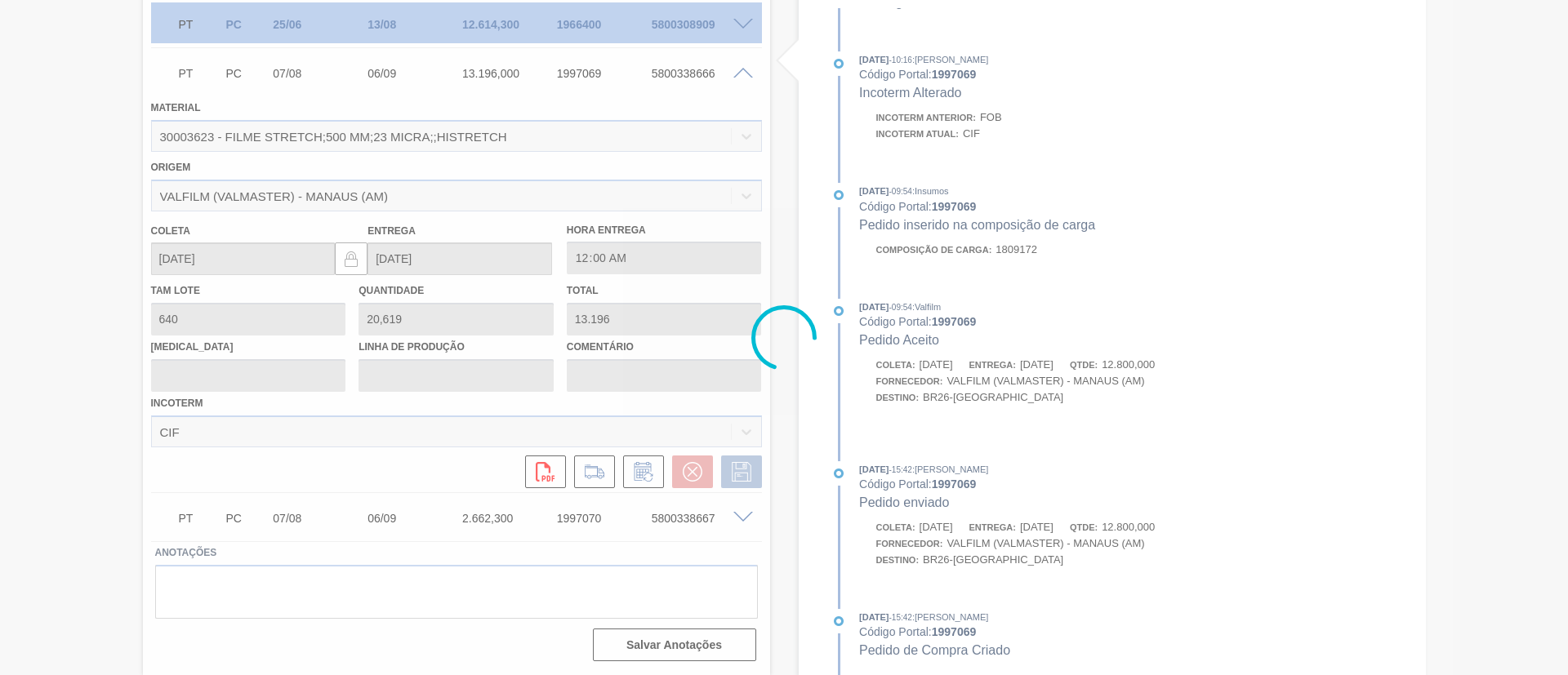
scroll to position [912, 0]
type input "Data Original"
type input "[DATE]"
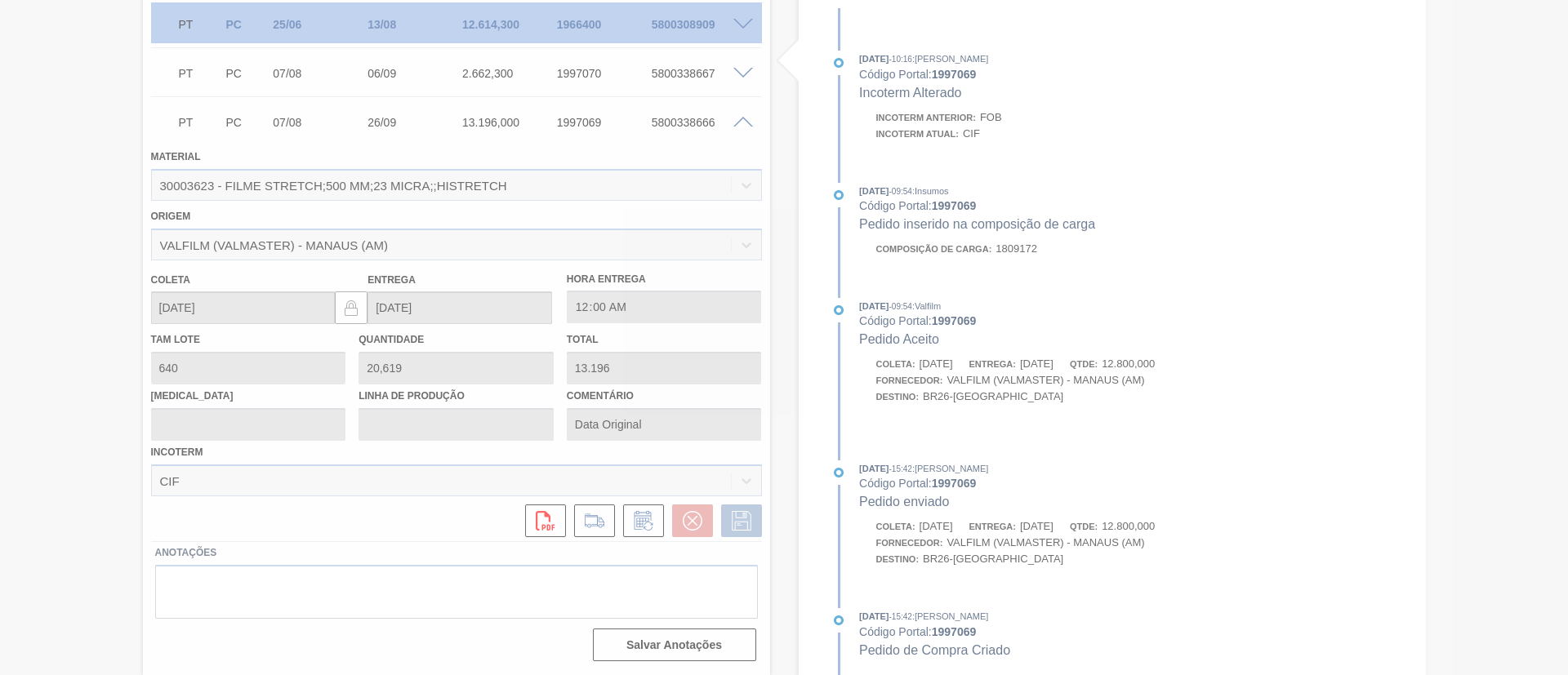
scroll to position [98, 0]
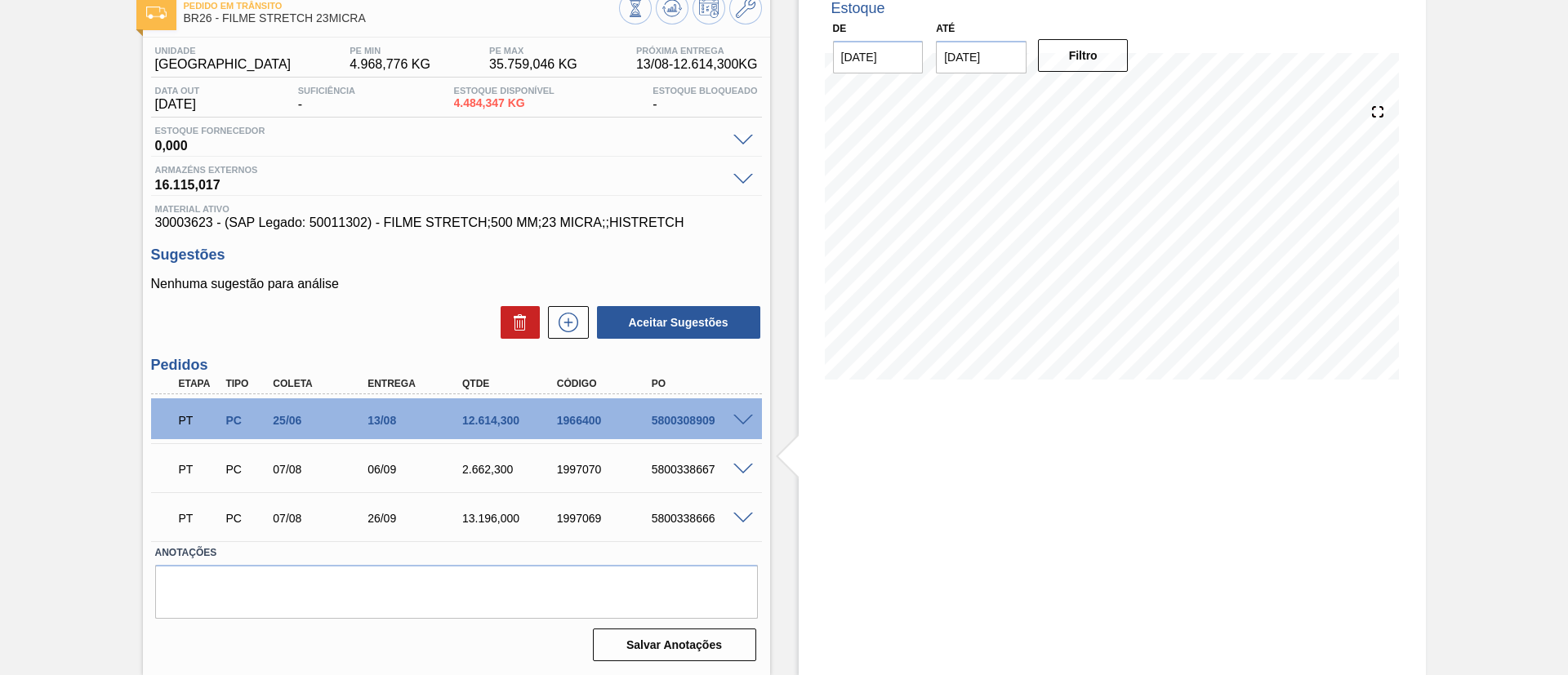
click at [744, 465] on span at bounding box center [744, 469] width 20 height 12
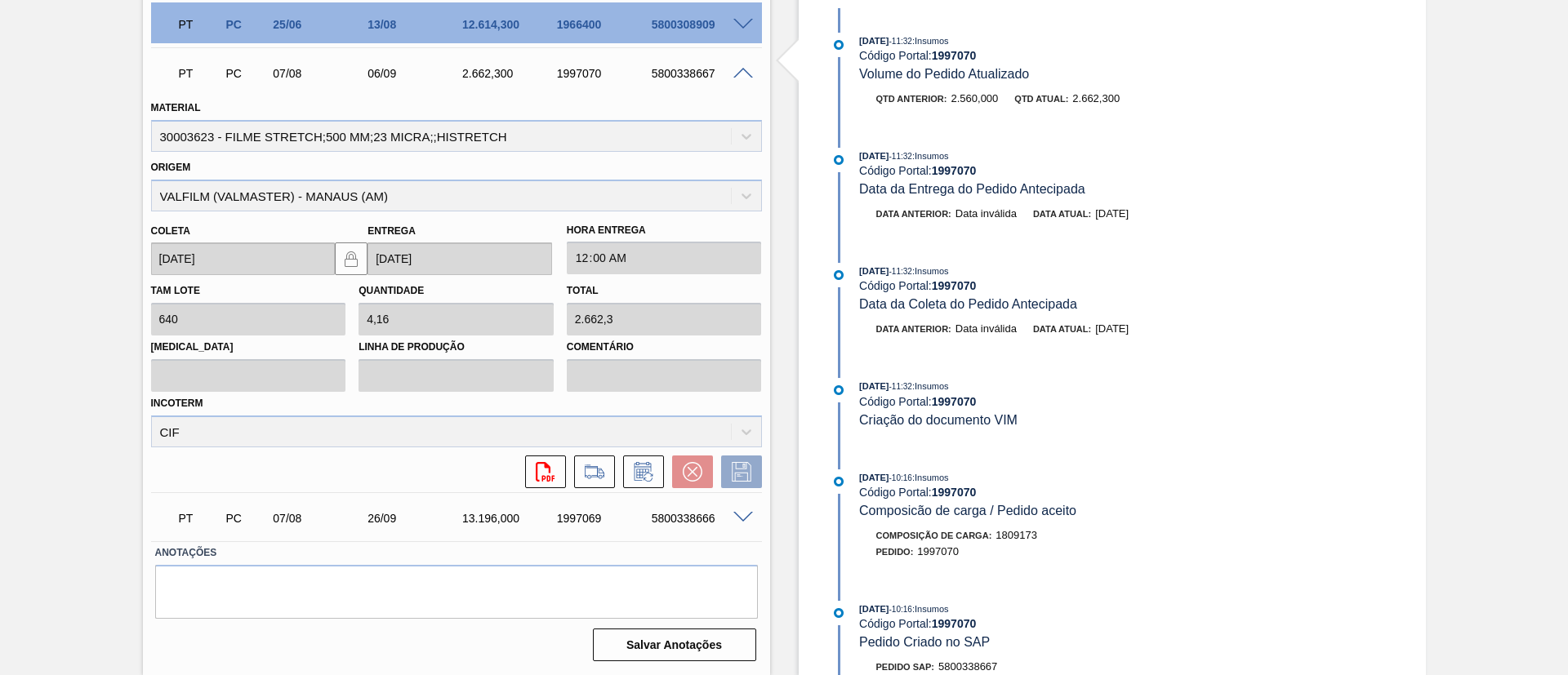
scroll to position [779, 0]
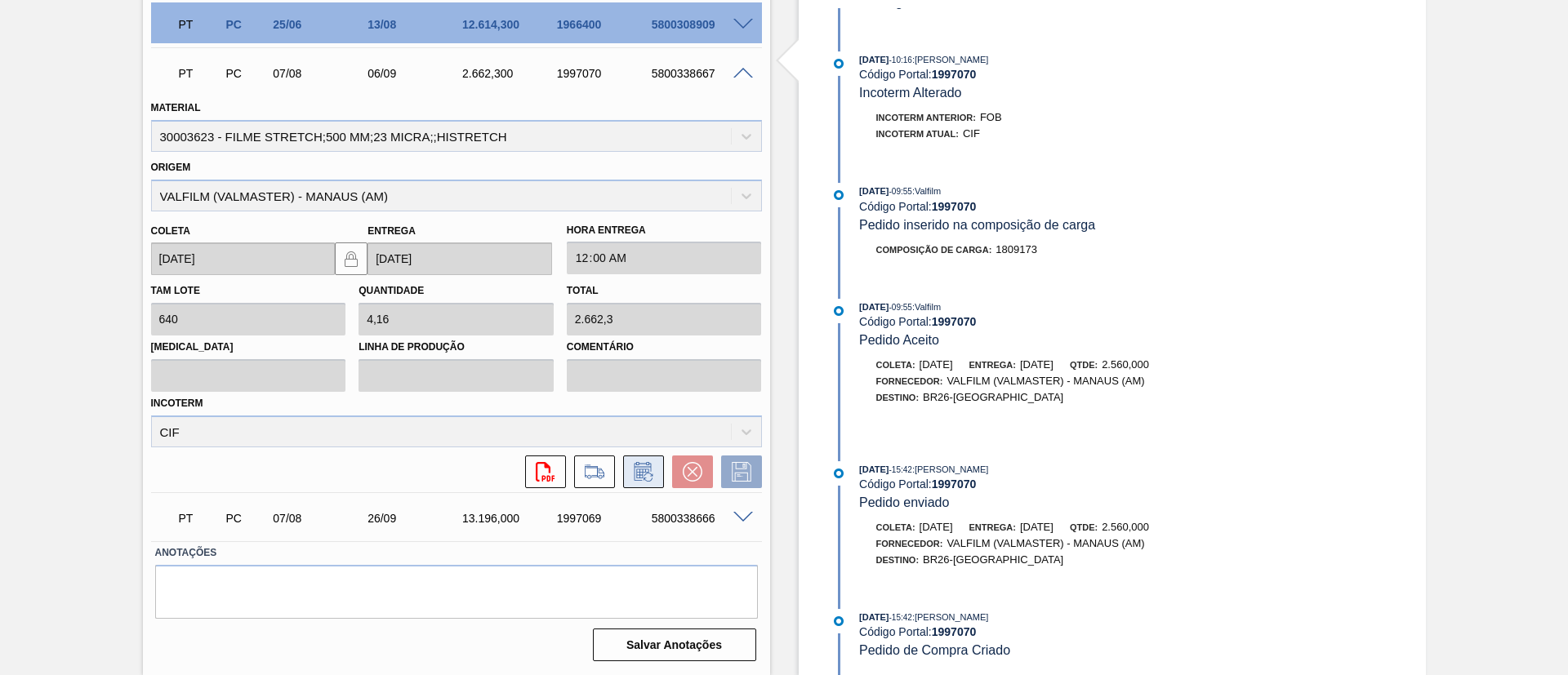
click at [643, 467] on icon at bounding box center [644, 472] width 26 height 20
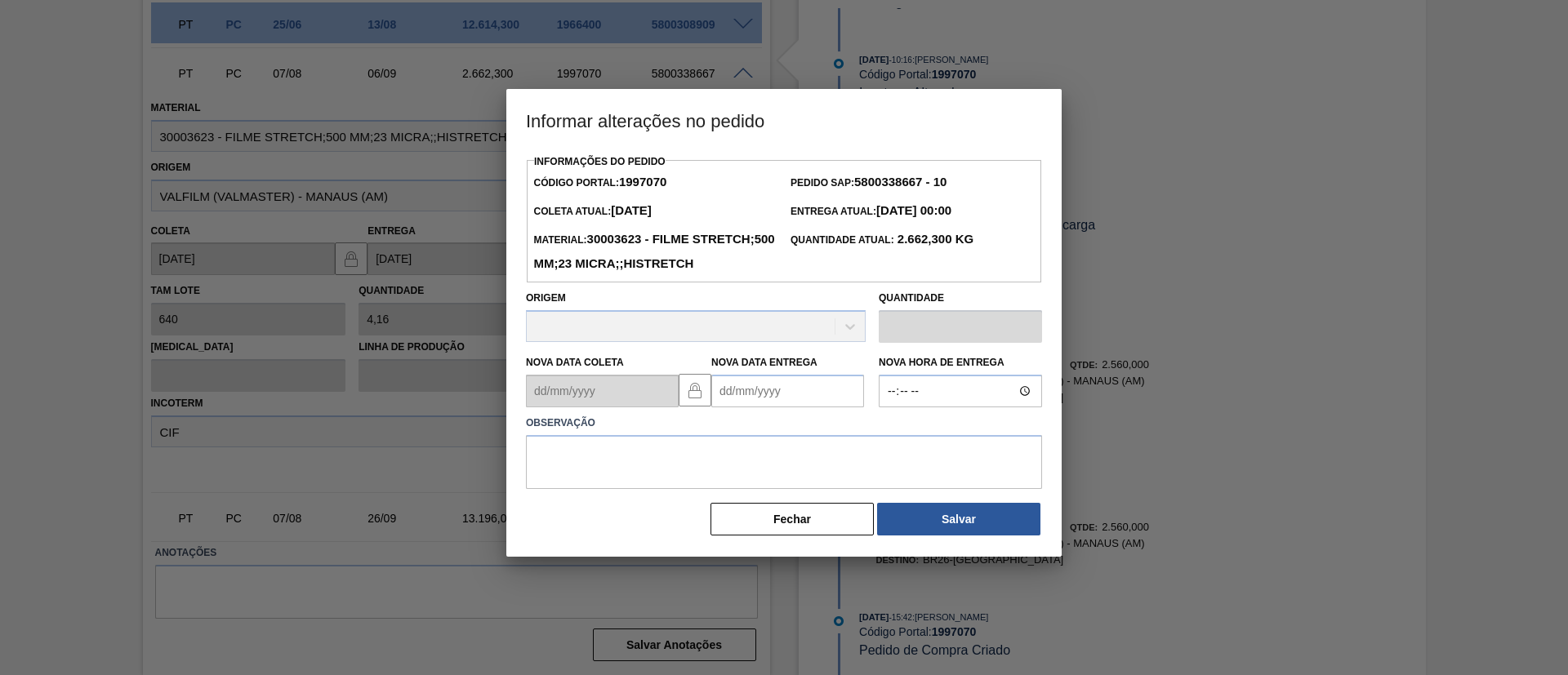
click at [829, 407] on Entrega "Nova Data Entrega" at bounding box center [788, 391] width 153 height 33
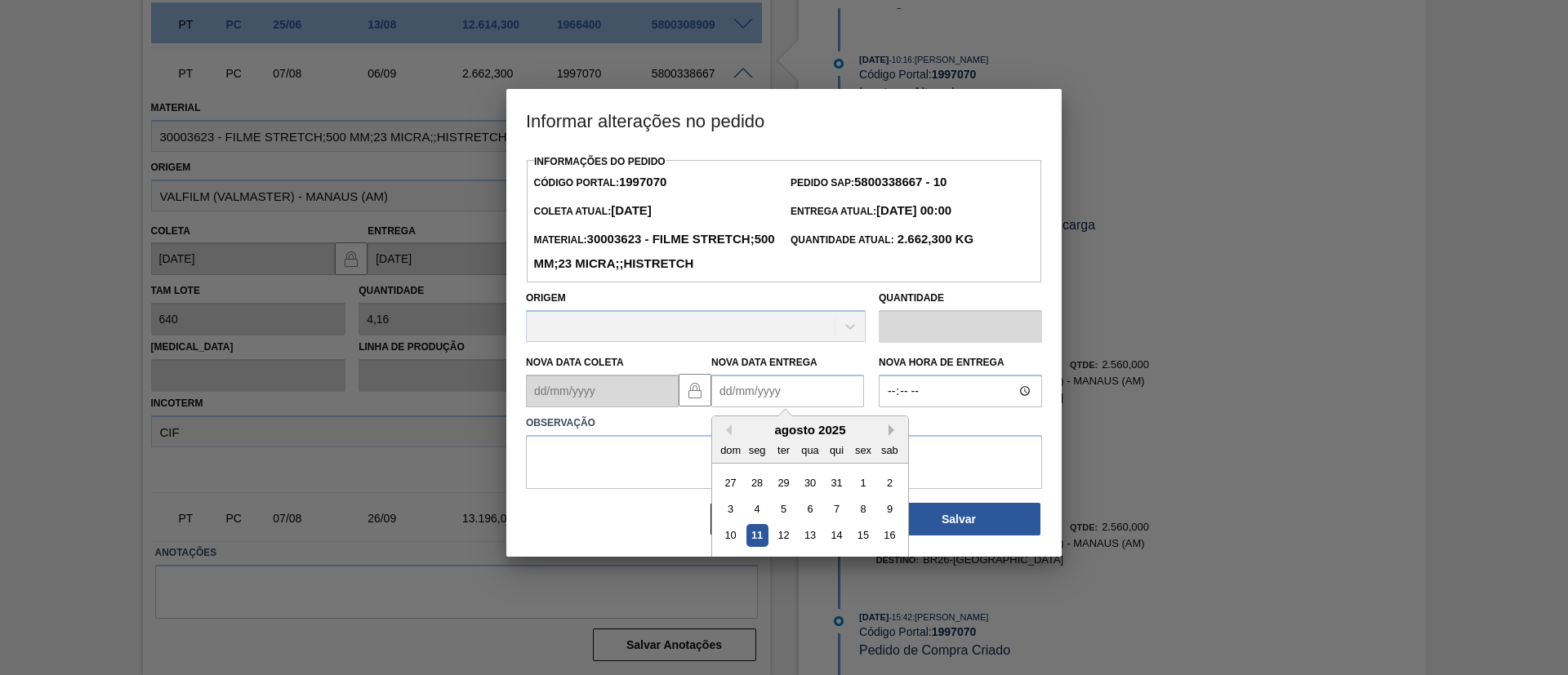
click at [888, 458] on div "Previous Month Next Month agosto 2025 dom seg ter qua qui sex sab 27 28 29 30 3…" at bounding box center [810, 525] width 197 height 219
click at [890, 437] on button "Next Month" at bounding box center [894, 431] width 12 height 12
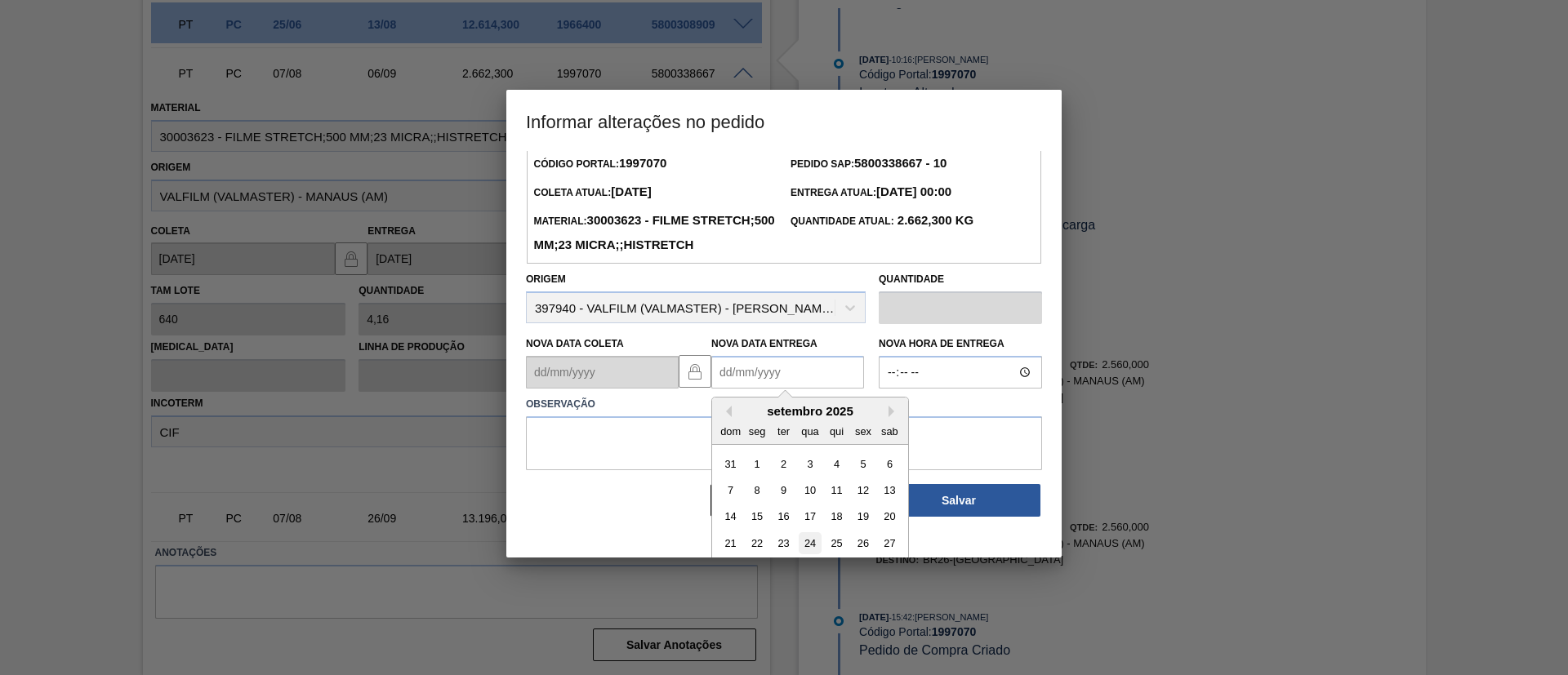
scroll to position [55, 0]
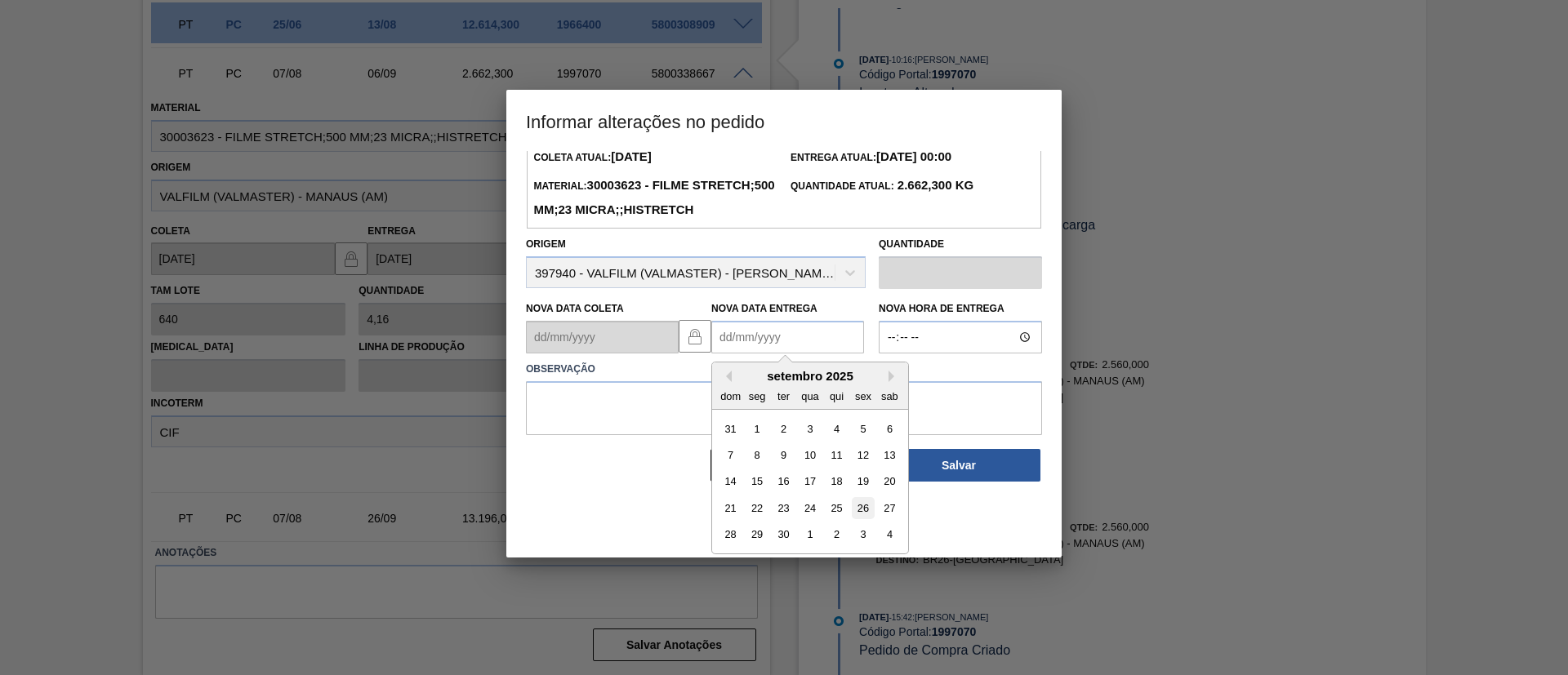
click at [870, 520] on div "26" at bounding box center [863, 508] width 22 height 22
type Entrega "[DATE]"
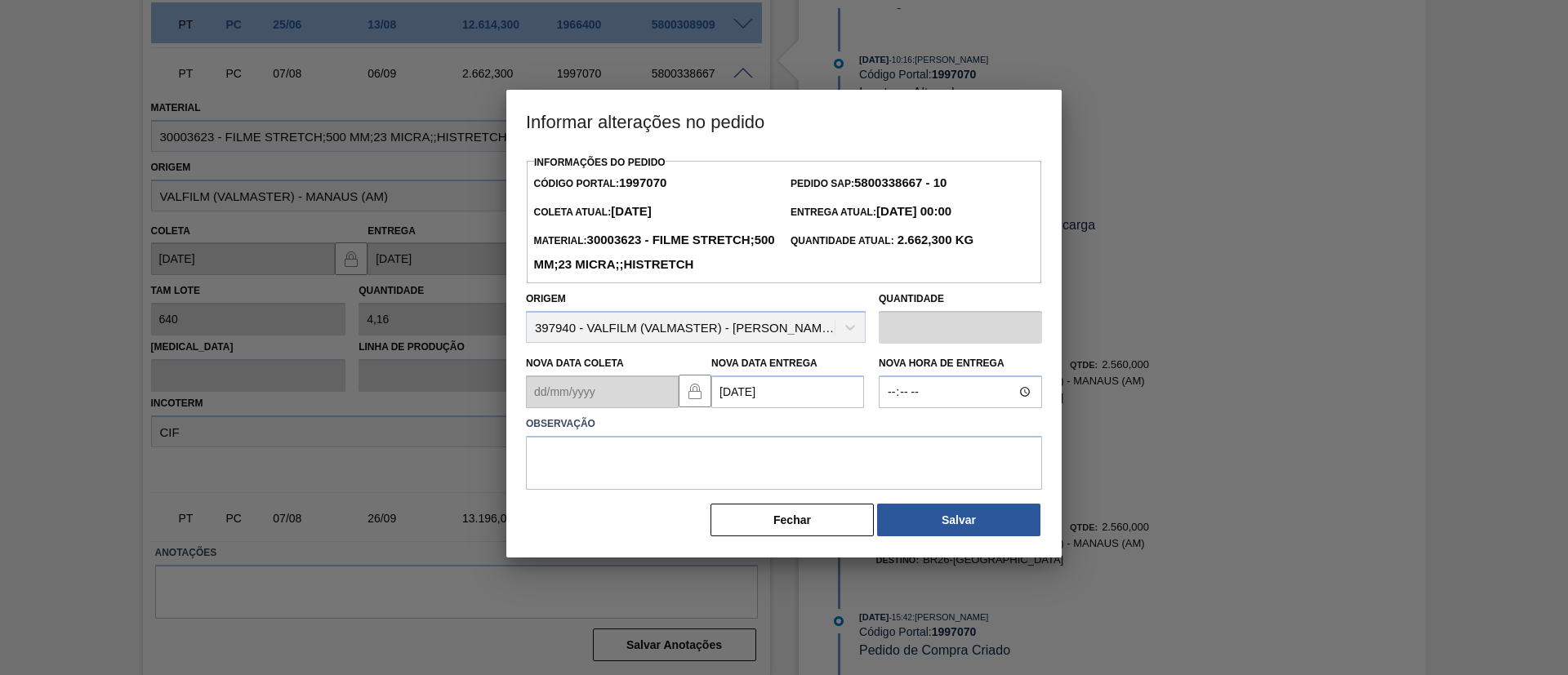
scroll to position [0, 0]
click at [791, 477] on textarea at bounding box center [784, 463] width 517 height 54
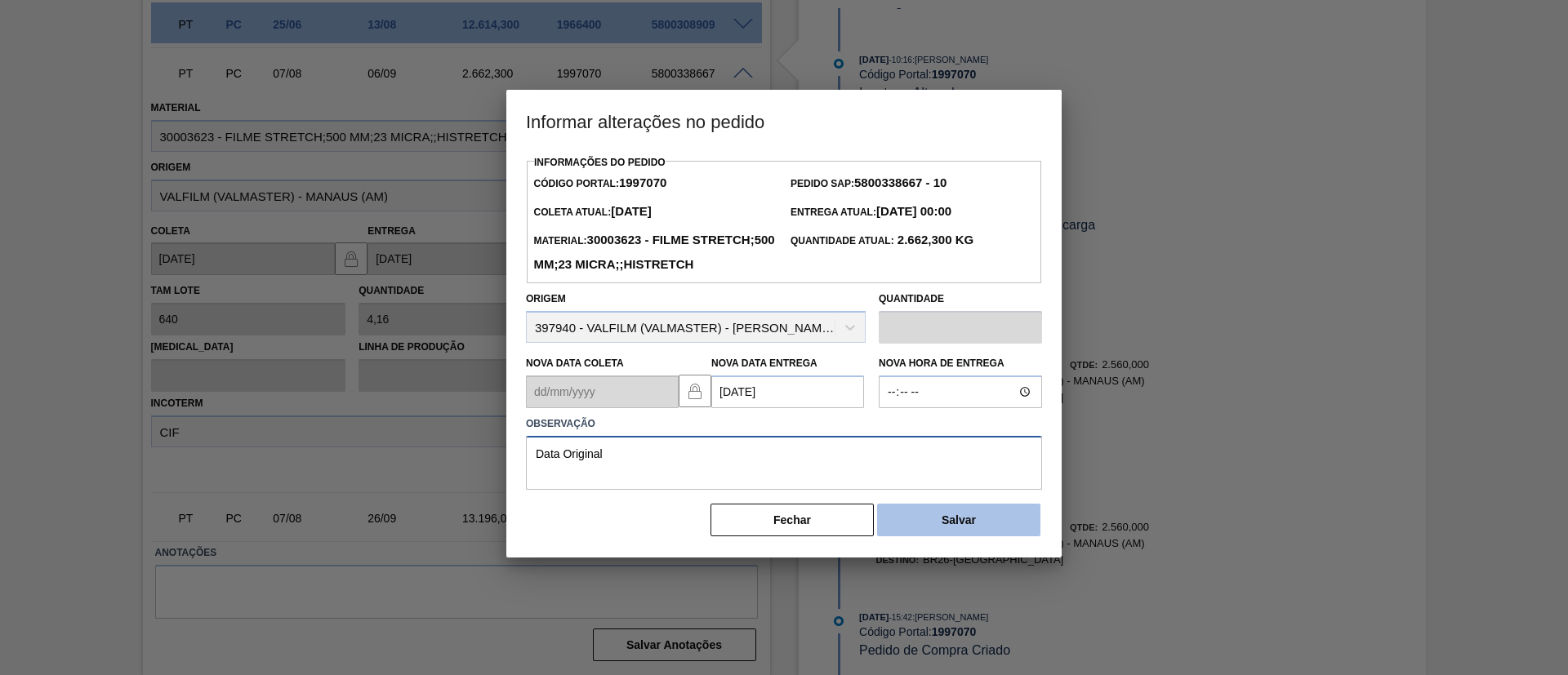
type textarea "Data Original"
click at [918, 534] on button "Salvar" at bounding box center [958, 520] width 164 height 33
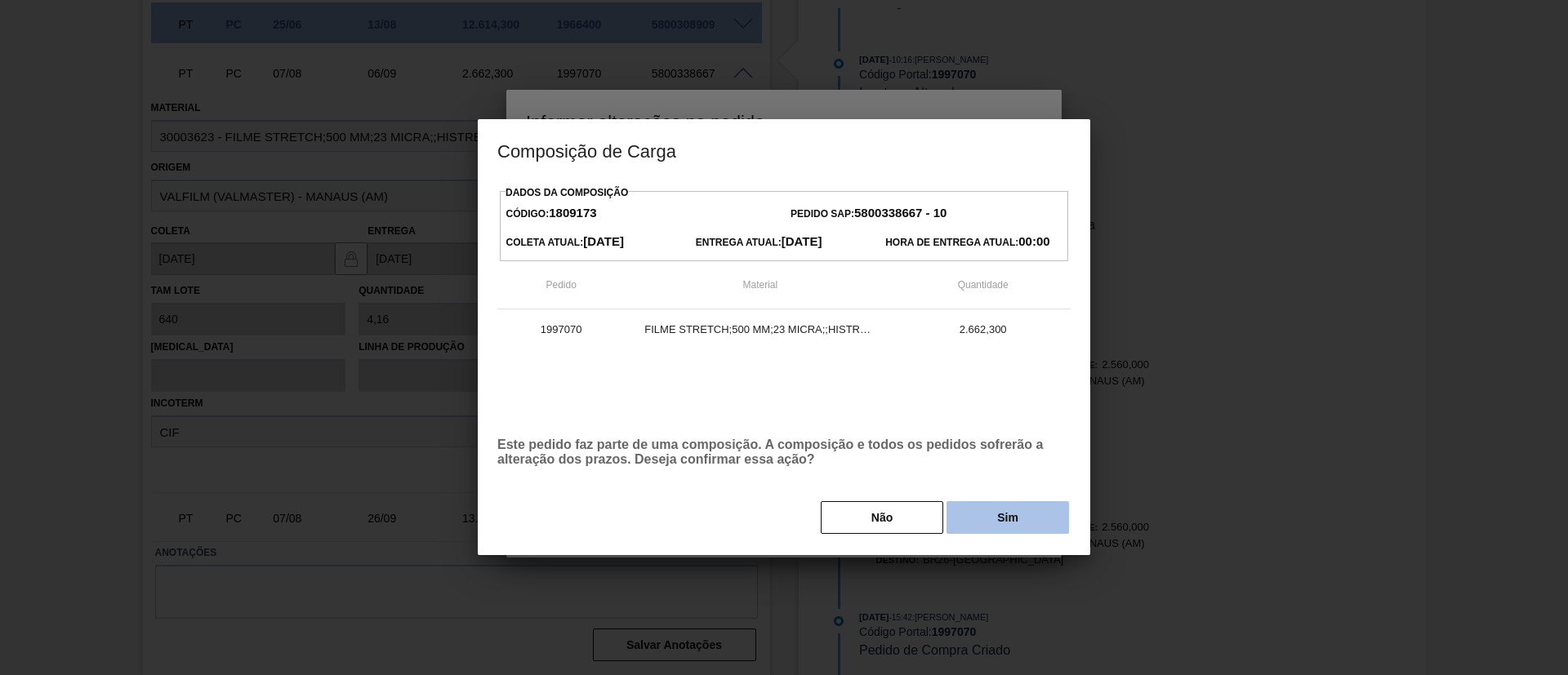
click at [998, 527] on button "Sim" at bounding box center [1008, 518] width 123 height 33
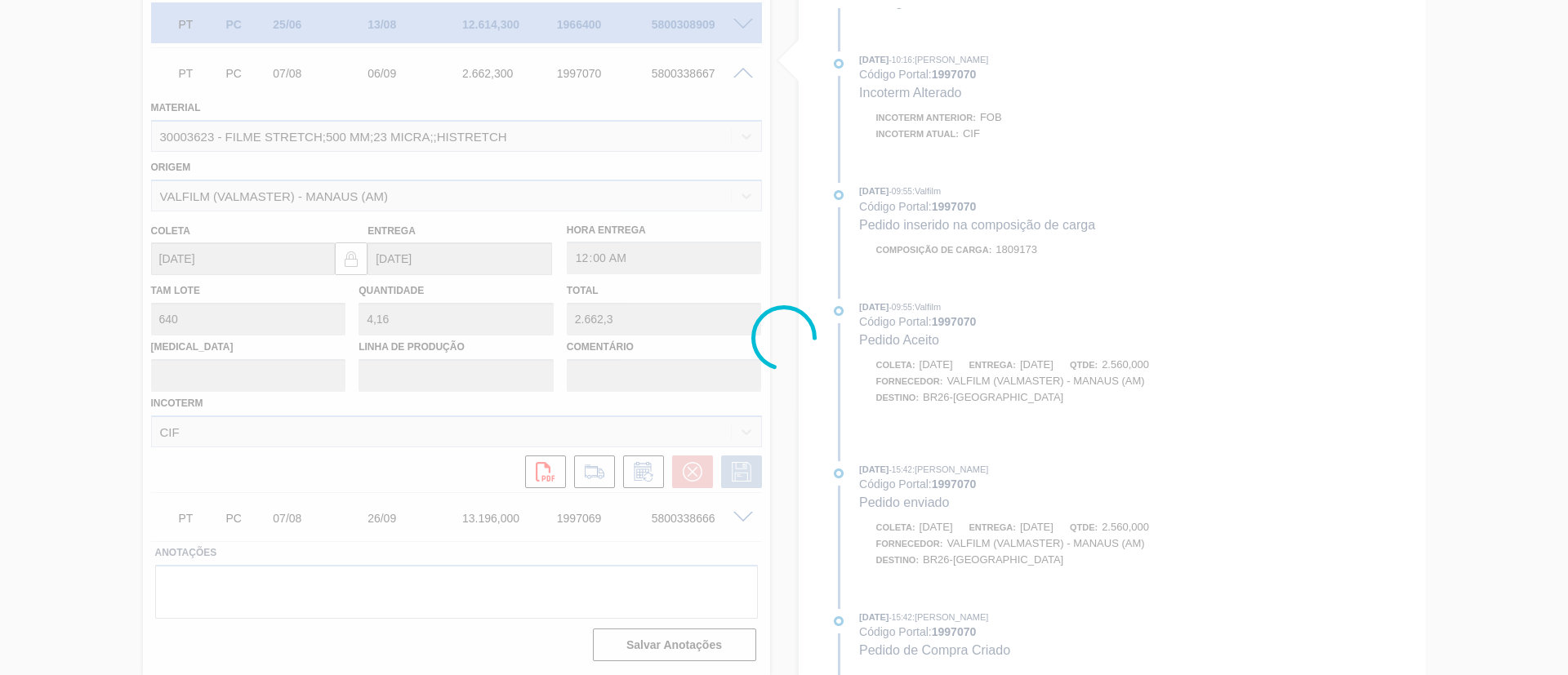
scroll to position [912, 0]
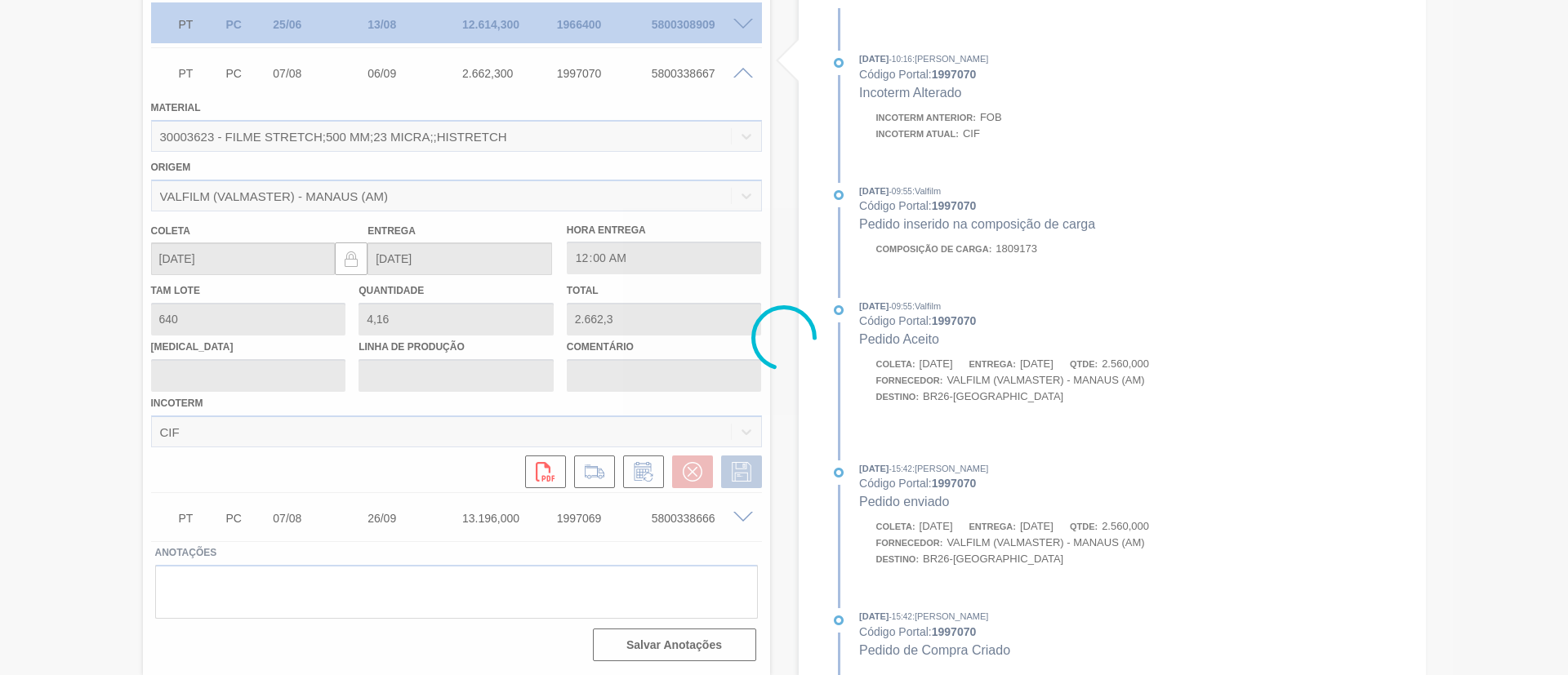
type input "Data Original"
type input "[DATE]"
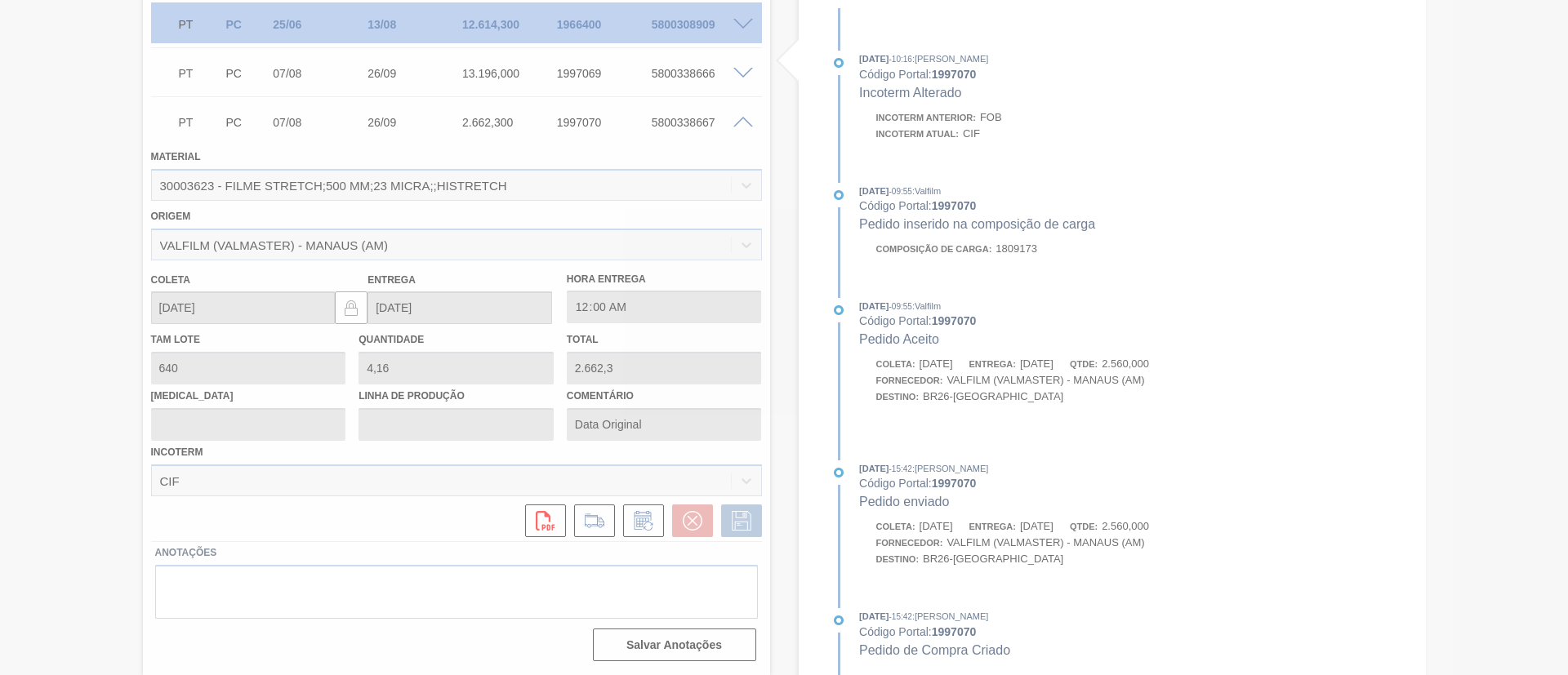
scroll to position [98, 0]
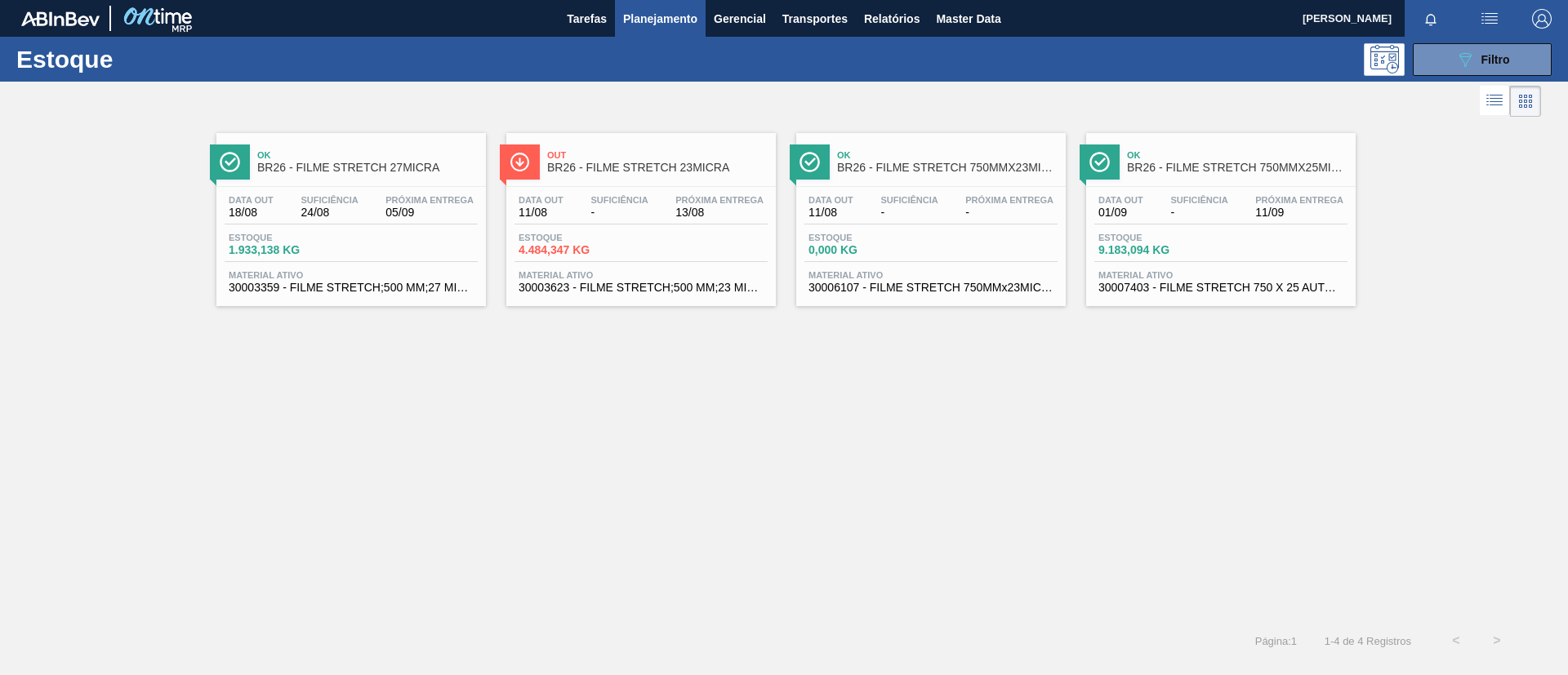
click at [1012, 176] on div "Ok BR26 - FILME STRETCH 750MMX23MICRA" at bounding box center [948, 162] width 220 height 37
click at [1248, 188] on div "Data out 01/09 Suficiência - Próxima Entrega 11/09 Estoque 9.183,094 KG Materia…" at bounding box center [1222, 242] width 270 height 111
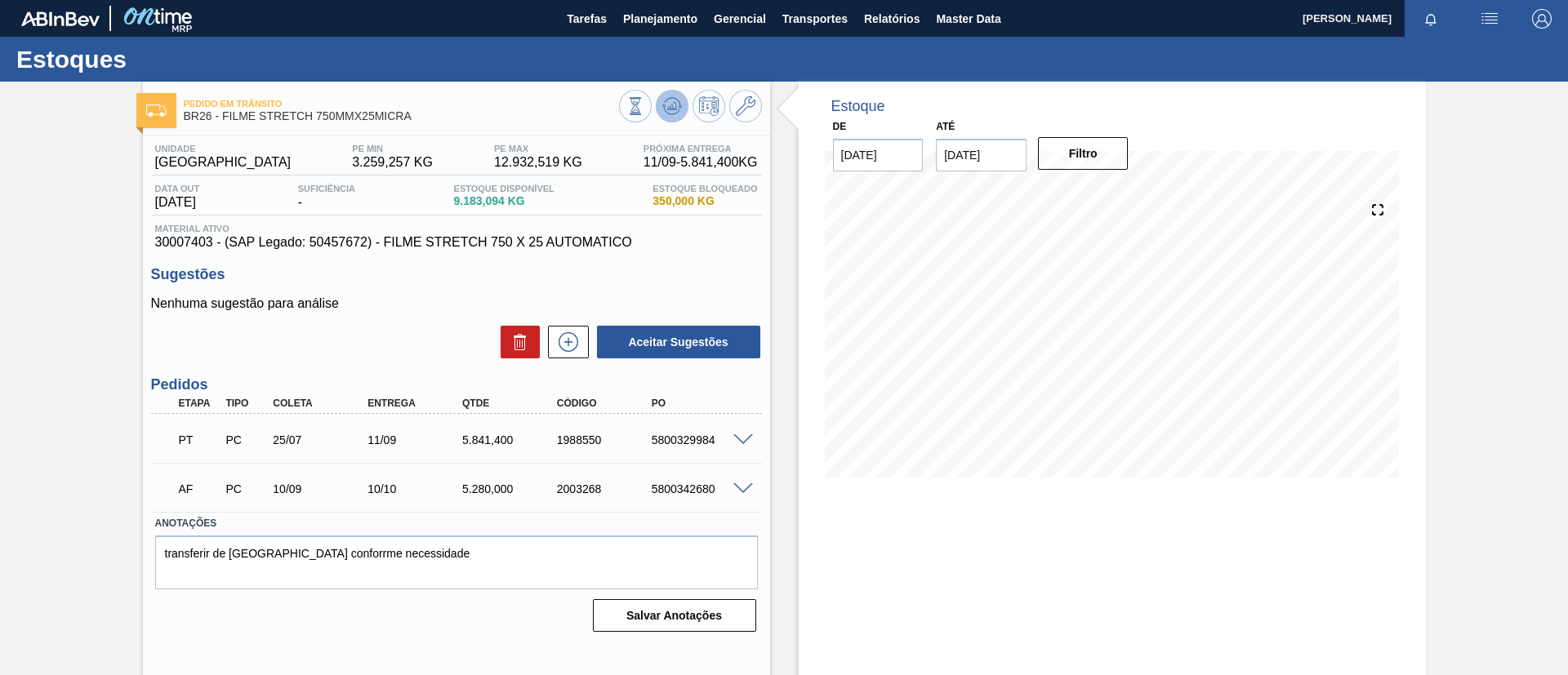
click at [671, 106] on icon at bounding box center [671, 105] width 11 height 7
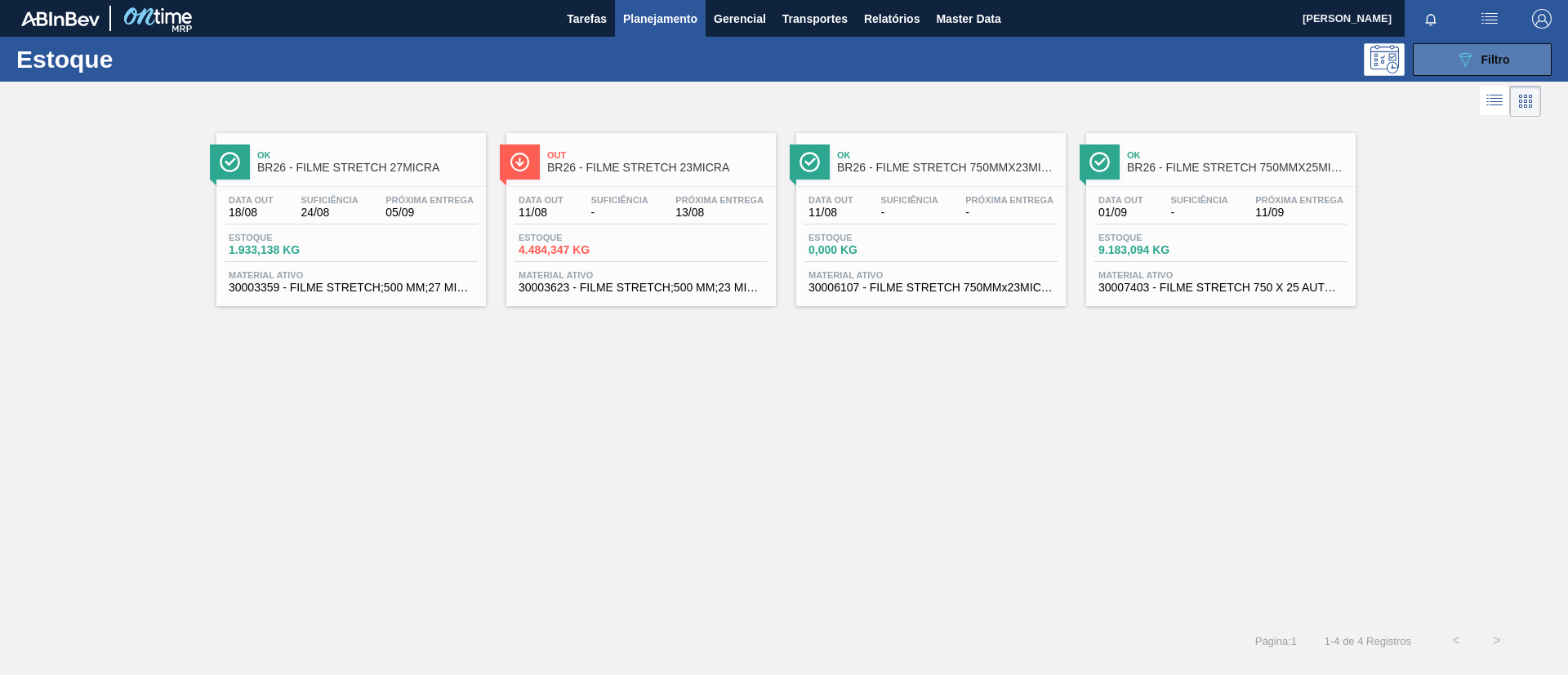
click at [1452, 61] on button "089F7B8B-B2A5-4AFE-B5C0-19BA573D28AC Filtro" at bounding box center [1482, 60] width 139 height 33
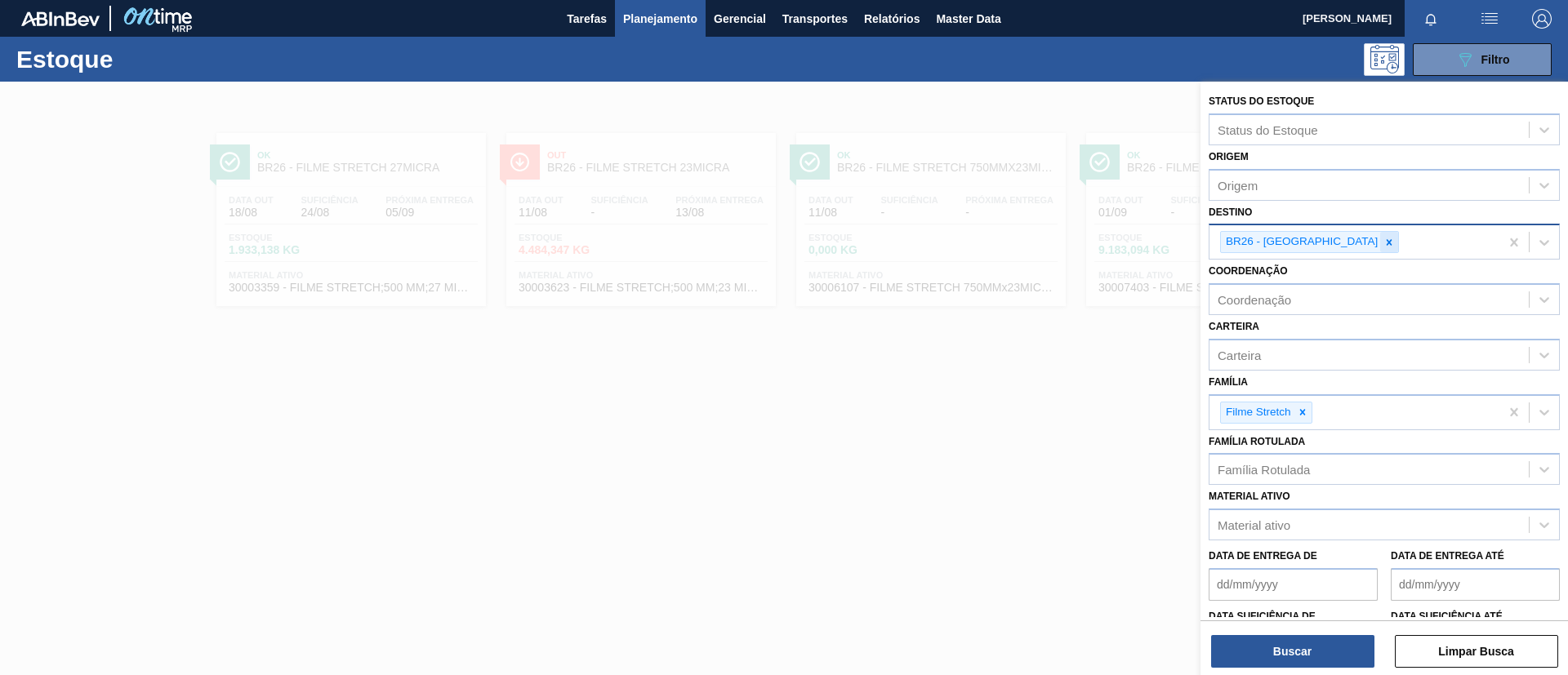
click at [1380, 234] on div at bounding box center [1389, 242] width 18 height 21
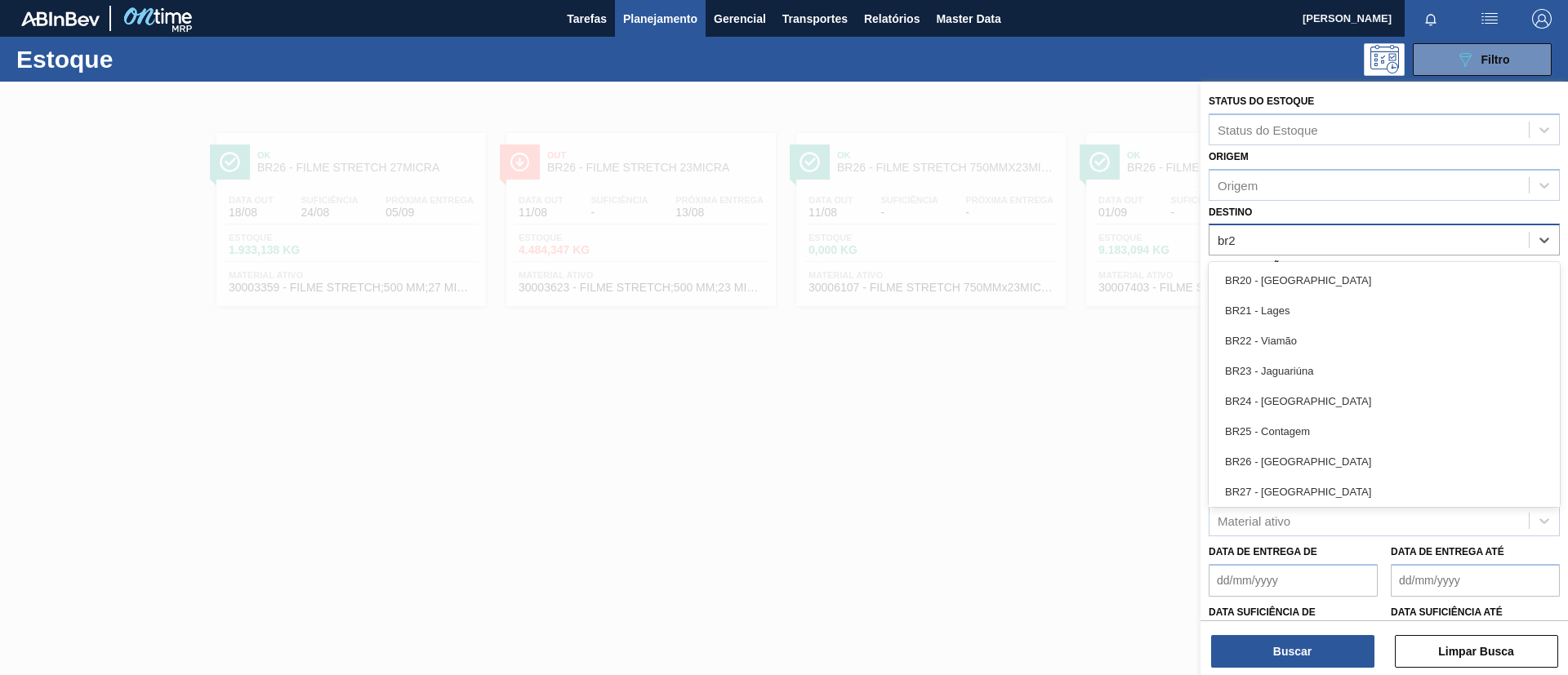
type input "br27"
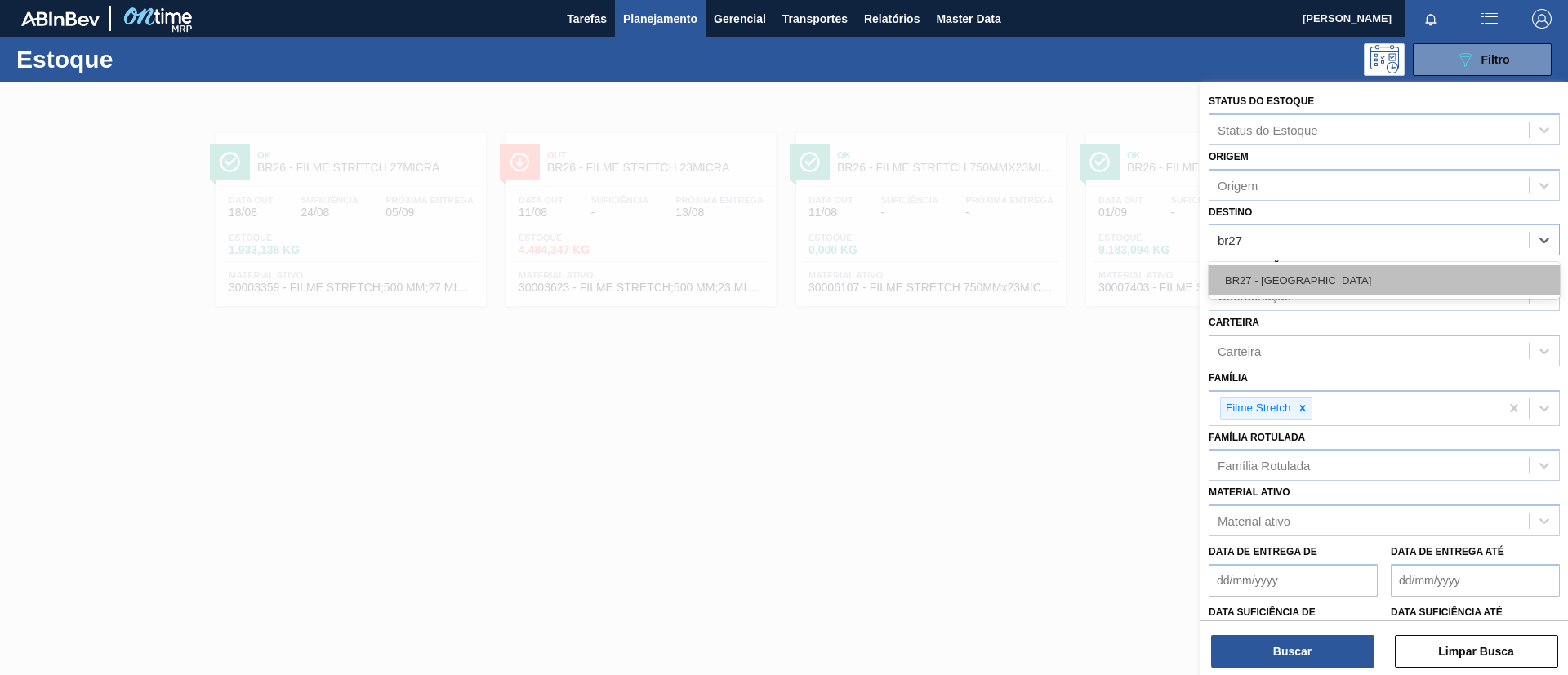
click at [1341, 268] on div "BR27 - [GEOGRAPHIC_DATA]" at bounding box center [1385, 280] width 351 height 30
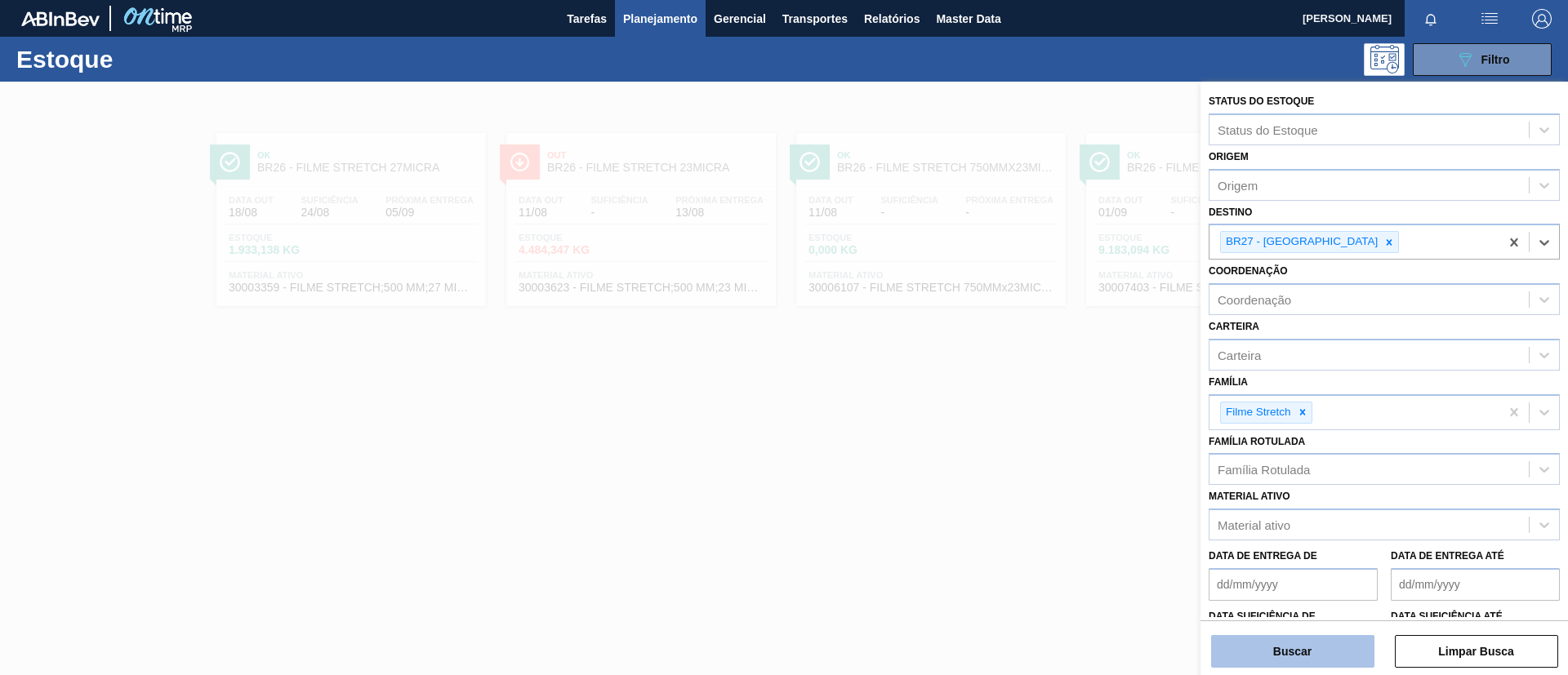
click at [1305, 640] on button "Buscar" at bounding box center [1293, 652] width 164 height 33
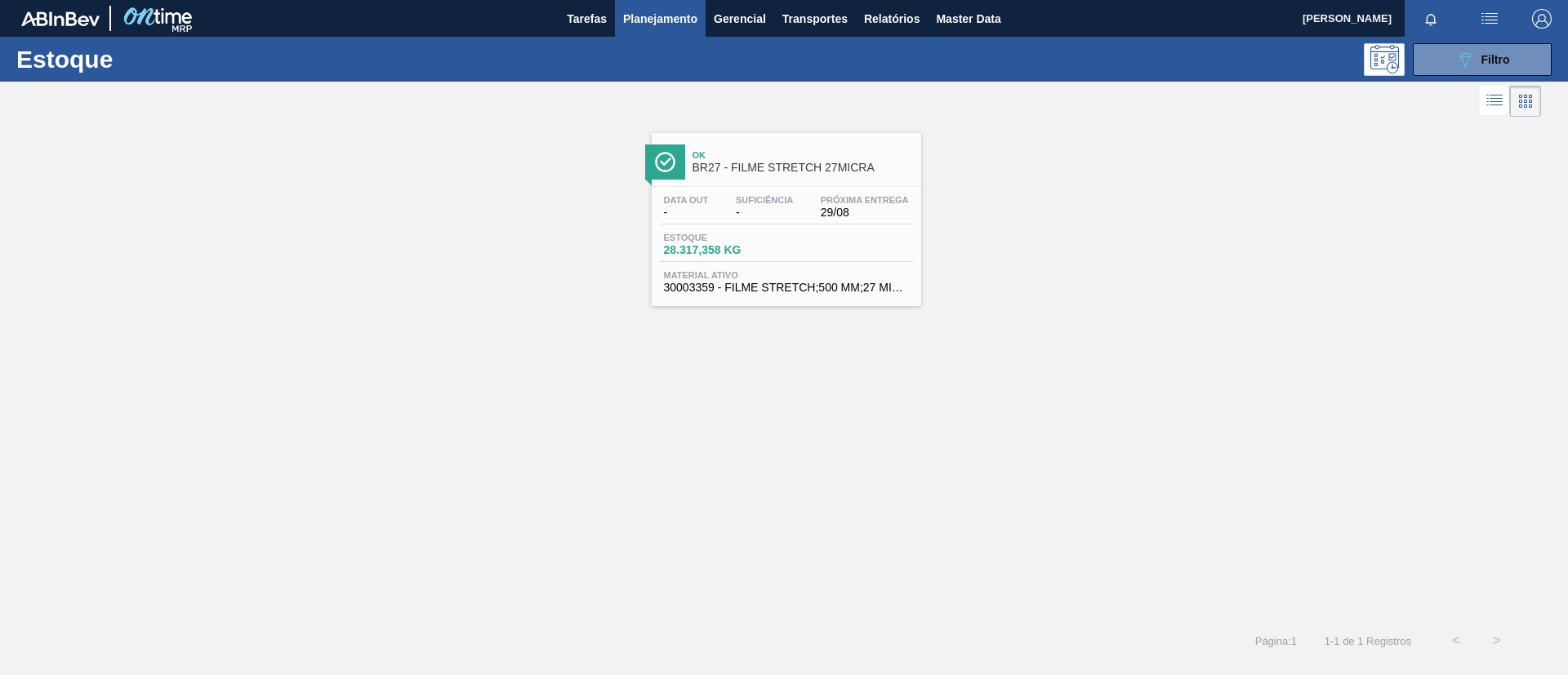
click at [699, 144] on div "Ok BR27 - FILME STRETCH 27MICRA" at bounding box center [803, 162] width 220 height 37
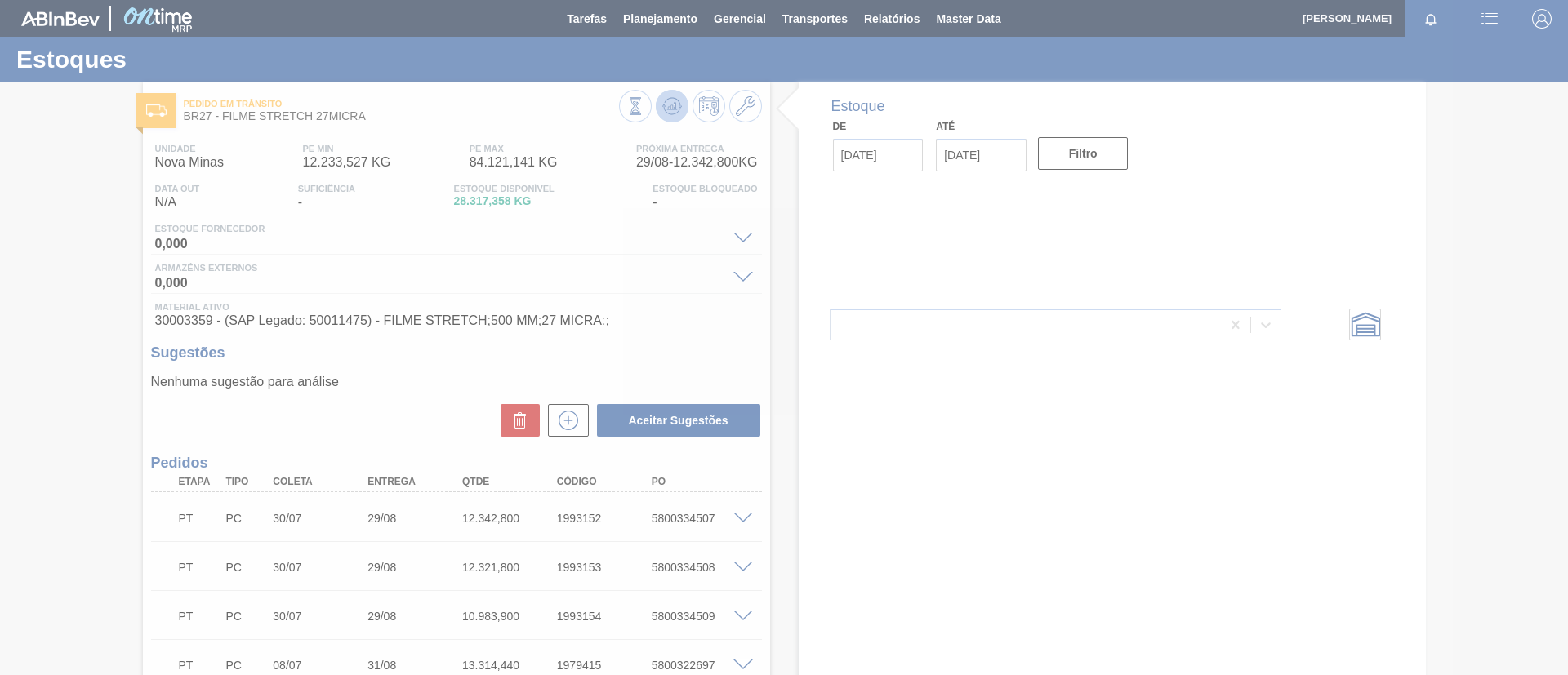
click at [659, 99] on button at bounding box center [672, 106] width 33 height 33
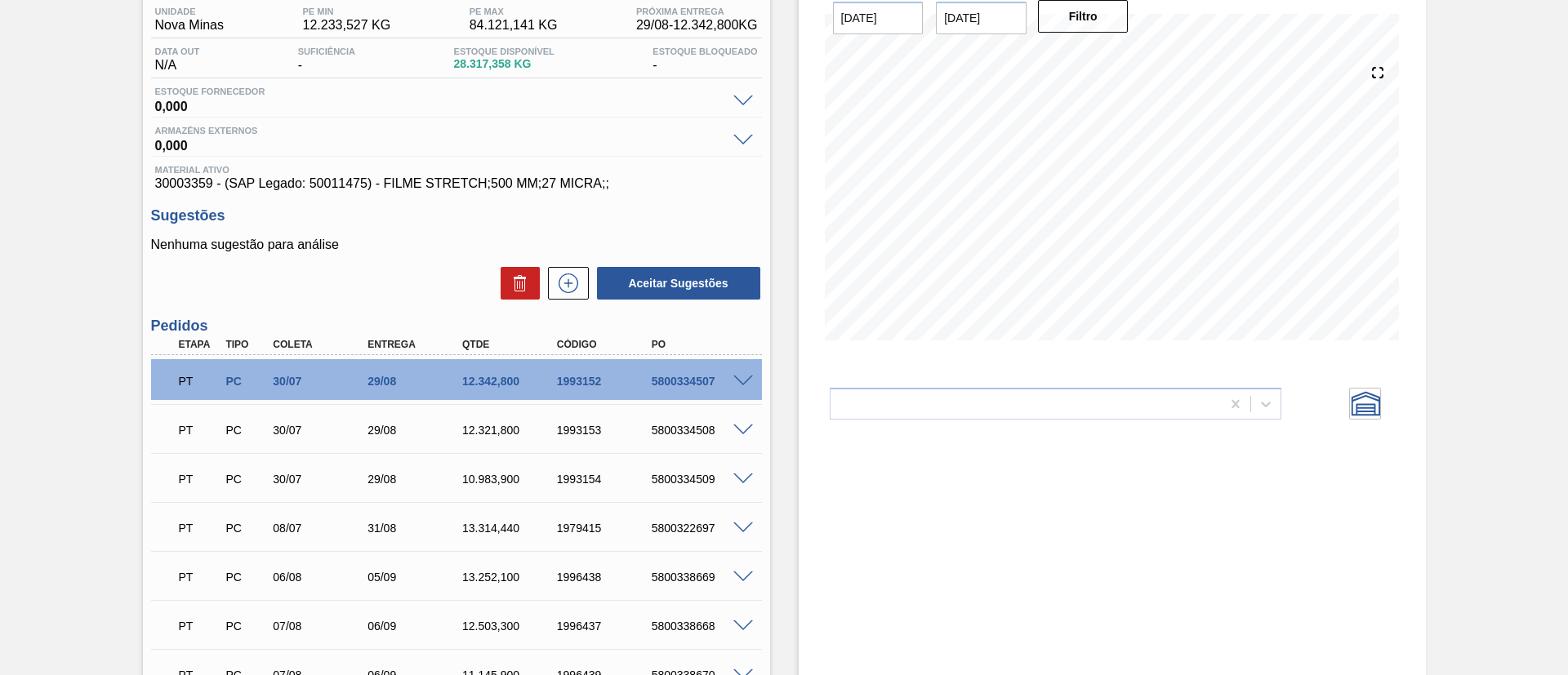
scroll to position [245, 0]
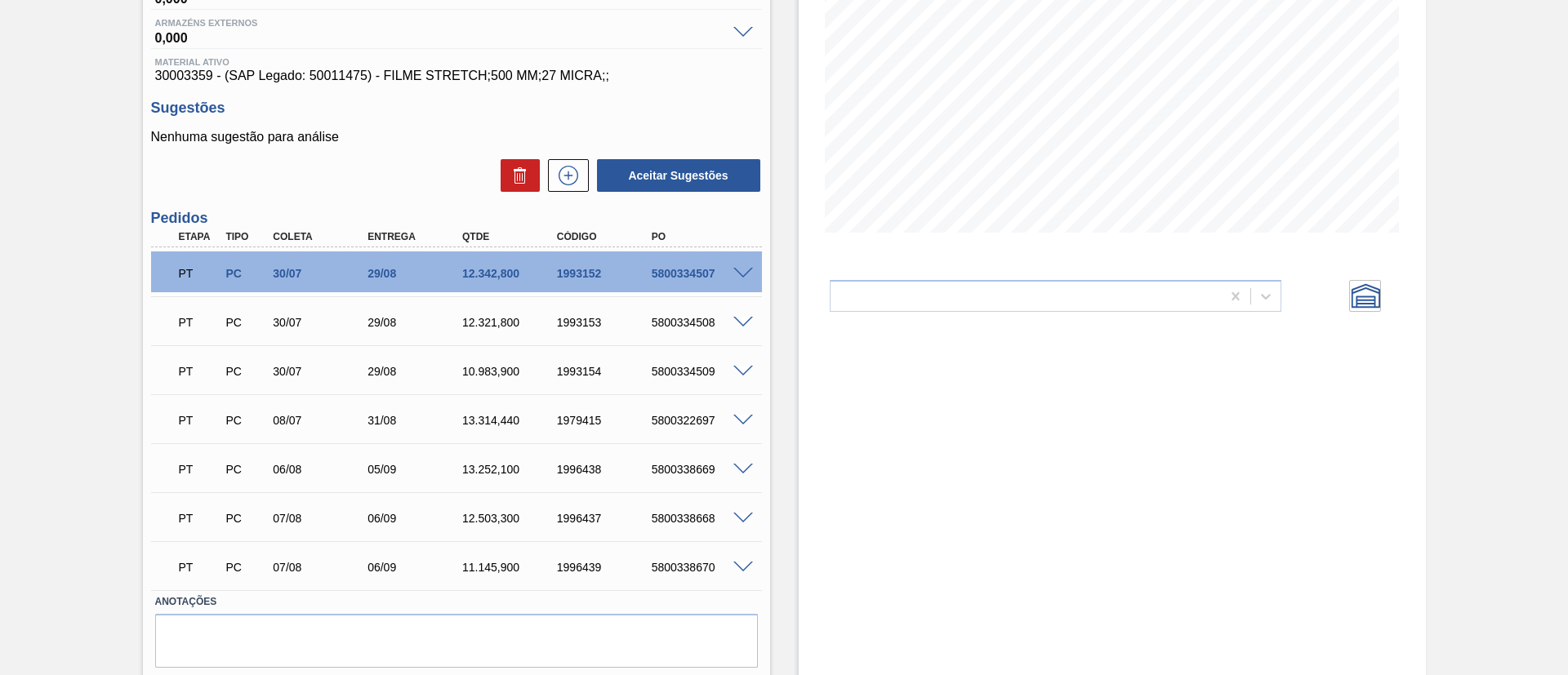
click at [735, 279] on div "5800334507" at bounding box center [700, 274] width 106 height 13
click at [737, 274] on span at bounding box center [744, 274] width 20 height 12
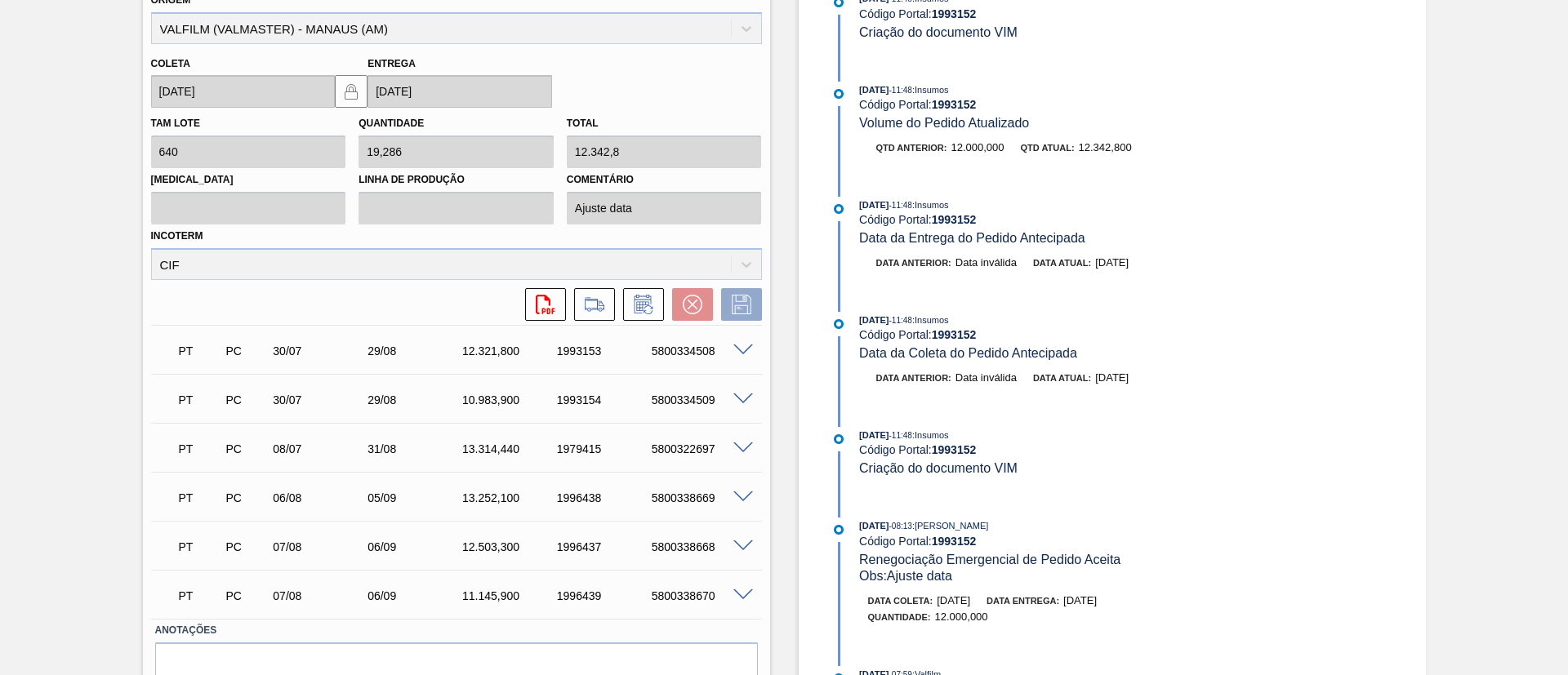
scroll to position [147, 0]
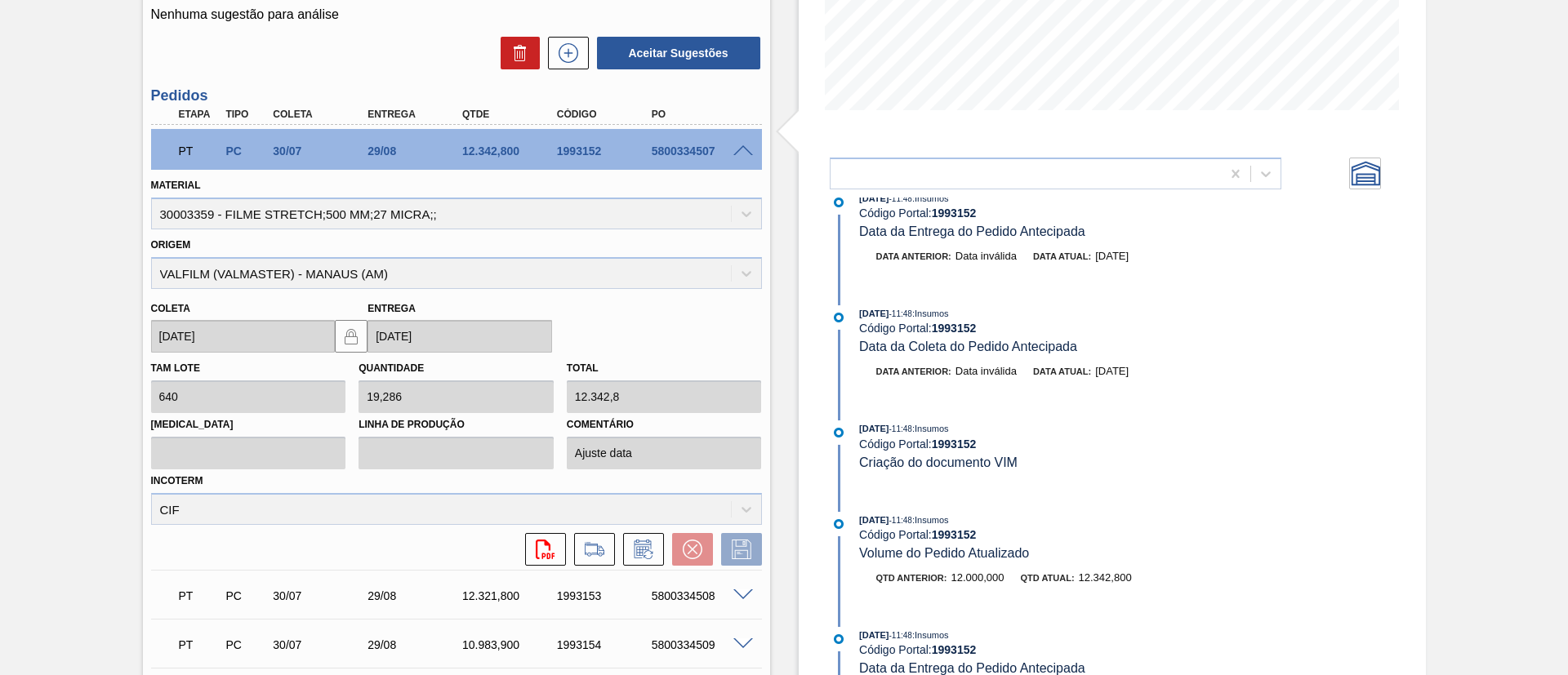
click at [749, 151] on span at bounding box center [744, 151] width 20 height 12
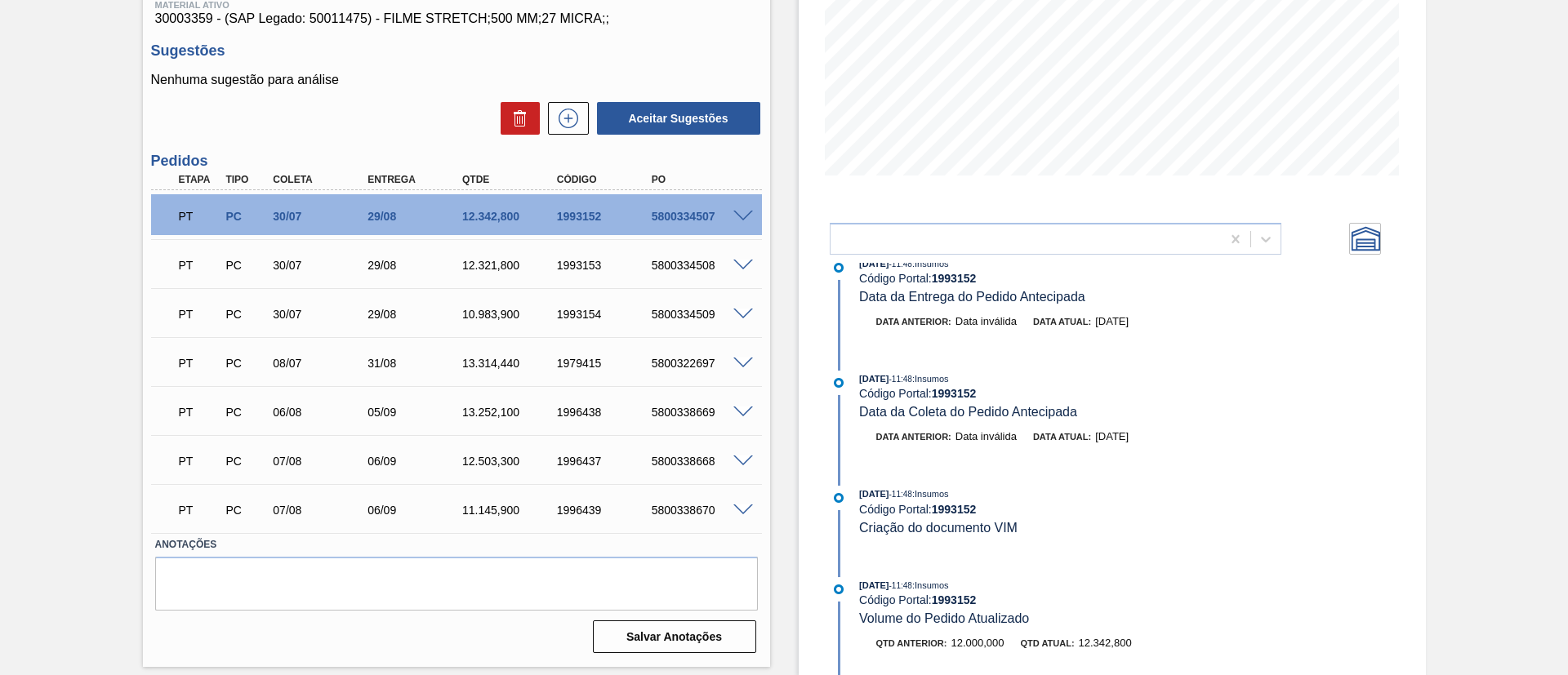
scroll to position [302, 0]
click at [742, 314] on span at bounding box center [744, 314] width 20 height 12
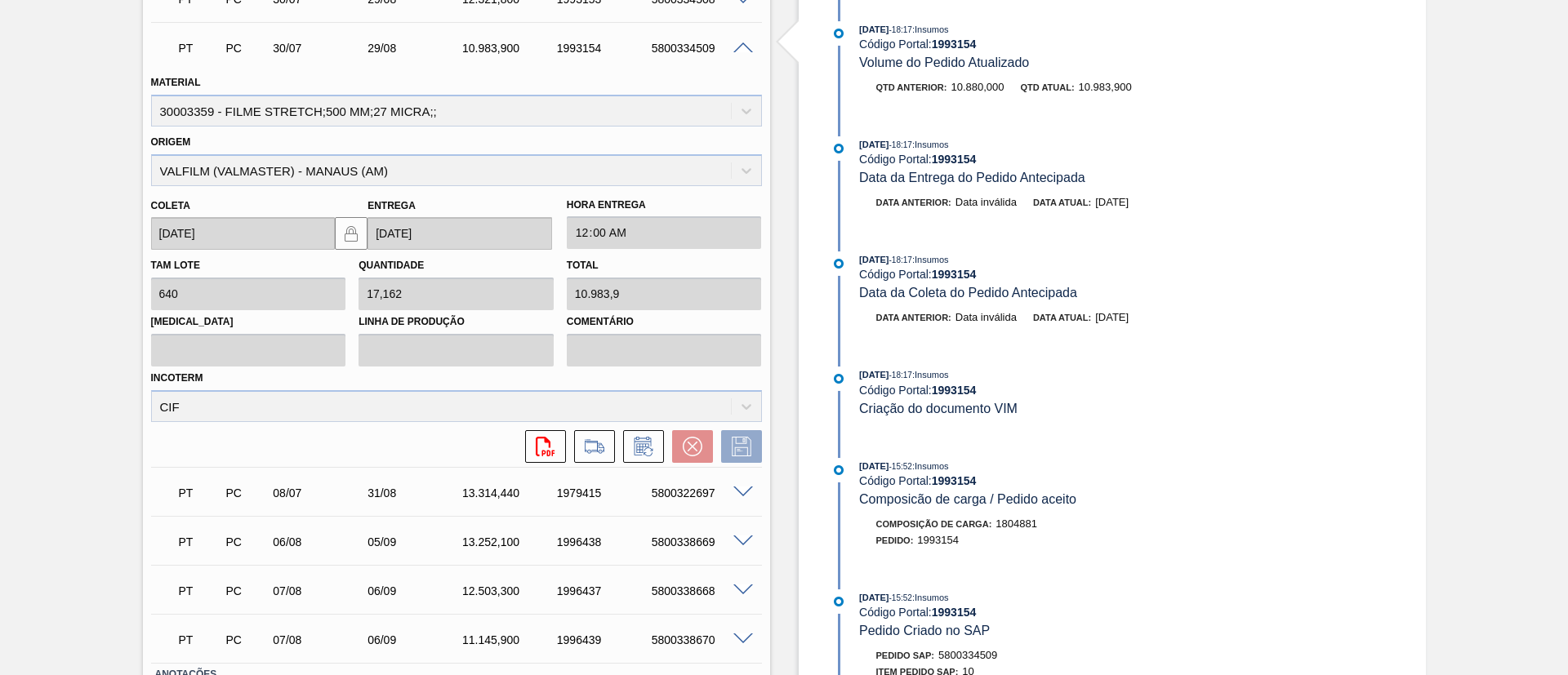
scroll to position [576, 0]
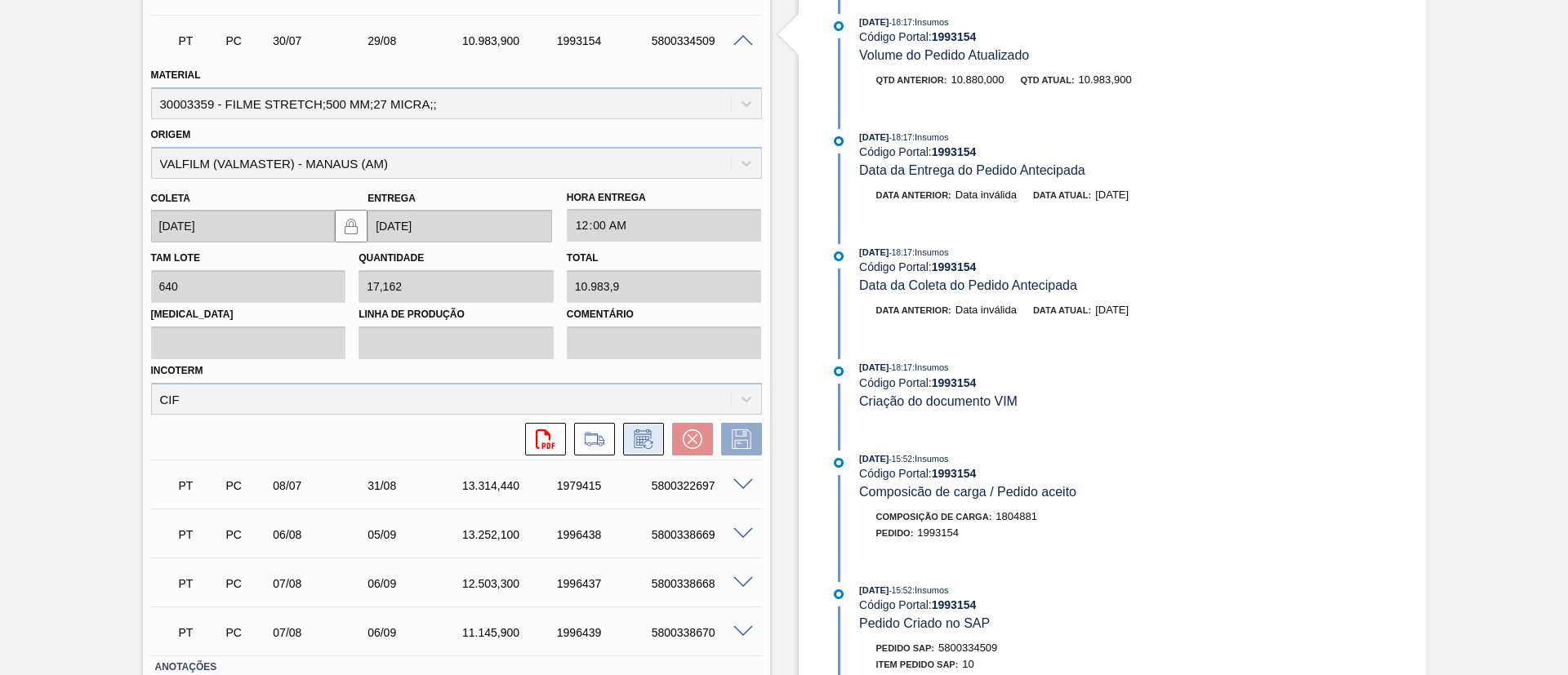
click at [640, 446] on icon at bounding box center [644, 439] width 26 height 20
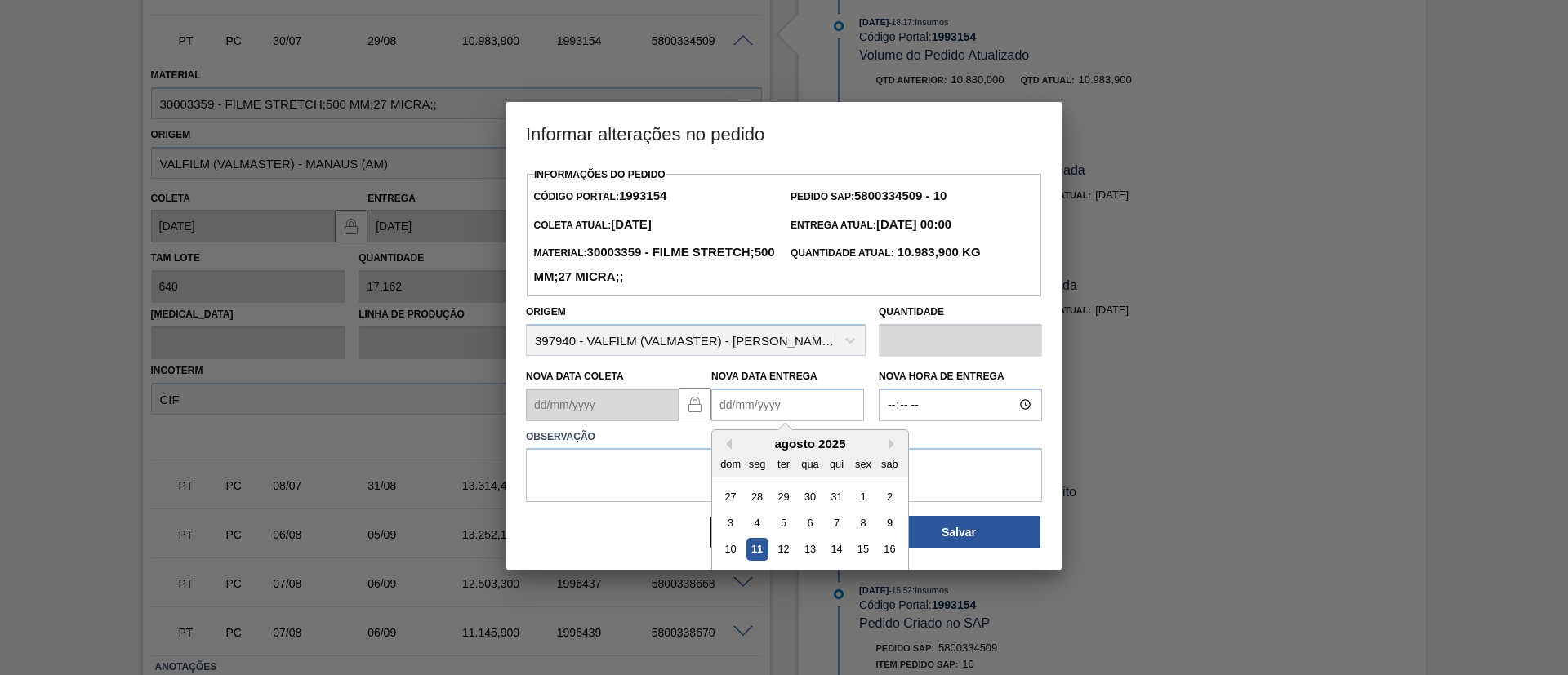
click at [728, 409] on Entrega "Nova Data Entrega" at bounding box center [788, 405] width 153 height 33
click at [888, 446] on button "Next Month" at bounding box center [894, 444] width 12 height 12
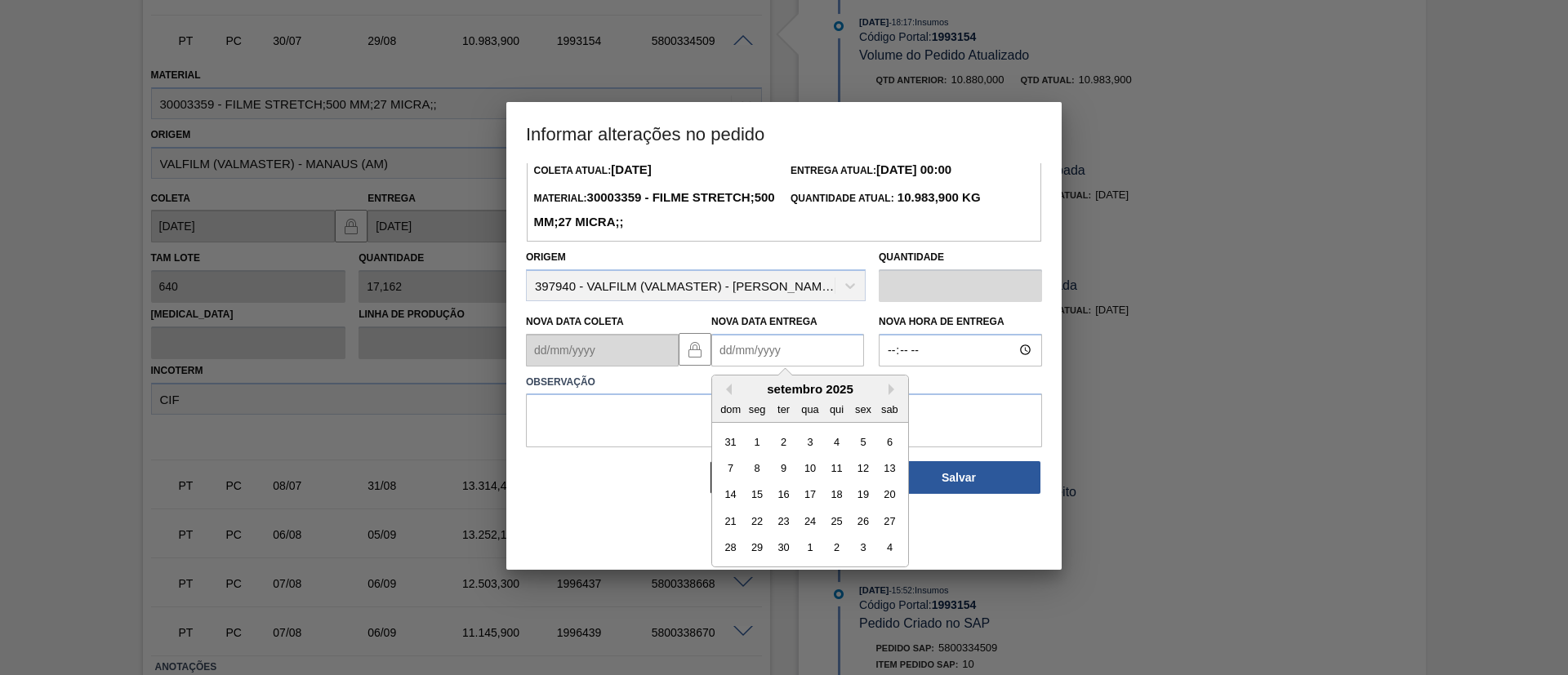
click at [837, 518] on div "25" at bounding box center [837, 521] width 22 height 22
type Entrega "[DATE]"
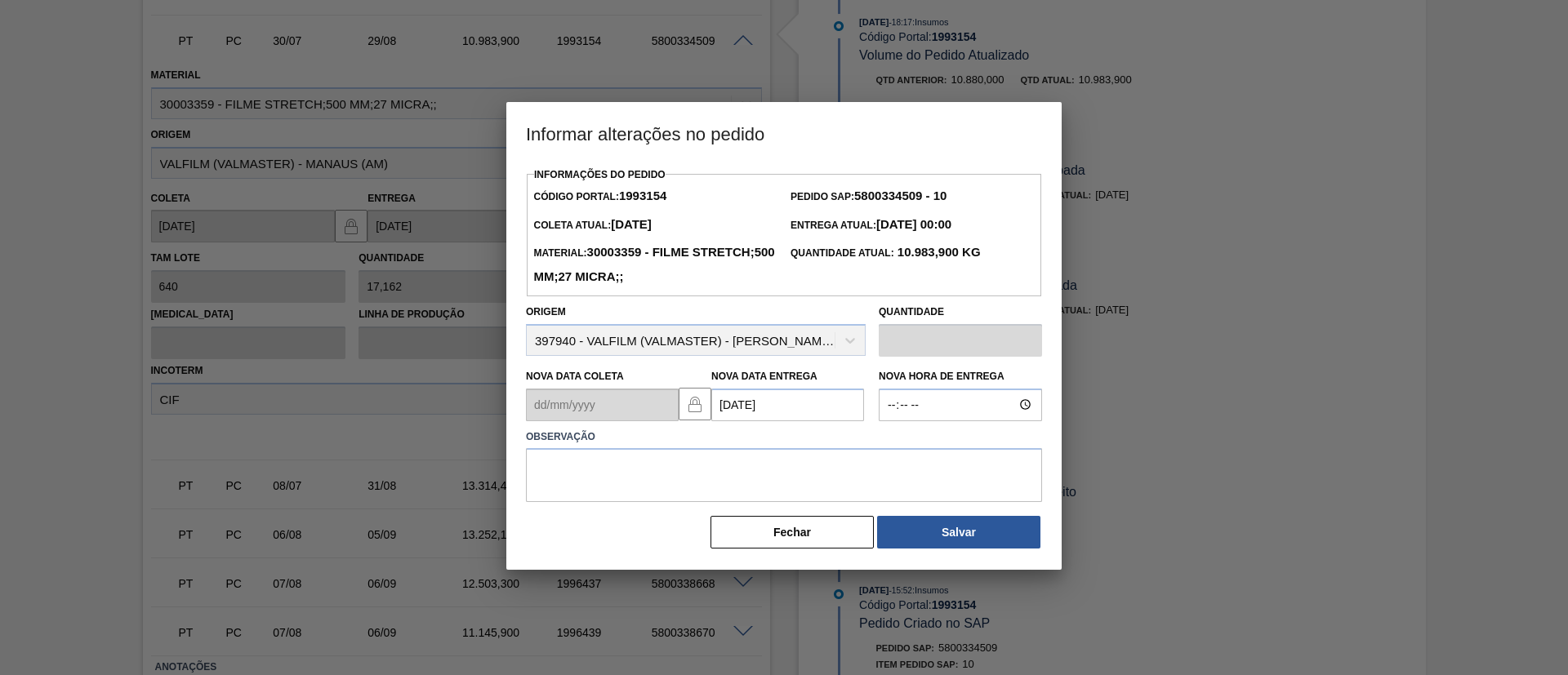
scroll to position [0, 0]
click at [829, 479] on textarea at bounding box center [784, 475] width 517 height 54
type textarea "Data Original"
click at [928, 518] on div "[PERSON_NAME]" at bounding box center [784, 533] width 517 height 36
click at [938, 532] on button "Salvar" at bounding box center [958, 533] width 164 height 33
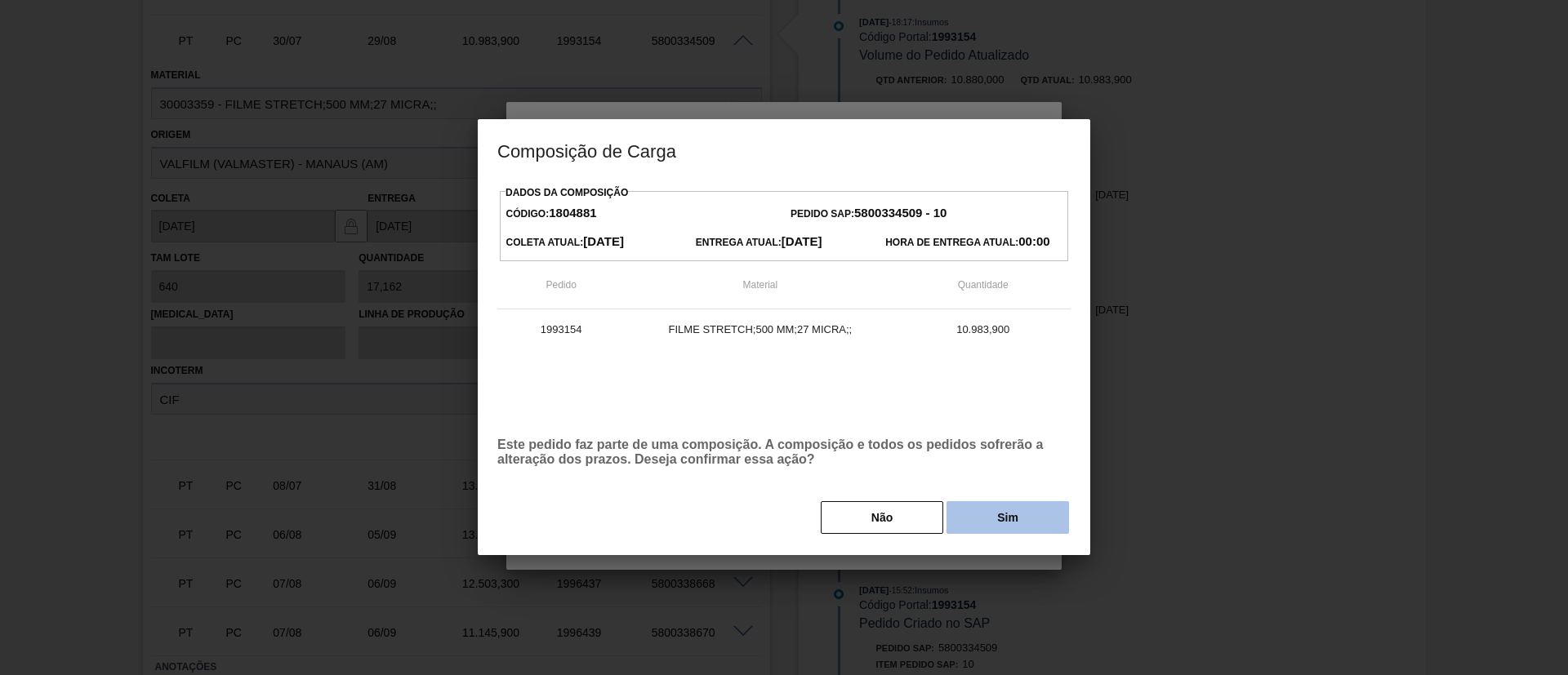
click at [1001, 515] on button "Sim" at bounding box center [1008, 518] width 123 height 33
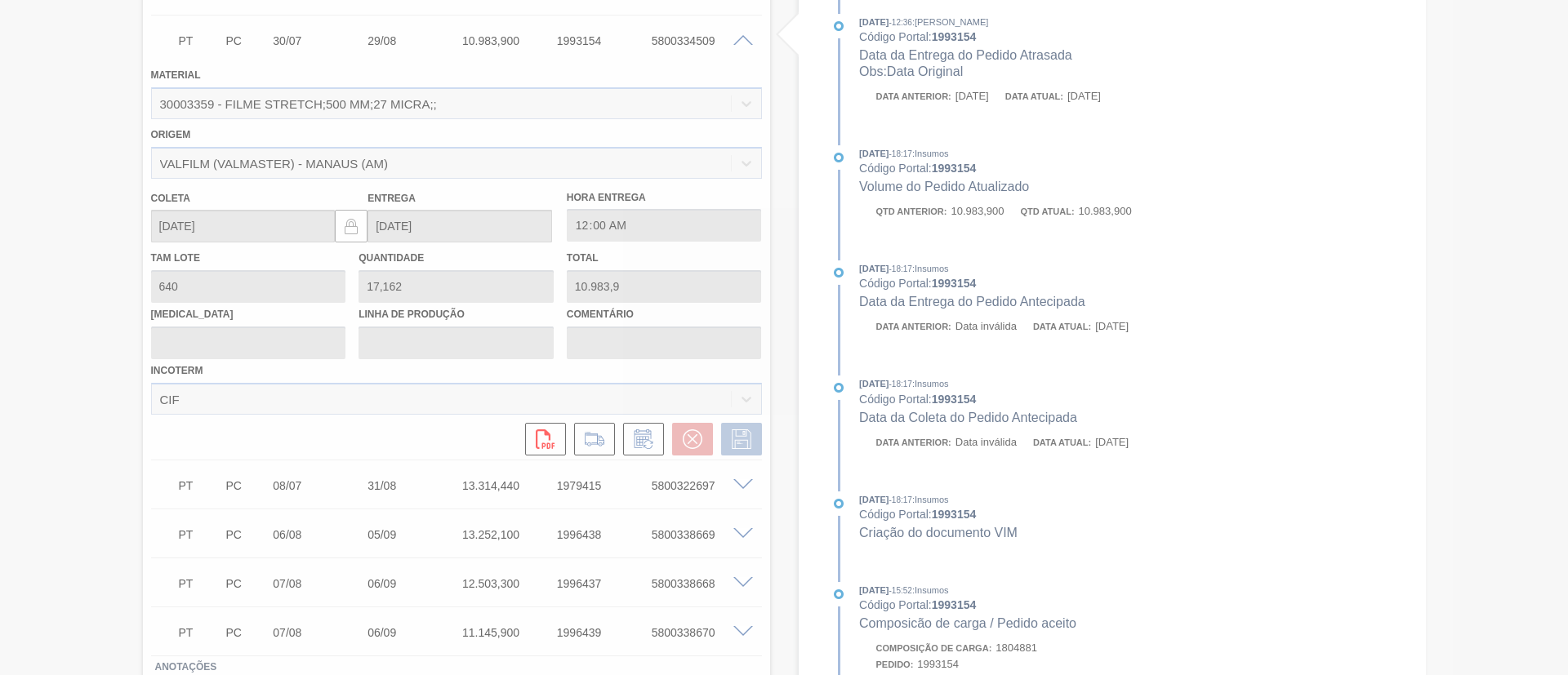
type input "Data Original"
type input "[DATE]"
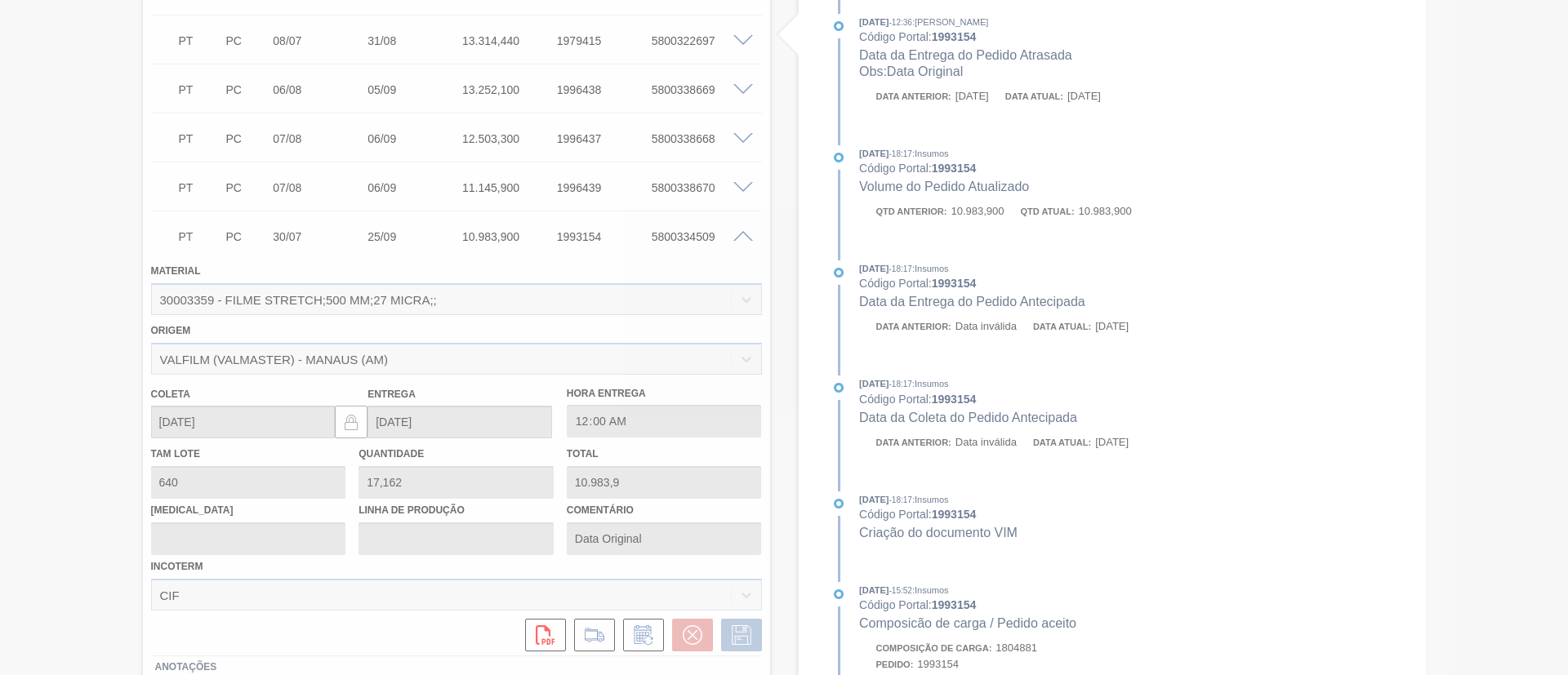
scroll to position [294, 0]
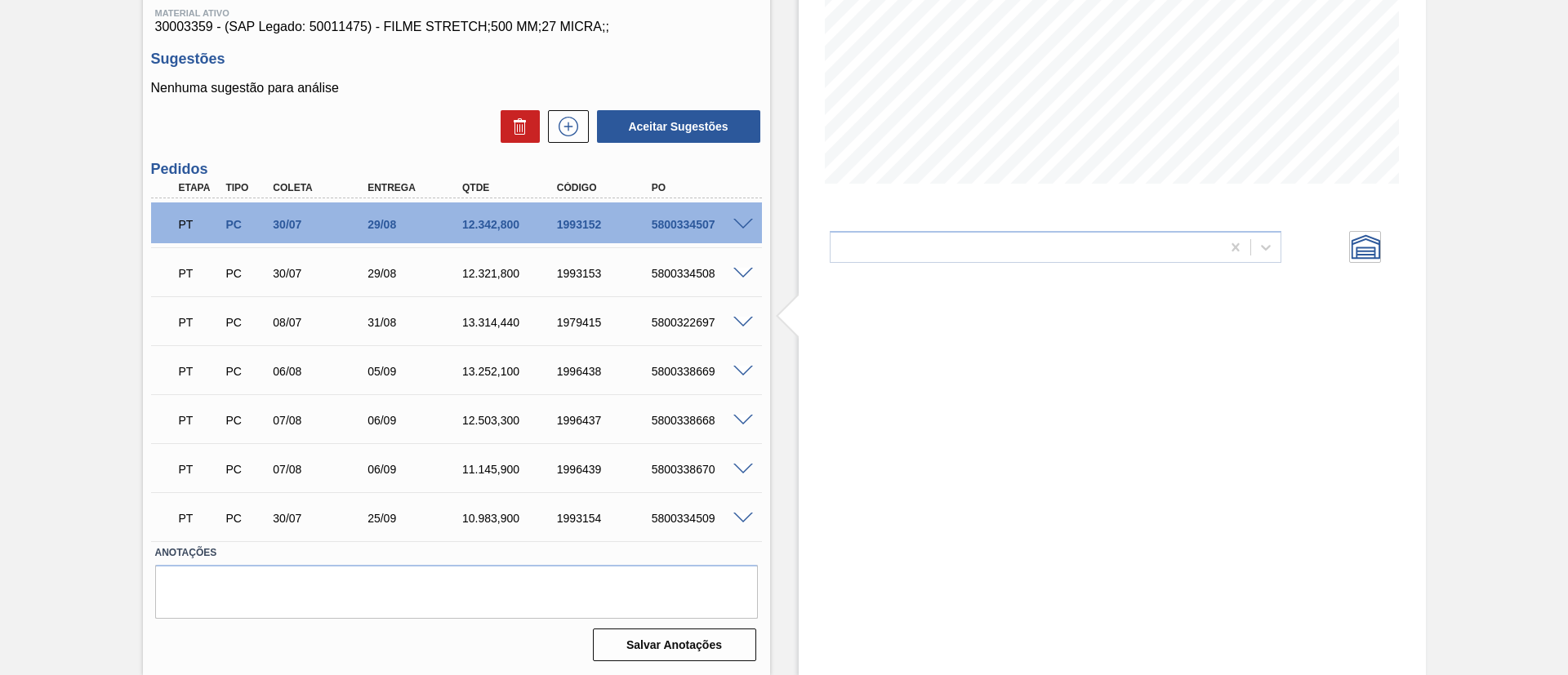
click at [742, 270] on span at bounding box center [744, 274] width 20 height 12
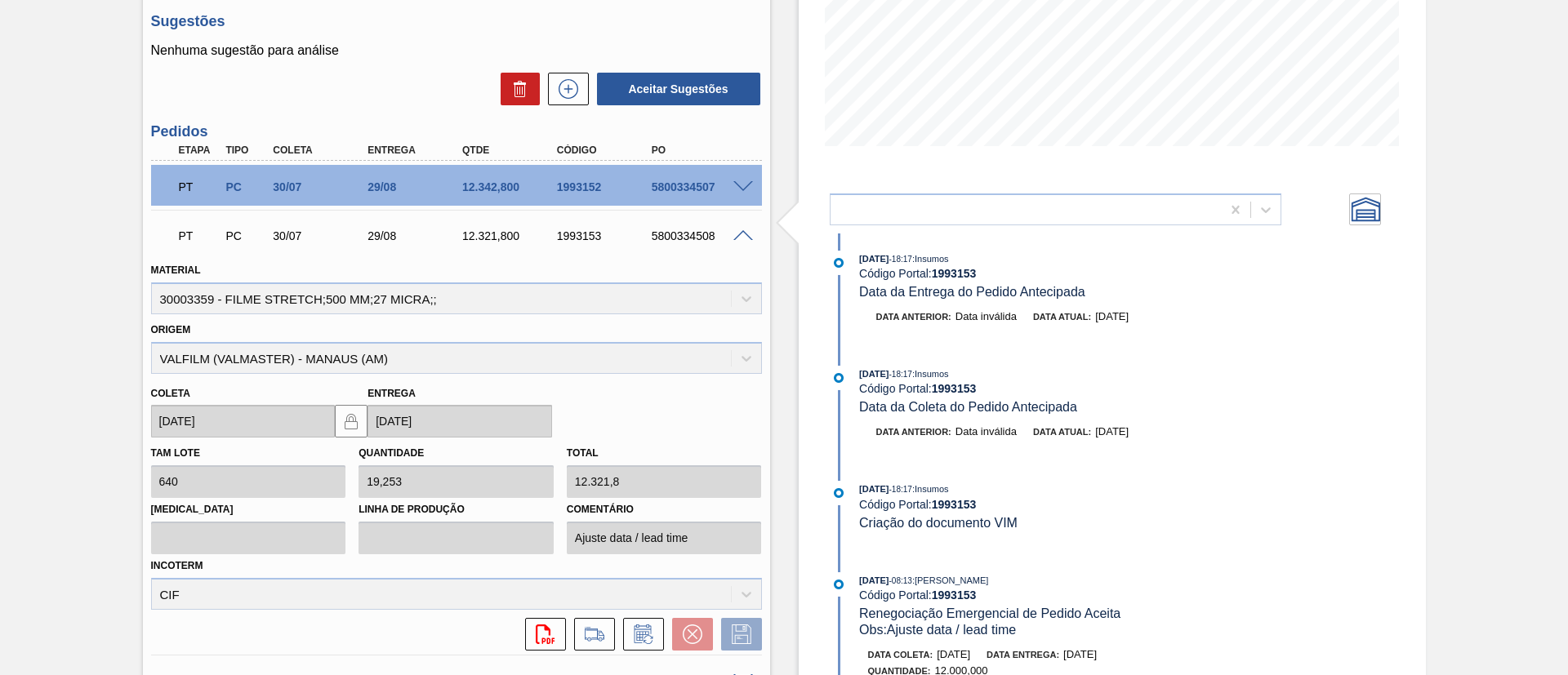
scroll to position [331, 0]
click at [741, 227] on div "PT PC 30/07 29/08 12.321,800 1993153 5800334508" at bounding box center [457, 235] width 611 height 41
click at [747, 233] on span at bounding box center [744, 237] width 20 height 12
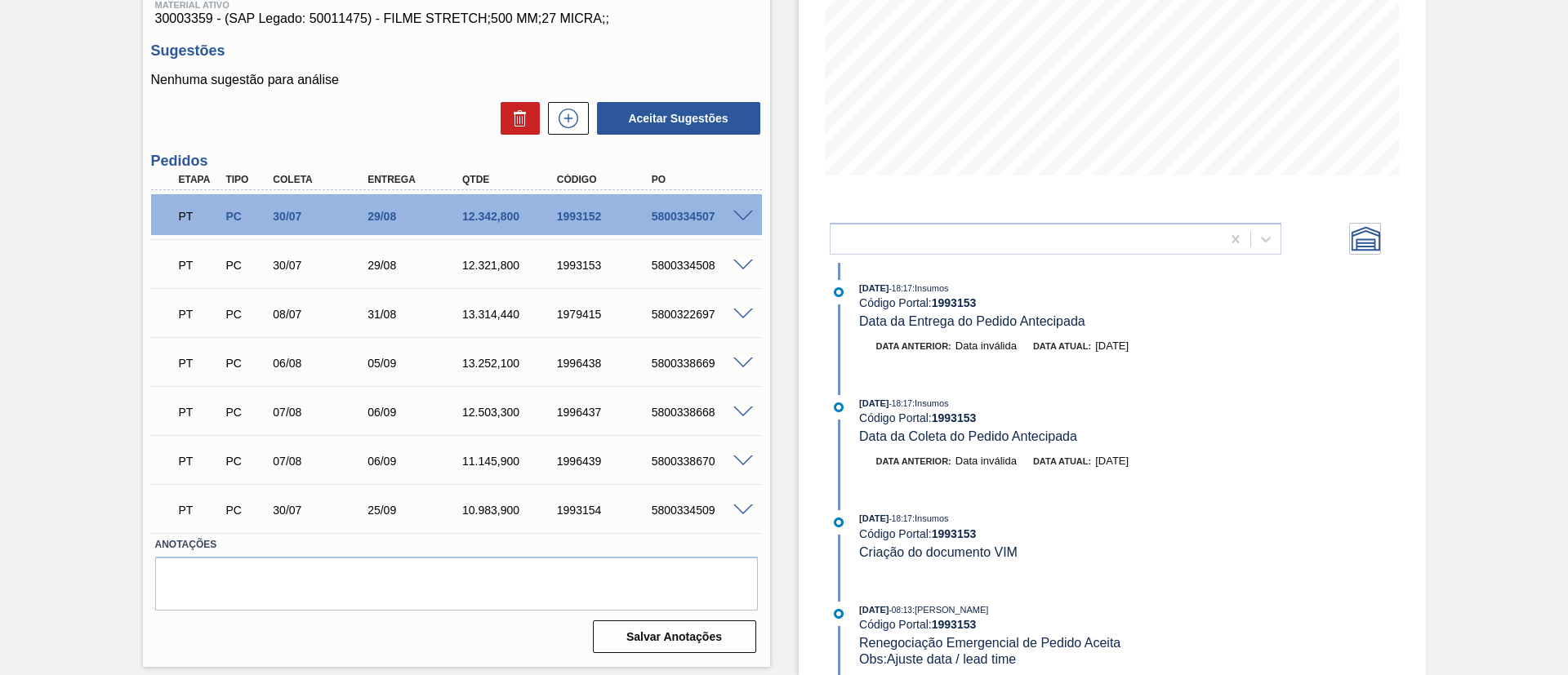
click at [739, 317] on span at bounding box center [744, 314] width 20 height 12
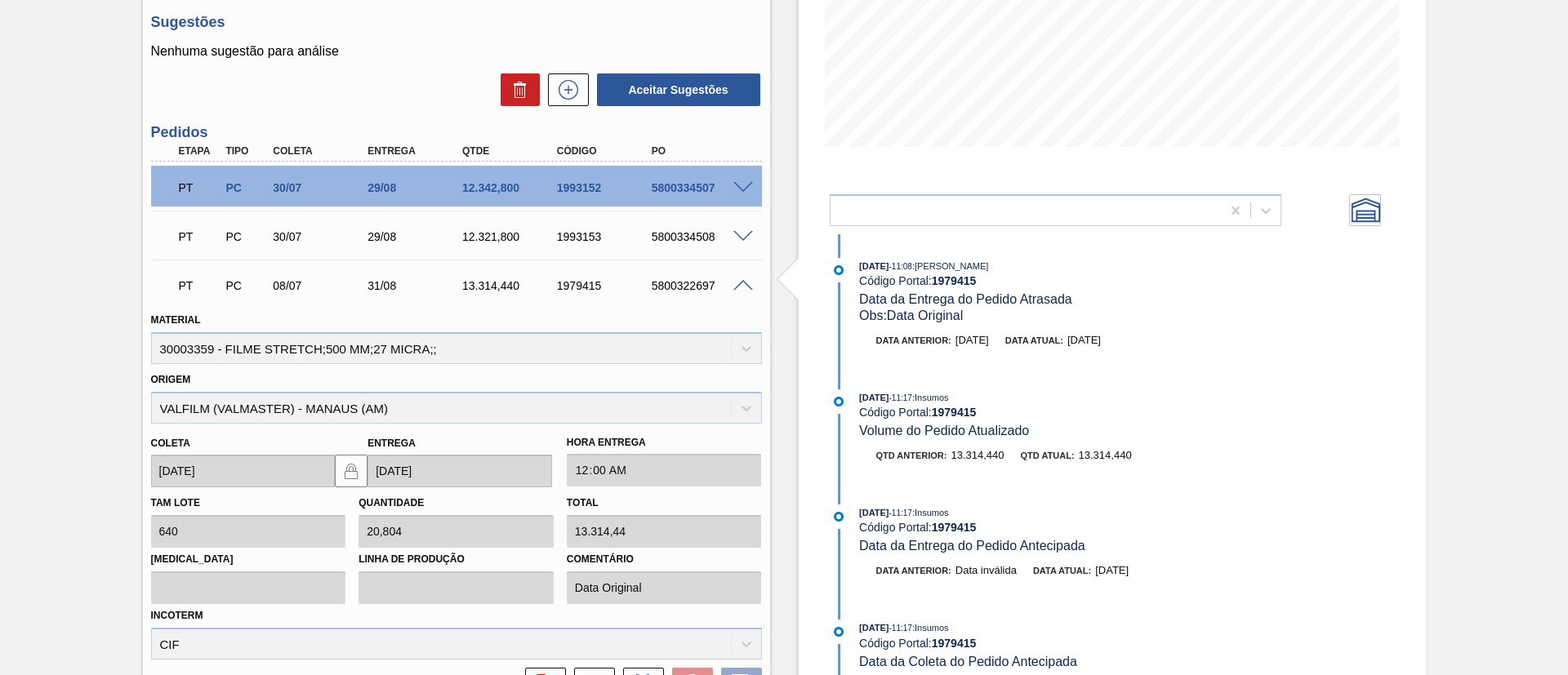
scroll to position [0, 0]
click at [741, 287] on span at bounding box center [744, 286] width 20 height 12
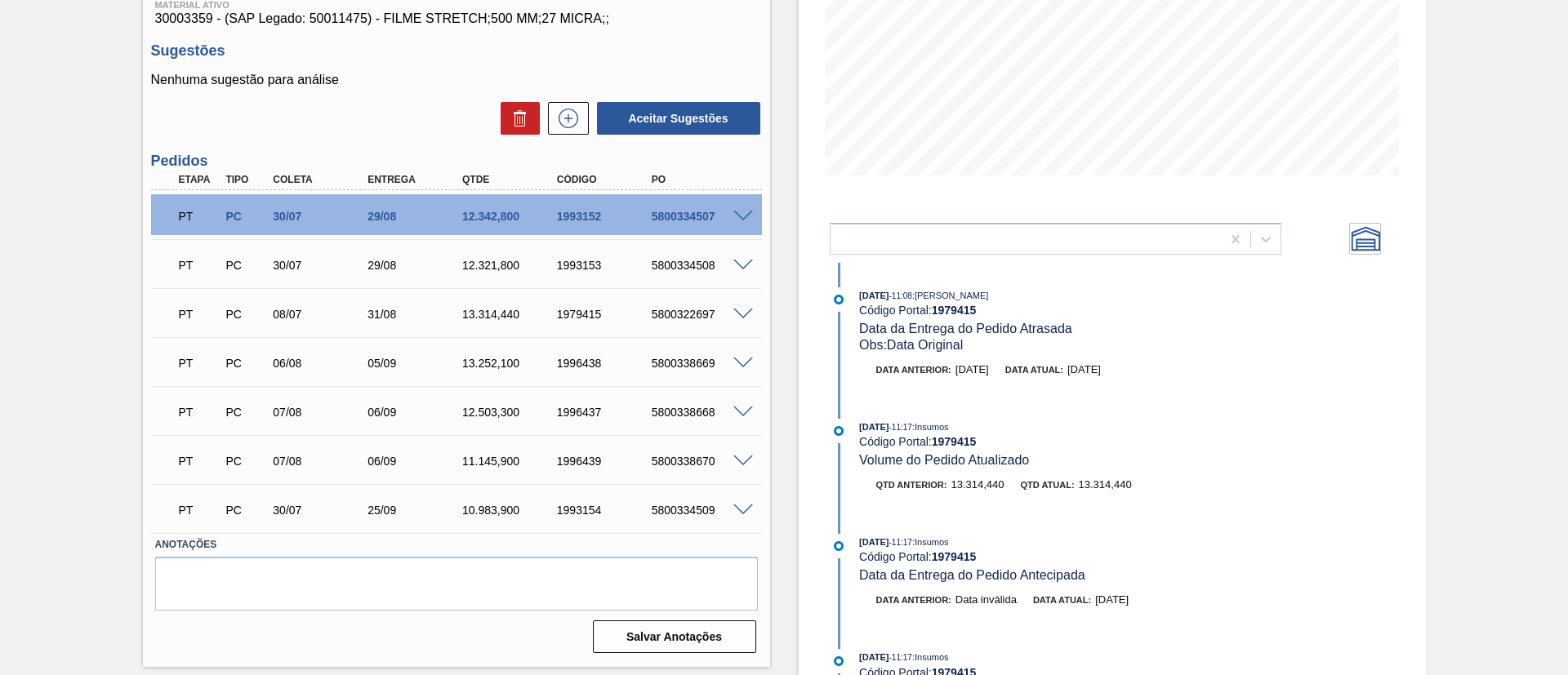
click at [738, 365] on span at bounding box center [744, 363] width 20 height 12
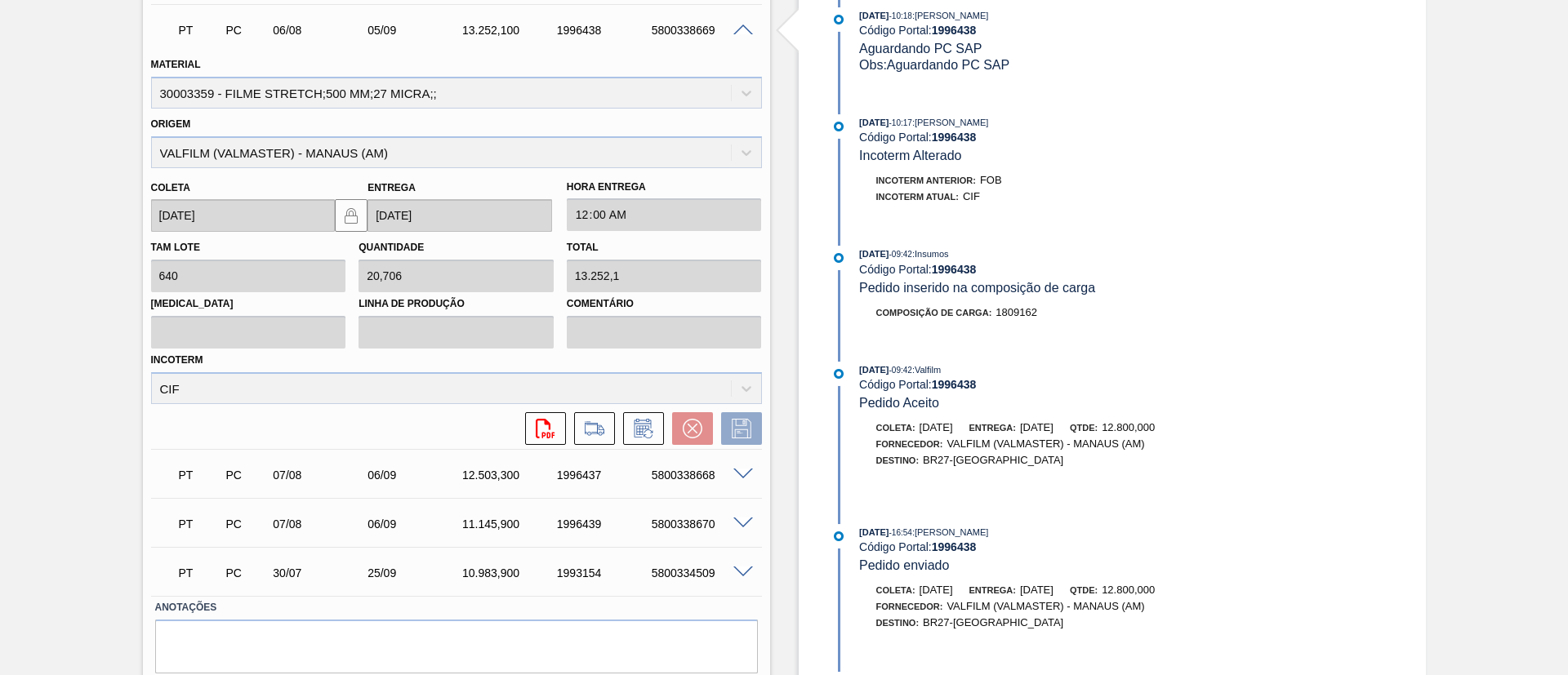
scroll to position [698, 0]
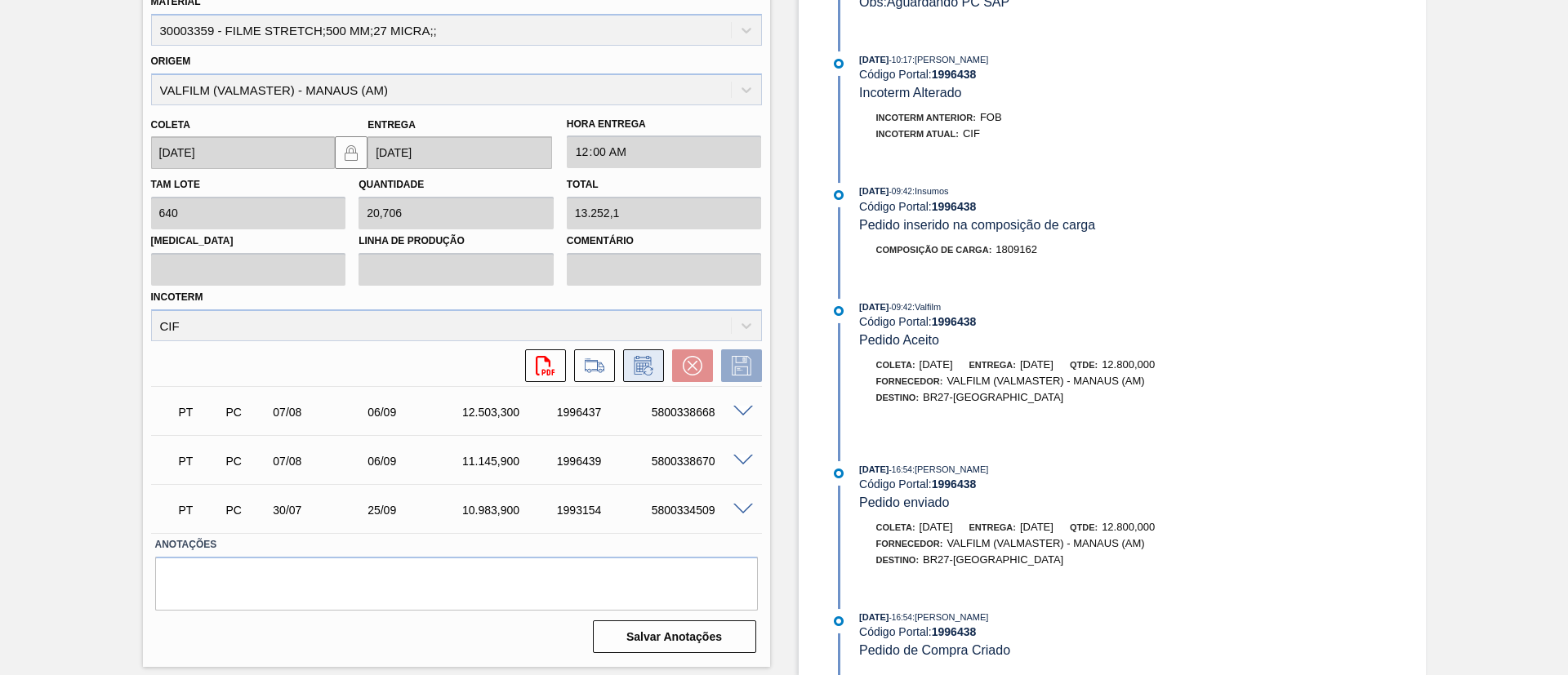
click at [647, 371] on icon at bounding box center [644, 366] width 26 height 20
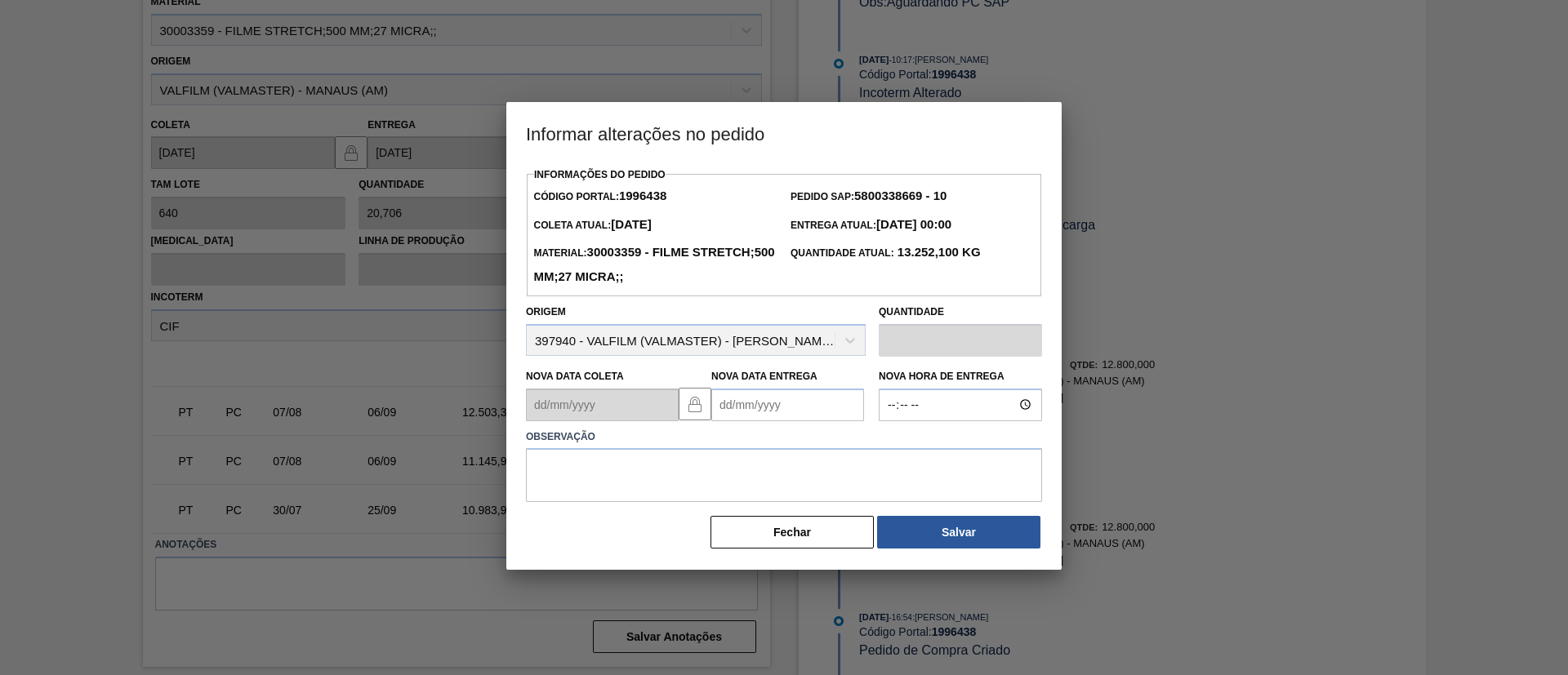
click at [782, 395] on Entrega "Nova Data Entrega" at bounding box center [788, 405] width 153 height 33
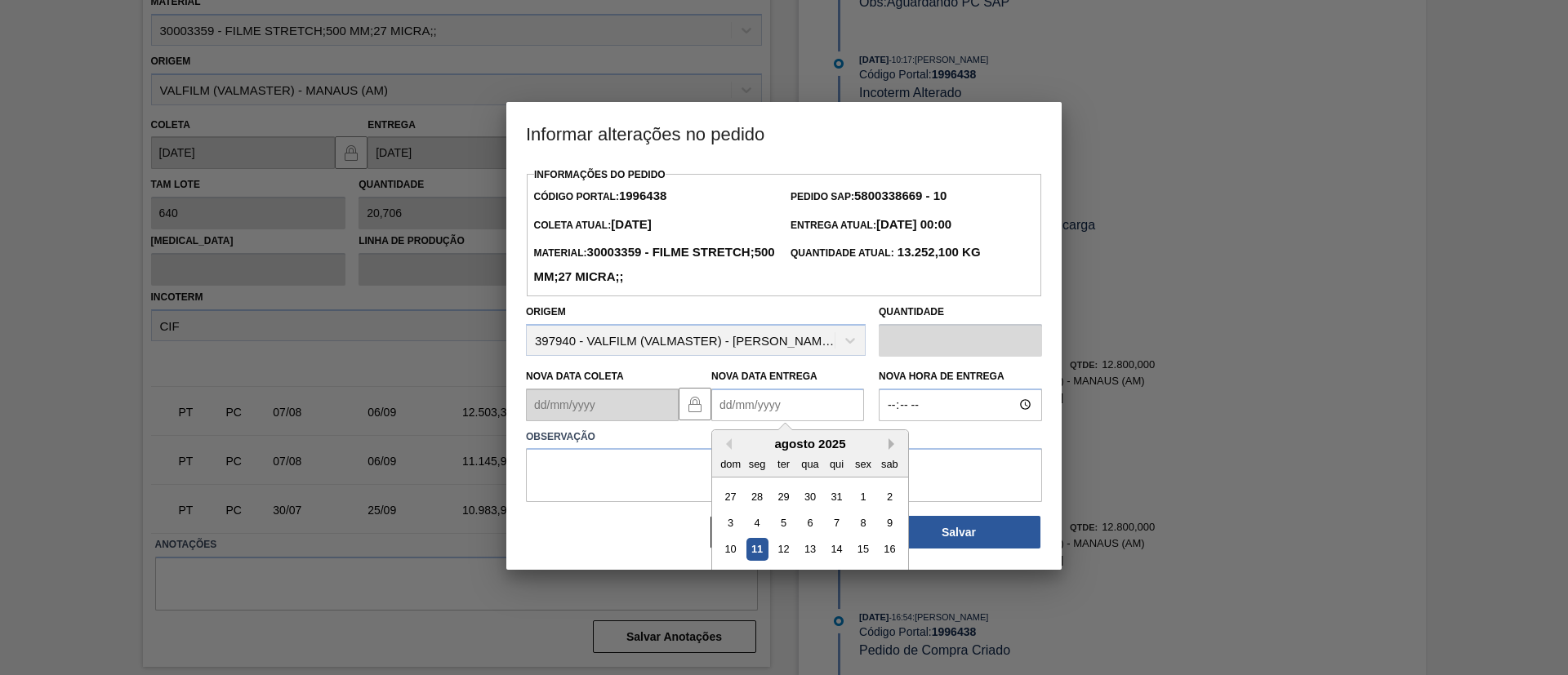
click at [891, 445] on button "Next Month" at bounding box center [894, 444] width 12 height 12
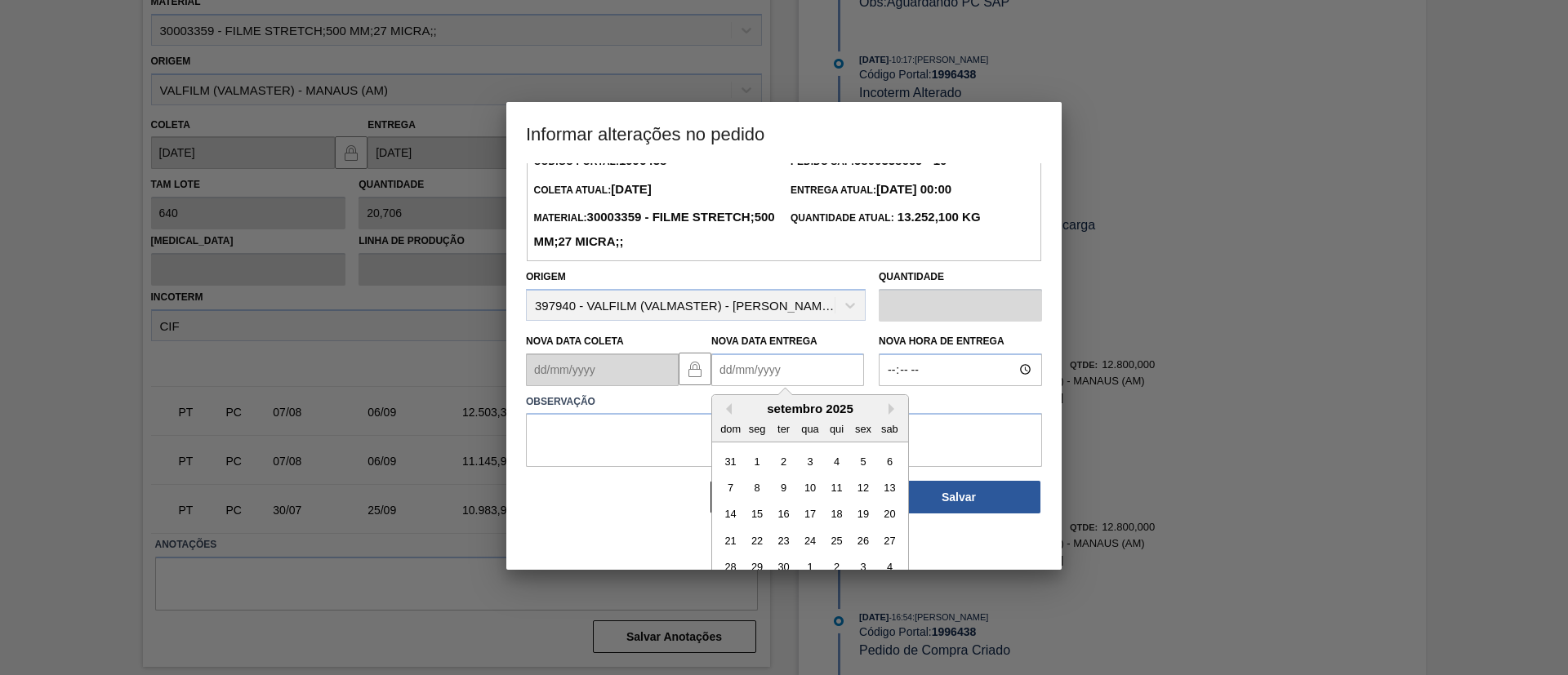
scroll to position [0, 0]
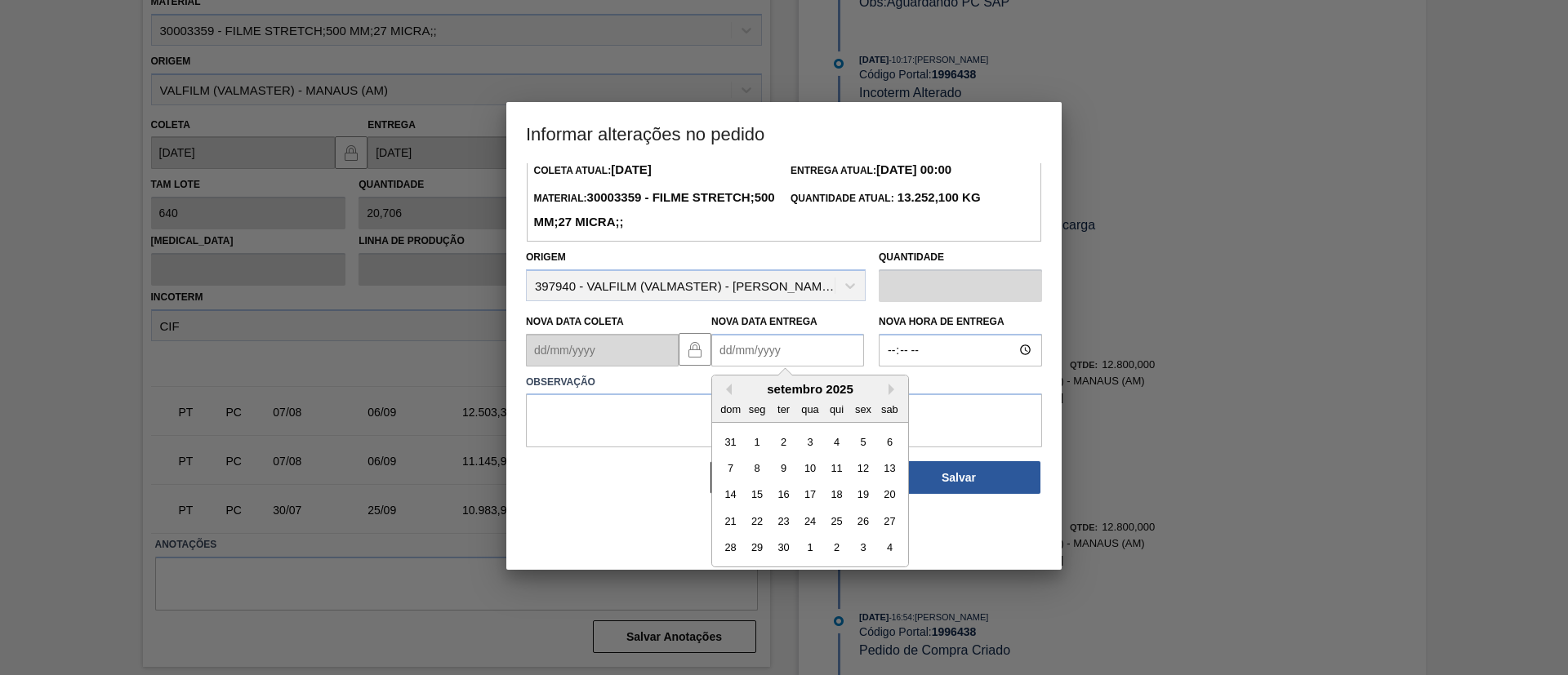
drag, startPoint x: 760, startPoint y: 546, endPoint x: 751, endPoint y: 501, distance: 45.9
click at [760, 545] on div "29" at bounding box center [758, 547] width 22 height 22
type Entrega "[DATE]"
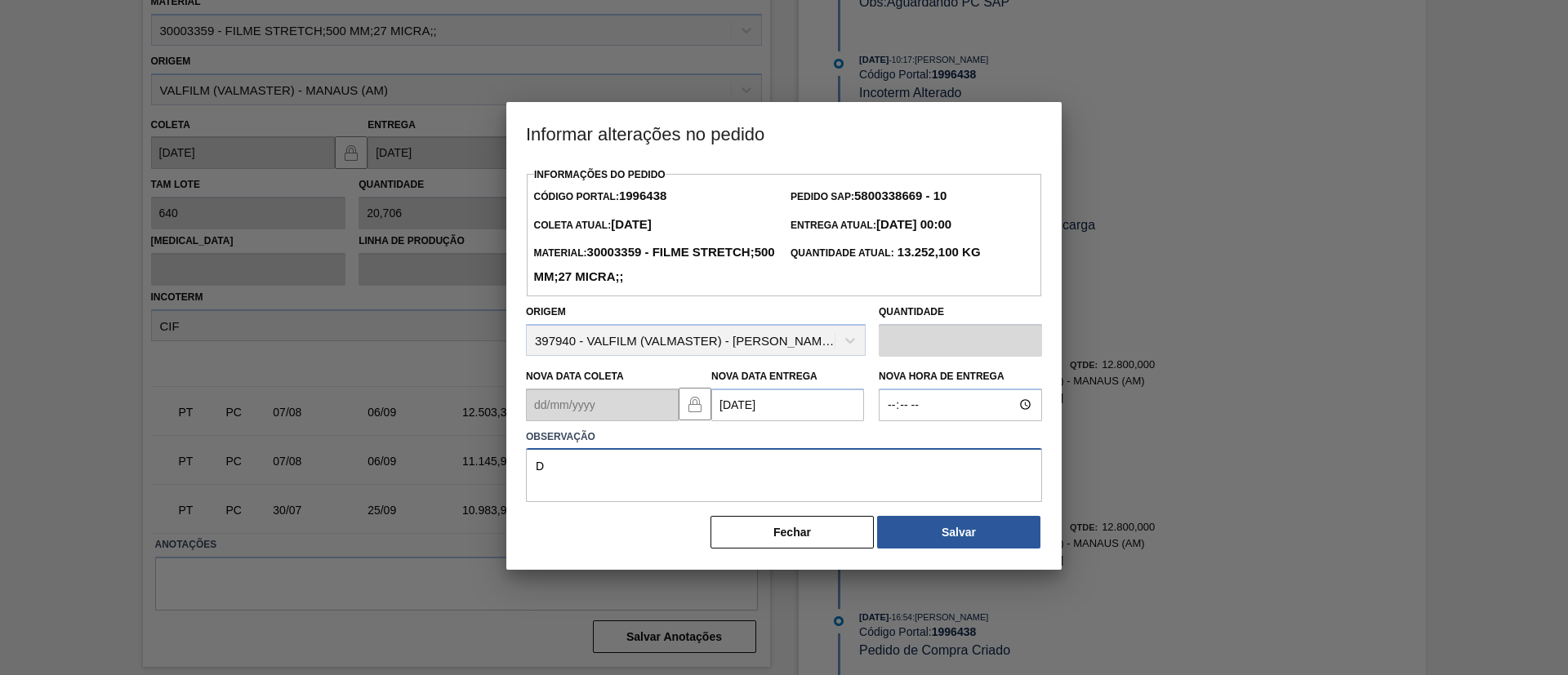
click at [744, 473] on textarea "D" at bounding box center [784, 475] width 517 height 54
type textarea "Data Original"
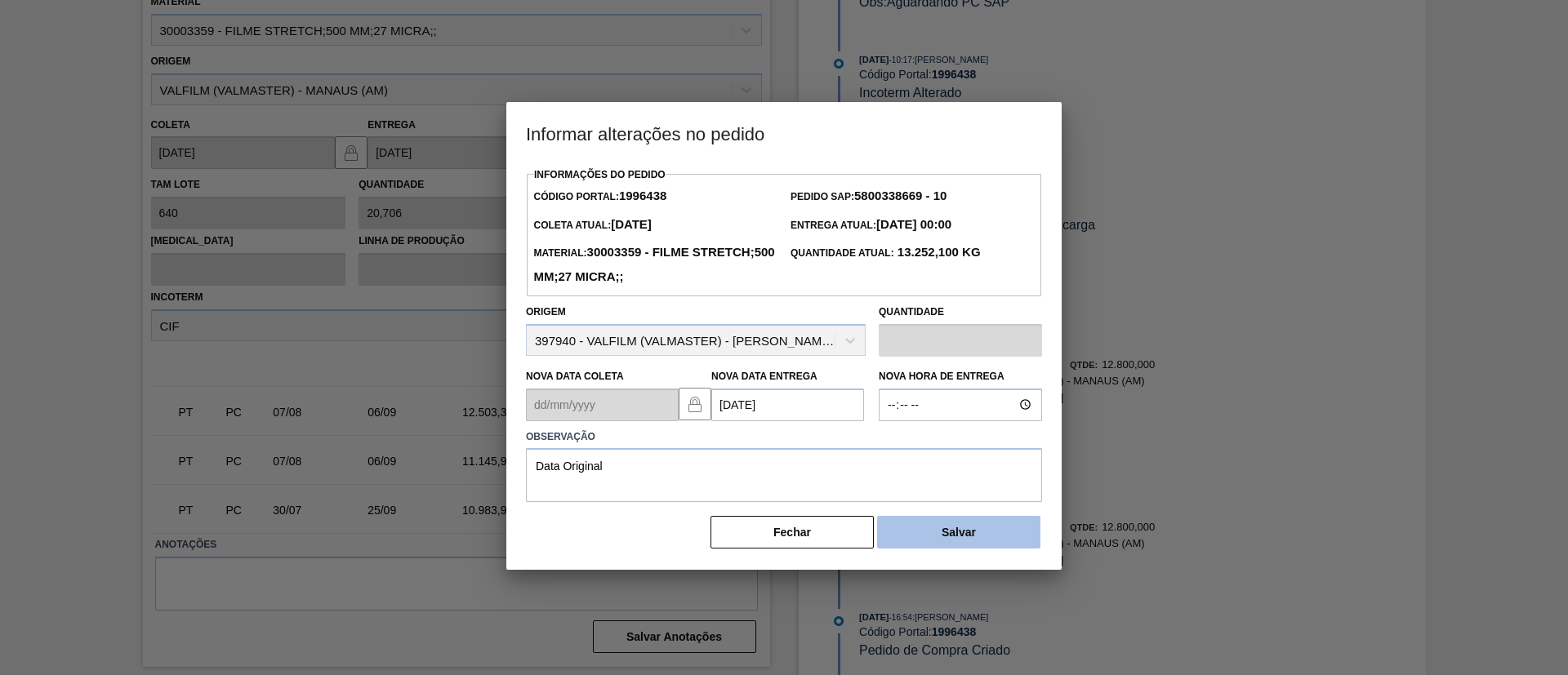
click at [962, 548] on button "Salvar" at bounding box center [958, 533] width 164 height 33
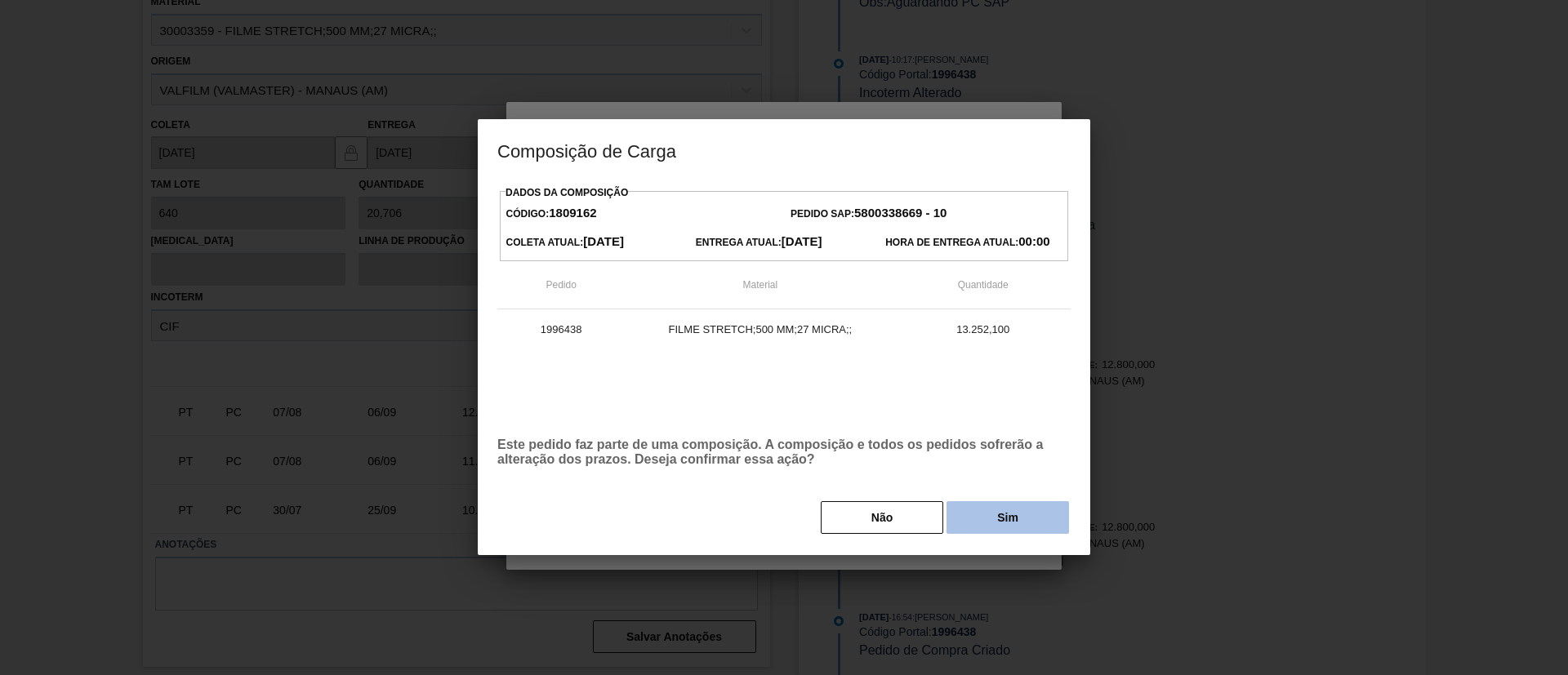
click at [986, 508] on button "Sim" at bounding box center [1008, 518] width 123 height 33
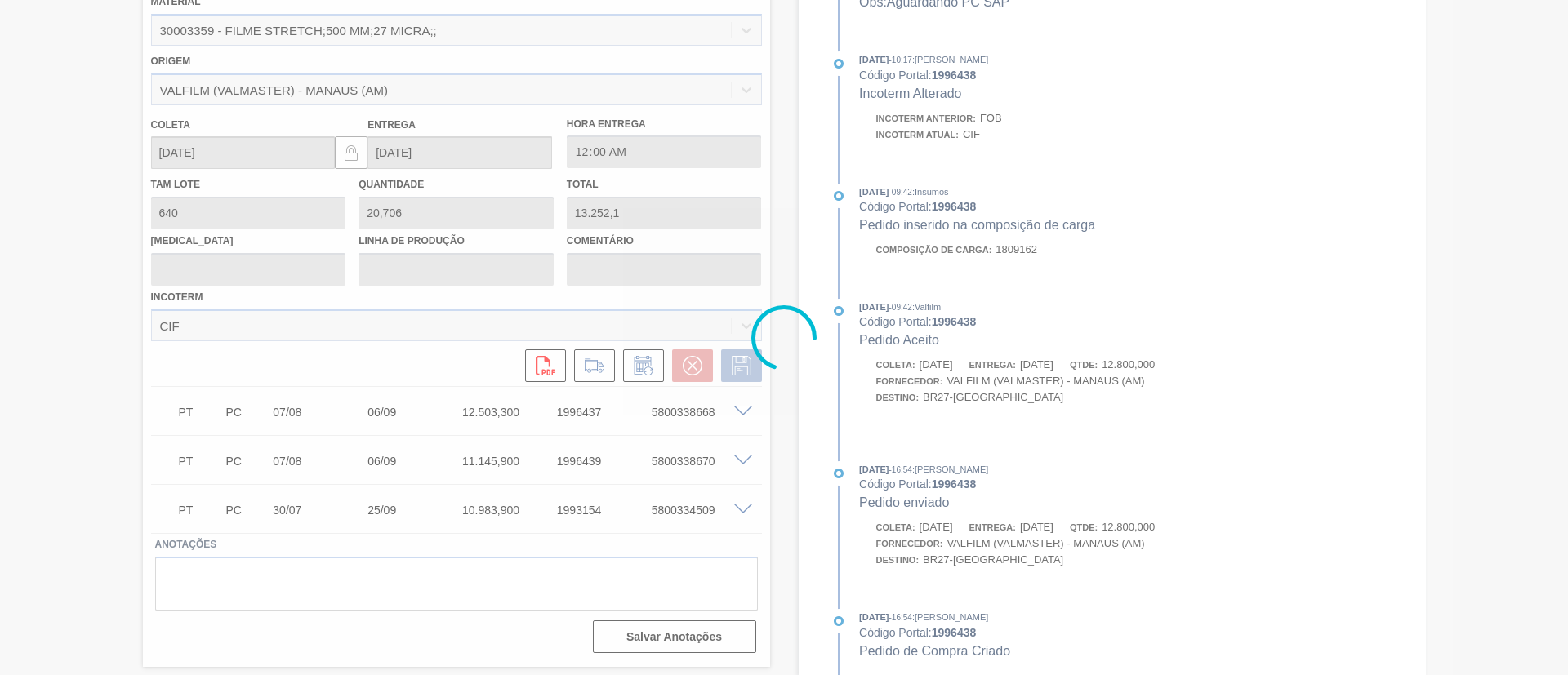
type input "Data Original"
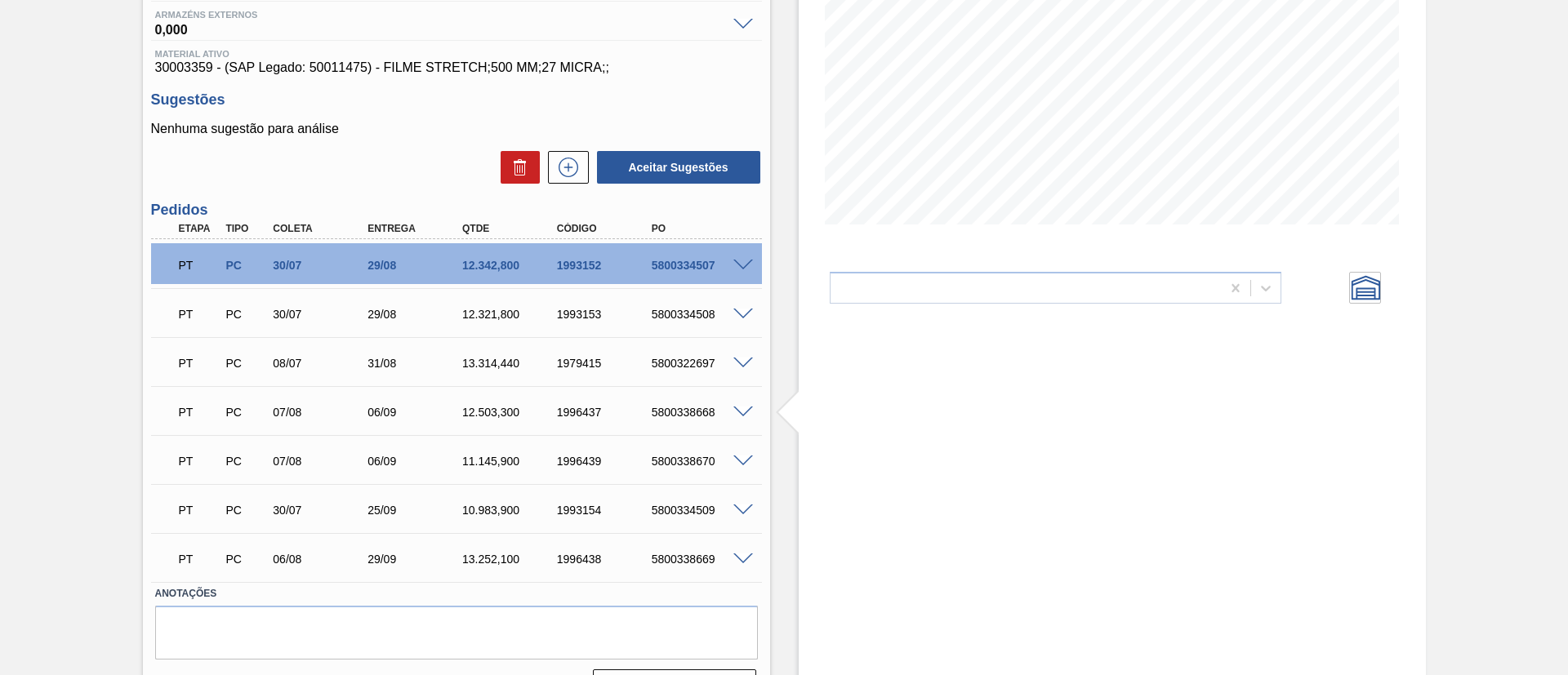
click at [741, 409] on span at bounding box center [744, 412] width 20 height 12
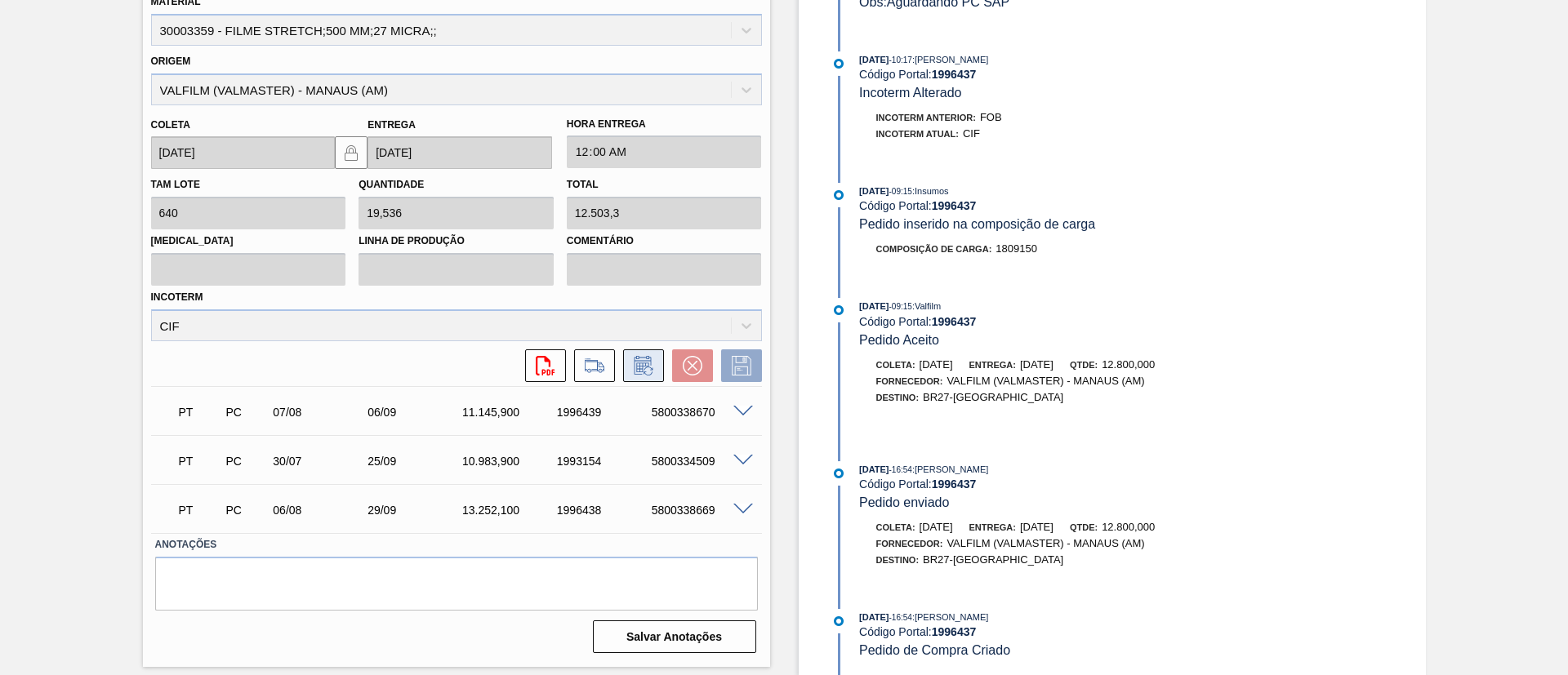
click at [647, 372] on icon at bounding box center [644, 366] width 26 height 20
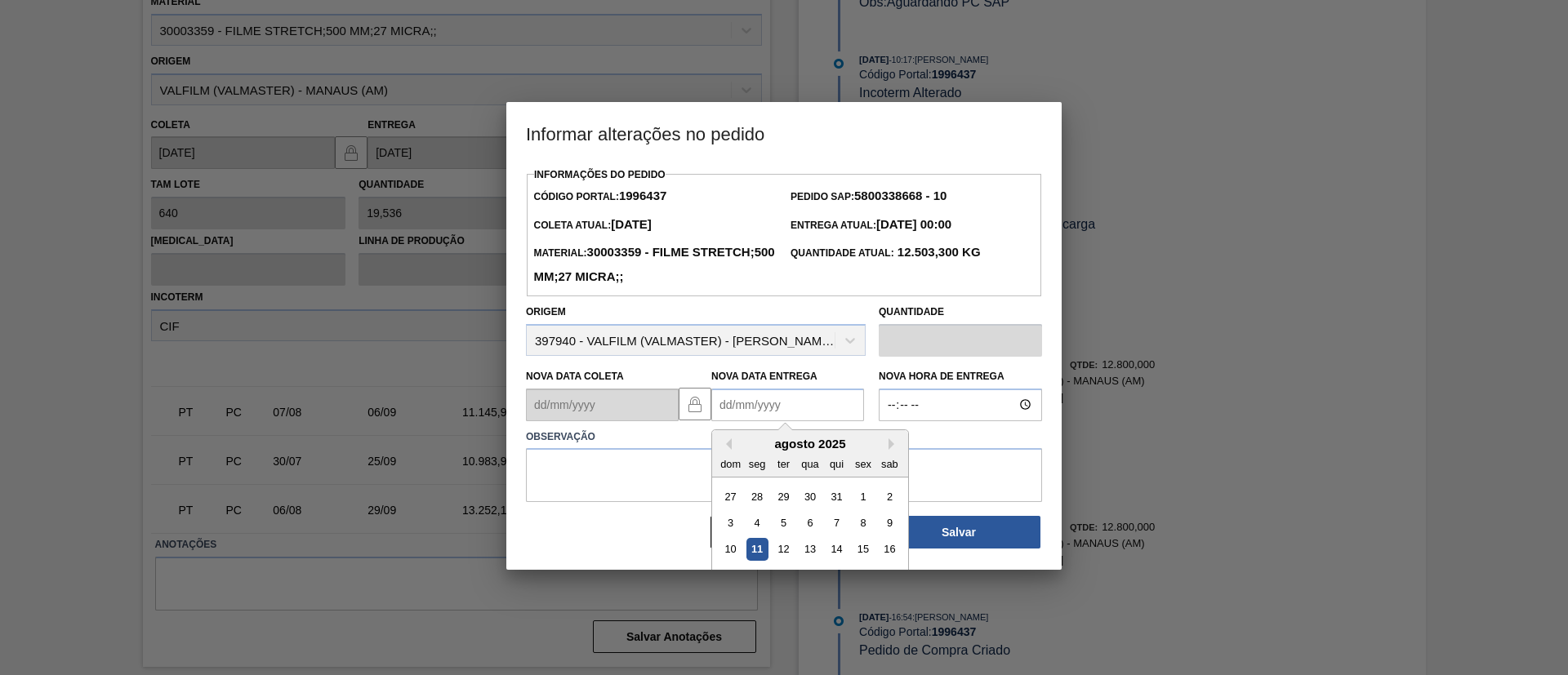
click at [758, 414] on Entrega "Nova Data Entrega" at bounding box center [788, 405] width 153 height 33
click at [885, 446] on div "agosto 2025" at bounding box center [810, 443] width 196 height 14
click at [888, 446] on button "Next Month" at bounding box center [894, 444] width 12 height 12
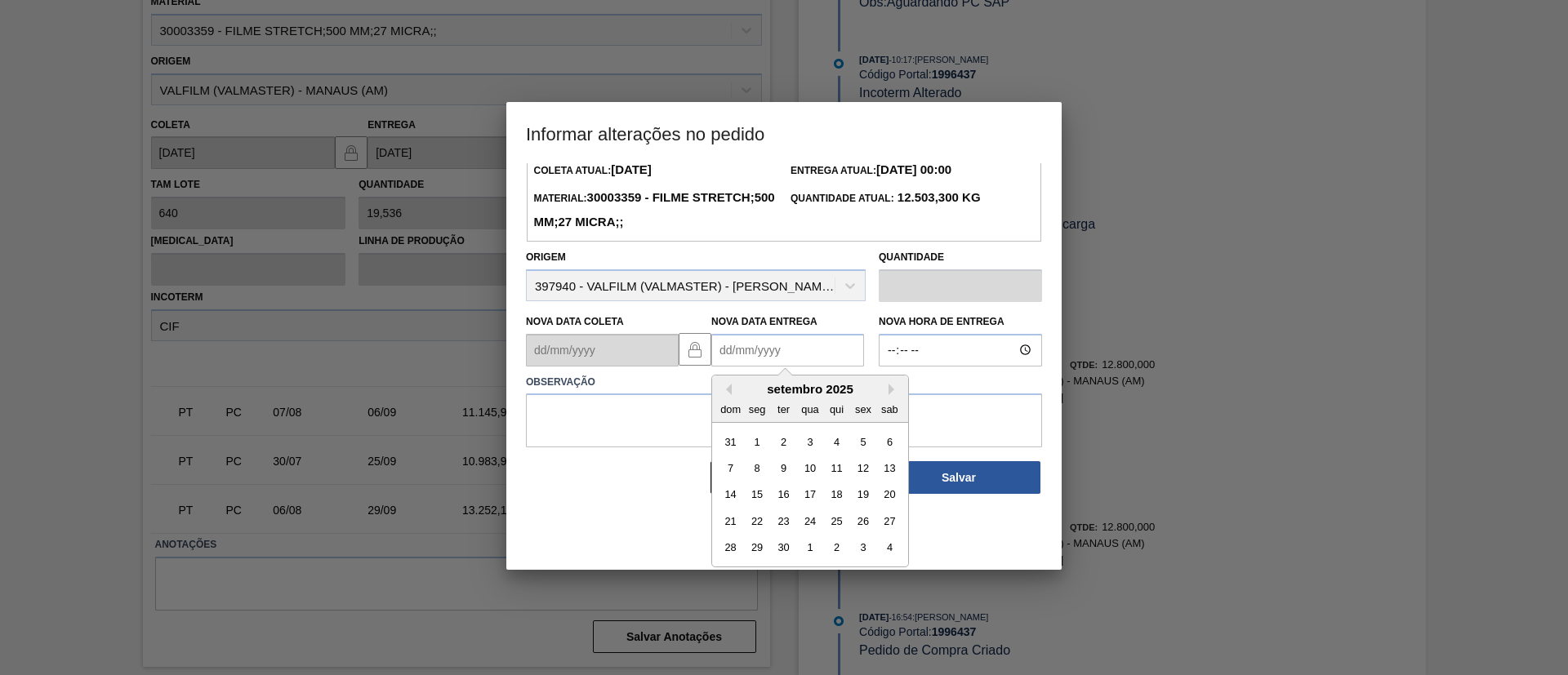
click at [757, 540] on div "29" at bounding box center [758, 547] width 22 height 22
type Entrega "[DATE]"
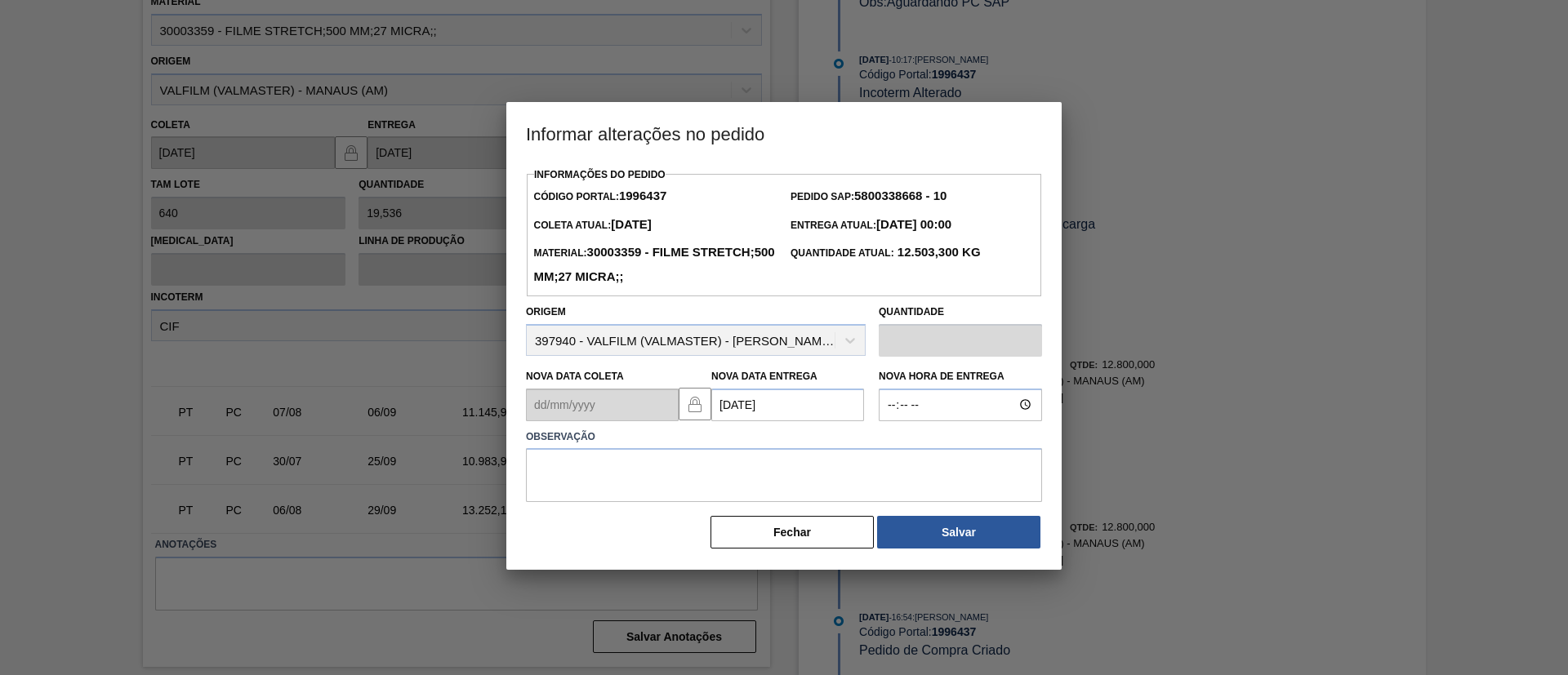
click at [757, 506] on div "Informações do Pedido Código Portal: 1996437 Pedido SAP: 5800338668 - 10 [PERSO…" at bounding box center [784, 357] width 517 height 387
click at [757, 497] on textarea "D" at bounding box center [784, 475] width 517 height 54
type textarea "Data Original"
click at [942, 518] on div "[PERSON_NAME]" at bounding box center [784, 533] width 517 height 36
click at [953, 534] on button "Salvar" at bounding box center [958, 533] width 164 height 33
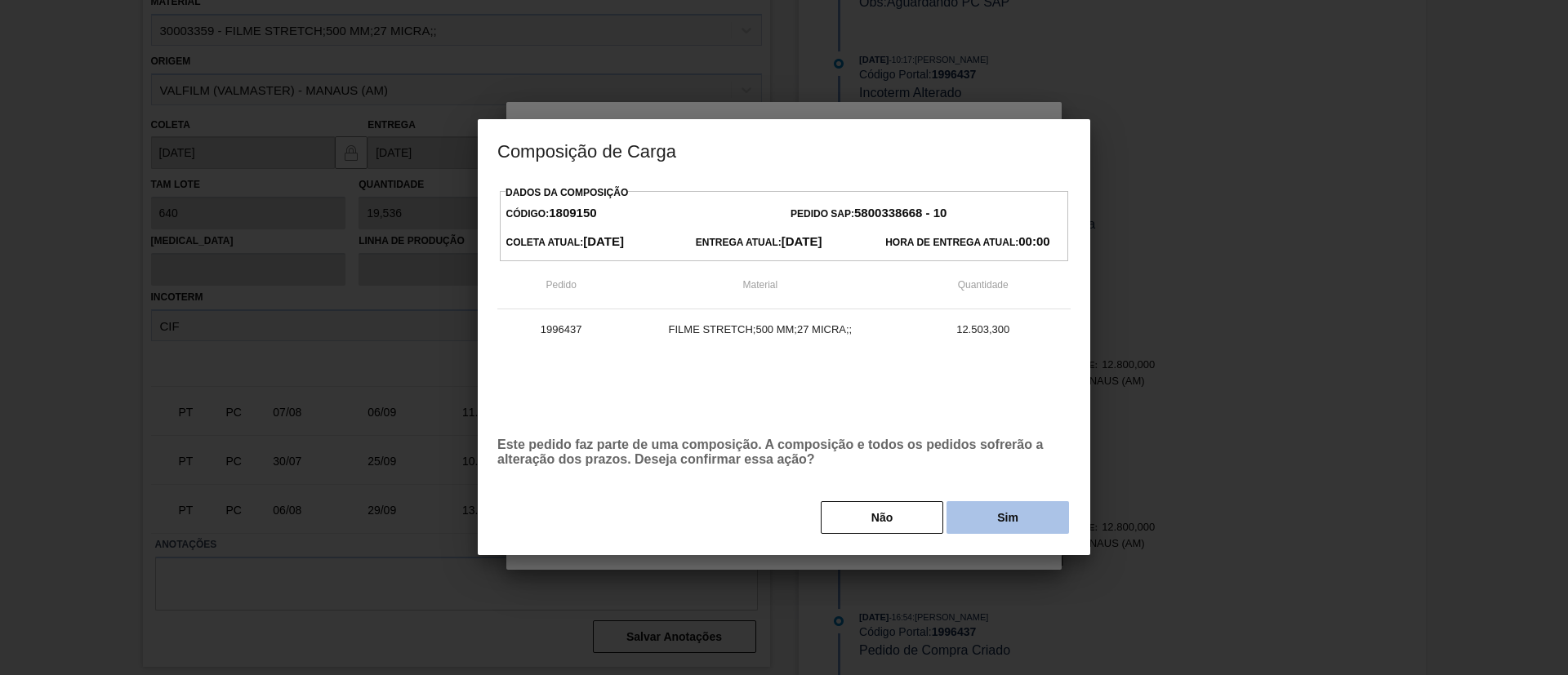
click at [1029, 506] on button "Sim" at bounding box center [1008, 518] width 123 height 33
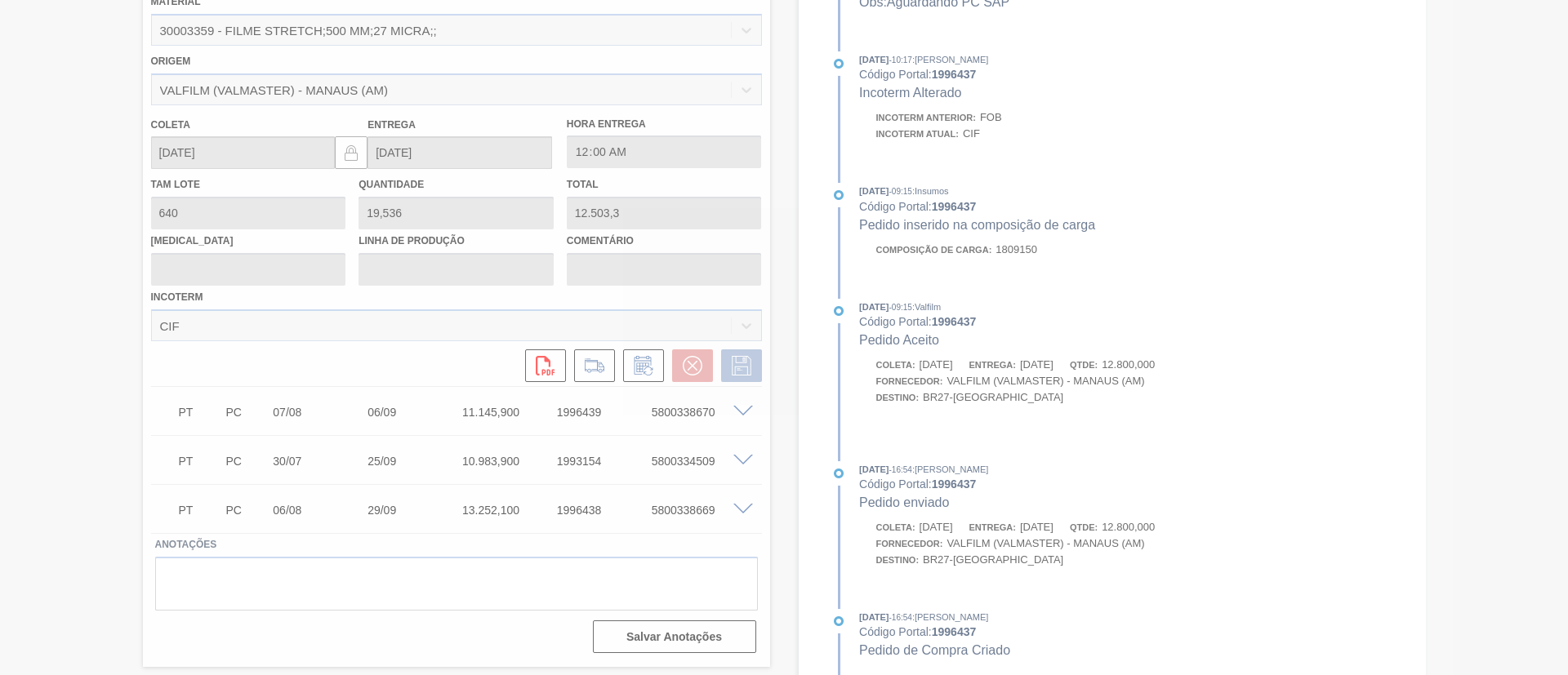
type input "Data Original"
type input "[DATE]"
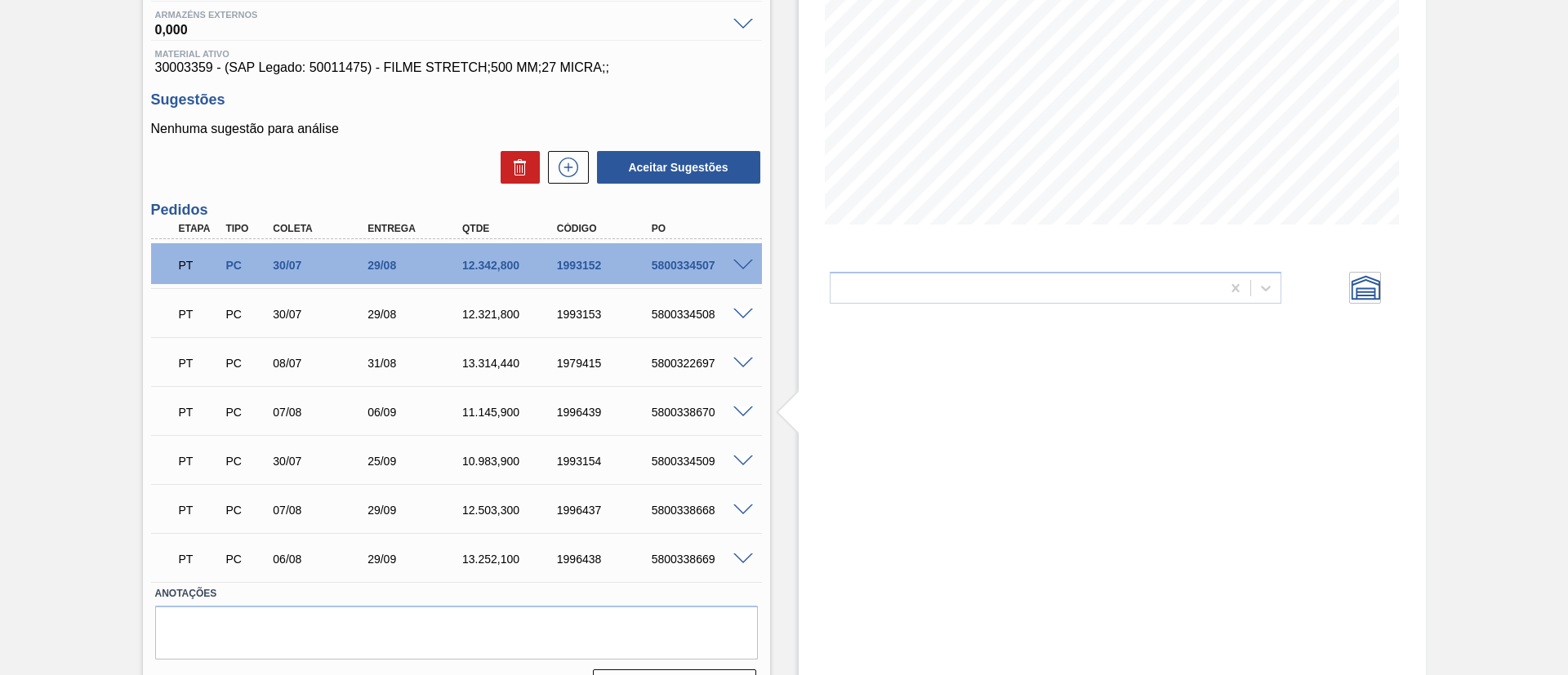
click at [750, 405] on div at bounding box center [746, 411] width 33 height 12
click at [750, 409] on span at bounding box center [744, 412] width 20 height 12
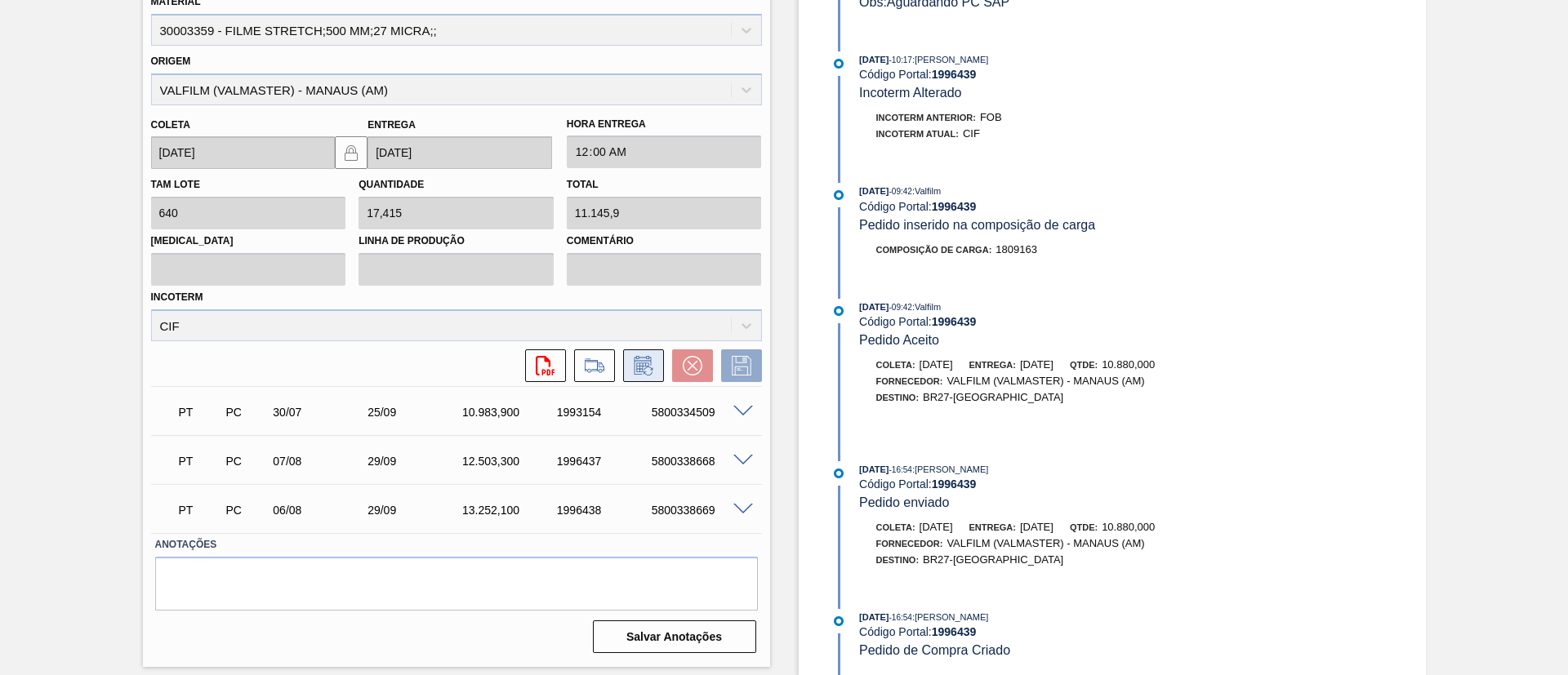
click at [644, 370] on icon at bounding box center [644, 366] width 26 height 20
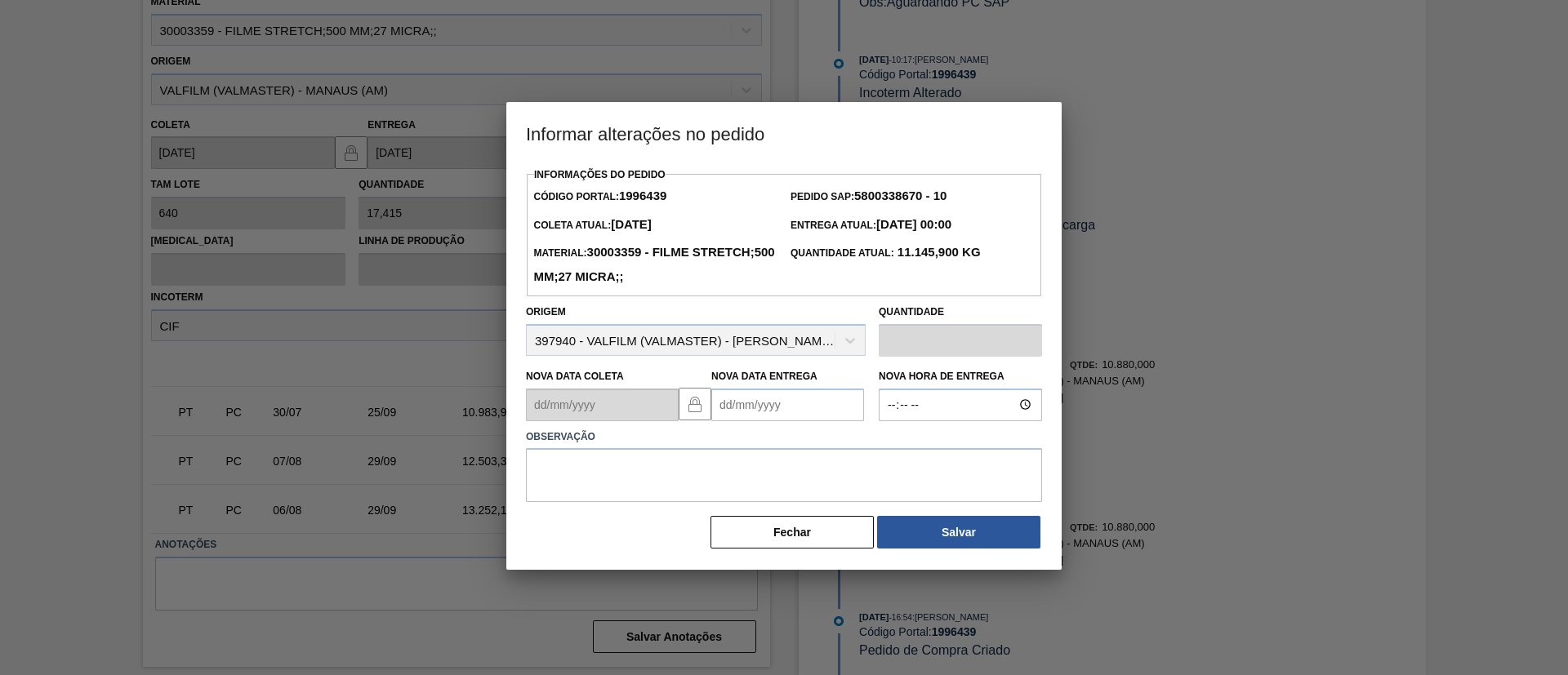
click at [786, 404] on Entrega "Nova Data Entrega" at bounding box center [788, 405] width 153 height 33
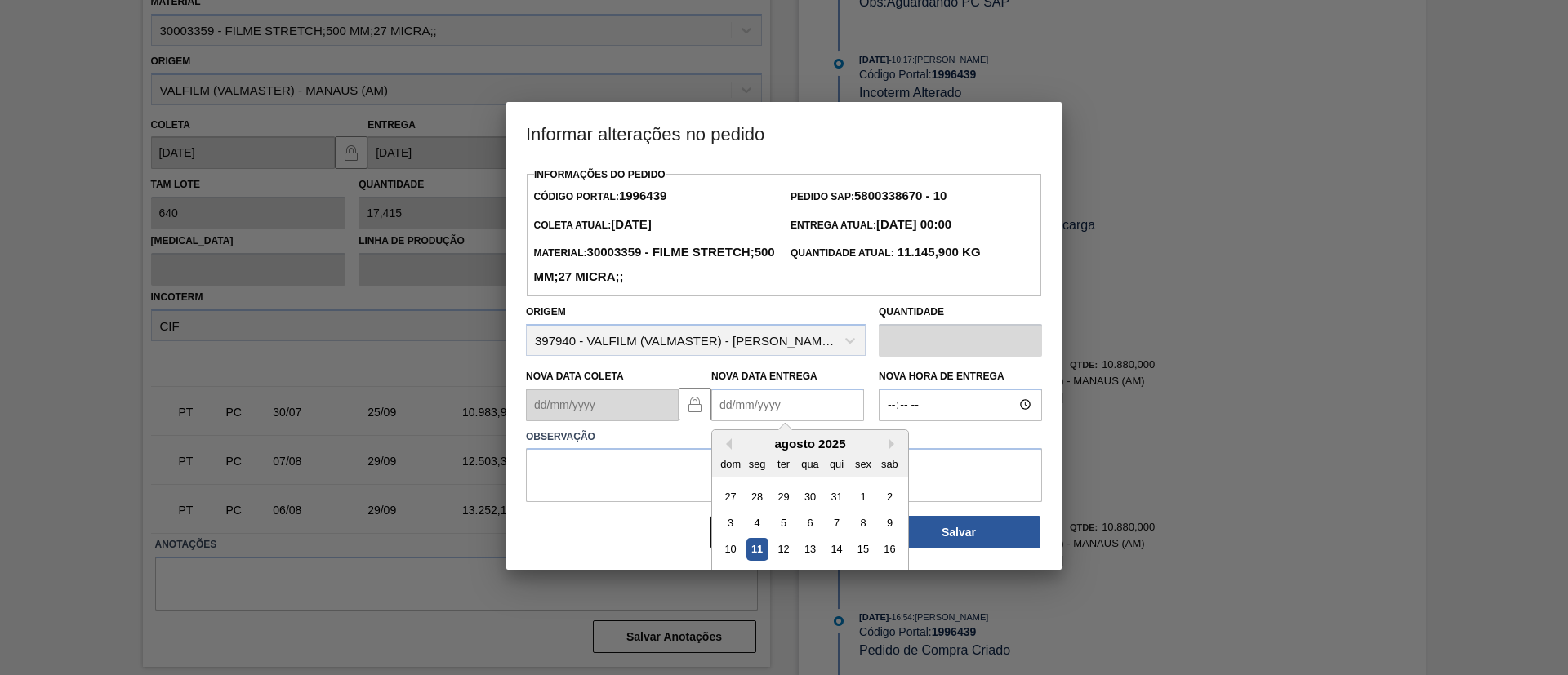
click at [887, 446] on div "agosto 2025" at bounding box center [810, 443] width 196 height 14
click at [892, 443] on button "Next Month" at bounding box center [894, 444] width 12 height 12
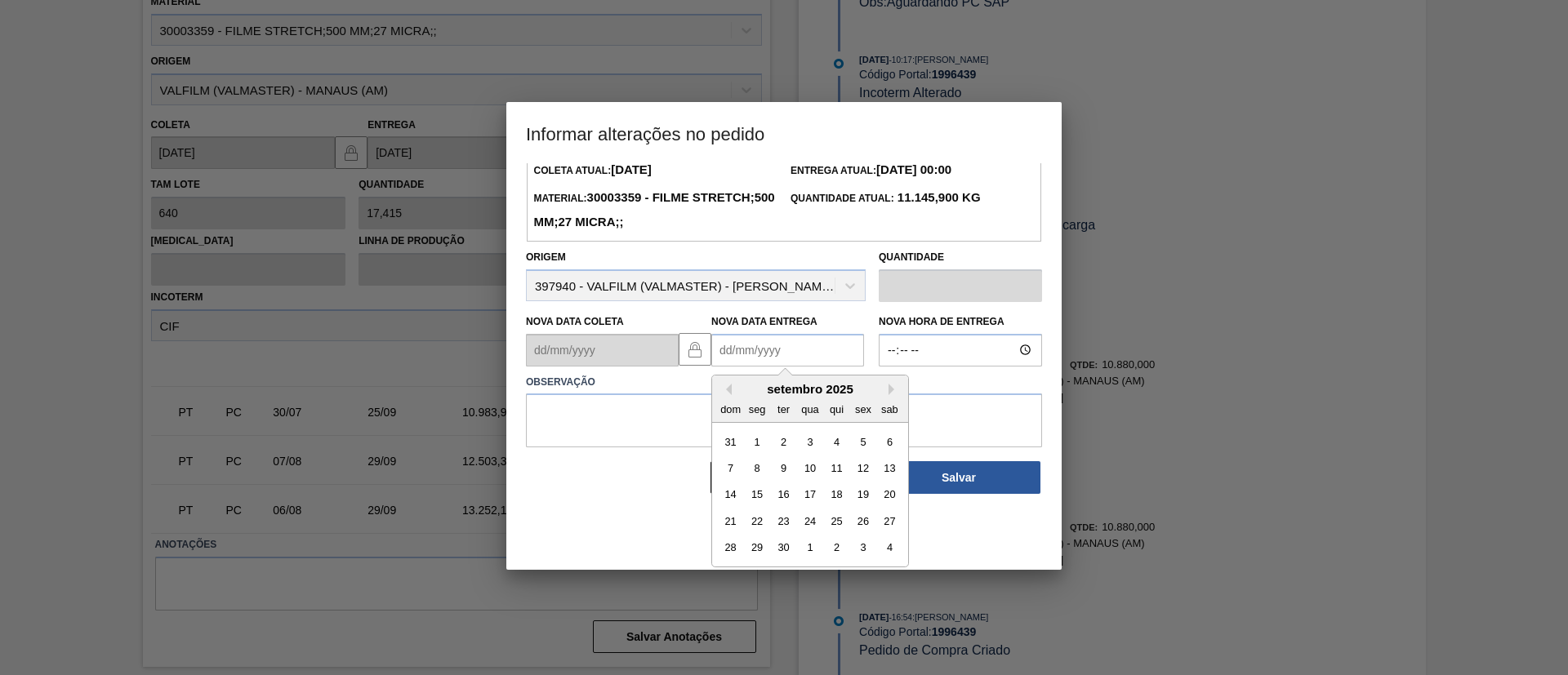
click at [757, 543] on div "29" at bounding box center [758, 547] width 22 height 22
type Entrega "[DATE]"
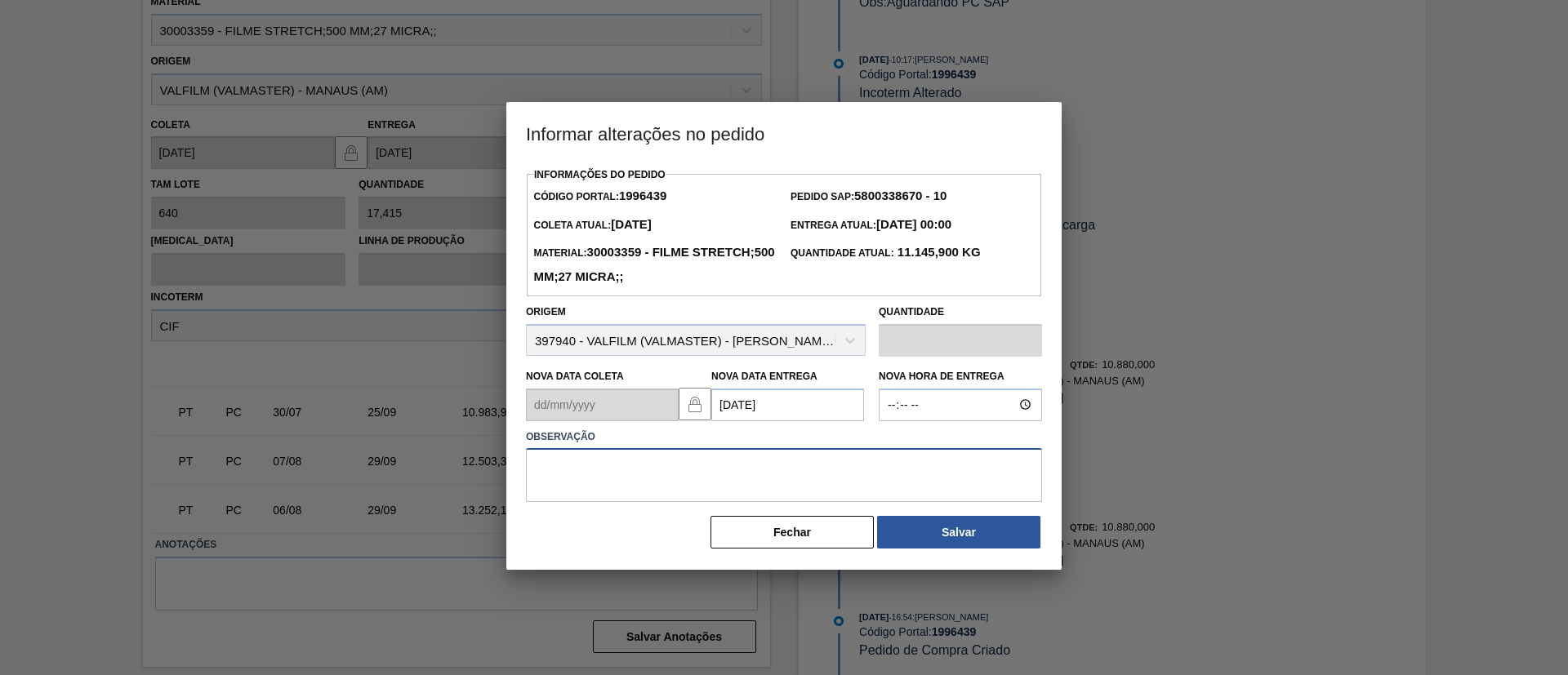
click at [740, 491] on textarea at bounding box center [784, 475] width 517 height 54
type textarea "Data Original"
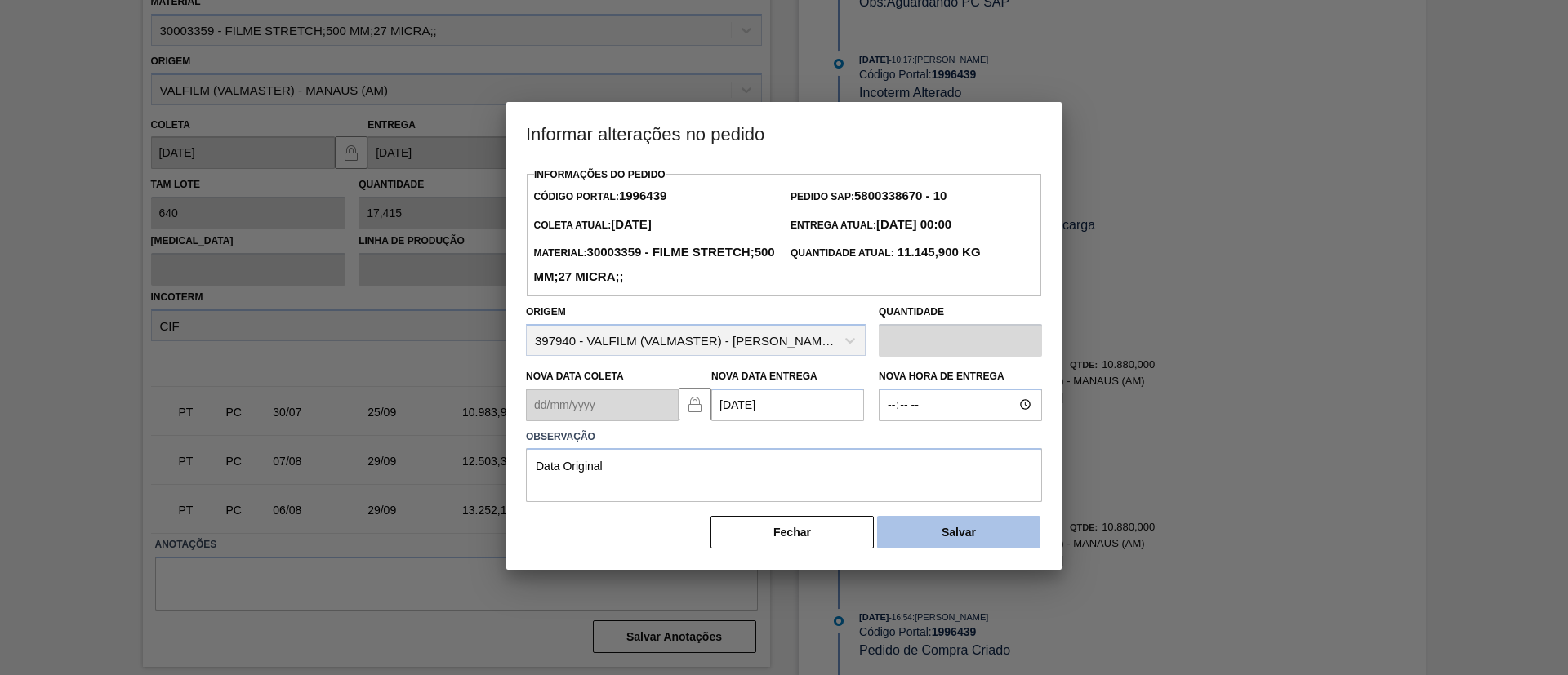
click at [970, 532] on button "Salvar" at bounding box center [958, 533] width 164 height 33
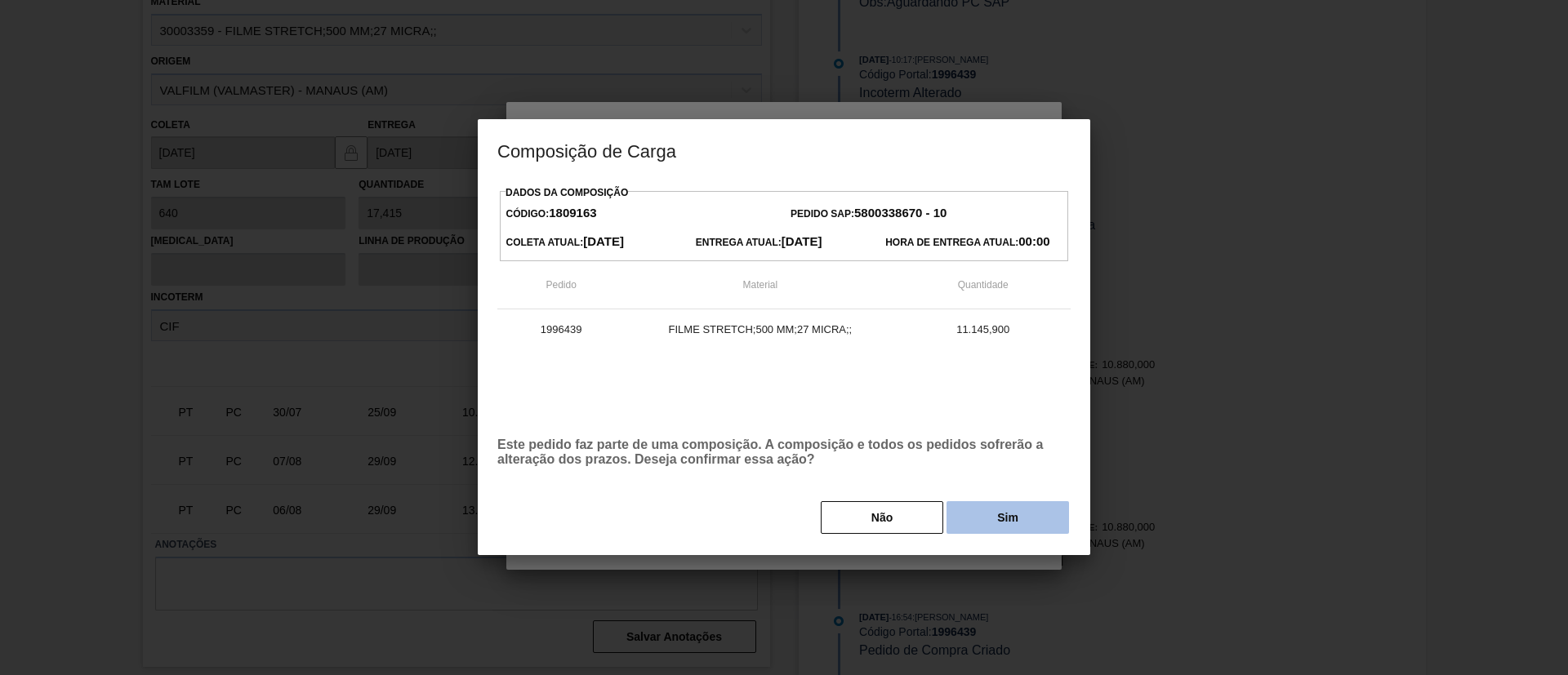
click at [1013, 521] on button "Sim" at bounding box center [1008, 518] width 123 height 33
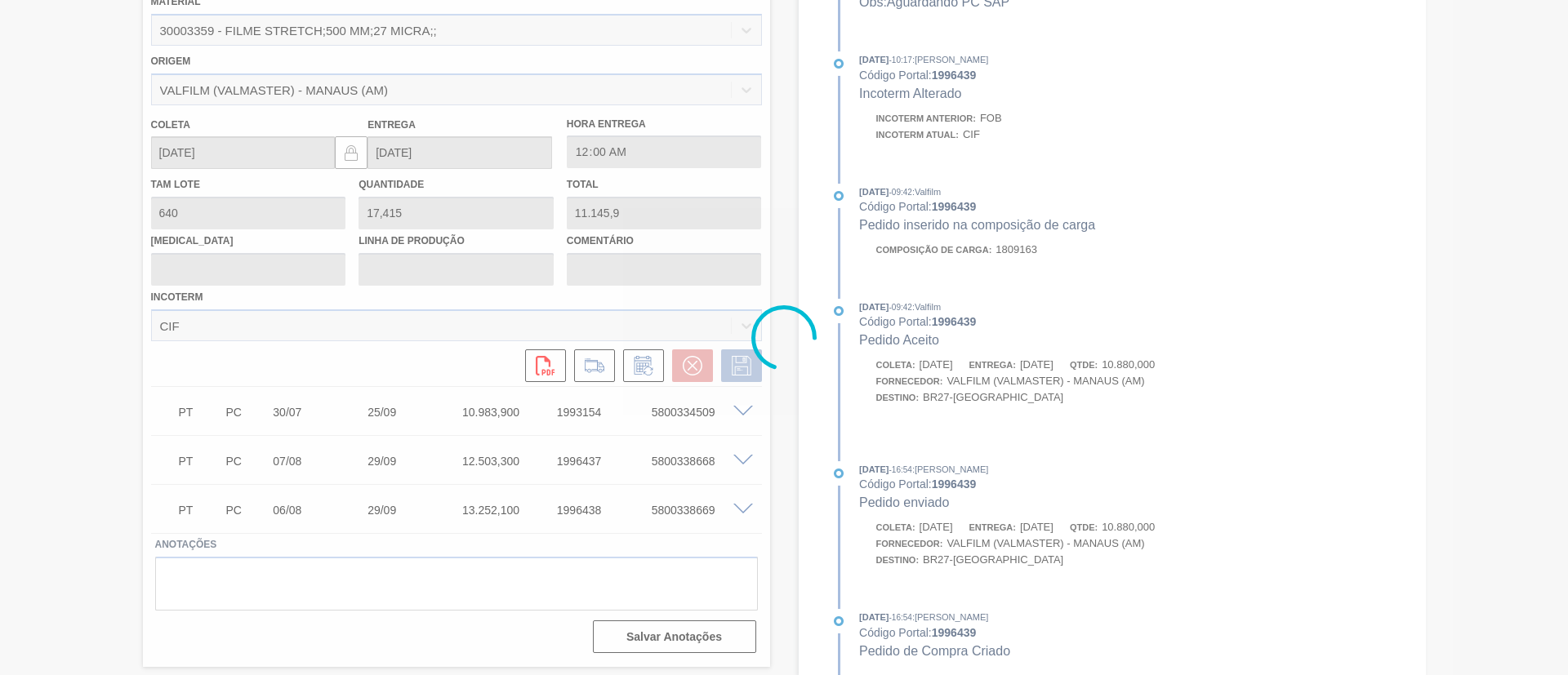
type input "Data Original"
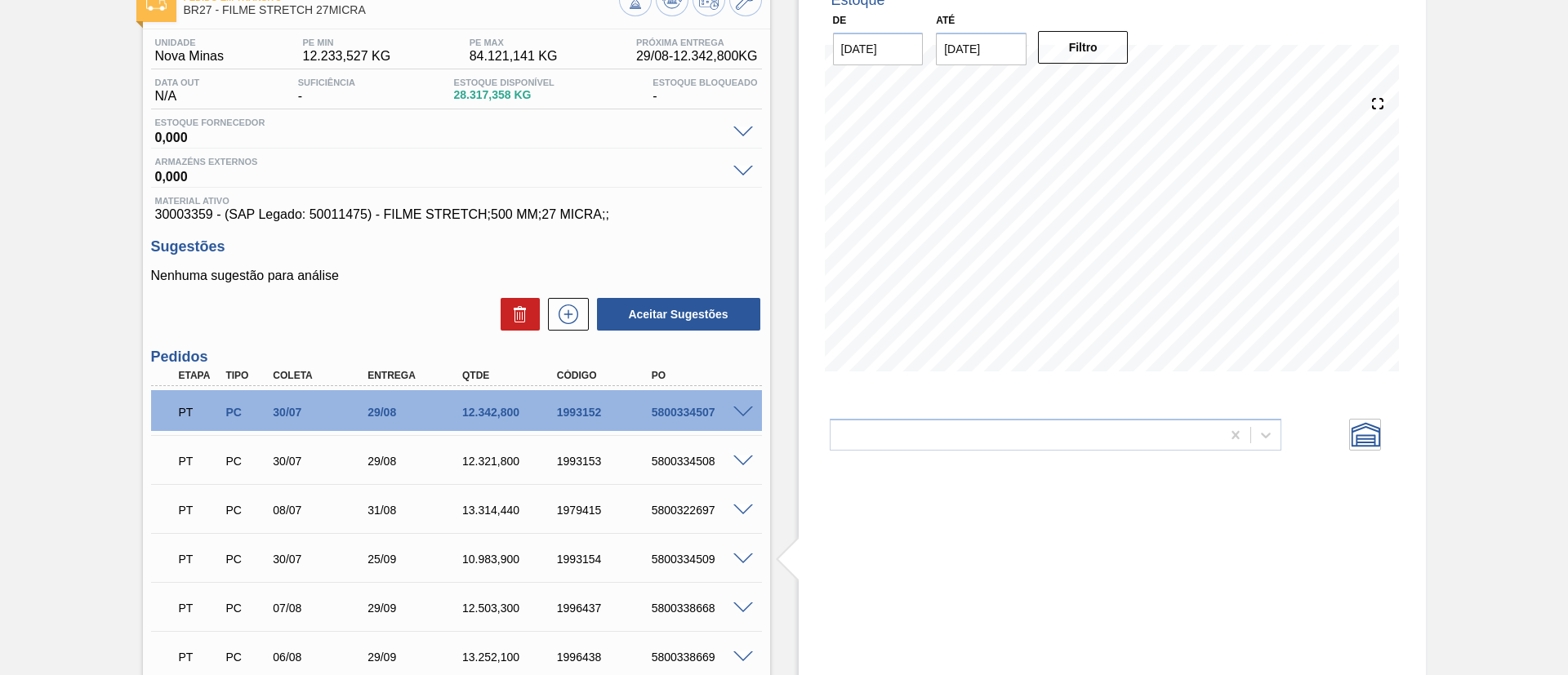
scroll to position [253, 0]
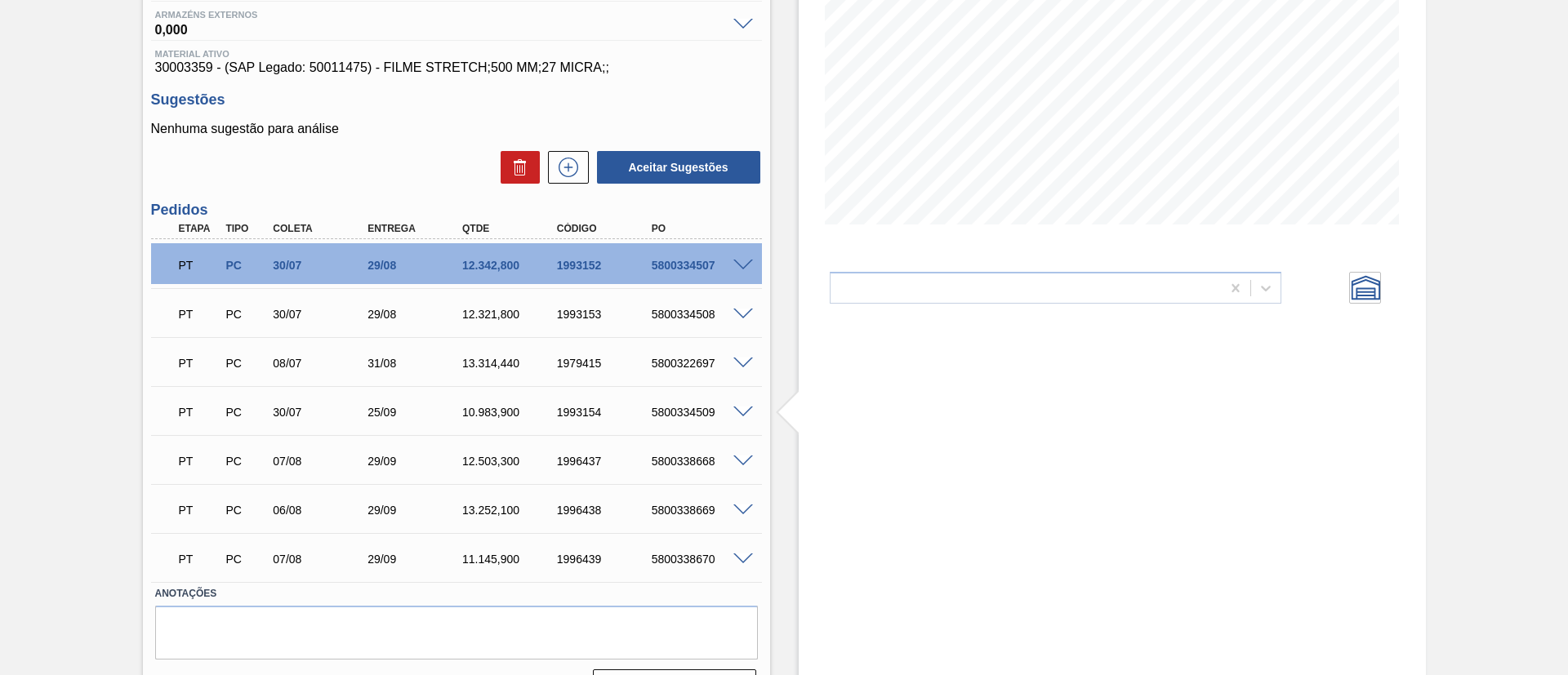
click at [736, 266] on span at bounding box center [744, 266] width 20 height 12
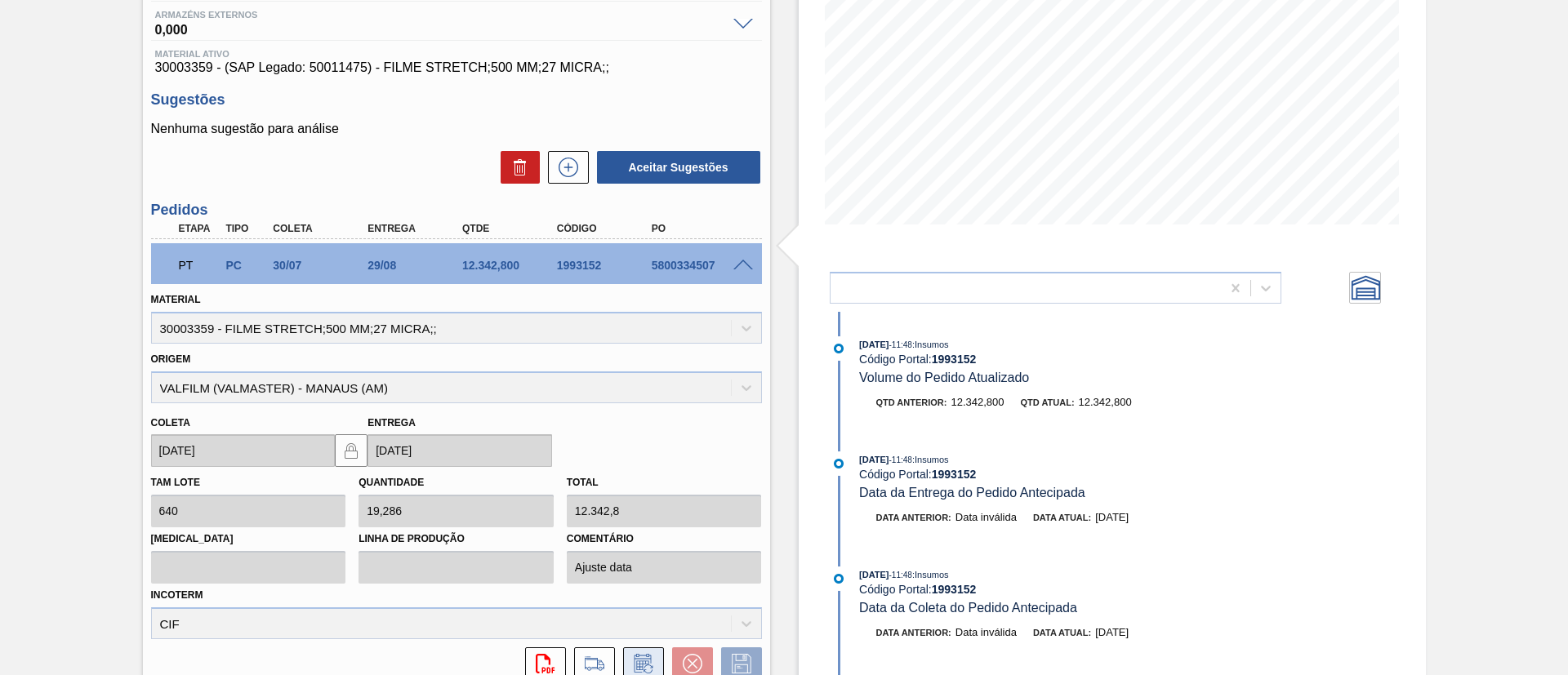
click at [638, 662] on icon at bounding box center [644, 663] width 26 height 20
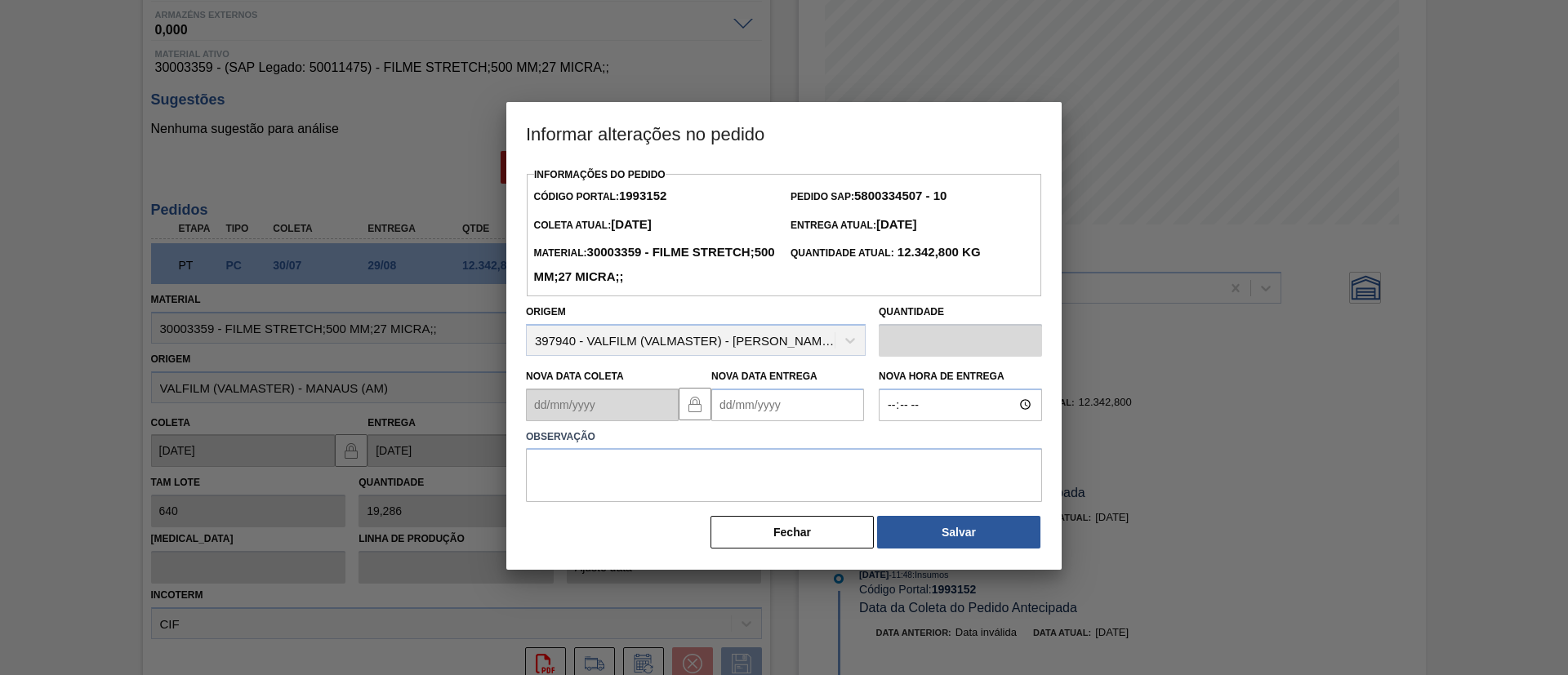
click at [760, 432] on label "Observação" at bounding box center [784, 437] width 517 height 24
click at [760, 408] on Entrega "Nova Data Entrega" at bounding box center [788, 405] width 153 height 33
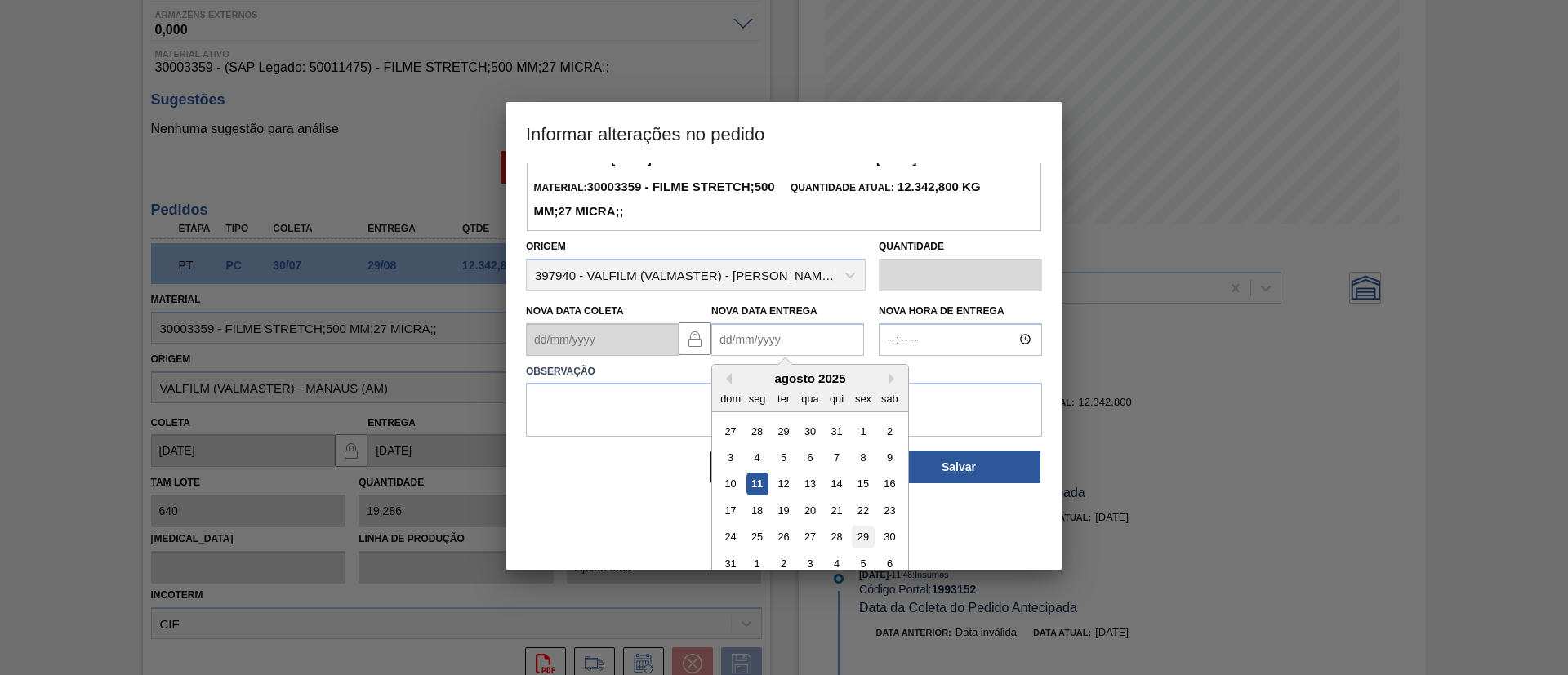
scroll to position [81, 0]
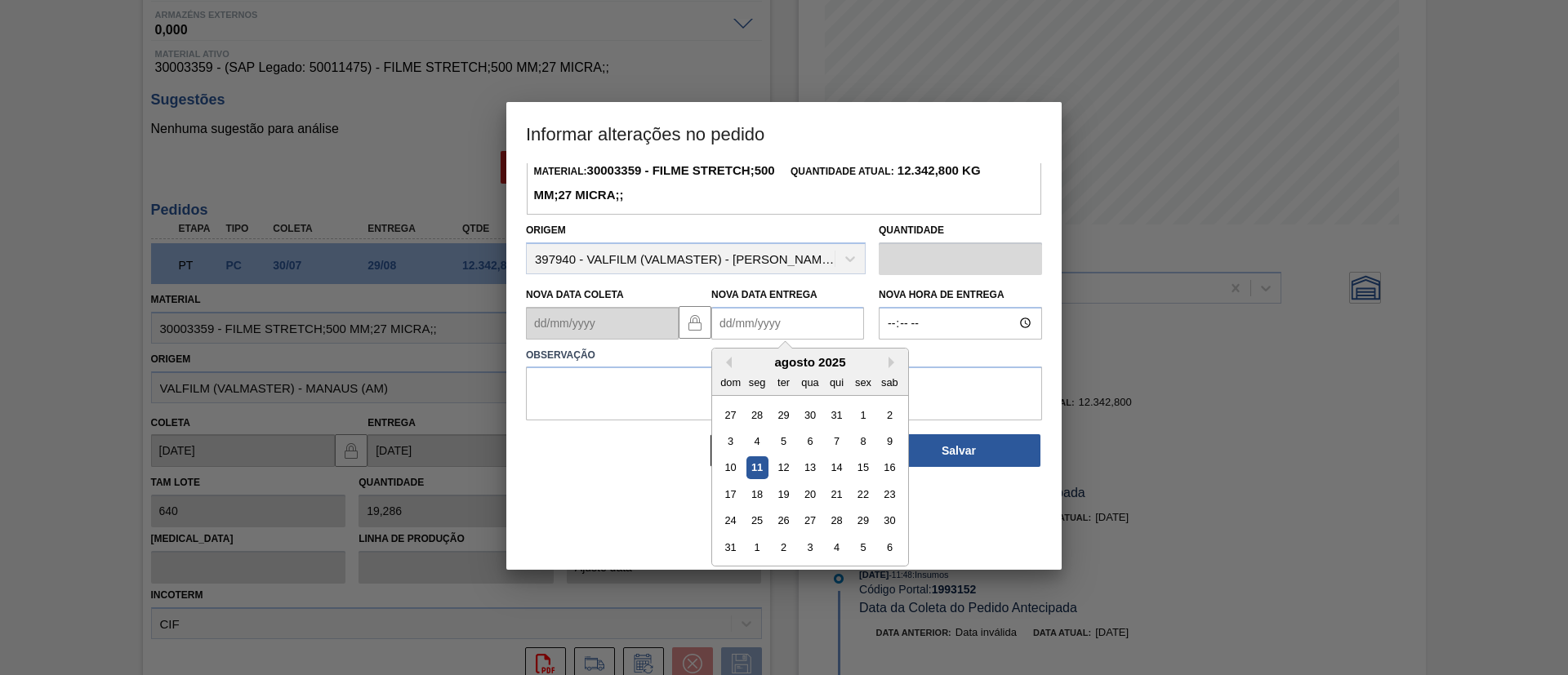
click at [749, 553] on div "1" at bounding box center [758, 547] width 22 height 22
type Entrega "[DATE]"
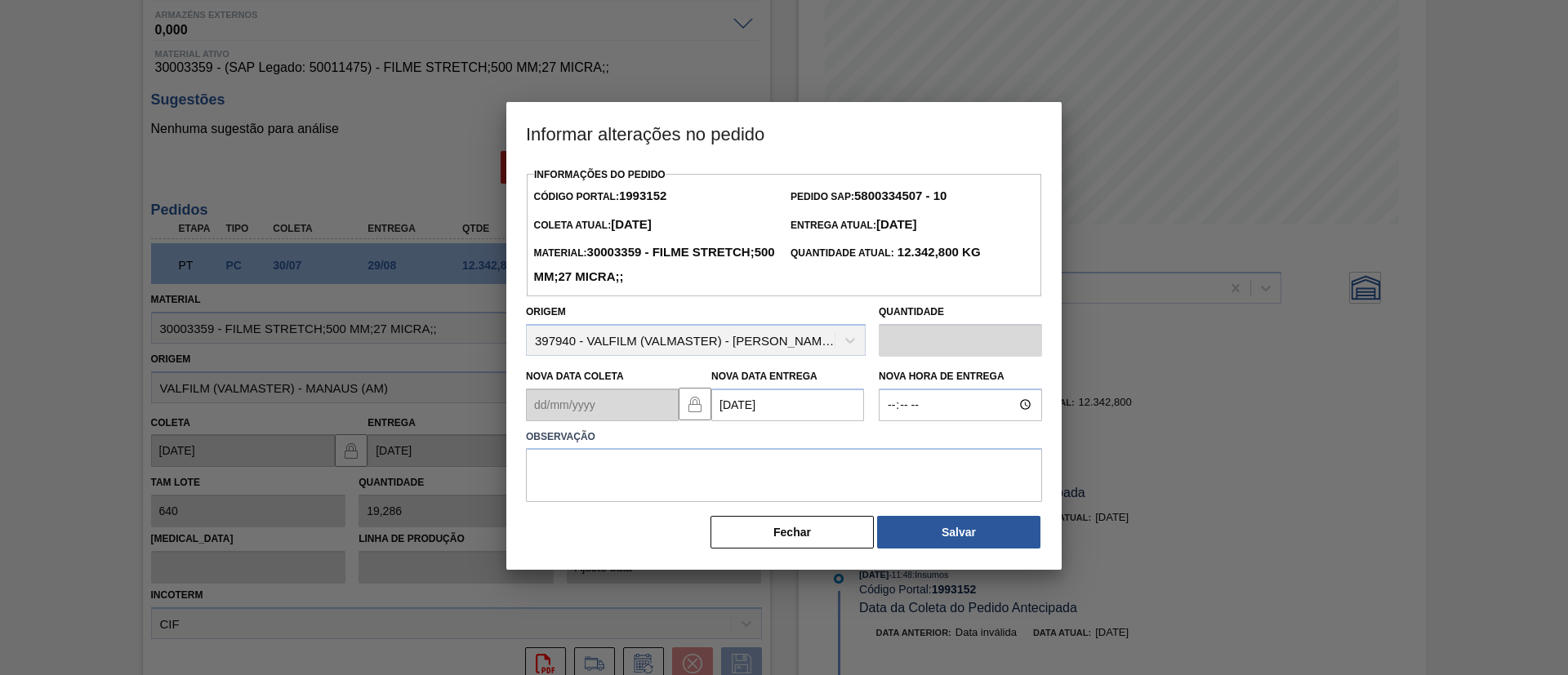
scroll to position [0, 0]
click at [726, 459] on textarea at bounding box center [784, 475] width 517 height 54
drag, startPoint x: 655, startPoint y: 459, endPoint x: 420, endPoint y: 459, distance: 235.0
click at [420, 459] on div "Informar alterações no pedido Informações do Pedido Código Portal: 1993152 Pedi…" at bounding box center [784, 337] width 1568 height 675
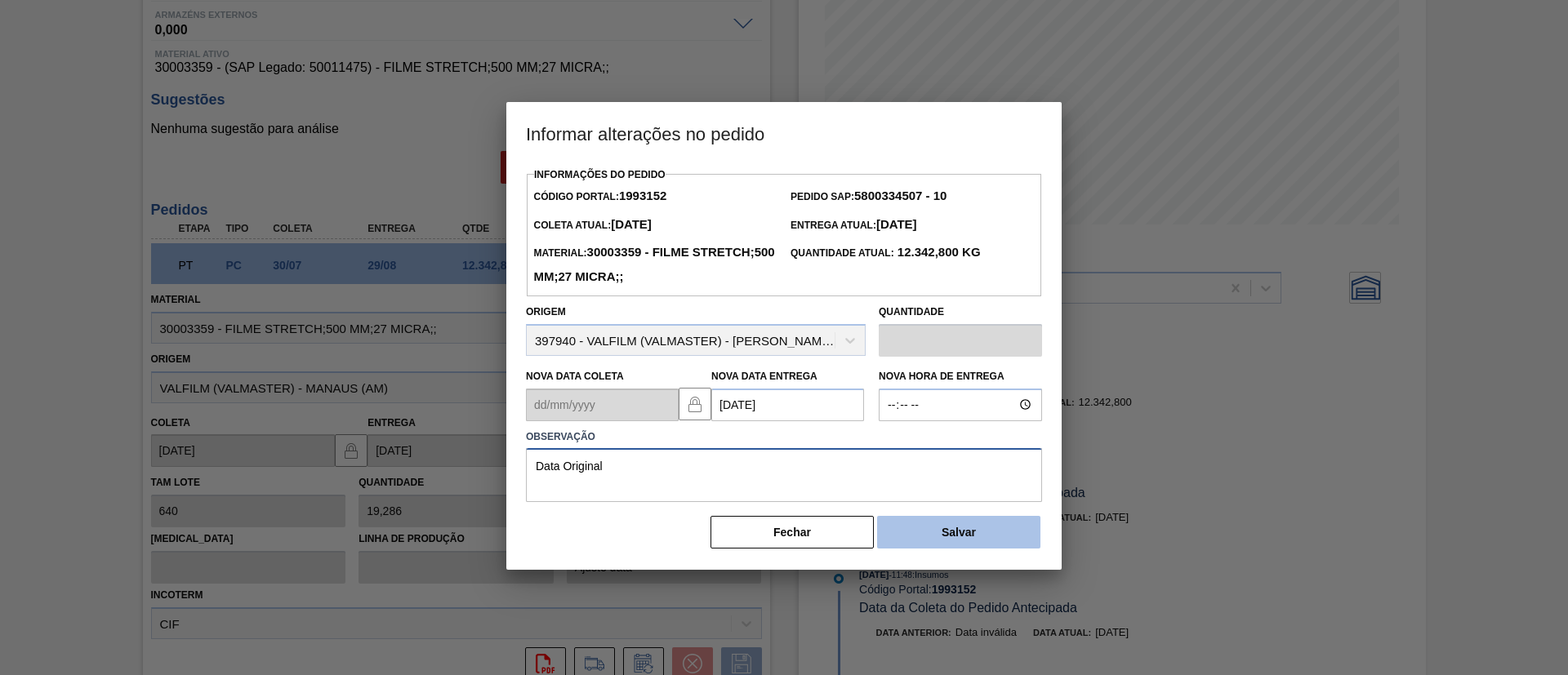
type textarea "Data Original"
click at [965, 546] on button "Salvar" at bounding box center [958, 533] width 164 height 33
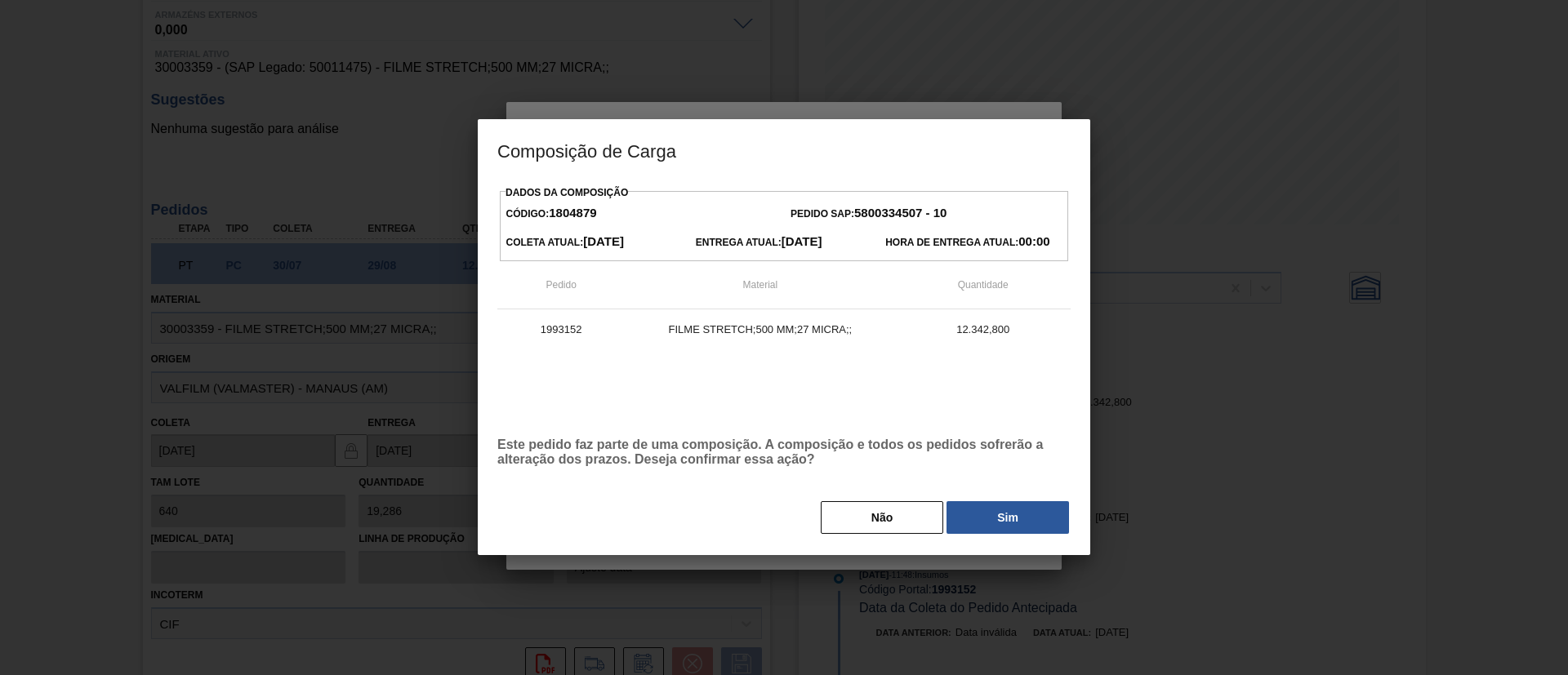
click at [1014, 507] on button "Sim" at bounding box center [1008, 518] width 123 height 33
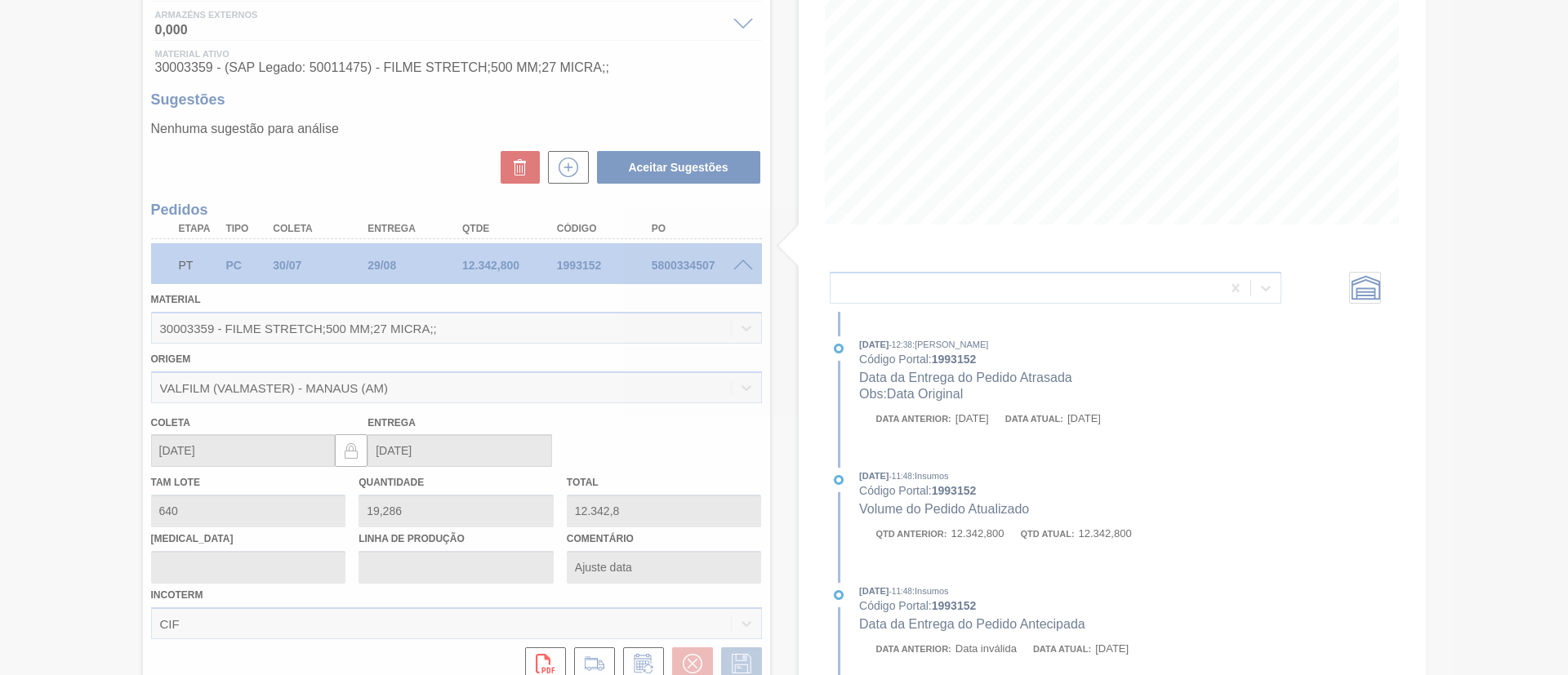
type input "Data Original"
type input "[DATE]"
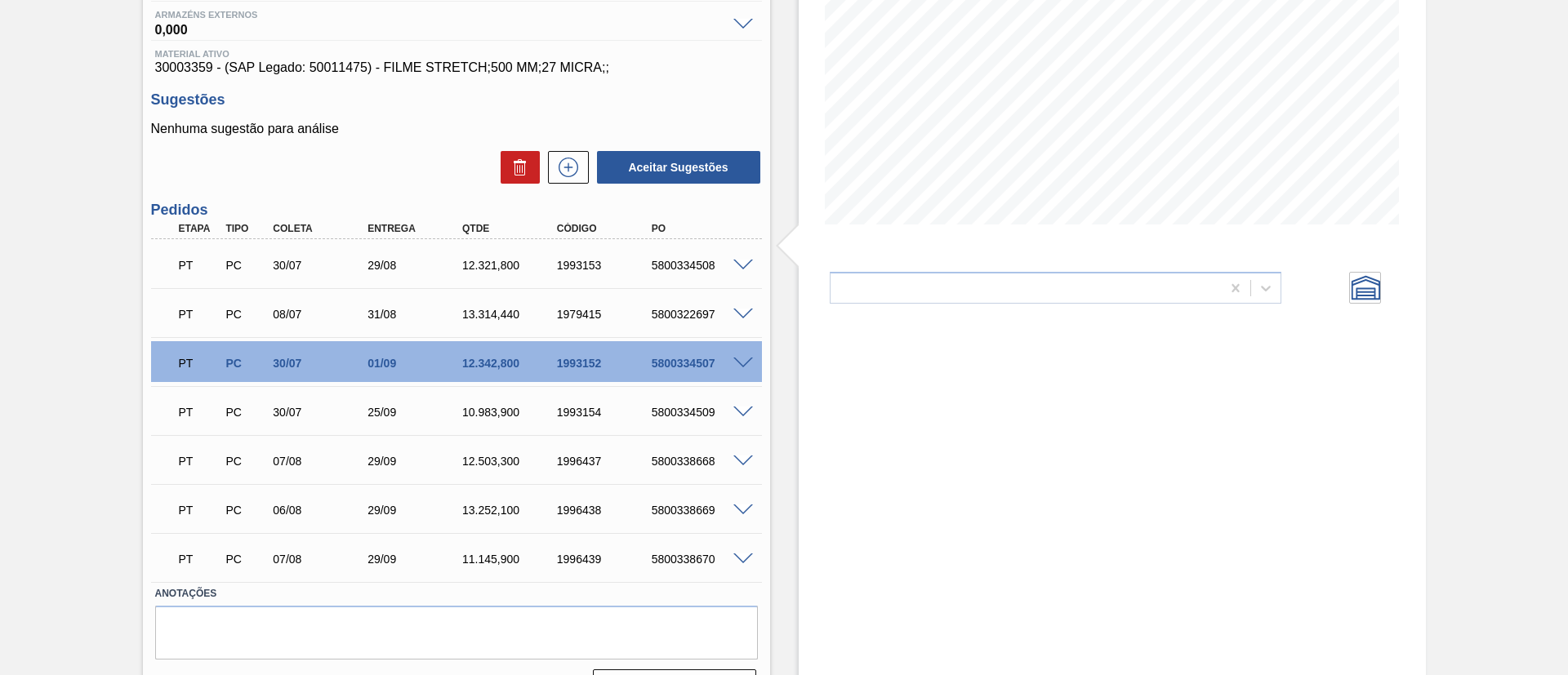
click at [746, 257] on div "PT PC 30/07 29/08 12.321,800 1993153 5800334508" at bounding box center [457, 264] width 611 height 41
click at [746, 261] on span at bounding box center [744, 266] width 20 height 12
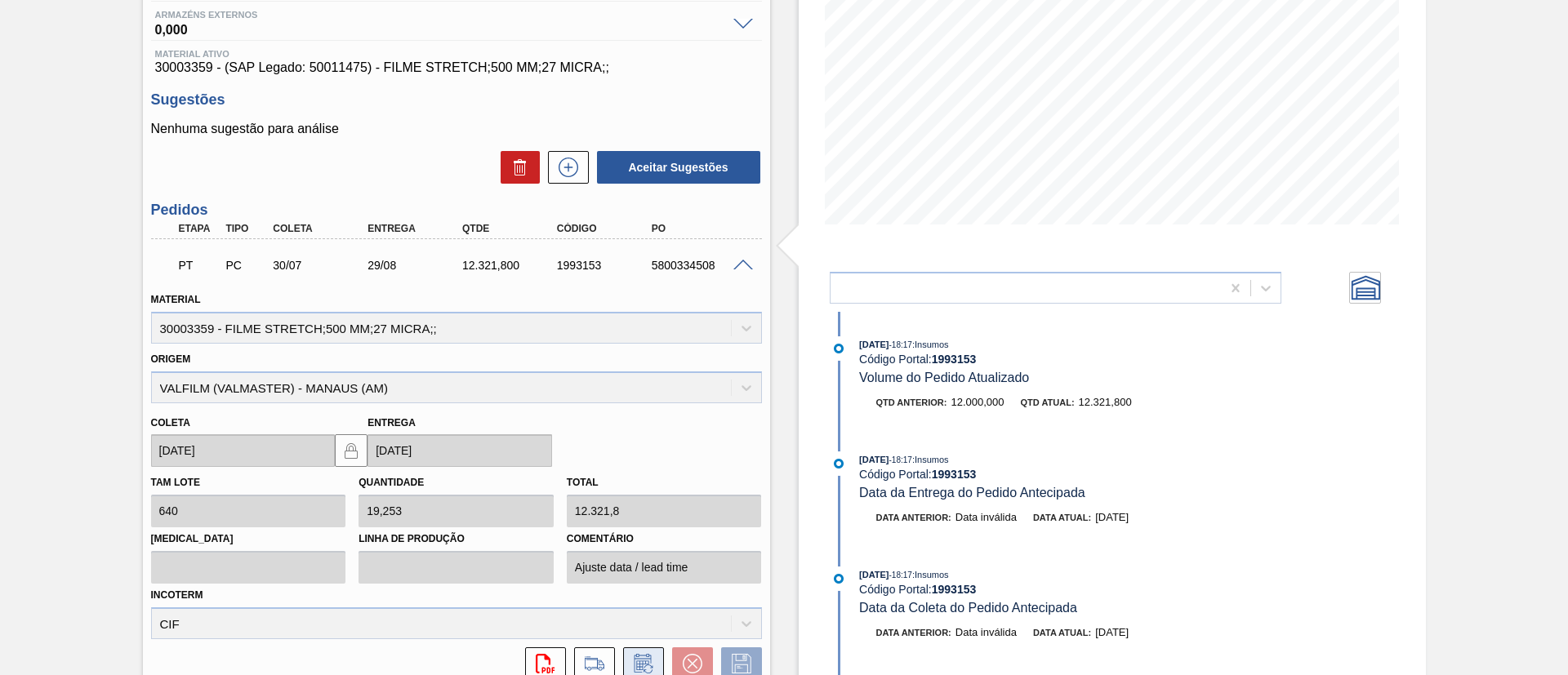
click at [638, 662] on icon at bounding box center [644, 663] width 26 height 20
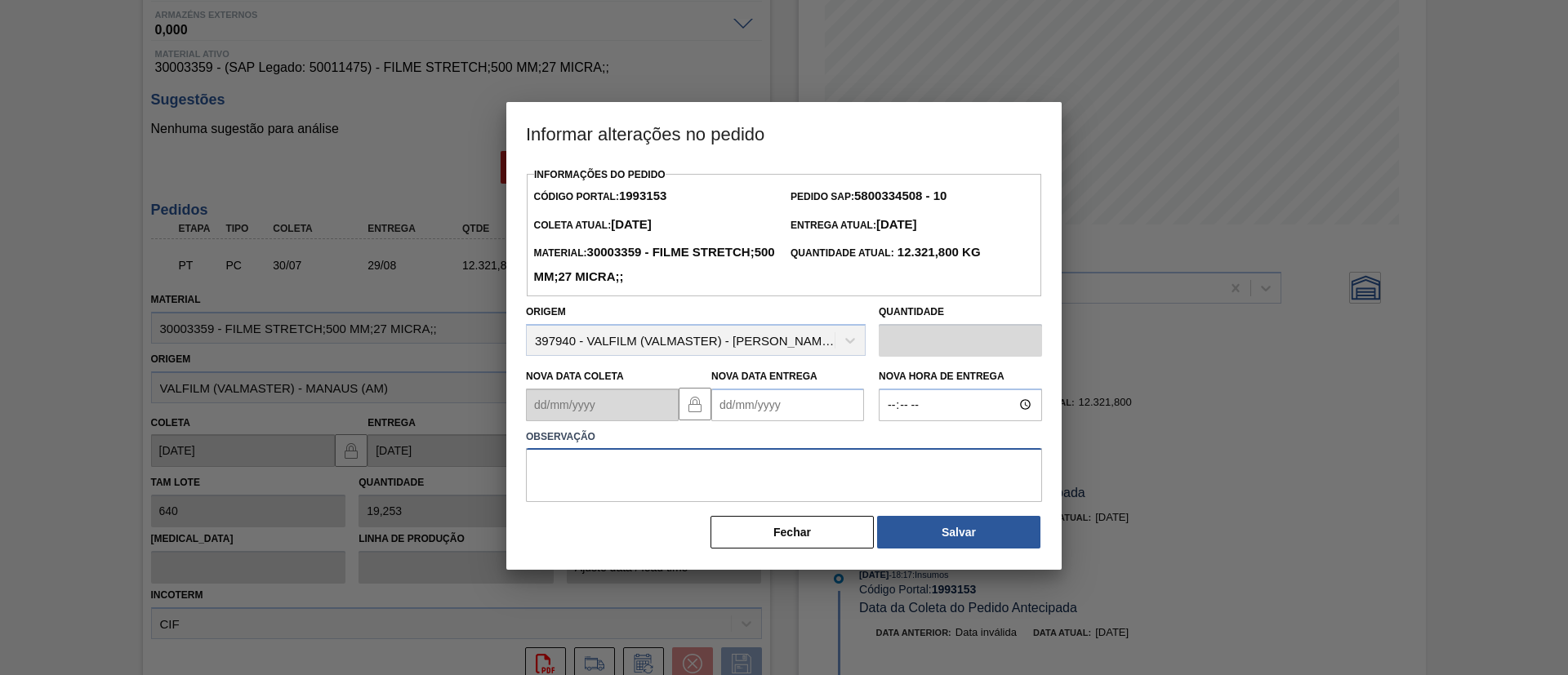
click at [710, 458] on textarea at bounding box center [784, 475] width 517 height 54
paste textarea "Data Original"
type textarea "Data Original"
click at [777, 414] on Entrega "Nova Data Entrega" at bounding box center [788, 405] width 153 height 33
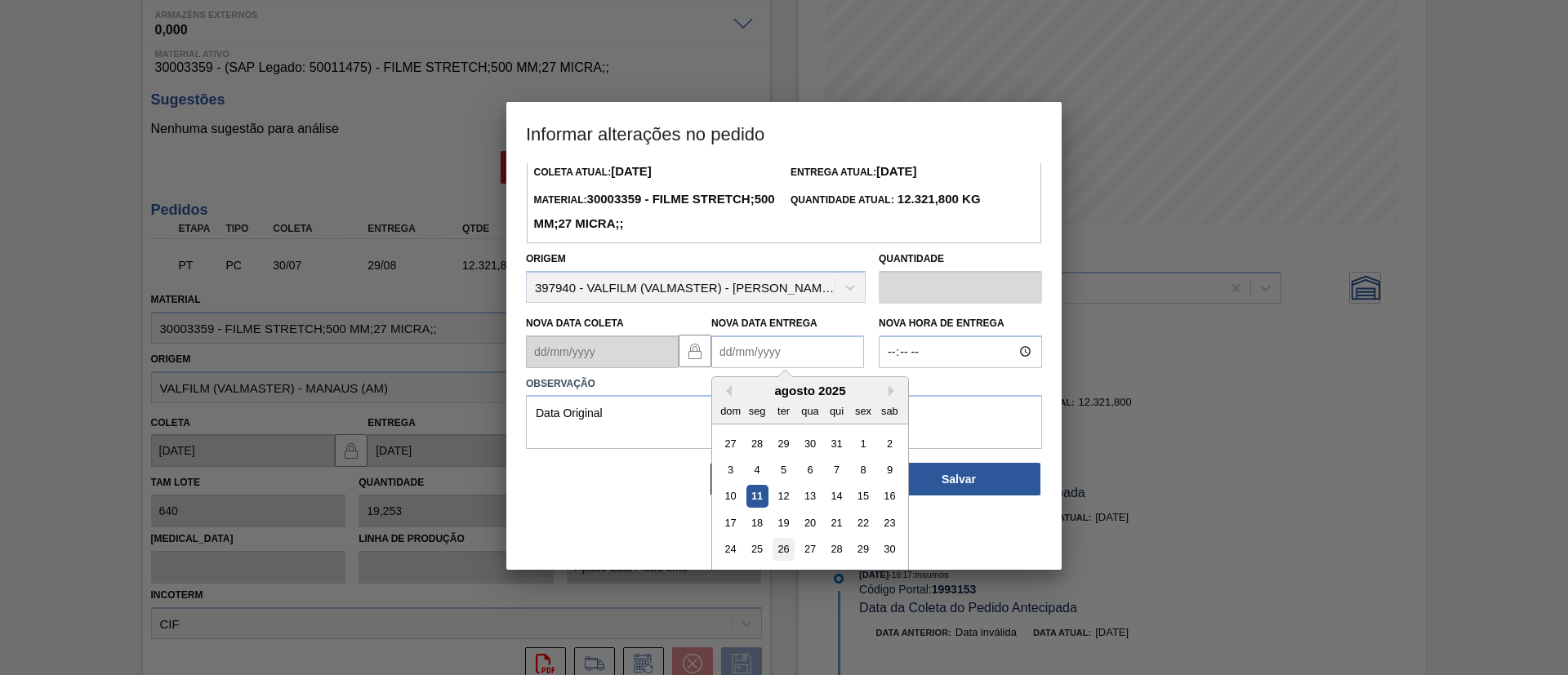
scroll to position [81, 0]
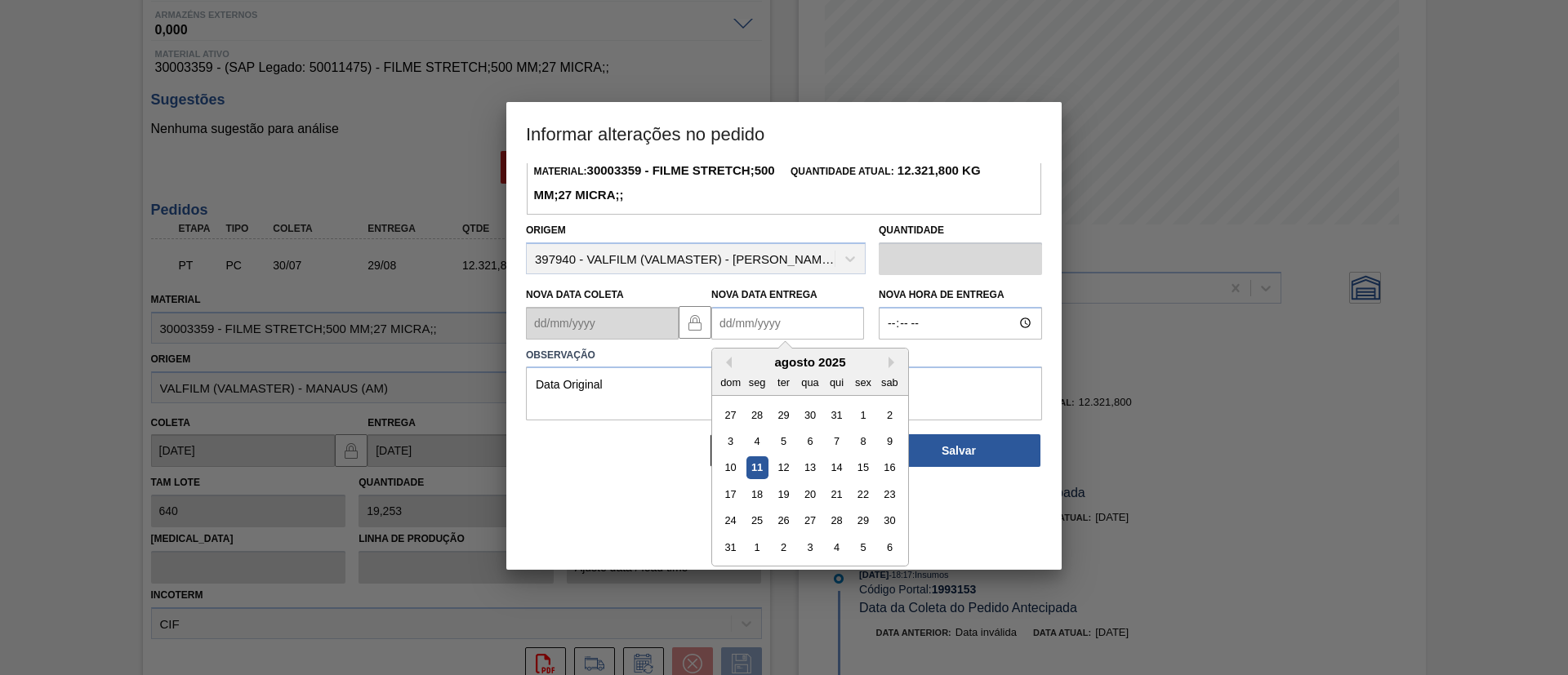
click at [763, 548] on div "1" at bounding box center [758, 547] width 22 height 22
type Entrega "[DATE]"
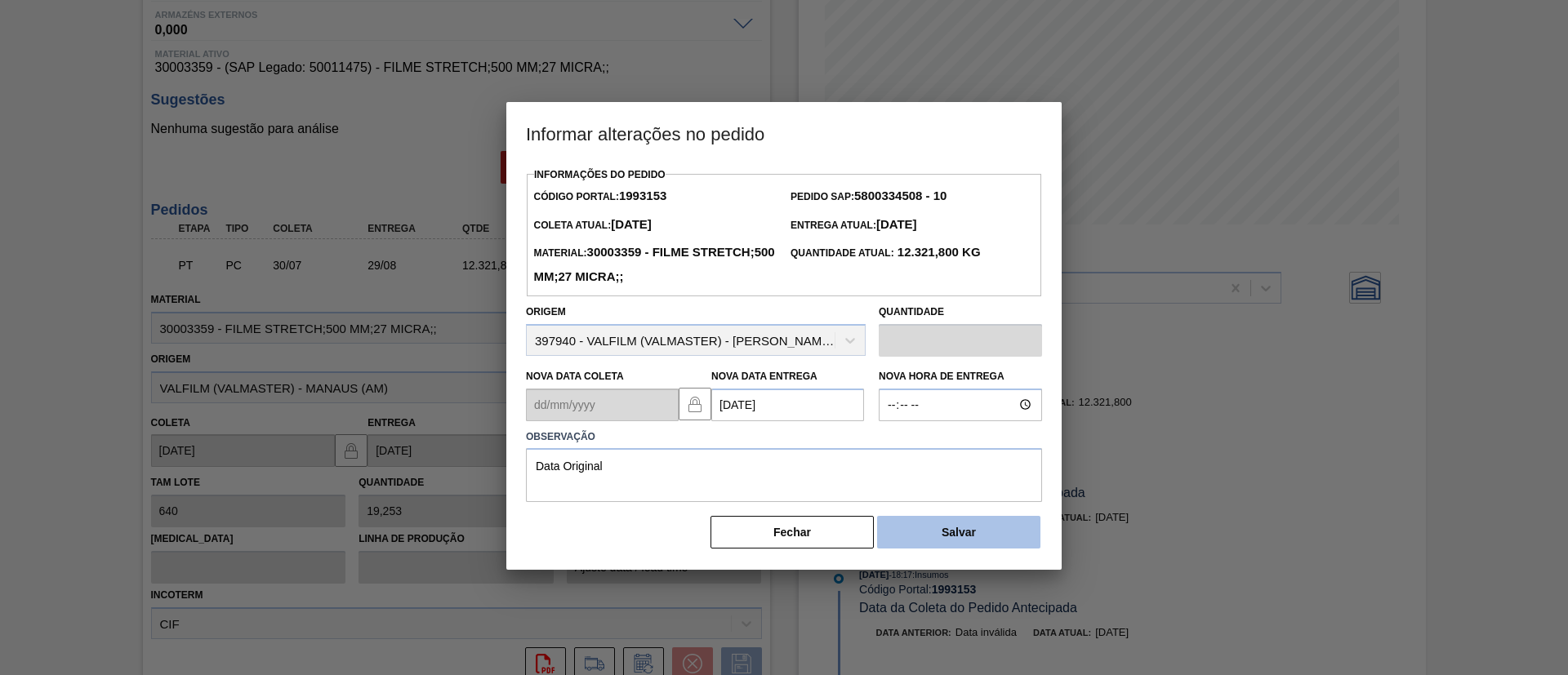
click at [908, 534] on button "Salvar" at bounding box center [958, 533] width 164 height 33
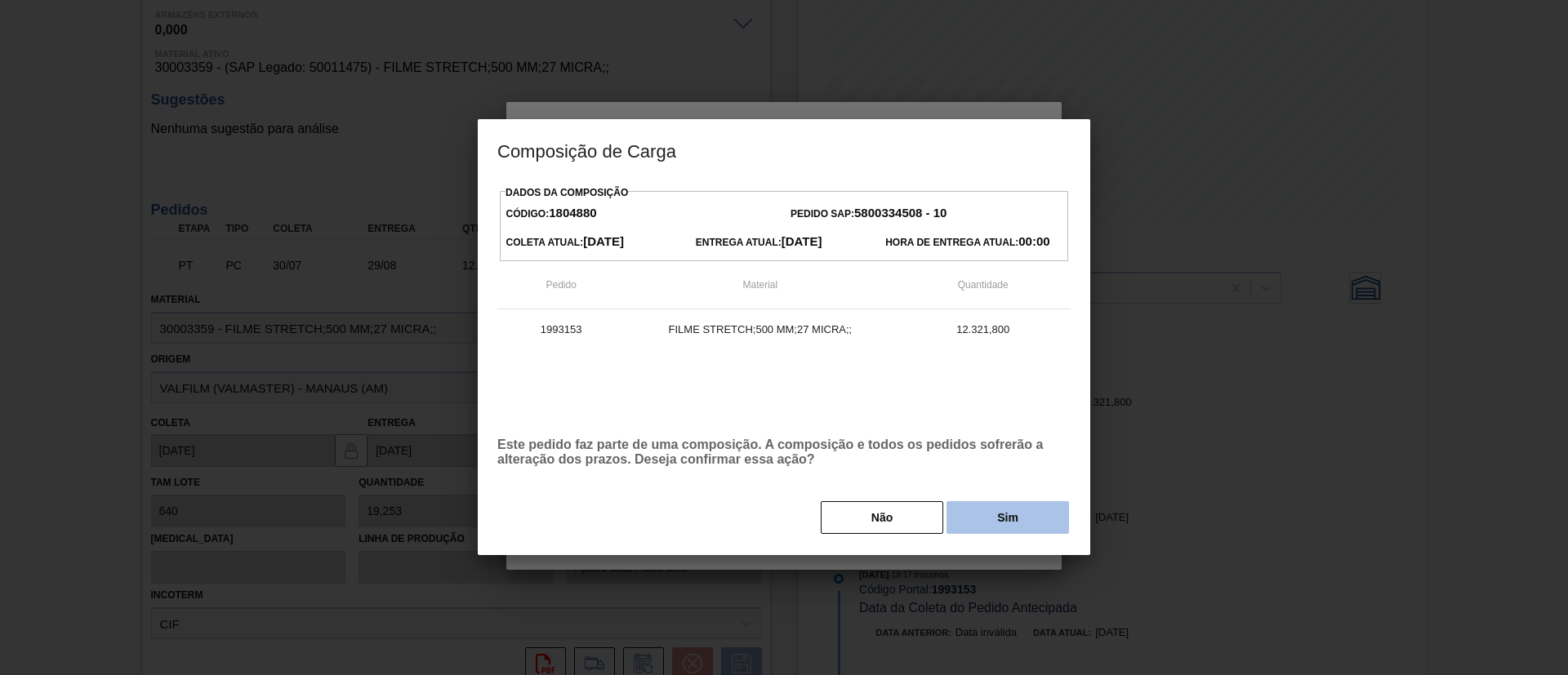
click at [993, 518] on button "Sim" at bounding box center [1008, 518] width 123 height 33
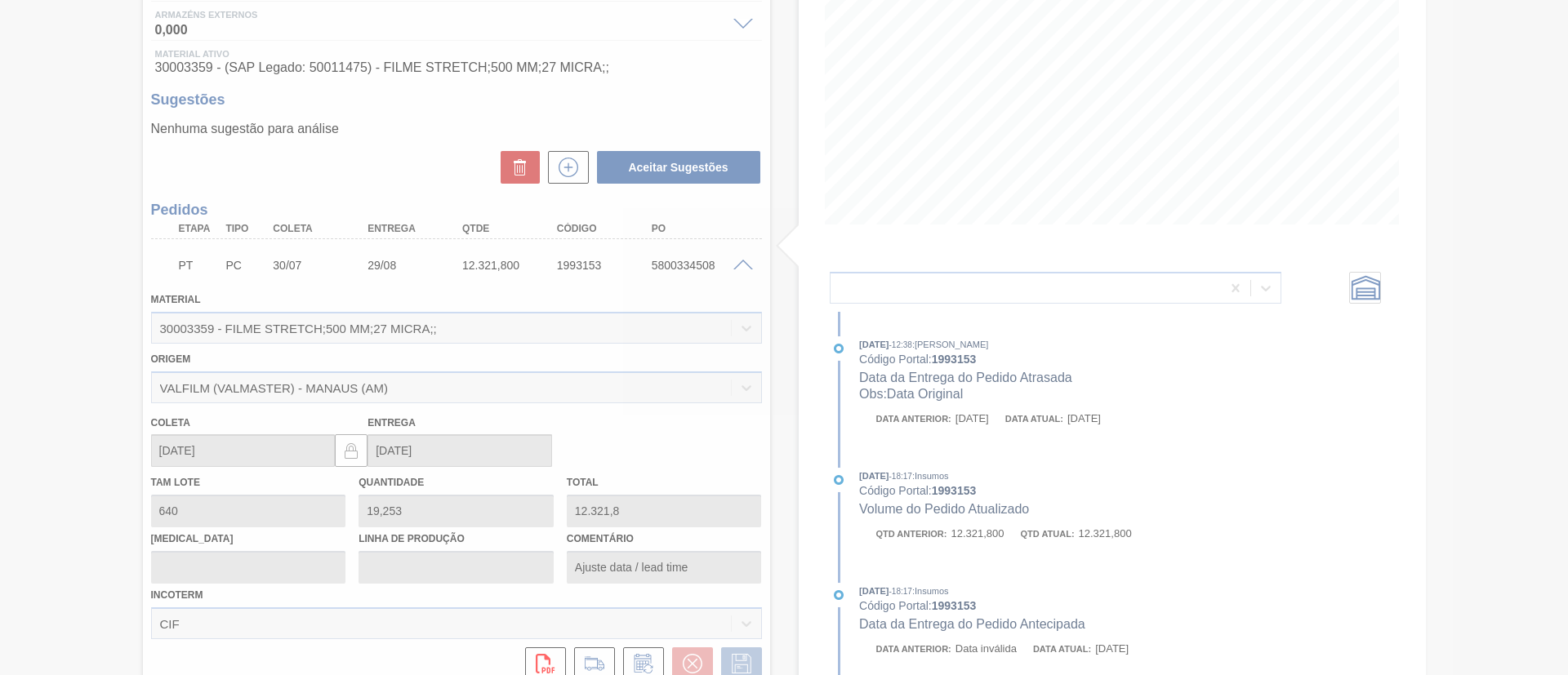
type input "Data Original"
type input "[DATE]"
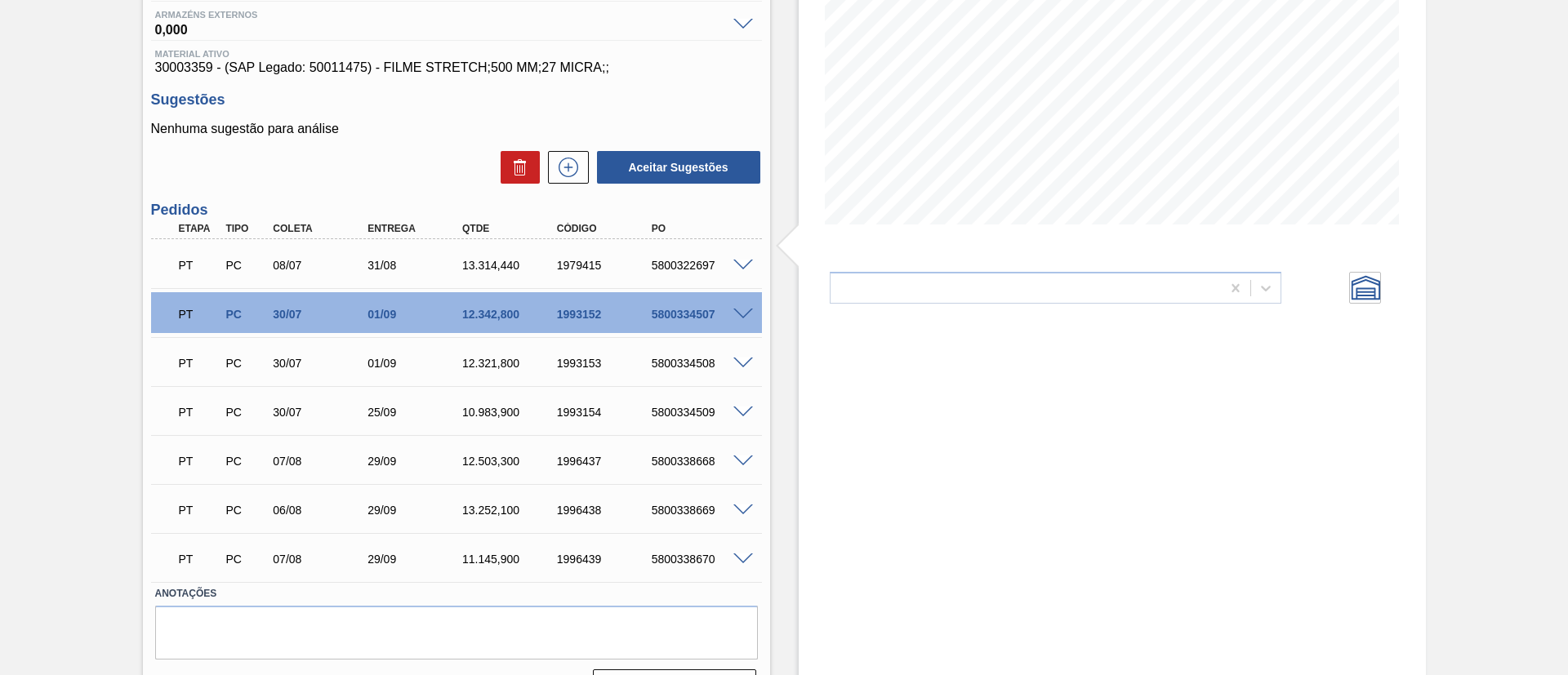
click at [742, 264] on span at bounding box center [744, 266] width 20 height 12
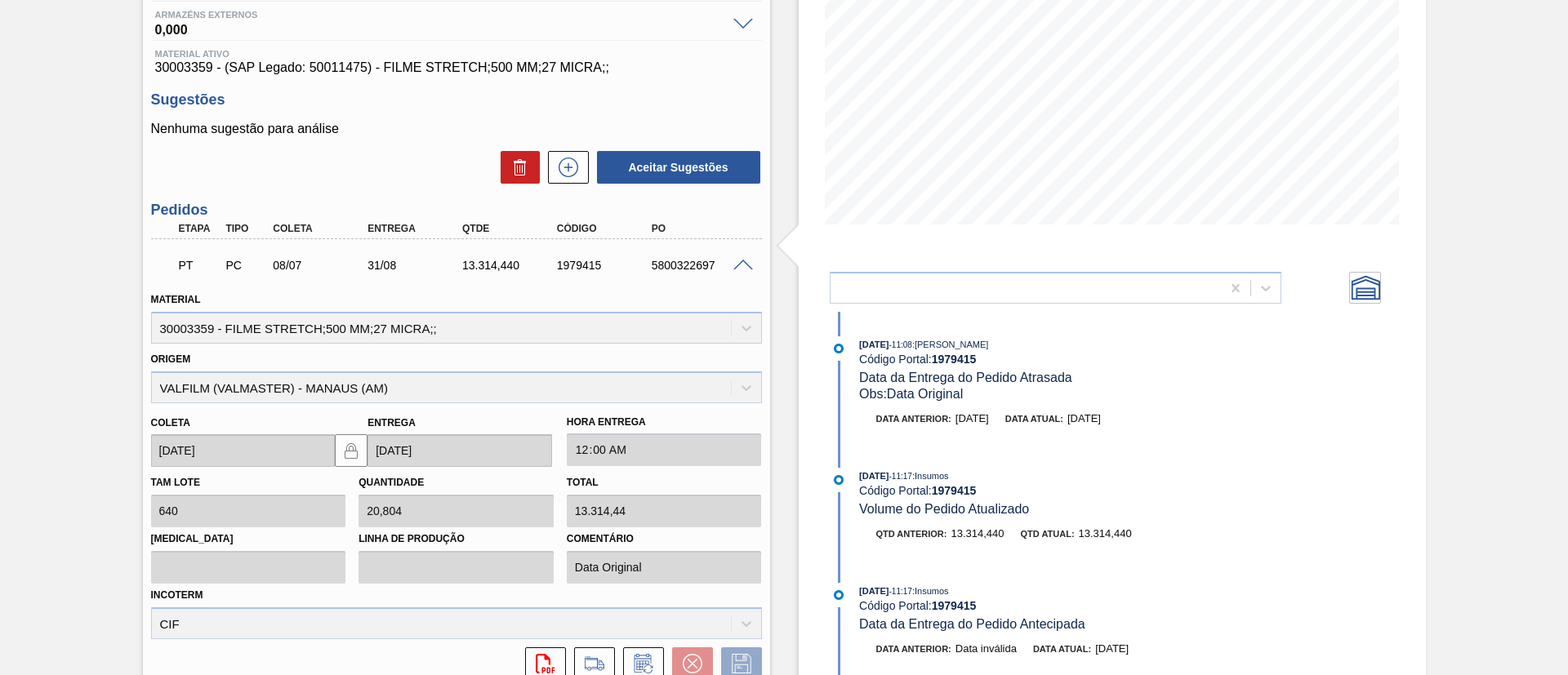
click at [745, 266] on span at bounding box center [744, 266] width 20 height 12
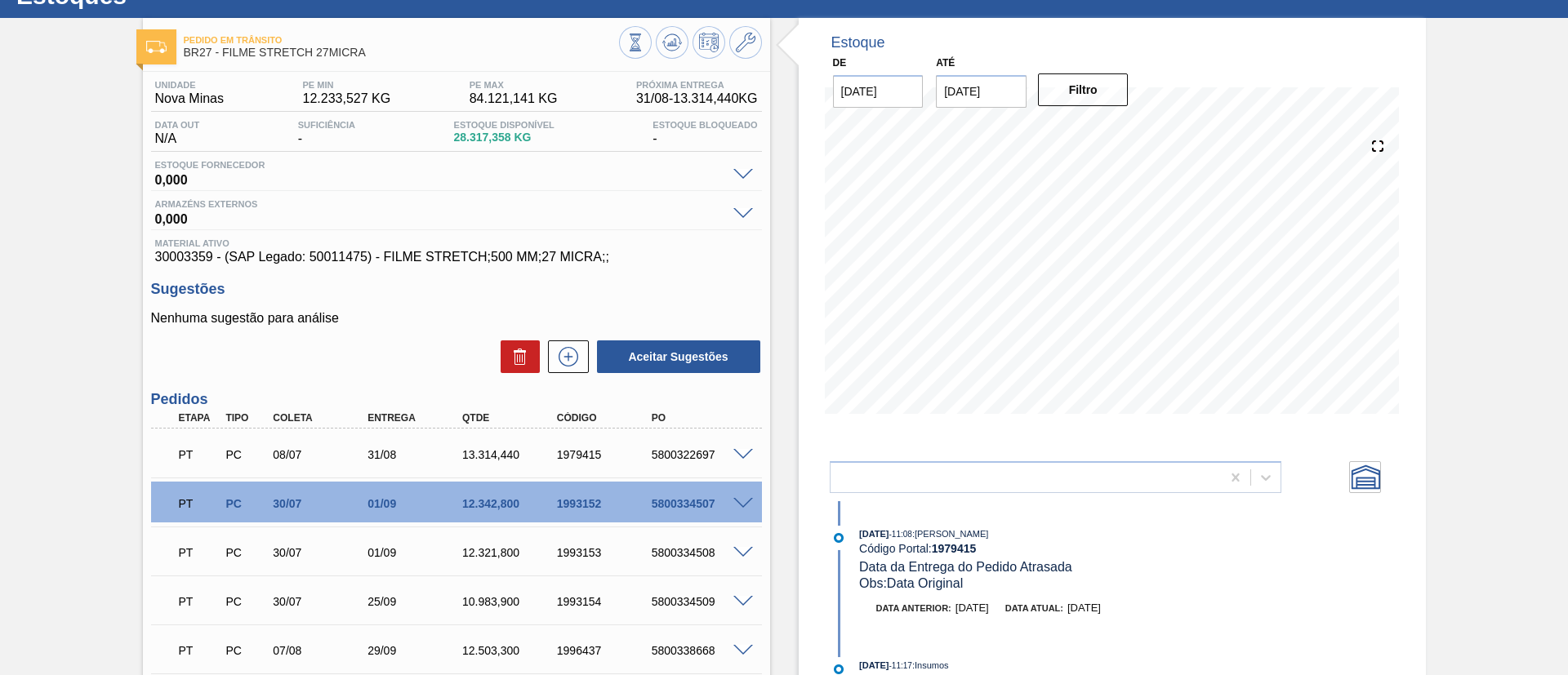
scroll to position [8, 0]
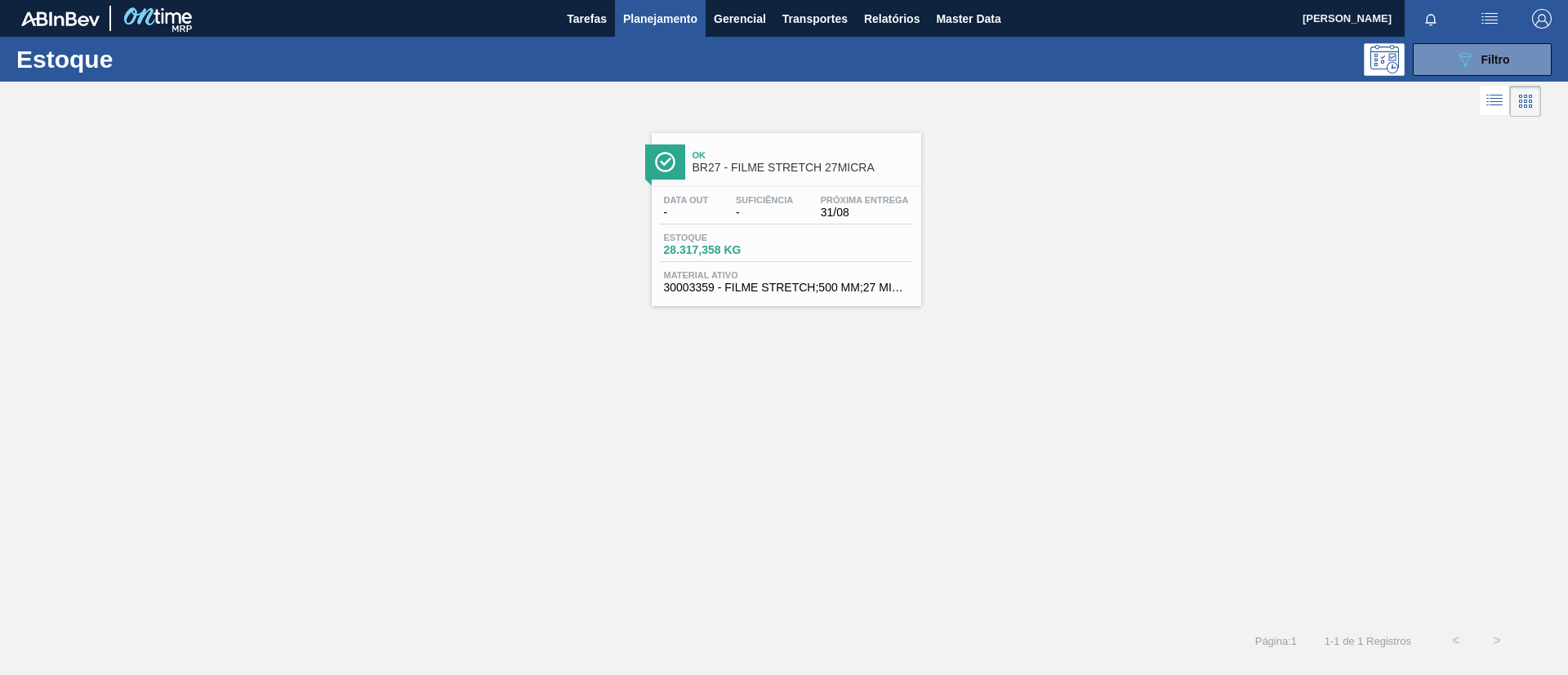
click at [1451, 77] on div "Estoque 089F7B8B-B2A5-4AFE-B5C0-19BA573D28AC Filtro" at bounding box center [784, 59] width 1568 height 45
click at [1469, 67] on button "089F7B8B-B2A5-4AFE-B5C0-19BA573D28AC Filtro" at bounding box center [1482, 60] width 139 height 33
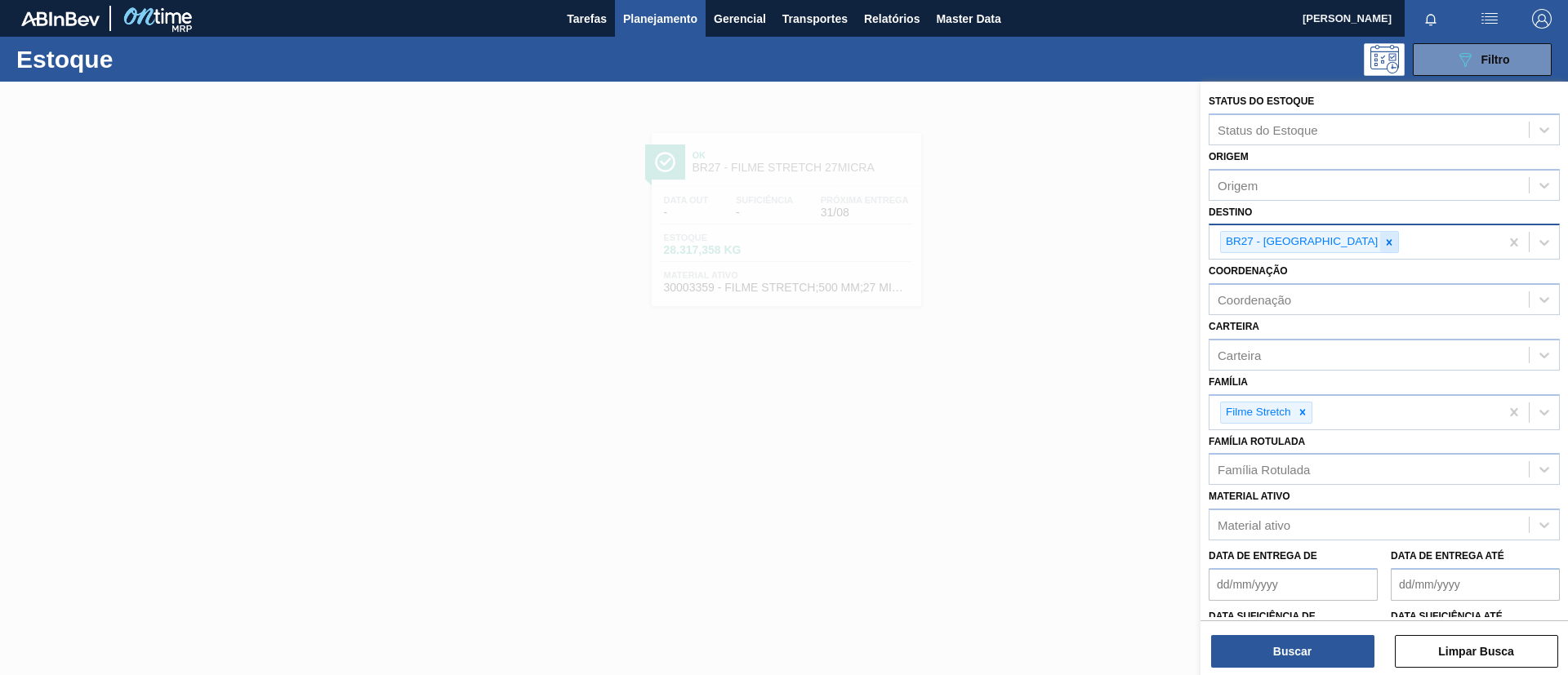
click at [1384, 246] on icon at bounding box center [1389, 243] width 12 height 12
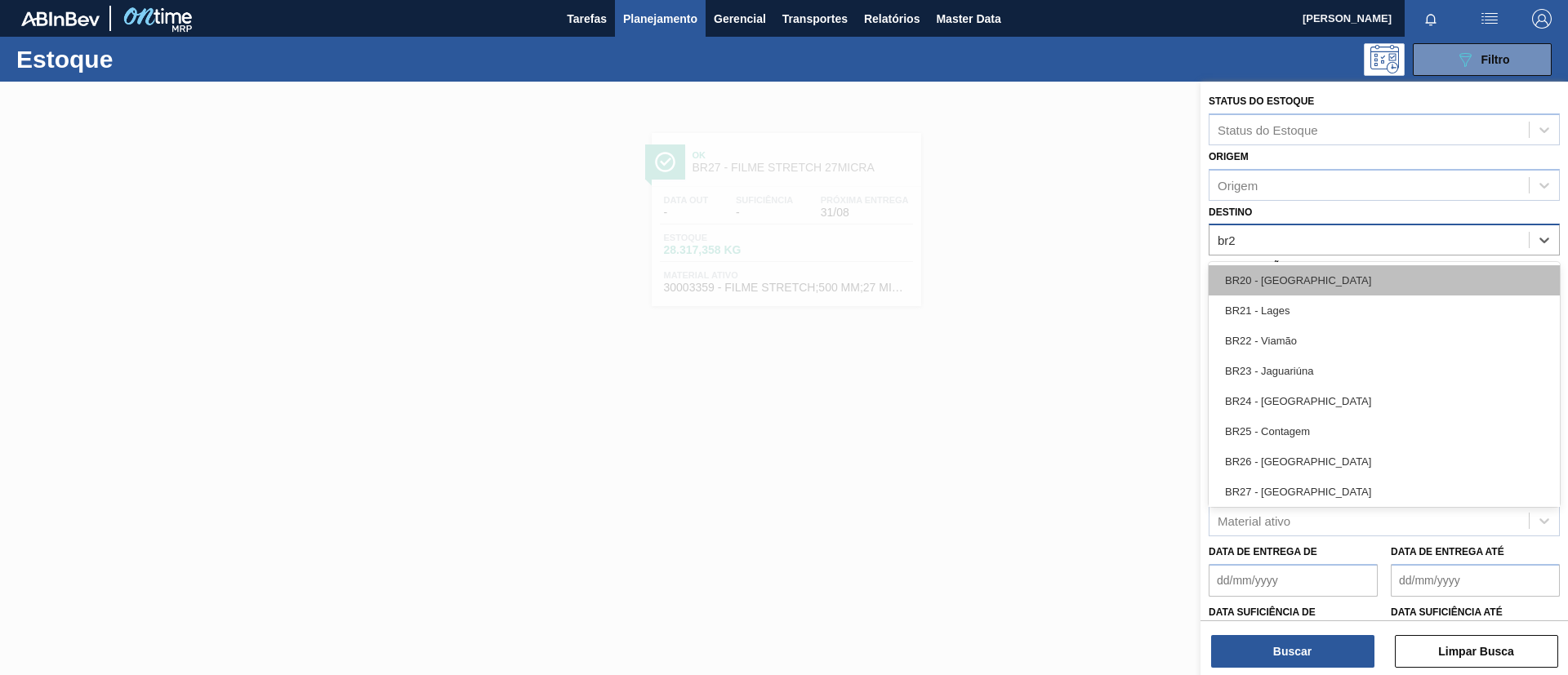
type input "br28"
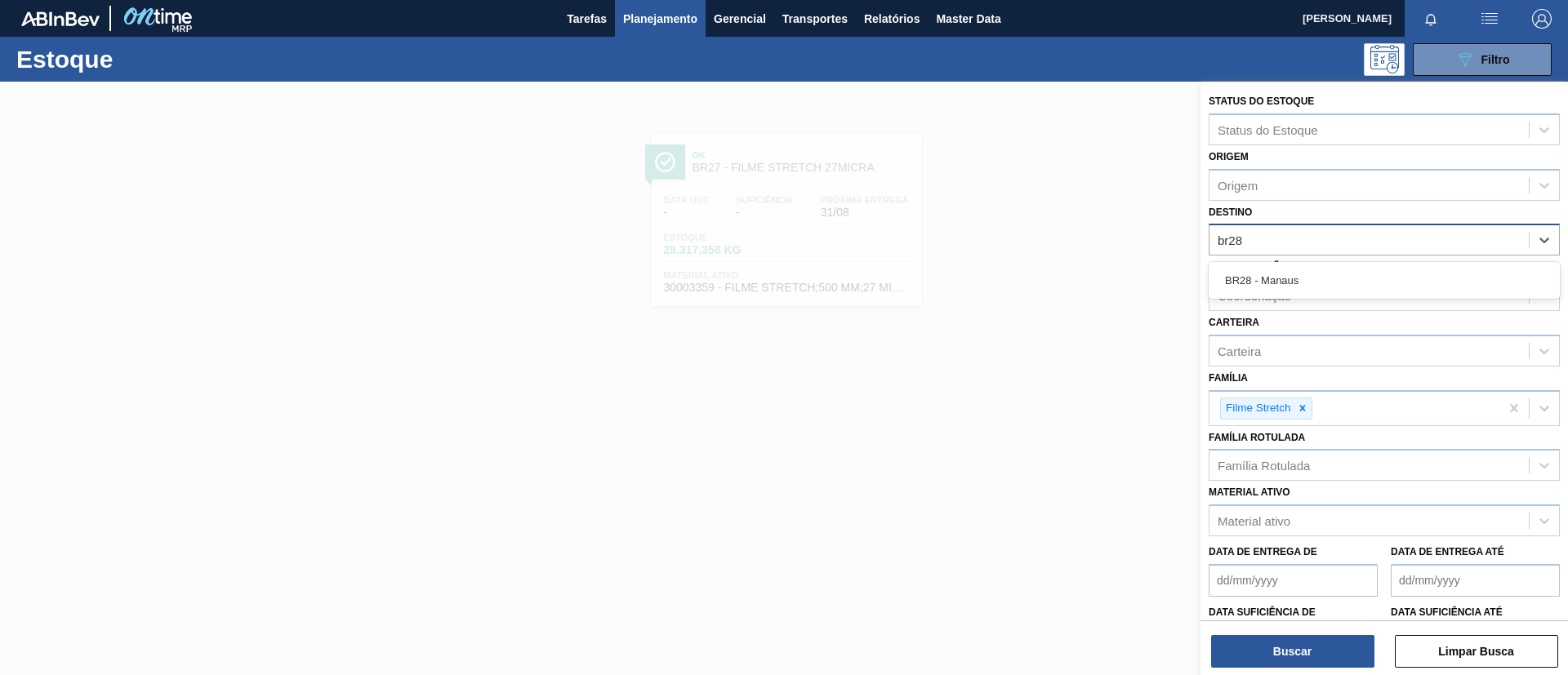
click at [1329, 273] on div "BR28 - Manaus" at bounding box center [1385, 280] width 351 height 30
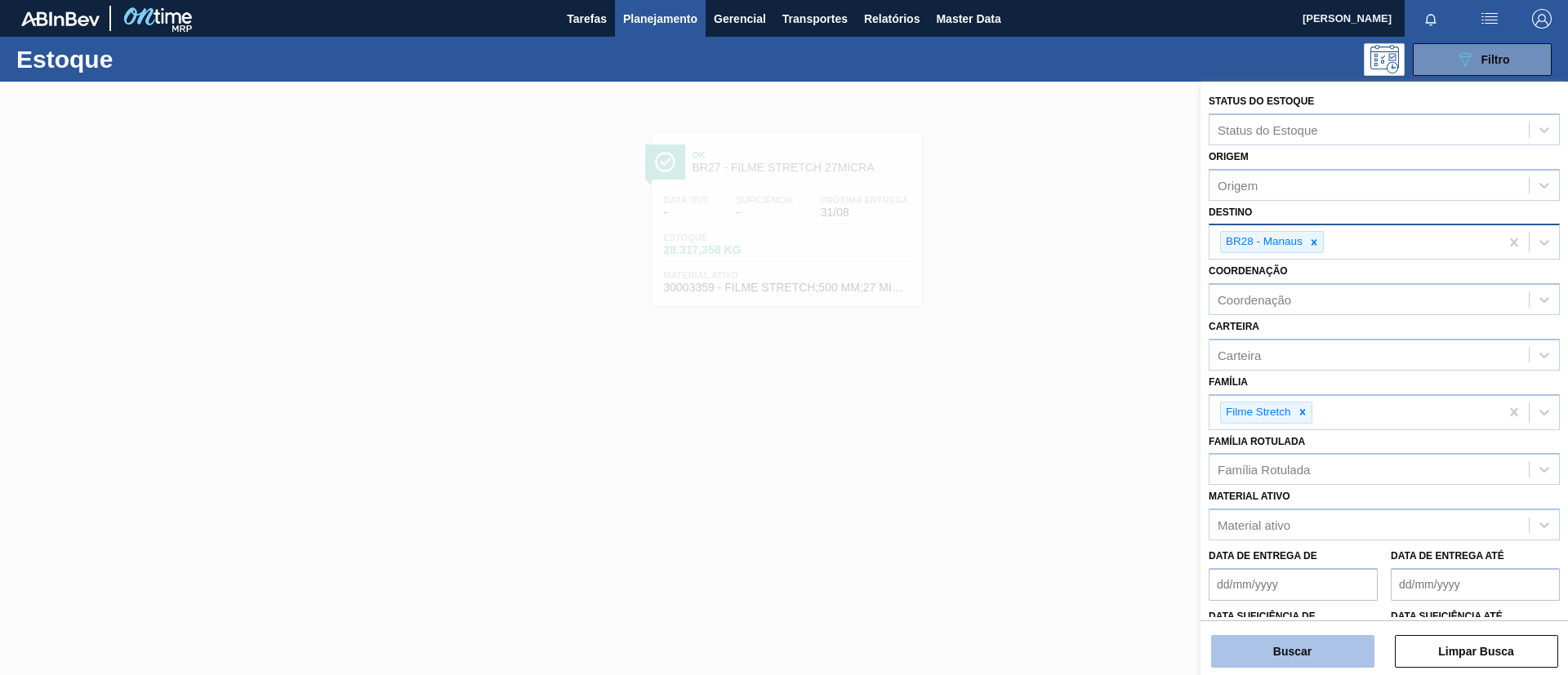
click at [1301, 645] on button "Buscar" at bounding box center [1293, 652] width 164 height 33
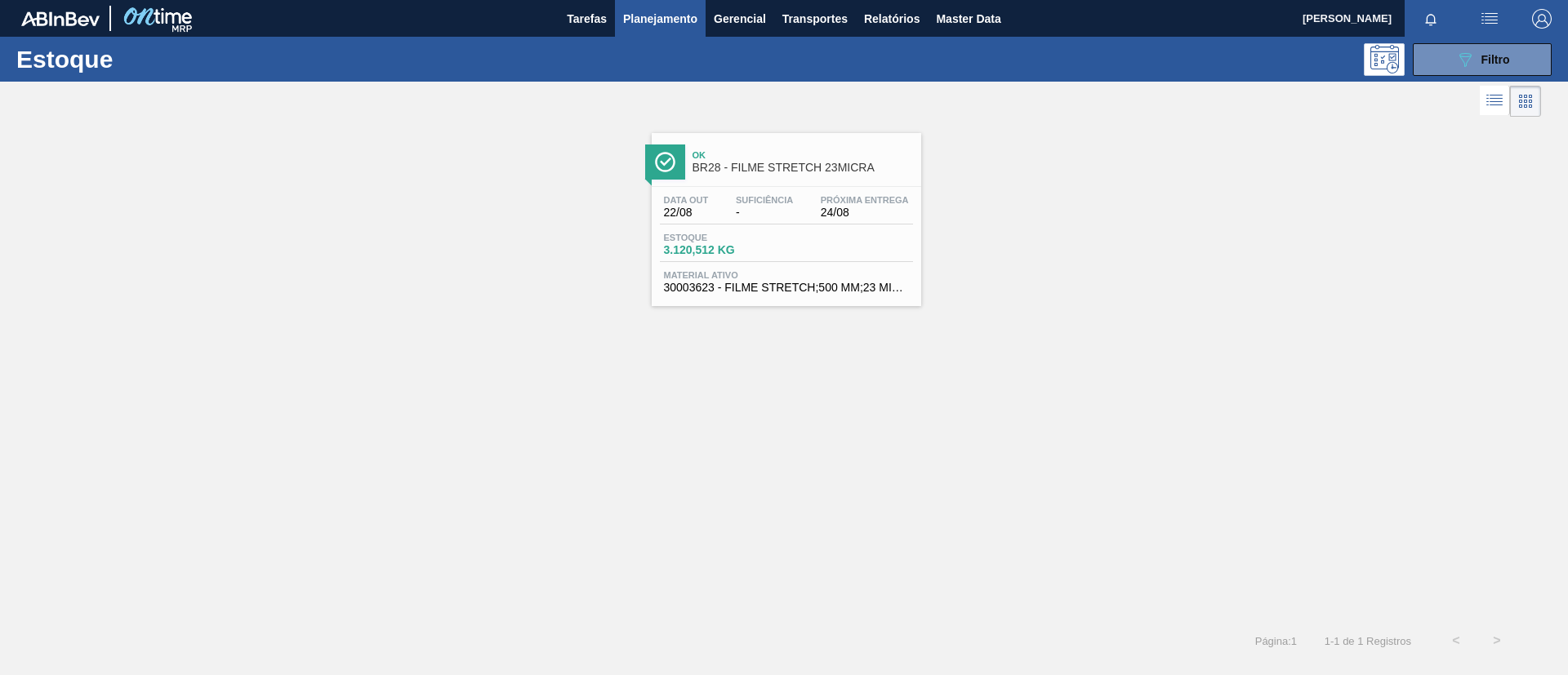
click at [754, 214] on span "-" at bounding box center [765, 212] width 58 height 12
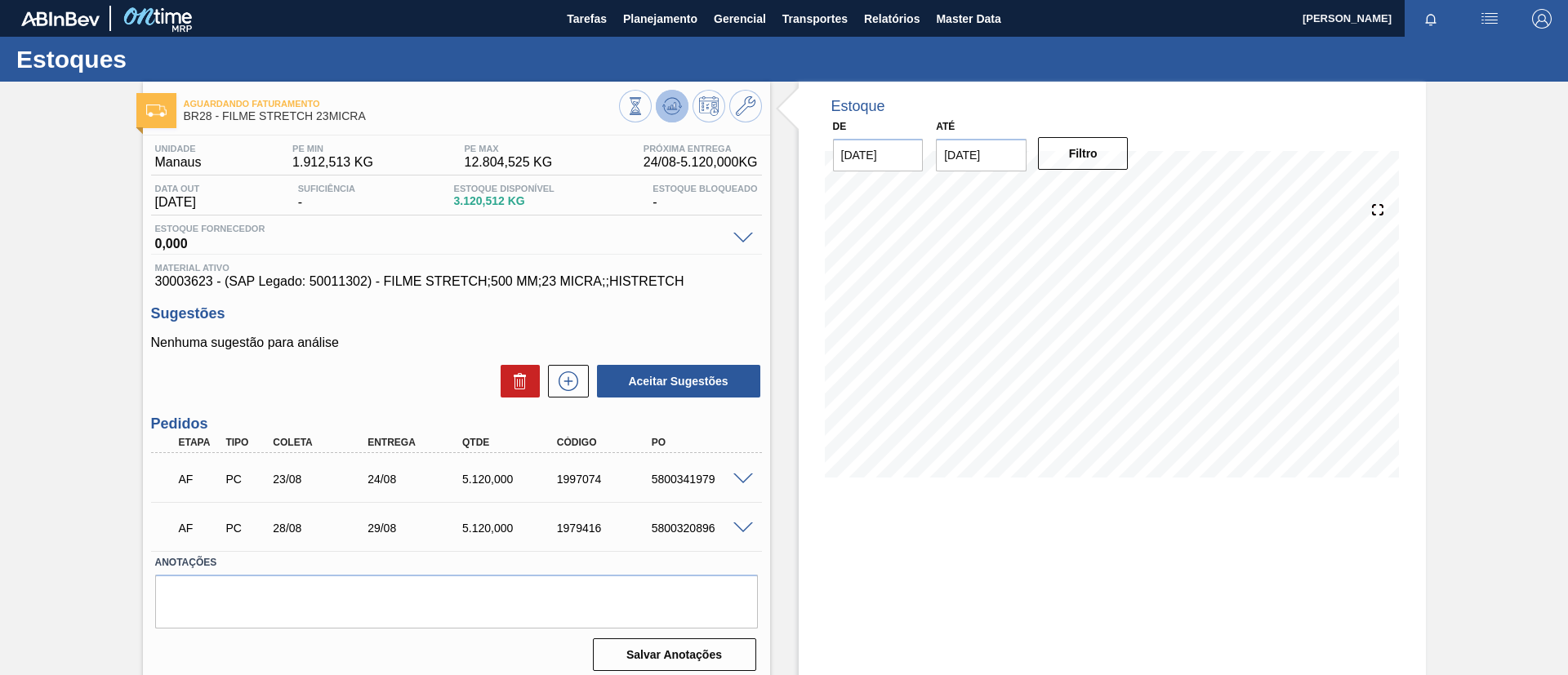
click at [663, 91] on button at bounding box center [672, 106] width 33 height 33
